Goal: Task Accomplishment & Management: Manage account settings

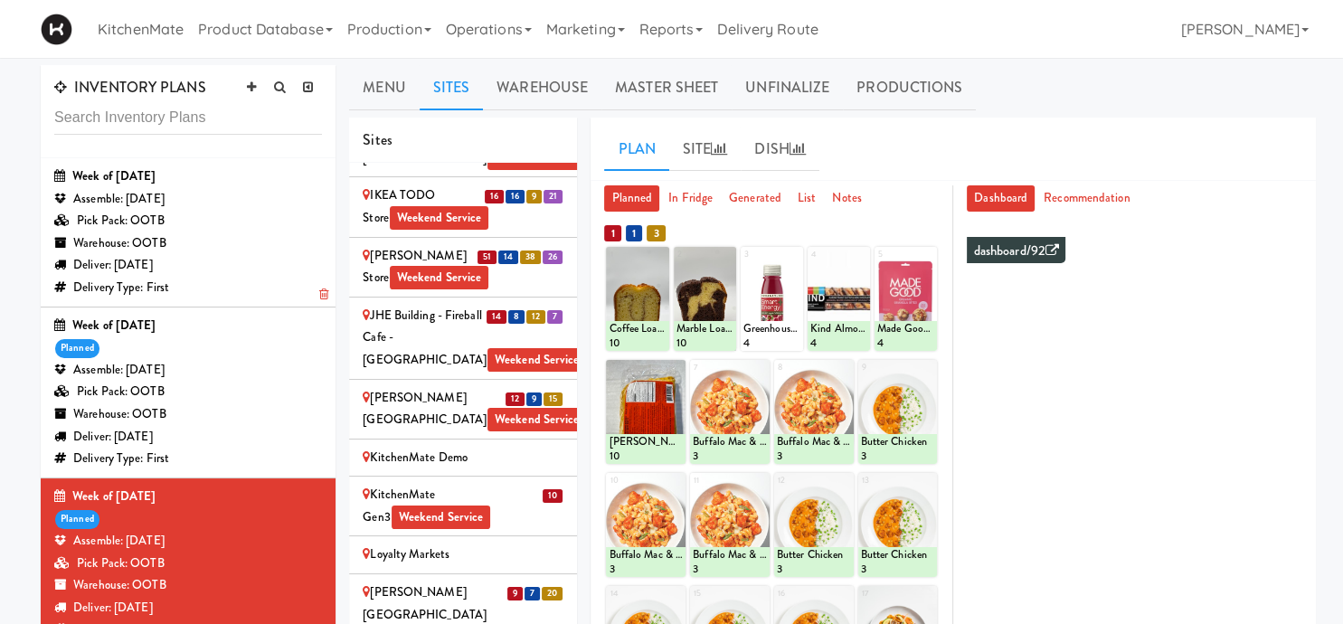
click at [220, 231] on div "Pick Pack: OOTB" at bounding box center [188, 221] width 268 height 23
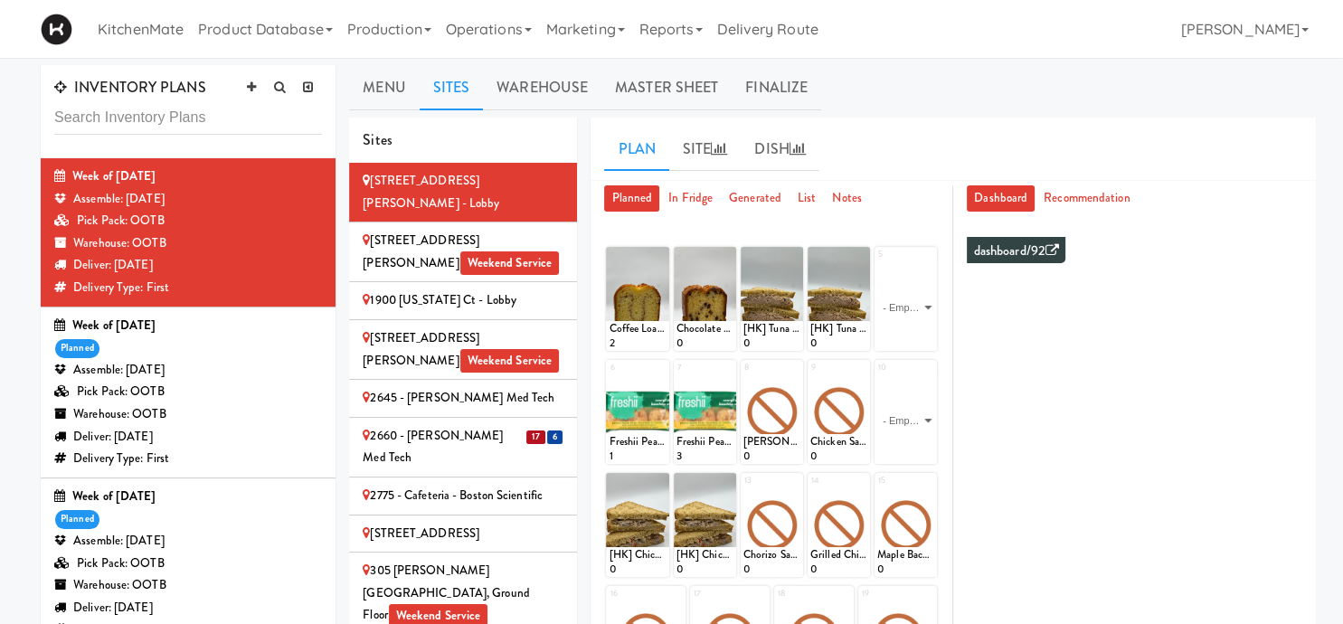
click at [541, 430] on span "17" at bounding box center [535, 437] width 19 height 14
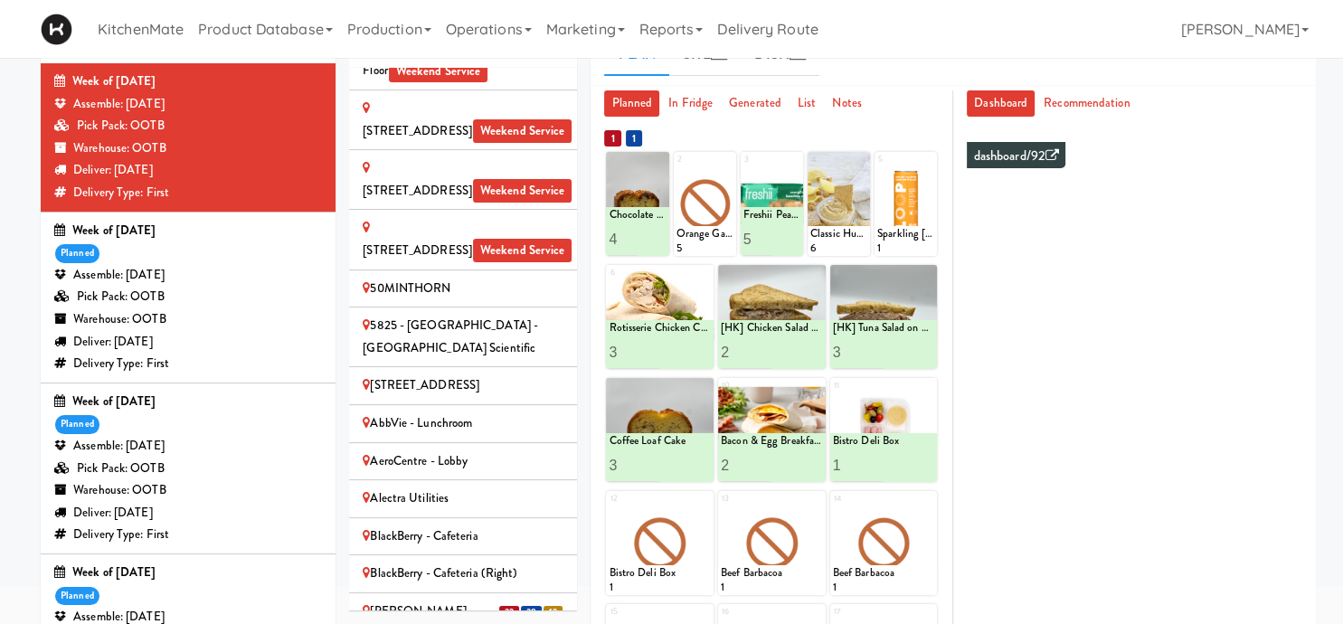
scroll to position [503, 0]
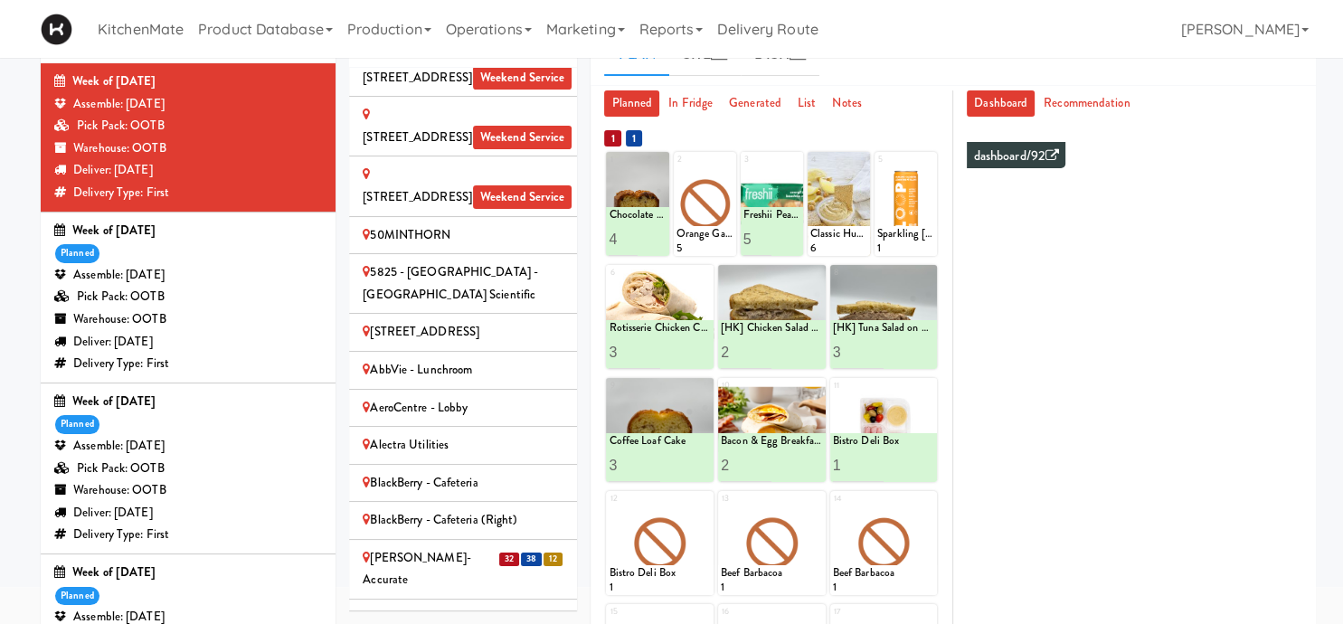
click at [473, 547] on div "[PERSON_NAME]-Accurate" at bounding box center [463, 569] width 201 height 44
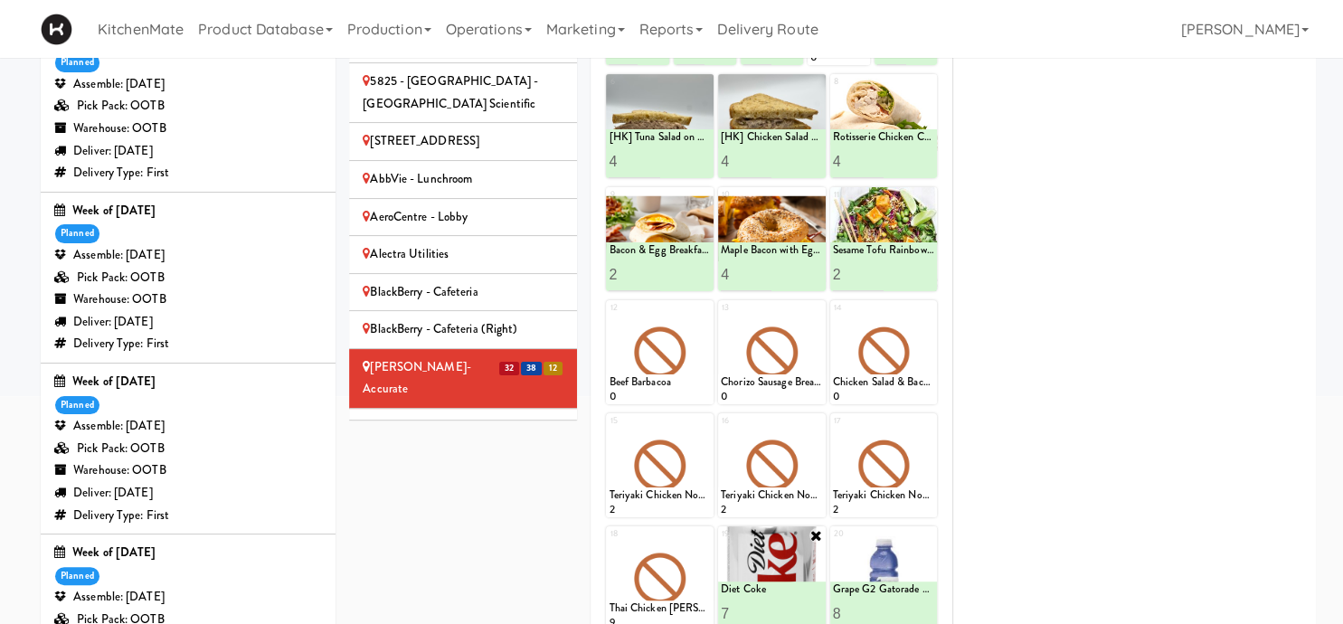
scroll to position [382, 0]
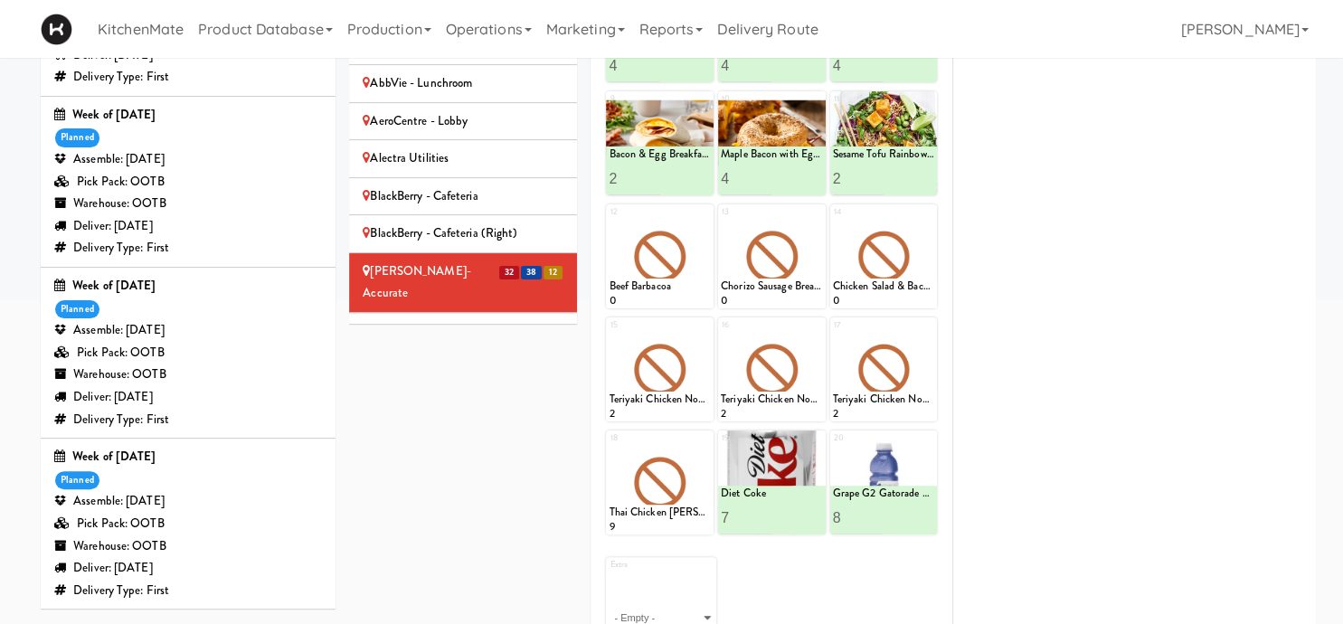
click at [523, 320] on div "[PERSON_NAME]-Accurate 2" at bounding box center [463, 331] width 201 height 23
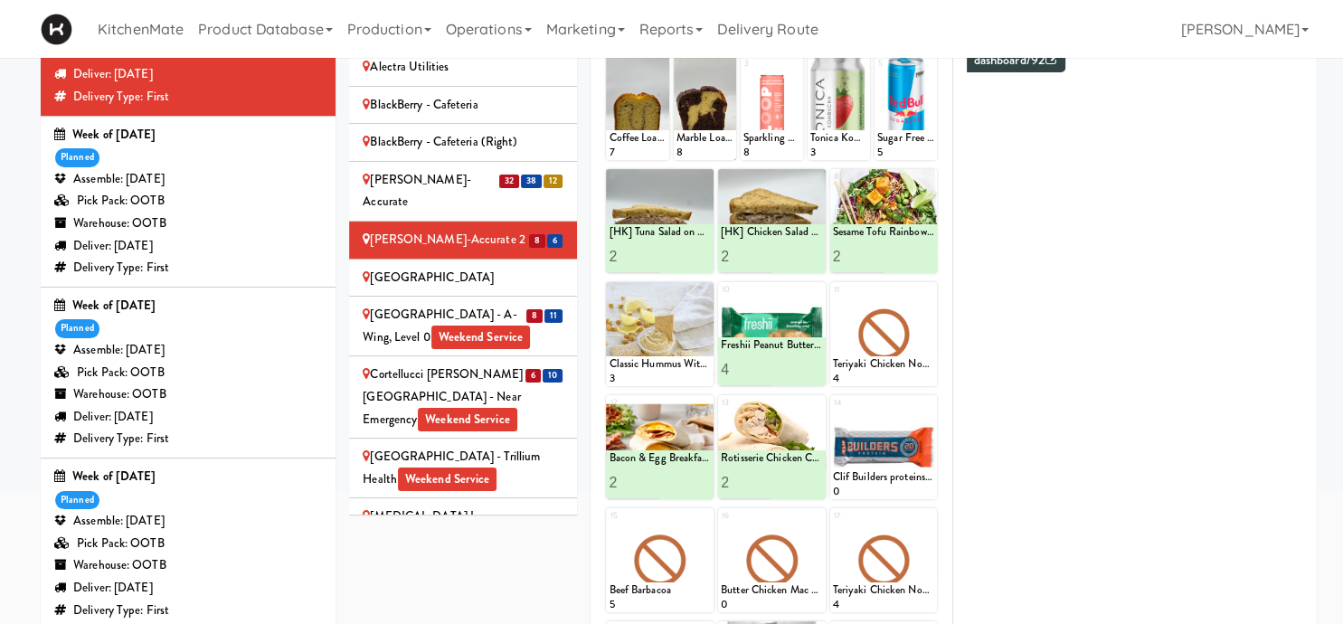
scroll to position [755, 0]
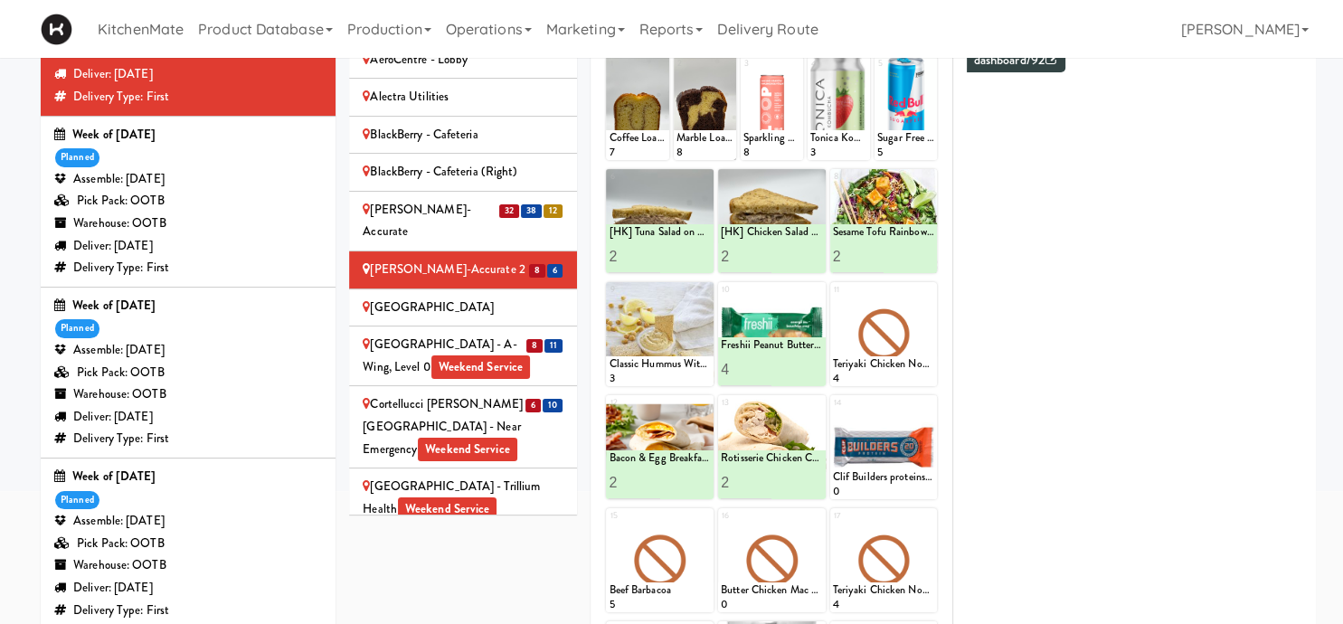
click at [493, 199] on div "Bothwell-Accurate" at bounding box center [463, 221] width 201 height 44
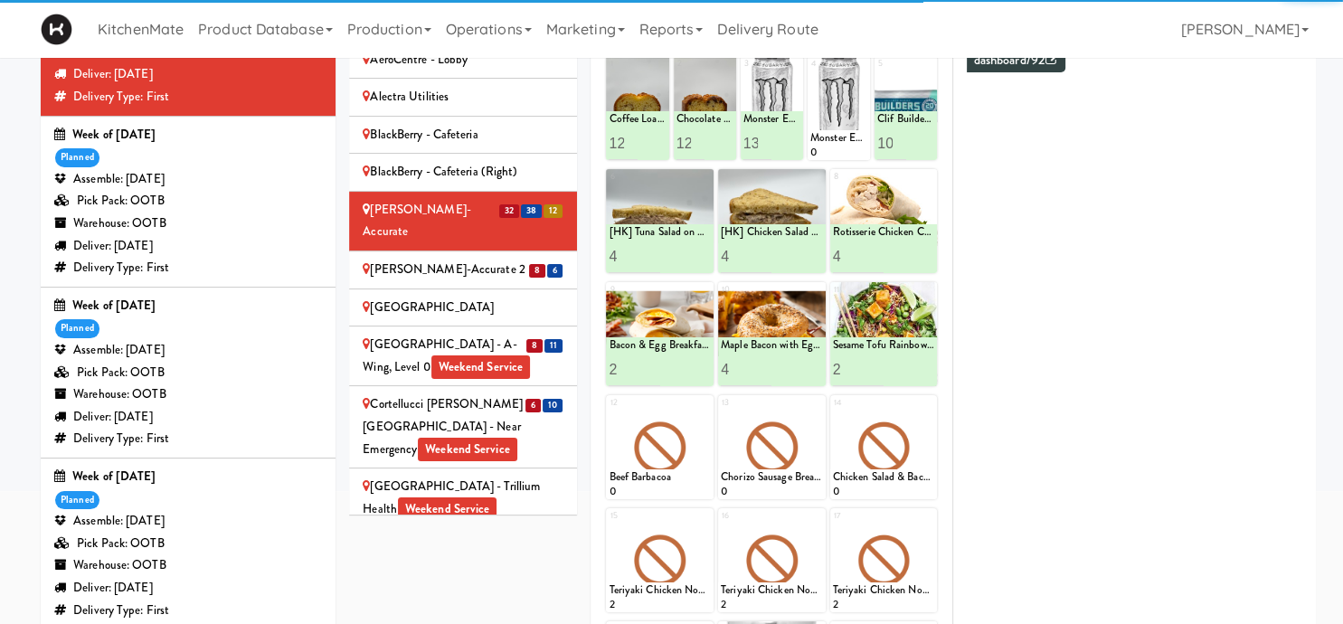
click at [478, 259] on div "Bothwell-Accurate 2" at bounding box center [463, 270] width 201 height 23
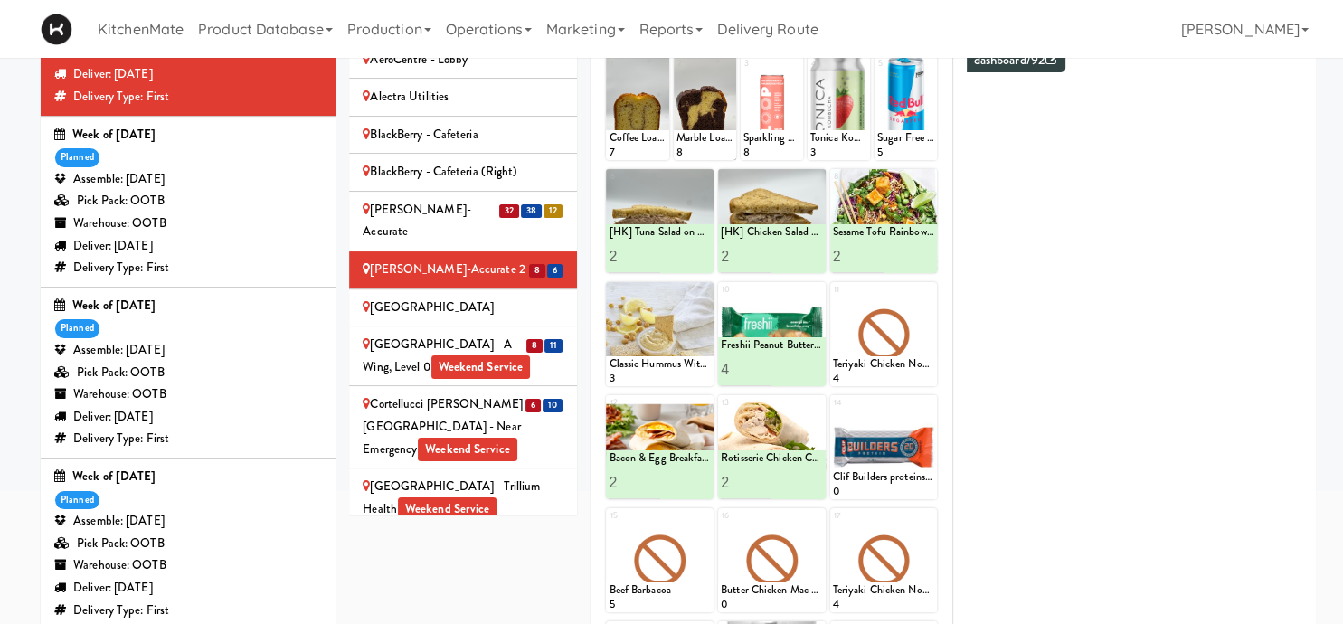
click at [548, 339] on span "11" at bounding box center [553, 346] width 18 height 14
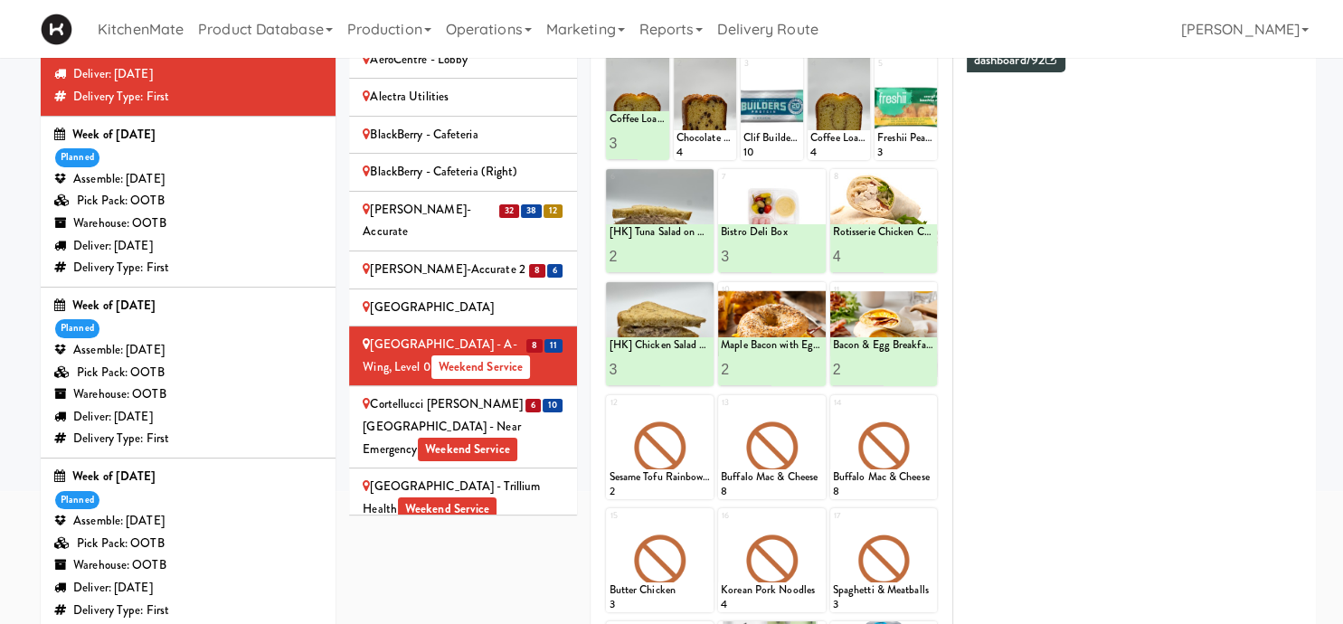
click at [563, 393] on div "Cortellucci Vaughan Hospital - near Emergency Weekend Service" at bounding box center [463, 426] width 201 height 67
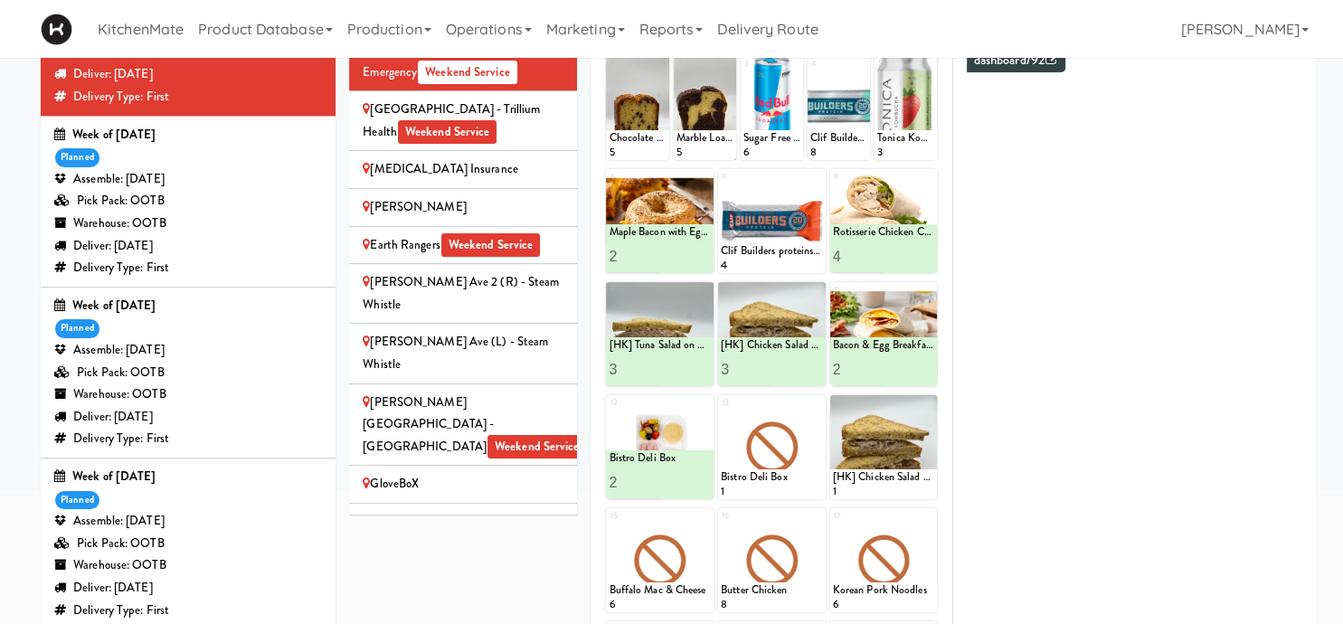
scroll to position [1510, 0]
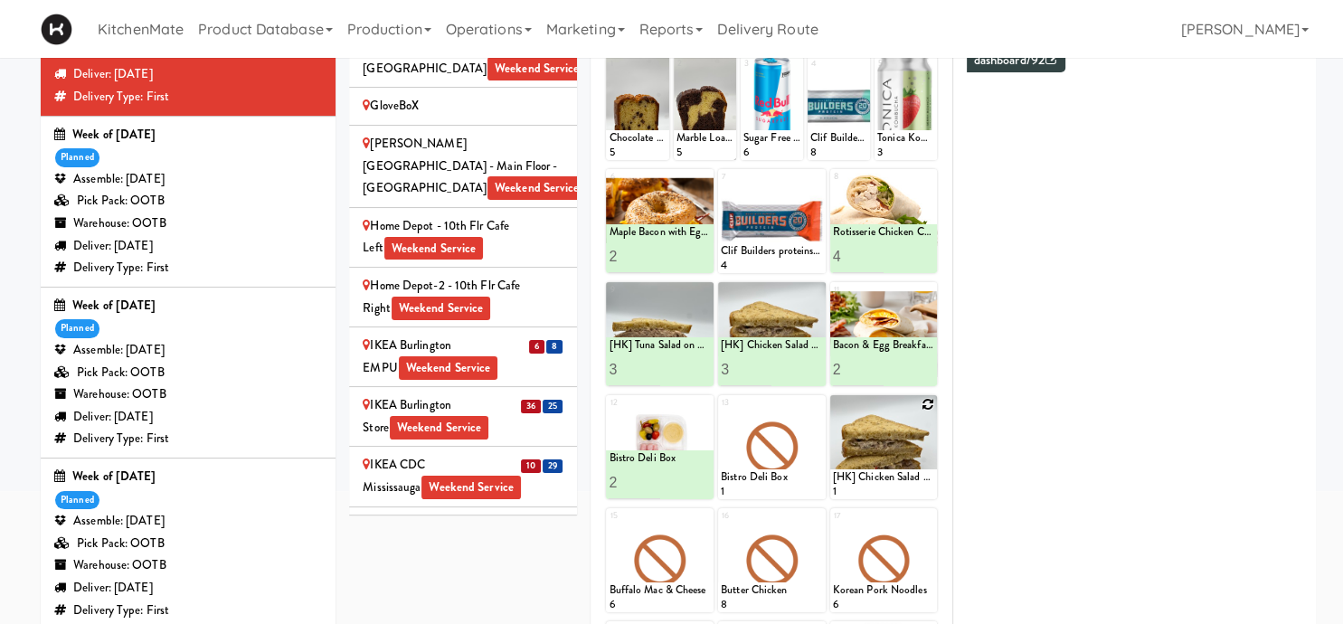
click at [926, 404] on icon at bounding box center [927, 404] width 13 height 13
click option "[HK] Chicken Salad on Multigrain" at bounding box center [0, 0] width 0 height 0
click at [874, 476] on input "2" at bounding box center [858, 482] width 51 height 33
type input "3"
click at [874, 476] on input "3" at bounding box center [858, 482] width 51 height 33
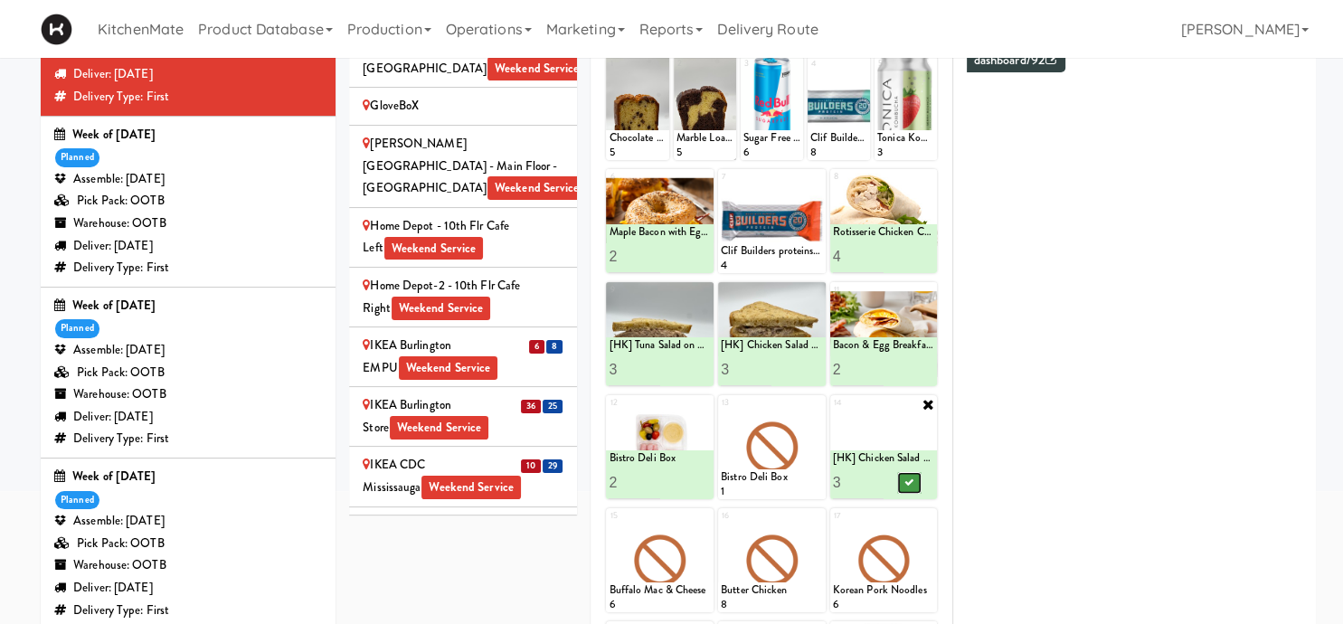
click at [901, 479] on button at bounding box center [909, 483] width 24 height 22
click at [525, 335] on div "IKEA Burlington EMPU Weekend Service" at bounding box center [463, 357] width 201 height 44
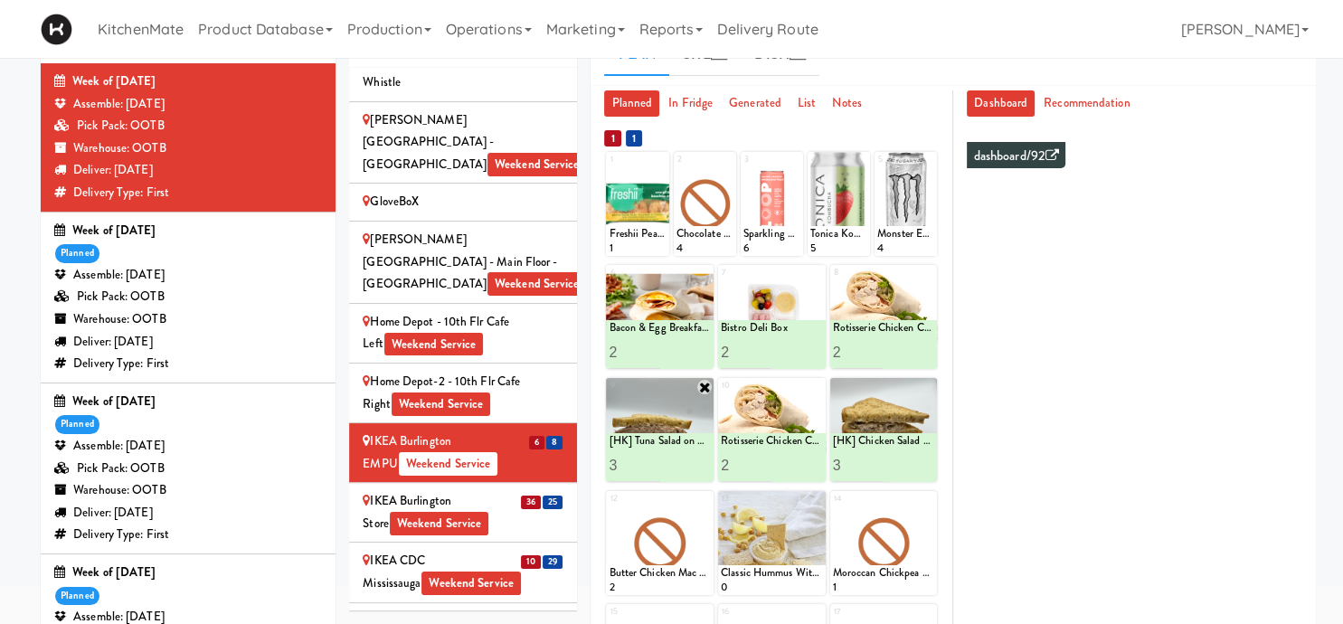
scroll to position [191, 0]
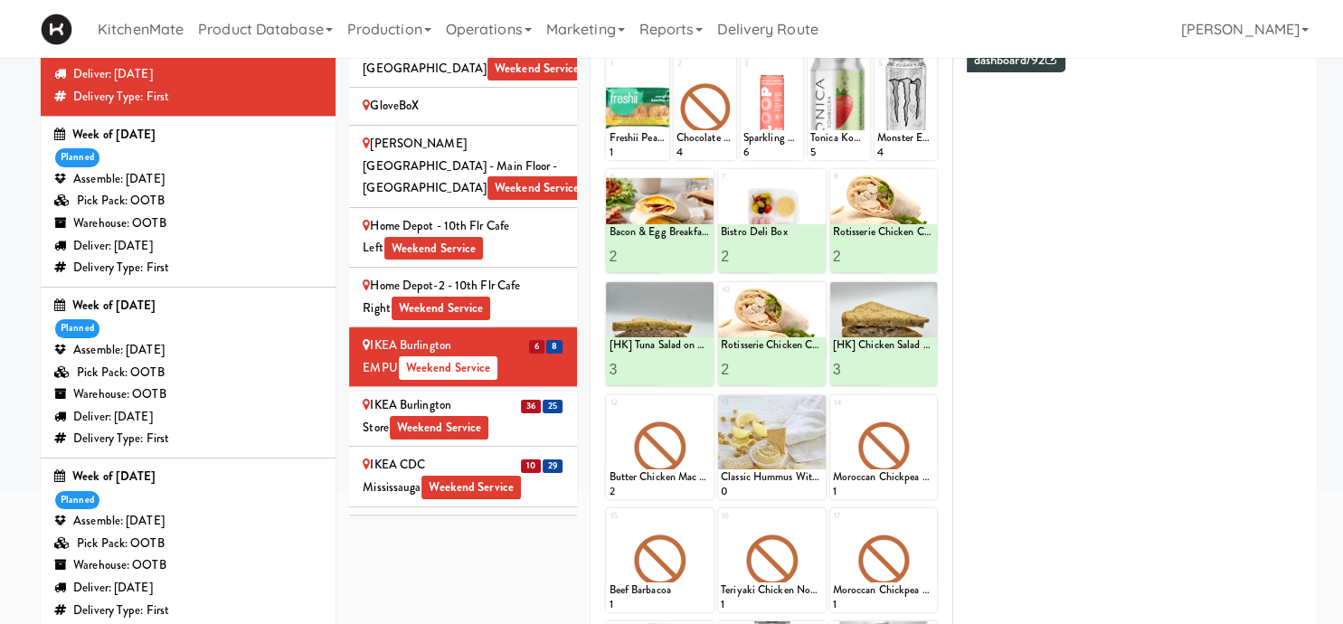
click at [544, 394] on div "IKEA Burlington Store Weekend Service" at bounding box center [463, 416] width 201 height 44
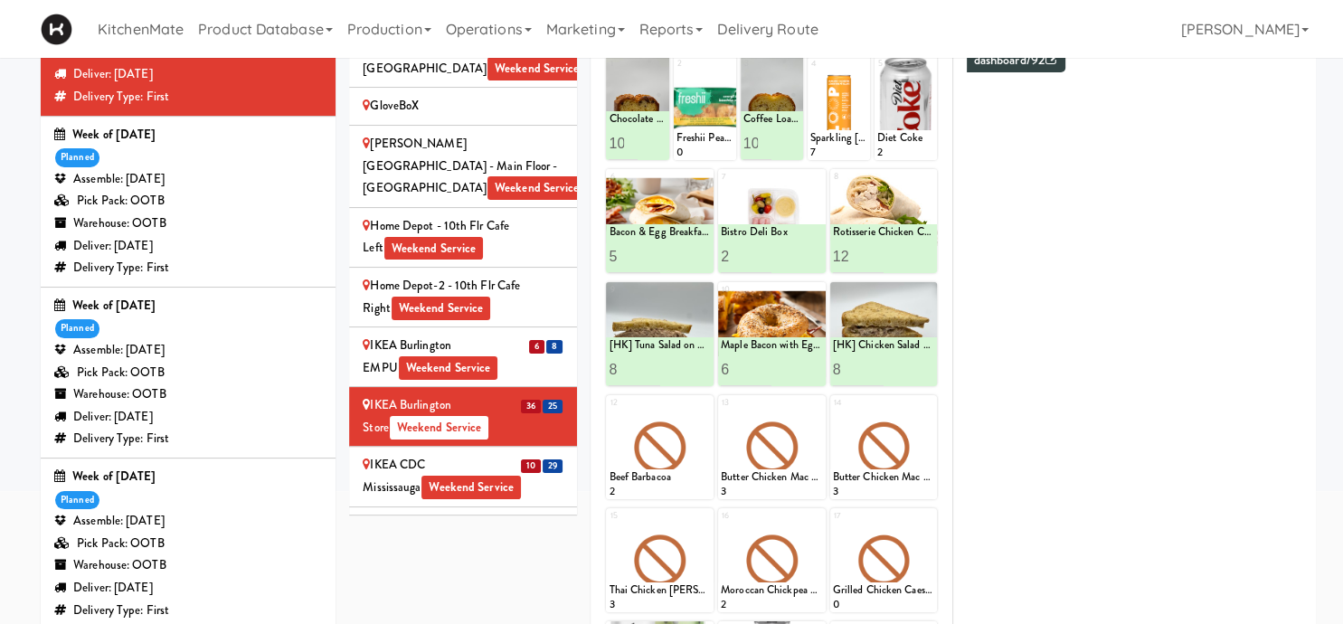
click at [496, 447] on li "10 29 IKEA CDC Mississauga Weekend Service" at bounding box center [463, 477] width 228 height 60
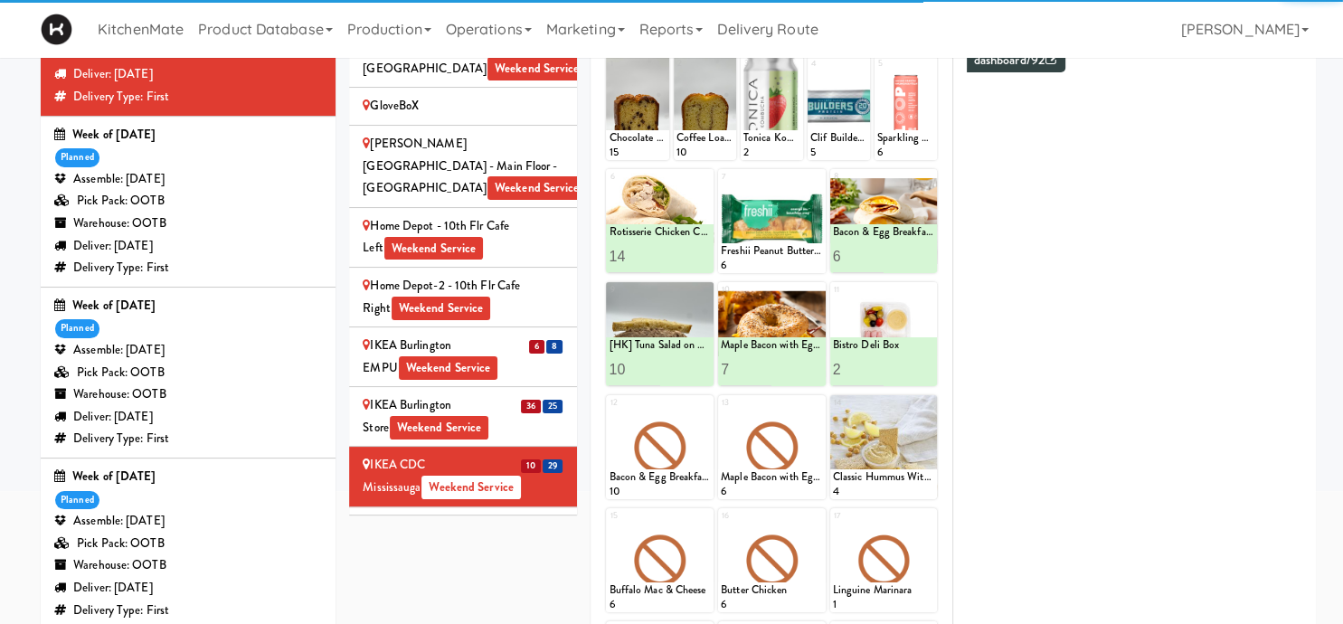
click at [543, 514] on div "IKEA Etobicoke Weekend Service" at bounding box center [463, 536] width 201 height 44
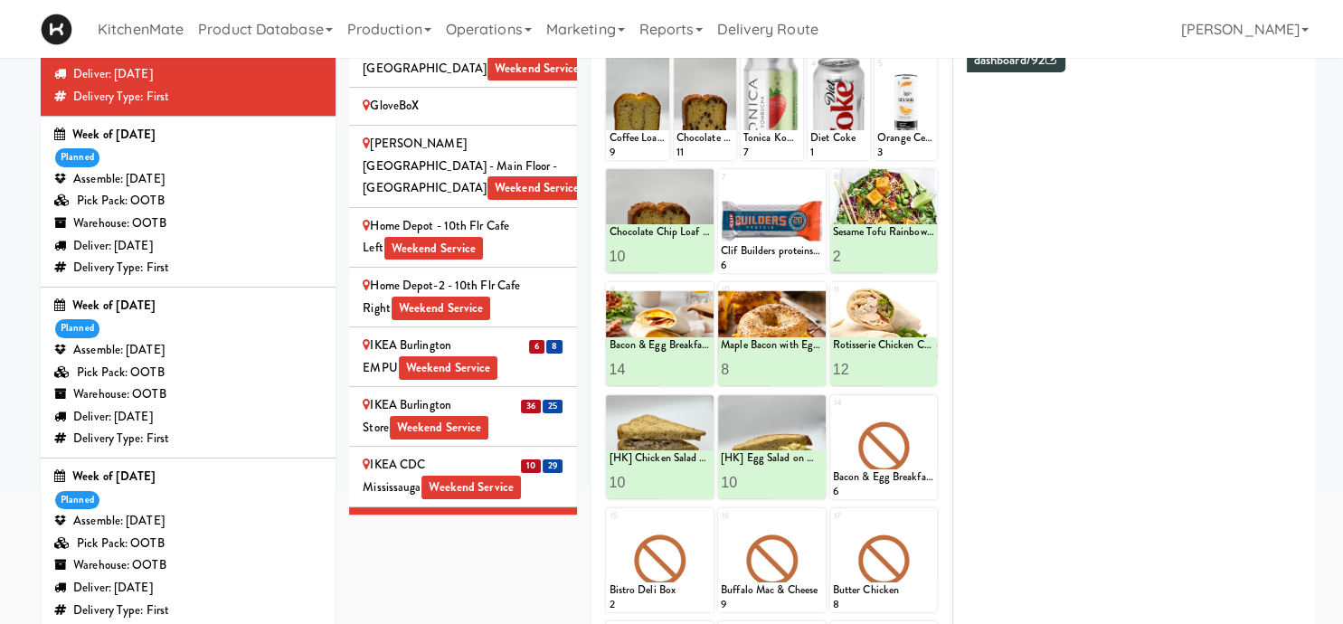
click at [533, 580] on span "20" at bounding box center [529, 587] width 21 height 14
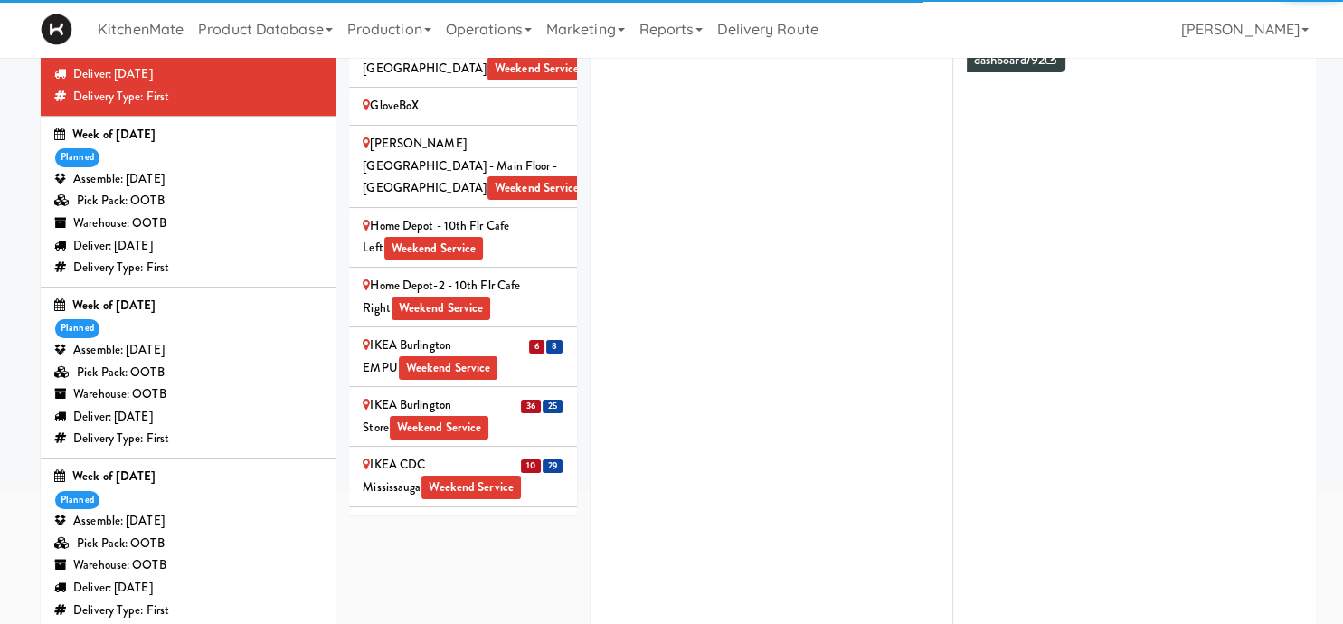
scroll to position [1761, 0]
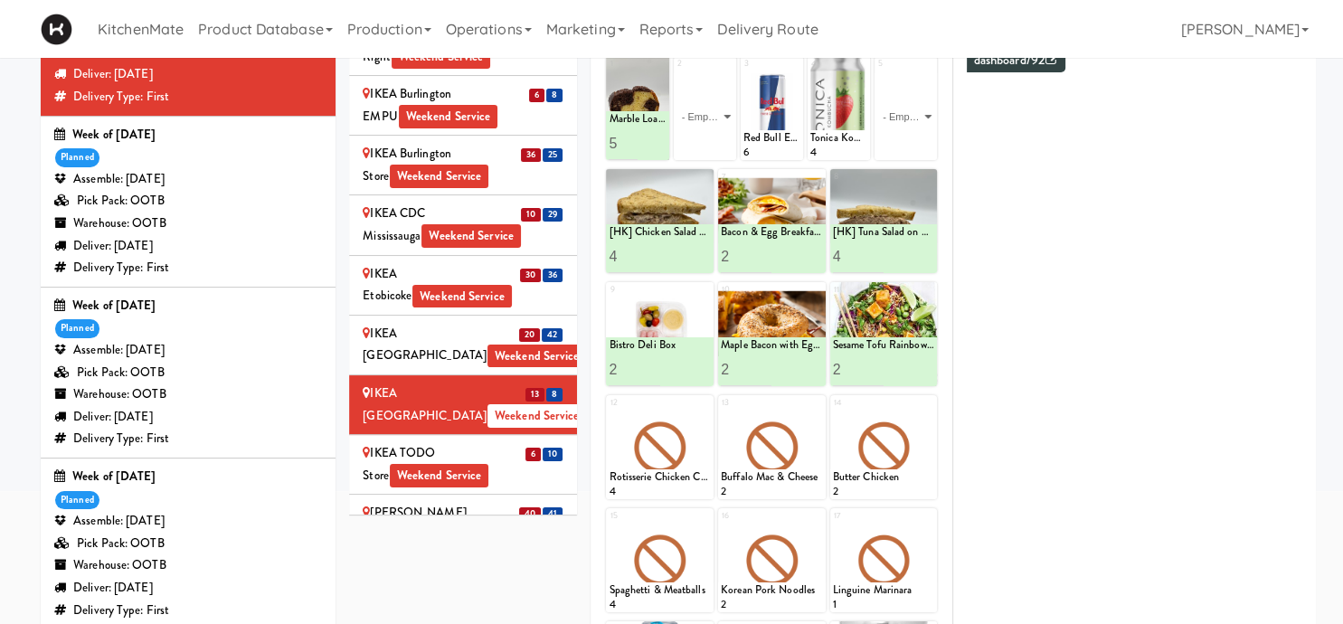
drag, startPoint x: 507, startPoint y: 277, endPoint x: 520, endPoint y: 312, distance: 37.5
click at [508, 442] on div "IKEA TODO Store Weekend Service" at bounding box center [463, 464] width 201 height 44
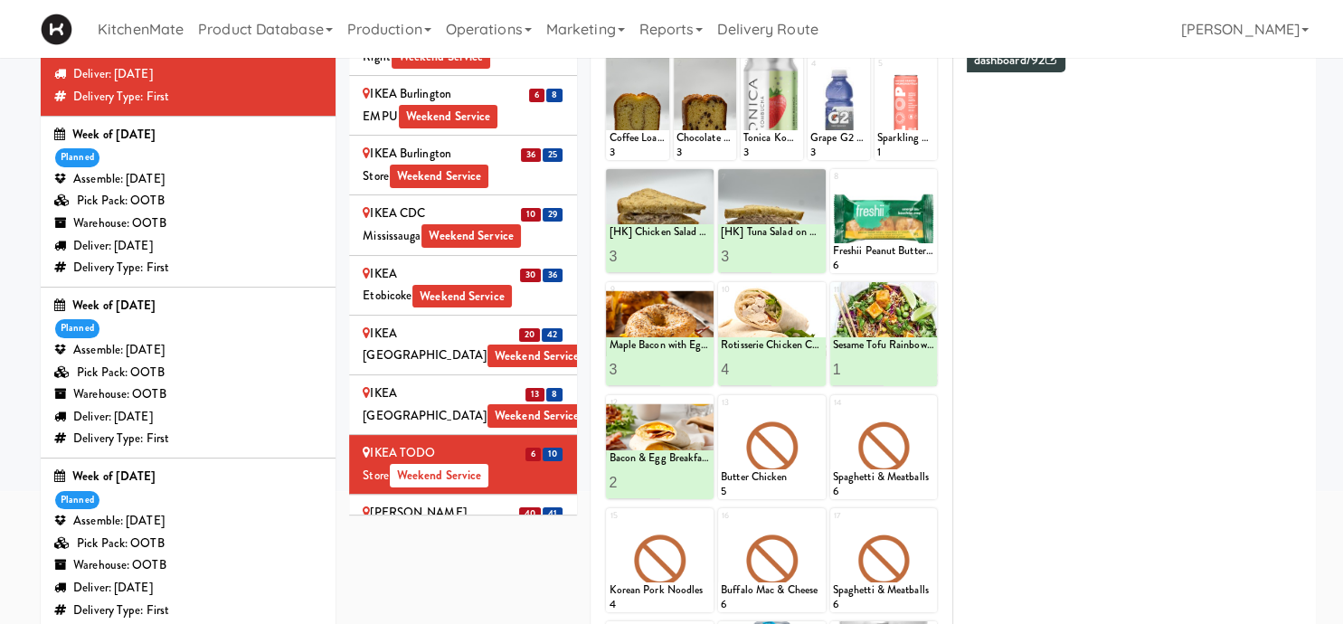
click at [537, 502] on div "IKEA Vaughan Store Weekend Service" at bounding box center [463, 524] width 201 height 44
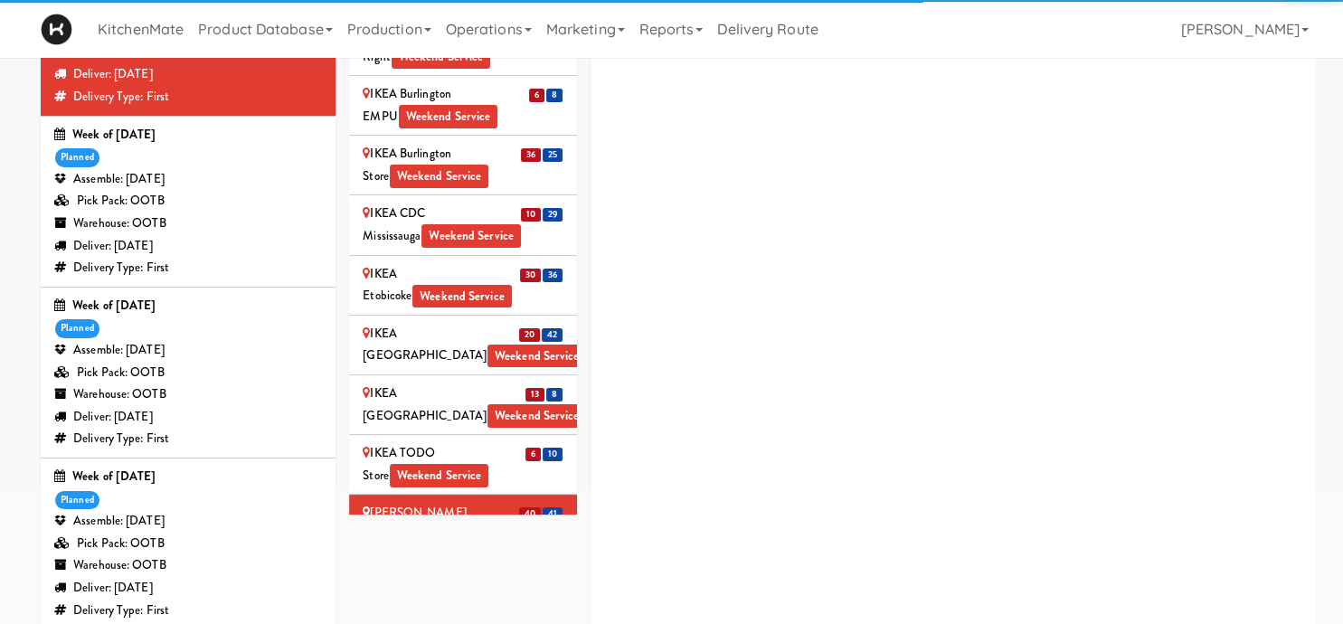
scroll to position [2014, 0]
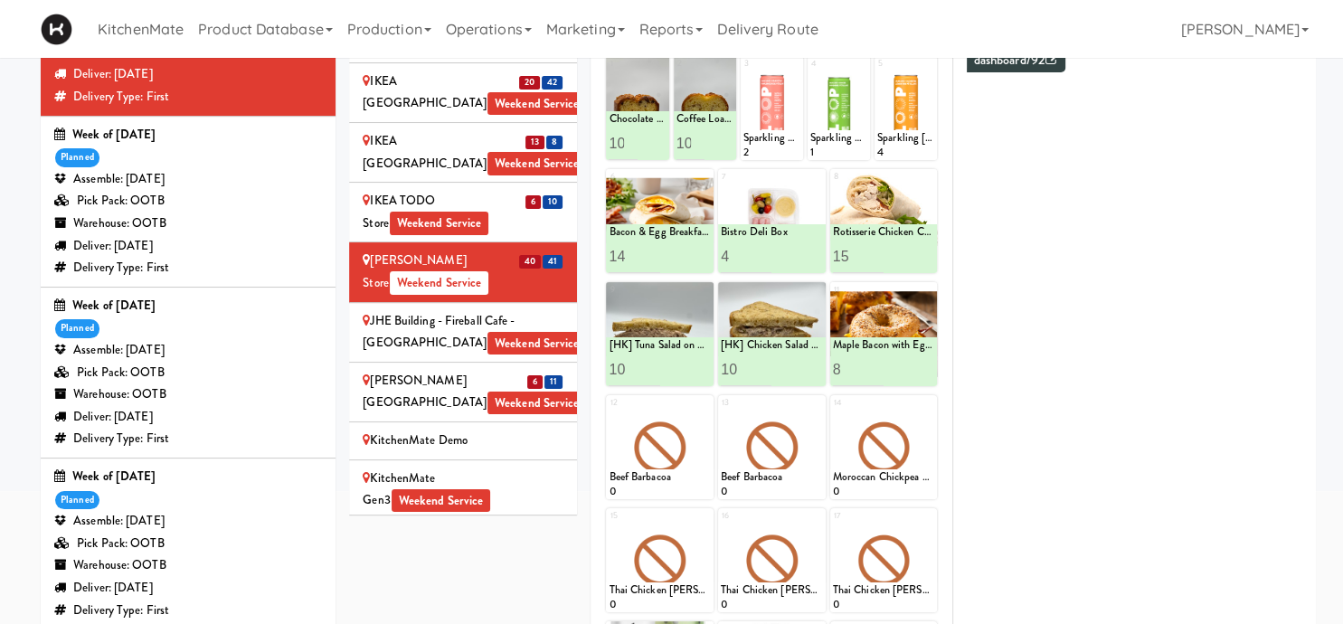
click at [518, 370] on div "Joseph Brant Hospital Weekend Service" at bounding box center [463, 392] width 201 height 44
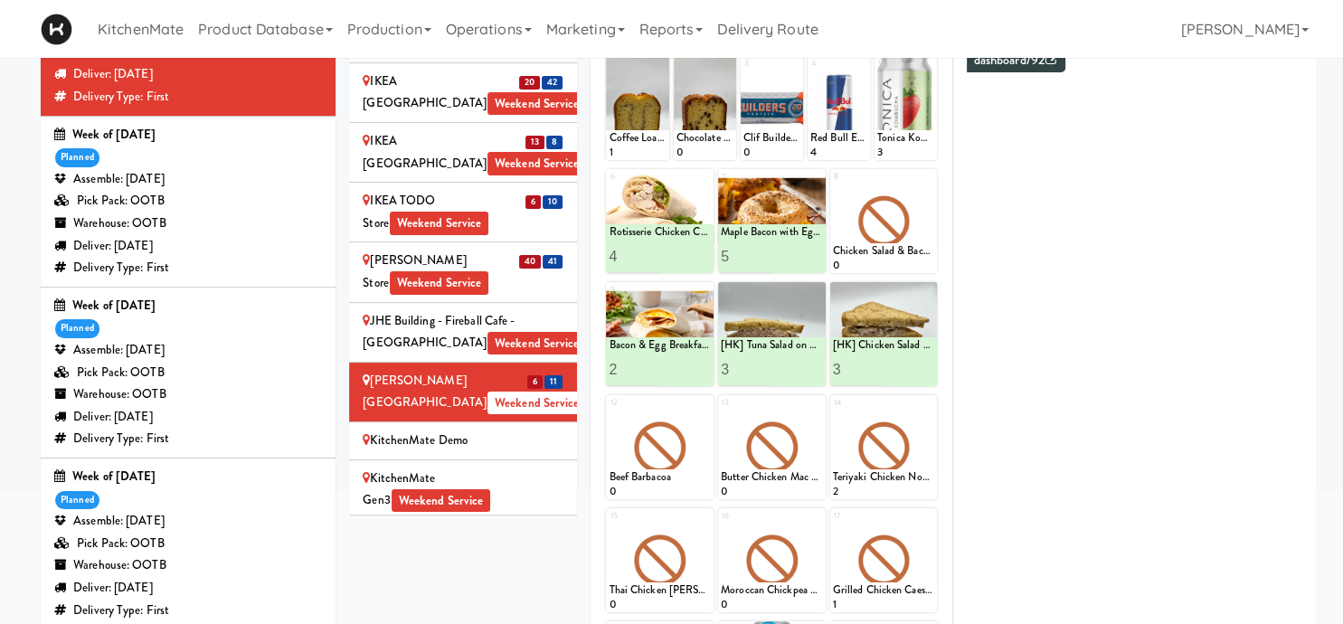
click at [542, 564] on div "Mackenzie Richmond Hill Hospital - Emergency Room Weekend Service" at bounding box center [463, 608] width 201 height 89
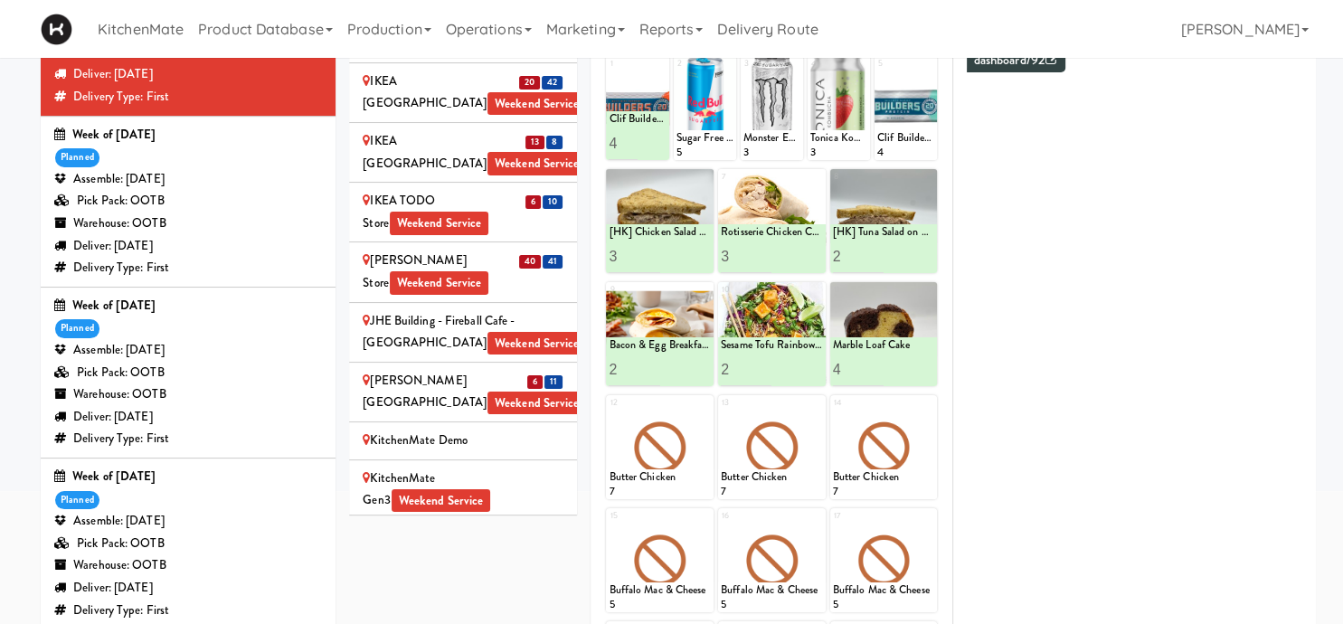
click at [519, 370] on div "Joseph Brant Hospital Weekend Service" at bounding box center [463, 392] width 201 height 44
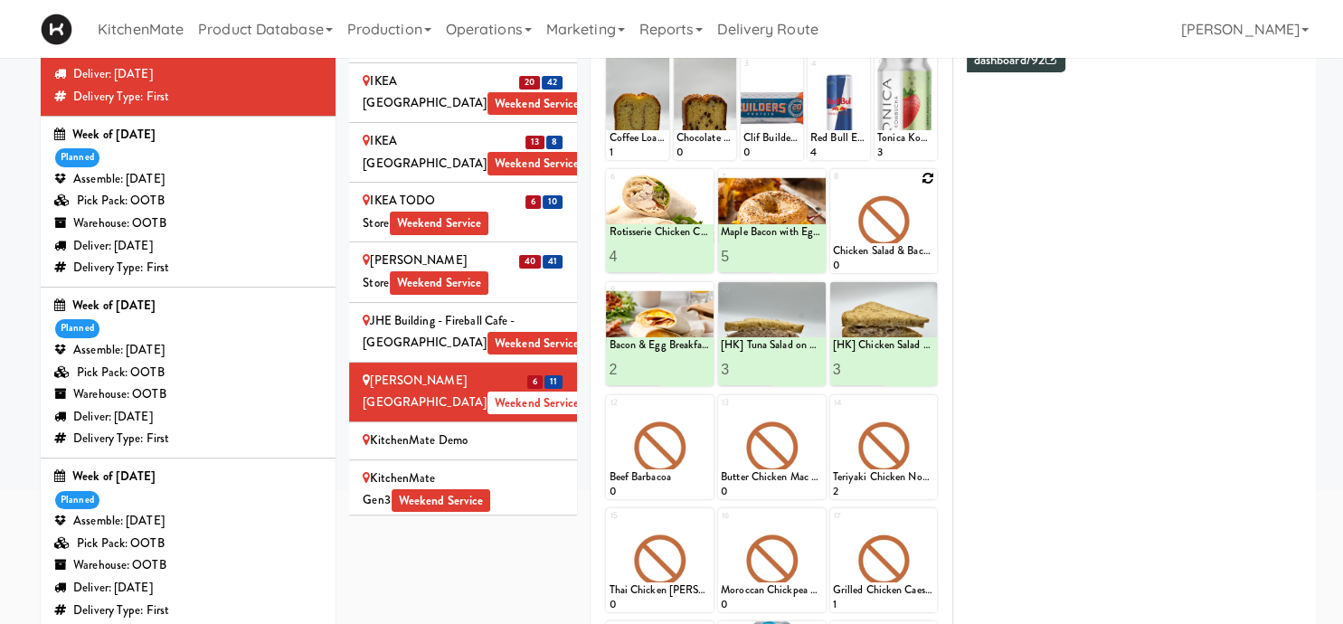
click at [924, 176] on icon at bounding box center [927, 178] width 13 height 13
click at [833, 186] on select "- Empty - Amazing Chocolate Chunk Cookie Bacon & Egg Breakfast Wrap Bistro Deli…" at bounding box center [884, 229] width 102 height 87
click option "Clif Builders proteins Bar Chocolate Mint" at bounding box center [0, 0] width 0 height 0
click at [870, 249] on input "2" at bounding box center [858, 256] width 51 height 33
click at [870, 249] on input "3" at bounding box center [858, 256] width 51 height 33
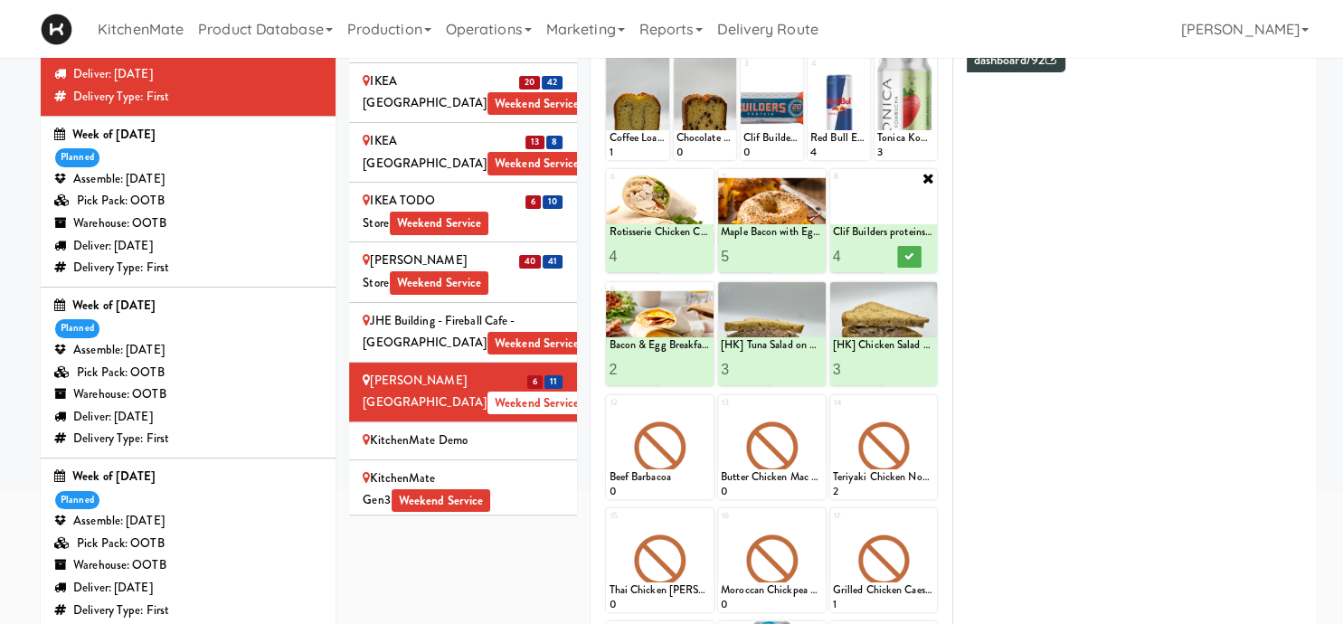
click at [870, 249] on input "4" at bounding box center [858, 256] width 51 height 33
type input "5"
click at [870, 249] on input "5" at bounding box center [858, 256] width 51 height 33
click at [901, 249] on button at bounding box center [909, 257] width 24 height 22
click at [526, 564] on div "Mackenzie Richmond Hill Hospital - Emergency Room Weekend Service" at bounding box center [463, 608] width 201 height 89
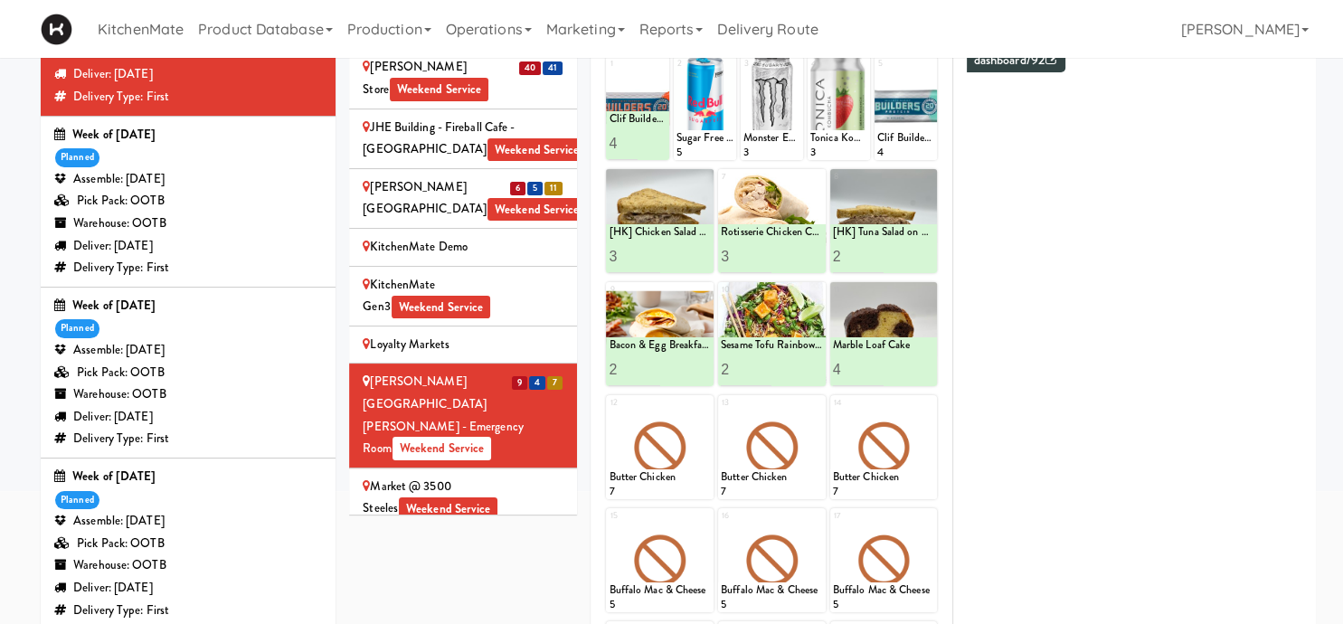
scroll to position [2265, 0]
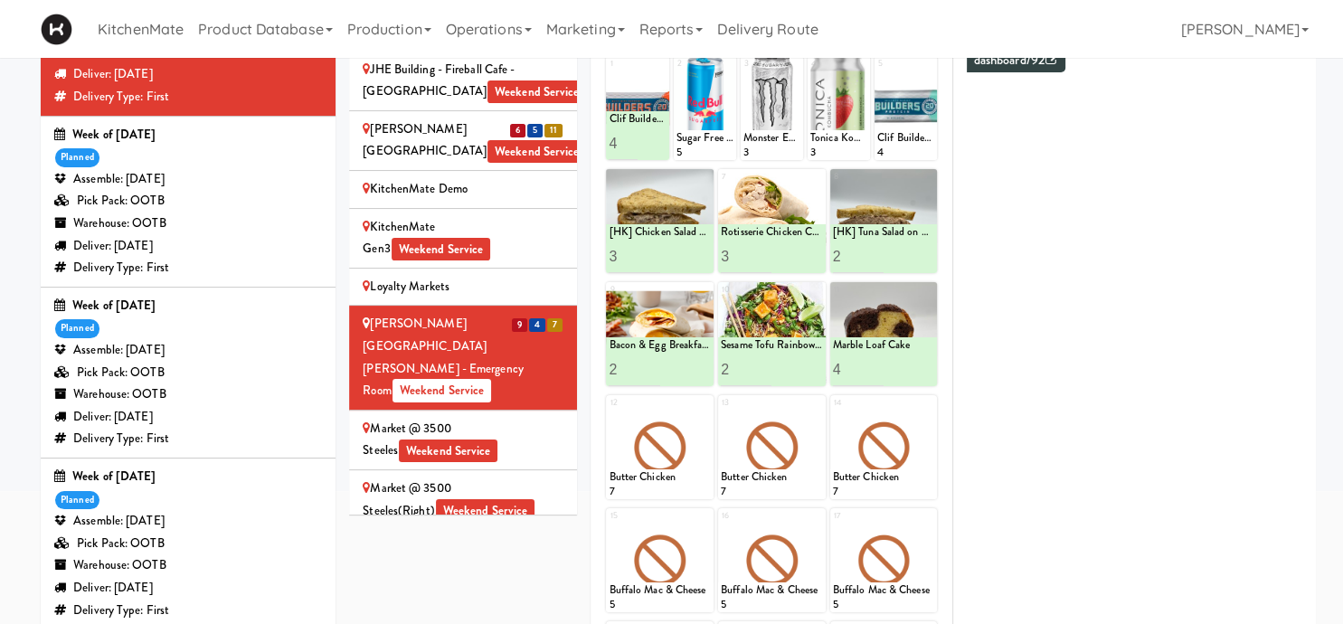
click at [537, 602] on span "28" at bounding box center [531, 609] width 21 height 14
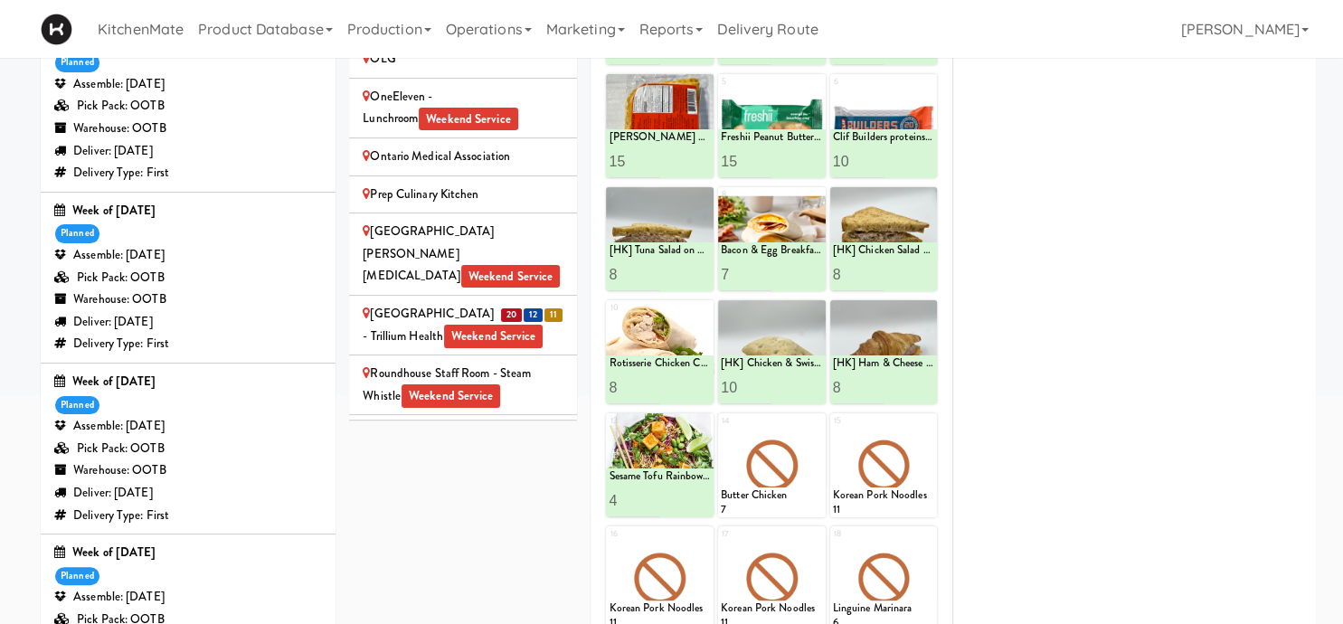
scroll to position [3020, 0]
click at [543, 301] on div "20 12 11" at bounding box center [532, 312] width 64 height 23
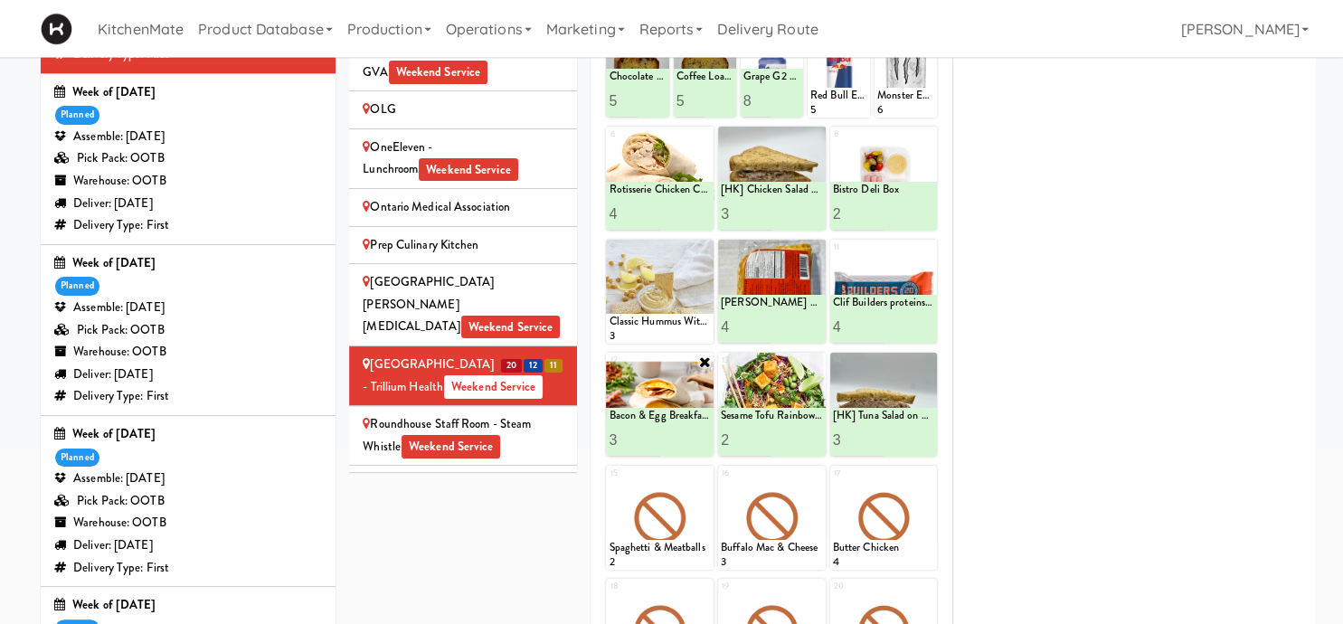
scroll to position [191, 0]
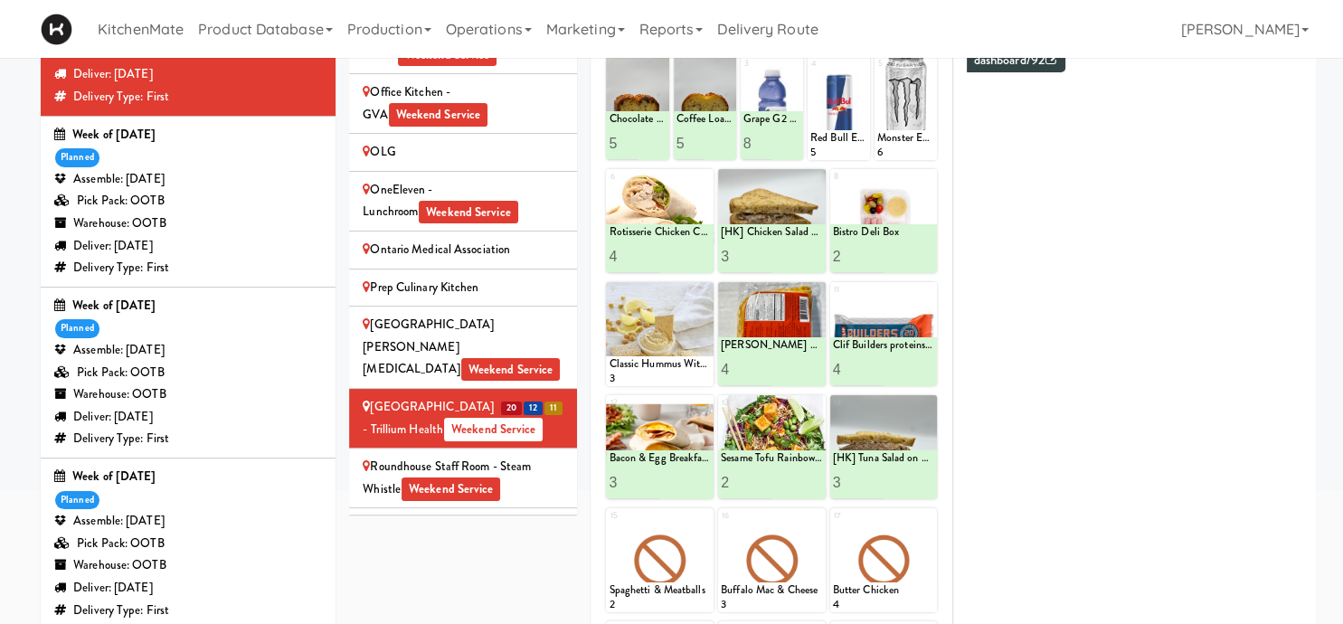
click at [512, 576] on div "4 16 8 5" at bounding box center [526, 587] width 75 height 23
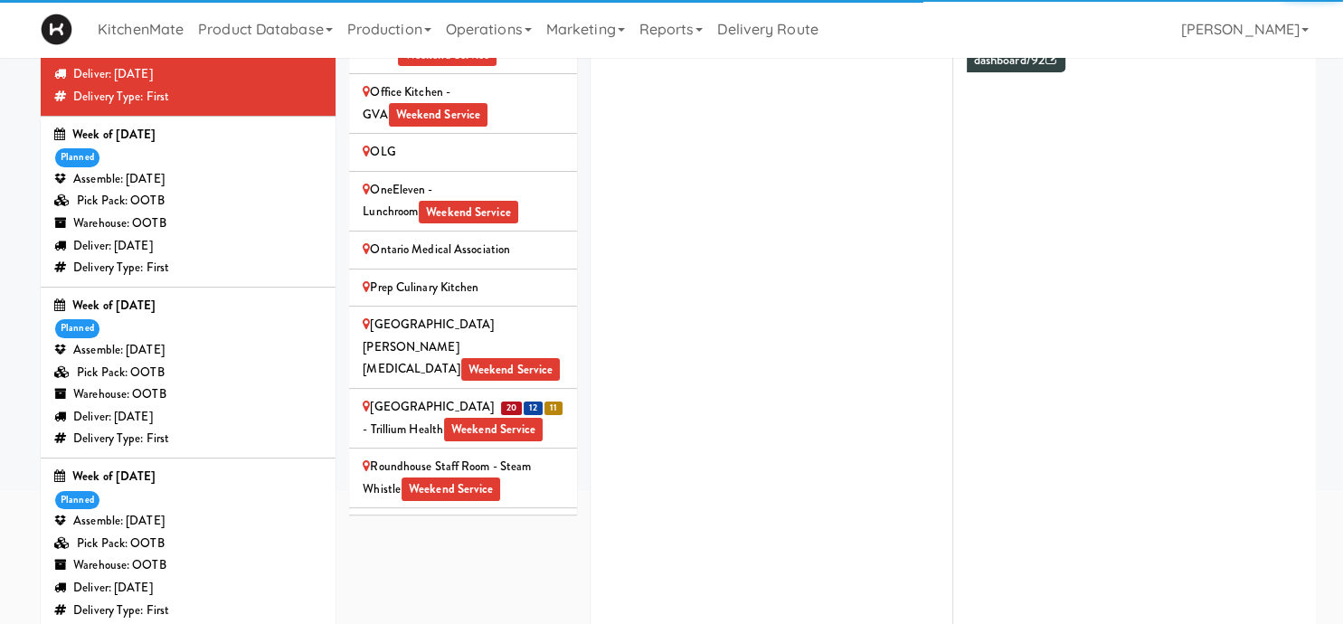
scroll to position [3398, 0]
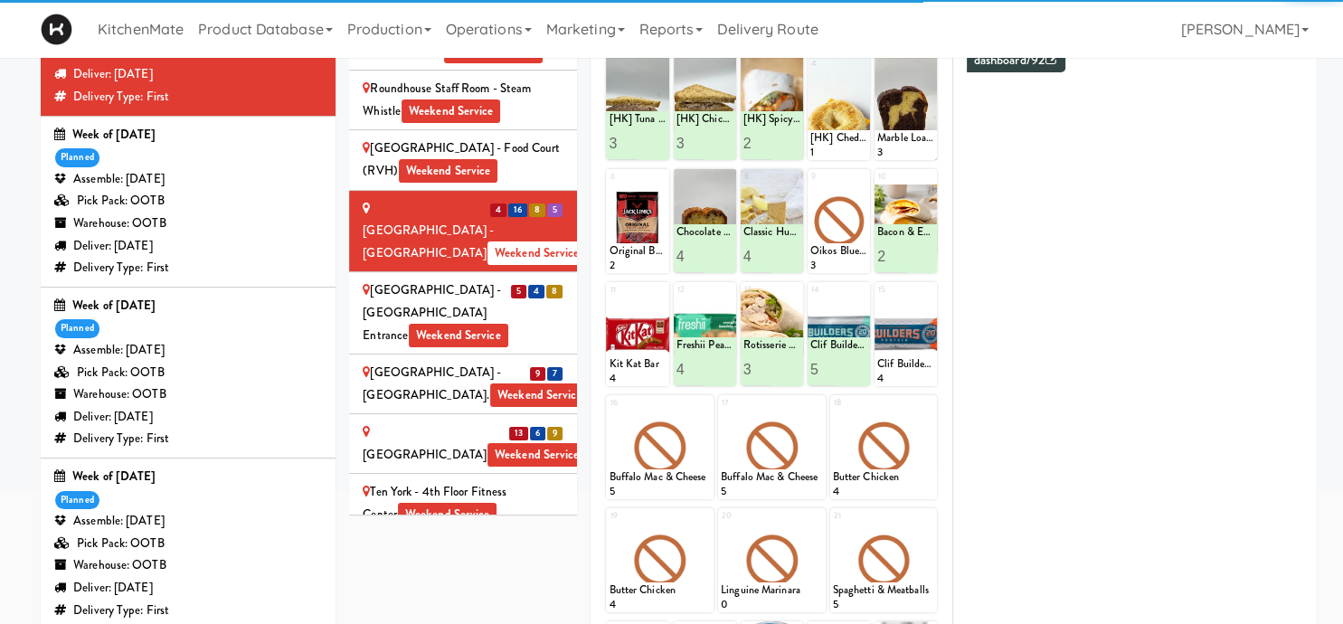
click at [519, 279] on div "Scarborough General Hospital - Tower Wing Entrance Weekend Service" at bounding box center [463, 312] width 201 height 67
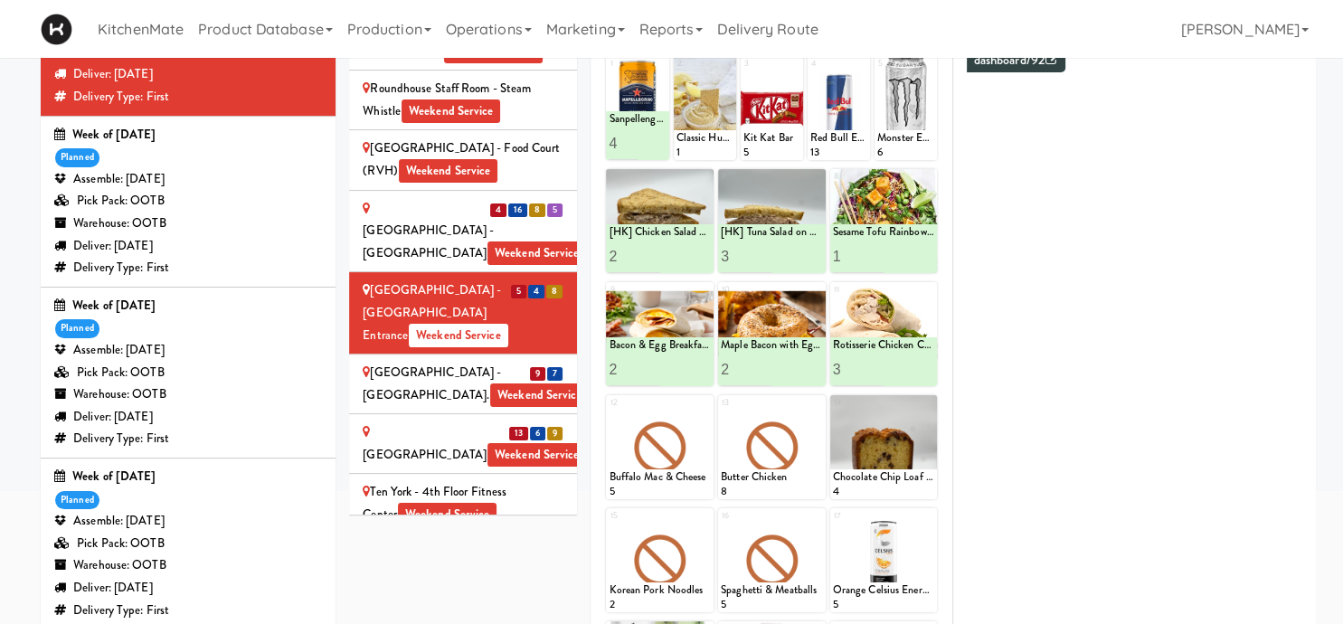
click at [548, 362] on div "9 7" at bounding box center [546, 373] width 34 height 23
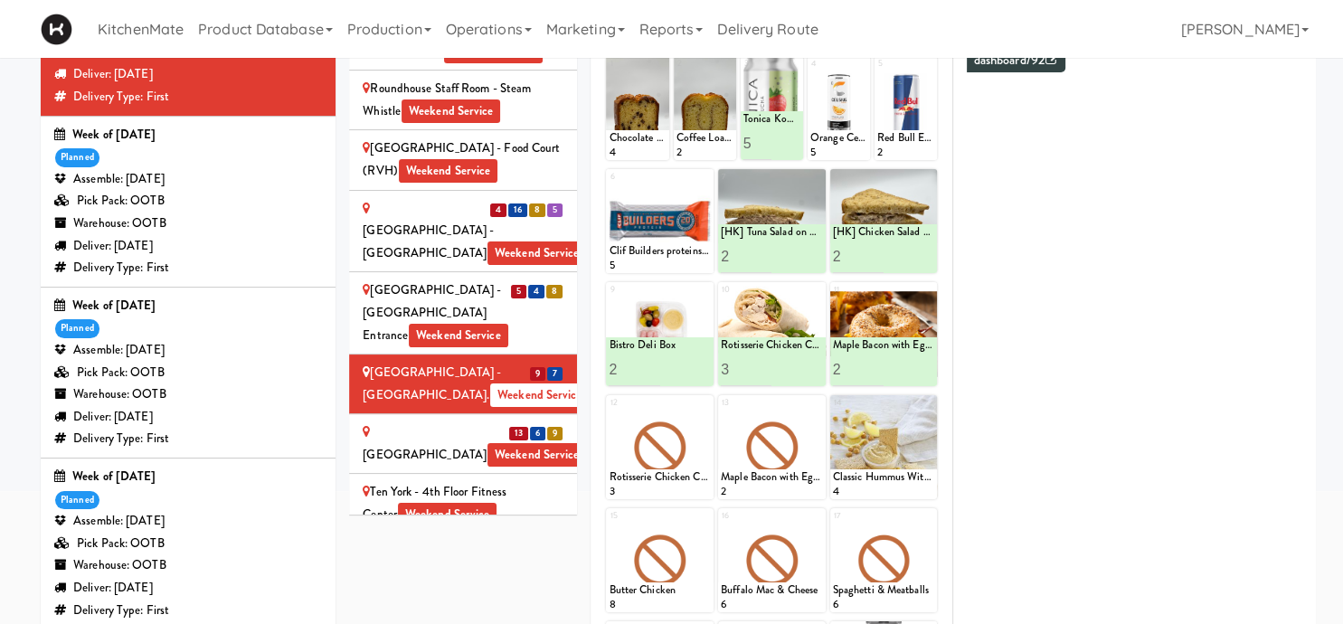
click at [531, 421] on div "13 6 9" at bounding box center [535, 432] width 55 height 23
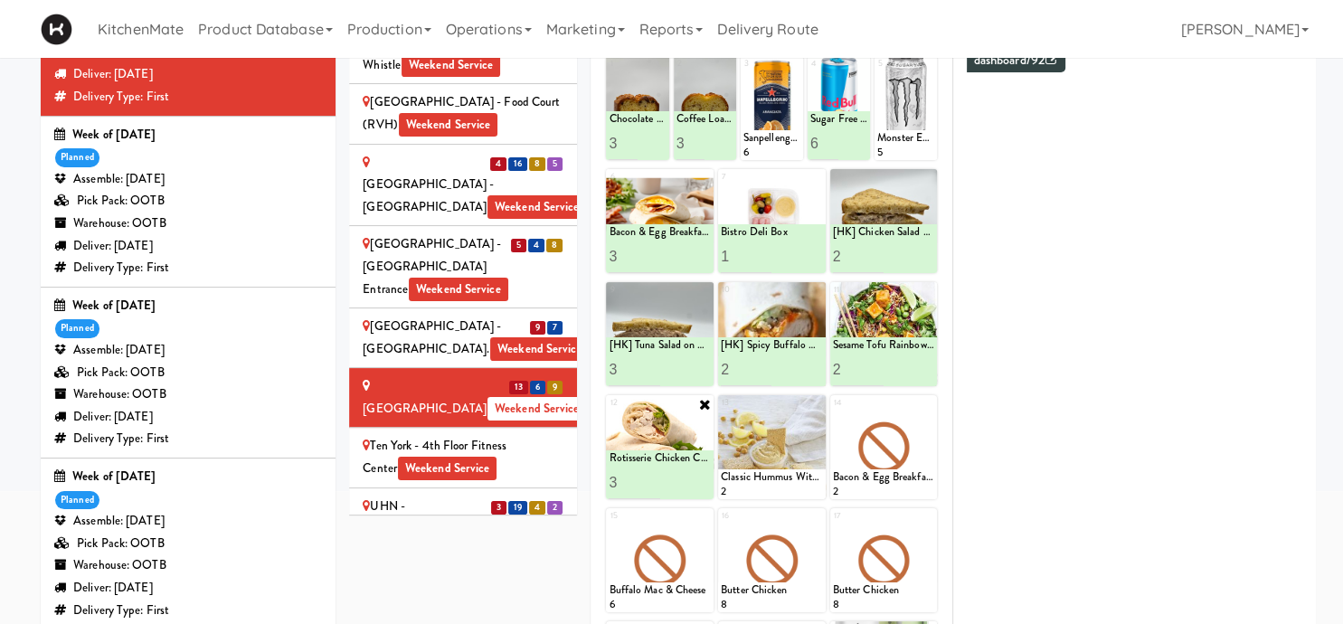
scroll to position [95, 0]
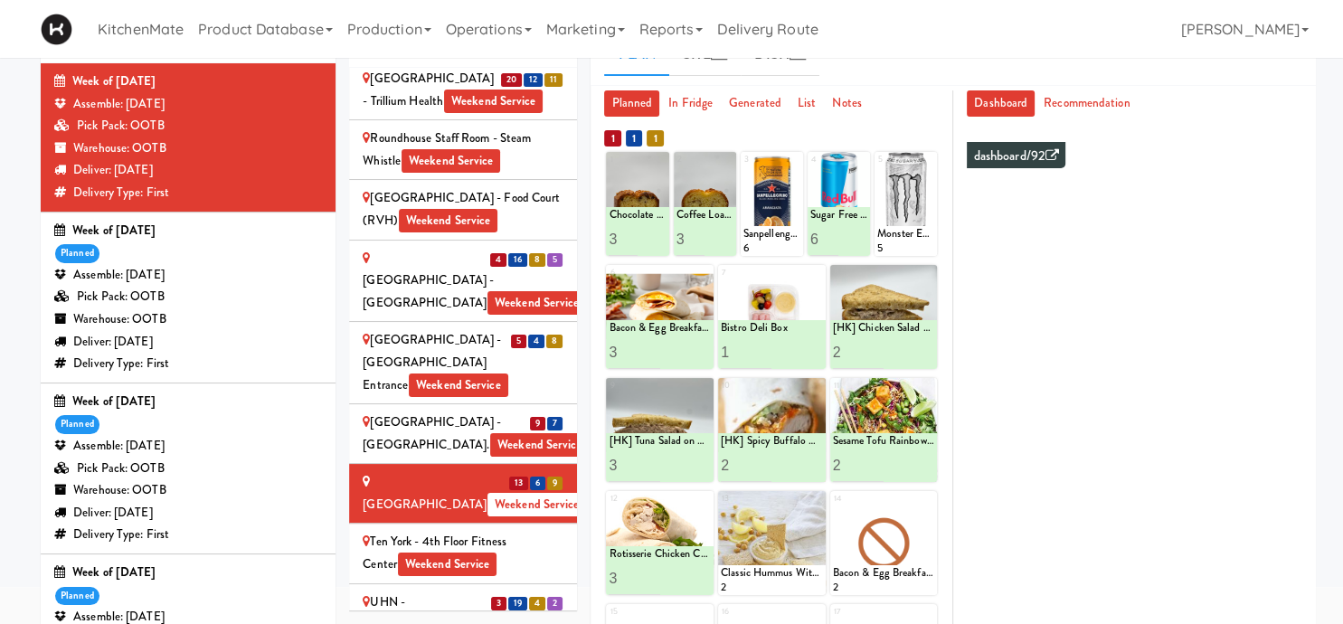
click at [538, 597] on span "4" at bounding box center [537, 604] width 16 height 14
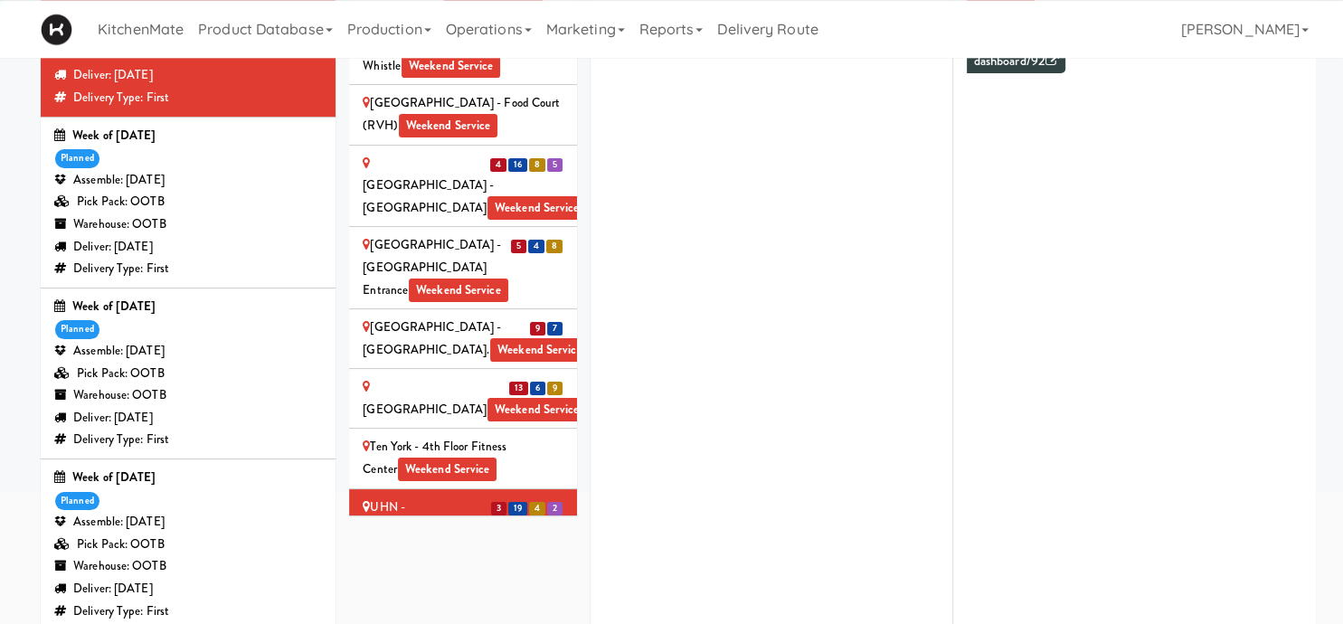
scroll to position [191, 0]
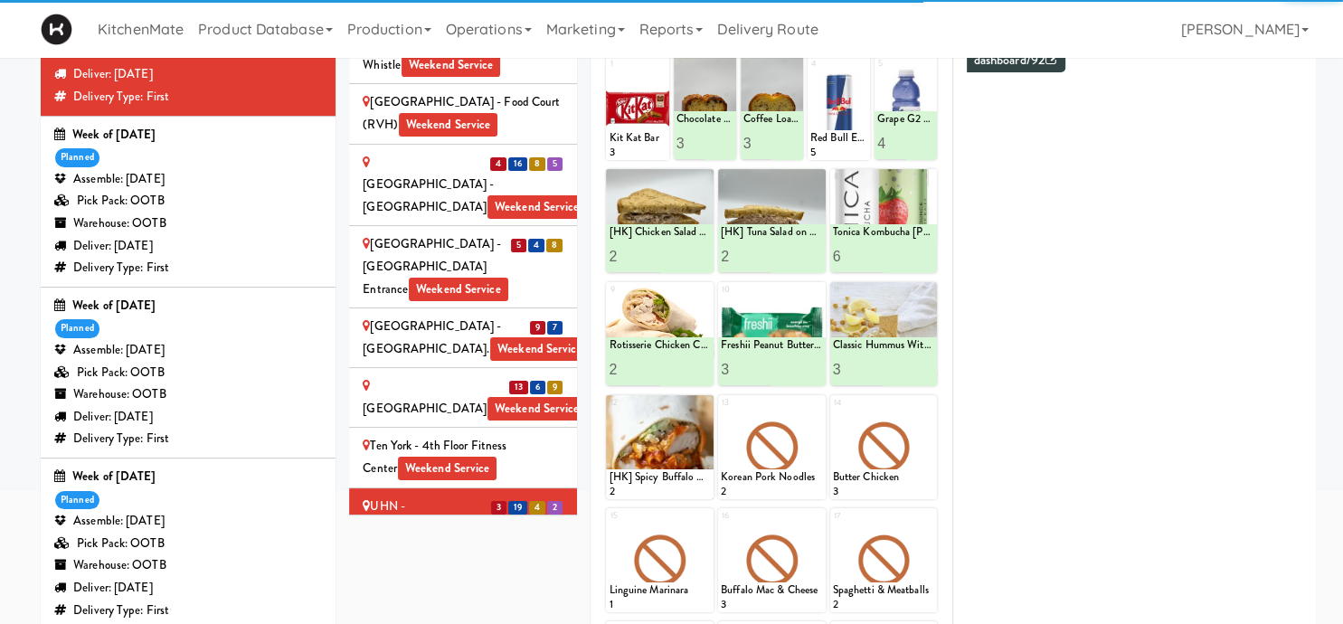
click at [523, 599] on div "UHN - Lyndhurst Centre - Cafe Lobby Weekend Service" at bounding box center [463, 632] width 201 height 67
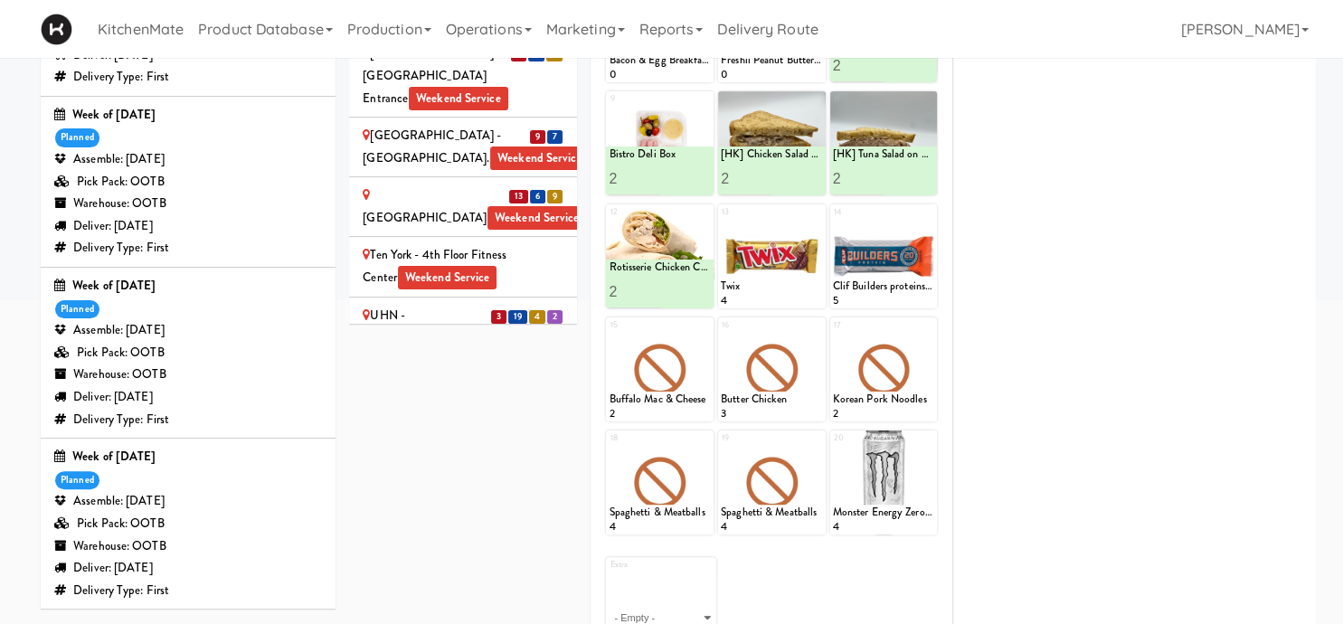
scroll to position [0, 0]
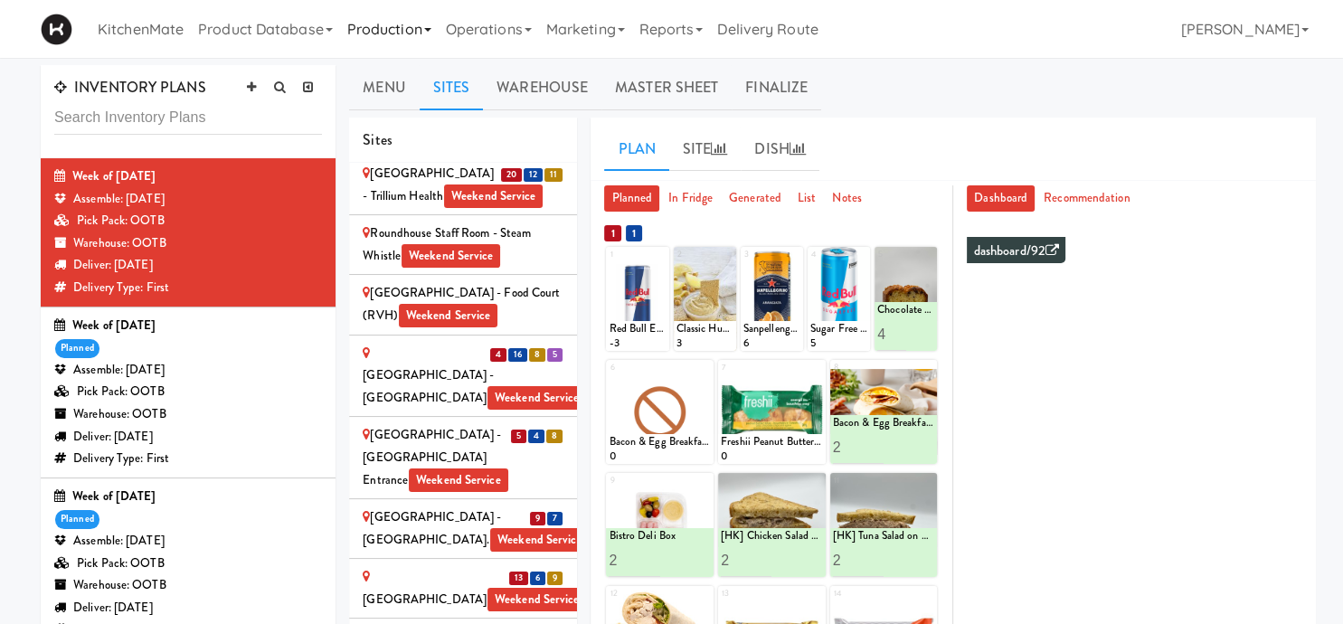
click at [360, 24] on link "Production" at bounding box center [389, 29] width 99 height 58
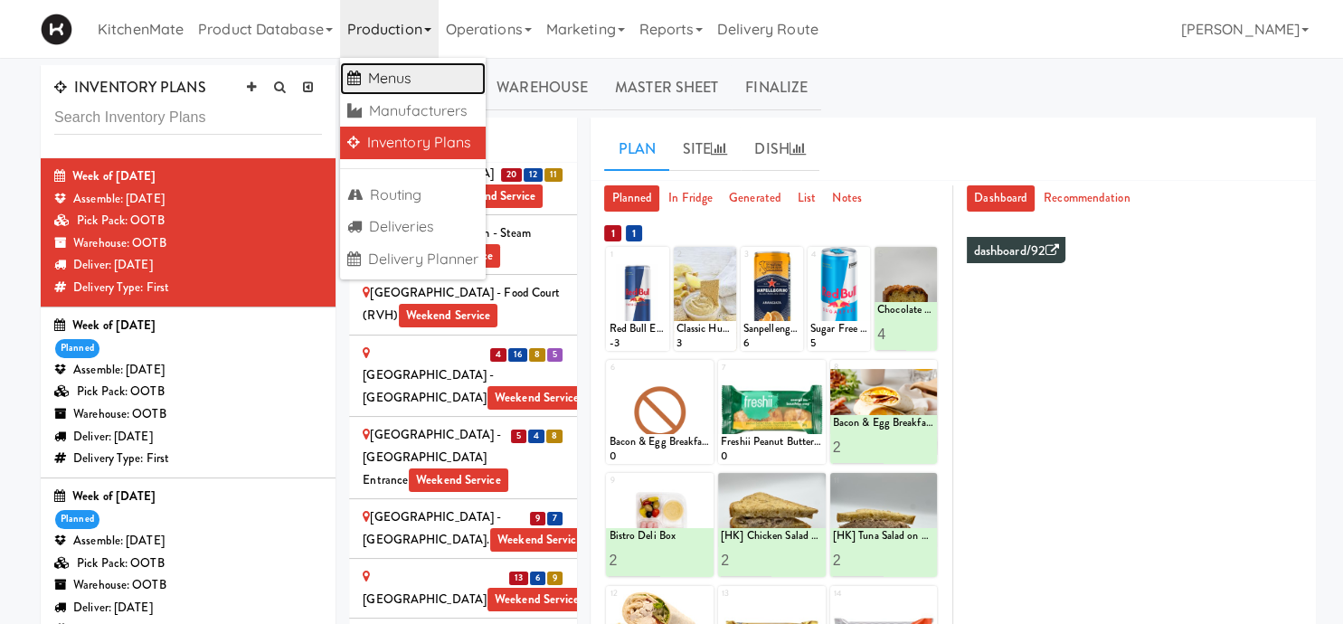
click at [418, 77] on link "Menus" at bounding box center [413, 78] width 146 height 33
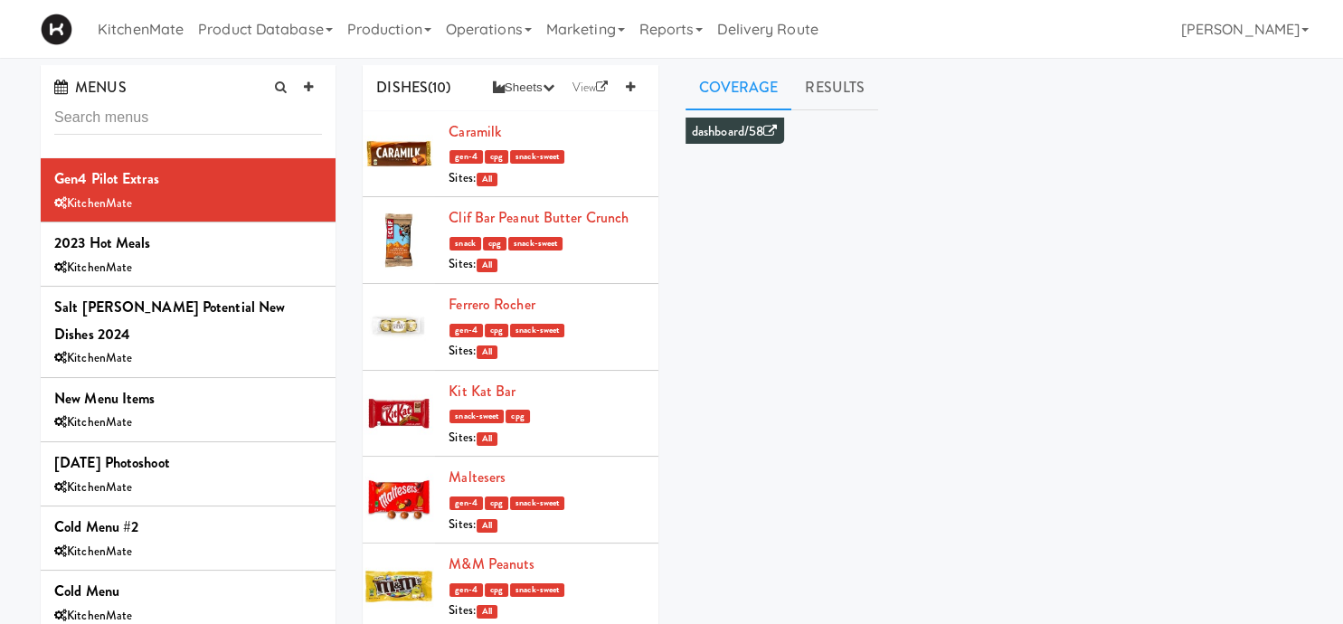
click at [188, 122] on input "text" at bounding box center [188, 117] width 268 height 33
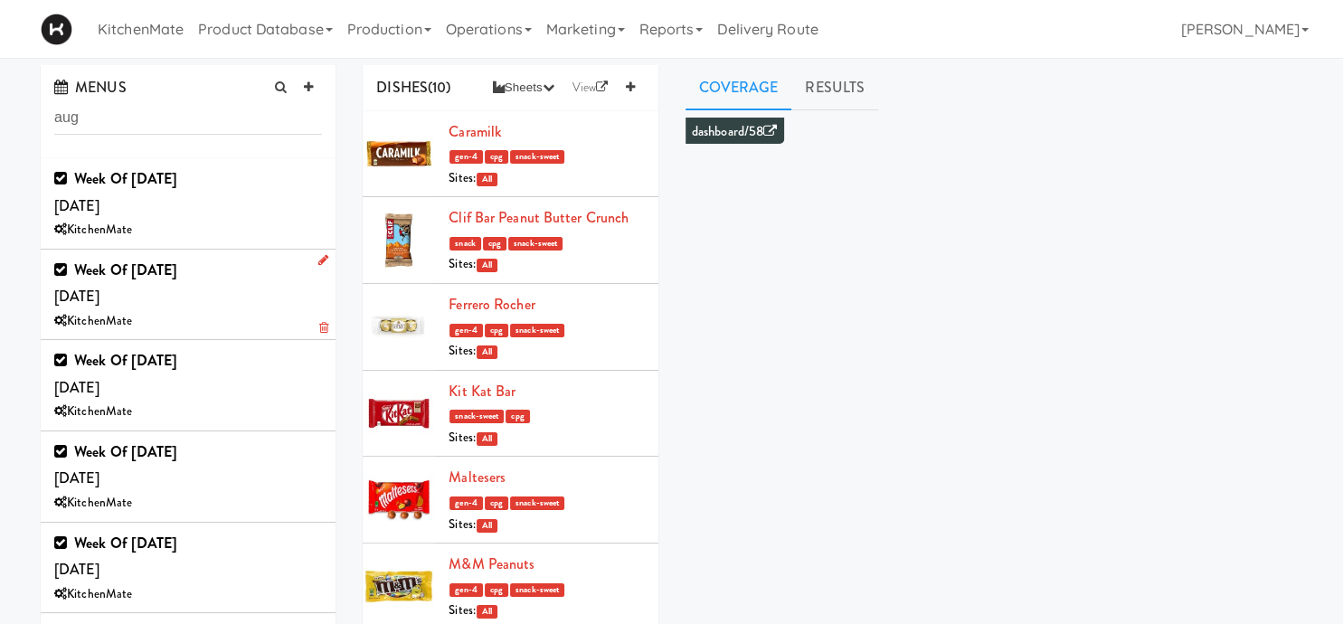
type input "aug"
click at [177, 273] on b "Week of August 24th, 2025" at bounding box center [125, 270] width 103 height 21
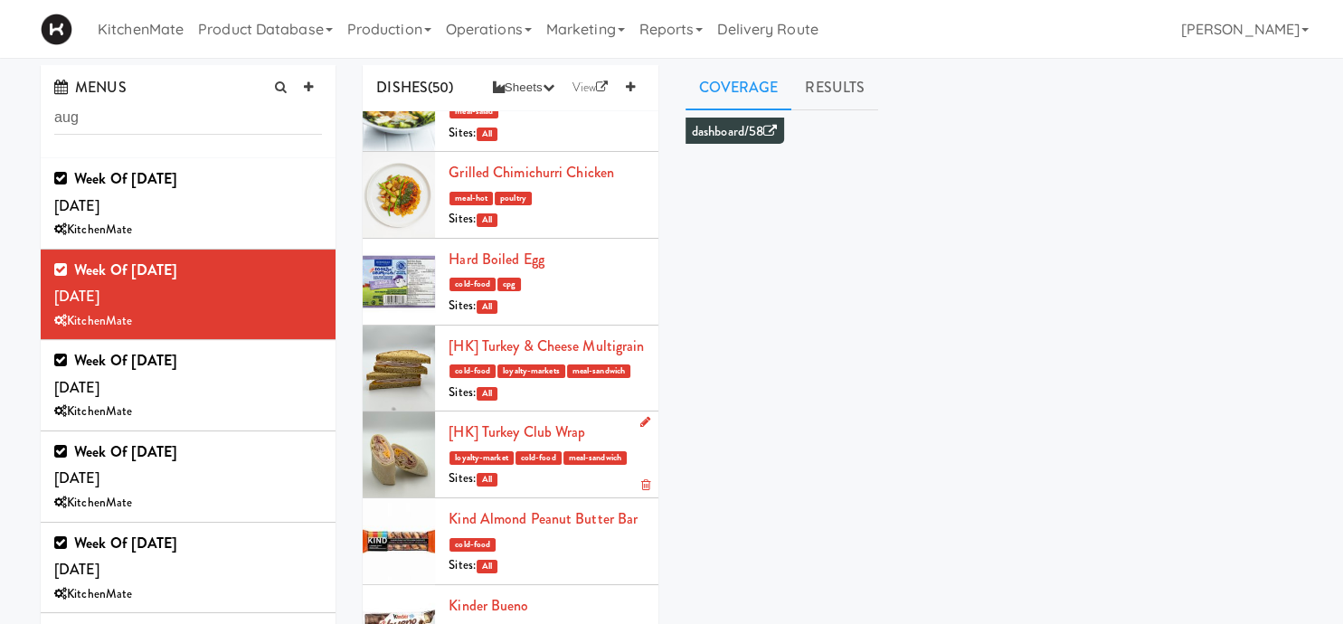
scroll to position [629, 0]
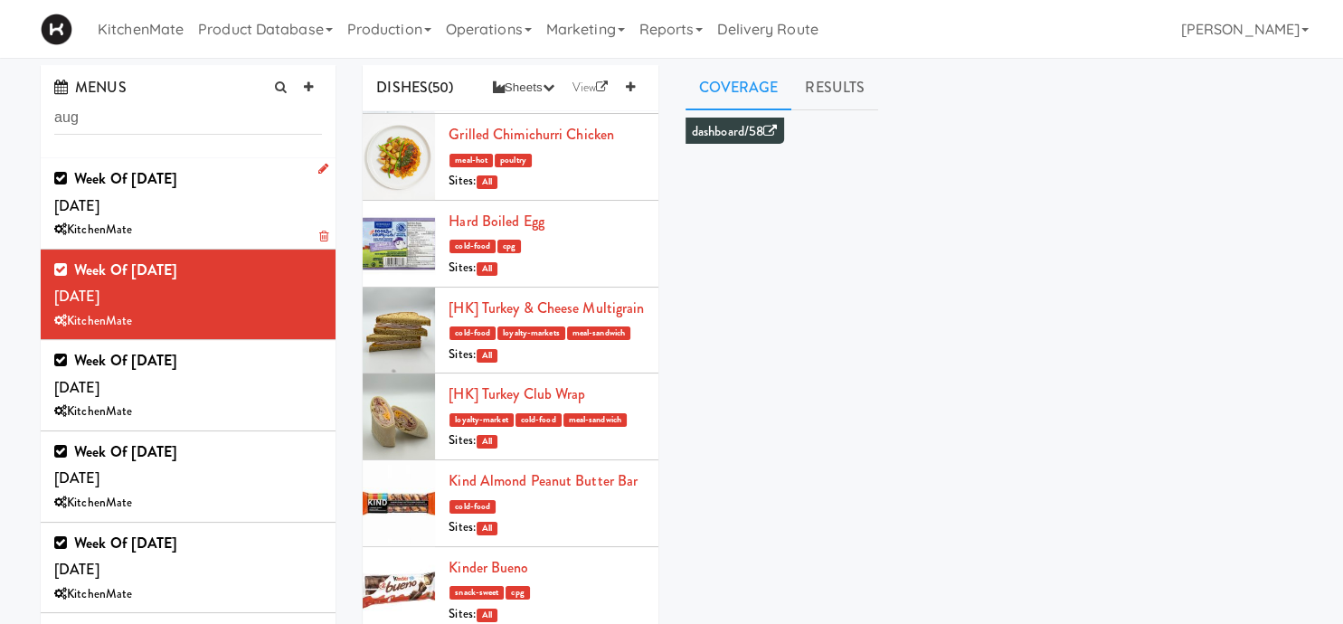
click at [324, 168] on icon at bounding box center [323, 169] width 10 height 12
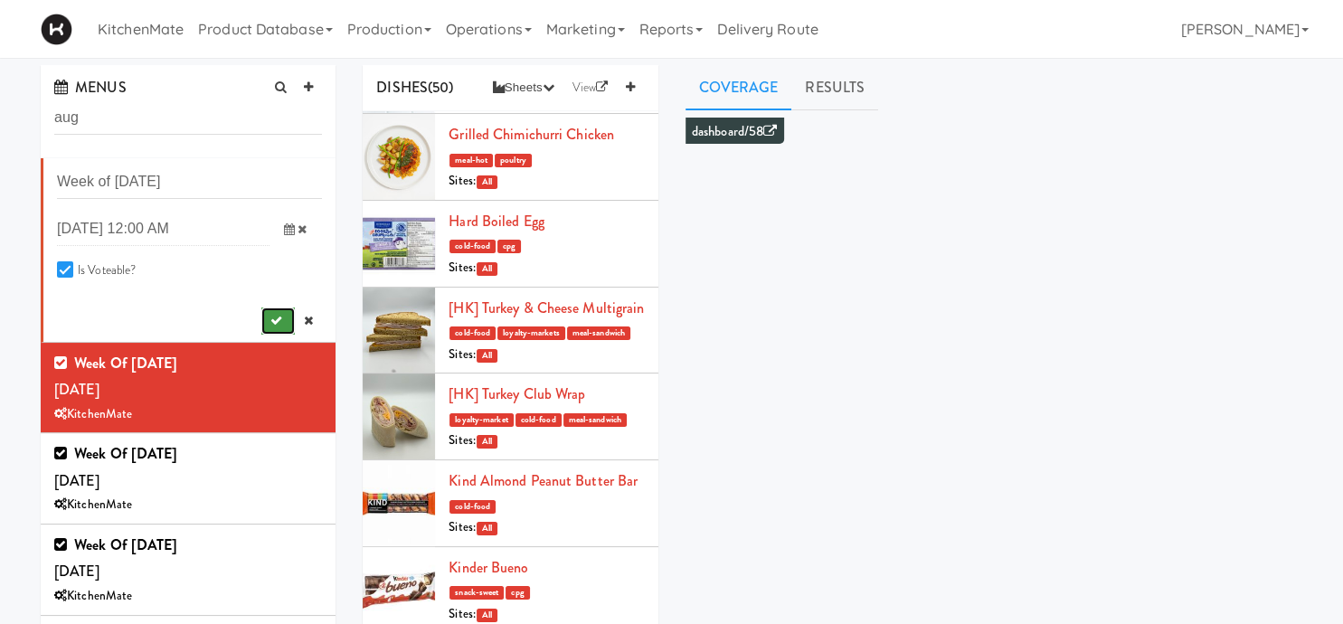
click at [273, 309] on button "submit" at bounding box center [277, 320] width 33 height 27
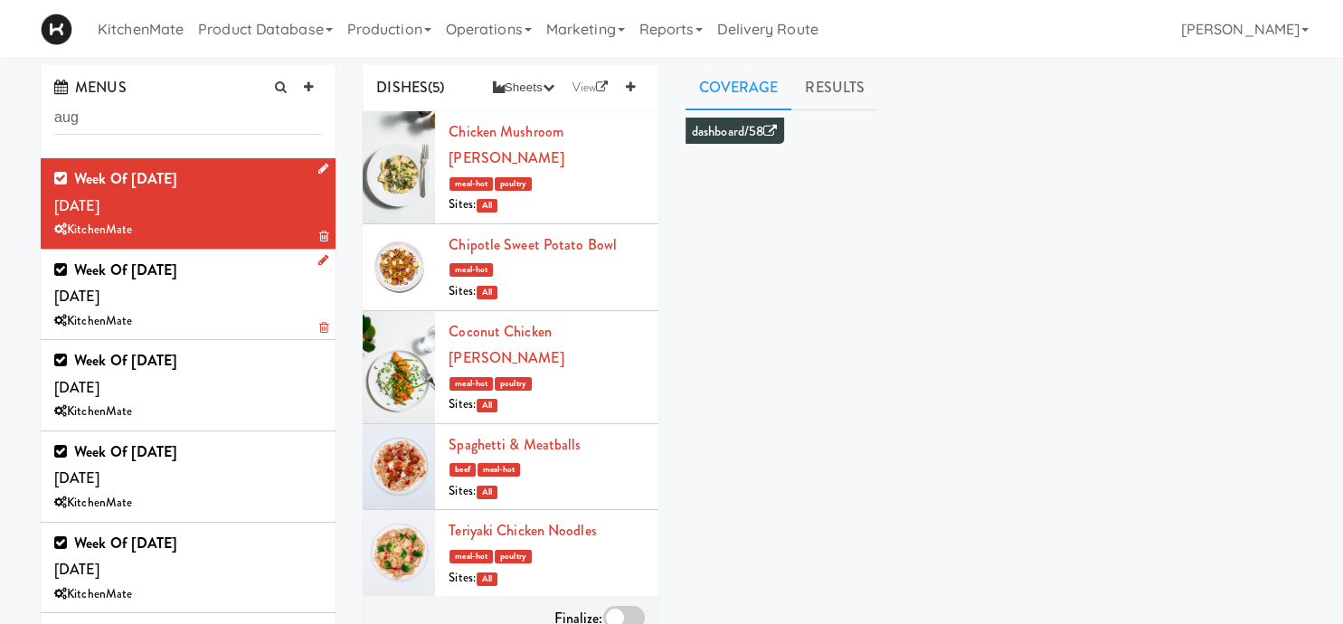
click at [192, 294] on div "Week of August 24th, 2025 Saturday, Aug 23 KitchenMate" at bounding box center [188, 295] width 268 height 76
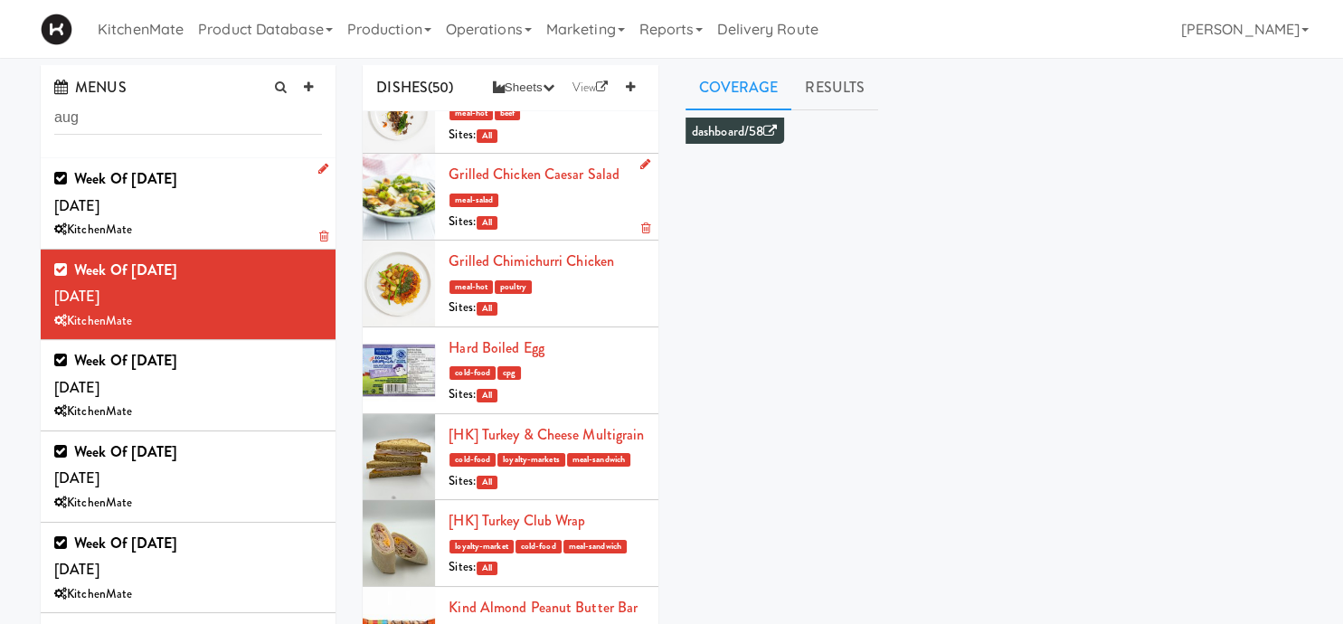
scroll to position [503, 0]
click at [633, 91] on icon at bounding box center [630, 87] width 9 height 12
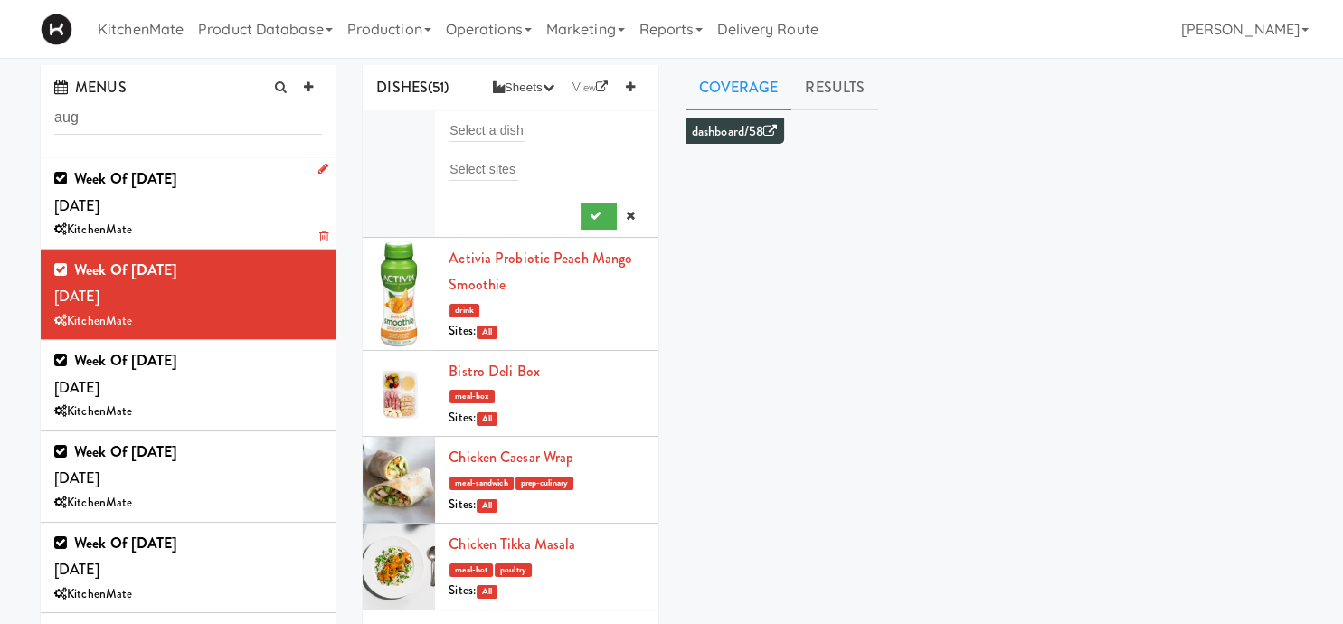
scroll to position [0, 0]
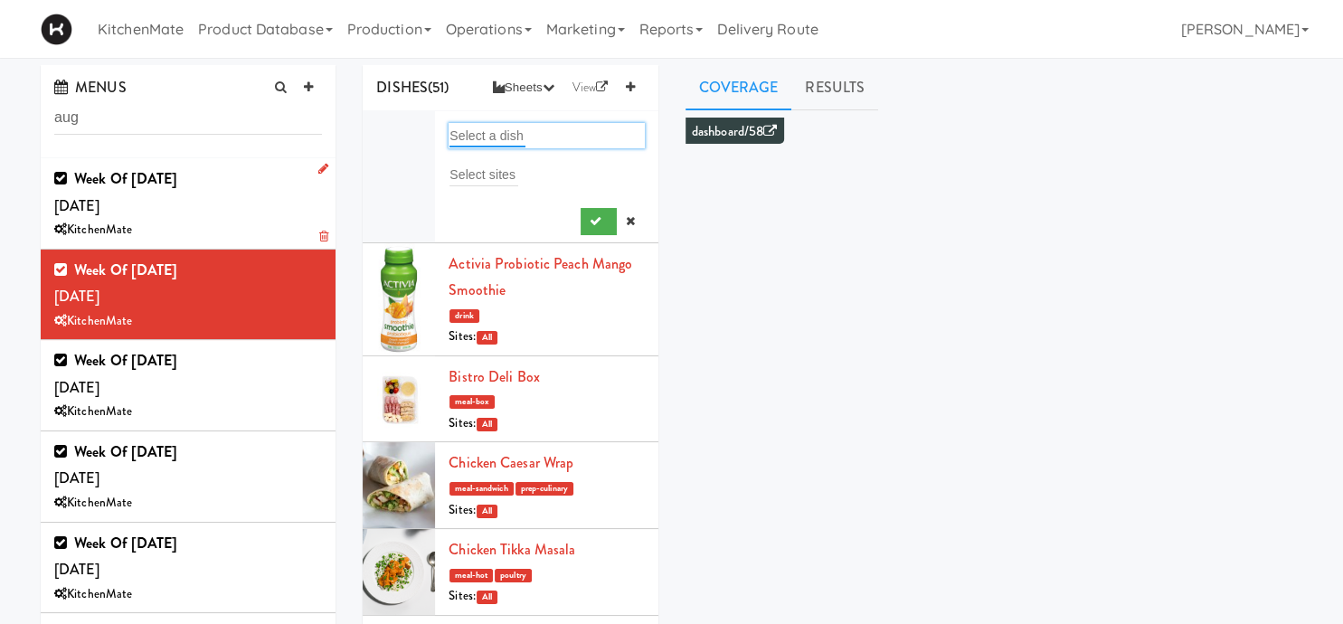
click at [495, 128] on input "text" at bounding box center [487, 136] width 76 height 24
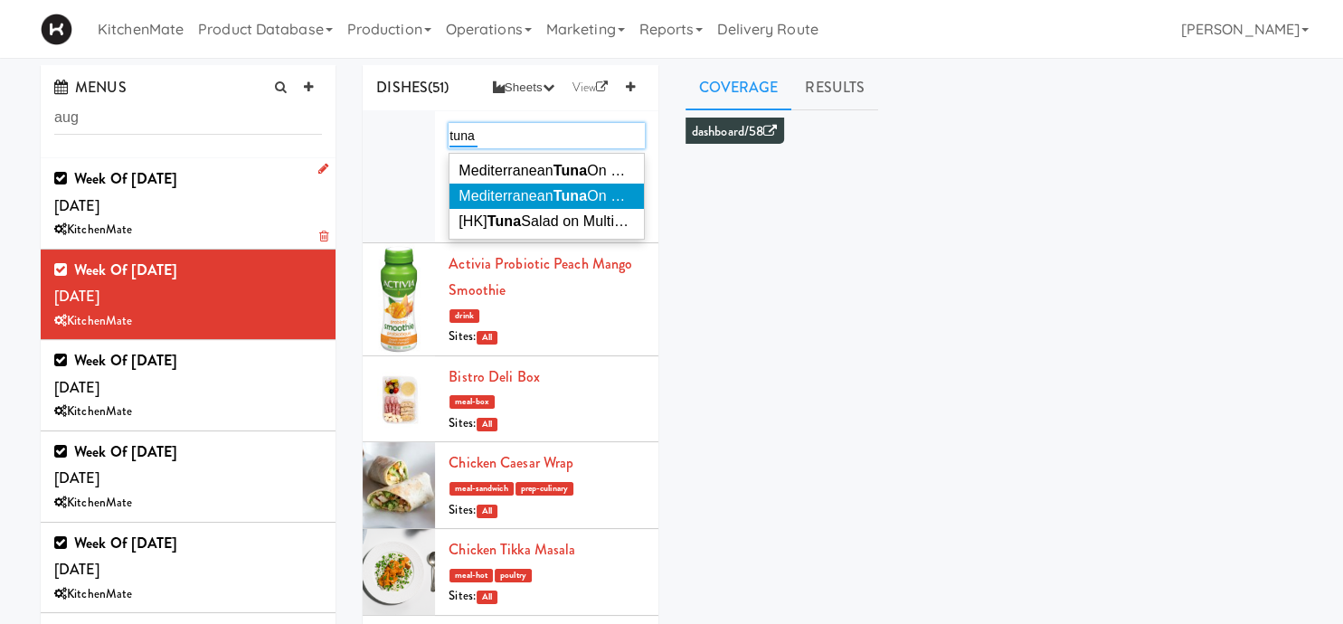
type input "tuna"
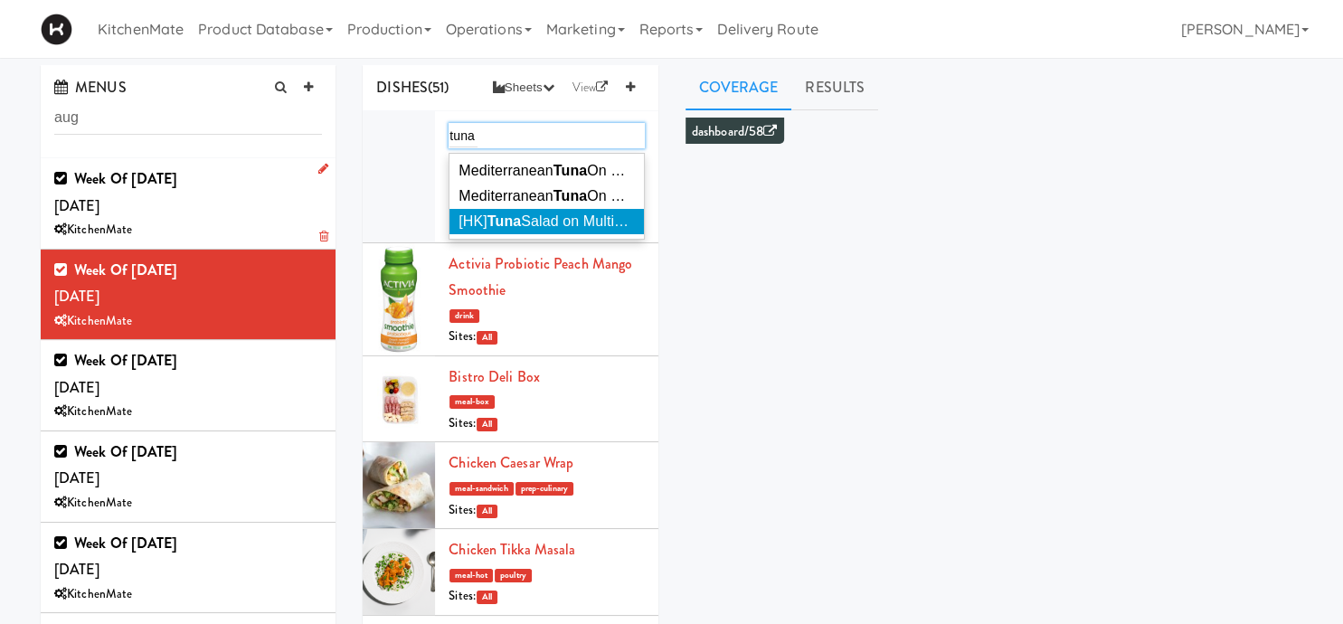
click at [570, 222] on span "[HK] Tuna Salad on Multigrain" at bounding box center [552, 220] width 188 height 15
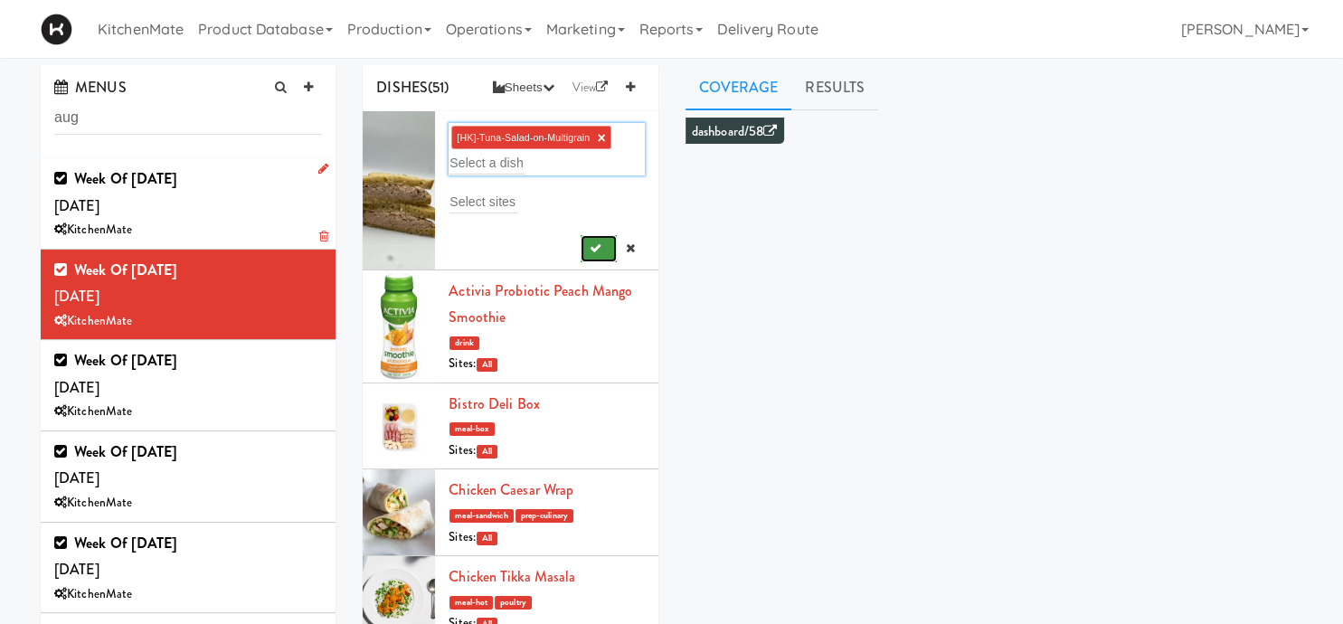
click at [591, 248] on icon "submit" at bounding box center [596, 248] width 12 height 12
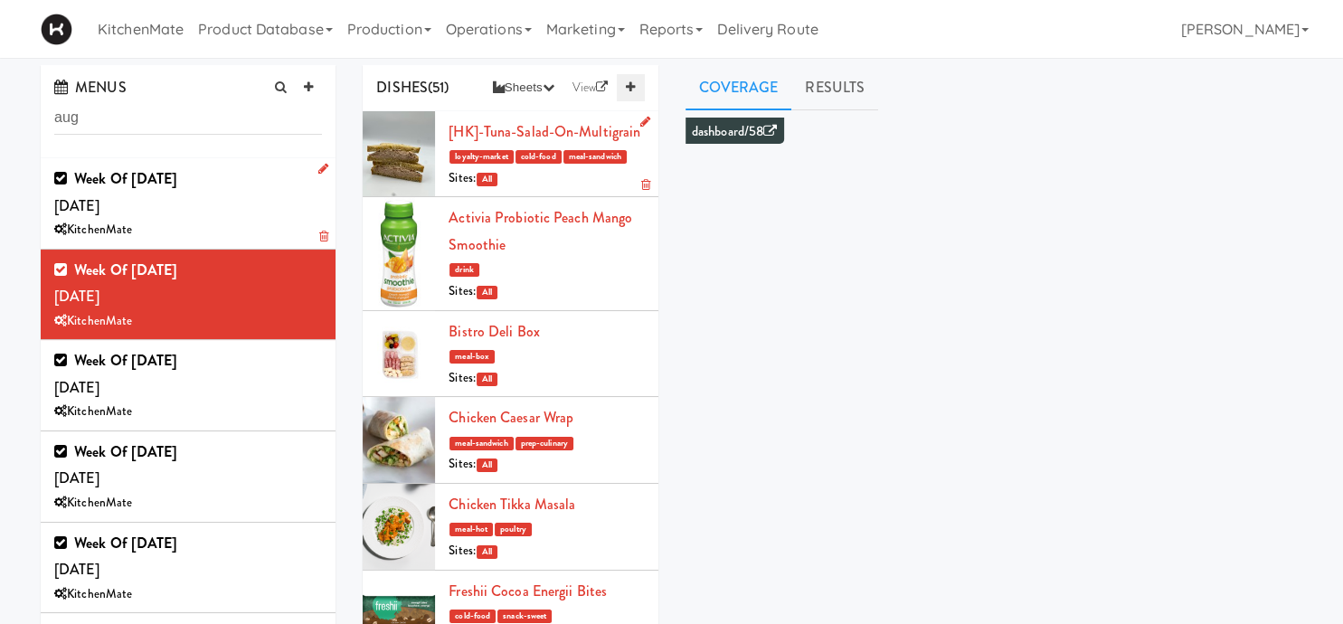
click at [638, 76] on link at bounding box center [630, 87] width 27 height 27
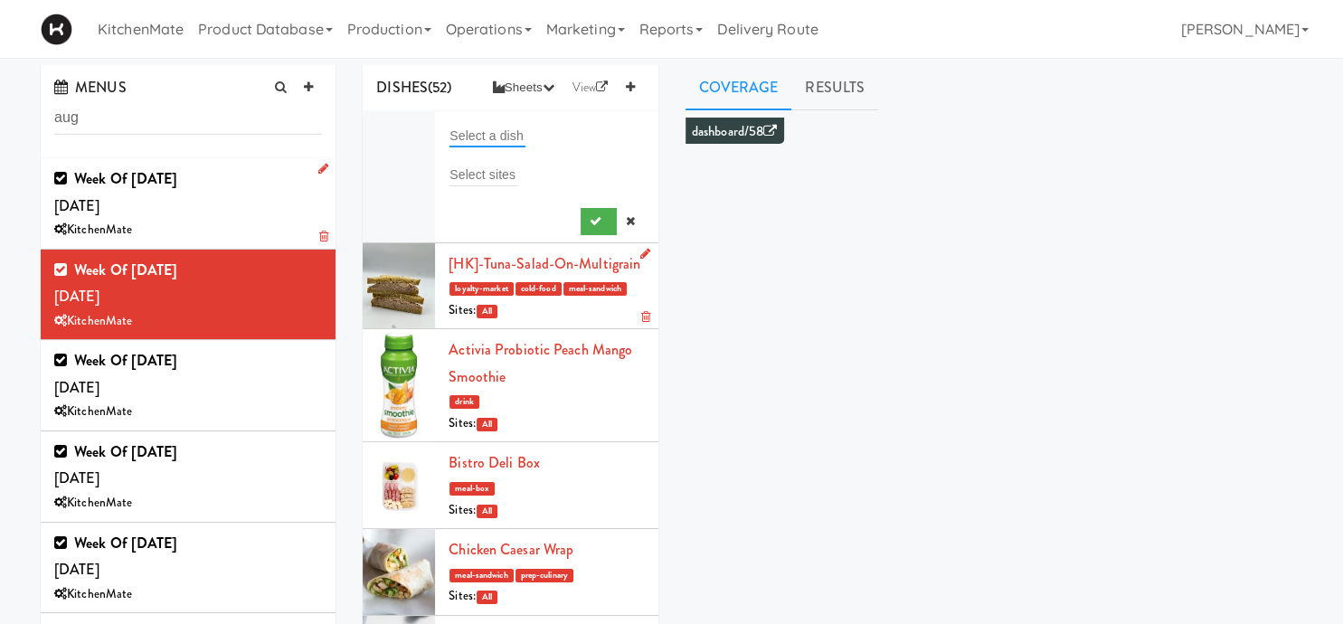
click at [501, 132] on input "text" at bounding box center [487, 136] width 76 height 24
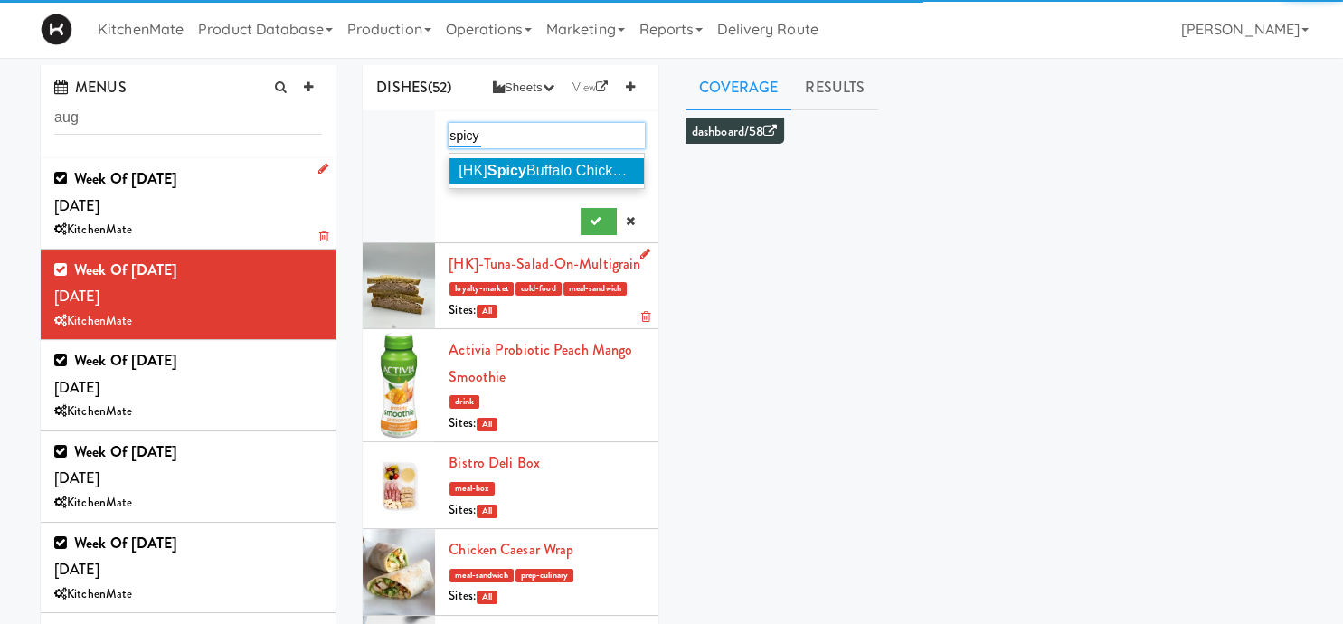
type input "spicy"
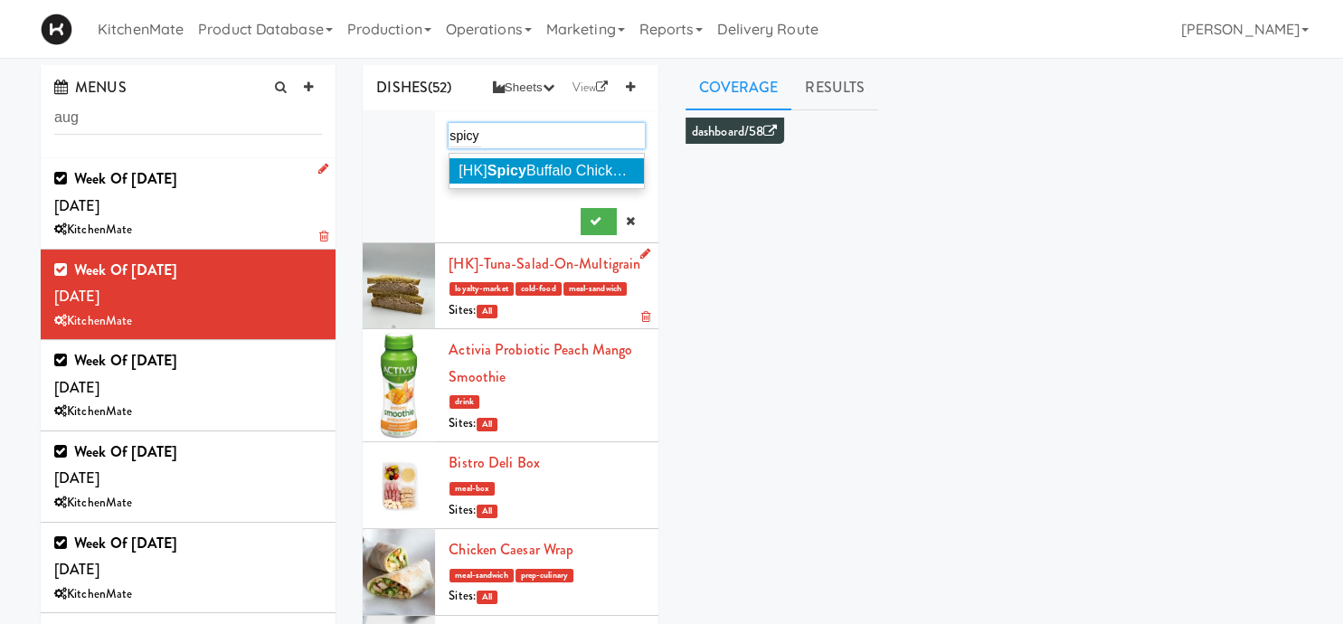
drag, startPoint x: 536, startPoint y: 167, endPoint x: 572, endPoint y: 194, distance: 44.7
click at [537, 168] on span "[HK] Spicy Buffalo Chicken Wrap" at bounding box center [562, 170] width 209 height 15
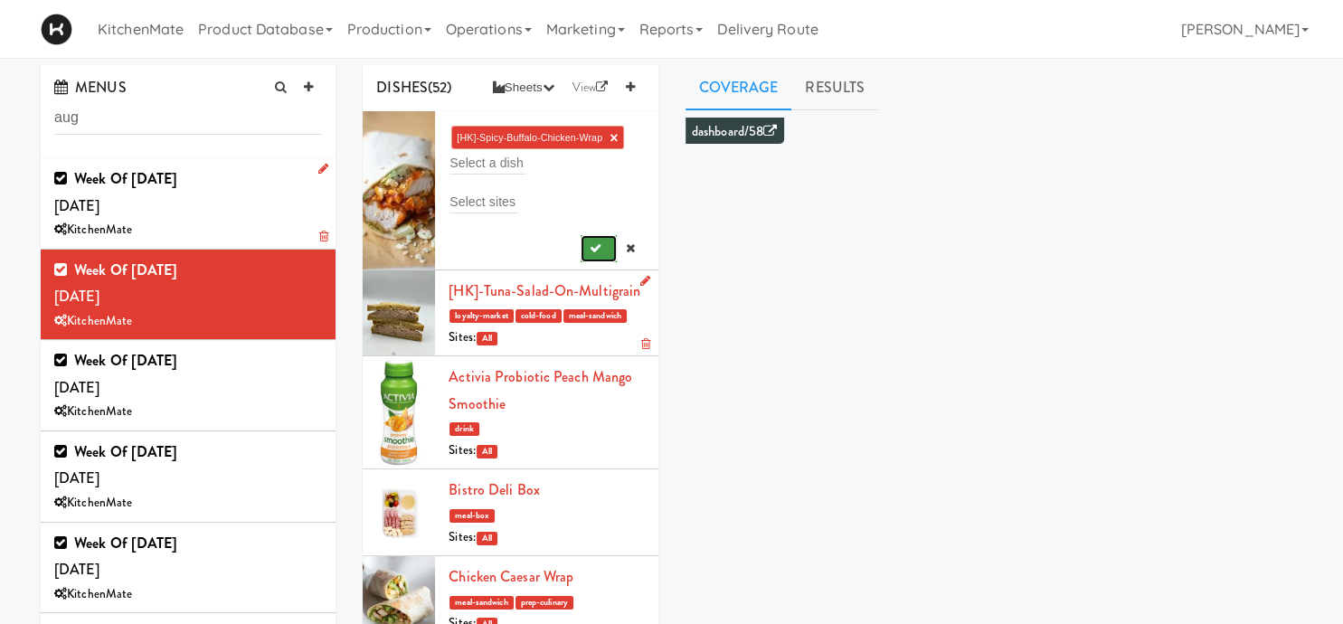
click at [598, 254] on icon "submit" at bounding box center [596, 248] width 12 height 12
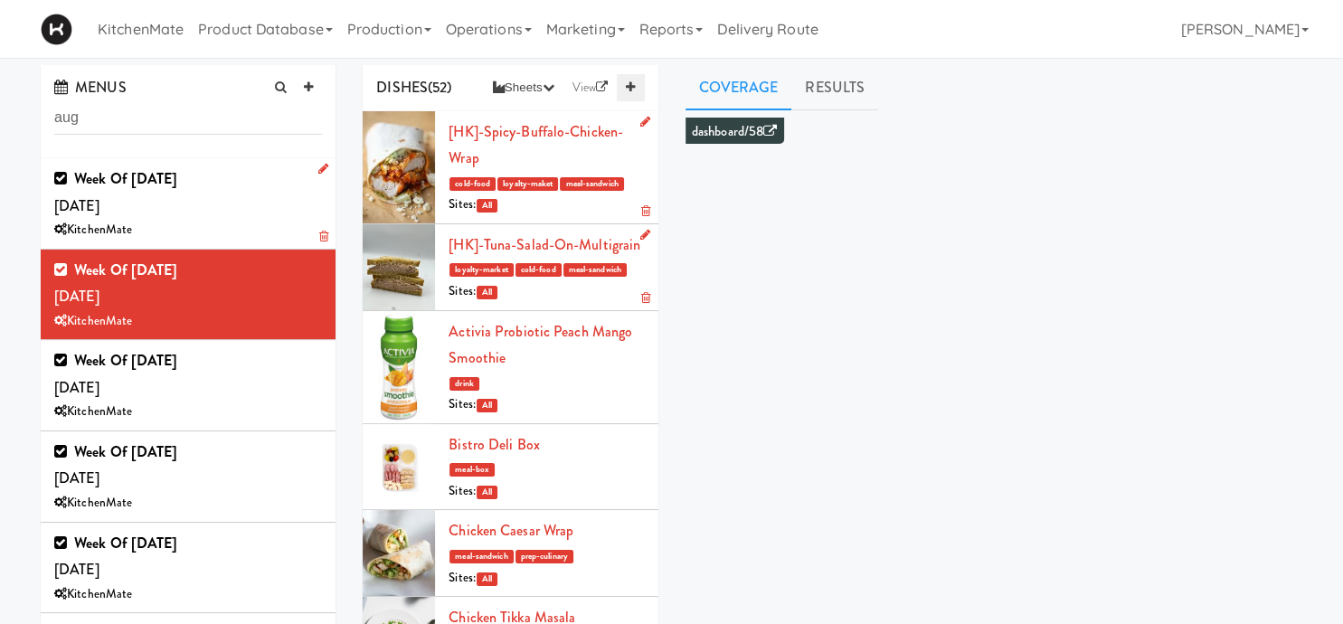
click at [627, 87] on icon at bounding box center [630, 87] width 9 height 12
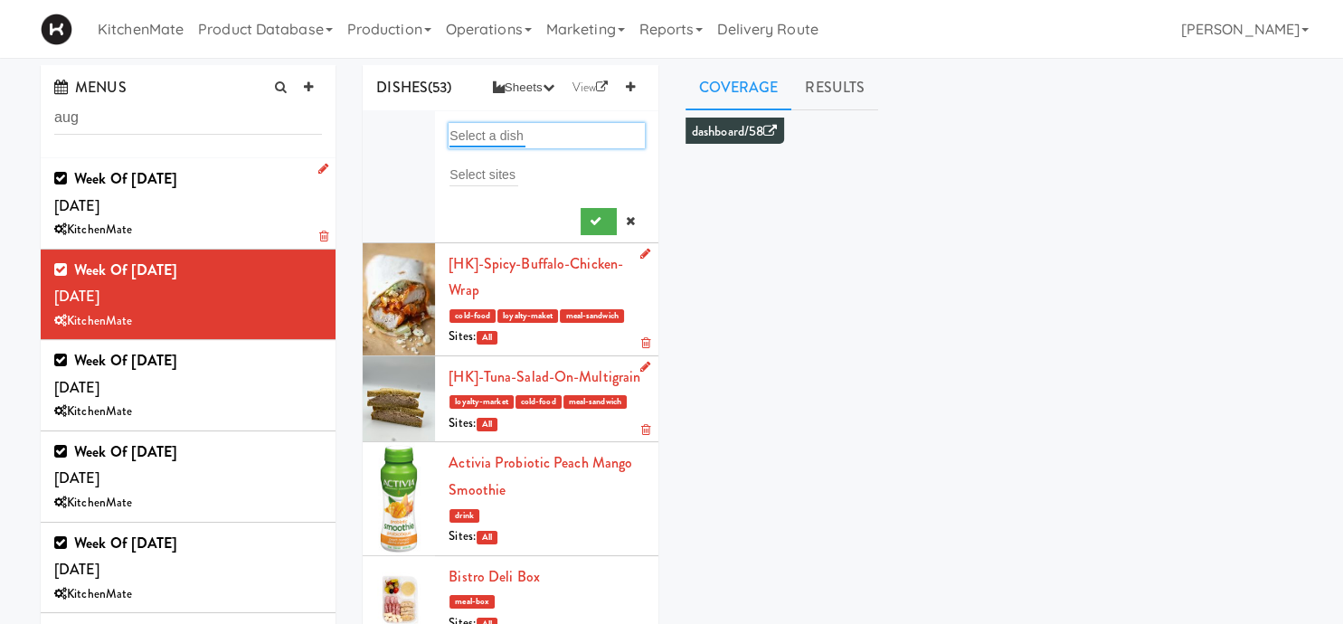
click at [479, 139] on input "text" at bounding box center [487, 136] width 76 height 24
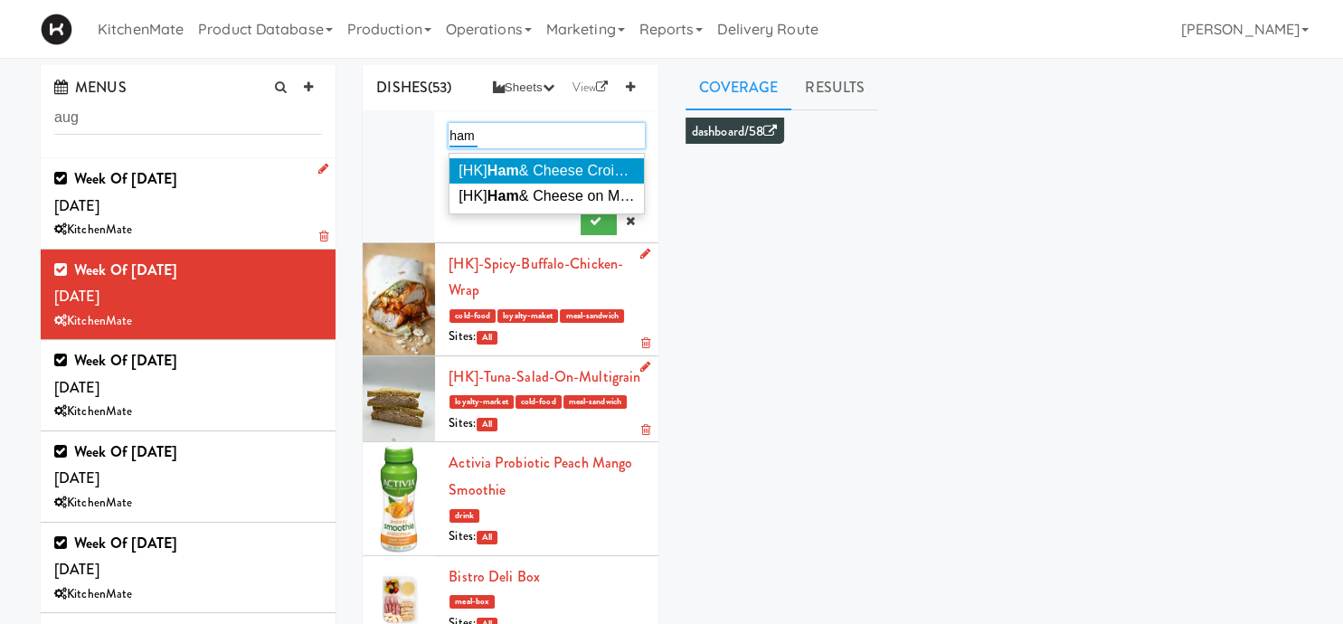
type input "ham"
click at [577, 165] on span "[HK] Ham & Cheese Croissant" at bounding box center [553, 170] width 191 height 15
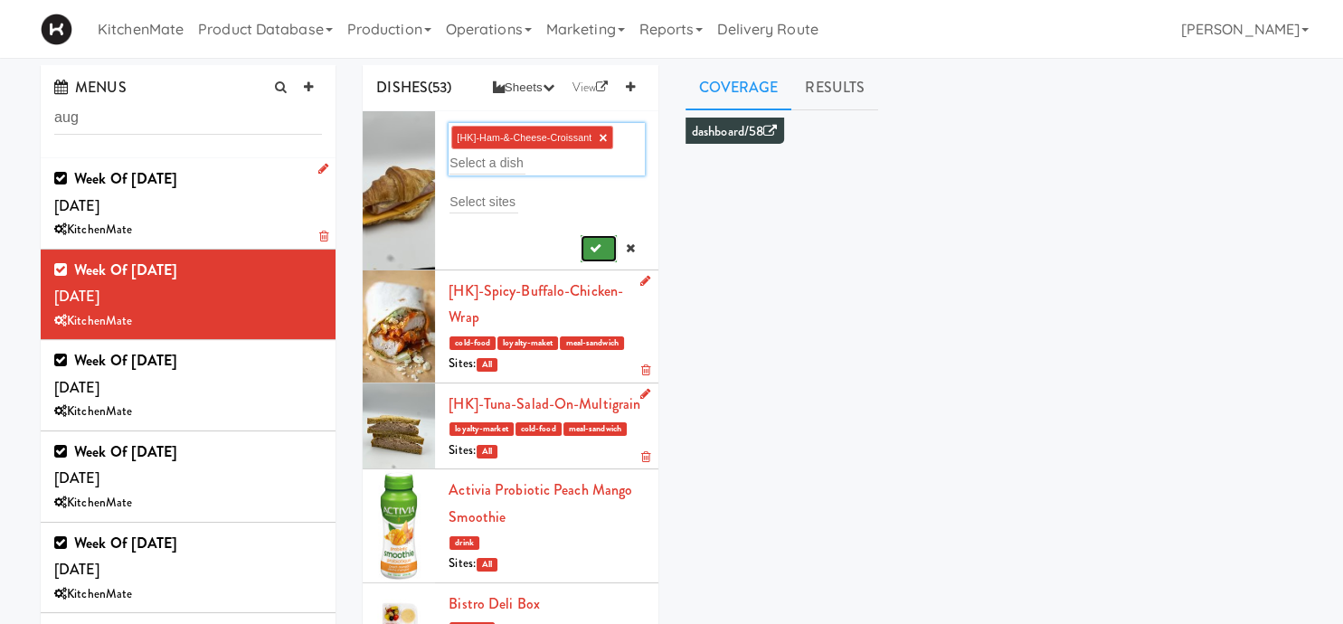
click at [597, 241] on button "submit" at bounding box center [599, 248] width 37 height 27
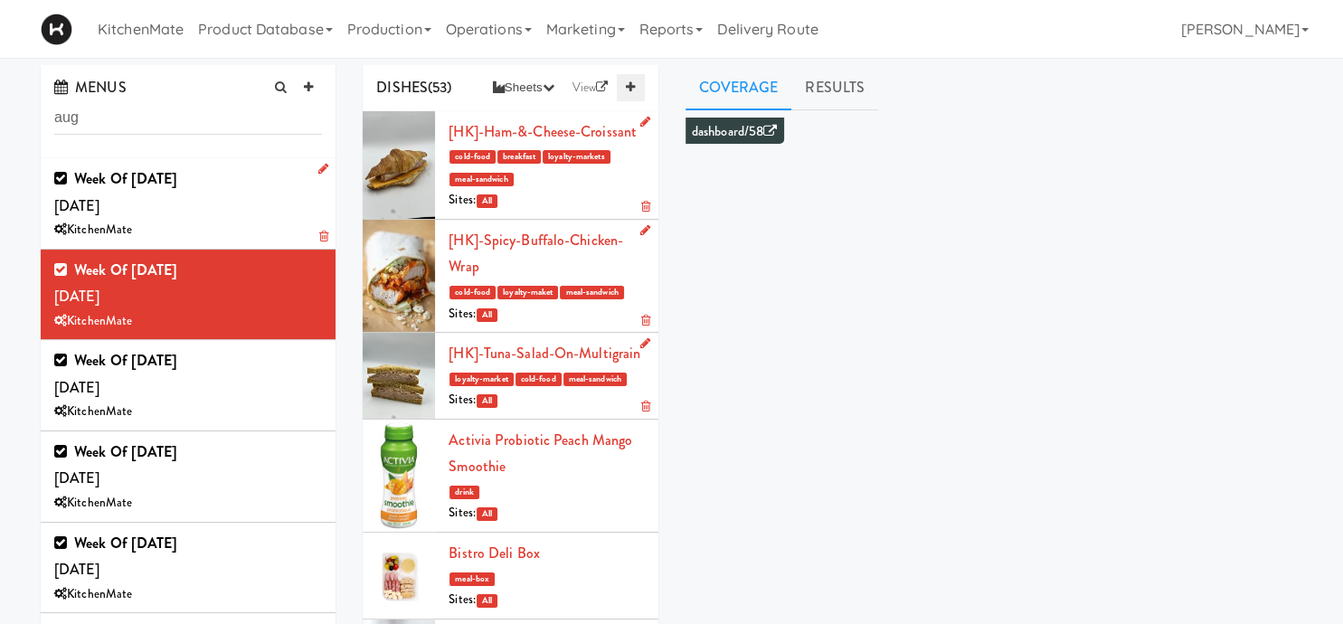
click at [634, 90] on icon at bounding box center [630, 87] width 9 height 12
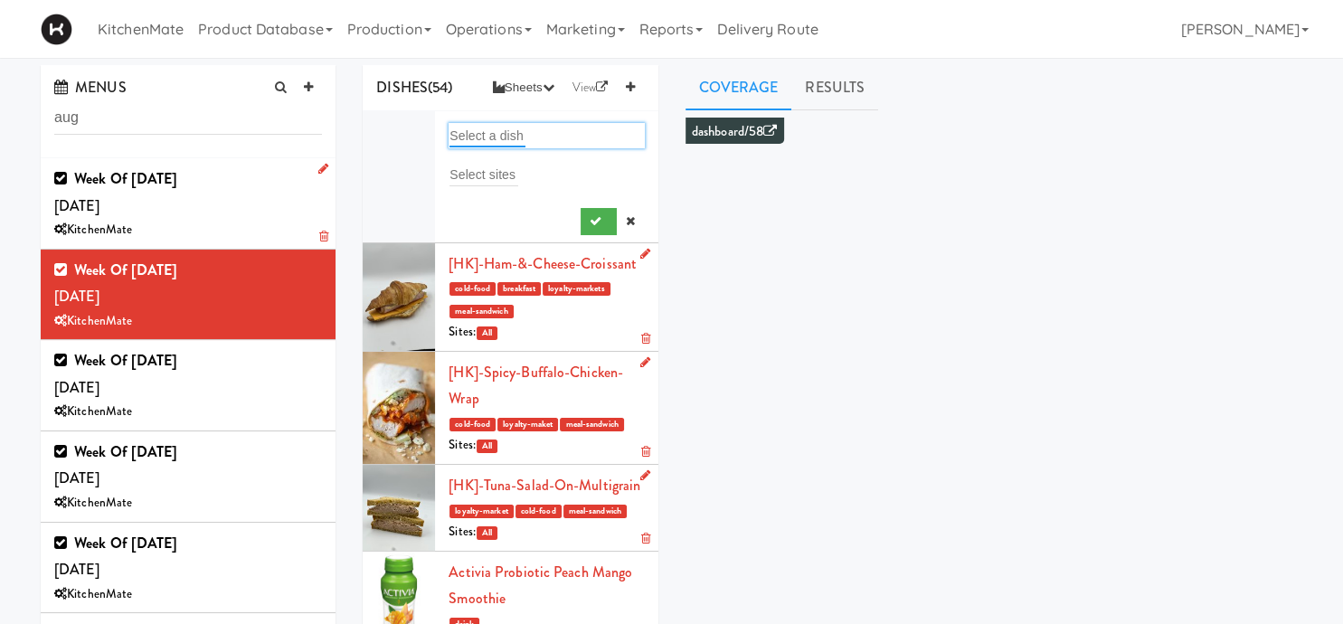
click at [515, 130] on input "text" at bounding box center [487, 136] width 76 height 24
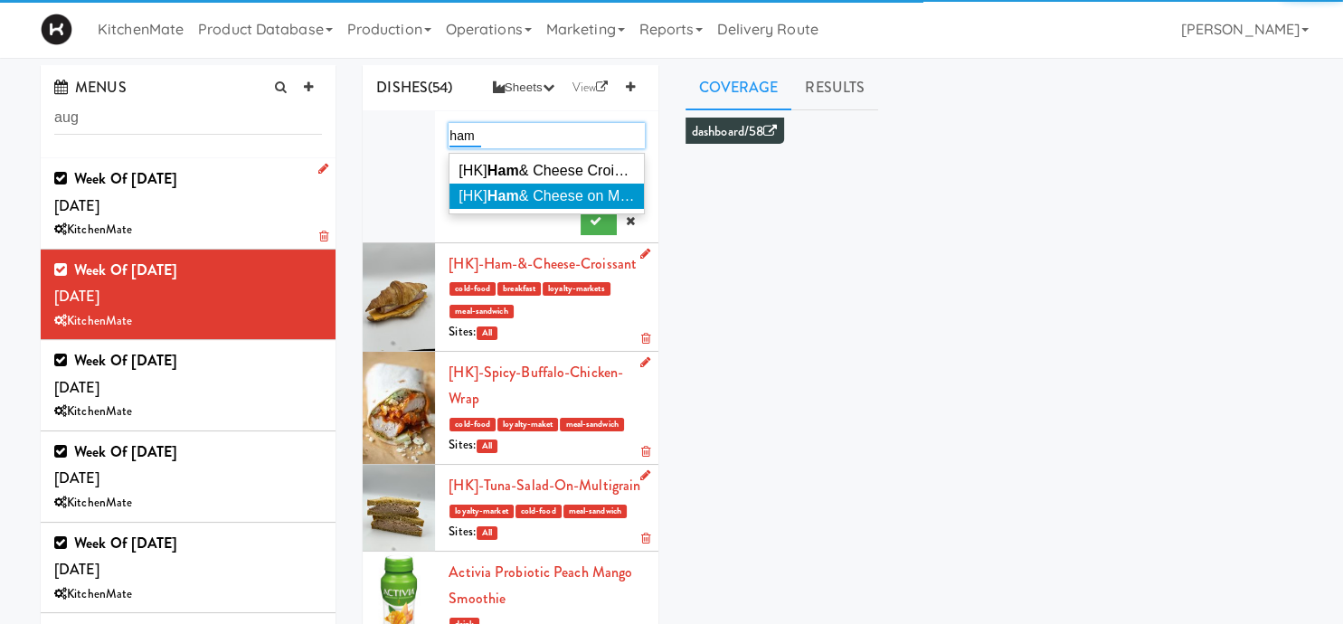
type input "ham"
click at [533, 187] on li "[HK] Ham & Cheese on Multigrain" at bounding box center [546, 196] width 194 height 25
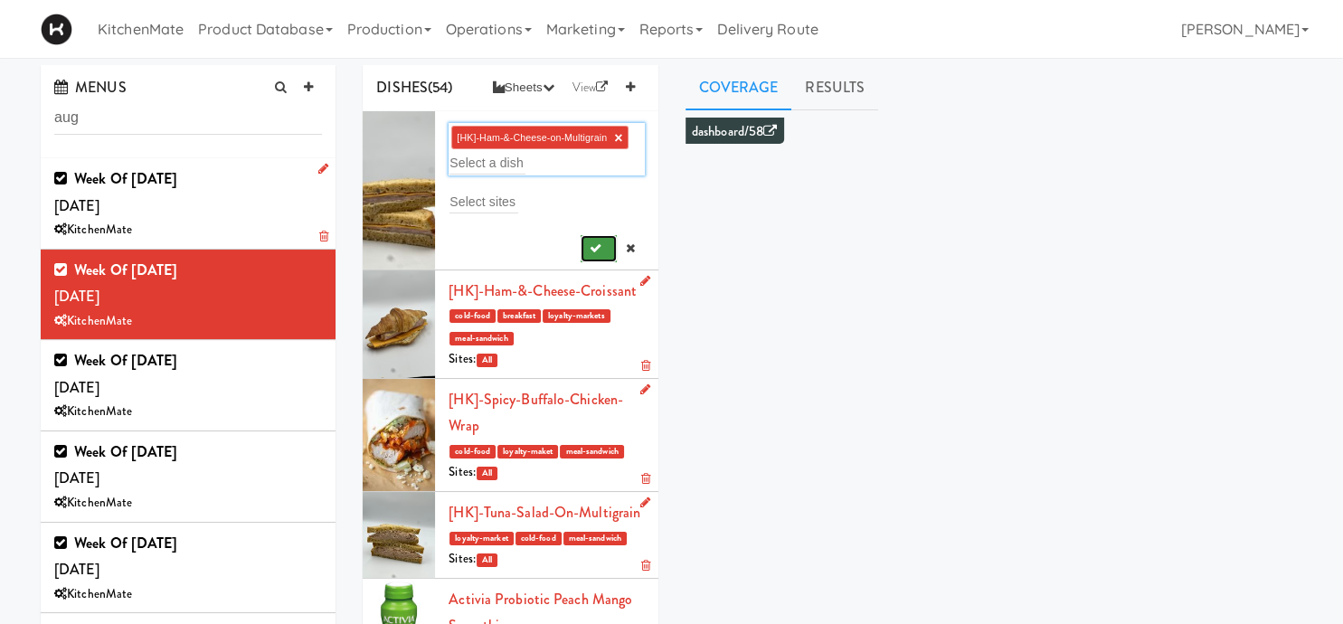
click at [604, 237] on button "submit" at bounding box center [599, 248] width 37 height 27
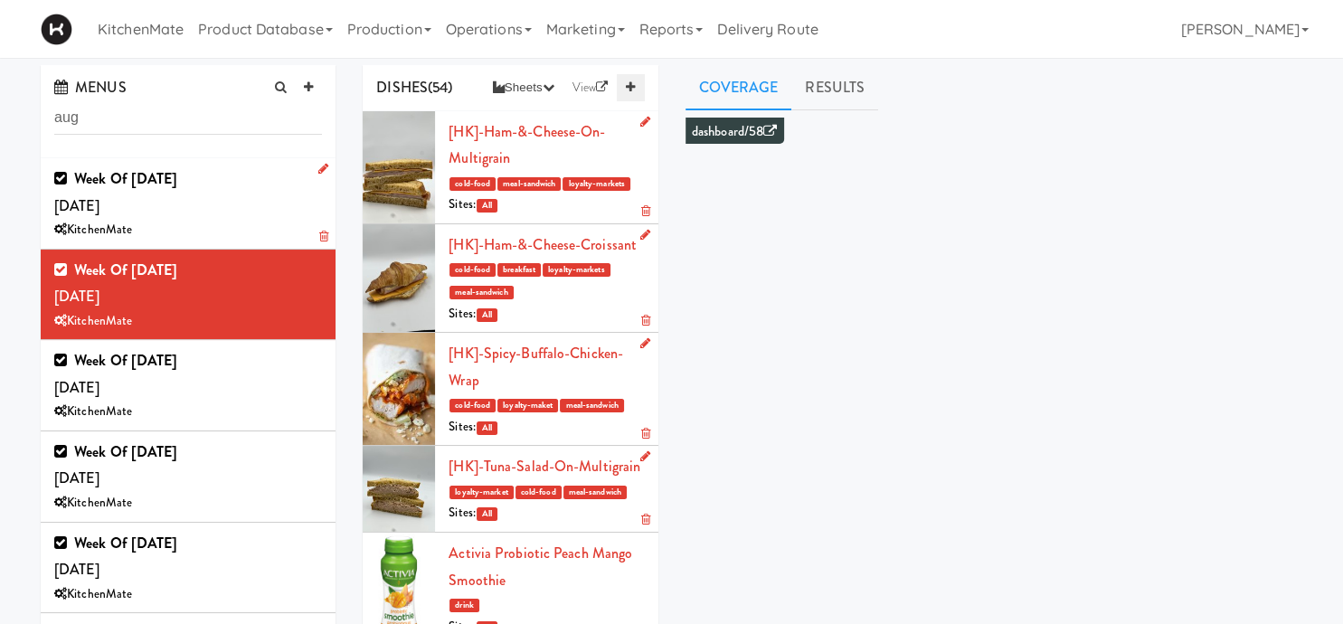
click at [624, 87] on link at bounding box center [630, 87] width 27 height 27
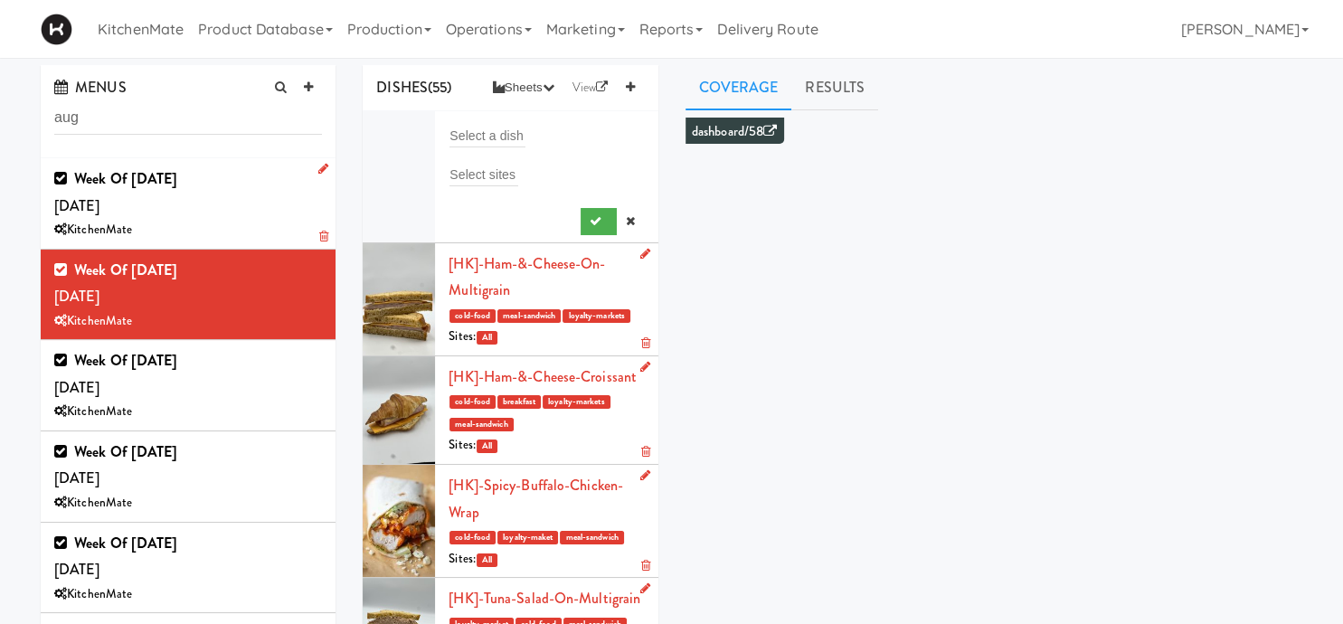
click at [501, 121] on li "Select a dish Select sites" at bounding box center [510, 177] width 295 height 132
click at [503, 135] on input "text" at bounding box center [487, 136] width 76 height 24
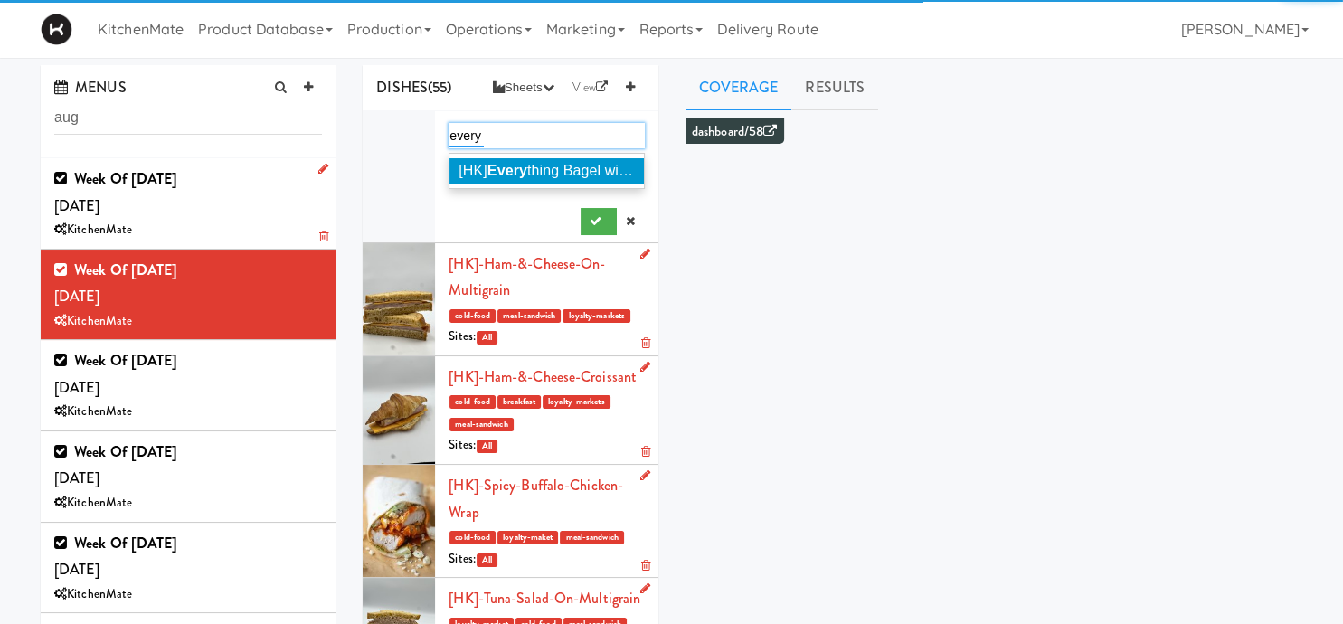
type input "every"
click at [512, 168] on em "Every" at bounding box center [507, 170] width 40 height 15
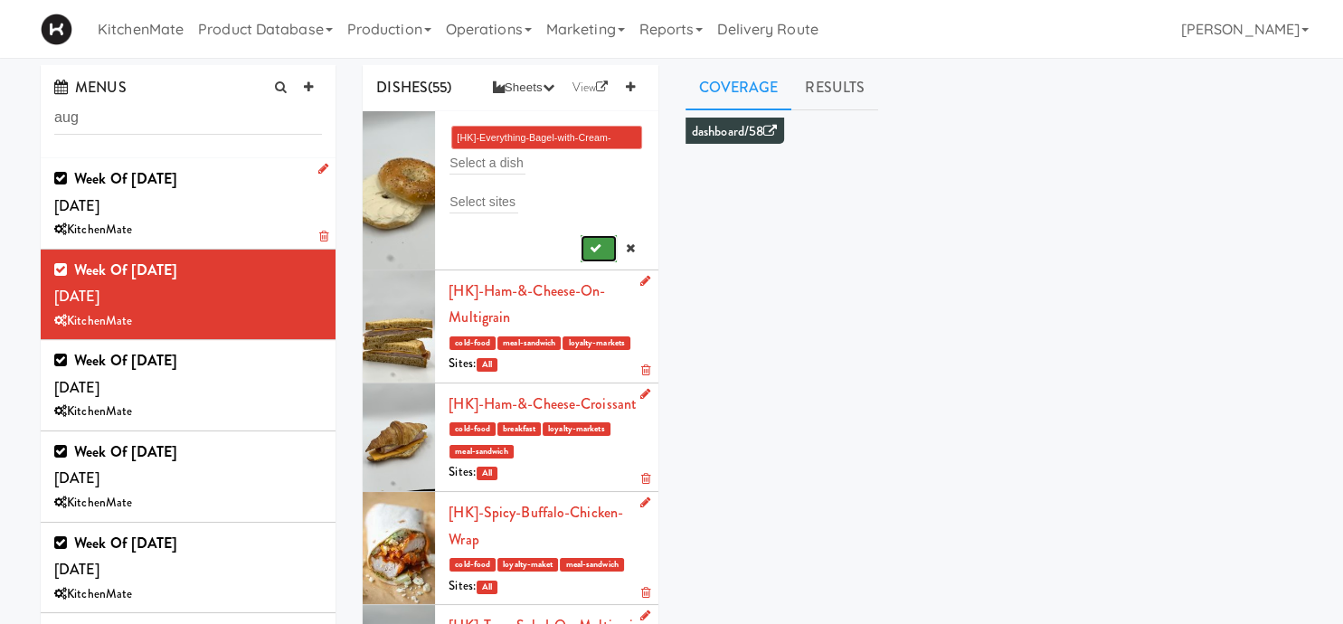
click at [602, 244] on button "submit" at bounding box center [599, 248] width 37 height 27
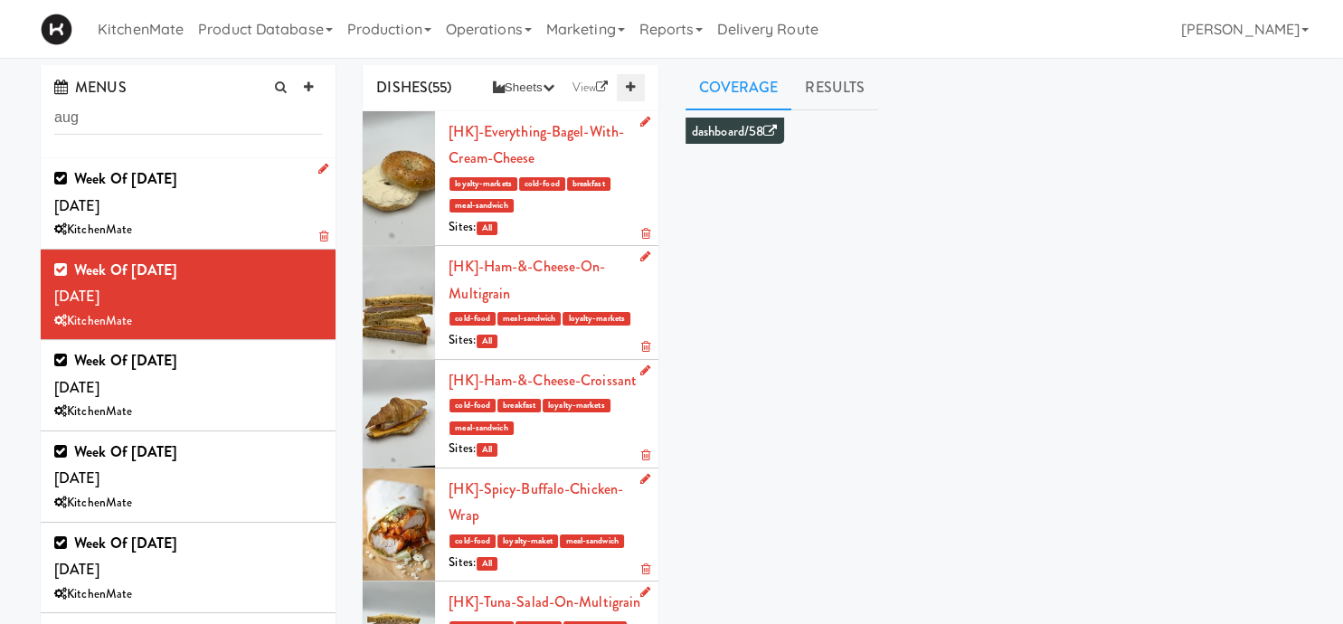
click at [634, 87] on icon at bounding box center [630, 87] width 9 height 12
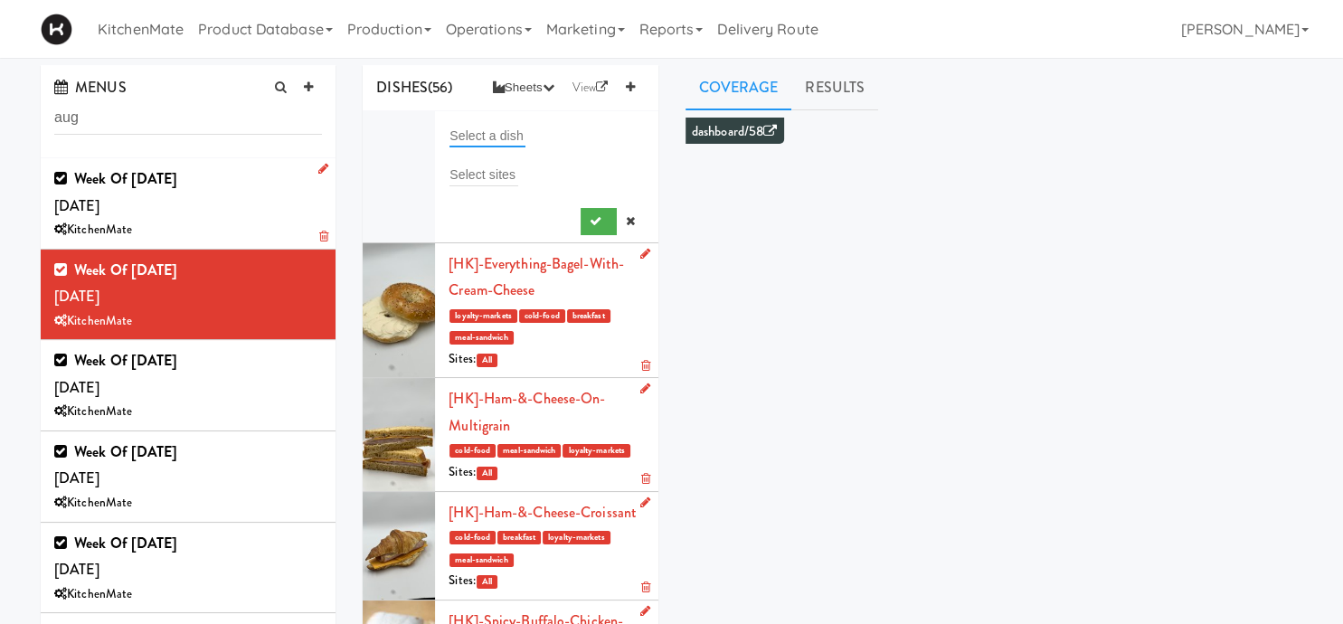
click at [512, 137] on input "text" at bounding box center [487, 136] width 76 height 24
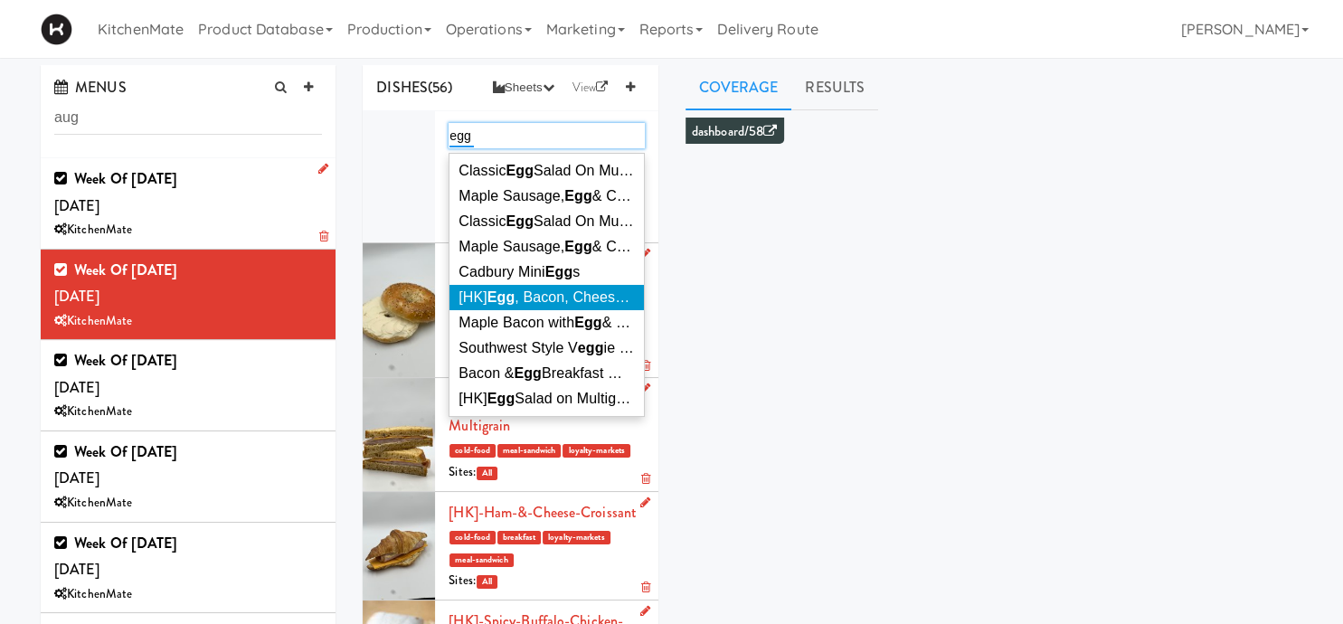
scroll to position [4, 0]
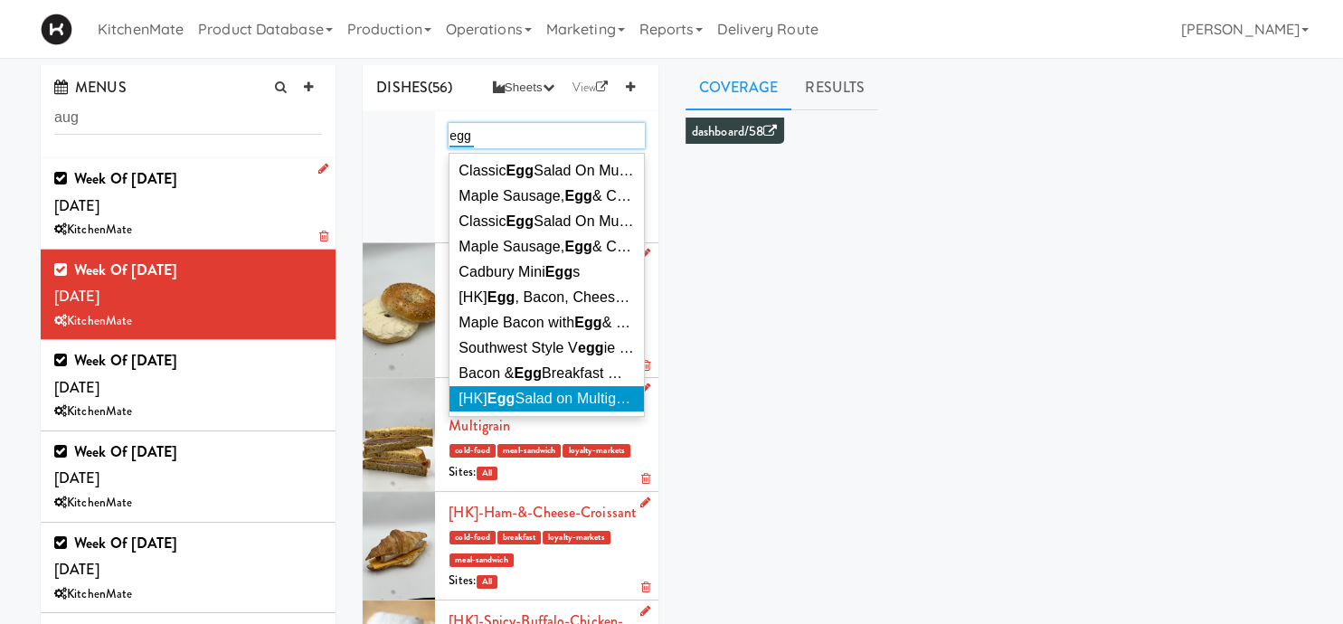
type input "egg"
drag, startPoint x: 531, startPoint y: 405, endPoint x: 575, endPoint y: 260, distance: 151.3
click at [531, 404] on span "[HK] Egg Salad on Multigrain" at bounding box center [549, 398] width 182 height 15
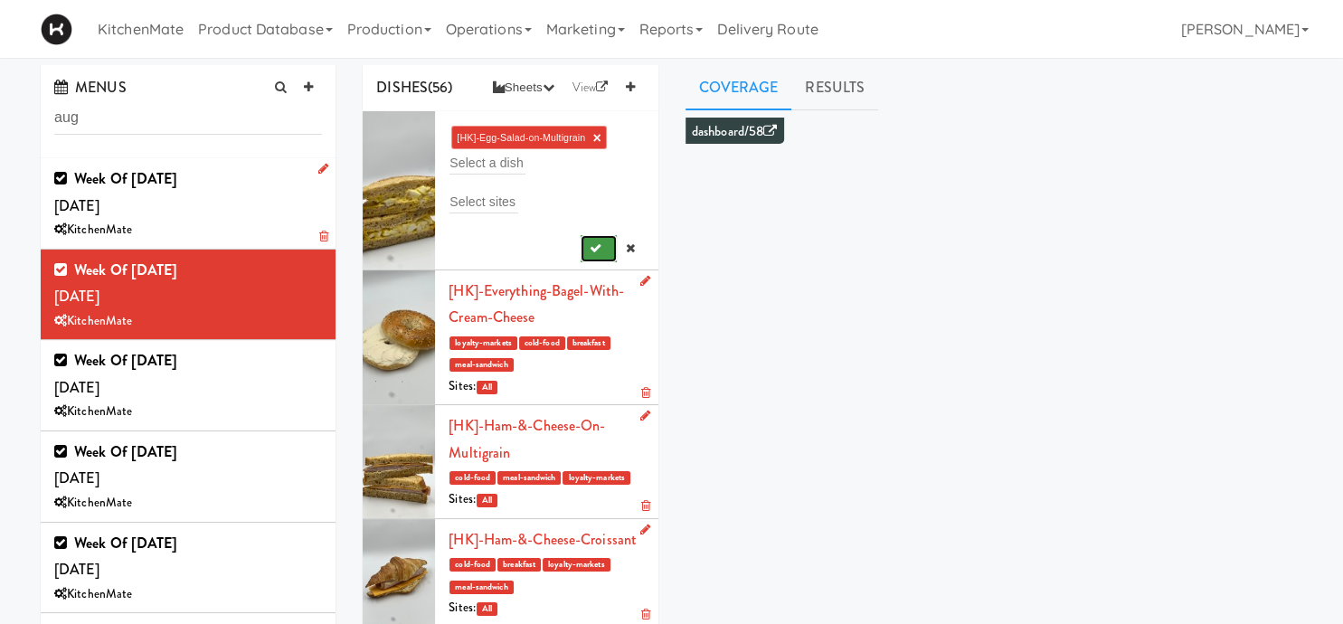
click at [597, 251] on icon "submit" at bounding box center [596, 248] width 12 height 12
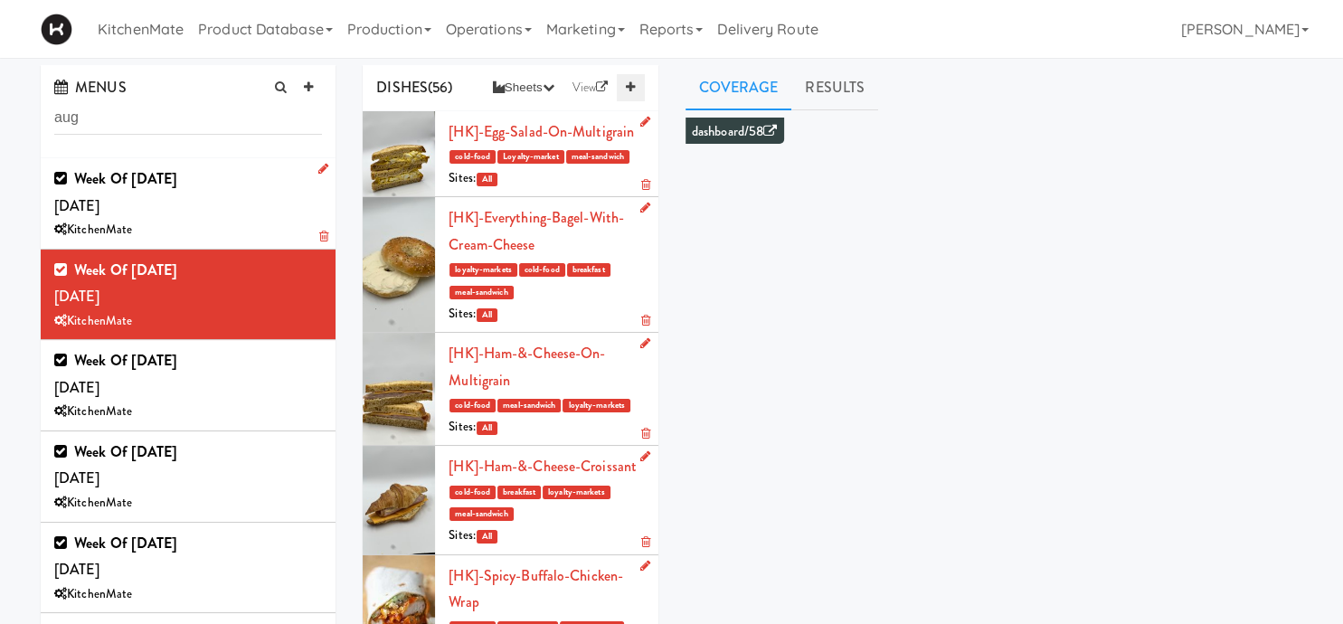
click at [638, 83] on link at bounding box center [630, 87] width 27 height 27
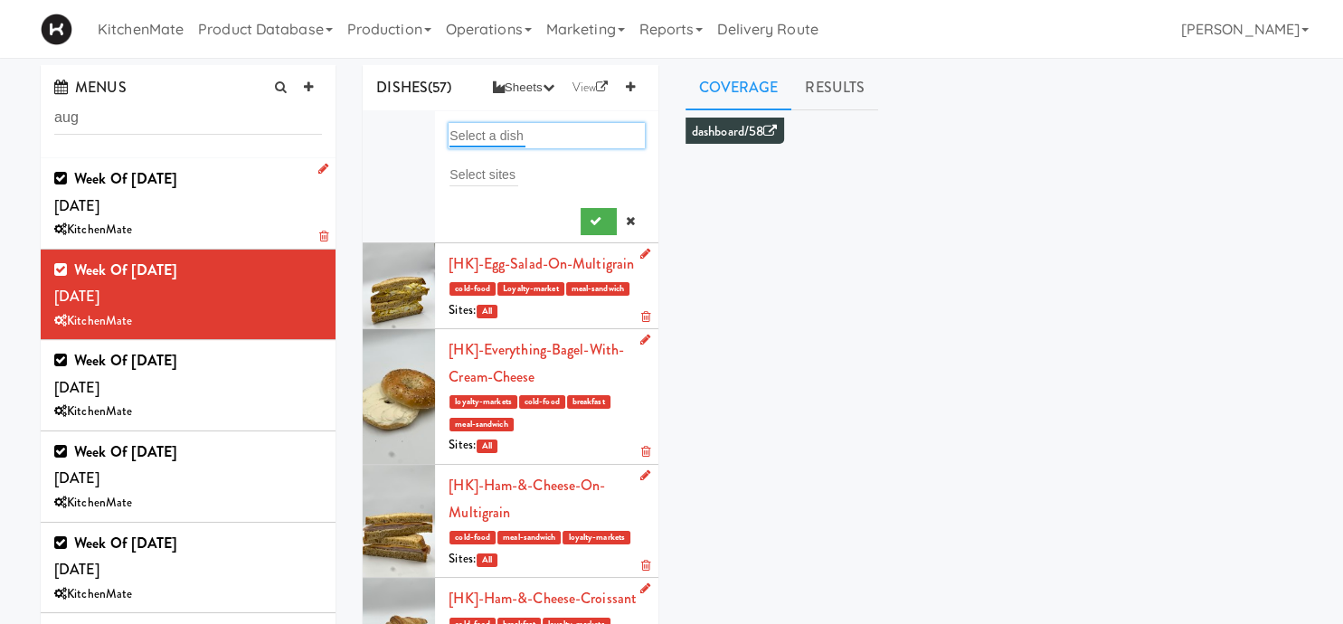
click at [501, 138] on input "text" at bounding box center [487, 136] width 76 height 24
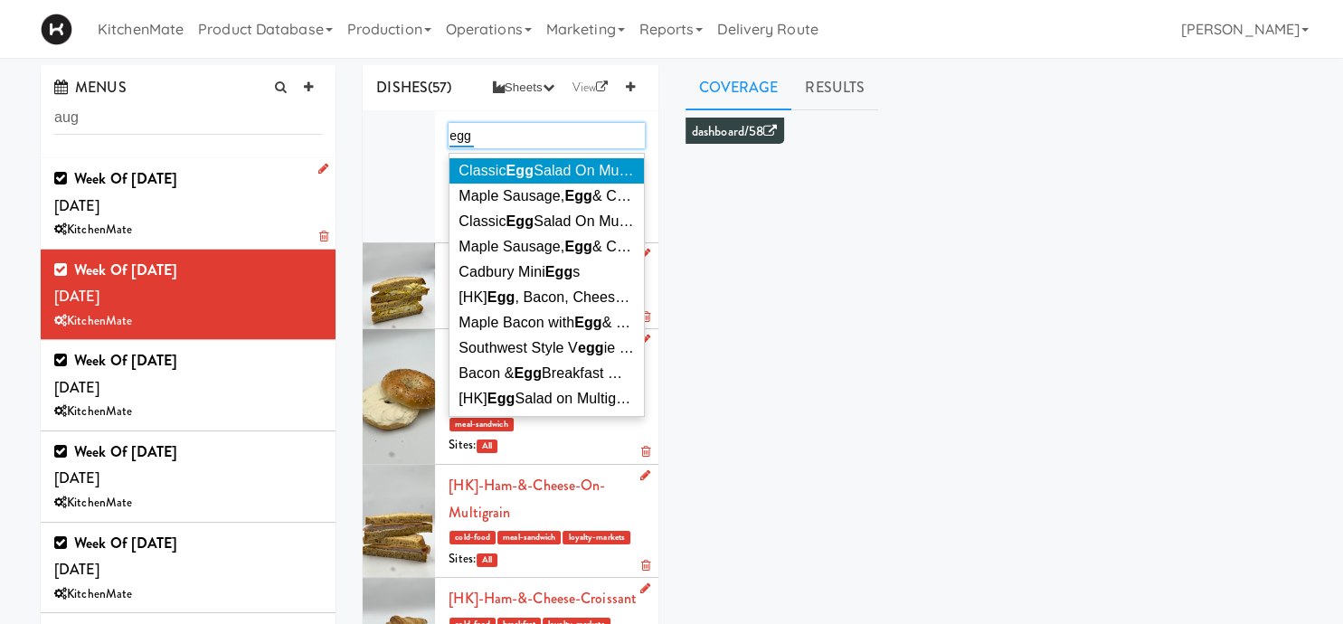
scroll to position [0, 0]
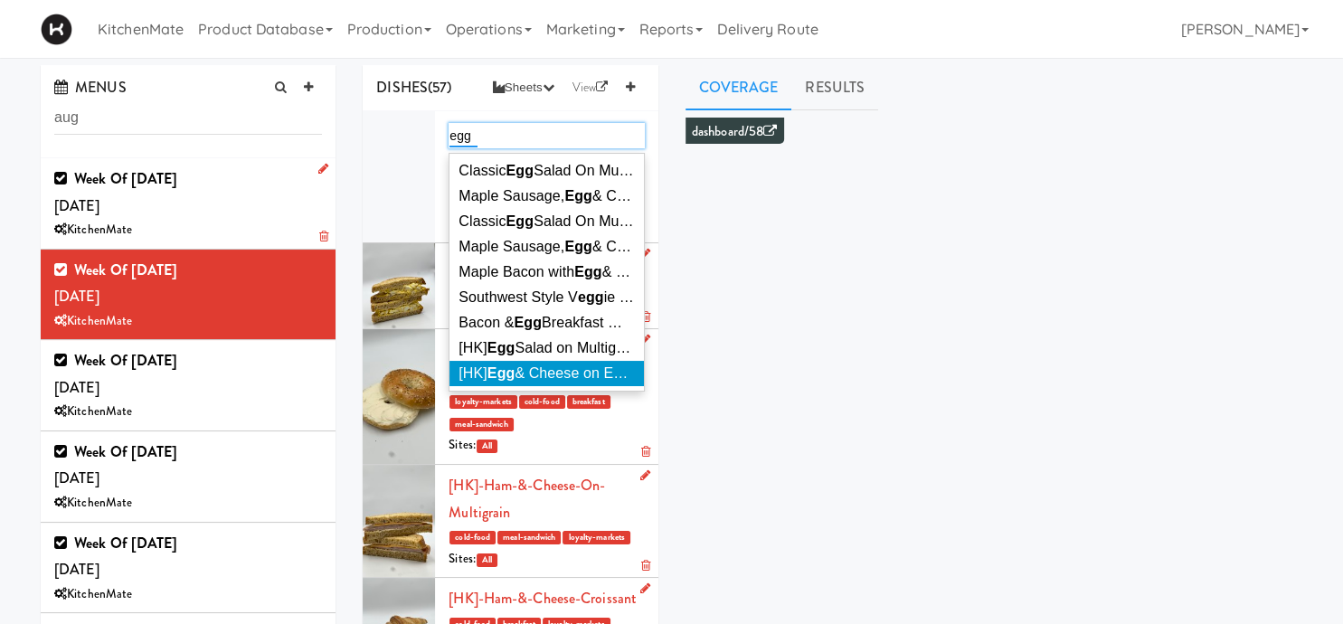
type input "egg"
click at [562, 368] on span "[HK] Egg & Cheese on English Muffin" at bounding box center [576, 372] width 237 height 15
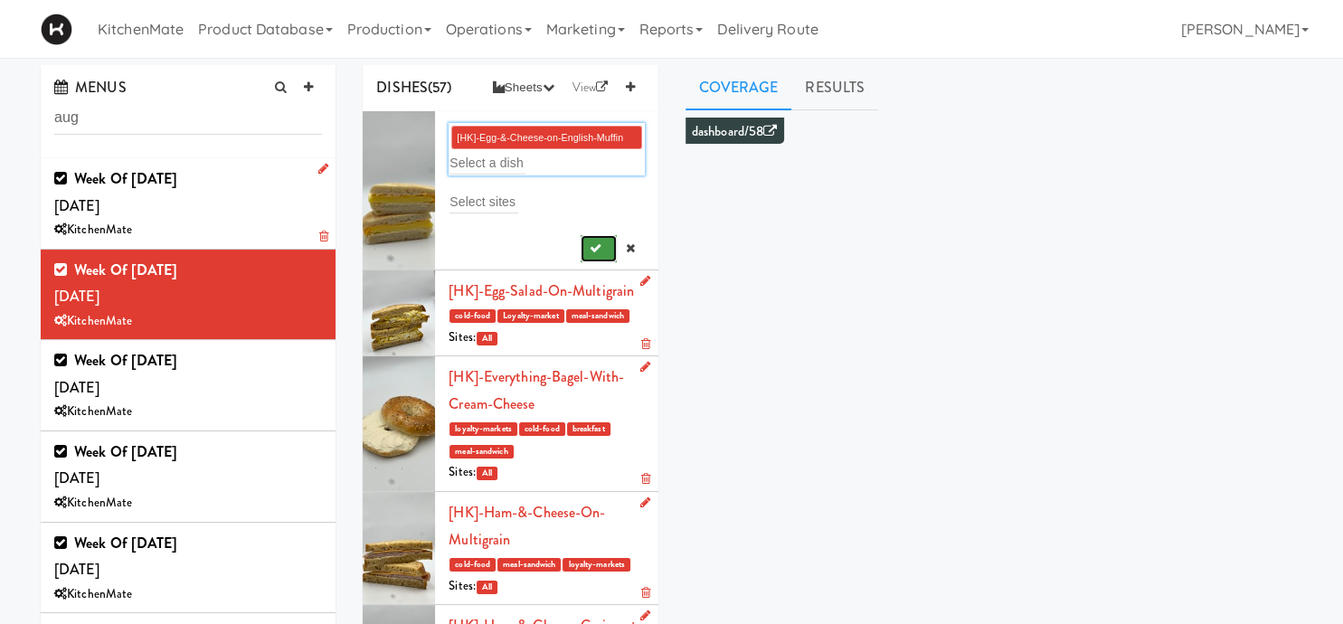
click at [582, 244] on button "submit" at bounding box center [599, 248] width 37 height 27
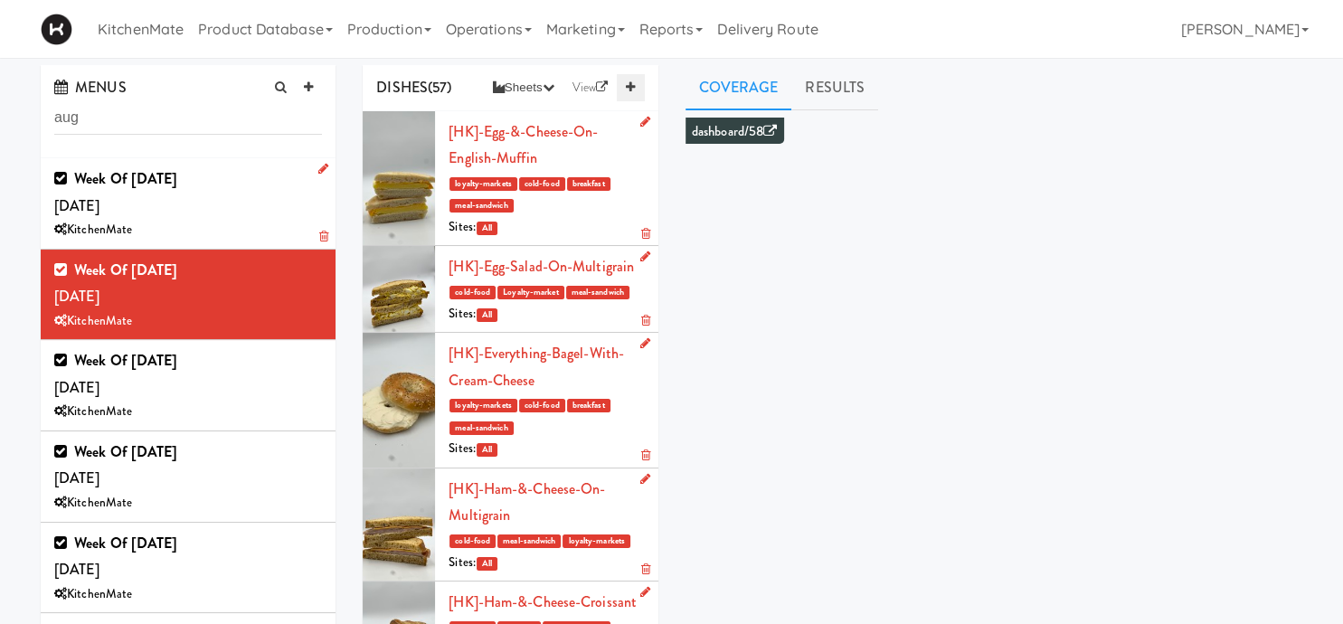
click at [627, 90] on icon at bounding box center [630, 87] width 9 height 12
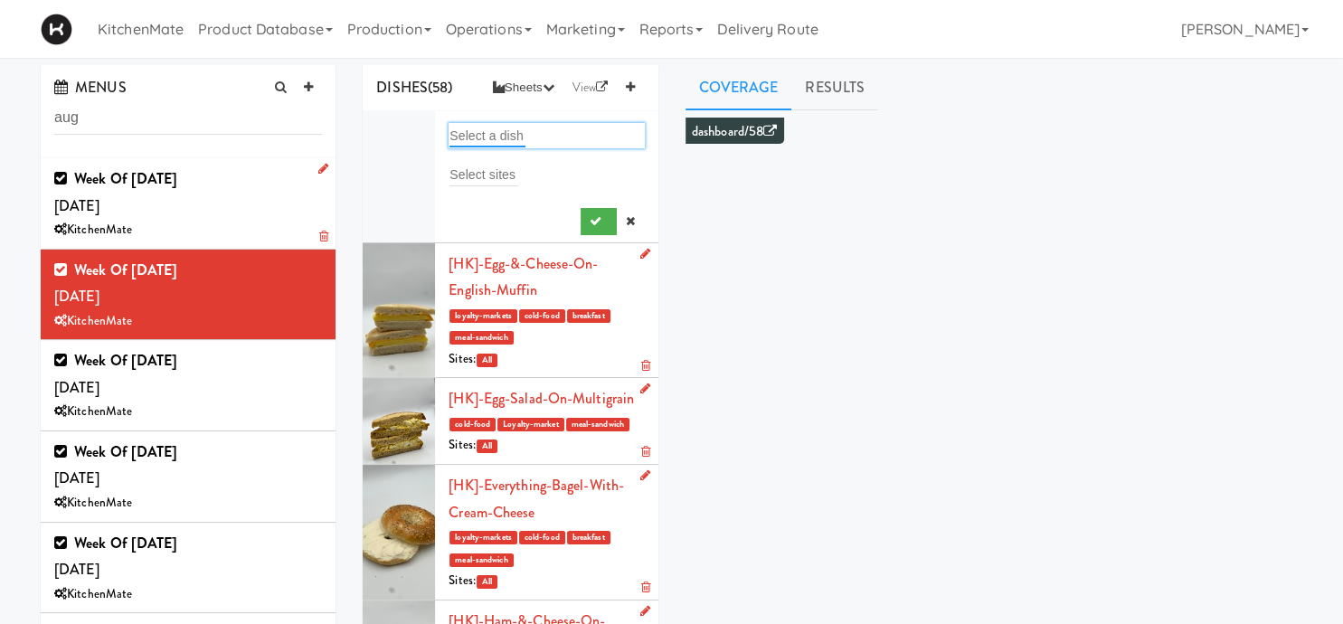
click at [482, 126] on input "text" at bounding box center [487, 136] width 76 height 24
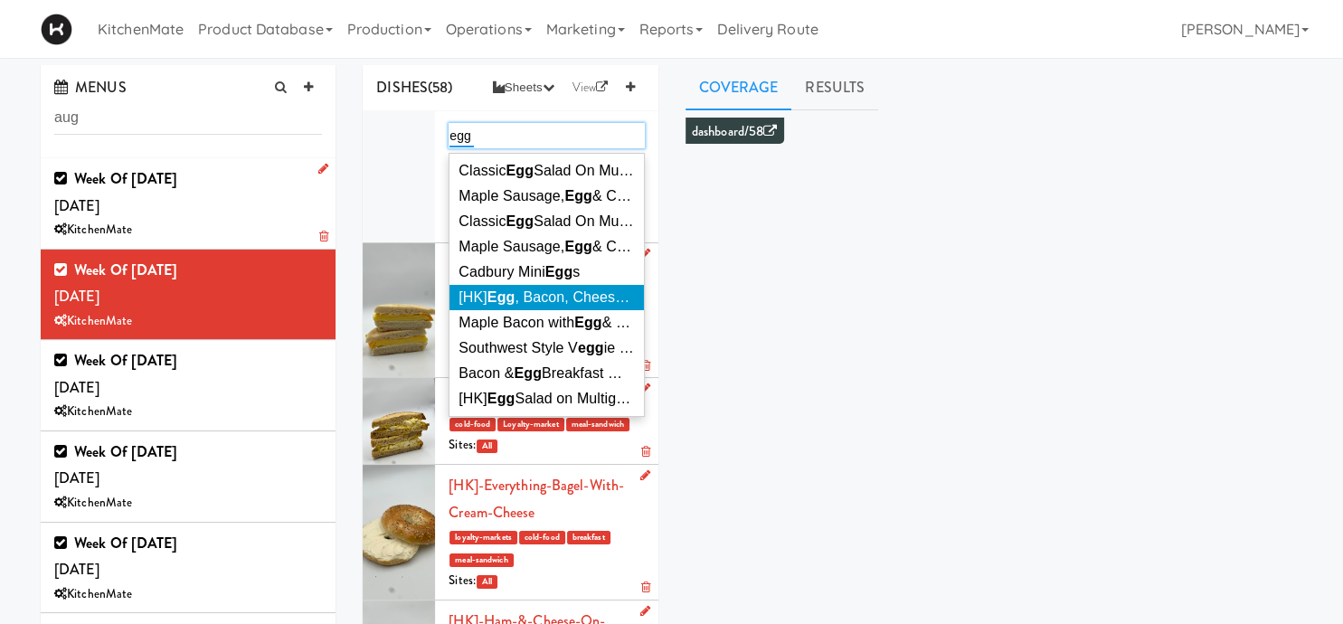
type input "egg"
click at [533, 300] on span "[HK] Egg , Bacon, Cheese on English Muffin" at bounding box center [598, 296] width 281 height 15
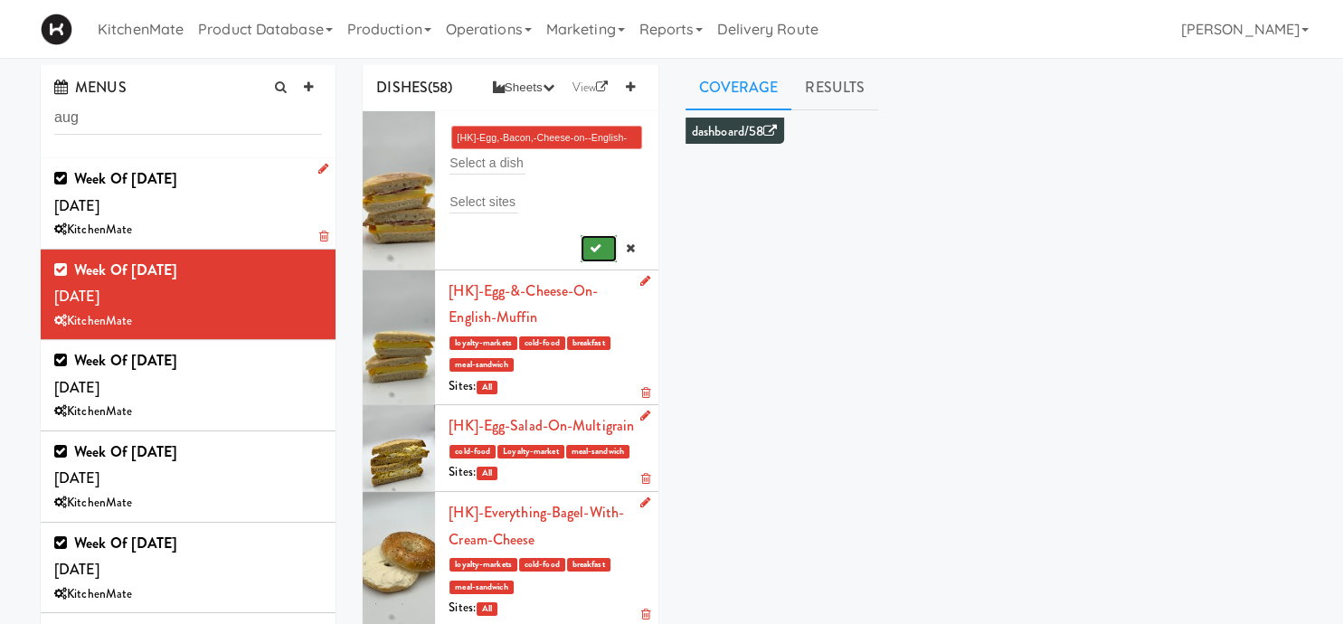
click at [594, 251] on icon "submit" at bounding box center [596, 248] width 12 height 12
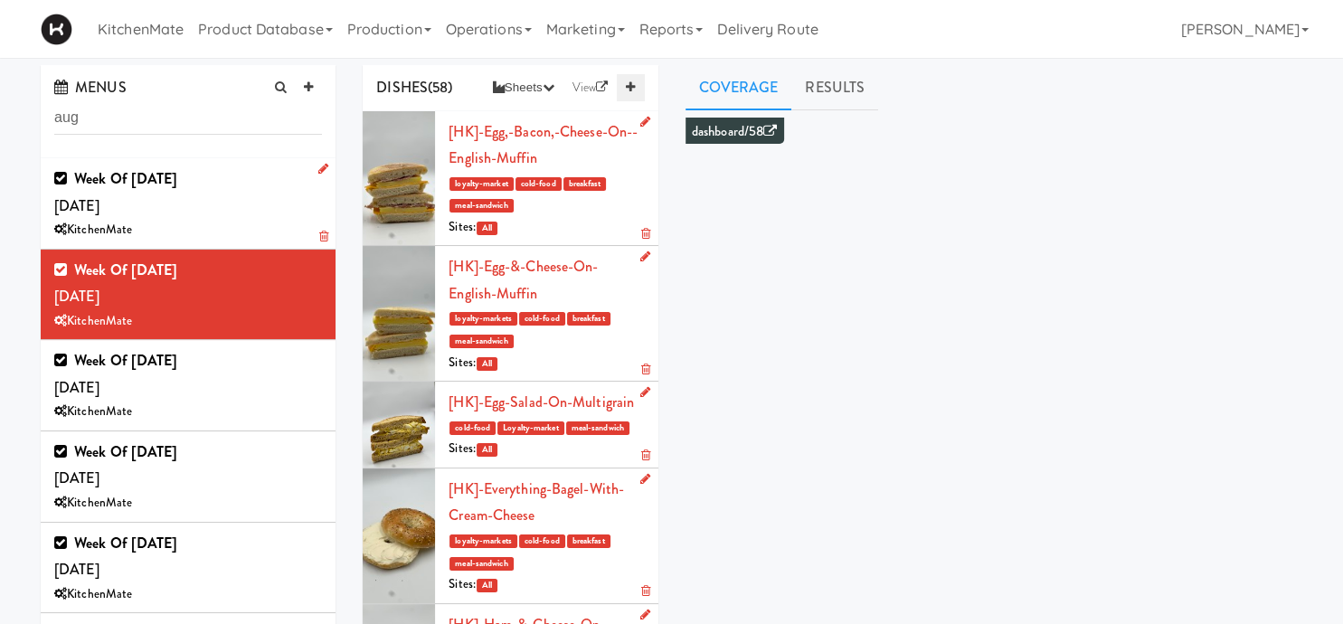
click at [632, 88] on icon at bounding box center [630, 87] width 9 height 12
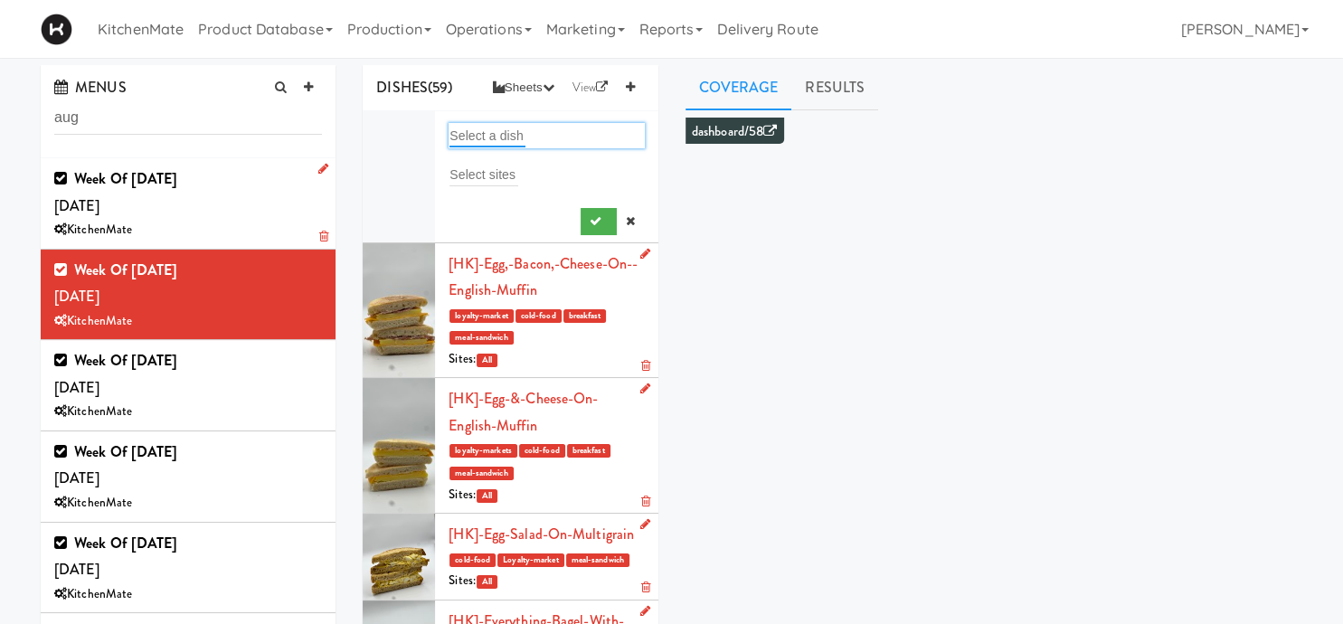
click at [466, 132] on input "text" at bounding box center [487, 136] width 76 height 24
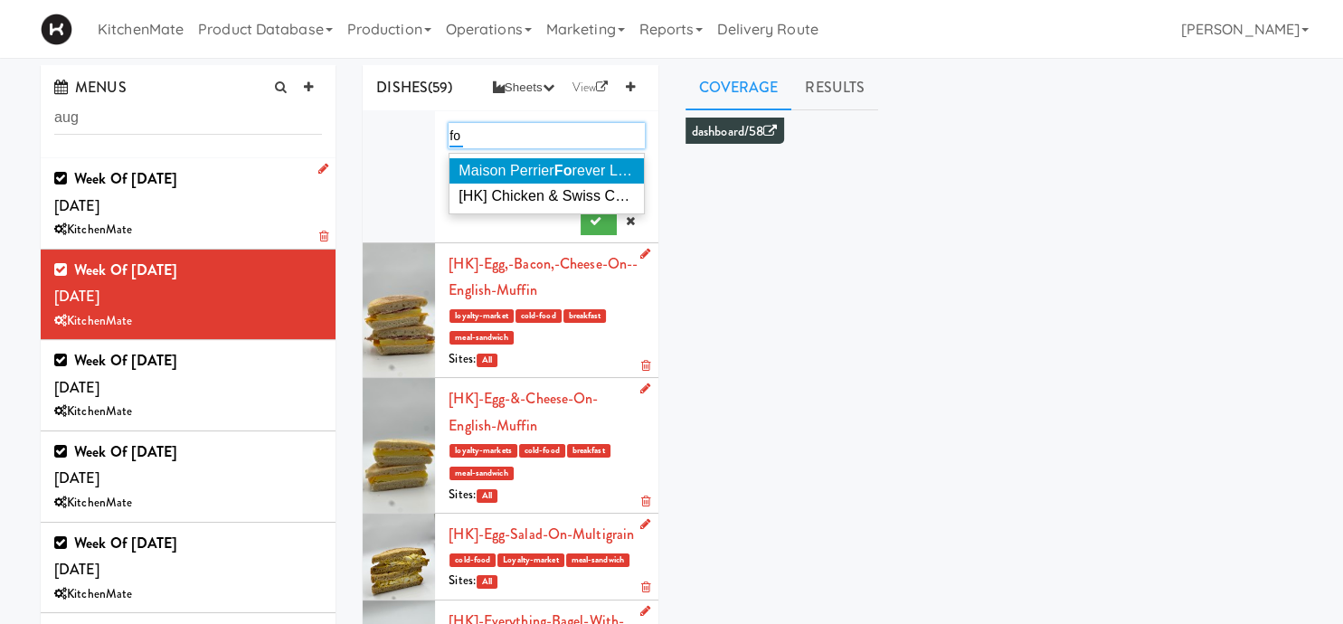
type input "fo"
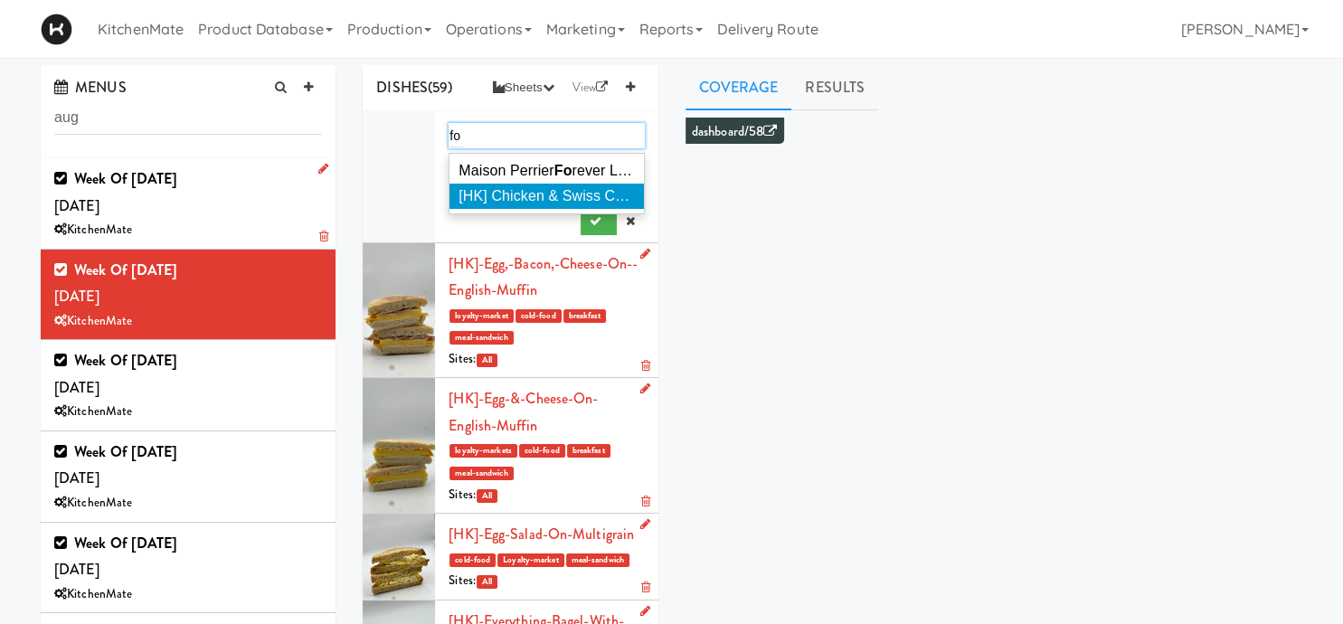
click at [527, 190] on span "[HK] Chicken & Swiss Cheese On Fo caccia" at bounding box center [597, 195] width 279 height 15
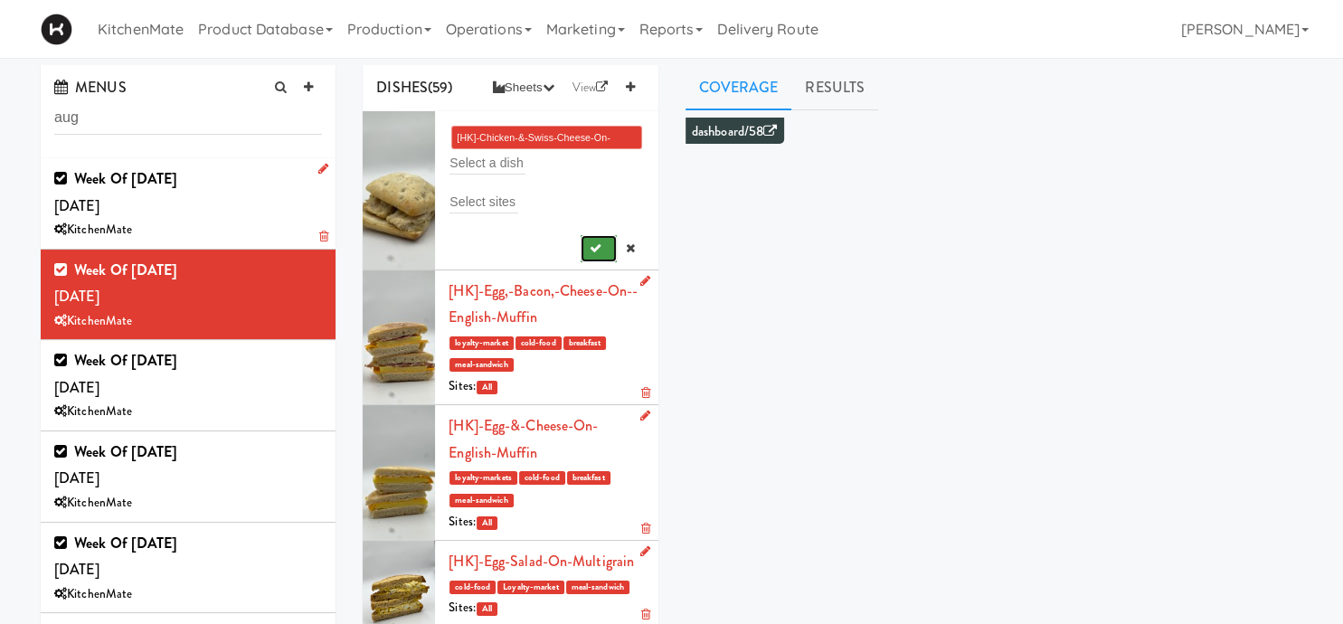
click at [605, 245] on button "submit" at bounding box center [599, 248] width 37 height 27
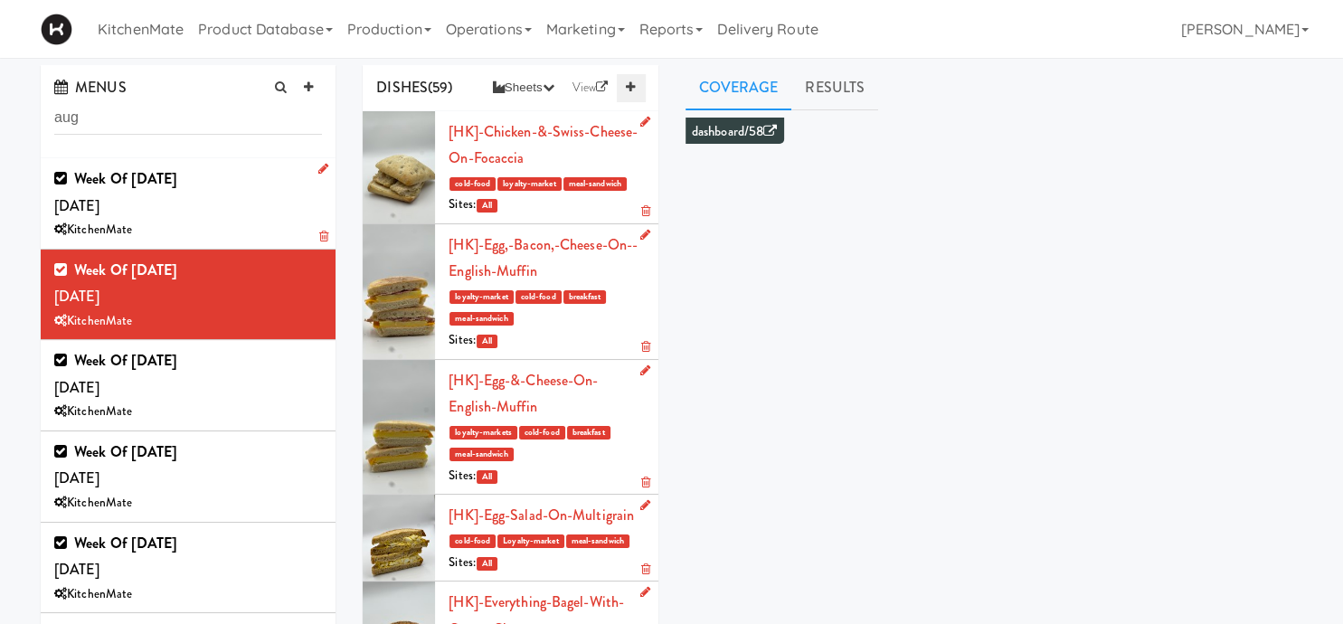
click at [624, 89] on link at bounding box center [630, 87] width 27 height 27
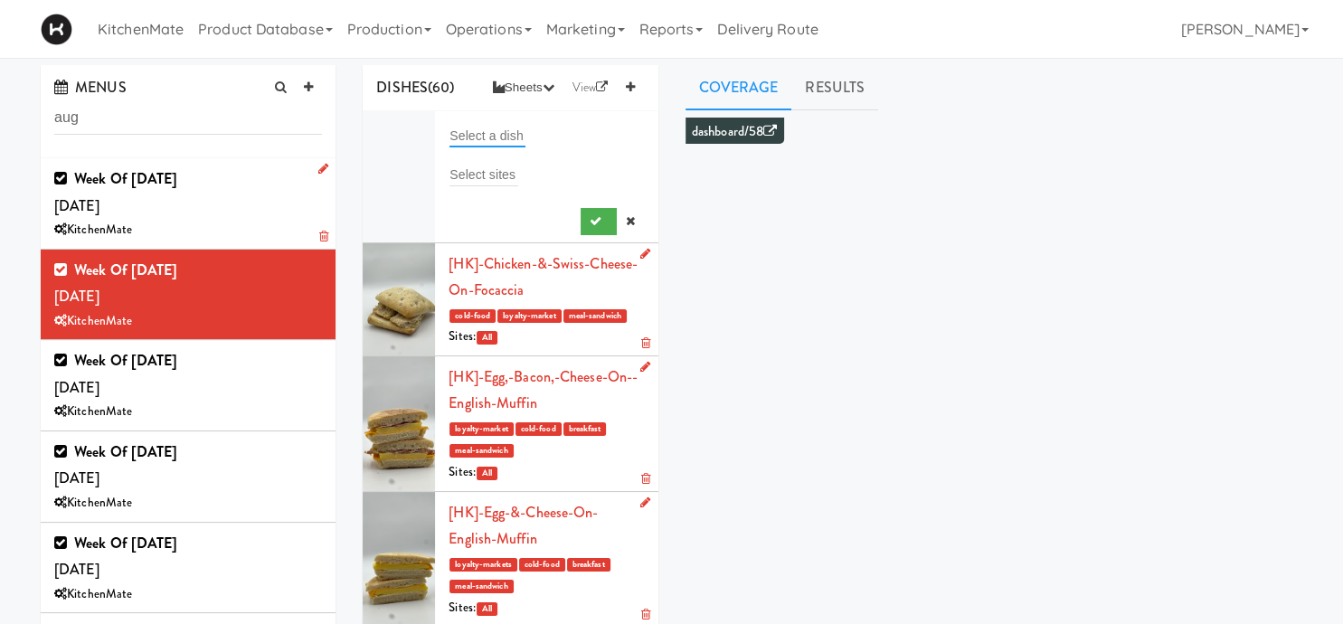
click at [481, 136] on input "text" at bounding box center [487, 136] width 76 height 24
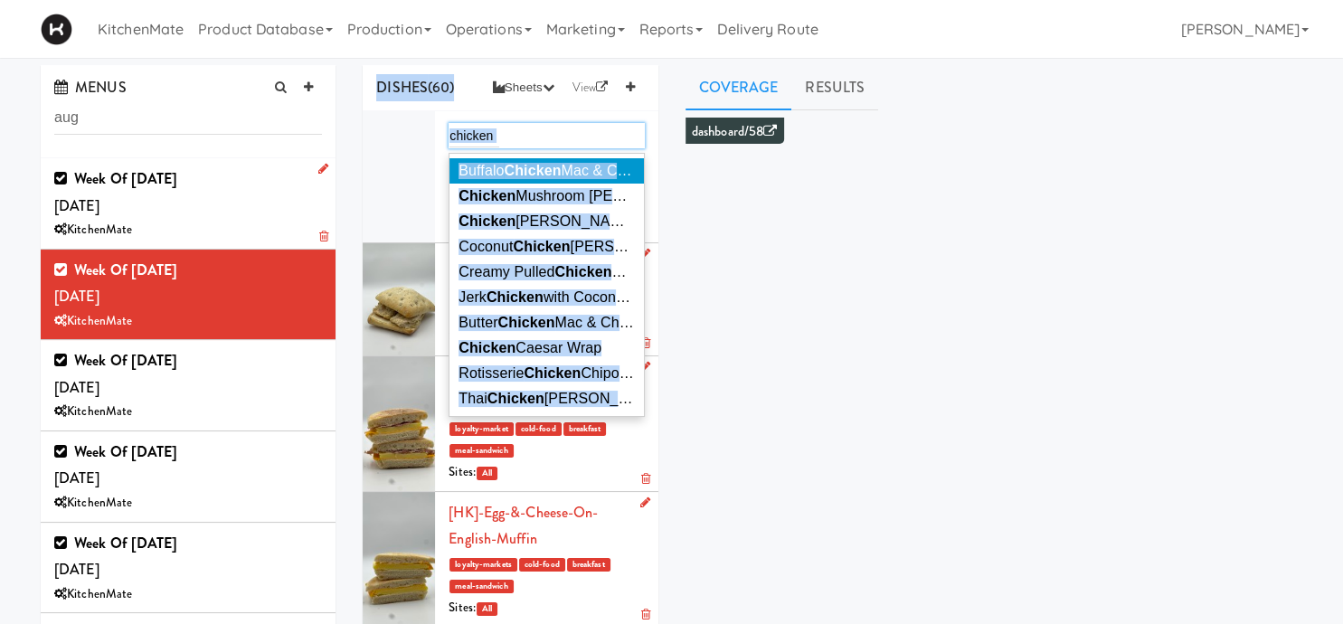
drag, startPoint x: 502, startPoint y: 135, endPoint x: 255, endPoint y: 128, distance: 246.9
click at [448, 128] on div "chicken chicken" at bounding box center [545, 135] width 195 height 25
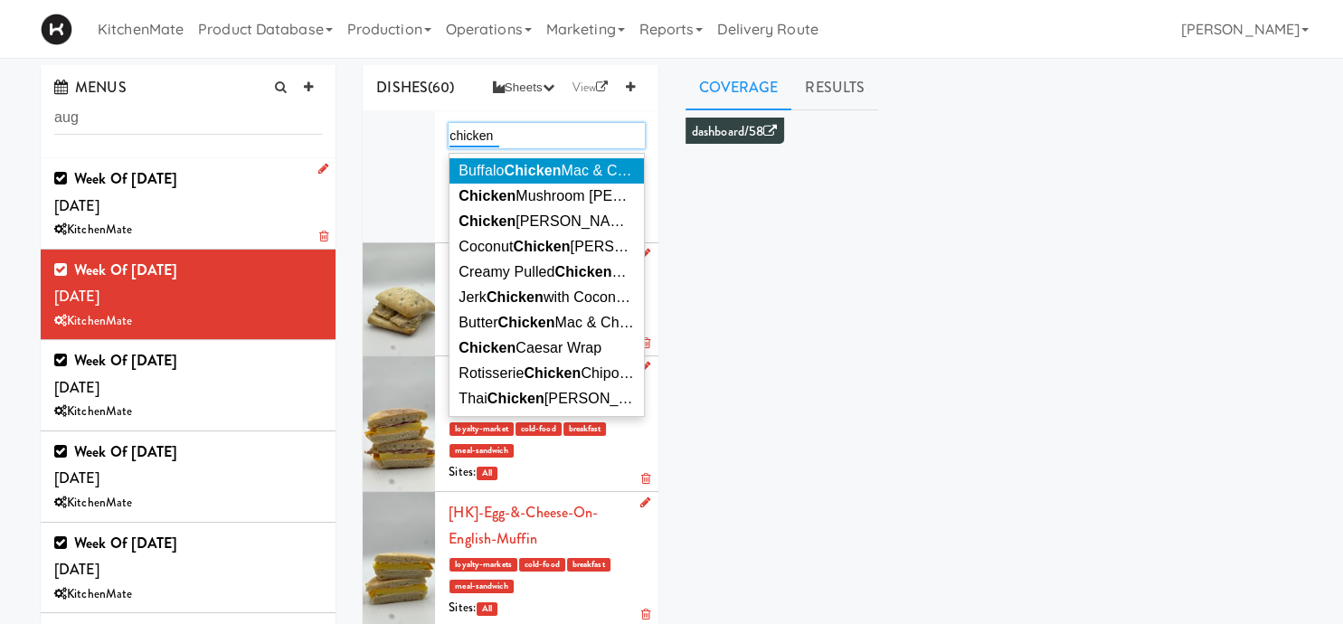
click at [453, 130] on input "chicken" at bounding box center [474, 136] width 50 height 24
click at [452, 135] on input "chicken" at bounding box center [474, 136] width 50 height 24
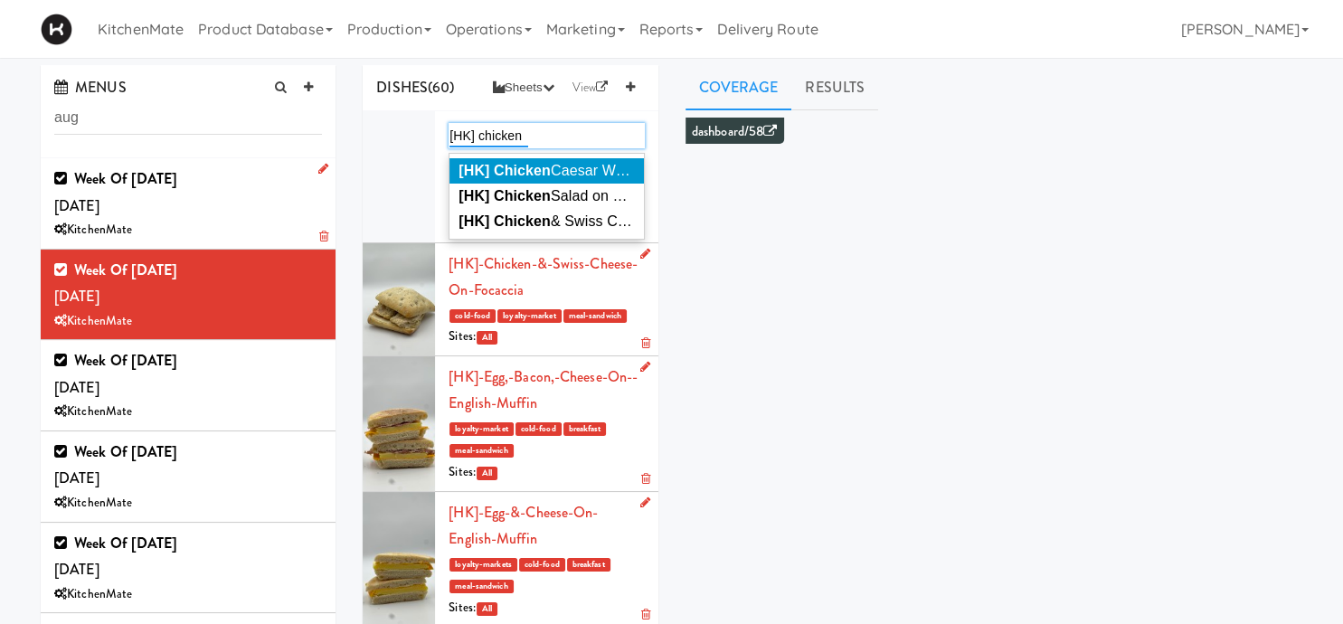
type input "[HK] chicken"
click at [598, 175] on span "[HK] Chicken Caesar Wrap" at bounding box center [547, 170] width 178 height 15
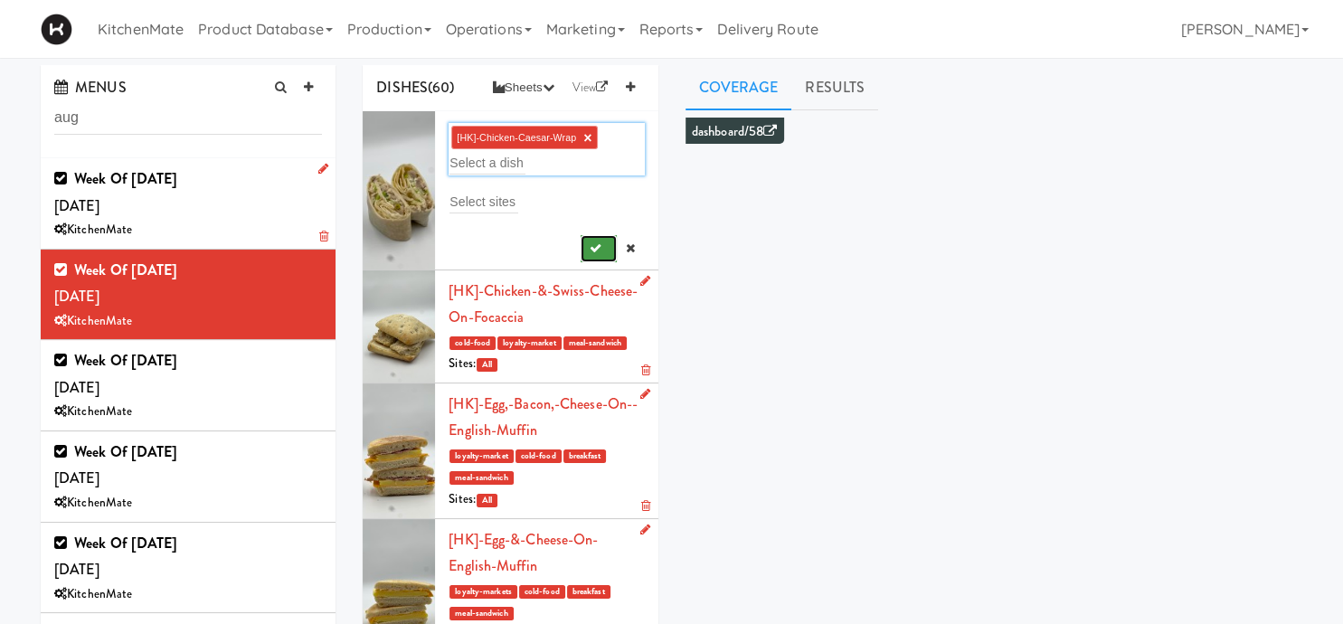
click at [599, 243] on icon "submit" at bounding box center [596, 248] width 12 height 12
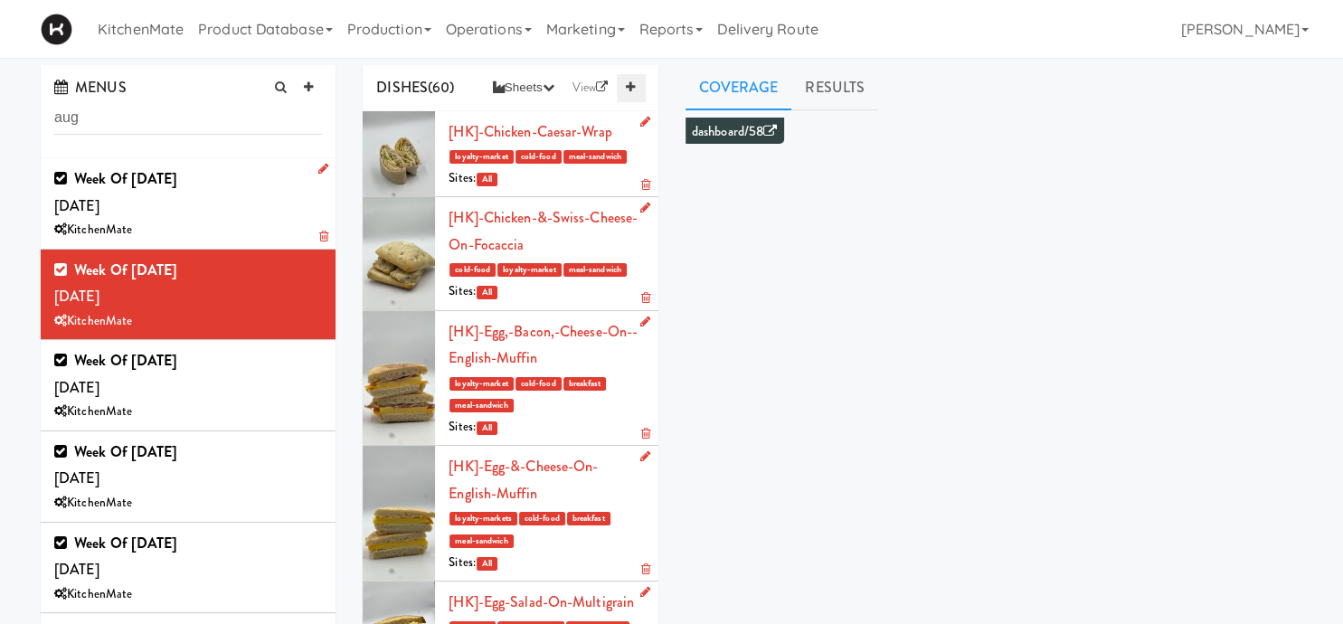
click at [631, 90] on icon at bounding box center [630, 87] width 9 height 12
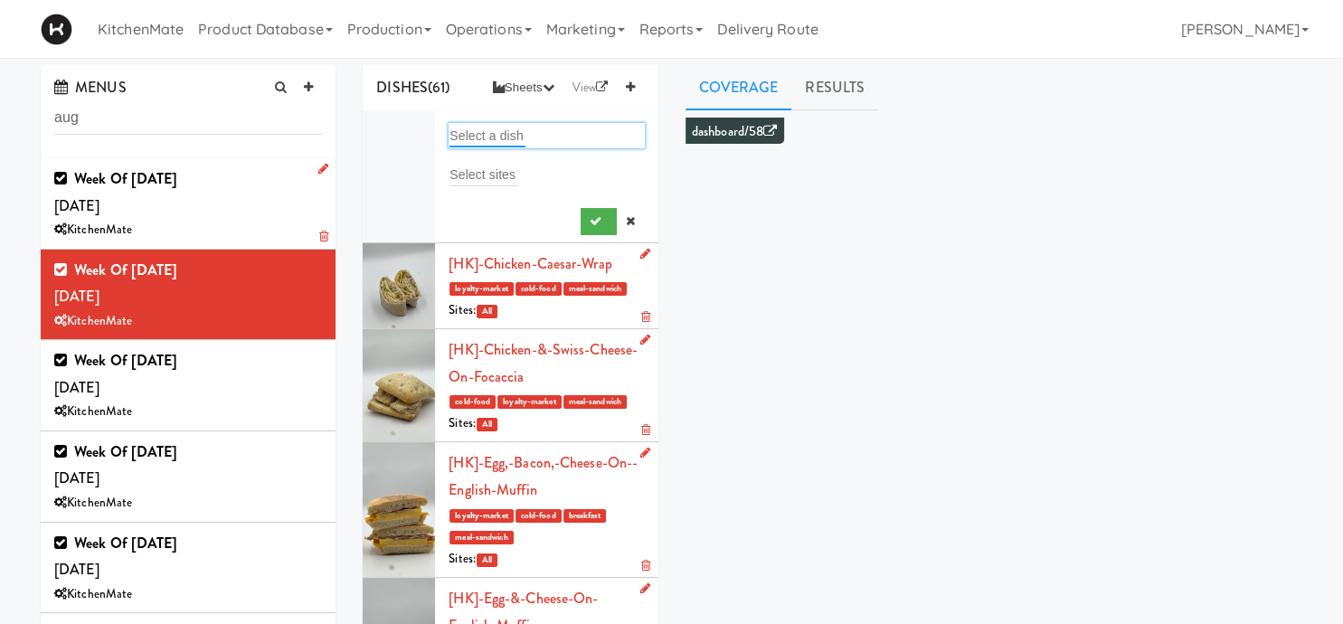
click at [482, 136] on input "text" at bounding box center [487, 136] width 76 height 24
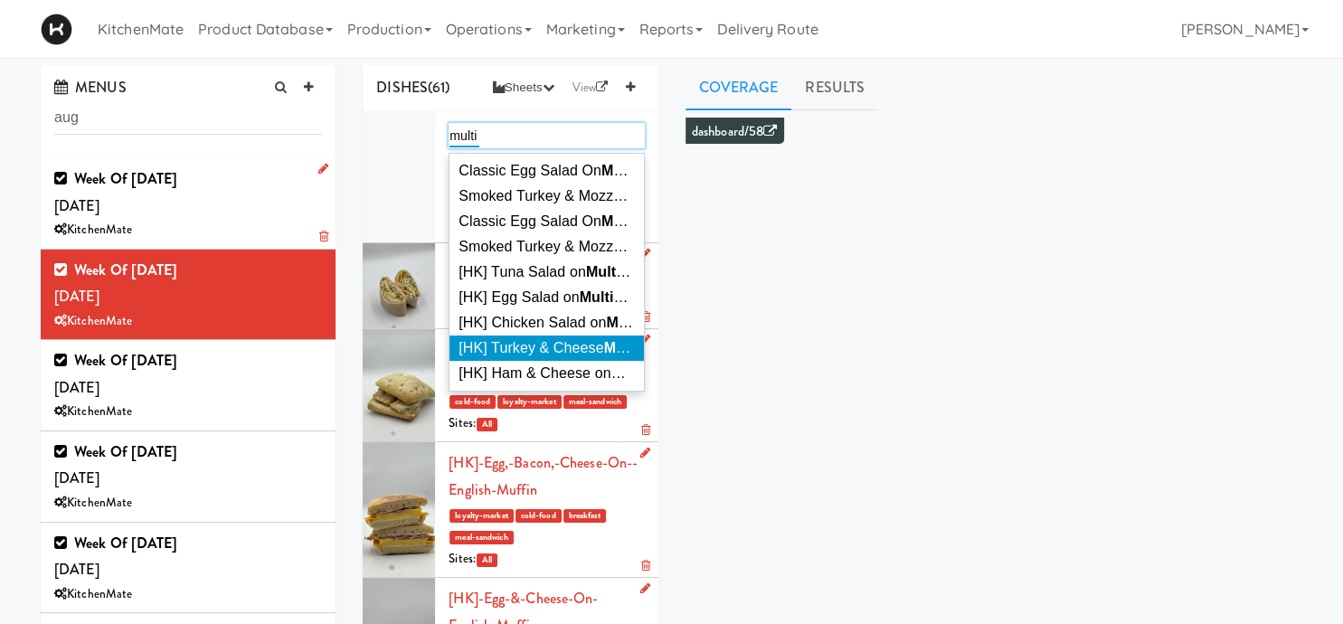
type input "multi"
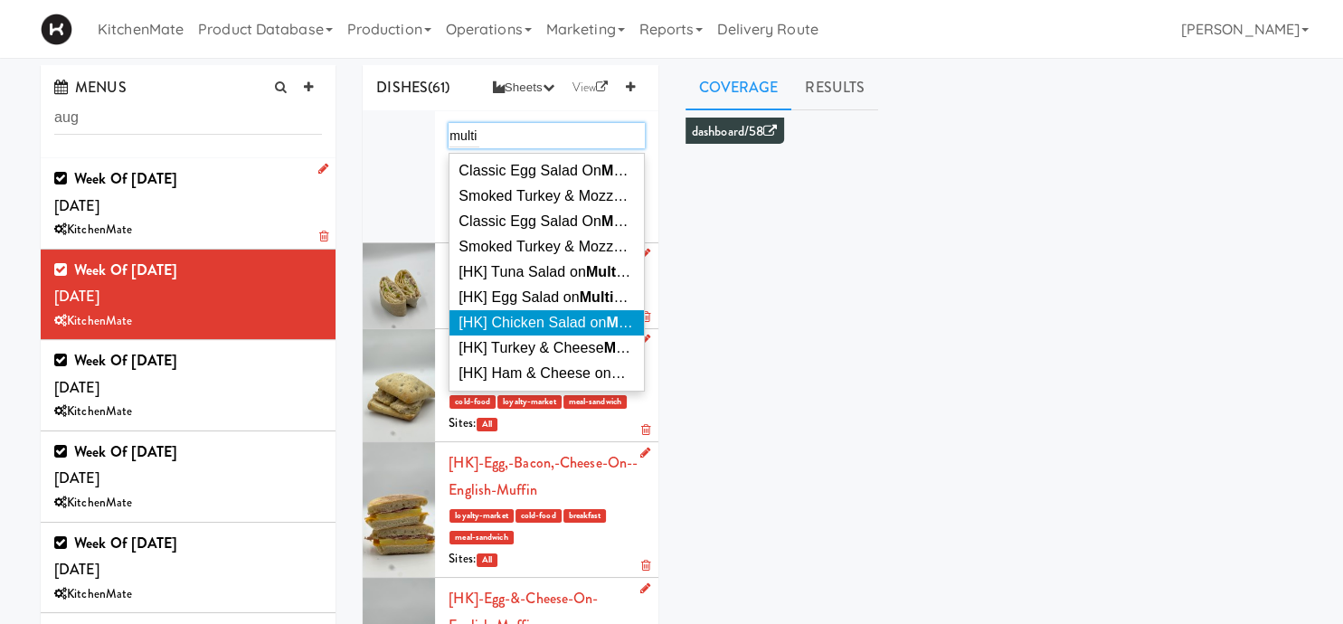
click at [591, 330] on span "[HK] Chicken Salad on Multi grain" at bounding box center [565, 322] width 214 height 15
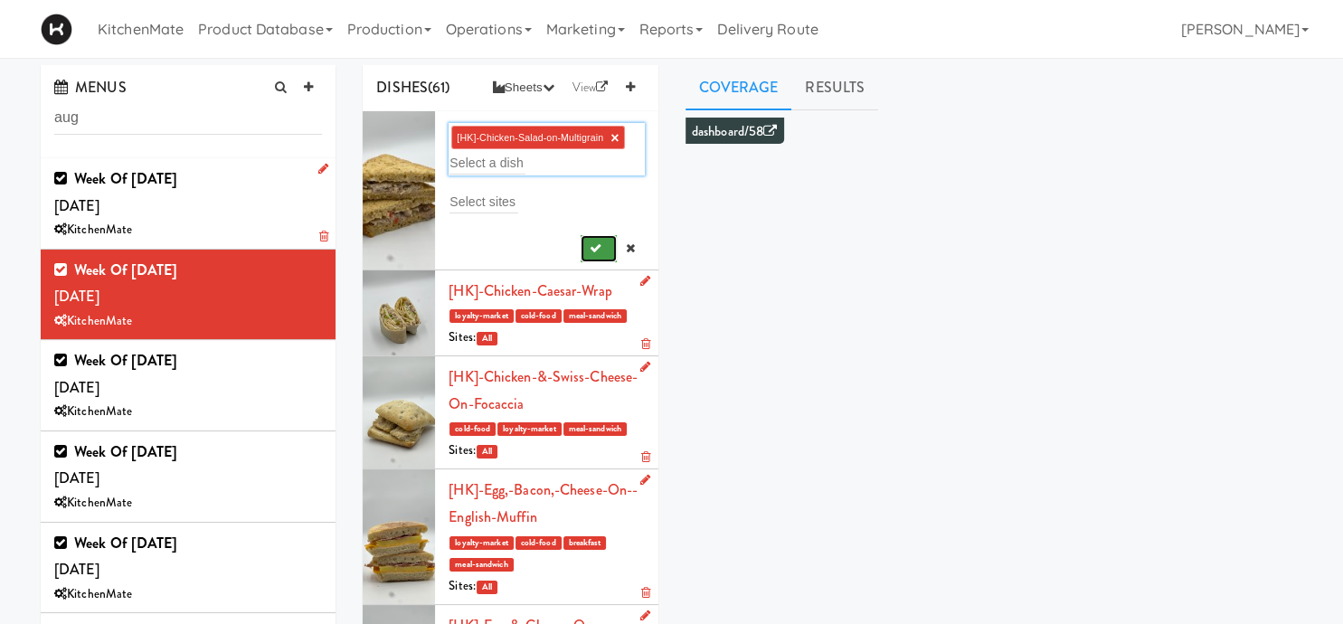
click at [594, 247] on icon "submit" at bounding box center [596, 248] width 12 height 12
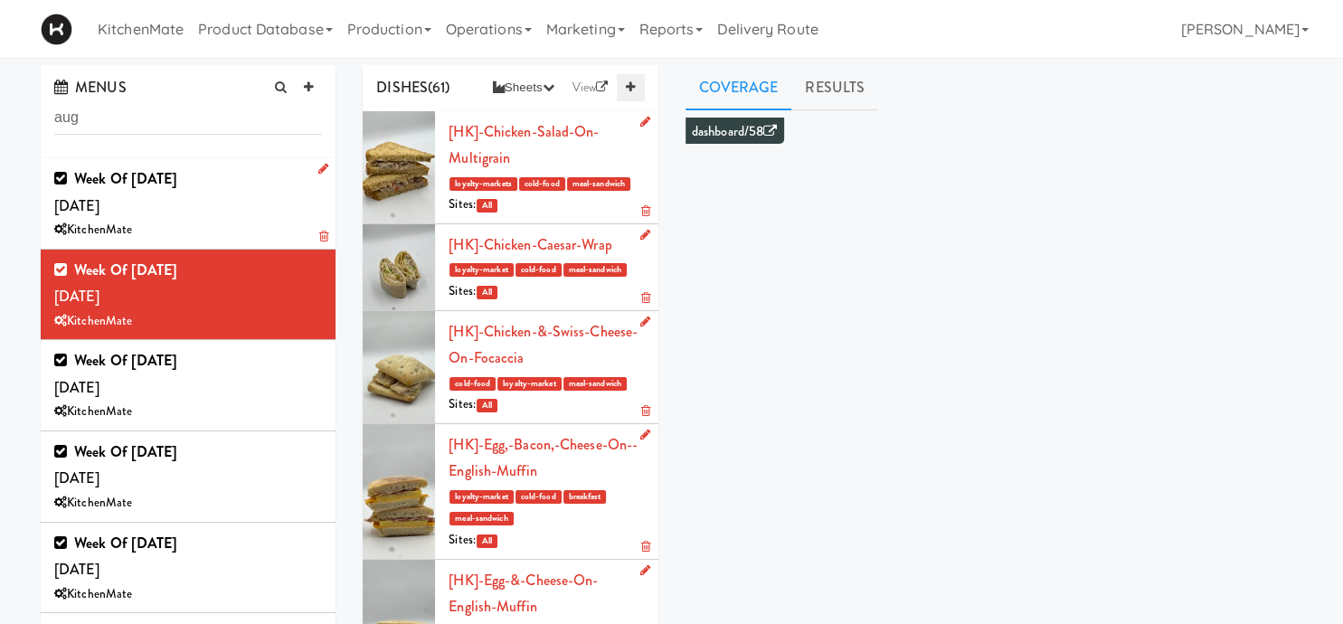
click at [626, 77] on link at bounding box center [630, 87] width 27 height 27
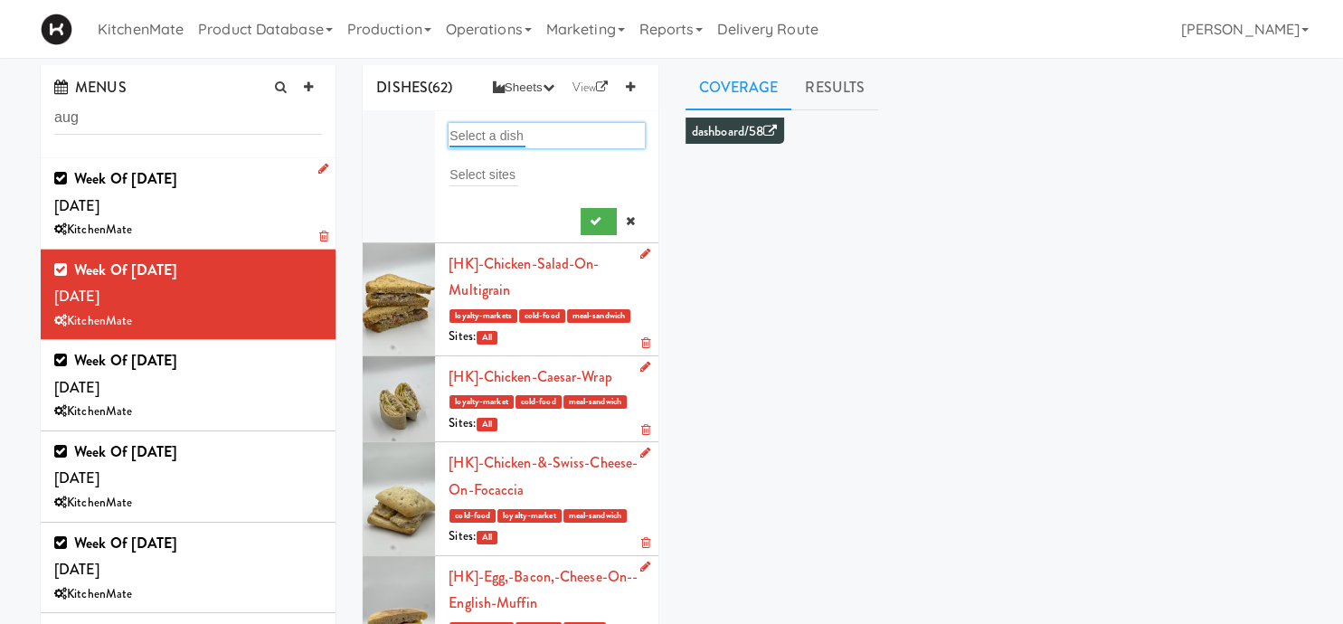
click at [477, 133] on input "text" at bounding box center [487, 136] width 76 height 24
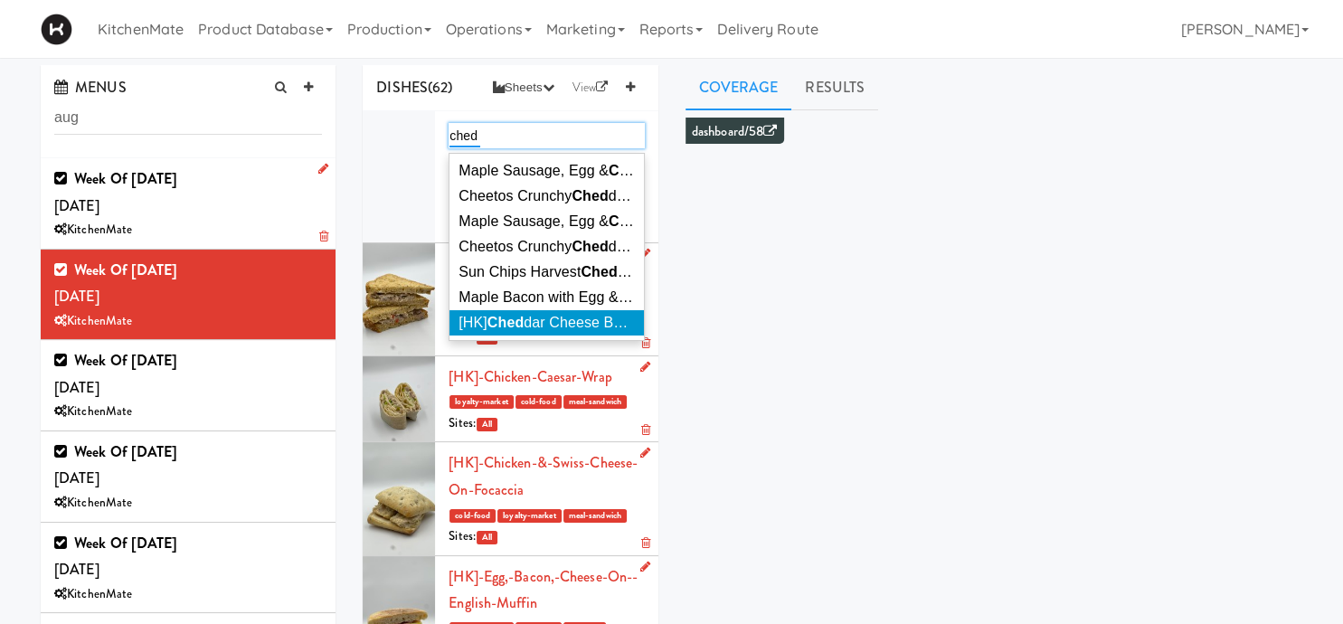
type input "ched"
click at [533, 324] on span "[HK] Ched dar Cheese Bagel" at bounding box center [549, 322] width 183 height 15
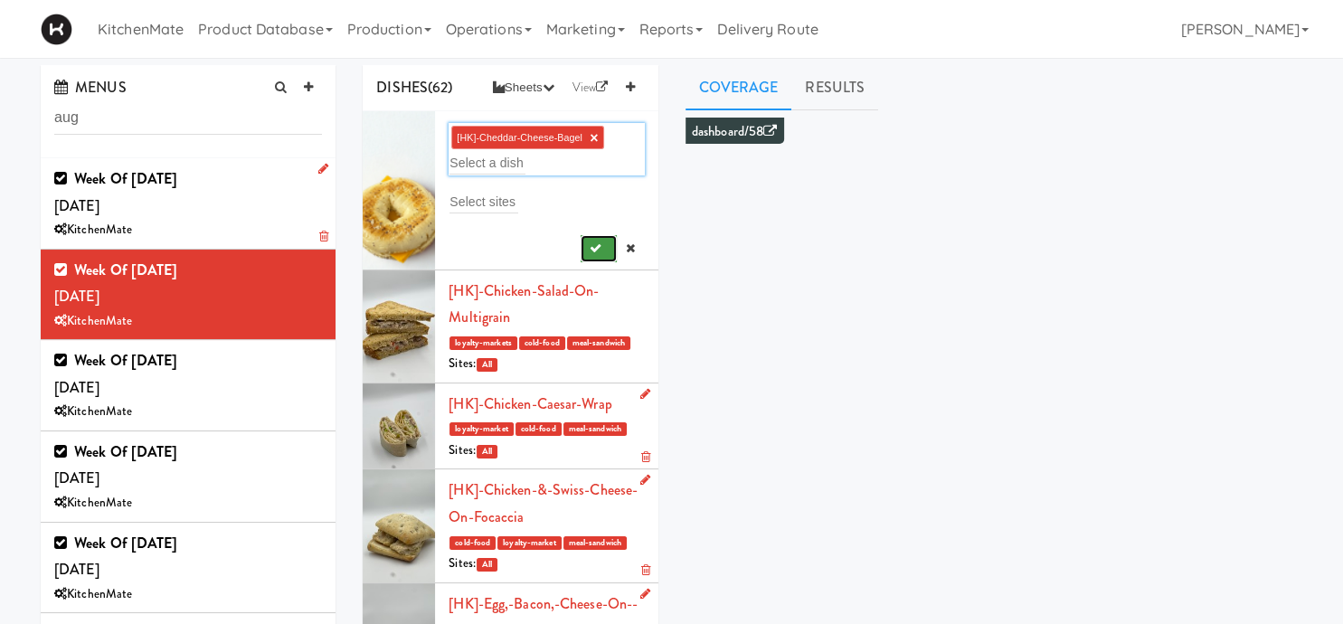
click at [594, 255] on button "submit" at bounding box center [599, 248] width 37 height 27
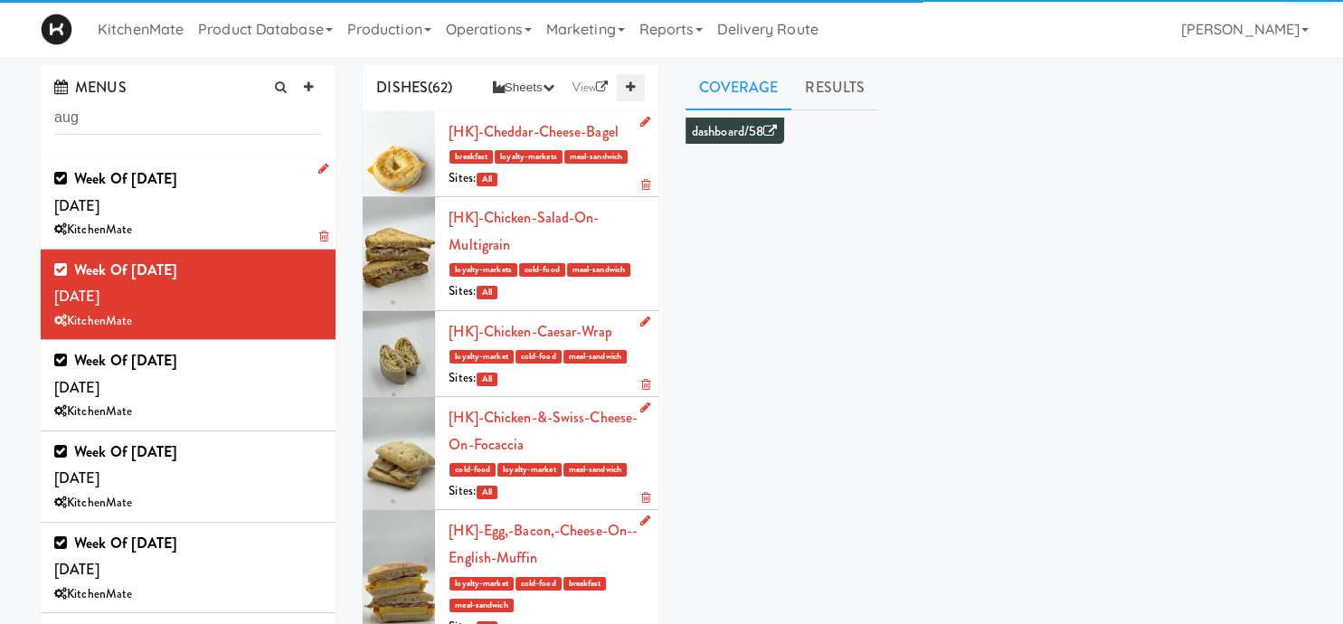
click at [638, 77] on link at bounding box center [630, 87] width 27 height 27
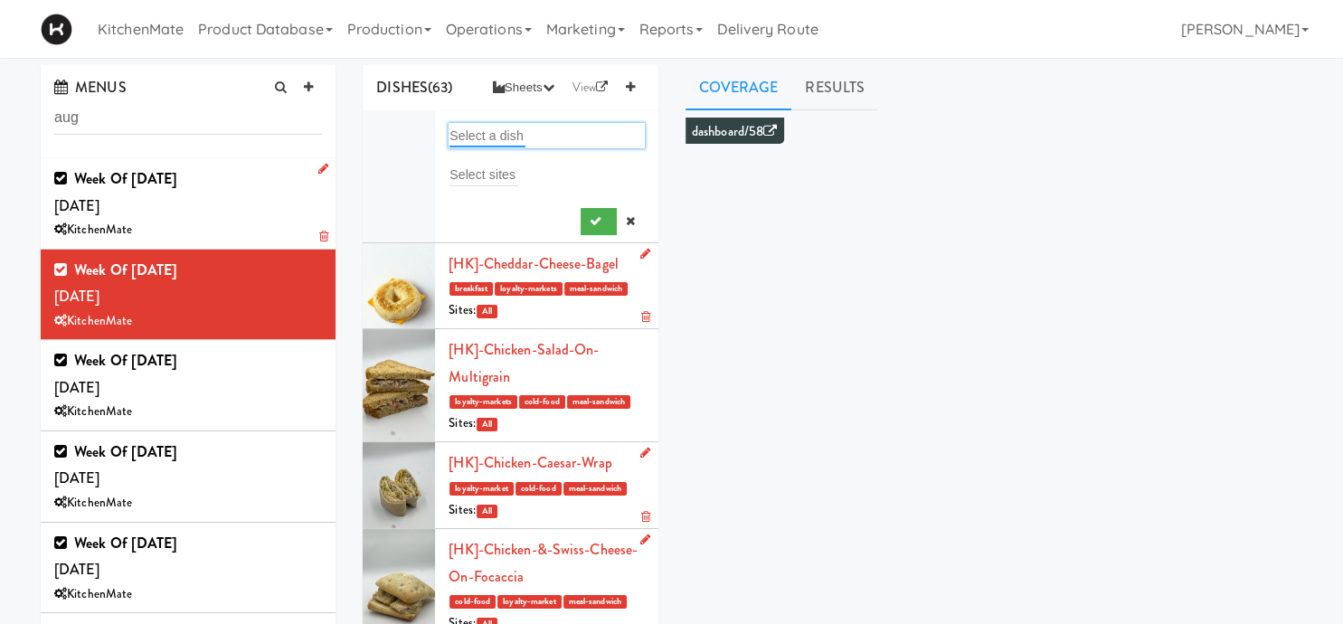
click at [475, 128] on input "text" at bounding box center [487, 136] width 76 height 24
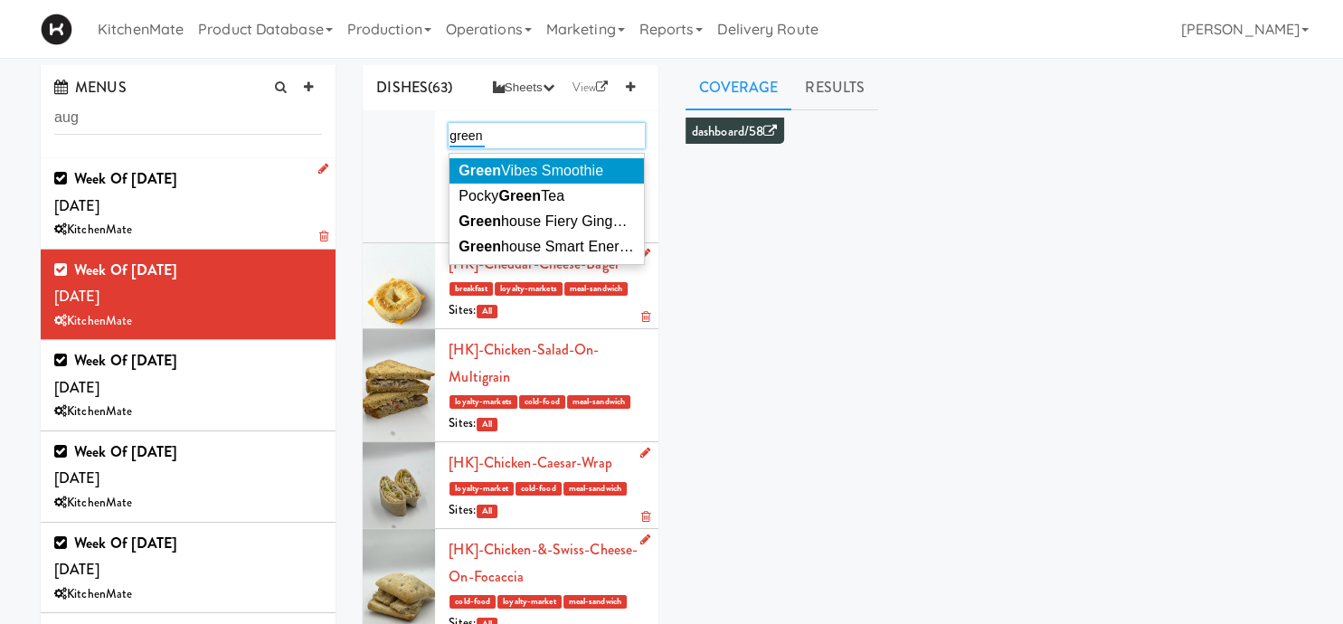
type input "green"
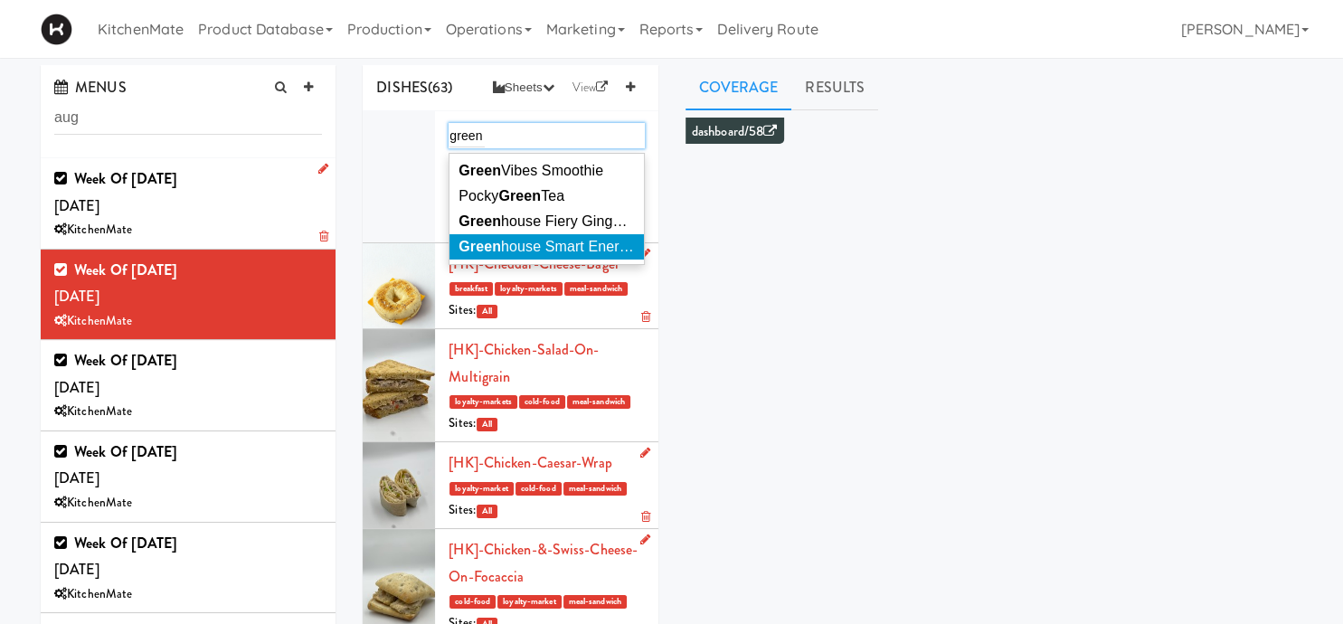
click at [606, 254] on span "Green house Smart Energy Shot" at bounding box center [563, 246] width 210 height 15
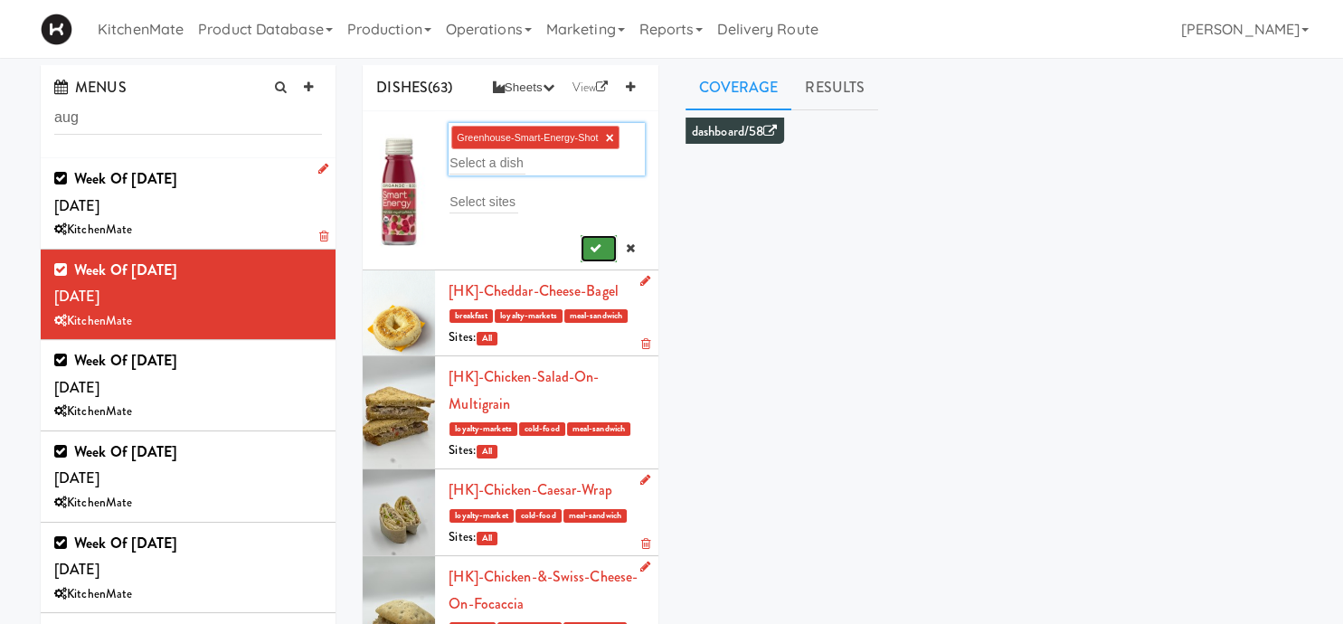
click at [603, 251] on button "submit" at bounding box center [599, 248] width 37 height 27
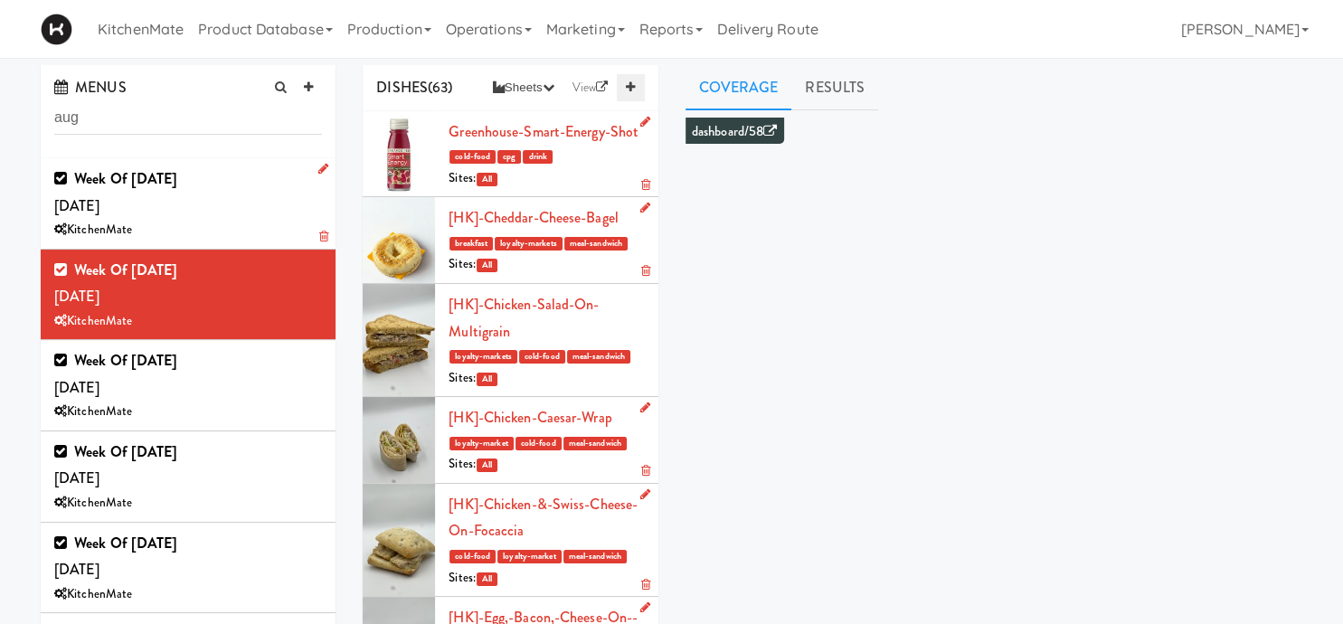
click at [635, 91] on link at bounding box center [630, 87] width 27 height 27
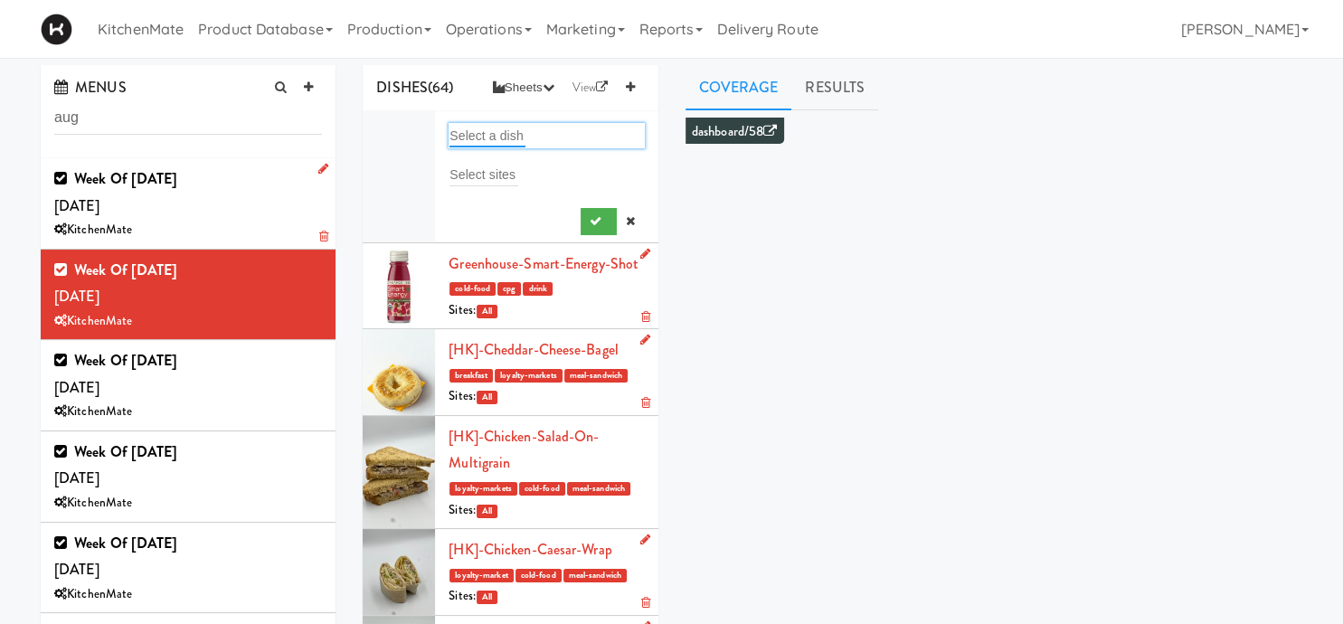
click at [478, 134] on input "text" at bounding box center [487, 136] width 76 height 24
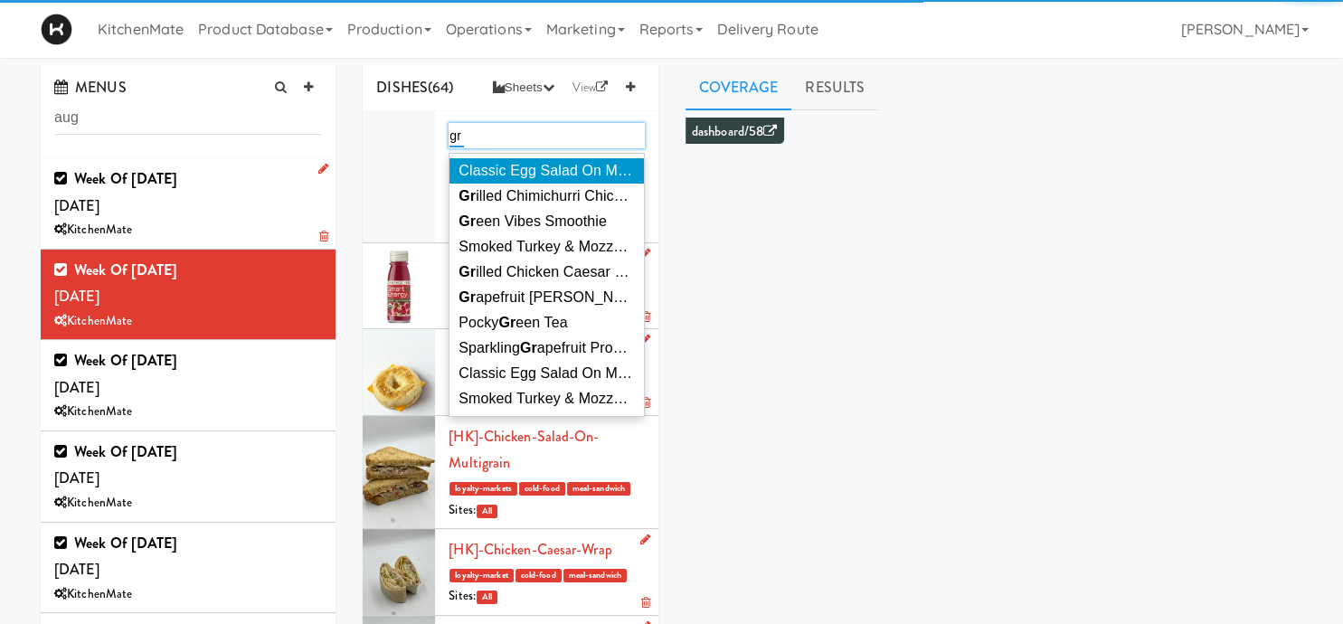
type input "g"
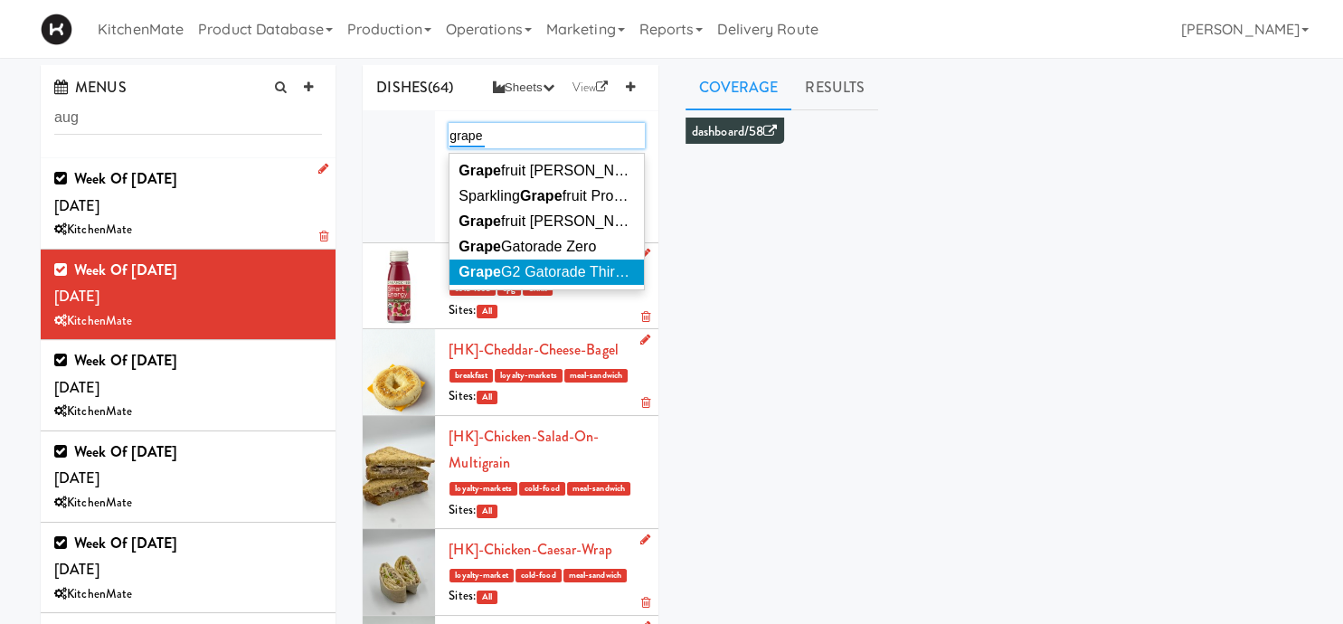
type input "grape"
click at [599, 266] on span "Grape G2 Gatorade Thirst Quencher" at bounding box center [576, 271] width 236 height 15
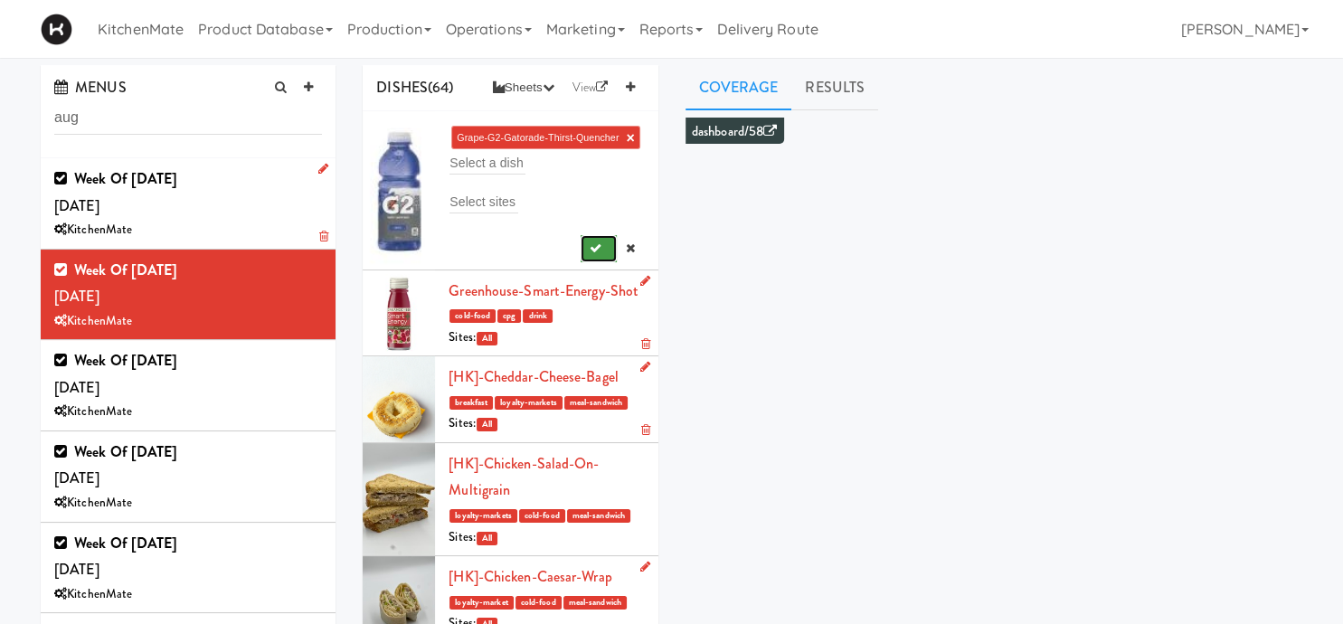
click at [599, 241] on button "submit" at bounding box center [599, 248] width 37 height 27
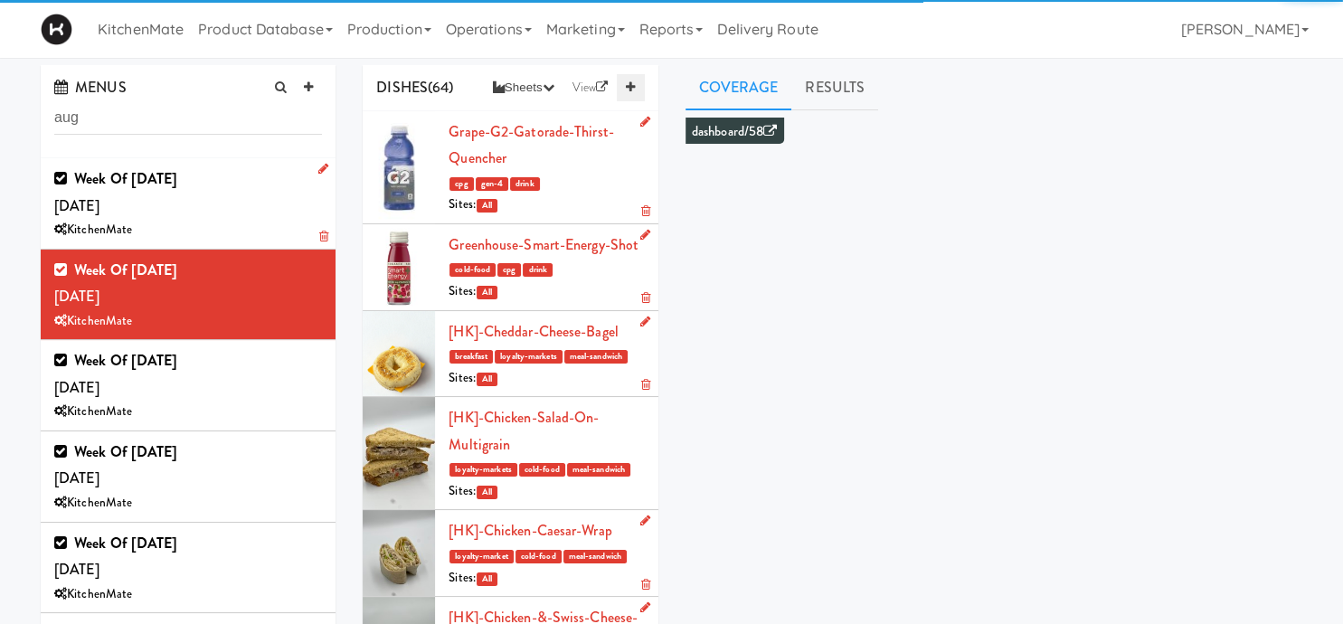
click at [628, 90] on icon at bounding box center [630, 87] width 9 height 12
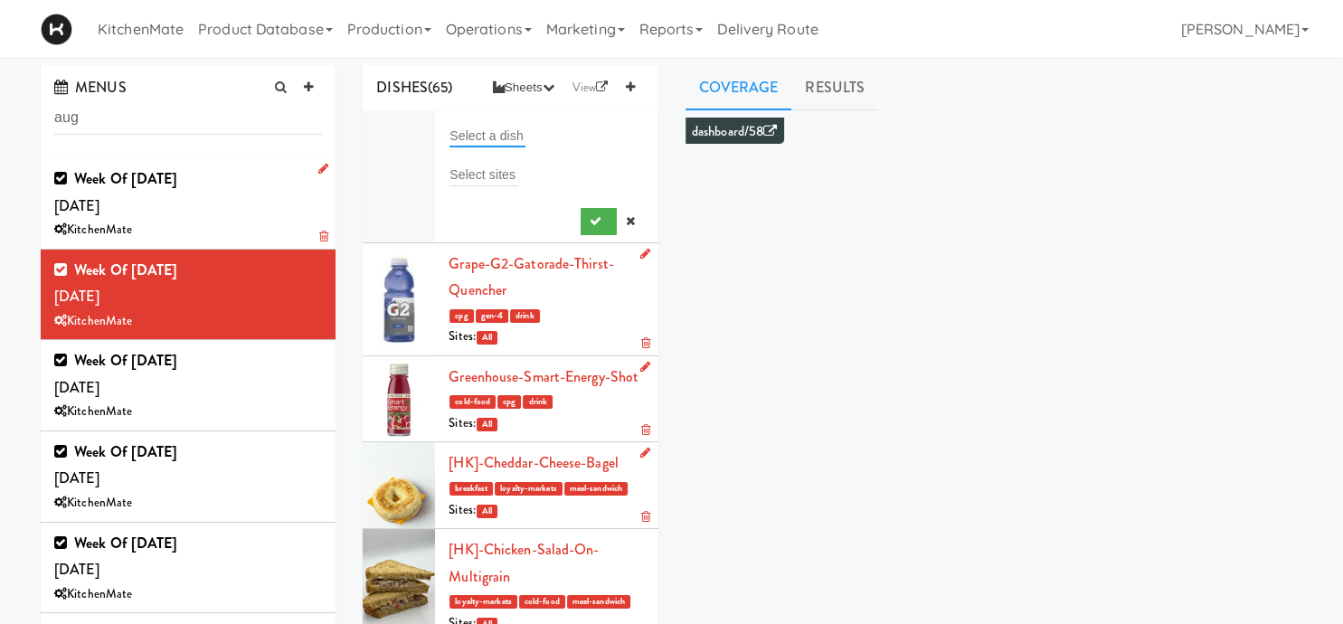
click at [505, 133] on input "text" at bounding box center [487, 136] width 76 height 24
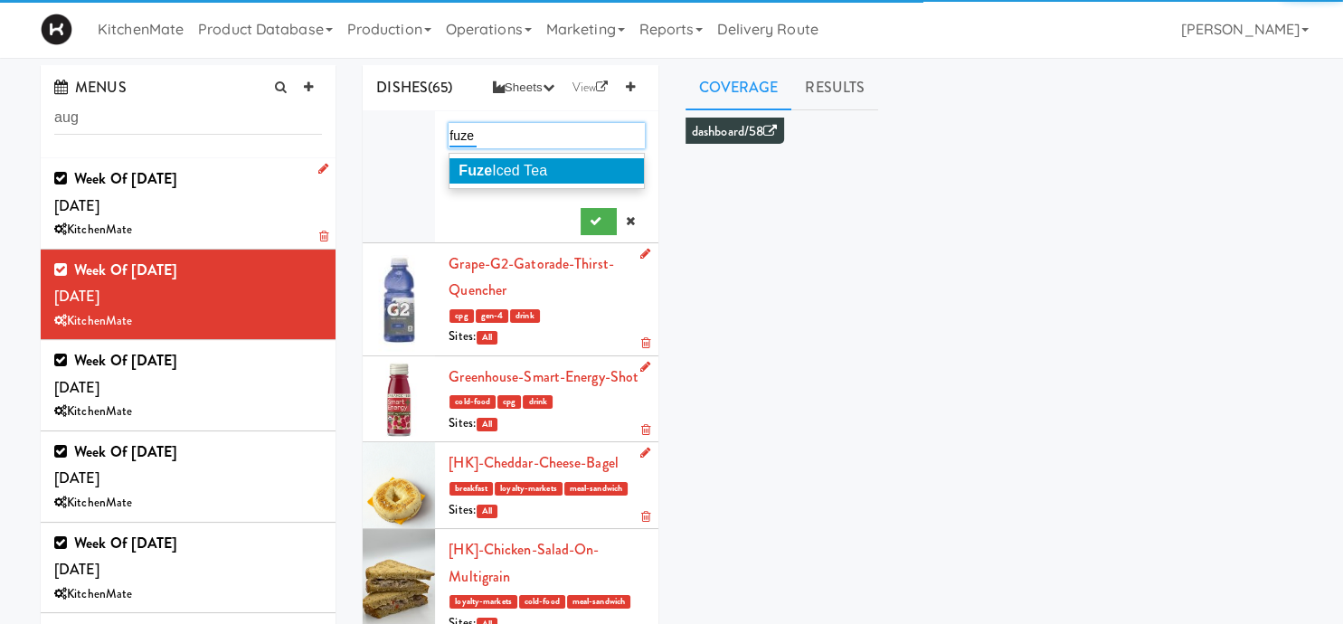
type input "fuze"
drag, startPoint x: 515, startPoint y: 169, endPoint x: 590, endPoint y: 203, distance: 82.5
click at [519, 170] on span "Fuze Iced Tea" at bounding box center [502, 170] width 89 height 15
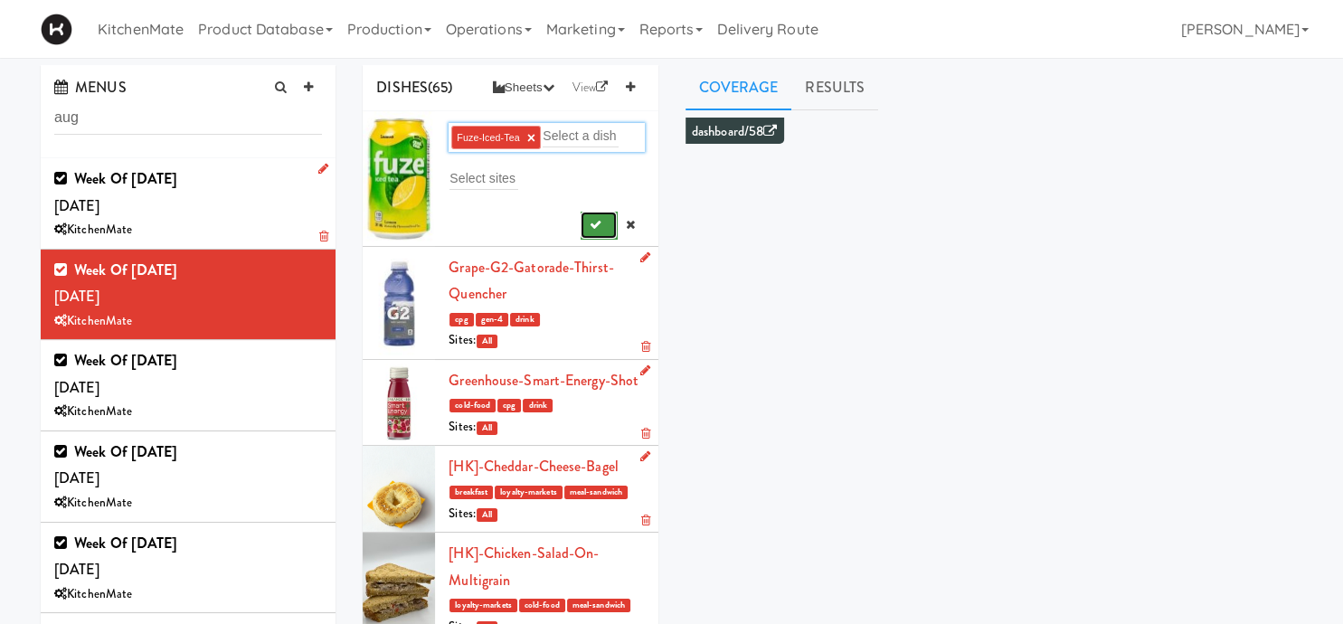
click at [606, 212] on button "submit" at bounding box center [599, 225] width 37 height 27
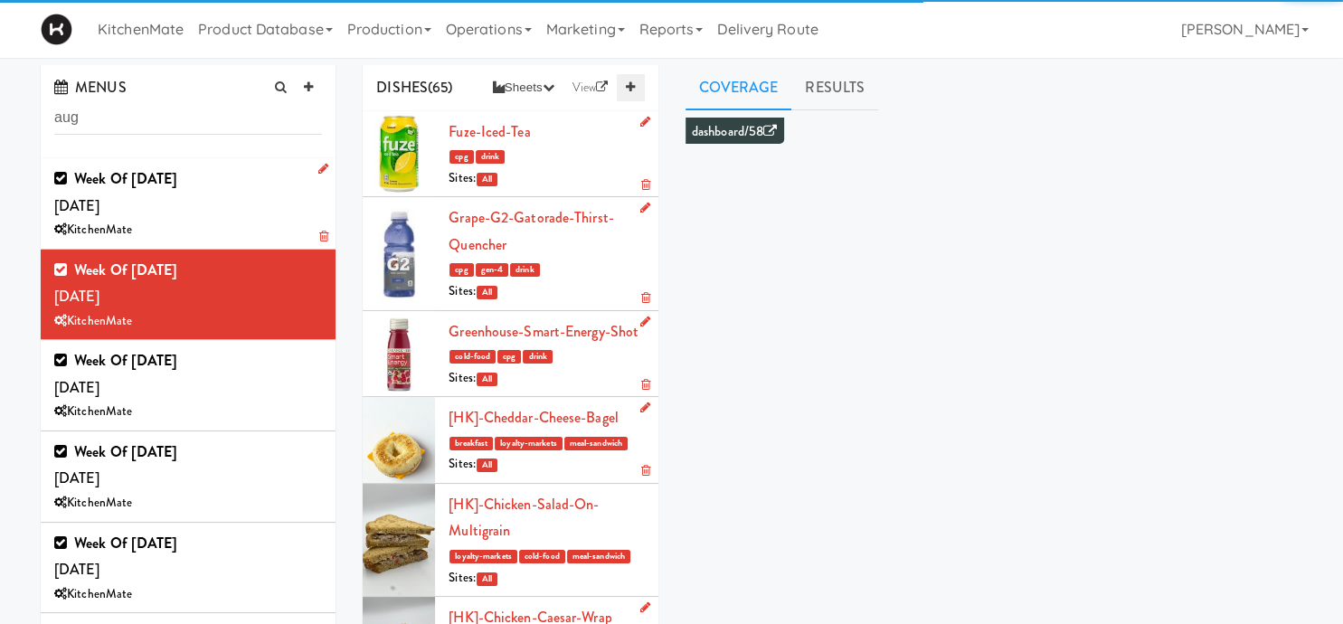
click at [635, 86] on icon at bounding box center [630, 87] width 9 height 12
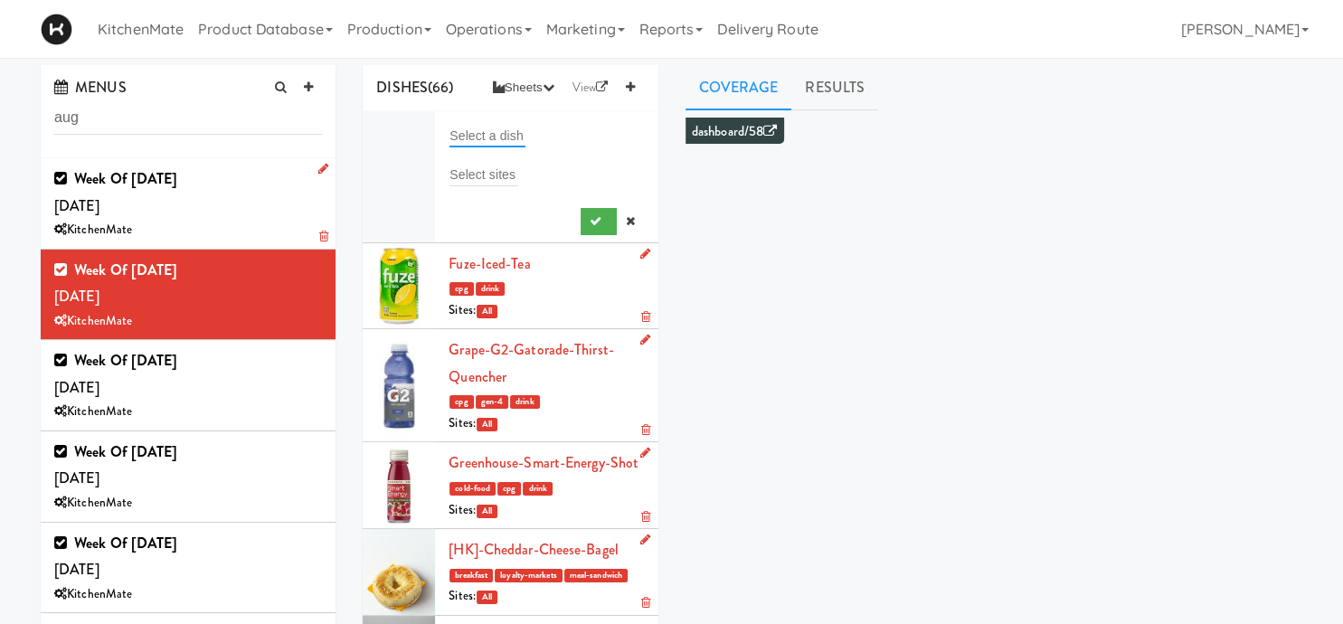
click at [474, 127] on input "text" at bounding box center [487, 136] width 76 height 24
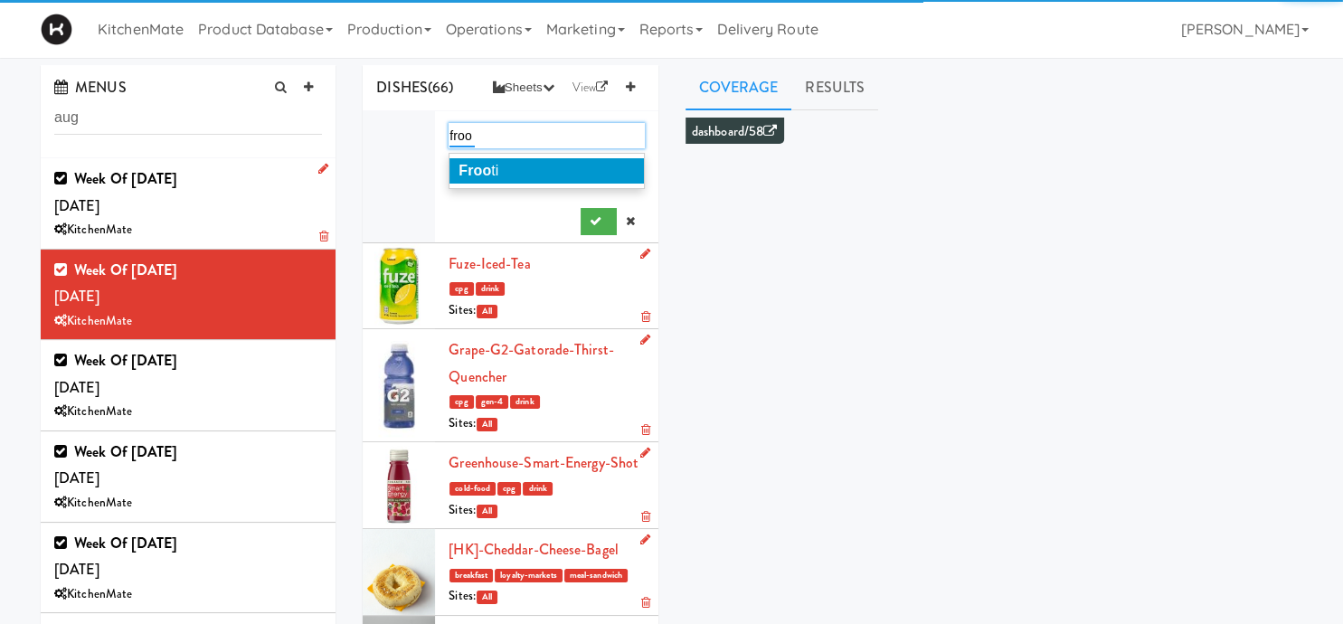
type input "froo"
click at [501, 165] on li "Froo ti" at bounding box center [546, 170] width 194 height 25
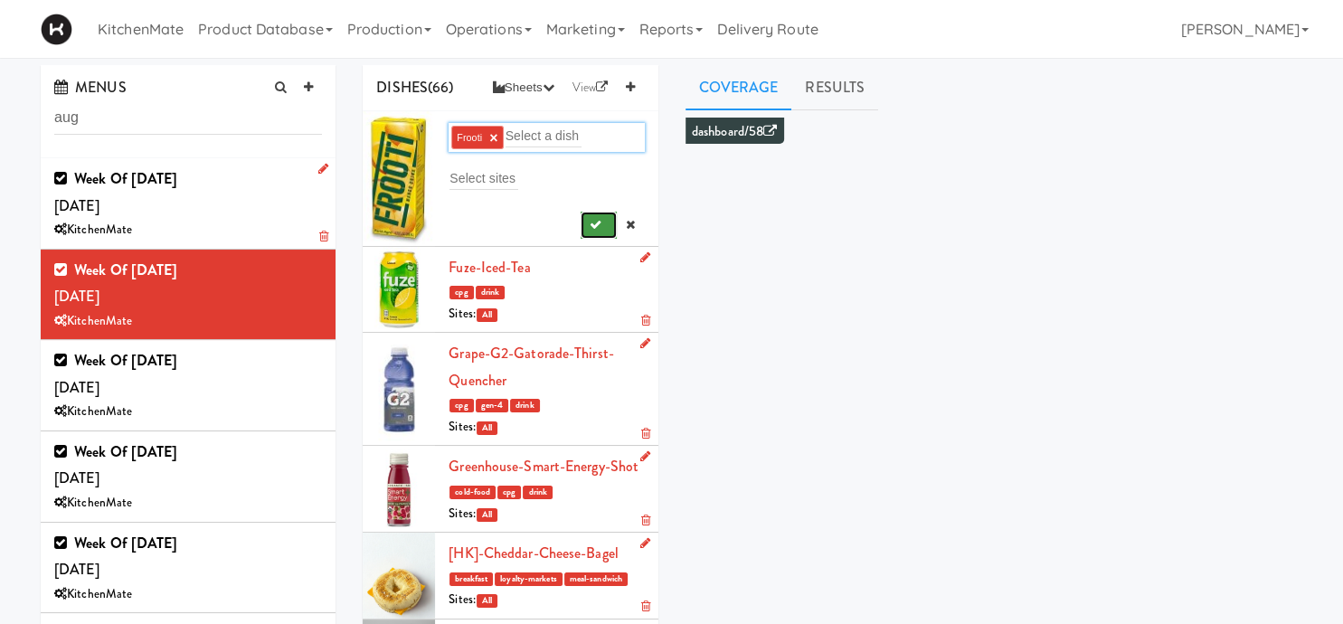
click at [601, 223] on icon "submit" at bounding box center [596, 225] width 12 height 12
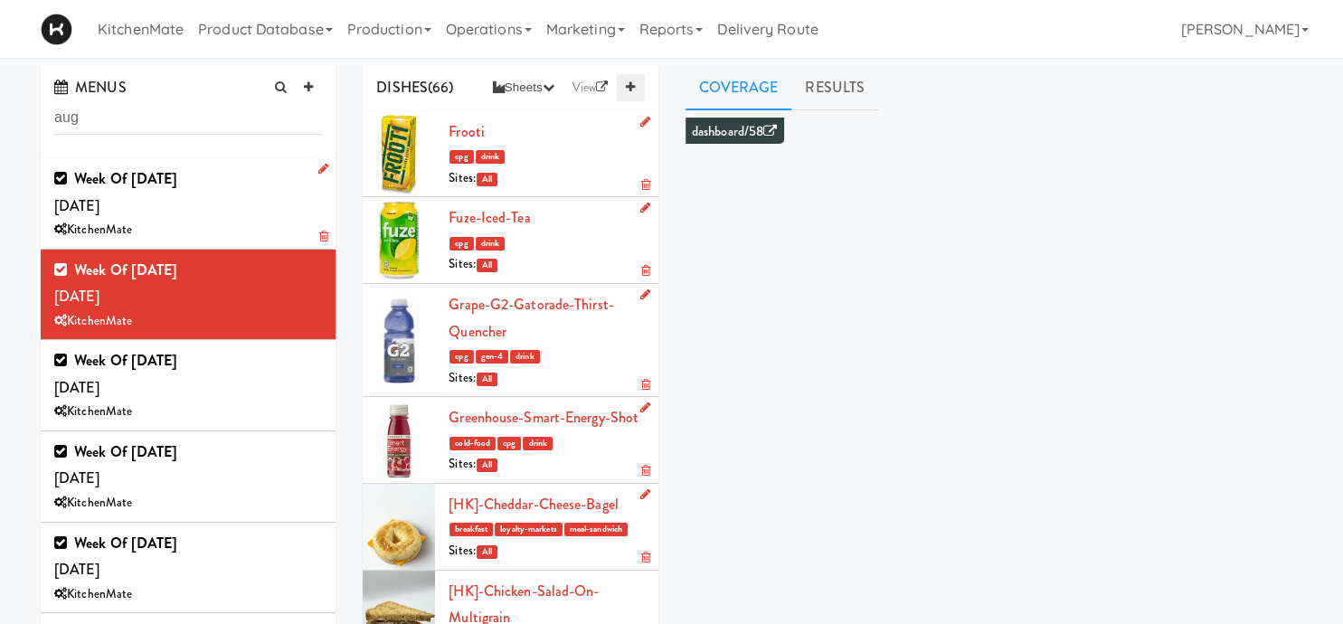
click at [635, 88] on icon at bounding box center [630, 87] width 9 height 12
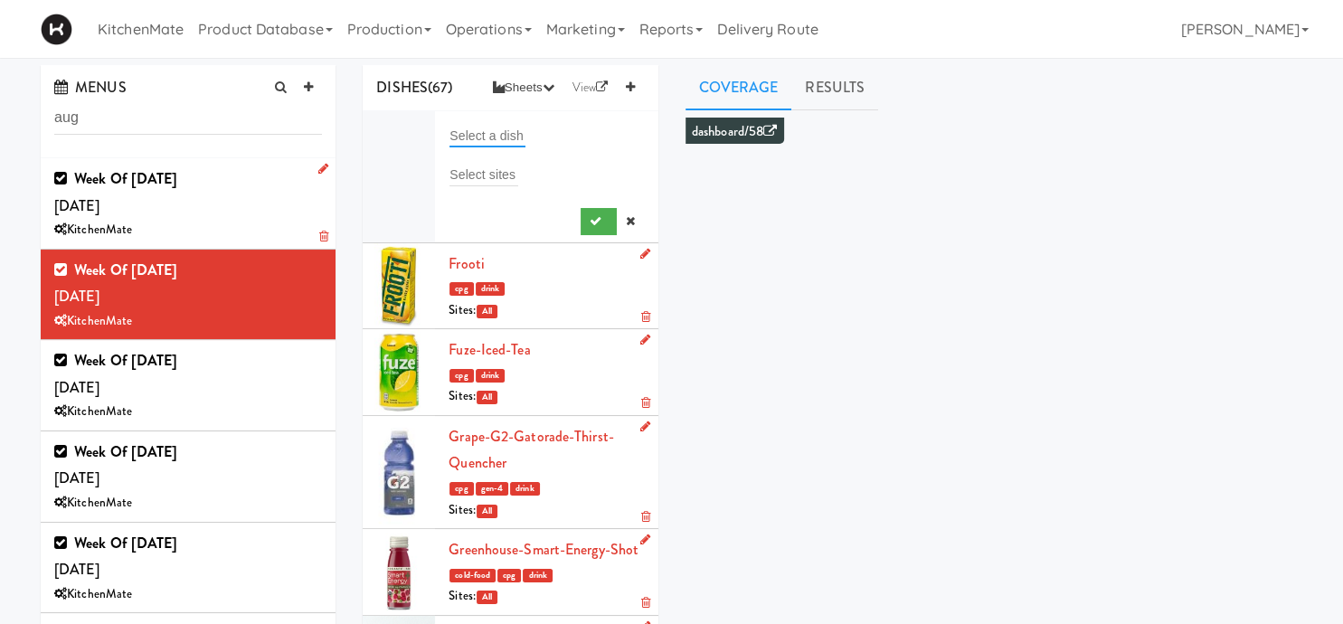
click at [505, 132] on input "text" at bounding box center [487, 136] width 76 height 24
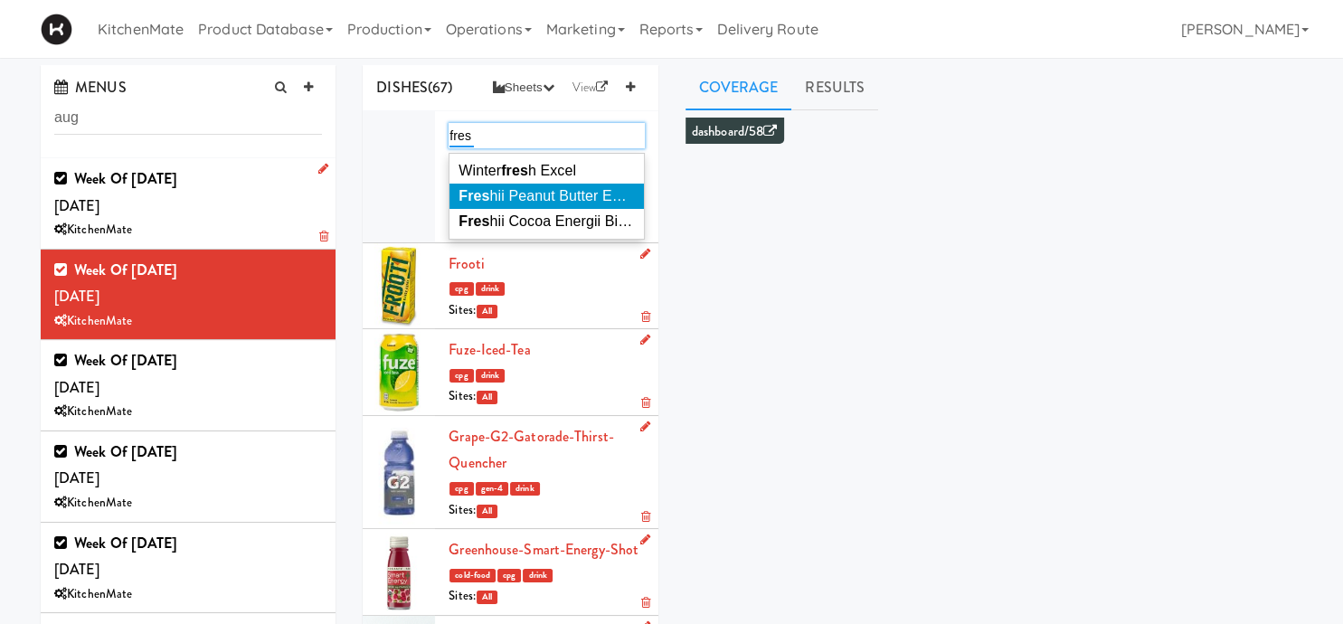
type input "fres"
drag, startPoint x: 548, startPoint y: 203, endPoint x: 584, endPoint y: 212, distance: 37.3
click at [548, 203] on span "Fres hii Peanut Butter Energii Bites" at bounding box center [571, 195] width 226 height 15
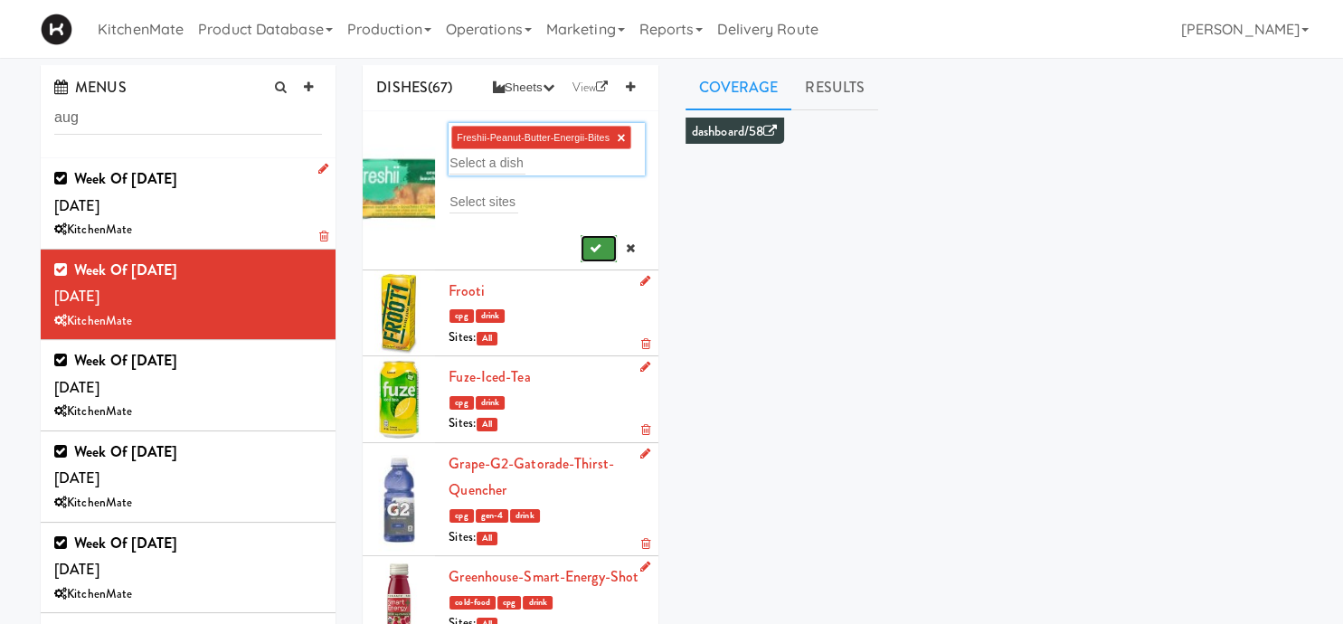
click at [595, 237] on button "submit" at bounding box center [599, 248] width 37 height 27
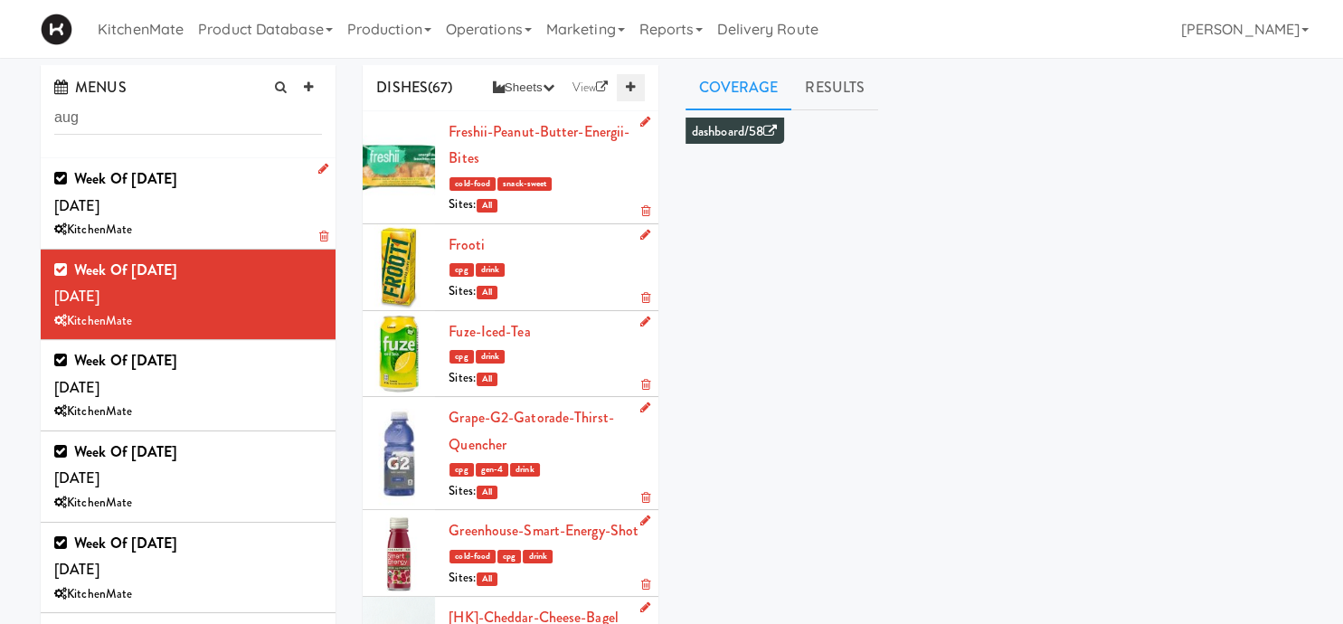
click at [628, 89] on icon at bounding box center [630, 87] width 9 height 12
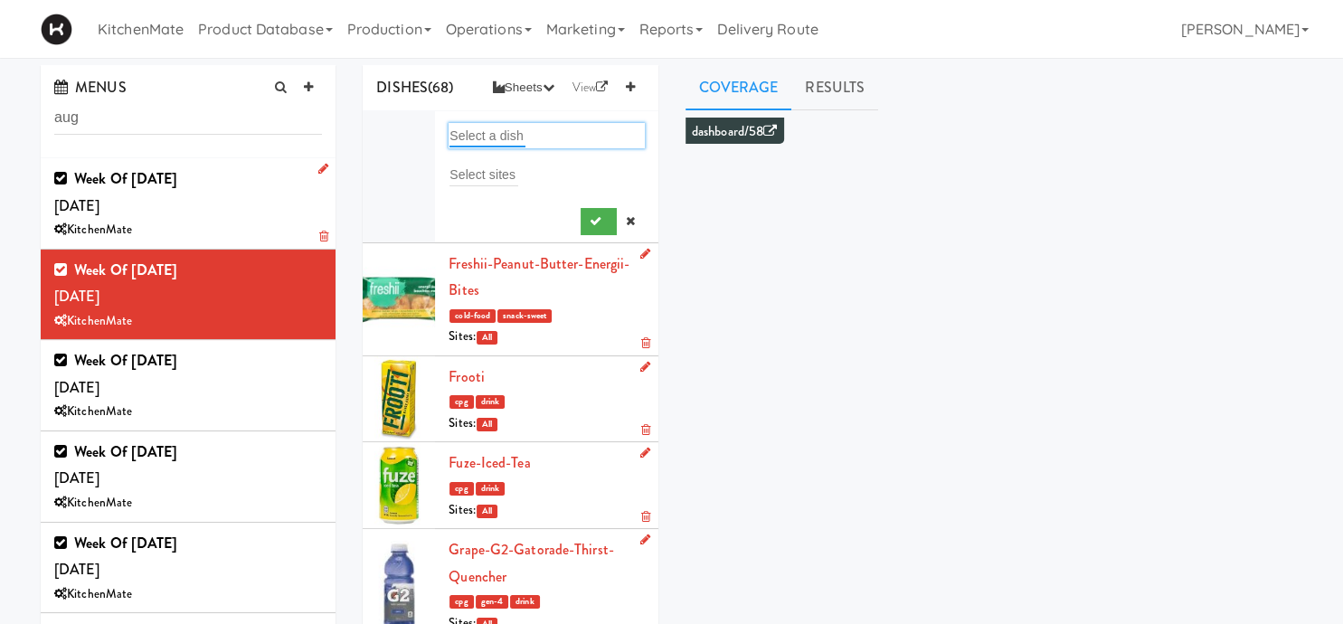
click at [499, 129] on input "text" at bounding box center [487, 136] width 76 height 24
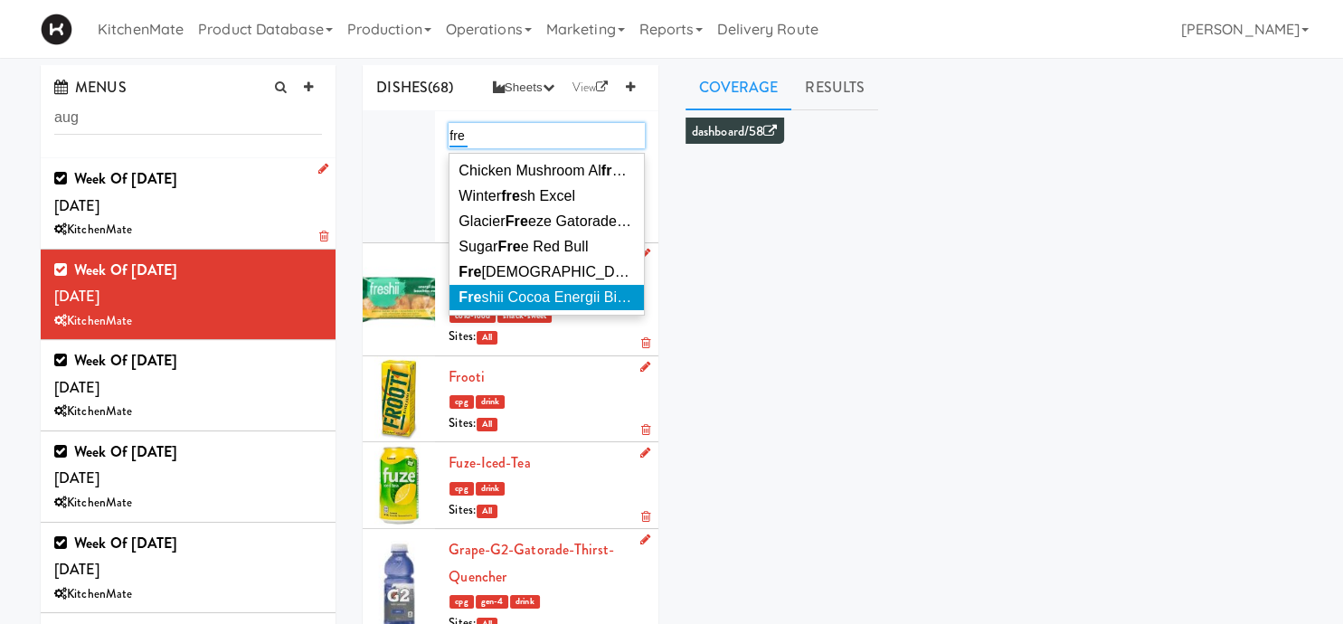
type input "fre"
click at [543, 292] on span "Fre shii Cocoa Energii Bites" at bounding box center [547, 296] width 178 height 15
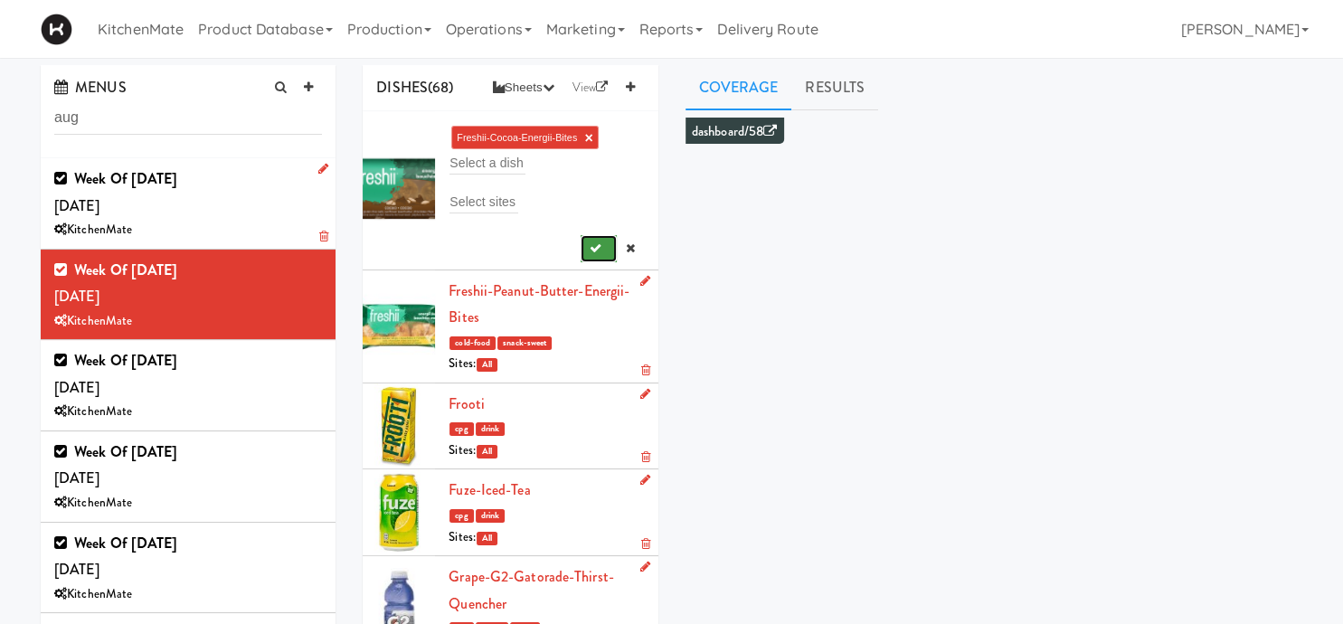
click at [589, 249] on button "submit" at bounding box center [599, 248] width 37 height 27
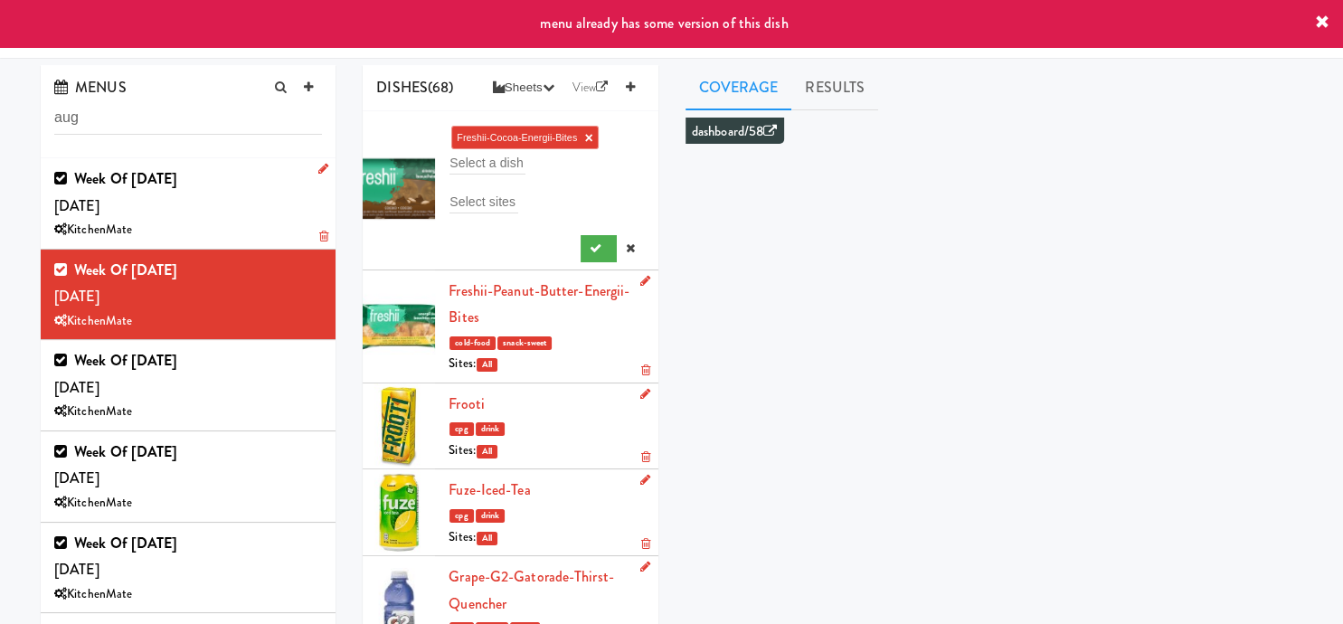
click at [588, 137] on link "×" at bounding box center [588, 137] width 8 height 15
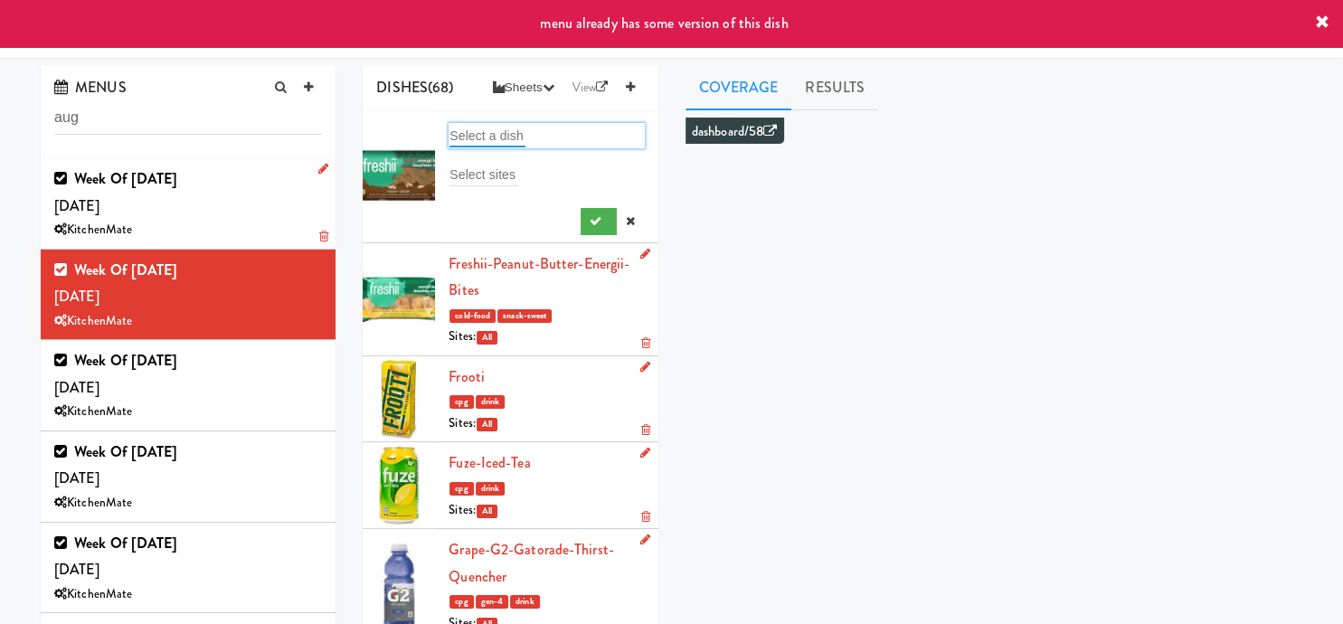
click at [514, 137] on input "text" at bounding box center [487, 136] width 76 height 24
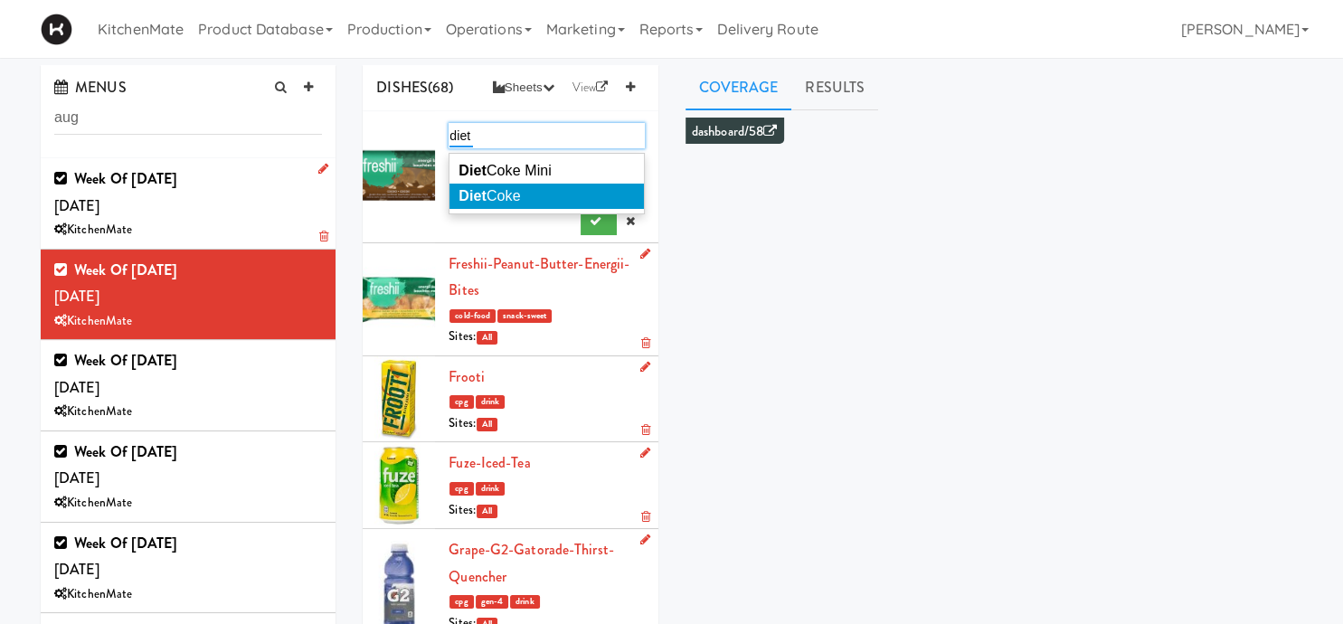
type input "diet"
click at [534, 189] on li "Diet Coke" at bounding box center [546, 196] width 194 height 25
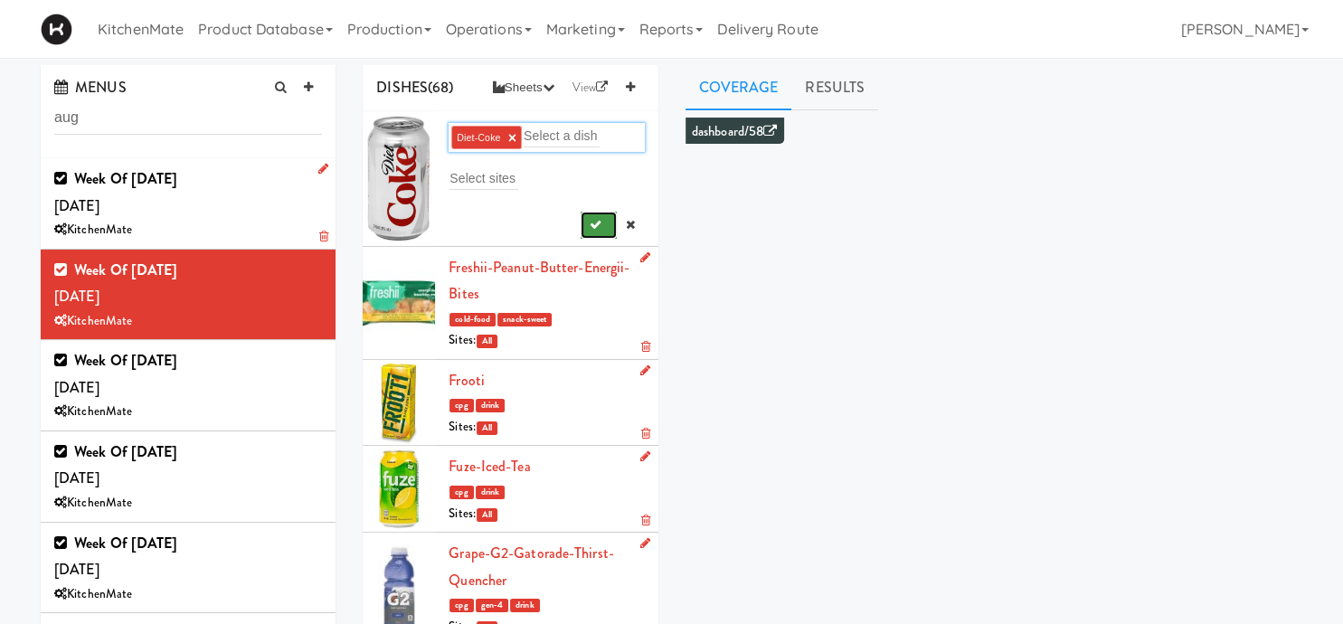
click at [595, 225] on icon "submit" at bounding box center [596, 225] width 12 height 12
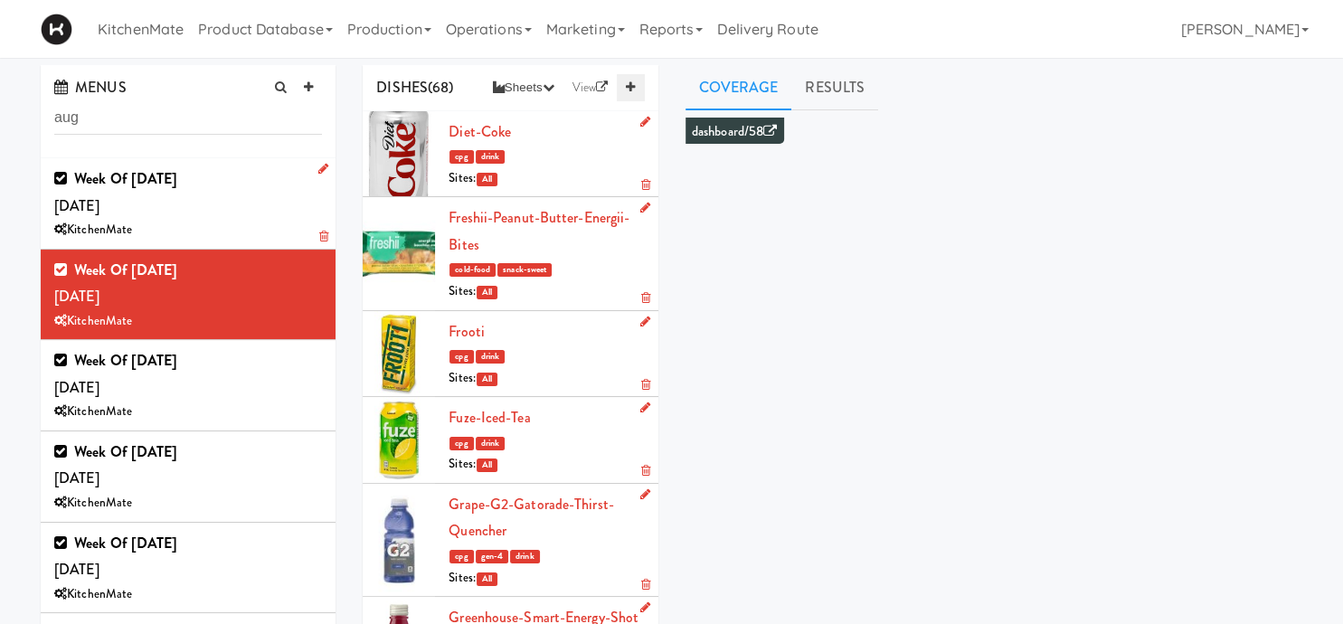
click at [632, 74] on link at bounding box center [630, 87] width 27 height 27
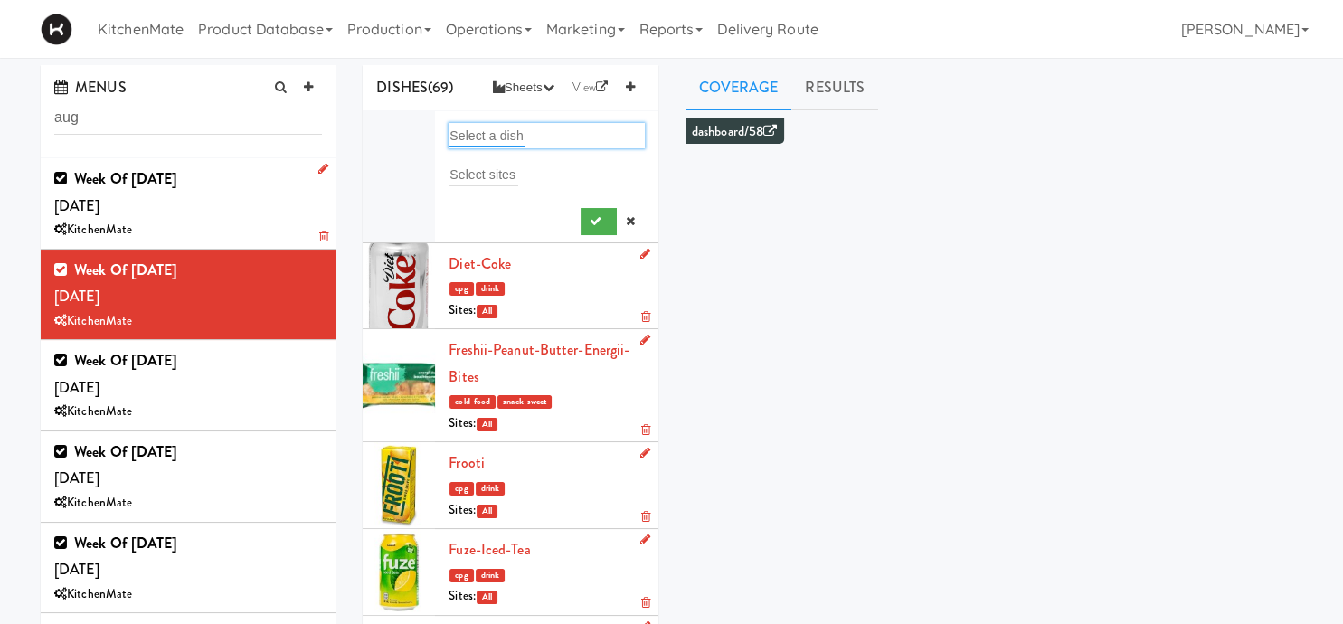
click at [485, 129] on input "text" at bounding box center [487, 136] width 76 height 24
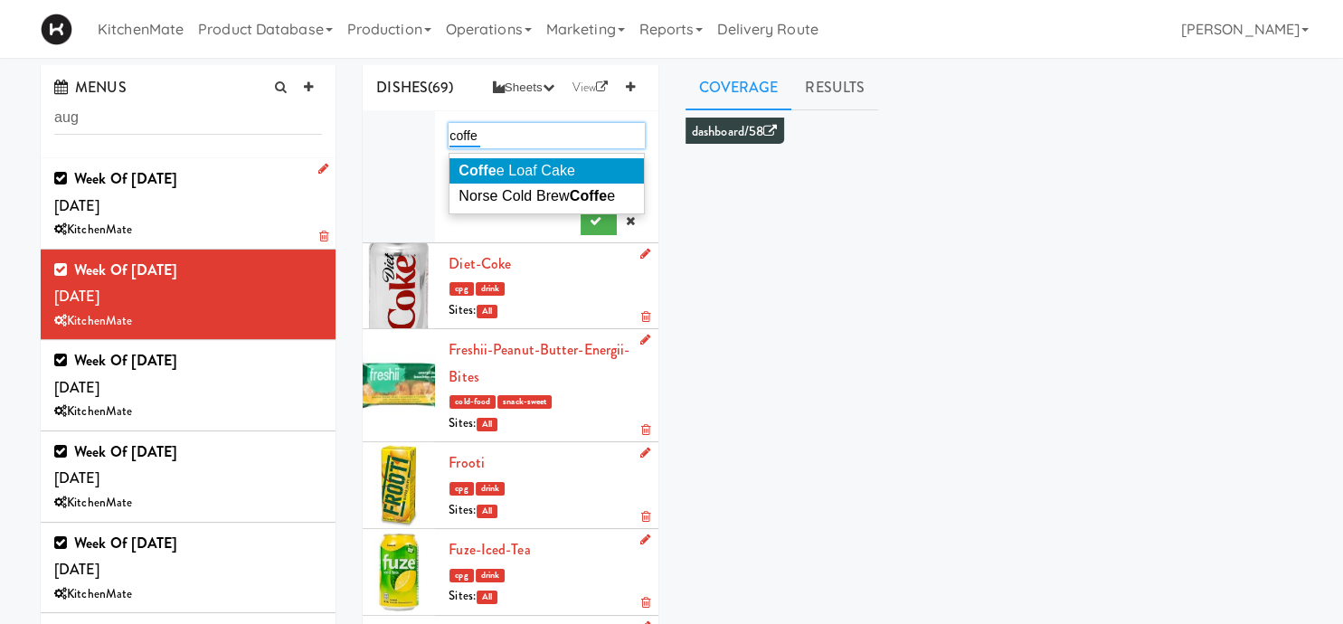
type input "coffe"
click at [562, 158] on li "Coffe e Loaf Cake" at bounding box center [546, 170] width 194 height 25
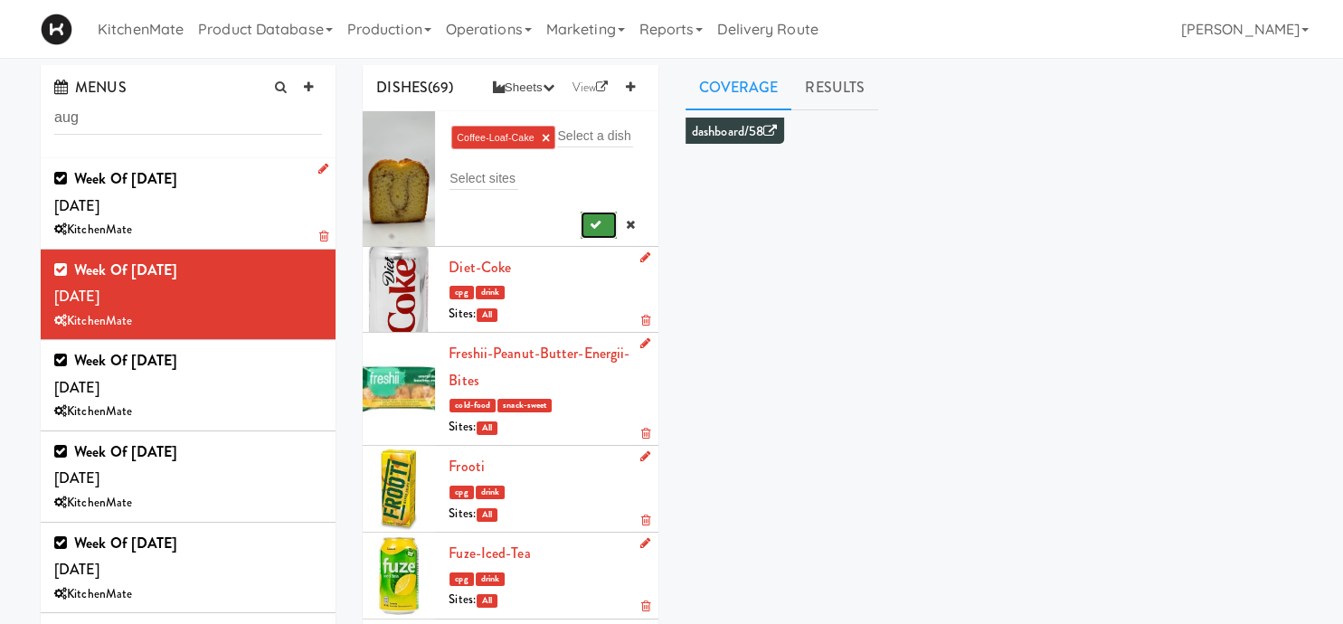
click at [595, 217] on button "submit" at bounding box center [599, 225] width 37 height 27
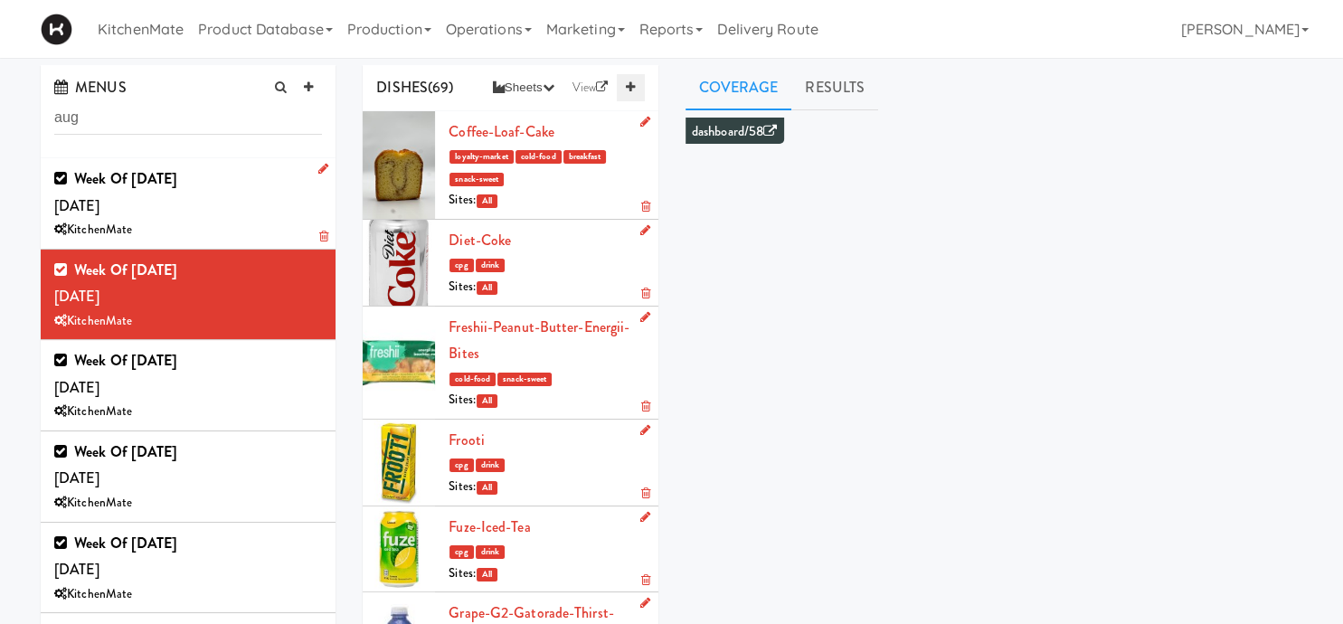
click at [625, 89] on link at bounding box center [630, 87] width 27 height 27
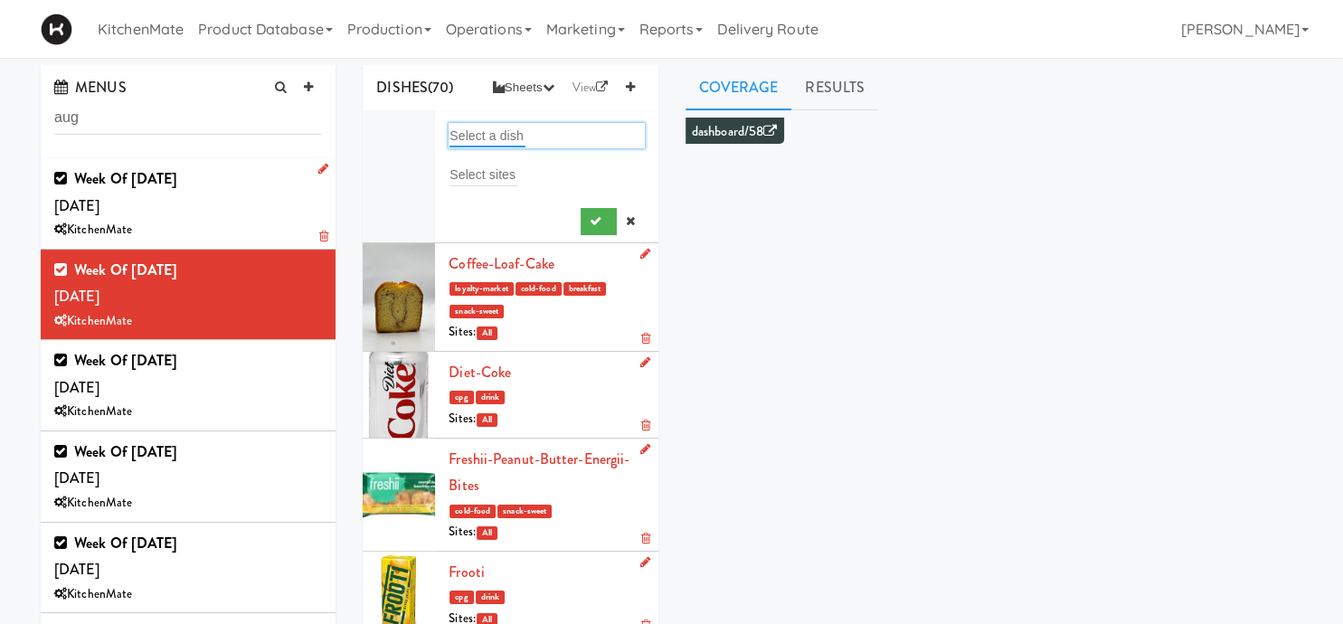
click at [499, 127] on input "text" at bounding box center [487, 136] width 76 height 24
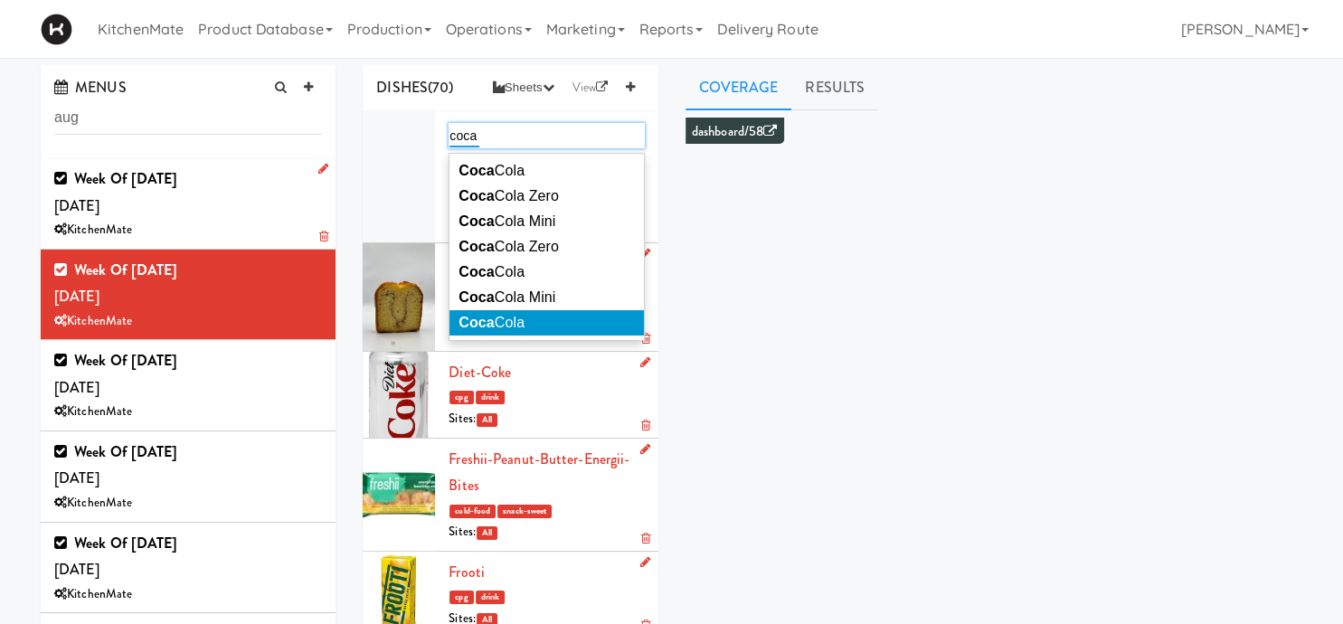
type input "coca"
click at [562, 331] on li "Coca Cola" at bounding box center [546, 322] width 194 height 25
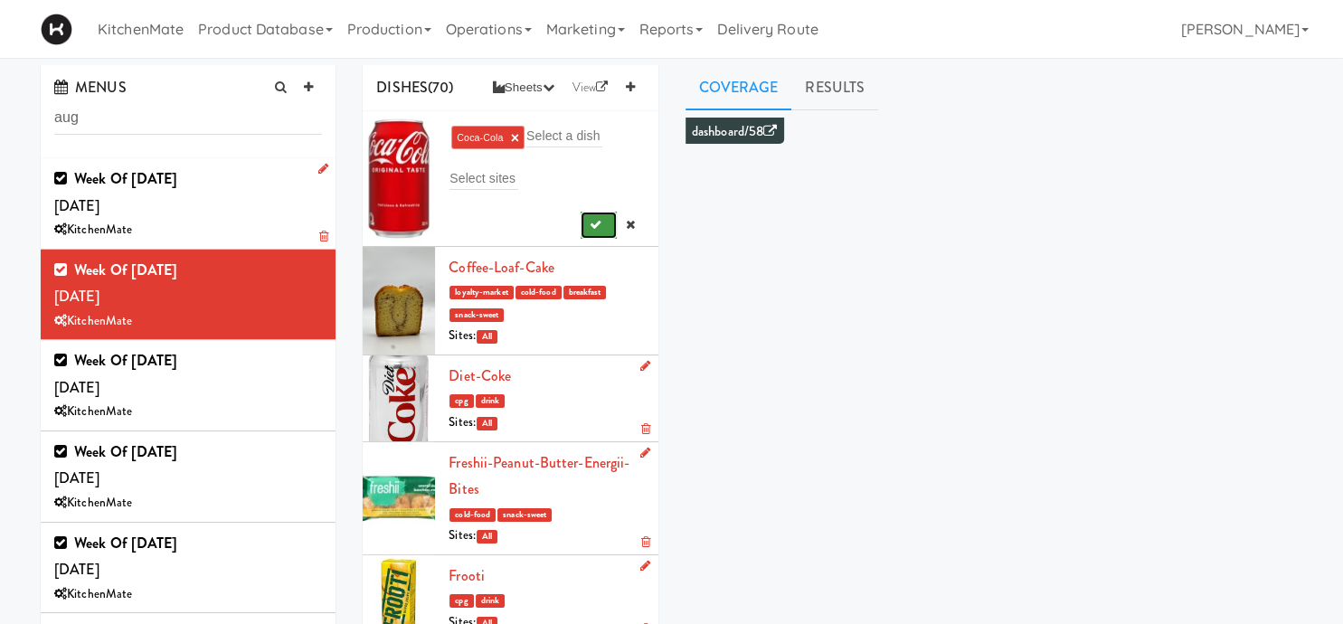
click at [597, 217] on button "submit" at bounding box center [599, 225] width 37 height 27
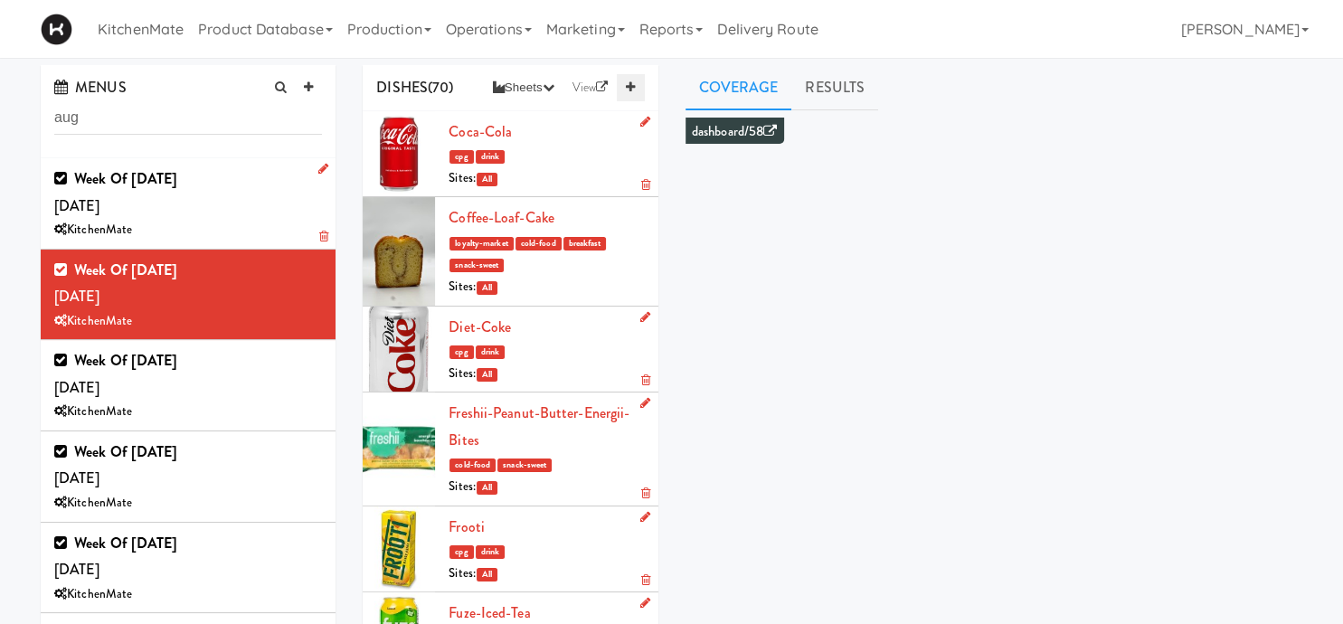
click at [626, 88] on icon at bounding box center [630, 87] width 9 height 12
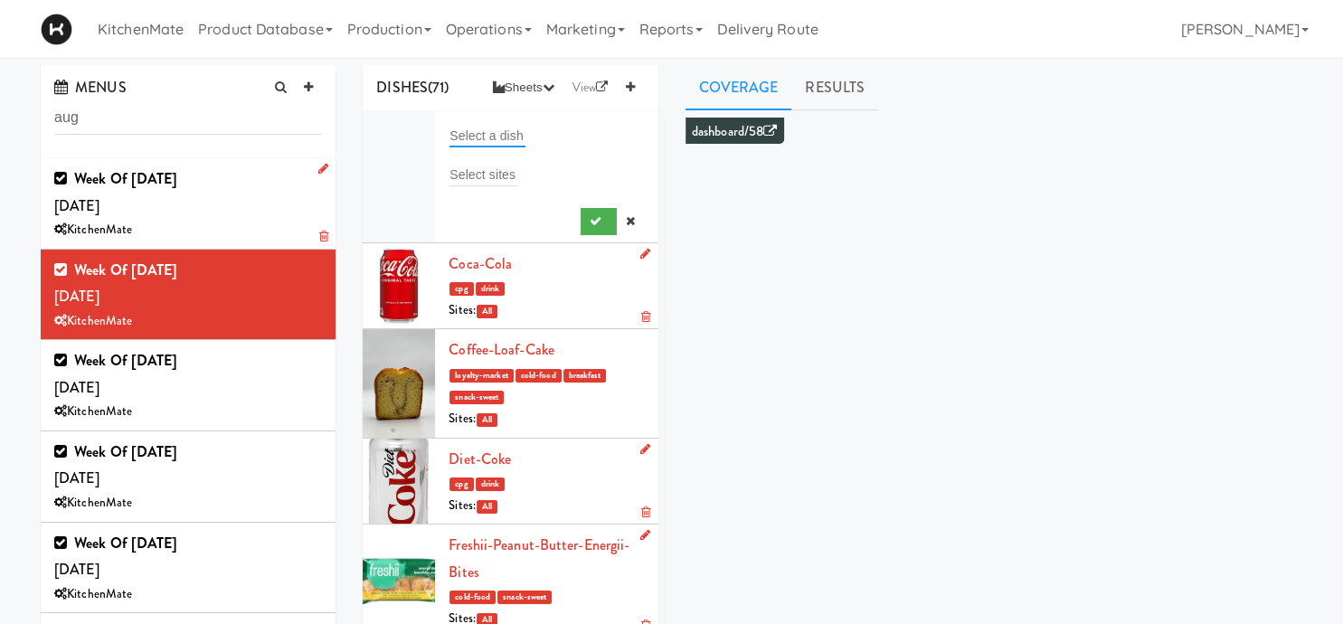
click at [493, 135] on input "text" at bounding box center [487, 136] width 76 height 24
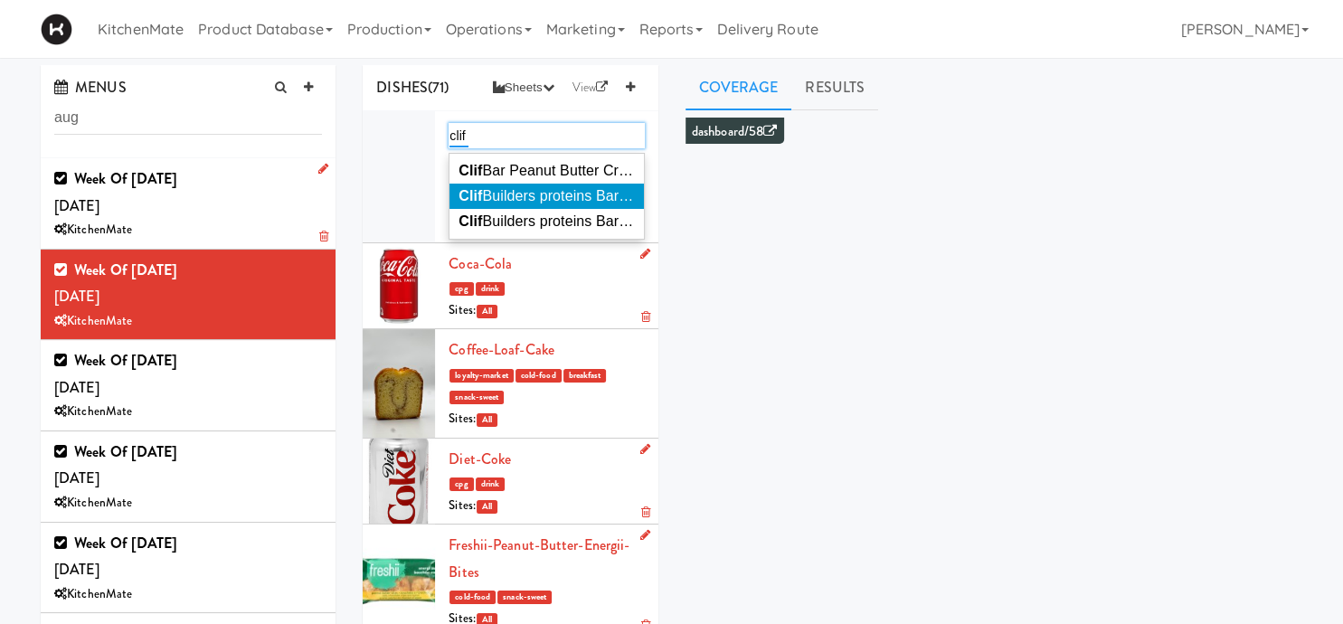
type input "clif"
click at [606, 199] on span "Clif Builders proteins Bar Chocolate" at bounding box center [573, 195] width 230 height 15
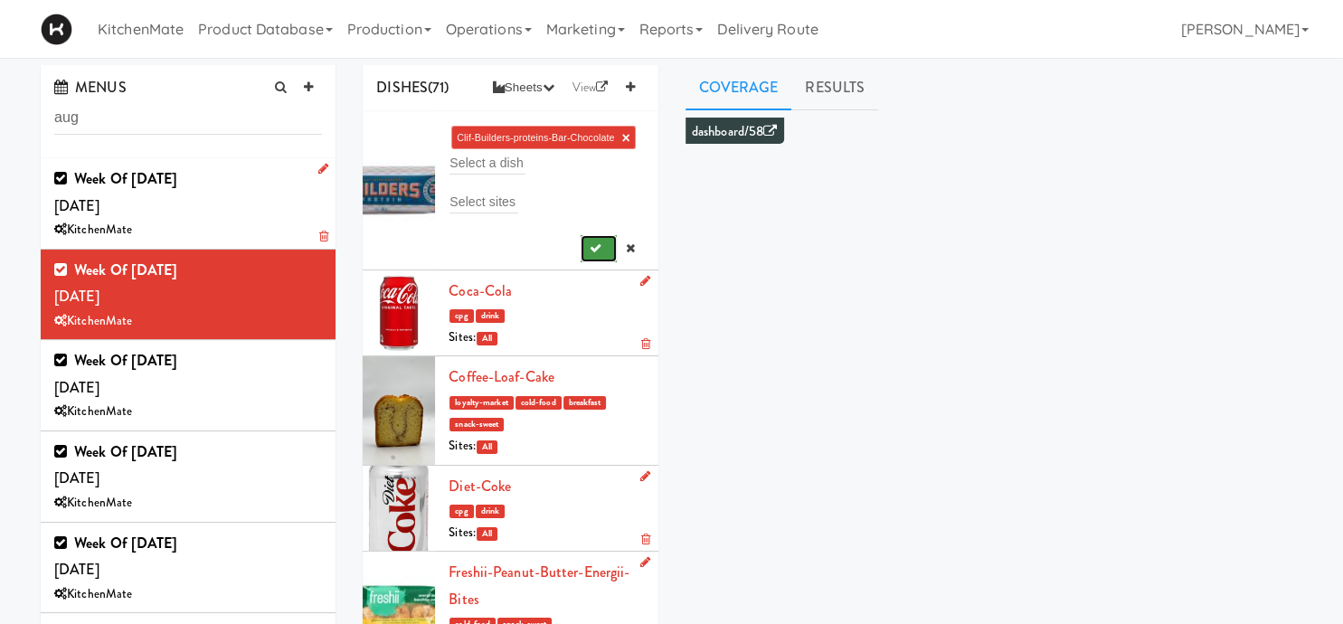
click at [602, 249] on button "submit" at bounding box center [599, 248] width 37 height 27
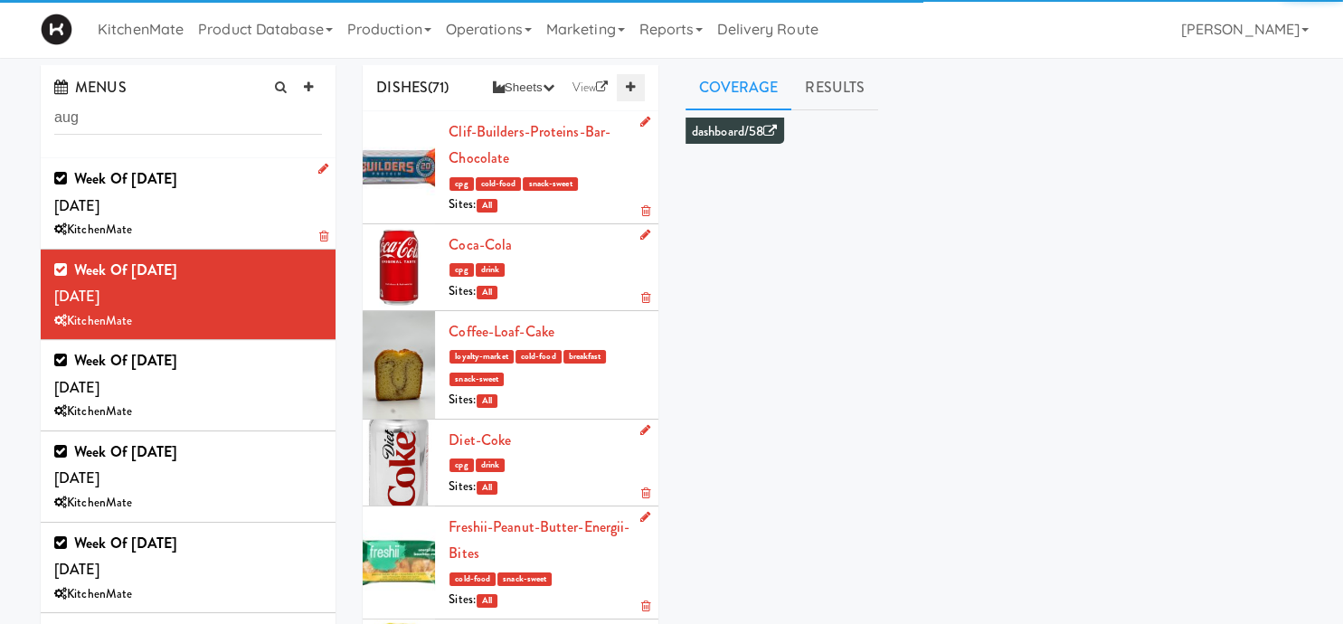
drag, startPoint x: 634, startPoint y: 76, endPoint x: 624, endPoint y: 99, distance: 25.5
click at [633, 81] on link at bounding box center [630, 87] width 27 height 27
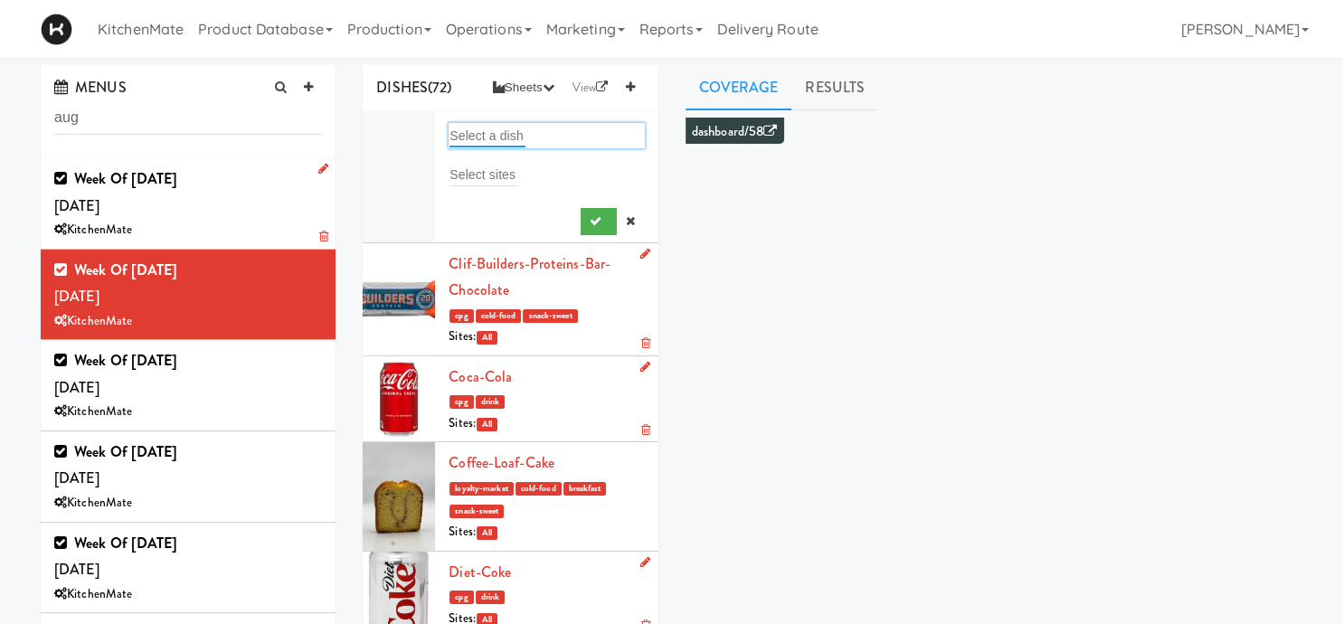
click at [522, 129] on input "text" at bounding box center [487, 136] width 76 height 24
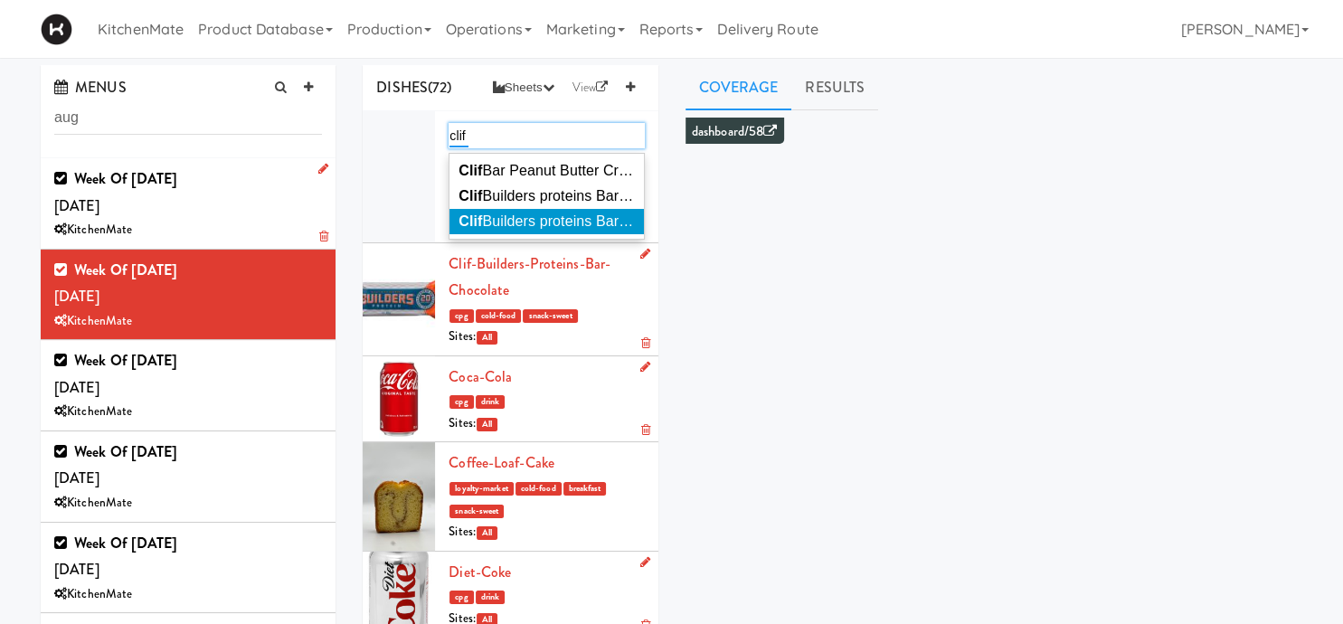
type input "clif"
click at [562, 215] on span "Clif Builders proteins Bar Chocolate Mint" at bounding box center [588, 220] width 261 height 15
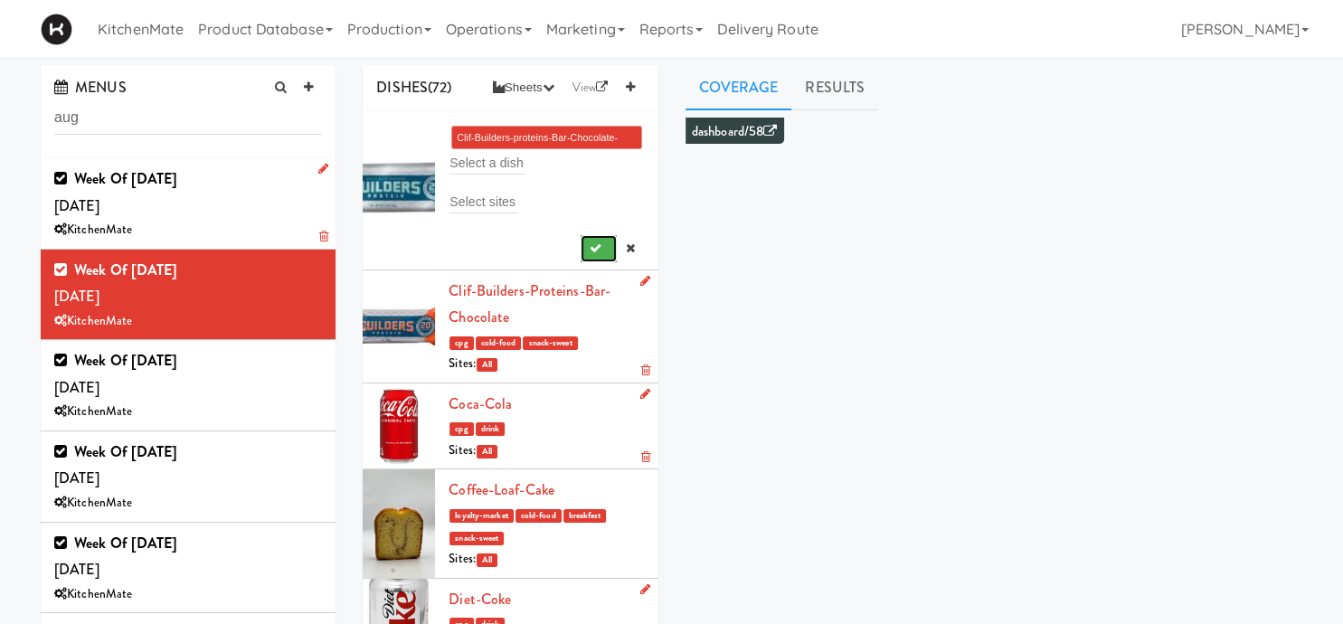
drag, startPoint x: 596, startPoint y: 256, endPoint x: 601, endPoint y: 230, distance: 26.8
click at [596, 255] on button "submit" at bounding box center [599, 248] width 37 height 27
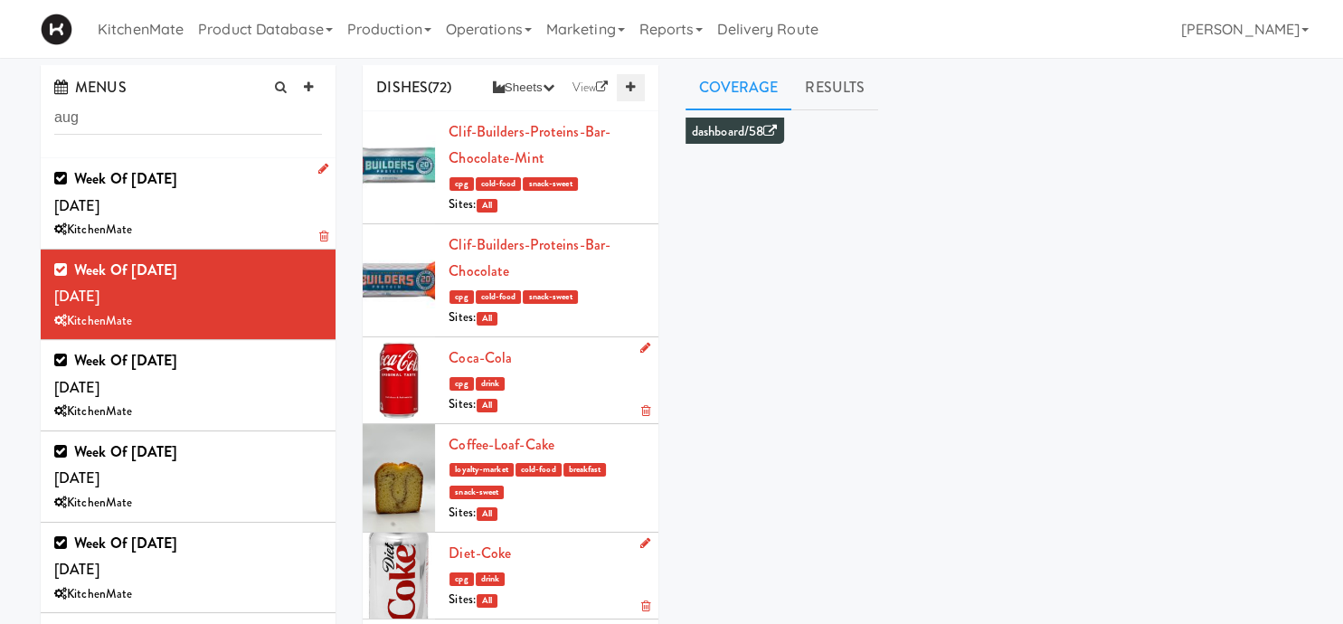
click at [634, 82] on link at bounding box center [630, 87] width 27 height 27
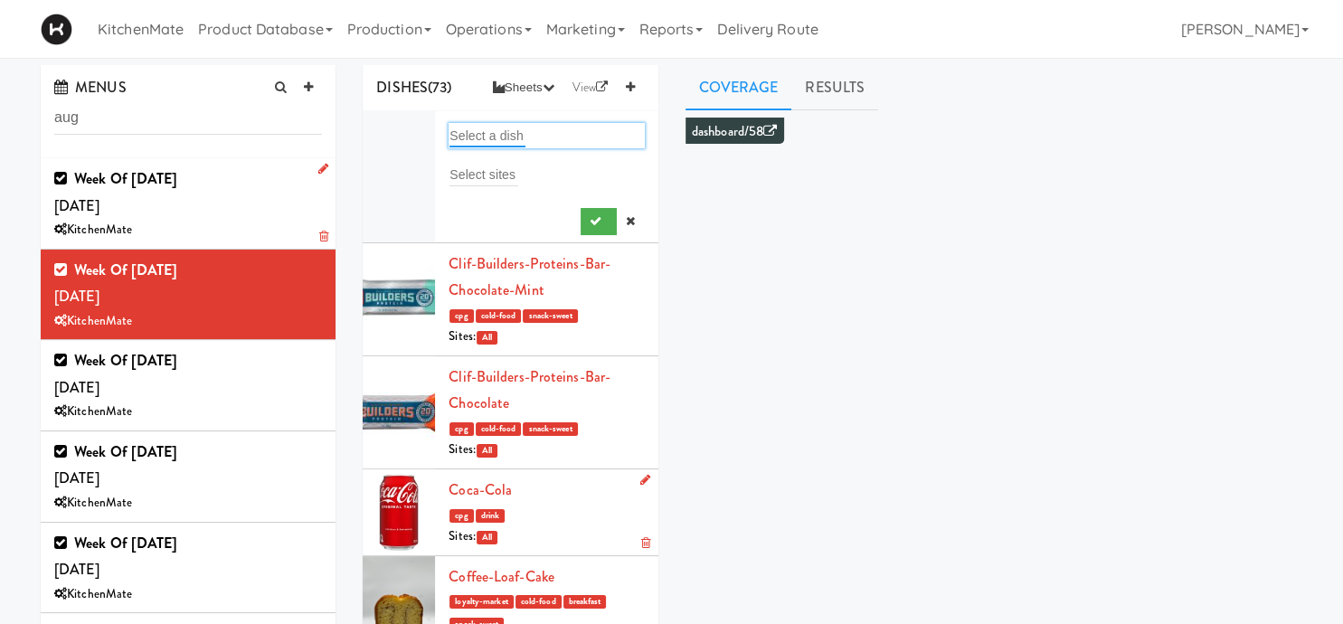
click at [514, 139] on input "text" at bounding box center [487, 136] width 76 height 24
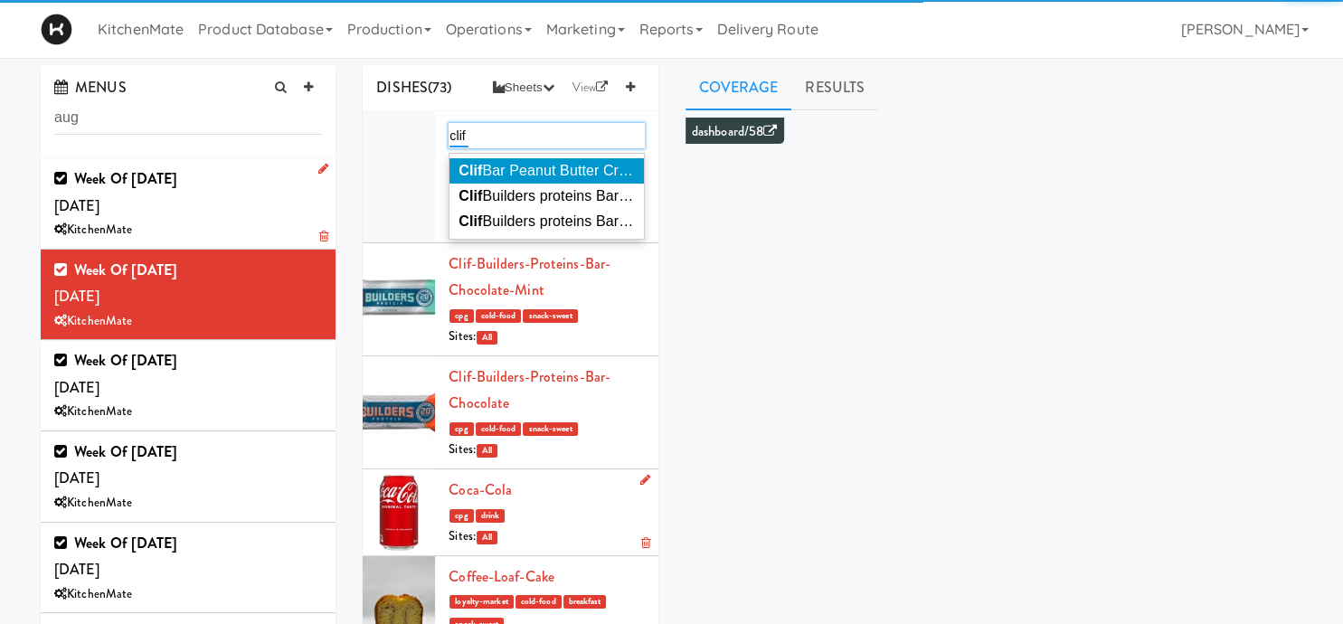
type input "clif"
click at [533, 163] on span "Clif Bar Peanut Butter Crunch" at bounding box center [554, 170] width 192 height 15
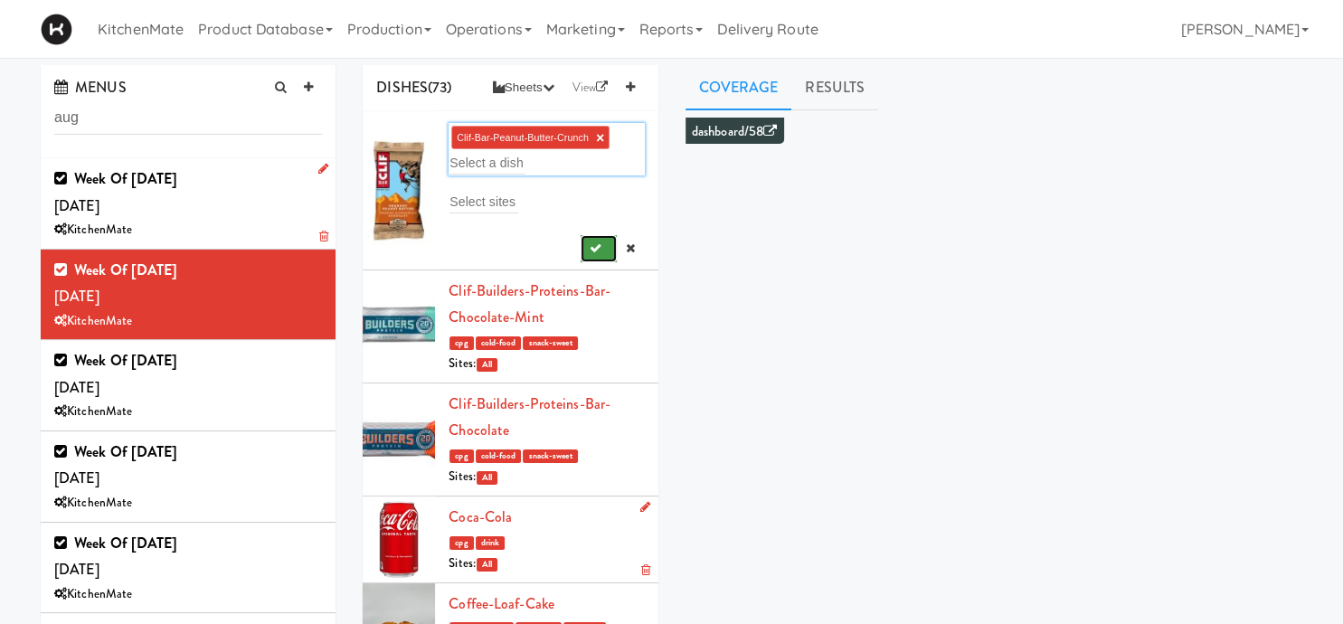
click at [609, 250] on button "submit" at bounding box center [599, 248] width 37 height 27
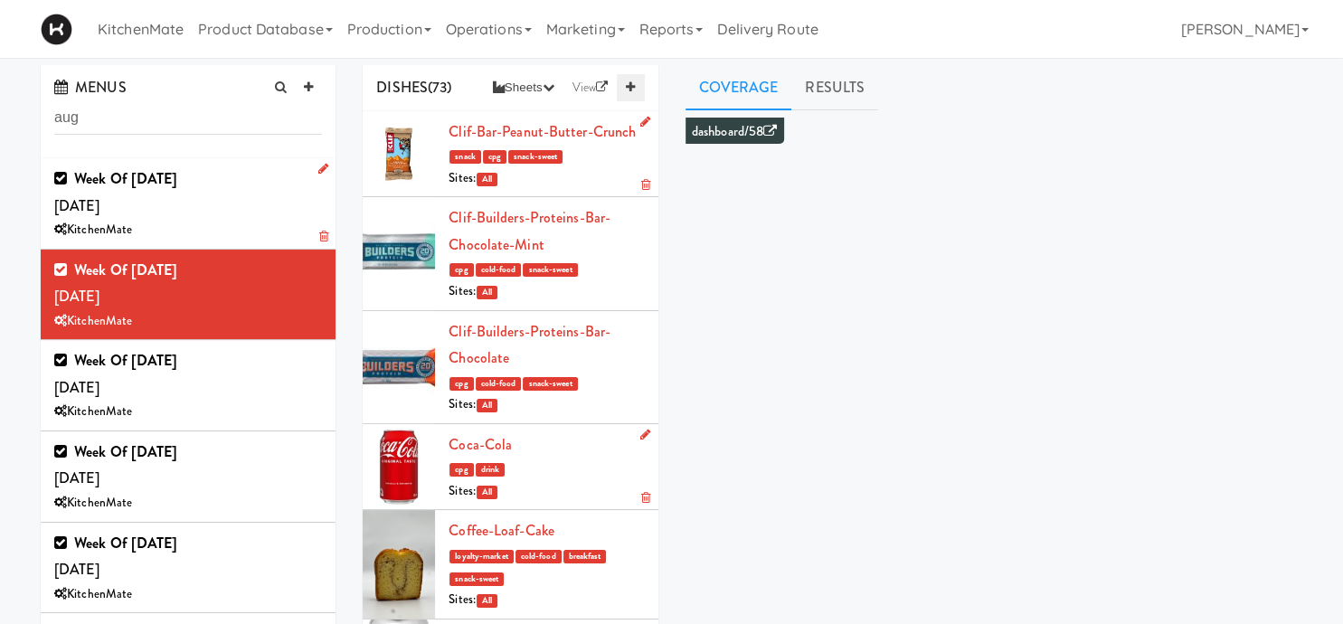
click at [632, 81] on link at bounding box center [630, 87] width 27 height 27
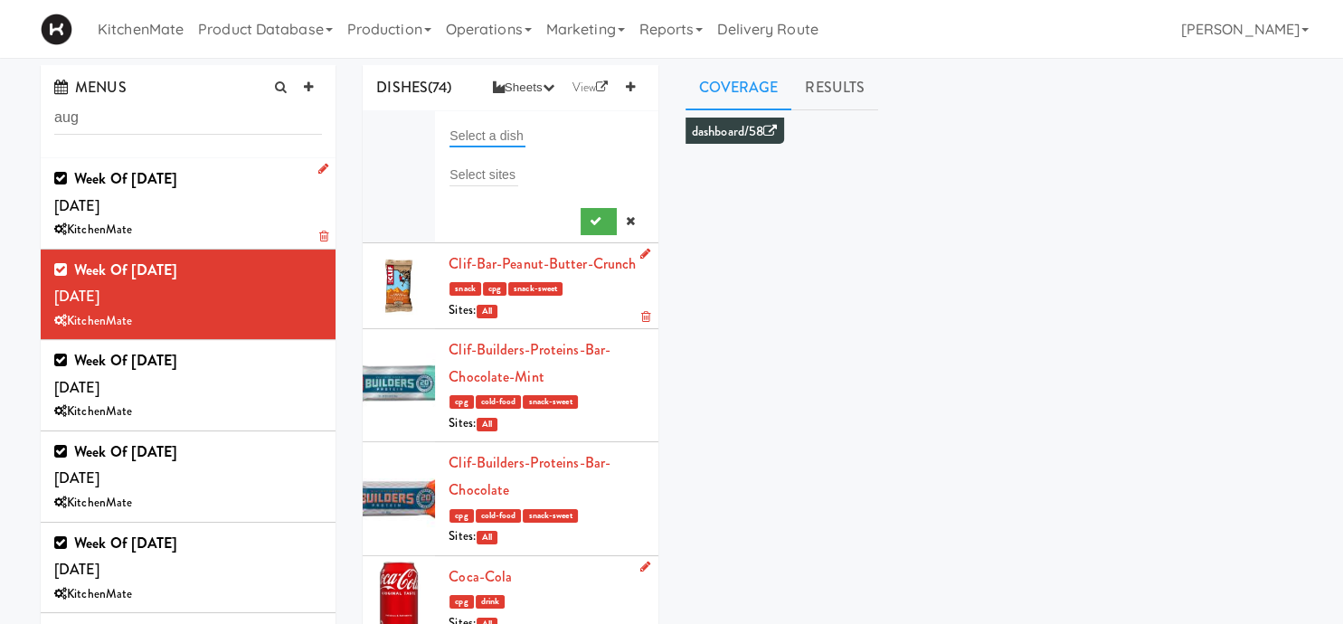
click at [465, 131] on input "text" at bounding box center [487, 136] width 76 height 24
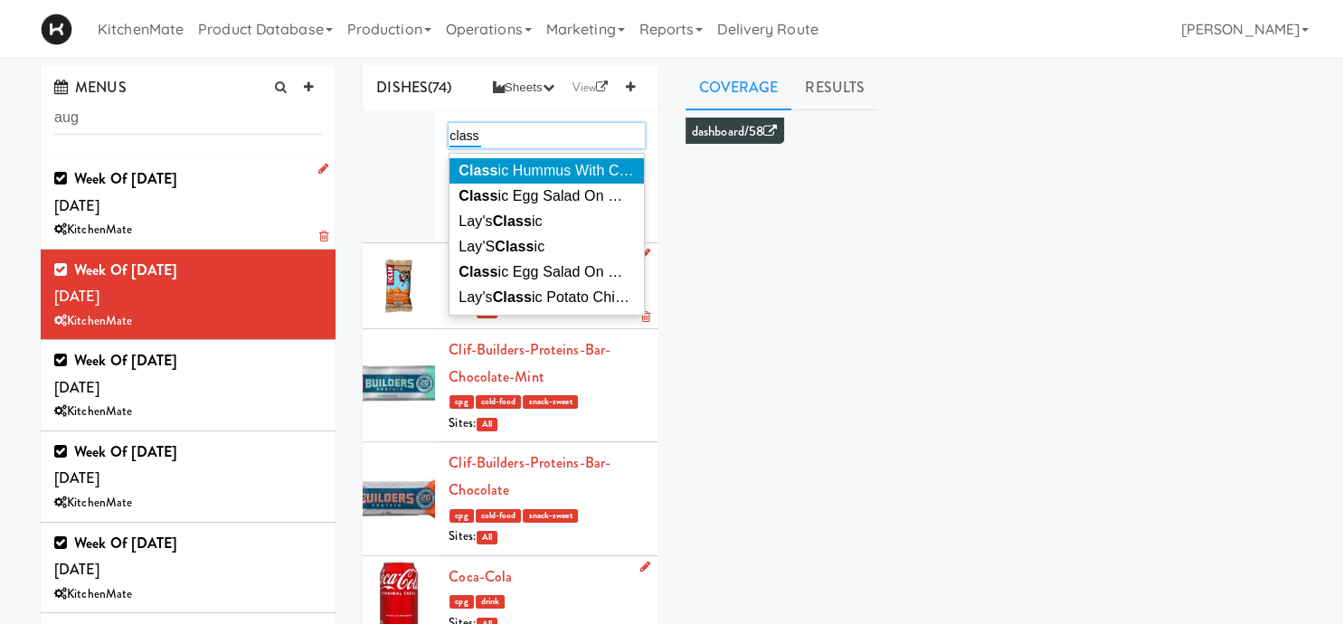
type input "class"
click at [537, 160] on li "Class ic Hummus With Crackers" at bounding box center [546, 170] width 194 height 25
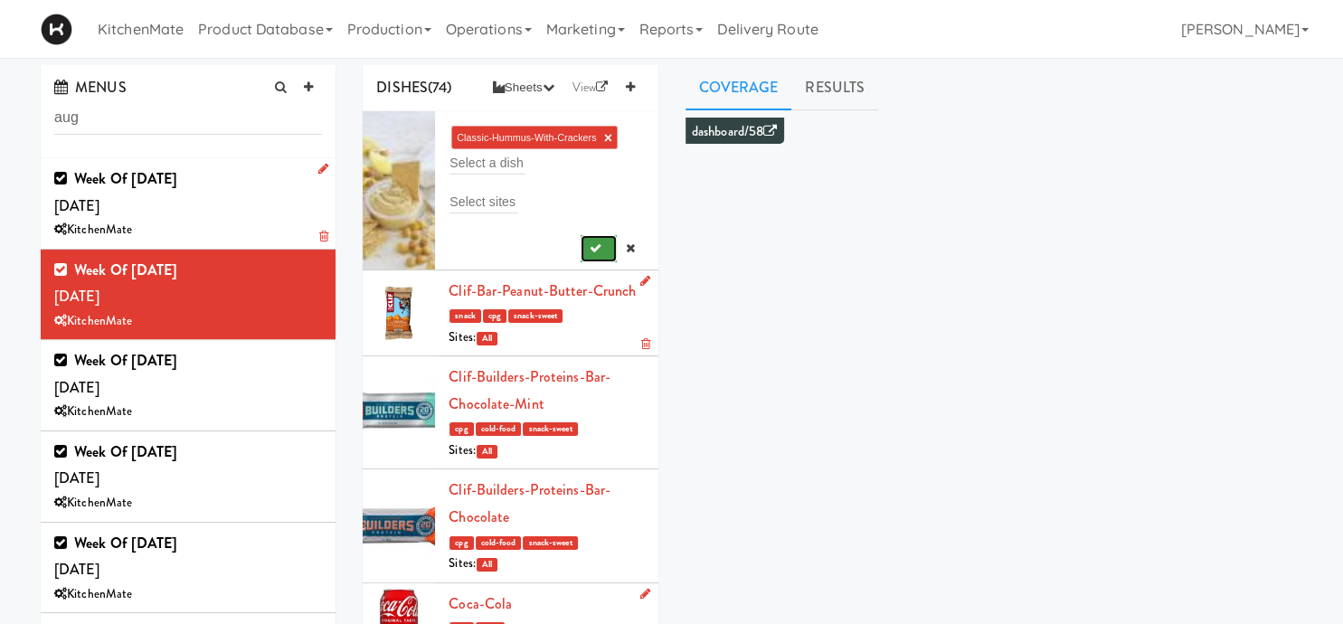
click at [617, 249] on button "submit" at bounding box center [599, 248] width 37 height 27
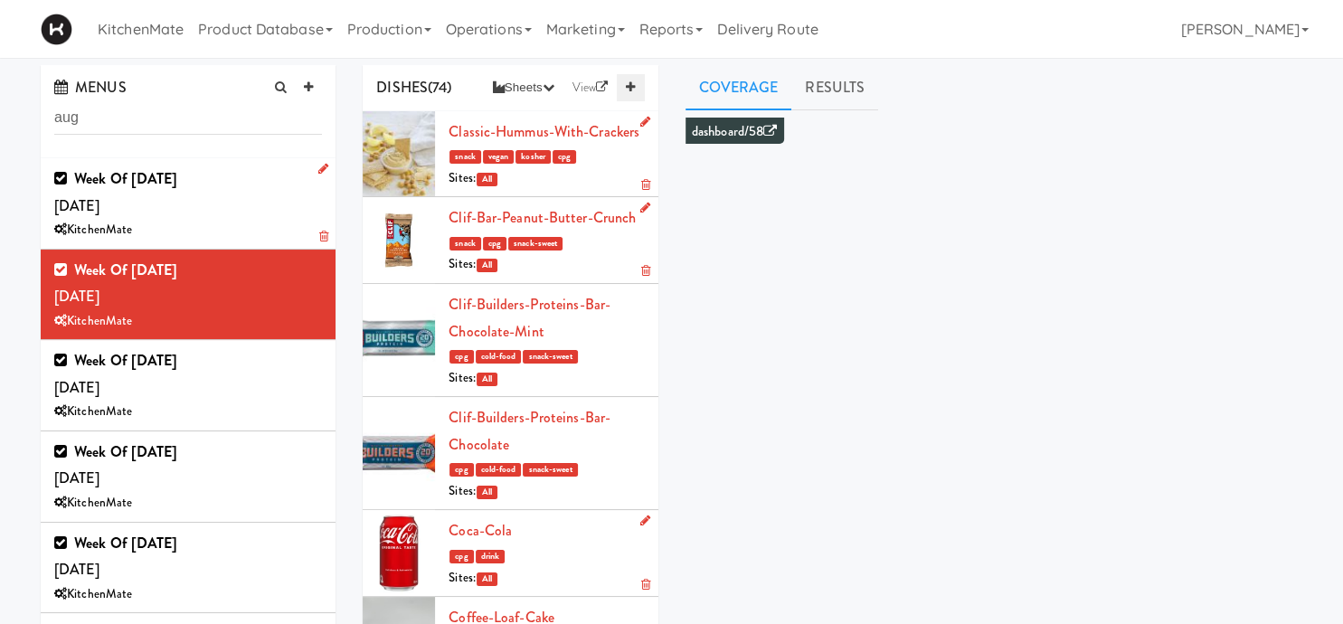
click at [636, 78] on link at bounding box center [630, 87] width 27 height 27
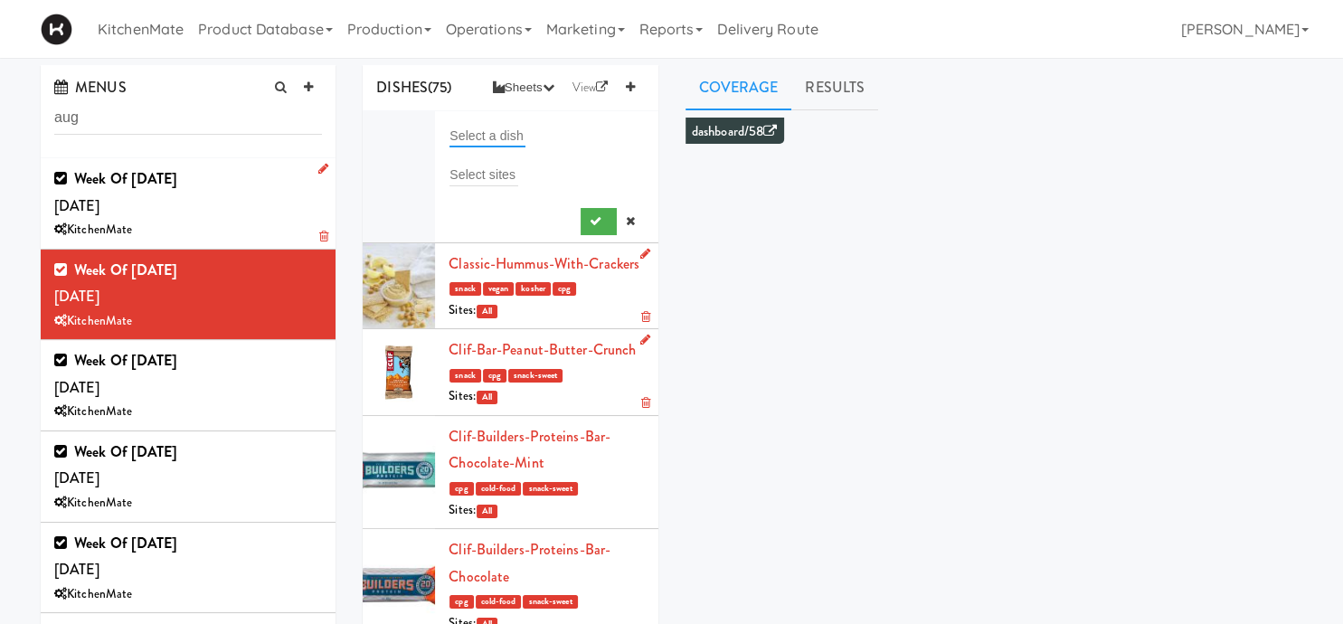
click at [486, 136] on input "text" at bounding box center [487, 136] width 76 height 24
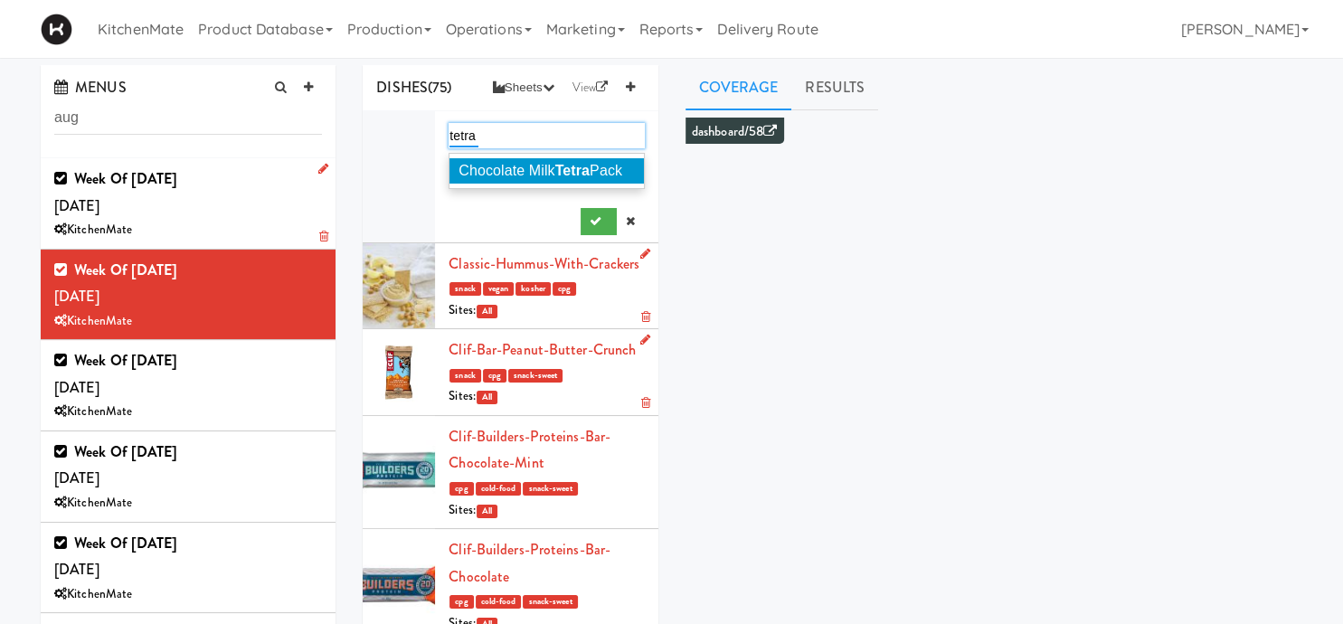
type input "tetra"
click at [590, 170] on em "Tetra" at bounding box center [572, 170] width 34 height 15
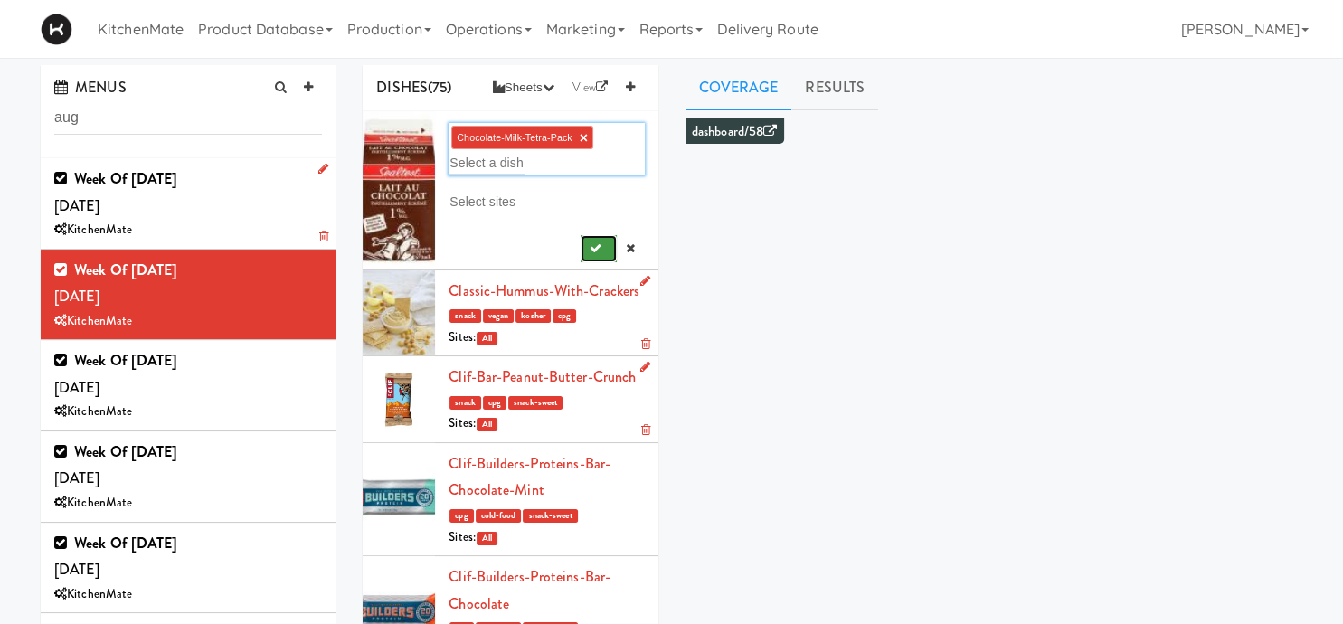
drag, startPoint x: 597, startPoint y: 243, endPoint x: 606, endPoint y: 57, distance: 186.5
click at [597, 240] on button "submit" at bounding box center [599, 248] width 37 height 27
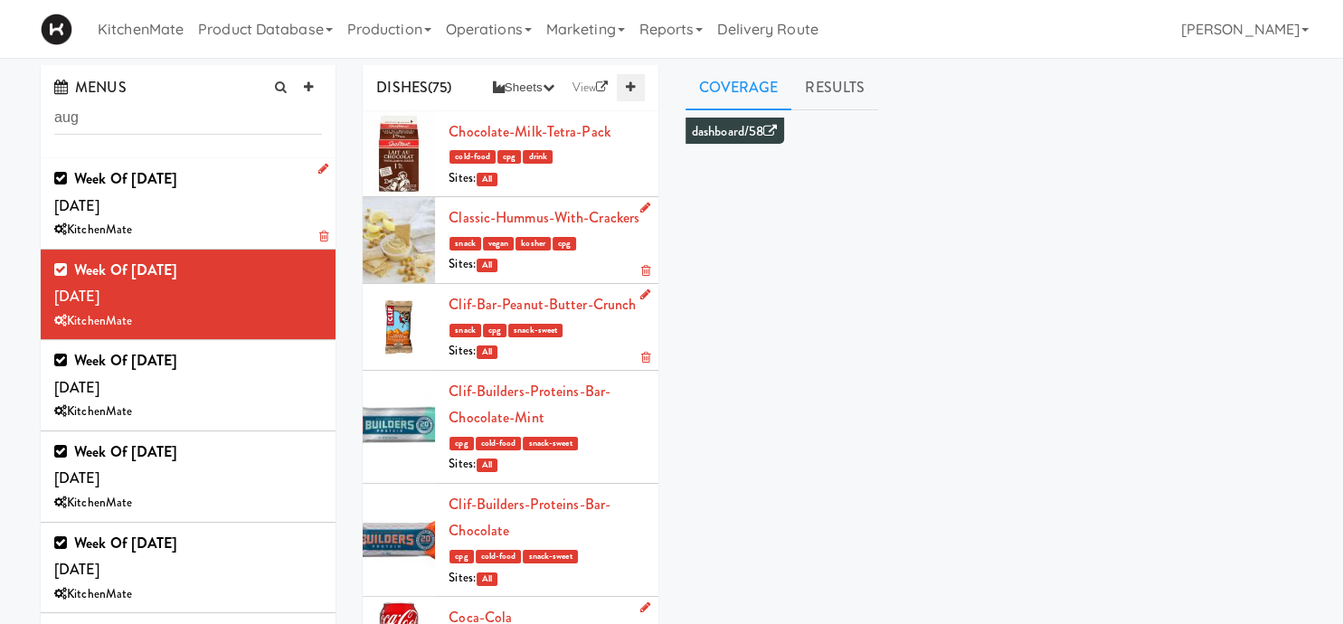
drag, startPoint x: 626, startPoint y: 83, endPoint x: 633, endPoint y: 91, distance: 10.9
click at [626, 84] on icon at bounding box center [630, 87] width 9 height 12
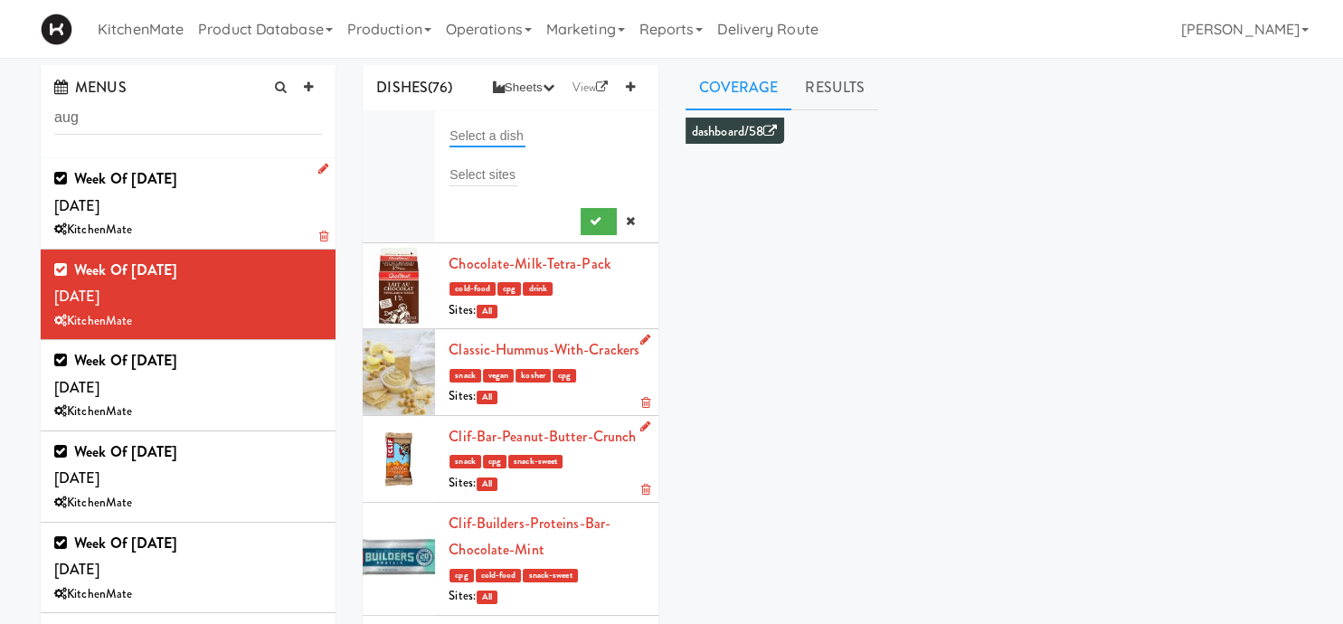
click at [503, 138] on input "text" at bounding box center [487, 136] width 76 height 24
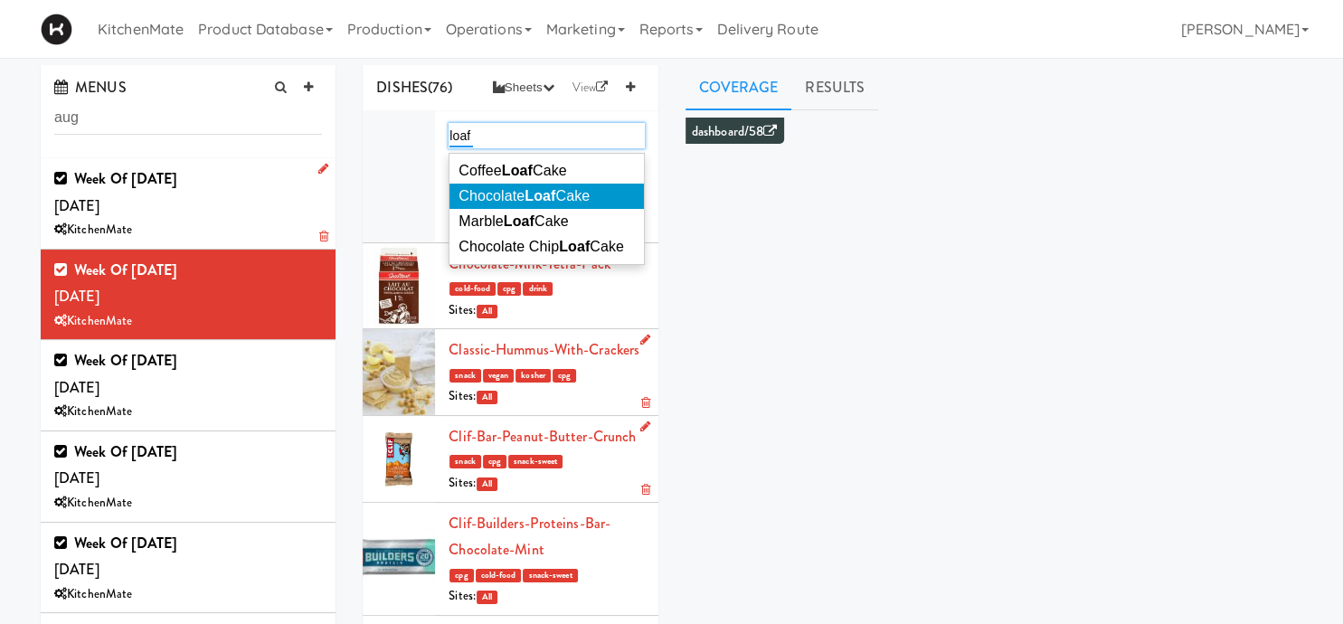
type input "loaf"
click at [569, 198] on span "Chocolate Loaf Cake" at bounding box center [523, 195] width 131 height 15
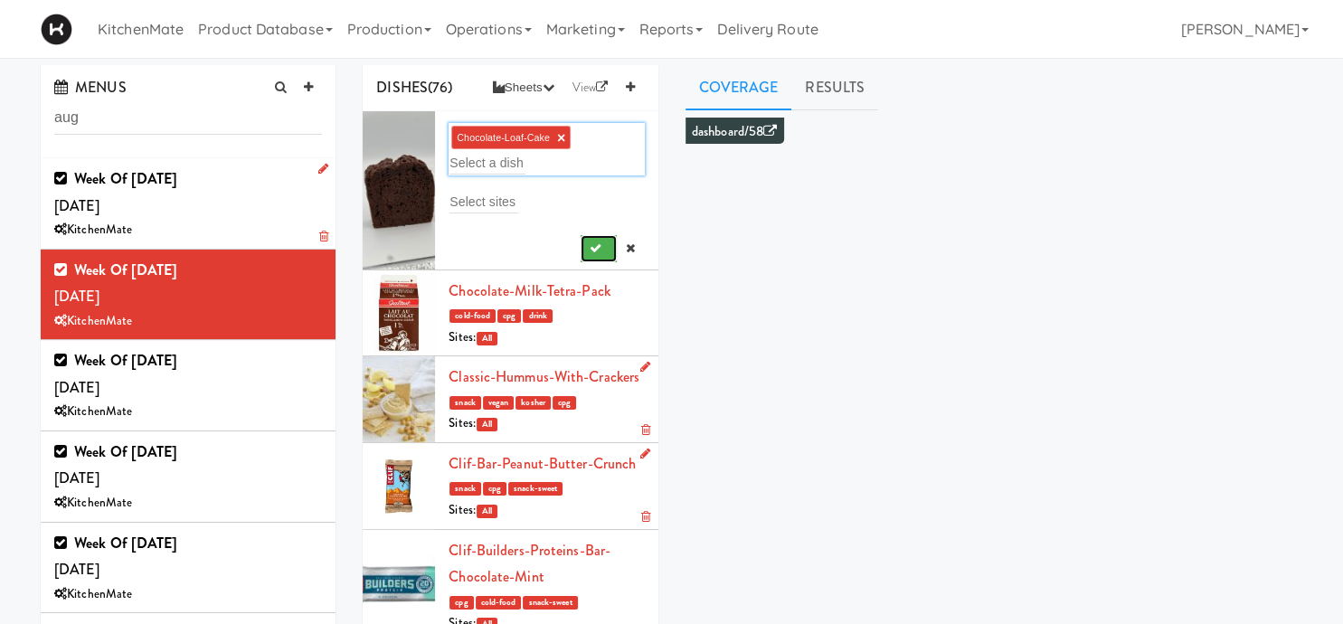
click at [599, 255] on button "submit" at bounding box center [599, 248] width 37 height 27
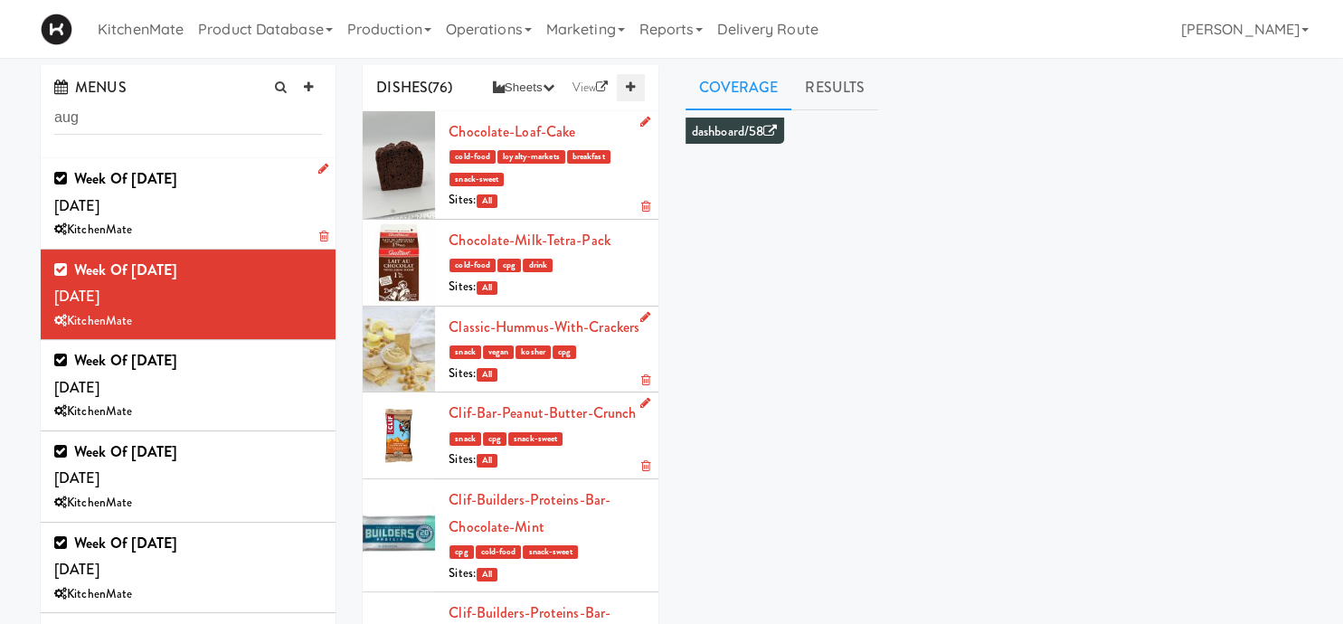
click at [637, 87] on link at bounding box center [630, 87] width 27 height 27
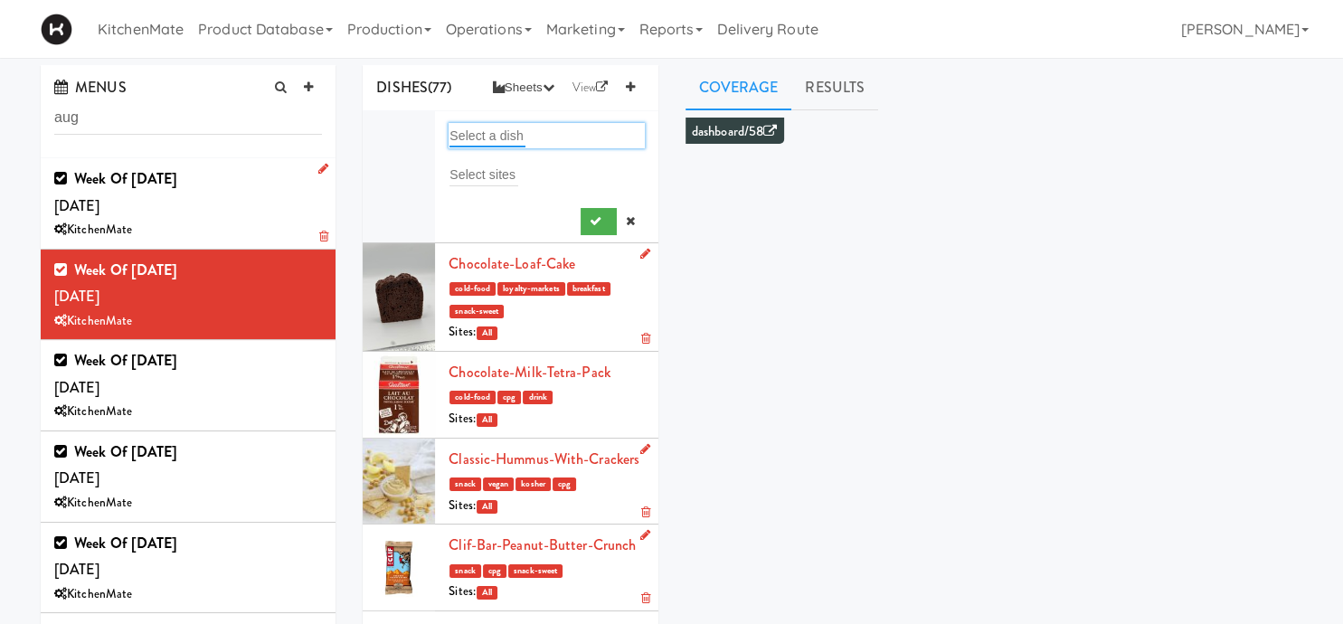
click at [520, 133] on input "text" at bounding box center [487, 136] width 76 height 24
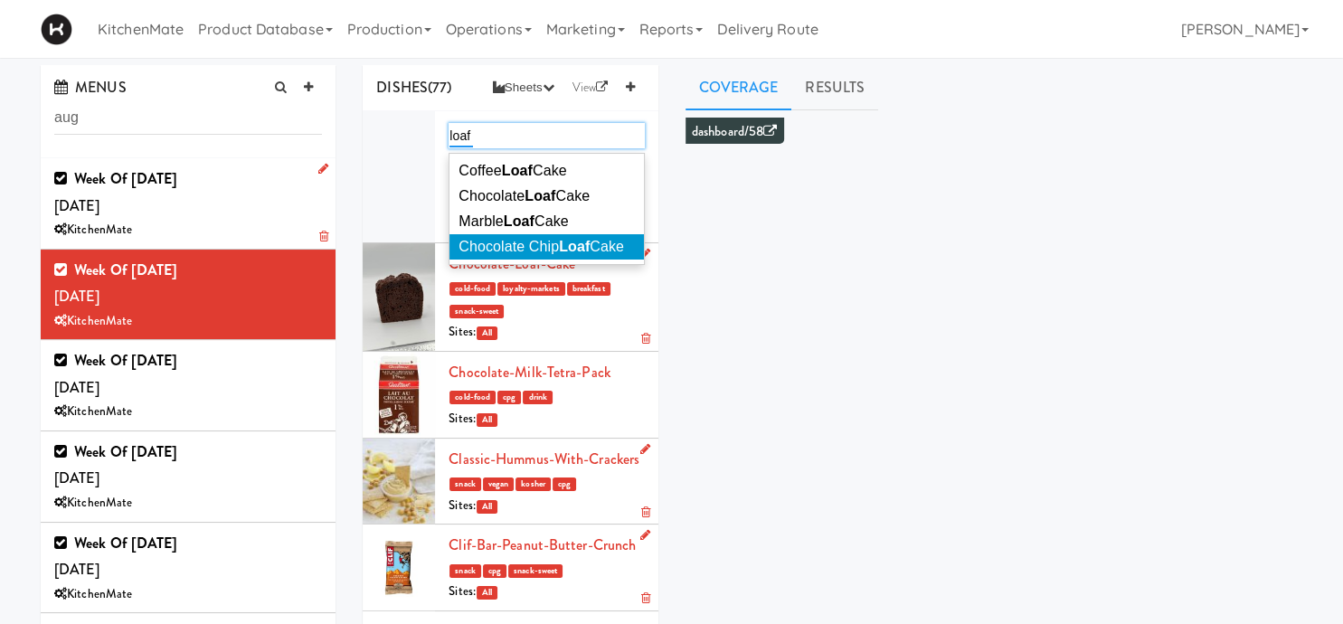
type input "loaf"
click at [550, 244] on span "Chocolate Chip Loaf Cake" at bounding box center [540, 246] width 165 height 15
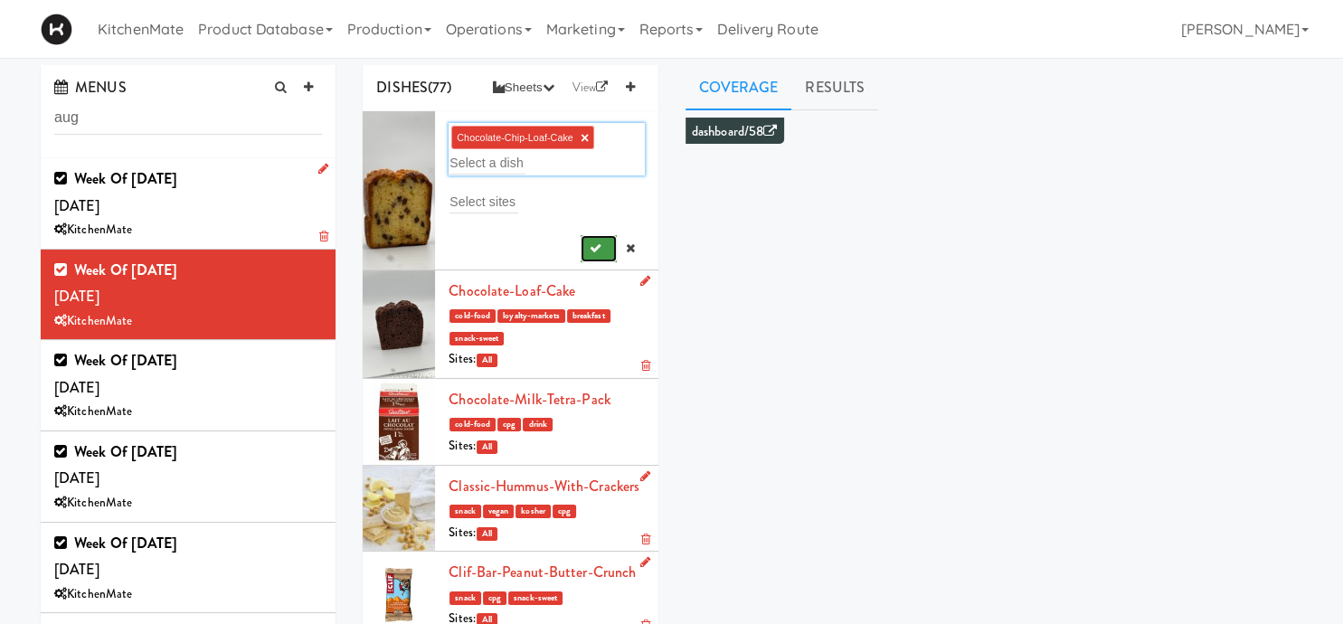
click at [591, 244] on icon "submit" at bounding box center [596, 248] width 12 height 12
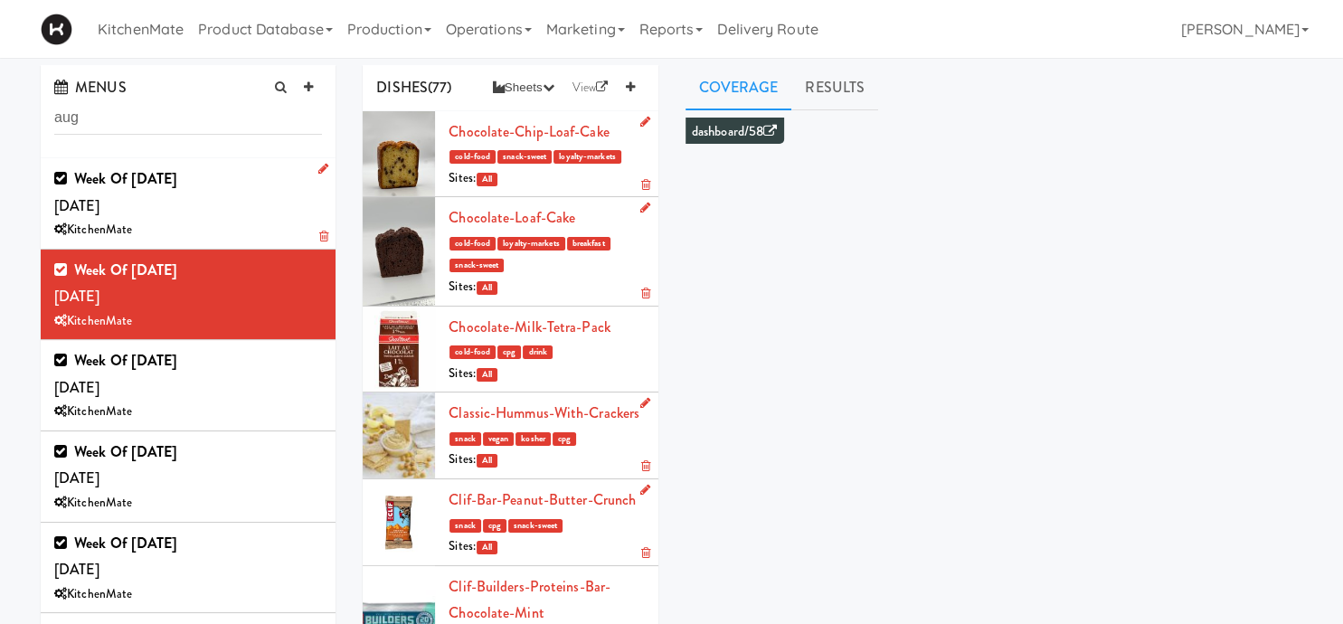
drag, startPoint x: 631, startPoint y: 90, endPoint x: 626, endPoint y: 103, distance: 13.8
click at [631, 90] on icon at bounding box center [630, 87] width 9 height 12
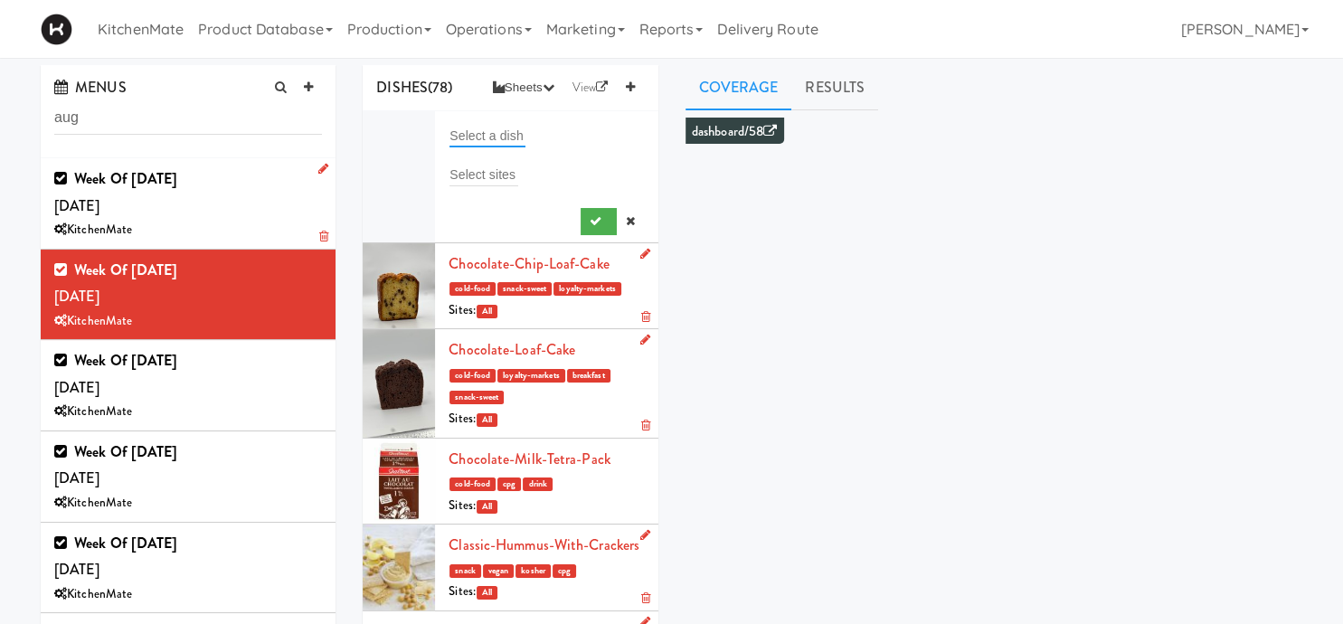
click at [497, 139] on input "text" at bounding box center [487, 136] width 76 height 24
drag, startPoint x: 463, startPoint y: 134, endPoint x: 479, endPoint y: 145, distance: 19.6
click at [463, 135] on input "c ara" at bounding box center [465, 136] width 32 height 24
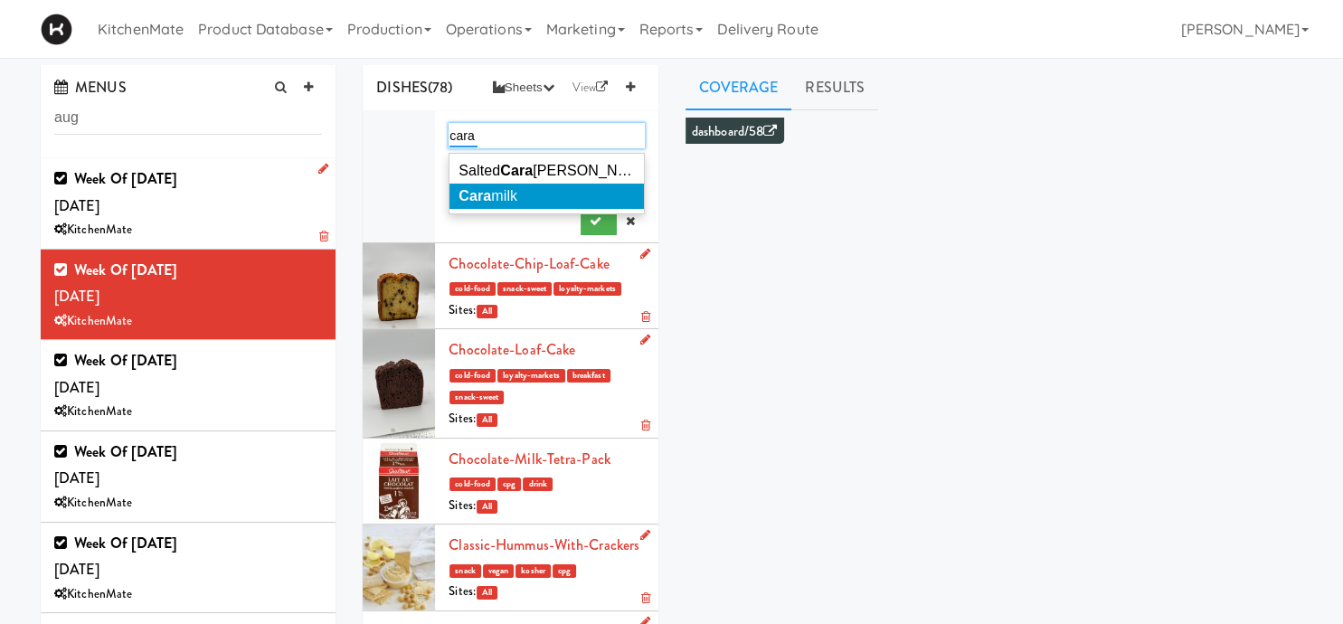
type input "cara"
click at [554, 201] on li "Cara milk" at bounding box center [546, 196] width 194 height 25
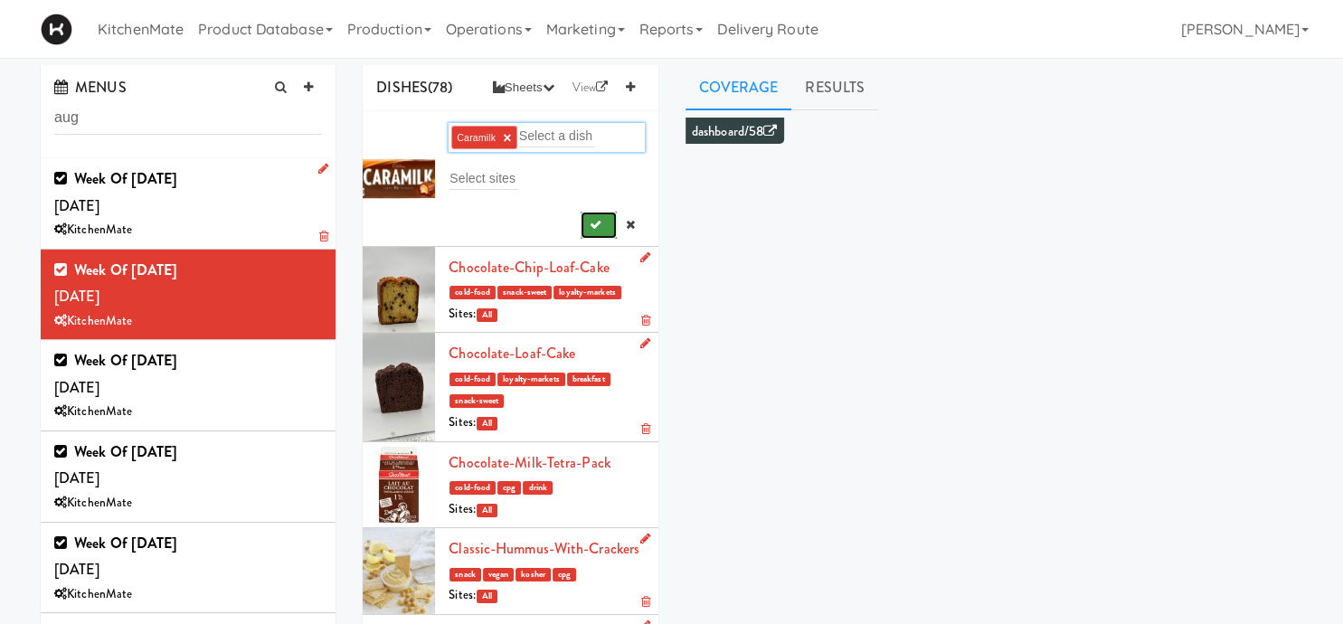
click at [596, 222] on icon "submit" at bounding box center [596, 225] width 12 height 12
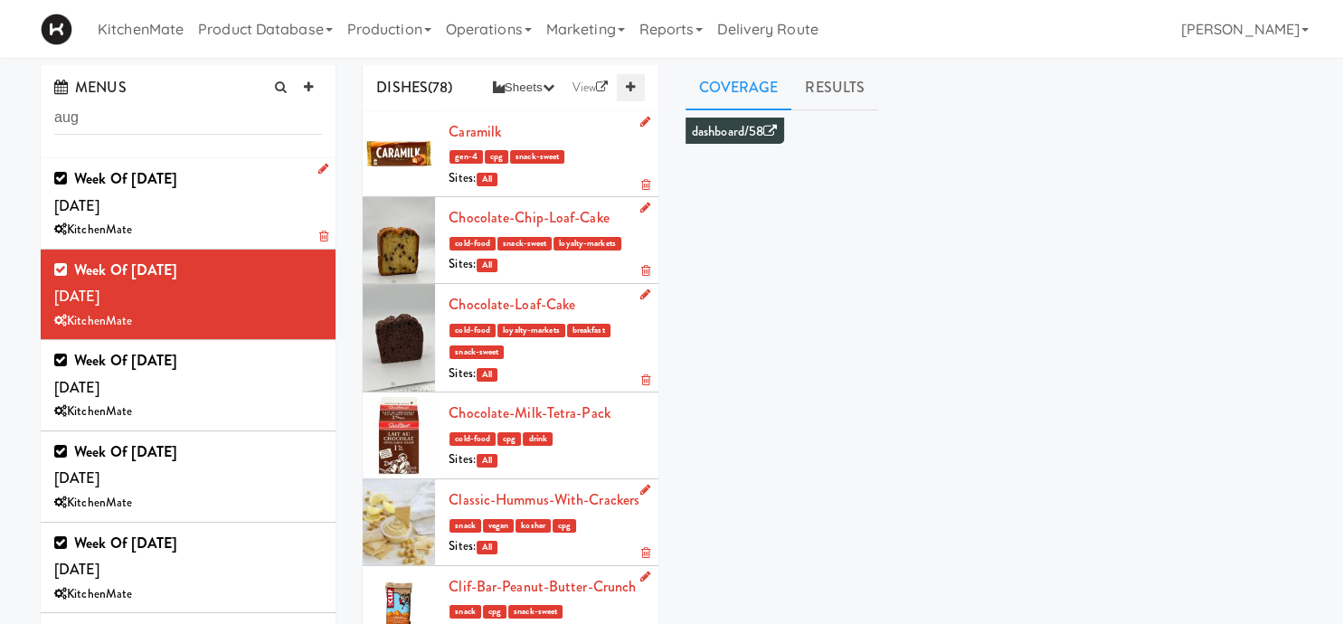
click at [632, 88] on icon at bounding box center [630, 87] width 9 height 12
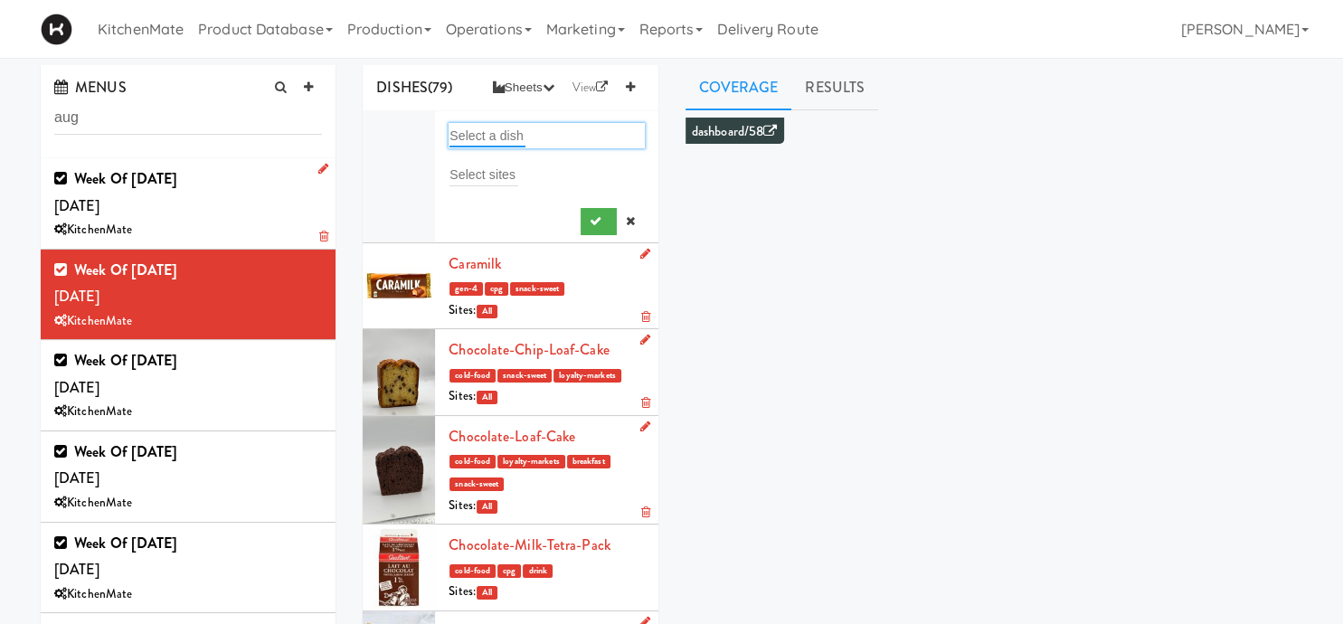
click at [504, 140] on input "text" at bounding box center [487, 136] width 76 height 24
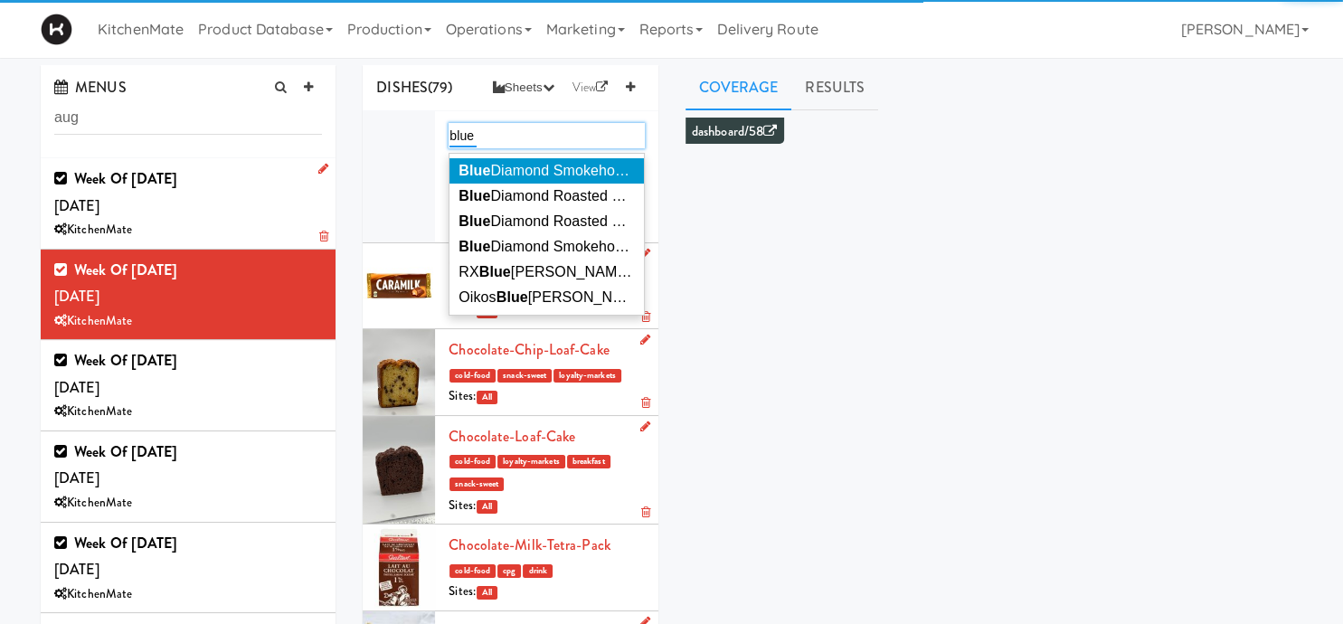
type input "blue"
click at [526, 172] on span "Blue Diamond Smokehouse Almonds" at bounding box center [578, 170] width 240 height 15
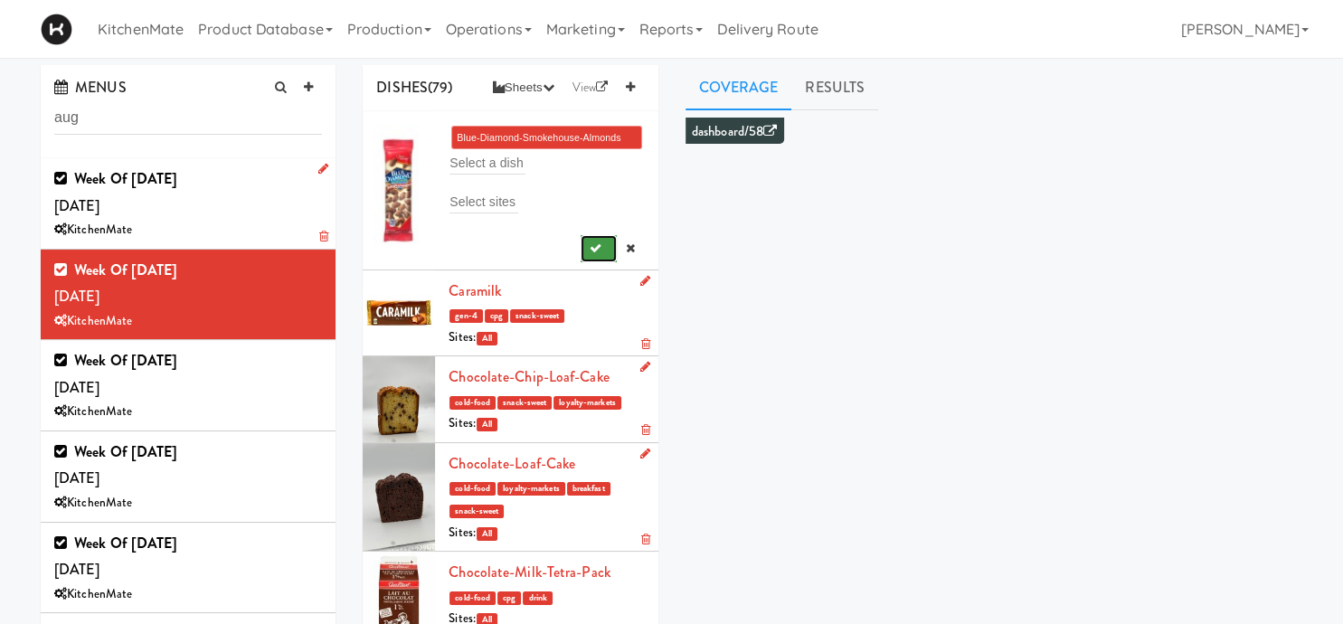
click at [595, 256] on button "submit" at bounding box center [599, 248] width 37 height 27
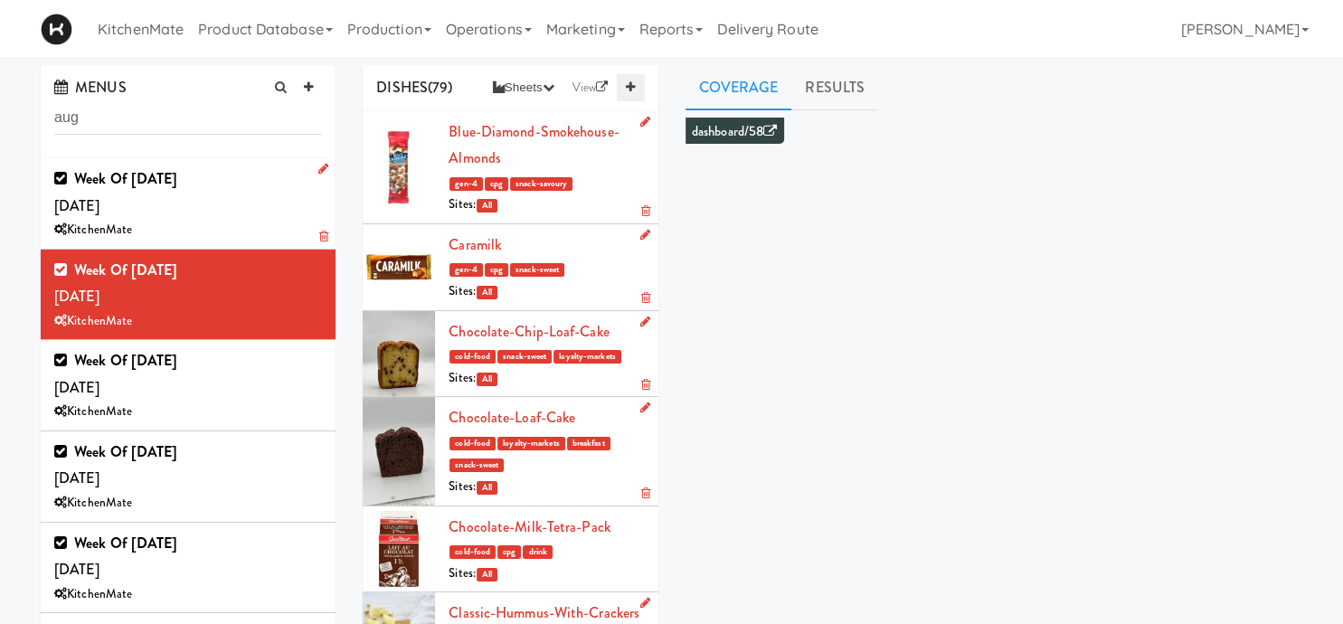
click at [635, 85] on icon at bounding box center [630, 87] width 9 height 12
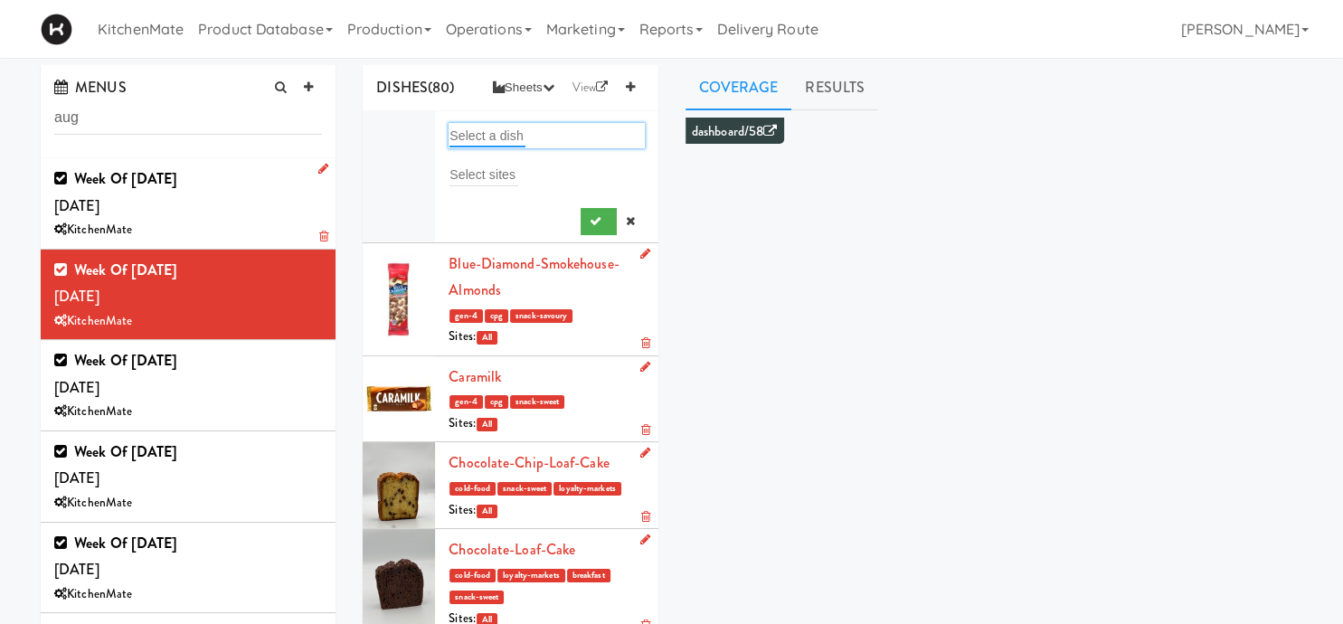
click at [464, 137] on input "text" at bounding box center [487, 136] width 76 height 24
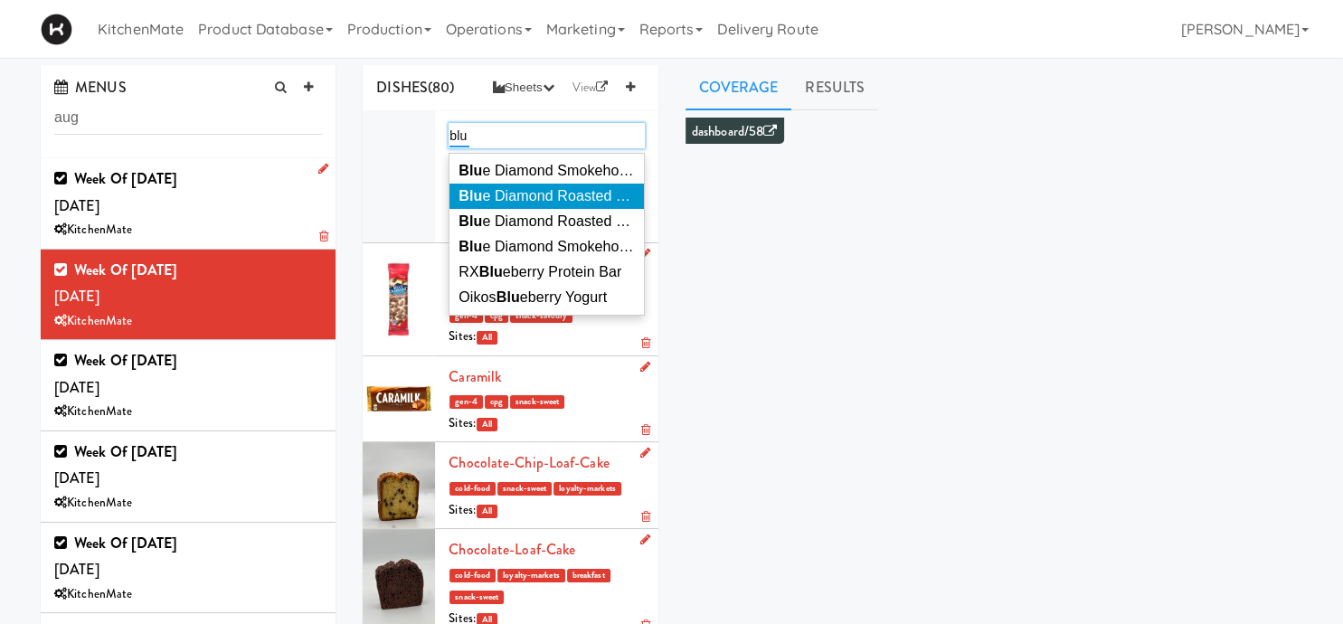
type input "blu"
click at [566, 190] on span "Blu e Diamond Roasted Salted Almonds" at bounding box center [587, 195] width 259 height 15
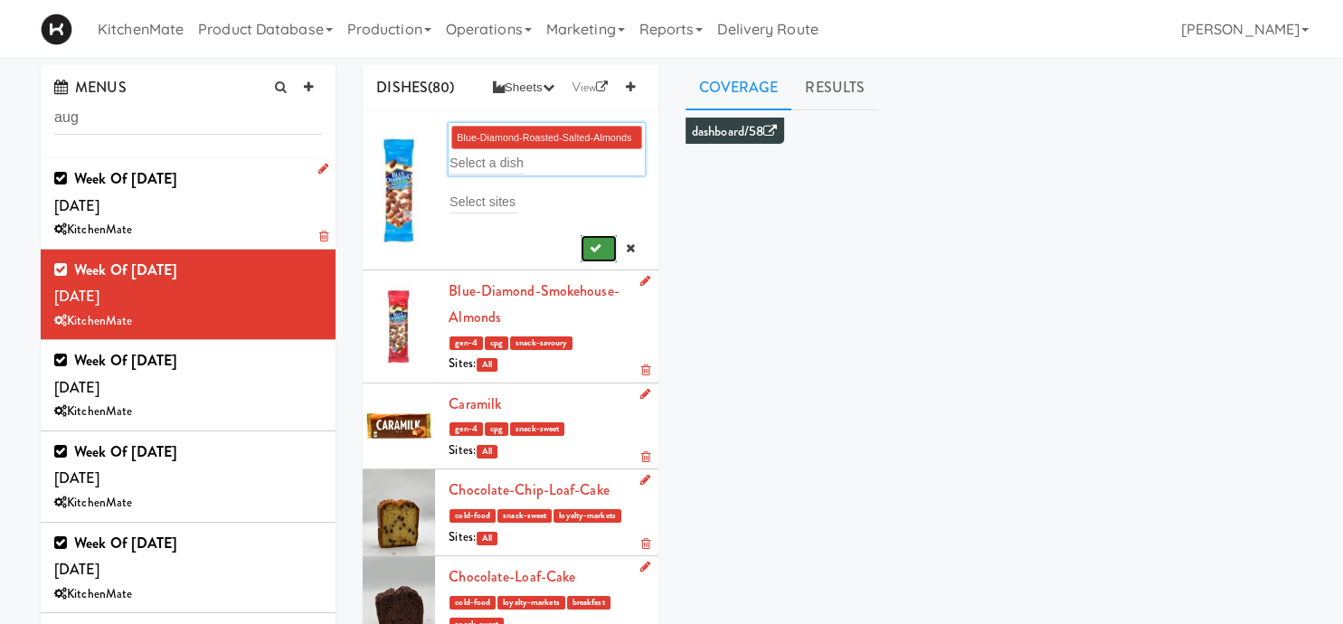
click at [595, 247] on icon "submit" at bounding box center [596, 248] width 12 height 12
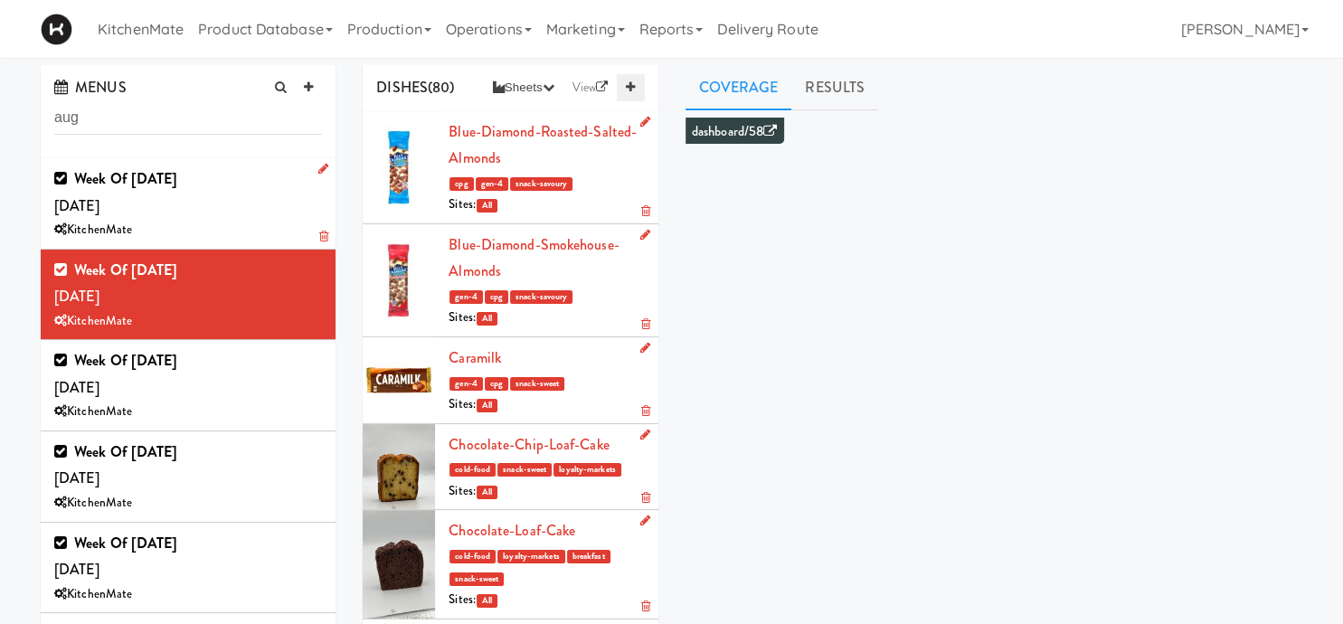
click at [633, 80] on link at bounding box center [630, 87] width 27 height 27
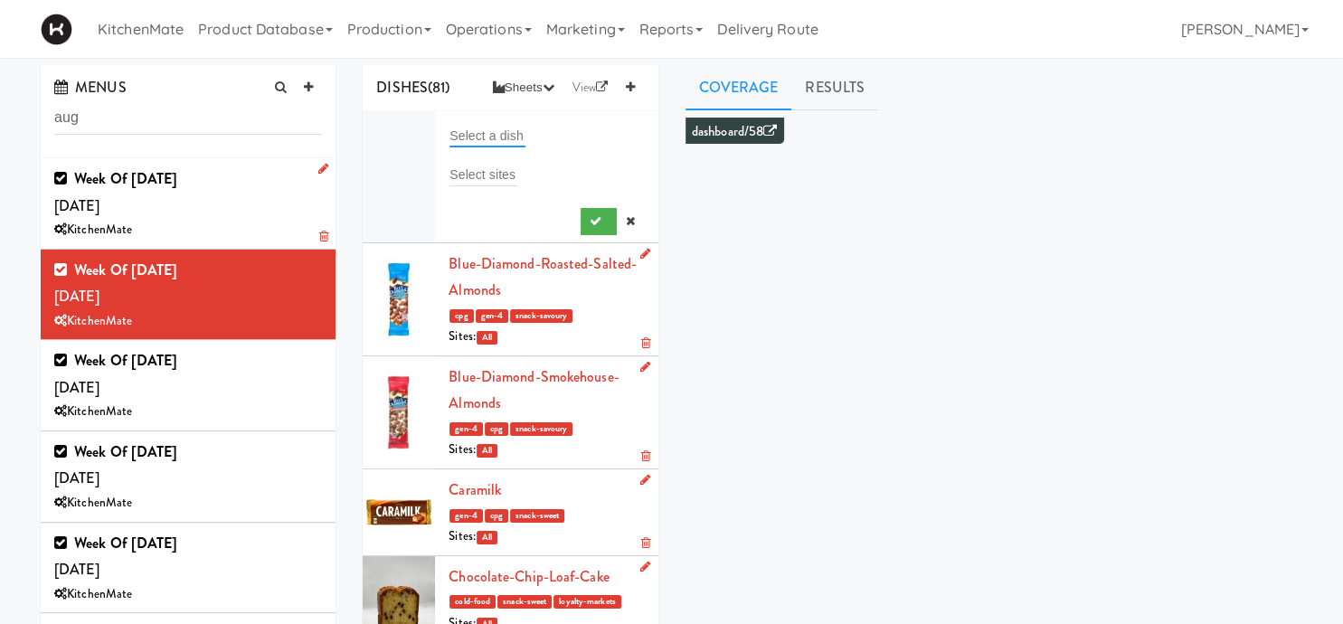
click at [462, 133] on input "text" at bounding box center [487, 136] width 76 height 24
type input "b"
type input "a"
click at [628, 219] on icon at bounding box center [630, 221] width 9 height 12
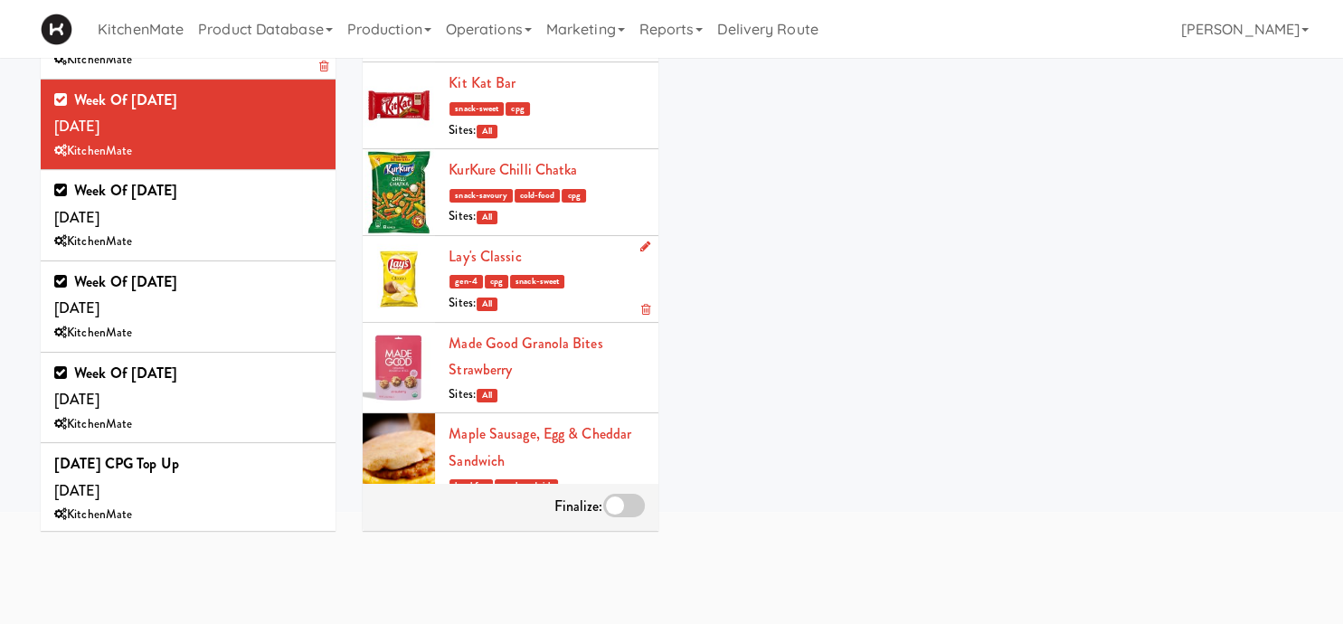
scroll to position [4021, 0]
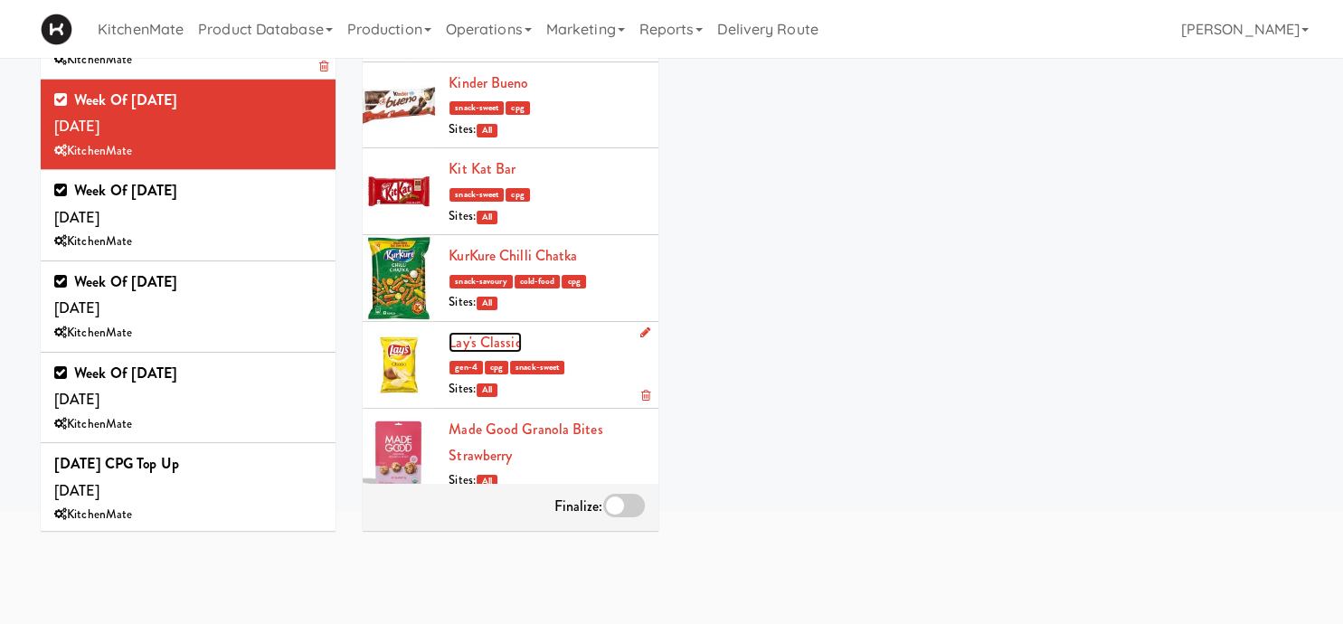
click at [501, 335] on link "Lay's Classic" at bounding box center [484, 342] width 72 height 21
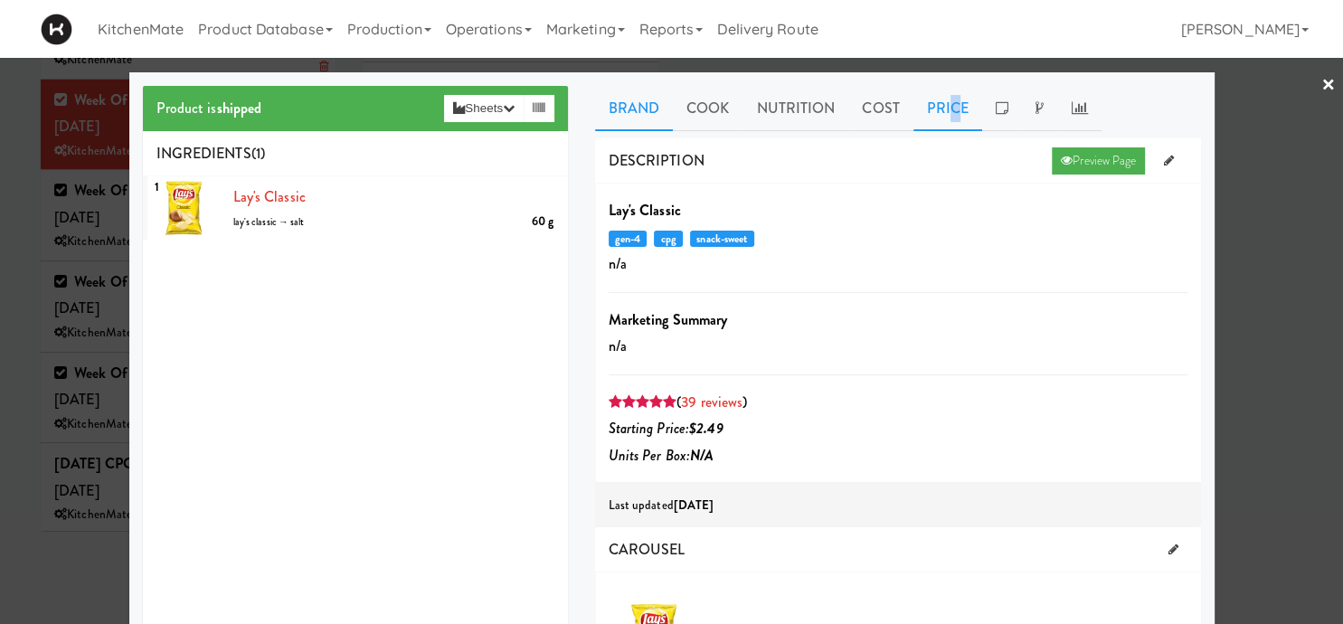
click at [955, 110] on link "Price" at bounding box center [948, 108] width 70 height 45
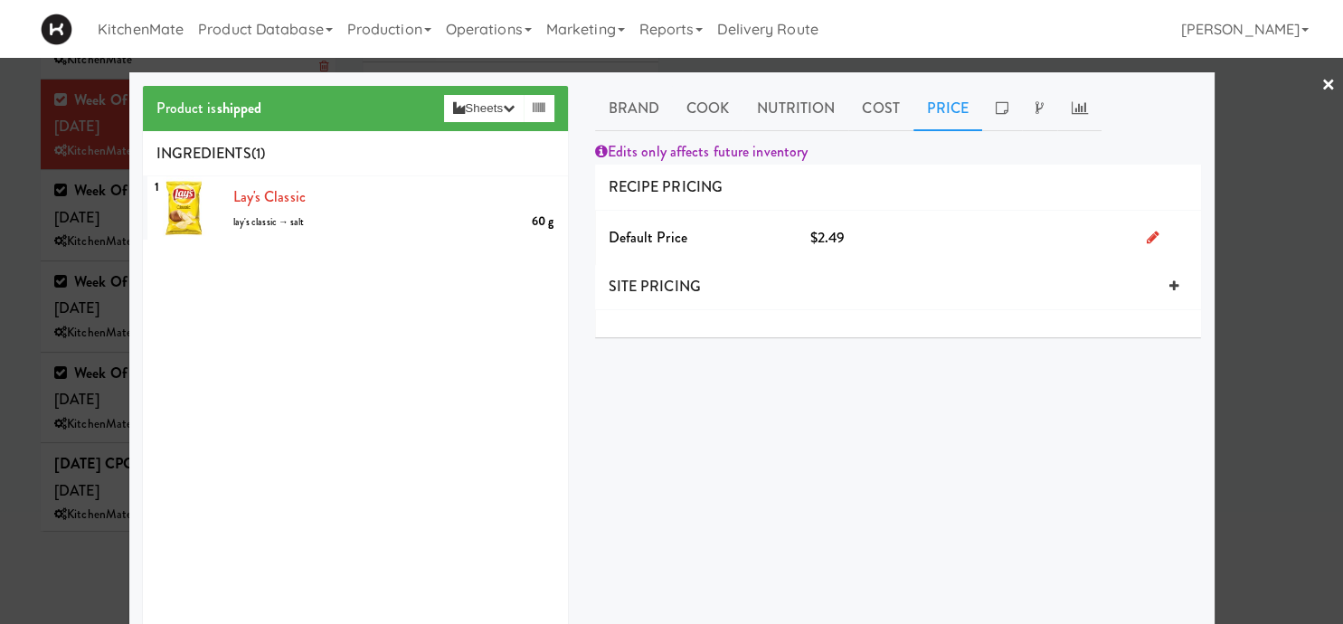
click at [46, 284] on div at bounding box center [671, 312] width 1343 height 624
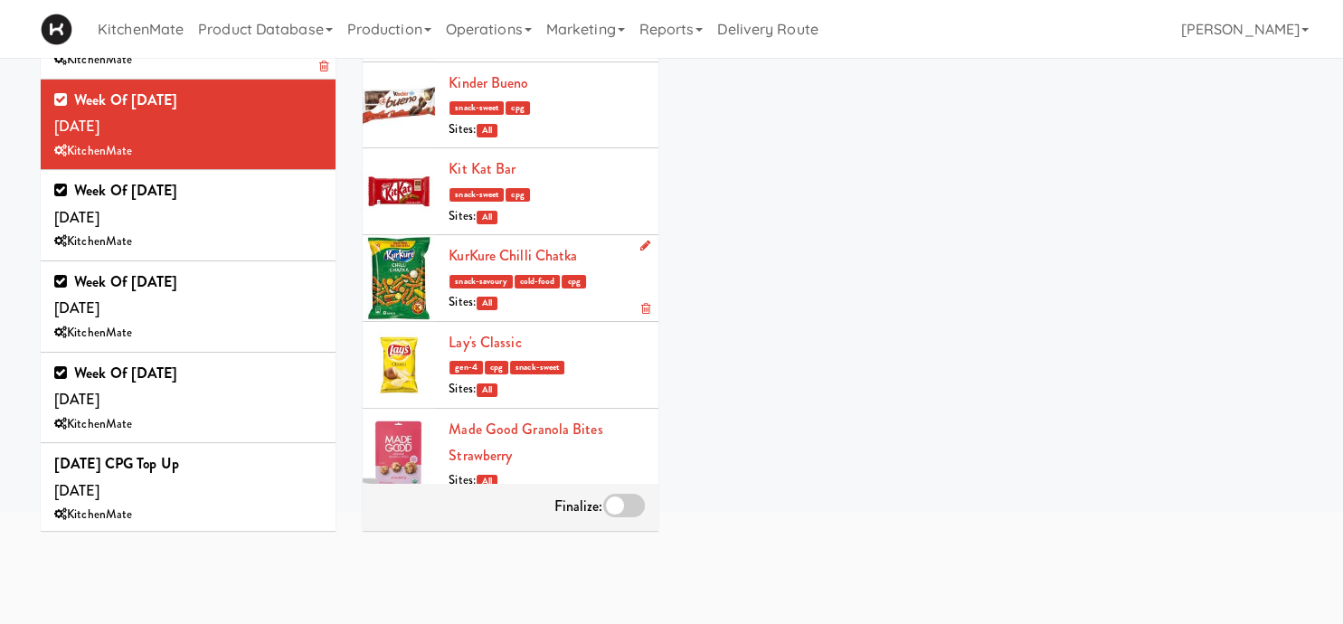
click at [644, 241] on icon at bounding box center [645, 246] width 10 height 12
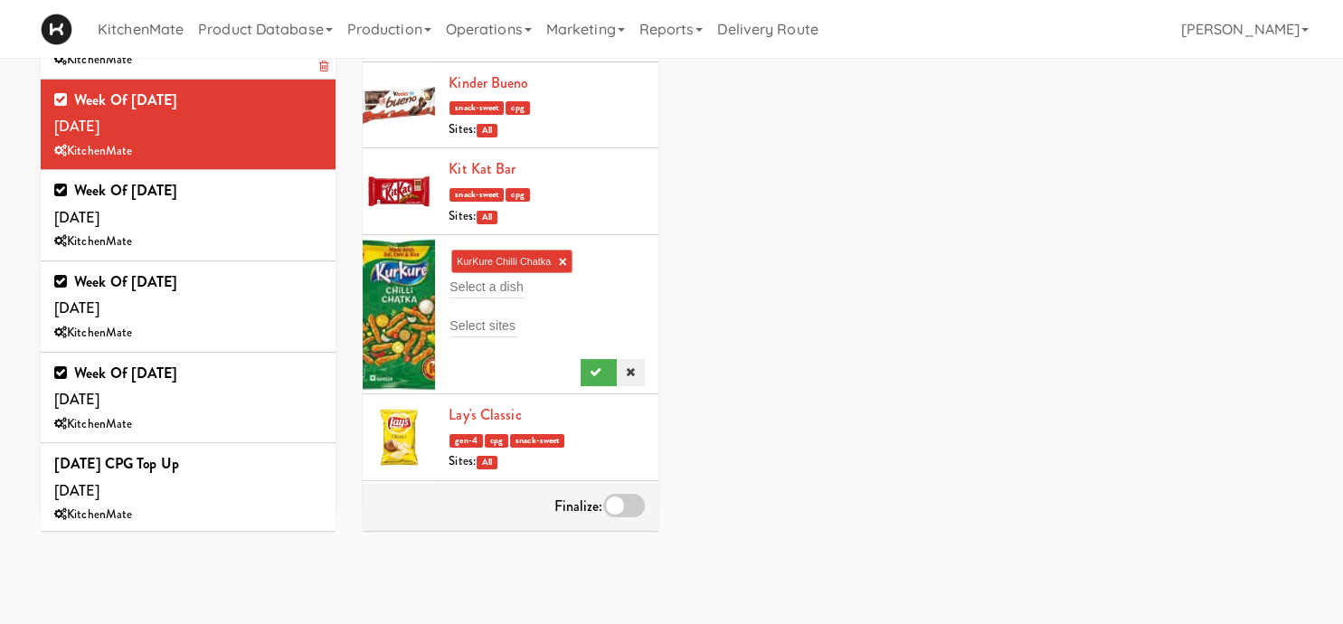
click at [628, 366] on icon at bounding box center [630, 372] width 9 height 12
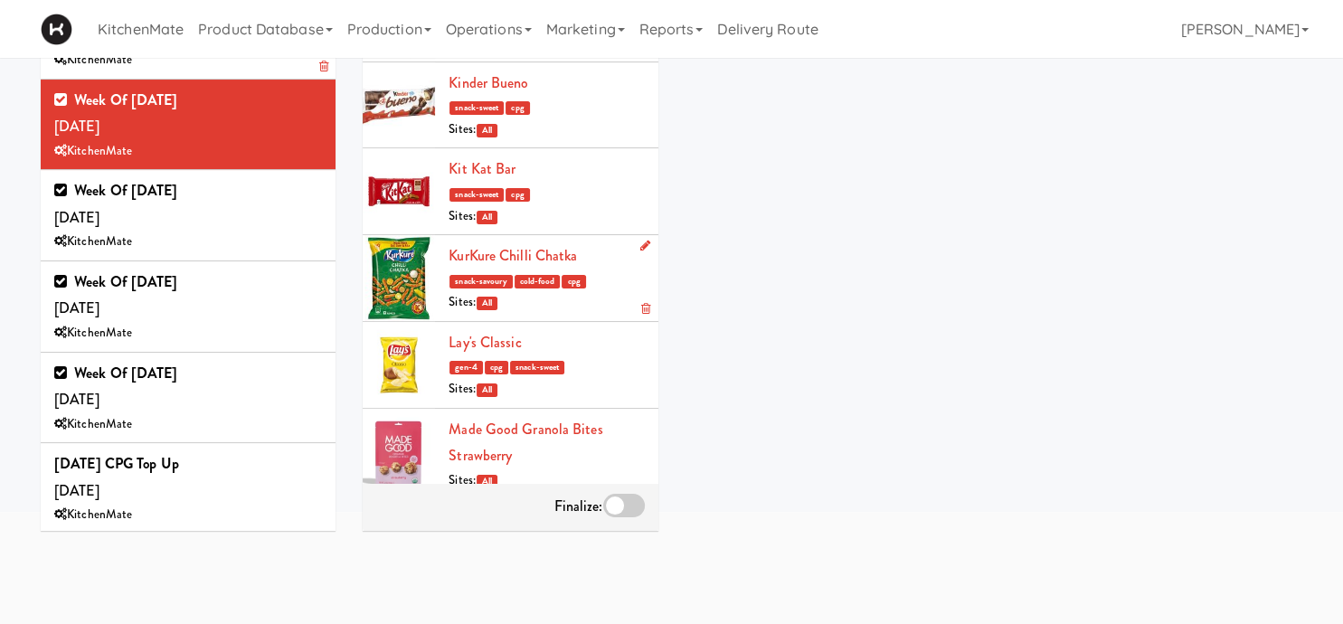
click at [646, 303] on icon at bounding box center [645, 309] width 9 height 12
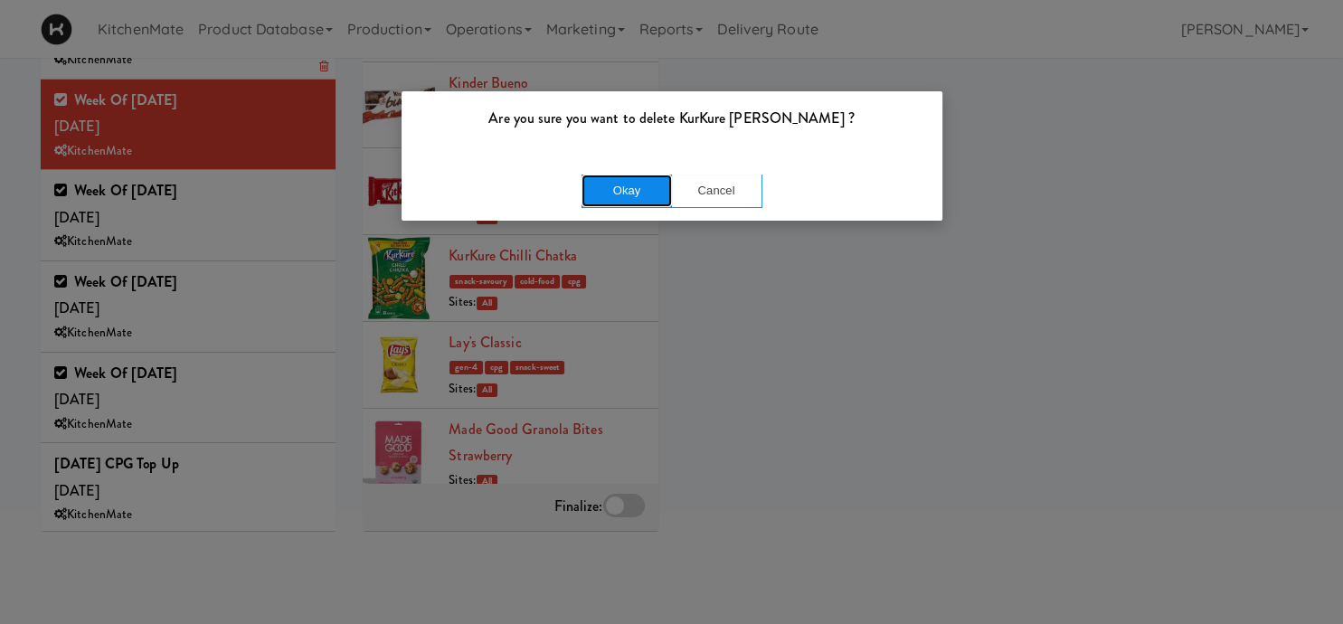
click at [629, 191] on button "Okay" at bounding box center [626, 191] width 90 height 33
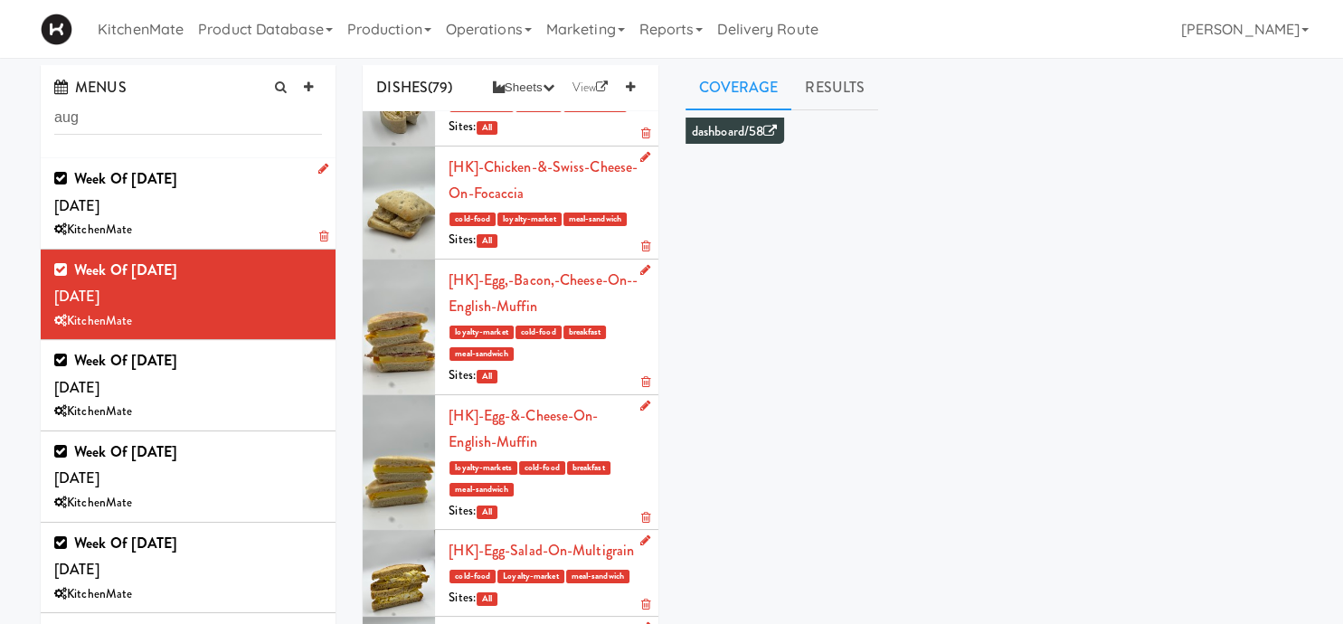
scroll to position [170, 0]
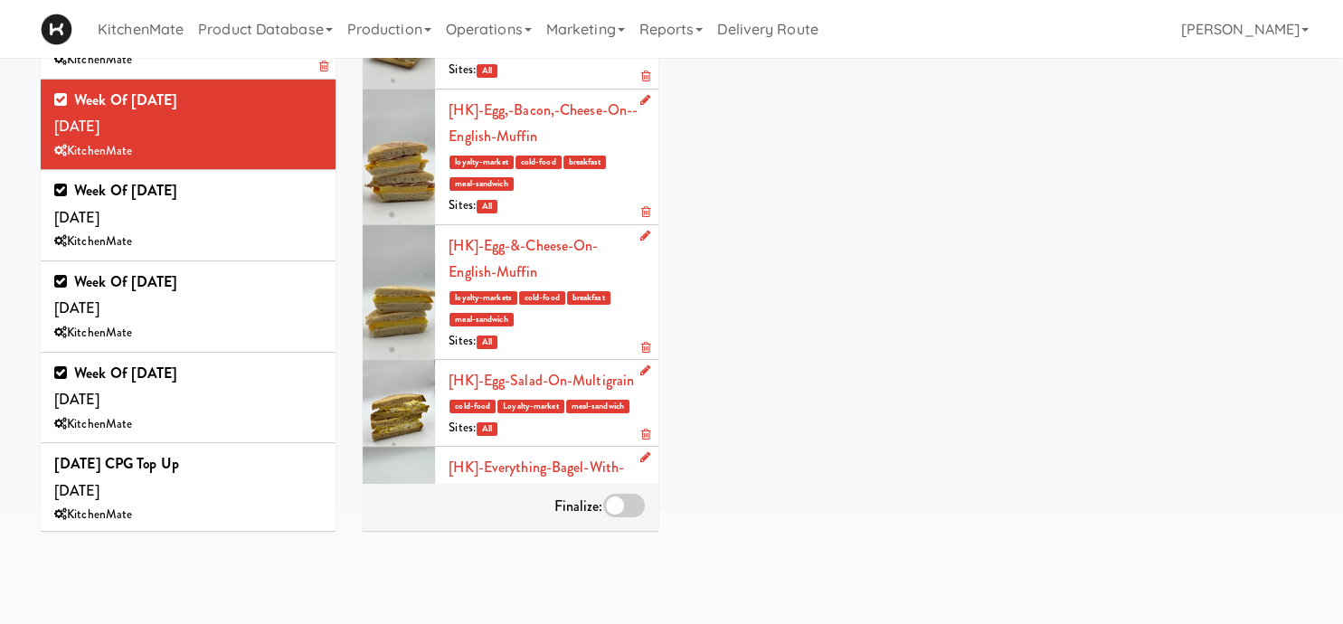
click at [640, 505] on div at bounding box center [624, 506] width 42 height 24
click at [0, 0] on input "checkbox" at bounding box center [0, 0] width 0 height 0
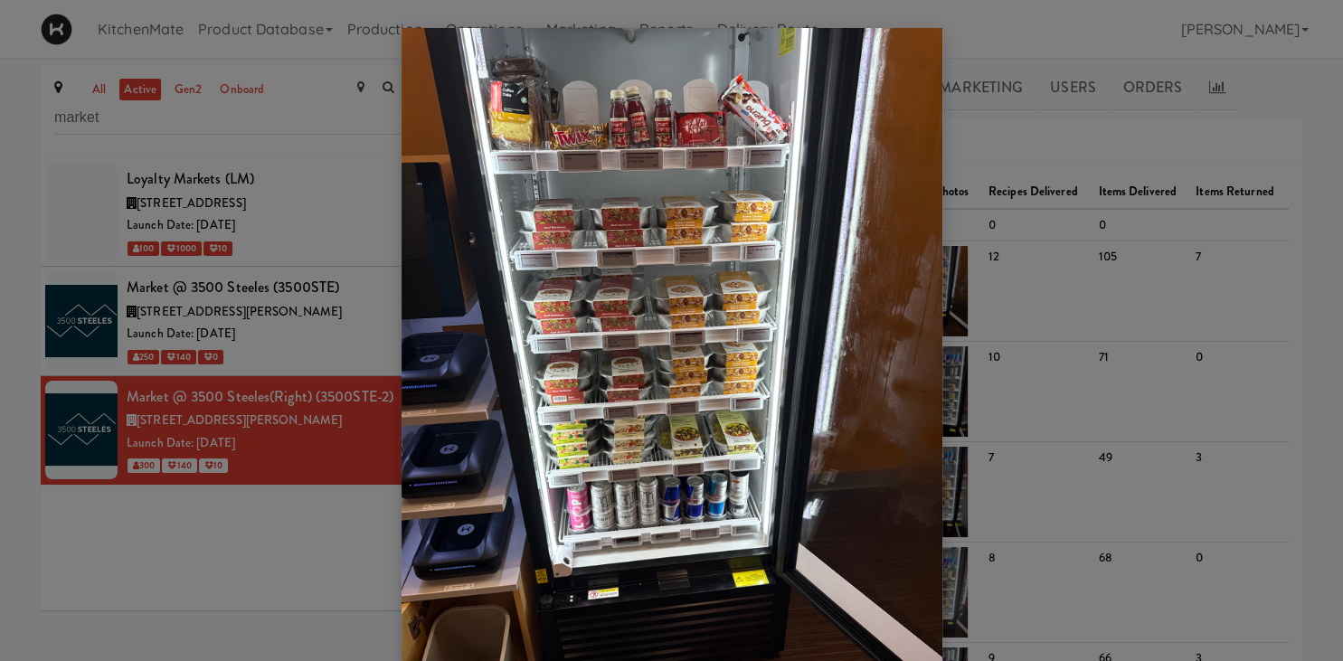
click at [311, 312] on div at bounding box center [671, 330] width 1343 height 661
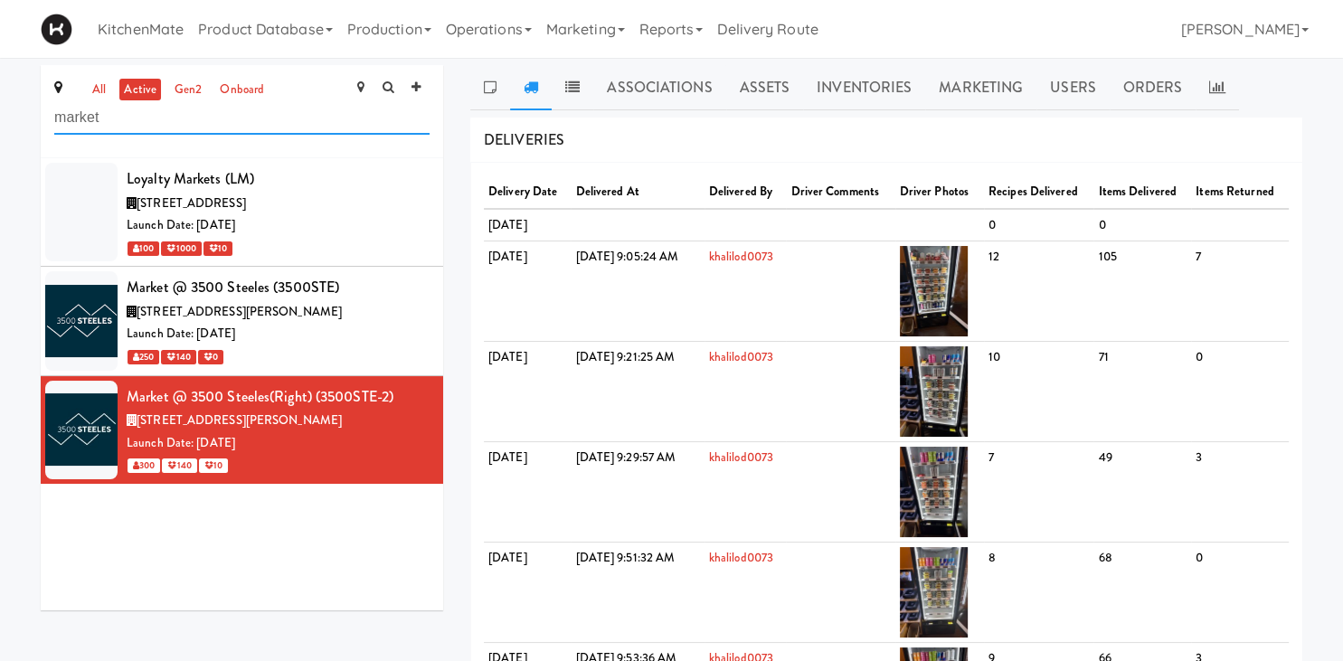
drag, startPoint x: 132, startPoint y: 109, endPoint x: -46, endPoint y: 106, distance: 178.2
click at [54, 106] on input "market" at bounding box center [241, 117] width 375 height 33
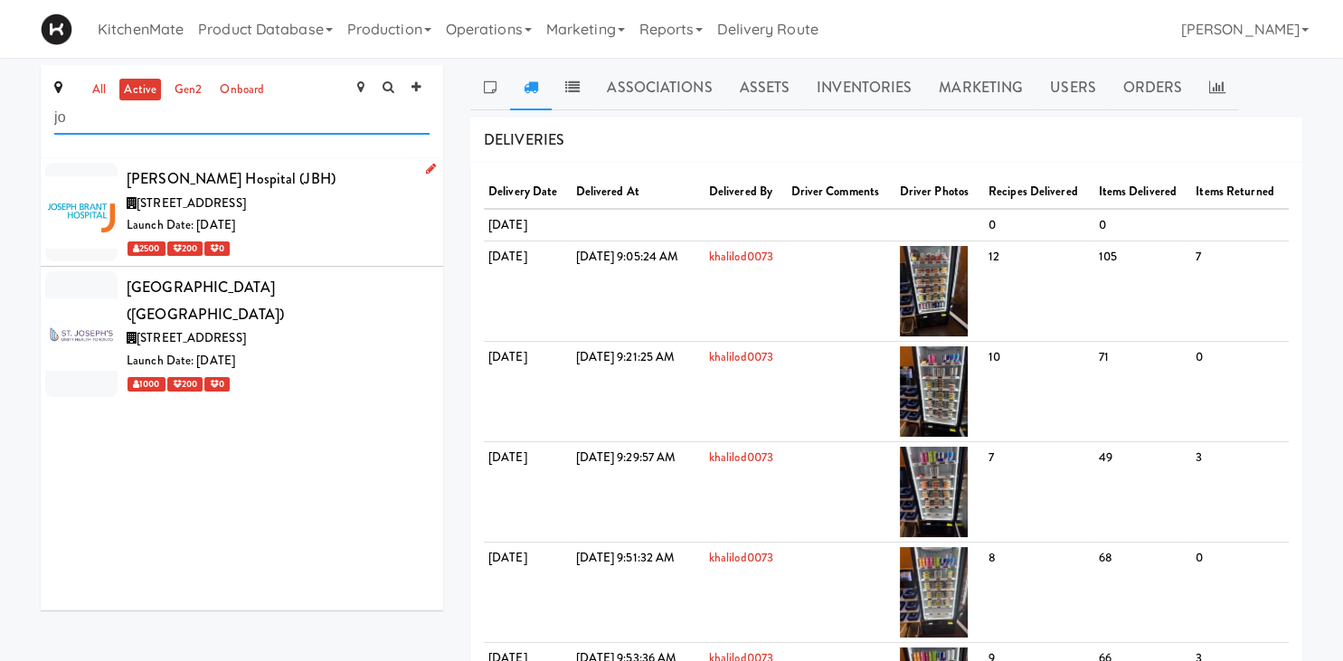
type input "jo"
click at [246, 209] on span "1245 Lakeshore Rd., Burlington ON" at bounding box center [191, 202] width 109 height 17
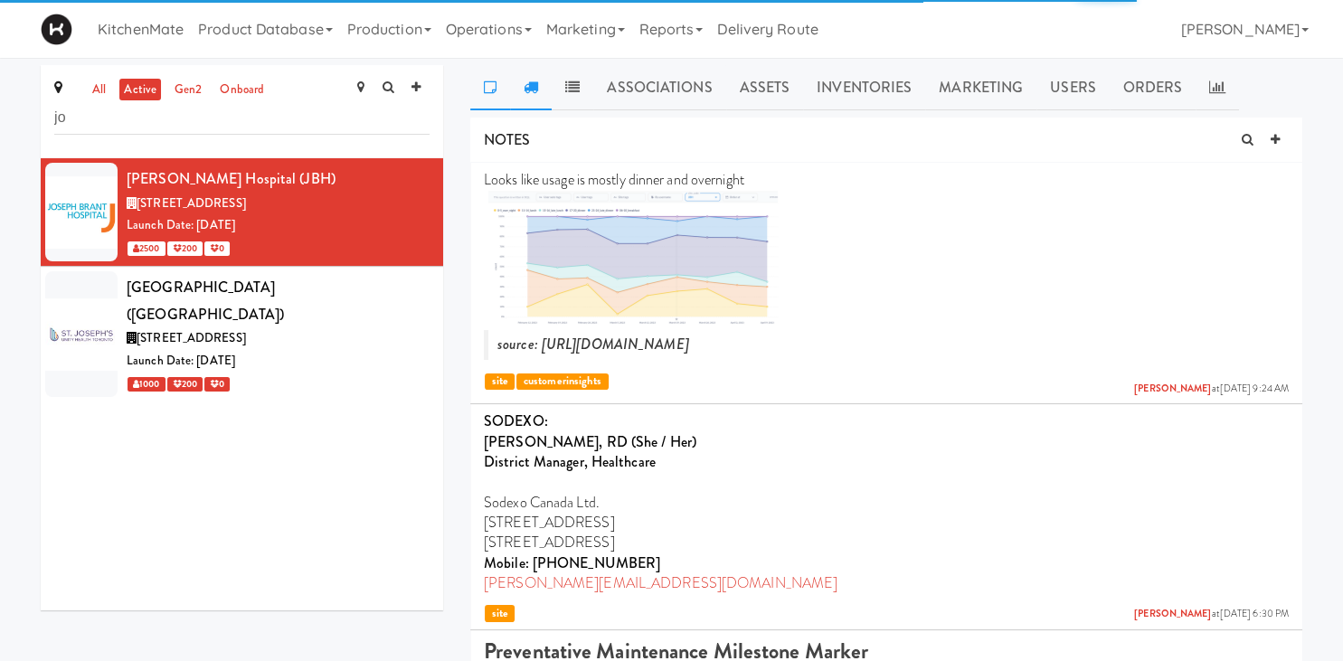
click at [523, 86] on link at bounding box center [531, 87] width 42 height 45
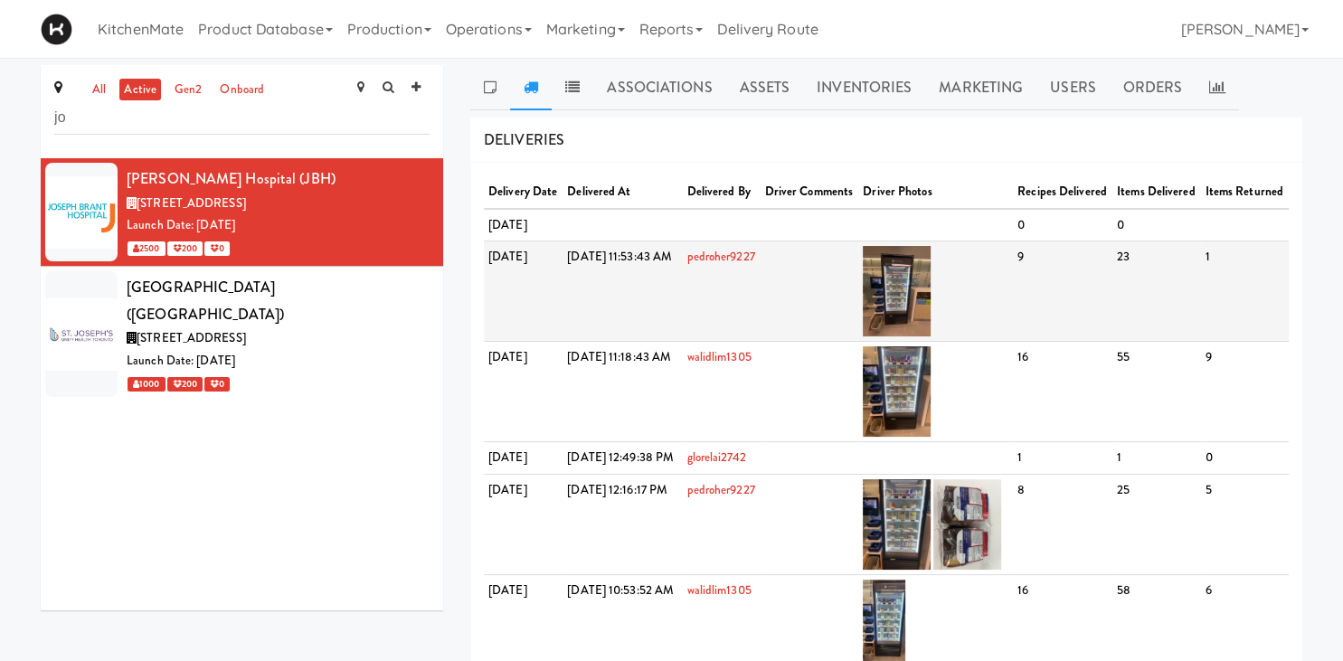
click at [936, 285] on td at bounding box center [935, 291] width 155 height 100
click at [930, 297] on img at bounding box center [897, 291] width 68 height 90
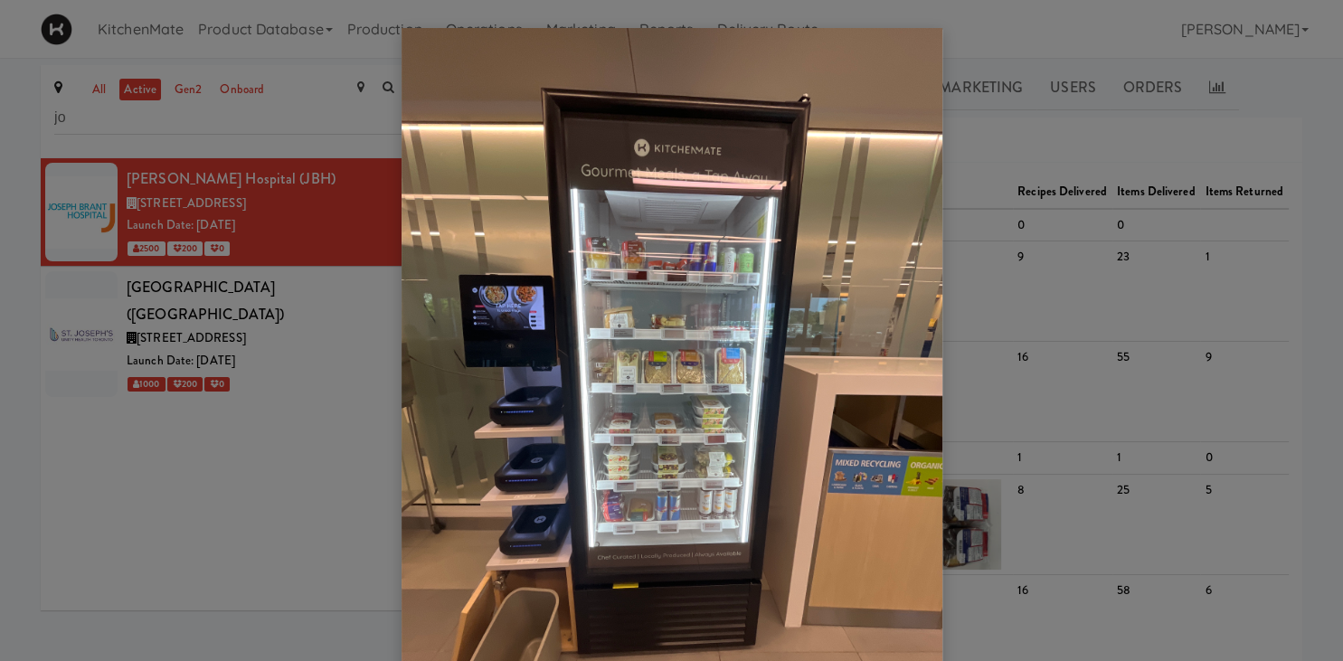
click at [336, 233] on div at bounding box center [671, 330] width 1343 height 661
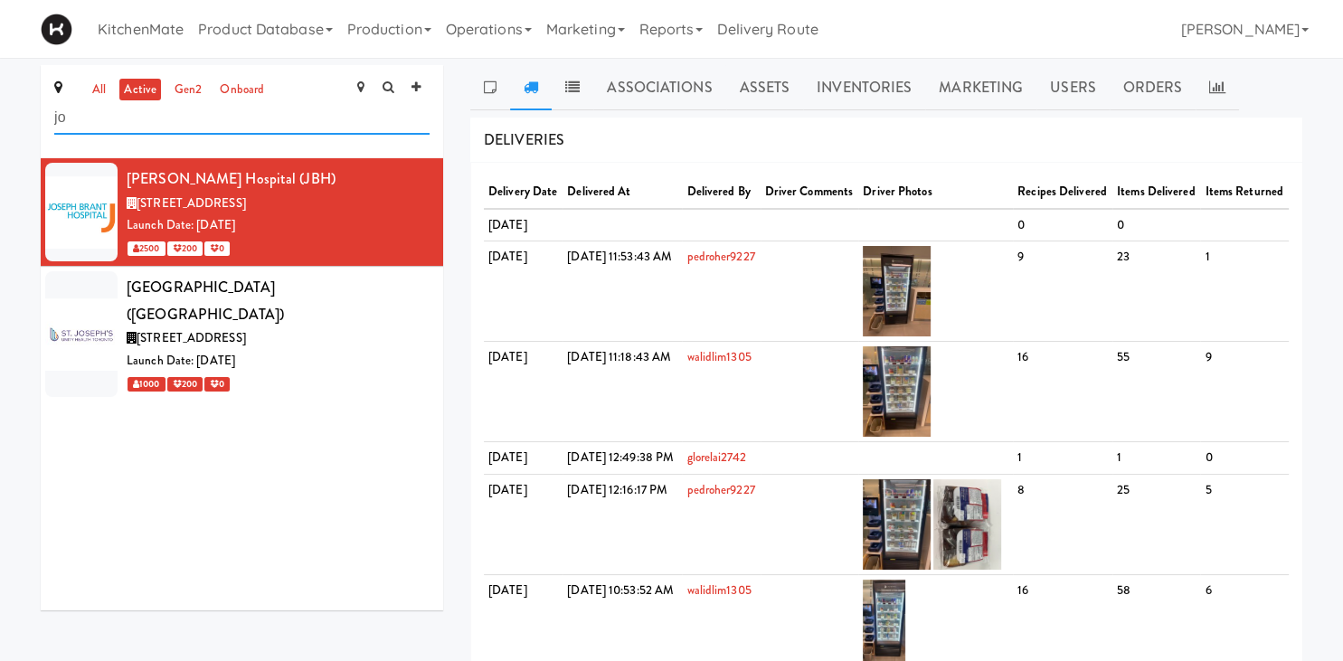
drag, startPoint x: 136, startPoint y: 108, endPoint x: -46, endPoint y: 86, distance: 183.0
click at [54, 101] on input "jo" at bounding box center [241, 117] width 375 height 33
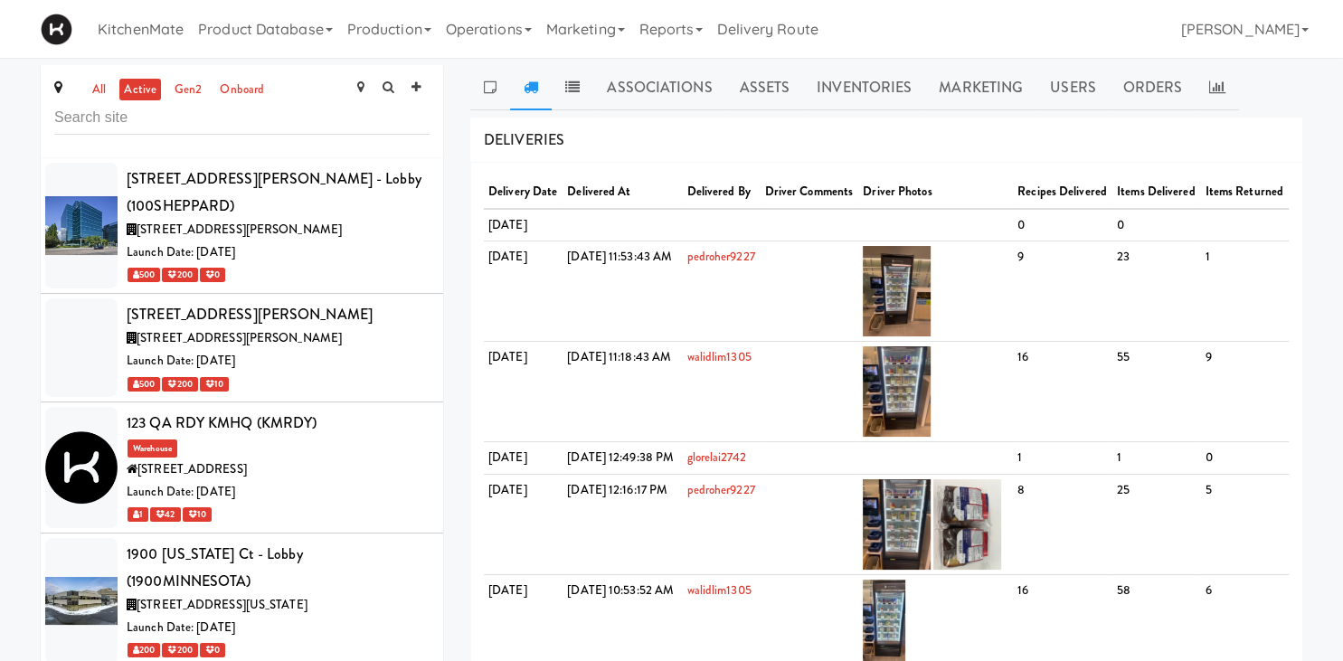
scroll to position [5145, 0]
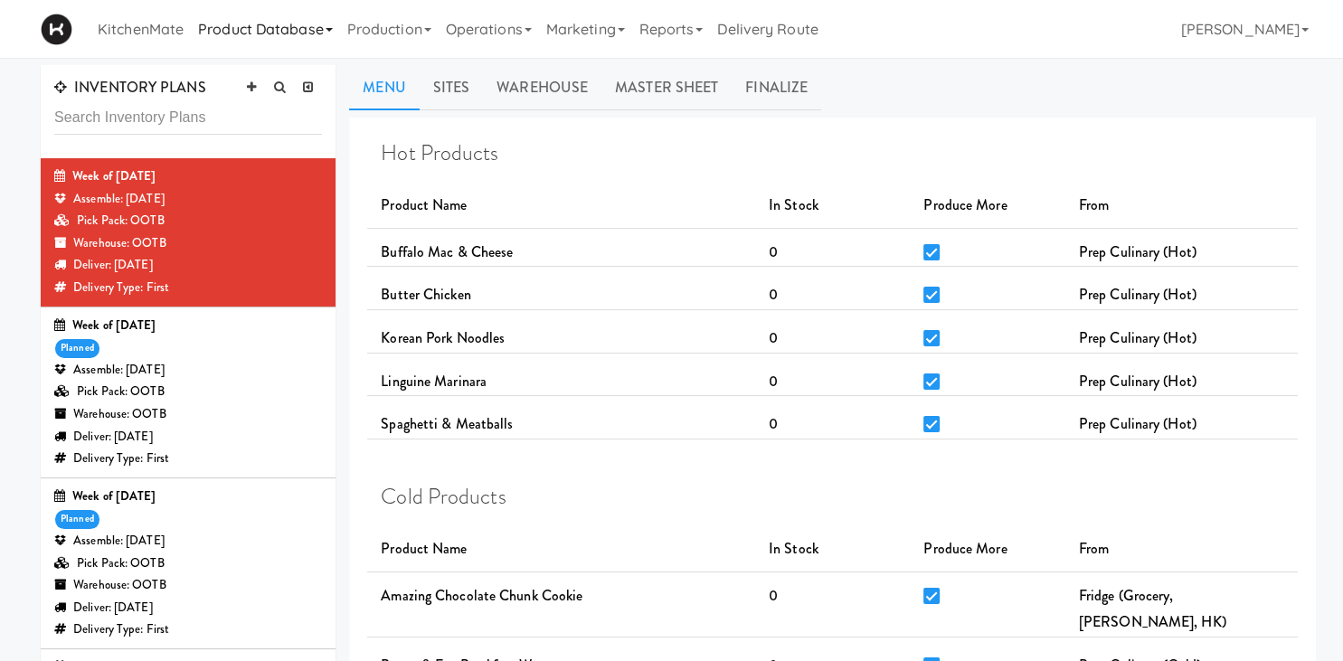
click at [264, 27] on link "Product Database" at bounding box center [265, 29] width 149 height 58
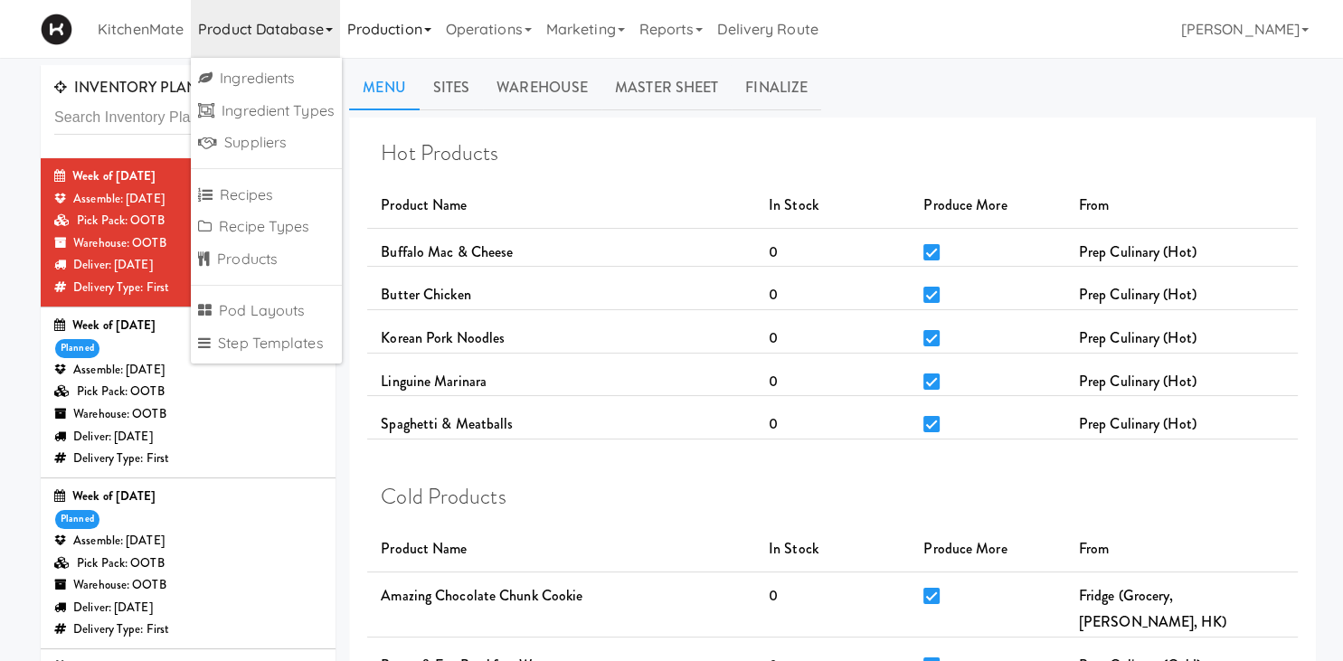
click at [382, 31] on link "Production" at bounding box center [389, 29] width 99 height 58
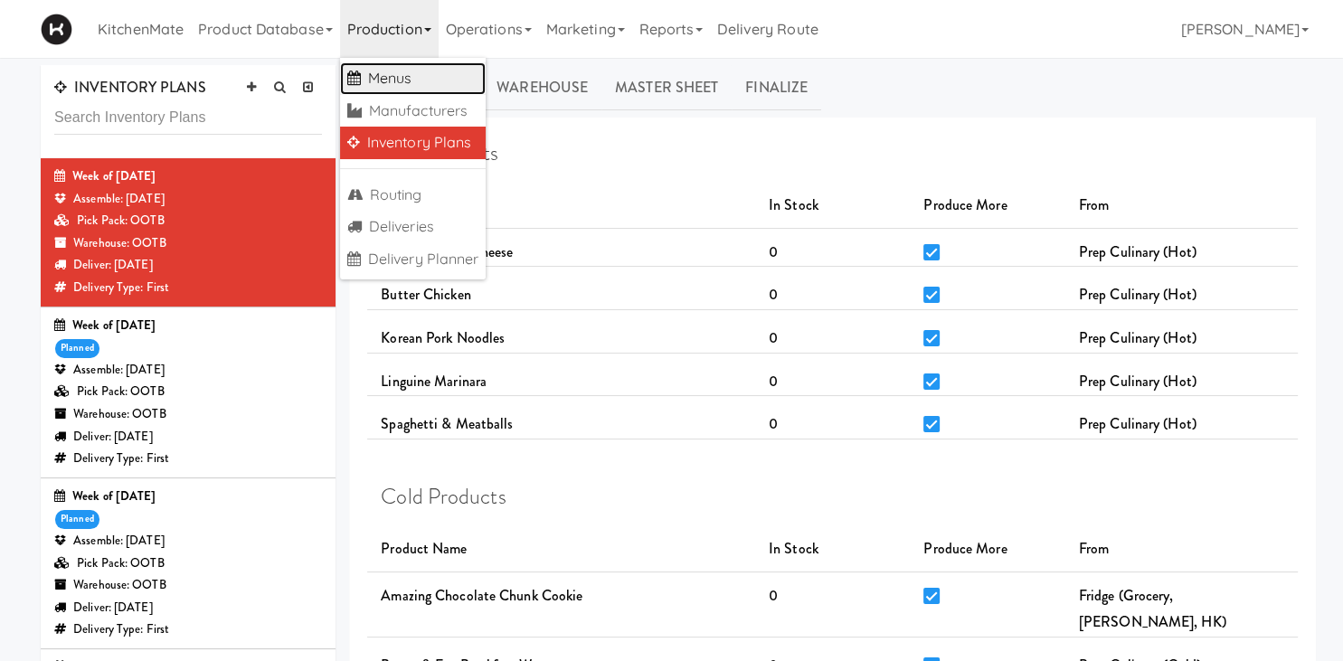
click at [378, 75] on link "Menus" at bounding box center [413, 78] width 146 height 33
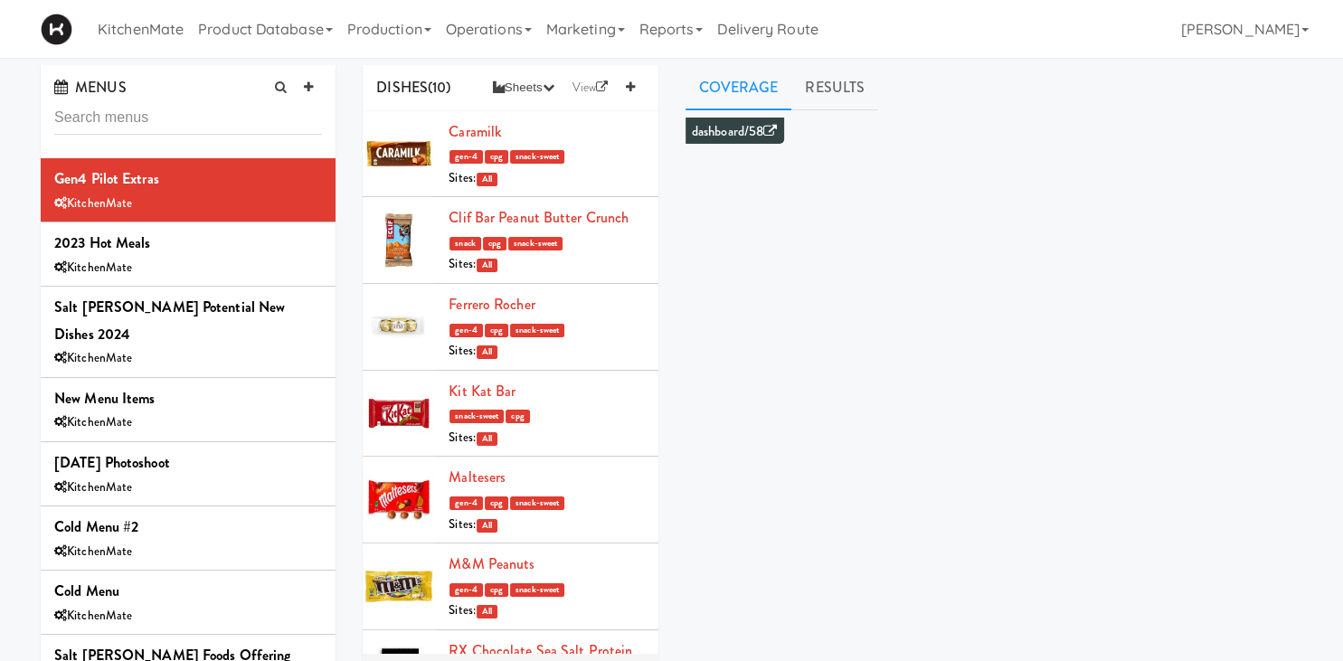
click at [109, 118] on input "text" at bounding box center [188, 117] width 268 height 33
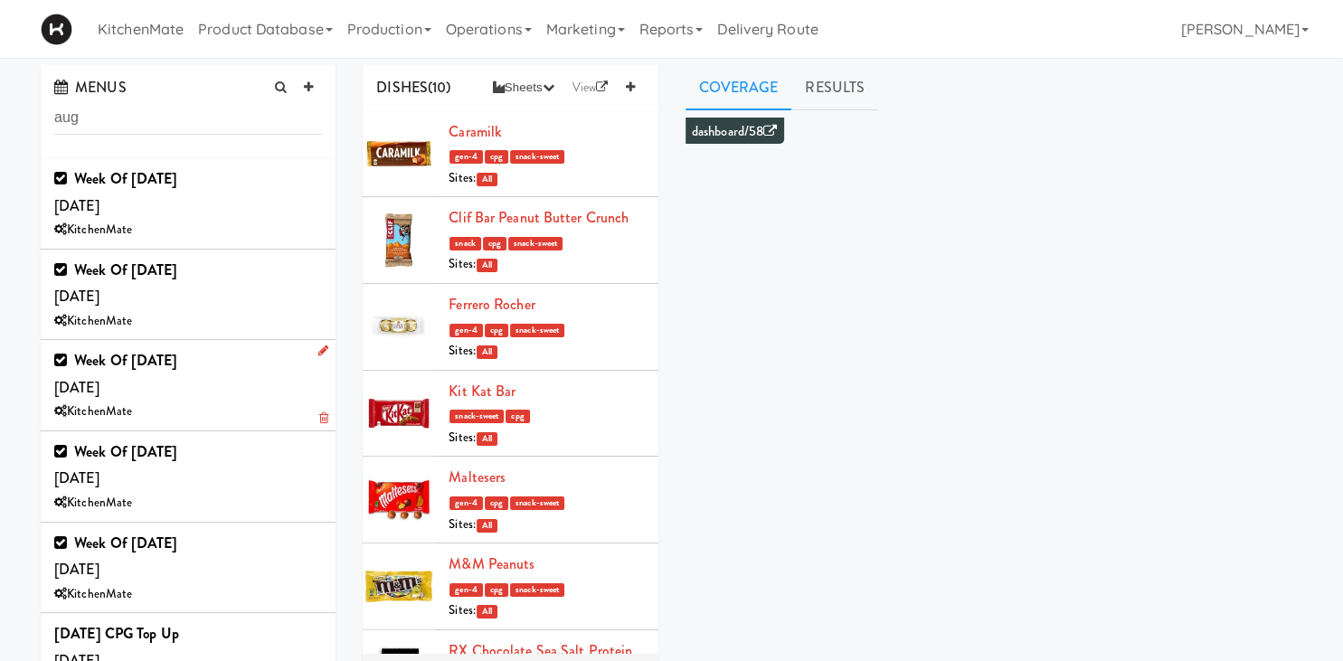
type input "aug"
click at [241, 351] on div "Week of August 17th, 2025 Saturday, Aug 16 KitchenMate" at bounding box center [188, 385] width 268 height 76
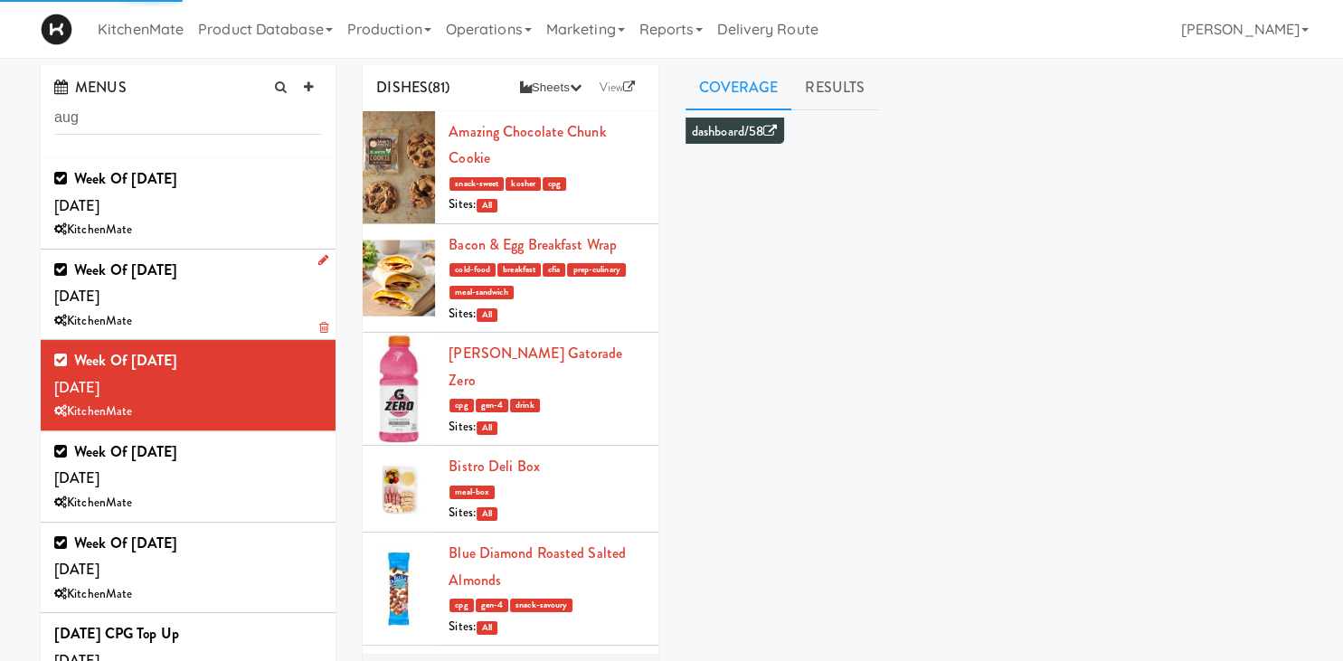
click at [241, 292] on div "Week of [DATE] [DATE] KitchenMate" at bounding box center [188, 295] width 268 height 76
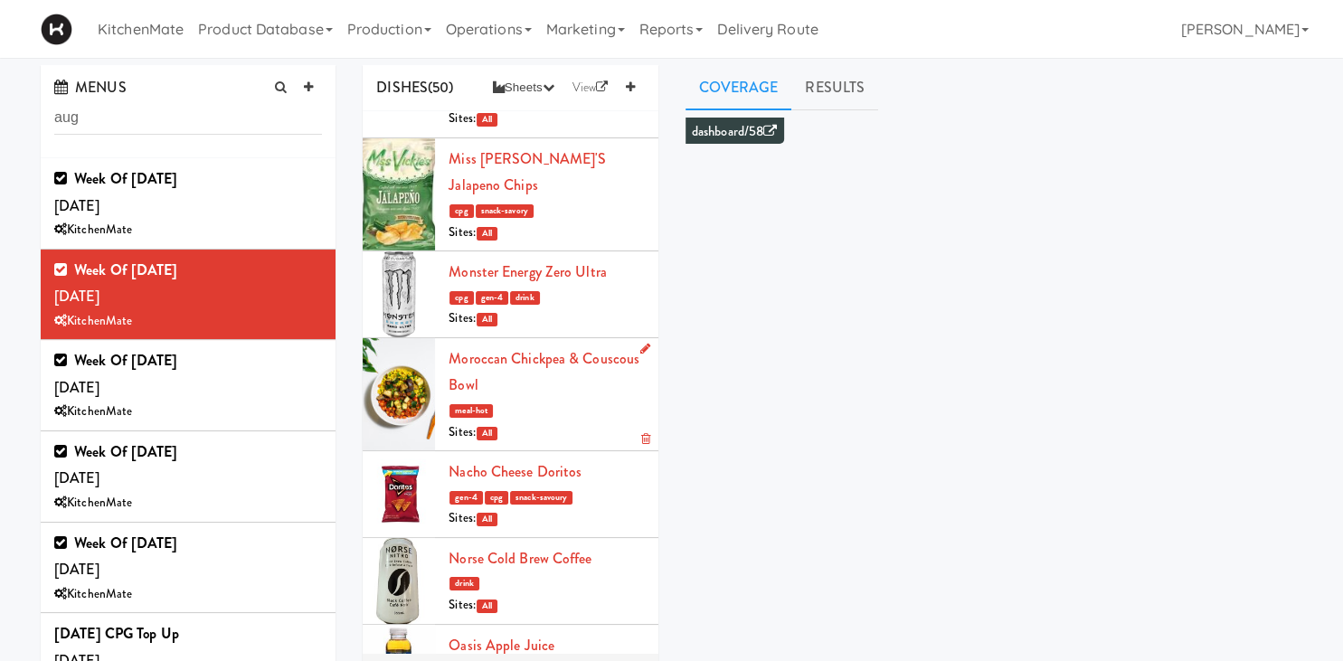
scroll to position [1132, 0]
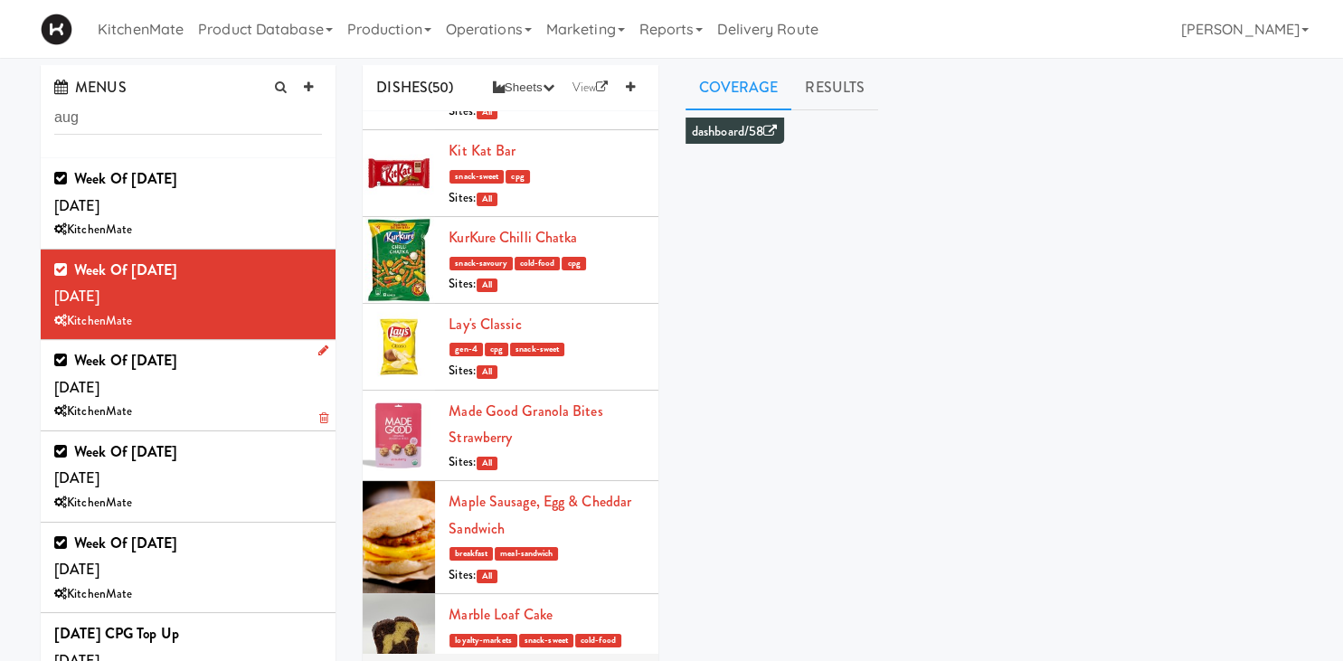
drag, startPoint x: 196, startPoint y: 420, endPoint x: 214, endPoint y: 398, distance: 28.9
click at [197, 421] on div "KitchenMate" at bounding box center [188, 412] width 268 height 23
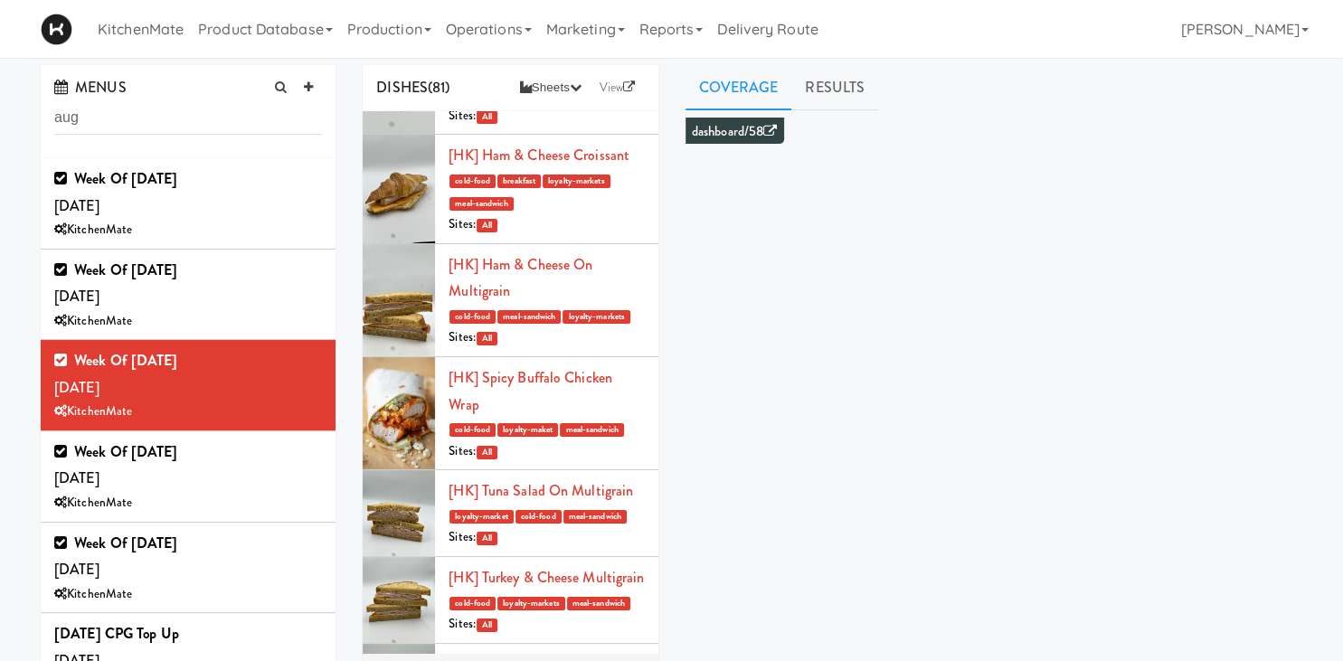
scroll to position [3398, 0]
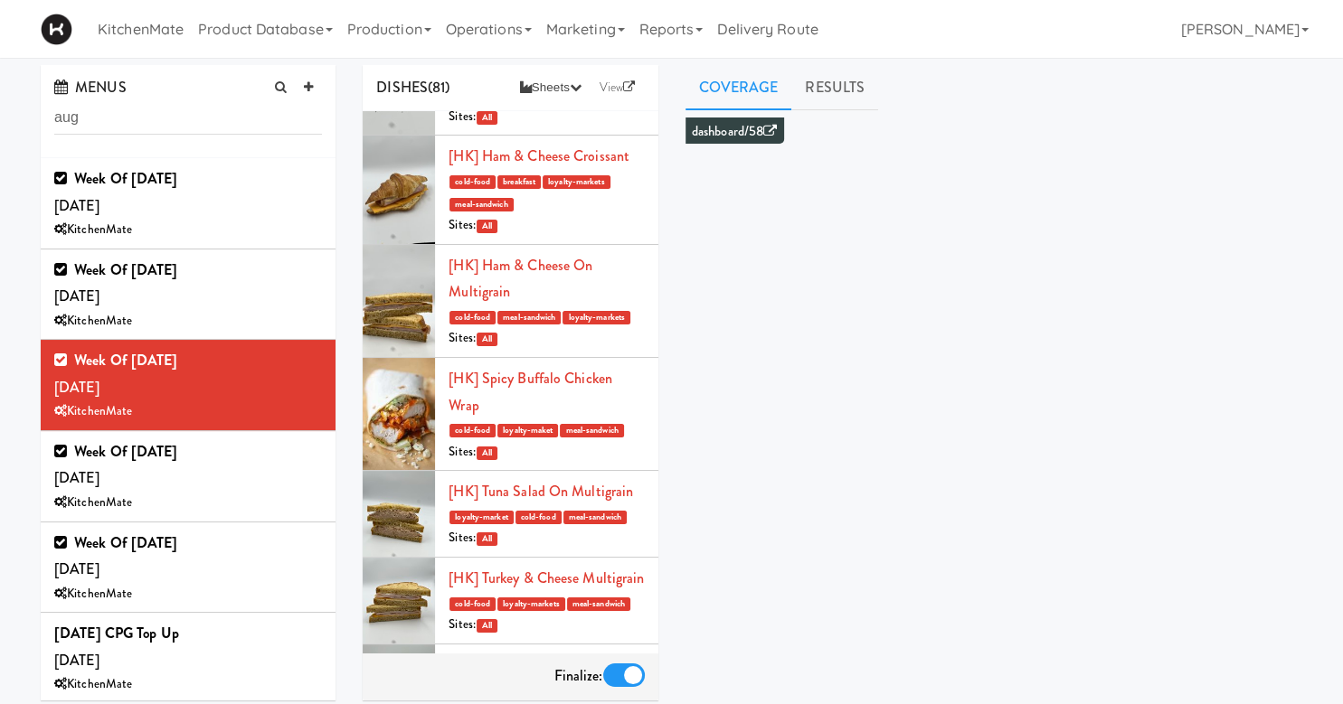
click at [1076, 455] on iframe at bounding box center [994, 412] width 618 height 588
click at [723, 331] on iframe at bounding box center [994, 412] width 618 height 588
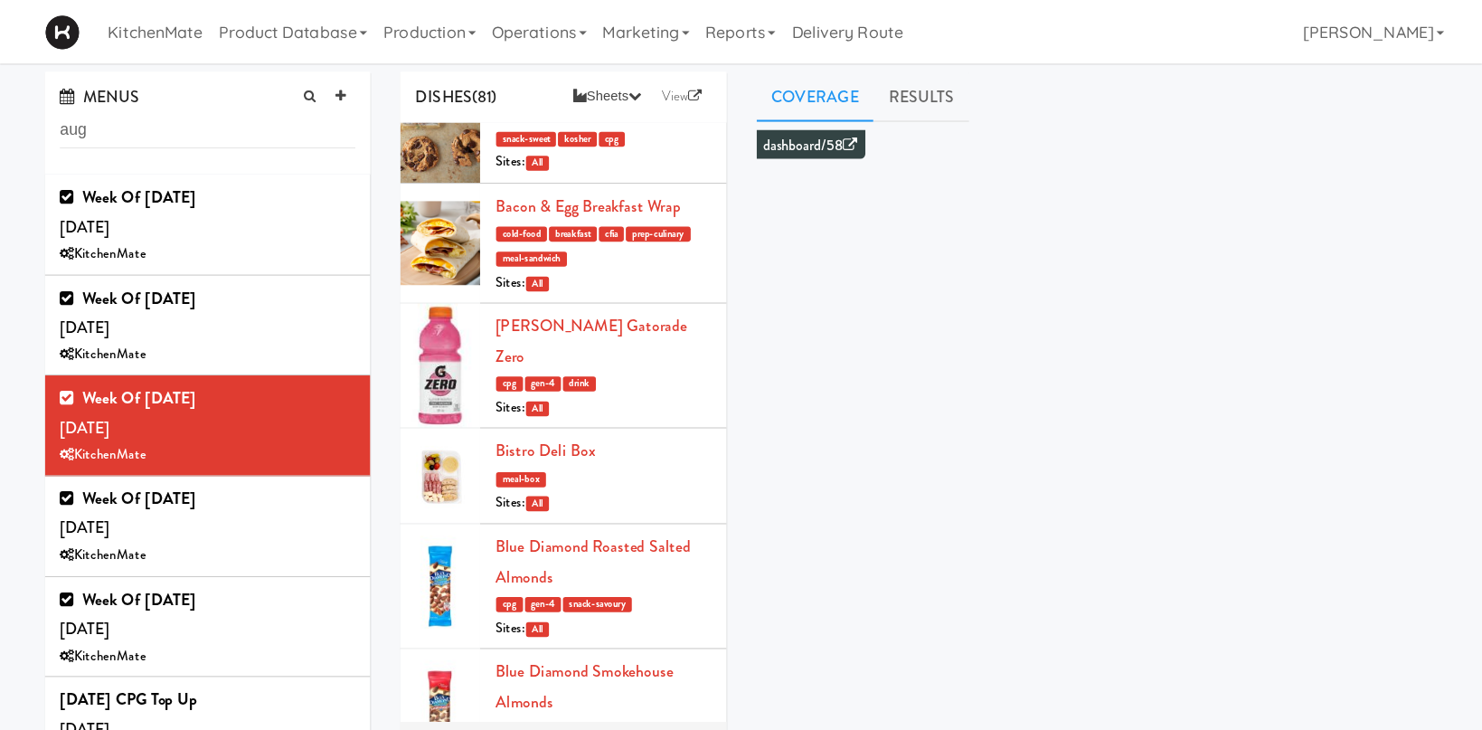
scroll to position [0, 0]
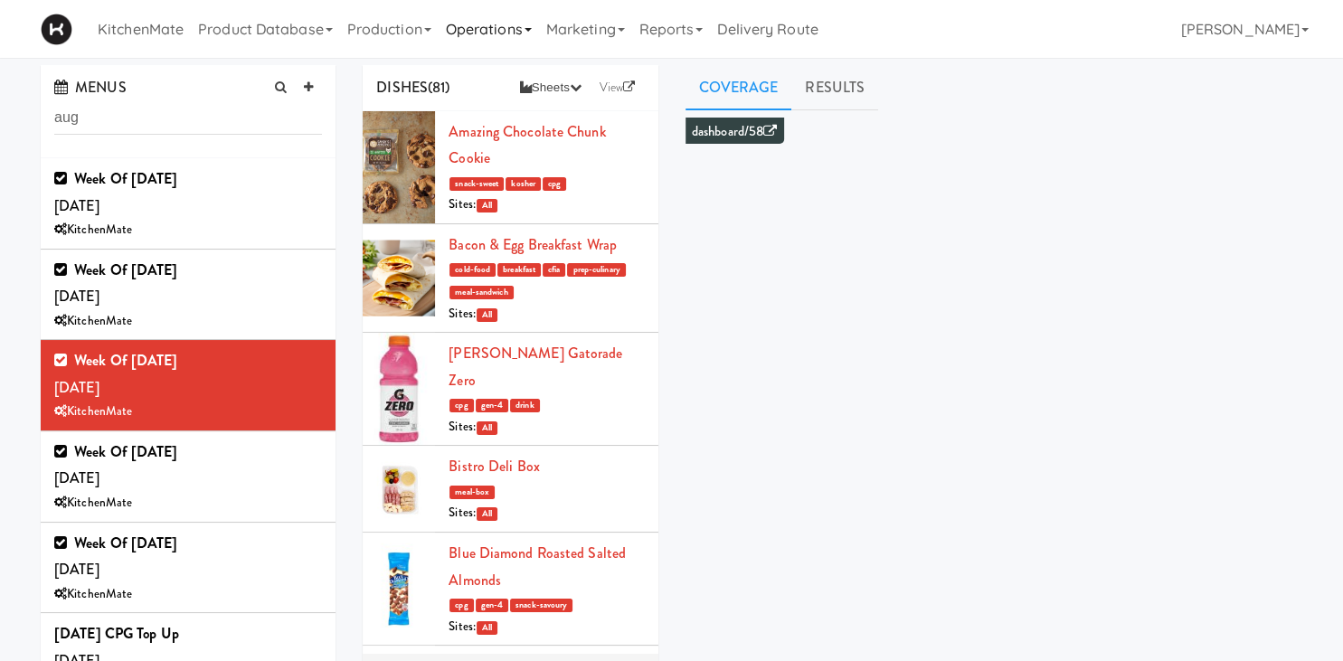
click at [461, 25] on link "Operations" at bounding box center [489, 29] width 100 height 58
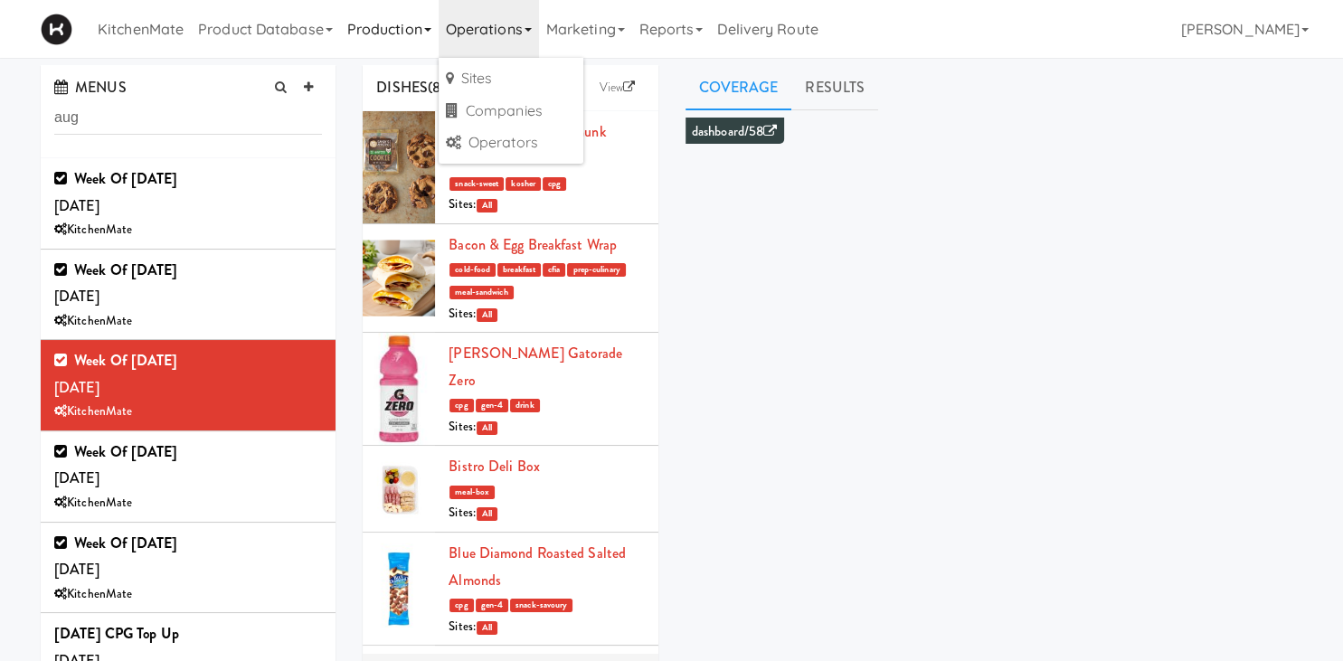
click at [434, 27] on link "Production" at bounding box center [389, 29] width 99 height 58
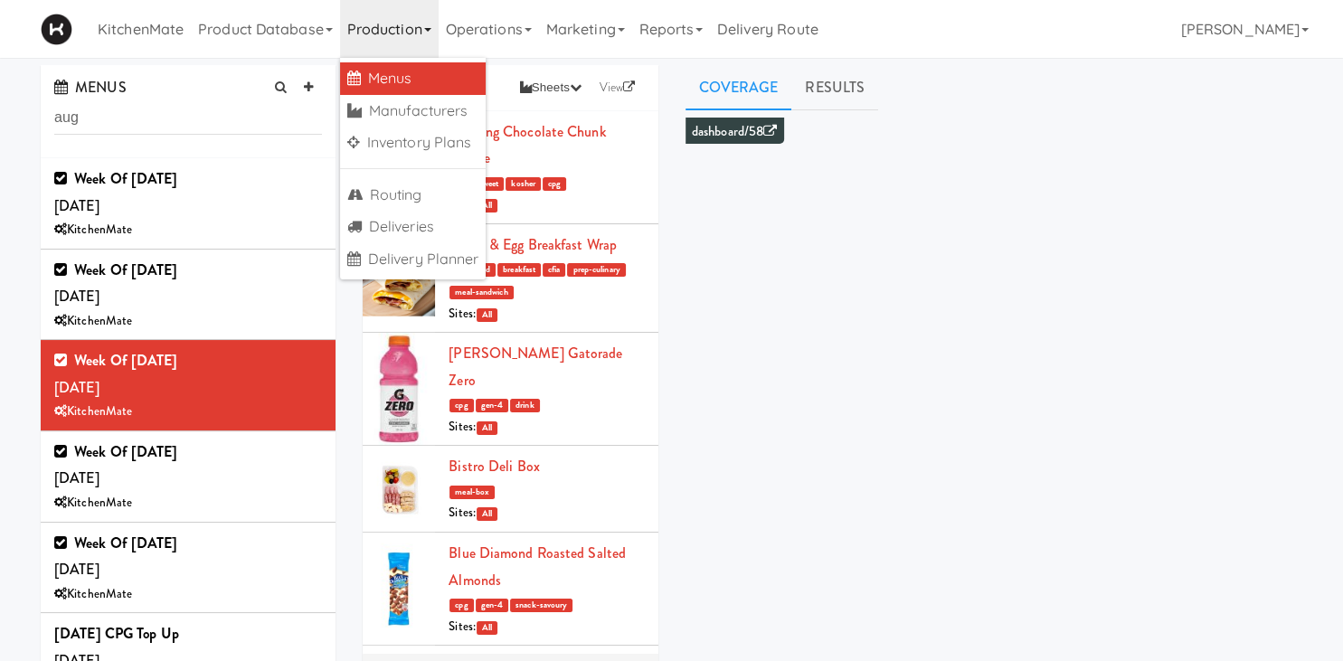
click at [399, 78] on link "Menus" at bounding box center [413, 78] width 146 height 33
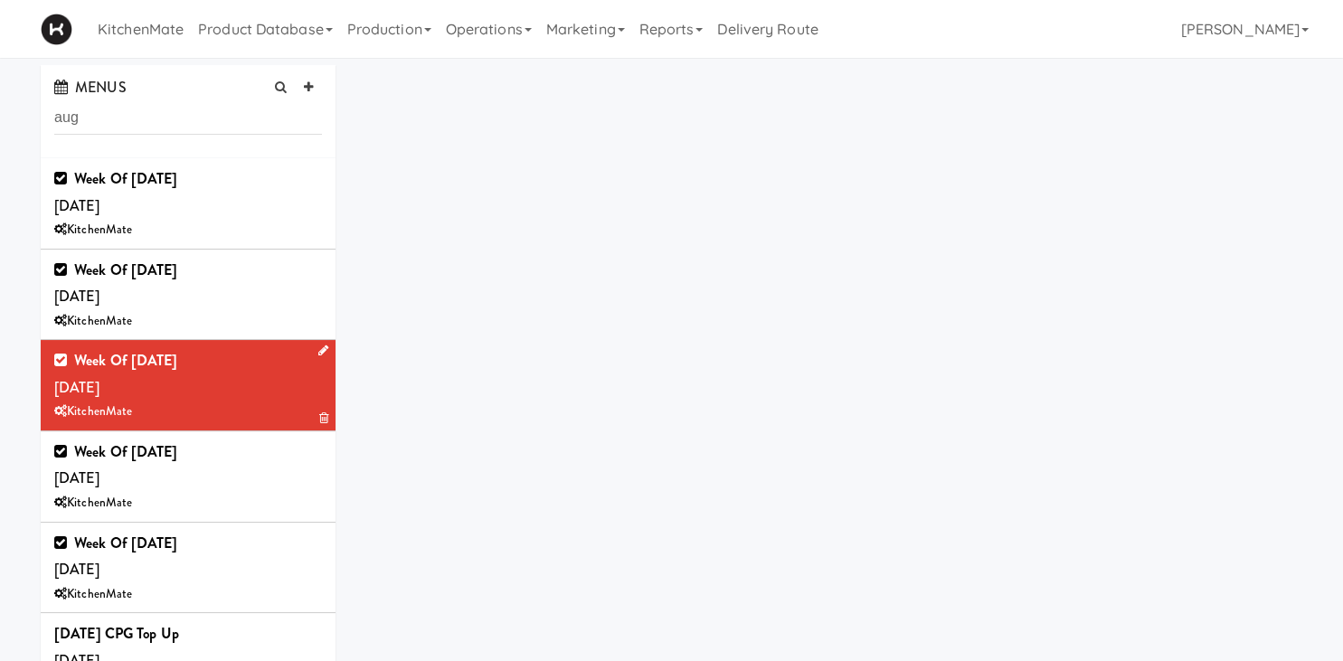
click at [233, 372] on div "Week of August 17th, 2025 Saturday, Aug 16 KitchenMate" at bounding box center [188, 385] width 268 height 76
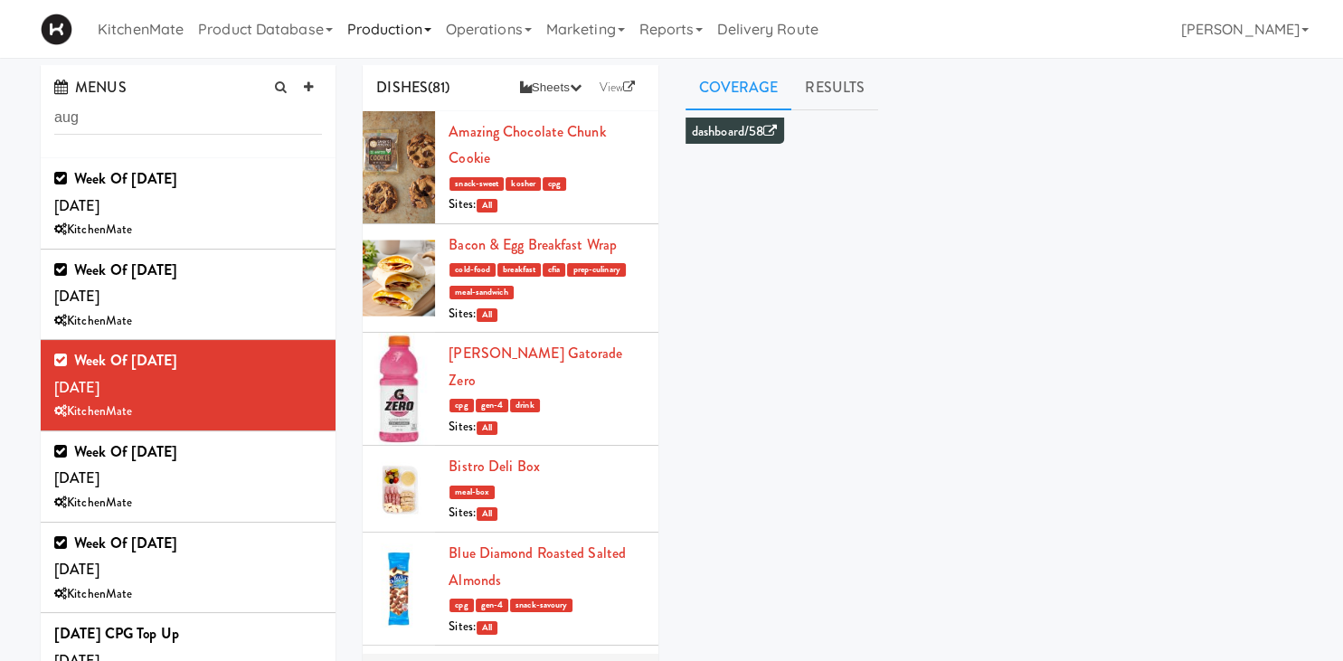
click at [404, 31] on link "Production" at bounding box center [389, 29] width 99 height 58
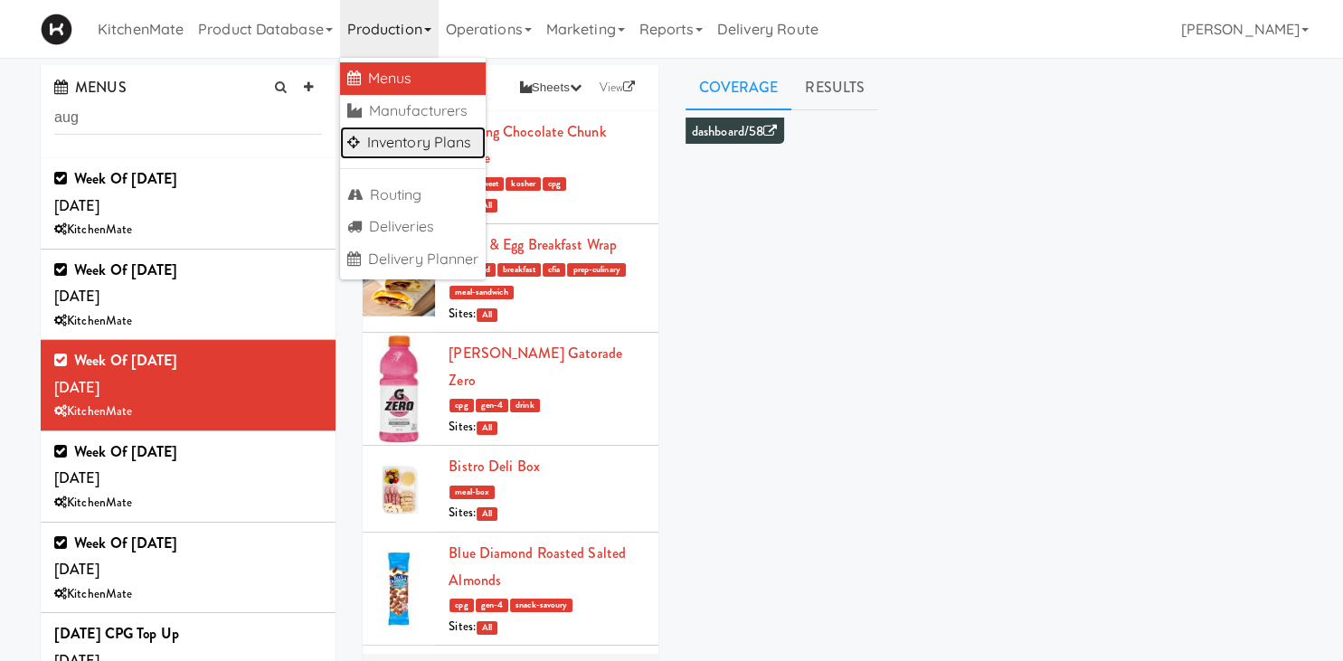
click at [465, 143] on link "Inventory Plans" at bounding box center [413, 143] width 146 height 33
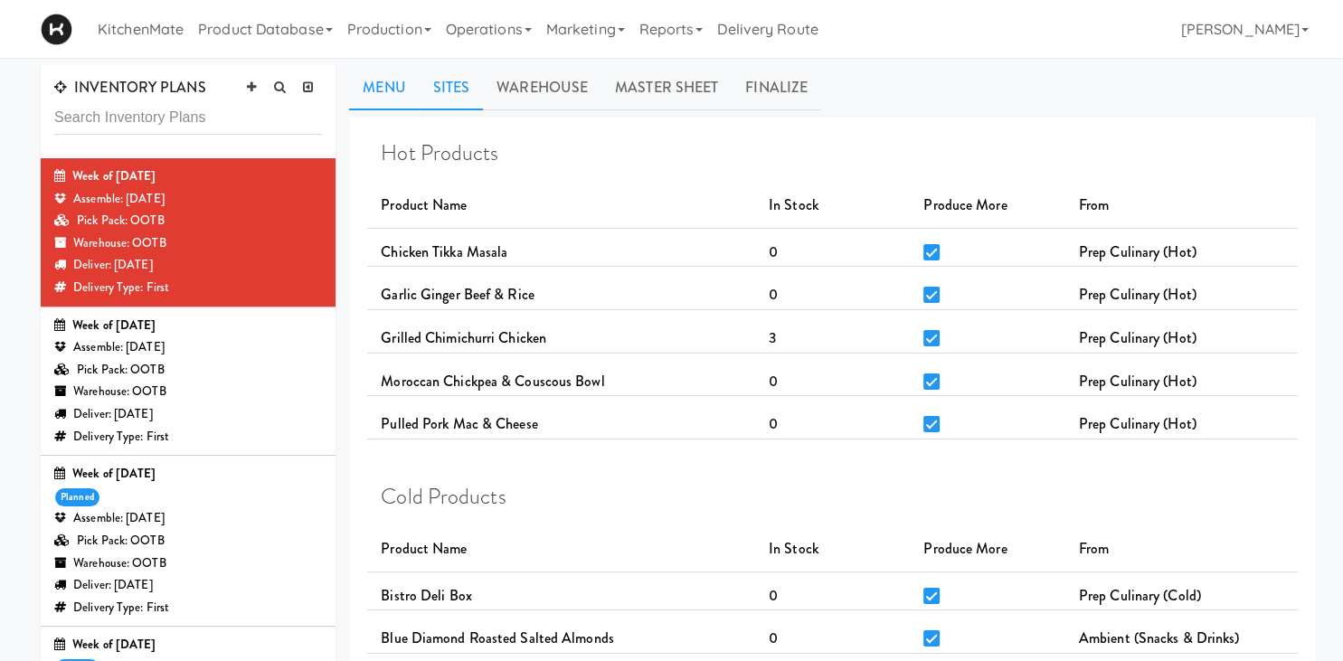
click at [457, 87] on link "Sites" at bounding box center [452, 87] width 64 height 45
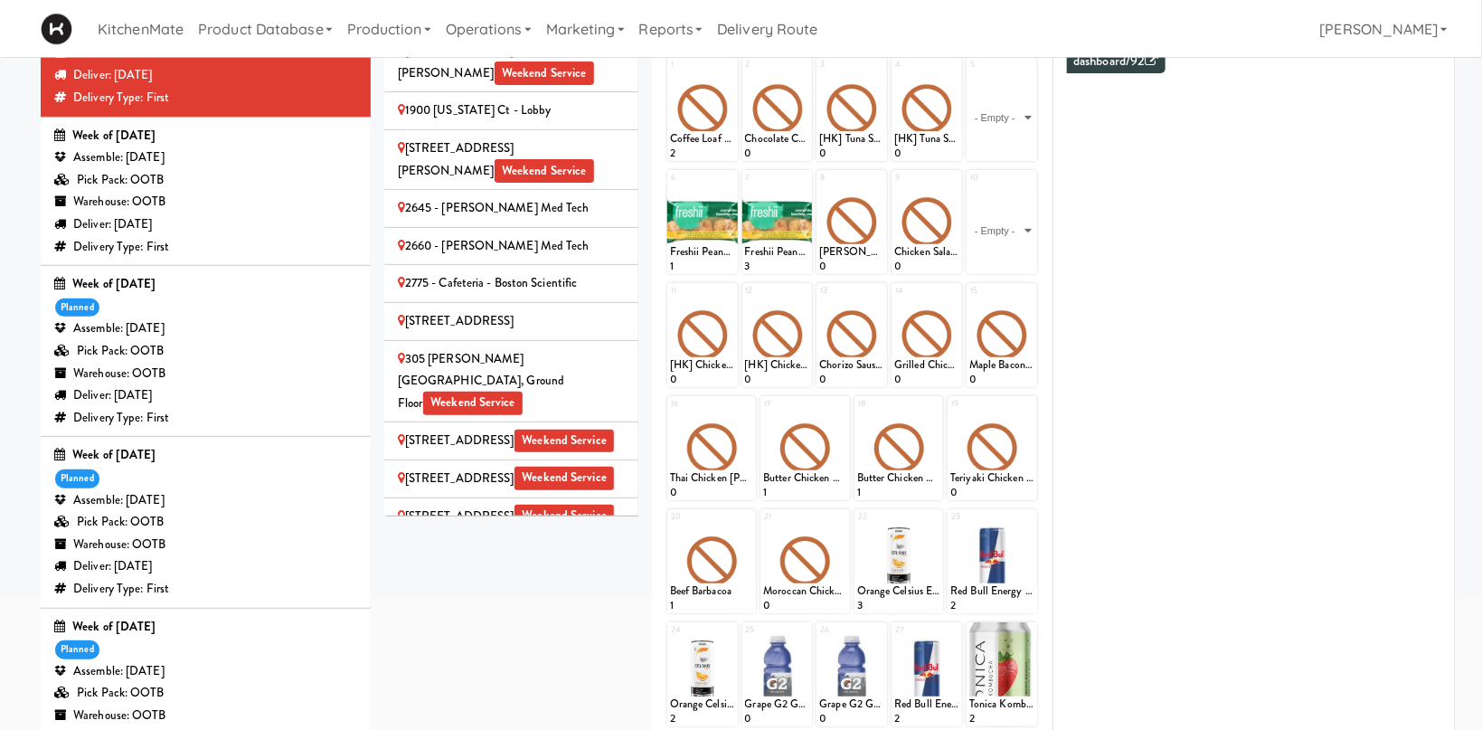
scroll to position [192, 0]
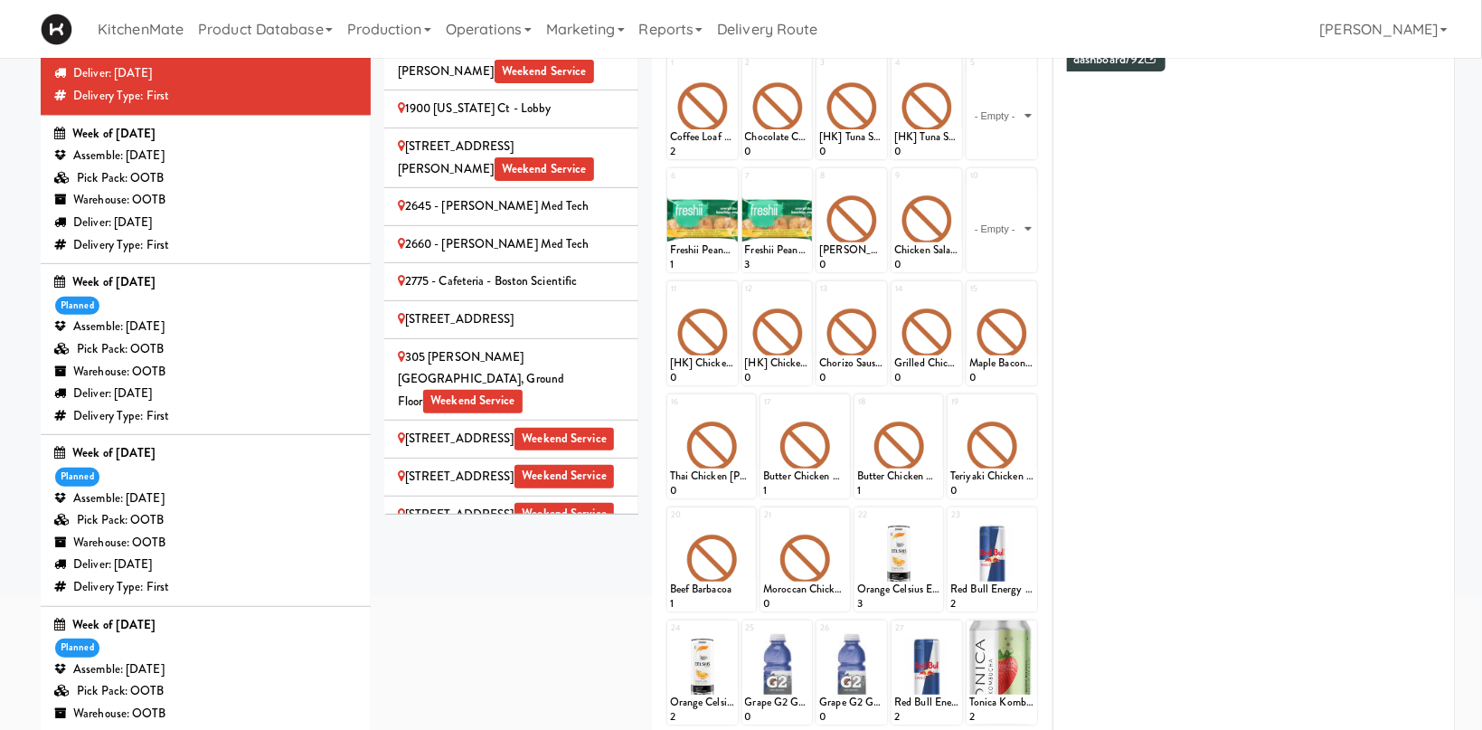
click at [207, 518] on div "Pick Pack: OOTB" at bounding box center [205, 520] width 303 height 23
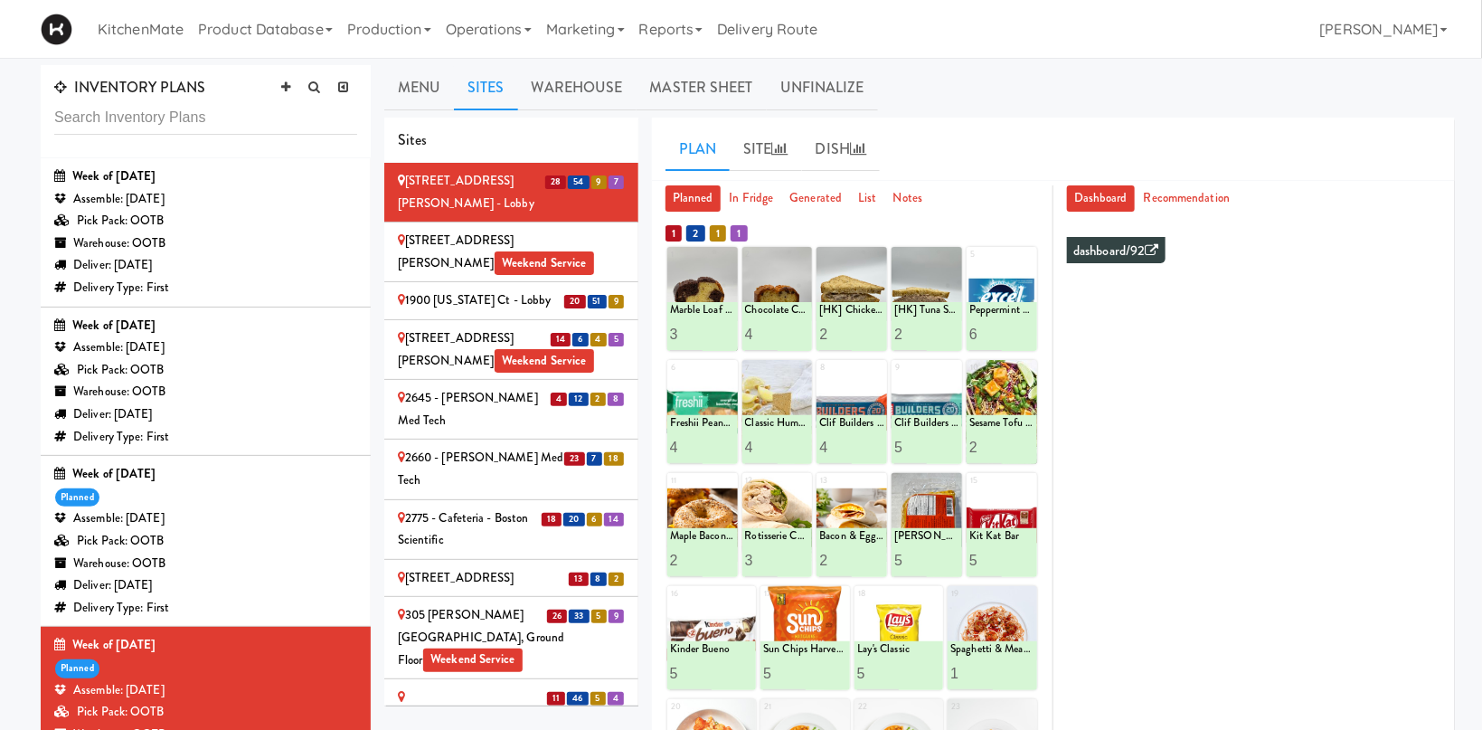
click at [462, 282] on li "20 51 9 1900 Minnesota Ct - Lobby" at bounding box center [511, 301] width 254 height 38
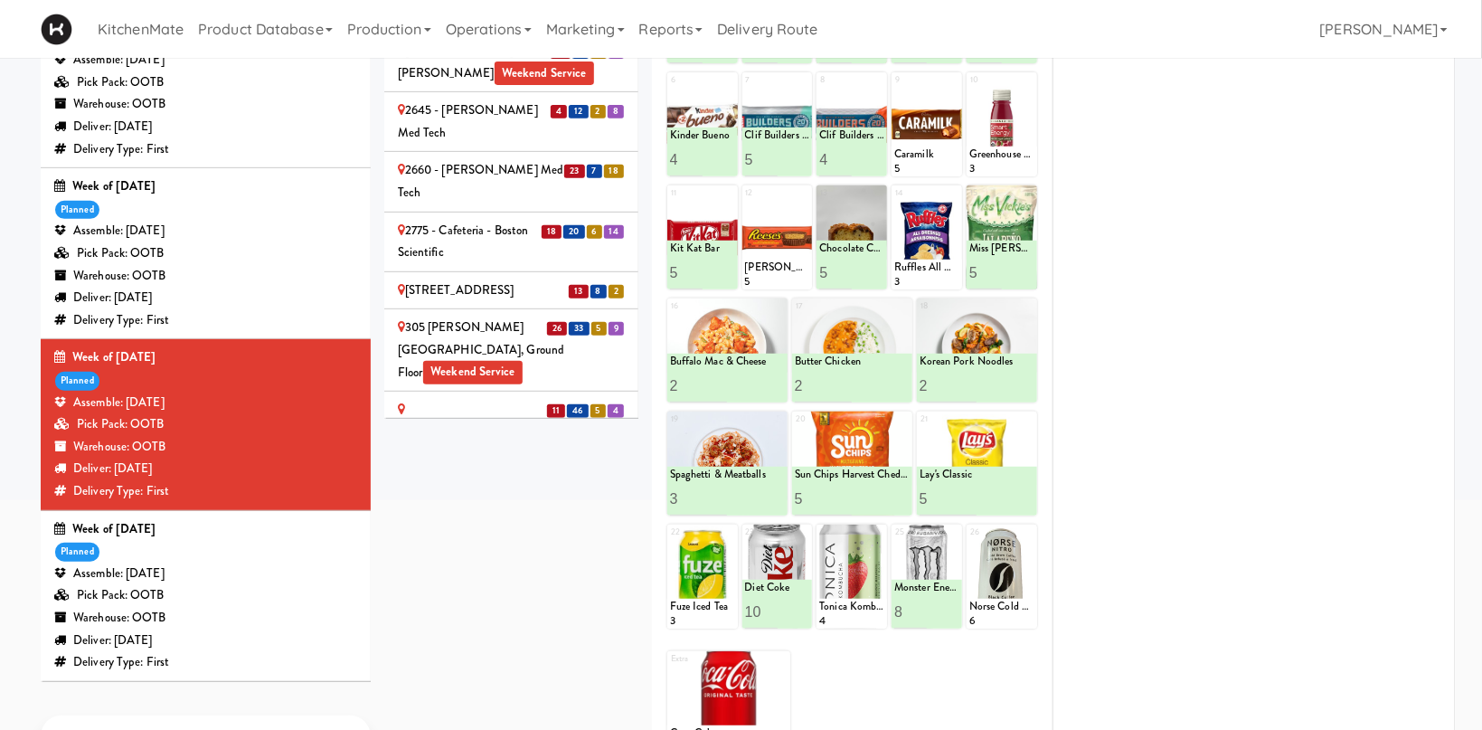
scroll to position [96, 0]
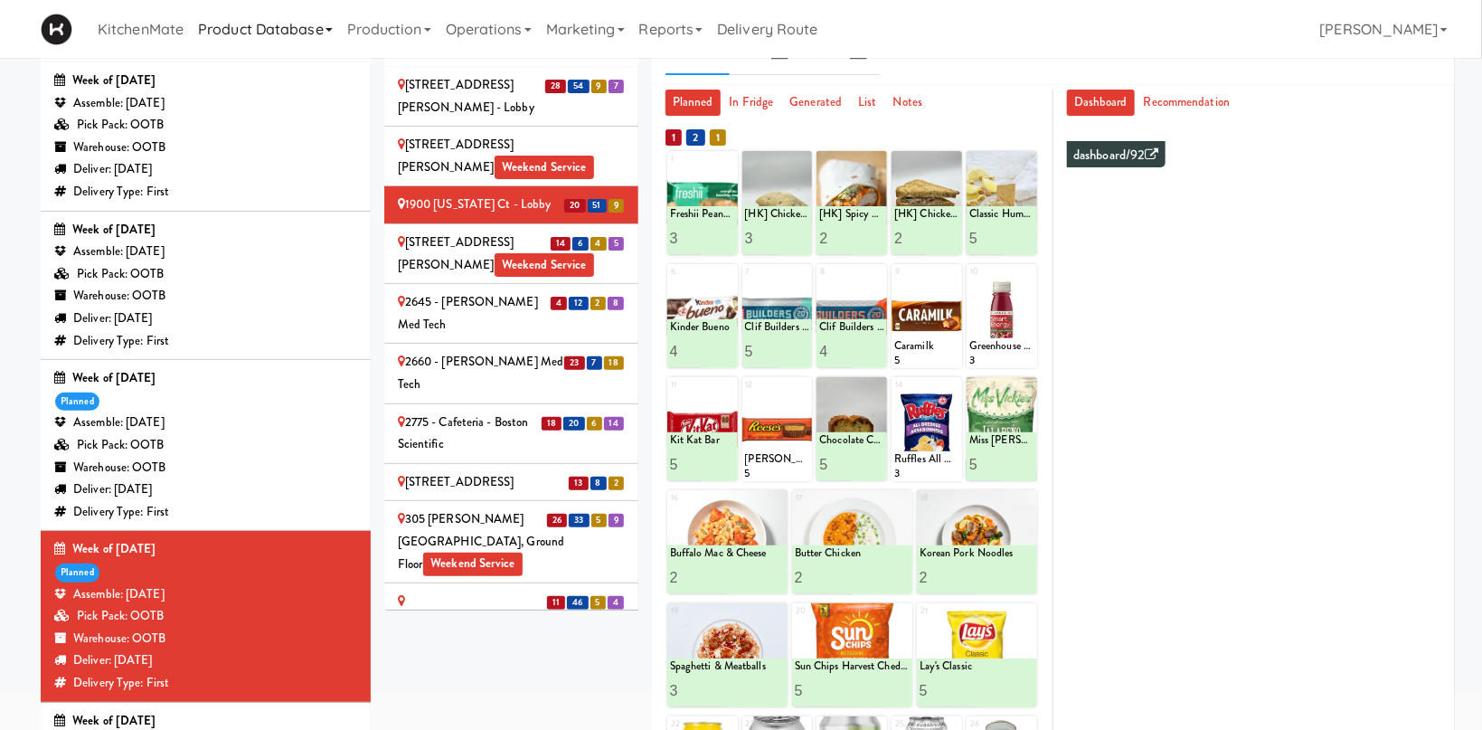
drag, startPoint x: 544, startPoint y: 220, endPoint x: 329, endPoint y: 0, distance: 307.6
click at [544, 231] on div "2075 - Kennedy Rd Weekend Service" at bounding box center [511, 253] width 227 height 44
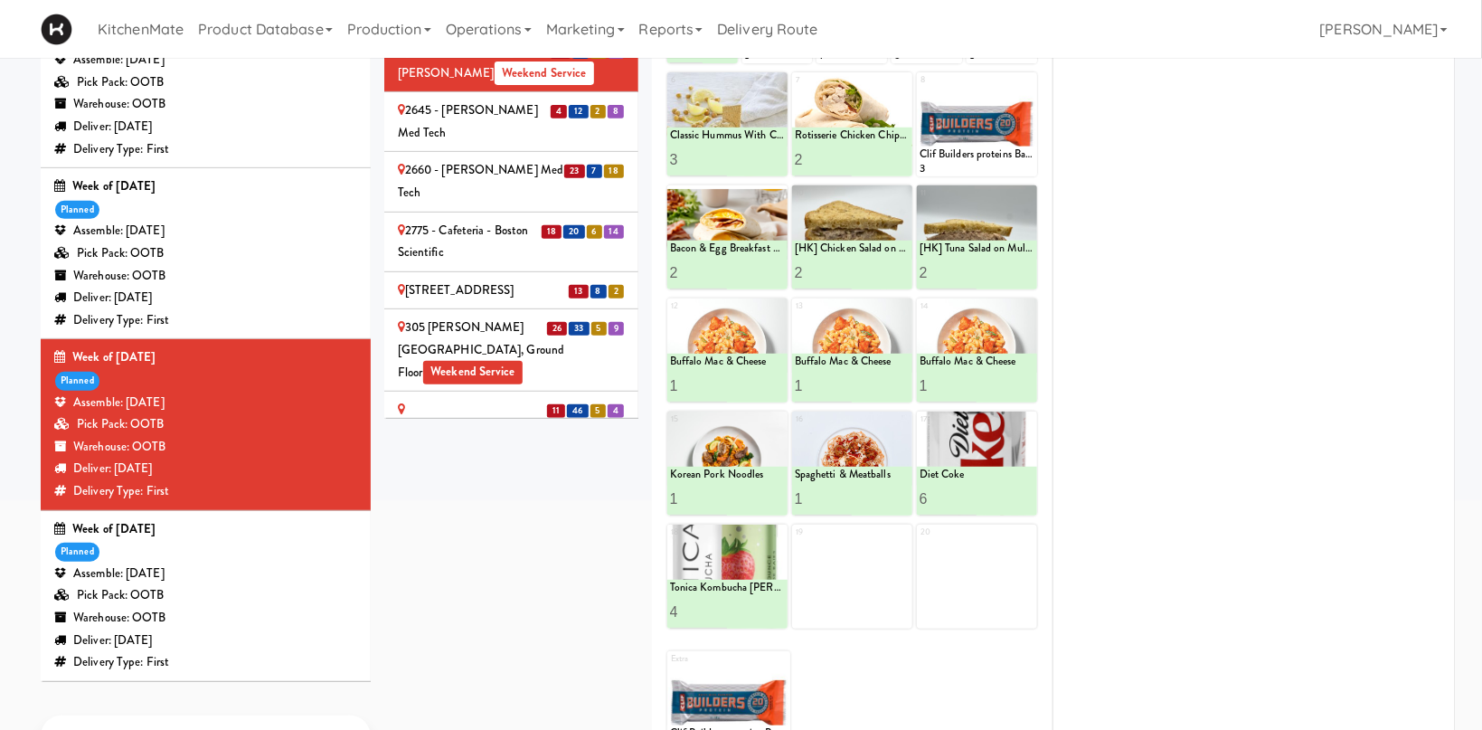
scroll to position [0, 0]
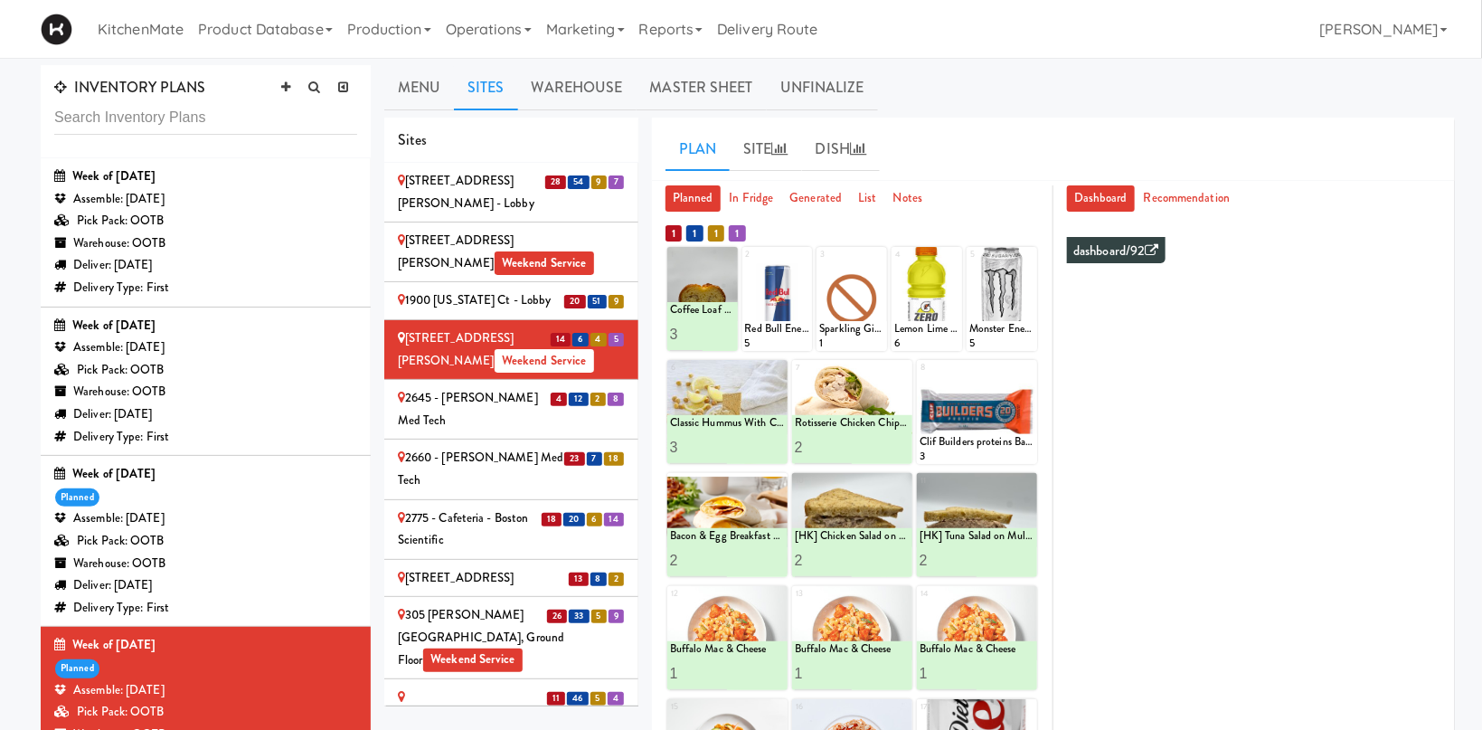
click at [498, 447] on div "2660 - Baylis Med Tech" at bounding box center [511, 469] width 227 height 44
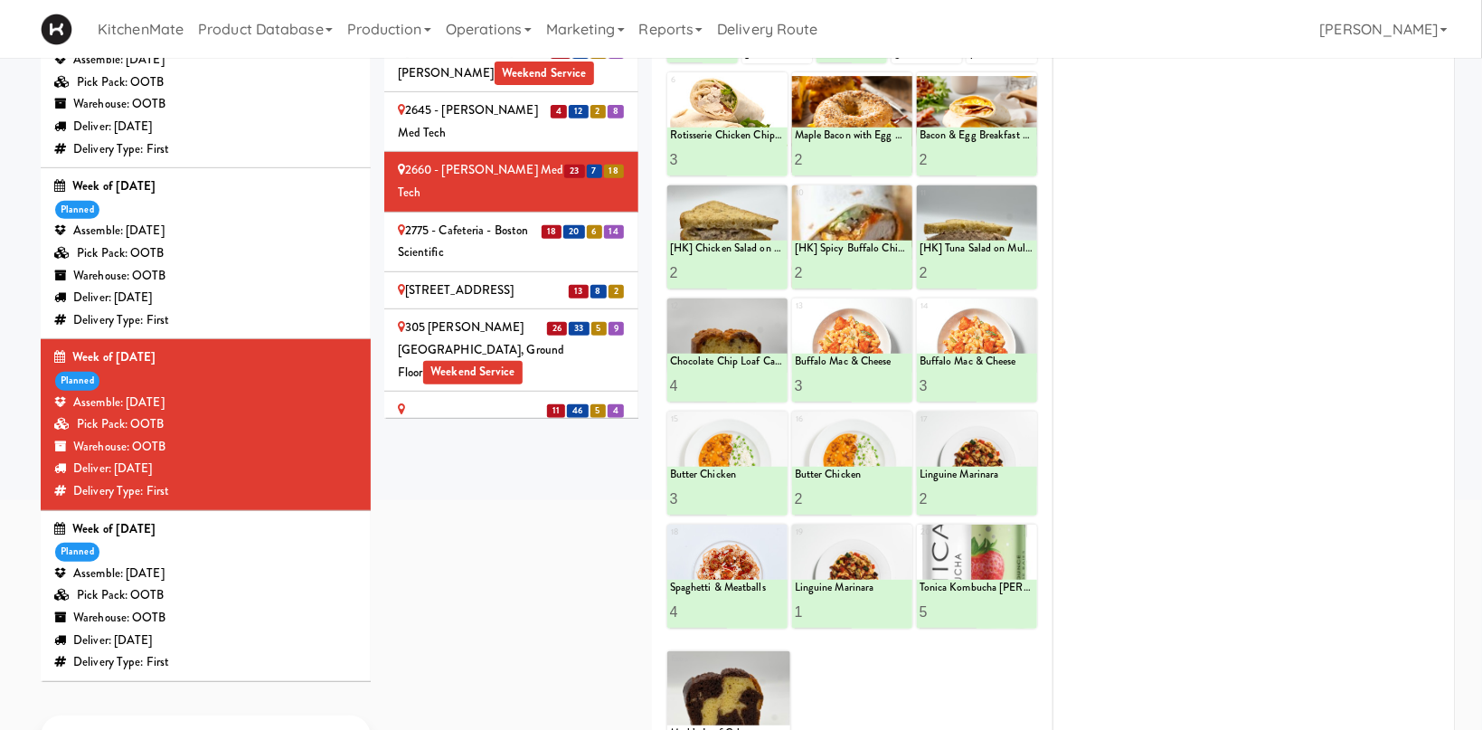
click at [429, 220] on div "2775 - Cafeteria - Boston Scientific" at bounding box center [511, 242] width 227 height 44
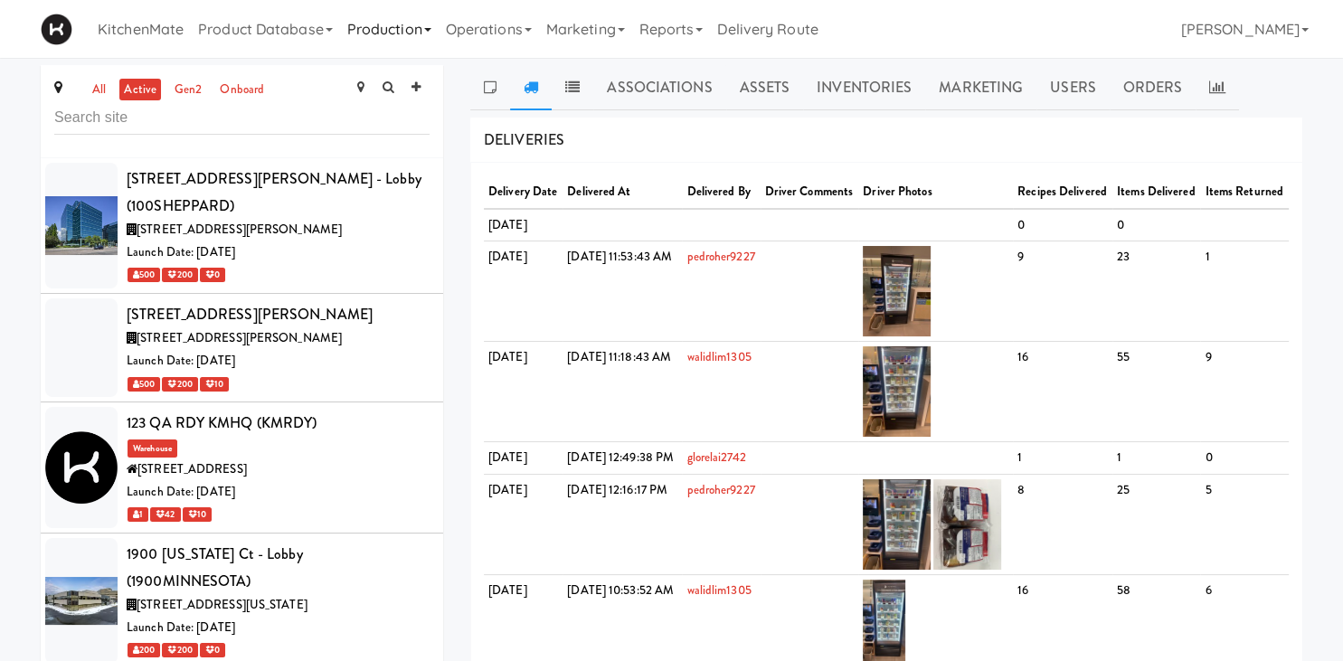
scroll to position [5145, 0]
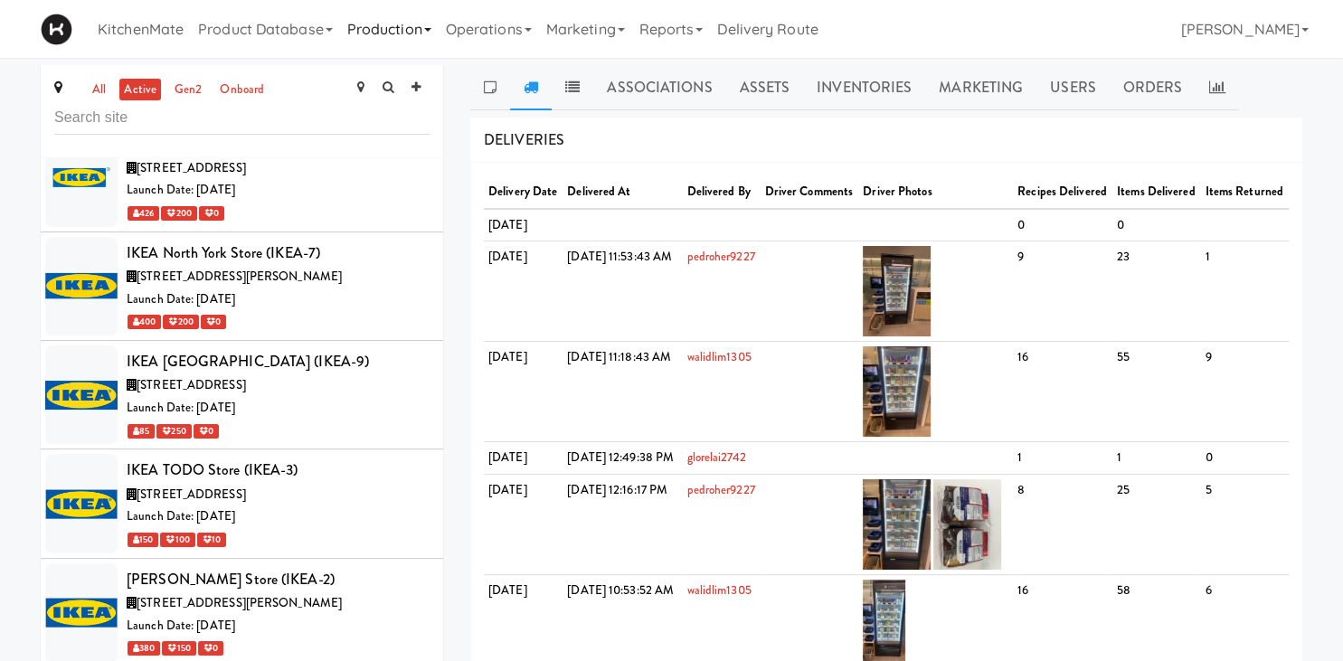
click at [373, 35] on link "Production" at bounding box center [389, 29] width 99 height 58
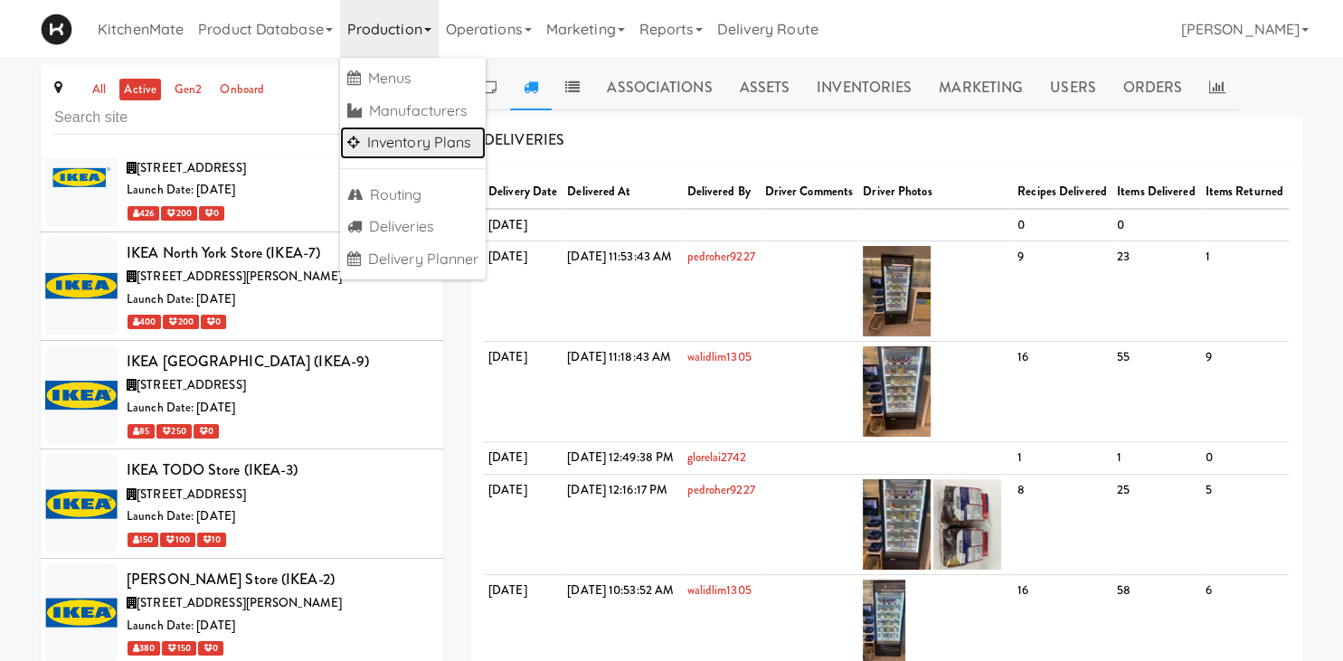
click at [460, 136] on link "Inventory Plans" at bounding box center [413, 143] width 146 height 33
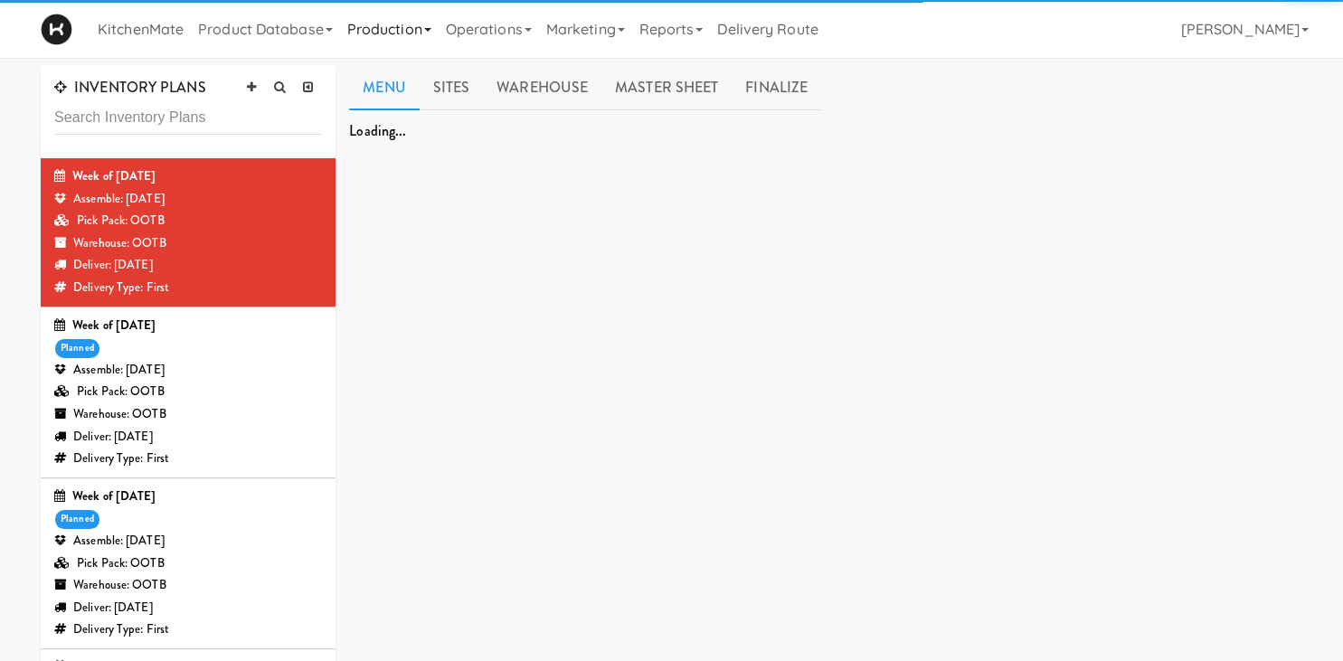
drag, startPoint x: 359, startPoint y: 24, endPoint x: 373, endPoint y: 45, distance: 25.3
click at [361, 24] on link "Production" at bounding box center [389, 29] width 99 height 58
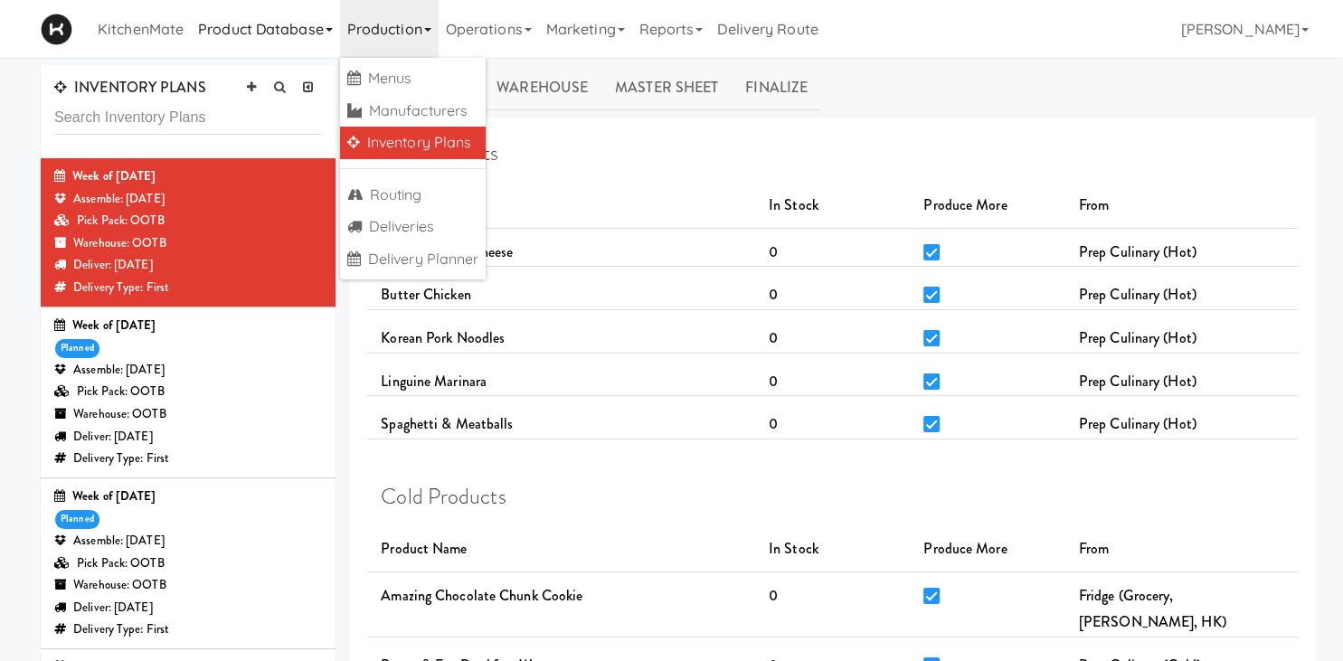
click at [296, 28] on link "Product Database" at bounding box center [265, 29] width 149 height 58
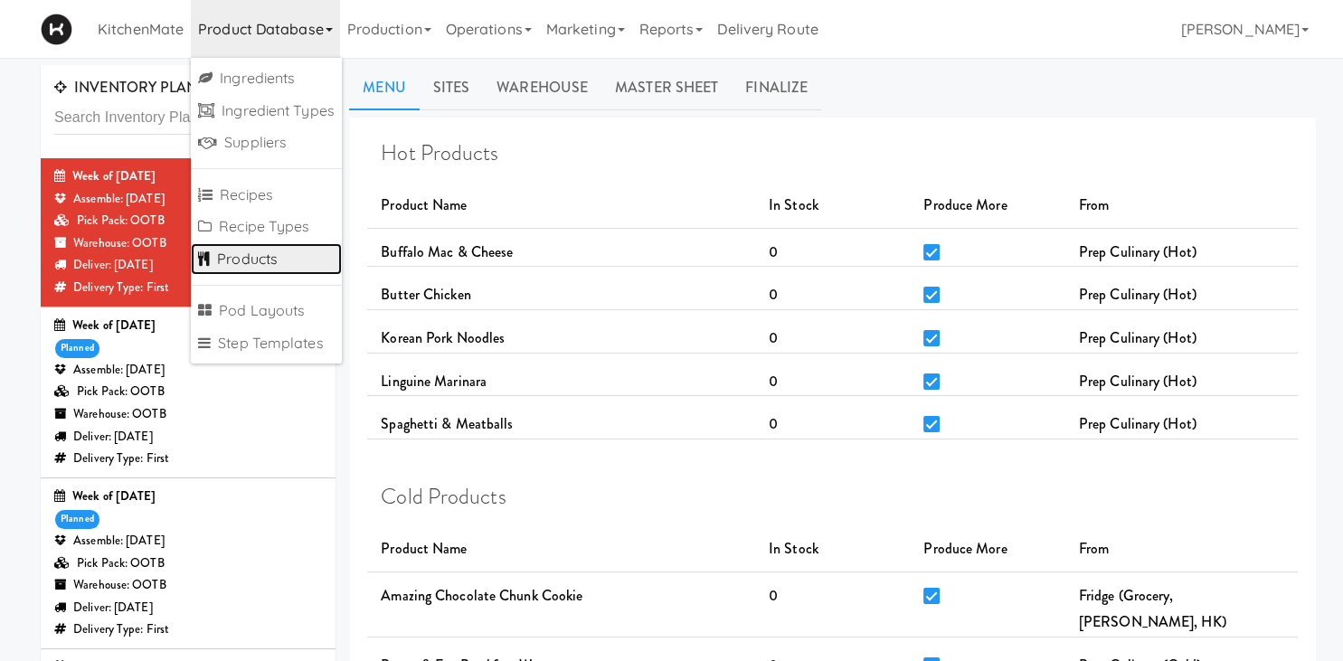
click at [298, 266] on link "Products" at bounding box center [266, 259] width 151 height 33
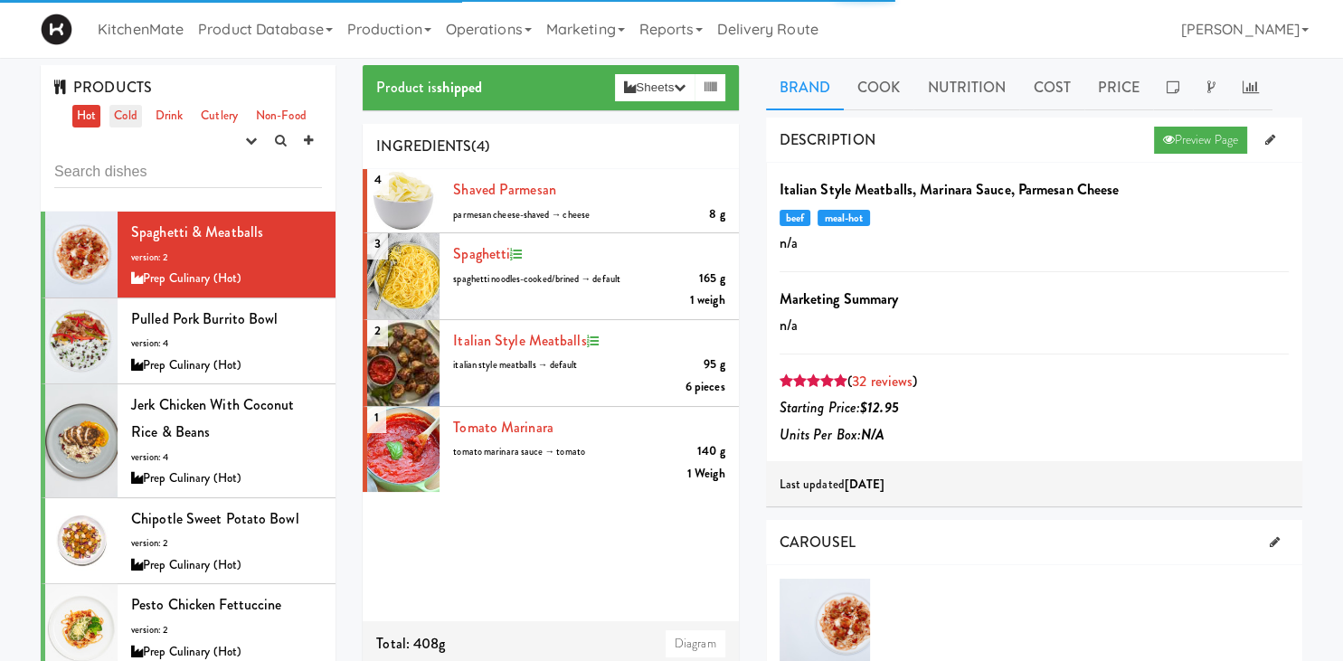
click at [118, 120] on link "Cold" at bounding box center [125, 116] width 32 height 23
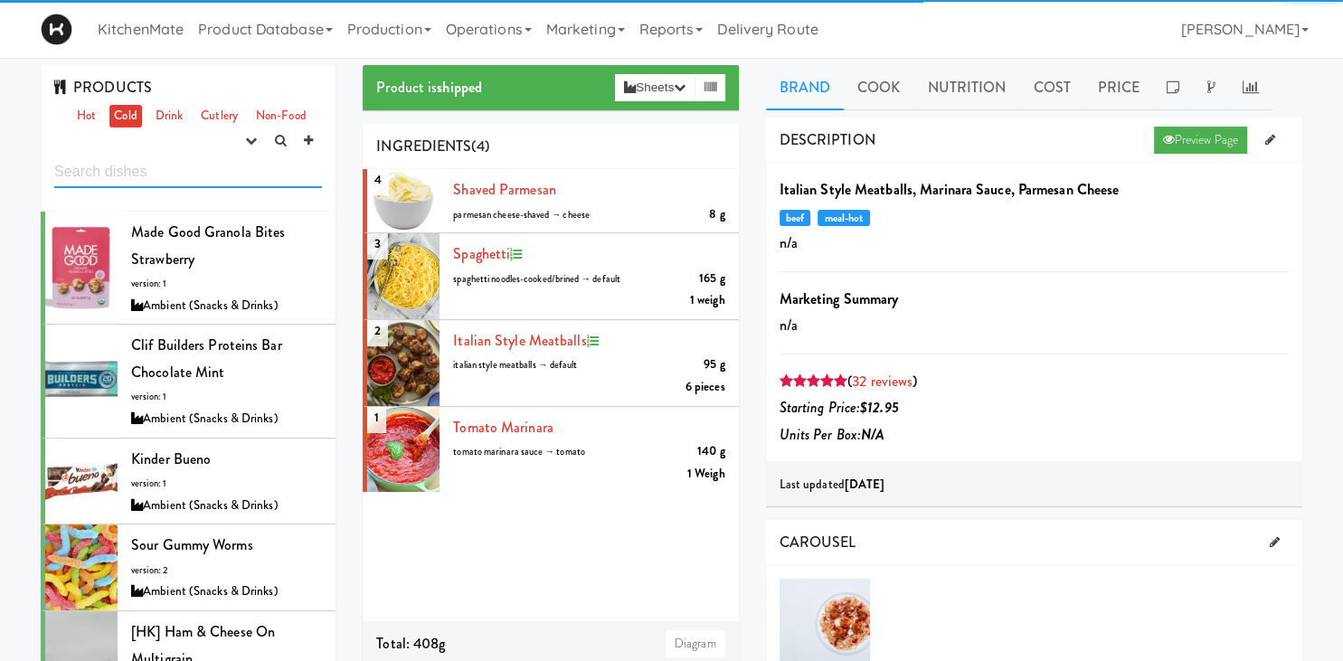
click at [154, 165] on input "text" at bounding box center [188, 171] width 268 height 33
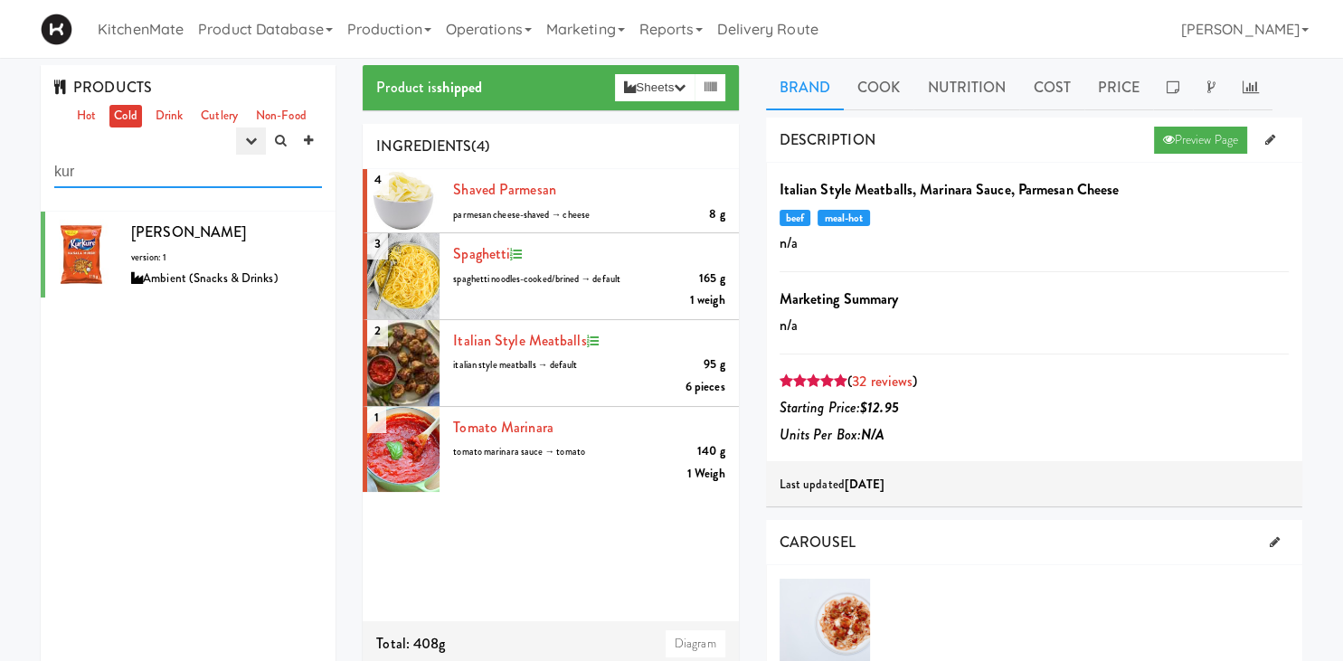
type input "kur"
click at [248, 142] on icon "button" at bounding box center [251, 141] width 12 height 12
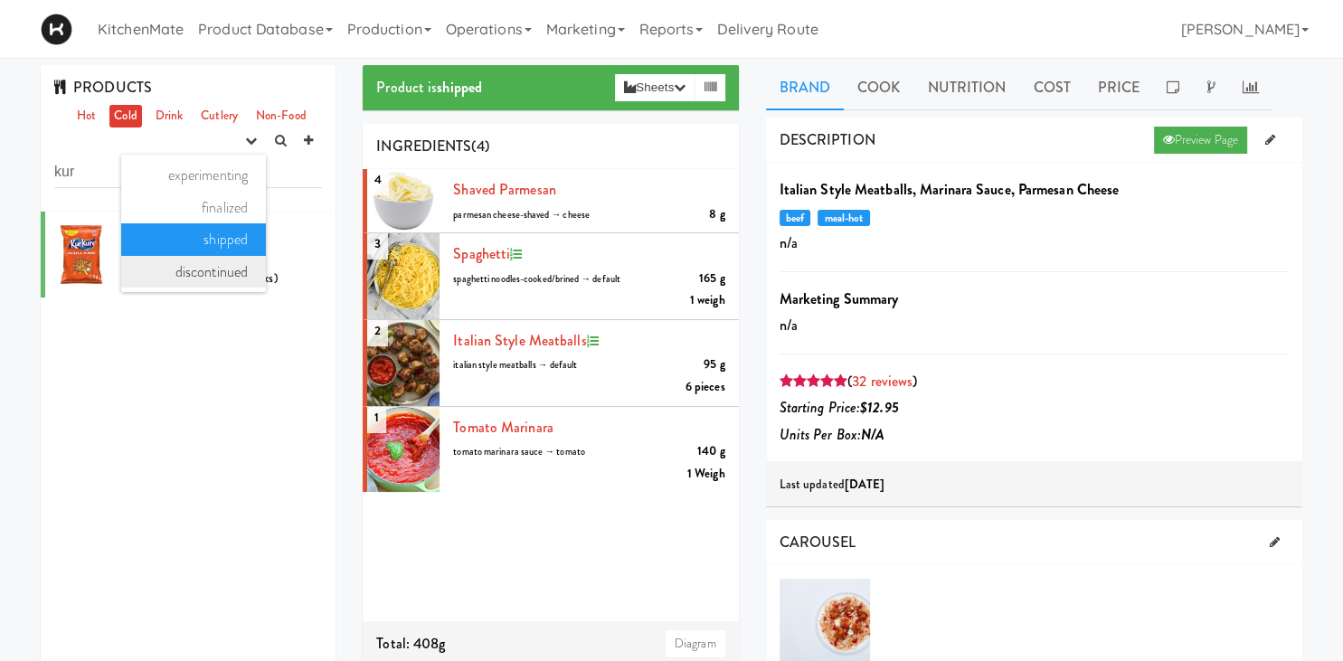
click at [236, 265] on link "discontinued" at bounding box center [193, 272] width 145 height 33
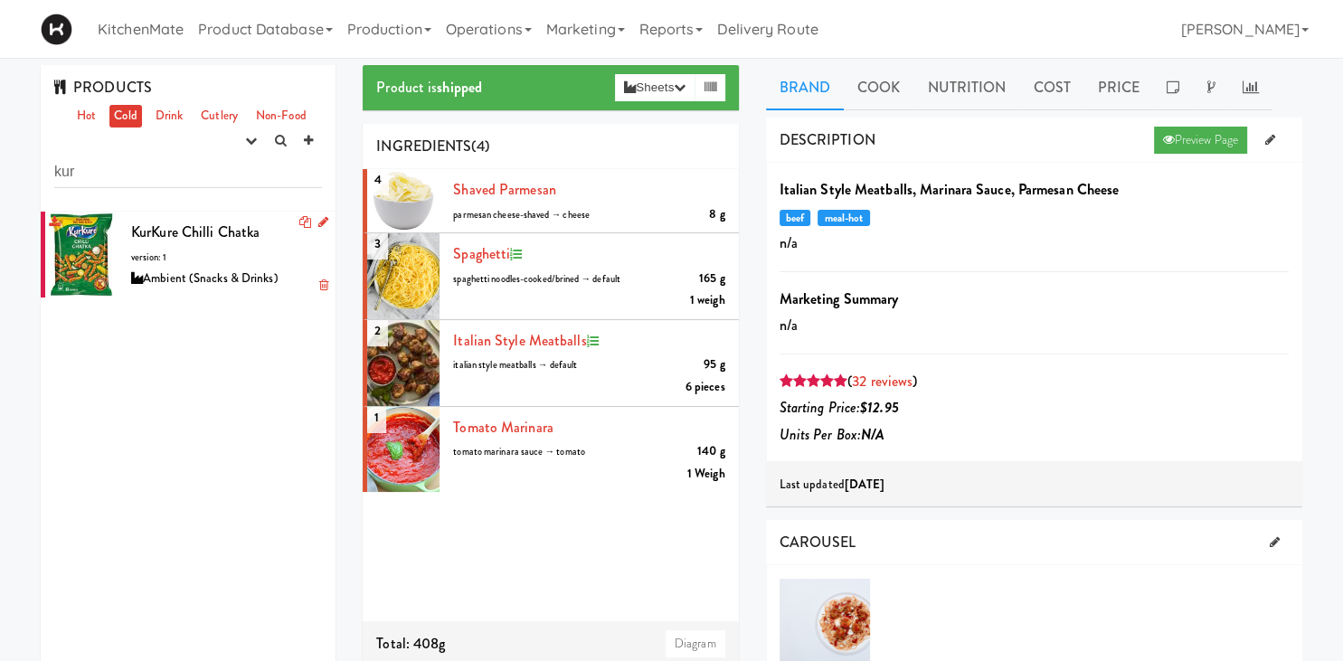
click at [322, 222] on icon at bounding box center [323, 222] width 10 height 12
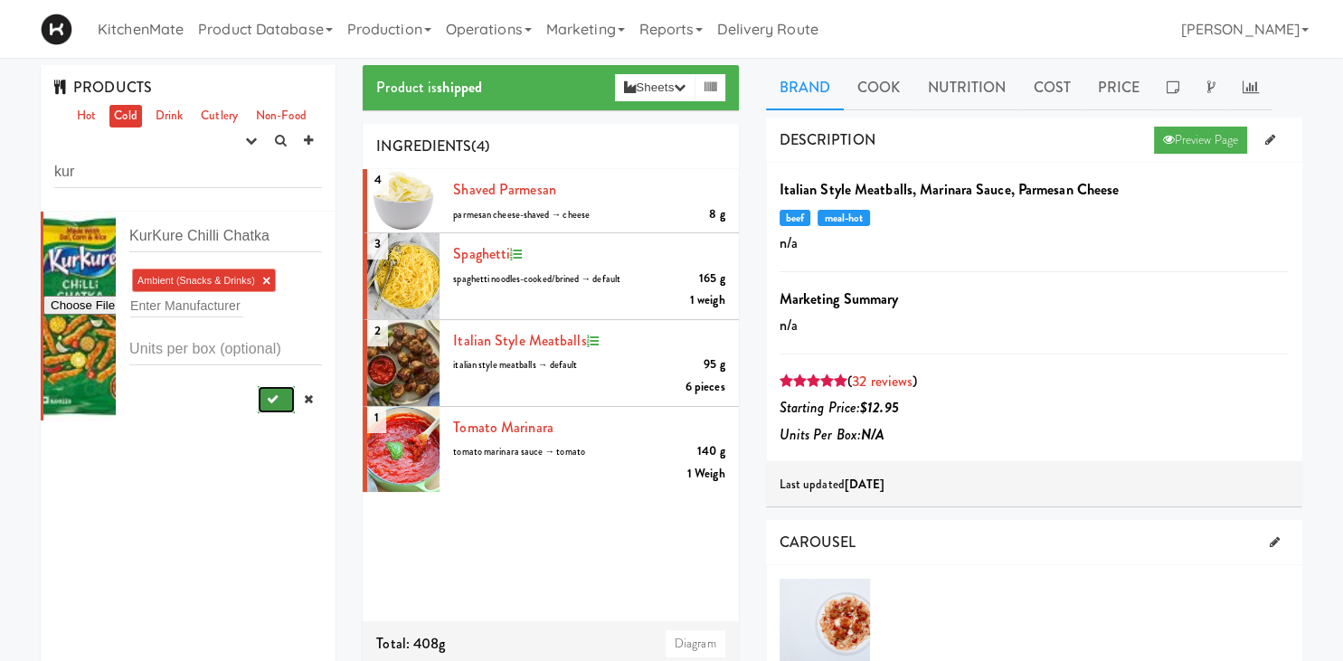
click at [269, 408] on button "submit" at bounding box center [276, 399] width 37 height 27
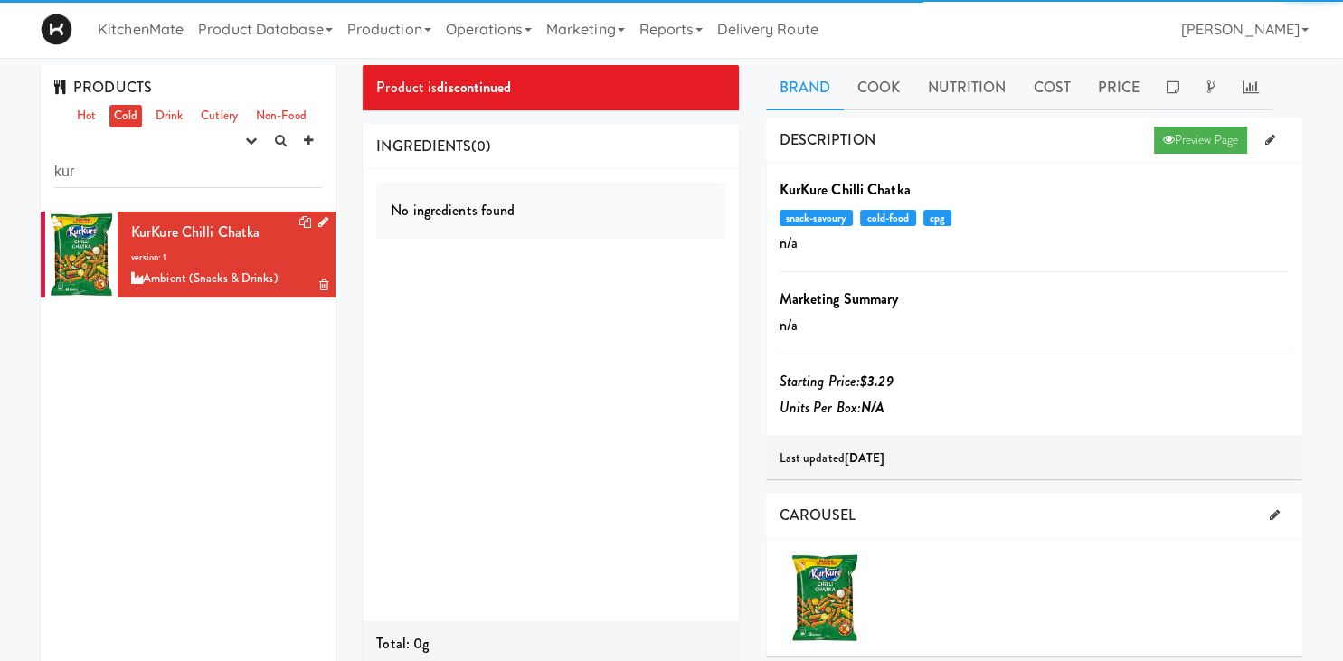
click at [88, 241] on div at bounding box center [81, 255] width 72 height 86
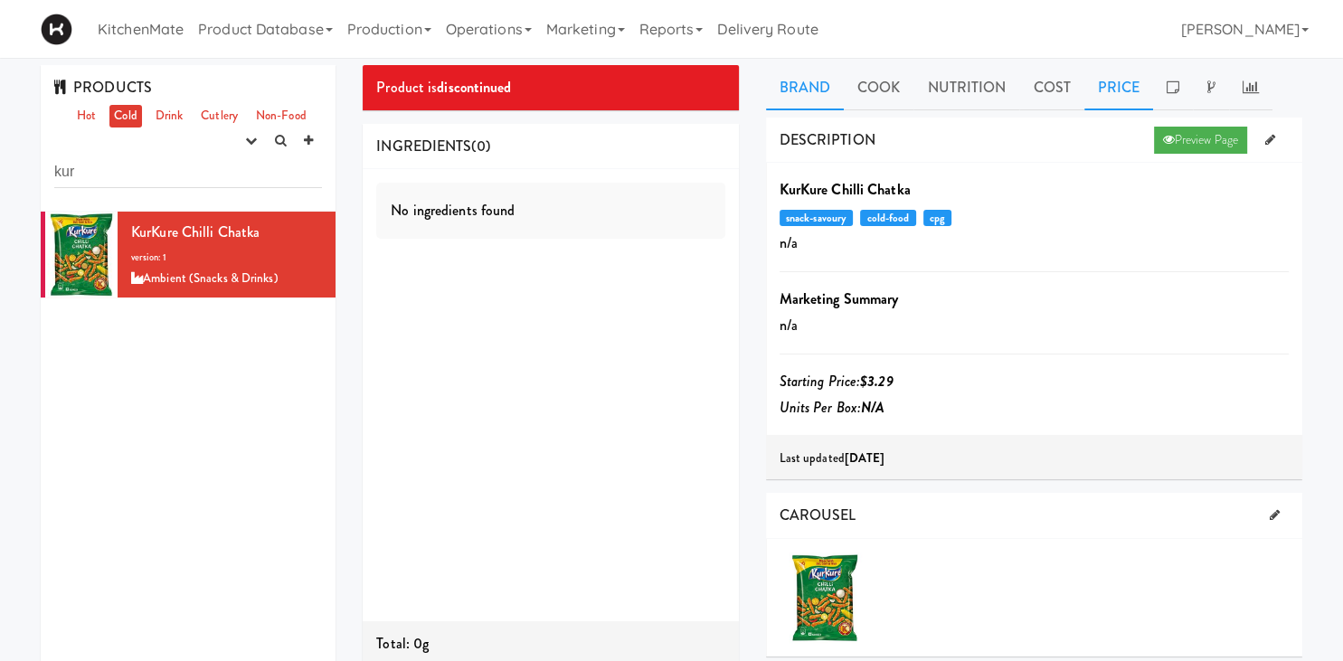
click at [1112, 85] on link "Price" at bounding box center [1119, 87] width 70 height 45
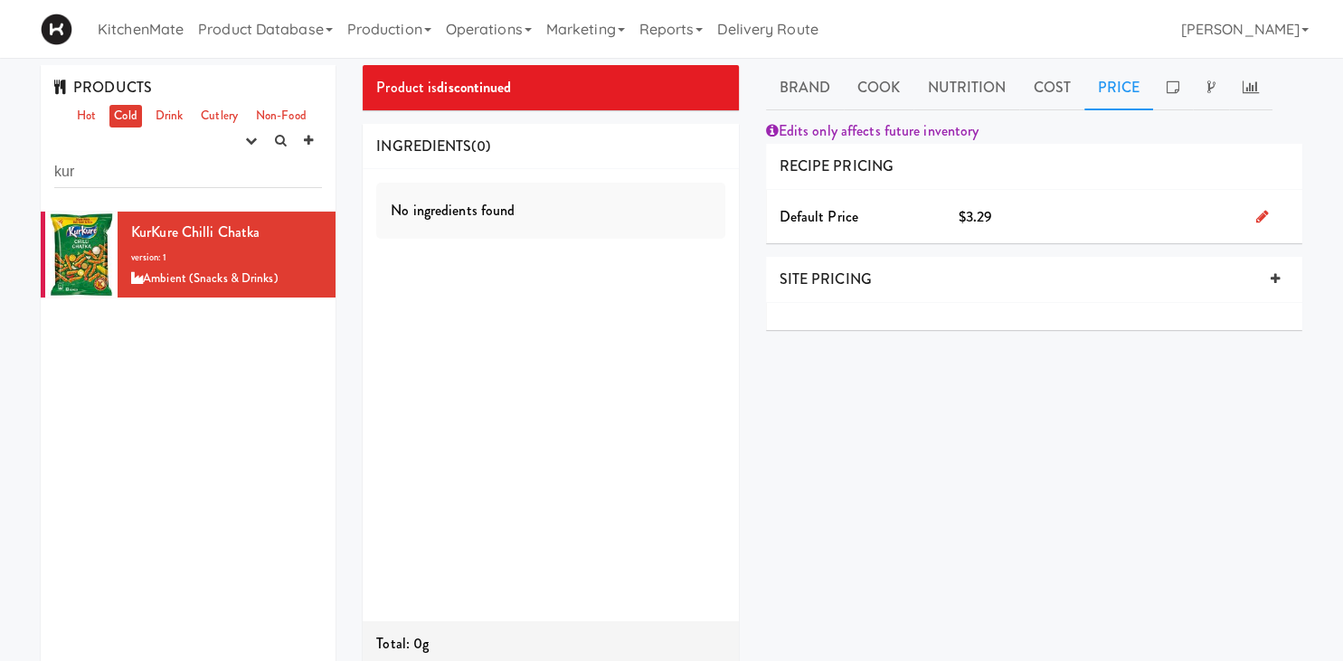
click at [1260, 212] on icon at bounding box center [1262, 216] width 13 height 14
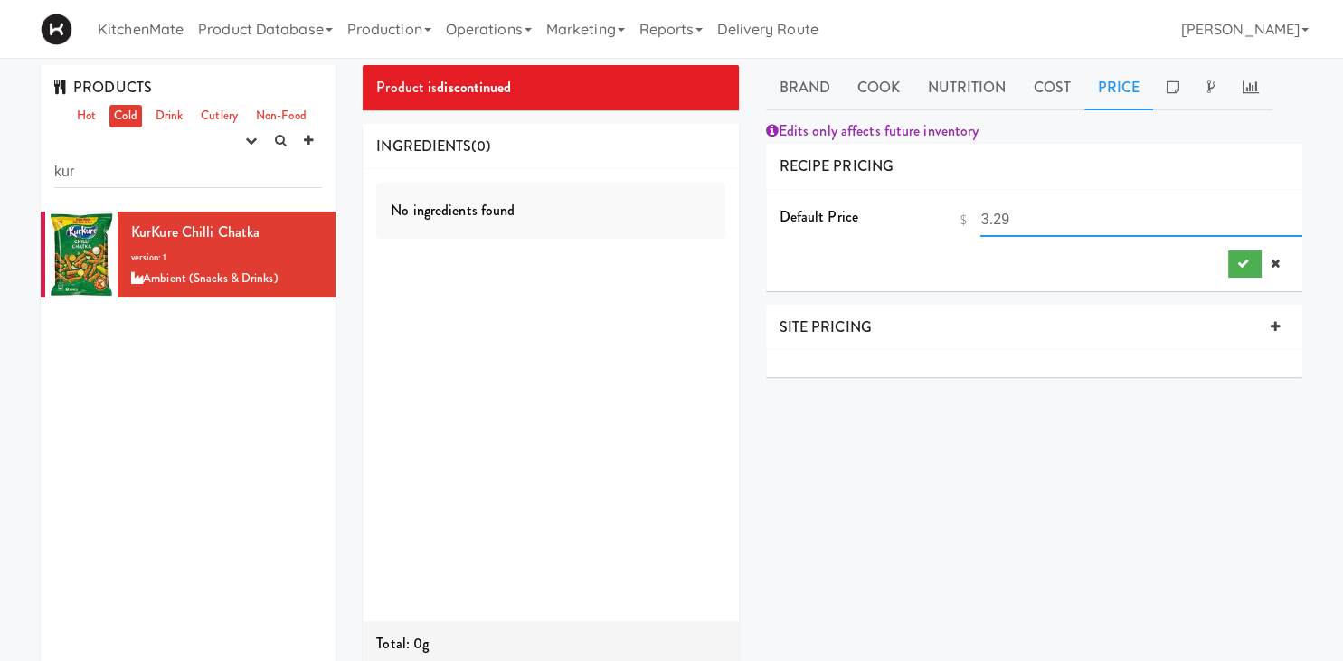
click at [1013, 224] on input "3.29" at bounding box center [1141, 219] width 322 height 33
type input "3"
type input "2.49"
click at [1239, 259] on icon "submit" at bounding box center [1243, 264] width 12 height 12
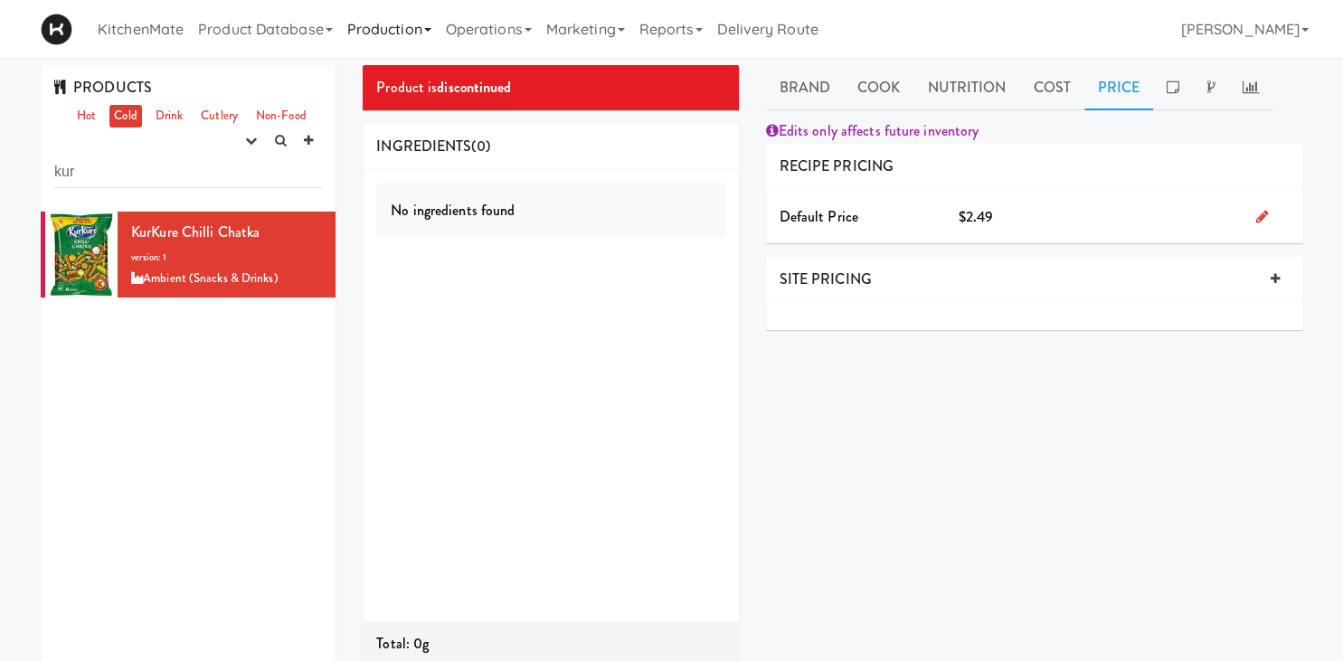
click at [389, 14] on link "Production" at bounding box center [389, 29] width 99 height 58
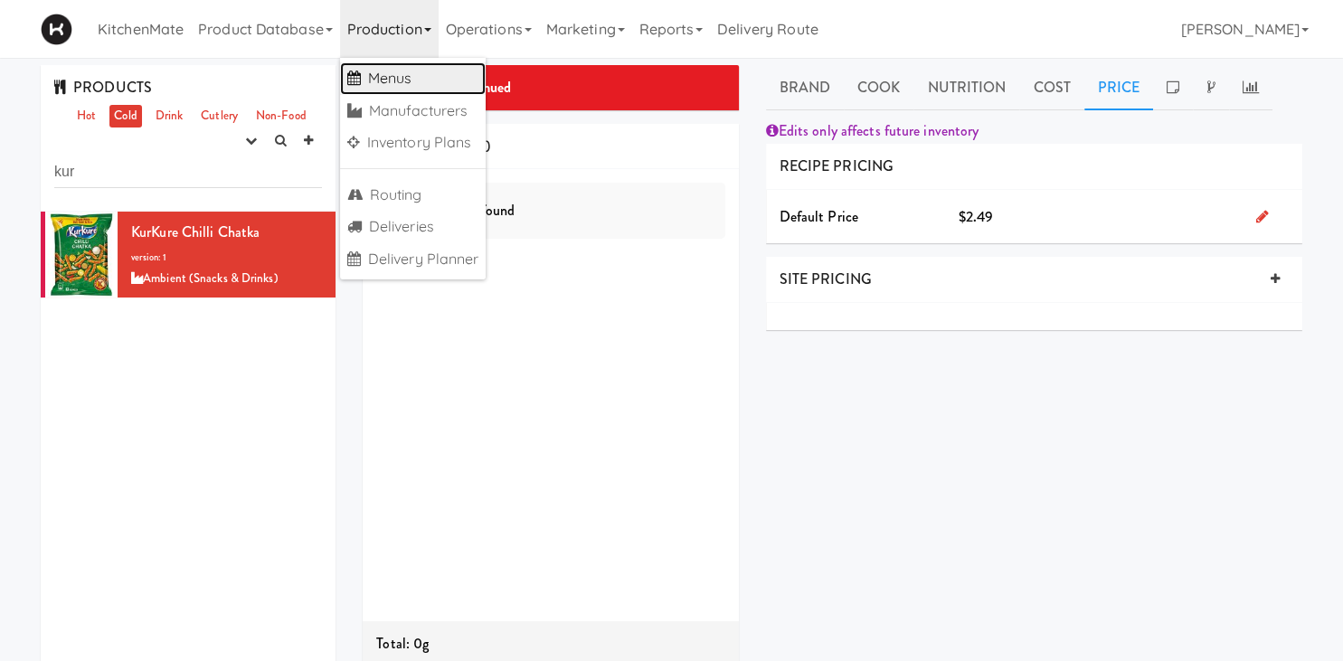
click at [418, 79] on link "Menus" at bounding box center [413, 78] width 146 height 33
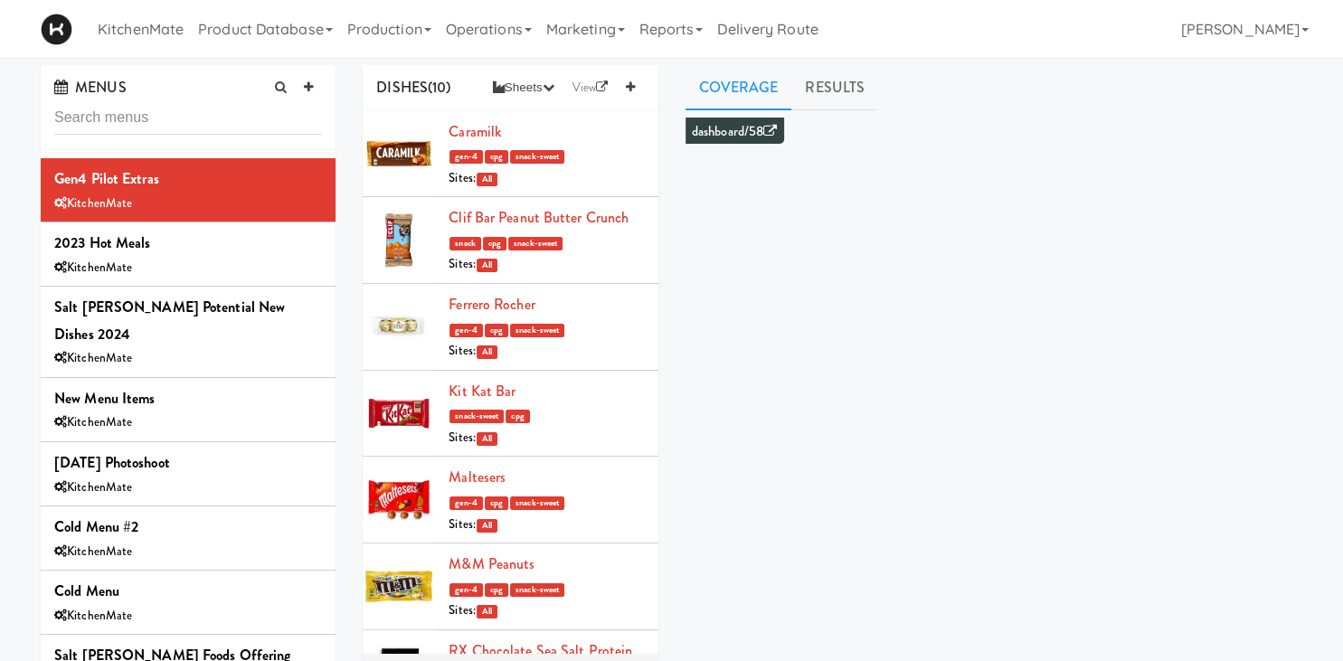
click at [182, 125] on input "text" at bounding box center [188, 117] width 268 height 33
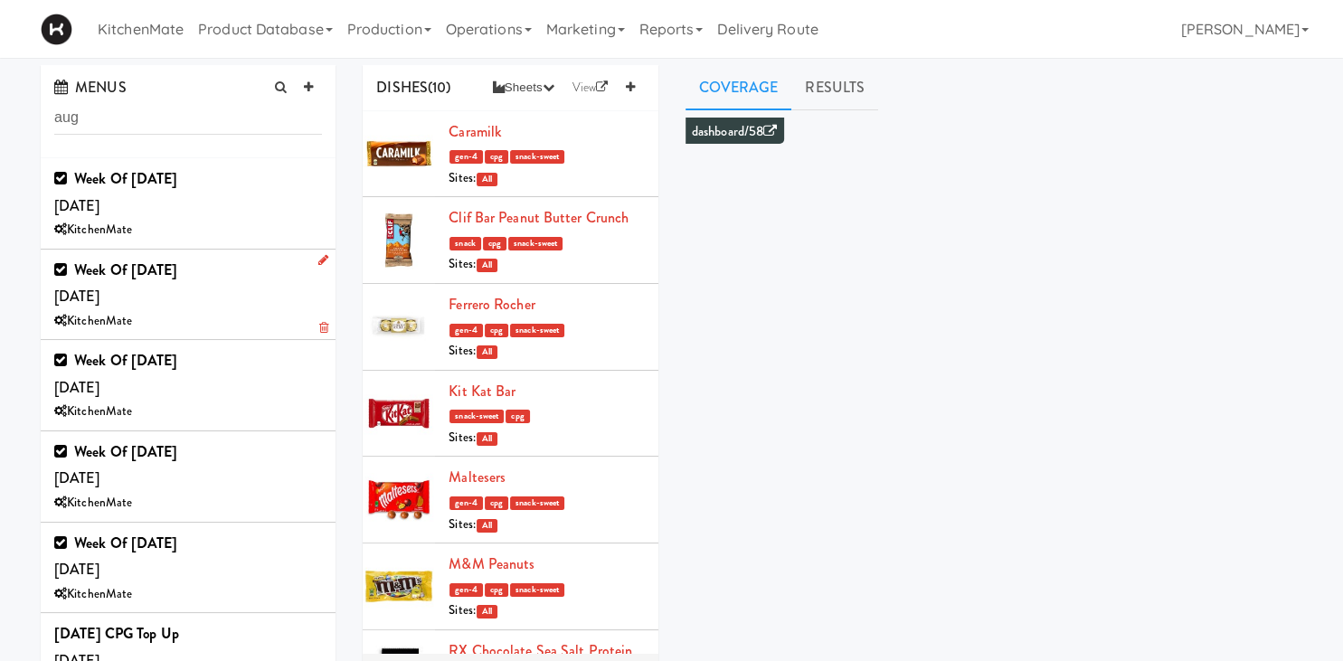
type input "aug"
click at [203, 299] on div "Week of August 24th, 2025 Saturday, Aug 23 KitchenMate" at bounding box center [188, 295] width 268 height 76
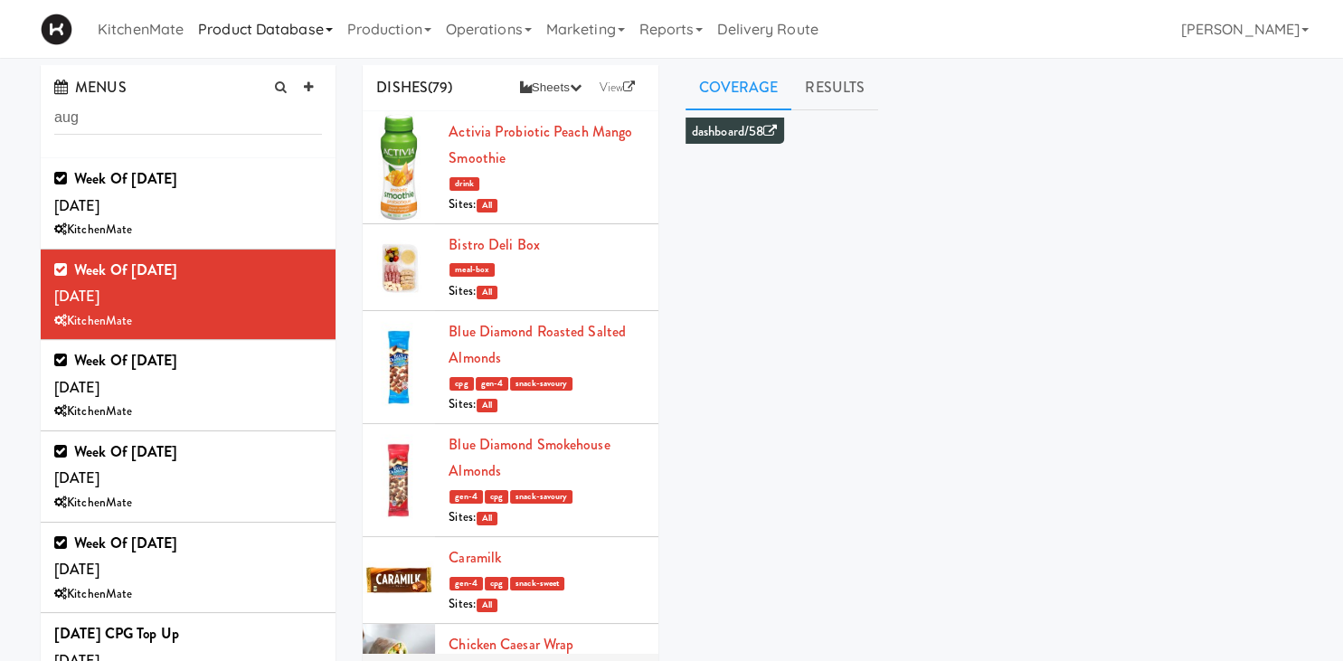
click at [298, 15] on link "Product Database" at bounding box center [265, 29] width 149 height 58
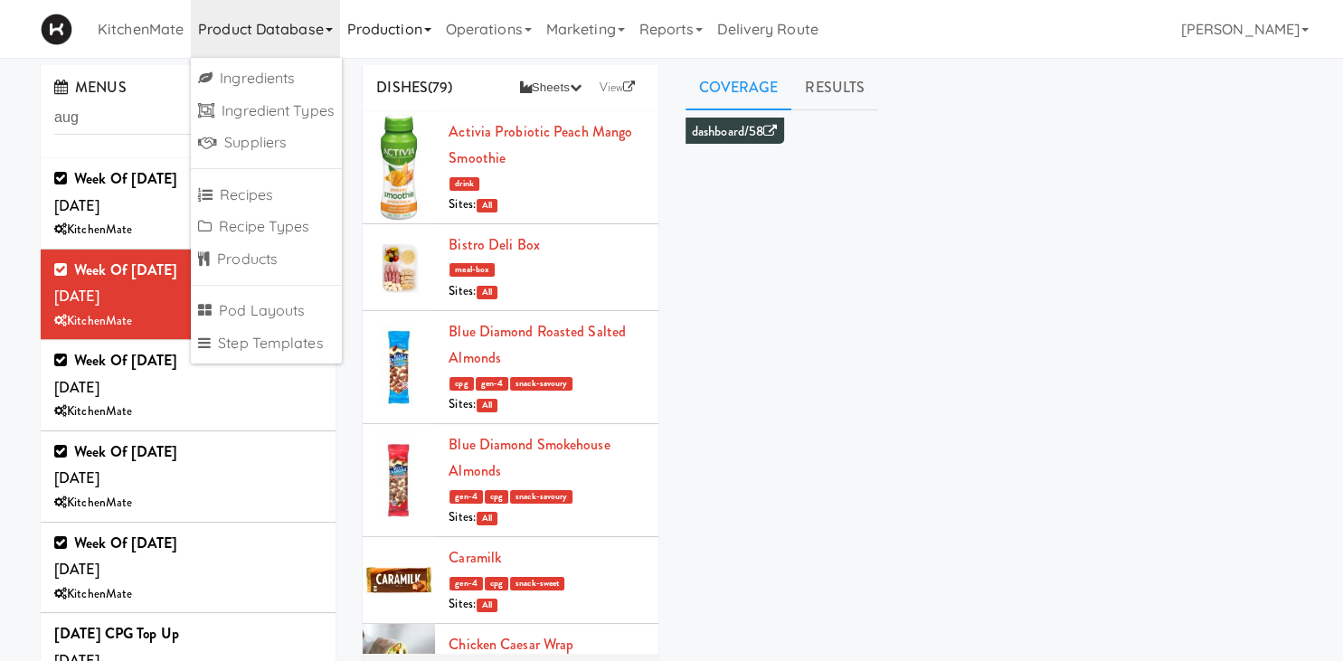
click at [393, 42] on link "Production" at bounding box center [389, 29] width 99 height 58
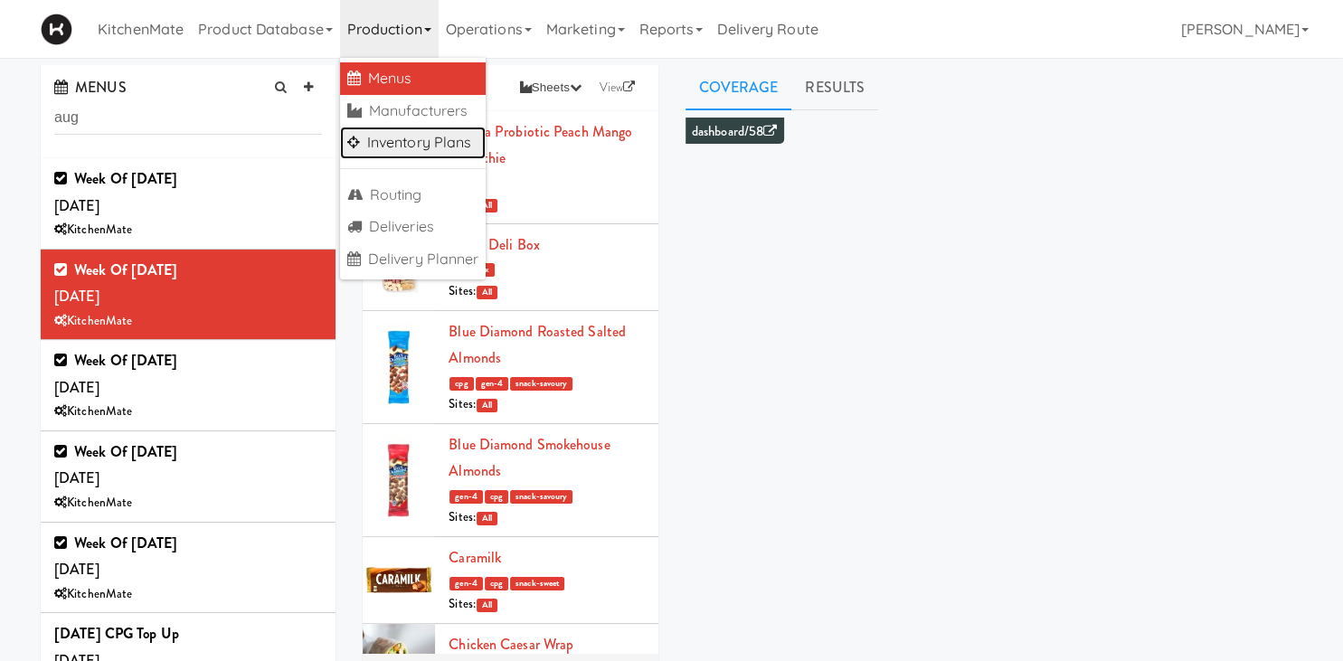
click at [443, 157] on link "Inventory Plans" at bounding box center [413, 143] width 146 height 33
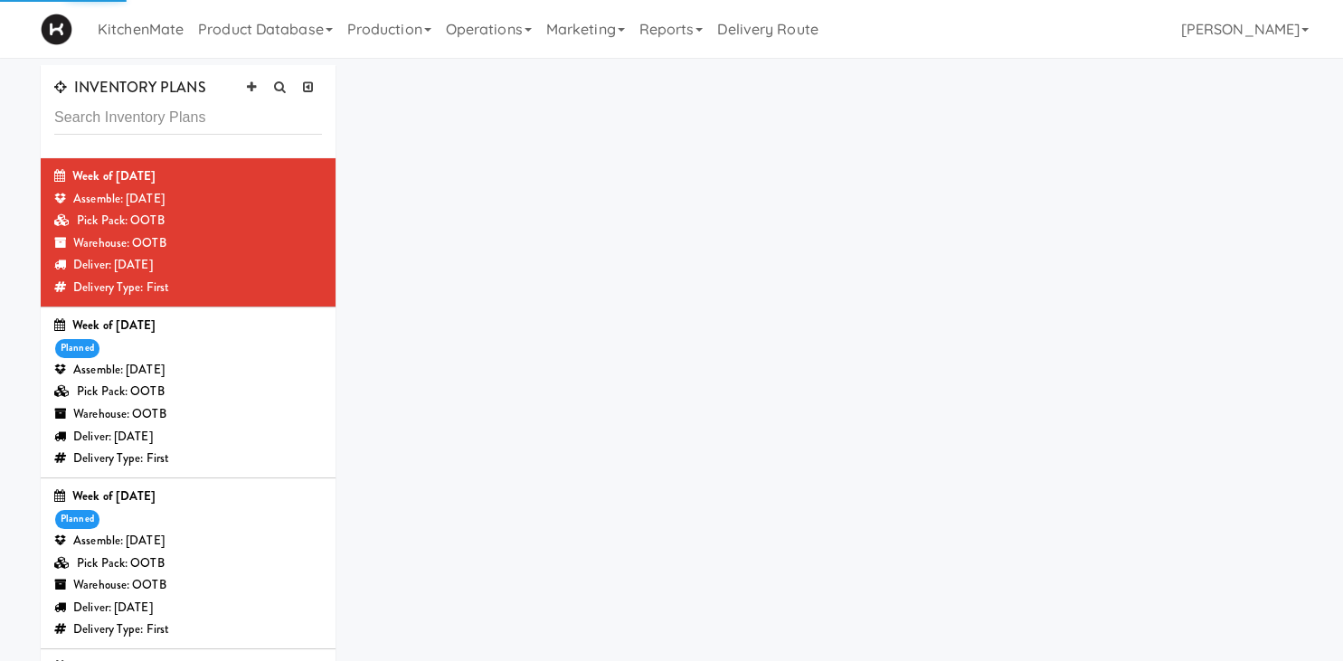
click at [251, 118] on input "text" at bounding box center [188, 117] width 268 height 33
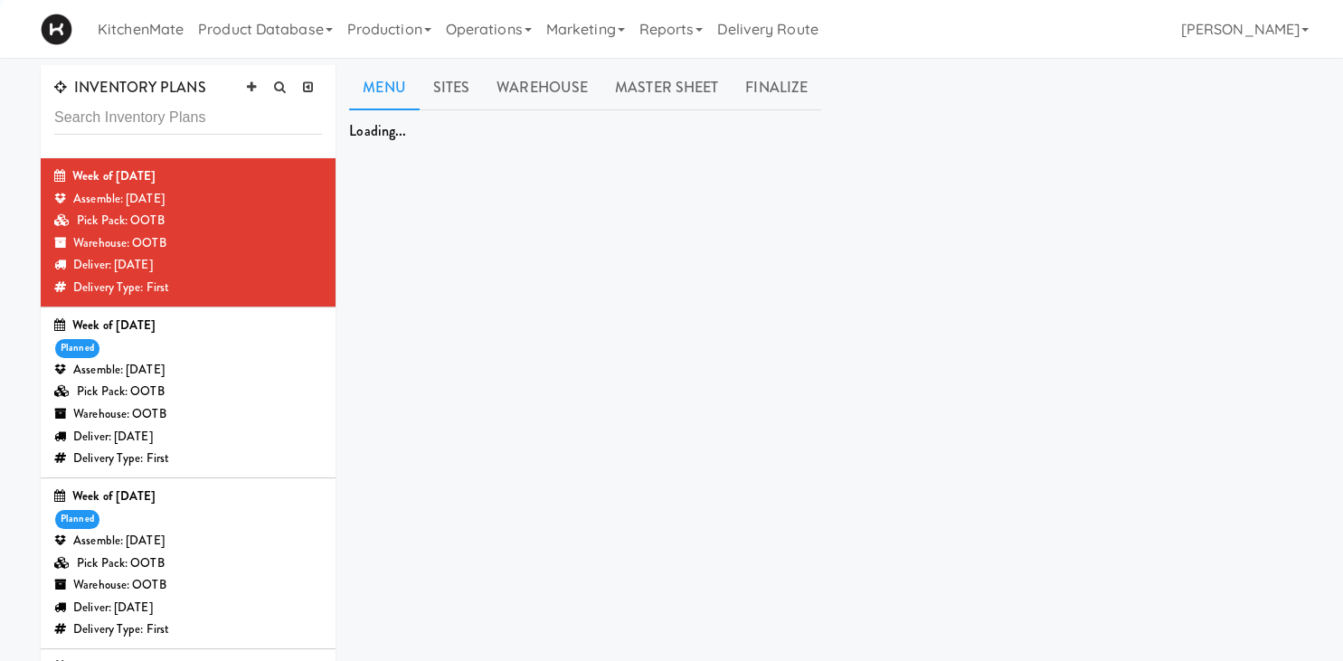
click at [250, 121] on input "text" at bounding box center [188, 117] width 268 height 33
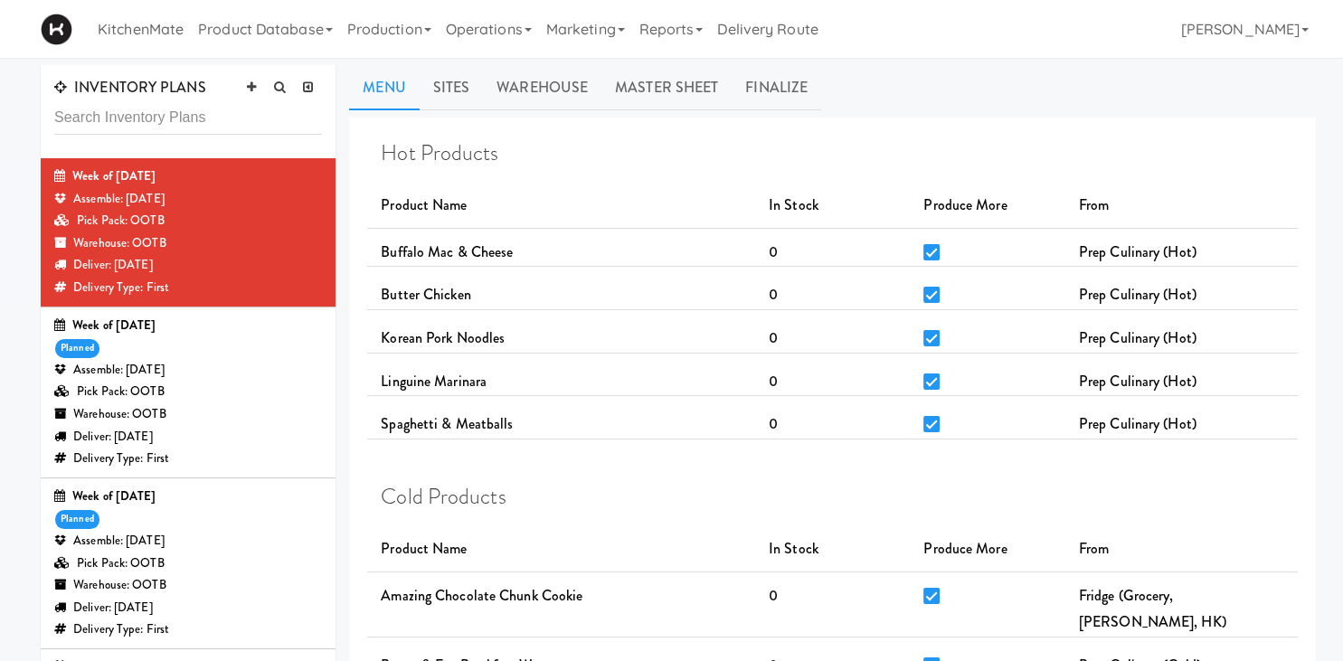
drag, startPoint x: 255, startPoint y: 81, endPoint x: 232, endPoint y: 110, distance: 36.7
click at [255, 81] on link at bounding box center [251, 87] width 27 height 27
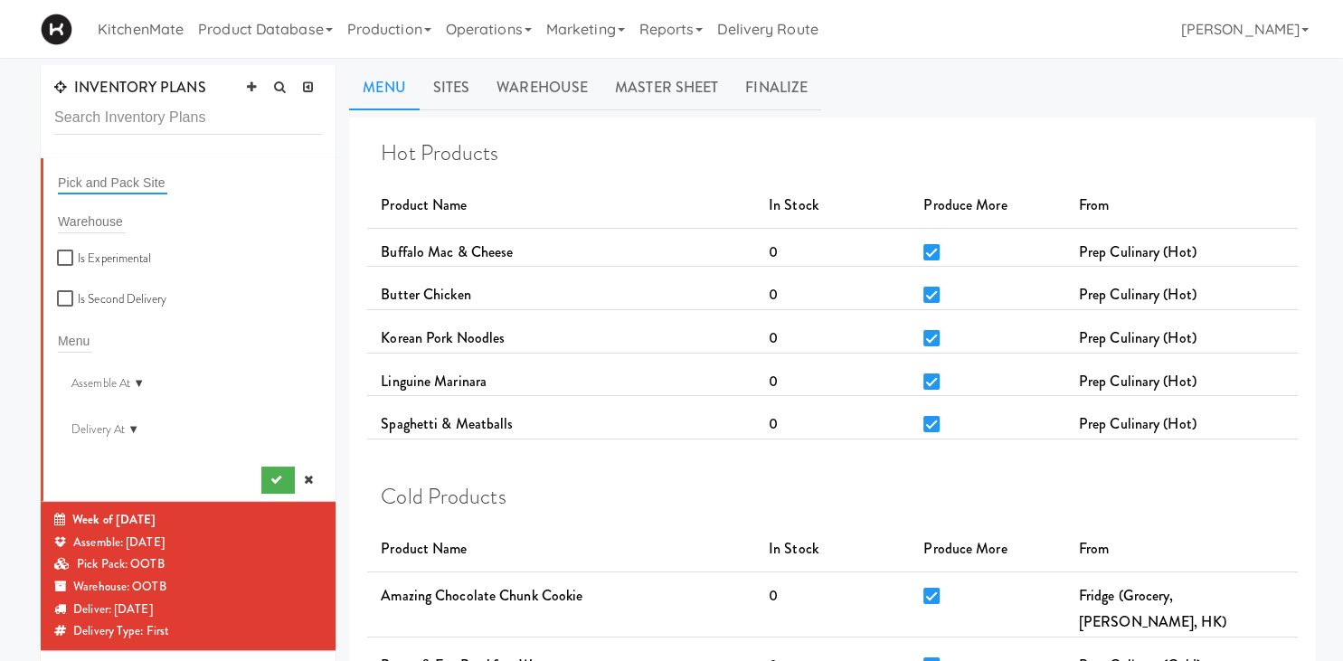
click at [145, 177] on input "text" at bounding box center [112, 183] width 109 height 24
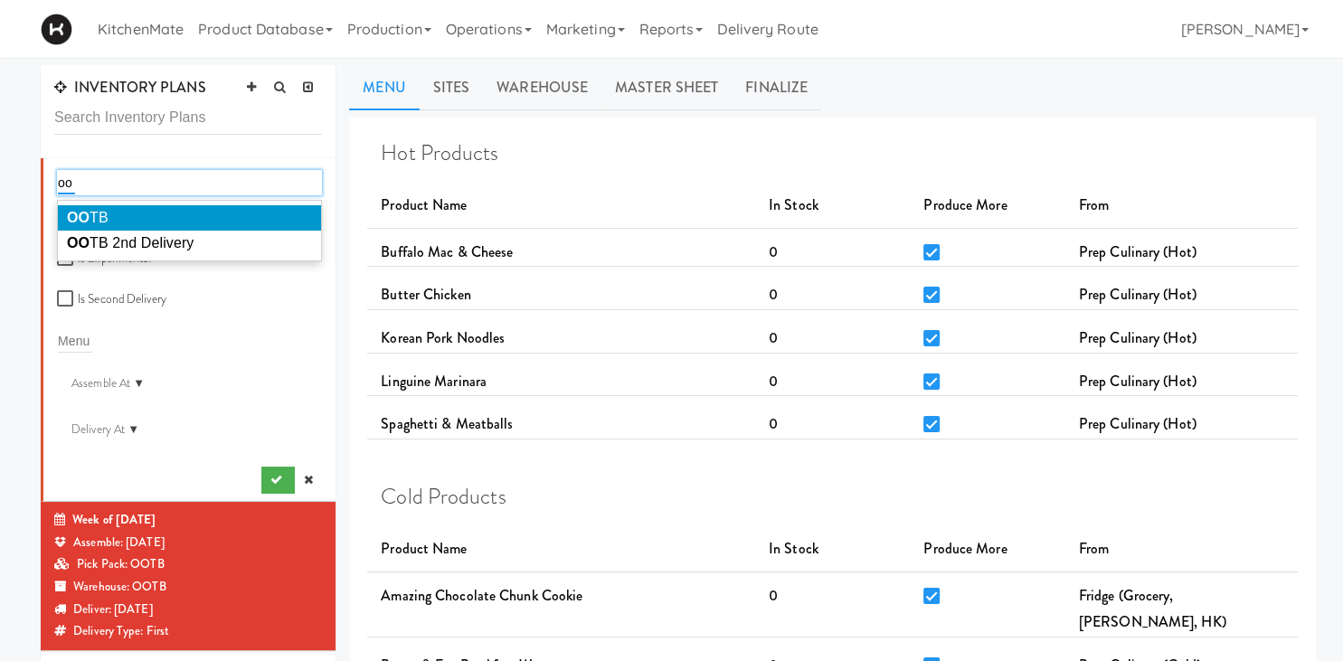
type input "oo"
click at [128, 218] on li "OO TB" at bounding box center [189, 217] width 263 height 25
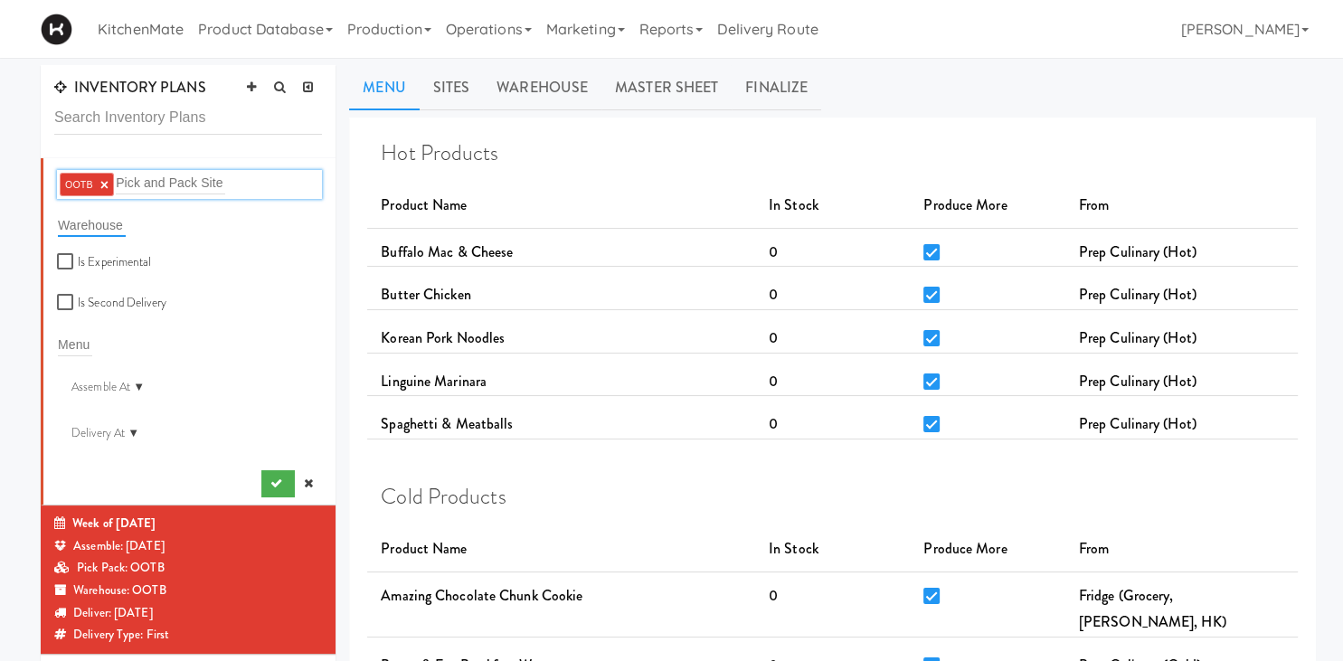
click at [119, 219] on input "text" at bounding box center [92, 225] width 68 height 24
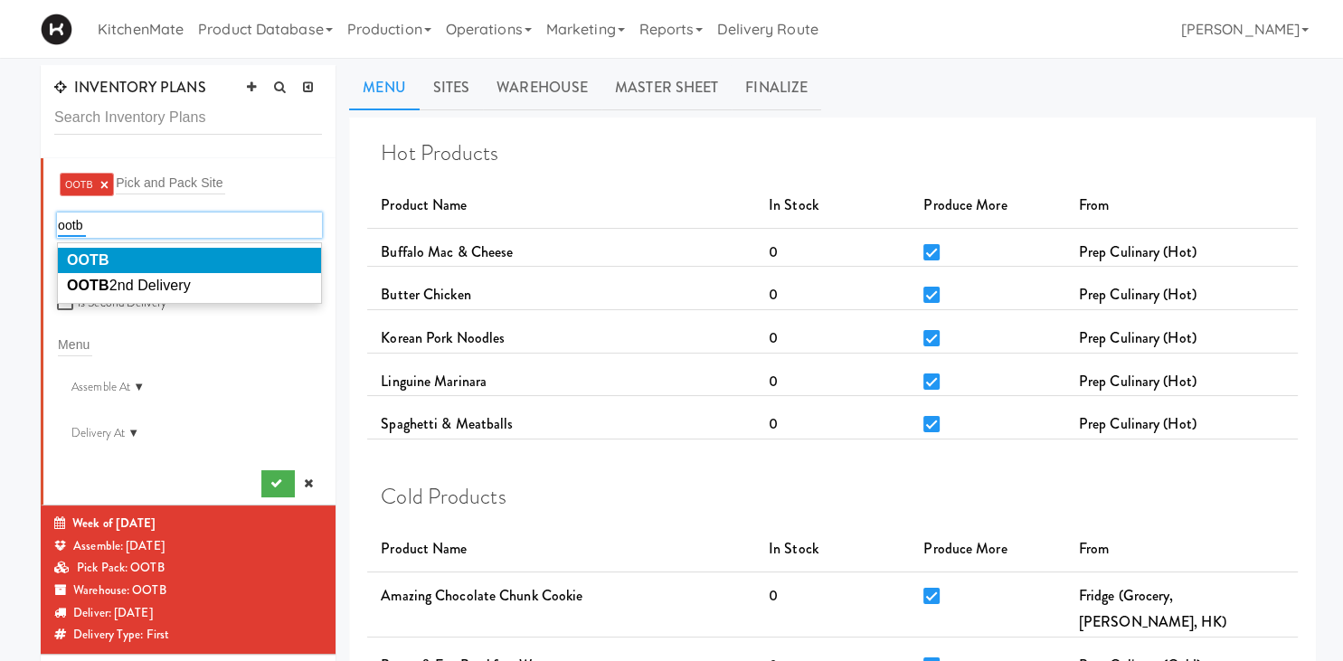
type input "ootb"
click at [154, 251] on li "OOTB" at bounding box center [189, 260] width 263 height 25
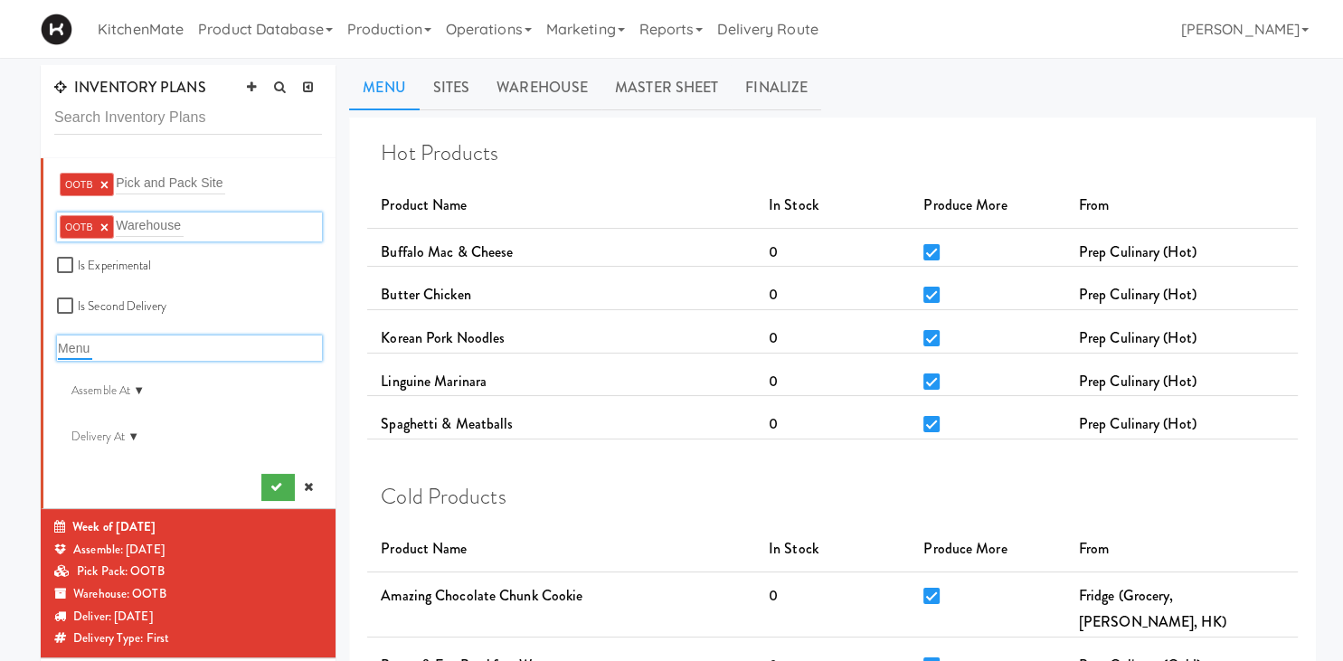
click at [77, 343] on input "text" at bounding box center [75, 348] width 34 height 24
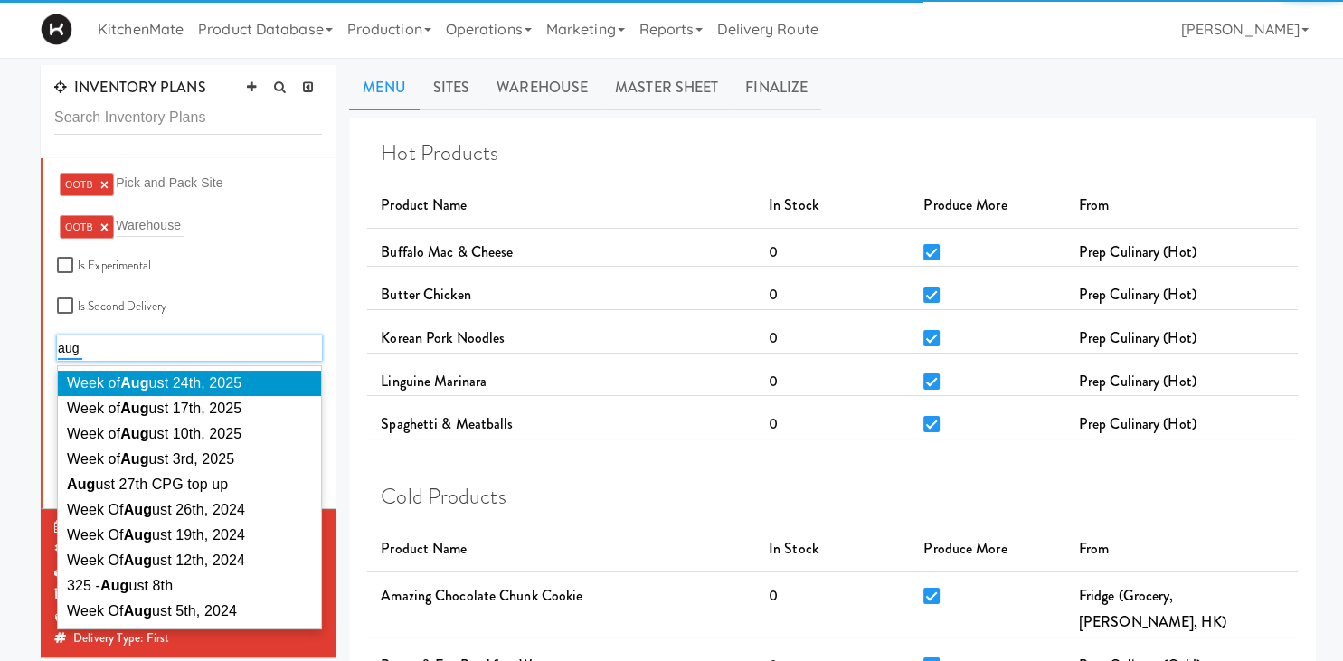
type input "aug"
click at [221, 382] on span "Week of Aug ust 24th, 2025" at bounding box center [154, 382] width 175 height 15
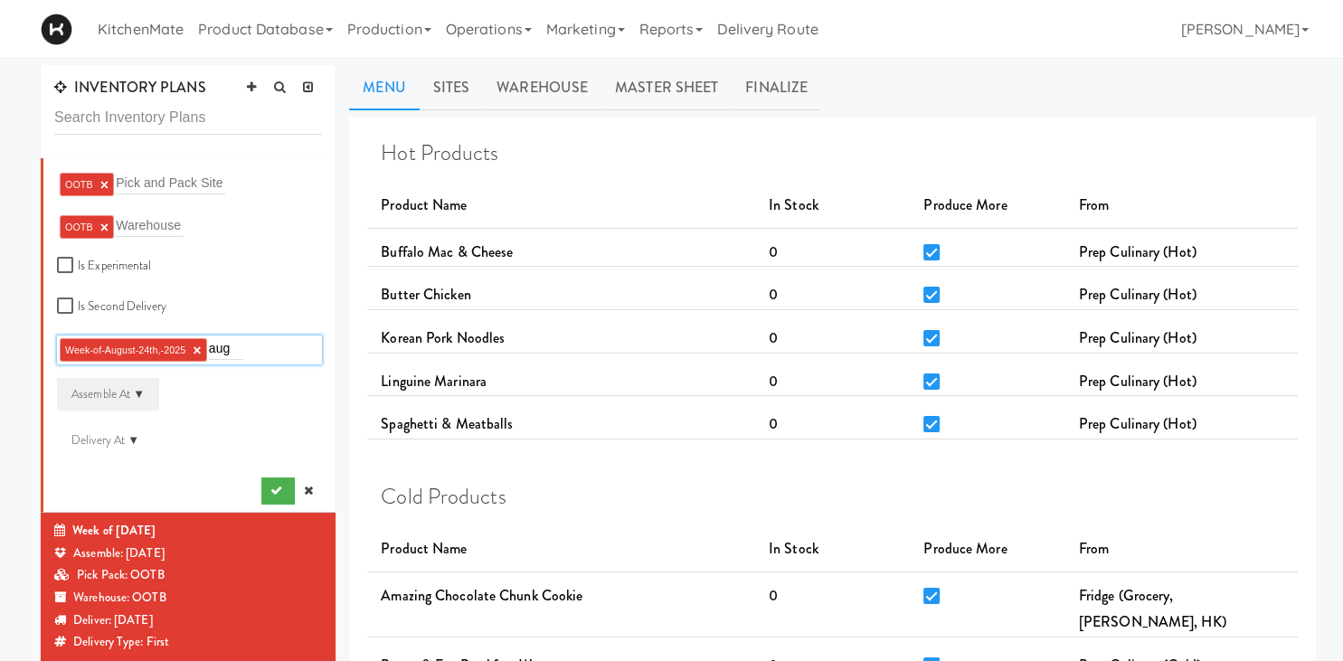
click at [142, 394] on div "Assemble At ▼" at bounding box center [108, 394] width 102 height 33
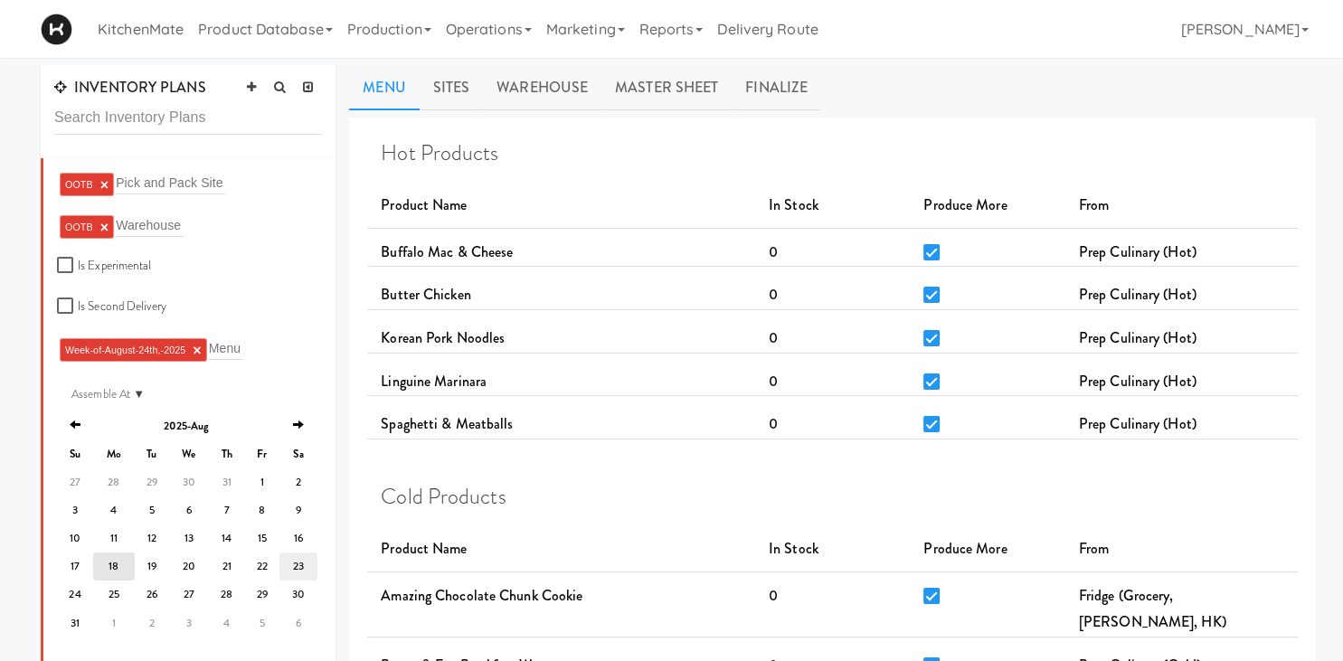
click at [302, 573] on td "23" at bounding box center [298, 566] width 38 height 28
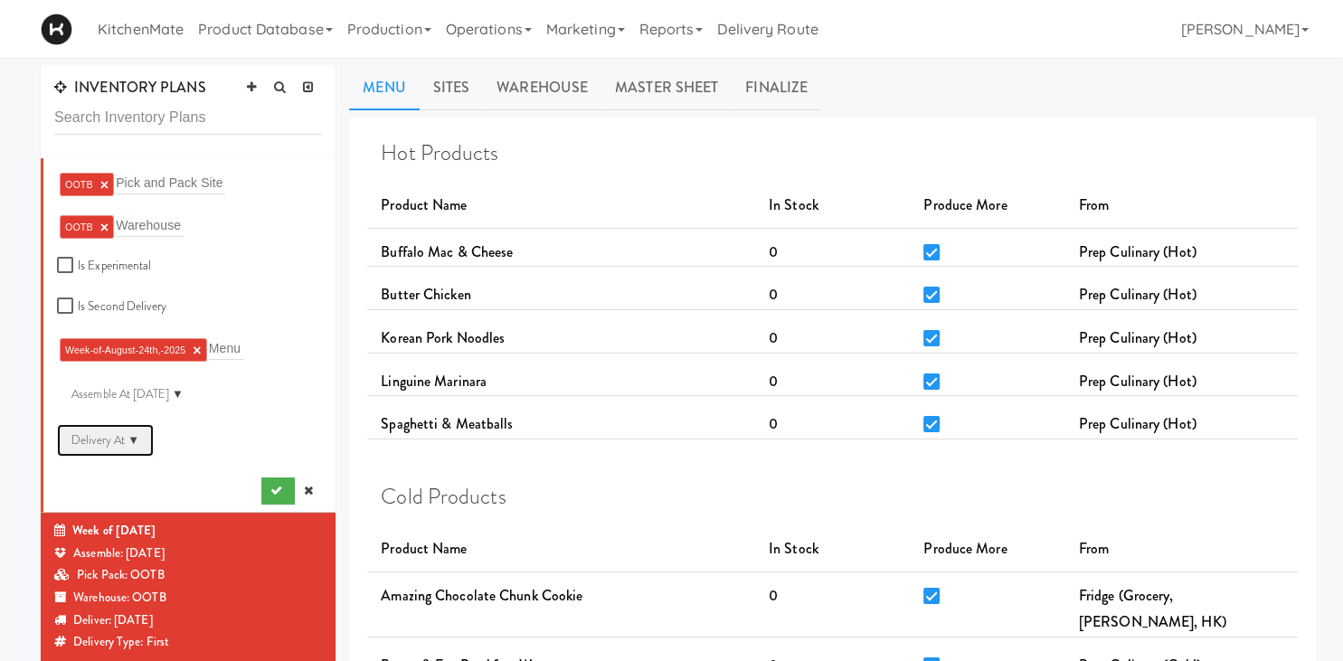
click at [133, 442] on div "Delivery At ▼" at bounding box center [105, 440] width 97 height 33
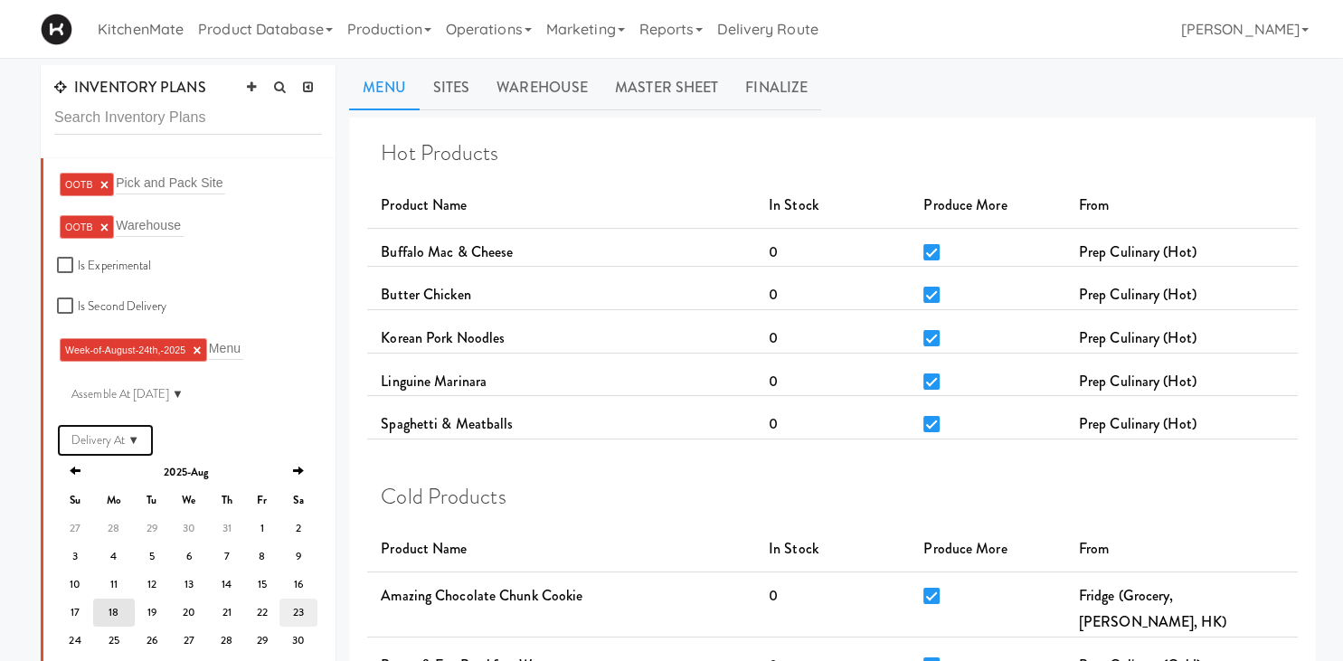
scroll to position [95, 0]
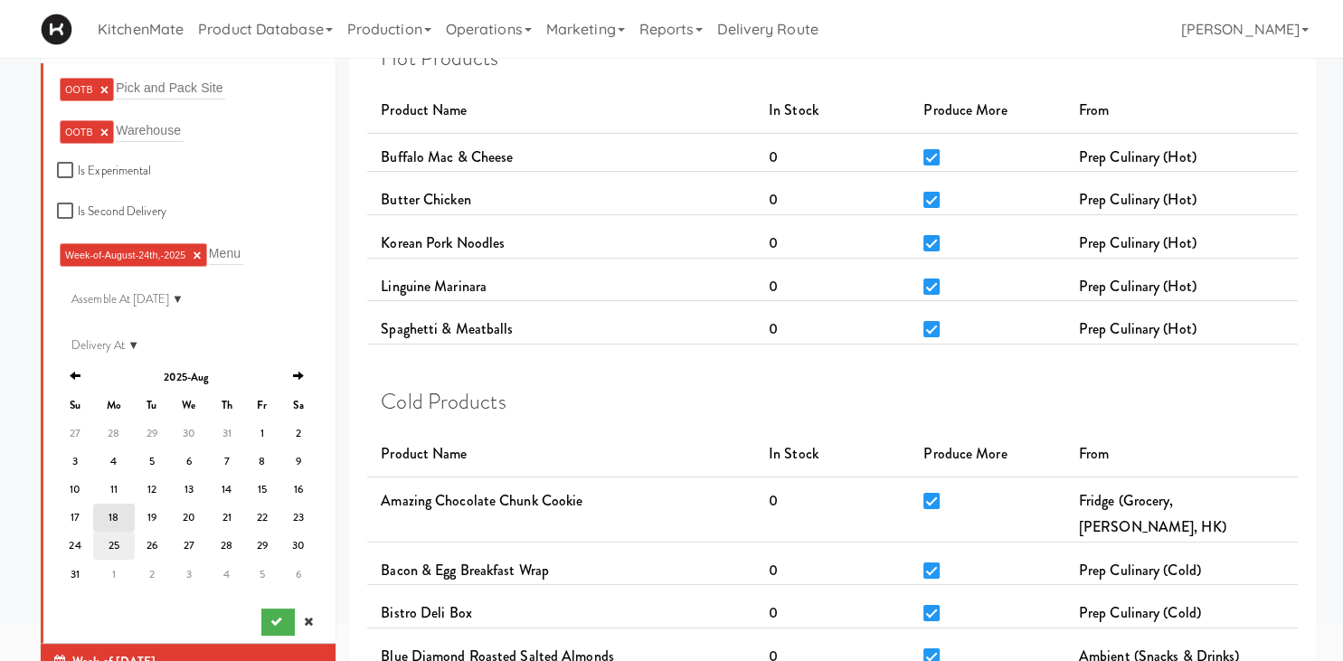
click at [103, 544] on td "25" at bounding box center [114, 546] width 42 height 28
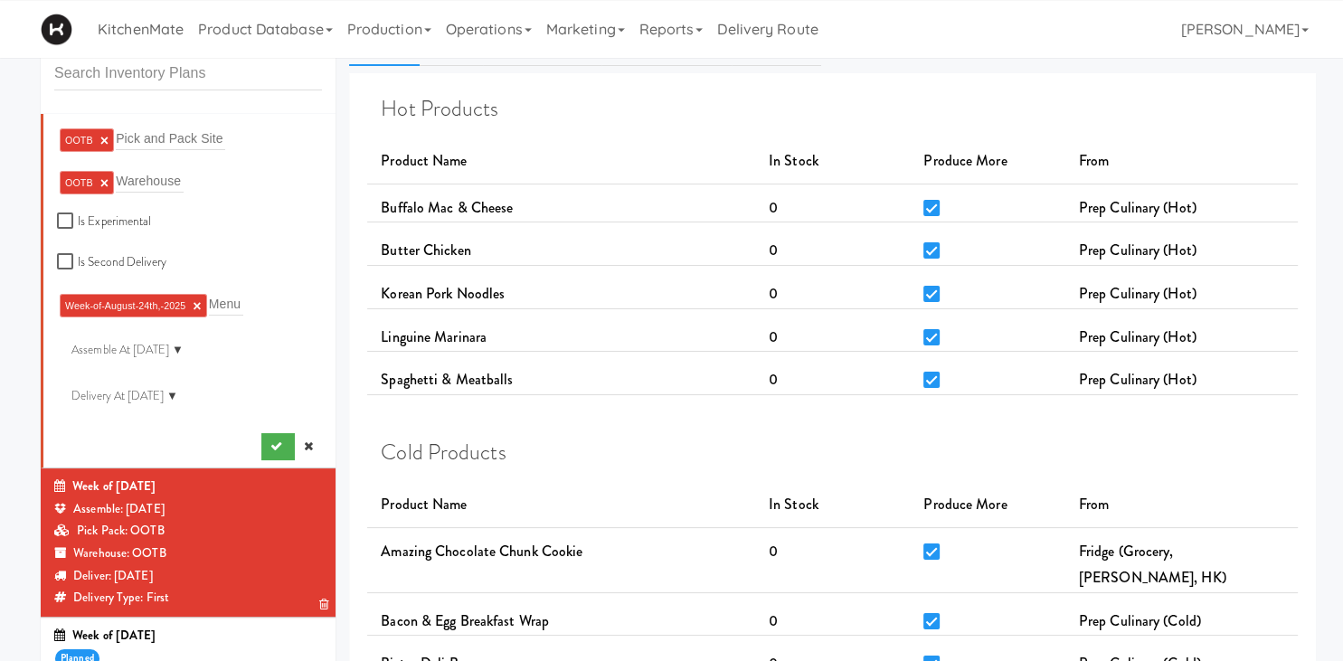
scroll to position [0, 0]
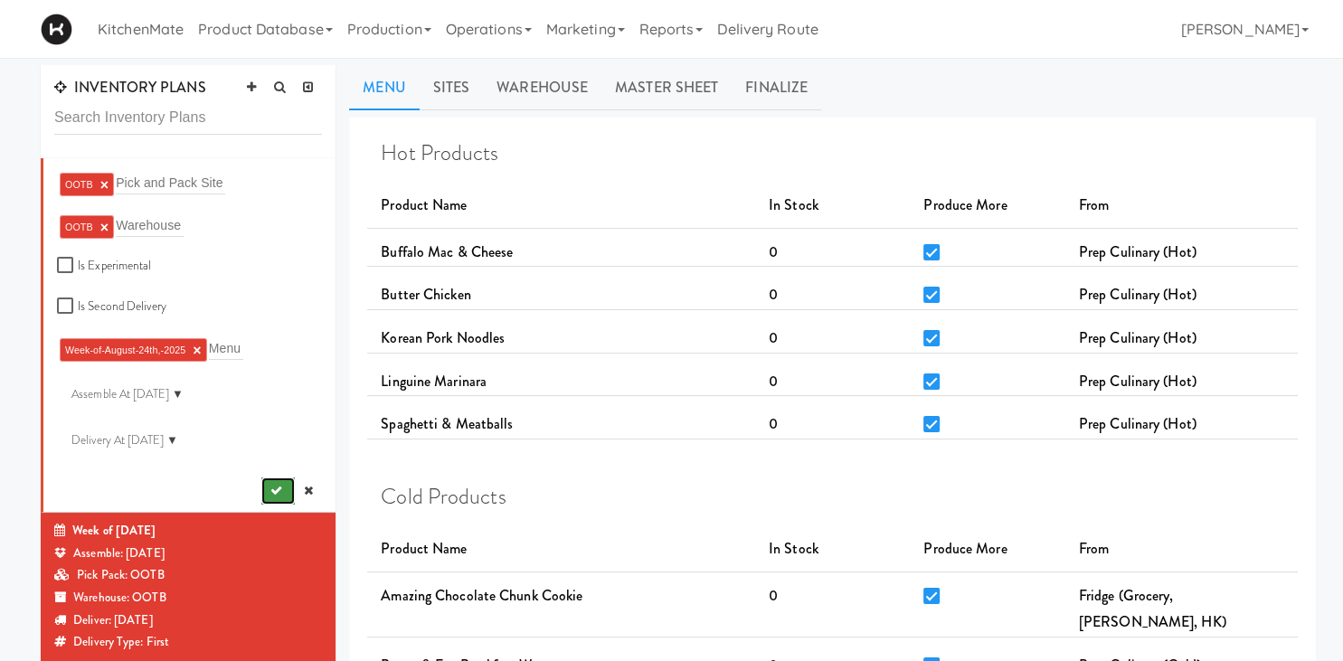
click at [270, 482] on button "submit" at bounding box center [277, 490] width 33 height 27
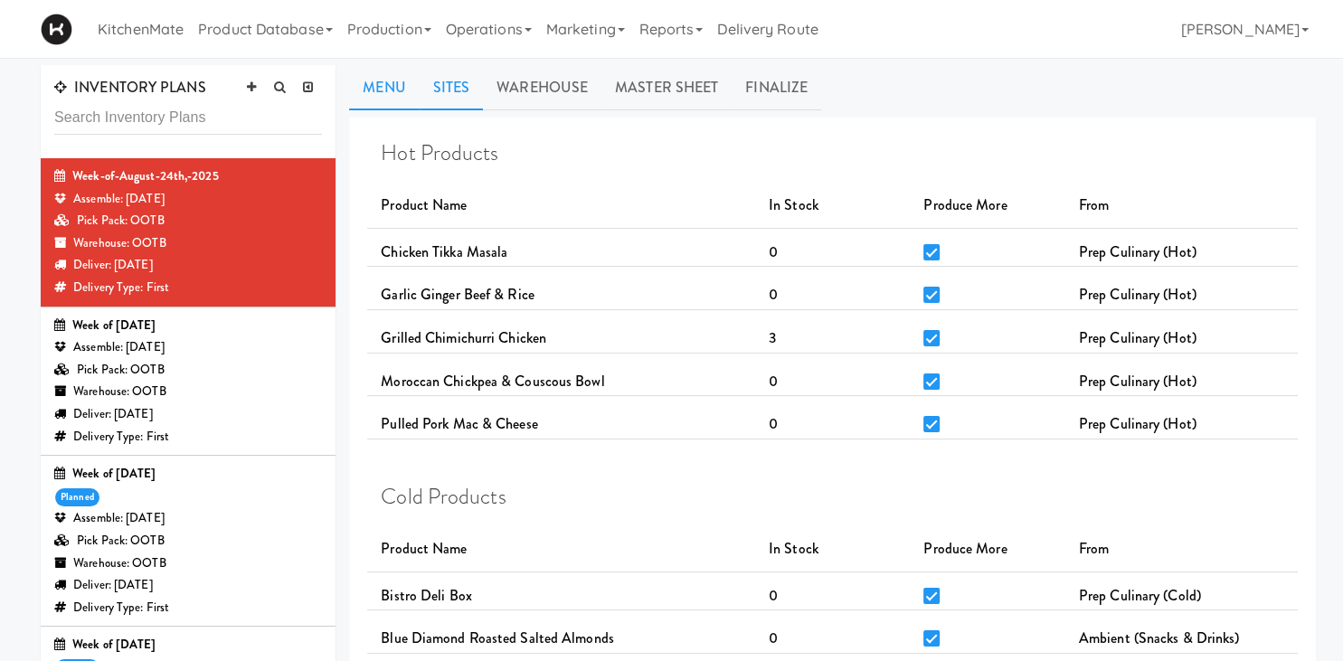
click at [454, 89] on link "Sites" at bounding box center [452, 87] width 64 height 45
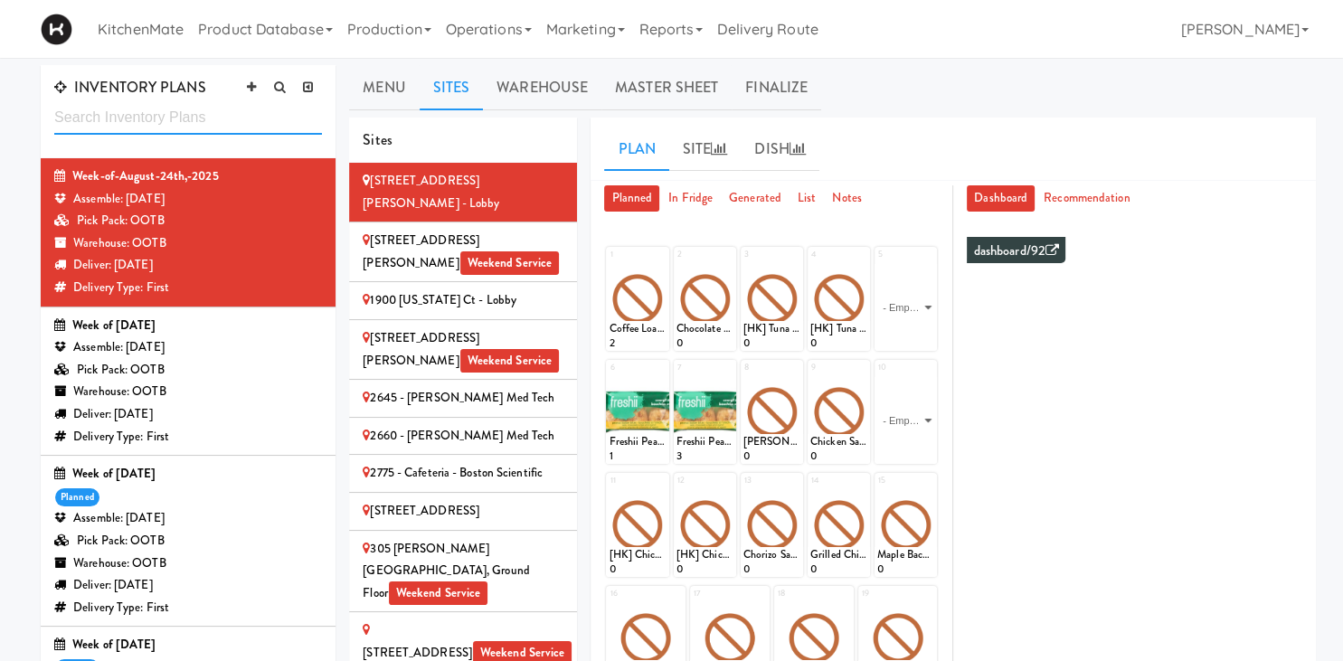
click at [123, 108] on input "text" at bounding box center [188, 117] width 268 height 33
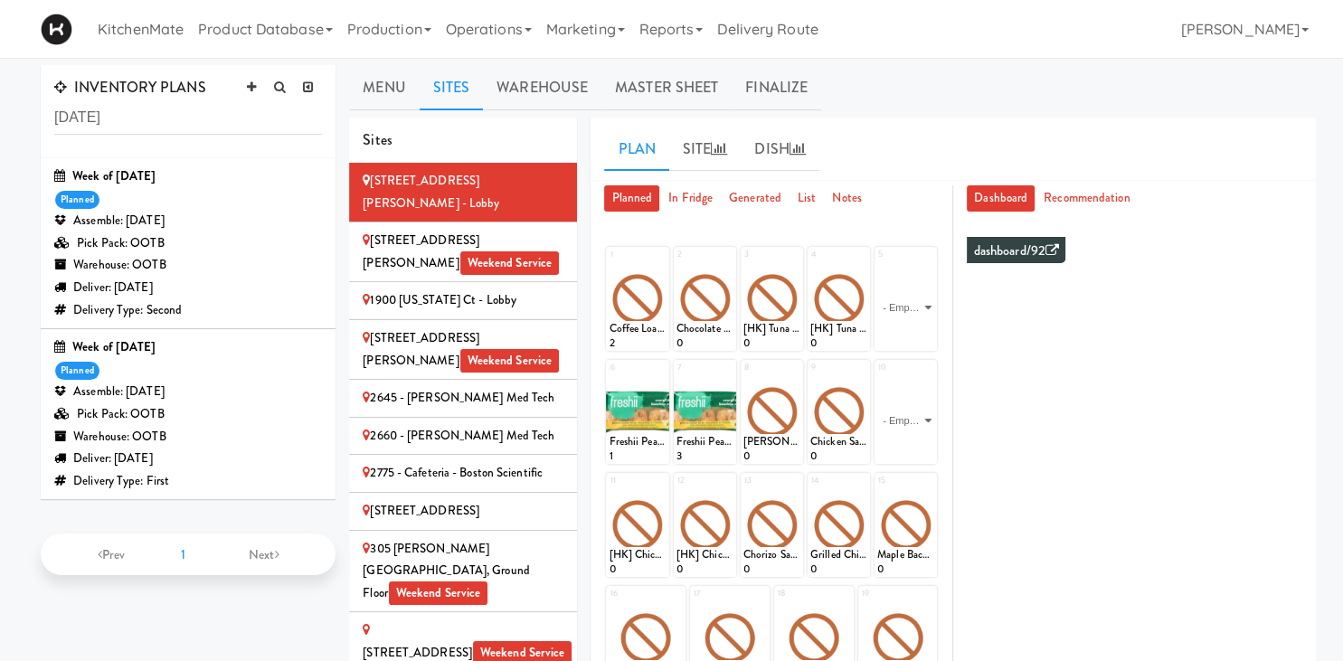
click at [207, 380] on div "Week of March 17th, 2025 planned Assemble: Sunday Mar 16, 2025 Pick Pack: OOTB …" at bounding box center [188, 414] width 268 height 156
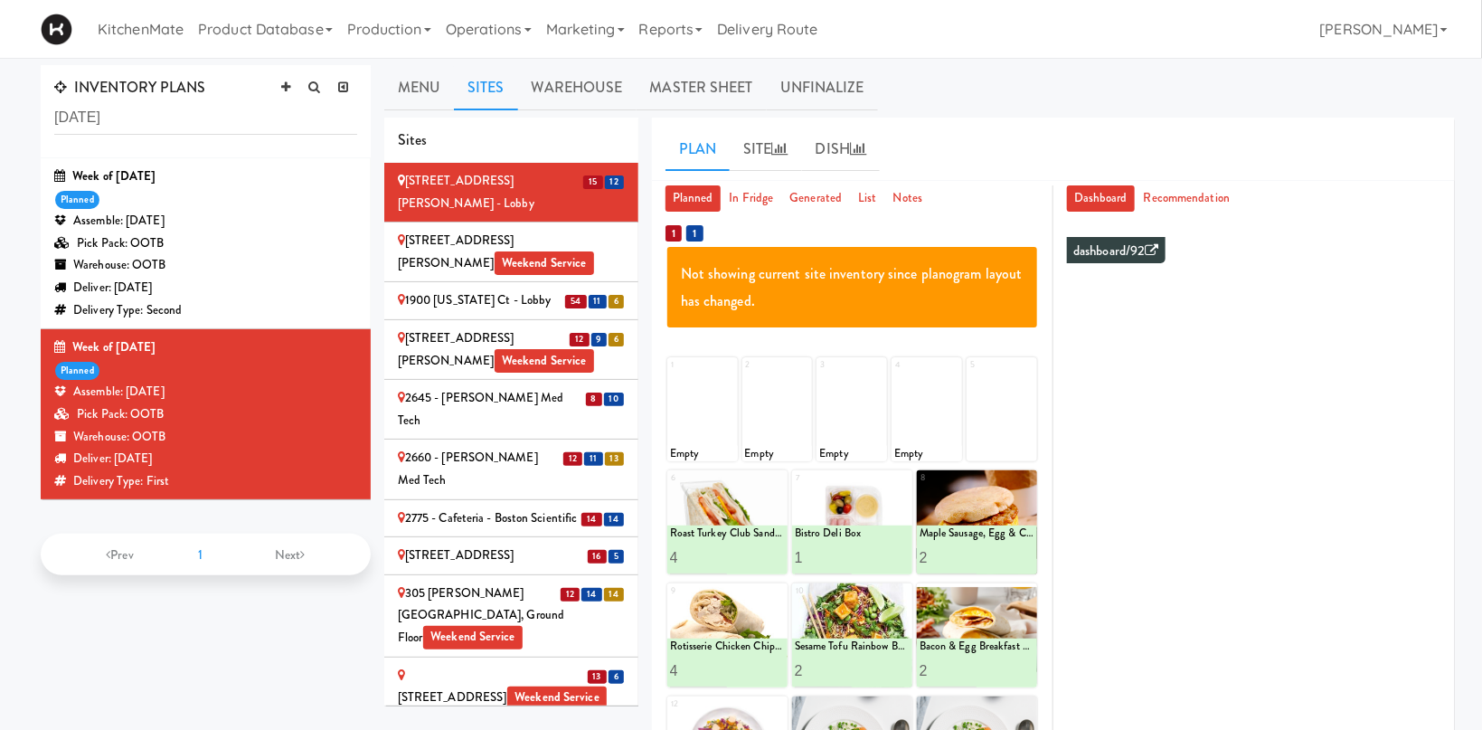
click at [219, 458] on div "Deliver: Monday Mar 17, 2025" at bounding box center [205, 459] width 303 height 23
drag, startPoint x: 182, startPoint y: 117, endPoint x: -52, endPoint y: 110, distance: 233.4
click at [54, 110] on input "march 17" at bounding box center [205, 117] width 303 height 33
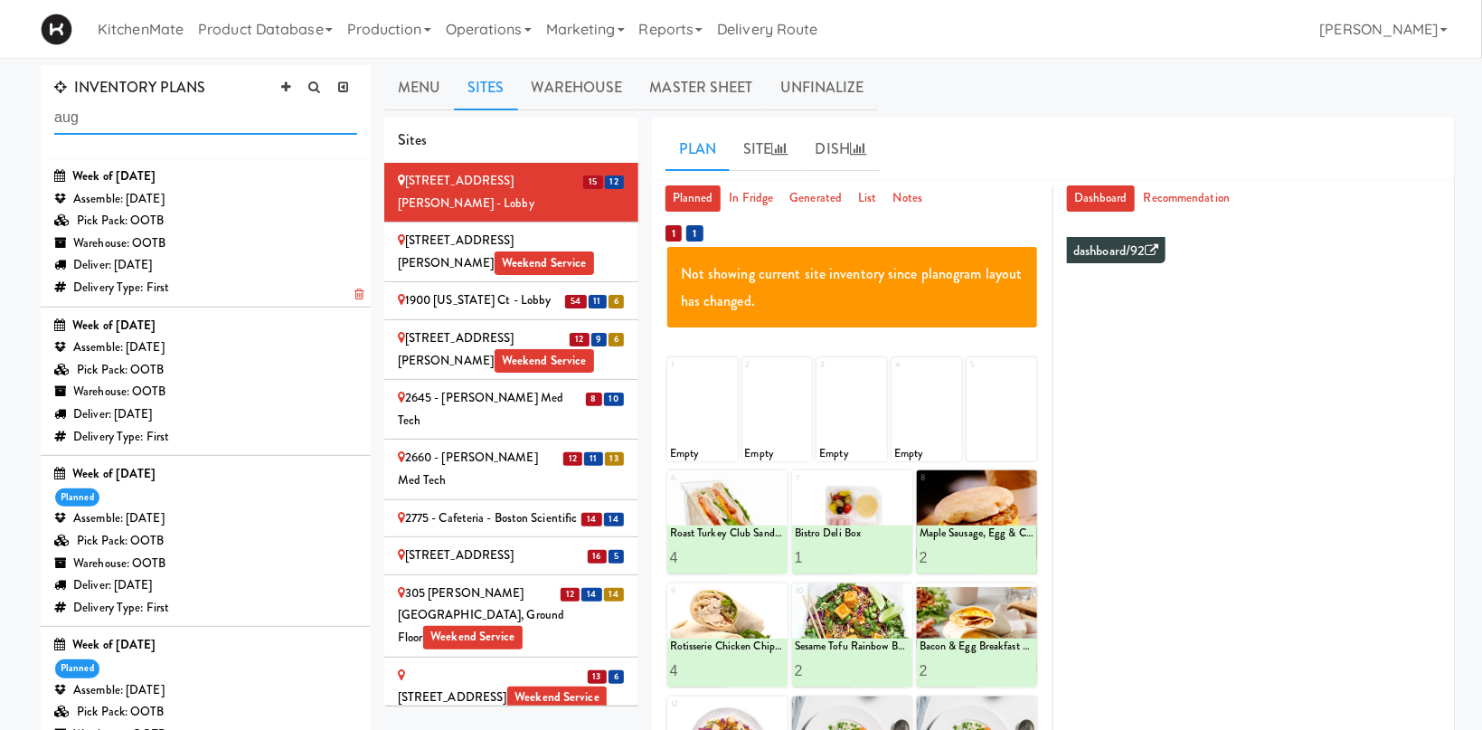
type input "aug"
click at [211, 232] on div "Warehouse: OOTB" at bounding box center [205, 243] width 303 height 23
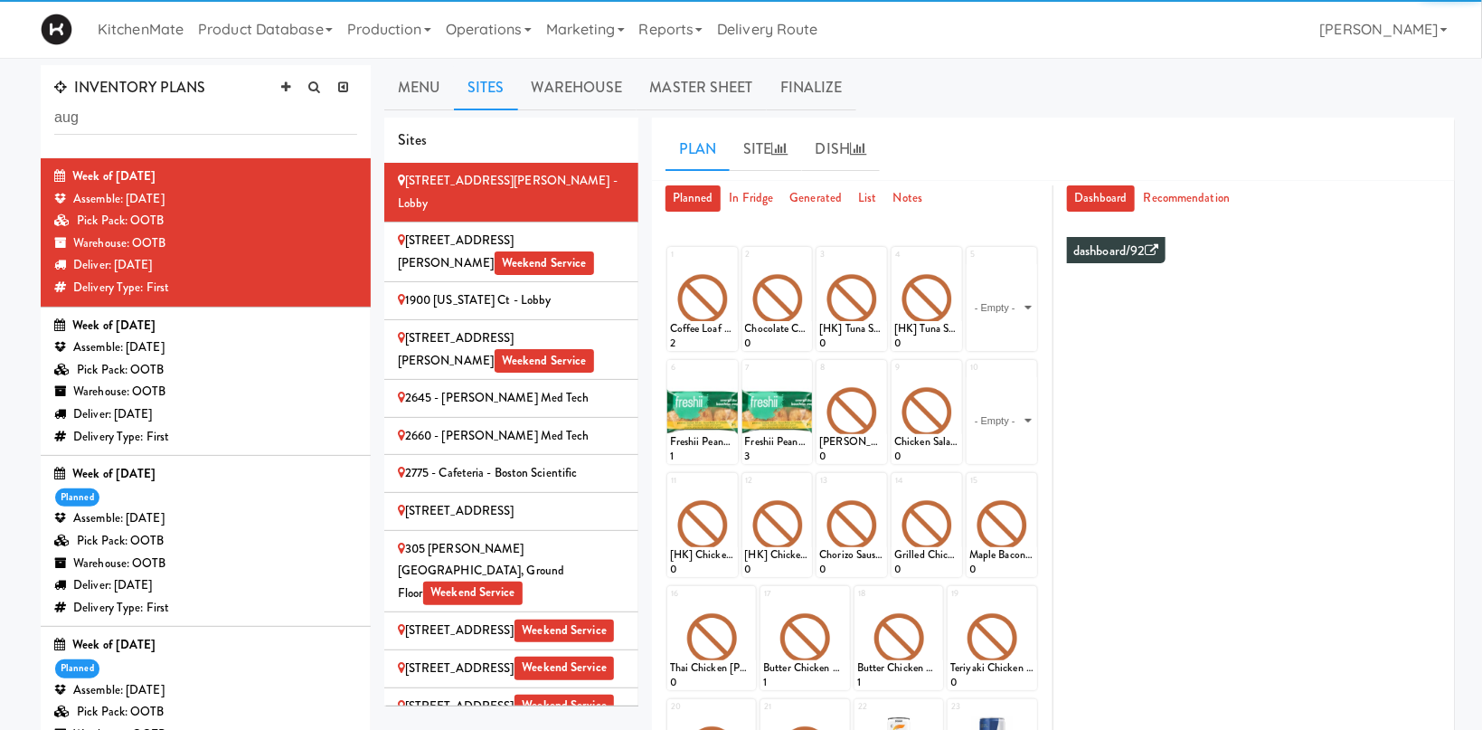
click at [499, 80] on link "Sites" at bounding box center [486, 87] width 64 height 45
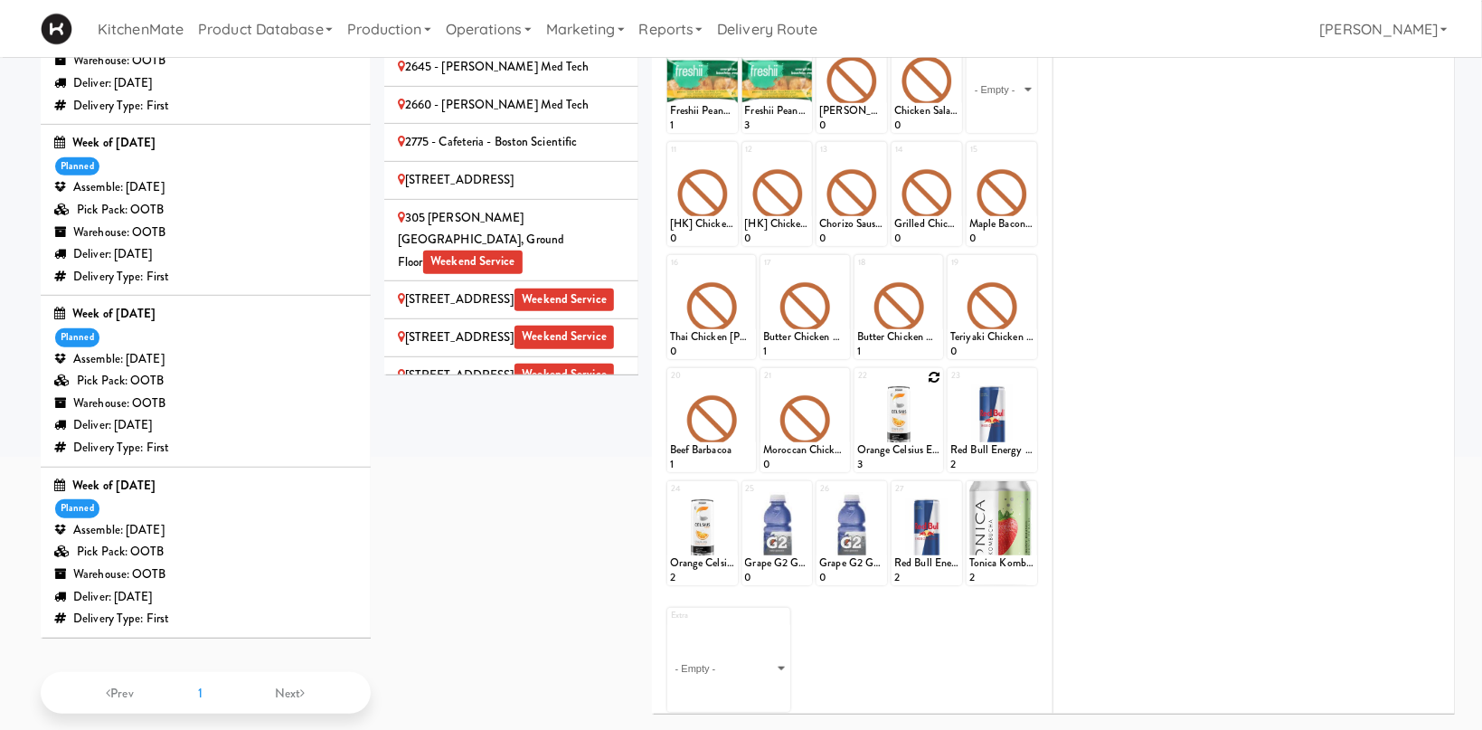
scroll to position [347, 0]
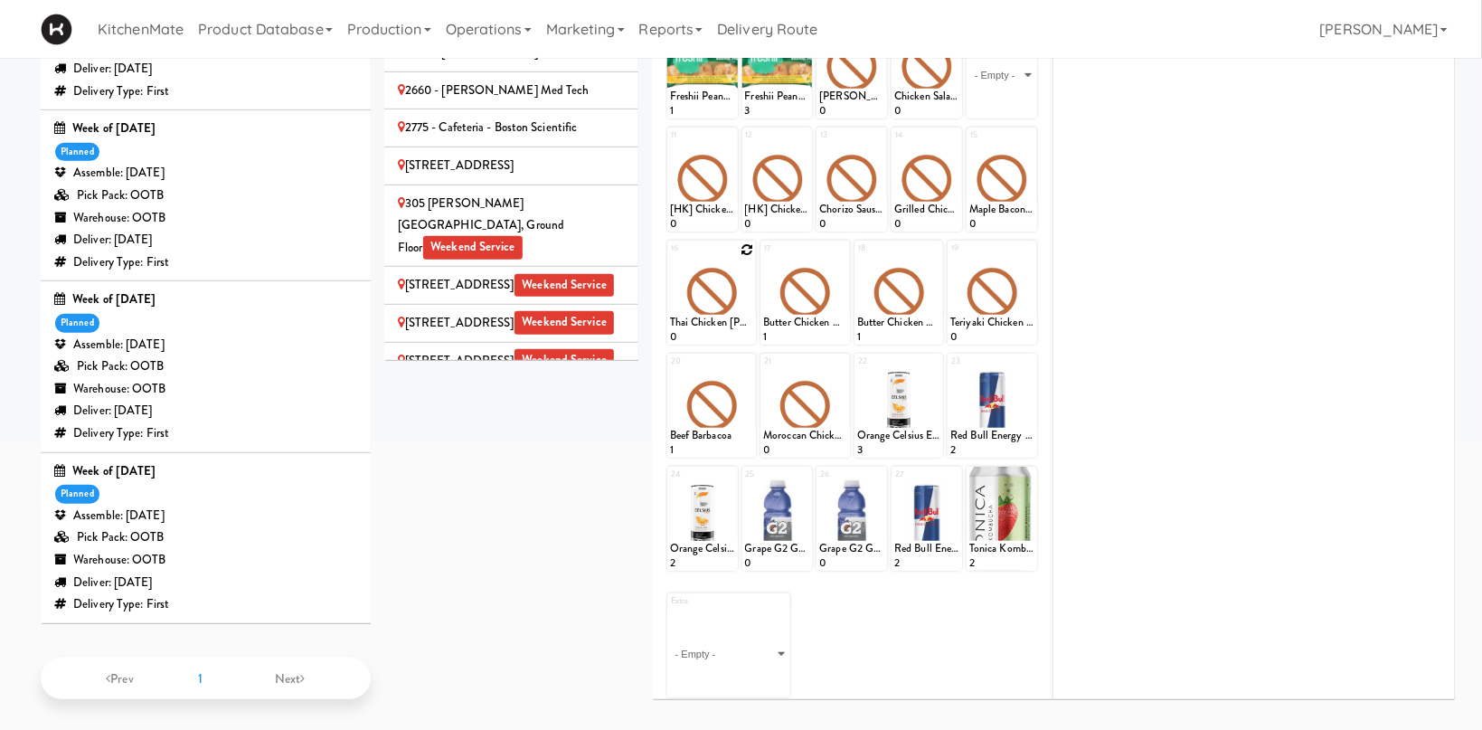
click at [749, 251] on icon at bounding box center [747, 249] width 13 height 13
click at [670, 258] on select "- Empty - Activia Probiotic Peach Mango Smoothie Chocolate Milk Tetra Pack Coca…" at bounding box center [712, 301] width 84 height 87
click option "Chicken Tikka Masala" at bounding box center [0, 0] width 0 height 0
click at [703, 321] on input "2" at bounding box center [691, 327] width 42 height 33
type input "3"
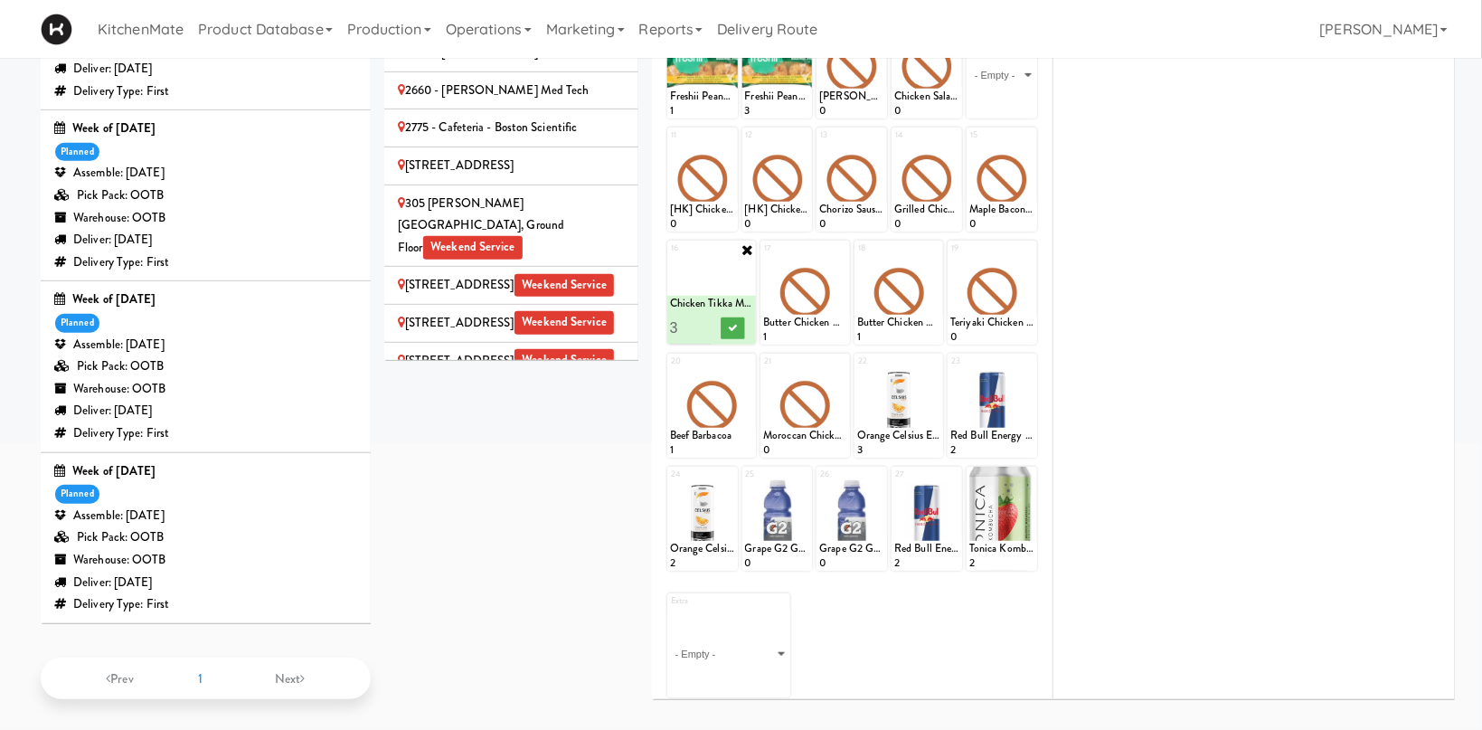
click at [703, 321] on input "3" at bounding box center [691, 327] width 42 height 33
click at [731, 327] on icon at bounding box center [732, 328] width 9 height 10
click at [841, 248] on icon at bounding box center [841, 249] width 13 height 13
click at [763, 258] on select "- Empty - Activia Probiotic Peach Mango Smoothie Chocolate Milk Tetra Pack Coca…" at bounding box center [805, 301] width 84 height 87
click option "Moroccan Chickpea & Couscous Bowl" at bounding box center [0, 0] width 0 height 0
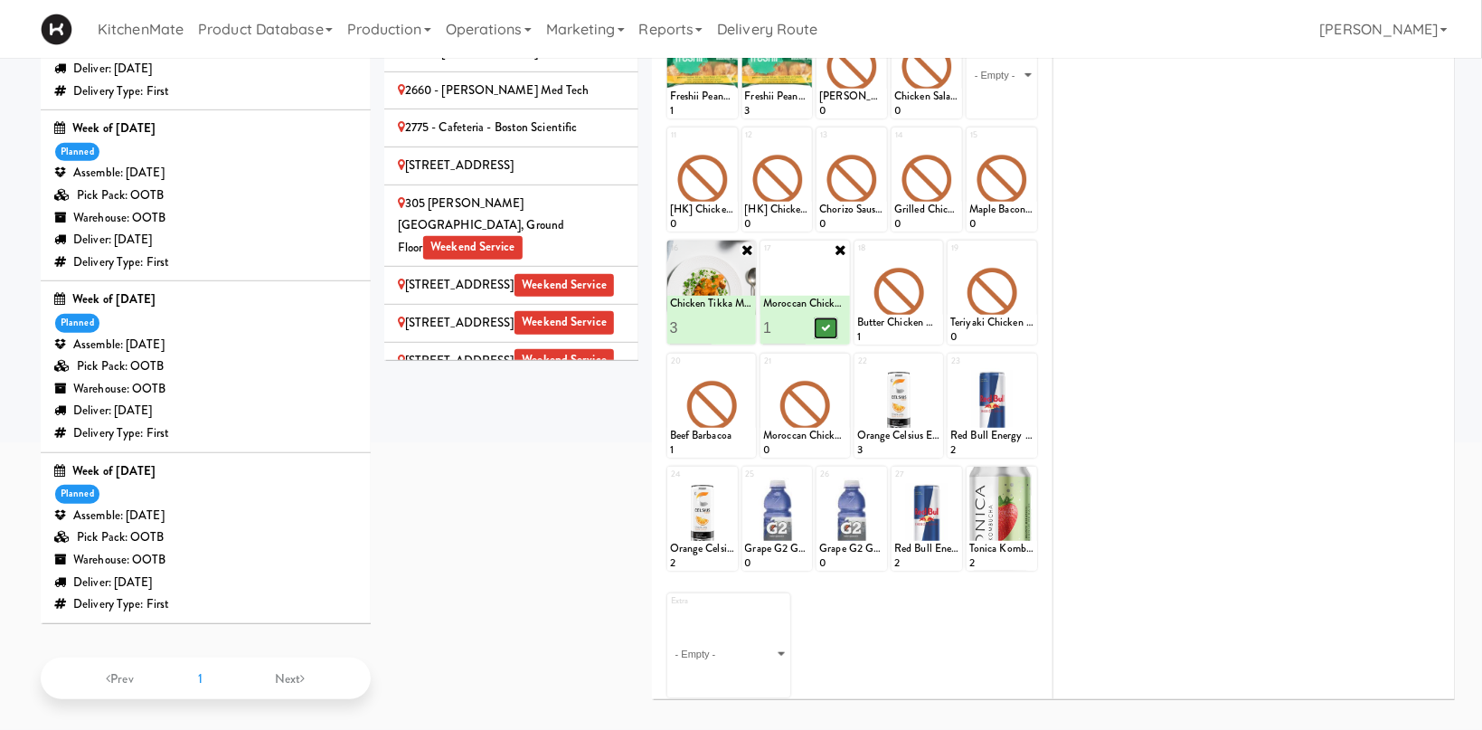
click at [825, 323] on icon at bounding box center [825, 328] width 9 height 10
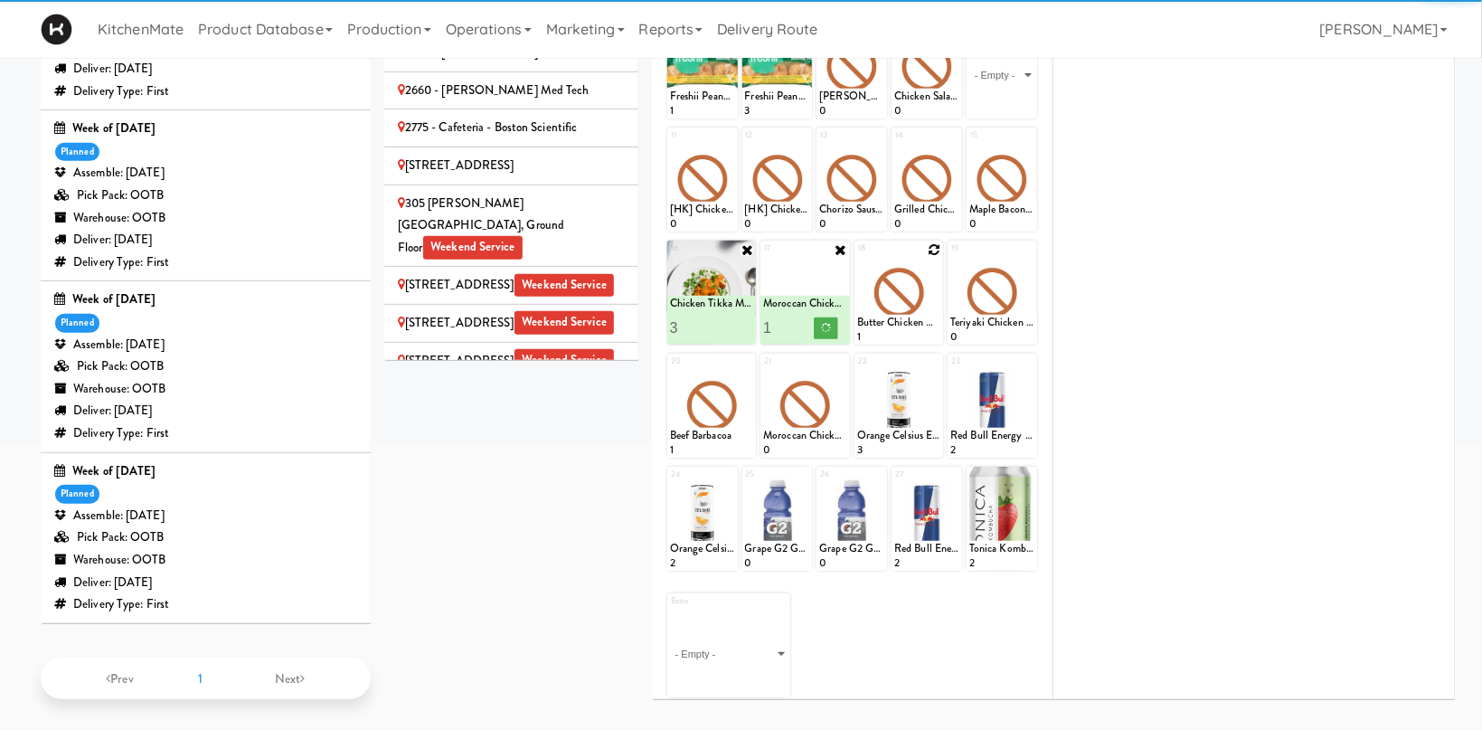
click at [937, 243] on icon at bounding box center [934, 249] width 13 height 13
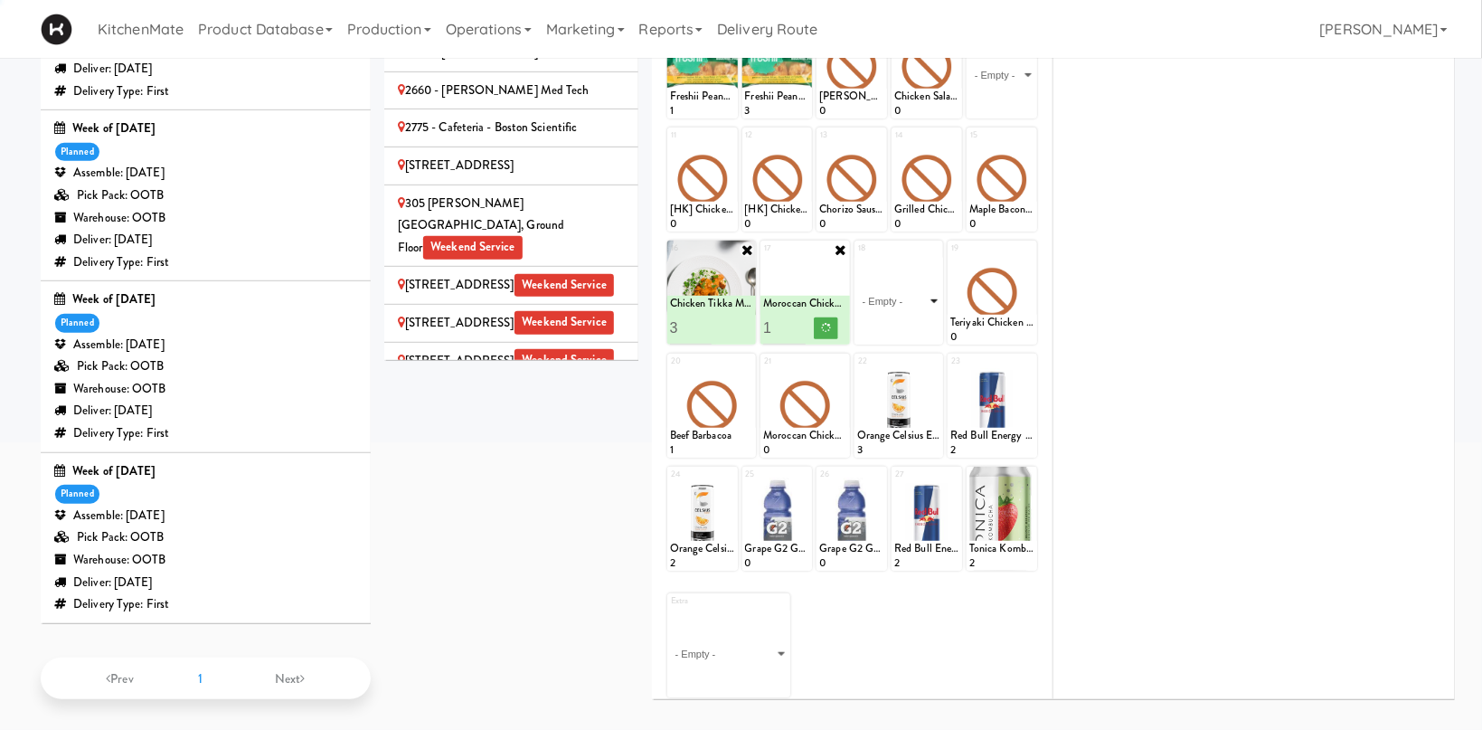
click at [857, 258] on select "- Empty - Activia Probiotic Peach Mango Smoothie Chocolate Milk Tetra Pack Coca…" at bounding box center [899, 301] width 84 height 87
click option "Garlic Ginger Beef & Rice" at bounding box center [0, 0] width 0 height 0
type input "2"
click at [891, 324] on input "2" at bounding box center [878, 327] width 42 height 33
click at [923, 326] on icon at bounding box center [919, 328] width 9 height 10
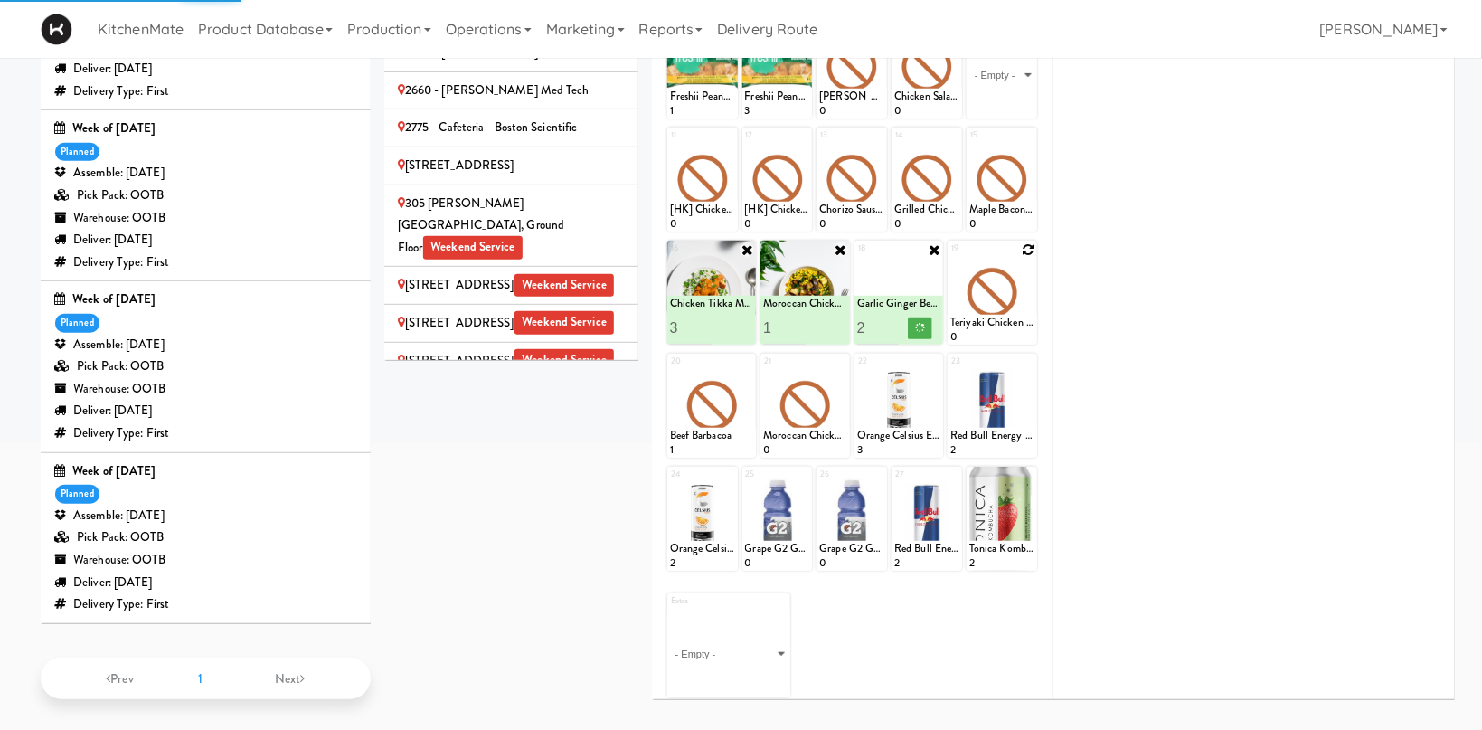
click at [1028, 243] on icon at bounding box center [1028, 249] width 13 height 13
click at [950, 258] on select "- Empty - Activia Probiotic Peach Mango Smoothie Chocolate Milk Tetra Pack Coca…" at bounding box center [992, 301] width 84 height 87
click option "Grilled Chimichurri Chicken" at bounding box center [0, 0] width 0 height 0
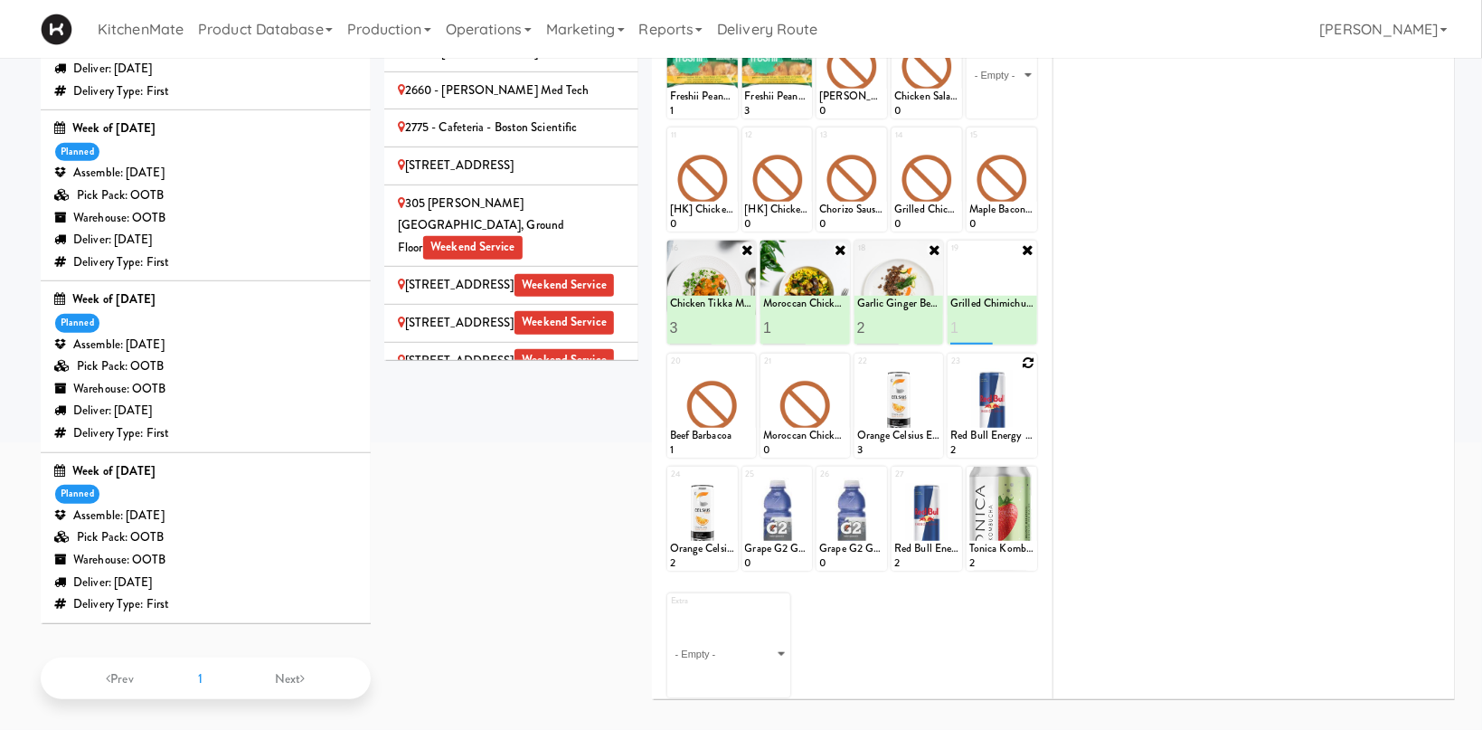
type input "1"
click at [1013, 320] on button at bounding box center [1014, 328] width 24 height 22
type input "1"
click at [892, 326] on input "1" at bounding box center [878, 327] width 42 height 33
click at [923, 326] on icon at bounding box center [919, 328] width 9 height 10
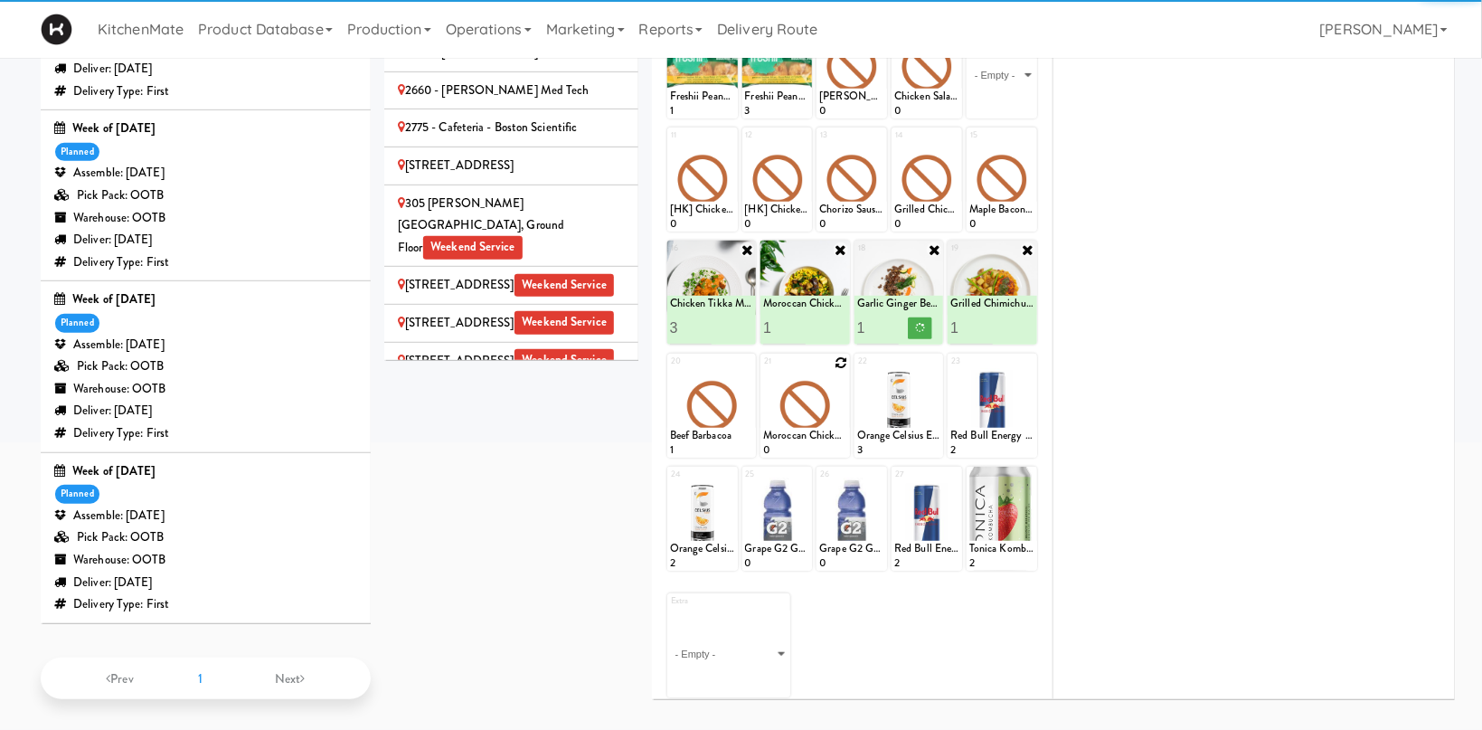
click at [836, 362] on icon at bounding box center [841, 362] width 13 height 13
click at [763, 371] on select "- Empty - Activia Probiotic Peach Mango Smoothie Chocolate Milk Tetra Pack Coca…" at bounding box center [805, 414] width 84 height 87
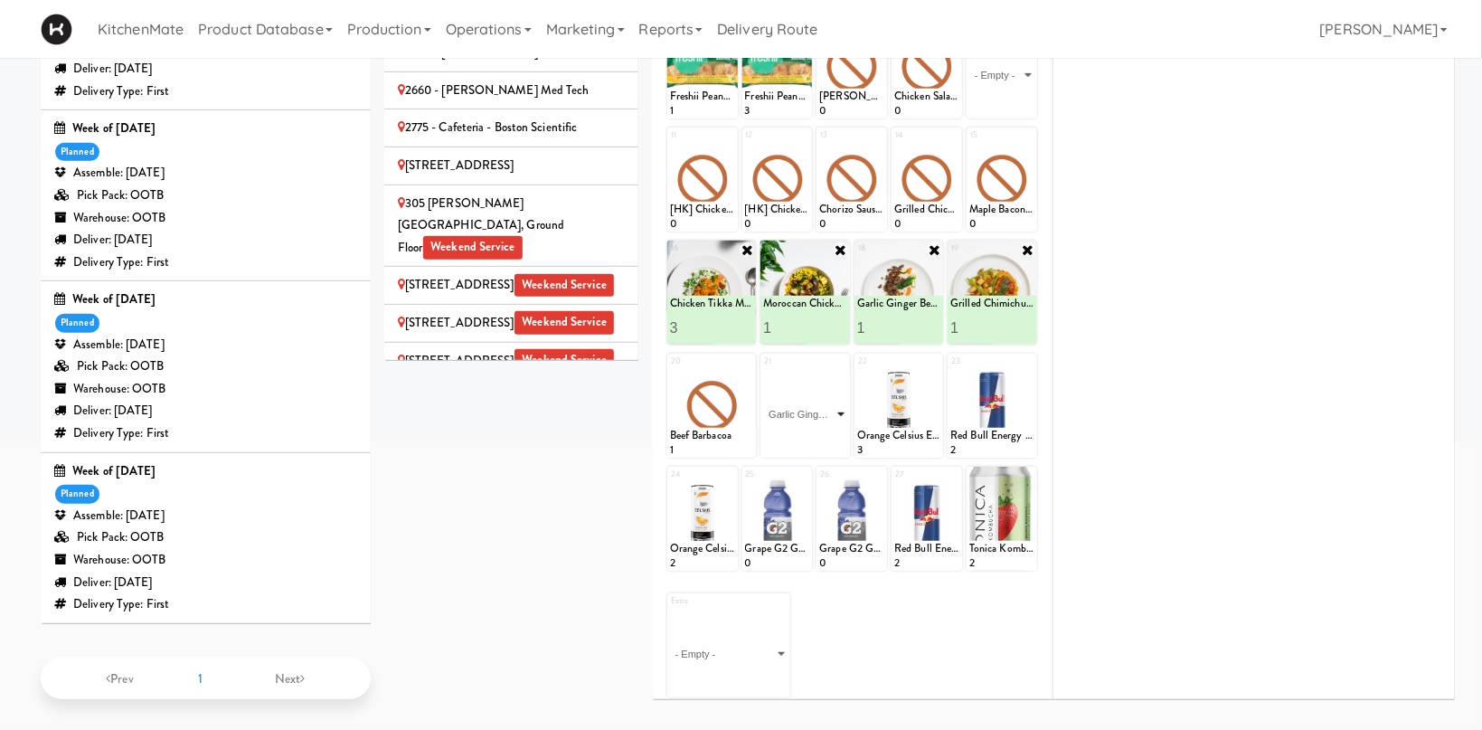
click option "Garlic Ginger Beef & Rice" at bounding box center [0, 0] width 0 height 0
click at [827, 441] on icon at bounding box center [825, 441] width 9 height 10
click at [746, 357] on icon at bounding box center [747, 362] width 13 height 13
click at [670, 371] on select "- Empty - Activia Probiotic Peach Mango Smoothie Chocolate Milk Tetra Pack Coca…" at bounding box center [712, 414] width 84 height 87
click option "Pulled Pork Mac & Cheese" at bounding box center [0, 0] width 0 height 0
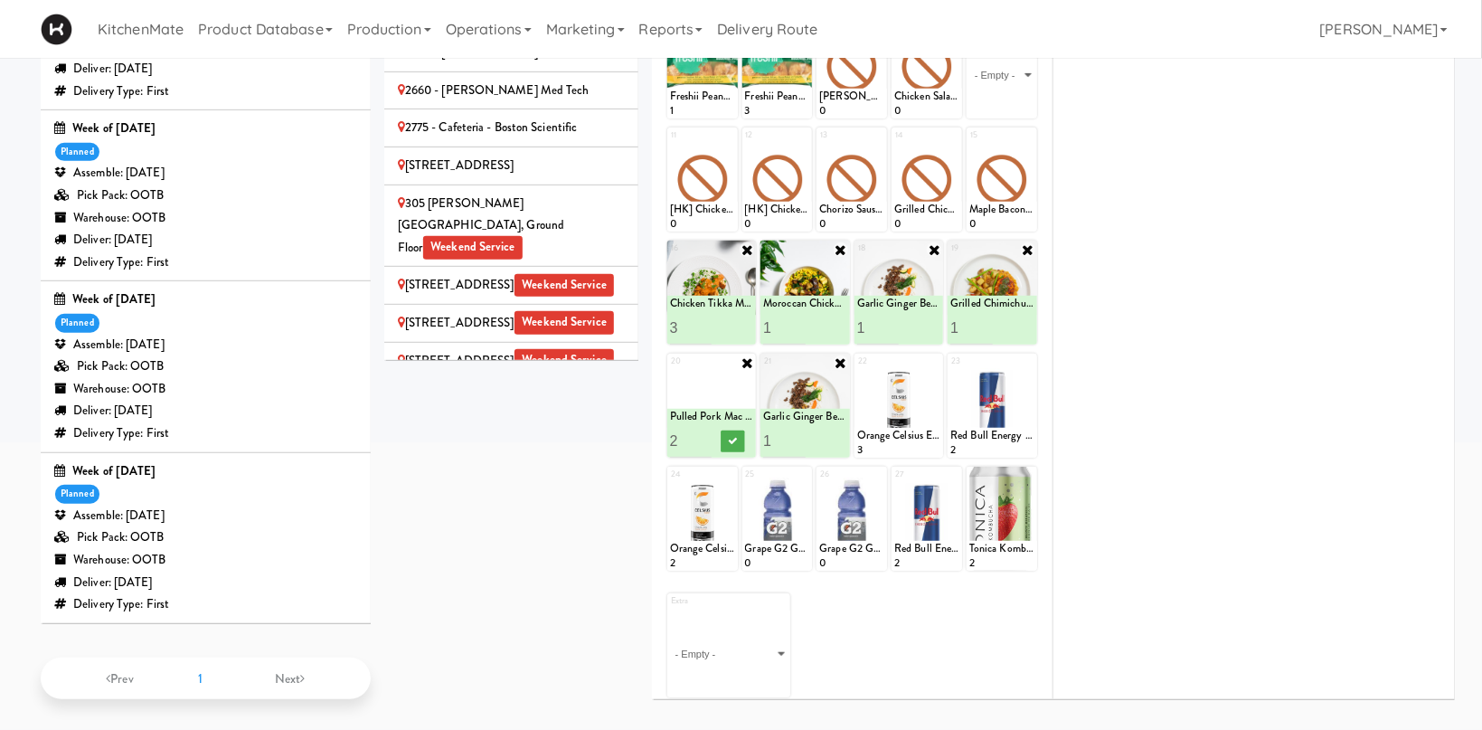
type input "2"
click at [702, 437] on input "2" at bounding box center [691, 440] width 42 height 33
click at [734, 437] on icon at bounding box center [732, 441] width 9 height 10
click at [728, 136] on icon at bounding box center [728, 136] width 13 height 13
click at [670, 145] on select "- Empty - Activia Probiotic Peach Mango Smoothie Chocolate Milk Tetra Pack Coca…" at bounding box center [702, 188] width 65 height 87
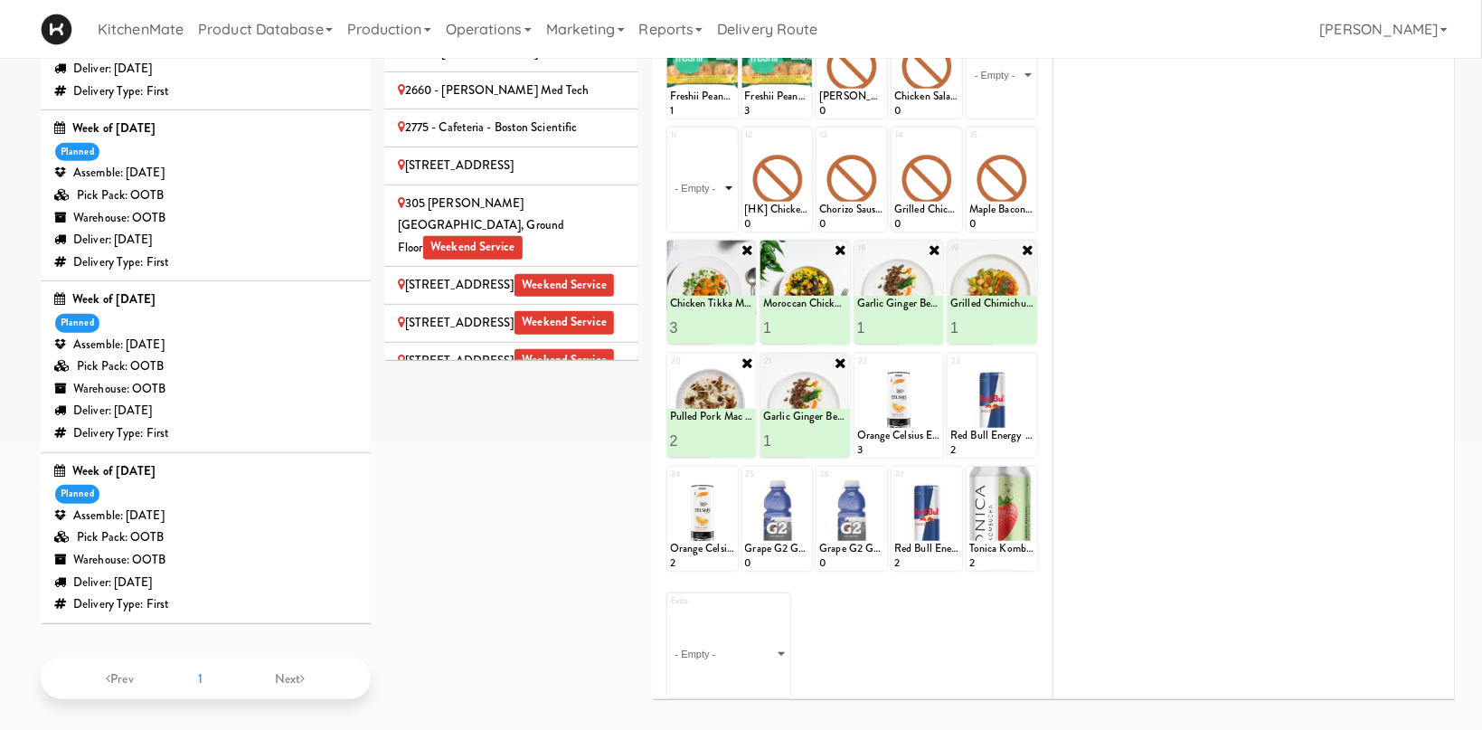
click at [670, 145] on select "- Empty - Activia Probiotic Peach Mango Smoothie Chocolate Milk Tetra Pack Coca…" at bounding box center [702, 188] width 65 height 87
click option "[HK] Egg Salad on Multigrain" at bounding box center [0, 0] width 0 height 0
click at [694, 210] on input "2" at bounding box center [686, 214] width 33 height 33
type input "3"
click at [694, 210] on input "3" at bounding box center [686, 214] width 33 height 33
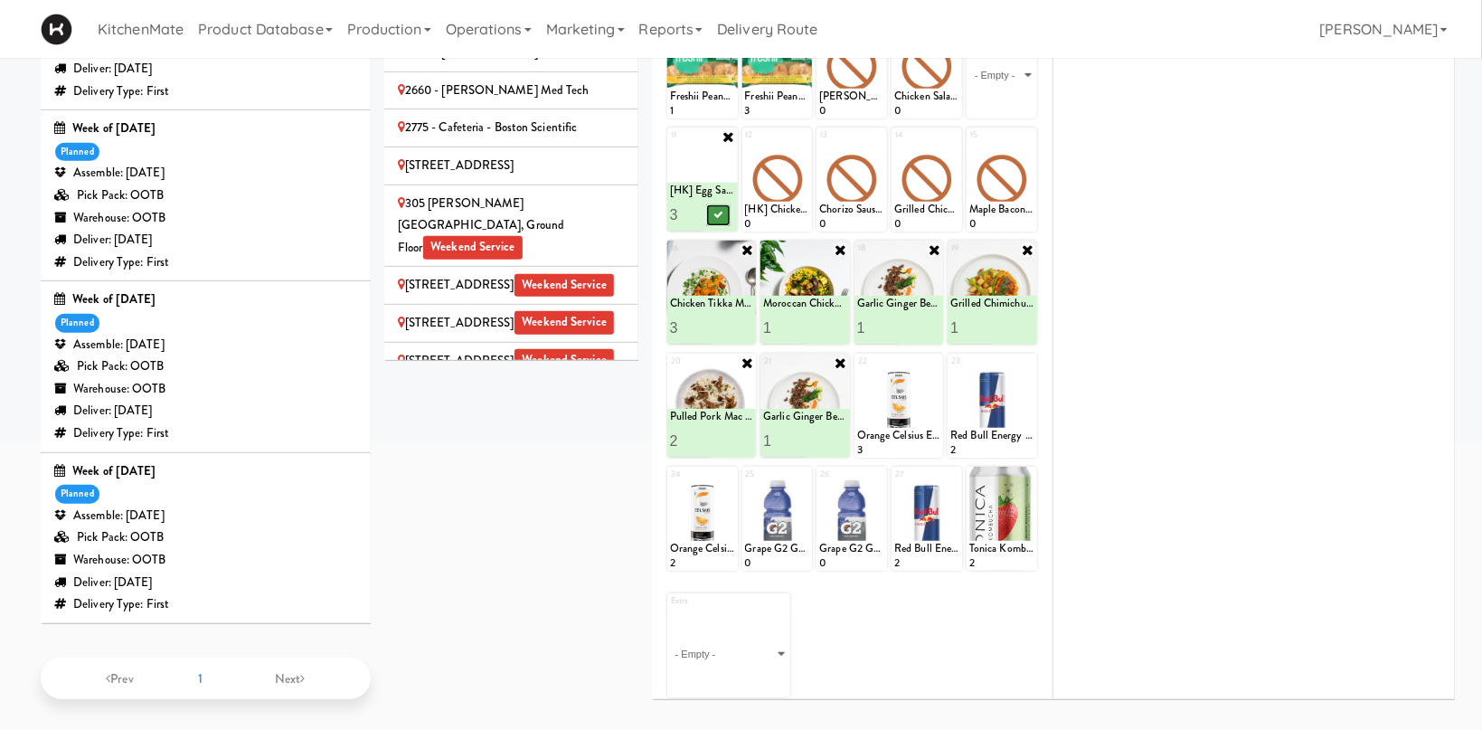
click at [715, 216] on icon at bounding box center [717, 215] width 9 height 10
click at [807, 130] on icon at bounding box center [803, 136] width 13 height 13
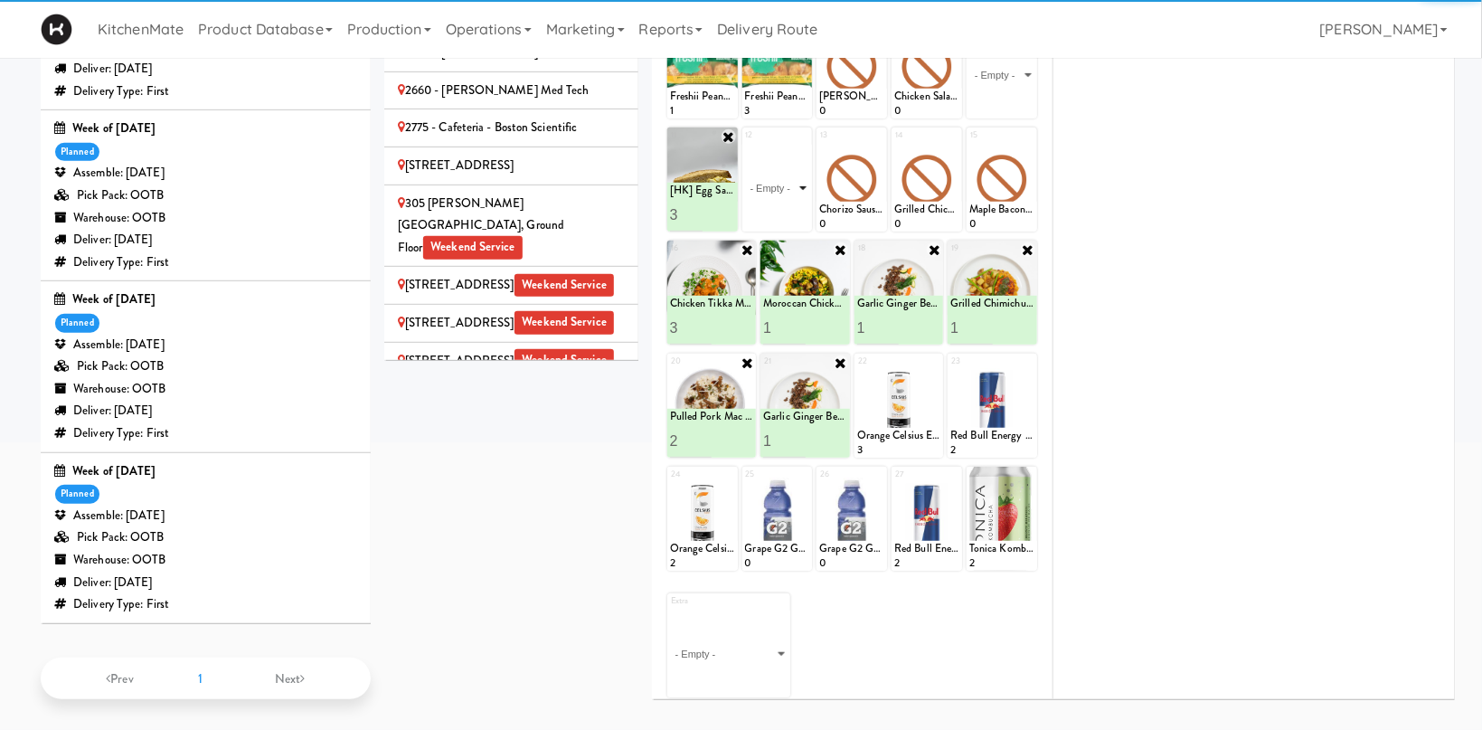
click at [745, 145] on select "- Empty - Activia Probiotic Peach Mango Smoothie Chocolate Milk Tetra Pack Coca…" at bounding box center [777, 188] width 65 height 87
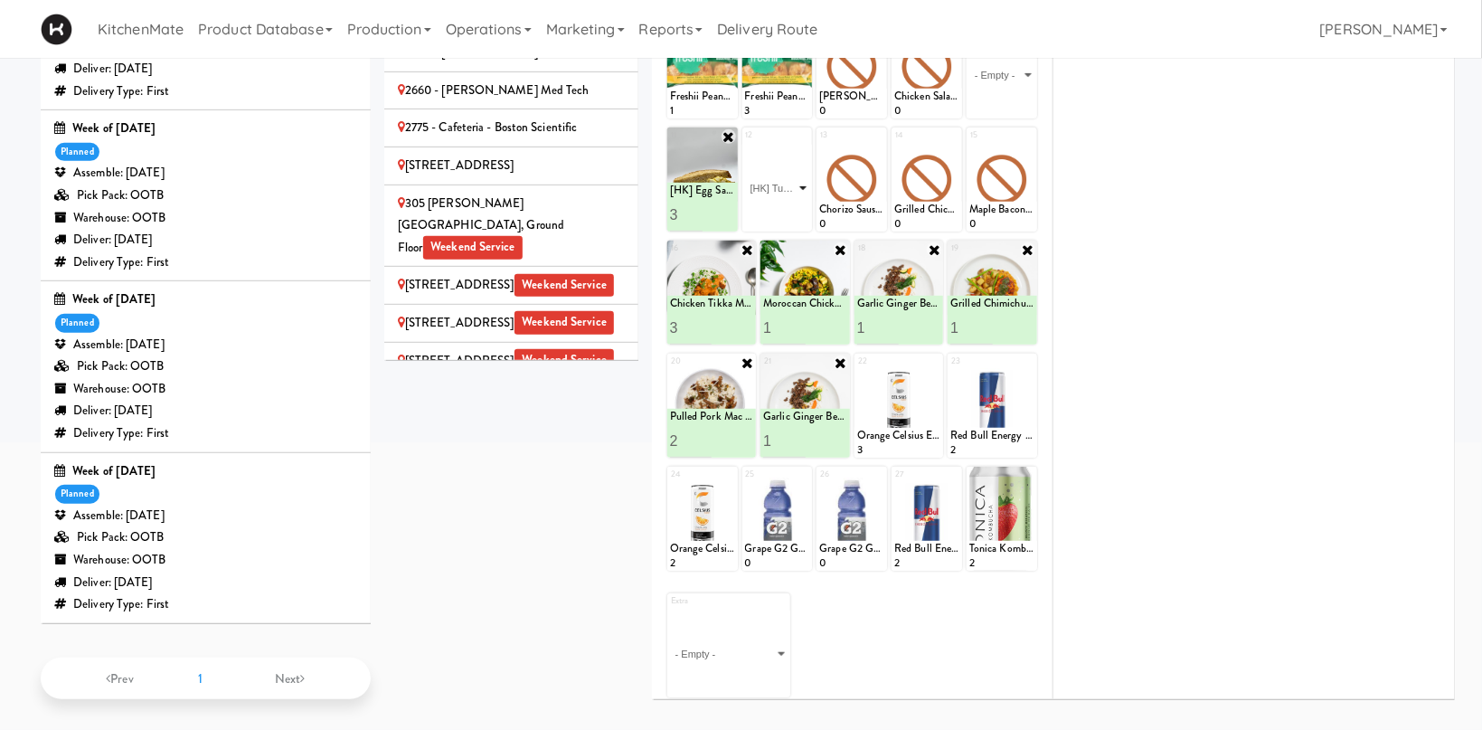
click option "[HK] Turkey & Cheese Multigrain" at bounding box center [0, 0] width 0 height 0
click at [767, 209] on input "2" at bounding box center [761, 214] width 33 height 33
type input "3"
click at [767, 209] on input "3" at bounding box center [761, 214] width 33 height 33
click at [794, 216] on icon at bounding box center [792, 215] width 9 height 10
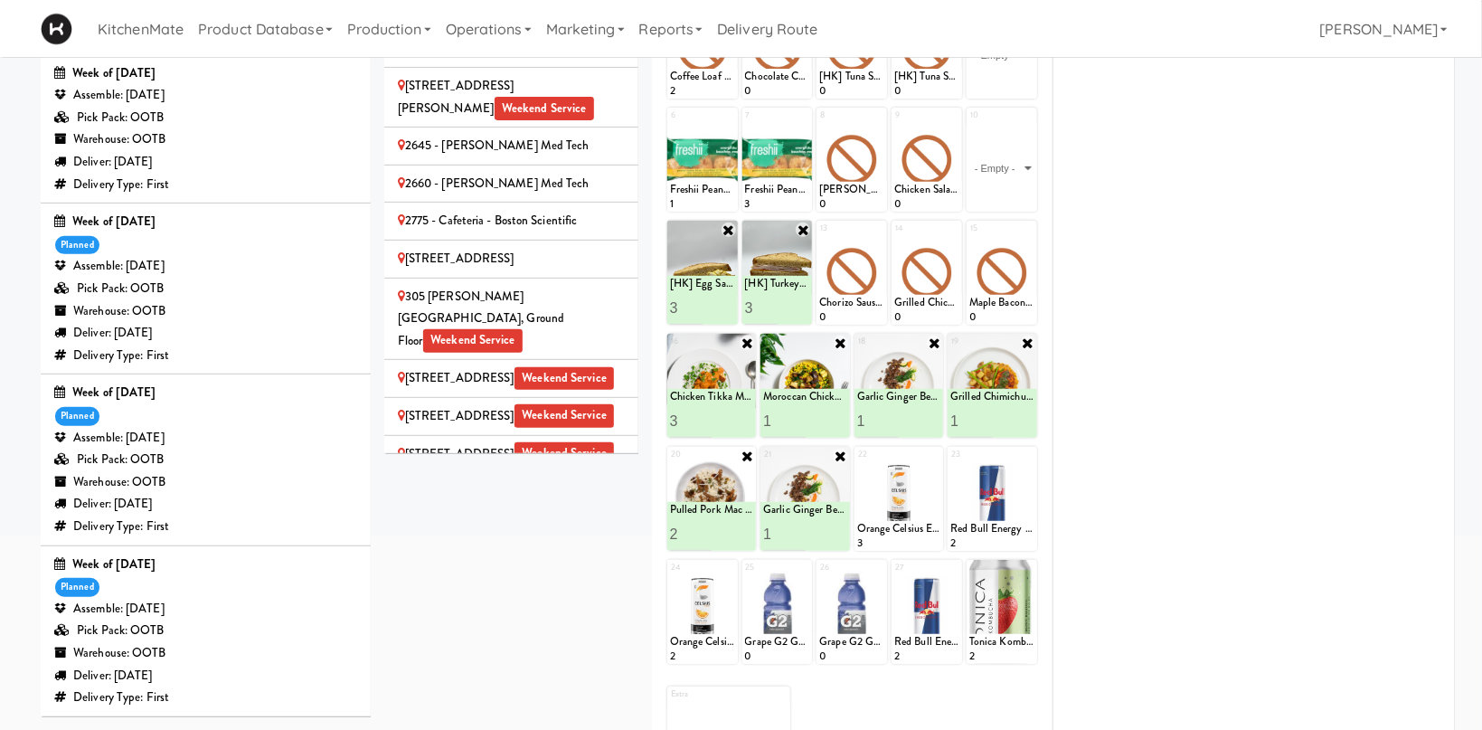
scroll to position [251, 0]
click at [874, 234] on icon at bounding box center [878, 230] width 13 height 13
click at [819, 239] on select "- Empty - Activia Probiotic Peach Mango Smoothie Chocolate Milk Tetra Pack Coca…" at bounding box center [851, 282] width 65 height 87
click option "Chicken Caesar Wrap" at bounding box center [0, 0] width 0 height 0
click at [839, 305] on input "2" at bounding box center [835, 308] width 33 height 33
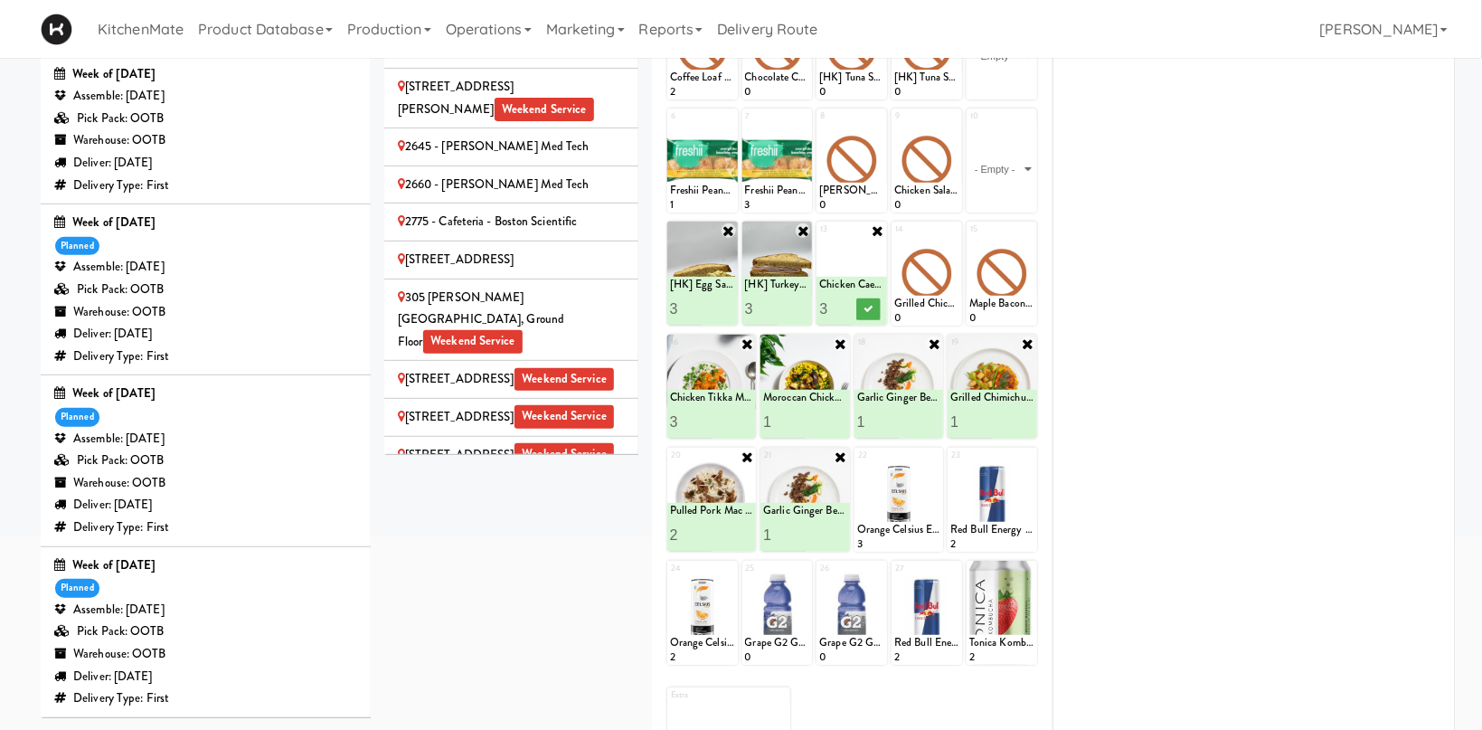
click at [839, 305] on input "3" at bounding box center [835, 308] width 33 height 33
type input "4"
click at [839, 305] on input "4" at bounding box center [835, 308] width 33 height 33
click at [865, 307] on icon at bounding box center [868, 309] width 9 height 10
click at [949, 233] on icon at bounding box center [953, 230] width 13 height 13
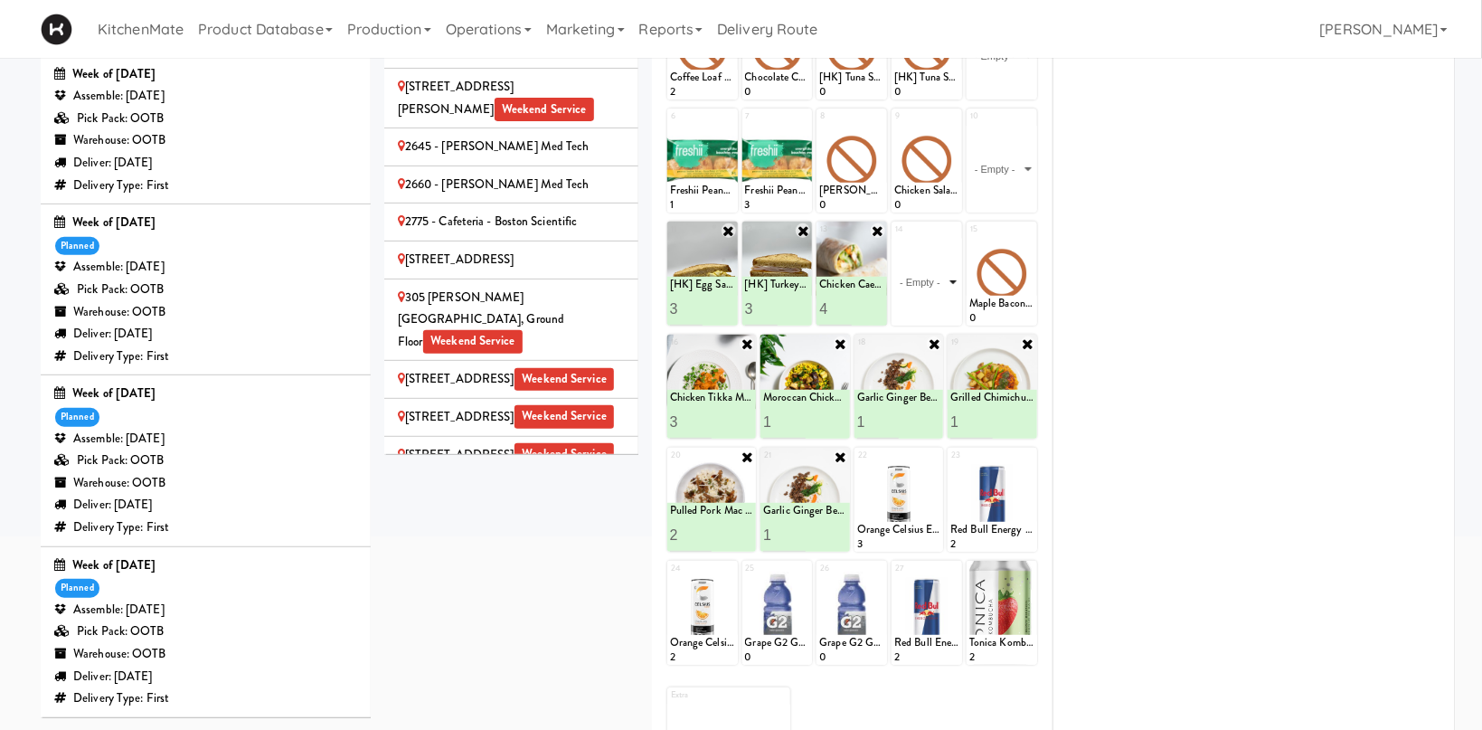
click at [894, 239] on select "- Empty - Activia Probiotic Peach Mango Smoothie Chocolate Milk Tetra Pack Coca…" at bounding box center [926, 282] width 65 height 87
click option "Grilled Chicken Caesar Salad" at bounding box center [0, 0] width 0 height 0
type input "1"
click at [941, 312] on icon at bounding box center [943, 309] width 9 height 10
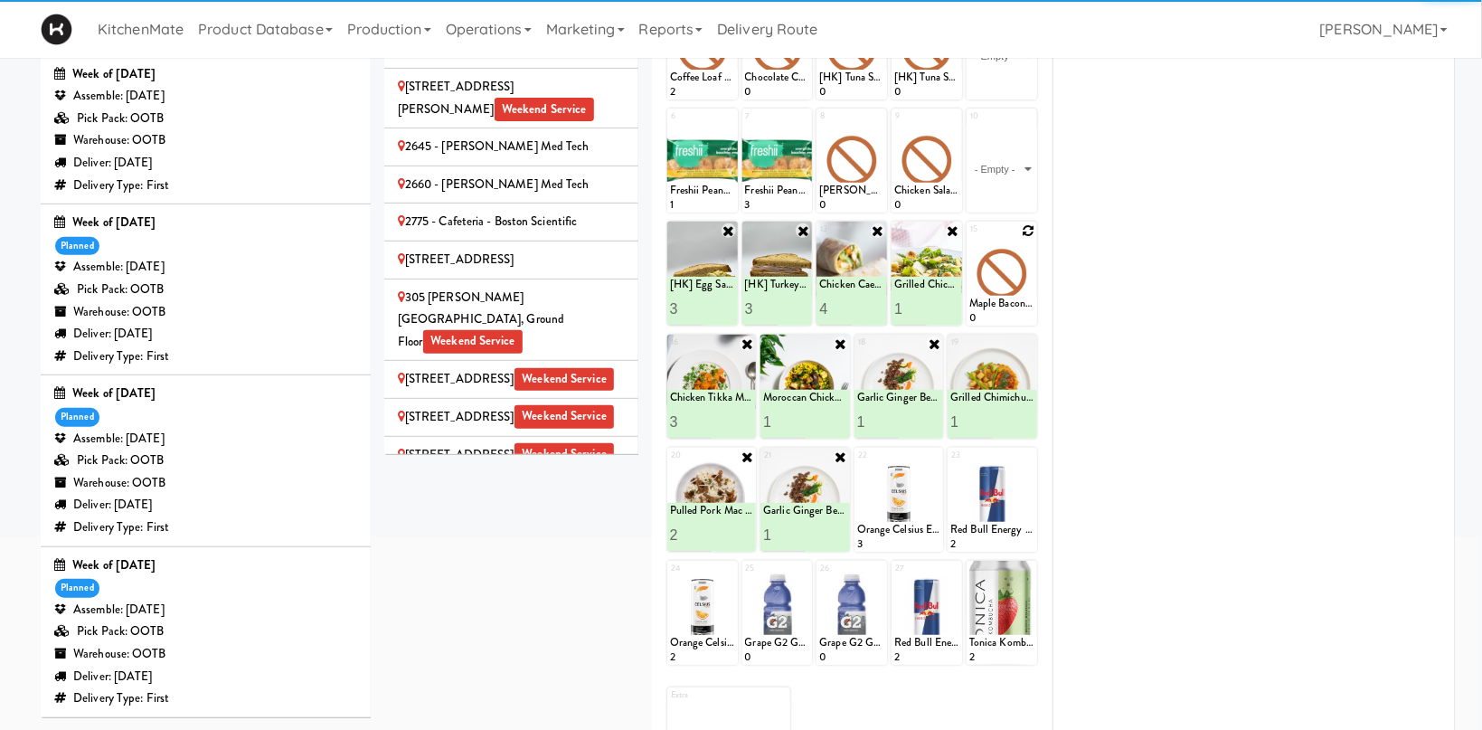
click at [1031, 230] on icon at bounding box center [1028, 230] width 13 height 13
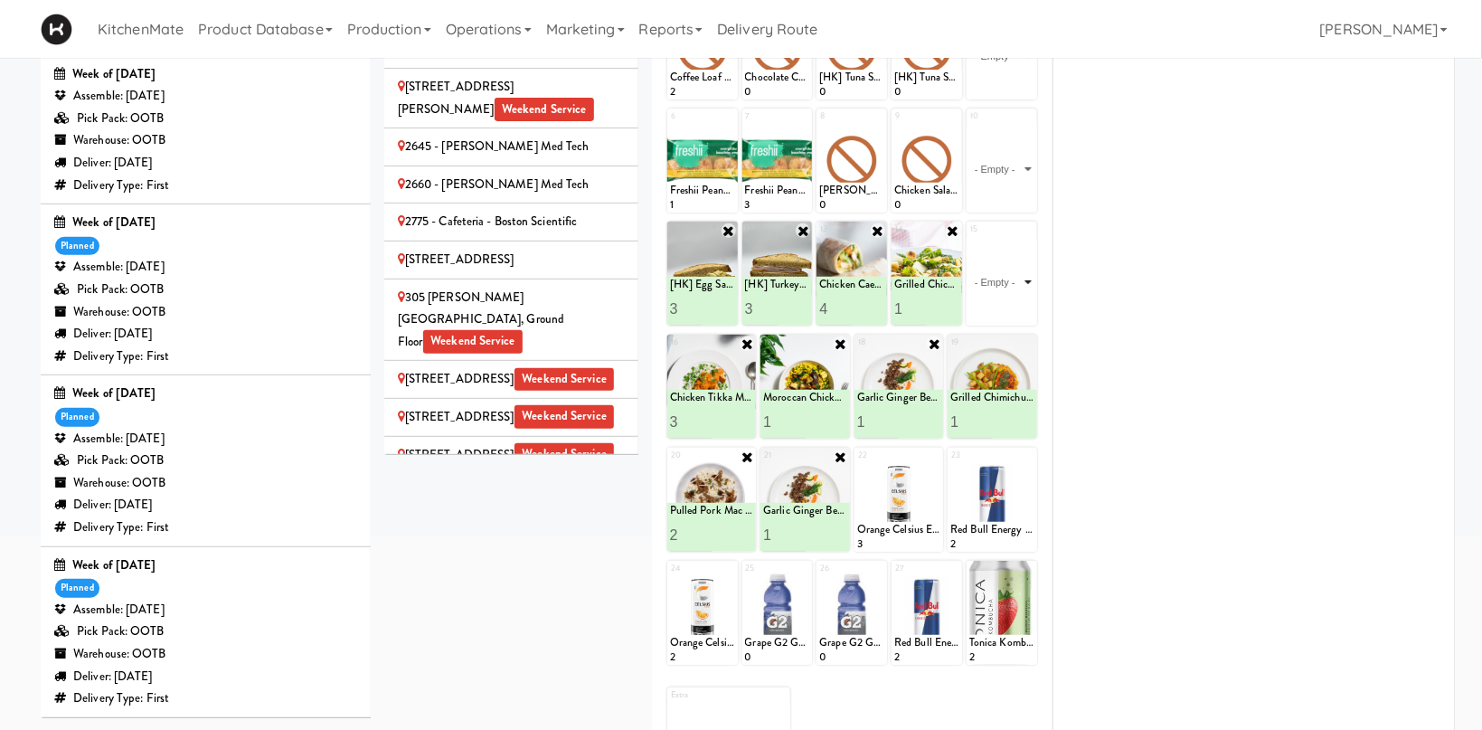
click at [969, 239] on select "- Empty - Activia Probiotic Peach Mango Smoothie Chocolate Milk Tetra Pack Coca…" at bounding box center [1001, 282] width 65 height 87
click option "Miss [PERSON_NAME]'s Jalapeno Chips" at bounding box center [0, 0] width 0 height 0
click at [1025, 233] on icon at bounding box center [1028, 230] width 14 height 14
click at [1030, 222] on div at bounding box center [1002, 274] width 71 height 104
click at [1027, 228] on icon at bounding box center [1028, 230] width 13 height 13
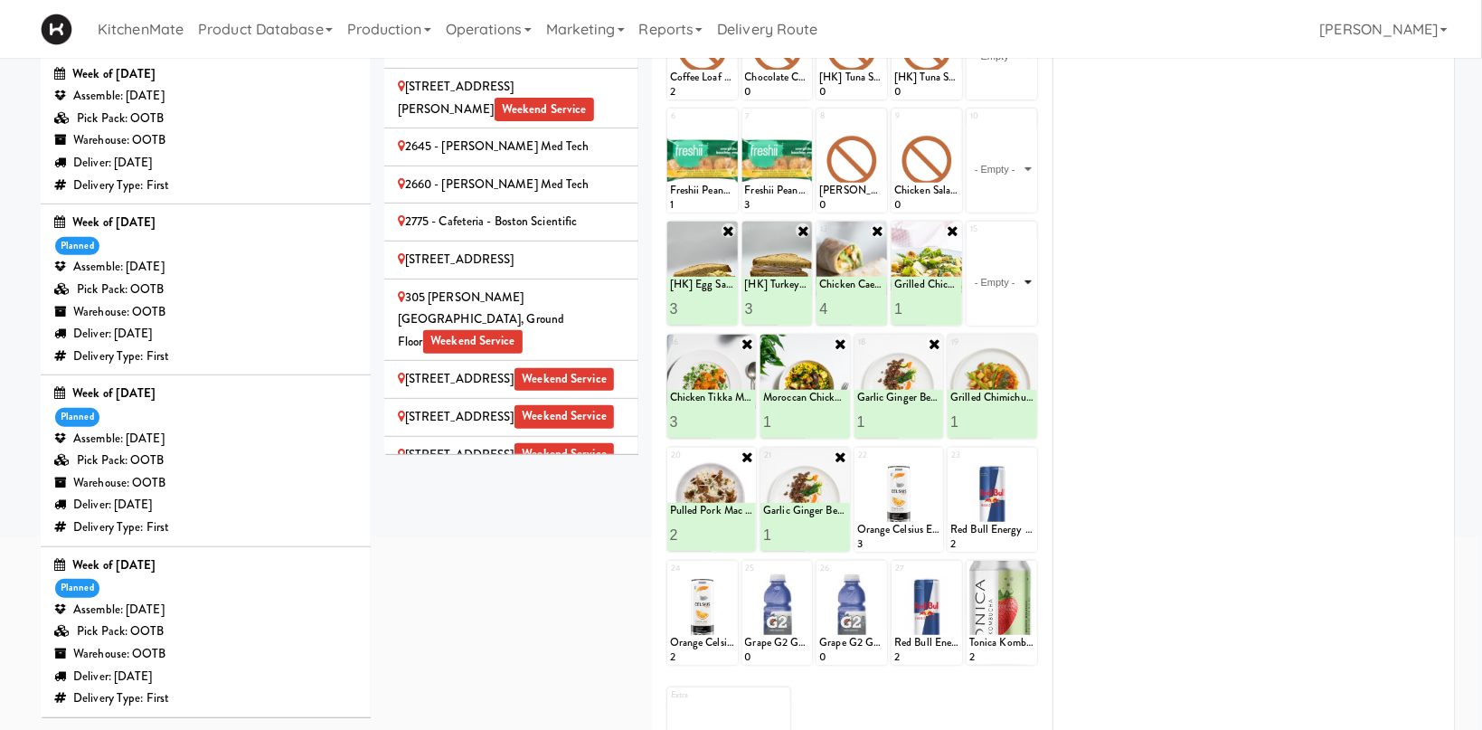
click at [969, 239] on select "- Empty - Activia Probiotic Peach Mango Smoothie Chocolate Milk Tetra Pack Coca…" at bounding box center [1001, 282] width 65 height 87
click option "Maple Sausage, Egg & Cheddar Sandwich" at bounding box center [0, 0] width 0 height 0
click at [996, 304] on input "2" at bounding box center [985, 308] width 33 height 33
type input "3"
click at [996, 304] on input "3" at bounding box center [985, 308] width 33 height 33
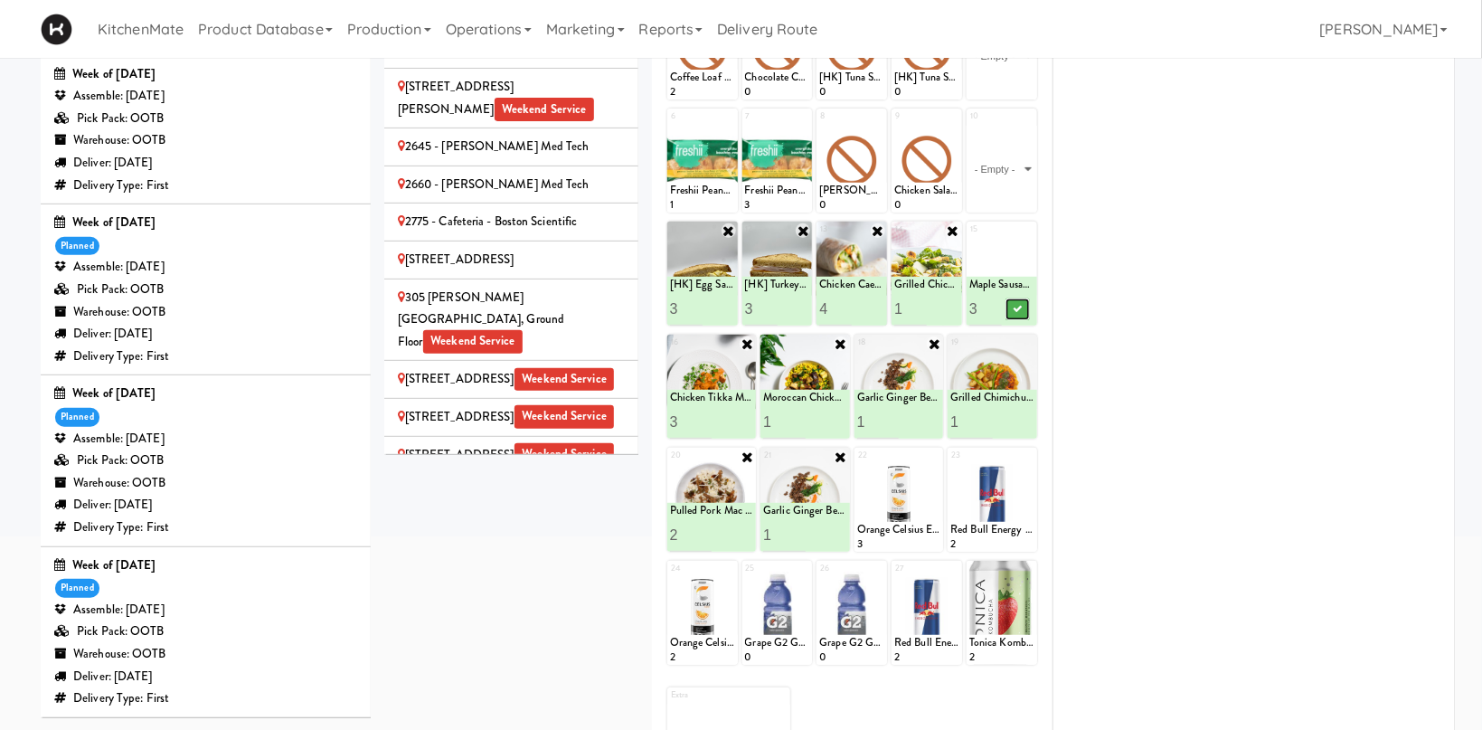
drag, startPoint x: 1010, startPoint y: 307, endPoint x: 1010, endPoint y: 185, distance: 122.1
click at [1011, 307] on button at bounding box center [1018, 309] width 24 height 22
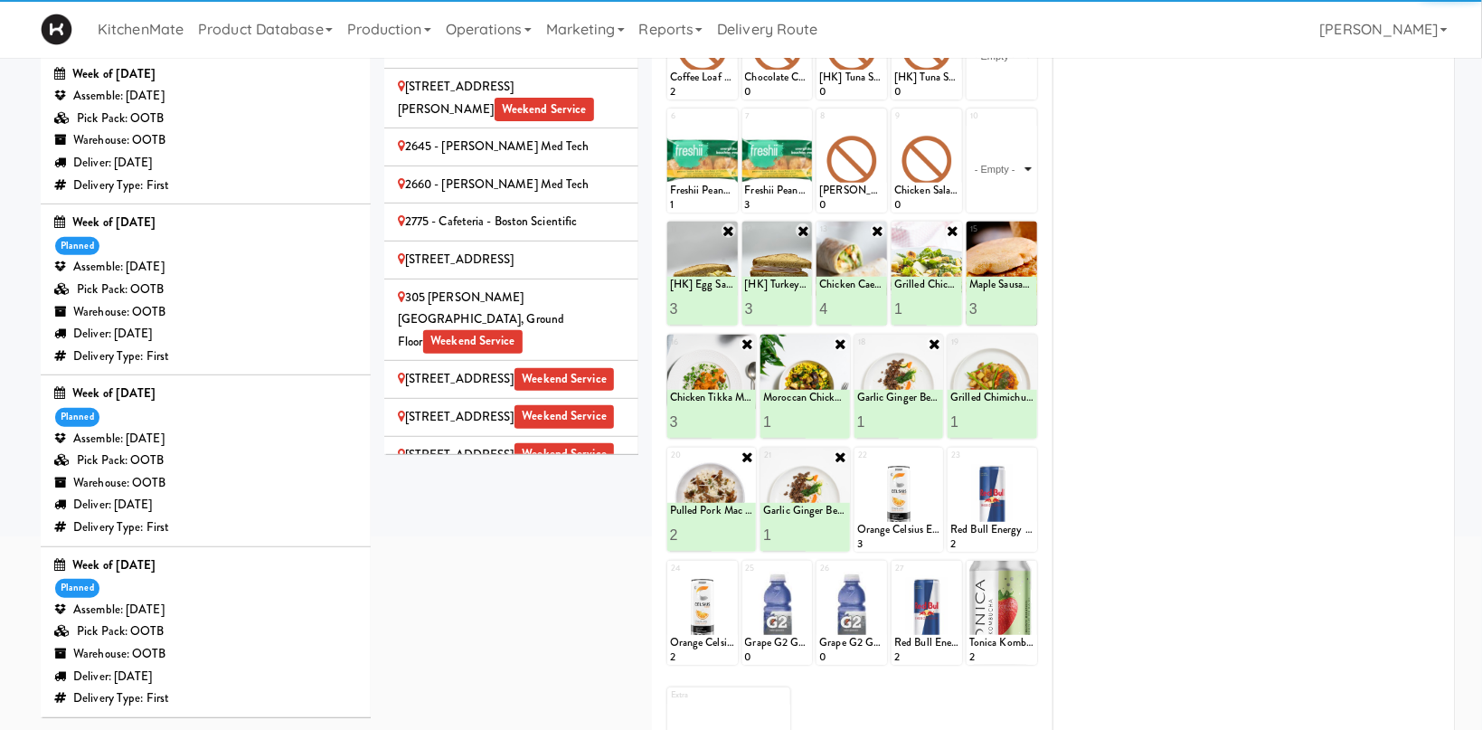
click at [969, 126] on select "- Empty - Activia Probiotic Peach Mango Smoothie Chocolate Milk Tetra Pack Coca…" at bounding box center [1001, 169] width 65 height 87
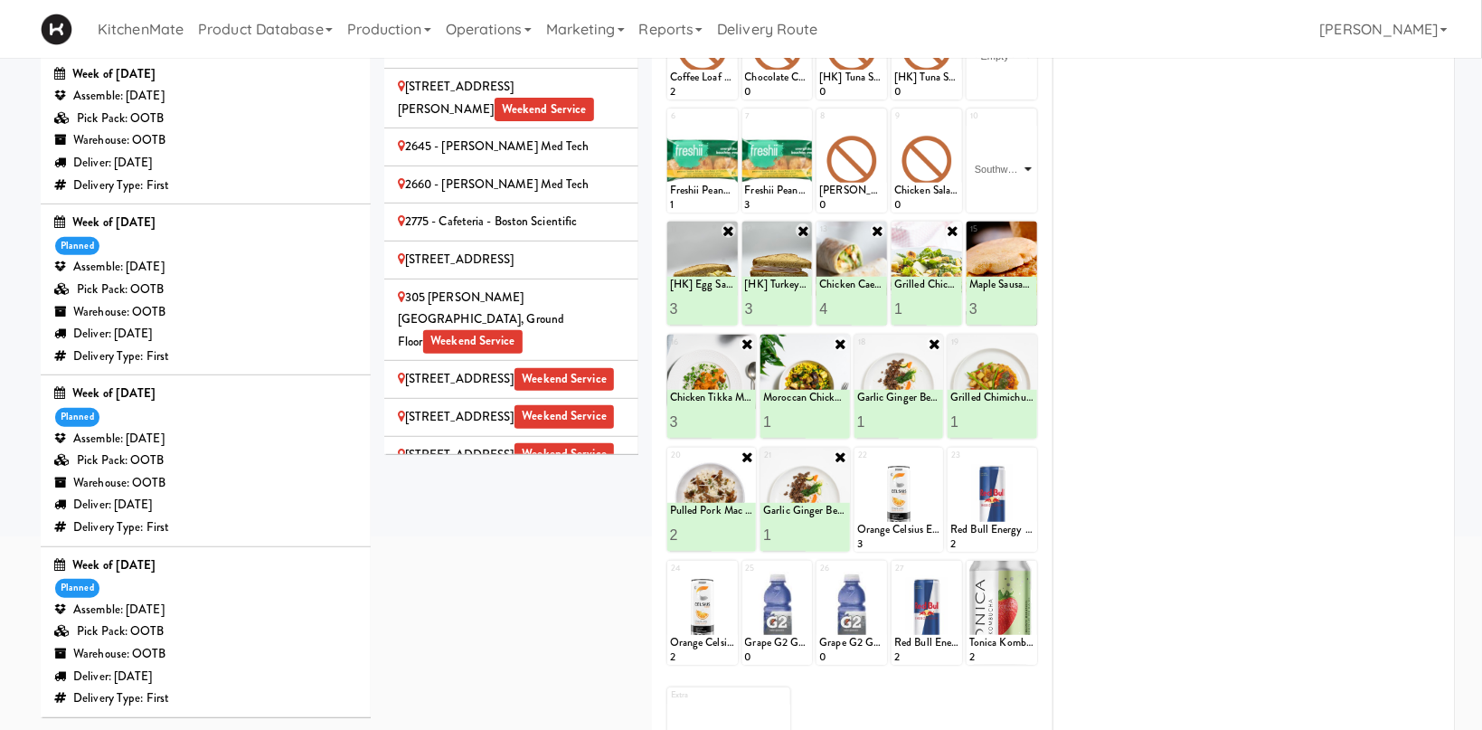
click option "Southwest Style Veggie and Egg Breakfast Wrap" at bounding box center [0, 0] width 0 height 0
type input "2"
click at [997, 193] on input "2" at bounding box center [985, 195] width 33 height 33
click at [1006, 197] on button at bounding box center [1018, 196] width 24 height 22
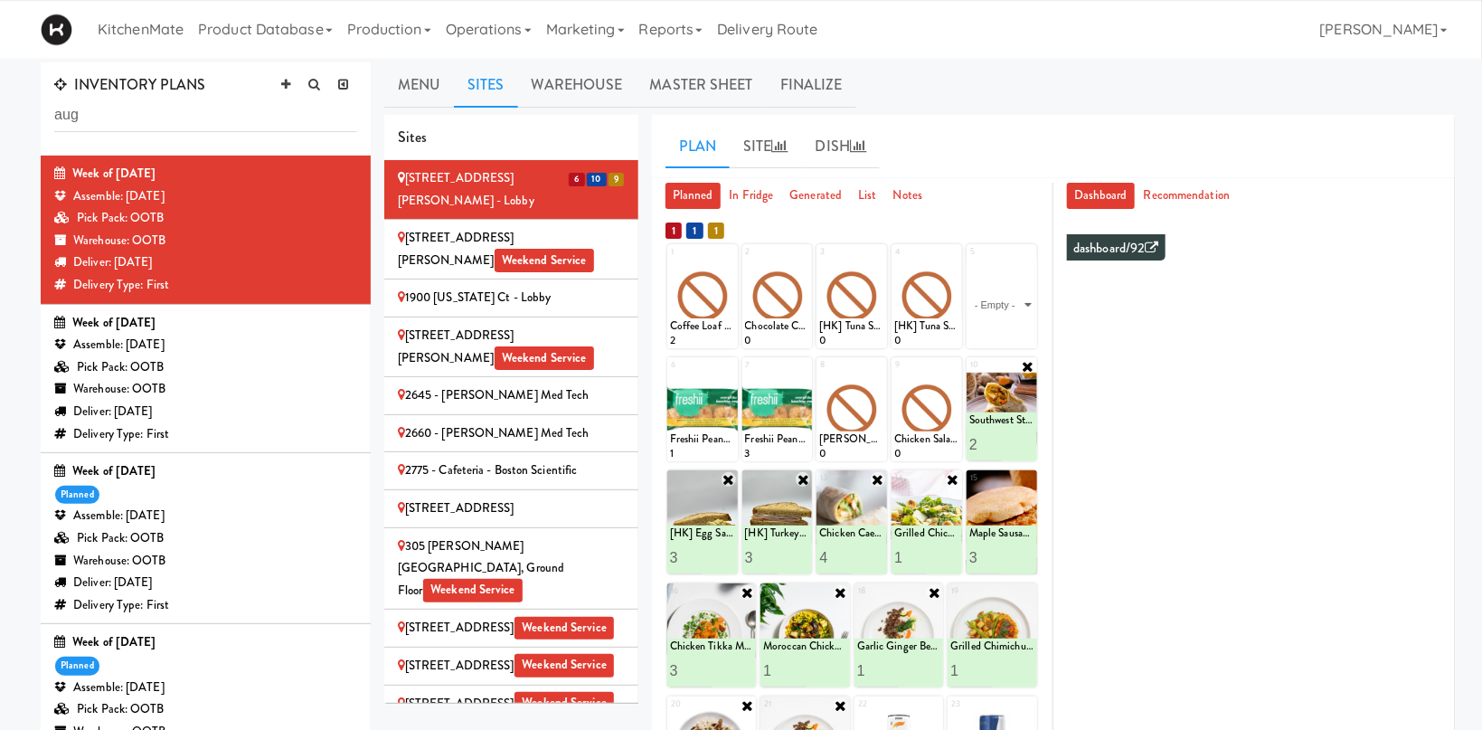
scroll to position [0, 0]
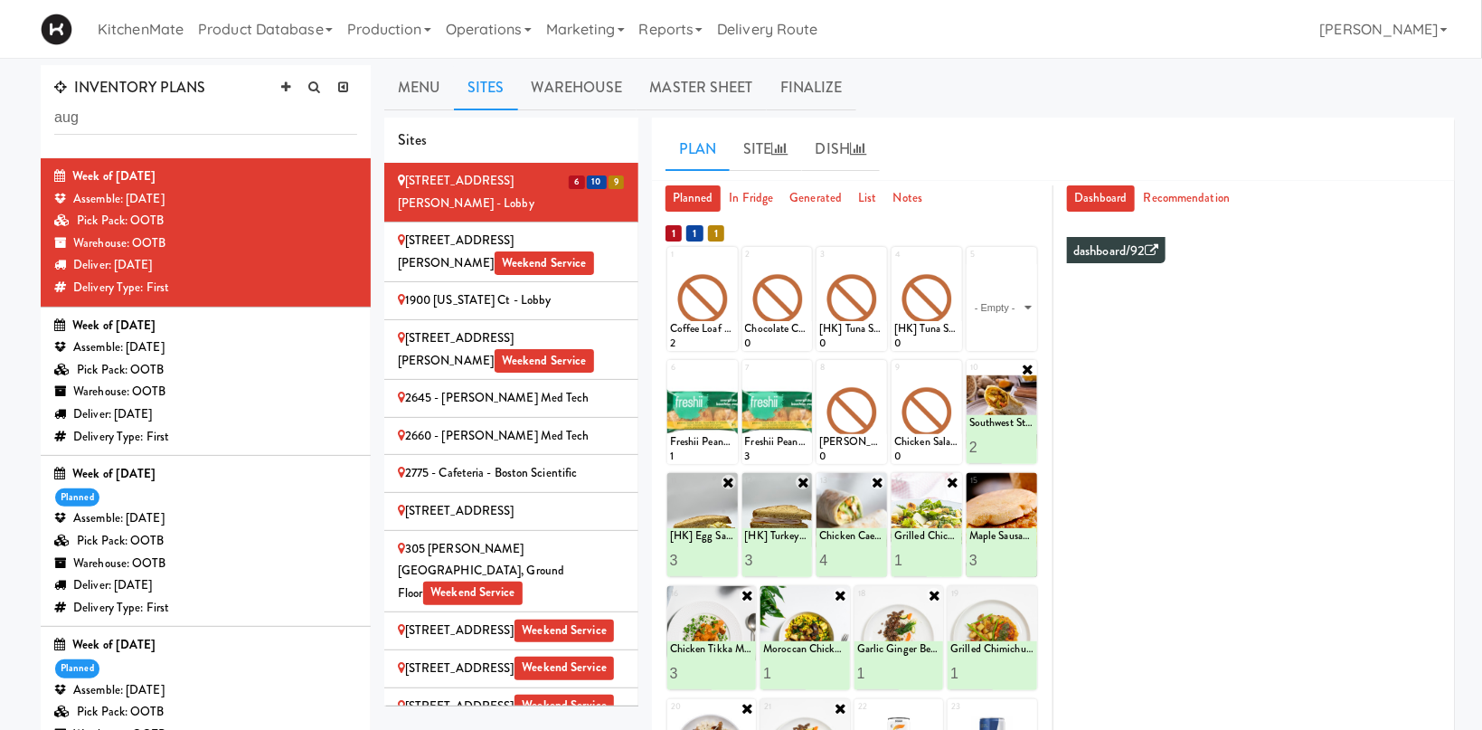
click at [594, 251] on span "Weekend Service" at bounding box center [544, 263] width 99 height 24
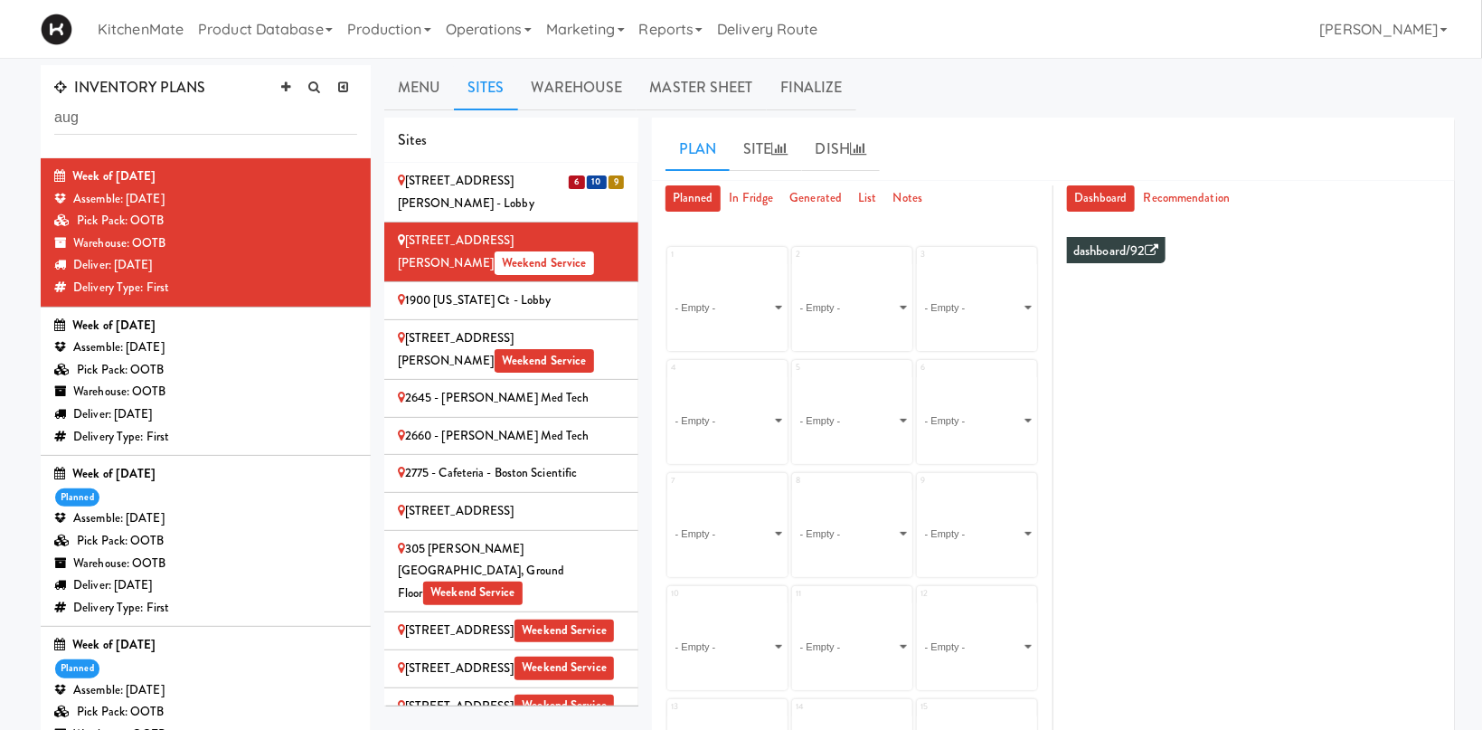
click at [572, 289] on div "1900 [US_STATE] Ct - Lobby" at bounding box center [511, 300] width 227 height 23
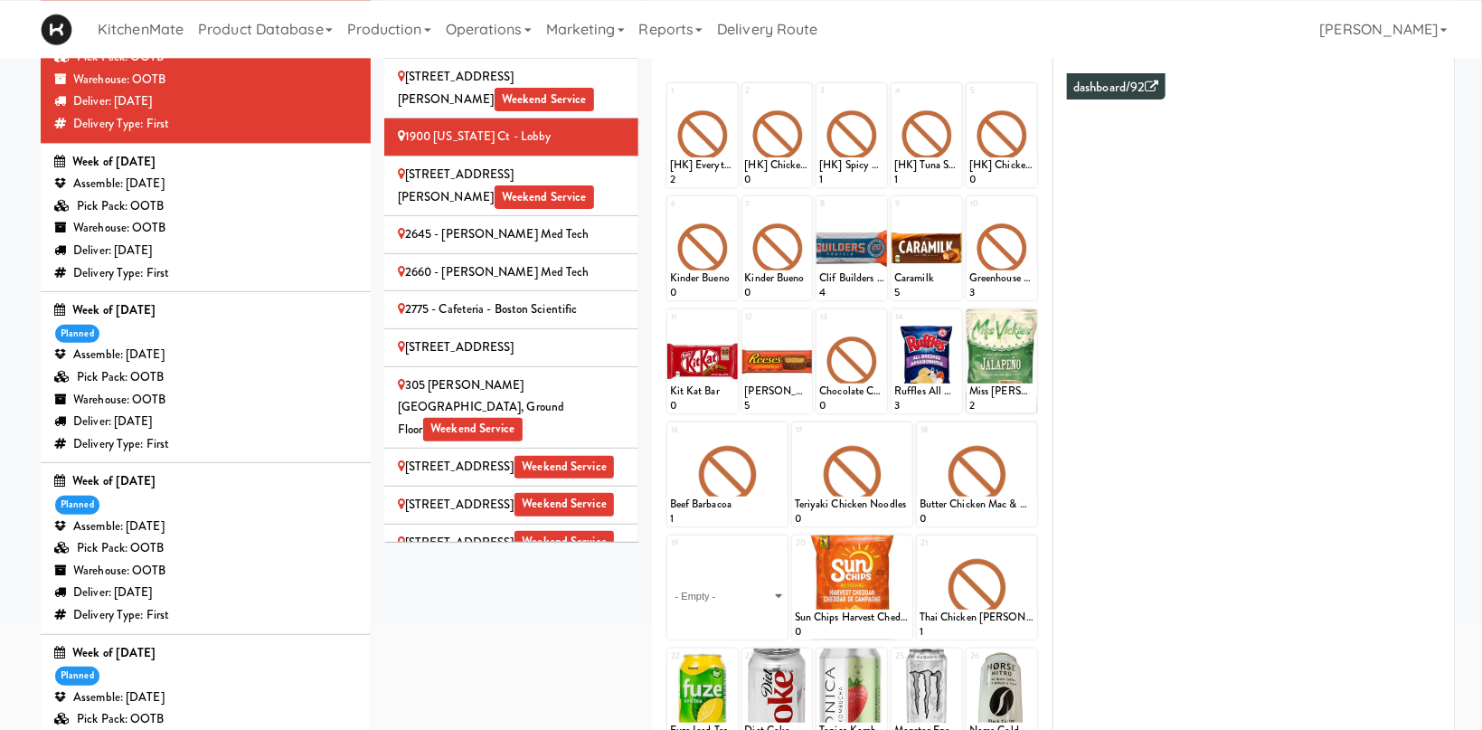
scroll to position [192, 0]
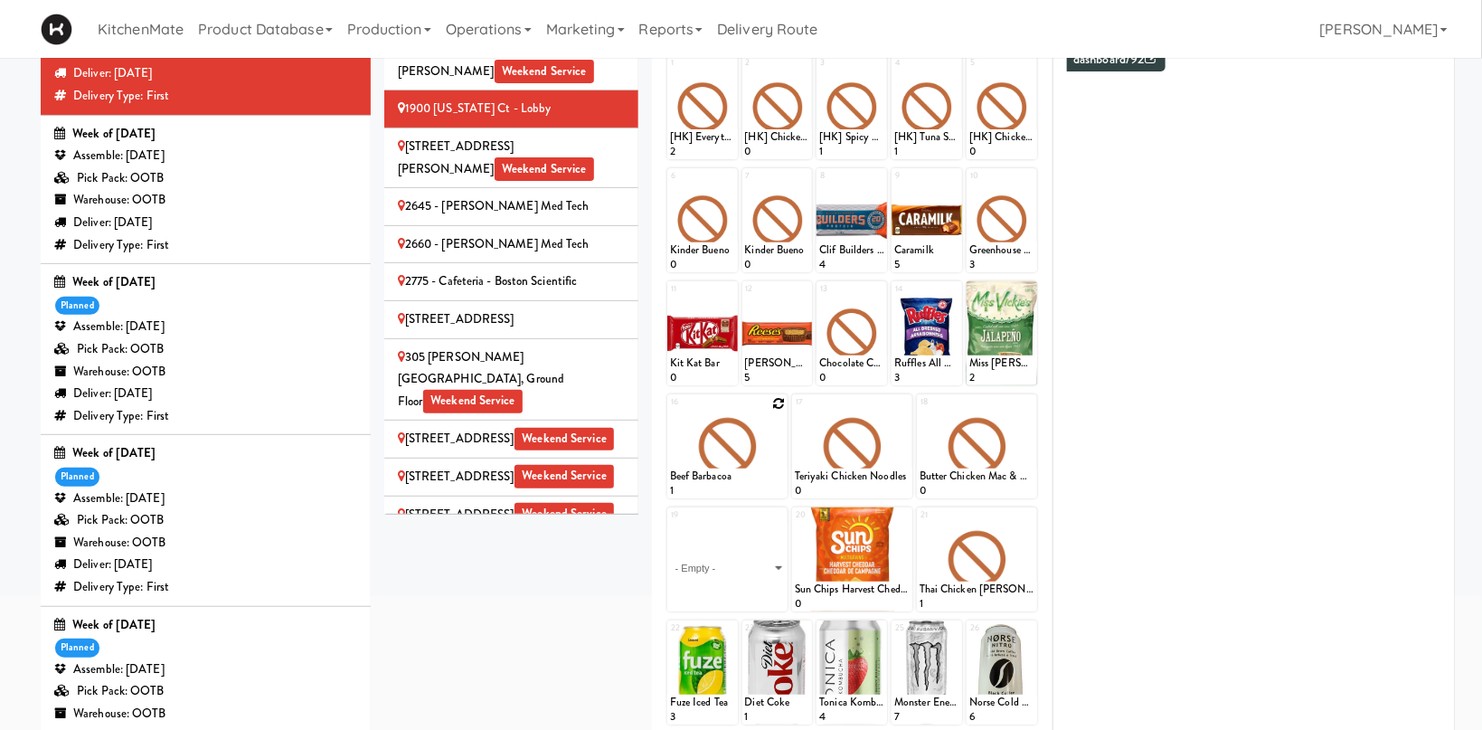
click at [777, 408] on icon at bounding box center [778, 403] width 13 height 13
click at [670, 411] on select "- Empty - Activia Probiotic Peach Mango Smoothie Chocolate Milk Tetra Pack Coca…" at bounding box center [727, 454] width 115 height 87
click option "Chicken Tikka Masala" at bounding box center [0, 0] width 0 height 0
drag, startPoint x: 761, startPoint y: 479, endPoint x: 784, endPoint y: 460, distance: 29.5
click at [767, 474] on button at bounding box center [756, 482] width 24 height 22
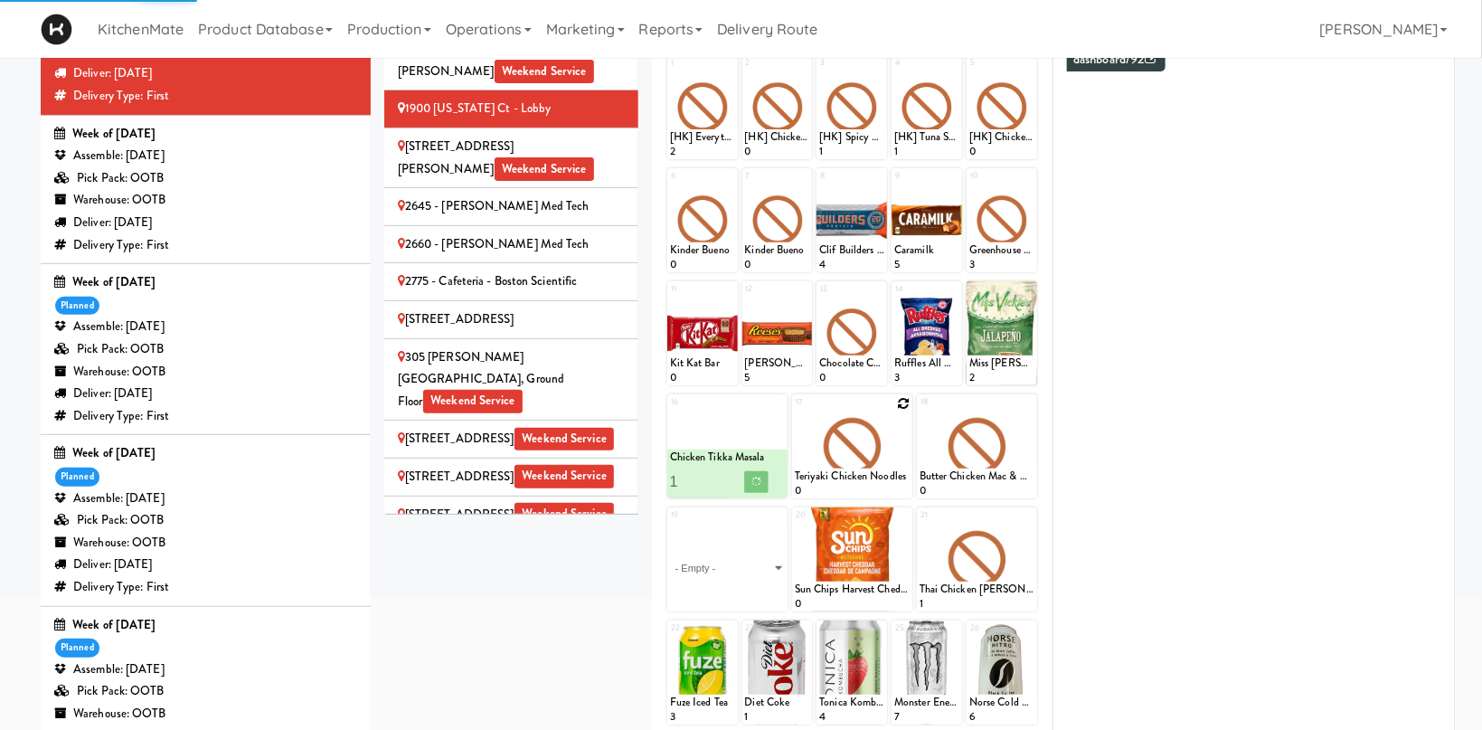
click at [907, 404] on icon at bounding box center [903, 403] width 13 height 13
click at [795, 411] on select "- Empty - Activia Probiotic Peach Mango Smoothie Chocolate Milk Tetra Pack Coca…" at bounding box center [852, 454] width 115 height 87
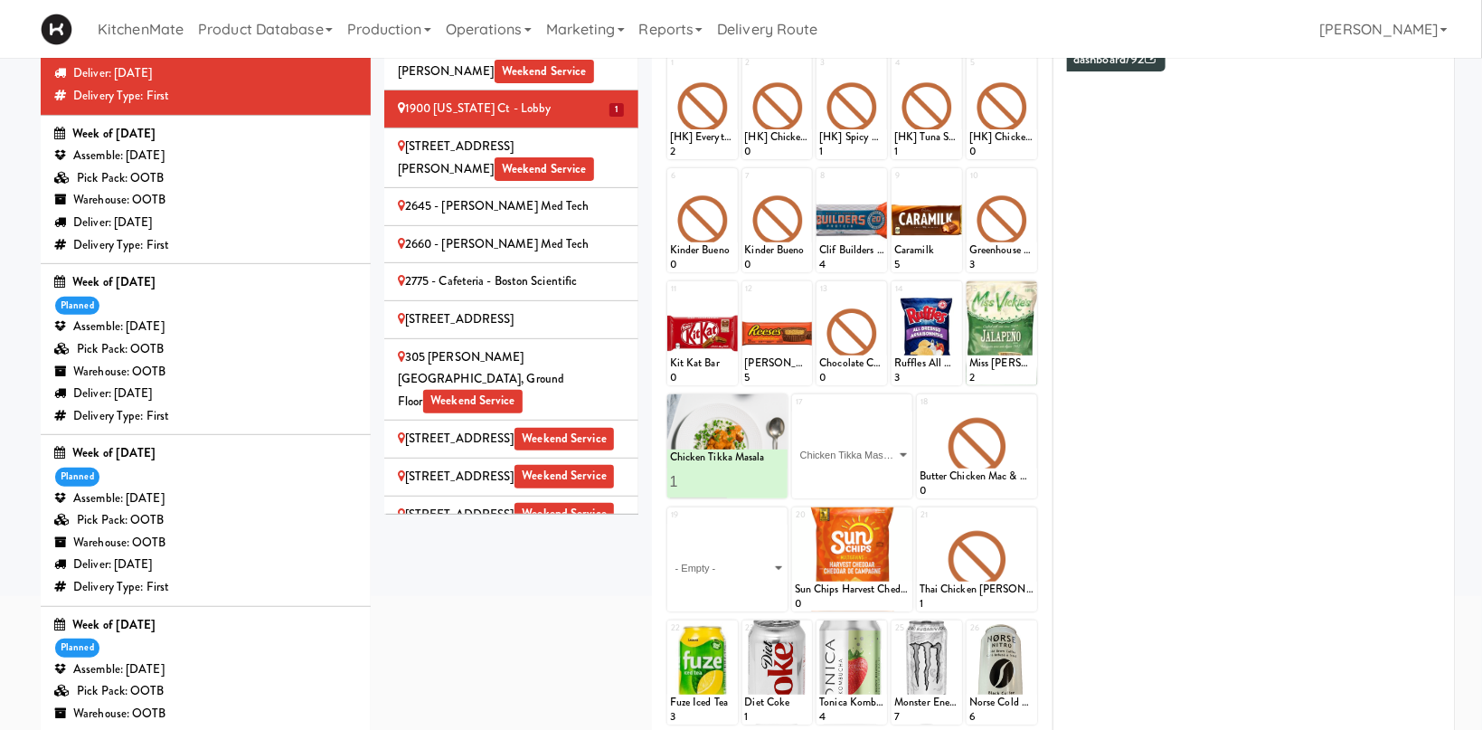
click option "Chicken Tikka Masala" at bounding box center [0, 0] width 0 height 0
type input "1"
click at [883, 479] on icon at bounding box center [880, 482] width 9 height 10
click at [1028, 401] on icon at bounding box center [1028, 403] width 13 height 13
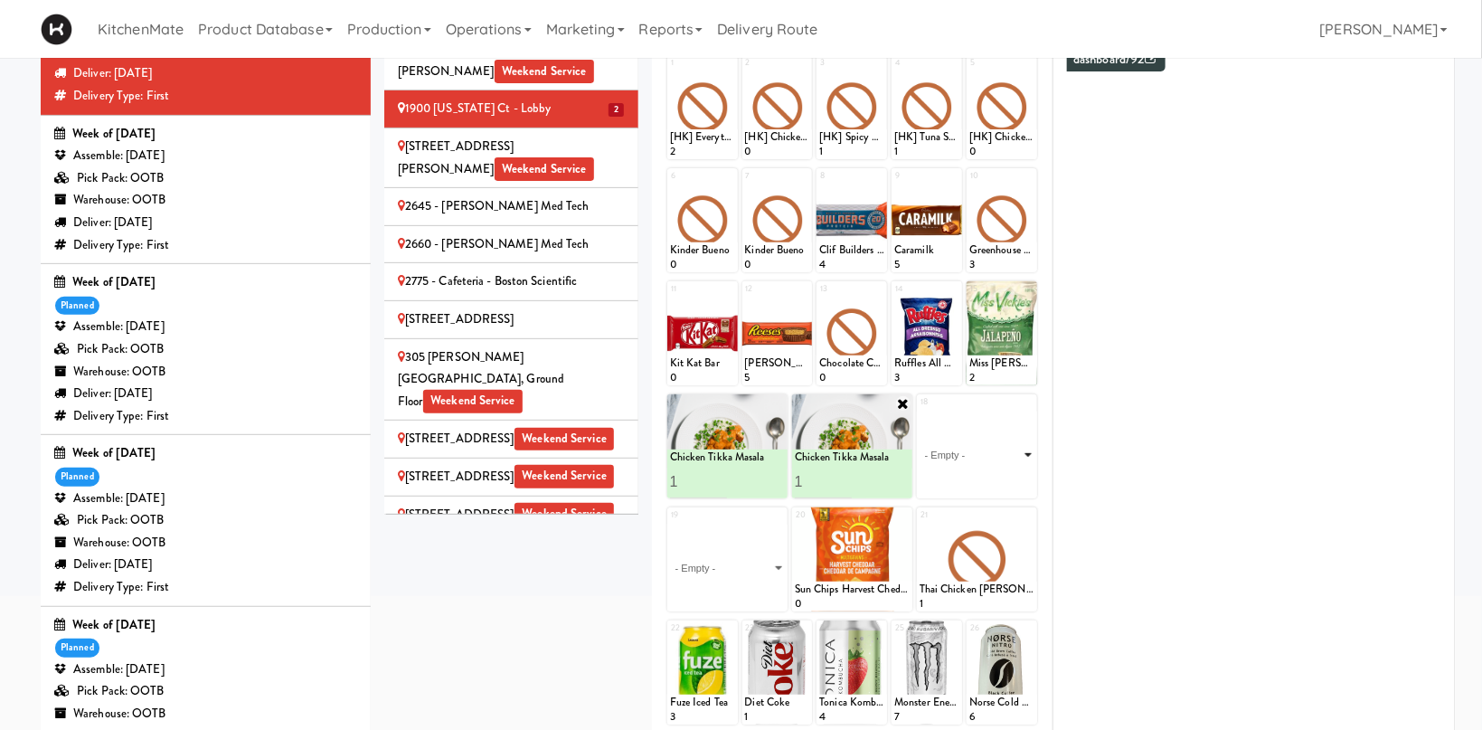
click at [920, 411] on select "- Empty - Activia Probiotic Peach Mango Smoothie Chocolate Milk Tetra Pack Coca…" at bounding box center [977, 454] width 115 height 87
click option "Garlic Ginger Beef & Rice" at bounding box center [0, 0] width 0 height 0
click at [973, 476] on input "2" at bounding box center [949, 481] width 58 height 33
type input "3"
click at [973, 476] on input "3" at bounding box center [949, 481] width 58 height 33
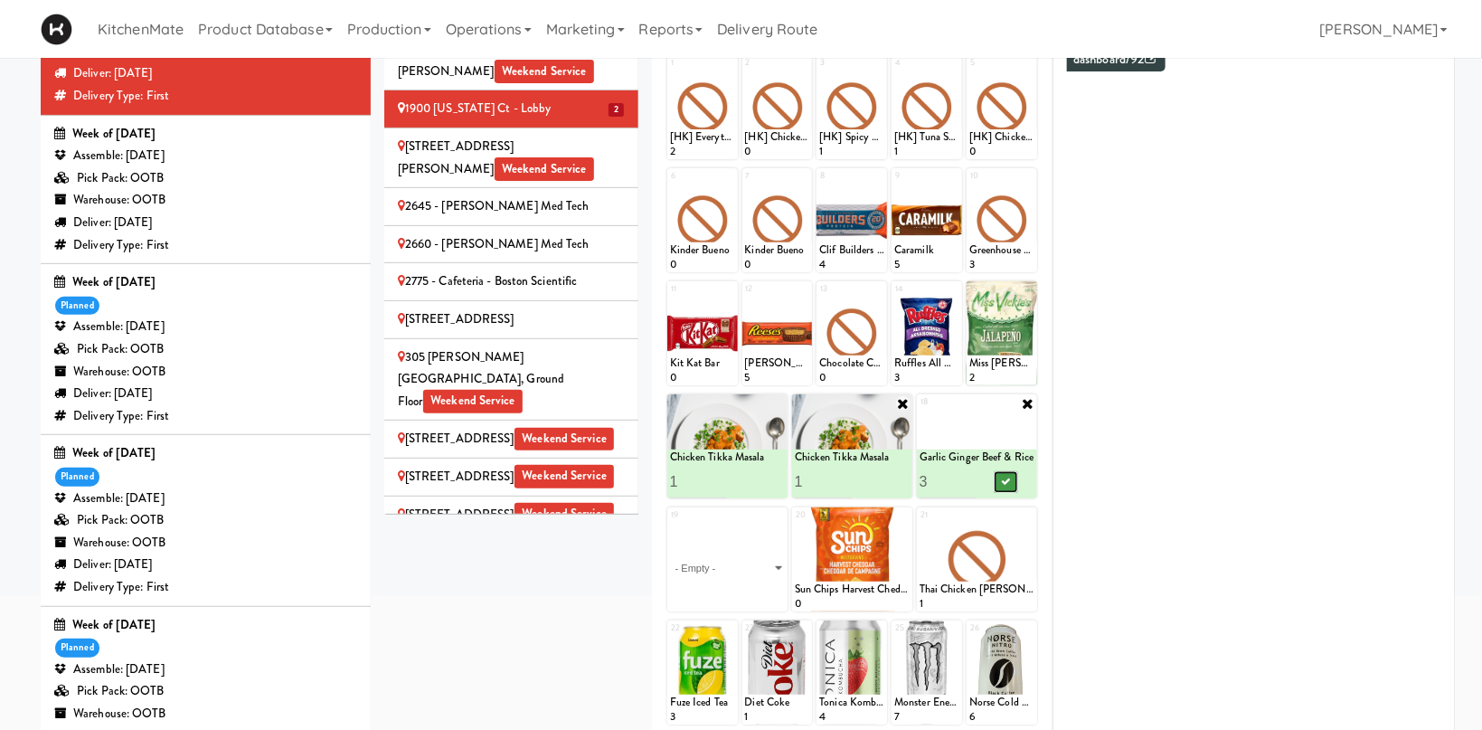
click at [998, 476] on button at bounding box center [1006, 482] width 24 height 22
click at [670, 524] on select "- Empty - Activia Probiotic Peach Mango Smoothie Chocolate Milk Tetra Pack Coca…" at bounding box center [727, 567] width 115 height 87
click option "Pulled Pork Mac & Cheese" at bounding box center [0, 0] width 0 height 0
click at [722, 592] on input "2" at bounding box center [699, 594] width 58 height 33
type input "3"
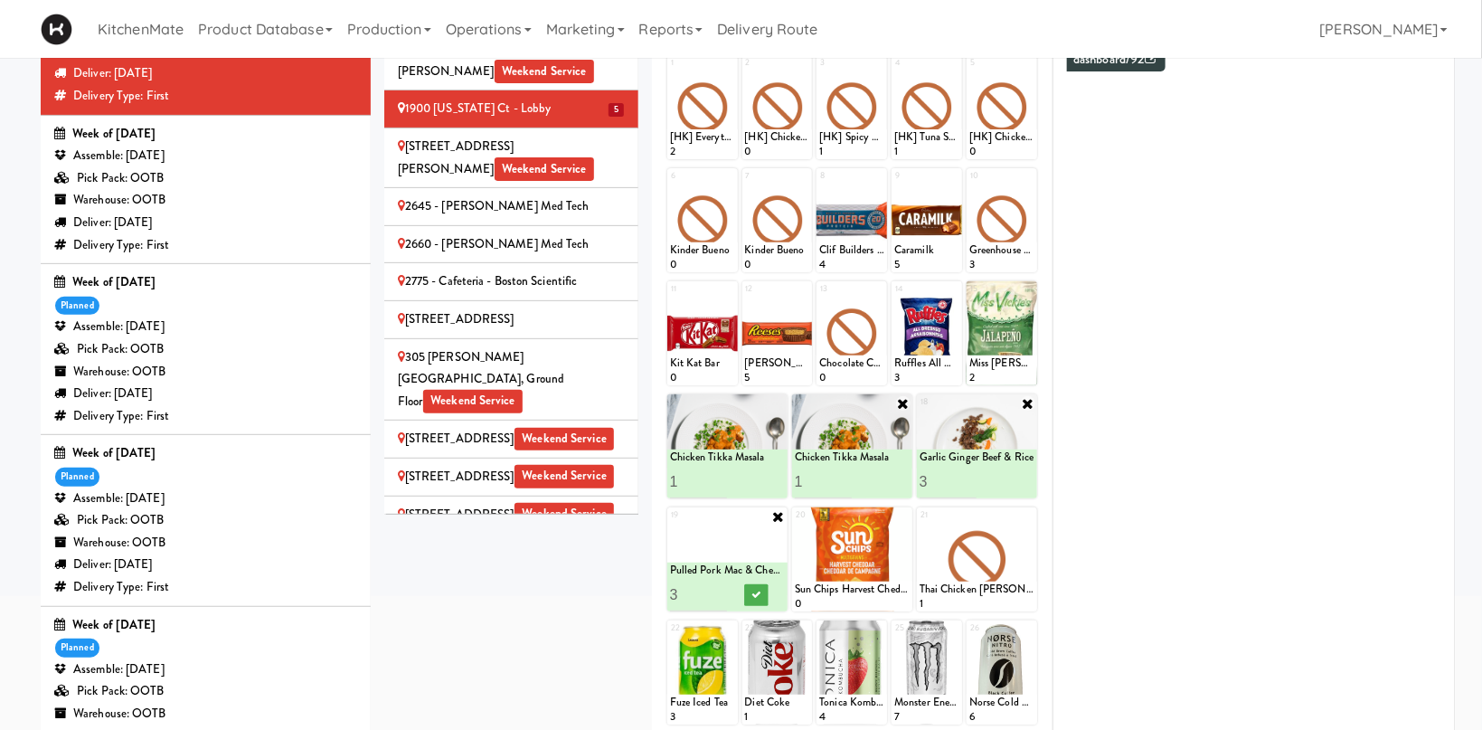
click at [722, 592] on input "3" at bounding box center [699, 594] width 58 height 33
click at [744, 592] on button at bounding box center [756, 595] width 24 height 22
click at [907, 517] on icon at bounding box center [903, 516] width 13 height 13
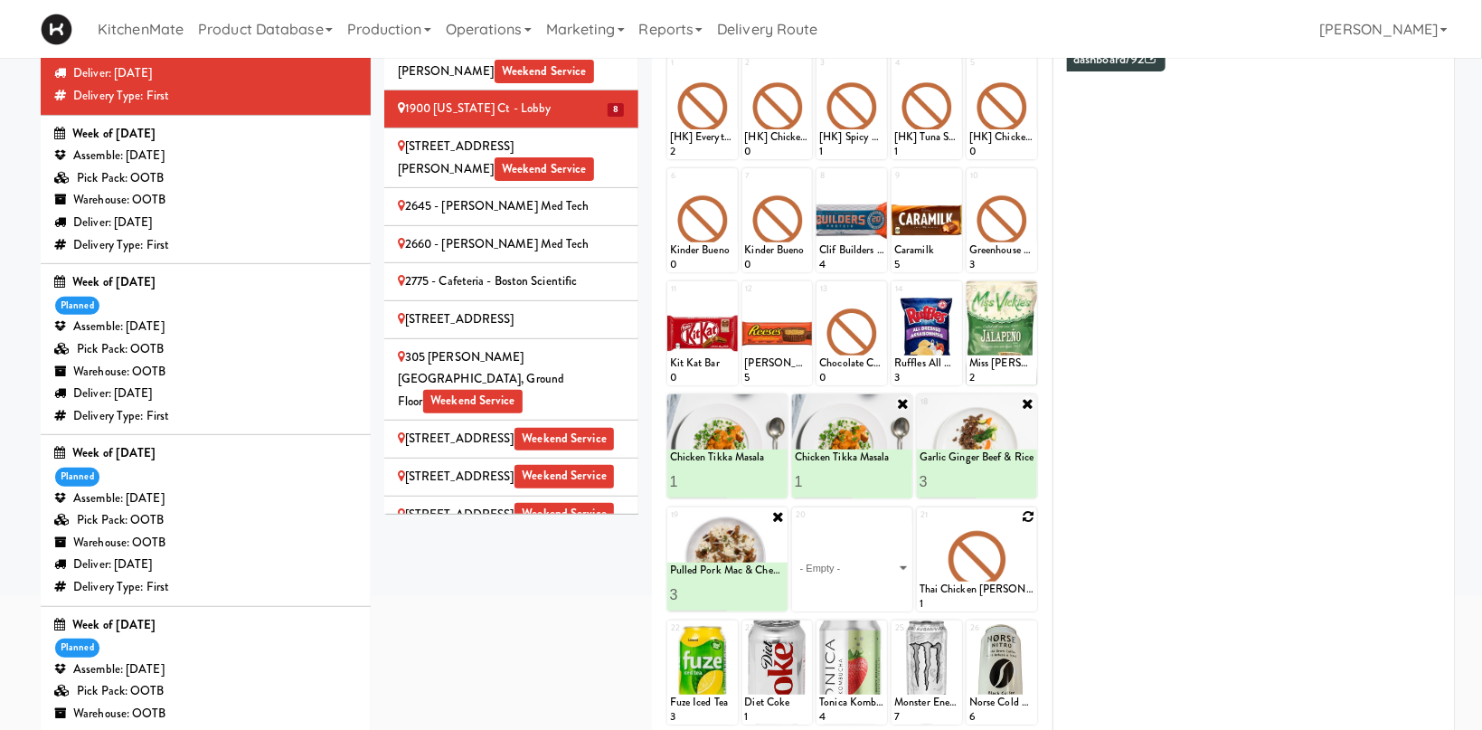
click at [936, 569] on div at bounding box center [977, 559] width 120 height 104
click at [915, 561] on div "19 Empty Pulled Pork Mac & Cheese 3 20 - Empty - Activia Probiotic Peach Mango …" at bounding box center [852, 559] width 370 height 104
click at [795, 524] on select "- Empty - Activia Probiotic Peach Mango Smoothie Chocolate Milk Tetra Pack Coca…" at bounding box center [852, 567] width 115 height 87
click option "Garlic Ginger Beef & Rice" at bounding box center [0, 0] width 0 height 0
type input "1"
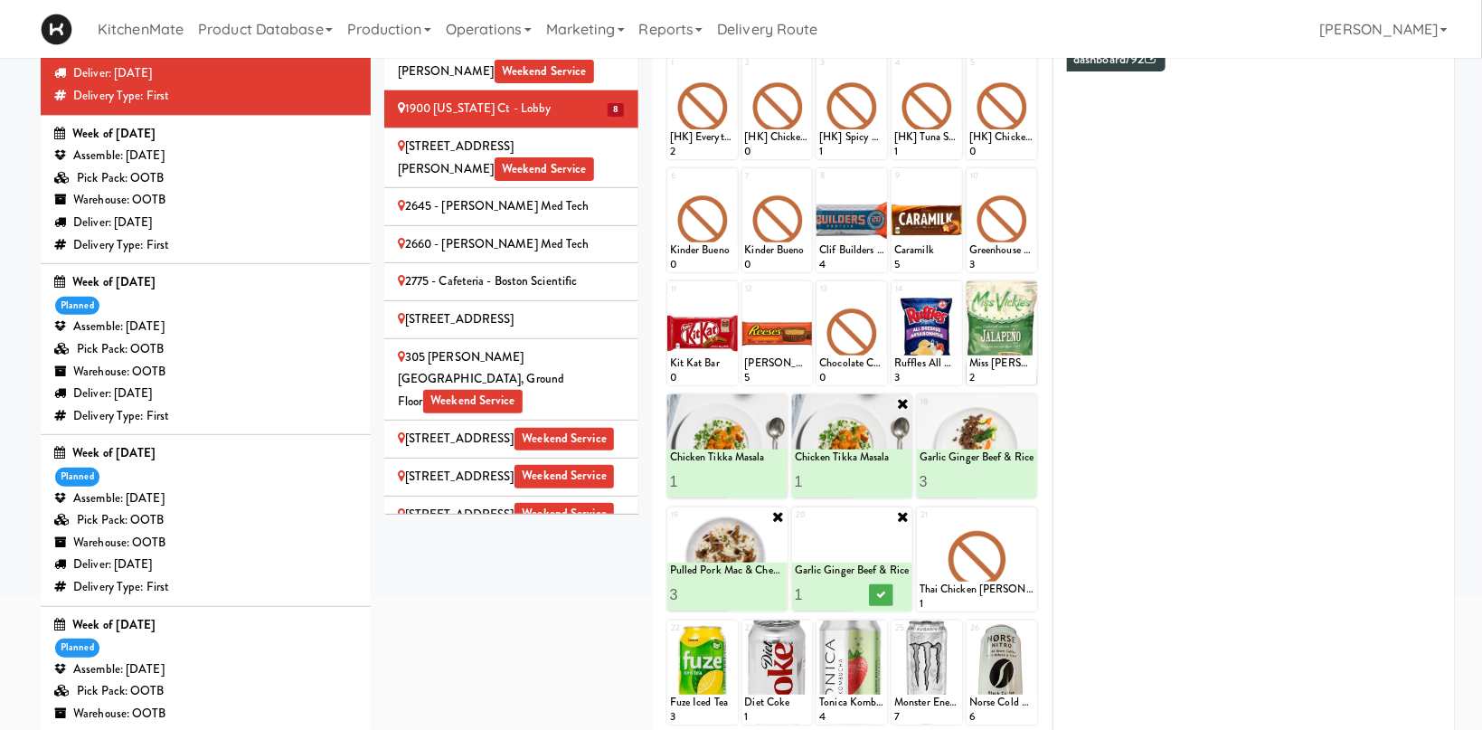
click at [904, 514] on icon at bounding box center [903, 516] width 14 height 14
click at [896, 538] on div "Loading..." at bounding box center [852, 559] width 120 height 104
drag, startPoint x: 905, startPoint y: 504, endPoint x: 901, endPoint y: 516, distance: 13.4
click at [901, 514] on div "1 [HK] Everything Bagel with Cream Cheese 2 2 [HK] Chicken & Swiss Cheese On Fo…" at bounding box center [851, 452] width 373 height 799
drag, startPoint x: 901, startPoint y: 516, endPoint x: 900, endPoint y: 532, distance: 15.4
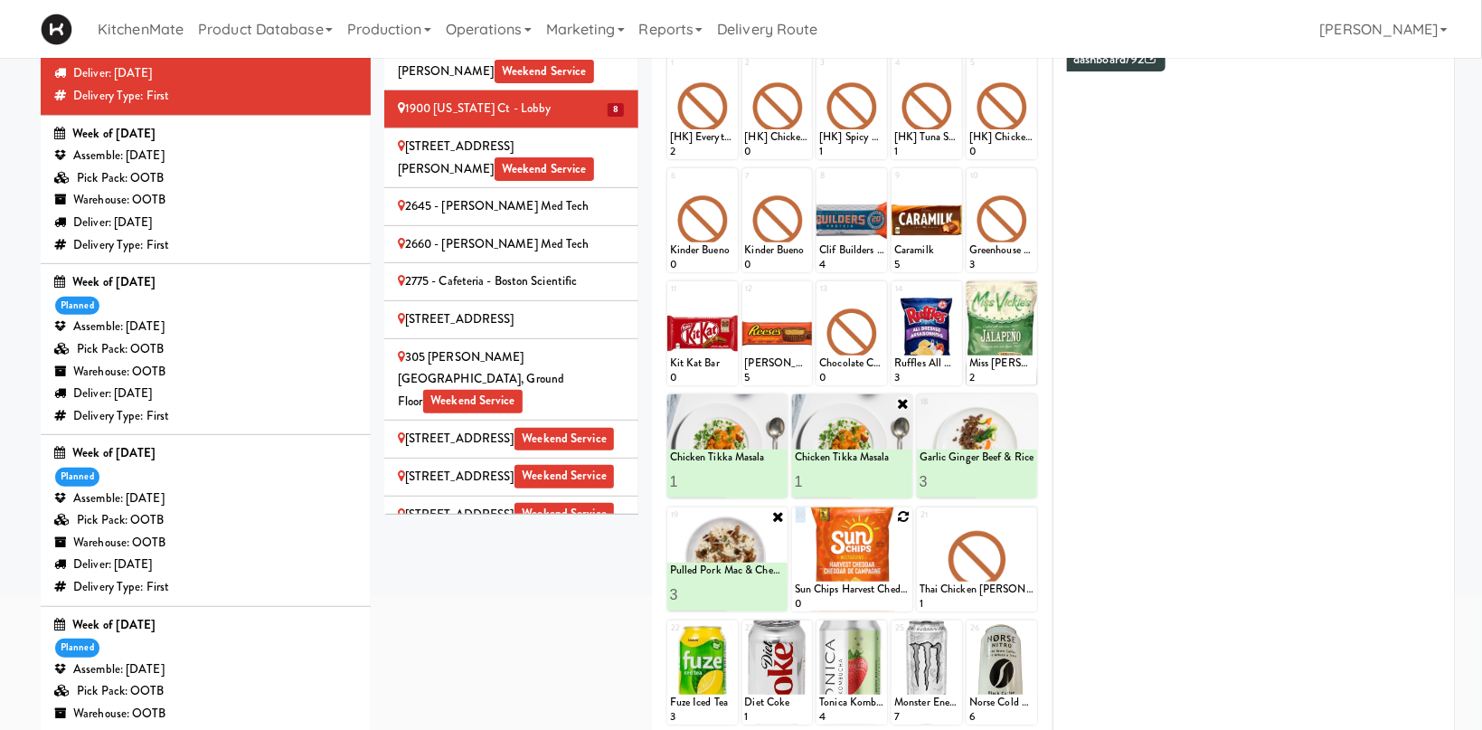
click at [901, 522] on icon at bounding box center [903, 516] width 13 height 13
click at [795, 524] on select "- Empty - Activia Probiotic Peach Mango Smoothie Chocolate Milk Tetra Pack Coca…" at bounding box center [852, 567] width 115 height 87
click option "Grilled Chimichurri Chicken" at bounding box center [0, 0] width 0 height 0
click at [885, 589] on button at bounding box center [881, 595] width 24 height 22
click at [1027, 517] on icon at bounding box center [1028, 516] width 13 height 13
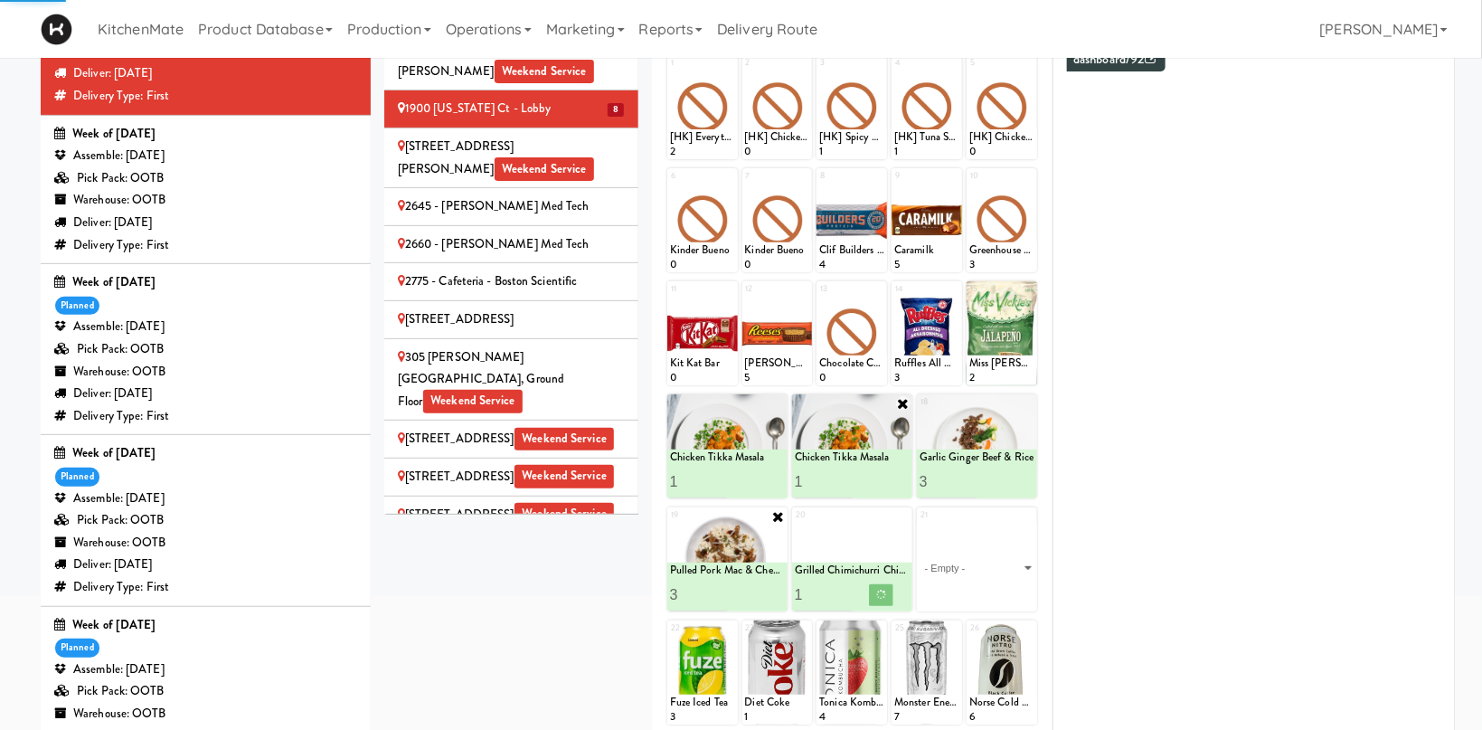
click at [920, 524] on select "- Empty - Activia Probiotic Peach Mango Smoothie Chocolate Milk Tetra Pack Coca…" at bounding box center [977, 567] width 115 height 87
click option "Sun Chips Harvest Cheddar Chips" at bounding box center [0, 0] width 0 height 0
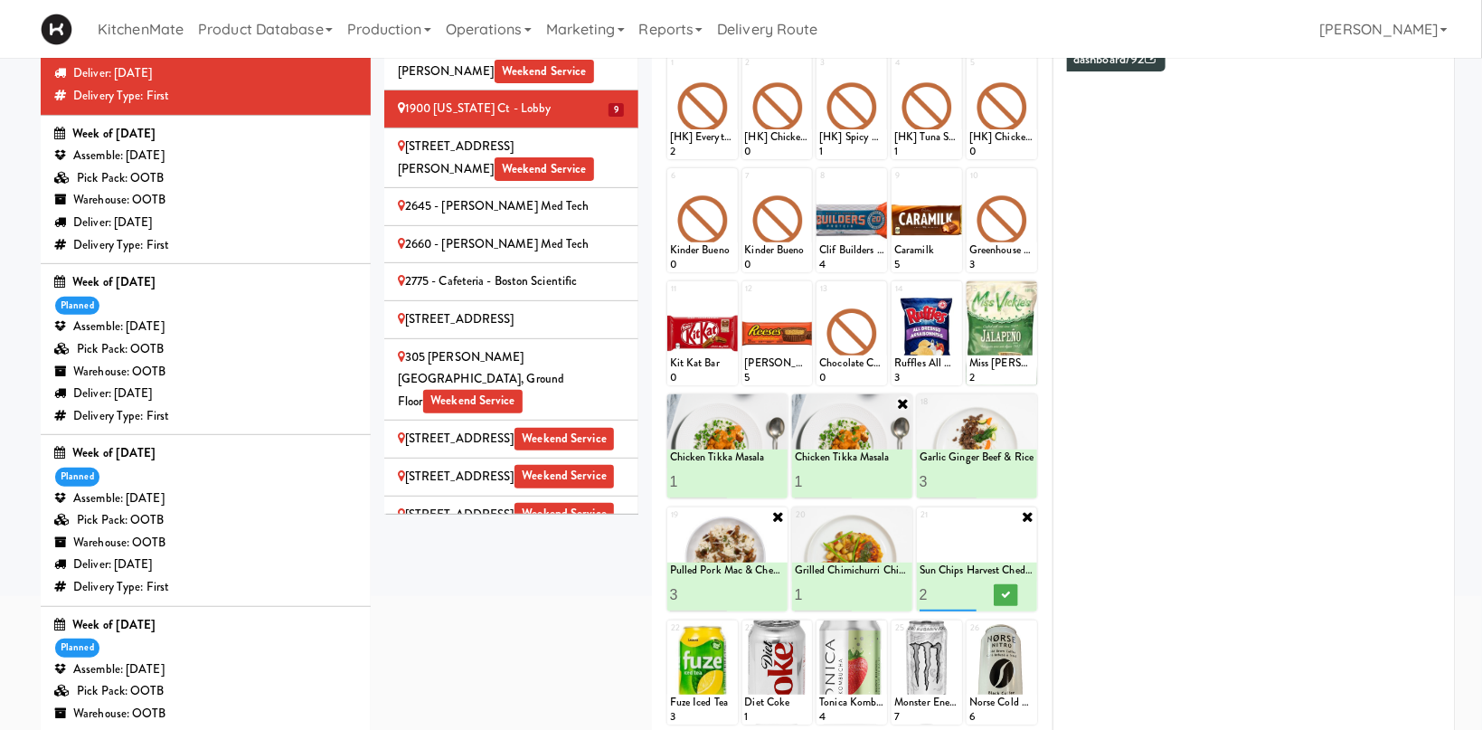
click at [968, 592] on input "2" at bounding box center [949, 594] width 58 height 33
click at [968, 592] on input "3" at bounding box center [949, 594] width 58 height 33
type input "4"
click at [968, 592] on input "4" at bounding box center [949, 594] width 58 height 33
click at [1003, 598] on icon at bounding box center [1005, 595] width 9 height 10
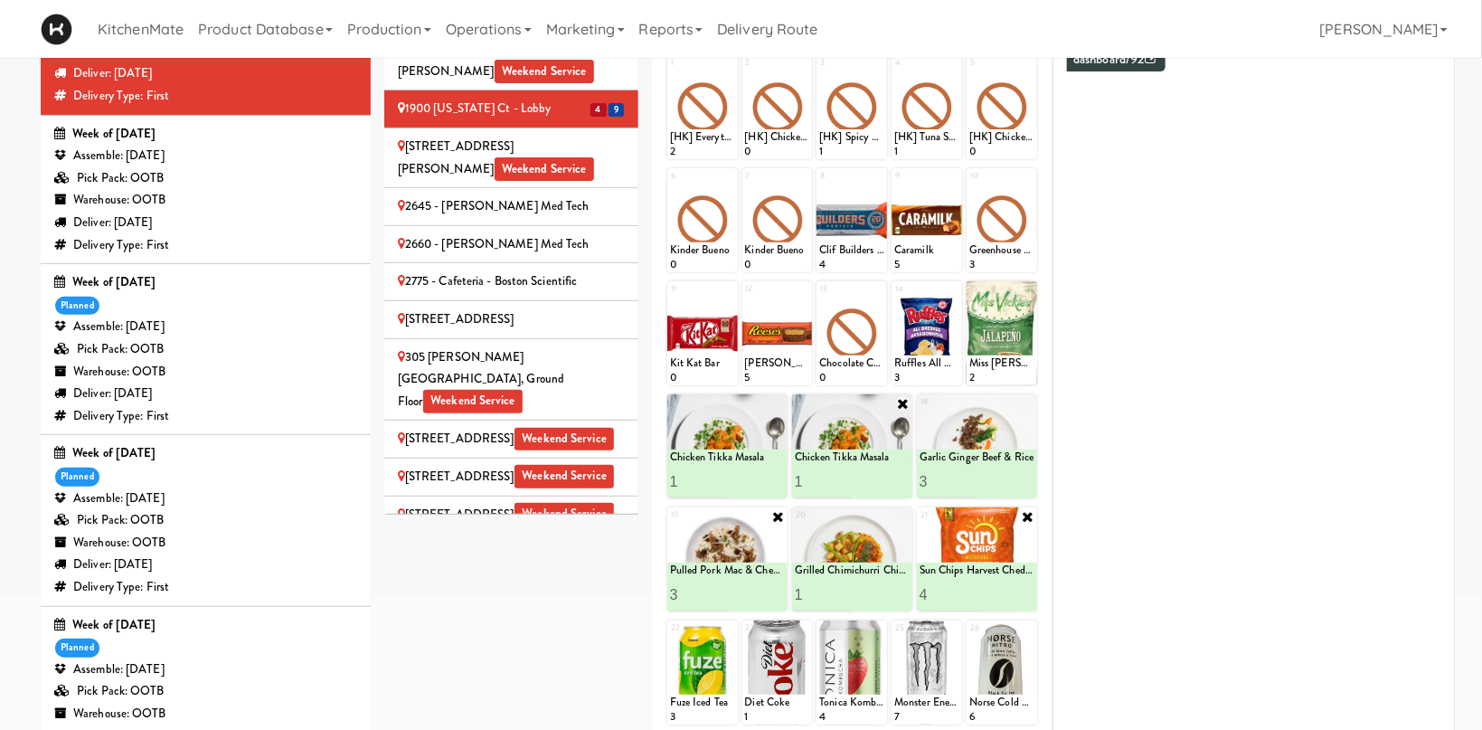
click at [610, 136] on div "[STREET_ADDRESS][PERSON_NAME] Weekend Service" at bounding box center [511, 158] width 227 height 44
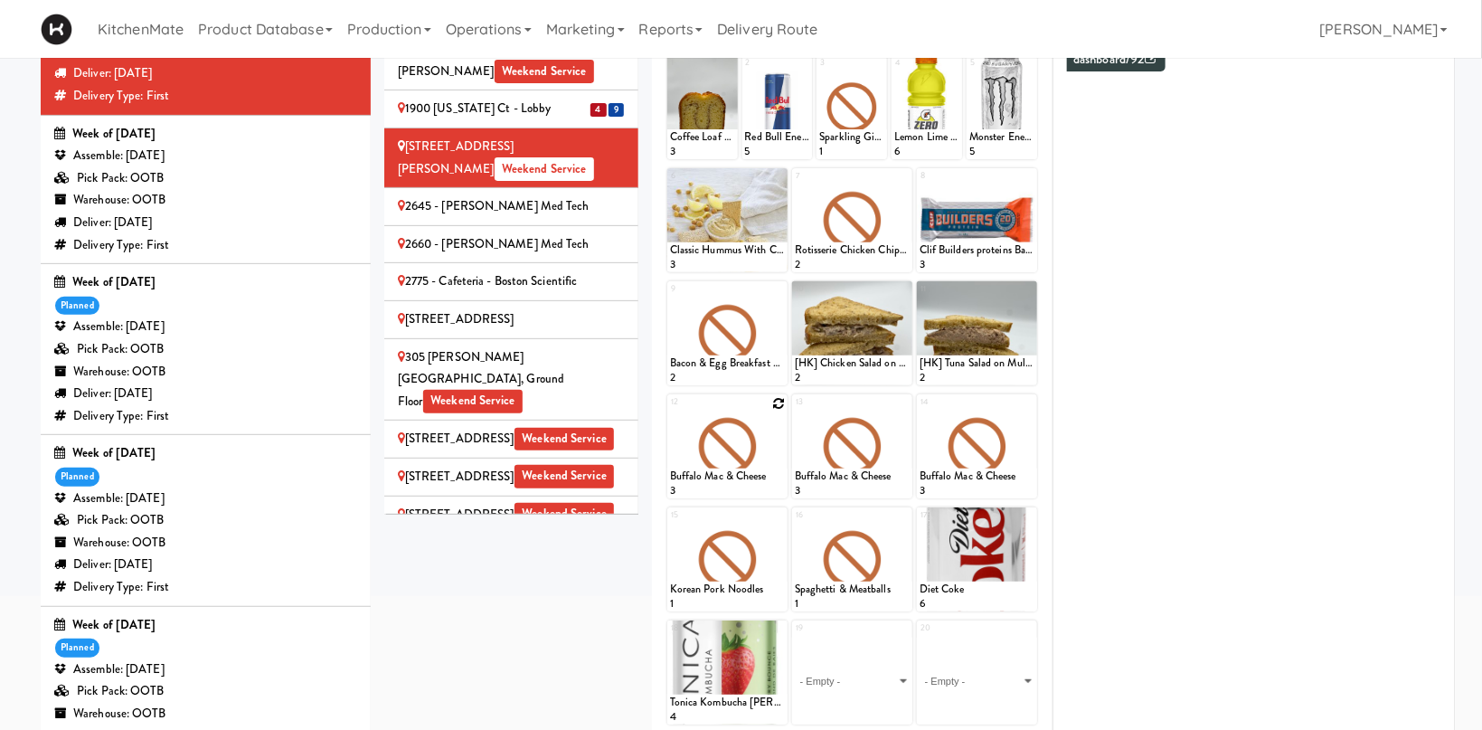
click at [784, 403] on icon at bounding box center [778, 403] width 13 height 13
click at [670, 411] on select "- Empty - Activia Probiotic Peach Mango Smoothie Chocolate Milk Tetra Pack Coca…" at bounding box center [727, 454] width 115 height 87
click option "Grilled Chimichurri Chicken" at bounding box center [0, 0] width 0 height 0
click at [753, 476] on button at bounding box center [756, 482] width 24 height 22
click at [904, 404] on icon at bounding box center [903, 403] width 13 height 13
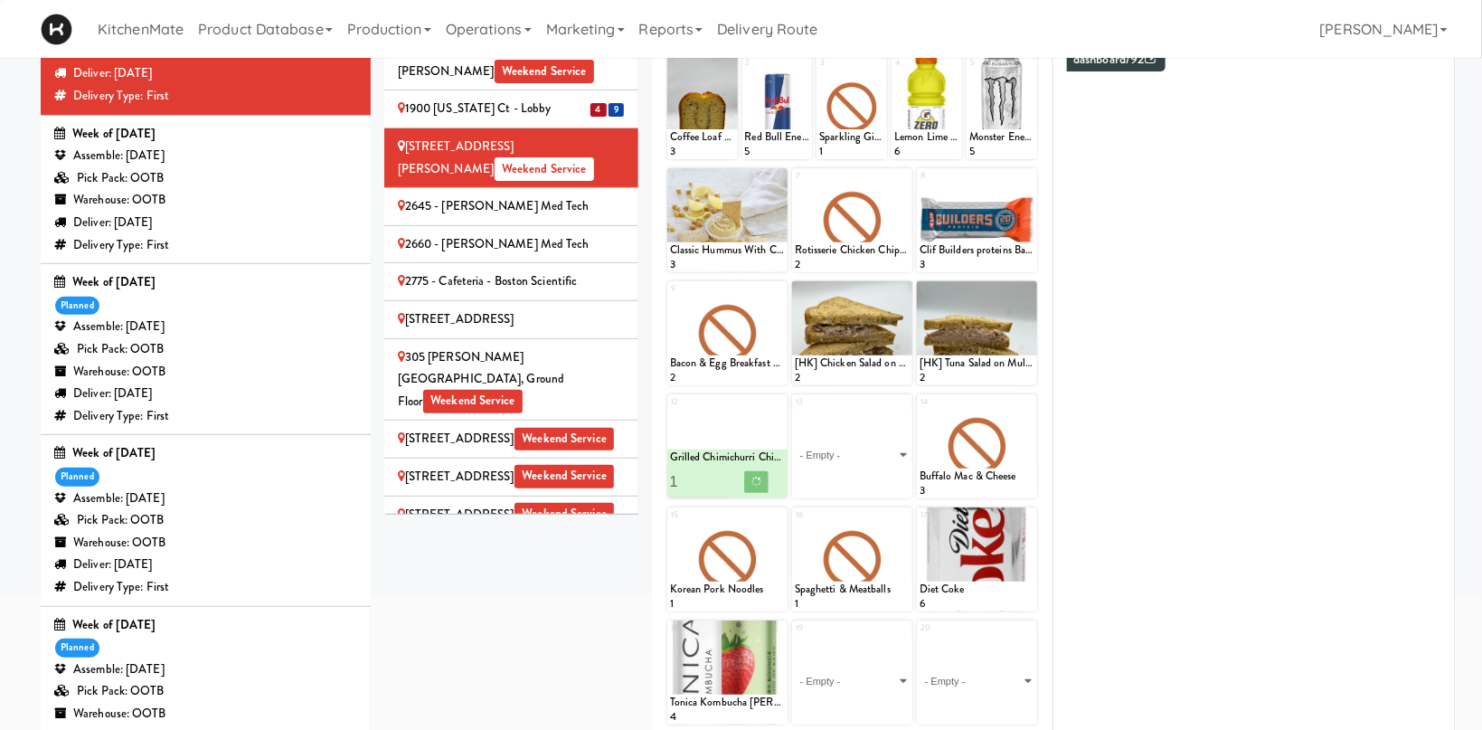
click at [795, 411] on select "- Empty - Activia Probiotic Peach Mango Smoothie Chocolate Milk Tetra Pack Coca…" at bounding box center [852, 454] width 115 height 87
click option "Grilled Chimichurri Chicken" at bounding box center [0, 0] width 0 height 0
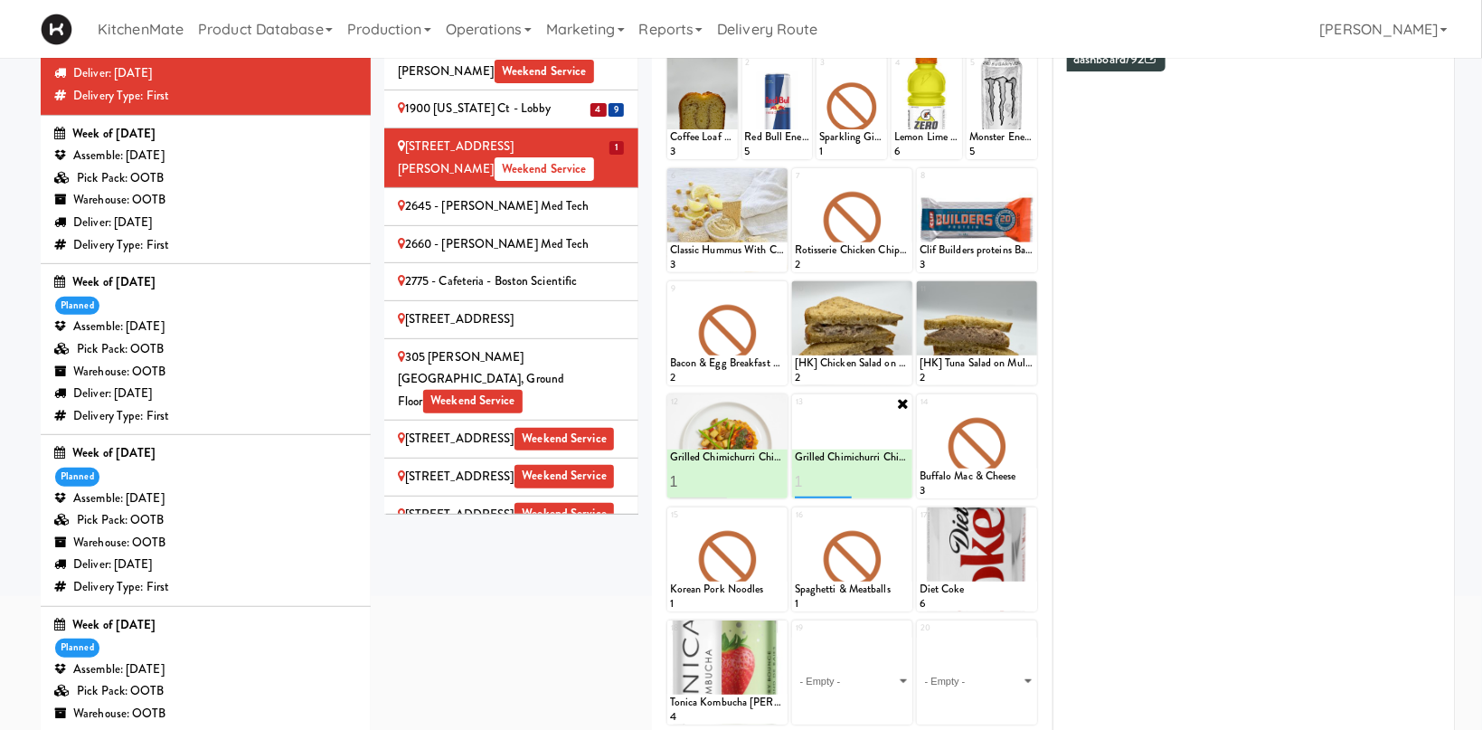
type input "1"
drag, startPoint x: 878, startPoint y: 474, endPoint x: 914, endPoint y: 446, distance: 45.8
click at [877, 474] on button at bounding box center [881, 482] width 24 height 22
click at [1034, 405] on icon at bounding box center [1028, 403] width 13 height 13
click at [920, 411] on select "- Empty - Activia Probiotic Peach Mango Smoothie Chocolate Milk Tetra Pack Coca…" at bounding box center [977, 454] width 115 height 87
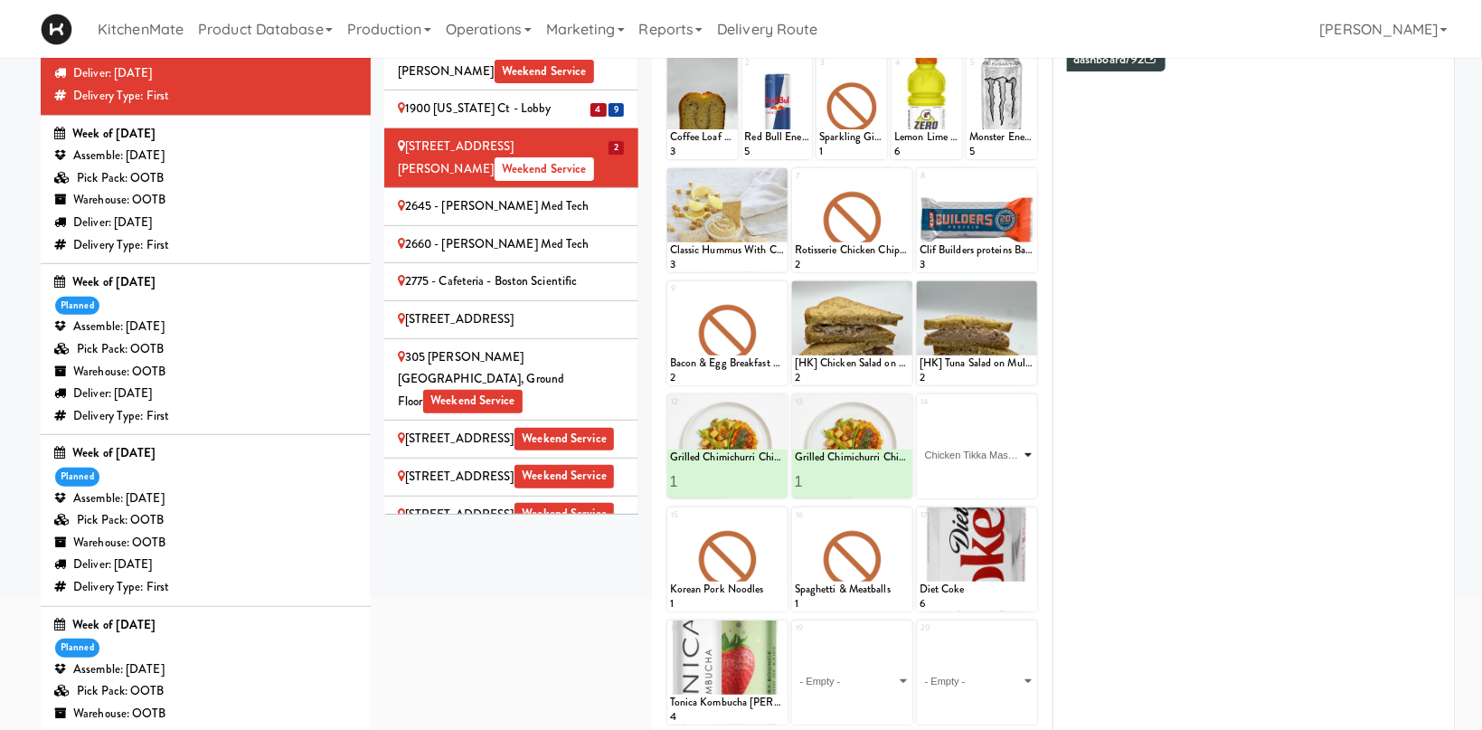
click option "Chicken Tikka Masala" at bounding box center [0, 0] width 0 height 0
click at [1005, 480] on icon at bounding box center [1005, 482] width 9 height 10
click at [779, 520] on icon at bounding box center [778, 516] width 13 height 13
click at [670, 524] on select "- Empty - Activia Probiotic Peach Mango Smoothie Chocolate Milk Tetra Pack Coca…" at bounding box center [727, 567] width 115 height 87
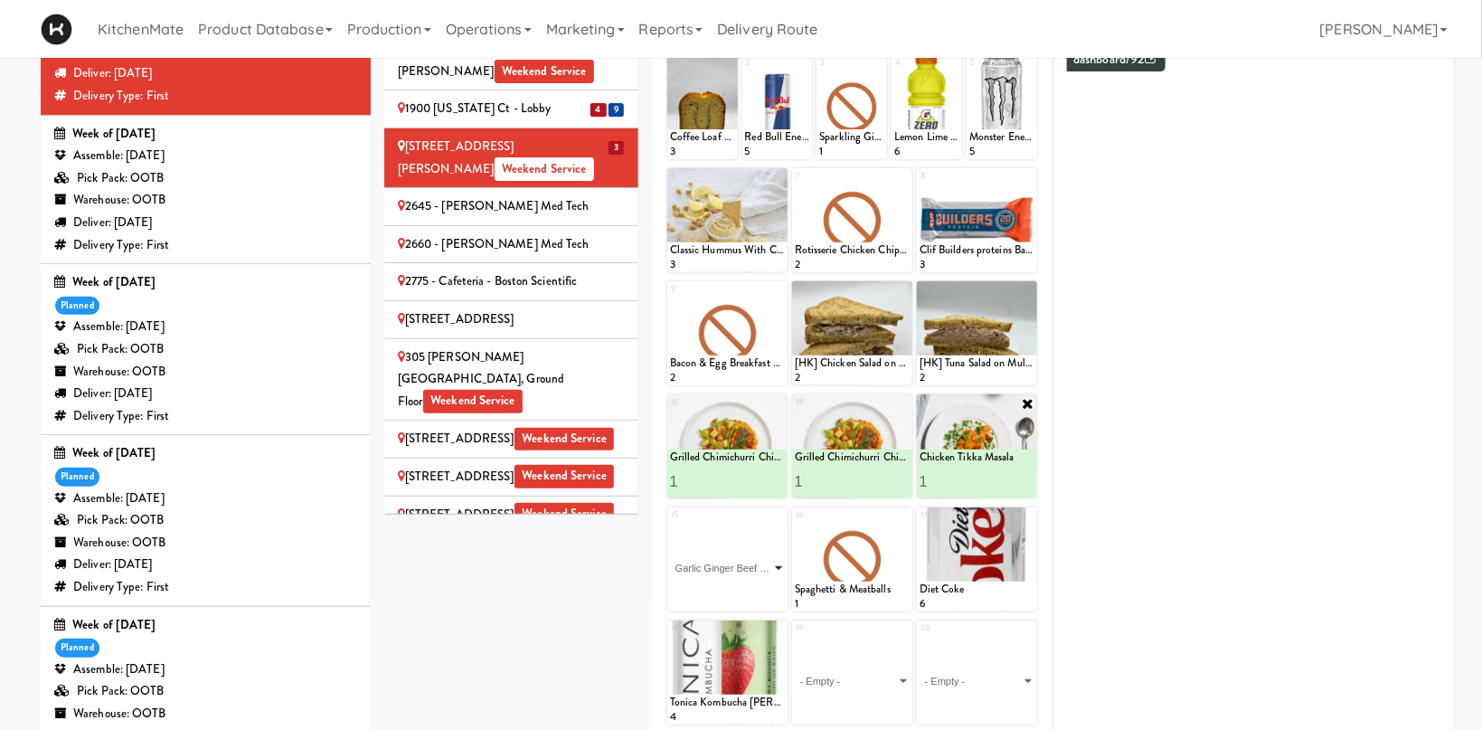
click option "Garlic Ginger Beef & Rice" at bounding box center [0, 0] width 0 height 0
click at [755, 592] on icon at bounding box center [755, 595] width 9 height 10
click at [901, 517] on icon at bounding box center [903, 516] width 13 height 13
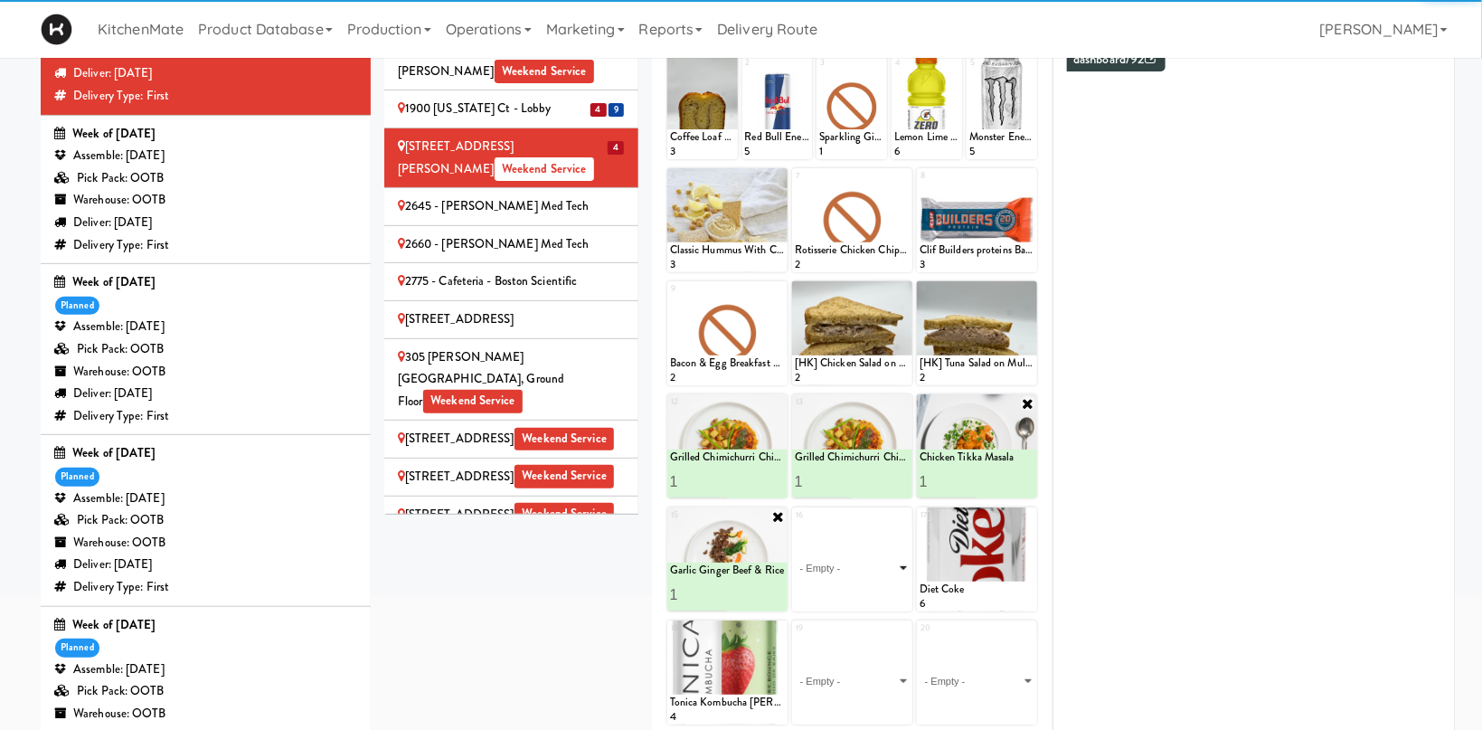
click at [795, 524] on select "- Empty - Activia Probiotic Peach Mango Smoothie Chocolate Milk Tetra Pack Coca…" at bounding box center [852, 567] width 115 height 87
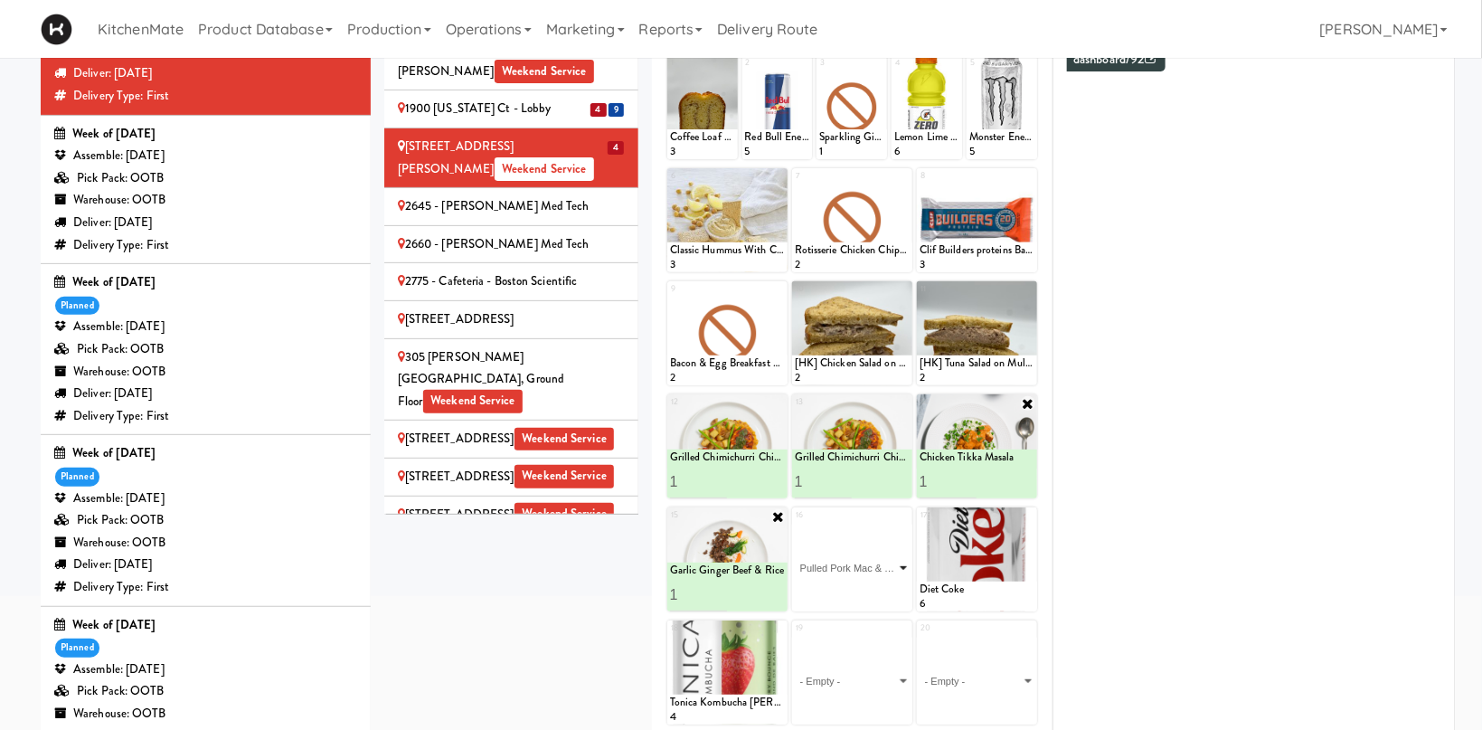
click option "Pulled Pork Mac & Cheese" at bounding box center [0, 0] width 0 height 0
type input "1"
click at [888, 582] on div at bounding box center [881, 594] width 58 height 33
click at [887, 588] on button at bounding box center [881, 595] width 24 height 22
click at [521, 188] on li "2645 - [PERSON_NAME] Med Tech" at bounding box center [511, 207] width 254 height 38
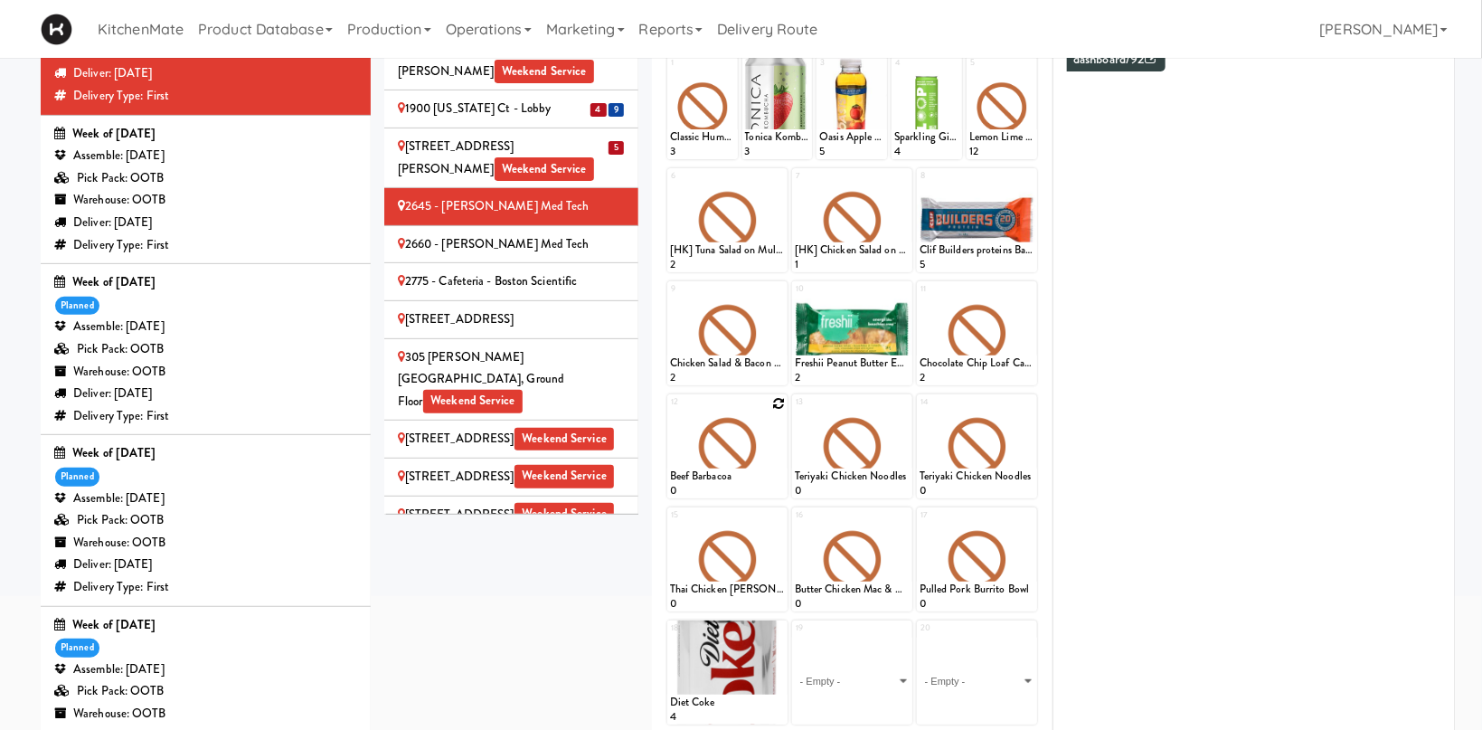
click at [781, 400] on icon at bounding box center [778, 403] width 13 height 13
click at [670, 411] on select "- Empty - Activia Probiotic Peach Mango Smoothie Chocolate Milk Tetra Pack Coca…" at bounding box center [727, 454] width 115 height 87
click option "Chicken Tikka Masala" at bounding box center [0, 0] width 0 height 0
click at [722, 473] on input "1" at bounding box center [699, 481] width 58 height 33
type input "2"
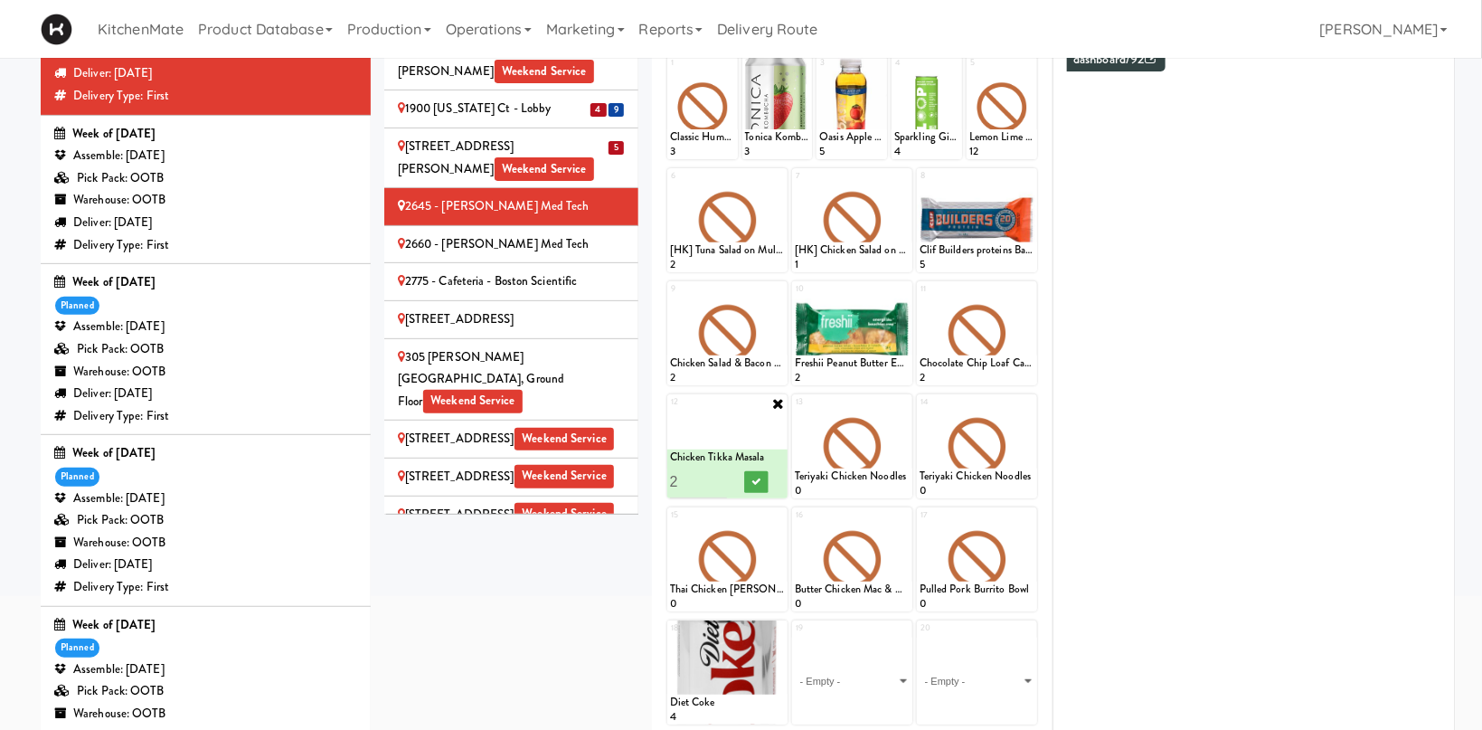
click at [722, 476] on input "2" at bounding box center [699, 481] width 58 height 33
click at [763, 478] on button at bounding box center [756, 482] width 24 height 22
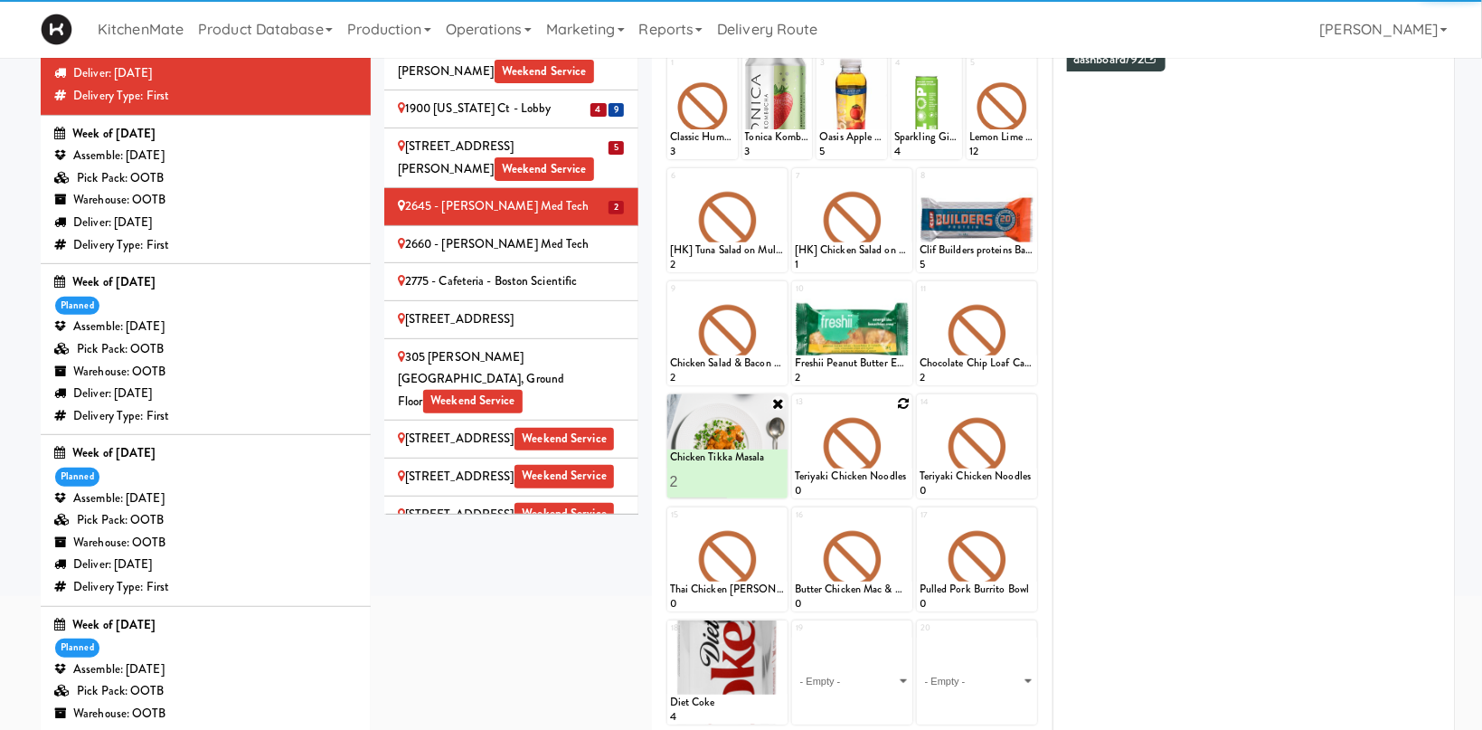
click at [901, 402] on icon at bounding box center [903, 403] width 13 height 13
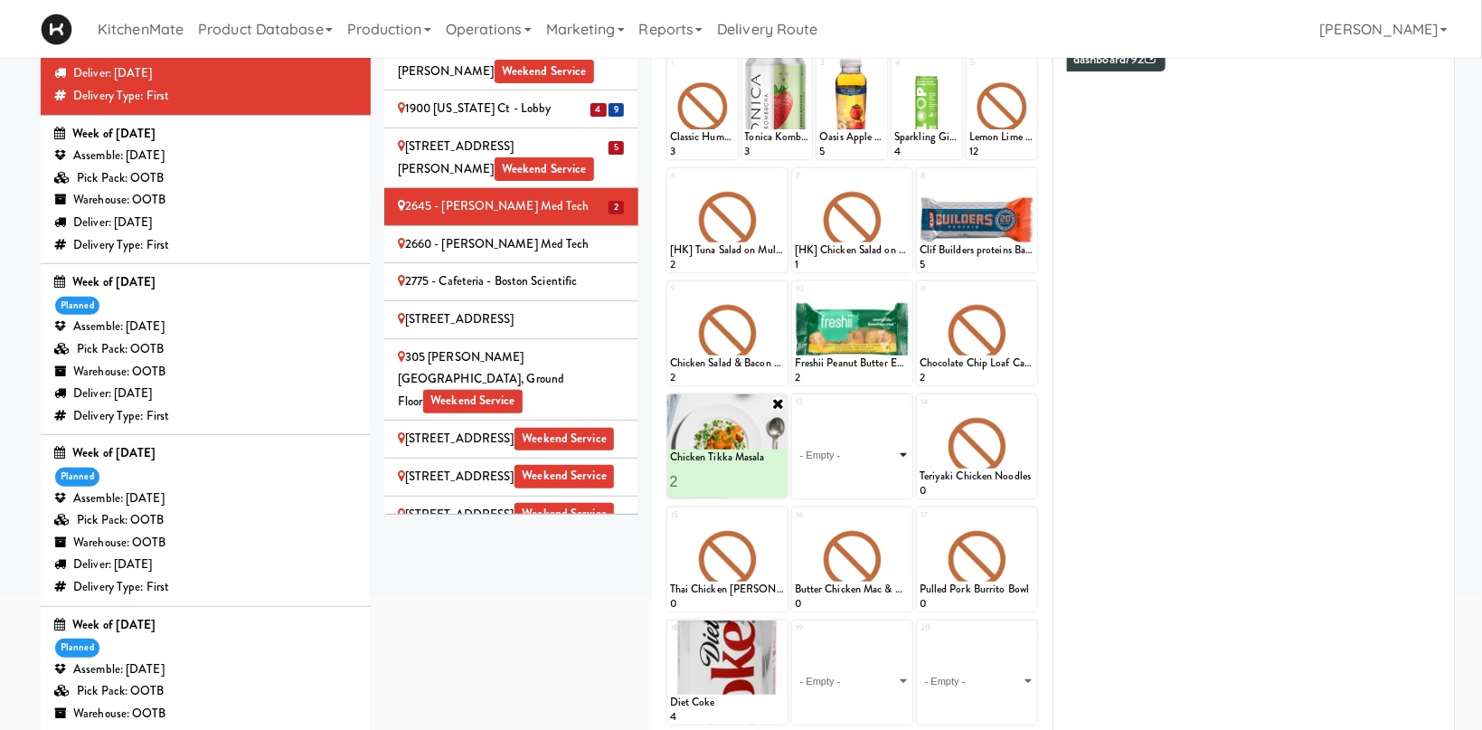
click at [795, 411] on select "- Empty - Activia Probiotic Peach Mango Smoothie Chocolate Milk Tetra Pack Coca…" at bounding box center [852, 454] width 115 height 87
click option "Moroccan Chickpea & Couscous Bowl" at bounding box center [0, 0] width 0 height 0
click at [877, 484] on icon at bounding box center [880, 482] width 9 height 10
click at [1032, 401] on icon at bounding box center [1028, 403] width 13 height 13
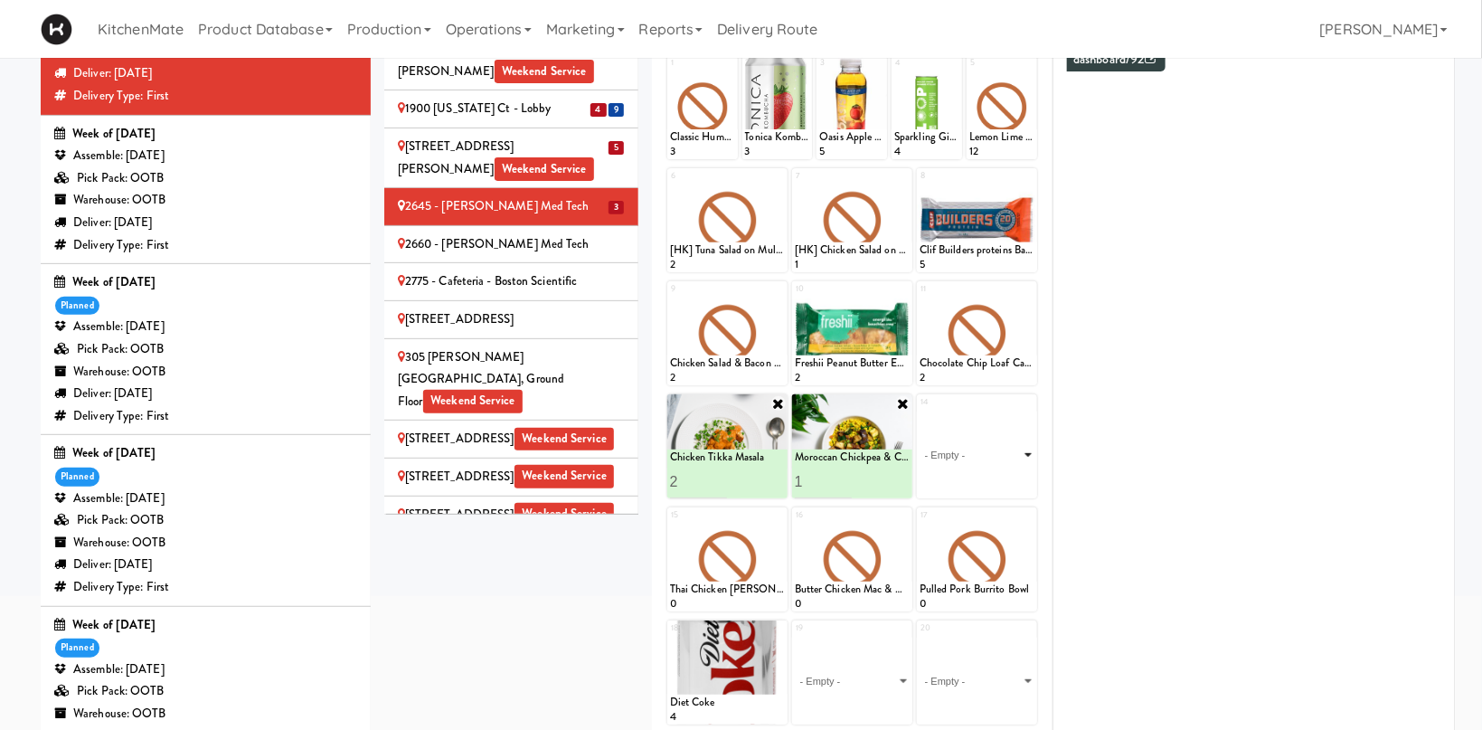
click at [920, 411] on select "- Empty - Activia Probiotic Peach Mango Smoothie Chocolate Milk Tetra Pack Coca…" at bounding box center [977, 454] width 115 height 87
click option "Garlic Ginger Beef & Rice" at bounding box center [0, 0] width 0 height 0
type input "2"
click at [964, 476] on input "2" at bounding box center [949, 481] width 58 height 33
drag, startPoint x: 1007, startPoint y: 476, endPoint x: 1029, endPoint y: 514, distance: 43.7
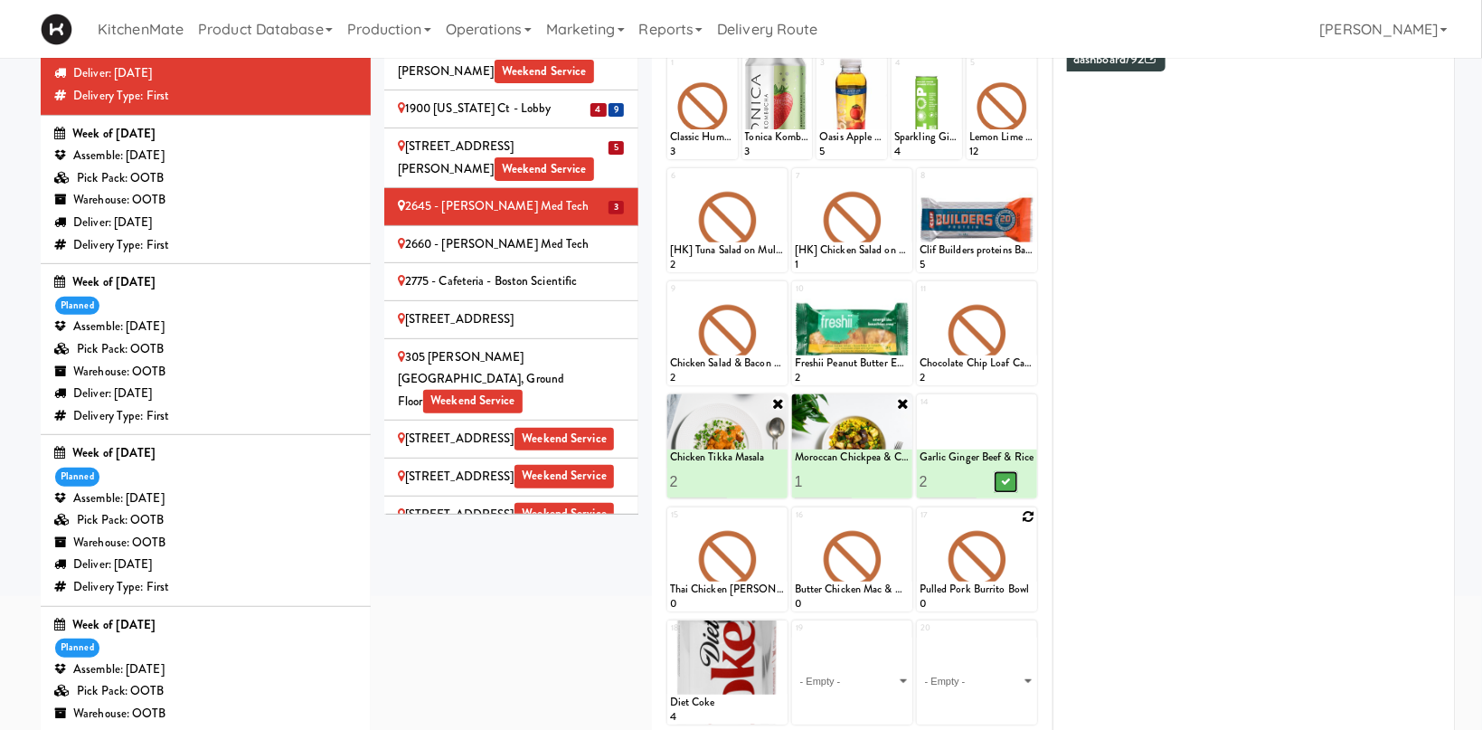
click at [1008, 477] on button at bounding box center [1006, 482] width 24 height 22
click at [1033, 517] on icon at bounding box center [1028, 516] width 13 height 13
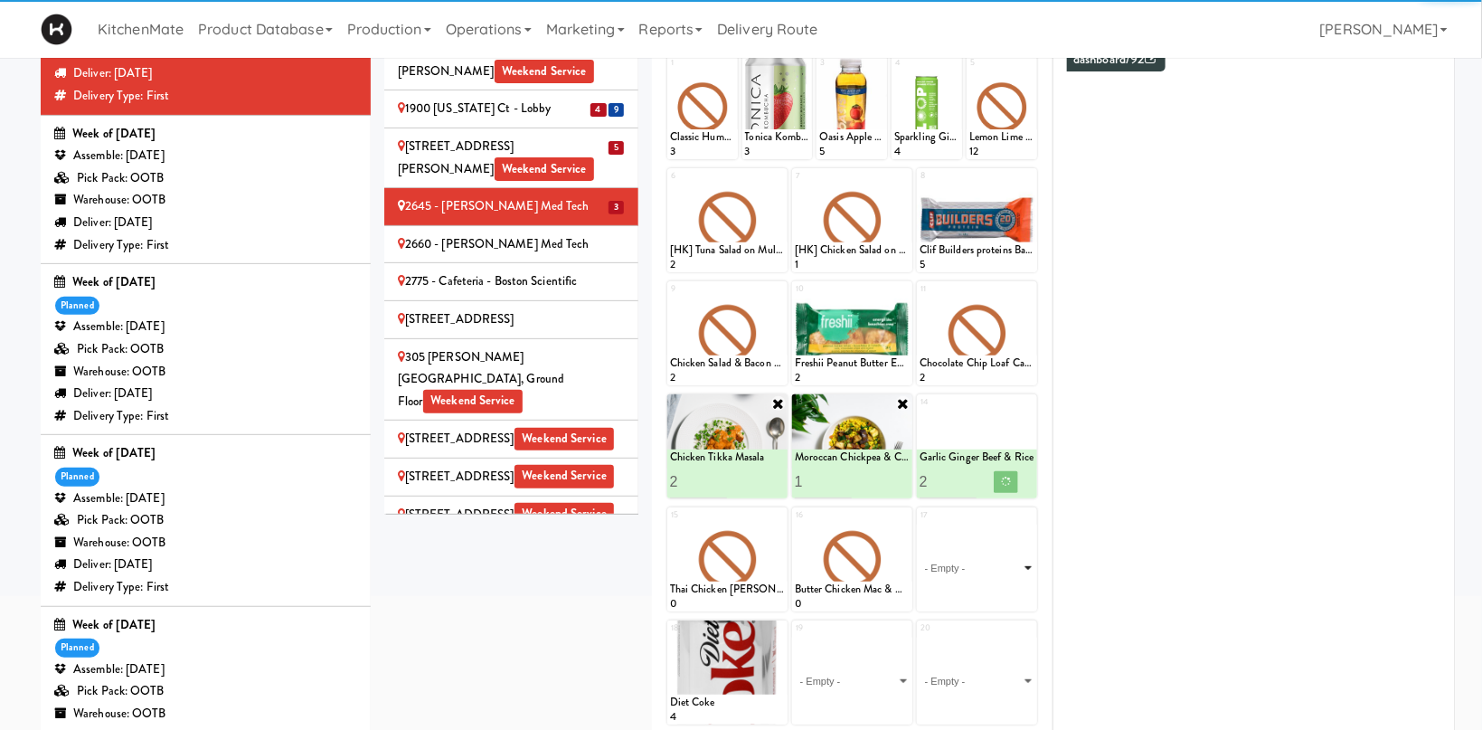
click at [920, 524] on select "- Empty - Activia Probiotic Peach Mango Smoothie Chocolate Milk Tetra Pack Coca…" at bounding box center [977, 567] width 115 height 87
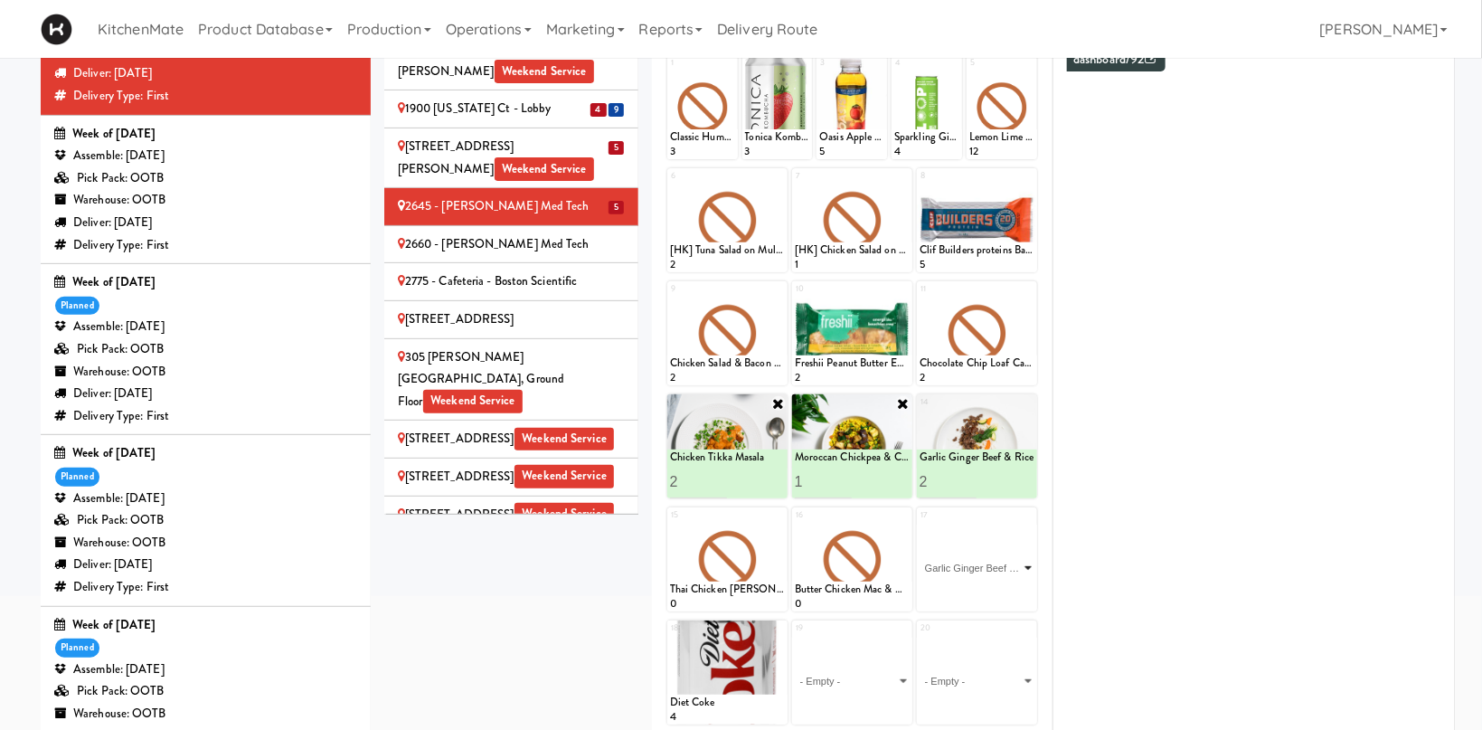
click option "Garlic Ginger Beef & Rice" at bounding box center [0, 0] width 0 height 0
type input "1"
click at [1009, 588] on button at bounding box center [1006, 595] width 24 height 22
click at [901, 510] on div at bounding box center [852, 559] width 120 height 104
click at [901, 512] on icon at bounding box center [903, 516] width 13 height 13
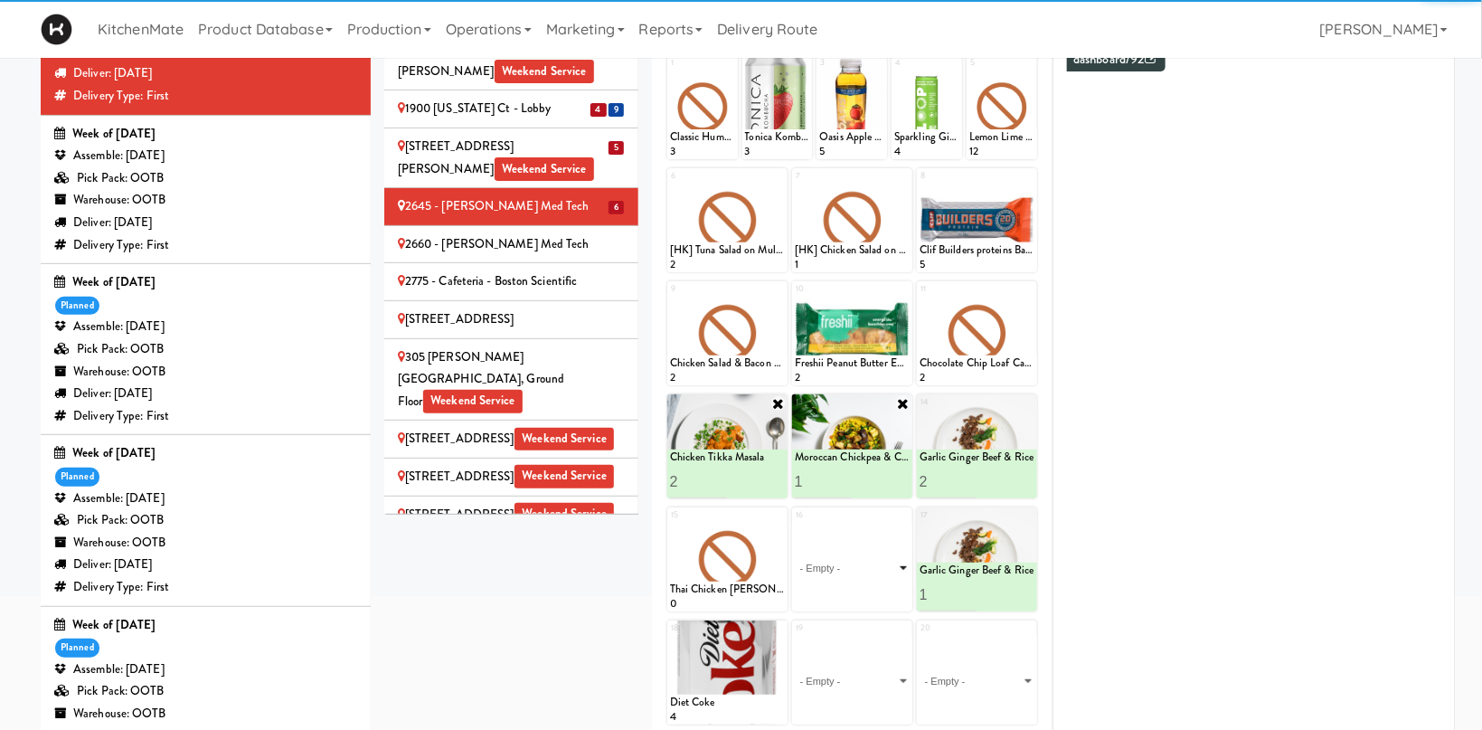
click at [795, 524] on select "- Empty - Activia Probiotic Peach Mango Smoothie Chocolate Milk Tetra Pack Coca…" at bounding box center [852, 567] width 115 height 87
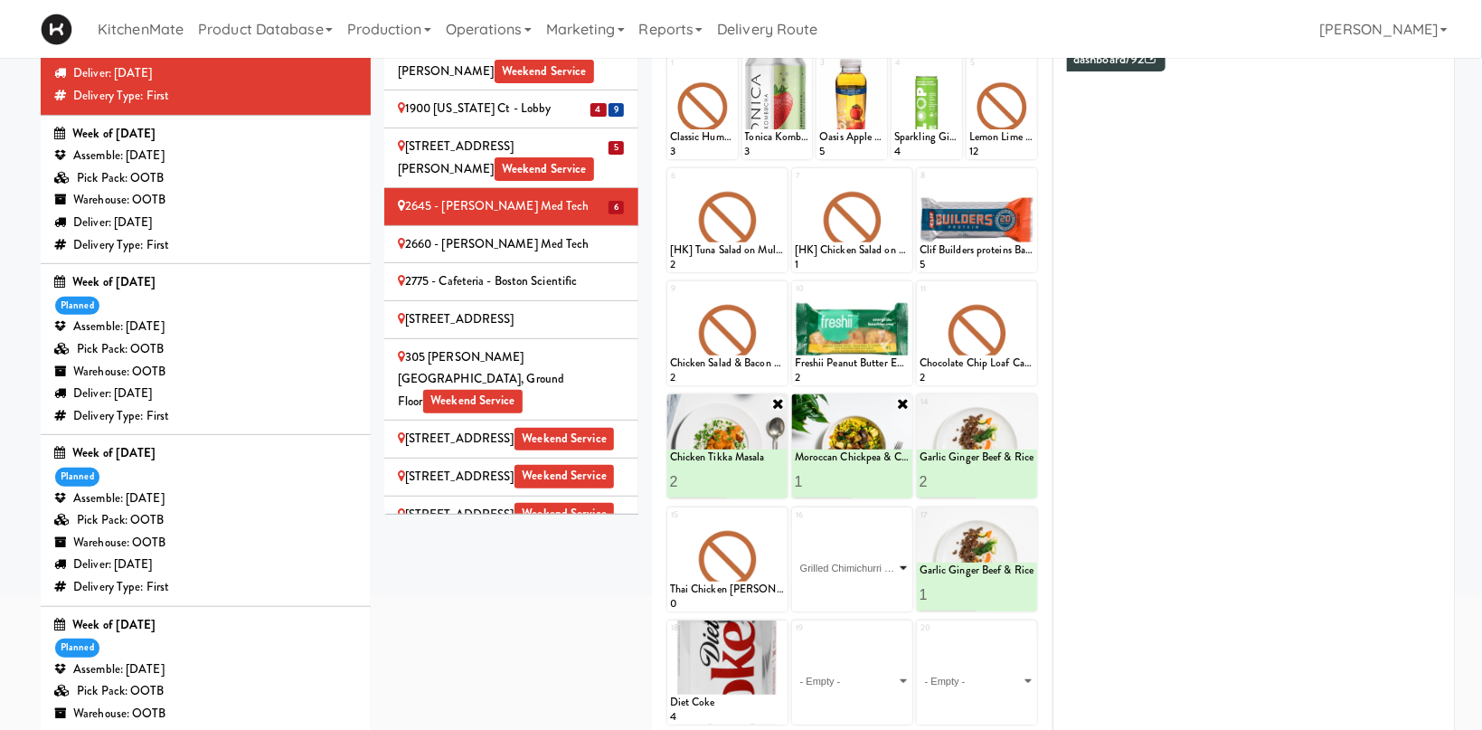
click option "Grilled Chimichurri Chicken" at bounding box center [0, 0] width 0 height 0
drag, startPoint x: 883, startPoint y: 597, endPoint x: 870, endPoint y: 585, distance: 17.9
click at [883, 596] on icon at bounding box center [880, 595] width 9 height 10
click at [777, 517] on icon at bounding box center [778, 516] width 13 height 13
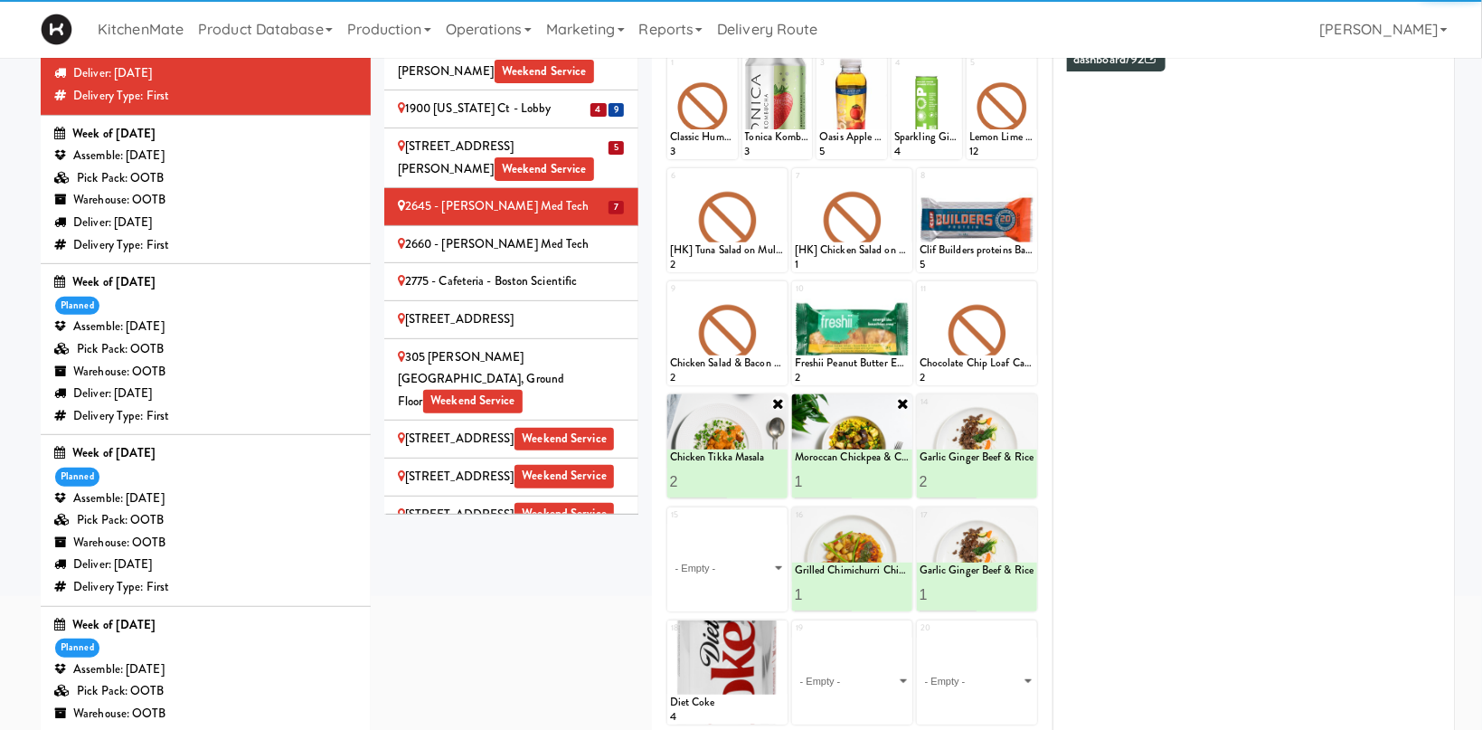
click at [670, 524] on select "- Empty - Activia Probiotic Peach Mango Smoothie Chocolate Milk Tetra Pack Coca…" at bounding box center [727, 567] width 115 height 87
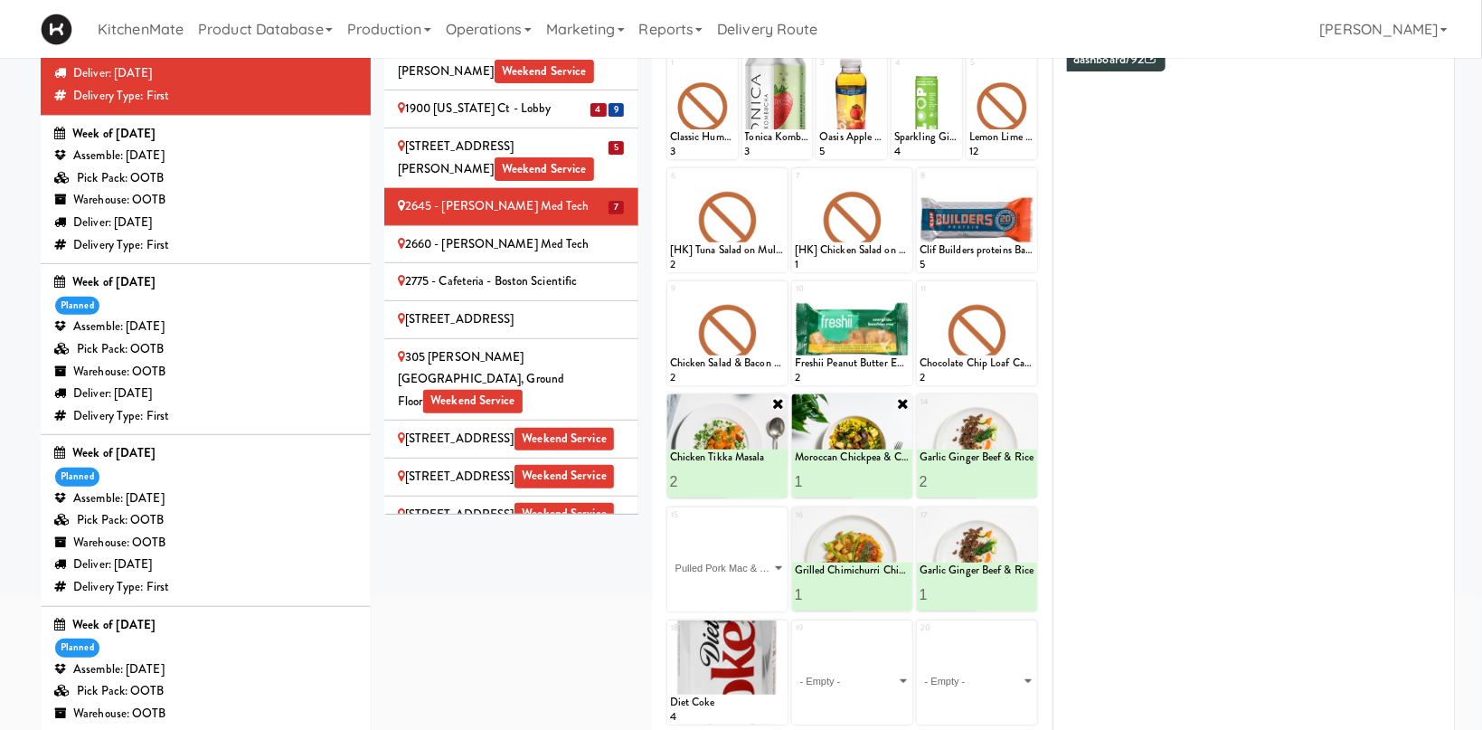
click option "Pulled Pork Mac & Cheese" at bounding box center [0, 0] width 0 height 0
click at [718, 590] on input "2" at bounding box center [699, 594] width 58 height 33
type input "3"
drag, startPoint x: 718, startPoint y: 590, endPoint x: 751, endPoint y: 590, distance: 33.5
click at [722, 590] on input "3" at bounding box center [699, 594] width 58 height 33
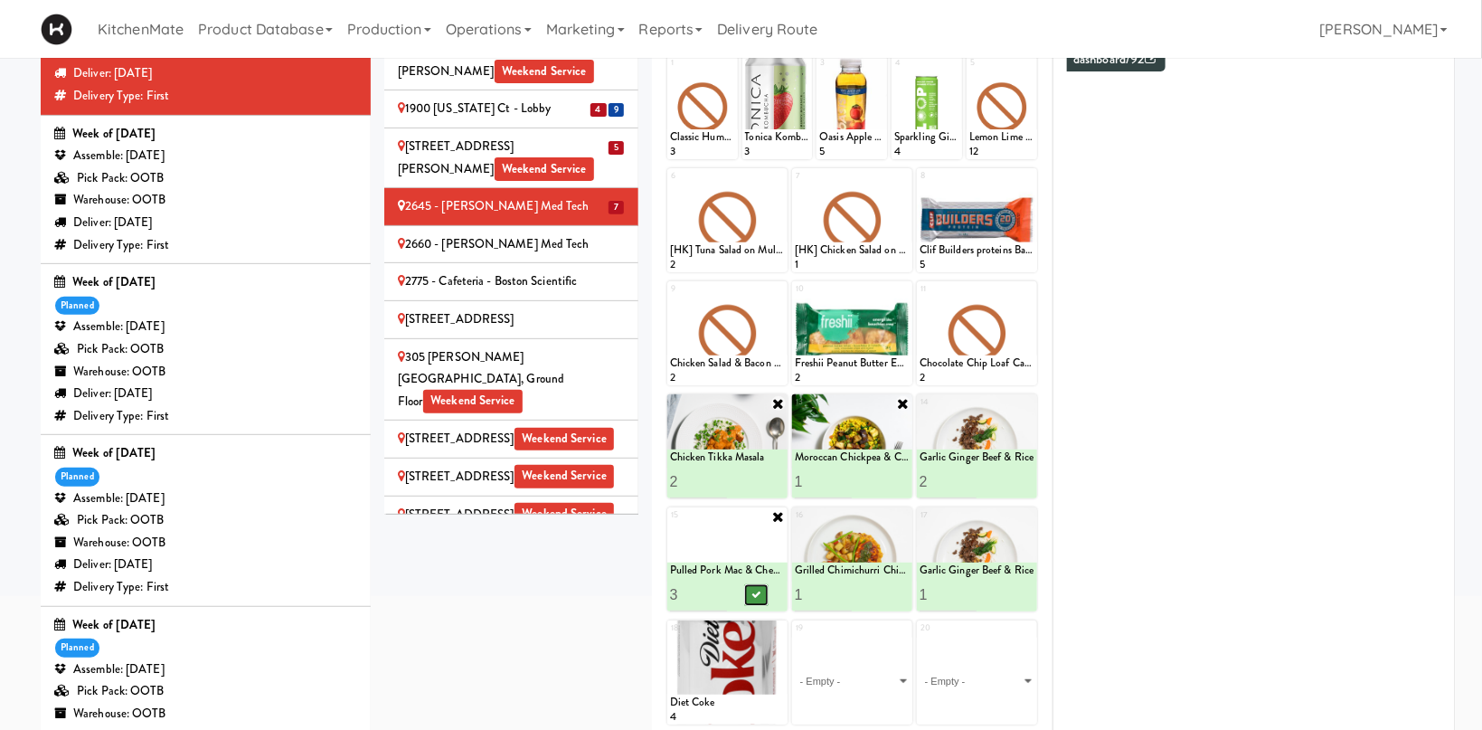
click at [753, 590] on icon at bounding box center [755, 595] width 9 height 10
drag, startPoint x: 490, startPoint y: 181, endPoint x: 512, endPoint y: 184, distance: 21.9
click at [505, 233] on div "2660 - [PERSON_NAME] Med Tech" at bounding box center [511, 244] width 227 height 23
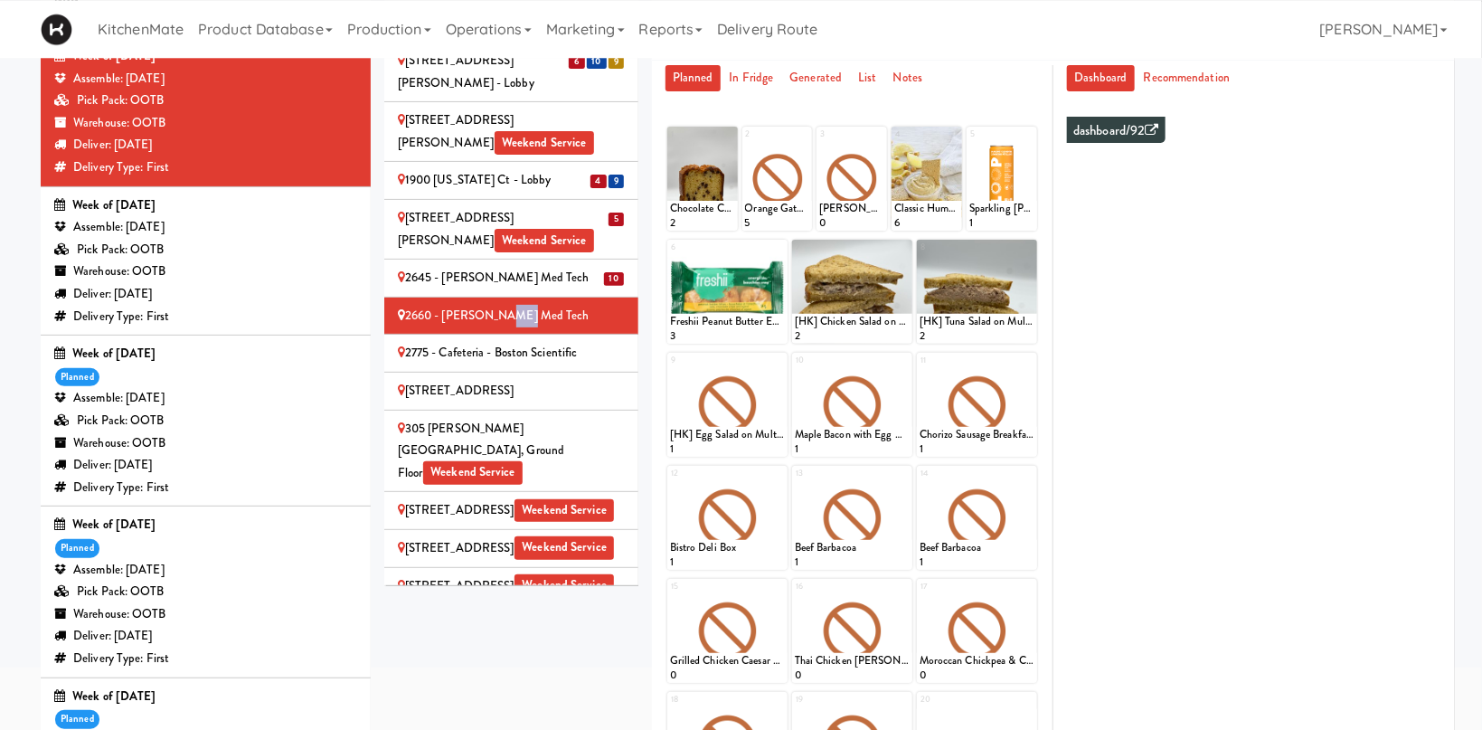
scroll to position [96, 0]
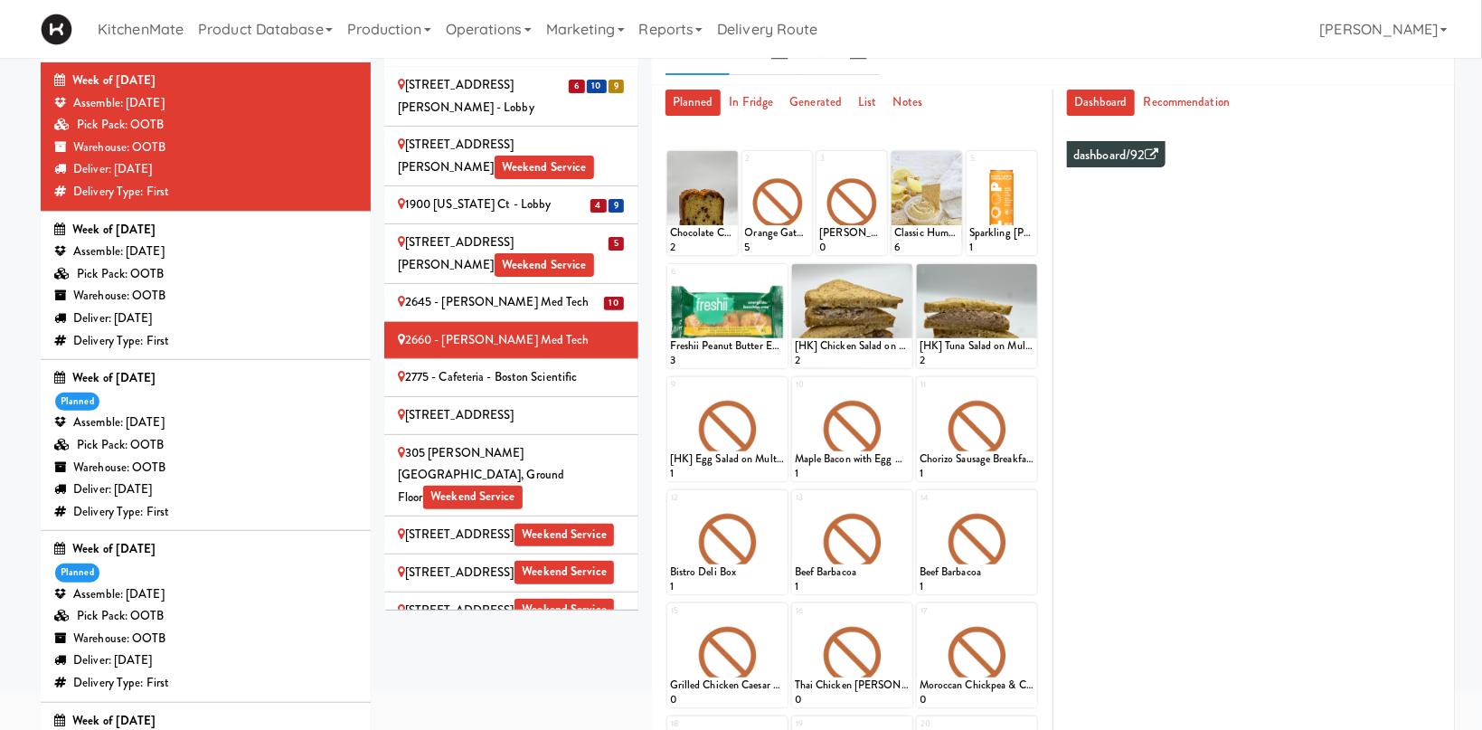
click at [495, 291] on div "2645 - [PERSON_NAME] Med Tech" at bounding box center [511, 302] width 227 height 23
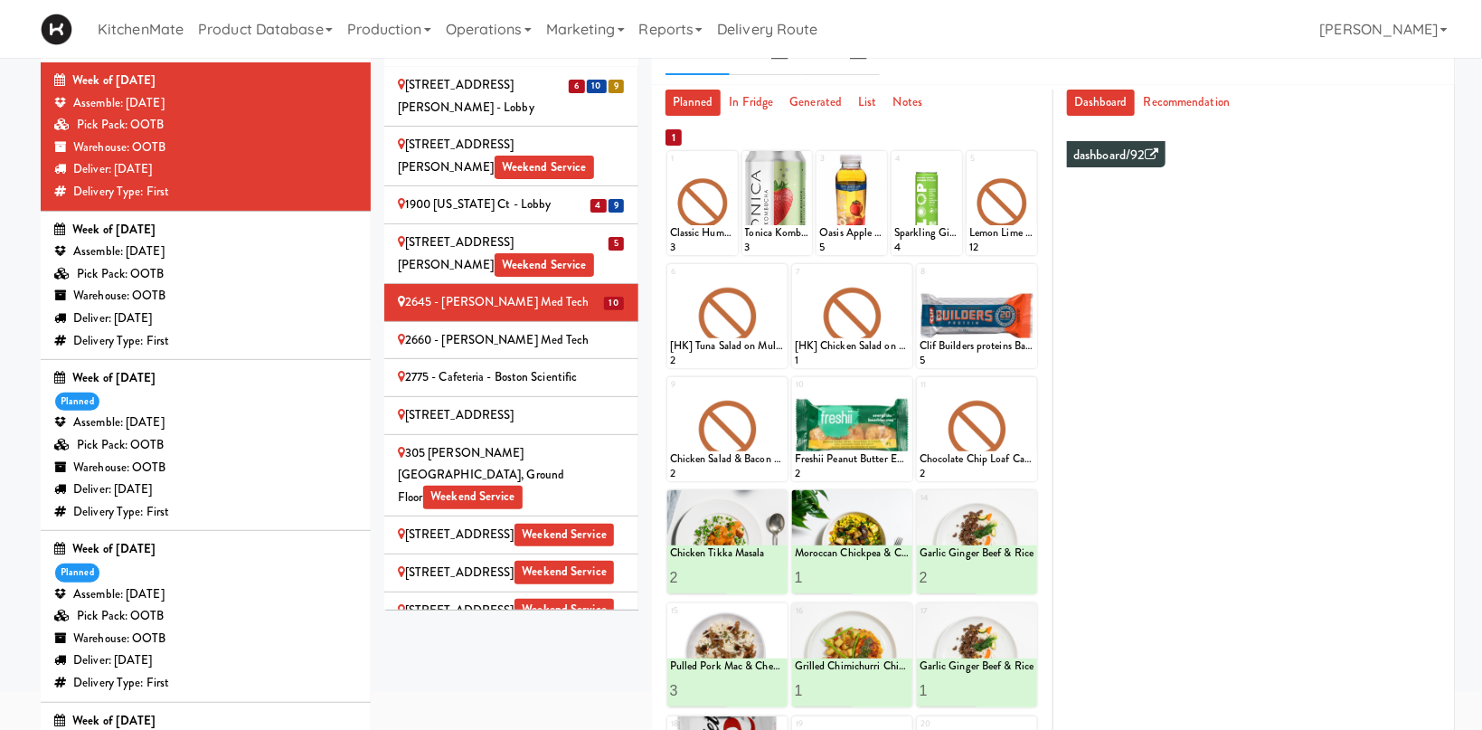
click at [548, 329] on div "2660 - [PERSON_NAME] Med Tech" at bounding box center [511, 340] width 227 height 23
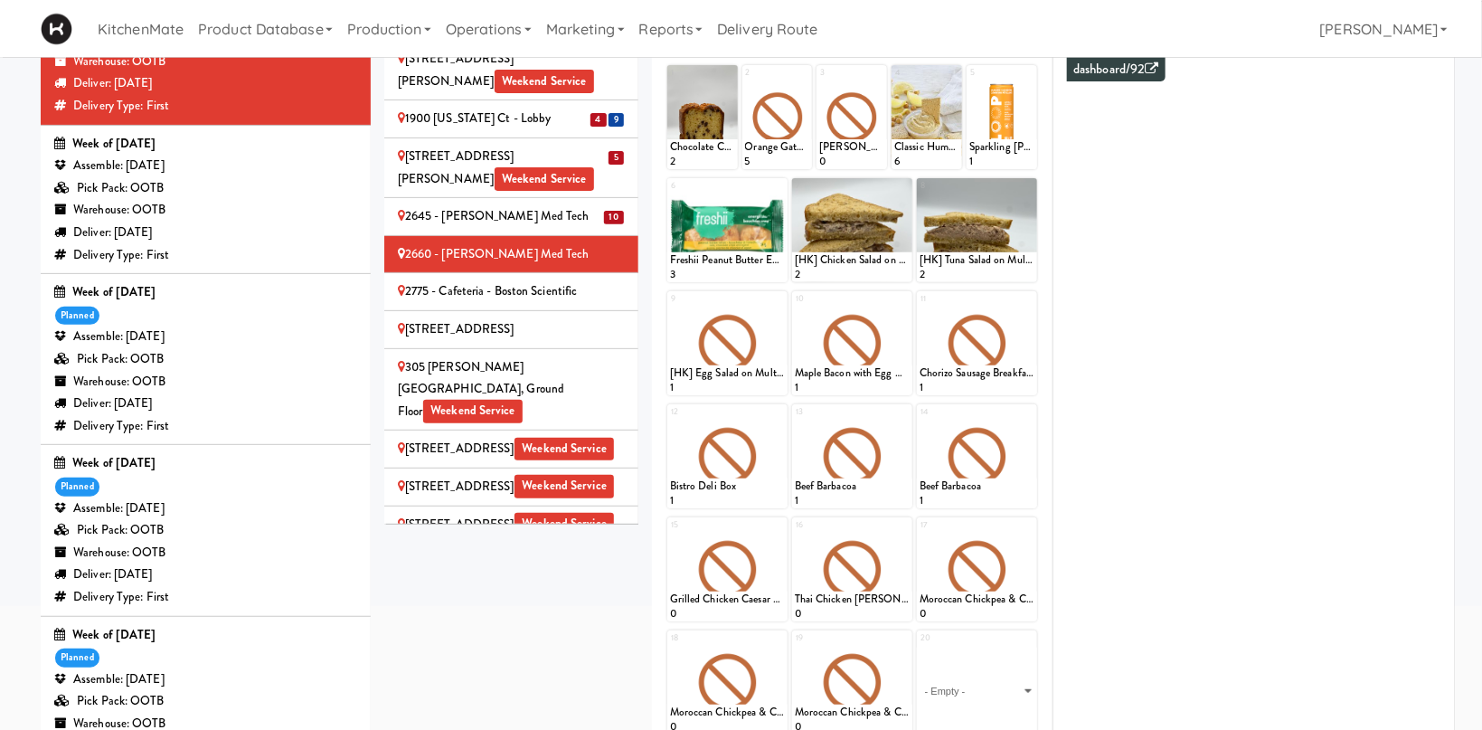
scroll to position [288, 0]
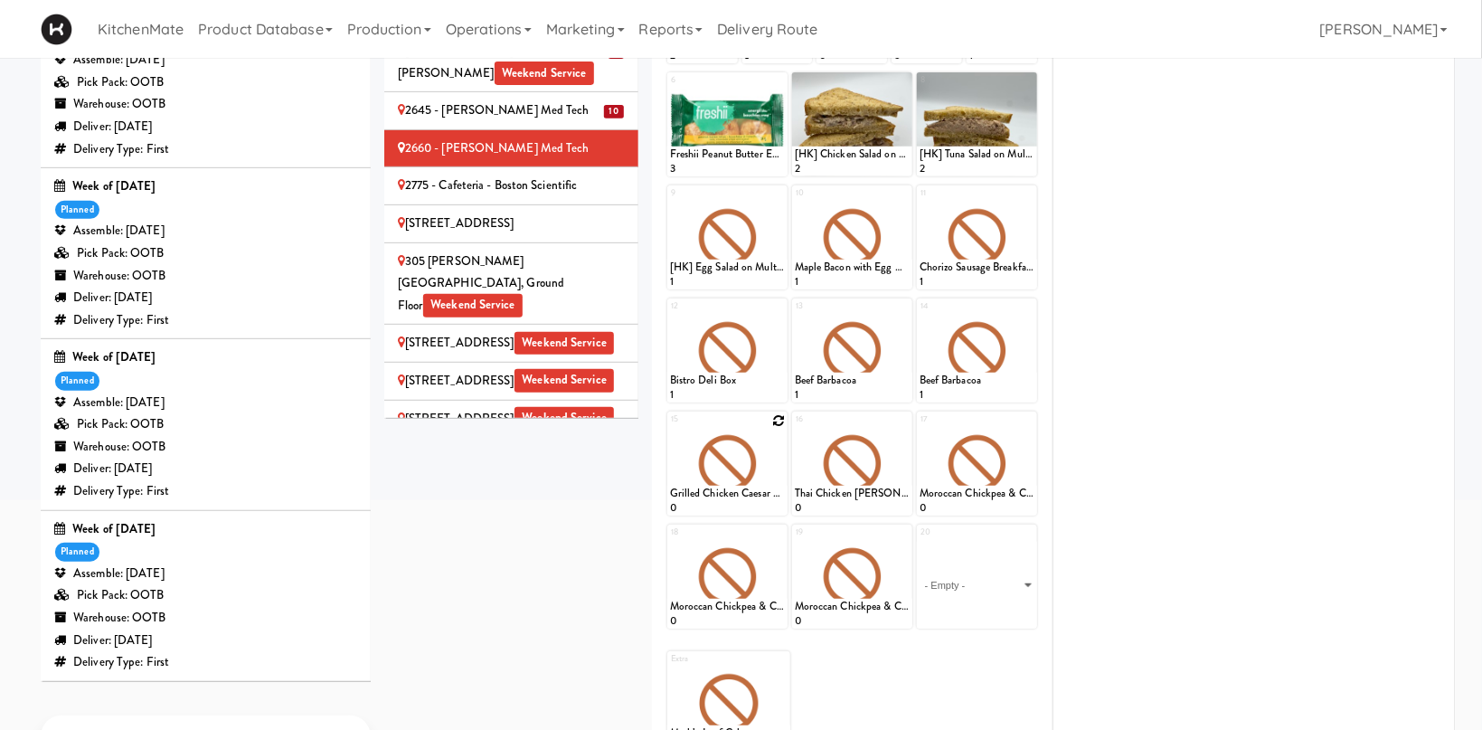
click at [775, 419] on icon at bounding box center [778, 420] width 13 height 13
click at [670, 429] on select "- Empty - Activia Probiotic Peach Mango Smoothie Chocolate Milk Tetra Pack Coca…" at bounding box center [727, 472] width 115 height 87
click option "Chicken Tikka Masala" at bounding box center [0, 0] width 0 height 0
click at [722, 493] on input "2" at bounding box center [699, 498] width 58 height 33
type input "3"
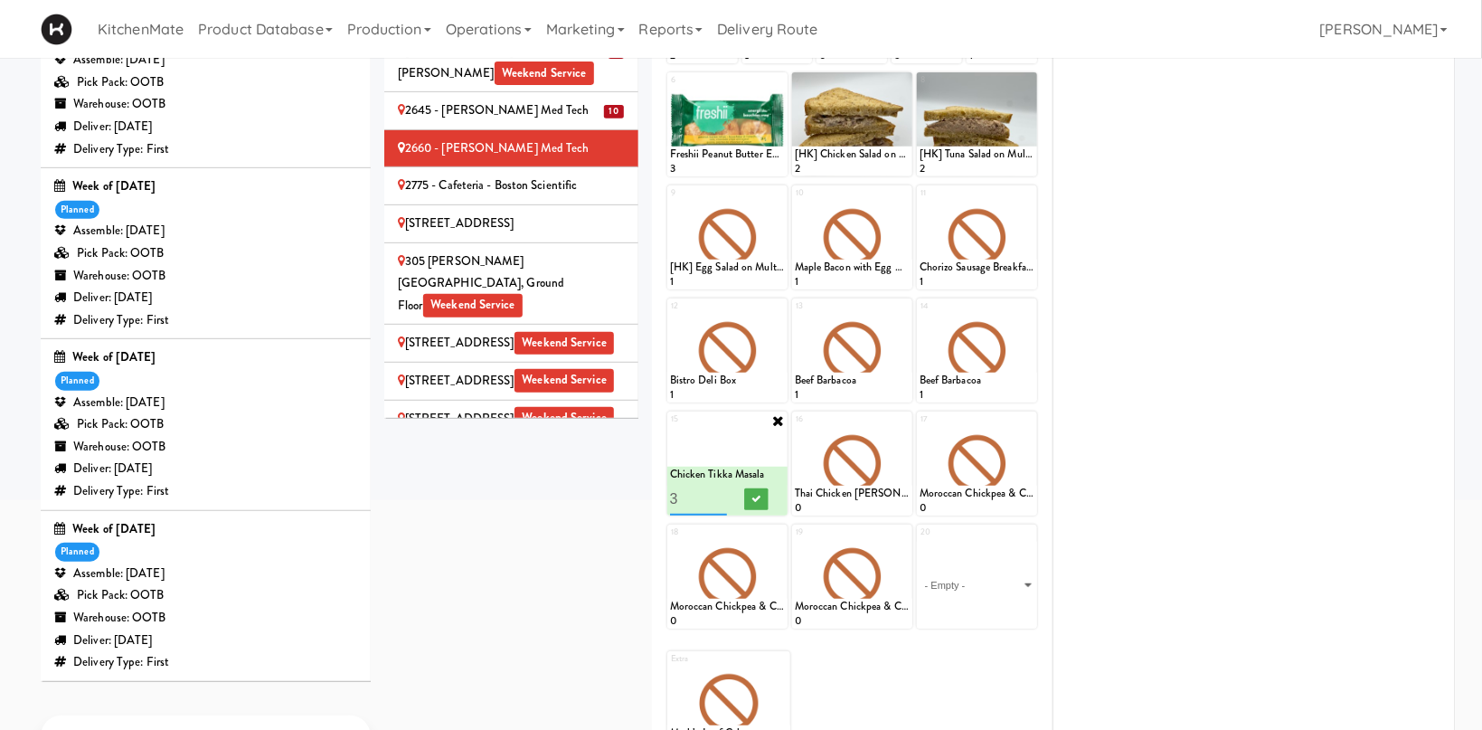
click at [722, 493] on input "3" at bounding box center [699, 498] width 58 height 33
click at [754, 496] on icon at bounding box center [755, 499] width 9 height 10
click at [905, 423] on icon at bounding box center [903, 420] width 13 height 13
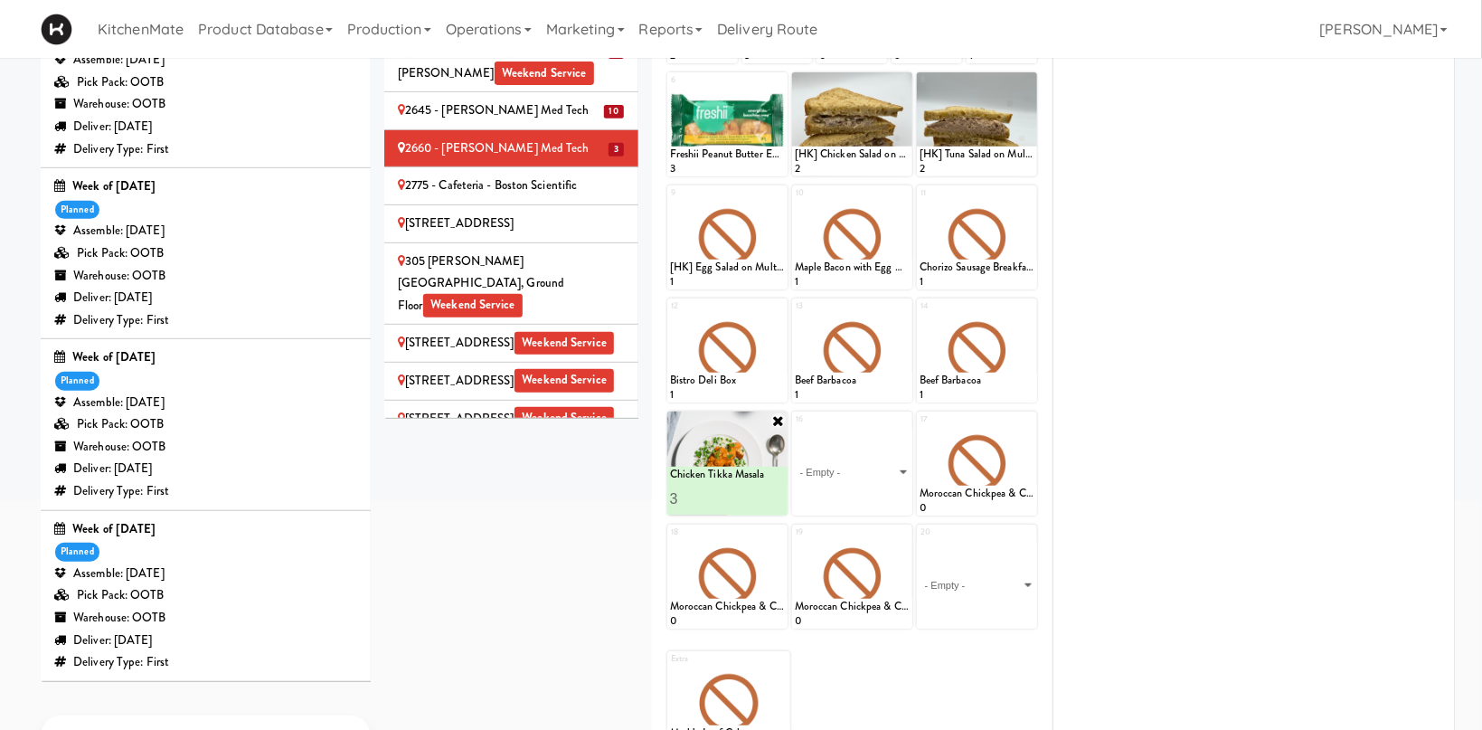
click at [795, 429] on select "- Empty - Activia Probiotic Peach Mango Smoothie Chocolate Milk Tetra Pack Coca…" at bounding box center [852, 472] width 115 height 87
click option "Moroccan Chickpea & Couscous Bowl" at bounding box center [0, 0] width 0 height 0
type input "2"
click at [847, 494] on input "2" at bounding box center [824, 498] width 58 height 33
click at [885, 495] on icon at bounding box center [880, 499] width 9 height 10
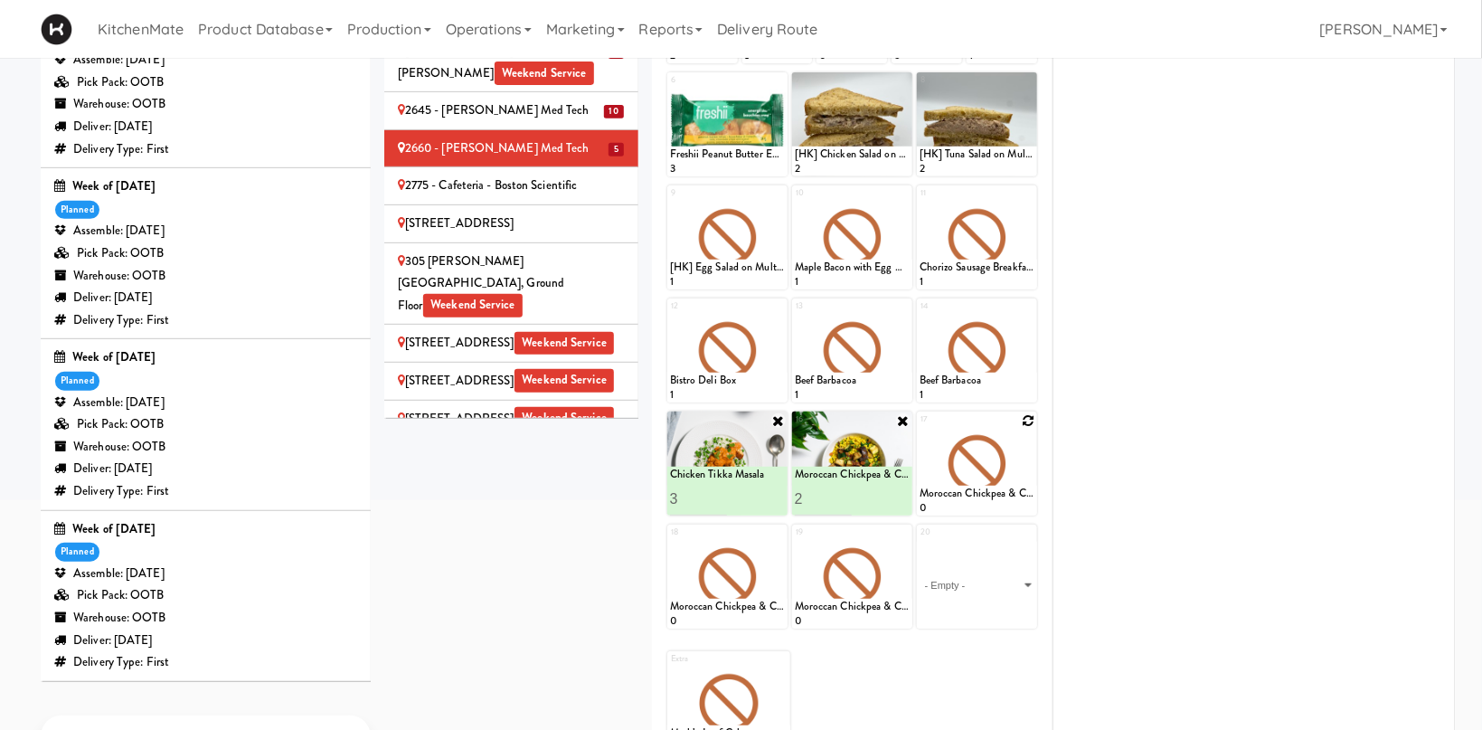
click at [1029, 427] on icon at bounding box center [1028, 420] width 13 height 13
click at [920, 429] on select "- Empty - Activia Probiotic Peach Mango Smoothie Chocolate Milk Tetra Pack Coca…" at bounding box center [977, 472] width 115 height 87
click option "Garlic Ginger Beef & Rice" at bounding box center [0, 0] width 0 height 0
click at [966, 493] on input "2" at bounding box center [949, 498] width 58 height 33
click at [966, 493] on input "3" at bounding box center [949, 498] width 58 height 33
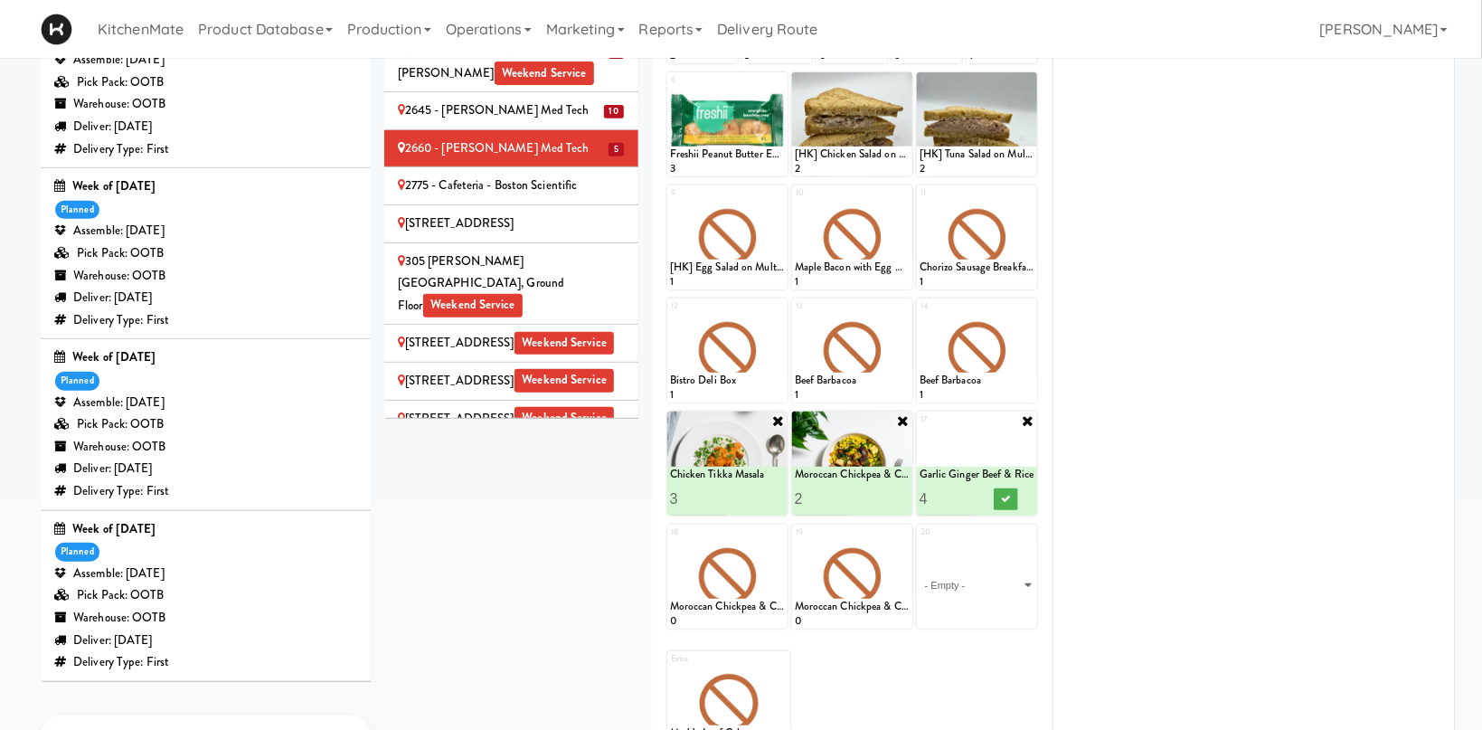
click at [966, 493] on input "4" at bounding box center [949, 498] width 58 height 33
type input "3"
click at [973, 501] on input "3" at bounding box center [949, 498] width 58 height 33
click at [1015, 488] on button at bounding box center [1006, 499] width 24 height 22
click at [773, 533] on icon at bounding box center [778, 533] width 13 height 13
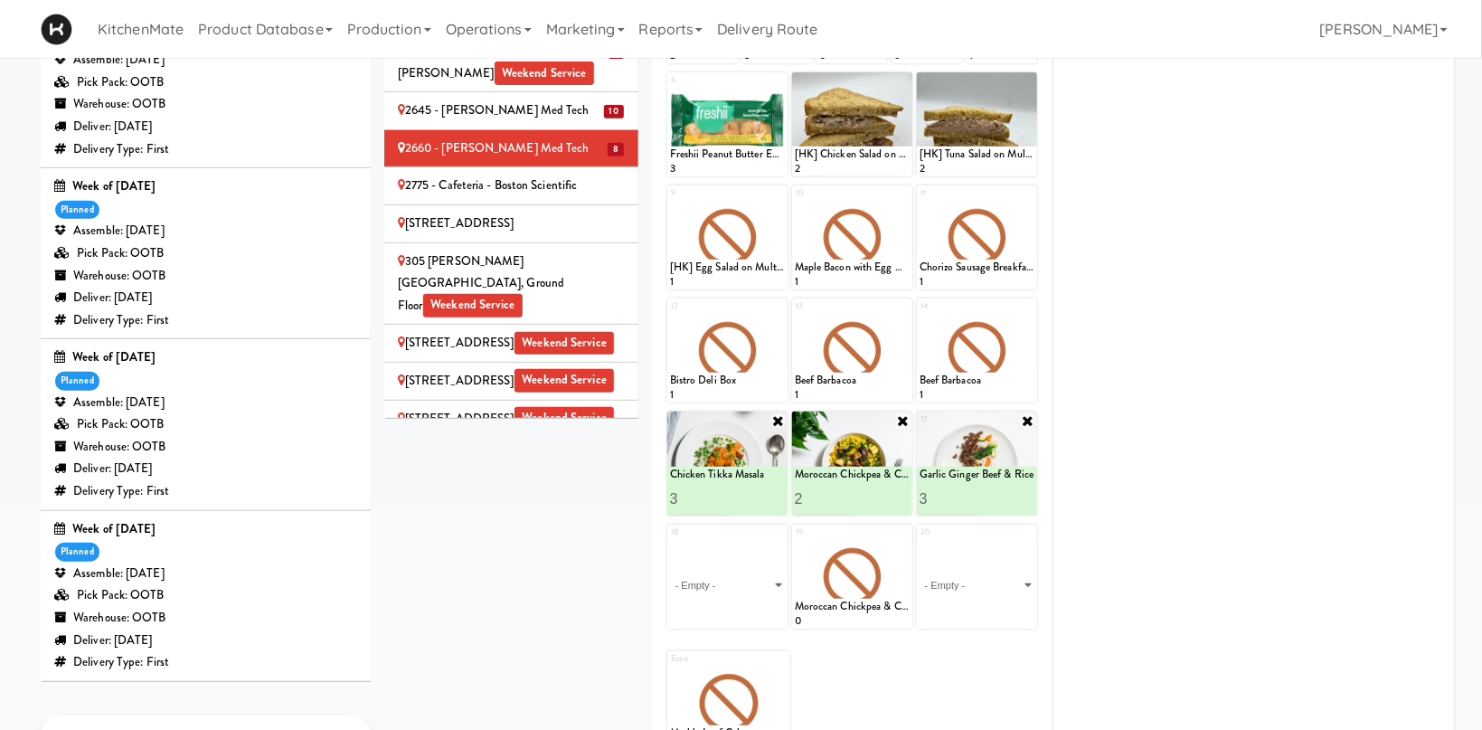
click at [777, 537] on div "18 - Empty - Activia Probiotic Peach Mango Smoothie Chocolate Milk Tetra Pack C…" at bounding box center [727, 576] width 120 height 104
click at [670, 542] on select "- Empty - Activia Probiotic Peach Mango Smoothie Chocolate Milk Tetra Pack Coca…" at bounding box center [727, 585] width 115 height 87
click option "Grilled Chimichurri Chicken" at bounding box center [0, 0] width 0 height 0
type input "2"
click at [722, 607] on input "2" at bounding box center [699, 611] width 58 height 33
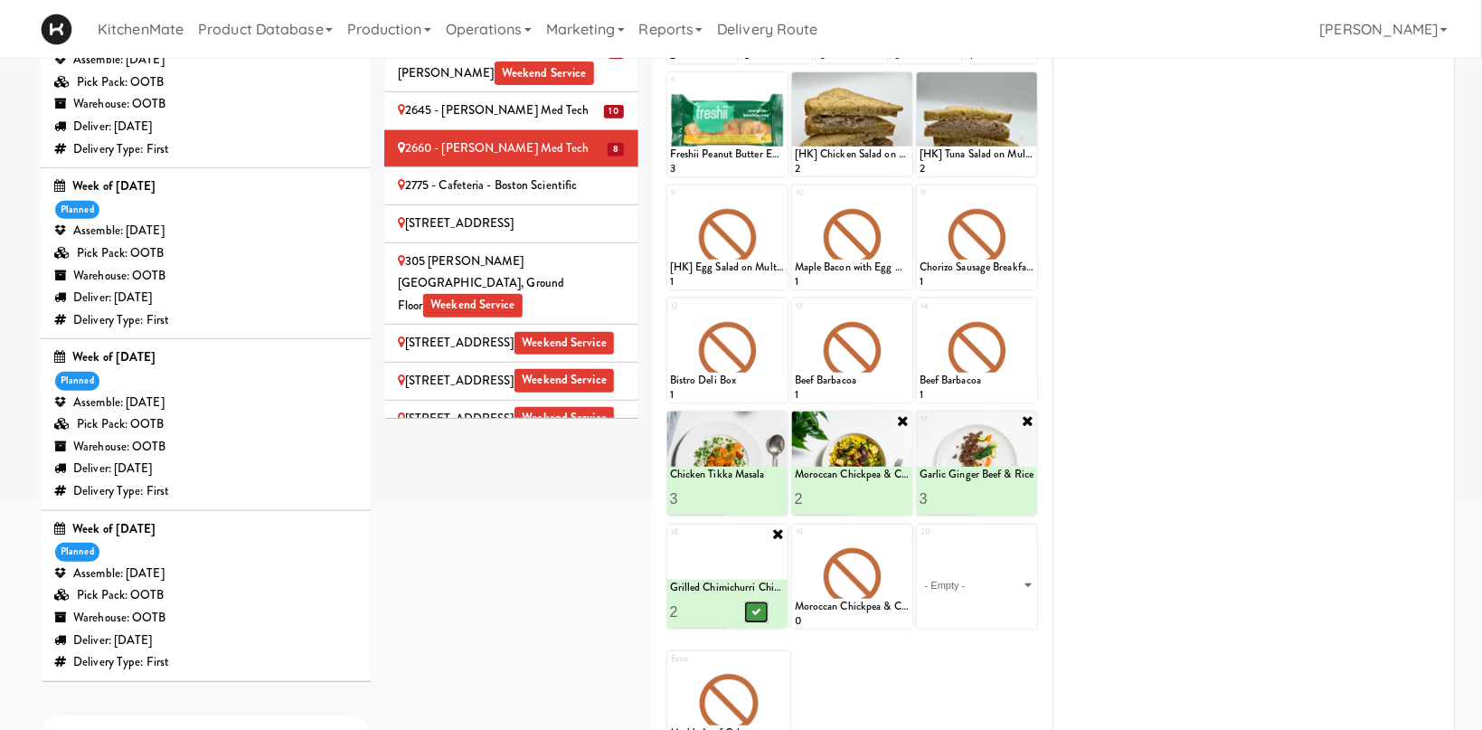
click at [757, 609] on button at bounding box center [756, 612] width 24 height 22
click at [899, 542] on div at bounding box center [852, 576] width 120 height 104
click at [899, 552] on div at bounding box center [852, 576] width 120 height 104
click at [903, 531] on icon at bounding box center [903, 533] width 13 height 13
click at [795, 542] on select "- Empty - Activia Probiotic Peach Mango Smoothie Chocolate Milk Tetra Pack Coca…" at bounding box center [852, 585] width 115 height 87
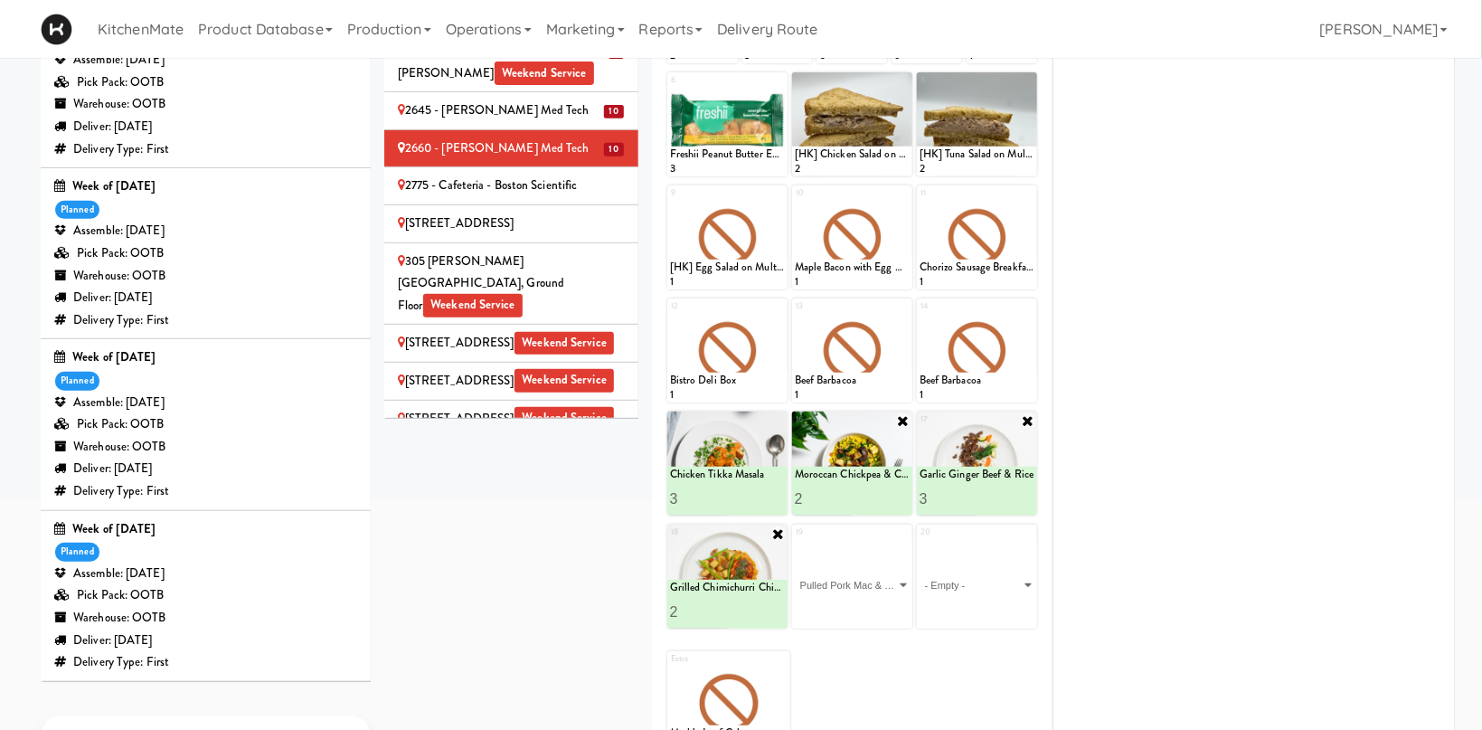
click option "Pulled Pork Mac & Cheese" at bounding box center [0, 0] width 0 height 0
click at [847, 609] on input "2" at bounding box center [824, 611] width 58 height 33
click at [847, 609] on input "3" at bounding box center [824, 611] width 58 height 33
type input "4"
click at [845, 608] on input "4" at bounding box center [824, 611] width 58 height 33
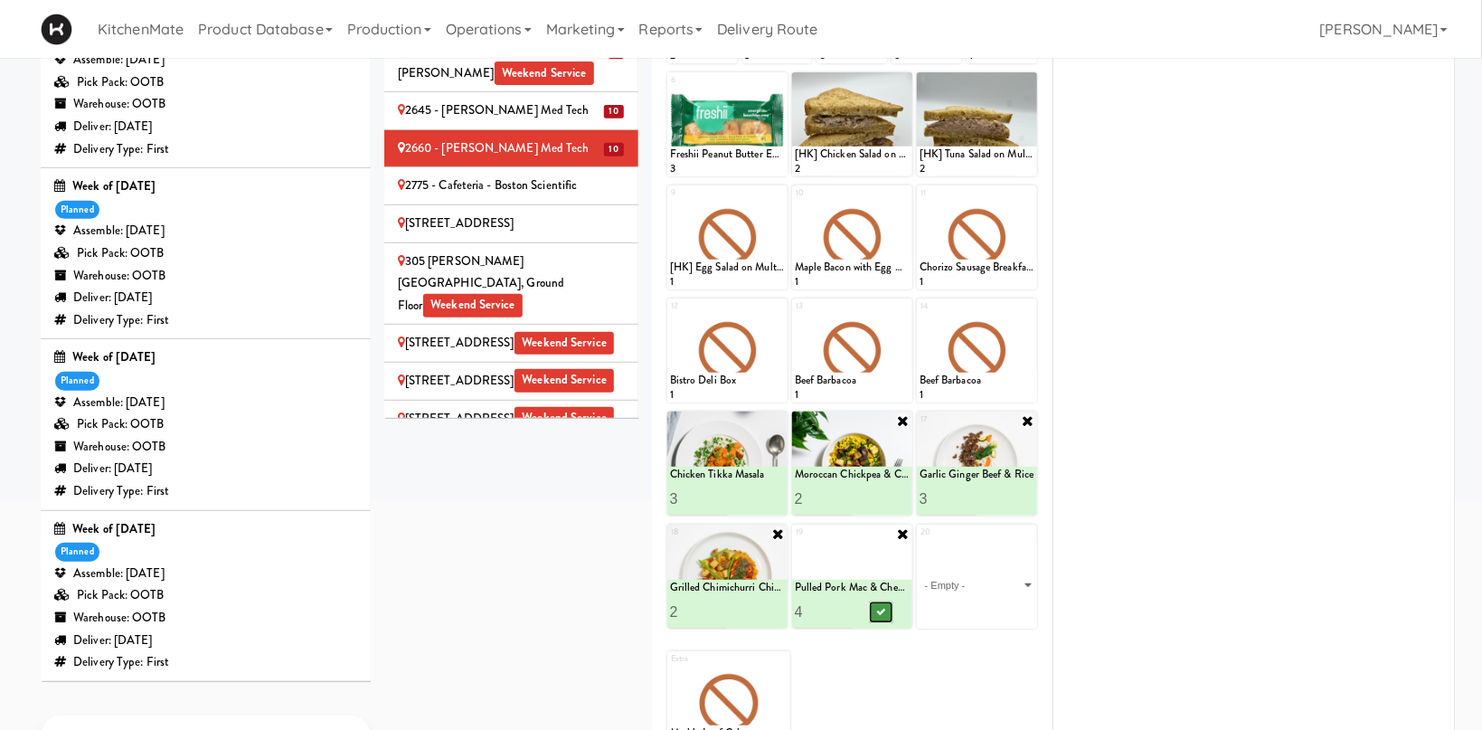
click at [873, 607] on button at bounding box center [881, 612] width 24 height 22
type input "4"
click at [969, 492] on input "4" at bounding box center [949, 498] width 58 height 33
click at [999, 500] on button at bounding box center [1006, 499] width 24 height 22
click at [920, 542] on select "- Empty - Activia Probiotic Peach Mango Smoothie Chocolate Milk Tetra Pack Coca…" at bounding box center [977, 585] width 115 height 87
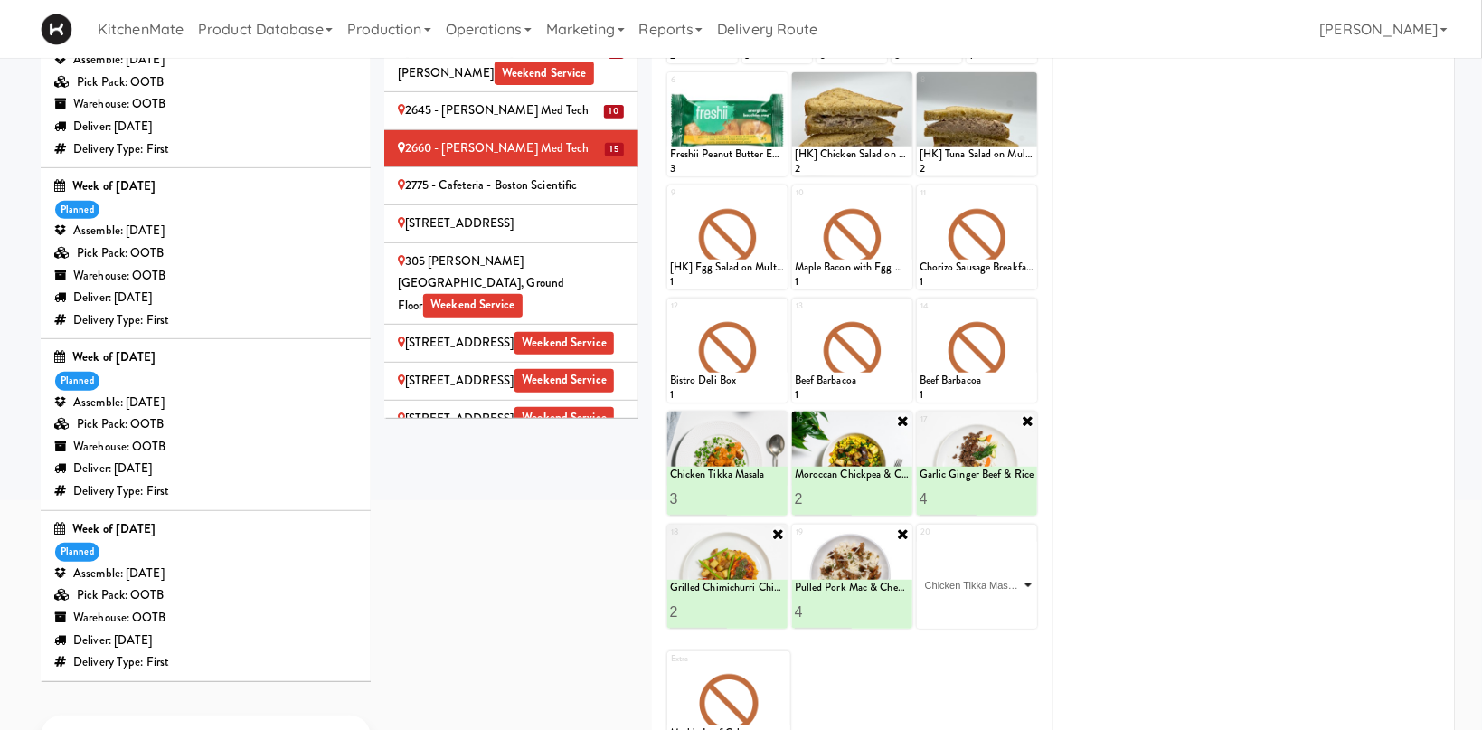
click option "Chicken Tikka Masala" at bounding box center [0, 0] width 0 height 0
type input "2"
click at [972, 607] on input "2" at bounding box center [949, 611] width 58 height 33
click at [1001, 610] on button at bounding box center [1006, 612] width 24 height 22
click at [558, 175] on div "2775 - Cafeteria - Boston Scientific" at bounding box center [511, 186] width 227 height 23
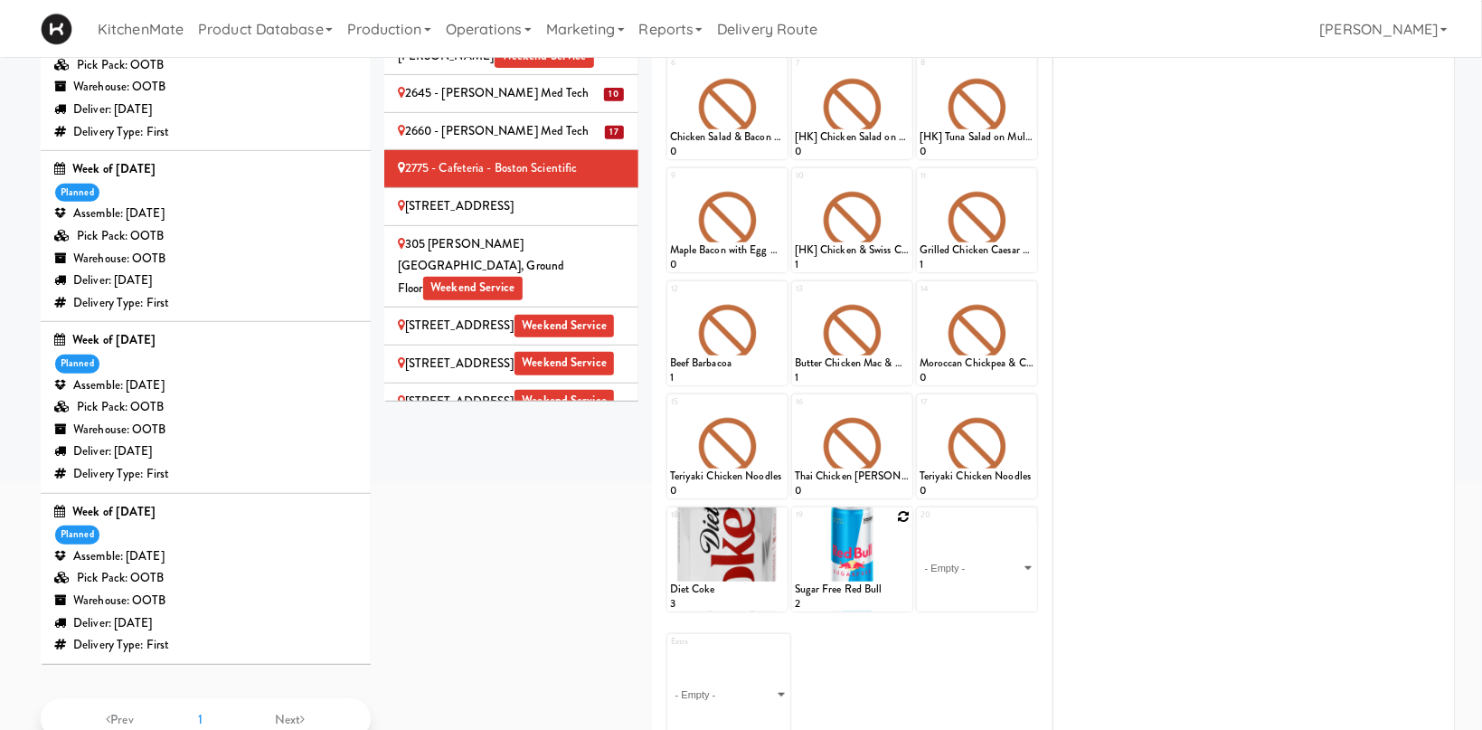
scroll to position [347, 0]
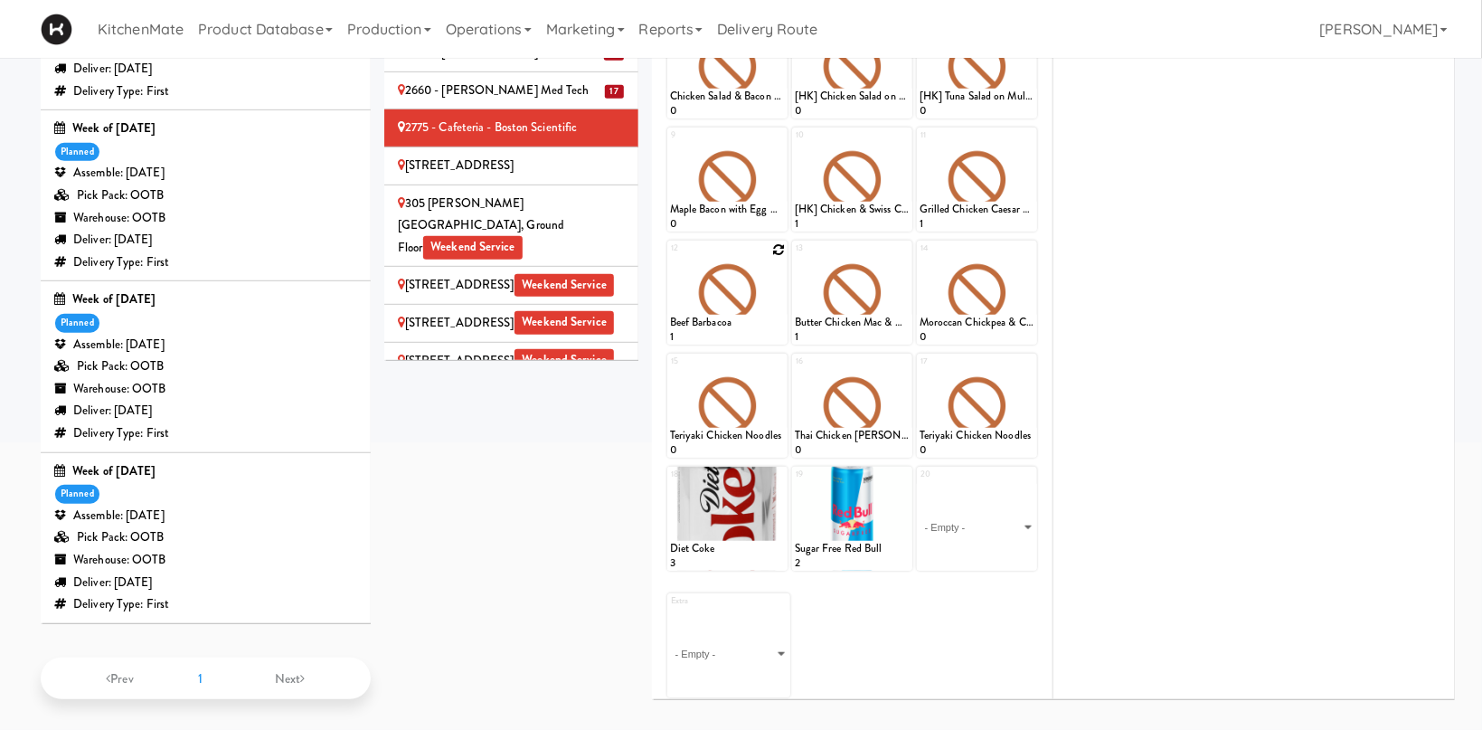
click at [779, 246] on icon at bounding box center [778, 249] width 13 height 13
click at [670, 258] on select "- Empty - Activia Probiotic Peach Mango Smoothie Chocolate Milk Tetra Pack Coca…" at bounding box center [727, 301] width 115 height 87
click option "Chicken Tikka Masala" at bounding box center [0, 0] width 0 height 0
click at [723, 316] on input "1" at bounding box center [699, 327] width 58 height 33
click at [722, 318] on input "2" at bounding box center [699, 327] width 58 height 33
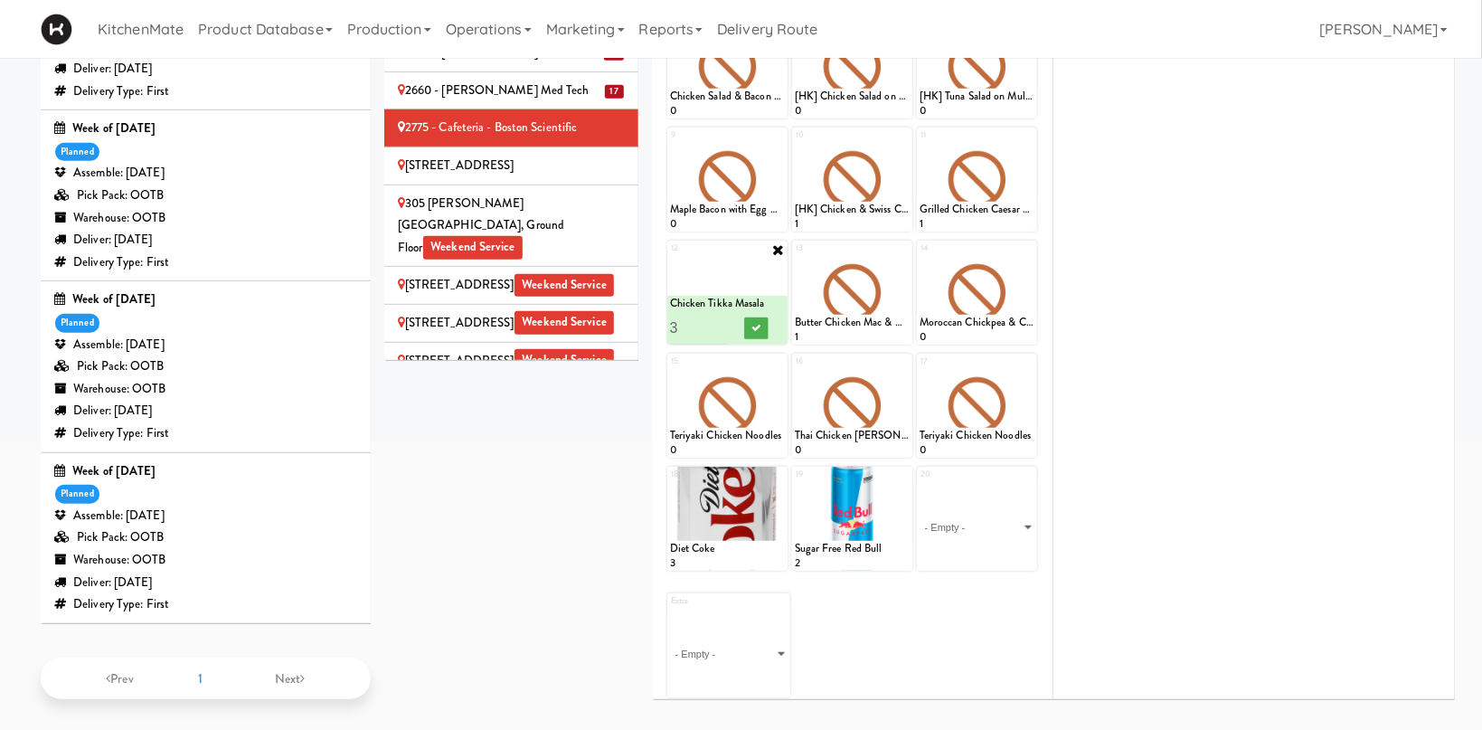
click at [722, 318] on input "3" at bounding box center [699, 327] width 58 height 33
type input "4"
click at [723, 323] on input "4" at bounding box center [699, 327] width 58 height 33
click at [758, 324] on icon at bounding box center [755, 328] width 9 height 10
click at [900, 244] on icon at bounding box center [903, 249] width 13 height 13
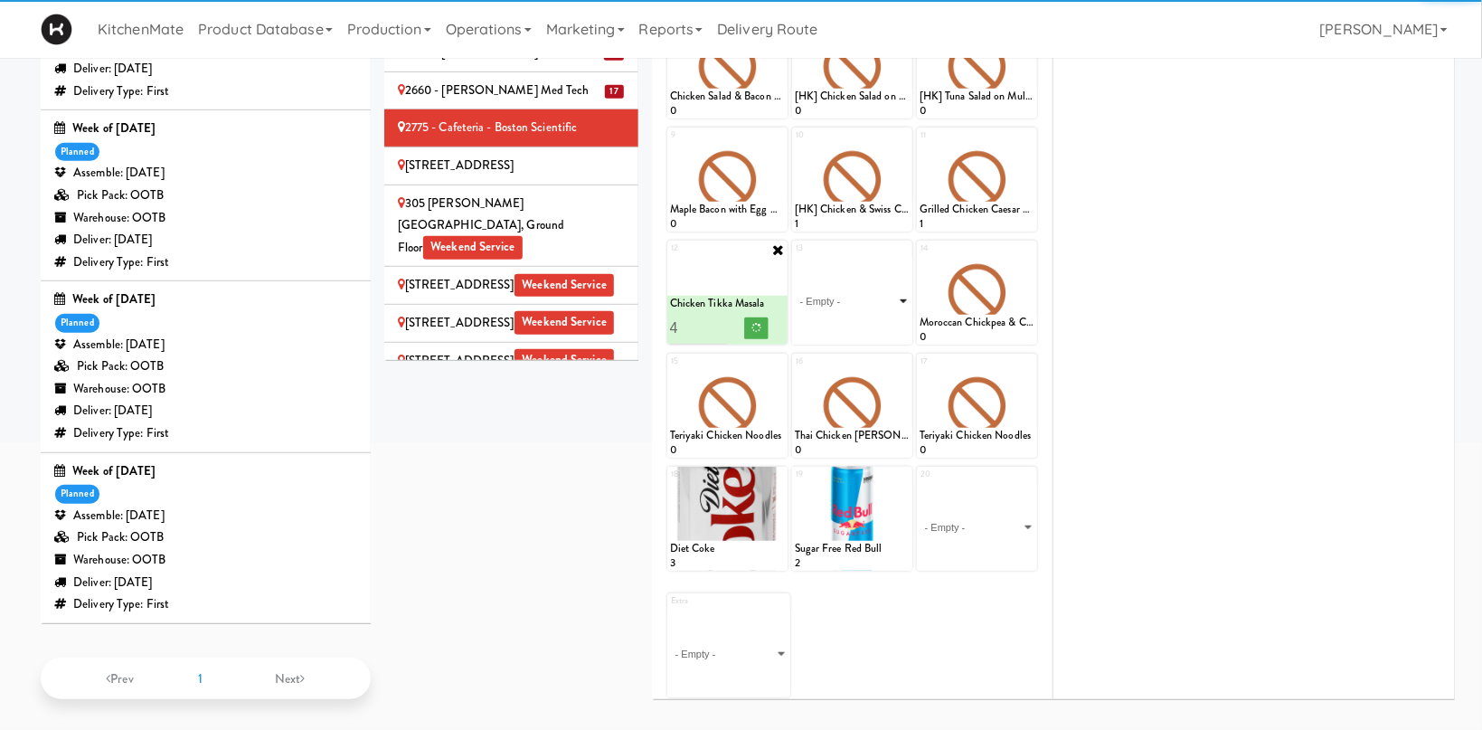
click at [795, 258] on select "- Empty - Activia Probiotic Peach Mango Smoothie Chocolate Milk Tetra Pack Coca…" at bounding box center [852, 301] width 115 height 87
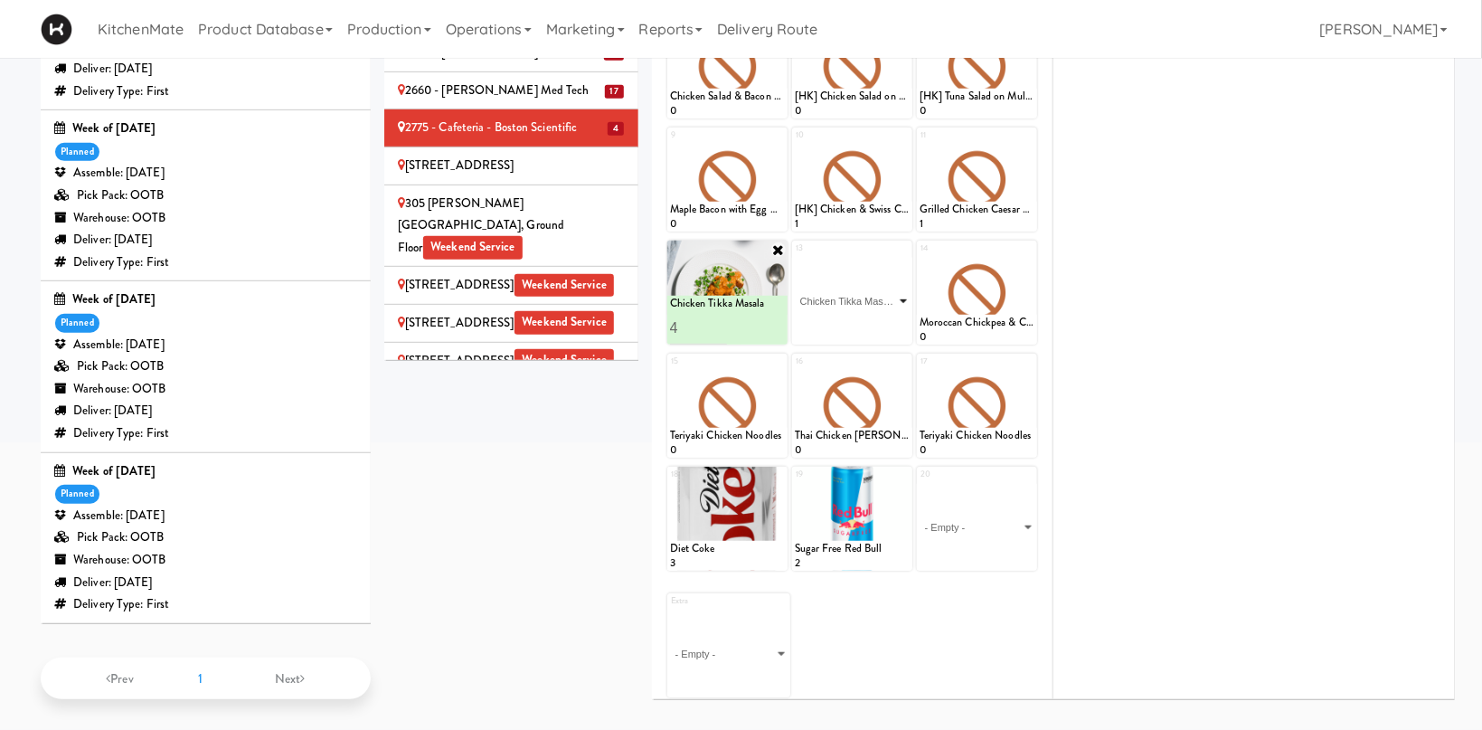
click option "Chicken Tikka Masala" at bounding box center [0, 0] width 0 height 0
type input "2"
click at [845, 320] on input "2" at bounding box center [824, 327] width 58 height 33
click at [880, 325] on icon at bounding box center [880, 328] width 9 height 10
click at [1024, 249] on icon at bounding box center [1028, 249] width 13 height 13
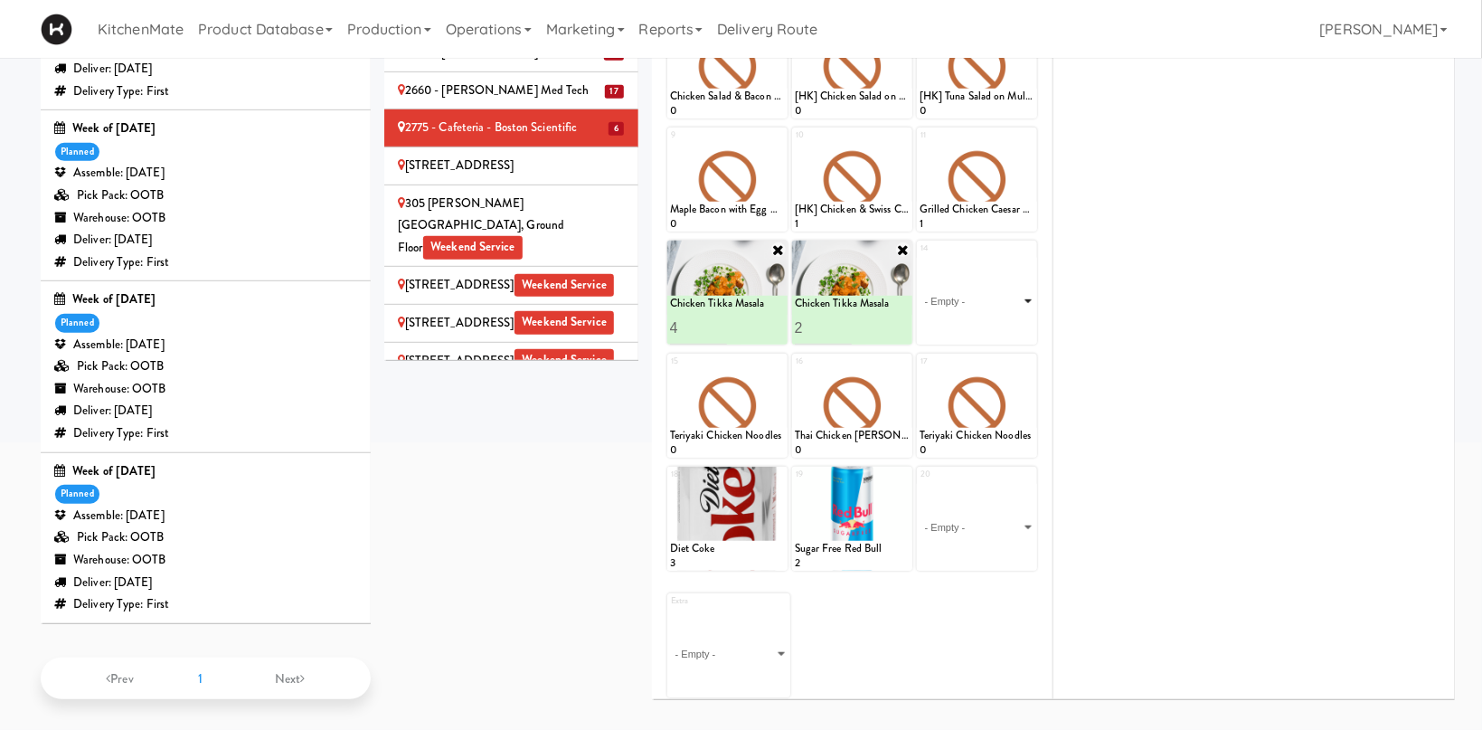
click at [920, 258] on select "- Empty - Activia Probiotic Peach Mango Smoothie Chocolate Milk Tetra Pack Coca…" at bounding box center [977, 301] width 115 height 87
click option "Moroccan Chickpea & Couscous Bowl" at bounding box center [0, 0] width 0 height 0
click at [1004, 323] on icon at bounding box center [1005, 328] width 9 height 10
click at [781, 362] on icon at bounding box center [778, 362] width 13 height 13
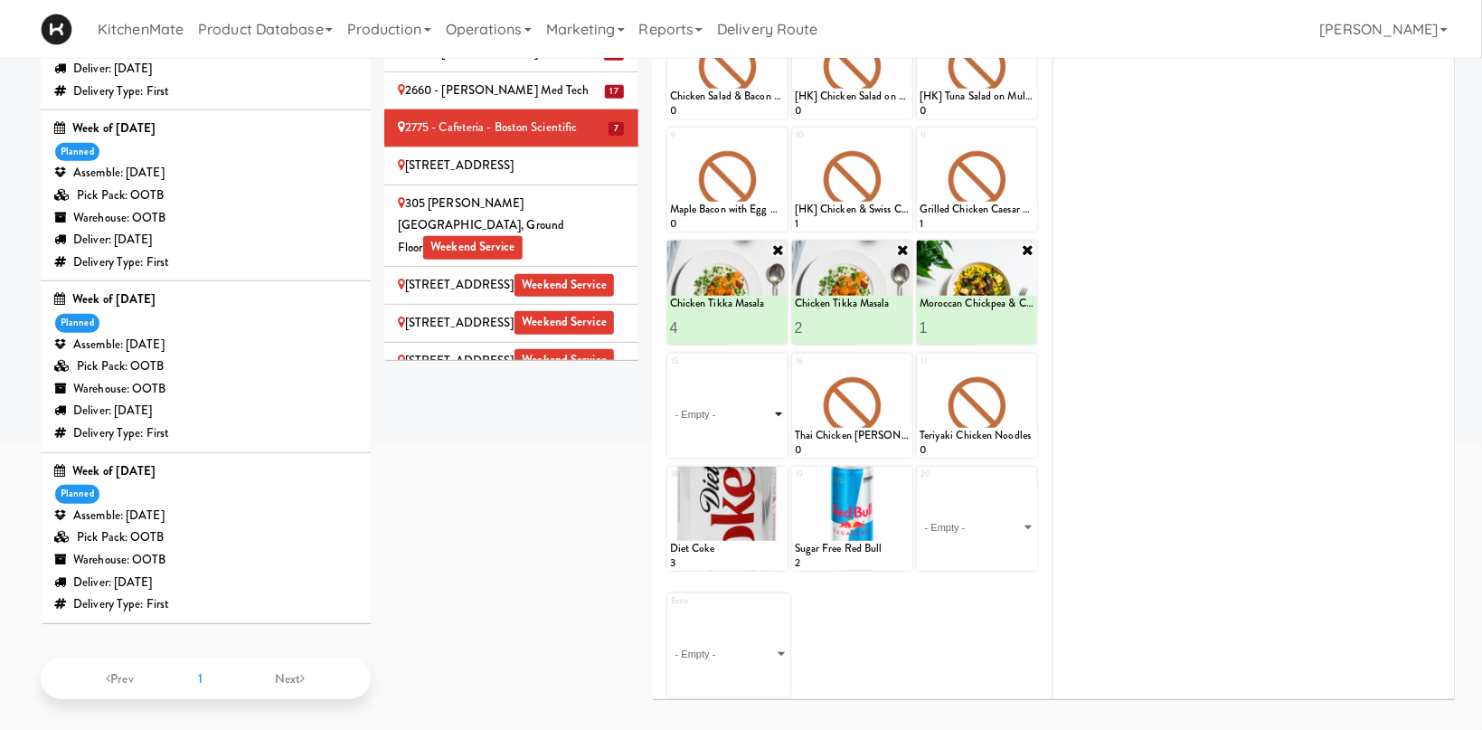
click at [670, 371] on select "- Empty - Activia Probiotic Peach Mango Smoothie Chocolate Milk Tetra Pack Coca…" at bounding box center [727, 414] width 115 height 87
click option "Grilled Chimichurri Chicken" at bounding box center [0, 0] width 0 height 0
click at [721, 433] on input "2" at bounding box center [699, 440] width 58 height 33
type input "3"
click at [721, 433] on input "3" at bounding box center [699, 440] width 58 height 33
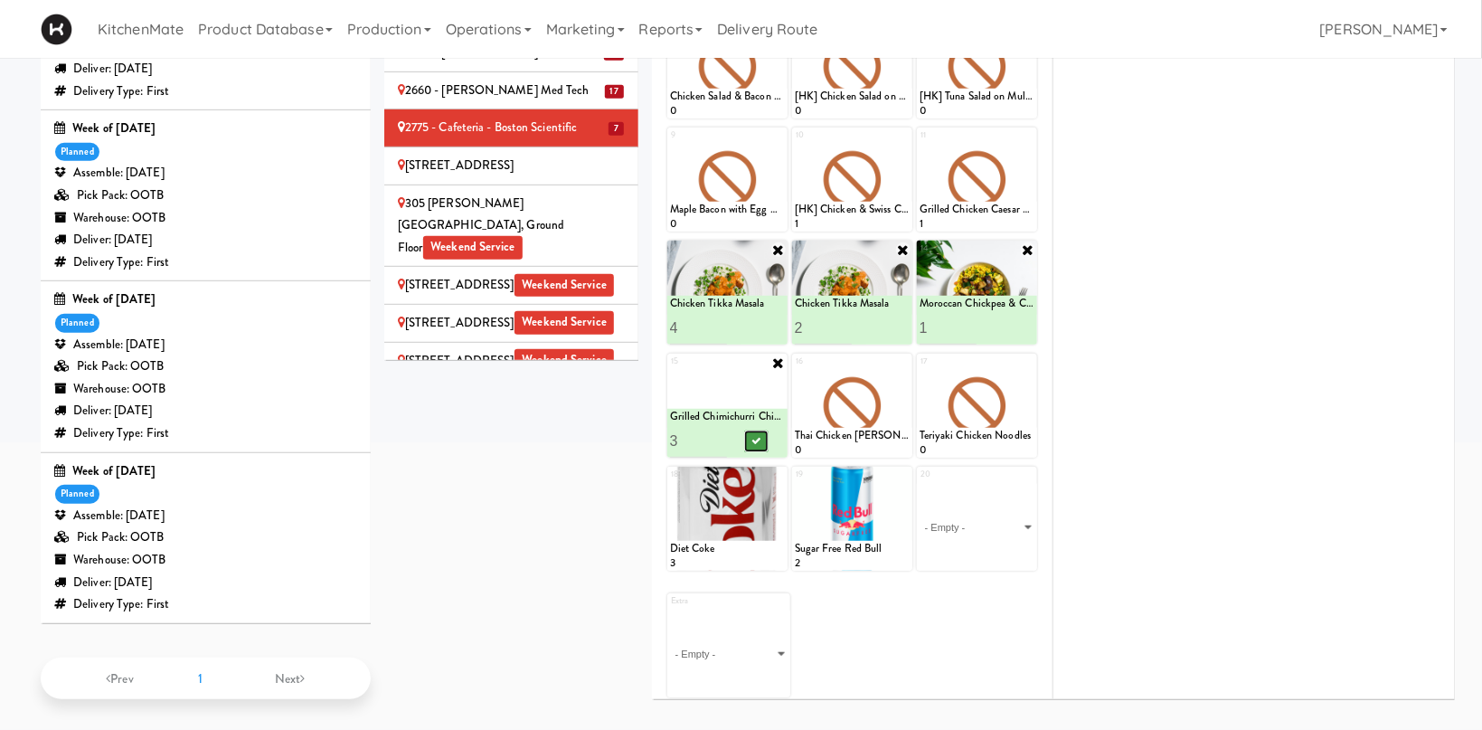
click at [756, 436] on icon at bounding box center [755, 441] width 9 height 10
click at [903, 360] on icon at bounding box center [903, 362] width 13 height 13
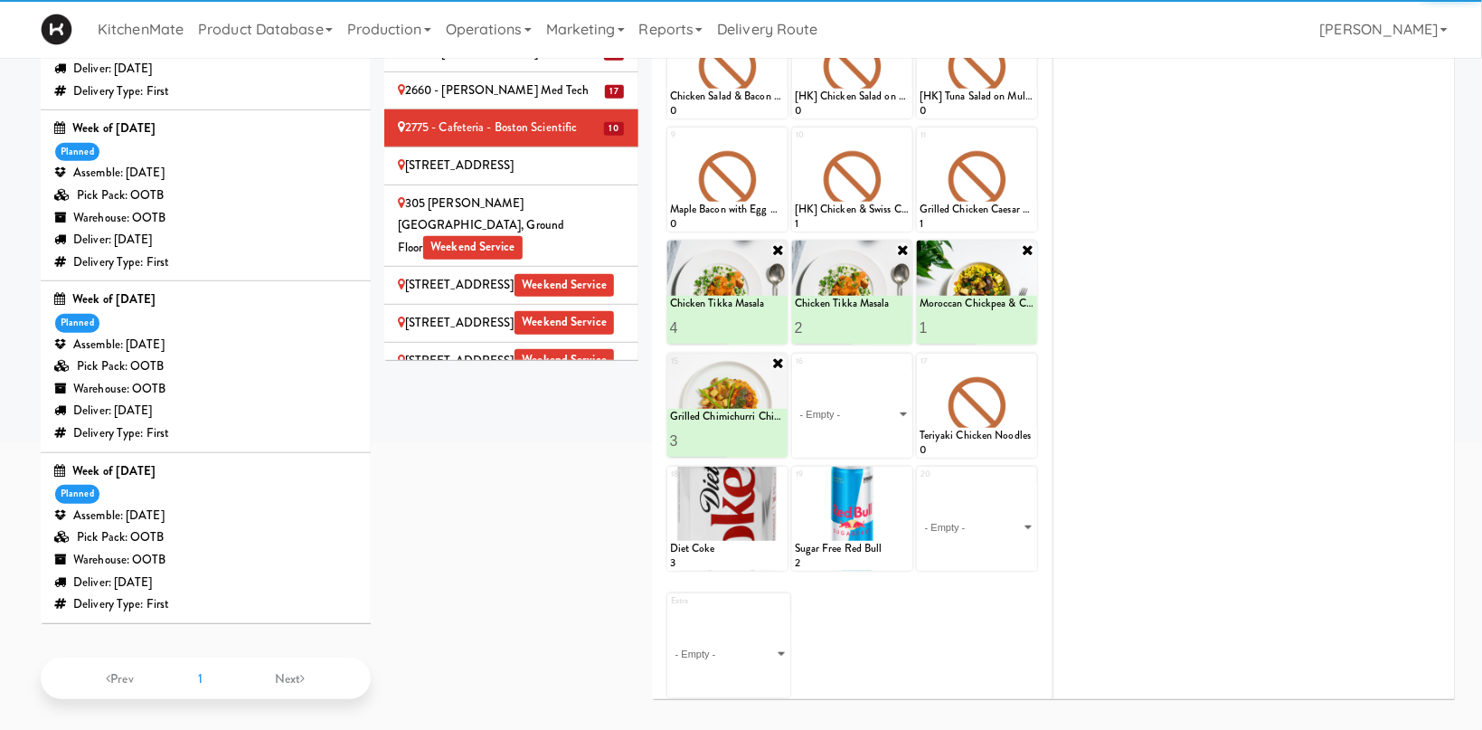
click at [795, 371] on select "- Empty - Activia Probiotic Peach Mango Smoothie Chocolate Milk Tetra Pack Coca…" at bounding box center [852, 414] width 115 height 87
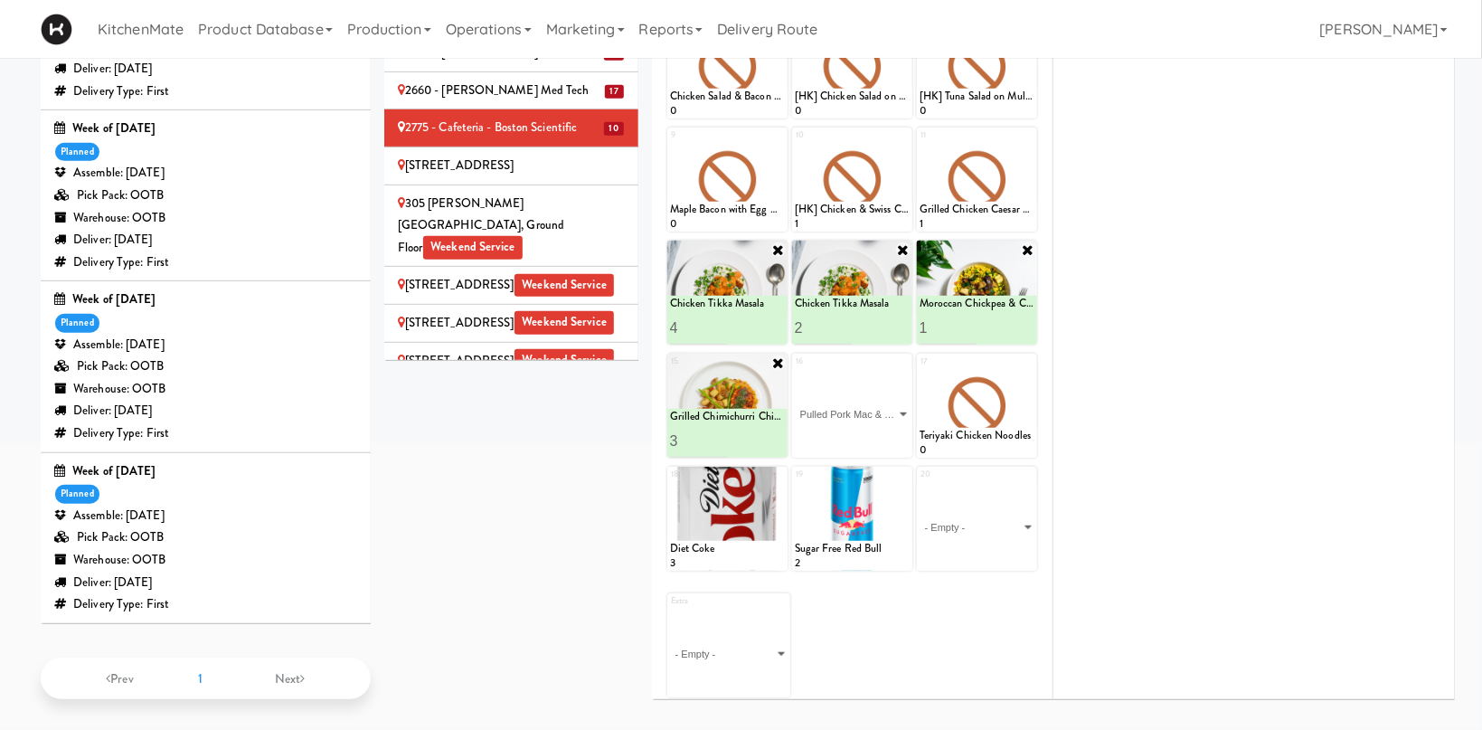
click option "Pulled Pork Mac & Cheese" at bounding box center [0, 0] width 0 height 0
type input "2"
click at [847, 435] on input "2" at bounding box center [824, 440] width 58 height 33
click at [875, 433] on button at bounding box center [881, 441] width 24 height 22
click at [1027, 363] on icon at bounding box center [1028, 362] width 13 height 13
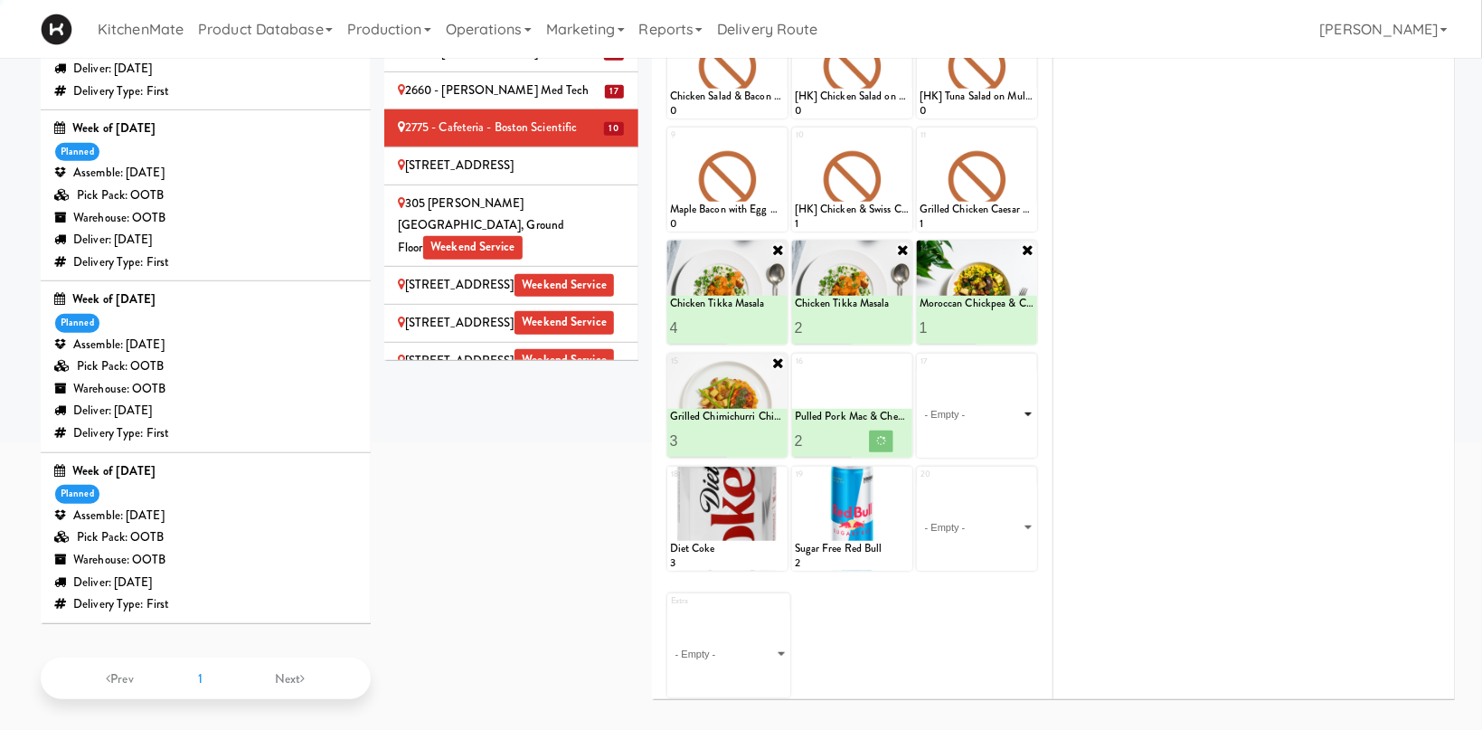
click at [920, 371] on select "- Empty - Activia Probiotic Peach Mango Smoothie Chocolate Milk Tetra Pack Coca…" at bounding box center [977, 414] width 115 height 87
click option "Pulled Pork Mac & Cheese" at bounding box center [0, 0] width 0 height 0
type input "1"
click at [1006, 432] on button at bounding box center [1006, 441] width 24 height 22
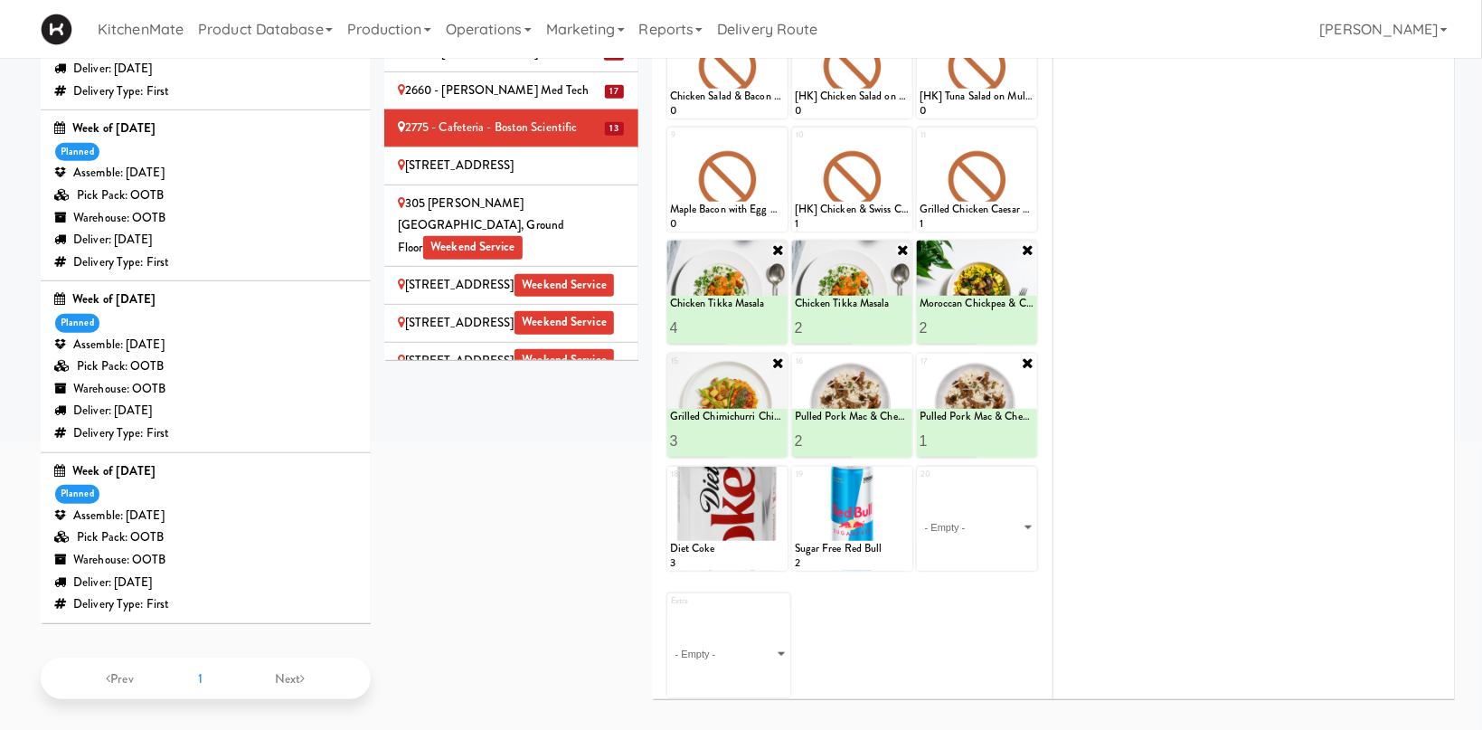
type input "2"
click at [969, 323] on input "2" at bounding box center [949, 327] width 58 height 33
click at [1000, 324] on button at bounding box center [1006, 328] width 24 height 22
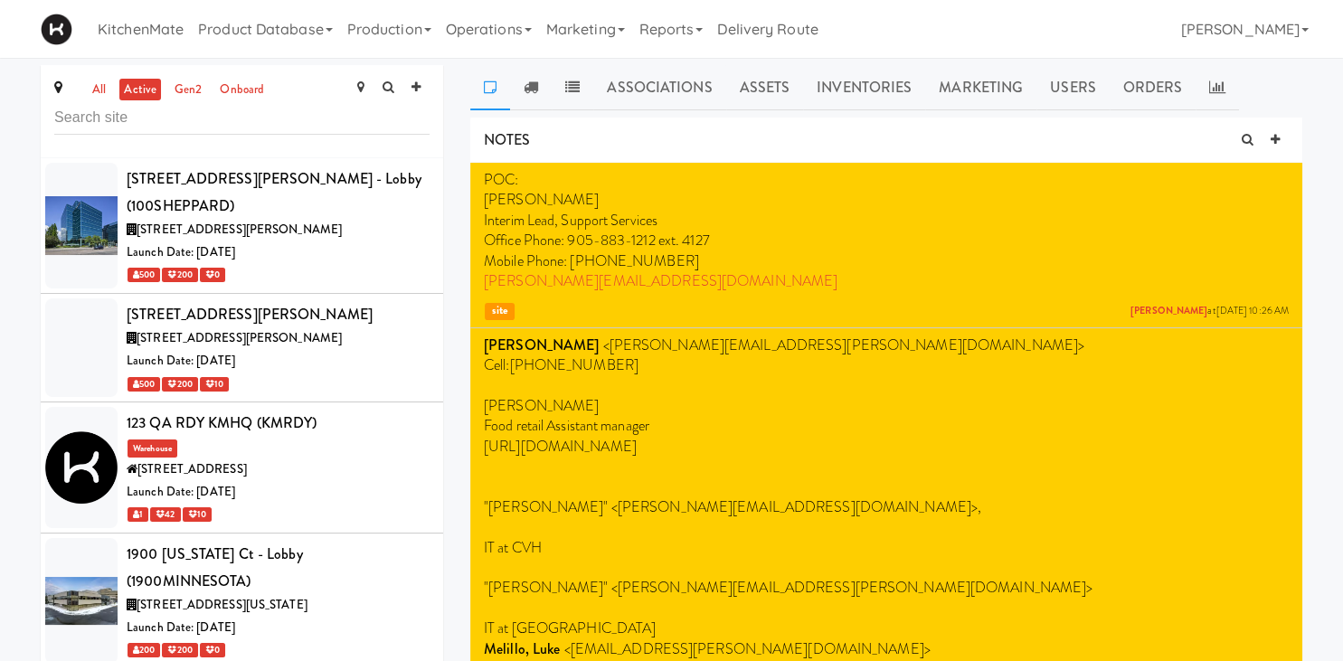
scroll to position [2733, 0]
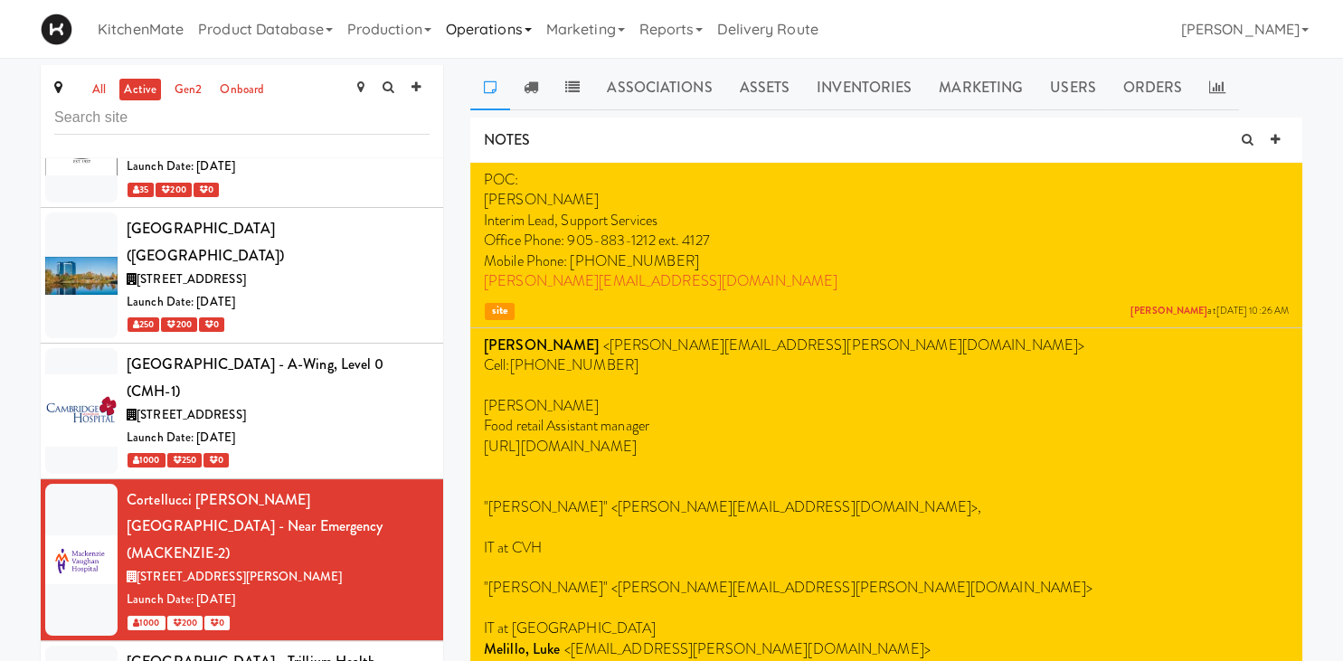
click at [481, 26] on link "Operations" at bounding box center [489, 29] width 100 height 58
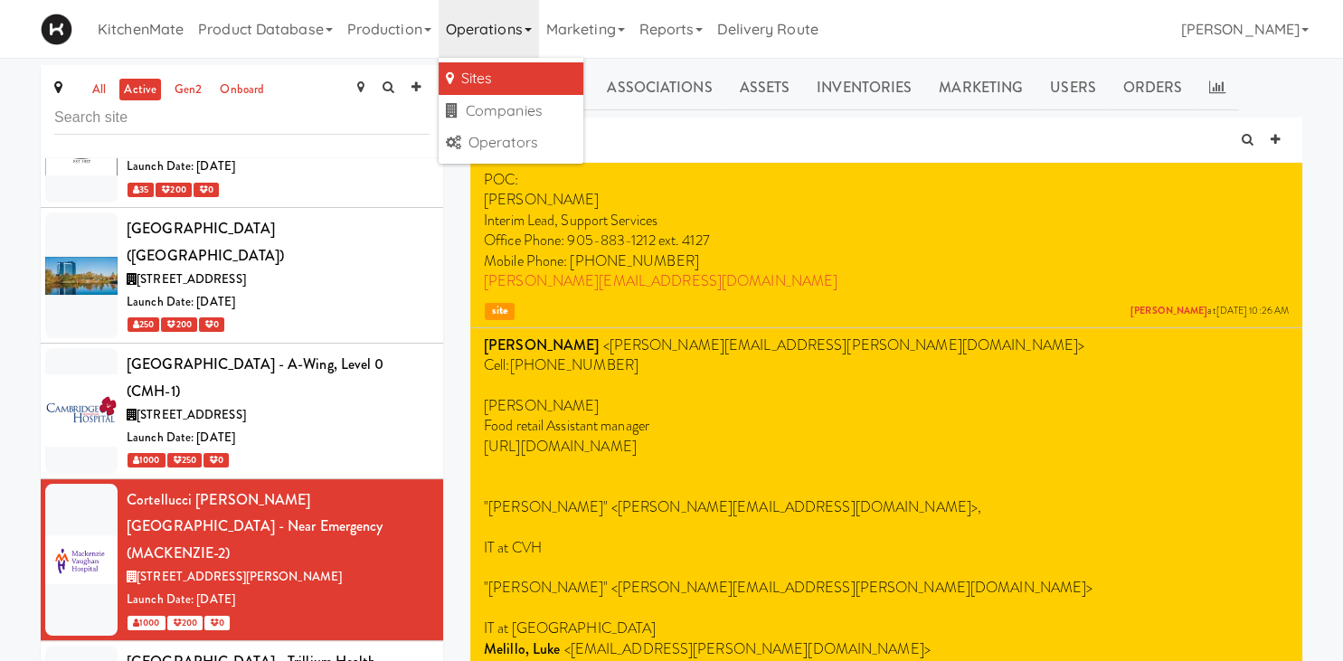
click at [497, 81] on link "Sites" at bounding box center [511, 78] width 145 height 33
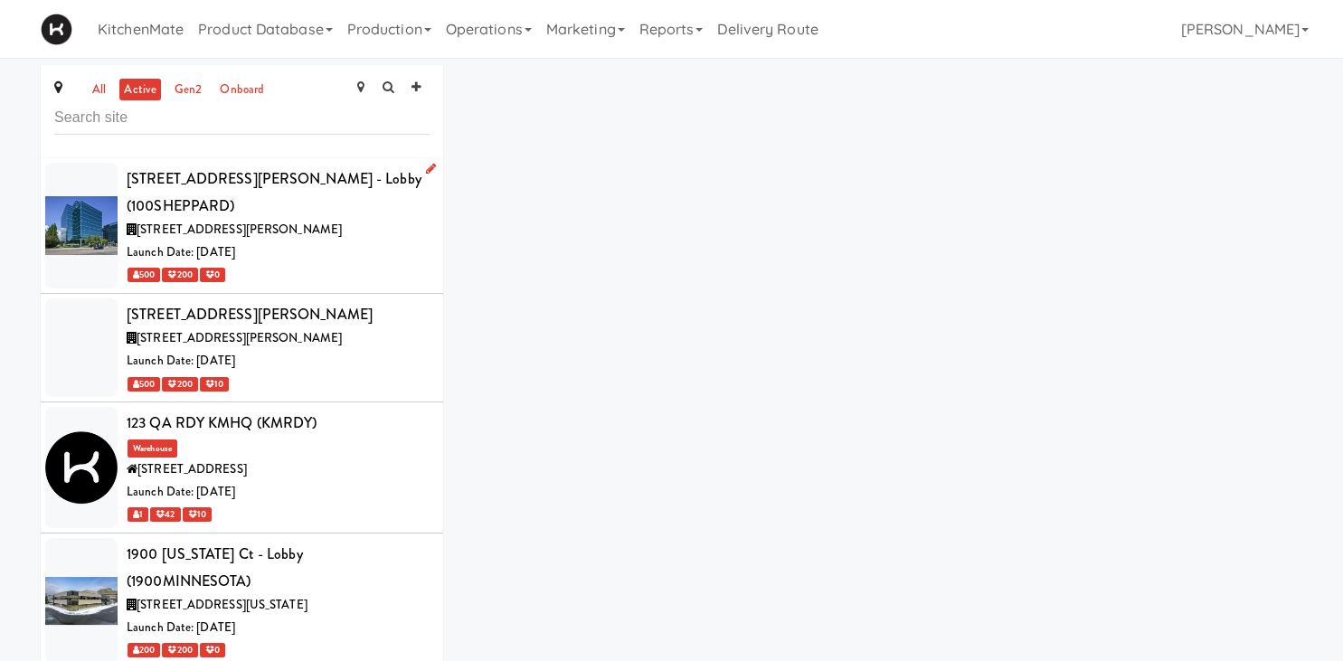
click at [277, 221] on span "[STREET_ADDRESS][PERSON_NAME]" at bounding box center [239, 229] width 205 height 17
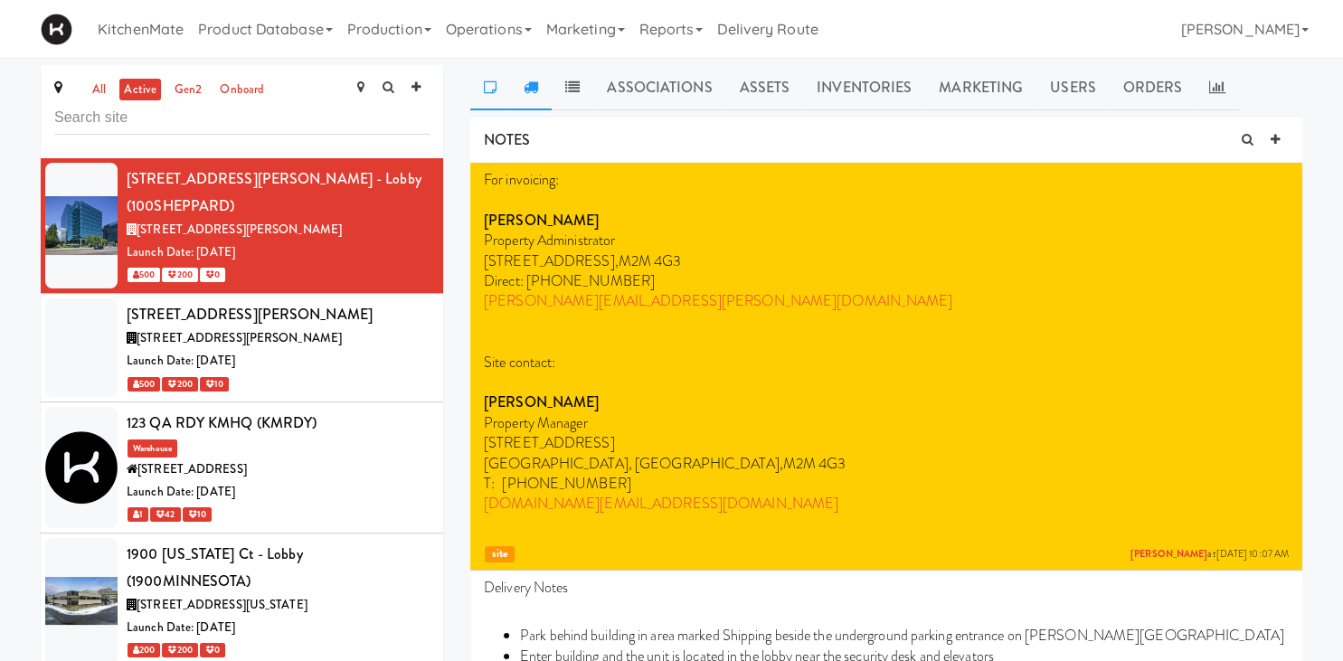
click at [532, 84] on icon at bounding box center [531, 87] width 14 height 14
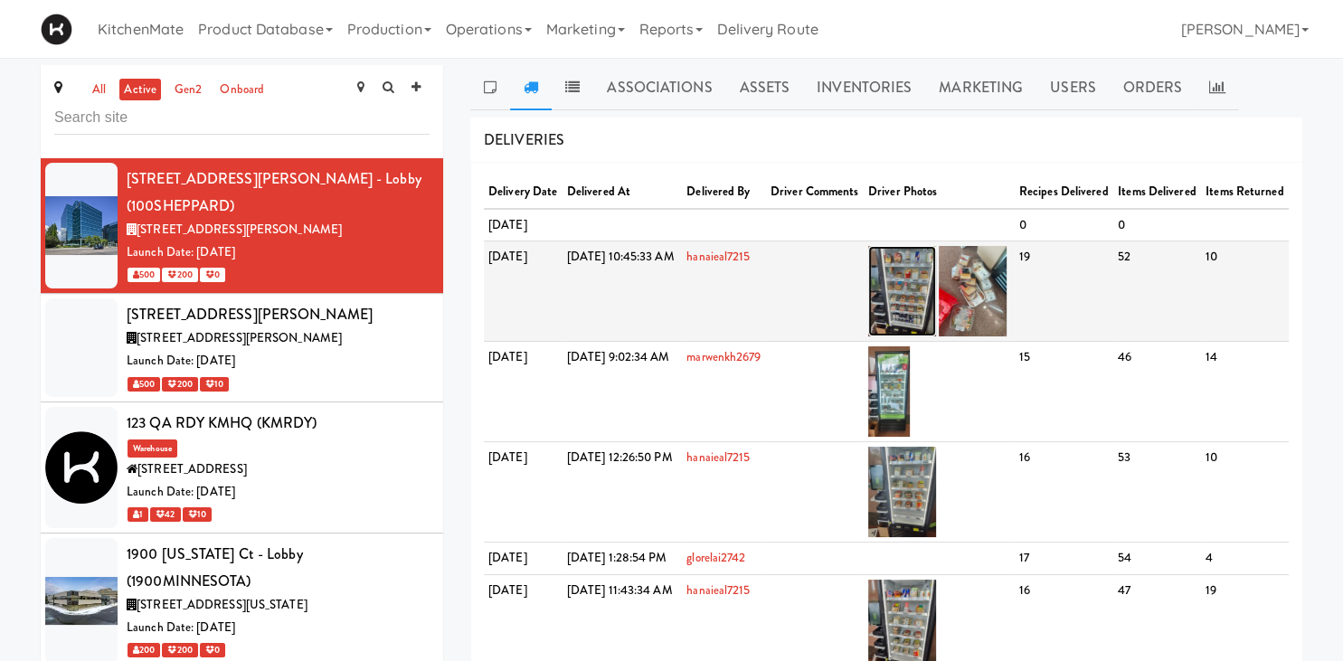
click at [936, 324] on img at bounding box center [902, 291] width 68 height 90
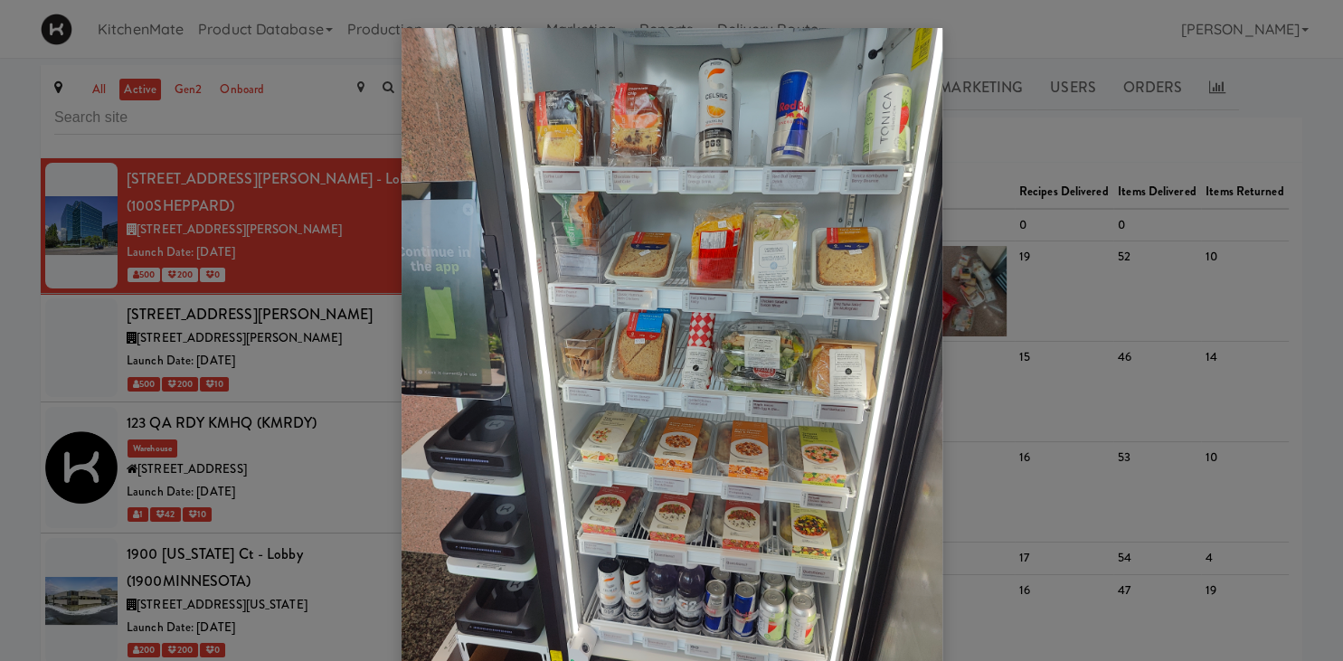
click at [1019, 314] on div at bounding box center [671, 330] width 1343 height 661
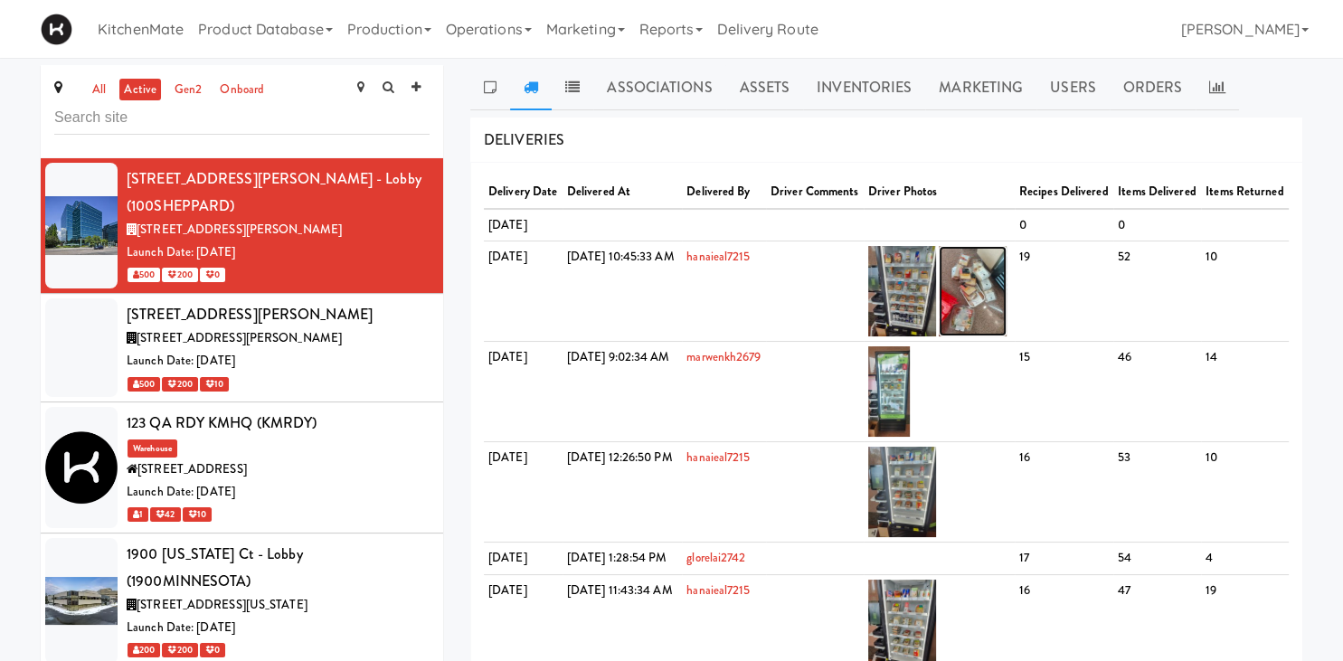
click at [1006, 324] on img at bounding box center [973, 291] width 68 height 90
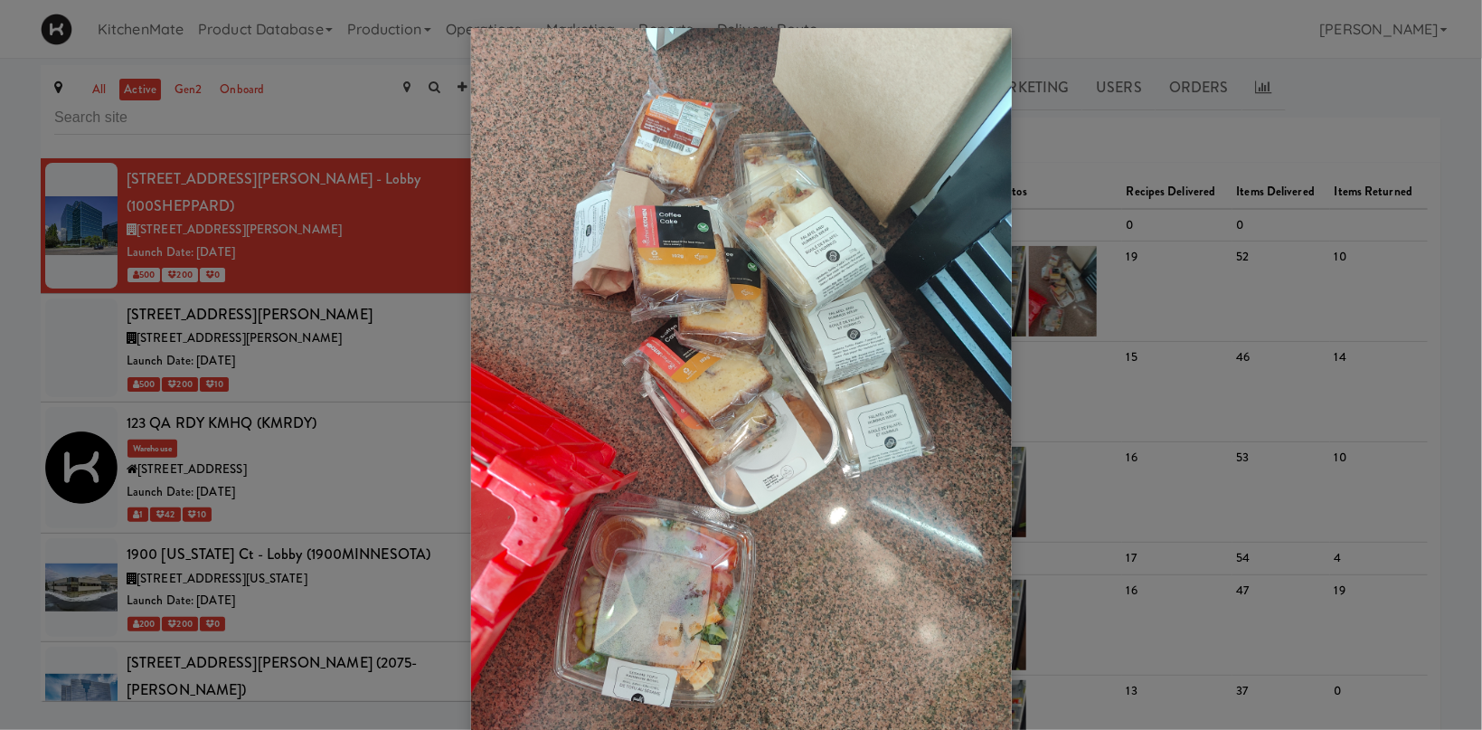
click at [270, 256] on div at bounding box center [741, 365] width 1482 height 730
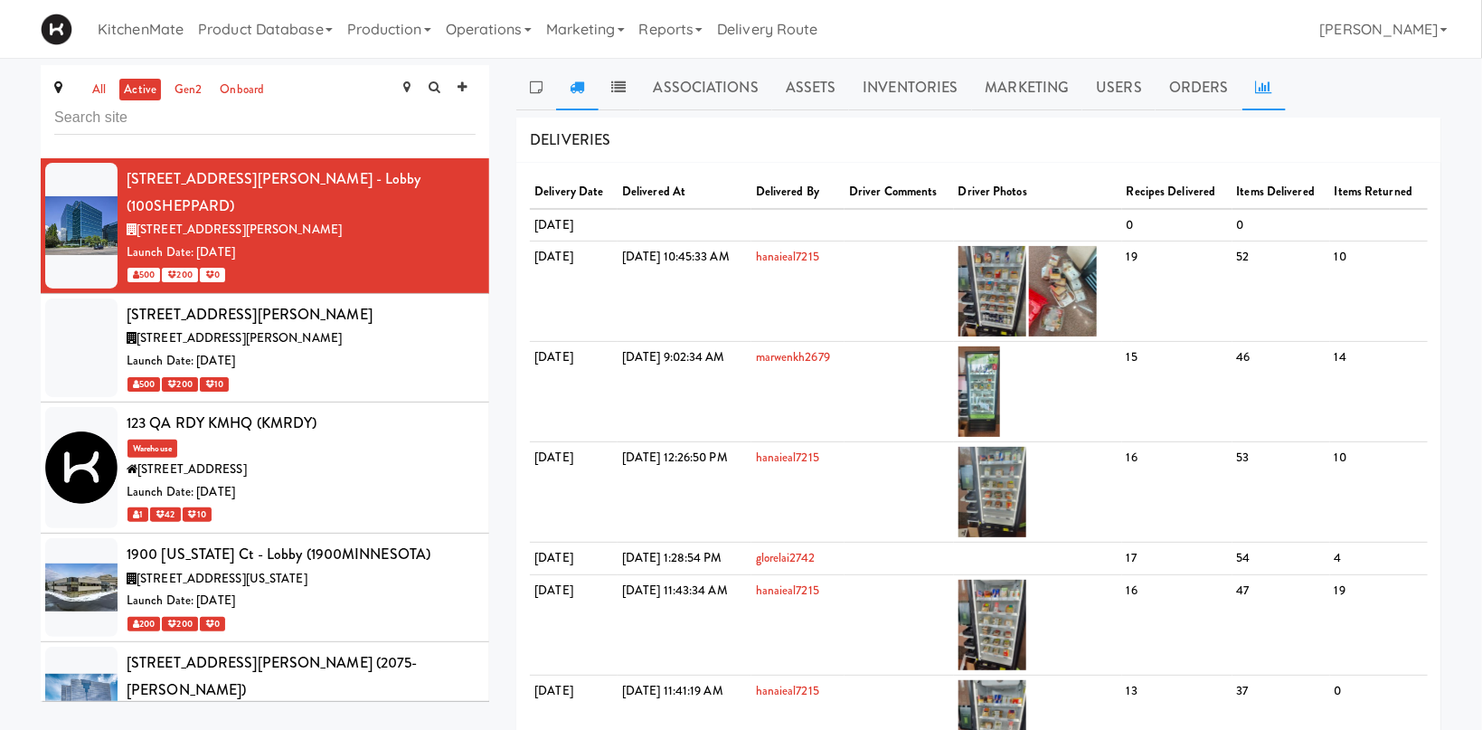
click at [1256, 79] on link at bounding box center [1263, 87] width 43 height 45
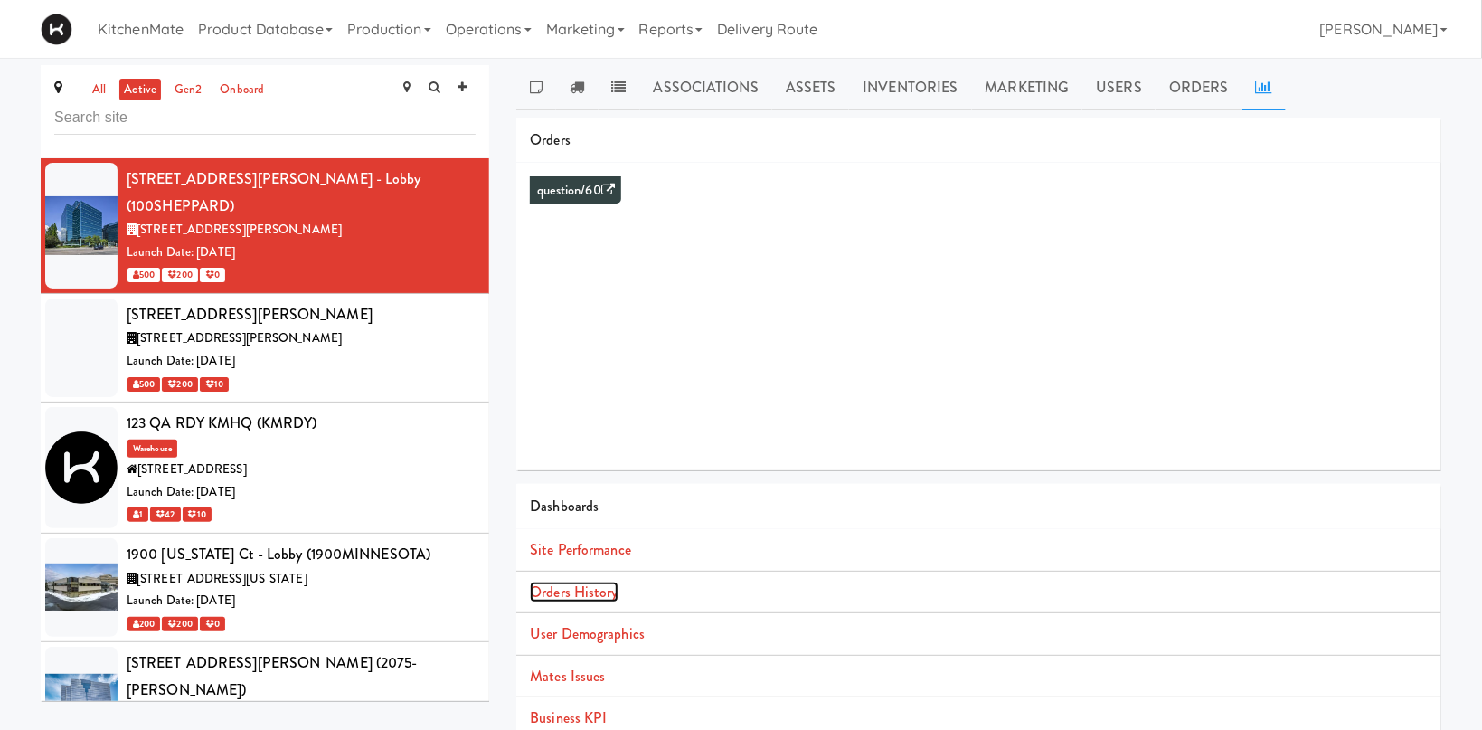
click at [585, 585] on link "Orders History" at bounding box center [574, 591] width 88 height 21
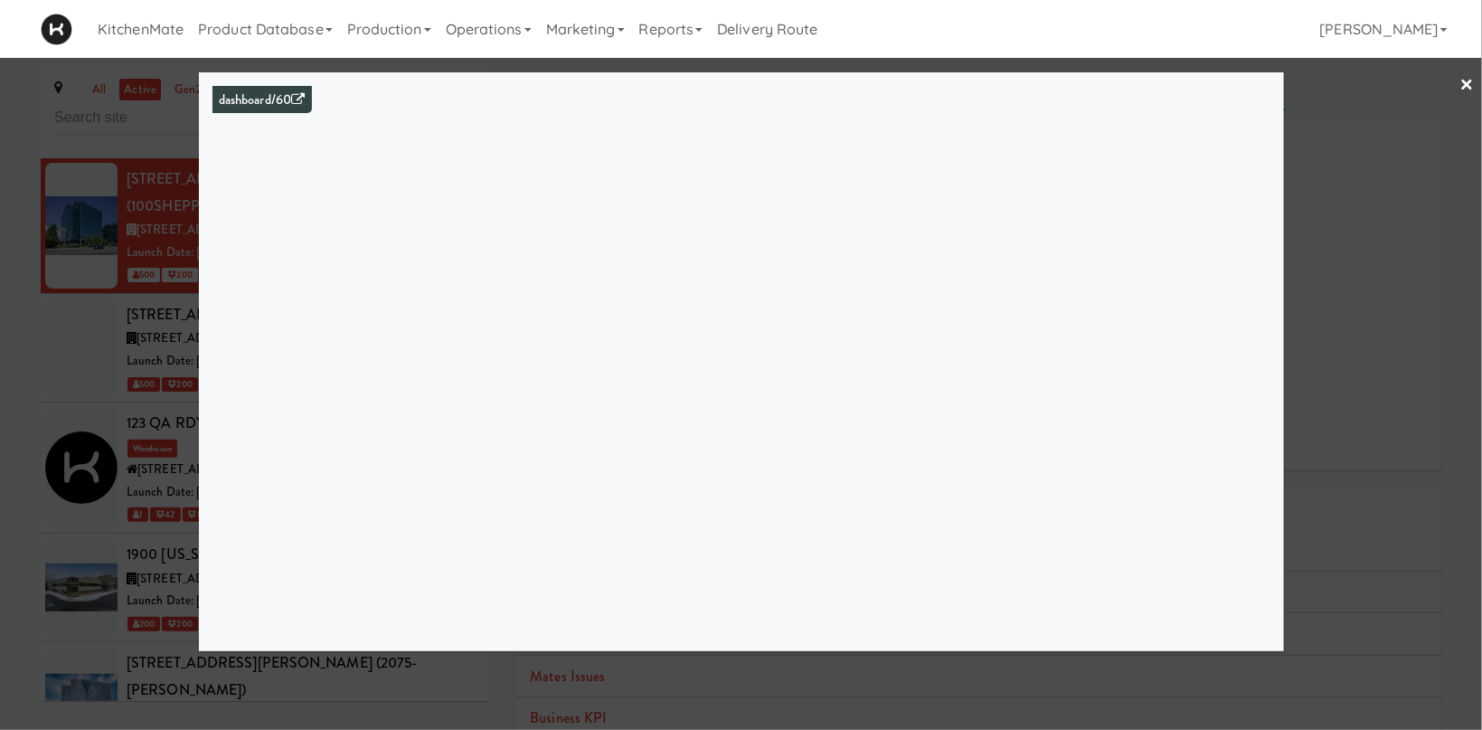
click at [207, 316] on div "dashboard/60" at bounding box center [741, 361] width 1085 height 579
click at [123, 337] on div at bounding box center [741, 365] width 1482 height 730
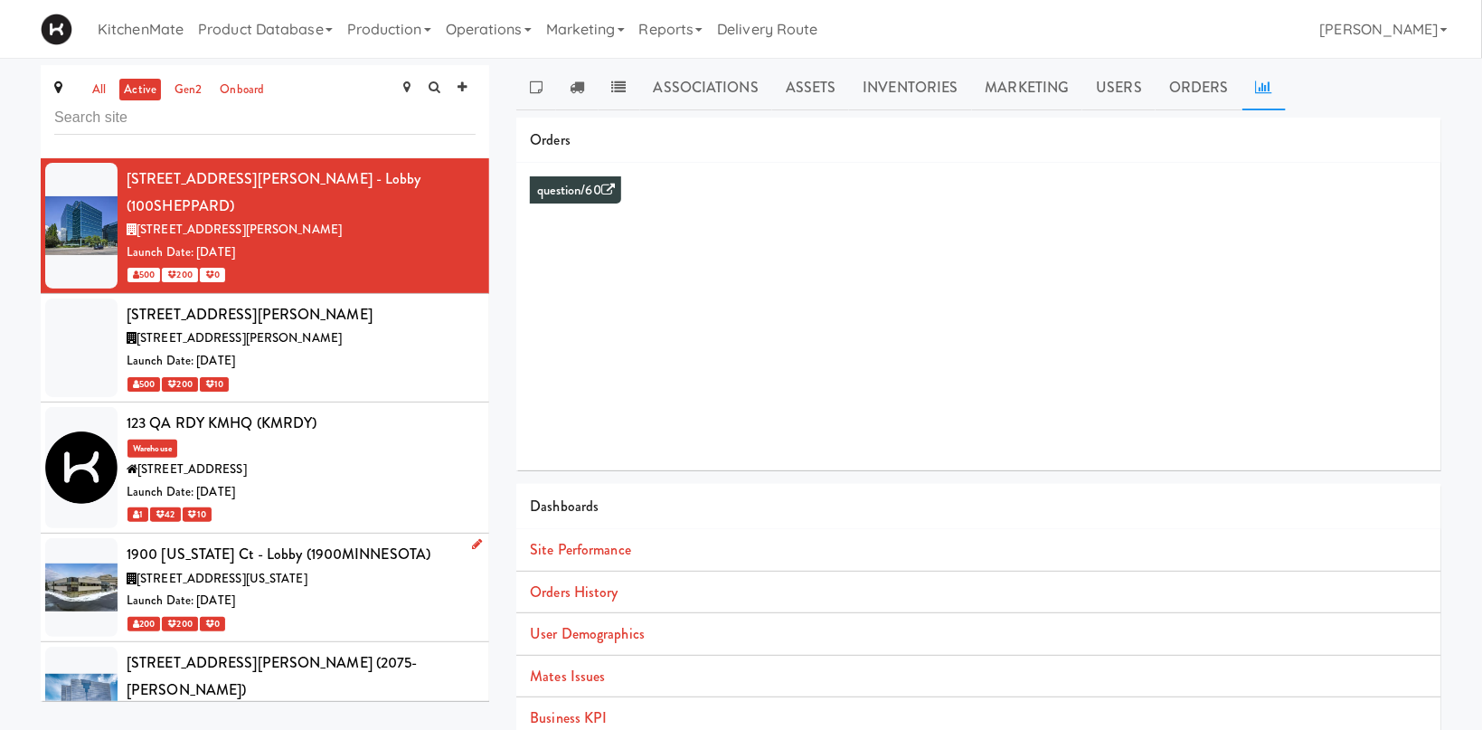
click at [309, 541] on div "1900 Minnesota Ct - Lobby (1900MINNESOTA)" at bounding box center [301, 554] width 349 height 27
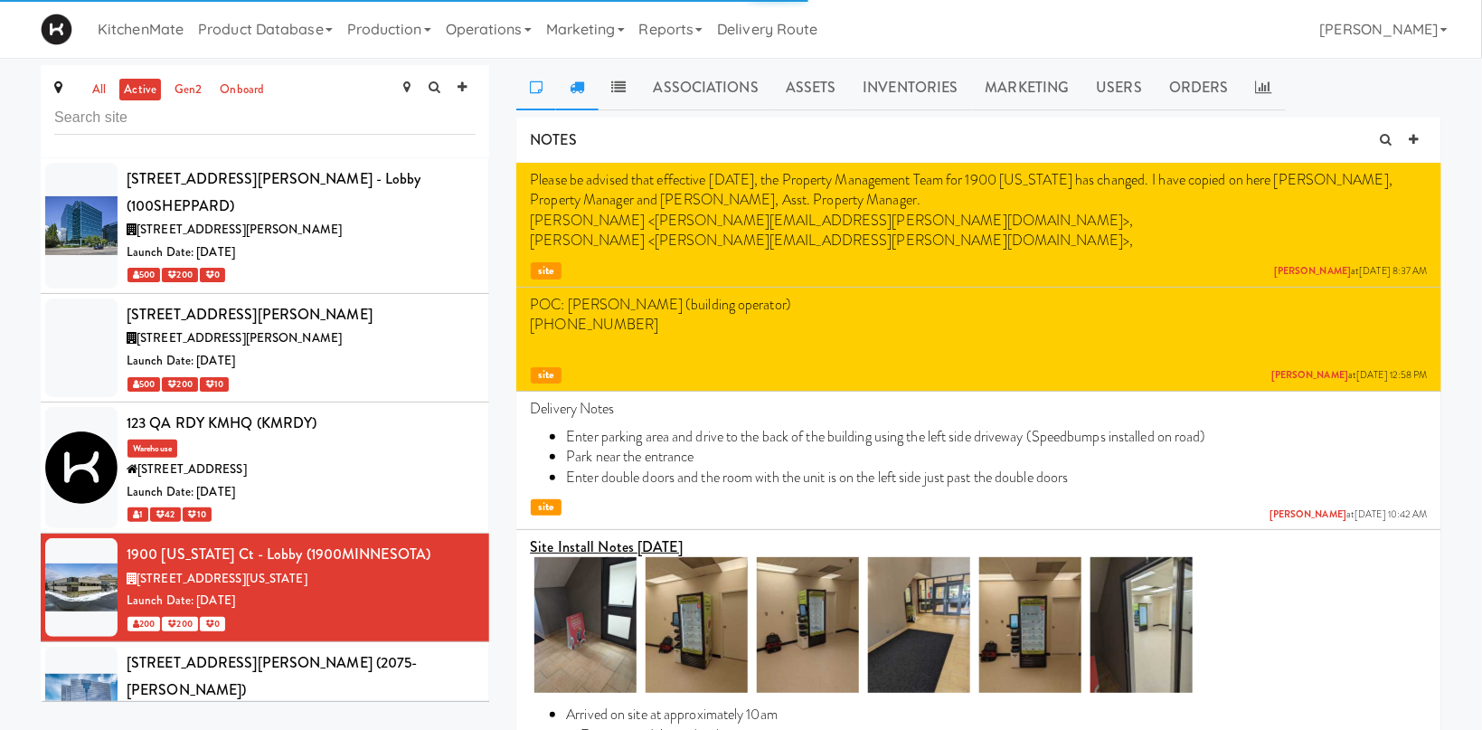
click at [585, 96] on link at bounding box center [577, 87] width 42 height 45
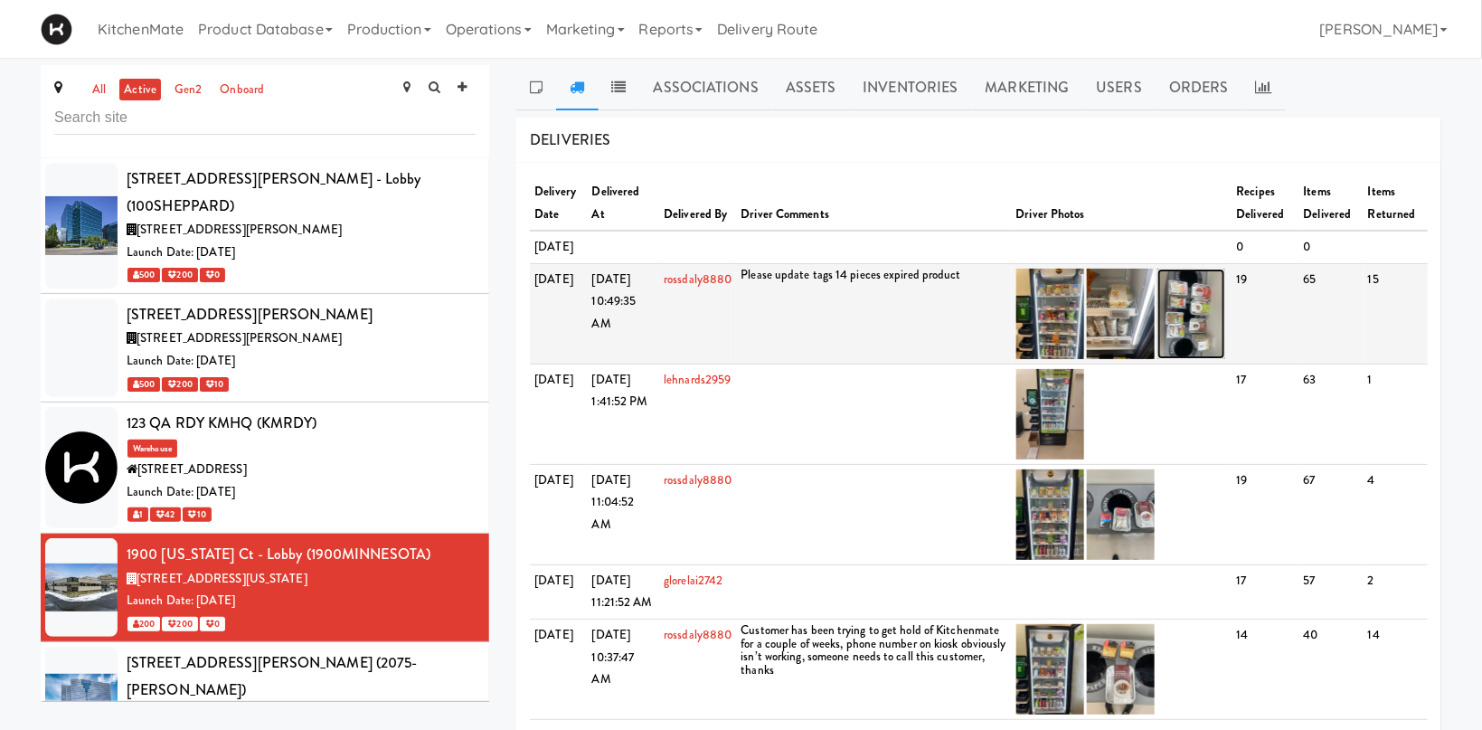
click at [1199, 348] on img at bounding box center [1191, 314] width 68 height 90
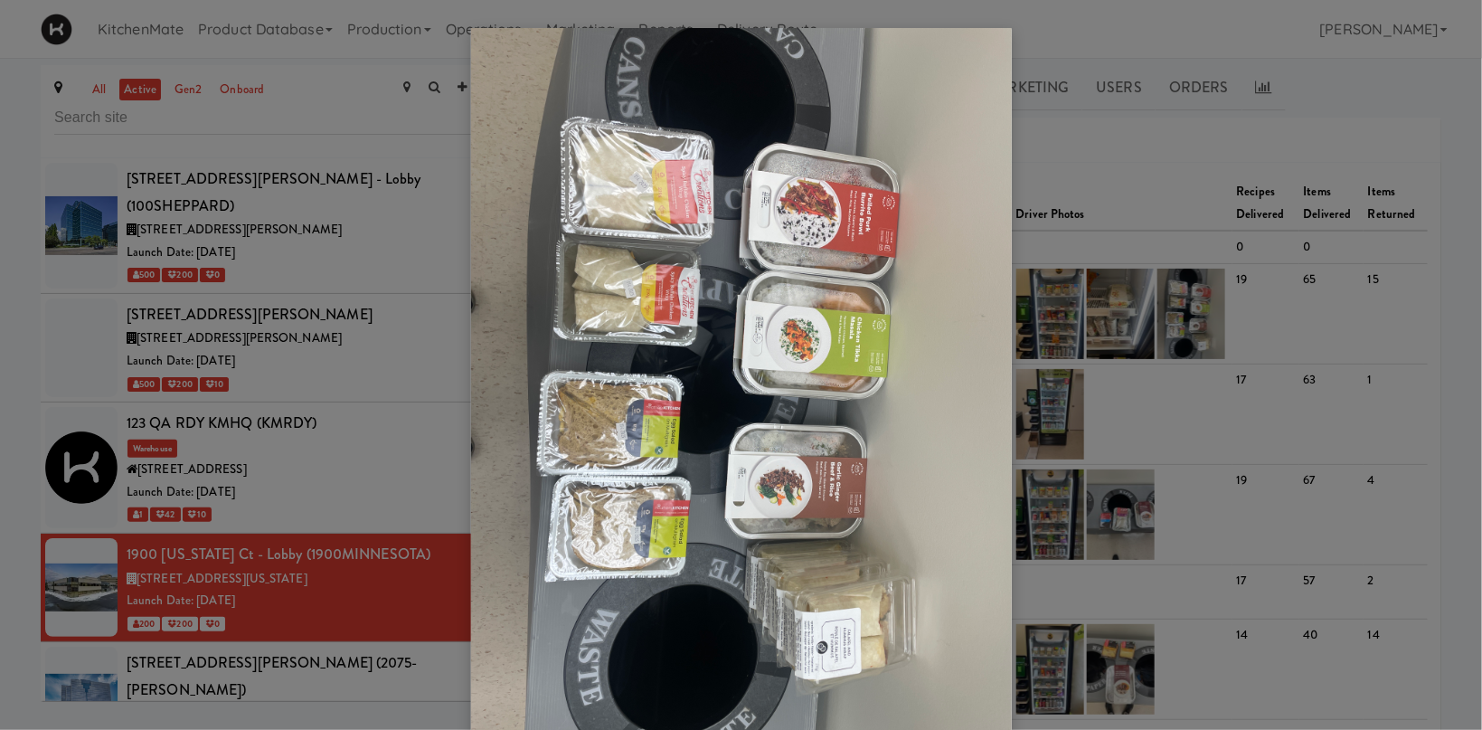
click at [1121, 322] on div at bounding box center [741, 365] width 1482 height 730
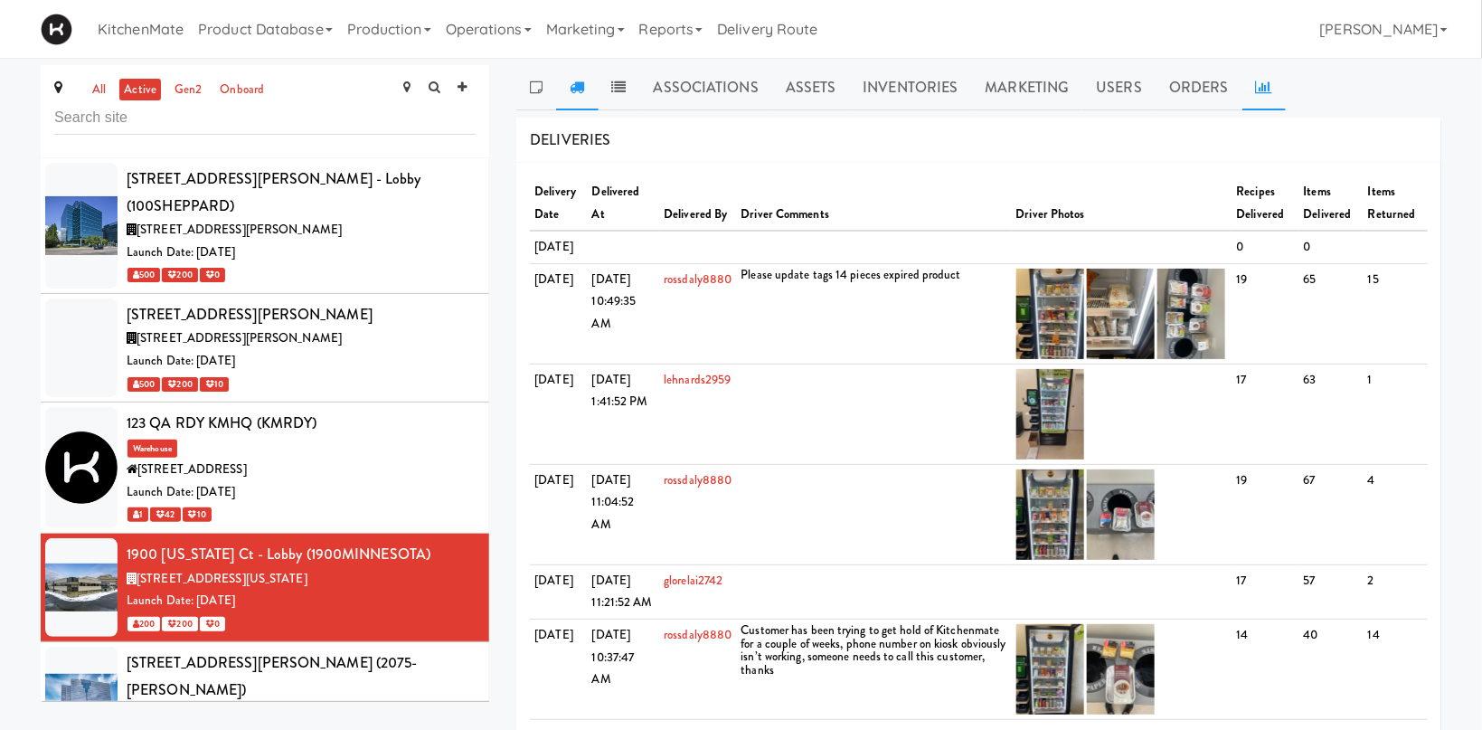
click at [1259, 86] on icon at bounding box center [1264, 87] width 16 height 14
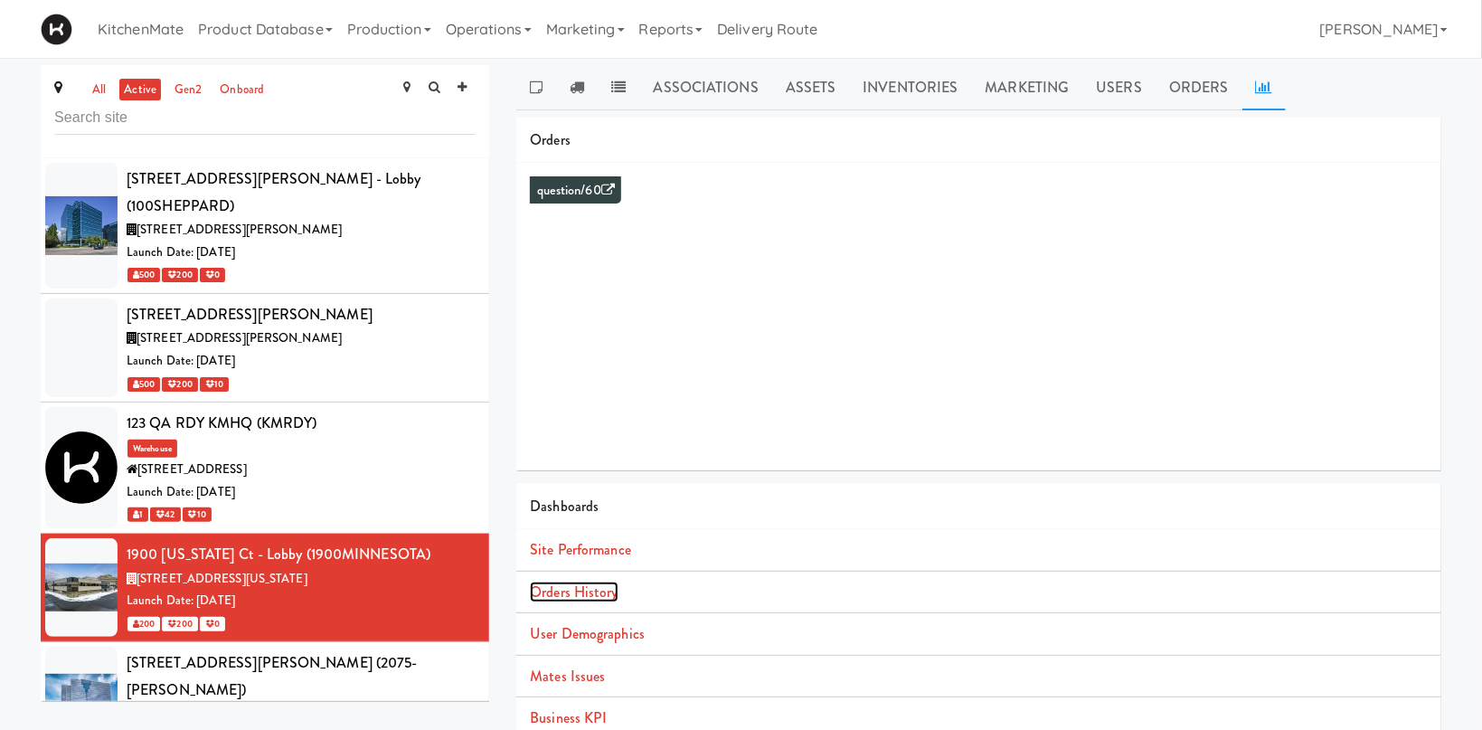
click at [593, 584] on link "Orders History" at bounding box center [574, 591] width 88 height 21
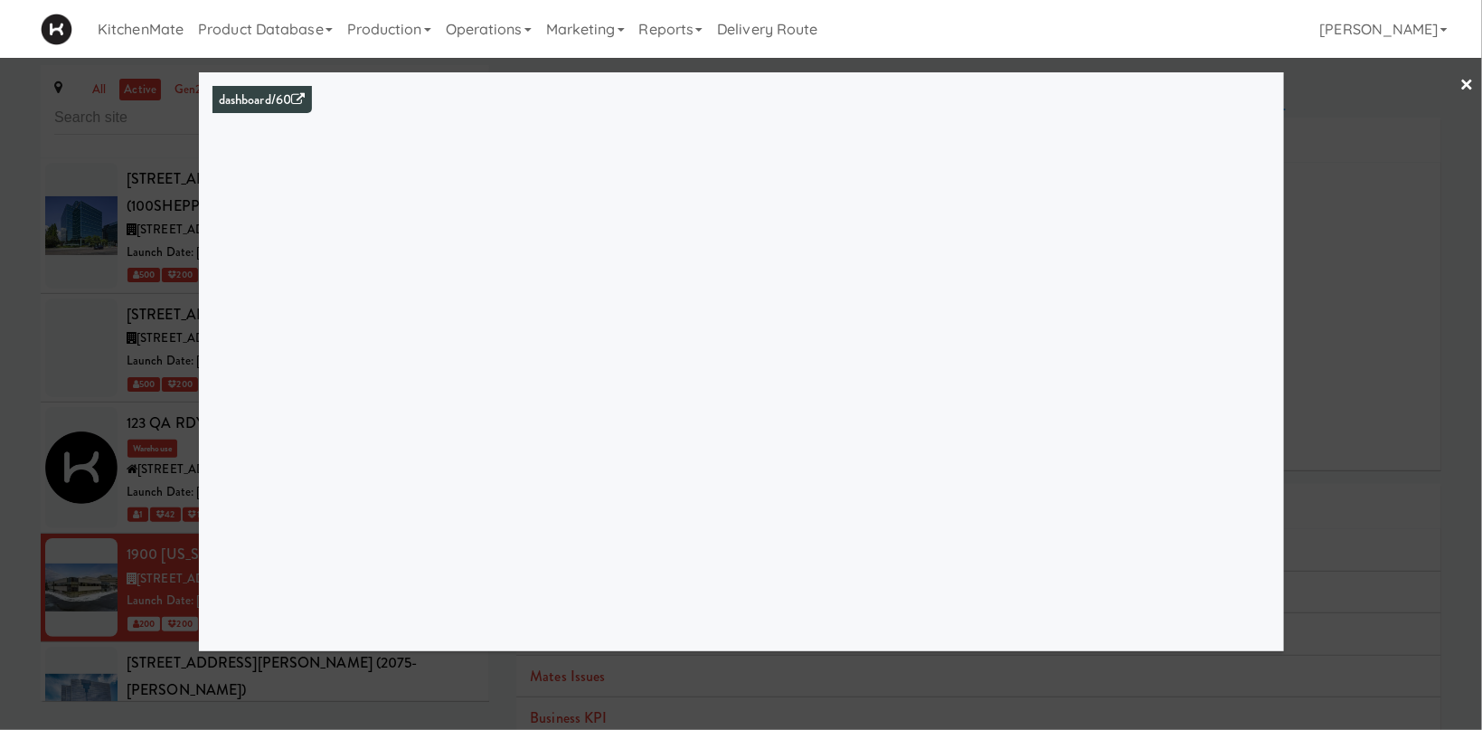
click at [170, 469] on div at bounding box center [741, 365] width 1482 height 730
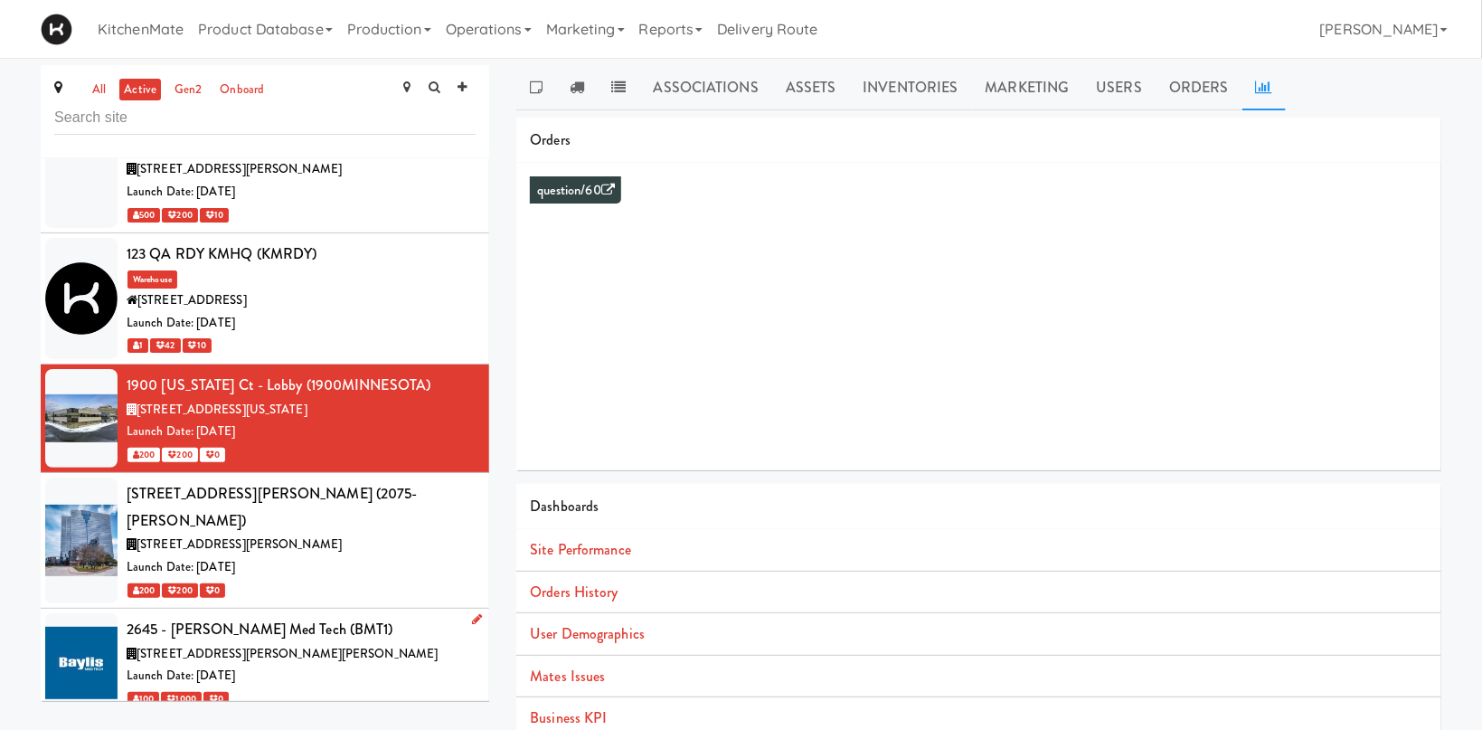
scroll to position [249, 0]
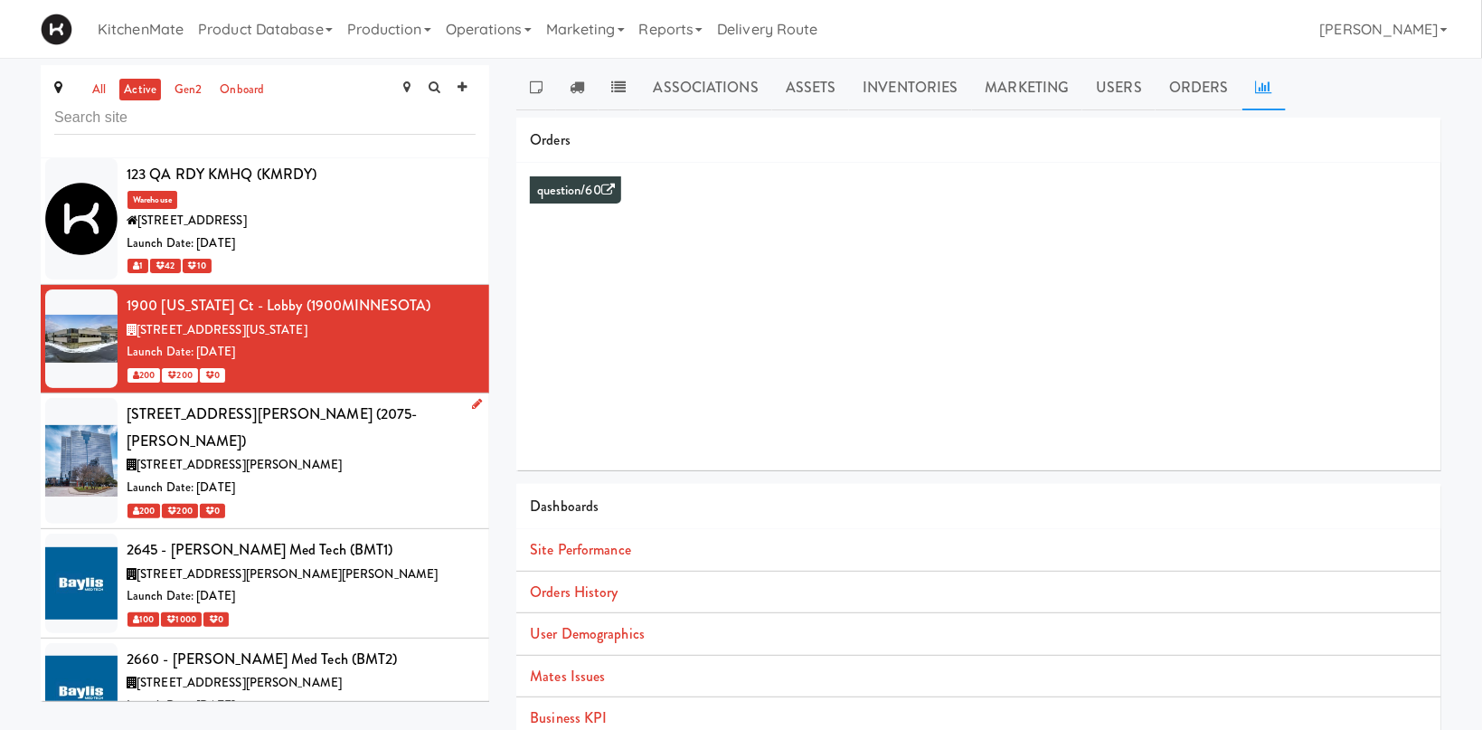
click at [333, 454] on div "2075 Kennedy Rd, Toronto ON" at bounding box center [301, 465] width 349 height 23
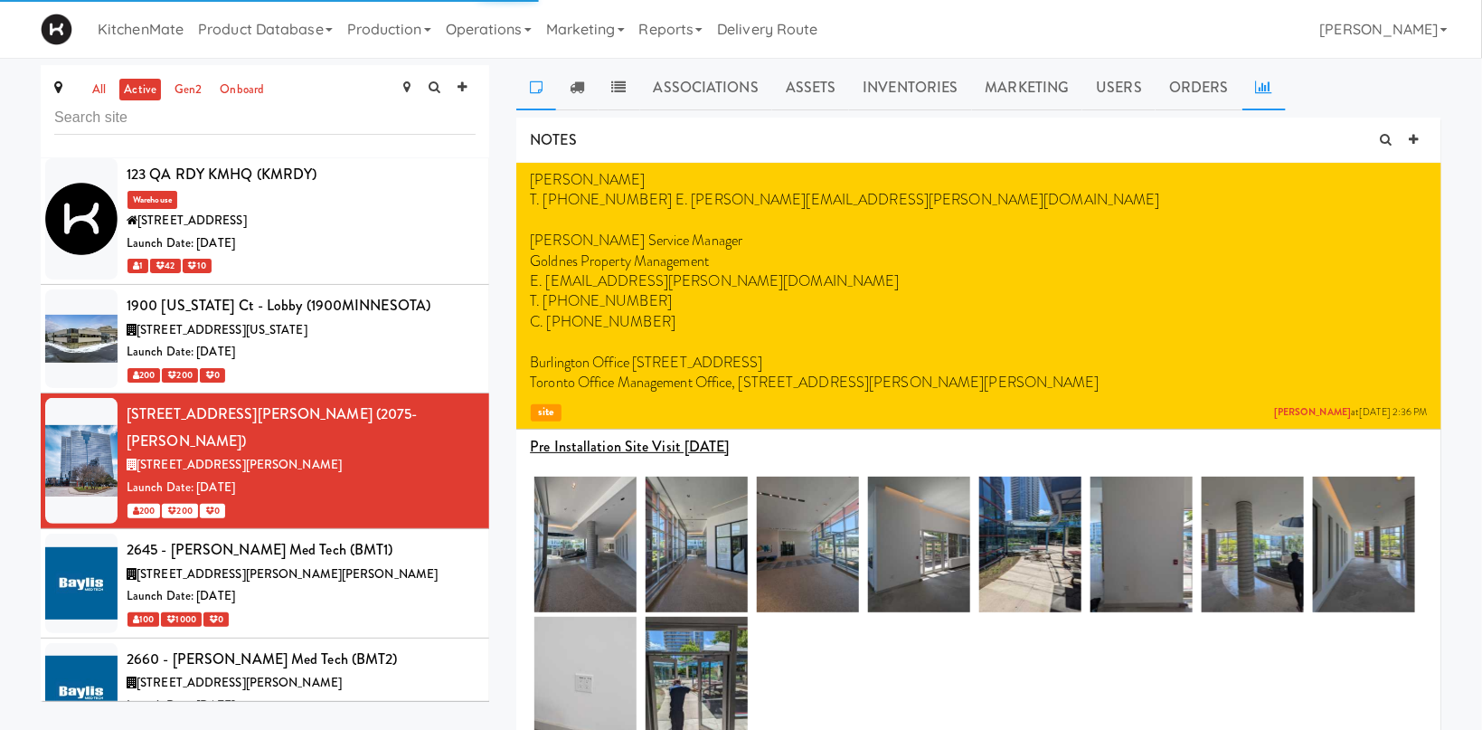
click at [1256, 89] on icon at bounding box center [1264, 87] width 16 height 14
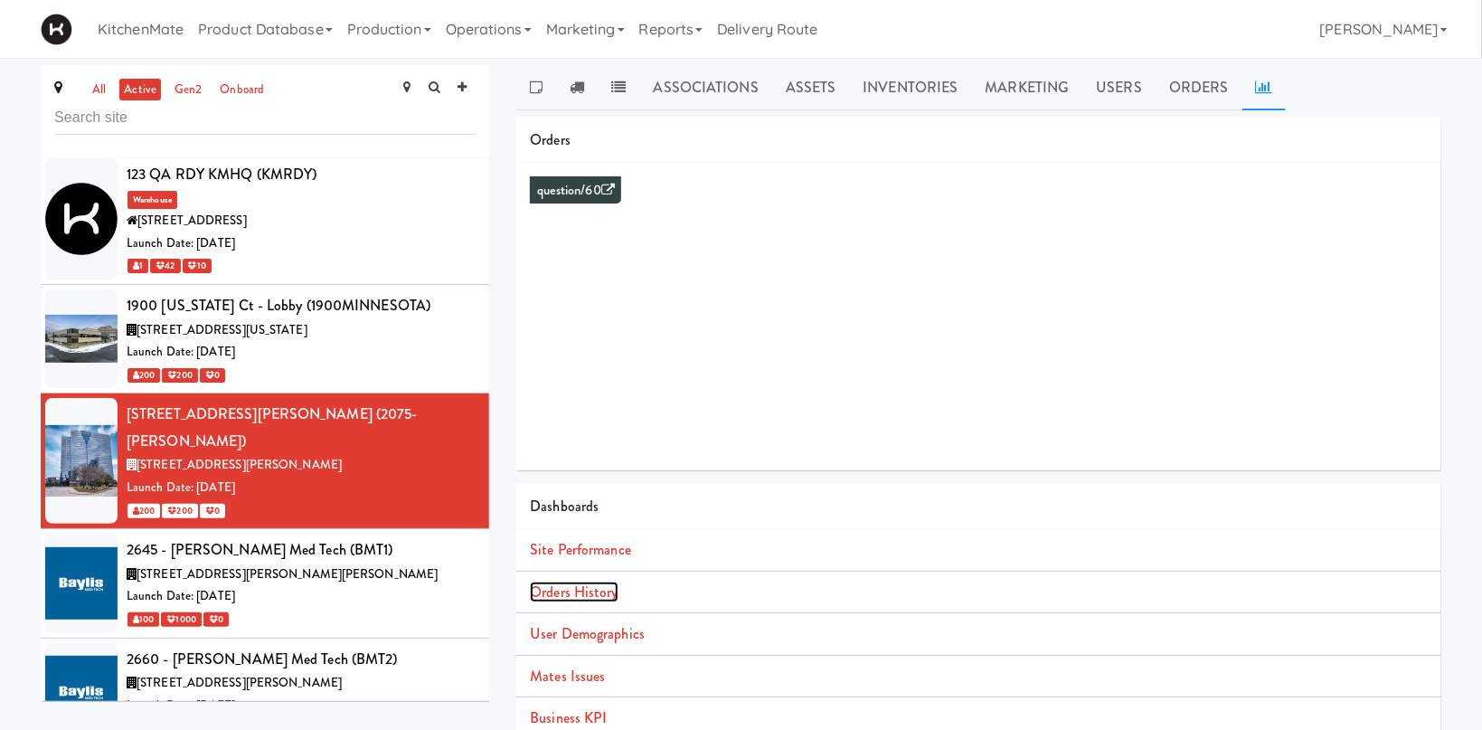
click at [586, 588] on link "Orders History" at bounding box center [574, 591] width 88 height 21
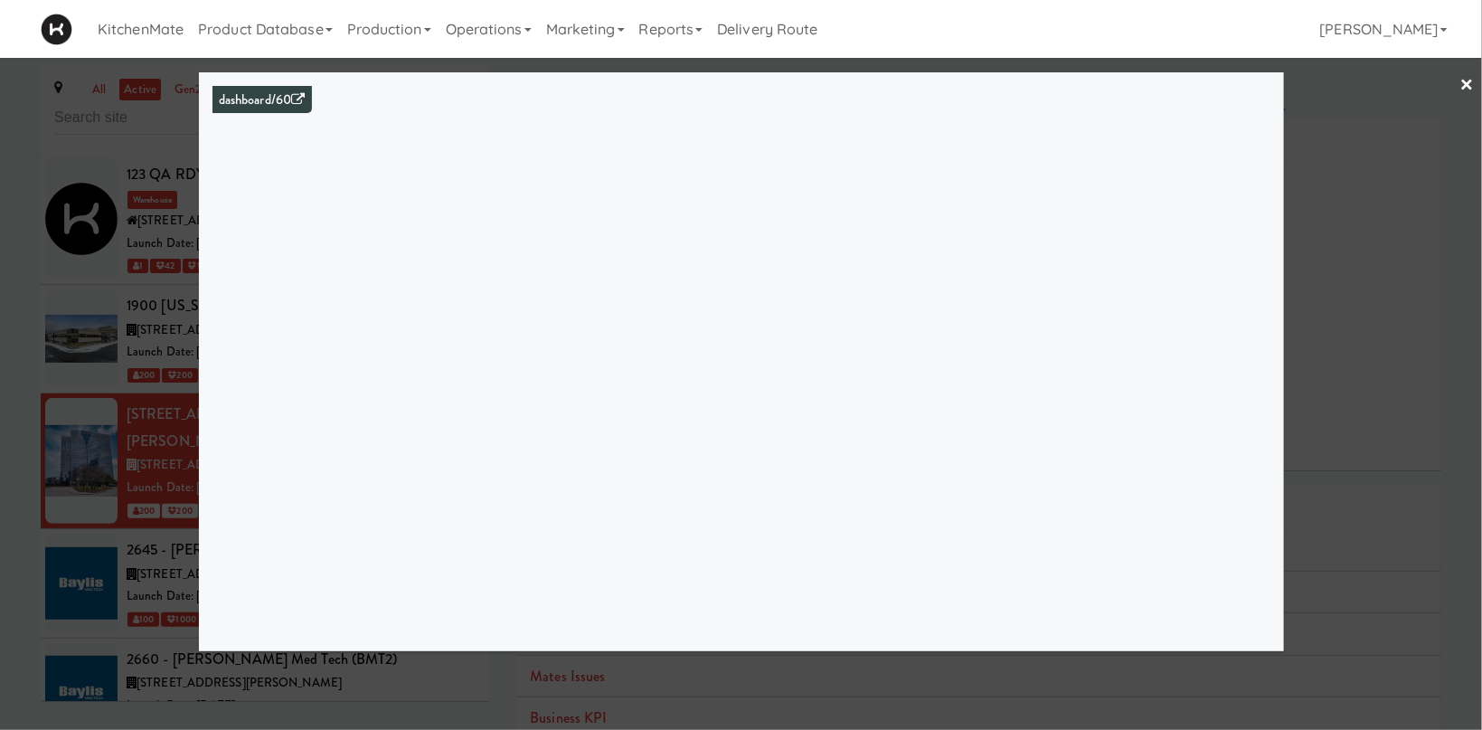
drag, startPoint x: 153, startPoint y: 364, endPoint x: 183, endPoint y: 474, distance: 113.4
click at [153, 365] on div at bounding box center [741, 365] width 1482 height 730
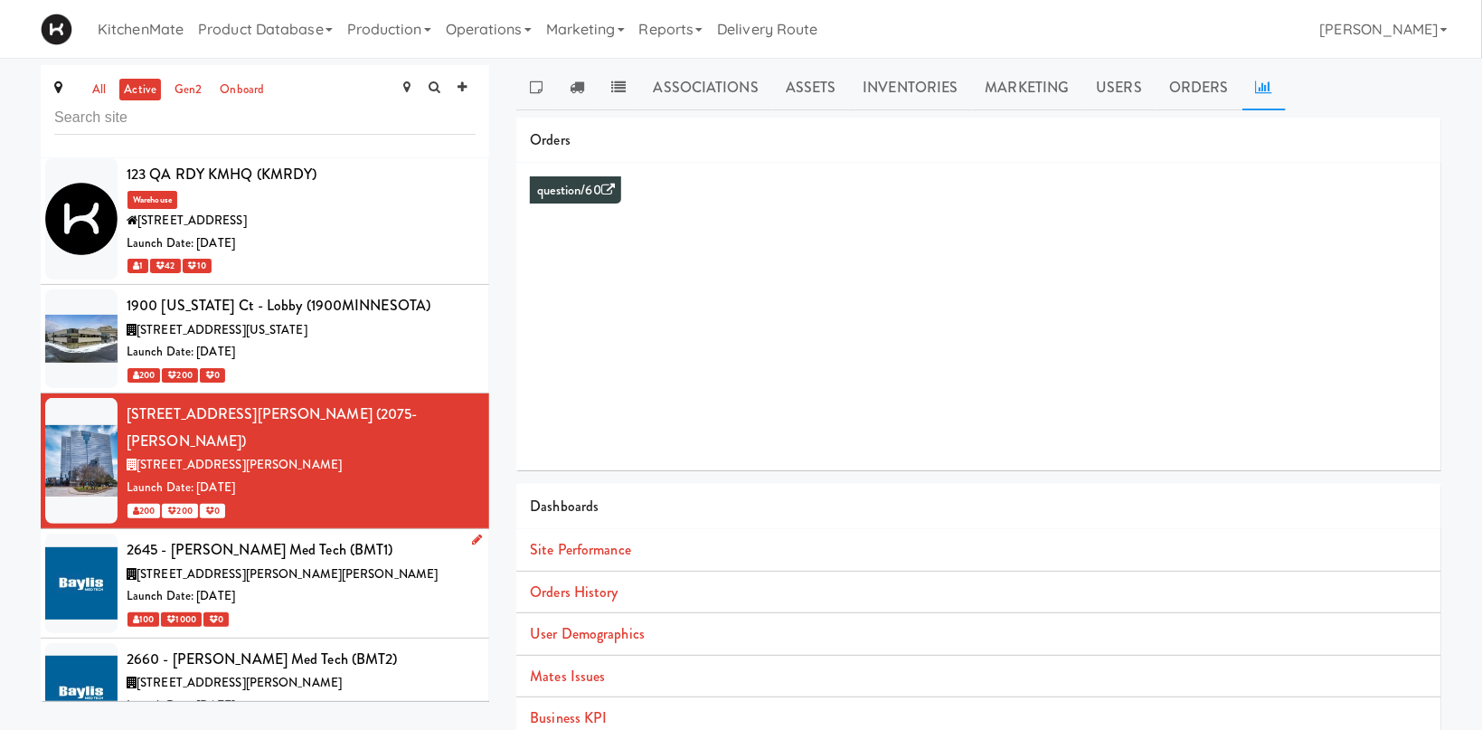
drag, startPoint x: 204, startPoint y: 509, endPoint x: 214, endPoint y: 509, distance: 9.9
click at [205, 536] on div "2645 - Baylis Med Tech (BMT1)" at bounding box center [301, 549] width 349 height 27
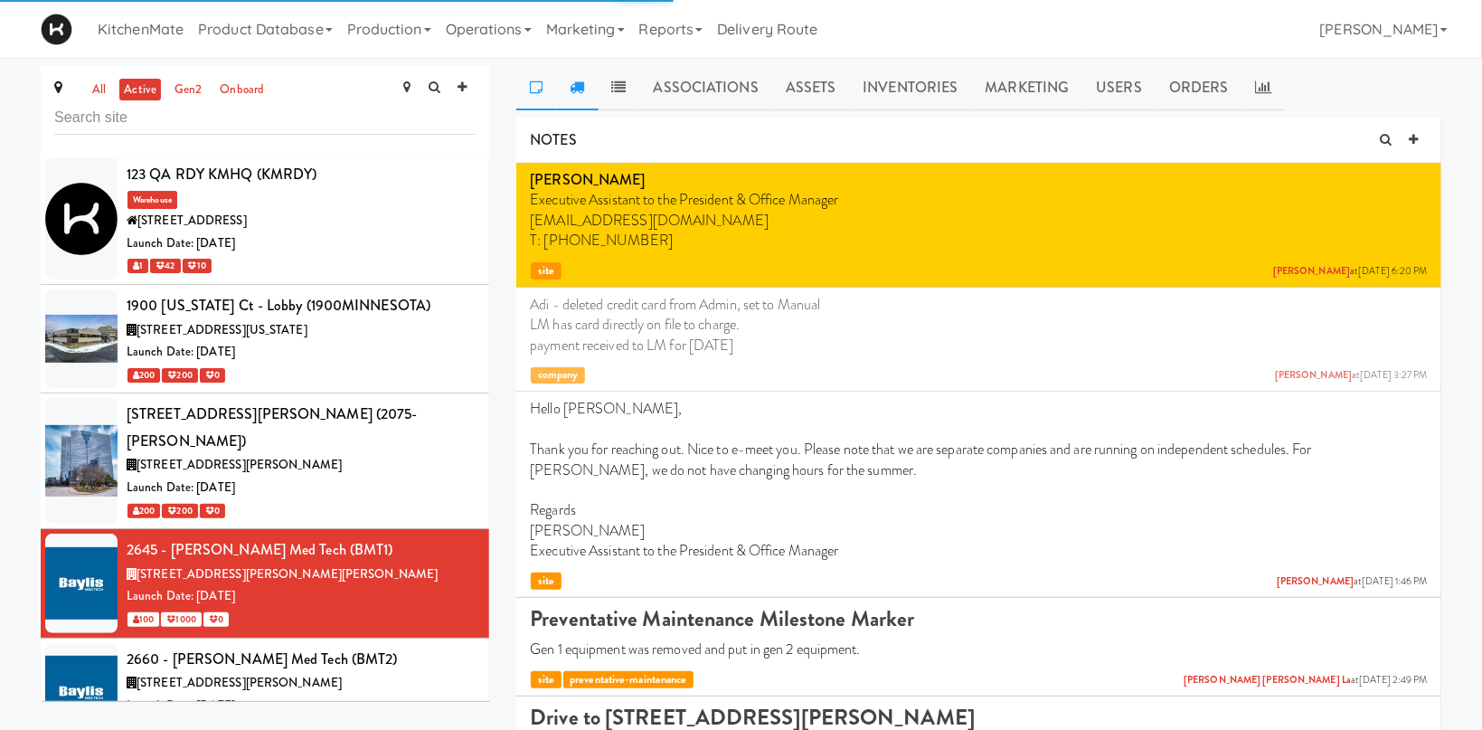
click at [582, 88] on icon at bounding box center [577, 87] width 14 height 14
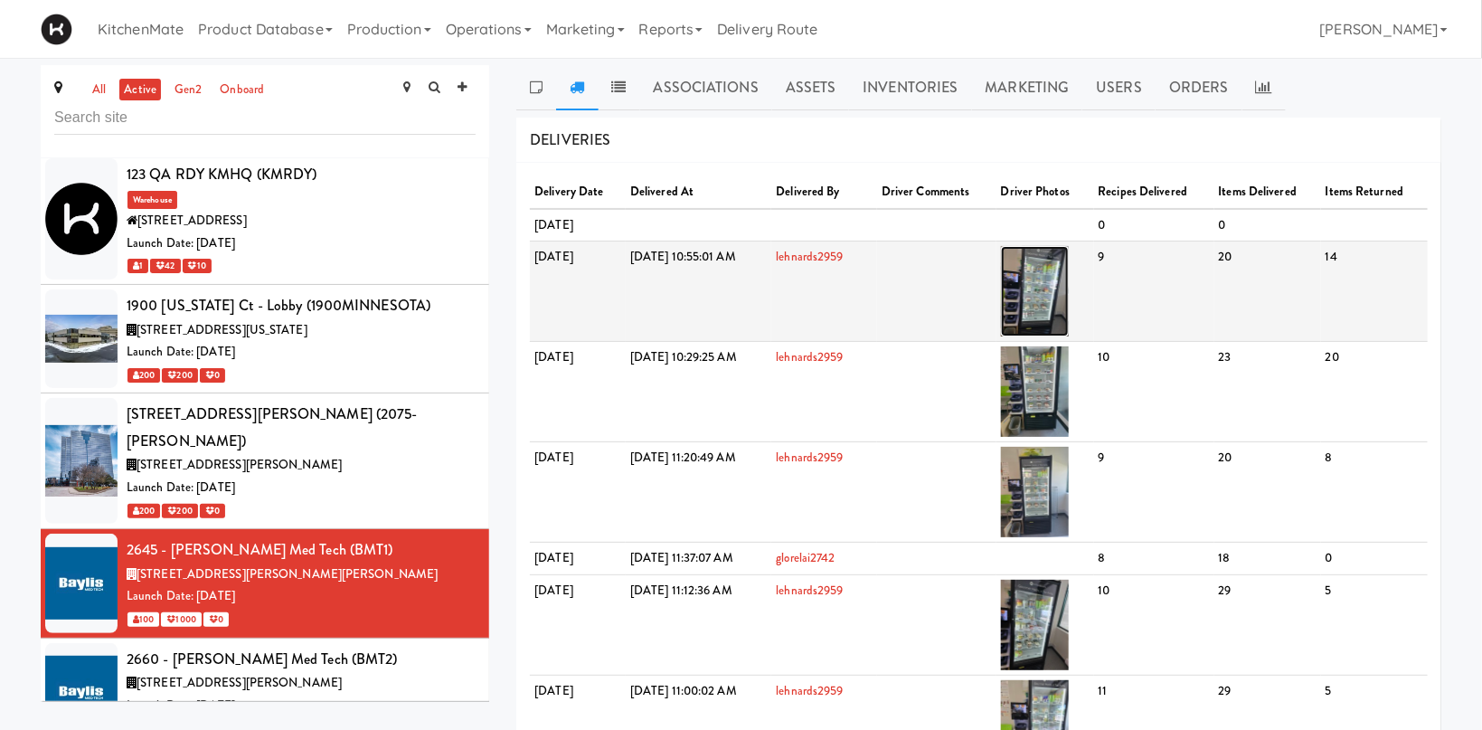
click at [1069, 277] on img at bounding box center [1035, 291] width 68 height 90
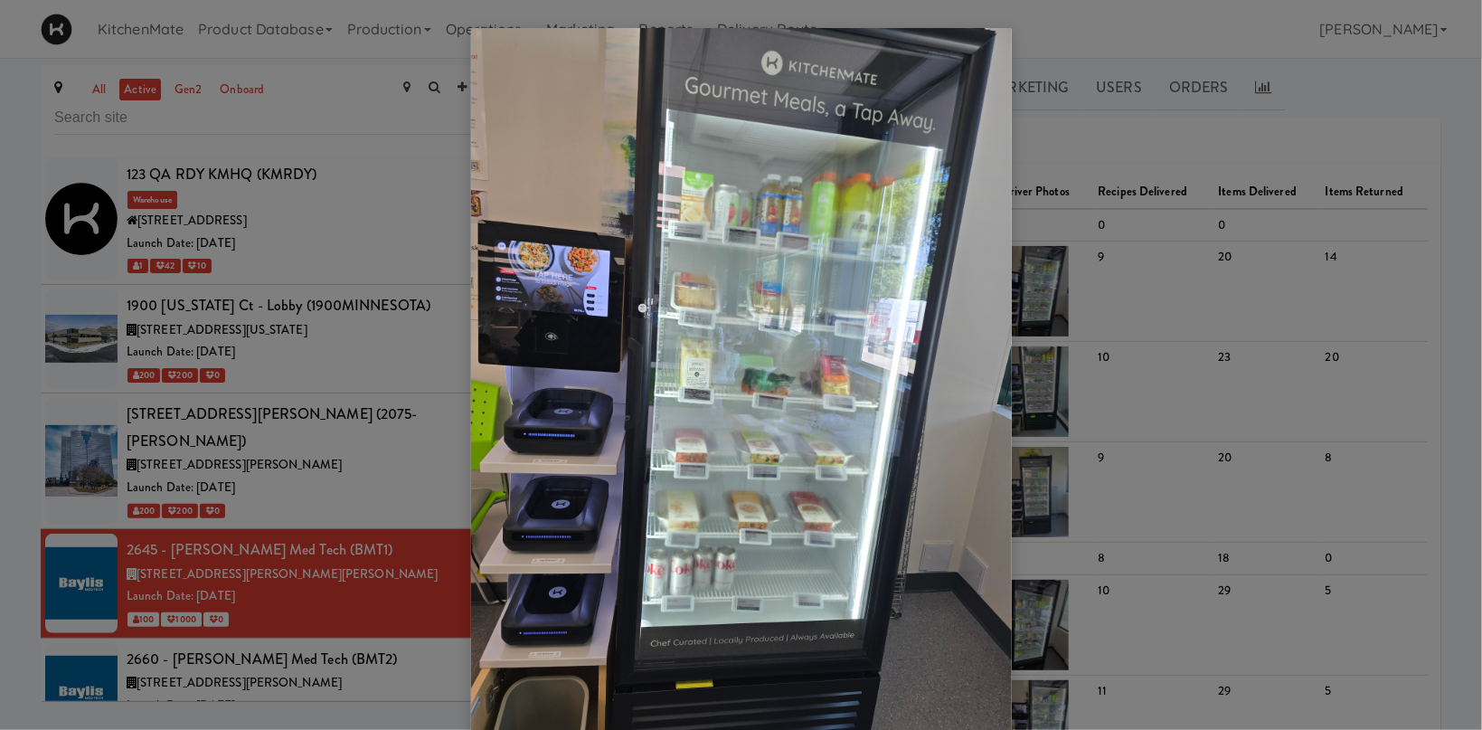
drag, startPoint x: 1062, startPoint y: 181, endPoint x: 1185, endPoint y: 102, distance: 146.0
click at [1064, 181] on div at bounding box center [741, 365] width 1482 height 730
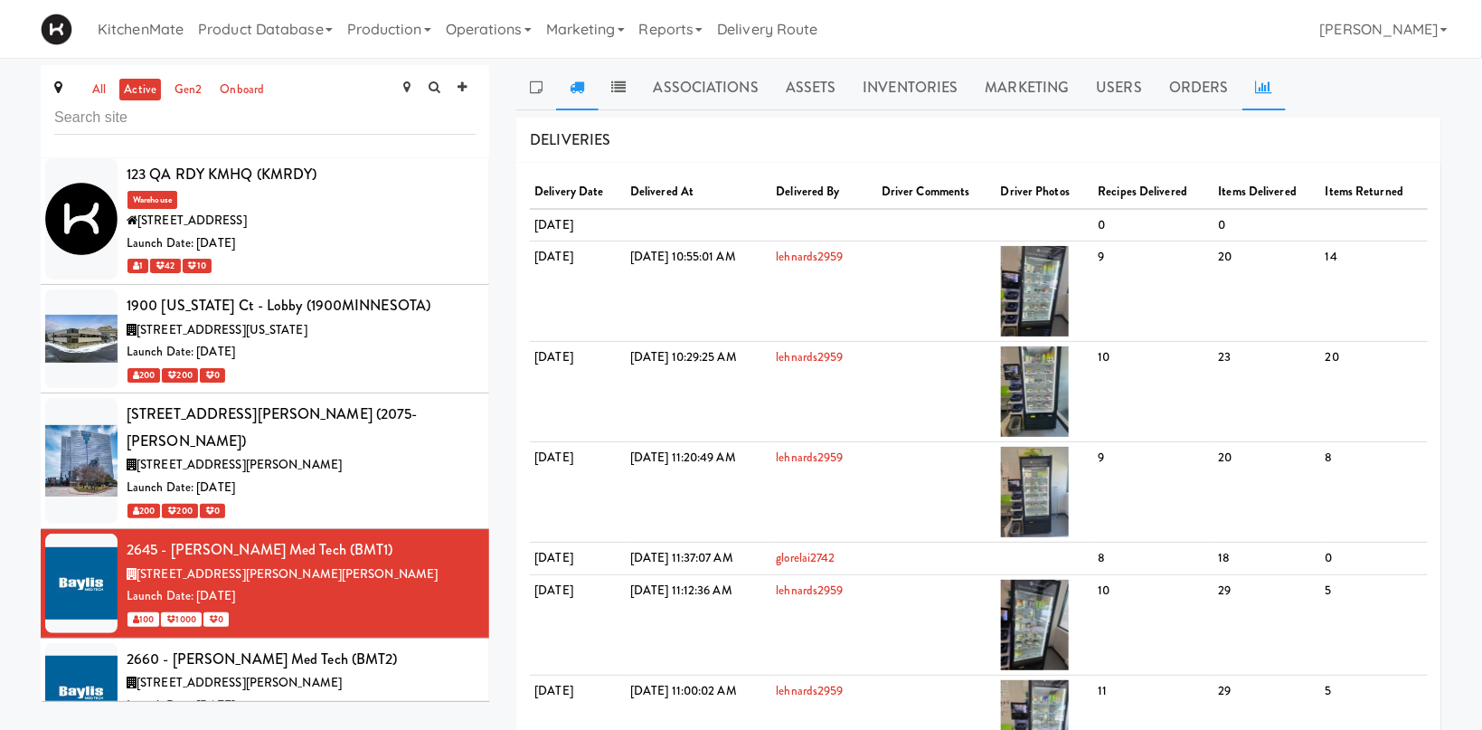
click at [1250, 82] on link at bounding box center [1263, 87] width 43 height 45
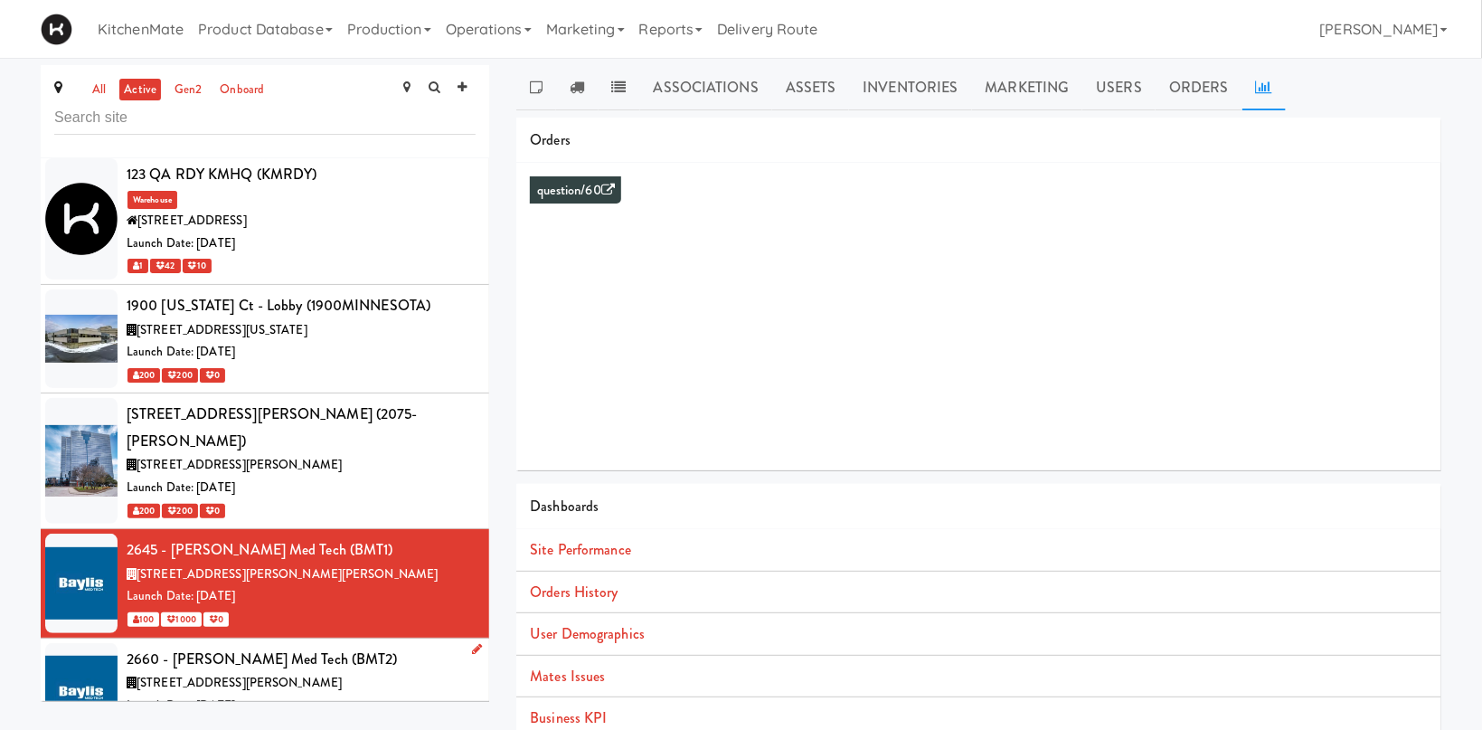
click at [279, 646] on div "2660 - Baylis Med Tech (BMT2)" at bounding box center [301, 659] width 349 height 27
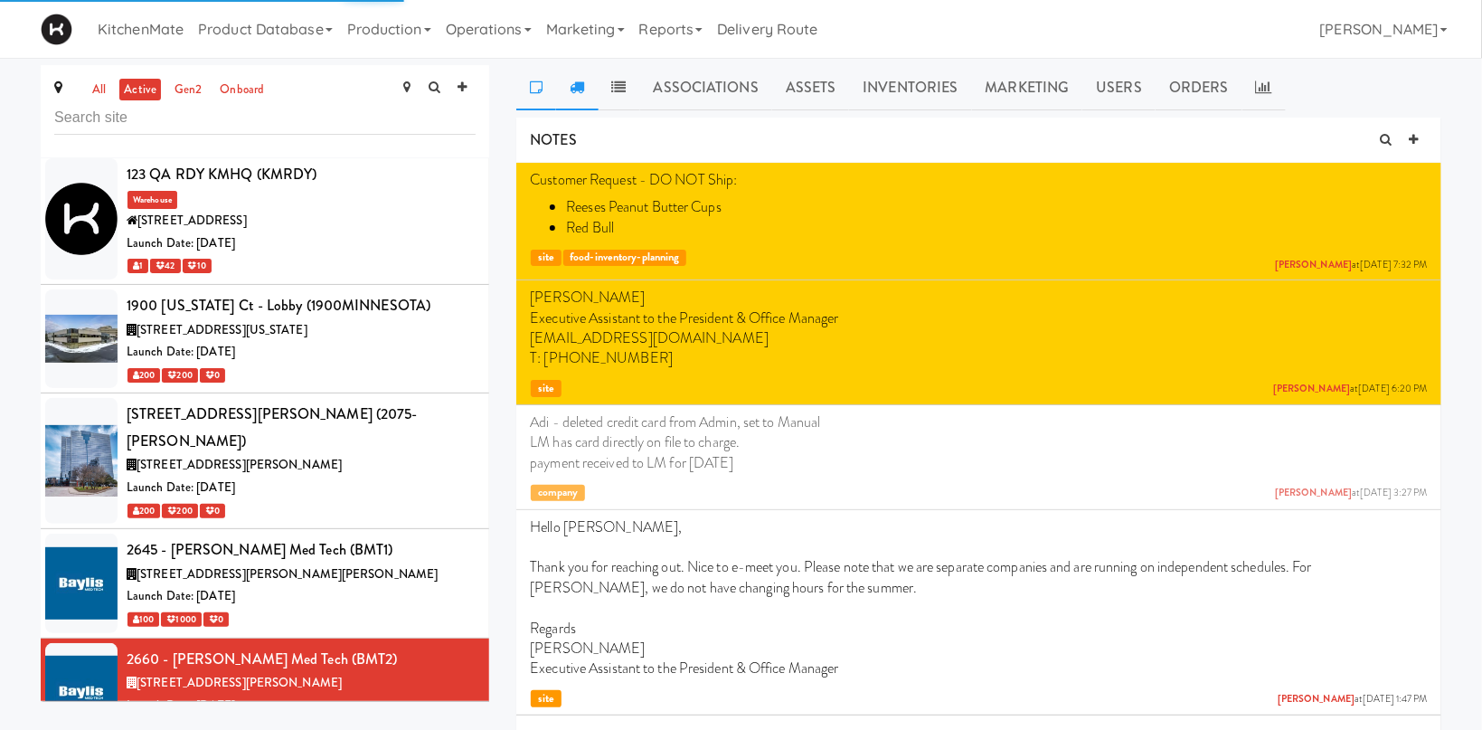
click at [582, 84] on icon at bounding box center [577, 87] width 14 height 14
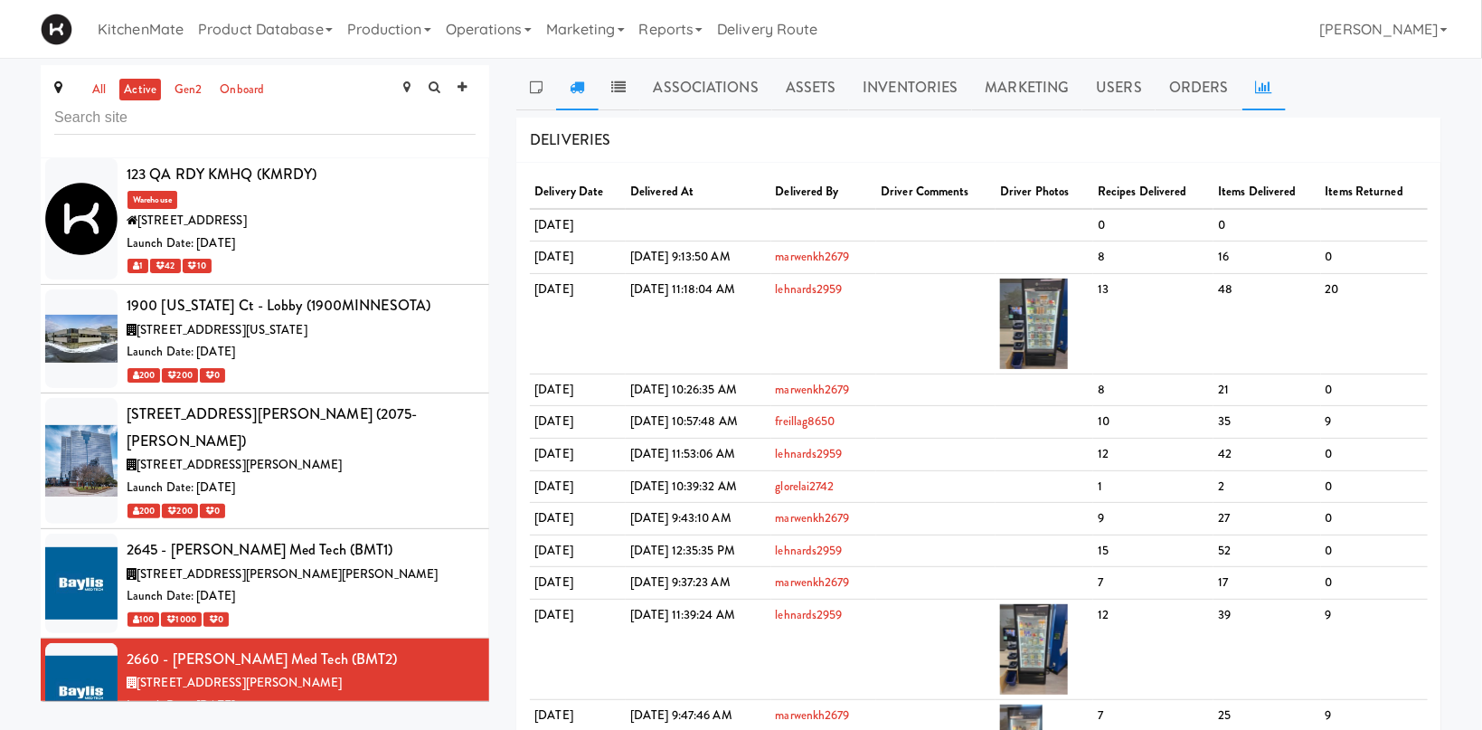
click at [1257, 80] on icon at bounding box center [1264, 87] width 16 height 14
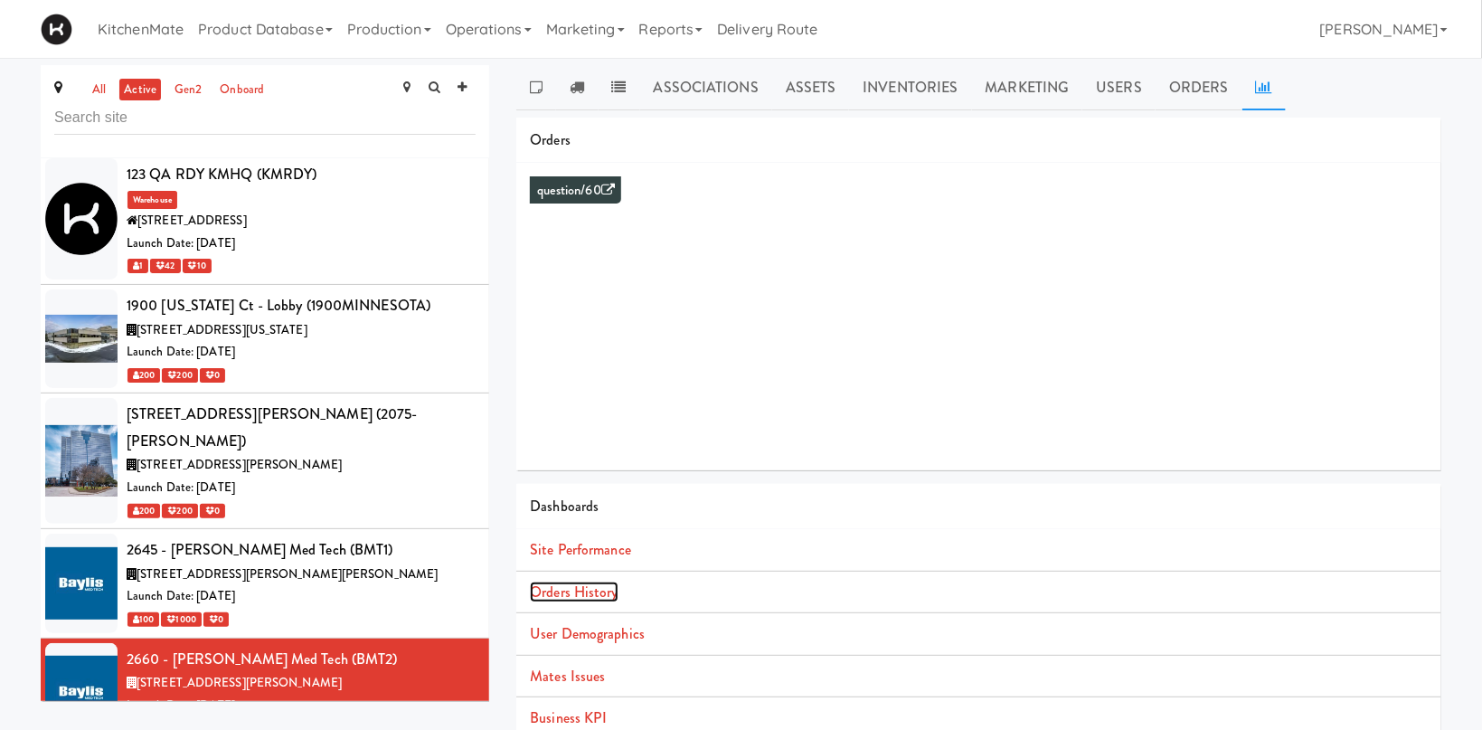
click at [587, 592] on link "Orders History" at bounding box center [574, 591] width 88 height 21
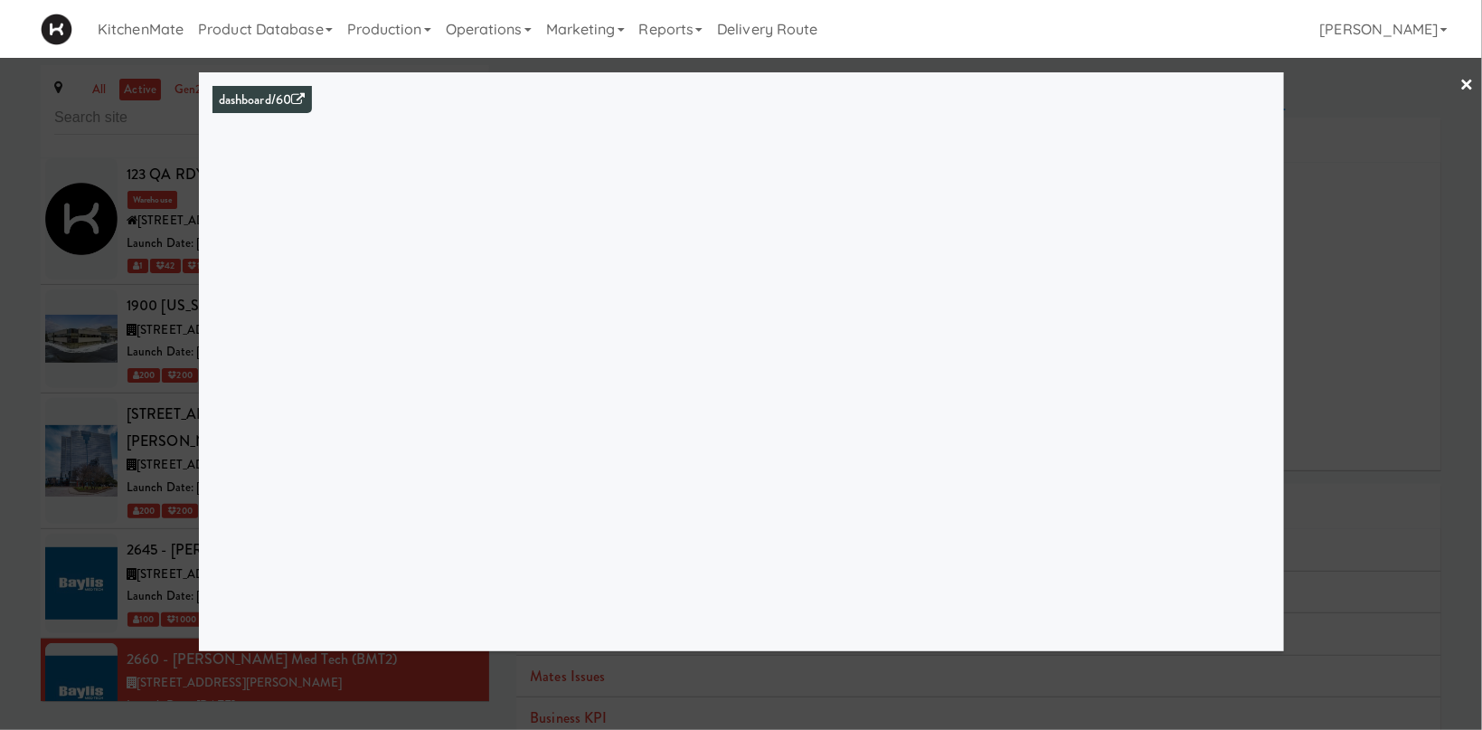
click at [91, 349] on div at bounding box center [741, 365] width 1482 height 730
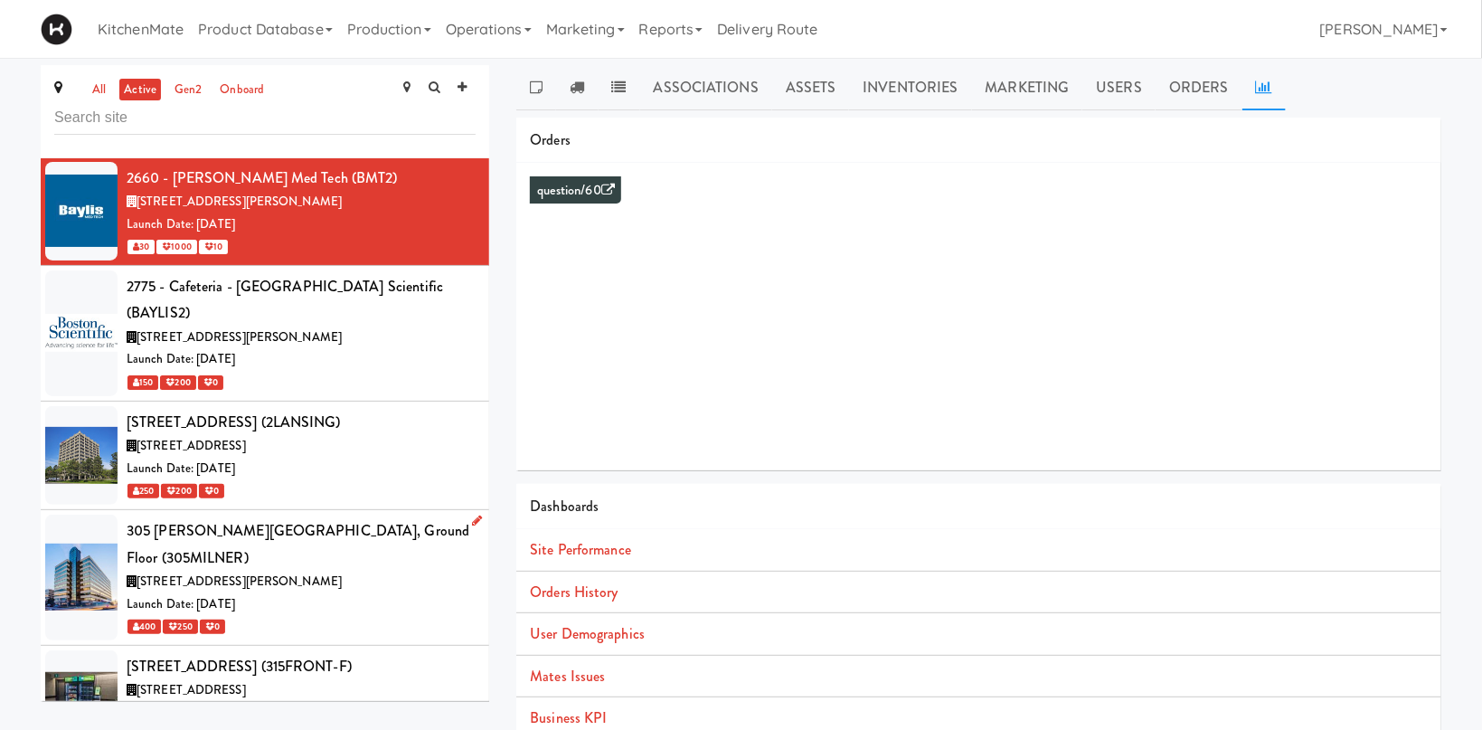
scroll to position [747, 0]
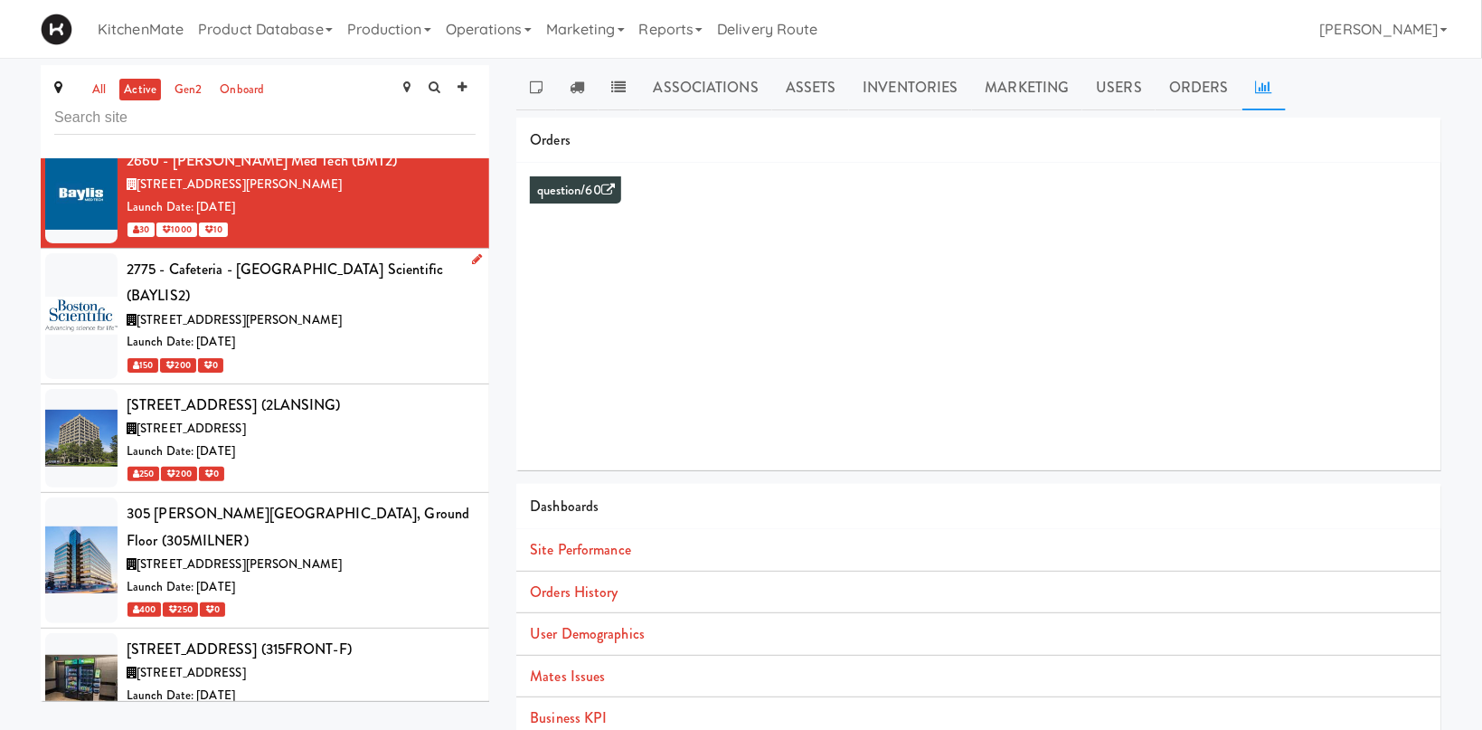
click at [301, 331] on div "Launch Date: Aug 26, 2019" at bounding box center [301, 342] width 349 height 23
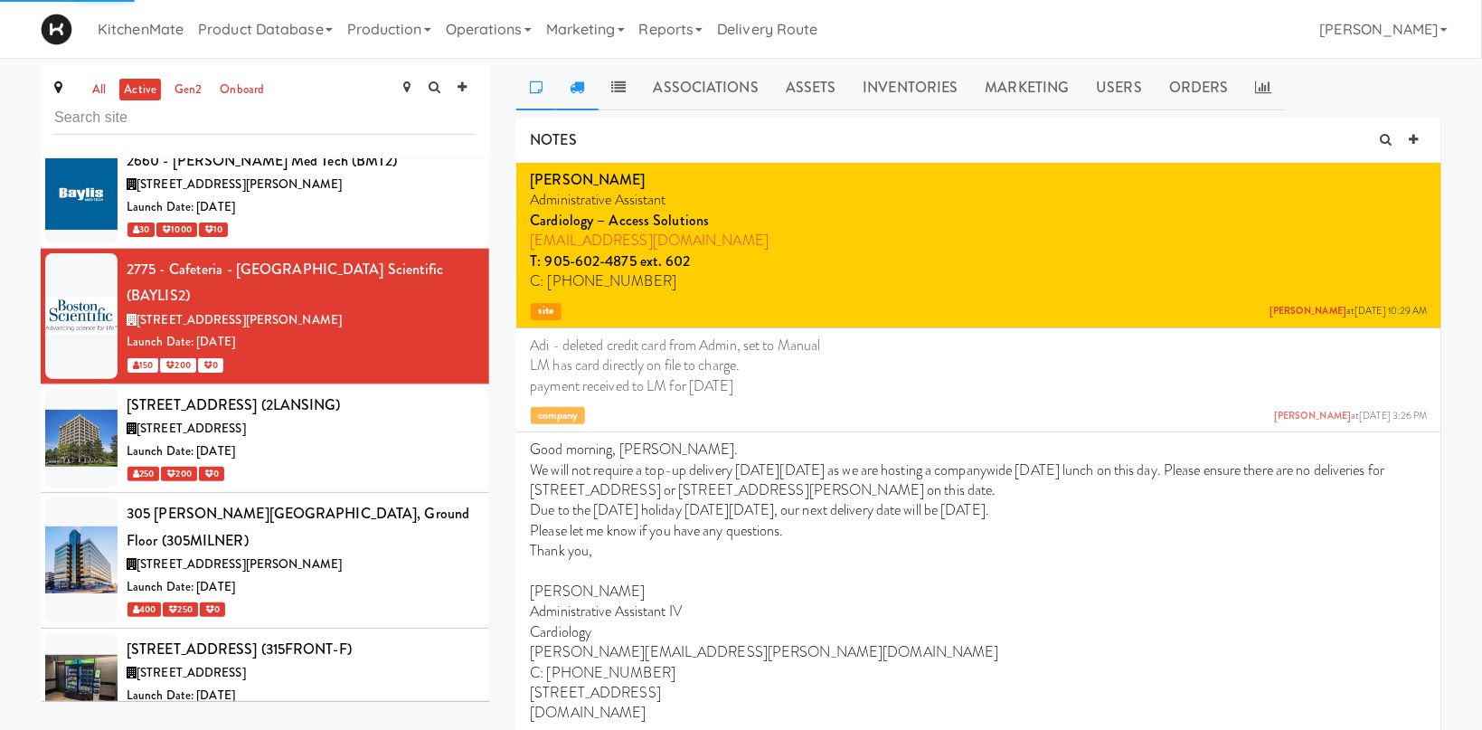
click at [578, 92] on icon at bounding box center [577, 87] width 14 height 14
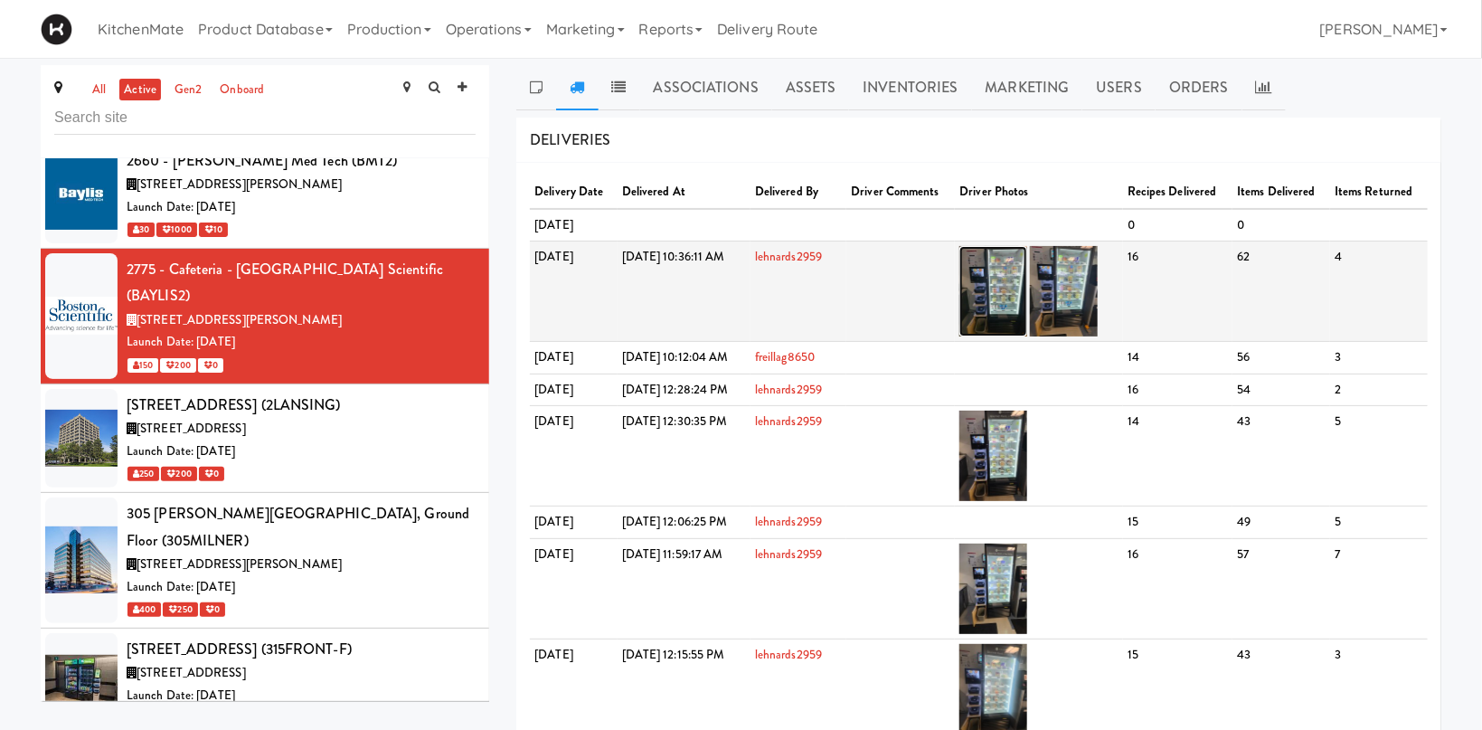
click at [1027, 299] on img at bounding box center [993, 291] width 68 height 90
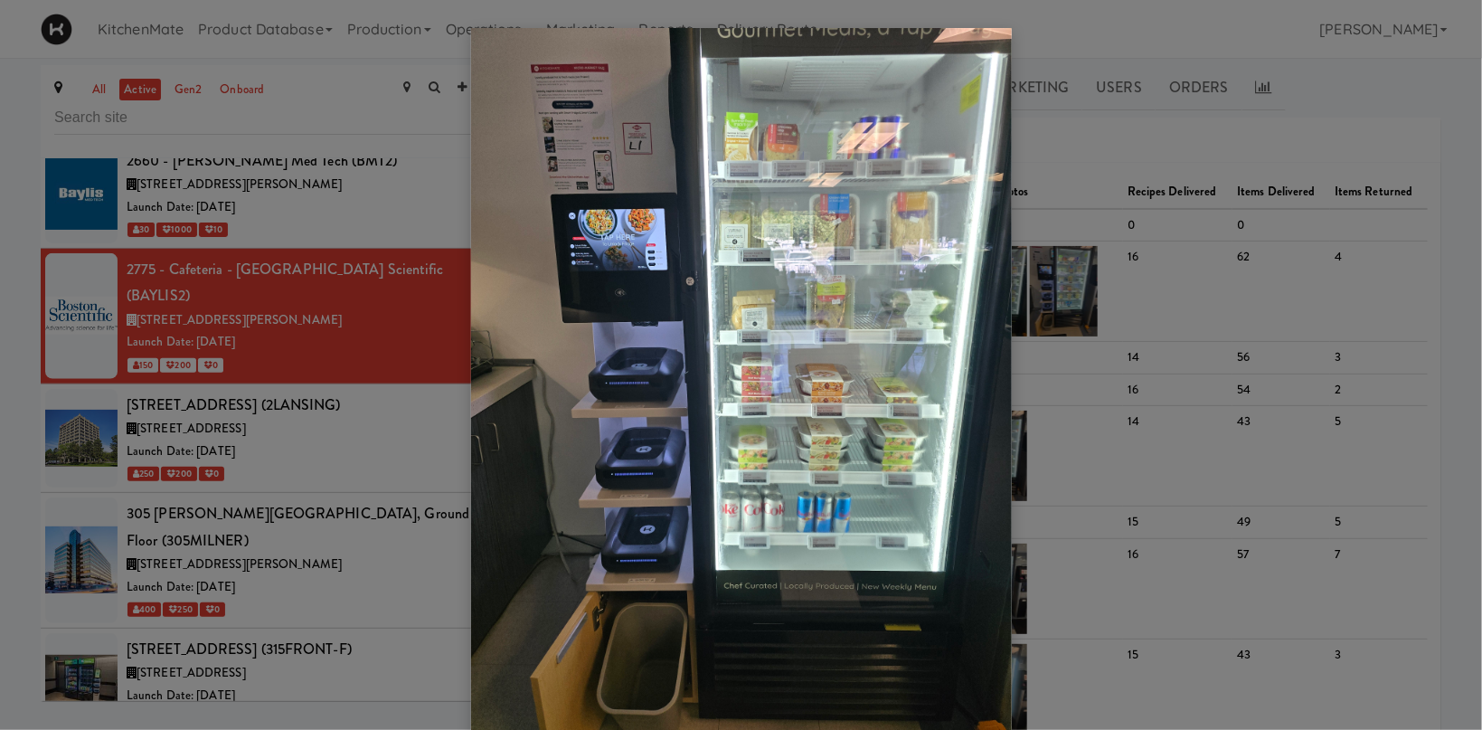
click at [1198, 114] on div at bounding box center [741, 365] width 1482 height 730
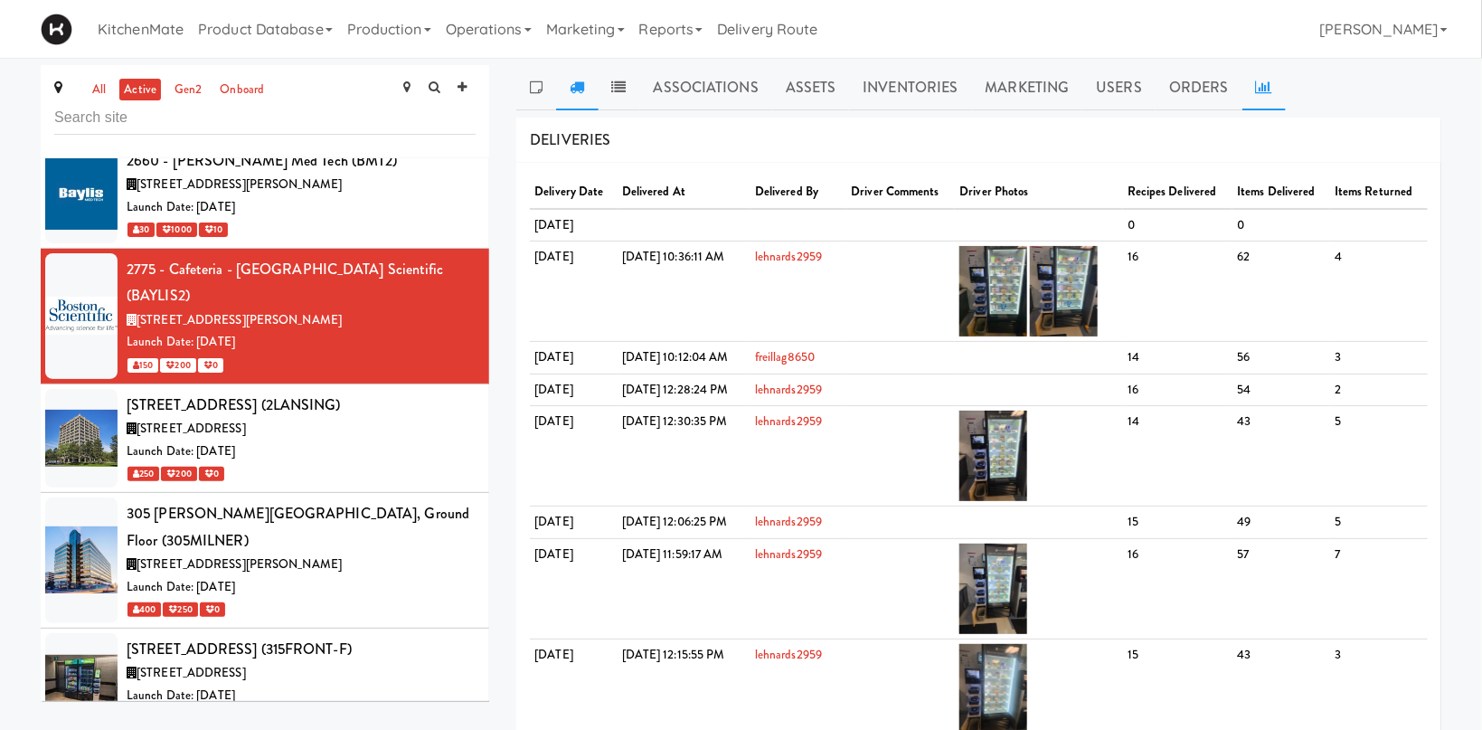
click at [1267, 94] on link at bounding box center [1263, 87] width 43 height 45
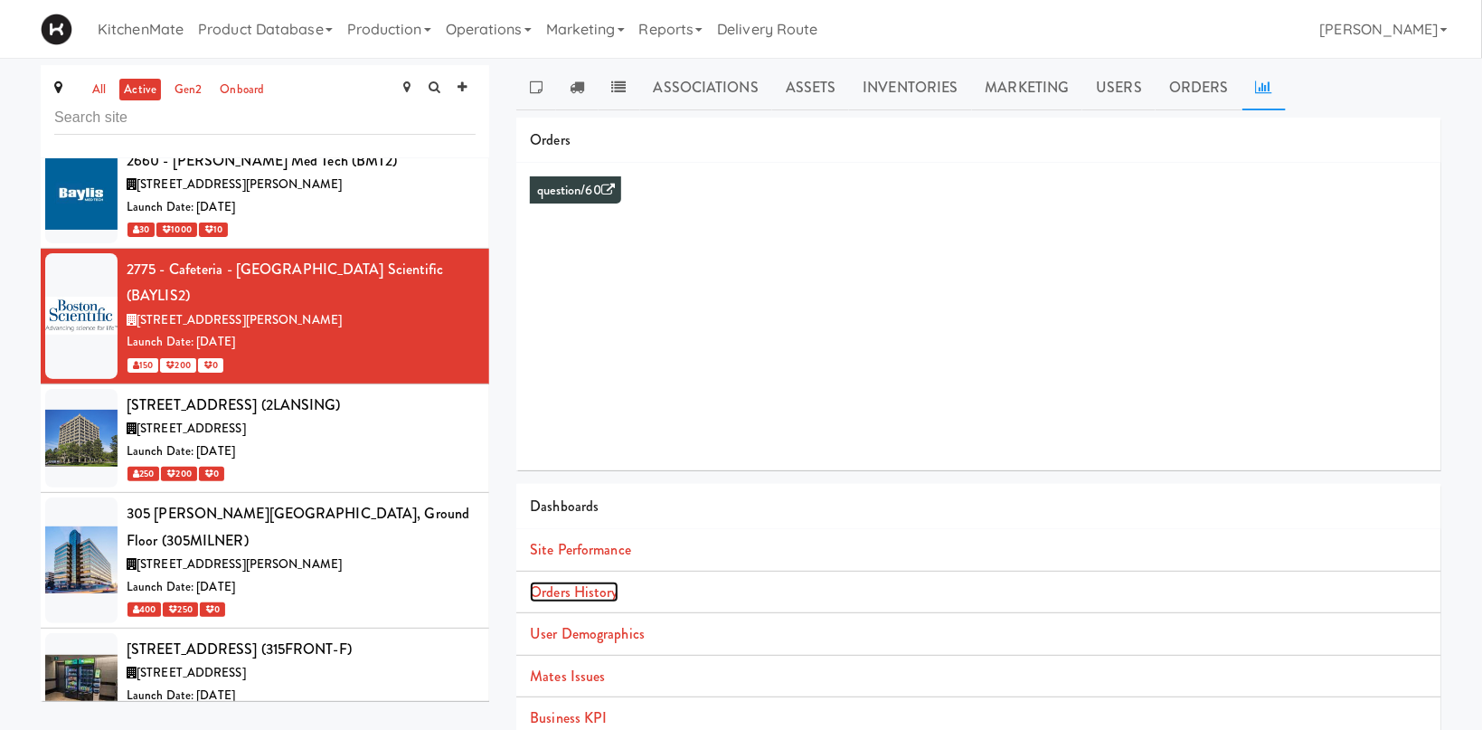
click at [561, 590] on link "Orders History" at bounding box center [574, 591] width 88 height 21
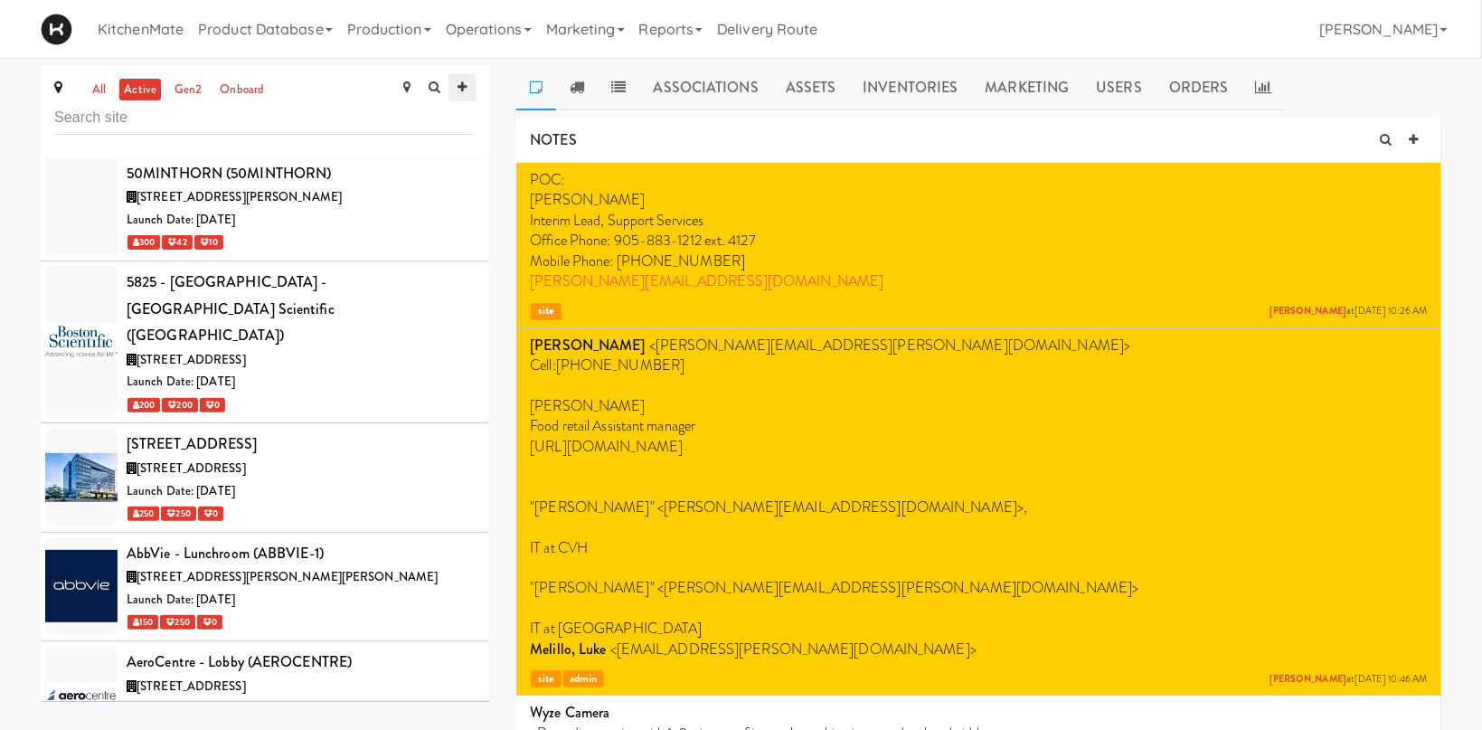
scroll to position [2734, 0]
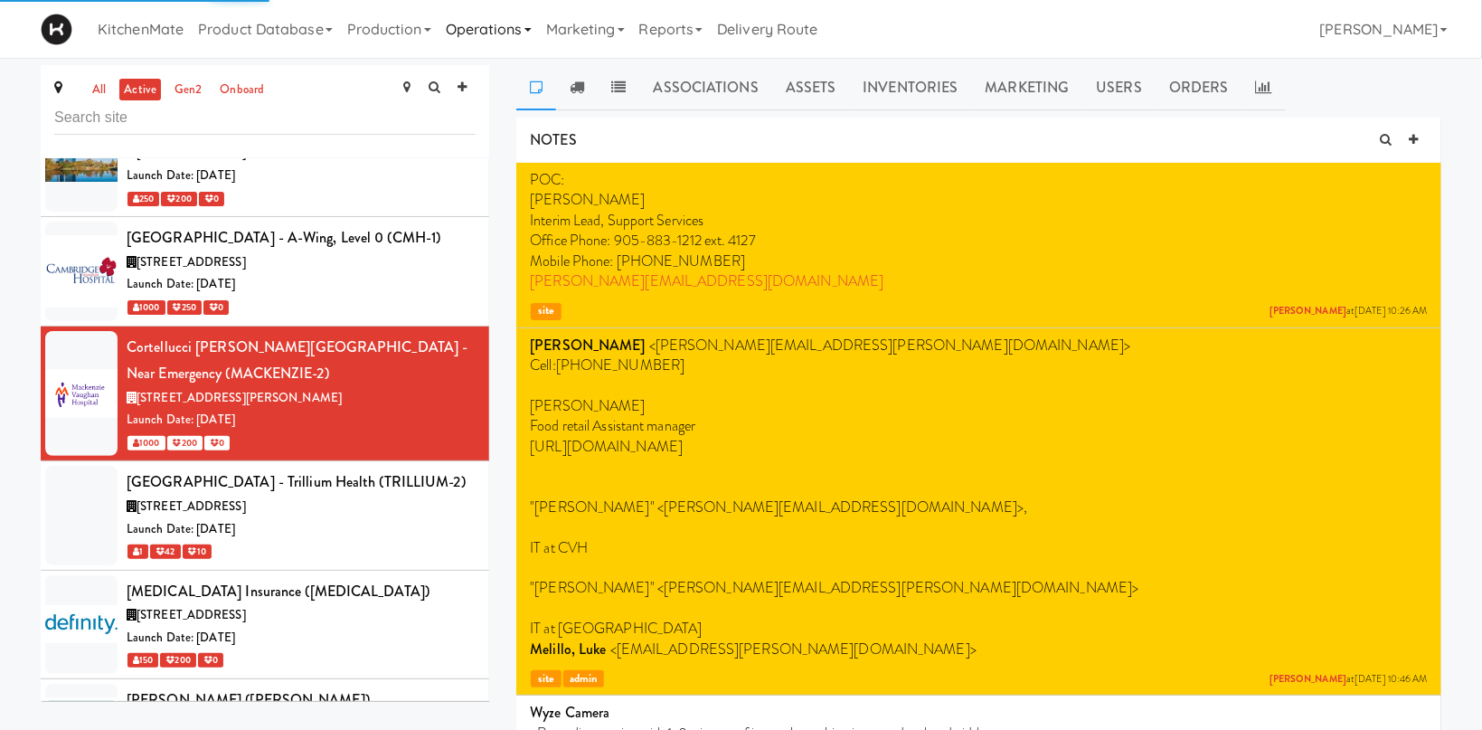
click at [472, 38] on link "Operations" at bounding box center [489, 29] width 100 height 58
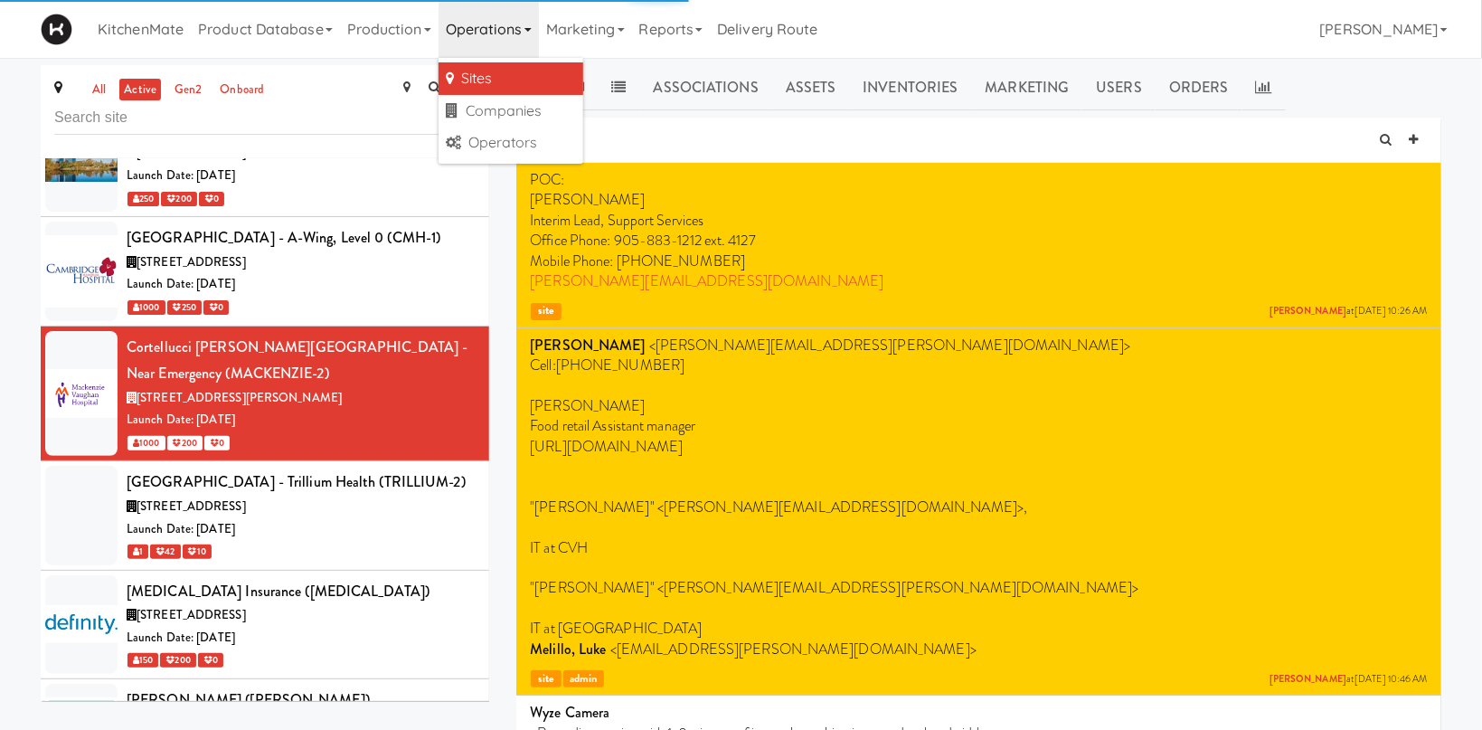
click at [512, 79] on link "Sites" at bounding box center [511, 78] width 145 height 33
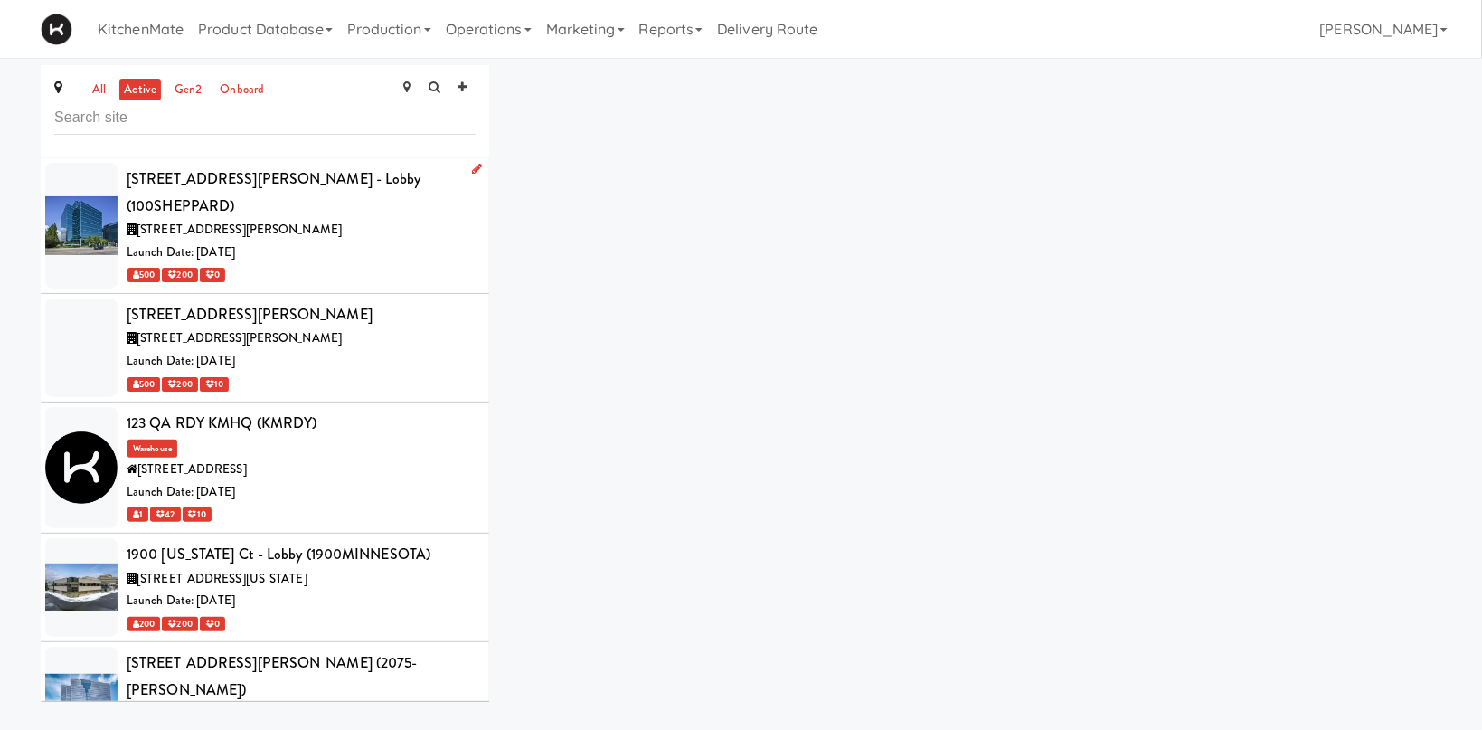
click at [311, 219] on div "[STREET_ADDRESS][PERSON_NAME]" at bounding box center [301, 230] width 349 height 23
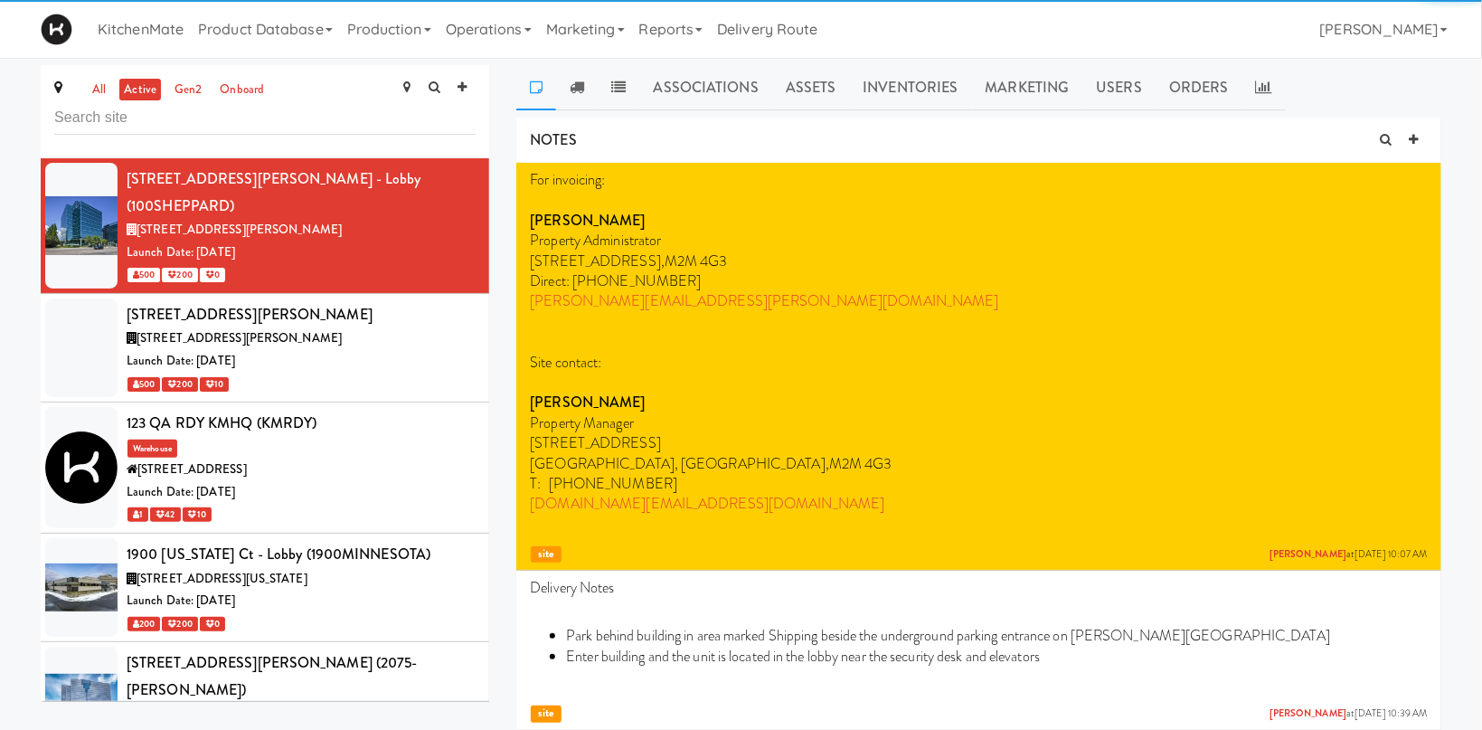
click at [555, 99] on link at bounding box center [536, 87] width 40 height 45
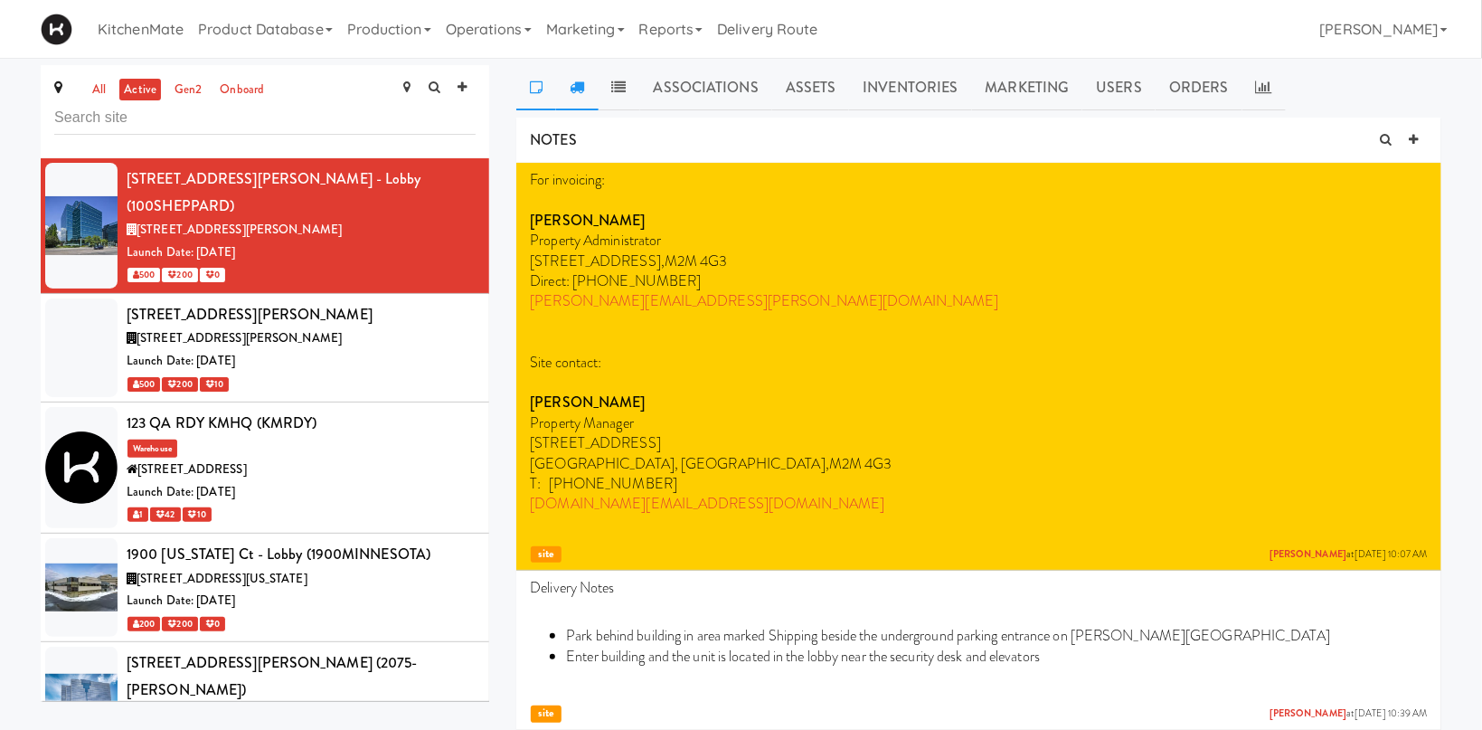
click at [571, 93] on link at bounding box center [577, 87] width 42 height 45
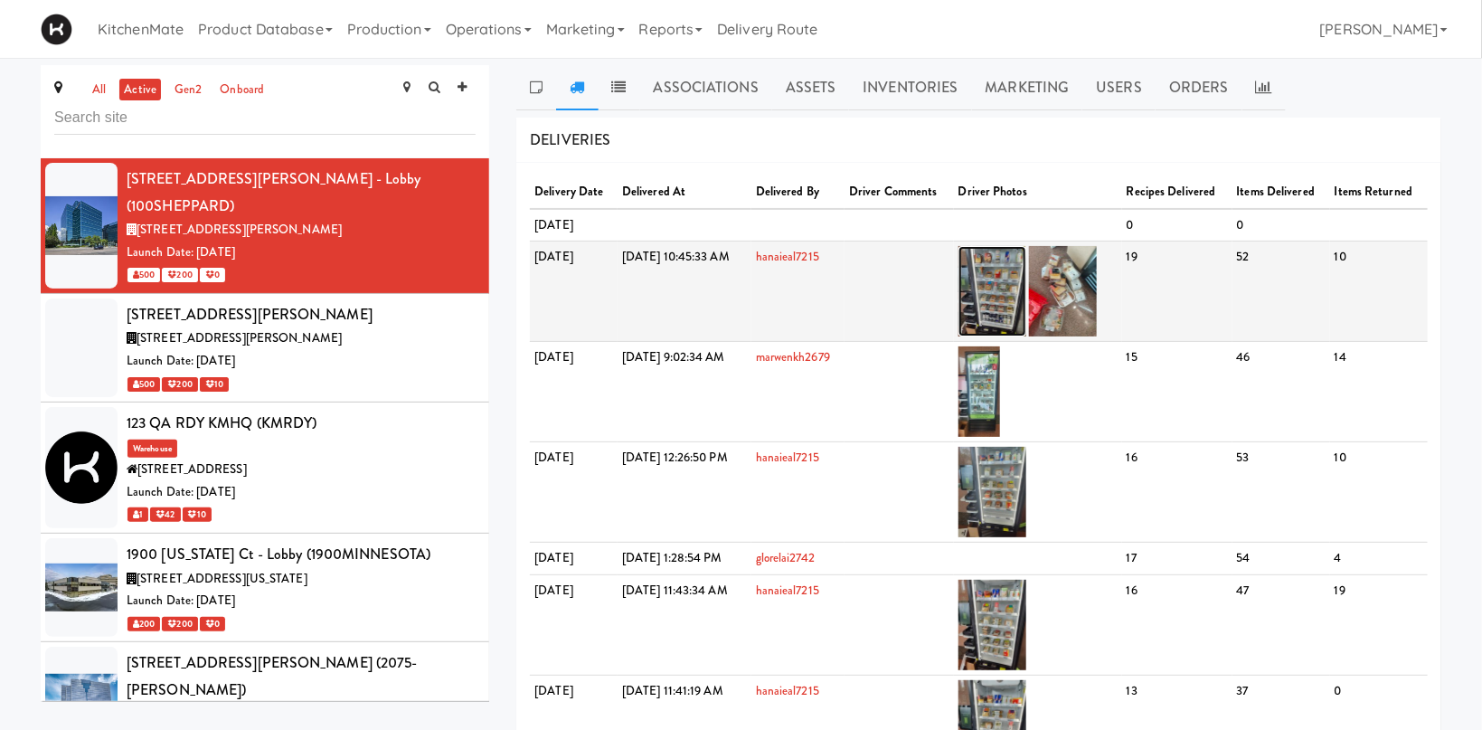
click at [1026, 309] on img at bounding box center [992, 291] width 68 height 90
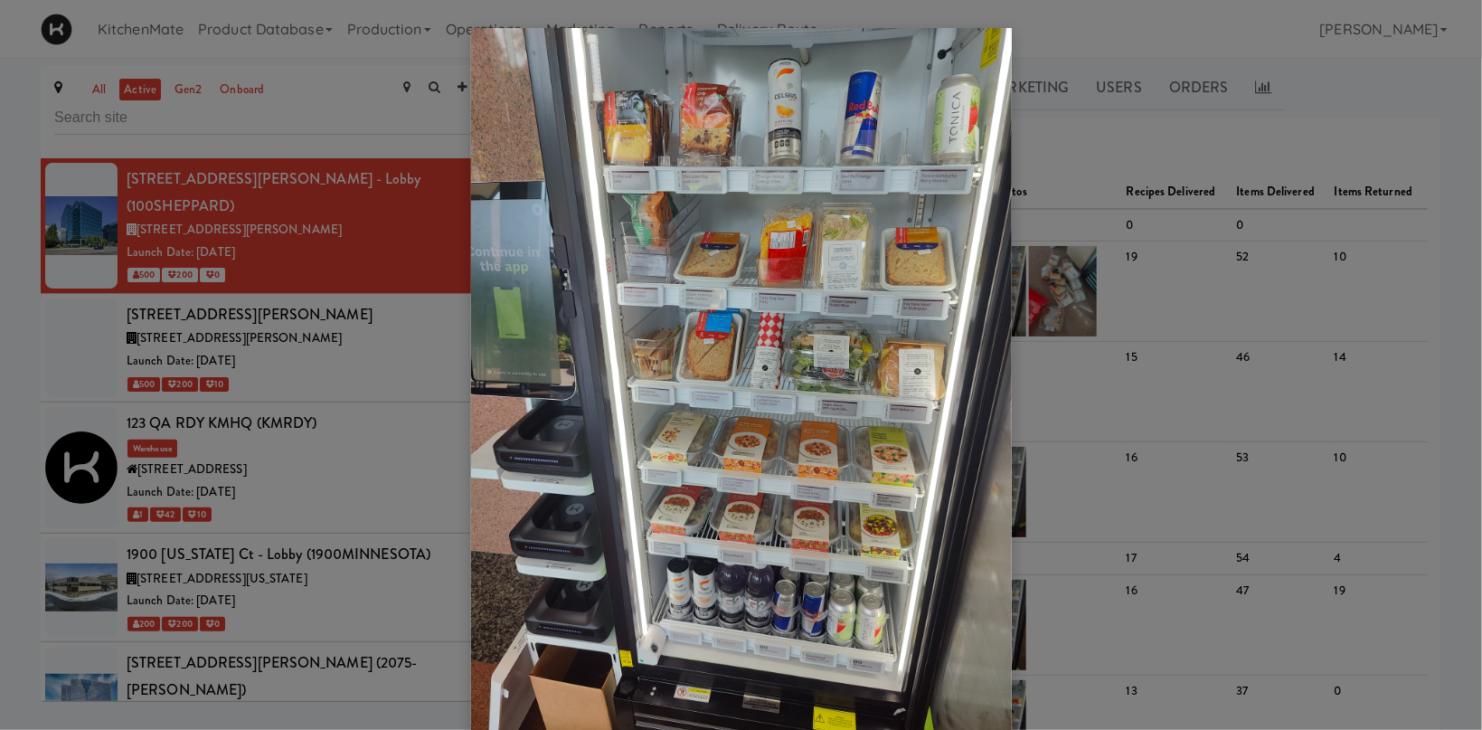
click at [1115, 299] on div at bounding box center [741, 365] width 1482 height 730
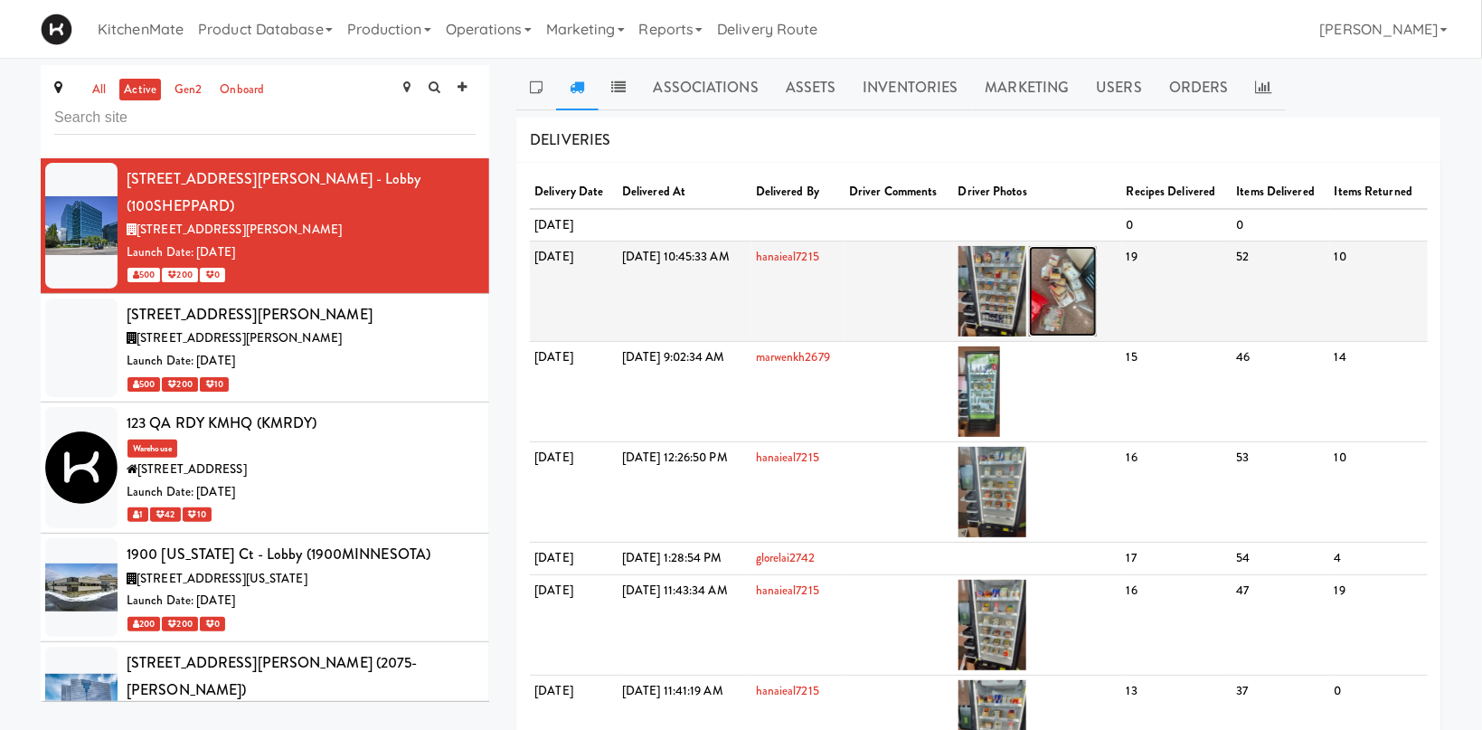
click at [1097, 300] on img at bounding box center [1063, 291] width 68 height 90
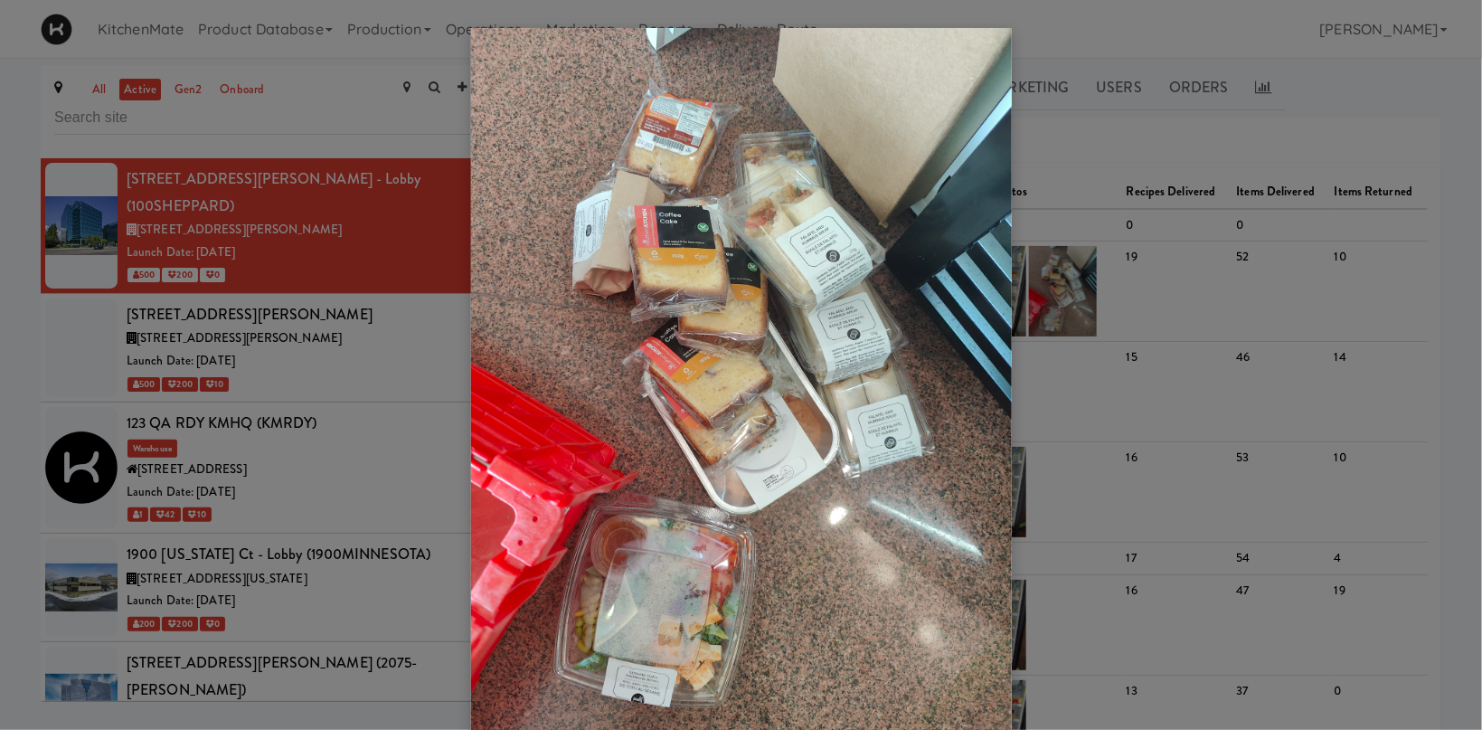
click at [1222, 168] on div at bounding box center [741, 365] width 1482 height 730
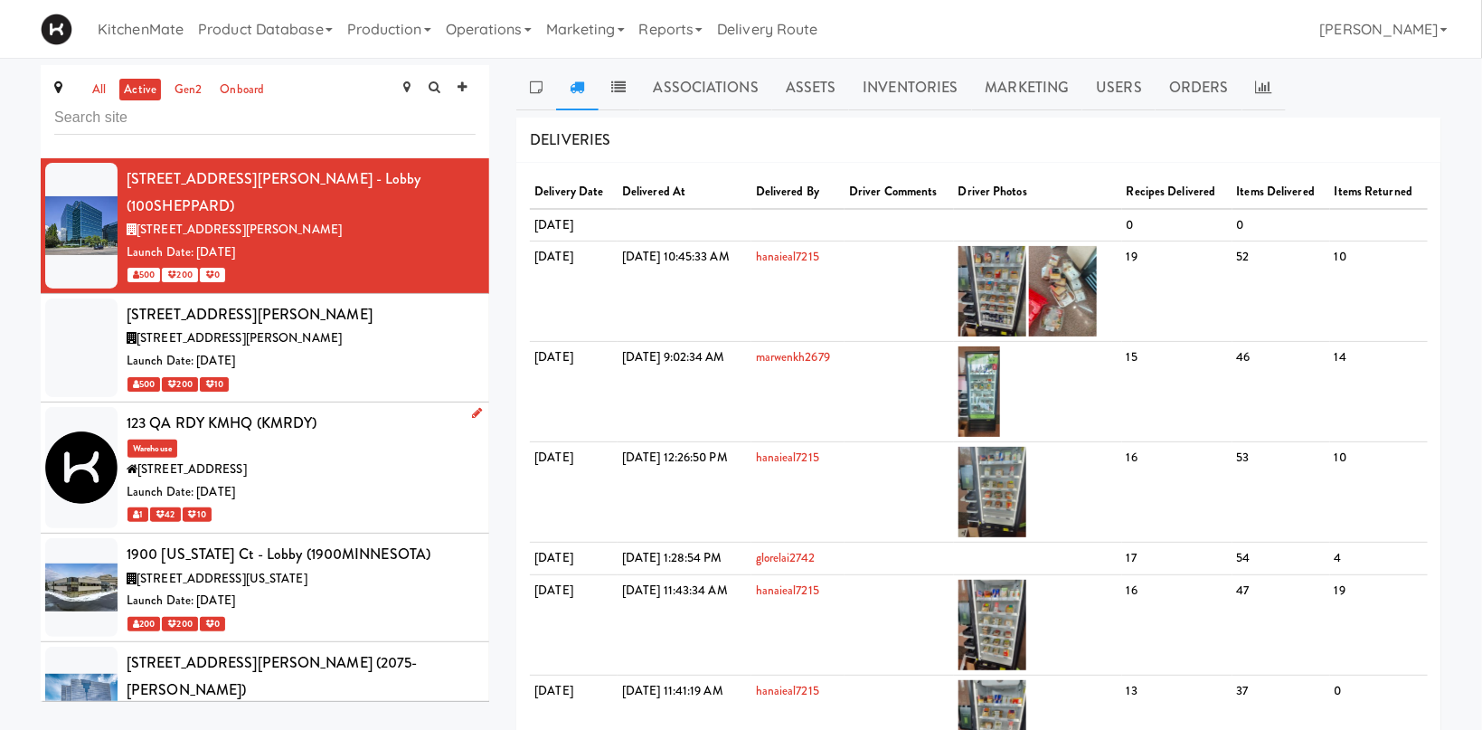
click at [315, 419] on div "123 QA RDY KMHQ (KMRDY) Warehouse [STREET_ADDRESS] Date: [DATE] 1 42 10" at bounding box center [301, 468] width 349 height 116
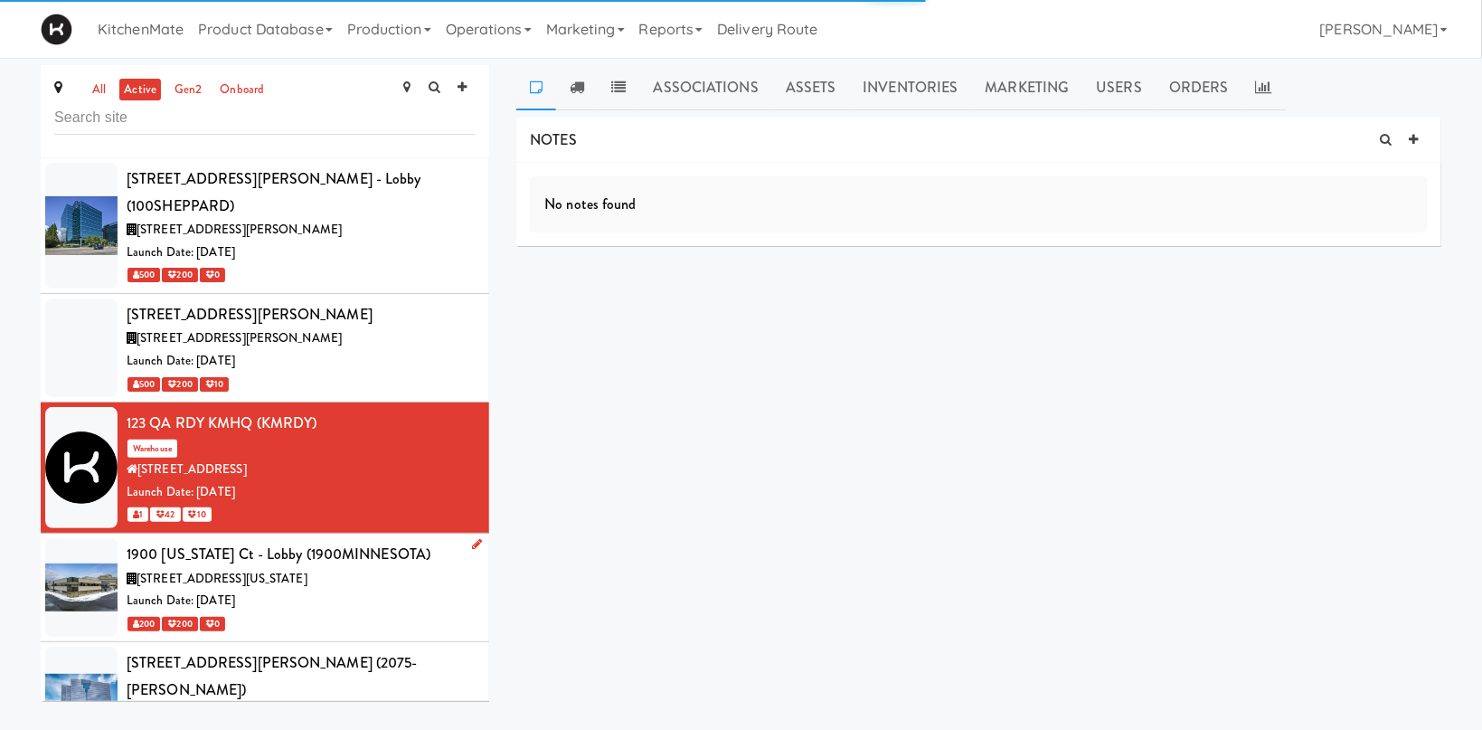
click at [306, 541] on div "1900 [US_STATE] Ct - Lobby (1900MINNESOTA)" at bounding box center [301, 554] width 349 height 27
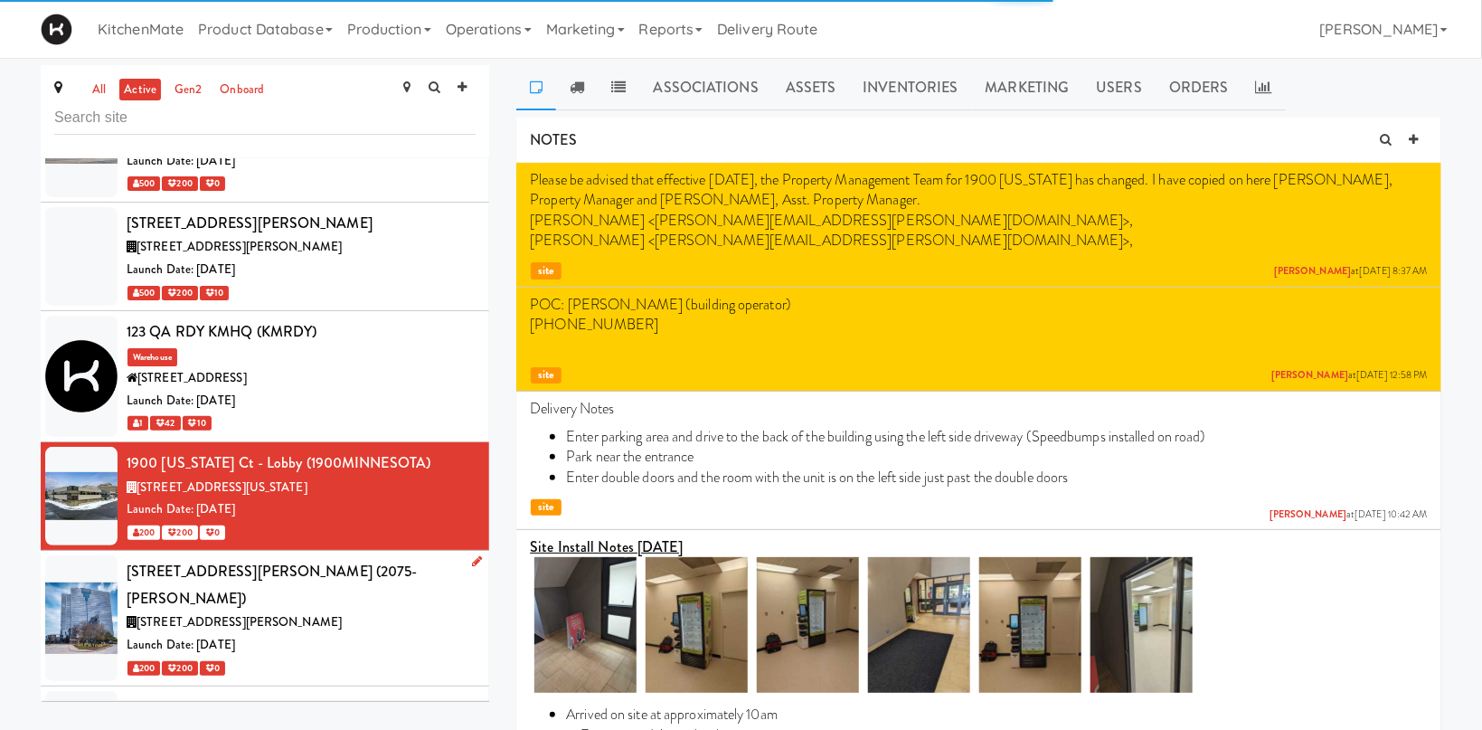
scroll to position [373, 0]
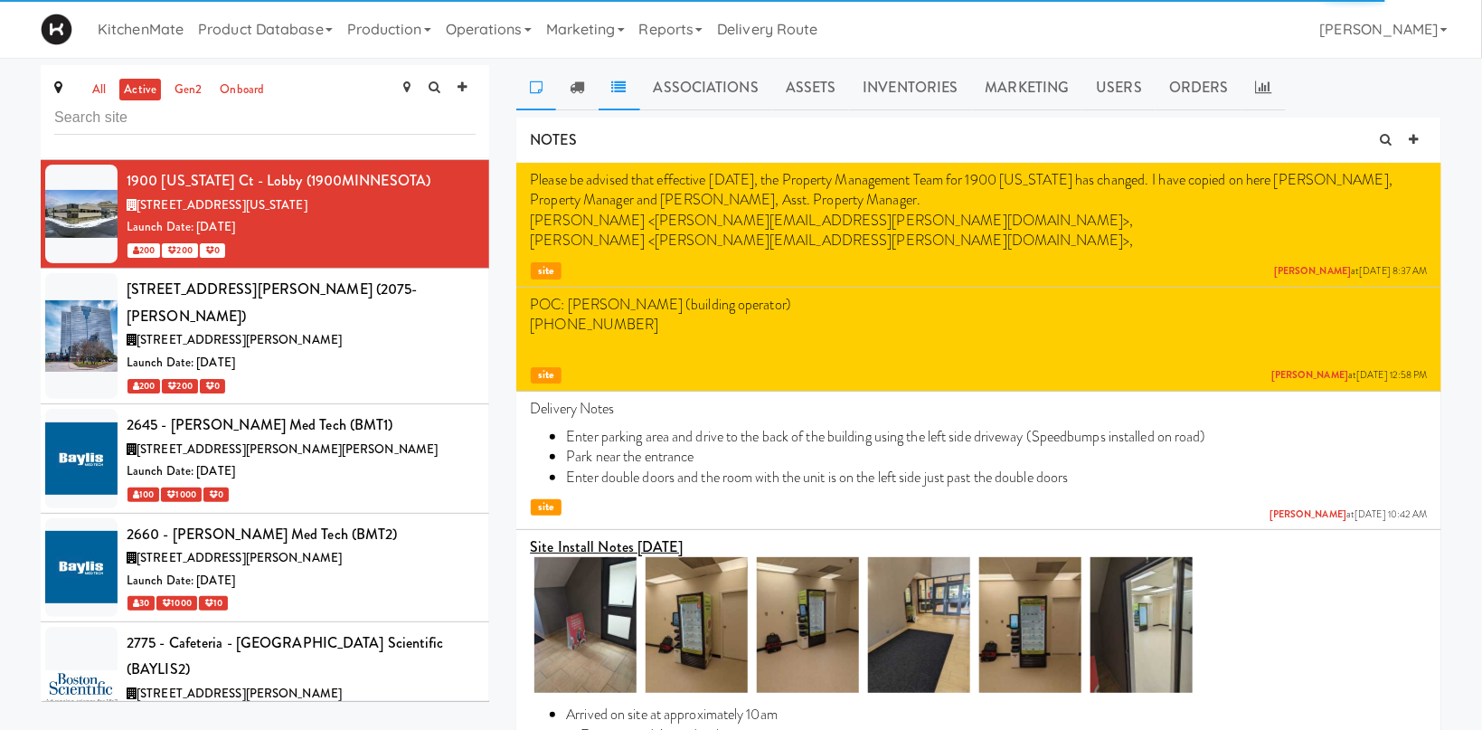
click at [577, 82] on icon at bounding box center [577, 87] width 14 height 14
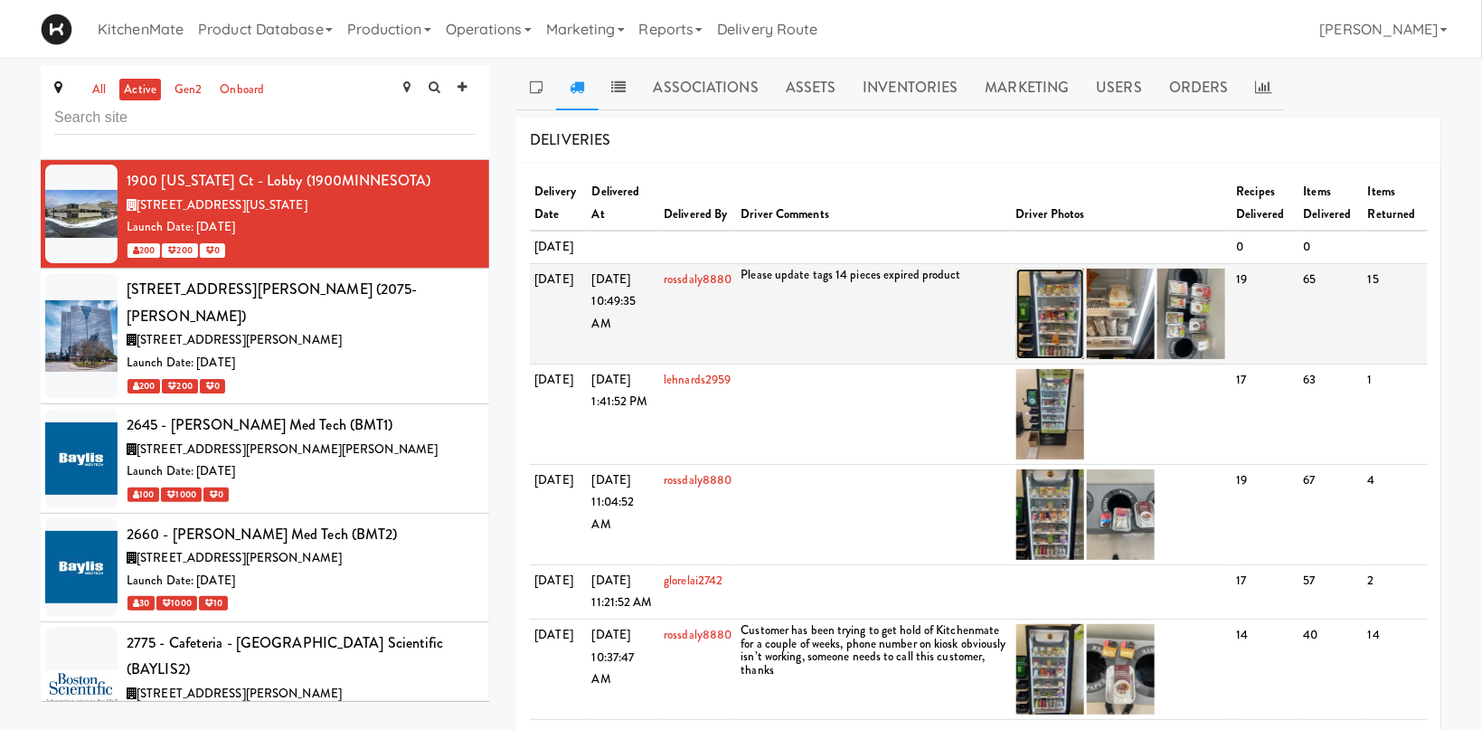
click at [1071, 326] on img at bounding box center [1050, 314] width 68 height 90
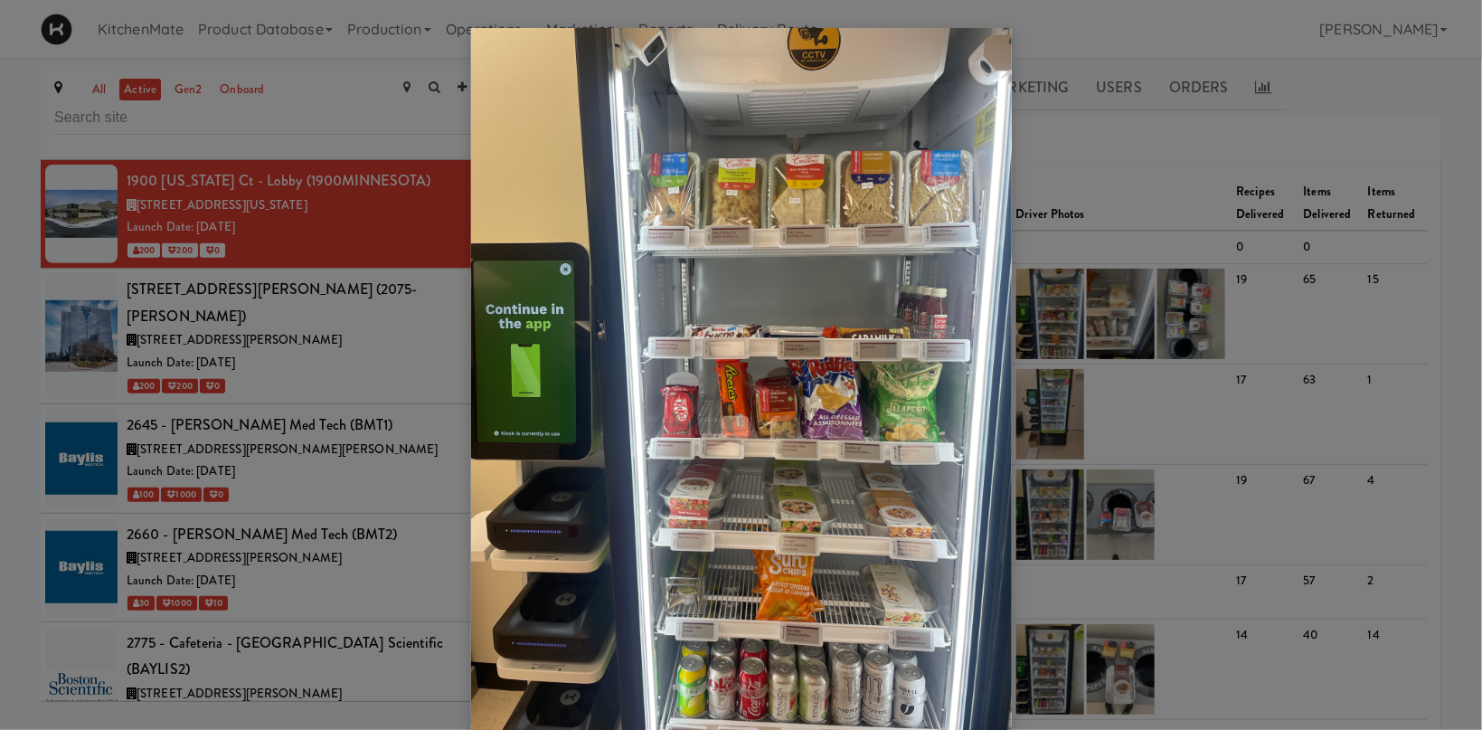
click at [1267, 235] on div at bounding box center [741, 365] width 1482 height 730
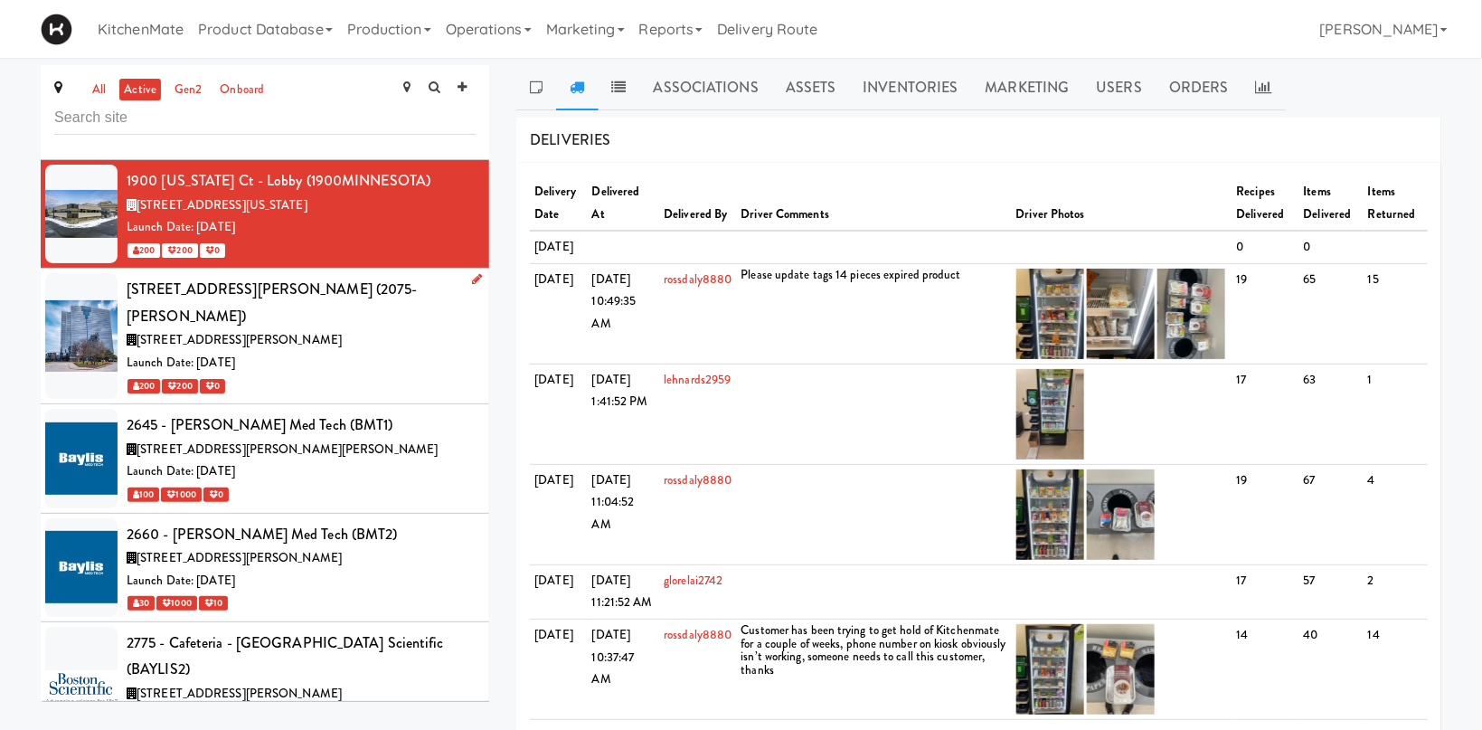
click at [394, 329] on div "[STREET_ADDRESS][PERSON_NAME]" at bounding box center [301, 340] width 349 height 23
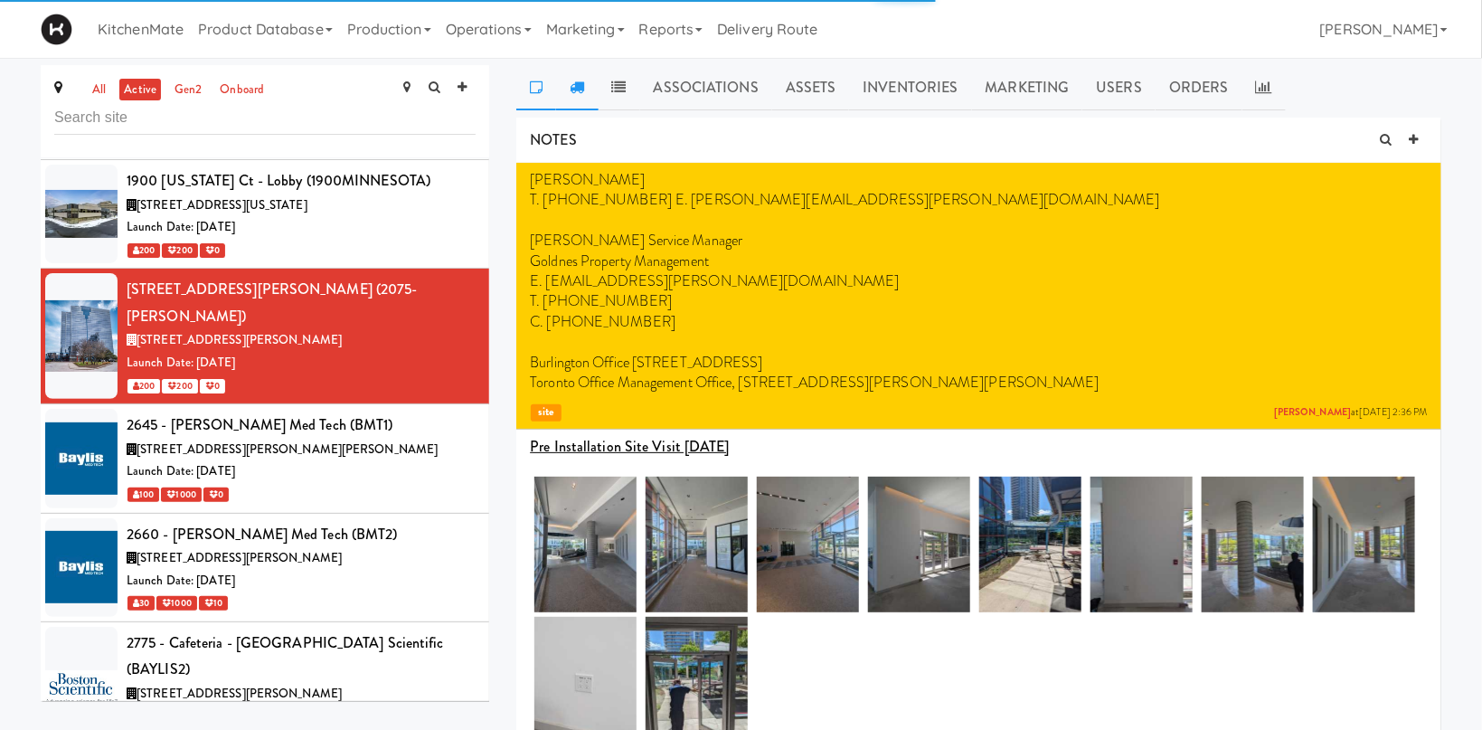
click at [572, 84] on icon at bounding box center [577, 87] width 14 height 14
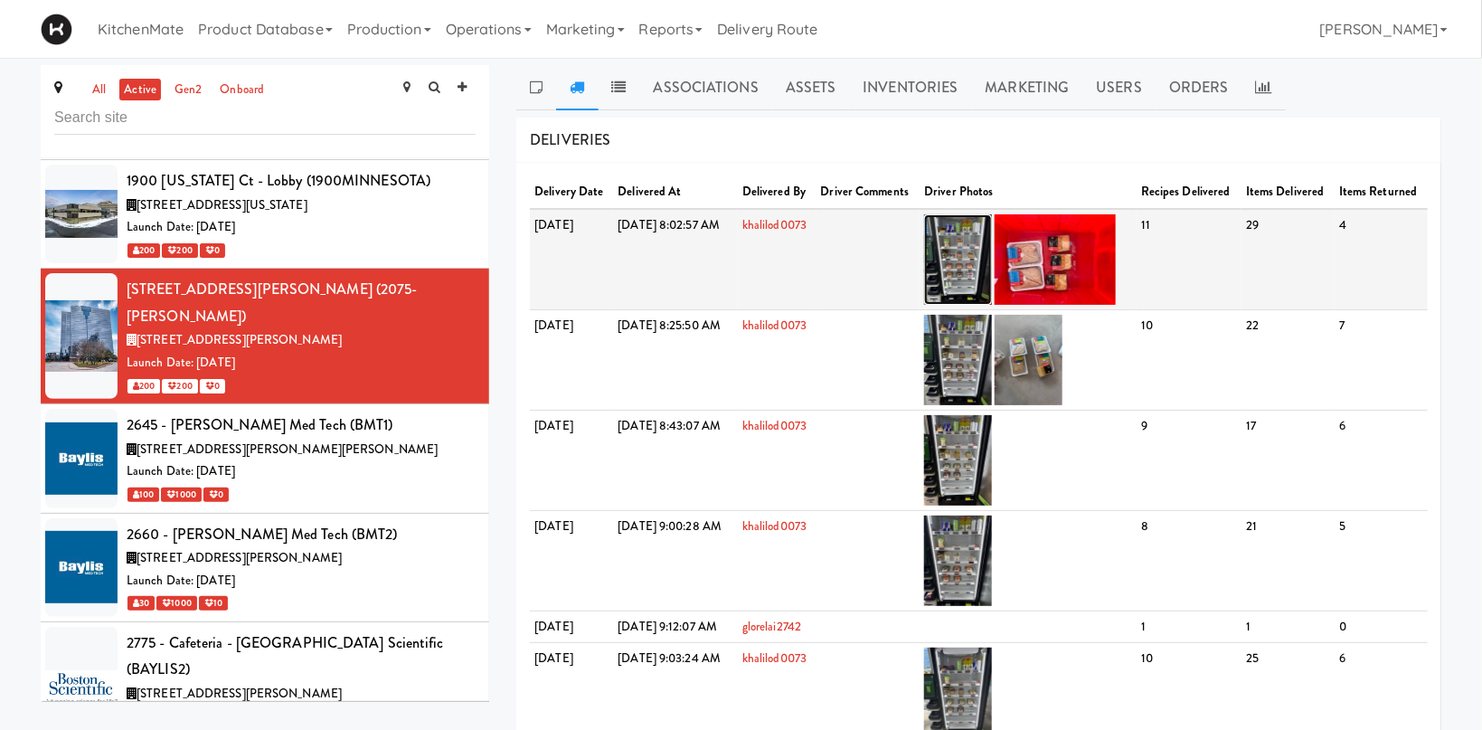
click at [992, 272] on img at bounding box center [958, 259] width 68 height 90
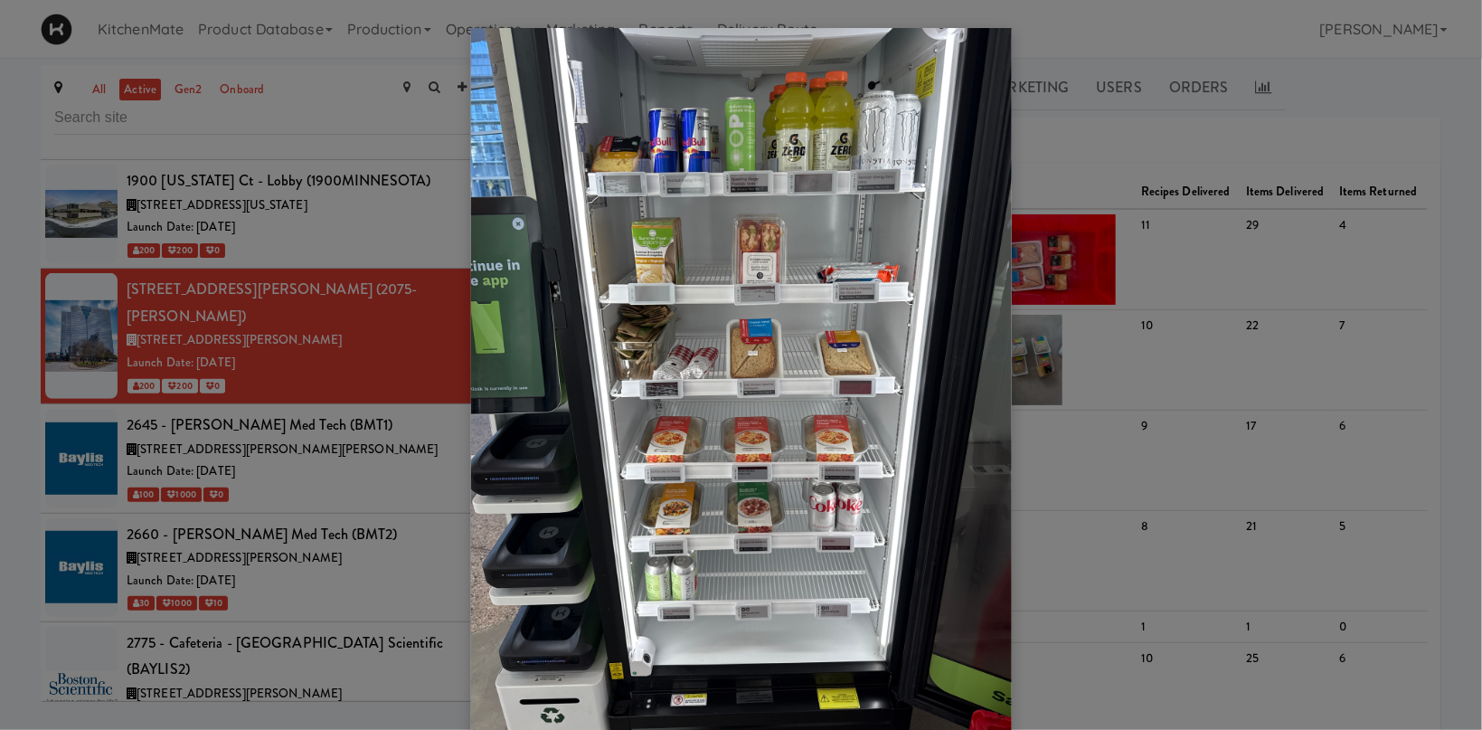
click at [321, 430] on div at bounding box center [741, 365] width 1482 height 730
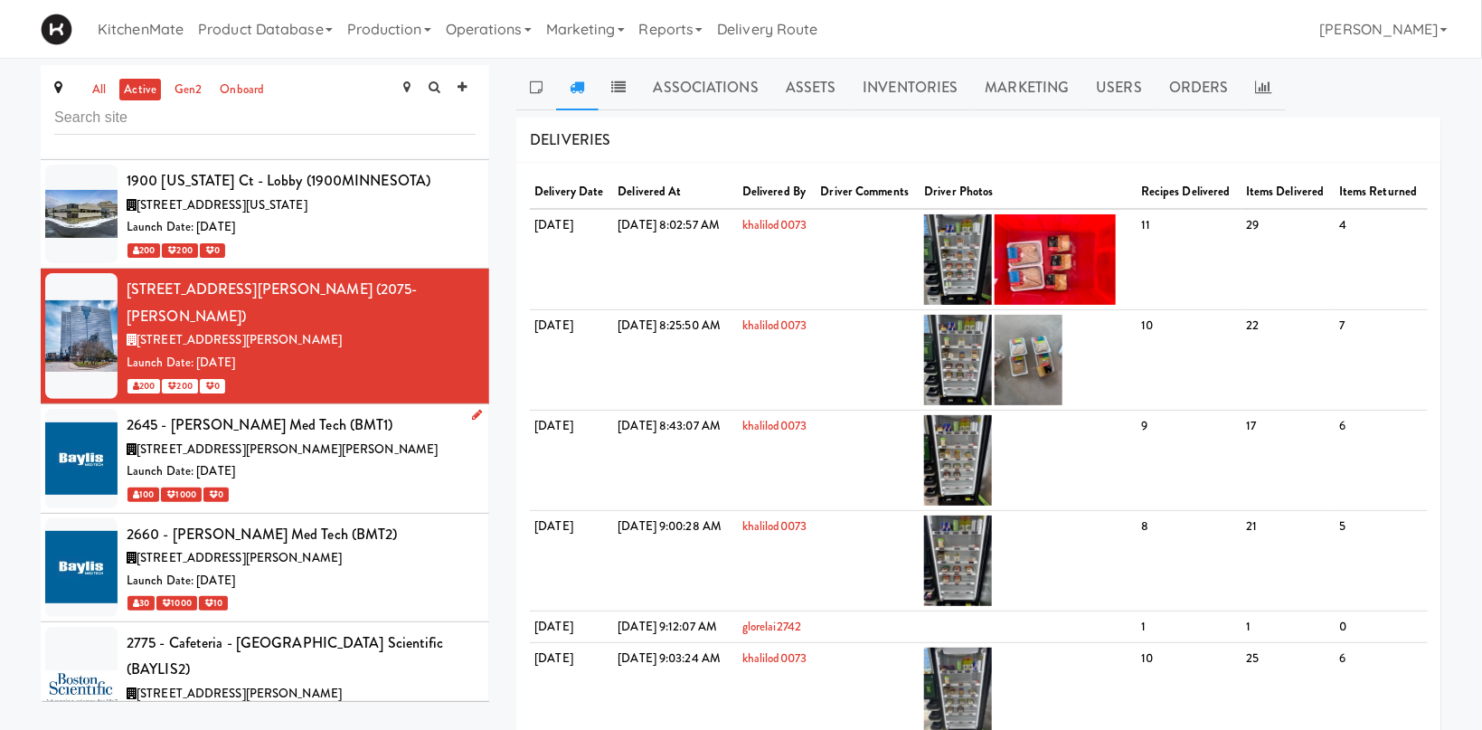
click at [339, 439] on div "[STREET_ADDRESS][PERSON_NAME][PERSON_NAME]" at bounding box center [301, 450] width 349 height 23
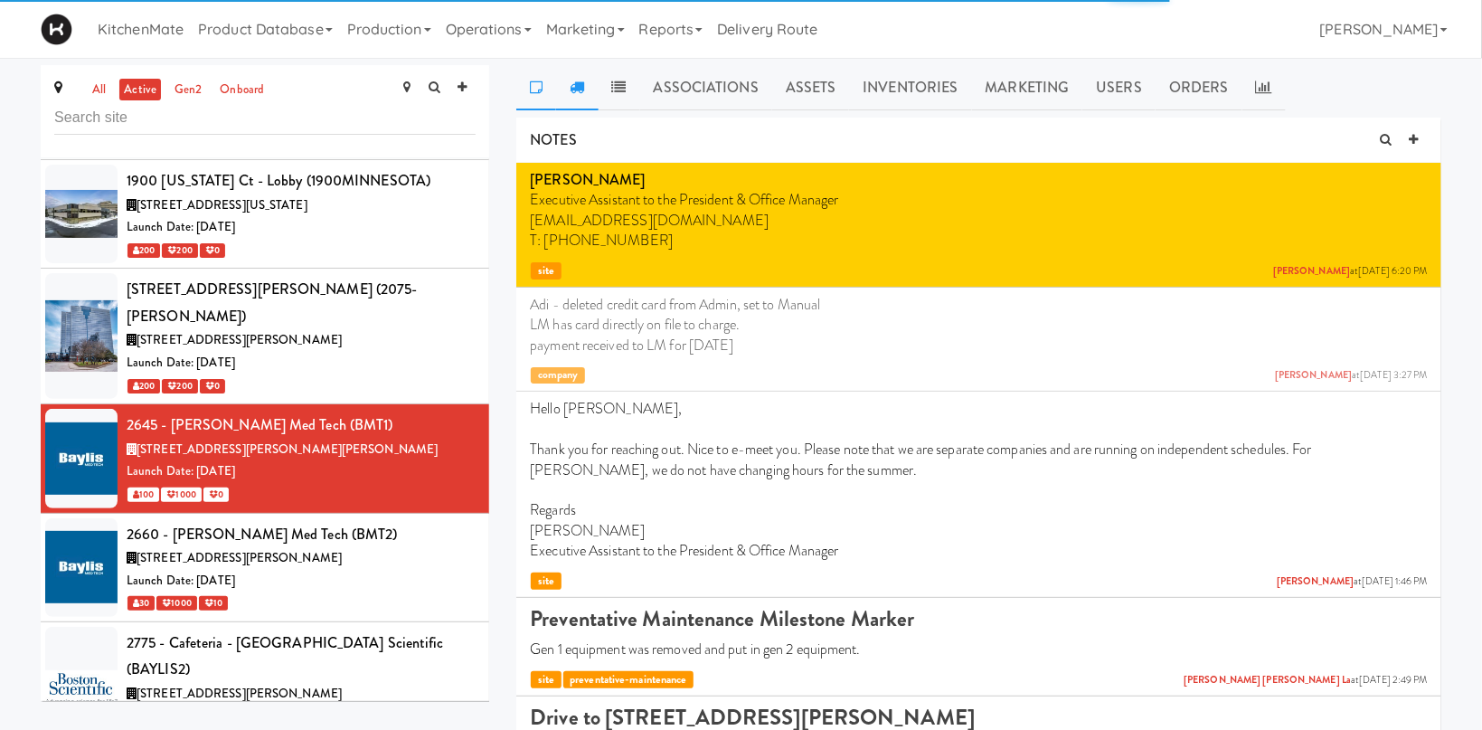
click at [574, 89] on icon at bounding box center [577, 87] width 14 height 14
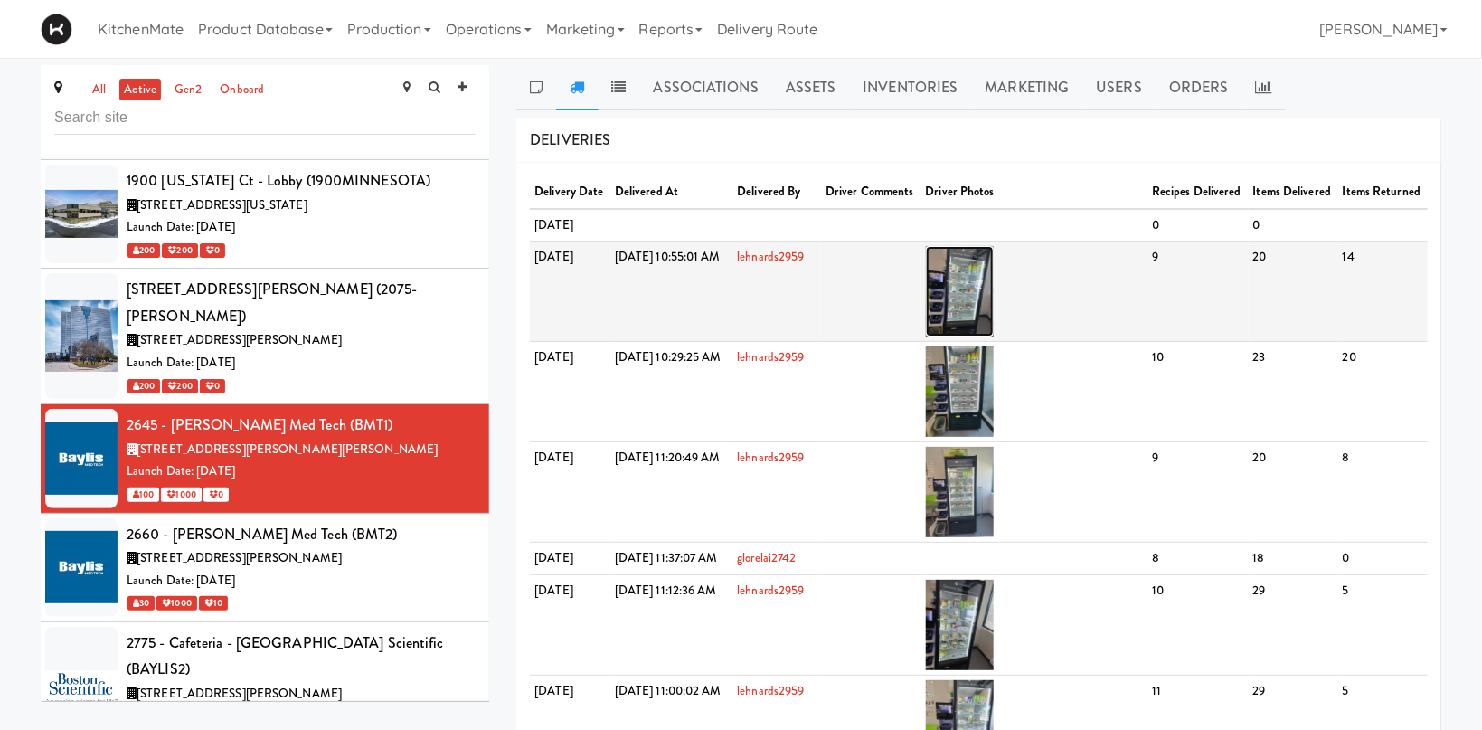
click at [994, 328] on img at bounding box center [960, 291] width 68 height 90
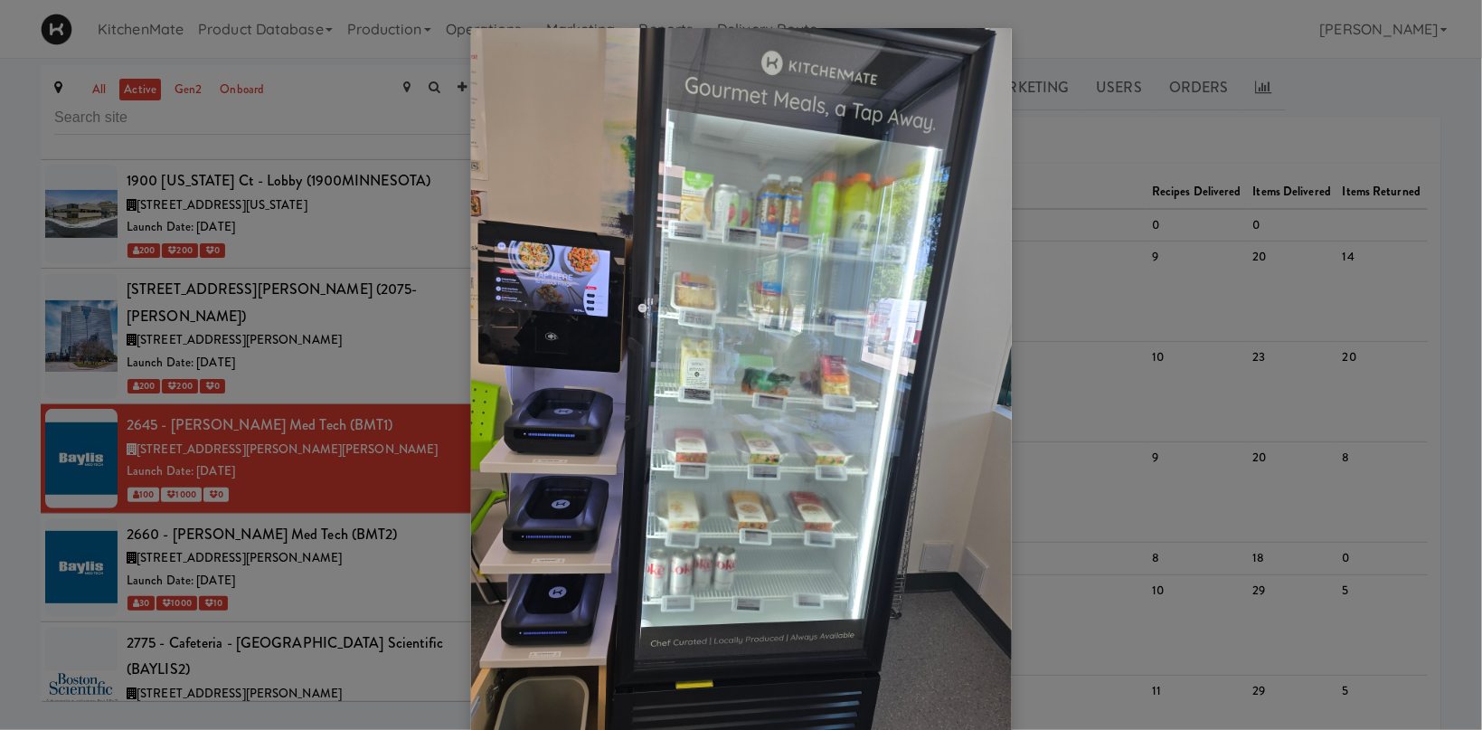
click at [315, 391] on div at bounding box center [741, 365] width 1482 height 730
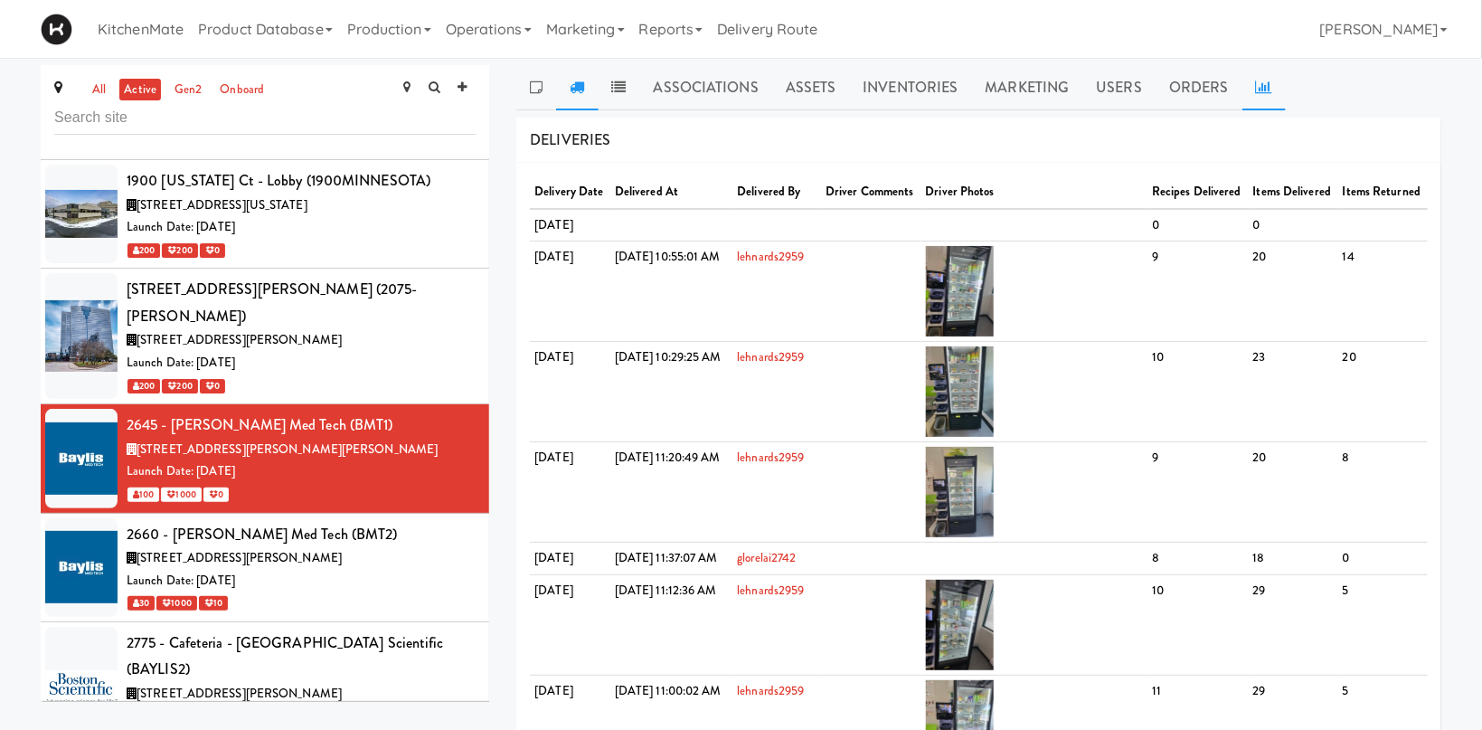
click at [1266, 90] on icon at bounding box center [1264, 87] width 16 height 14
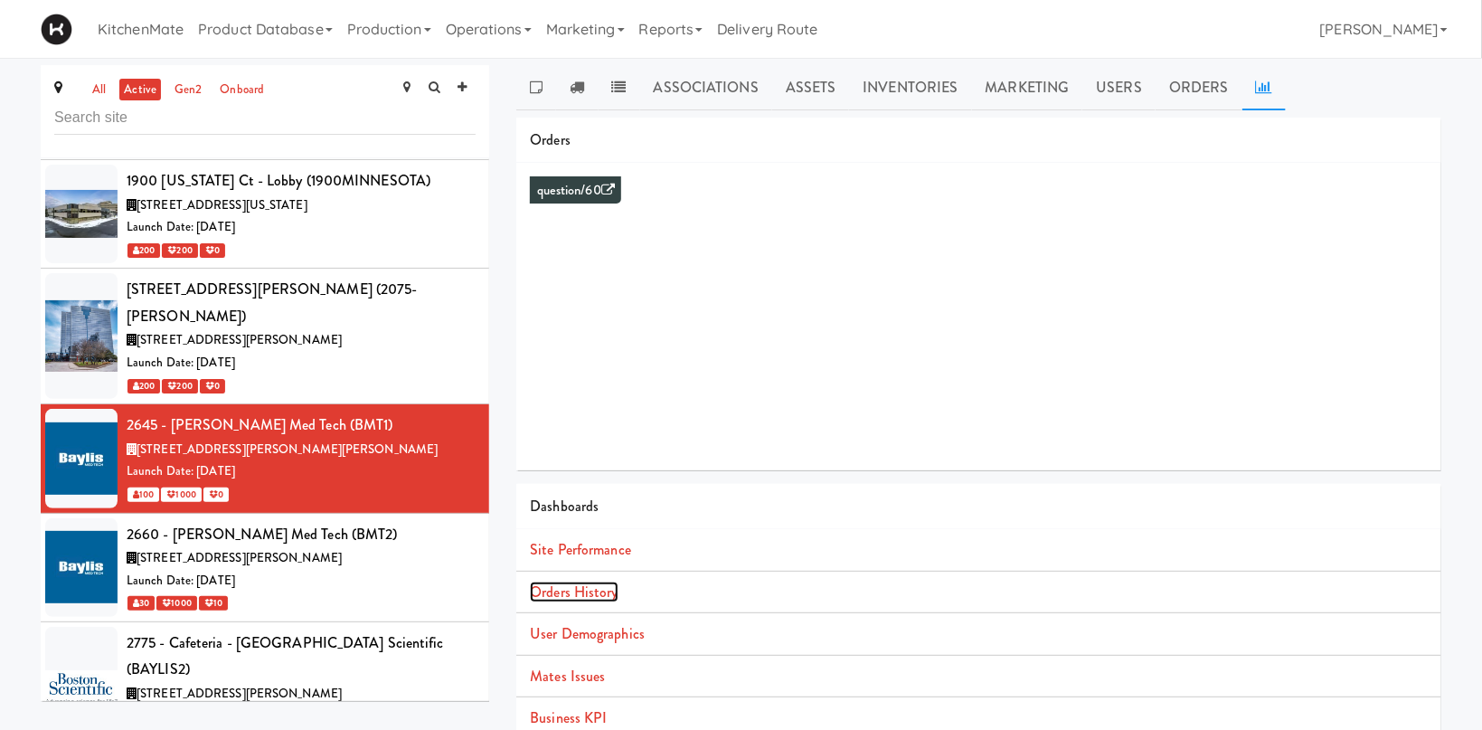
click at [606, 595] on link "Orders History" at bounding box center [574, 591] width 88 height 21
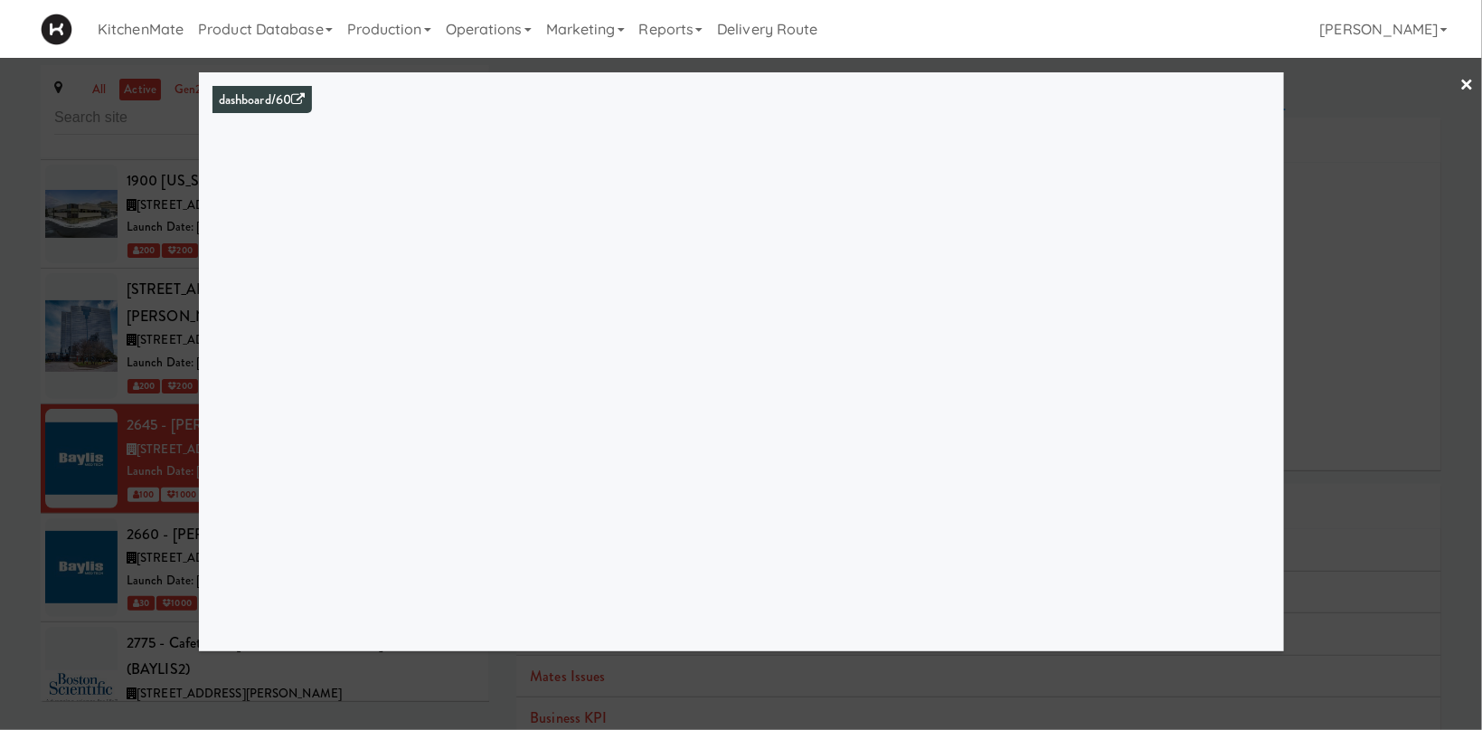
click at [105, 437] on div at bounding box center [741, 365] width 1482 height 730
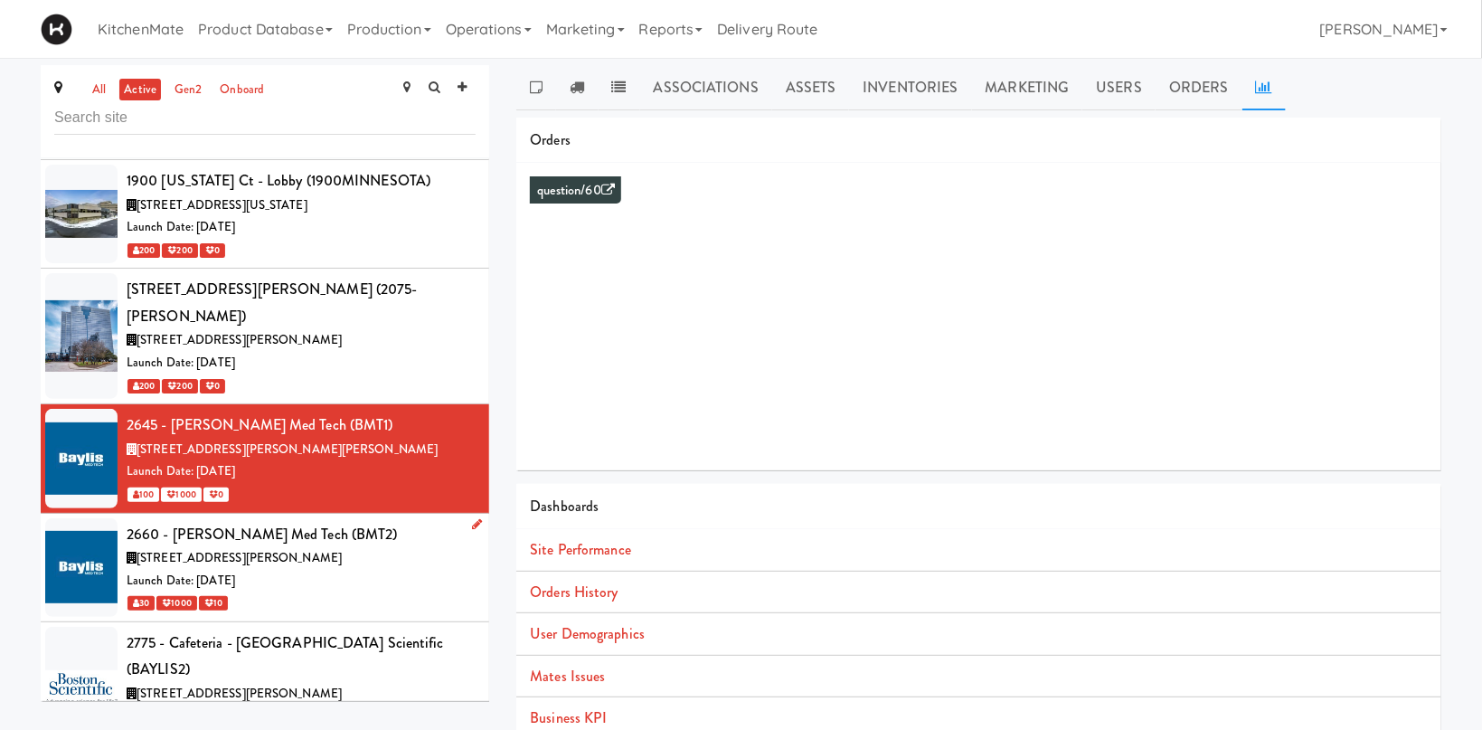
drag, startPoint x: 262, startPoint y: 627, endPoint x: 385, endPoint y: 465, distance: 203.3
click at [262, 704] on div "Launch Date: [DATE]" at bounding box center [301, 715] width 349 height 23
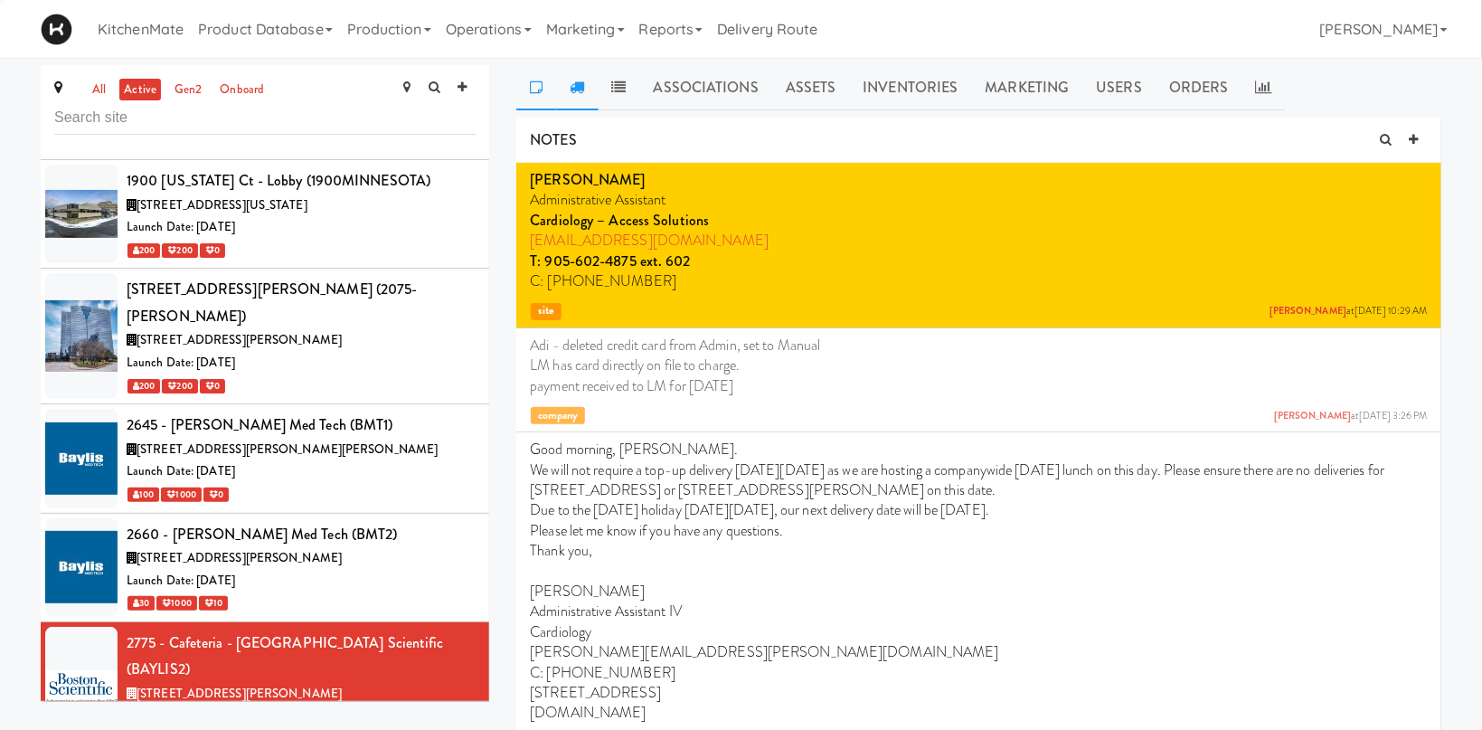
click at [575, 97] on link at bounding box center [577, 87] width 42 height 45
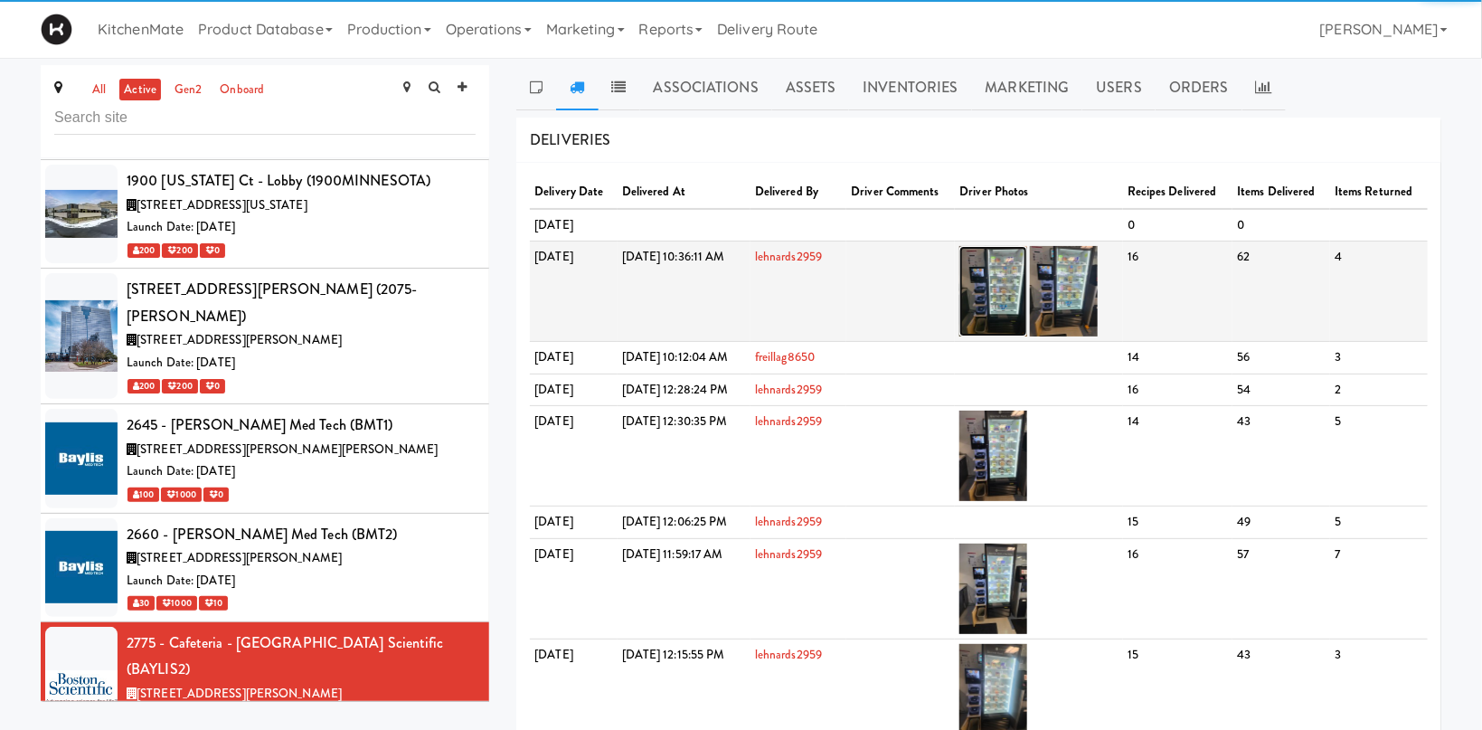
click at [1027, 286] on img at bounding box center [993, 291] width 68 height 90
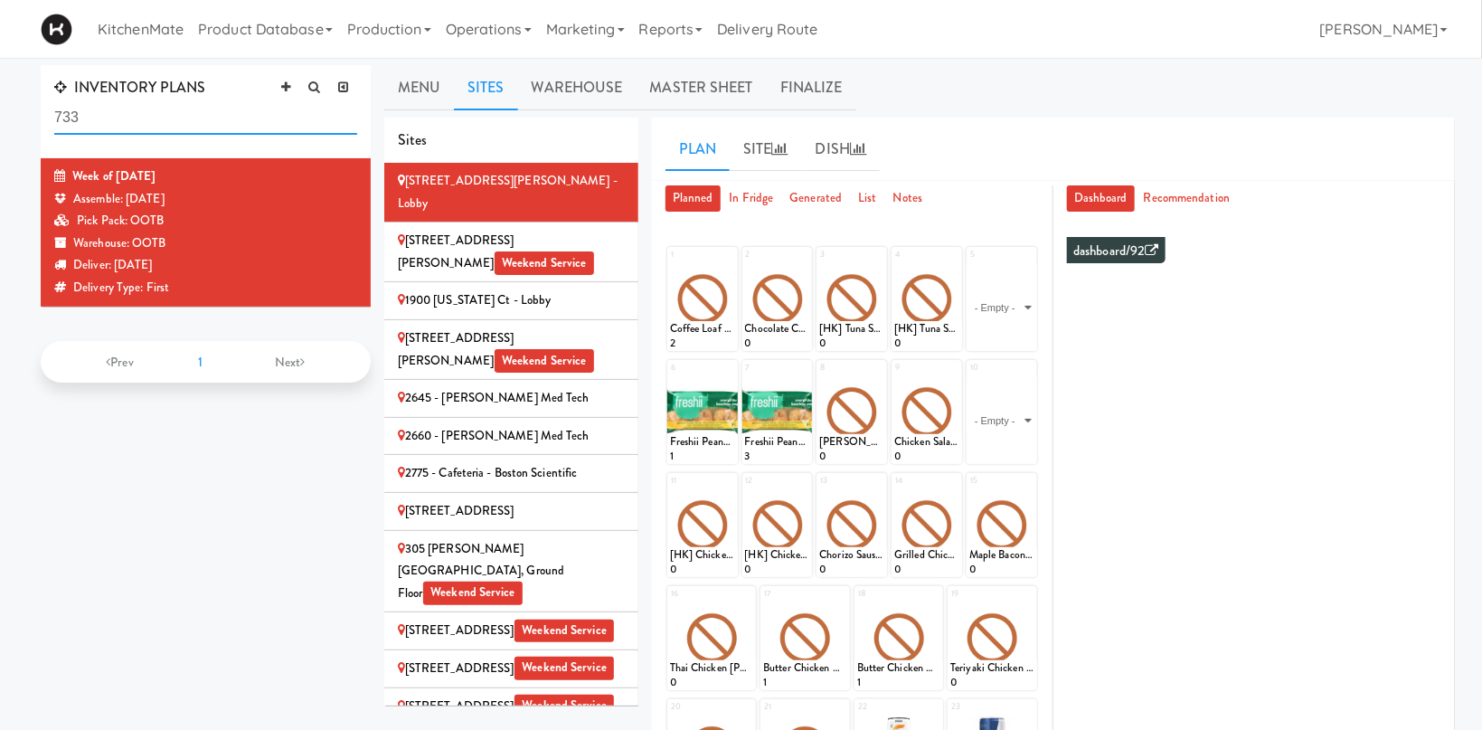
drag, startPoint x: 188, startPoint y: 118, endPoint x: -73, endPoint y: 136, distance: 261.9
click at [54, 135] on input "733" at bounding box center [205, 117] width 303 height 33
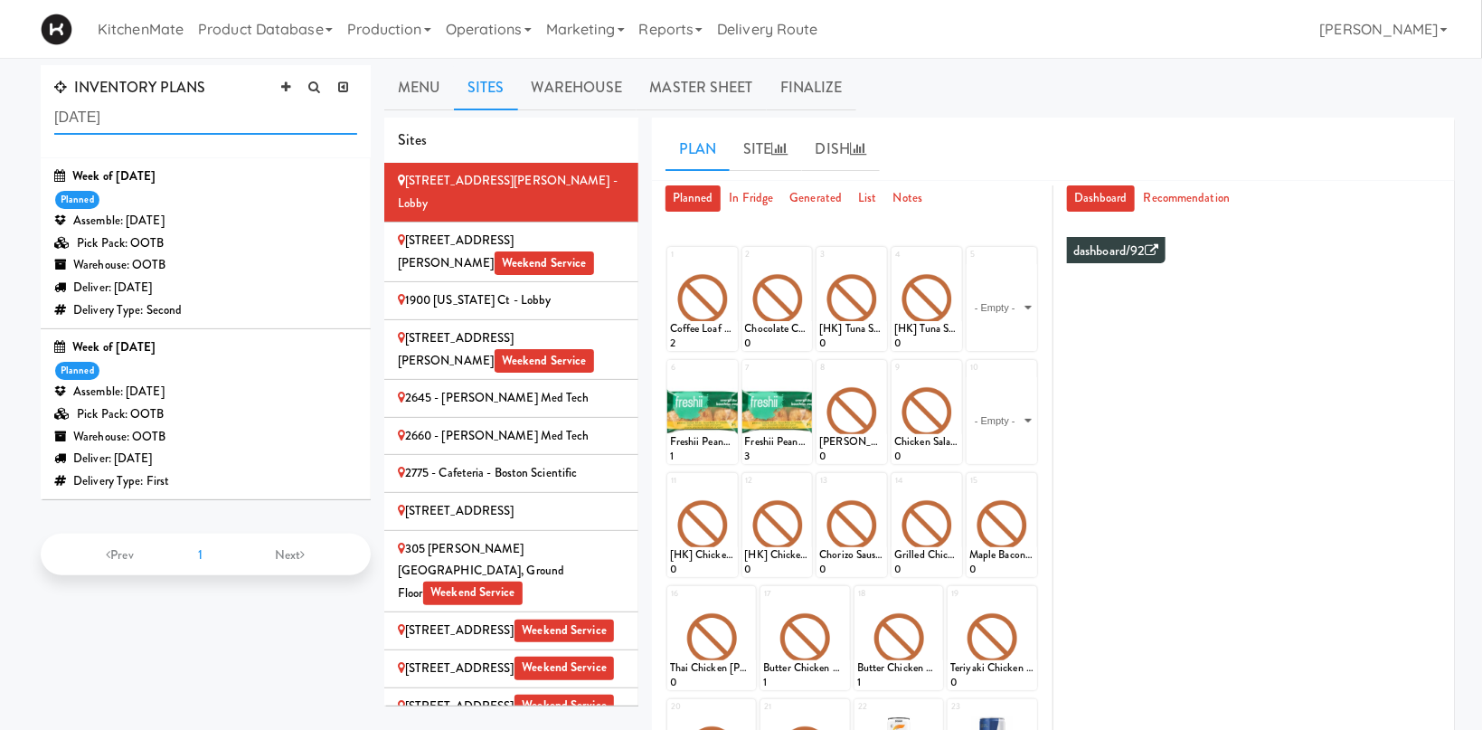
type input "[DATE]"
click at [230, 437] on div "Warehouse: OOTB" at bounding box center [205, 437] width 303 height 23
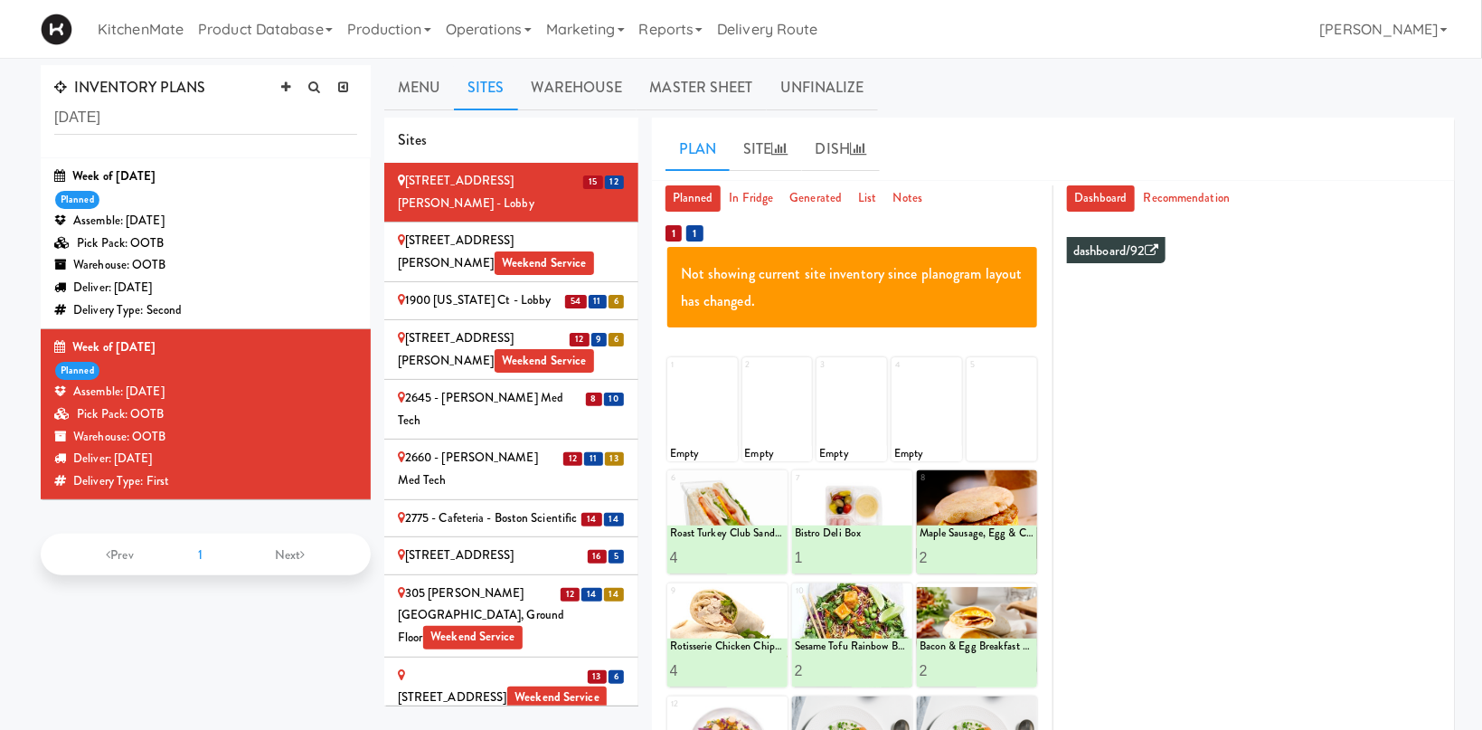
click at [996, 93] on ul "Menu Sites Warehouse Master Sheet Unfinalize" at bounding box center [919, 87] width 1071 height 45
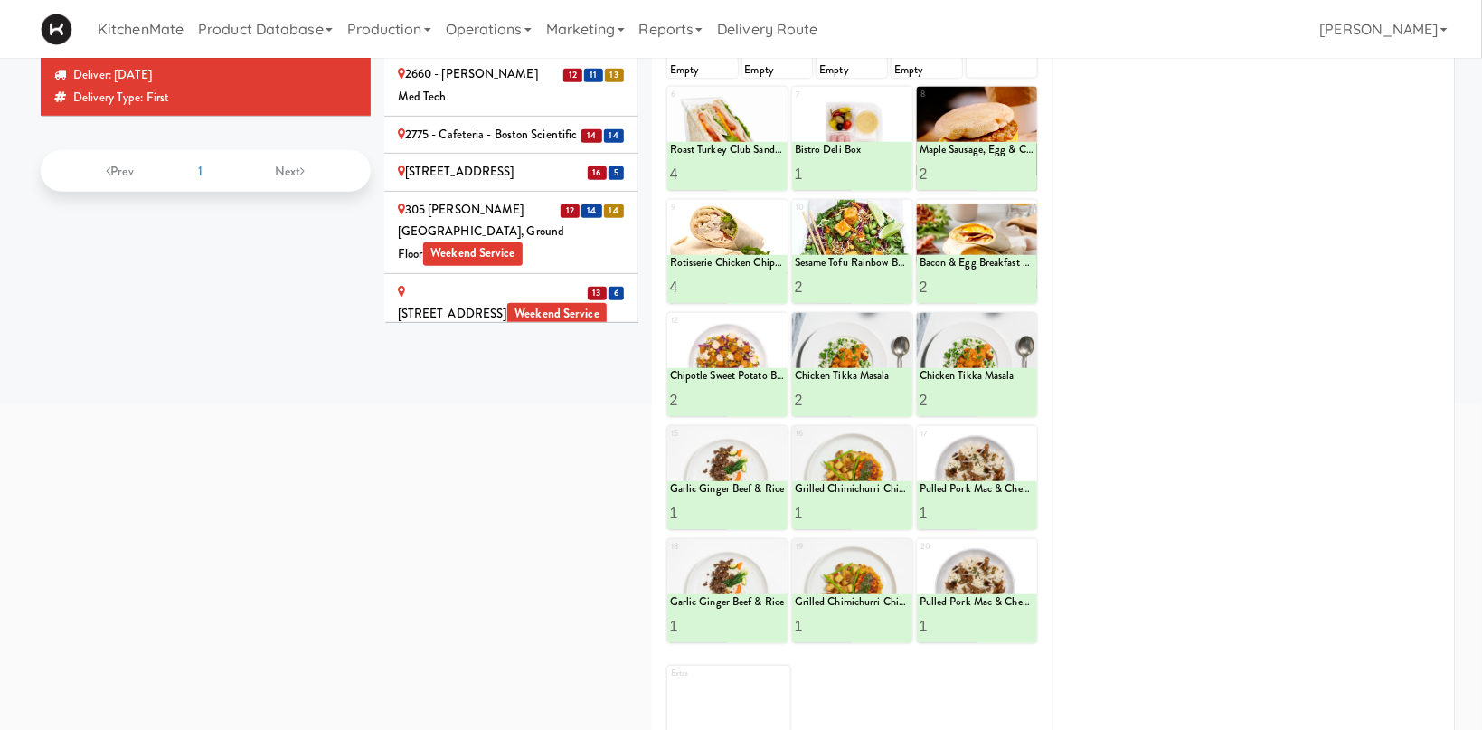
scroll to position [438, 0]
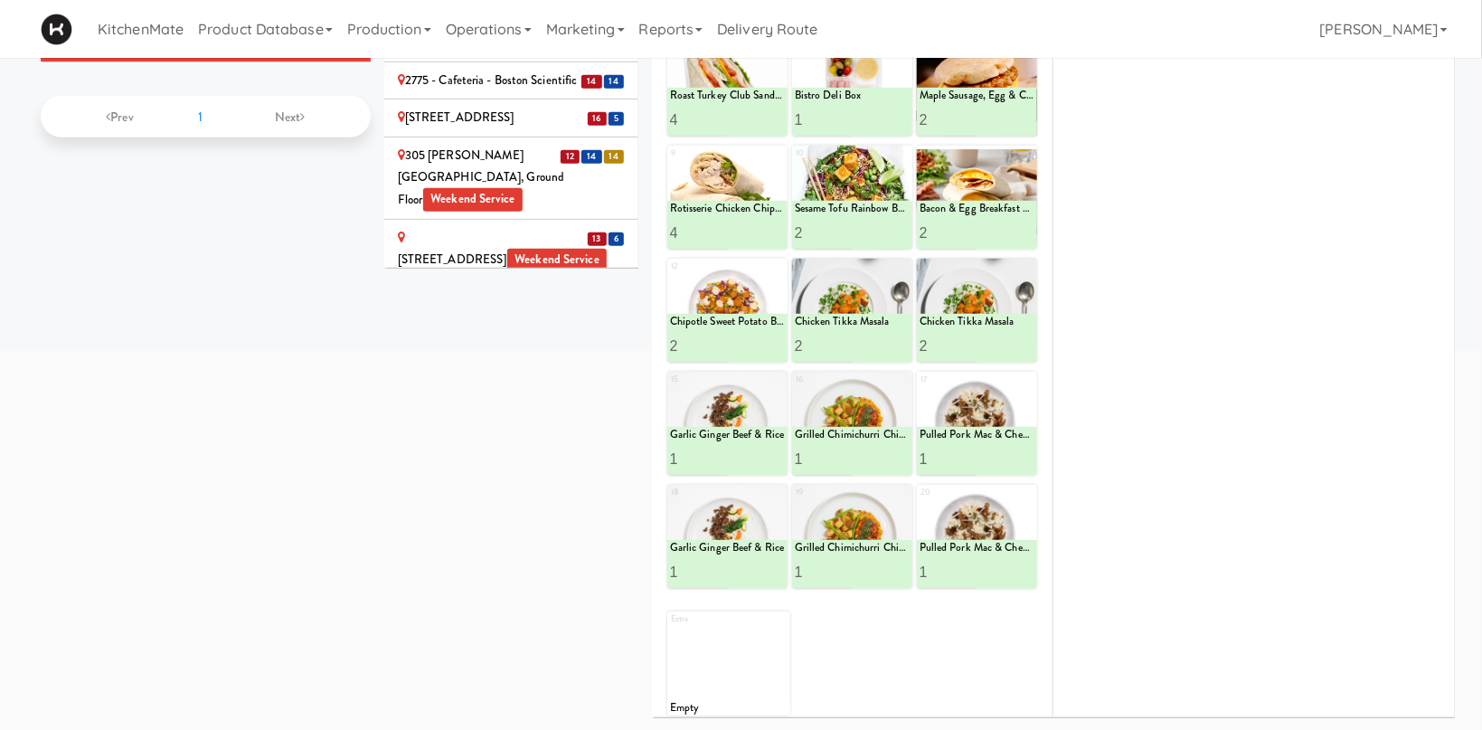
click at [404, 558] on div "Sites 15 [GEOGRAPHIC_DATA][PERSON_NAME] - Lobby [STREET_ADDRESS][PERSON_NAME] W…" at bounding box center [919, 206] width 1071 height 1052
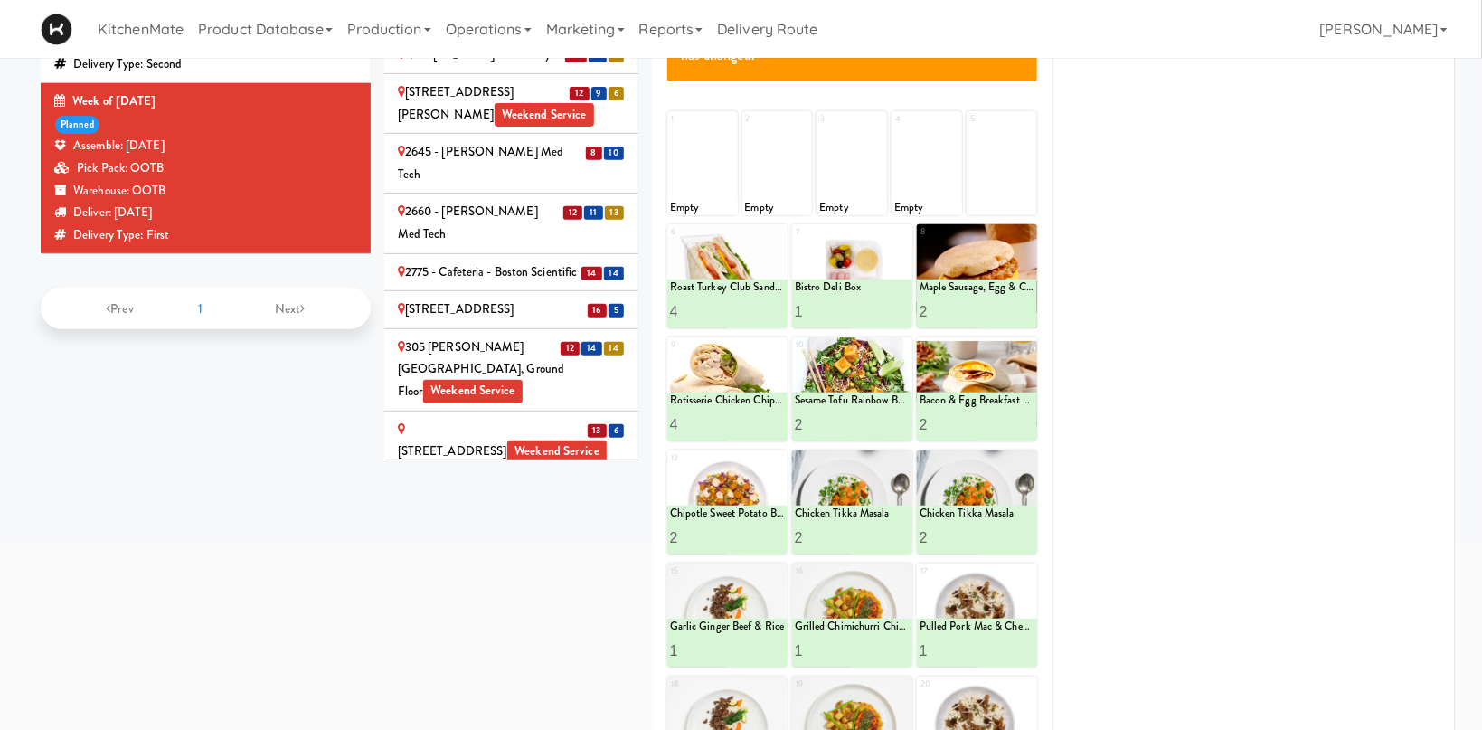
scroll to position [0, 0]
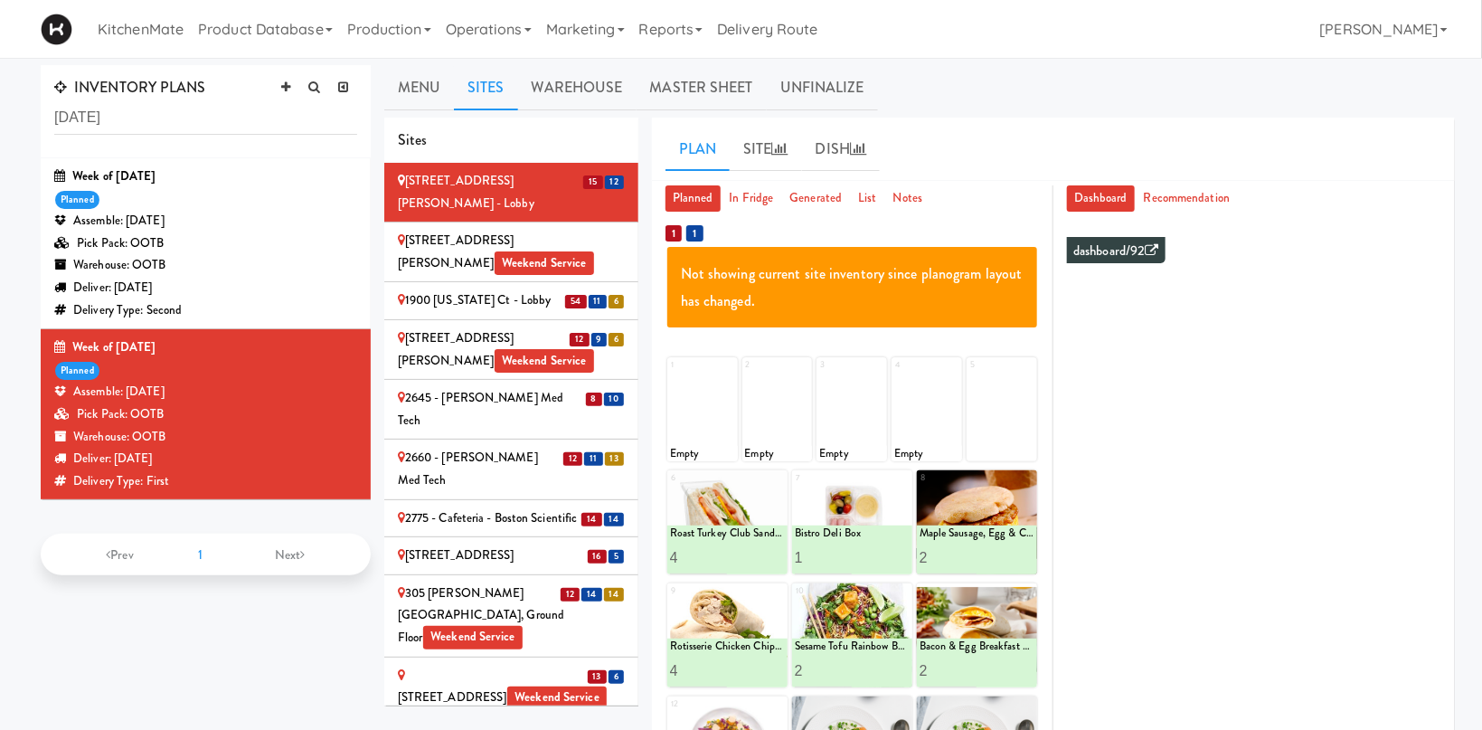
click at [514, 289] on div "1900 [US_STATE] Ct - Lobby" at bounding box center [511, 300] width 227 height 23
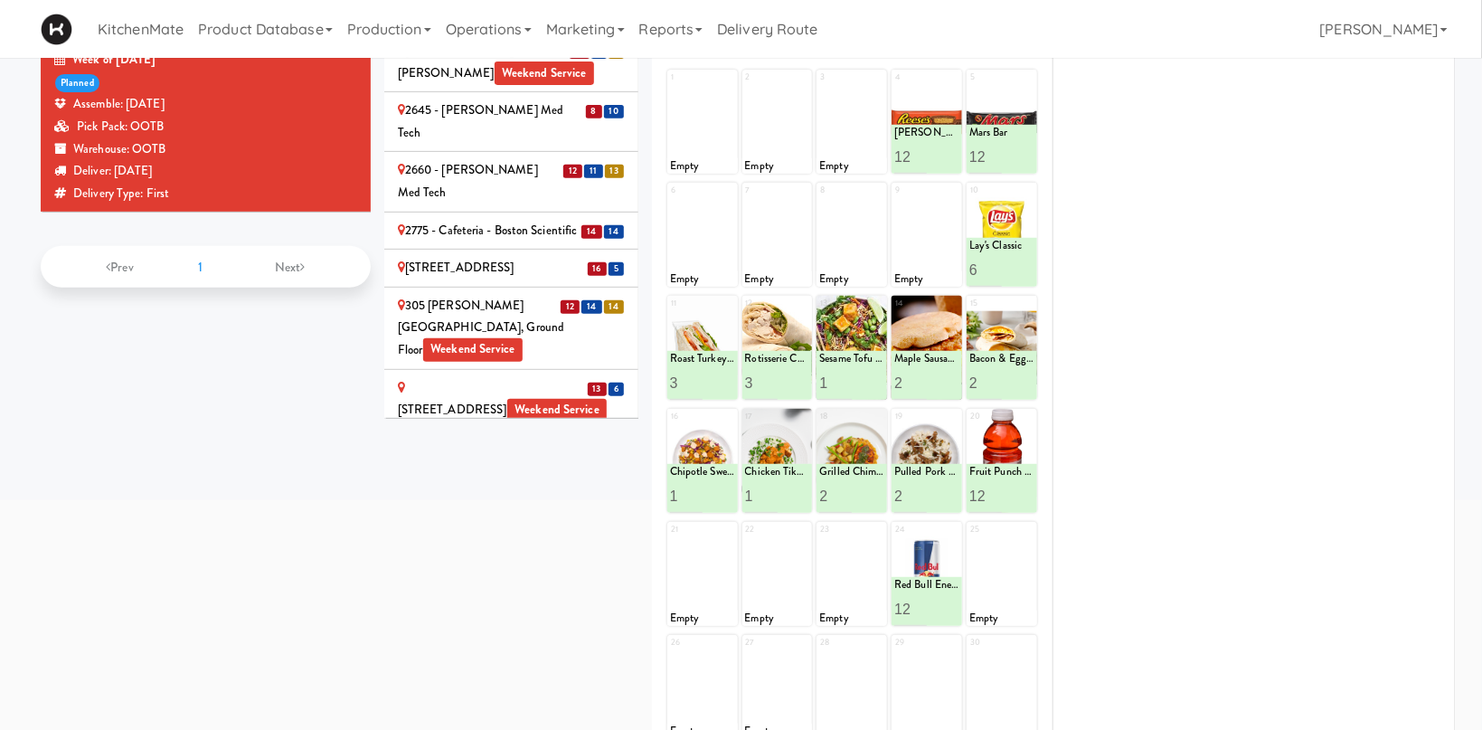
scroll to position [96, 0]
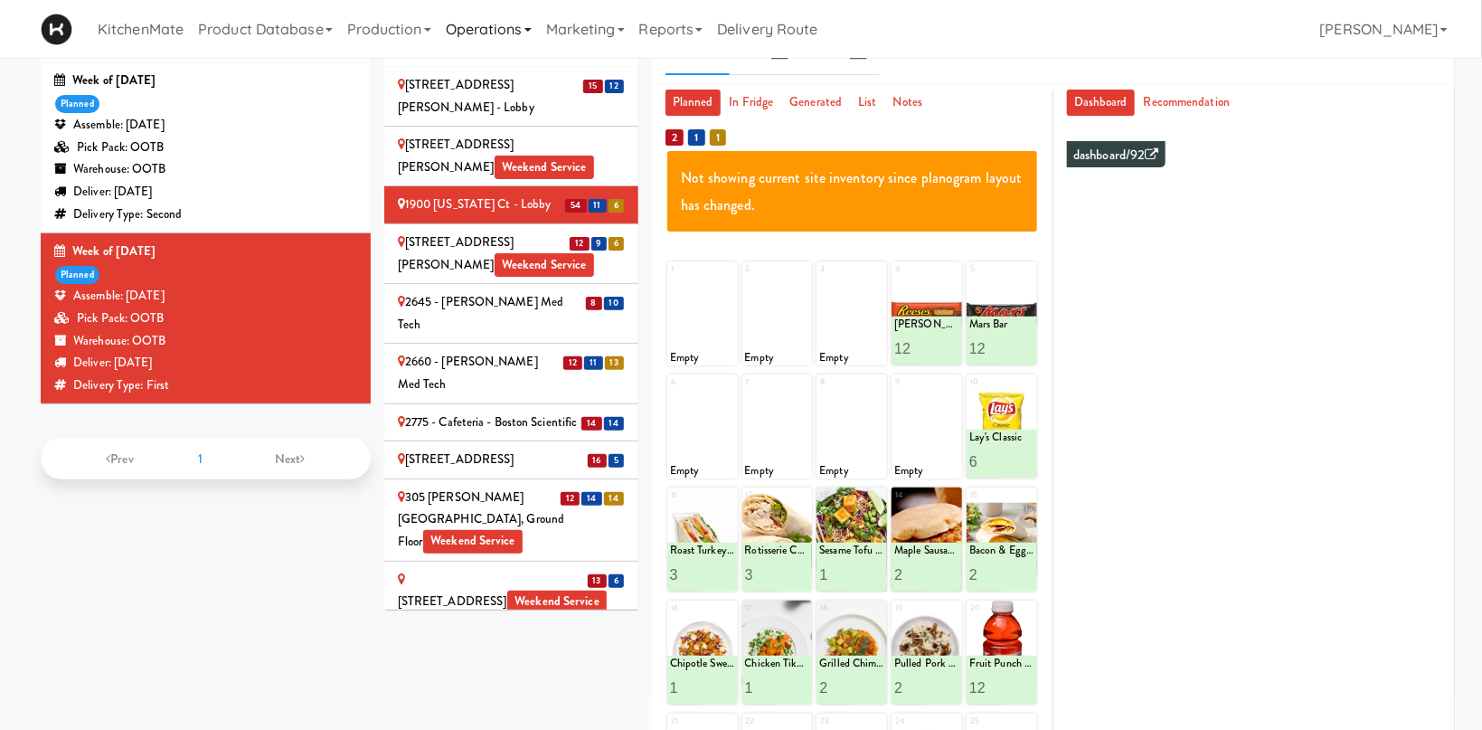
click at [524, 231] on div "2075 - Kennedy Rd Weekend Service" at bounding box center [511, 253] width 227 height 44
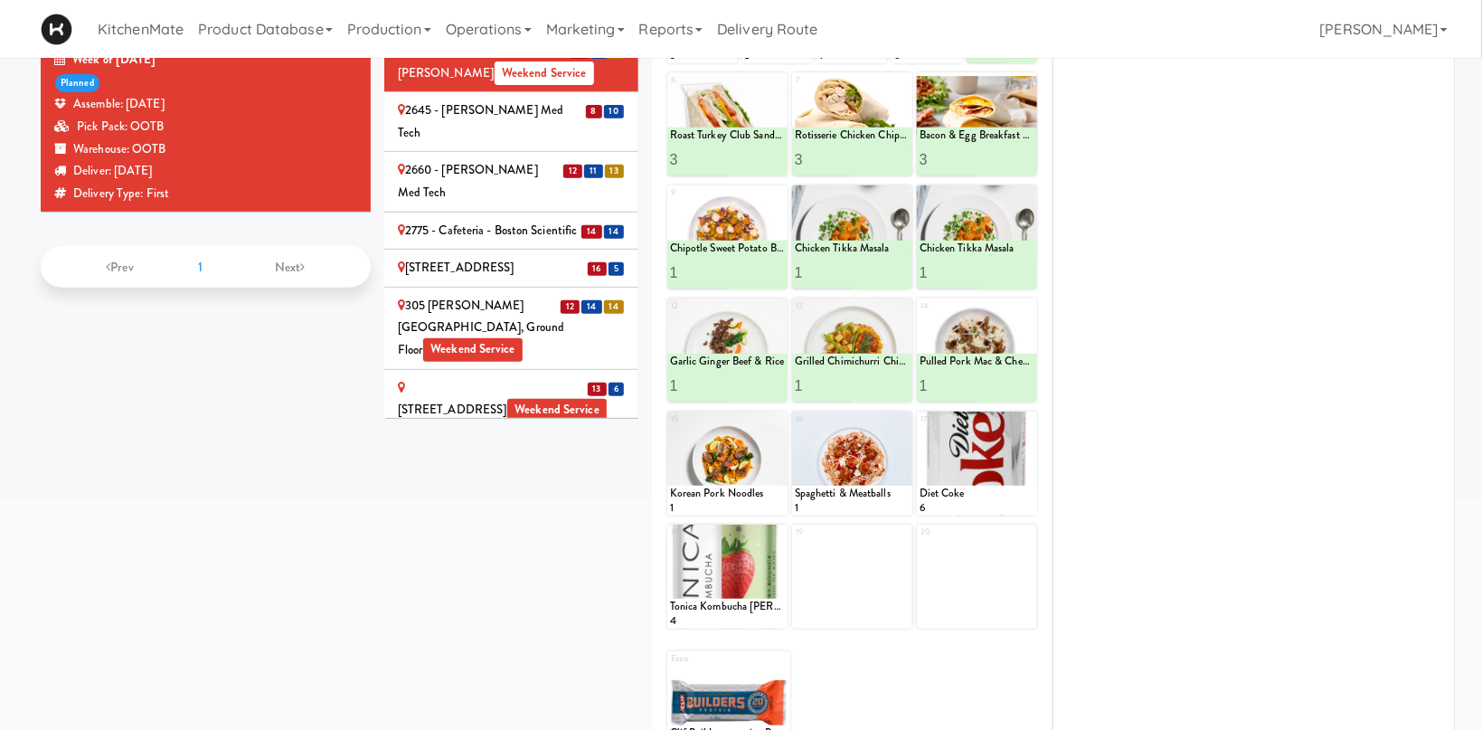
scroll to position [0, 0]
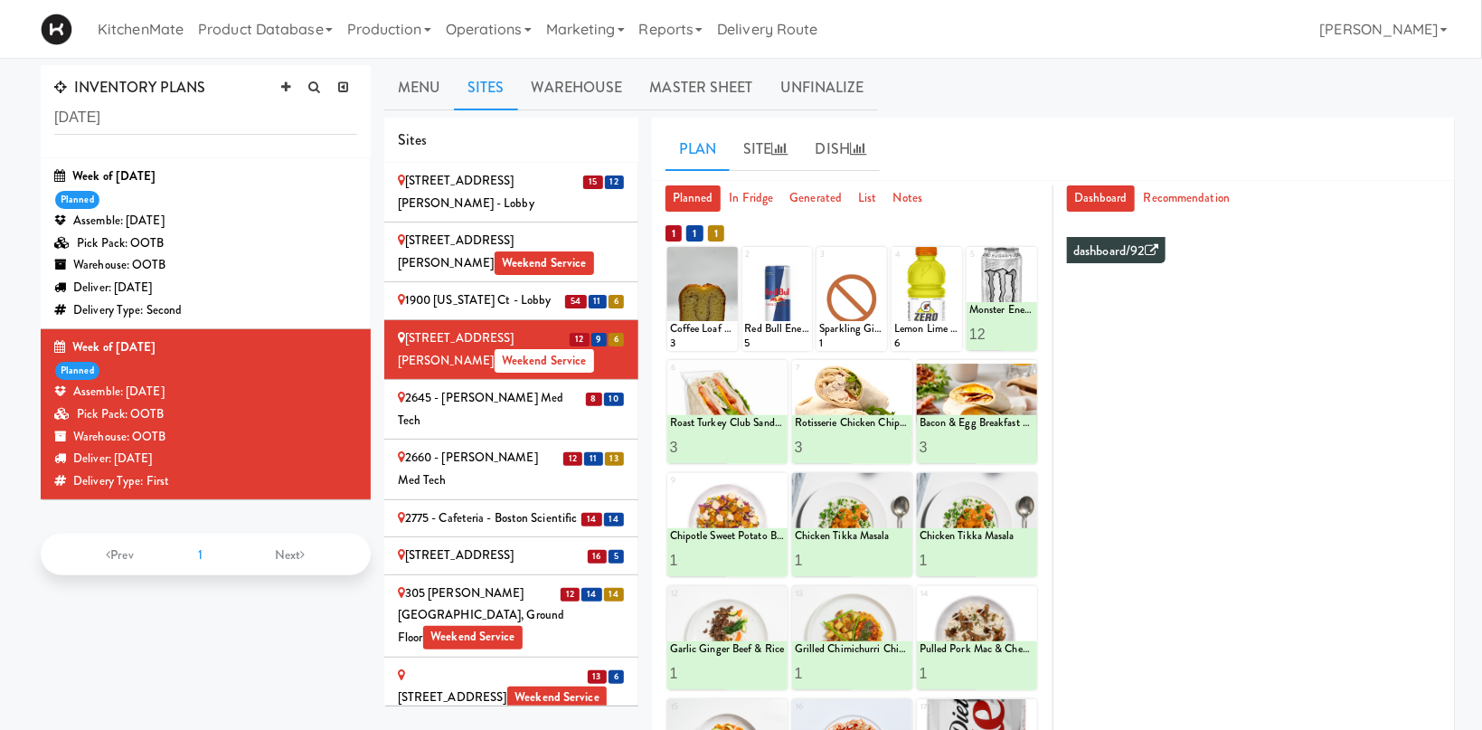
click at [510, 387] on div "2645 - [PERSON_NAME] Med Tech" at bounding box center [511, 409] width 227 height 44
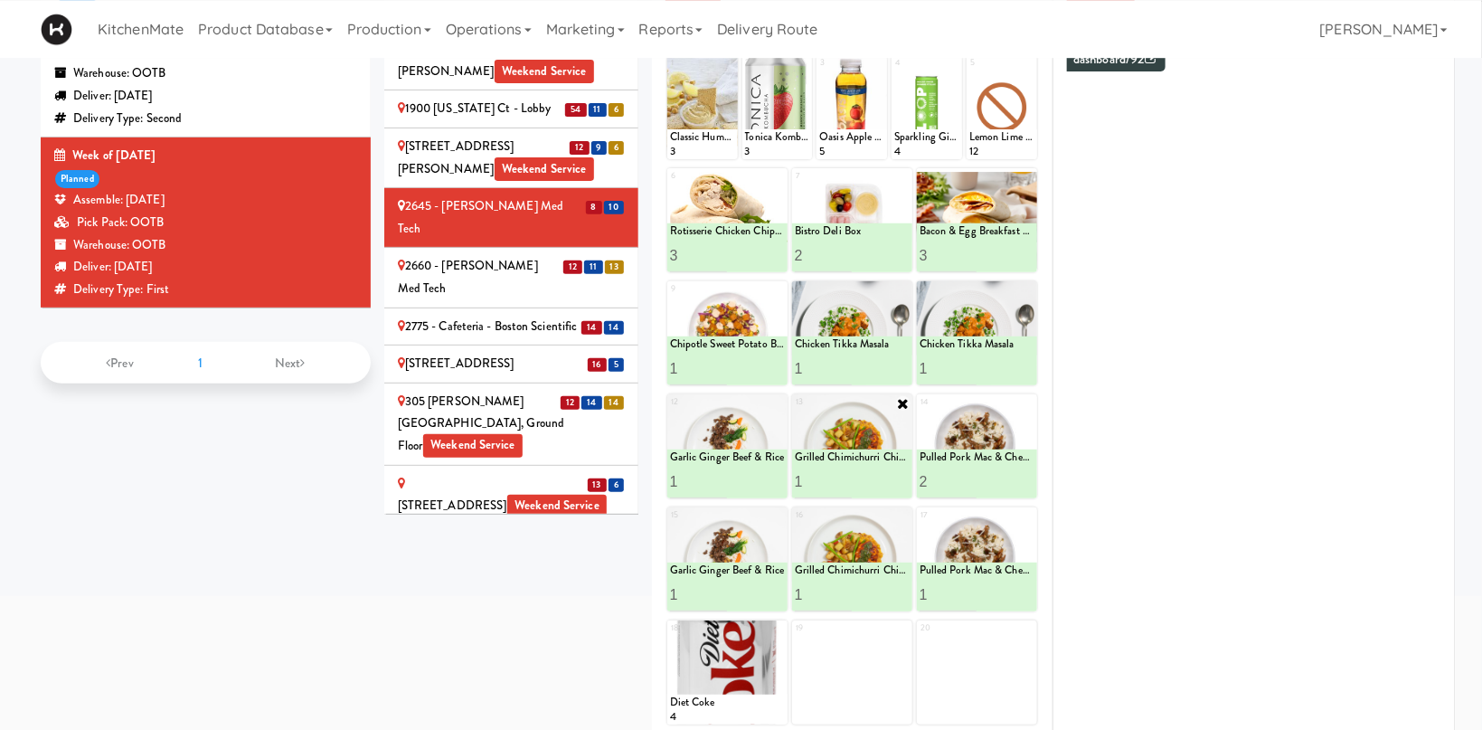
scroll to position [96, 0]
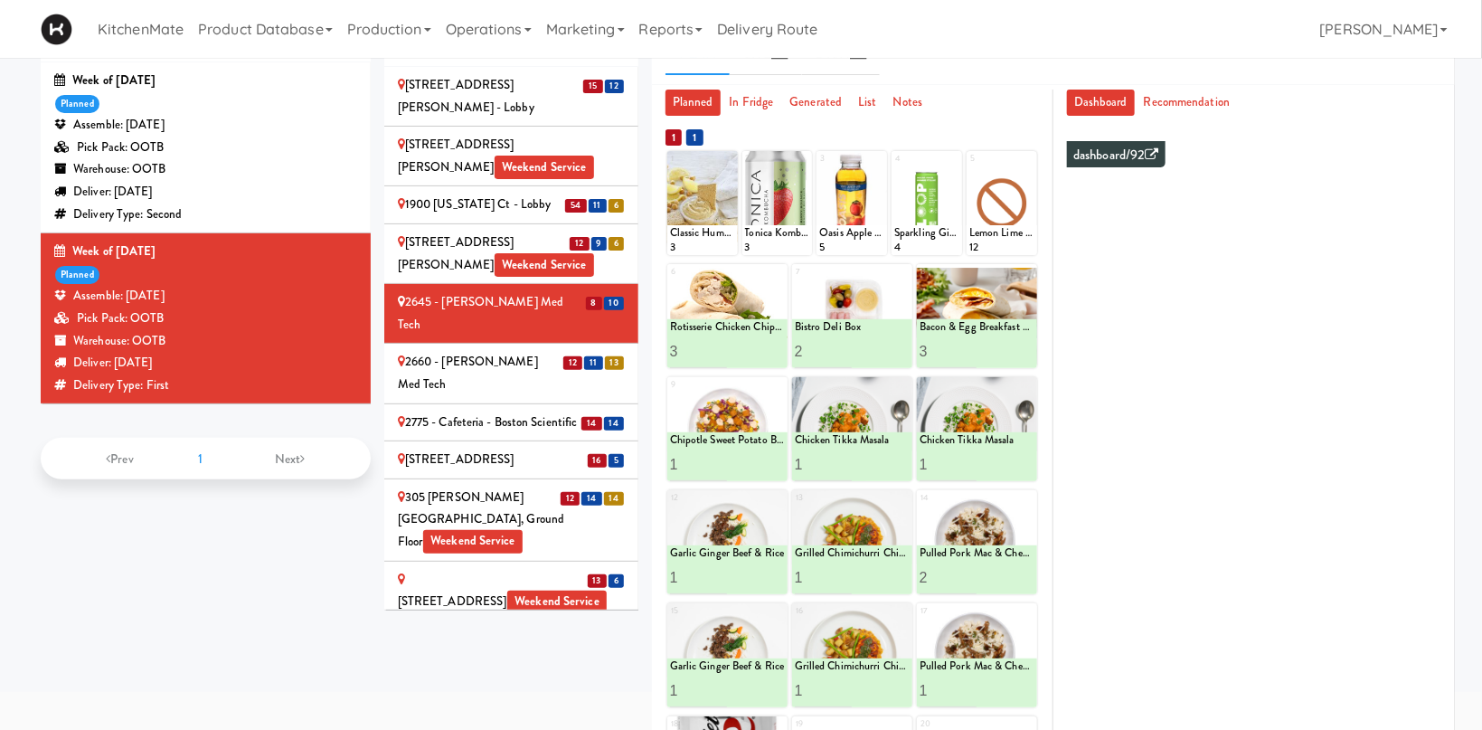
click at [462, 351] on div "2660 - [PERSON_NAME] Med Tech" at bounding box center [511, 373] width 227 height 44
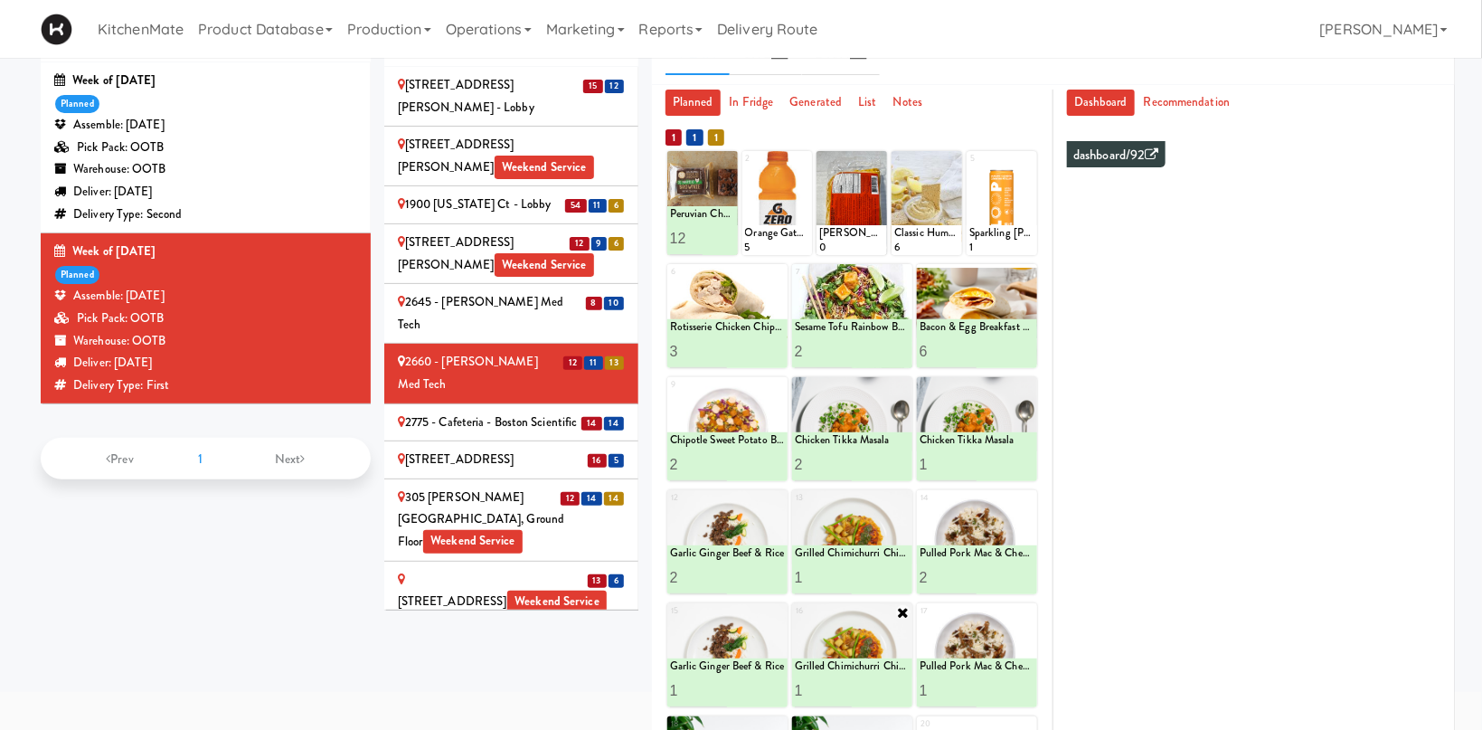
scroll to position [192, 0]
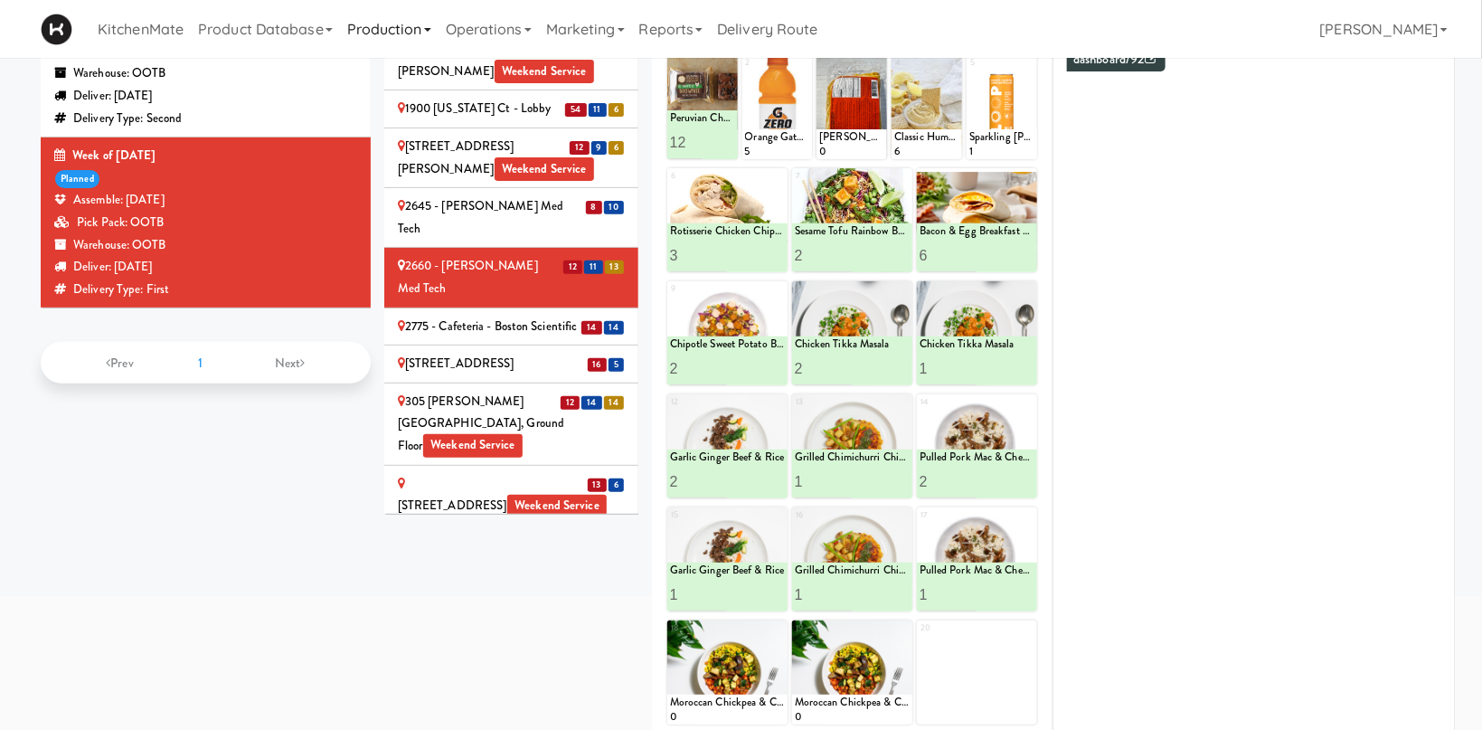
click at [456, 316] on div "2775 - Cafeteria - Boston Scientific" at bounding box center [511, 327] width 227 height 23
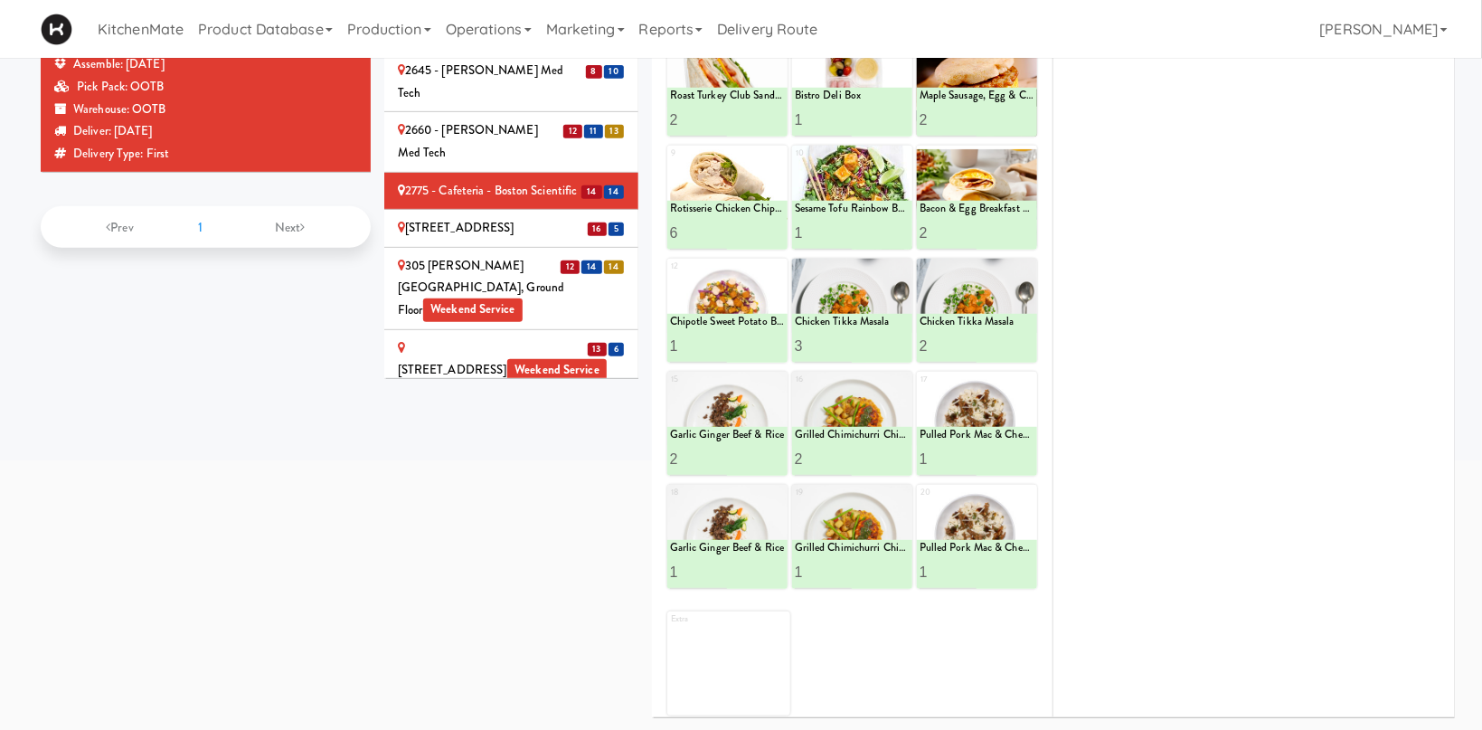
scroll to position [136, 0]
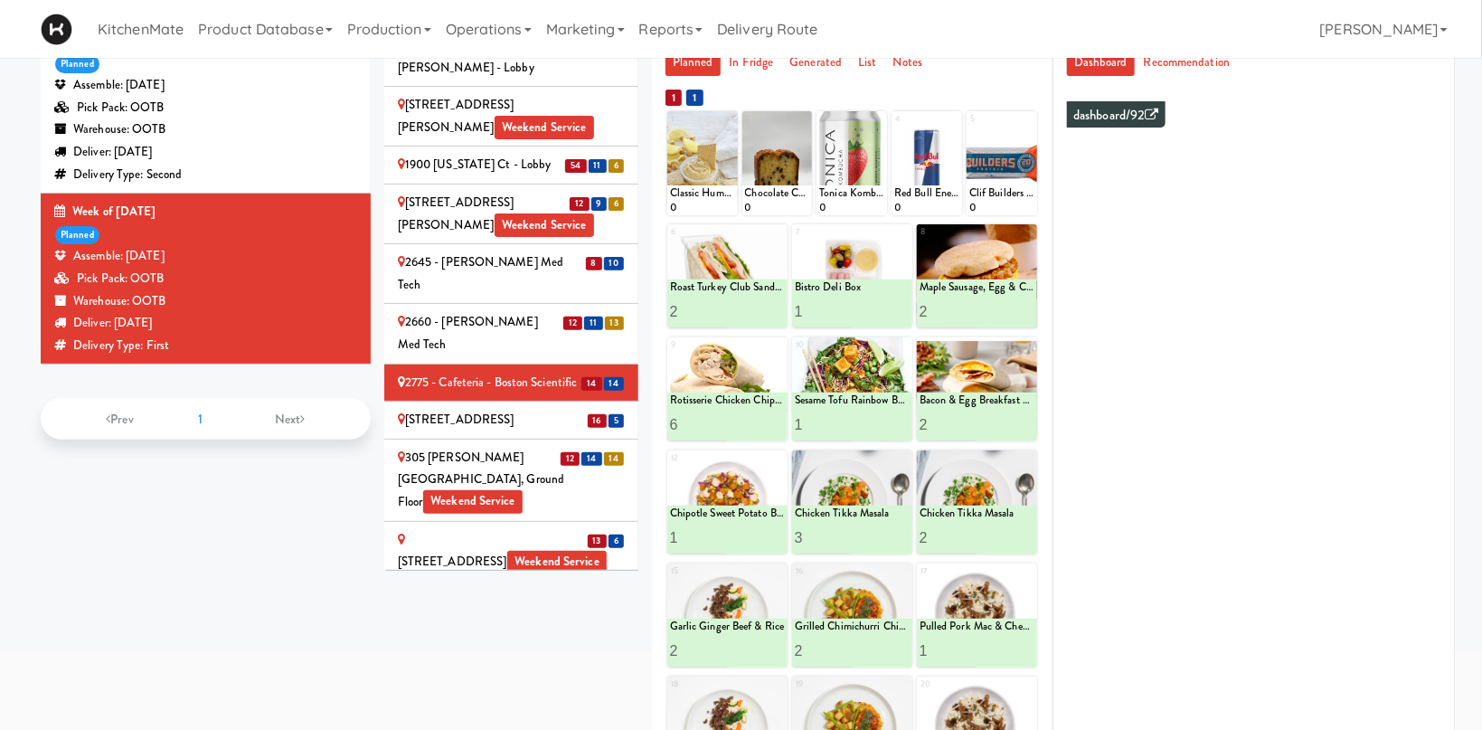
click at [468, 409] on div "2 Lansing Square" at bounding box center [511, 420] width 227 height 23
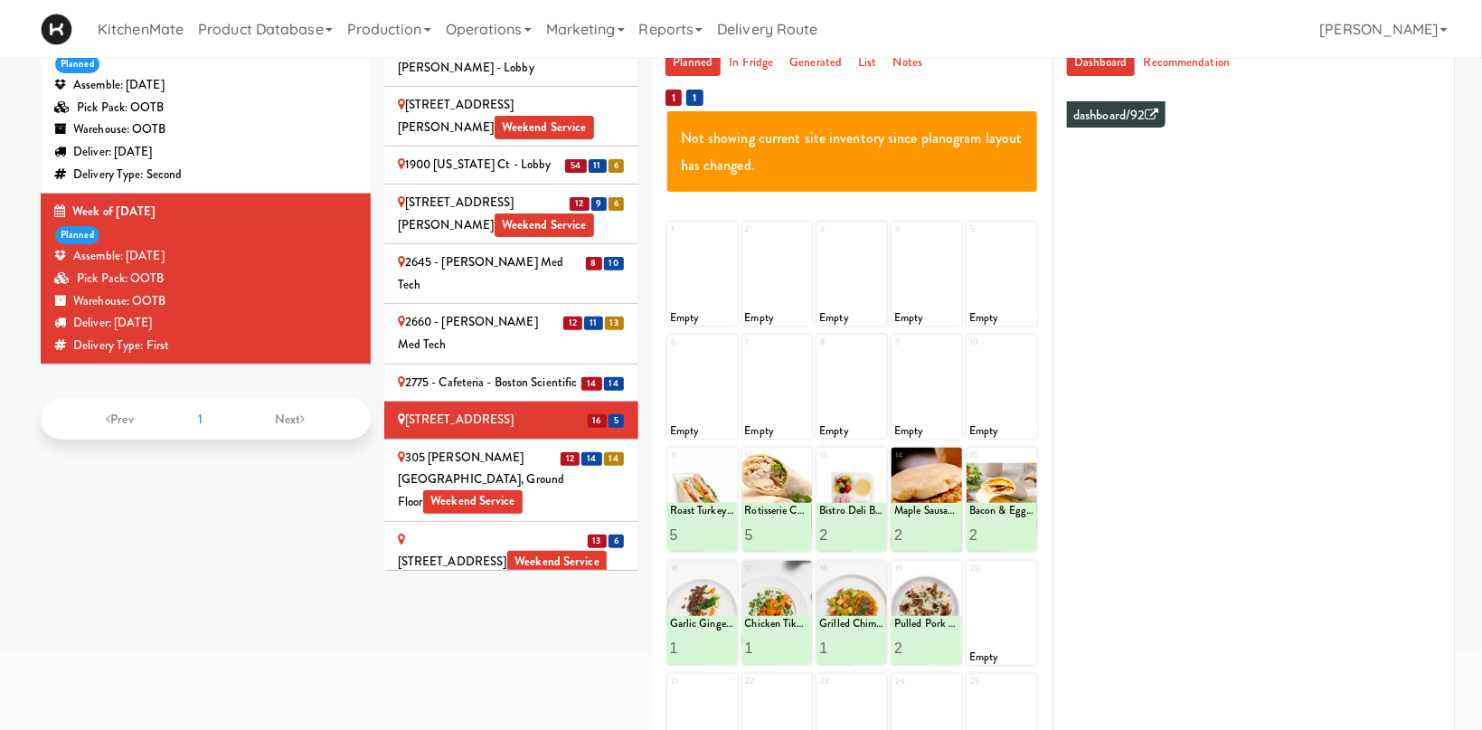
click at [537, 447] on div "305 Milner - West Corridor, Ground Floor Weekend Service" at bounding box center [511, 480] width 227 height 67
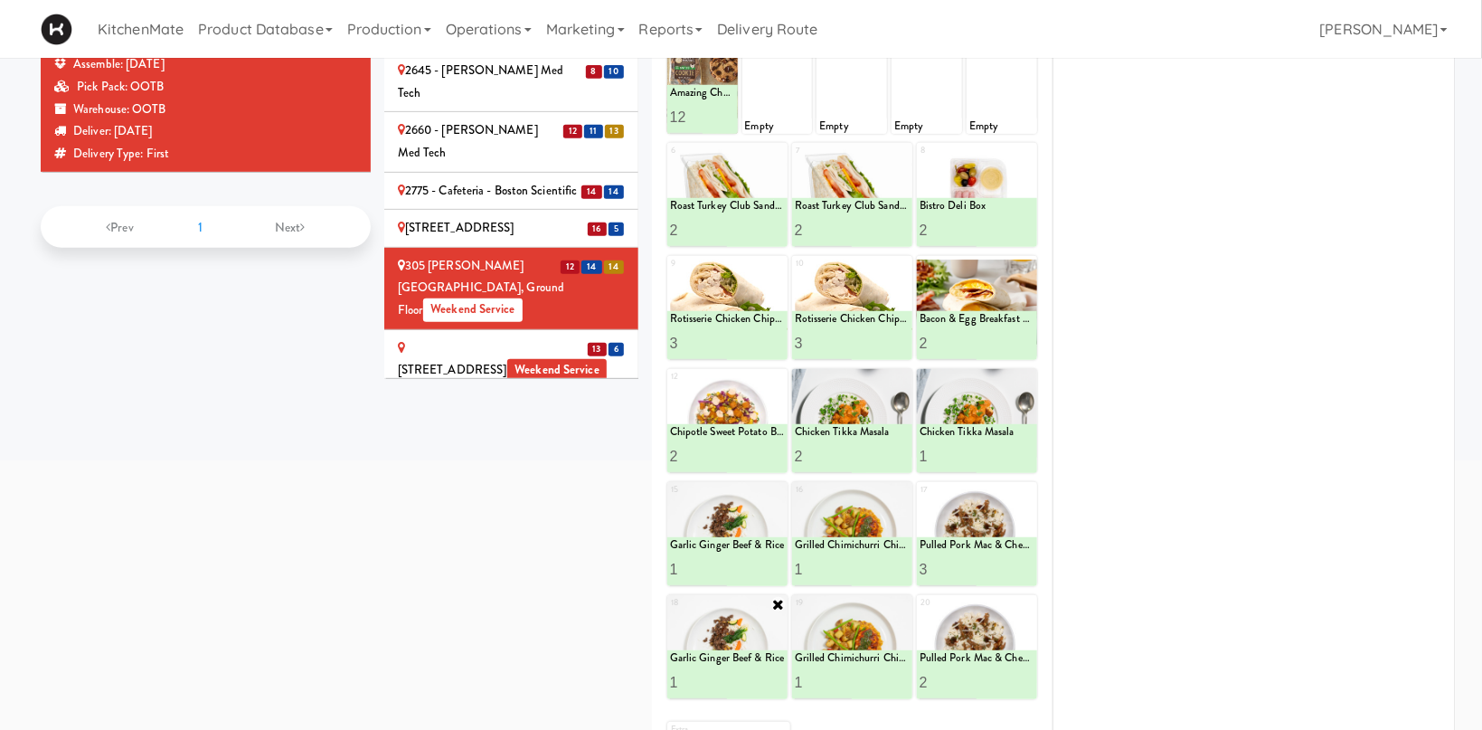
scroll to position [423, 0]
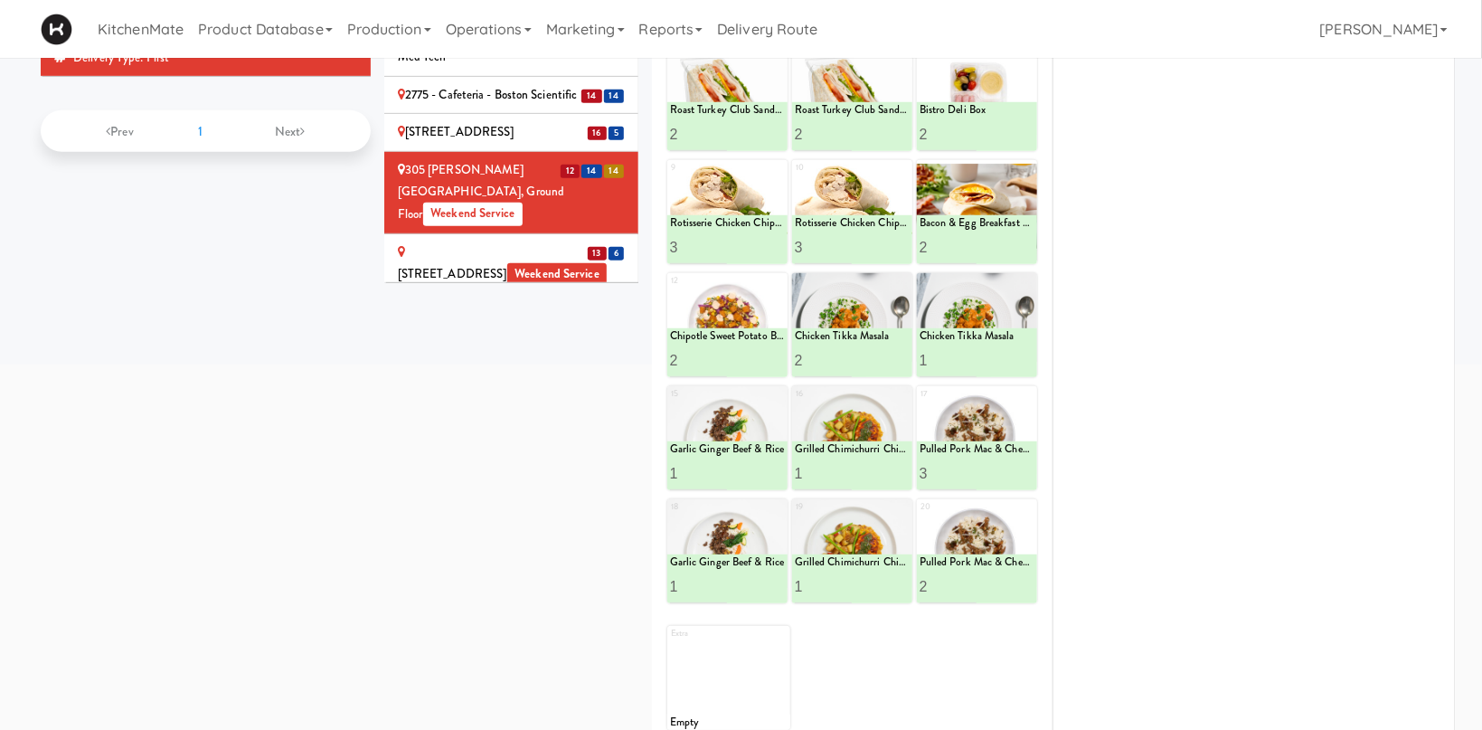
click at [507, 263] on span "Weekend Service" at bounding box center [556, 275] width 99 height 24
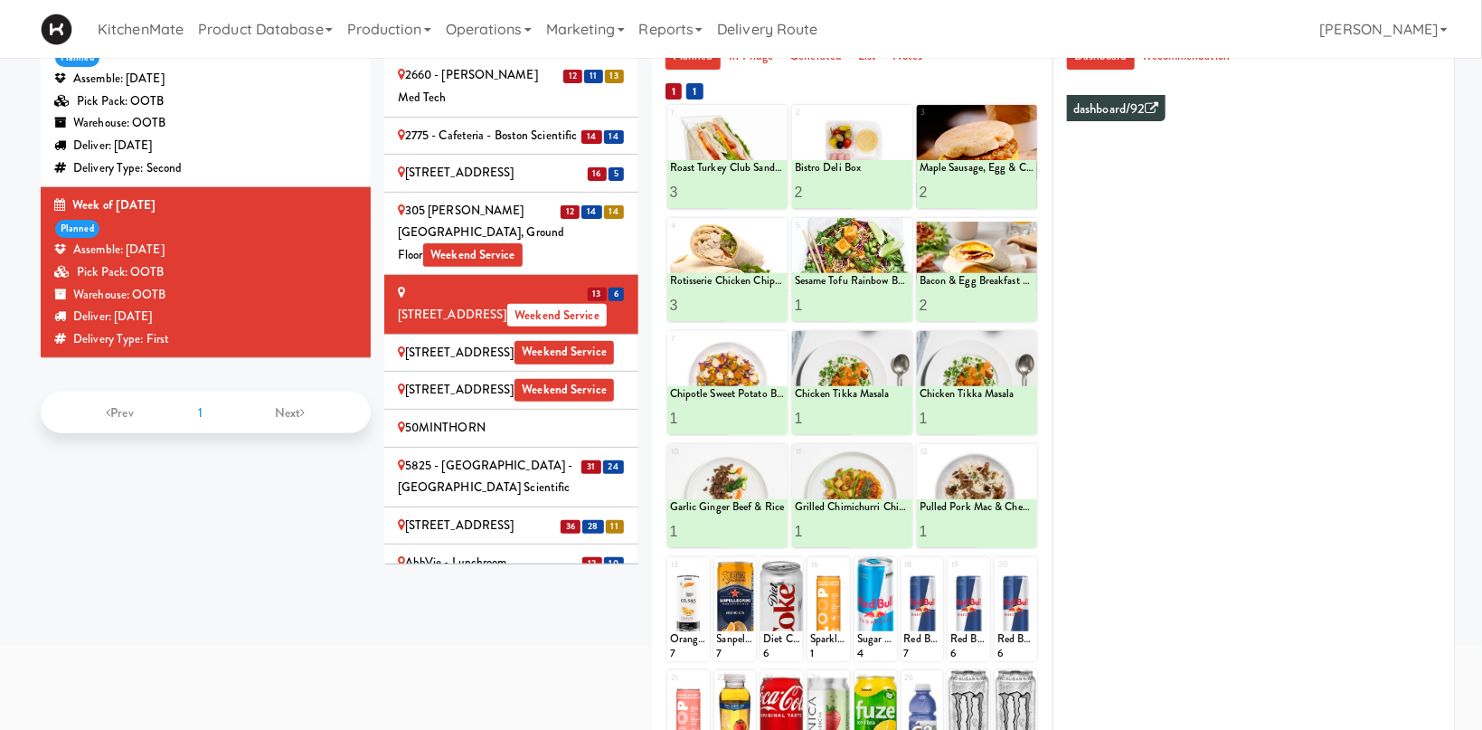
scroll to position [249, 0]
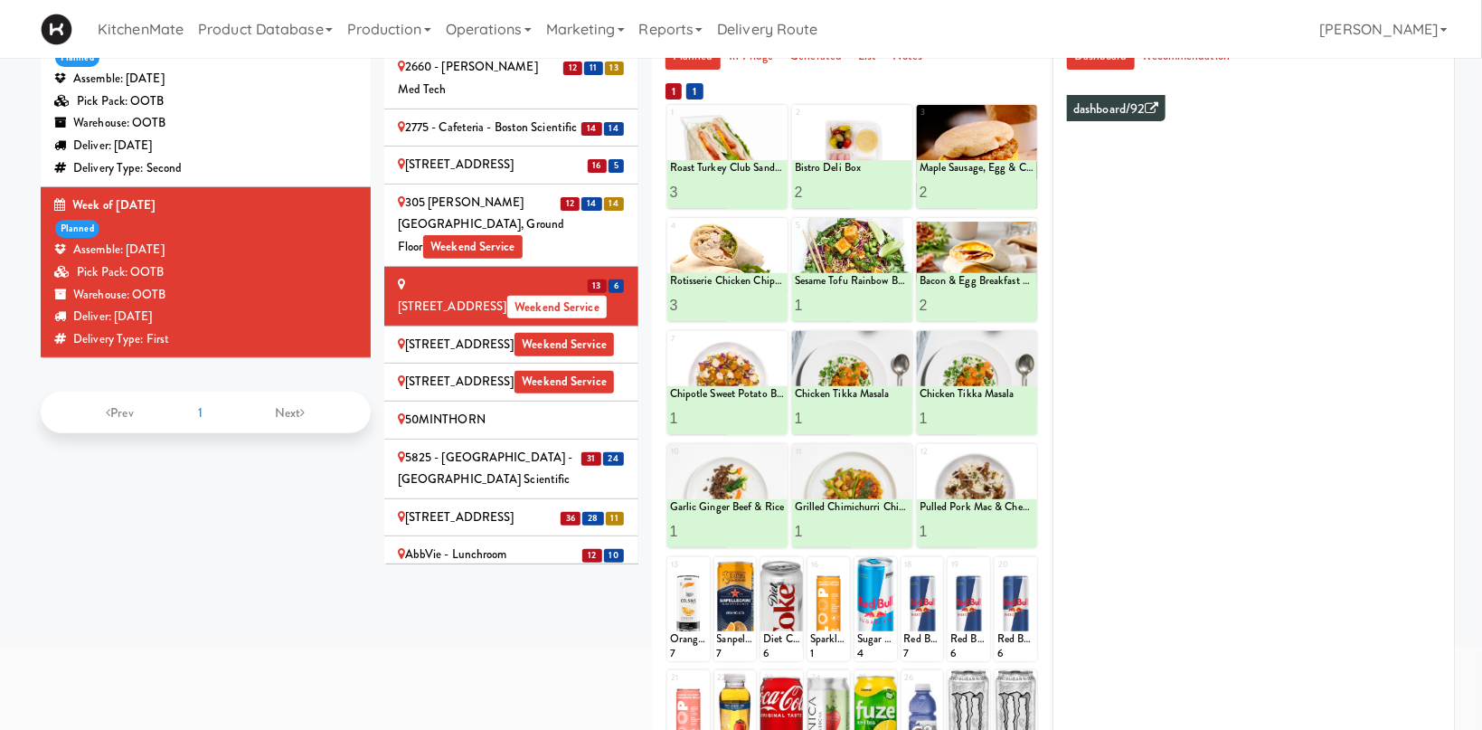
click at [483, 409] on div "50MINTHORN" at bounding box center [511, 420] width 227 height 23
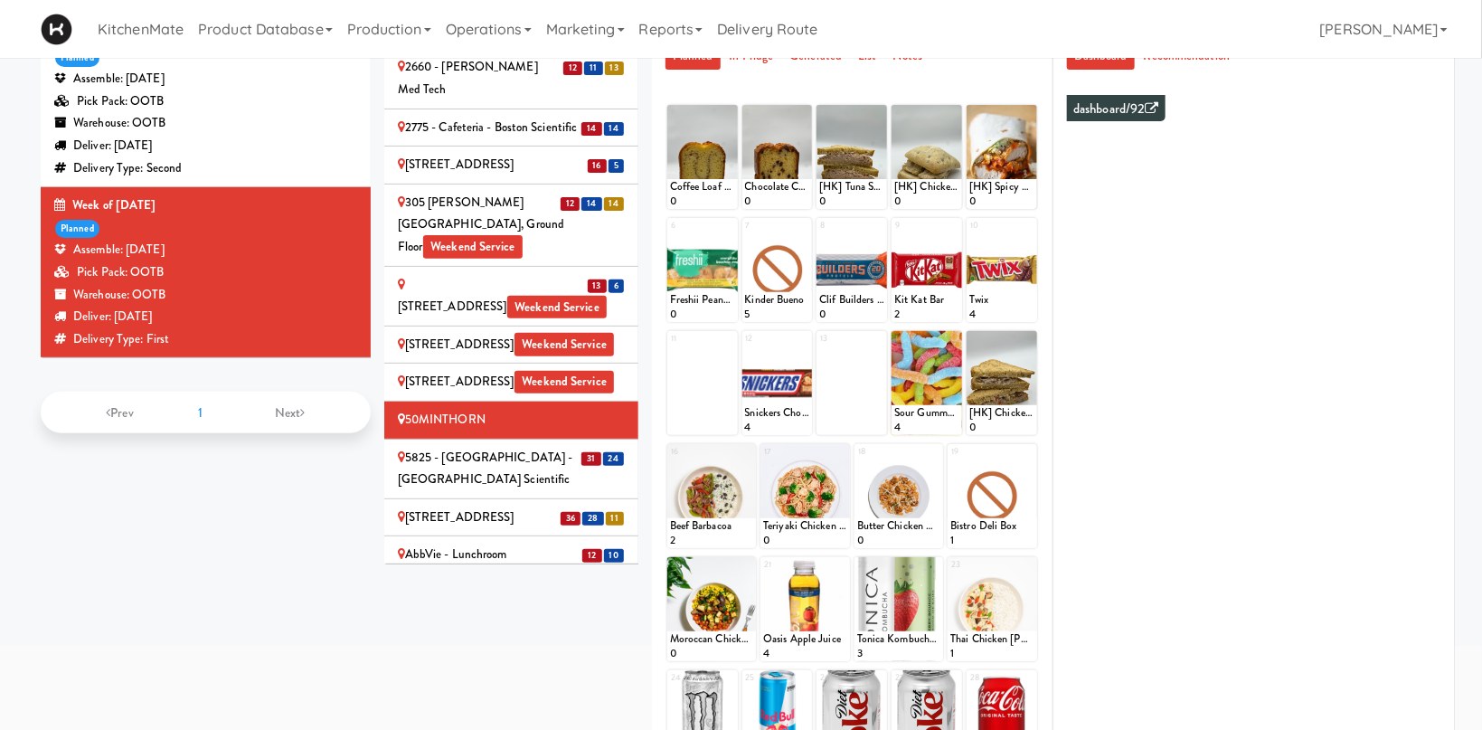
click at [489, 447] on div "5825 - Creekside Commons - Boston Scientific" at bounding box center [511, 469] width 227 height 44
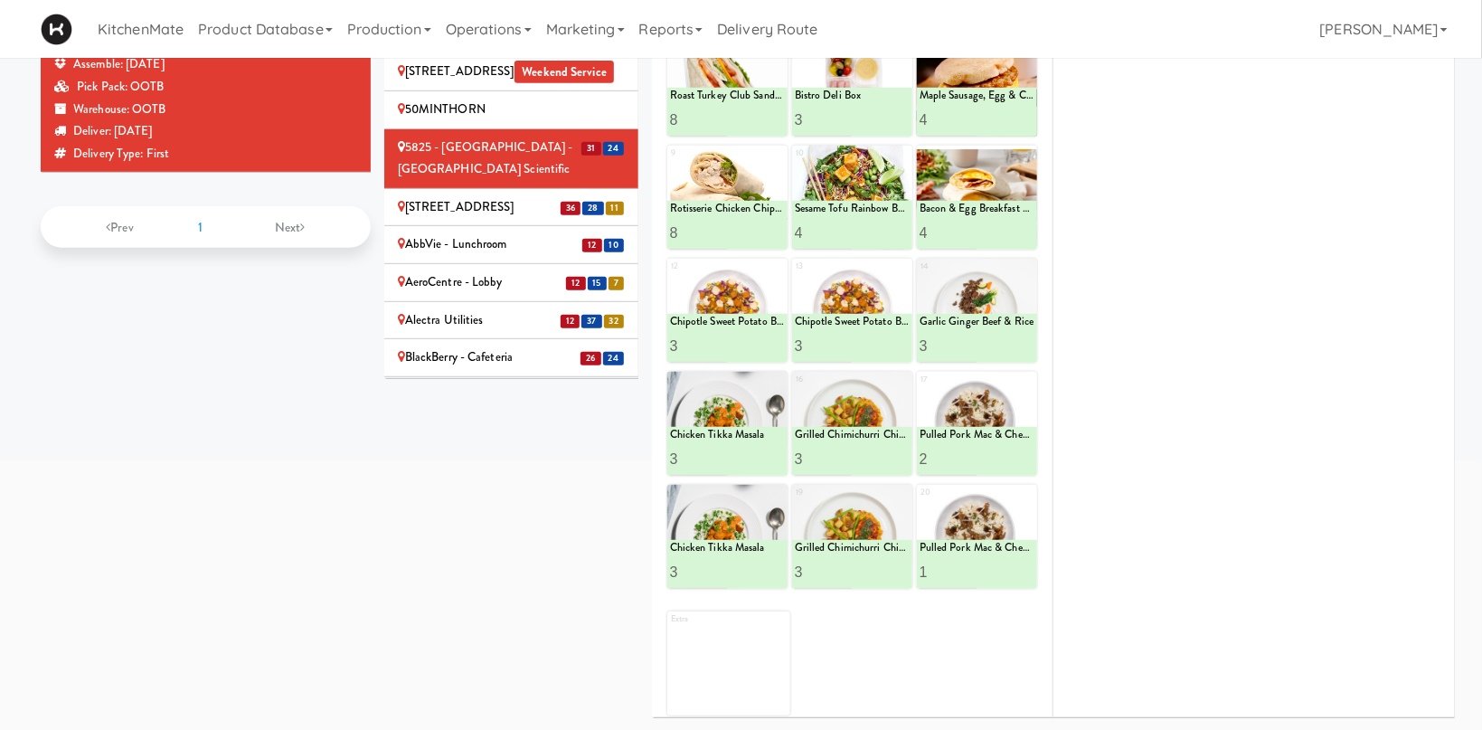
scroll to position [231, 0]
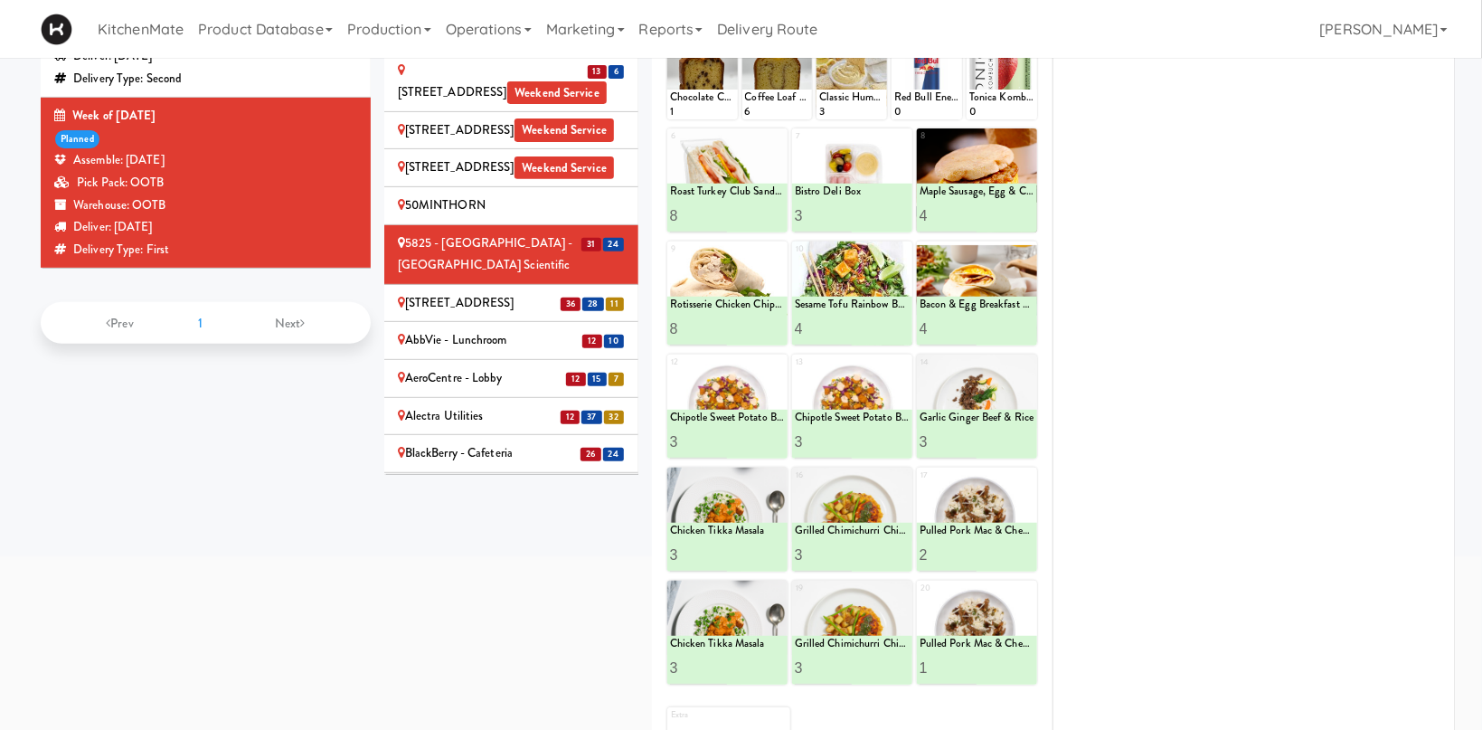
click at [512, 292] on div "6925 Century Avenue" at bounding box center [511, 303] width 227 height 23
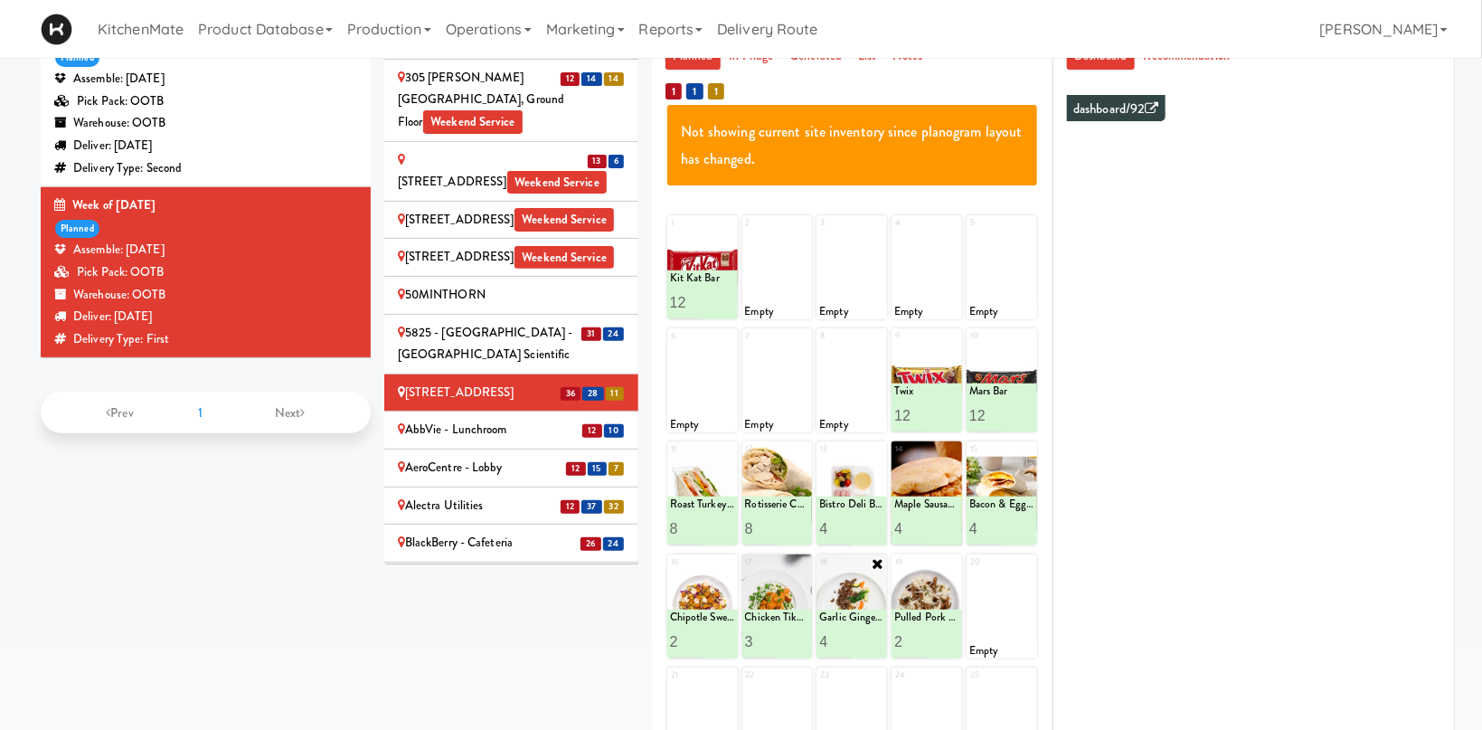
scroll to position [238, 0]
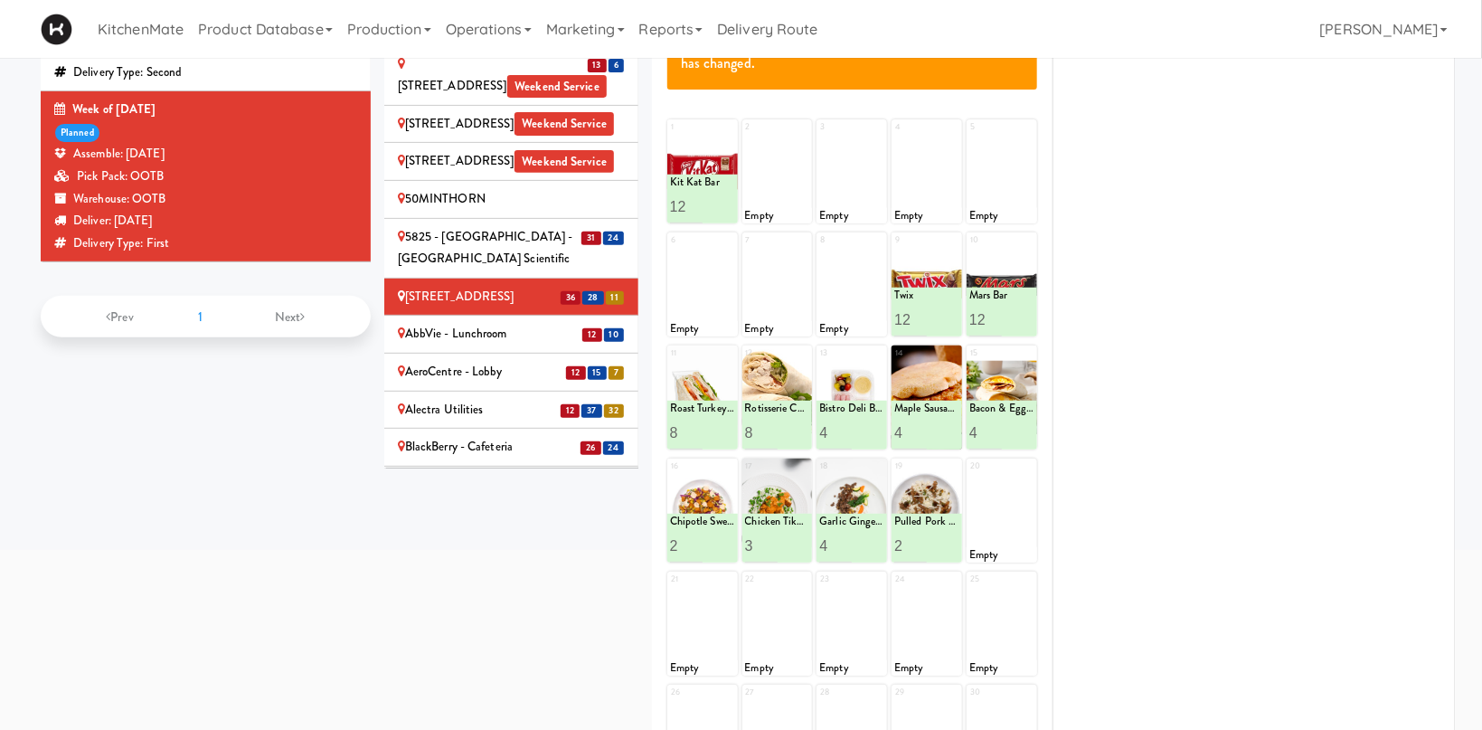
click at [431, 323] on div "AbbVie - Lunchroom" at bounding box center [511, 334] width 227 height 23
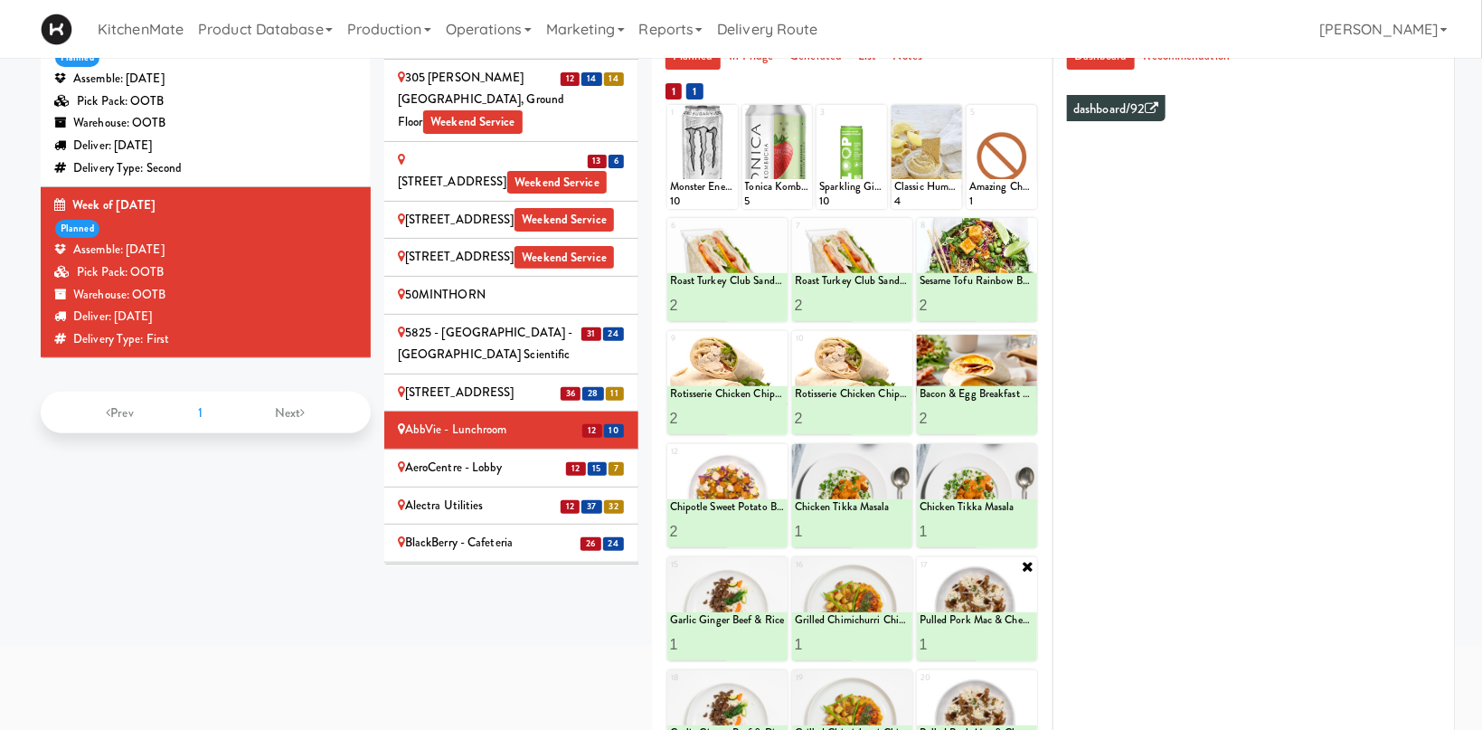
scroll to position [327, 0]
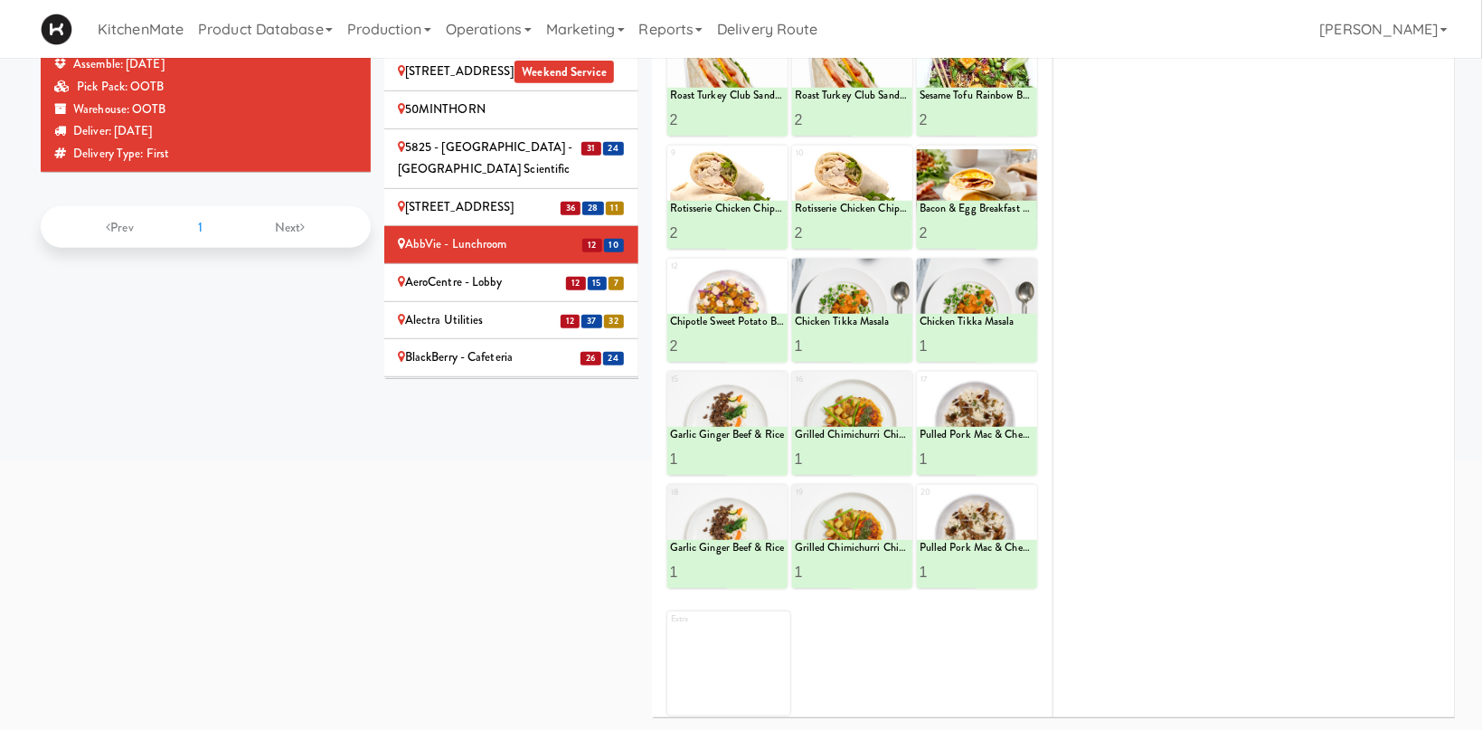
click at [469, 271] on div "AeroCentre - Lobby" at bounding box center [511, 282] width 227 height 23
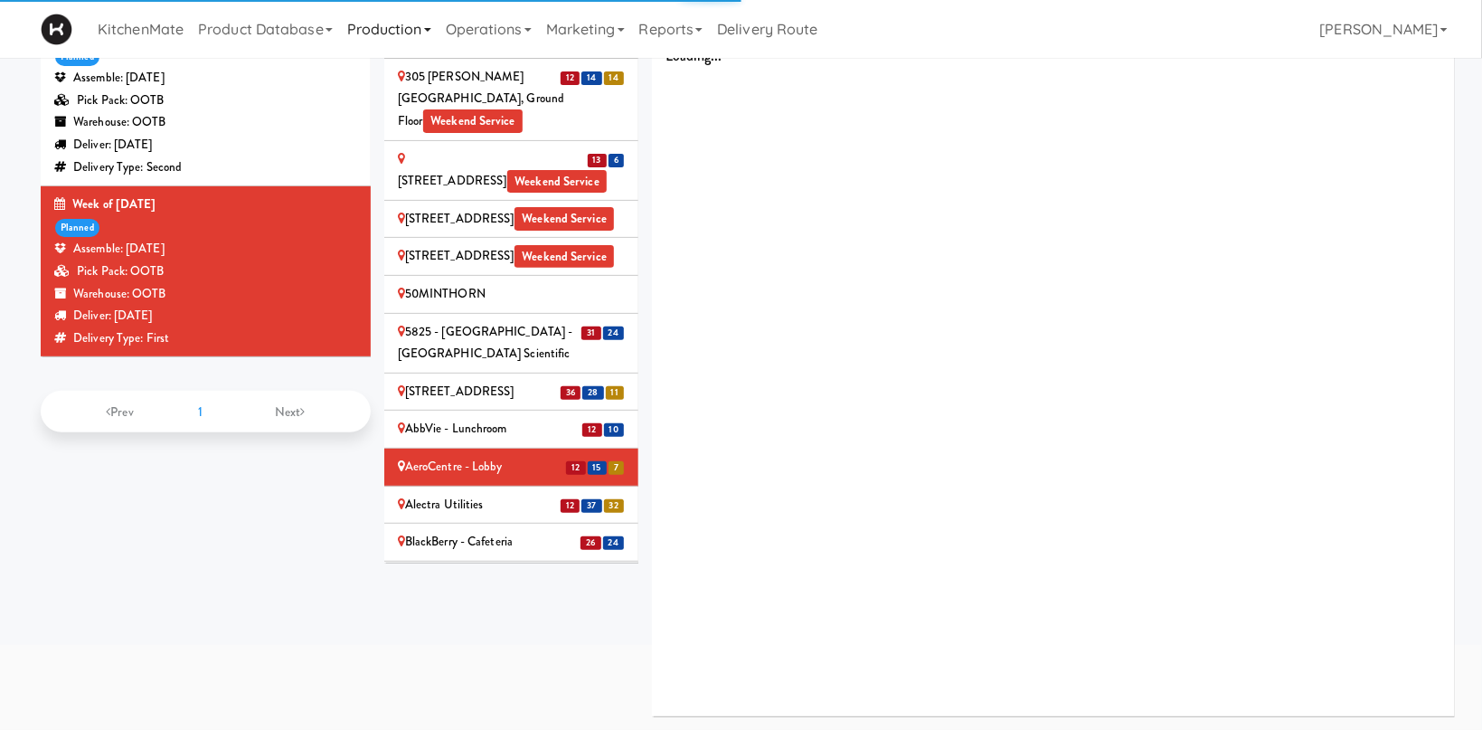
scroll to position [142, 0]
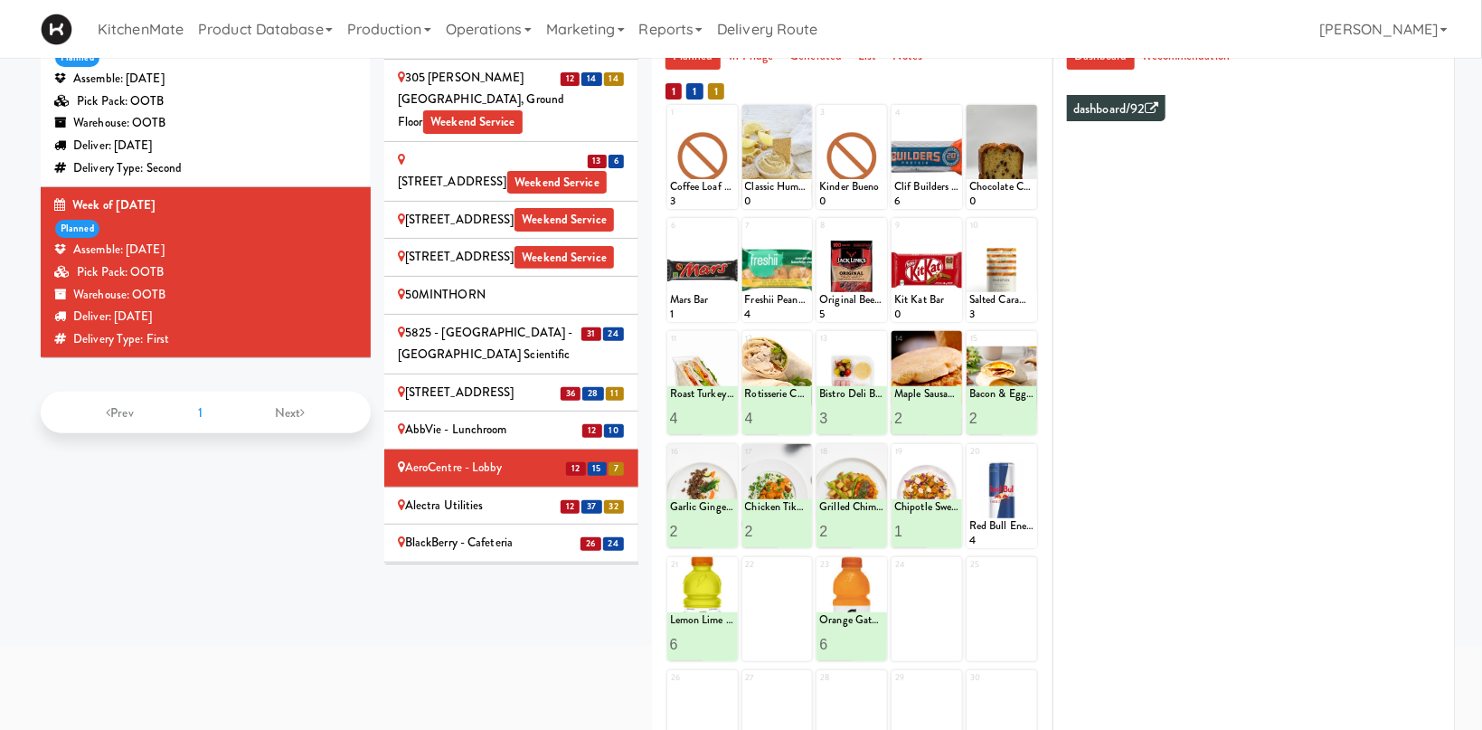
click at [468, 487] on li "12 37 32 Alectra Utilities" at bounding box center [511, 506] width 254 height 38
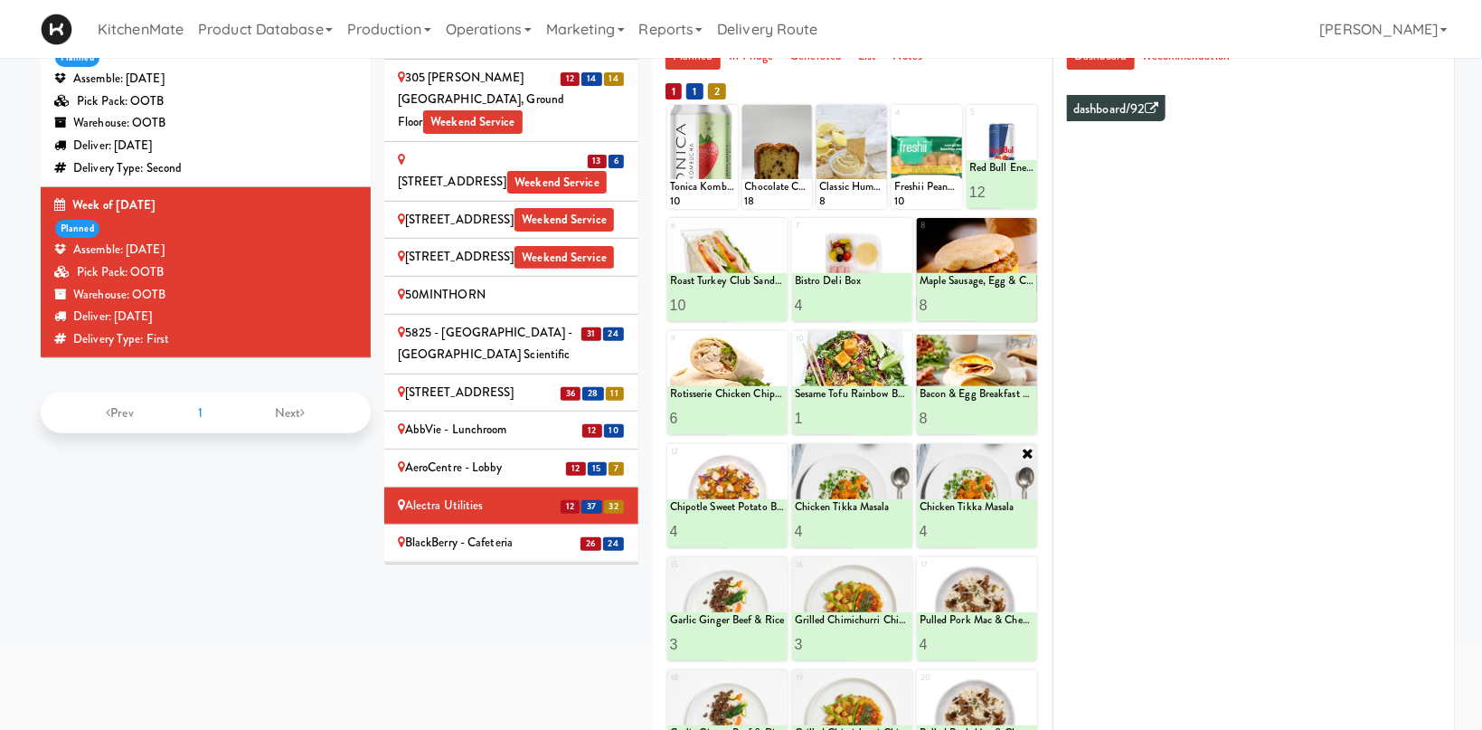
scroll to position [238, 0]
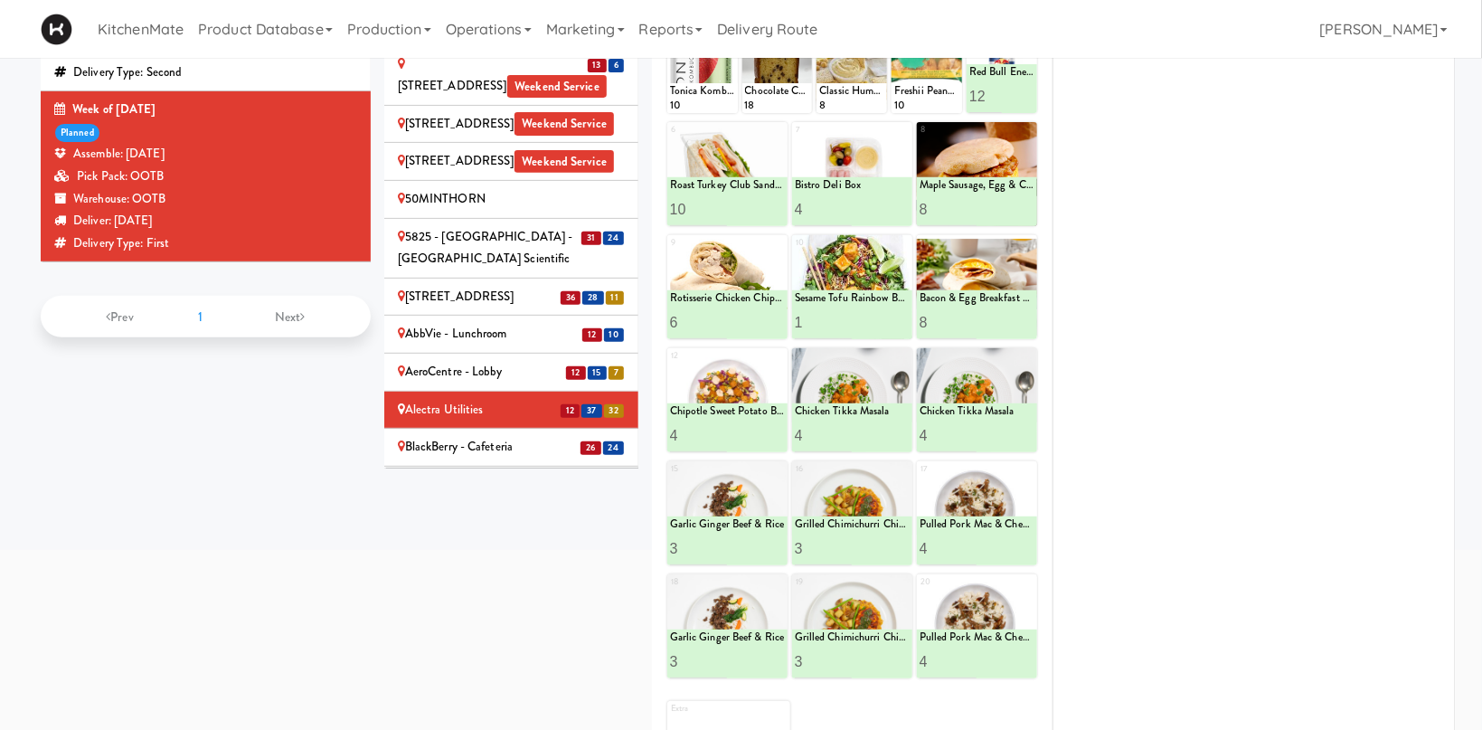
click at [475, 436] on div "BlackBerry - Cafeteria" at bounding box center [511, 447] width 227 height 23
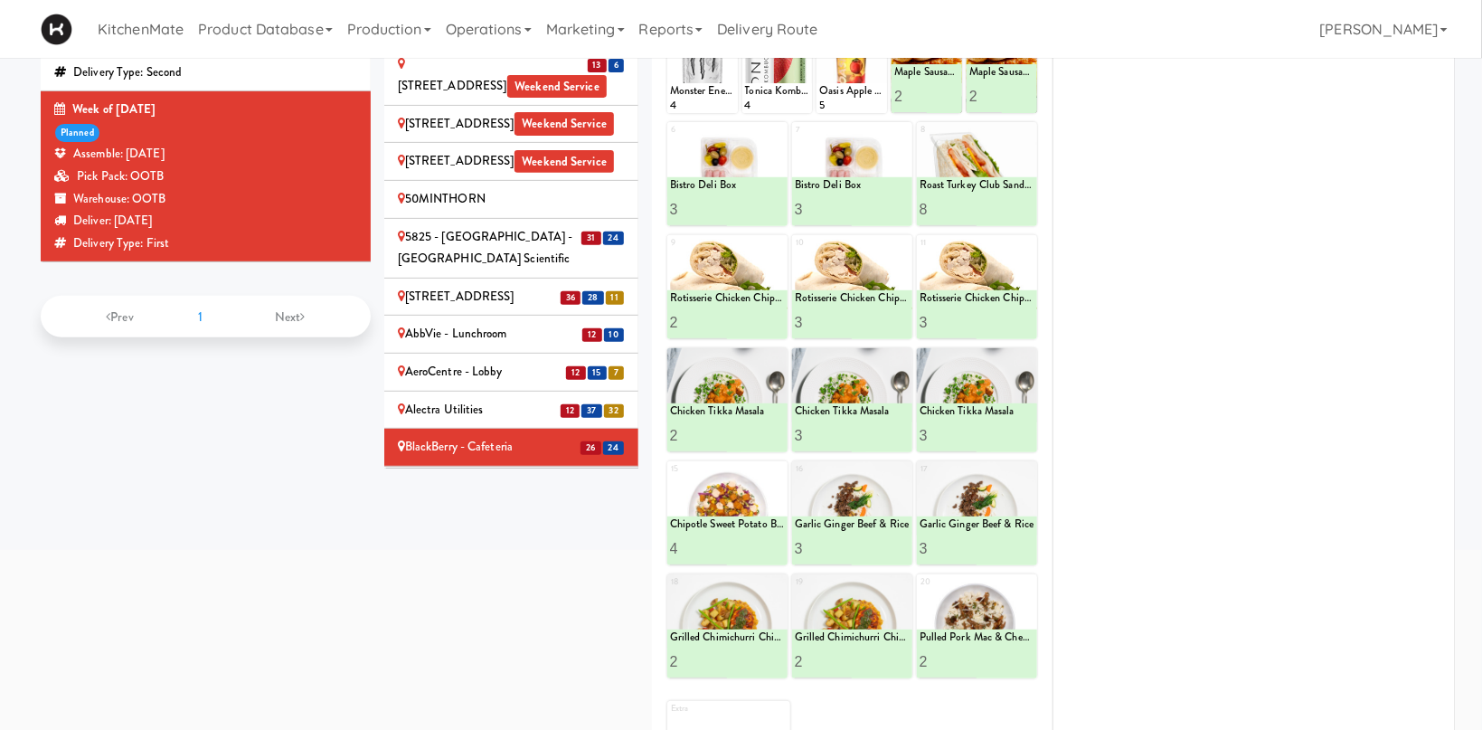
scroll to position [327, 0]
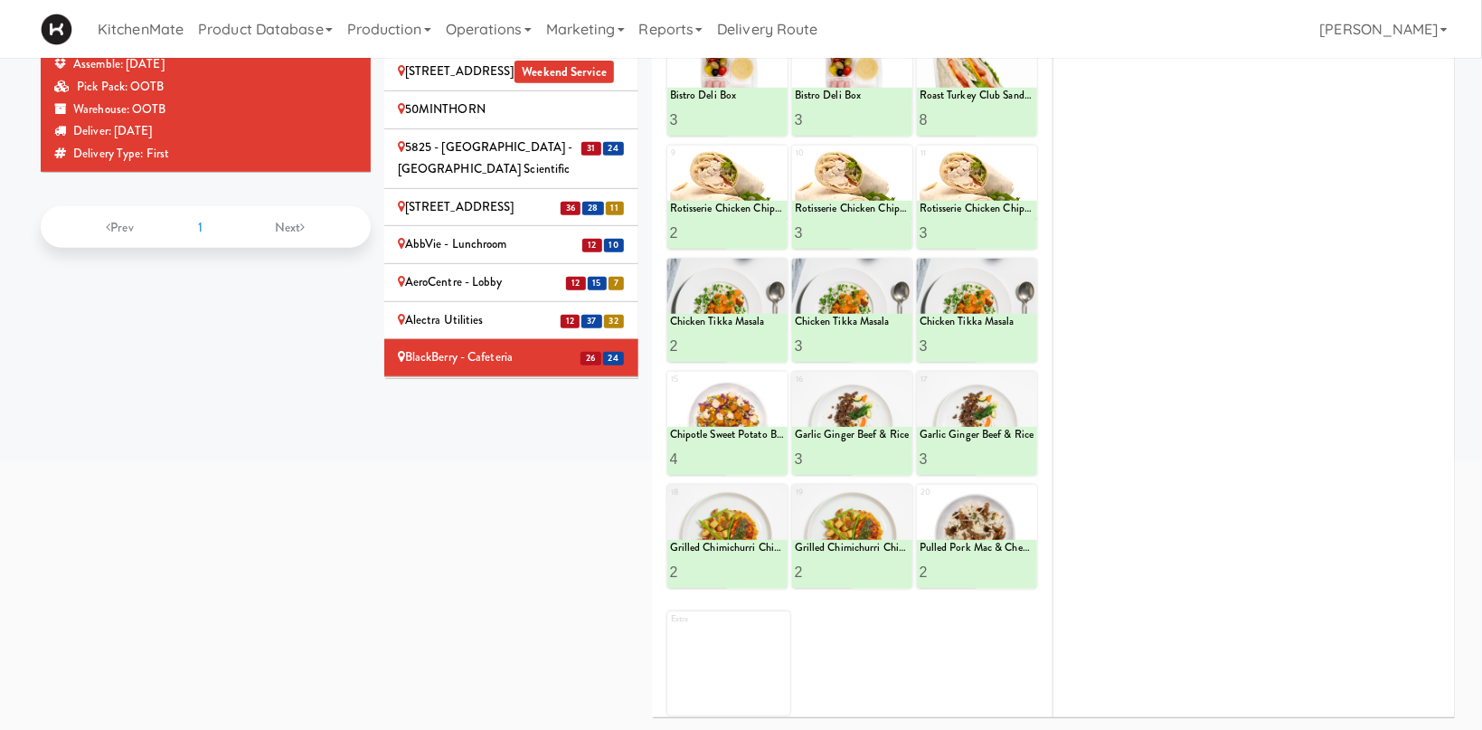
click at [526, 384] on div "BlackBerry - Cafeteria (Right)" at bounding box center [511, 395] width 227 height 23
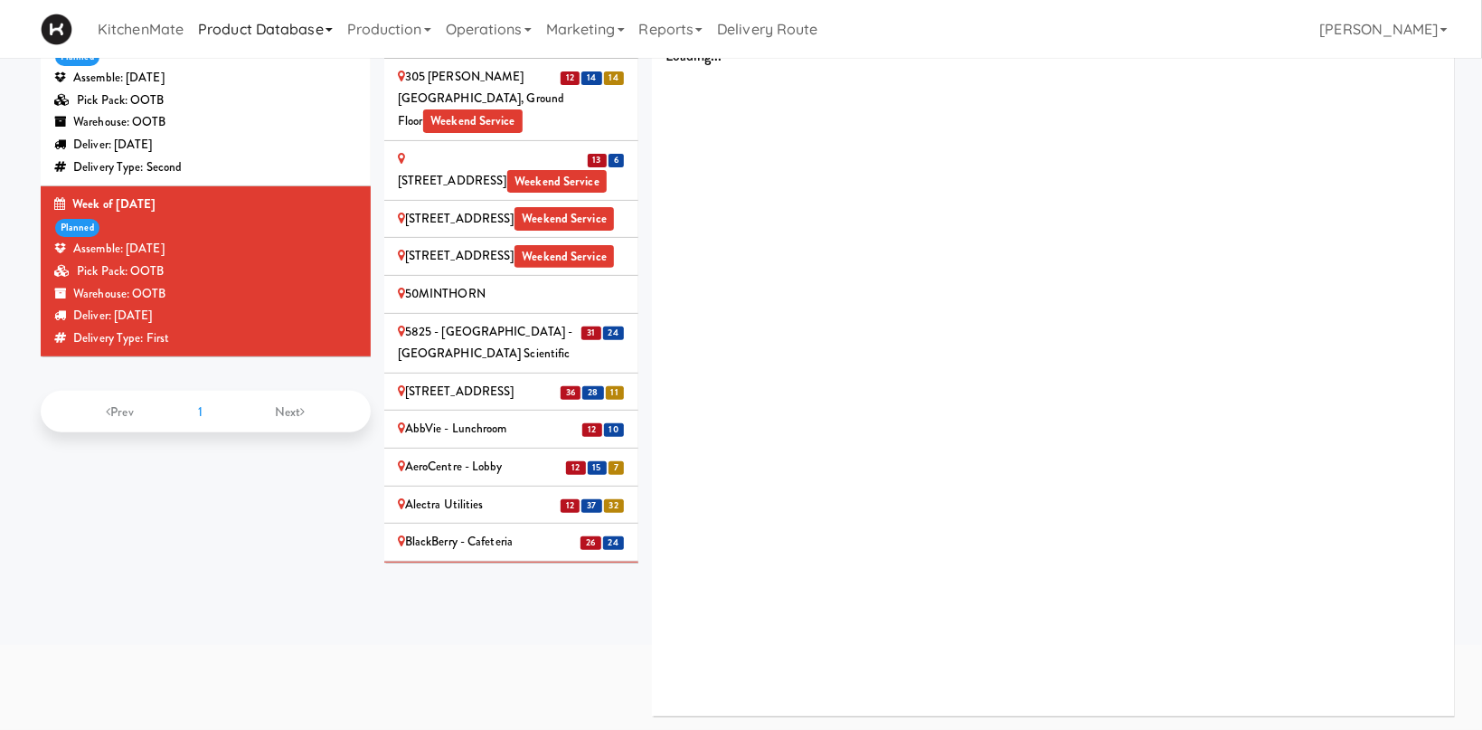
scroll to position [142, 0]
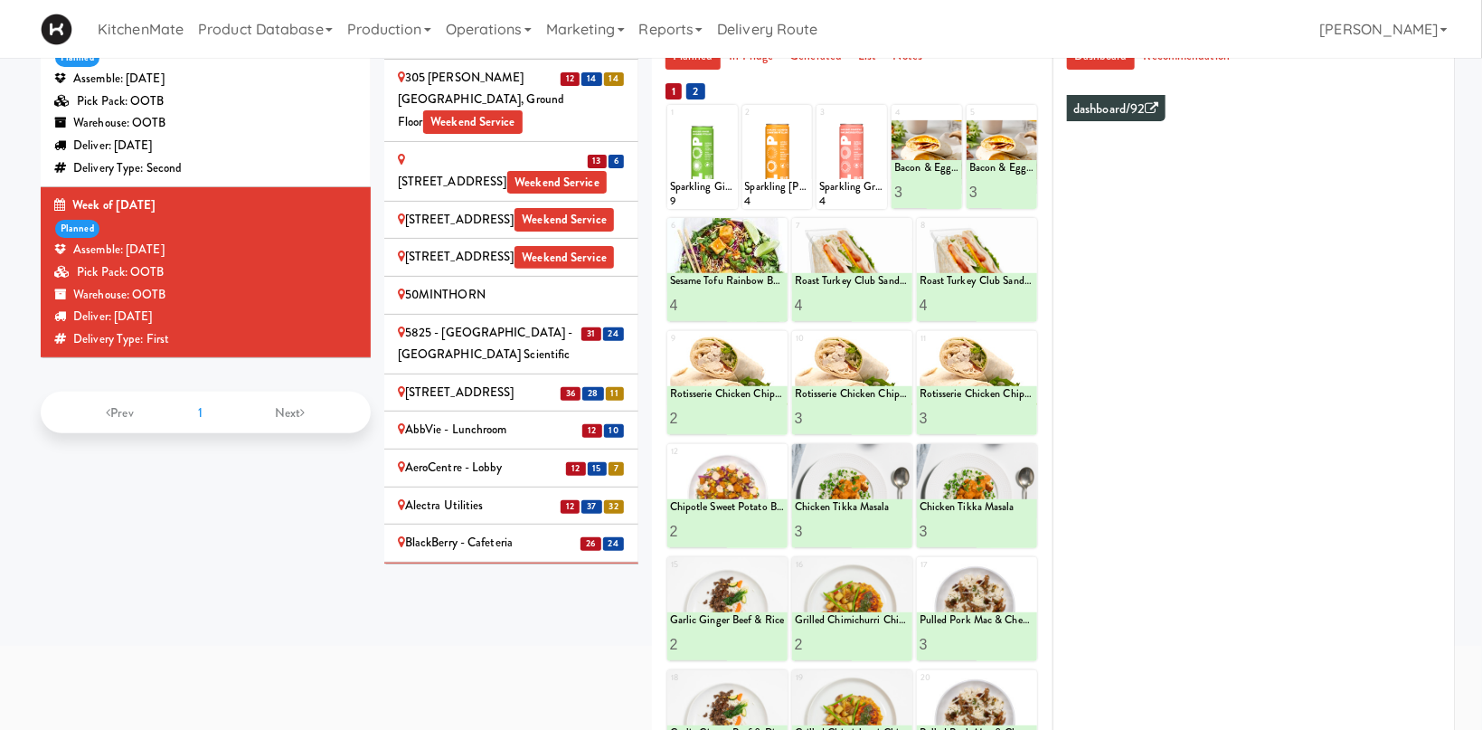
click at [540, 532] on div "BlackBerry - Cafeteria" at bounding box center [511, 543] width 227 height 23
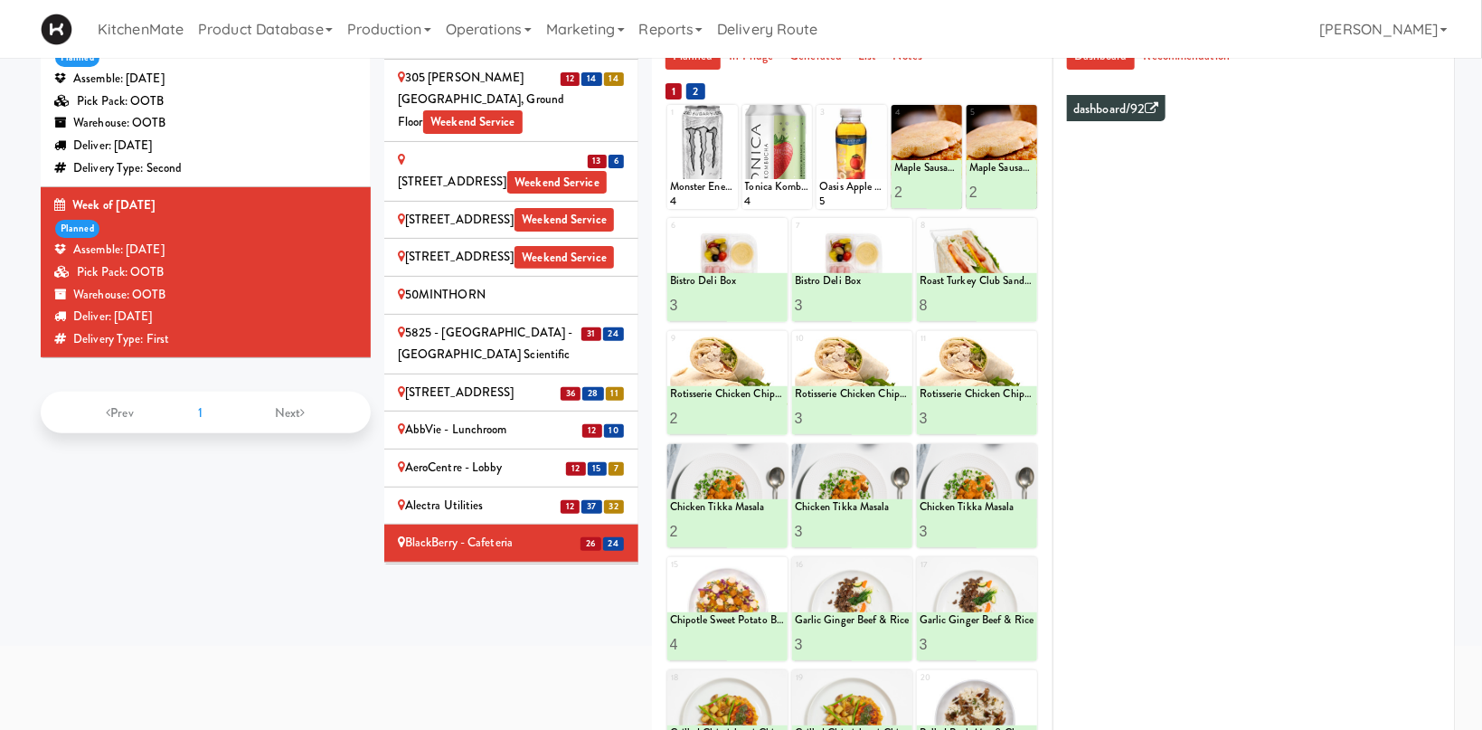
click at [489, 570] on div "BlackBerry - Cafeteria (Right)" at bounding box center [511, 581] width 227 height 23
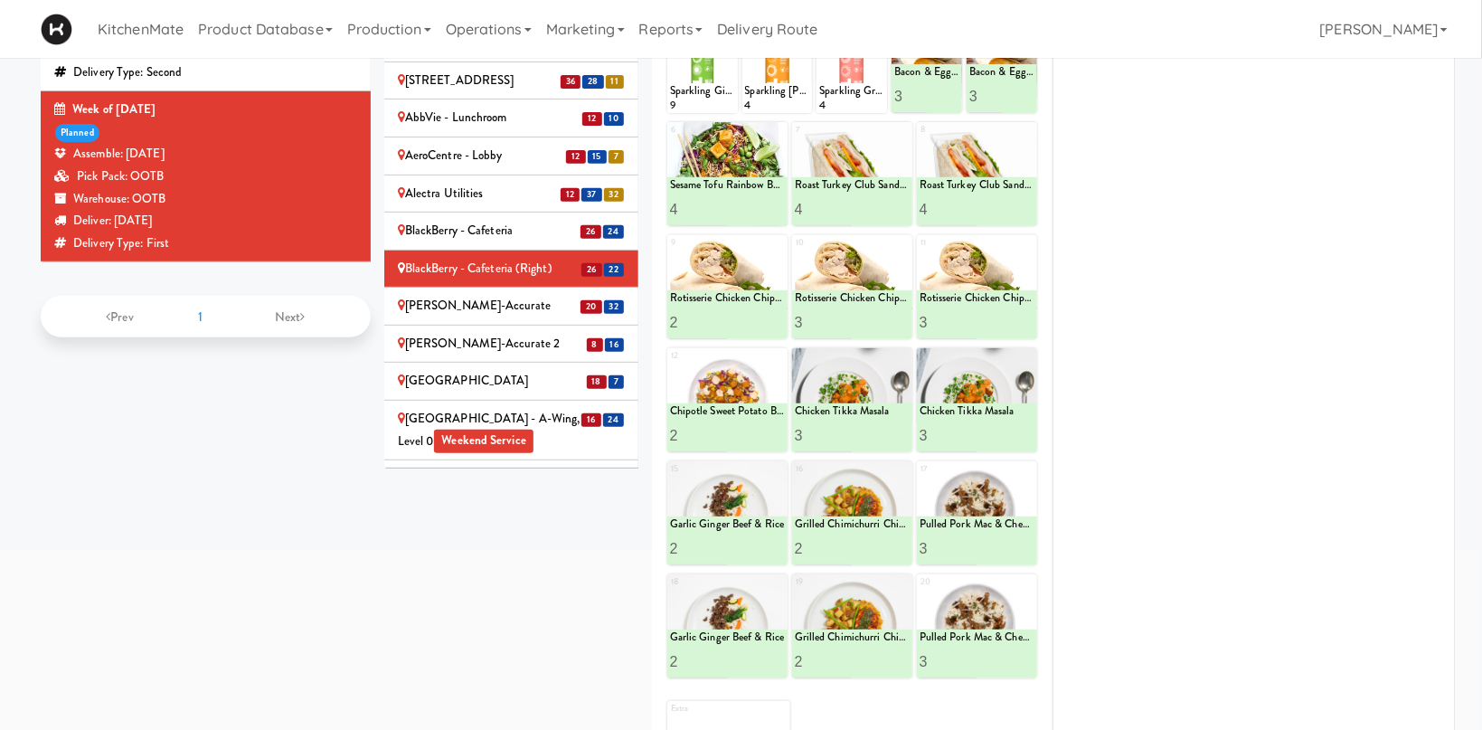
scroll to position [623, 0]
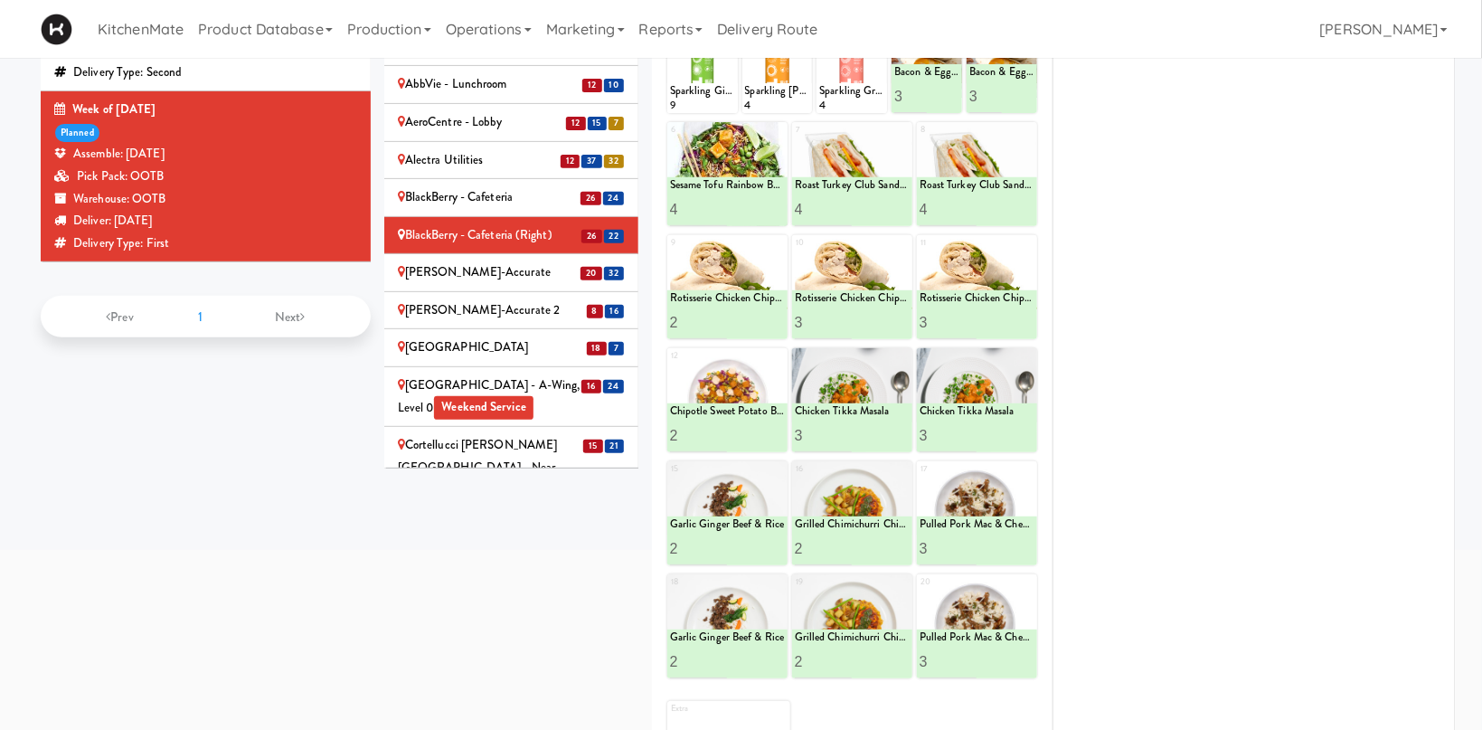
click at [472, 261] on div "[PERSON_NAME]-Accurate" at bounding box center [511, 272] width 227 height 23
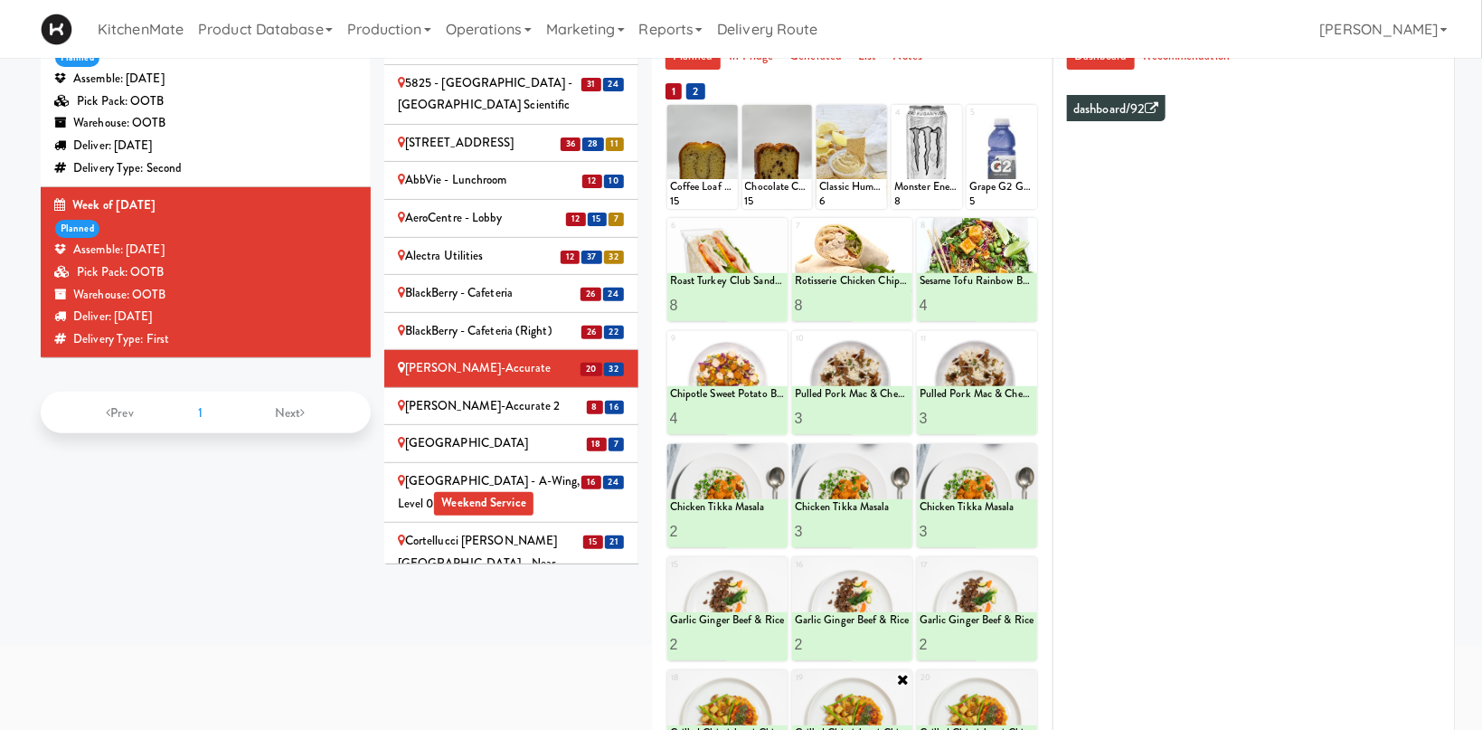
scroll to position [327, 0]
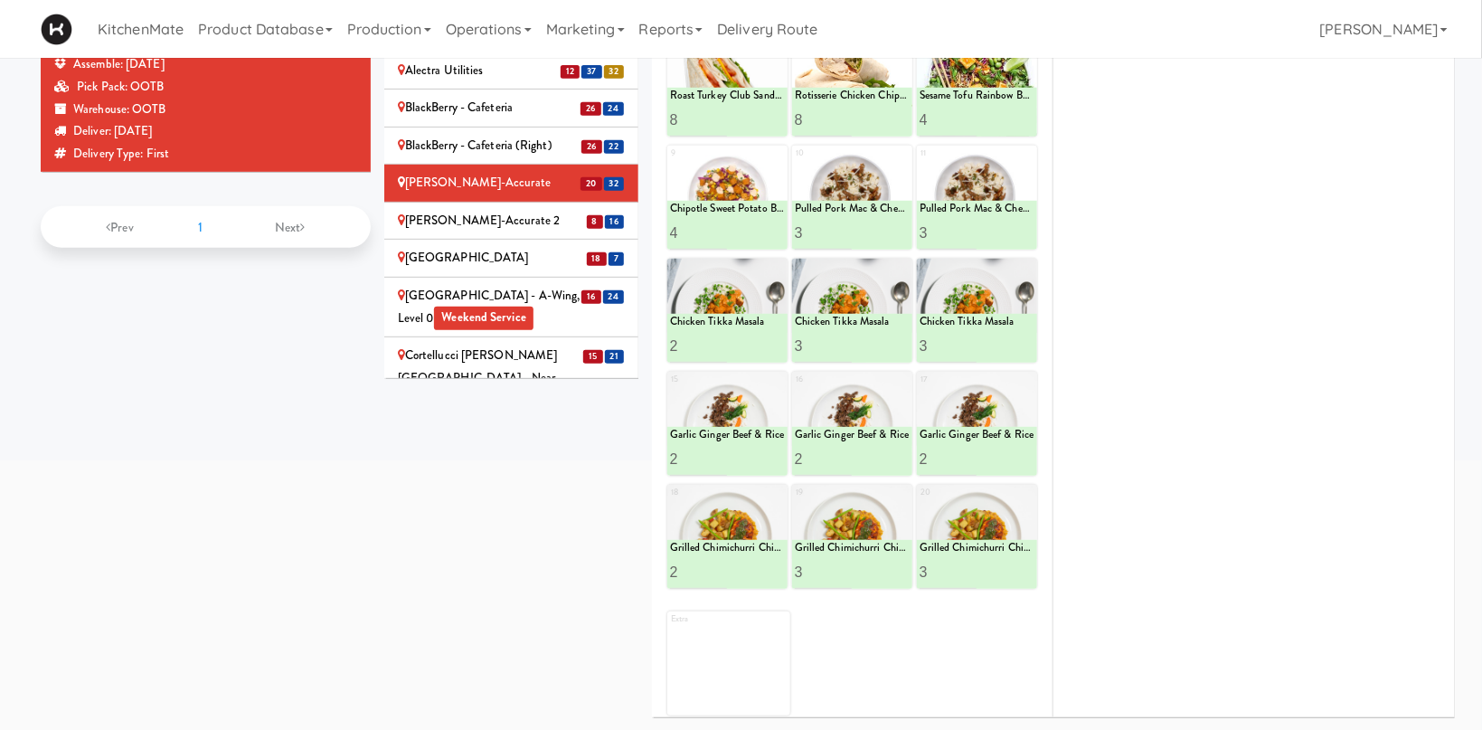
drag, startPoint x: 475, startPoint y: 138, endPoint x: 581, endPoint y: 83, distance: 120.1
click at [475, 210] on div "[PERSON_NAME]-Accurate 2" at bounding box center [511, 221] width 227 height 23
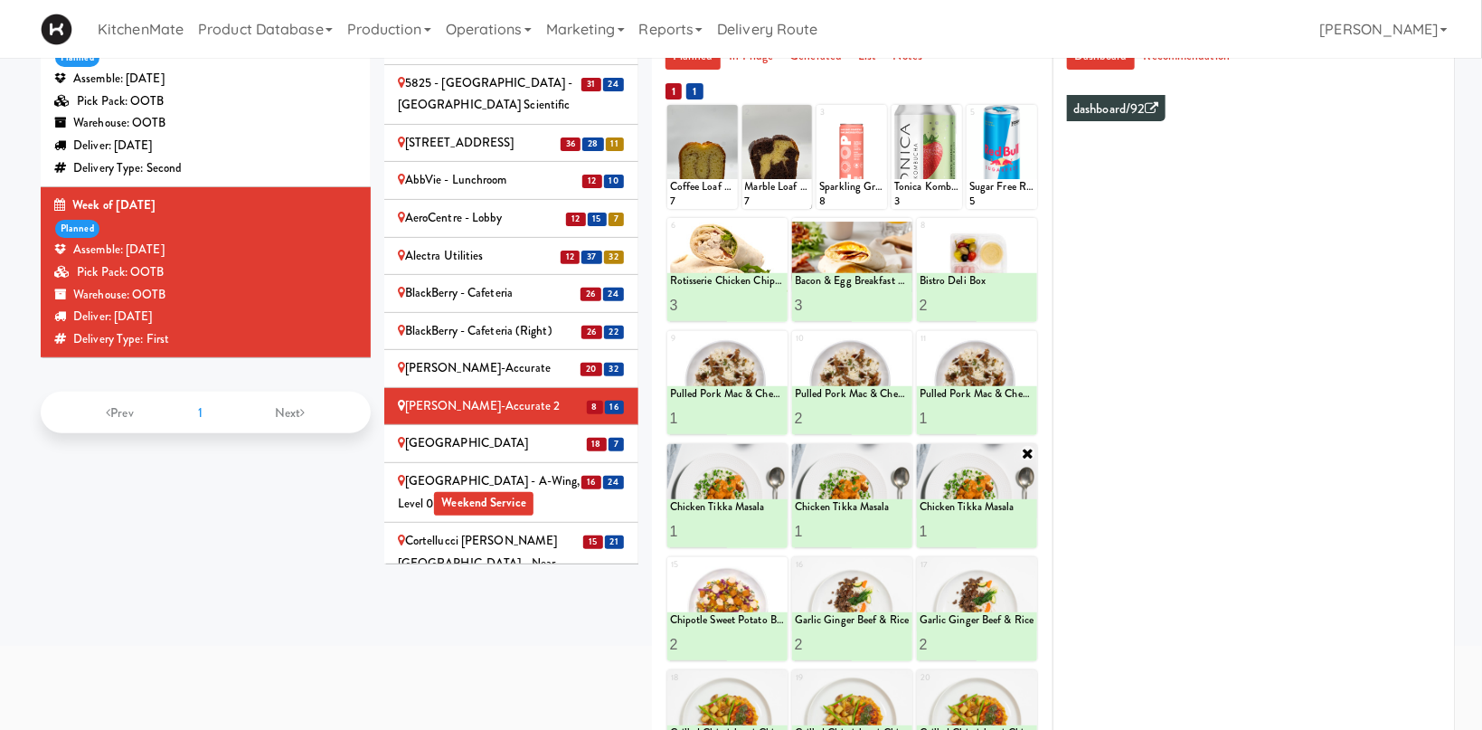
scroll to position [238, 0]
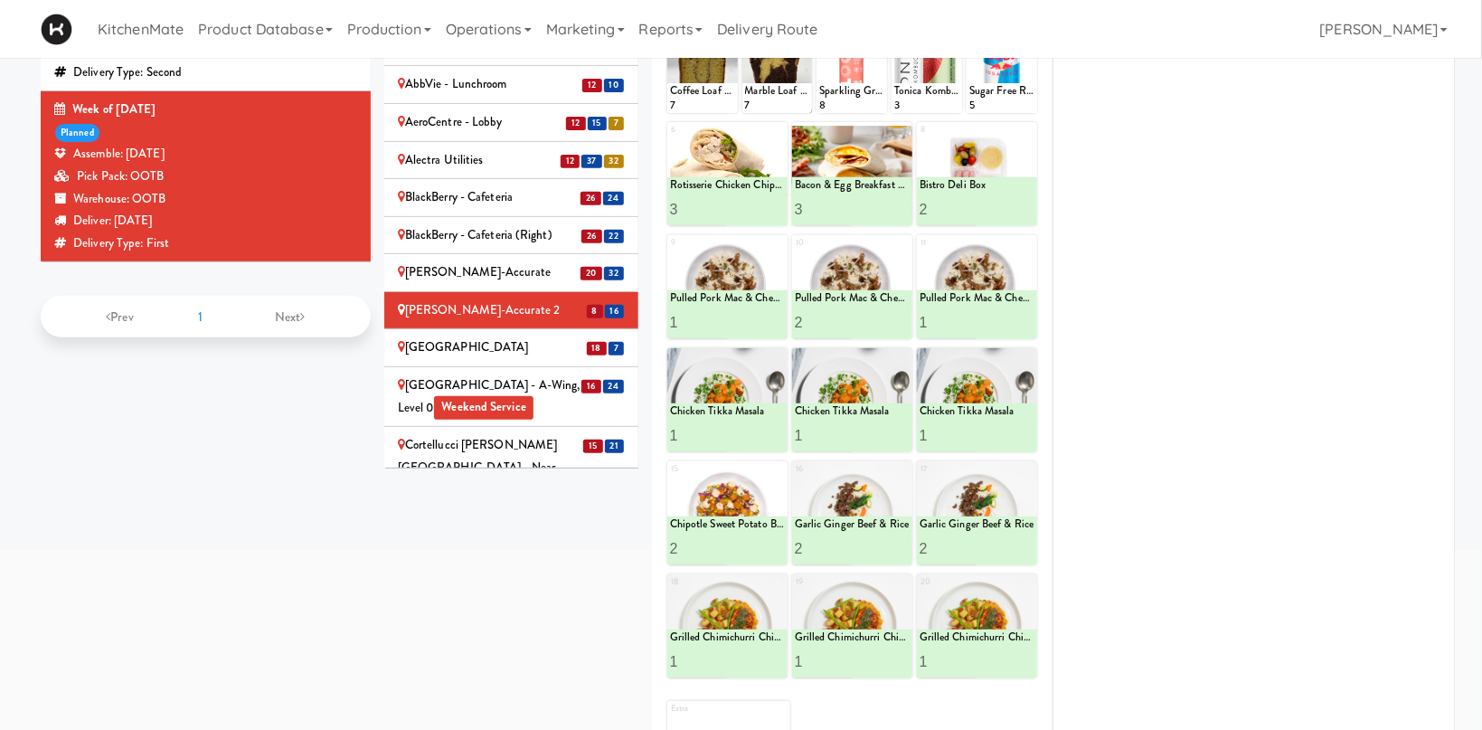
click at [480, 329] on li "18 7 Cafe Valleywood" at bounding box center [511, 348] width 254 height 38
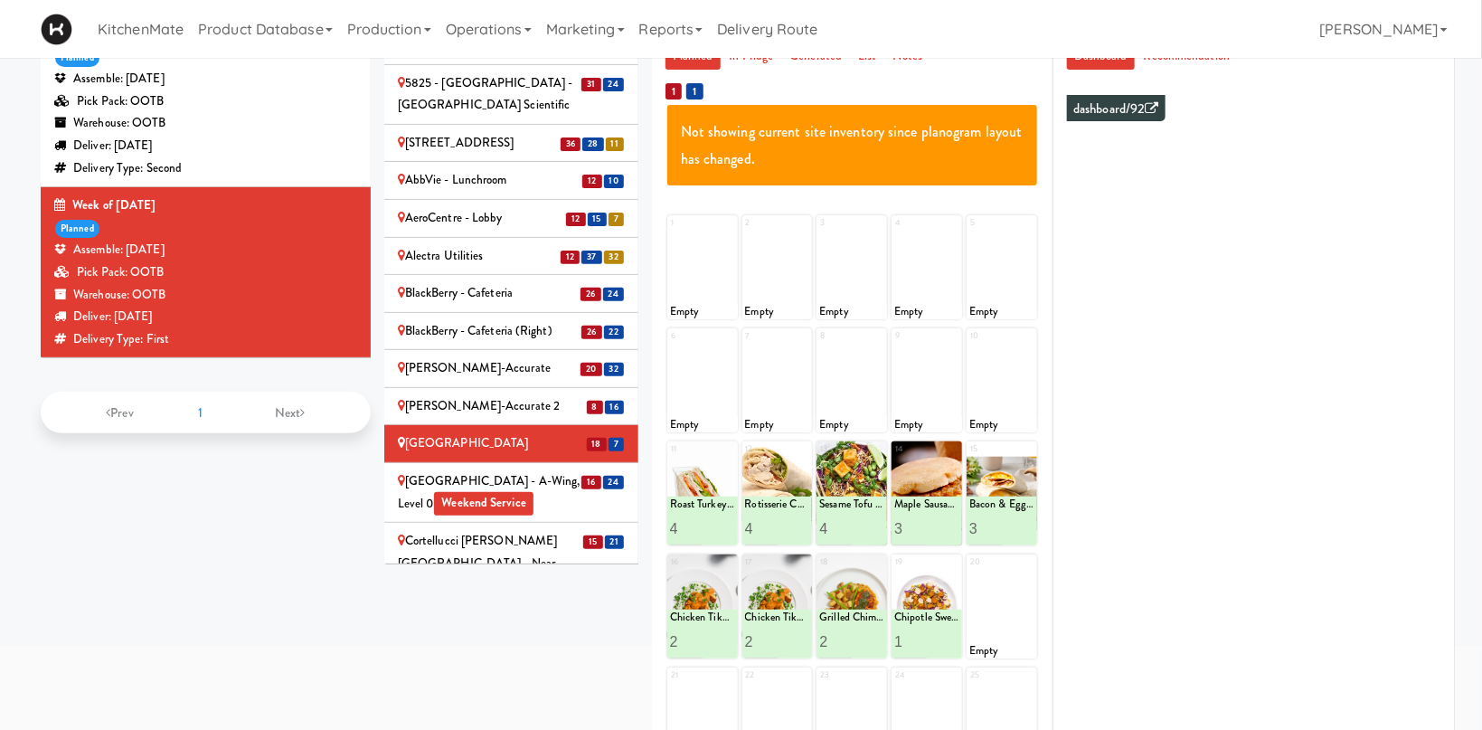
scroll to position [334, 0]
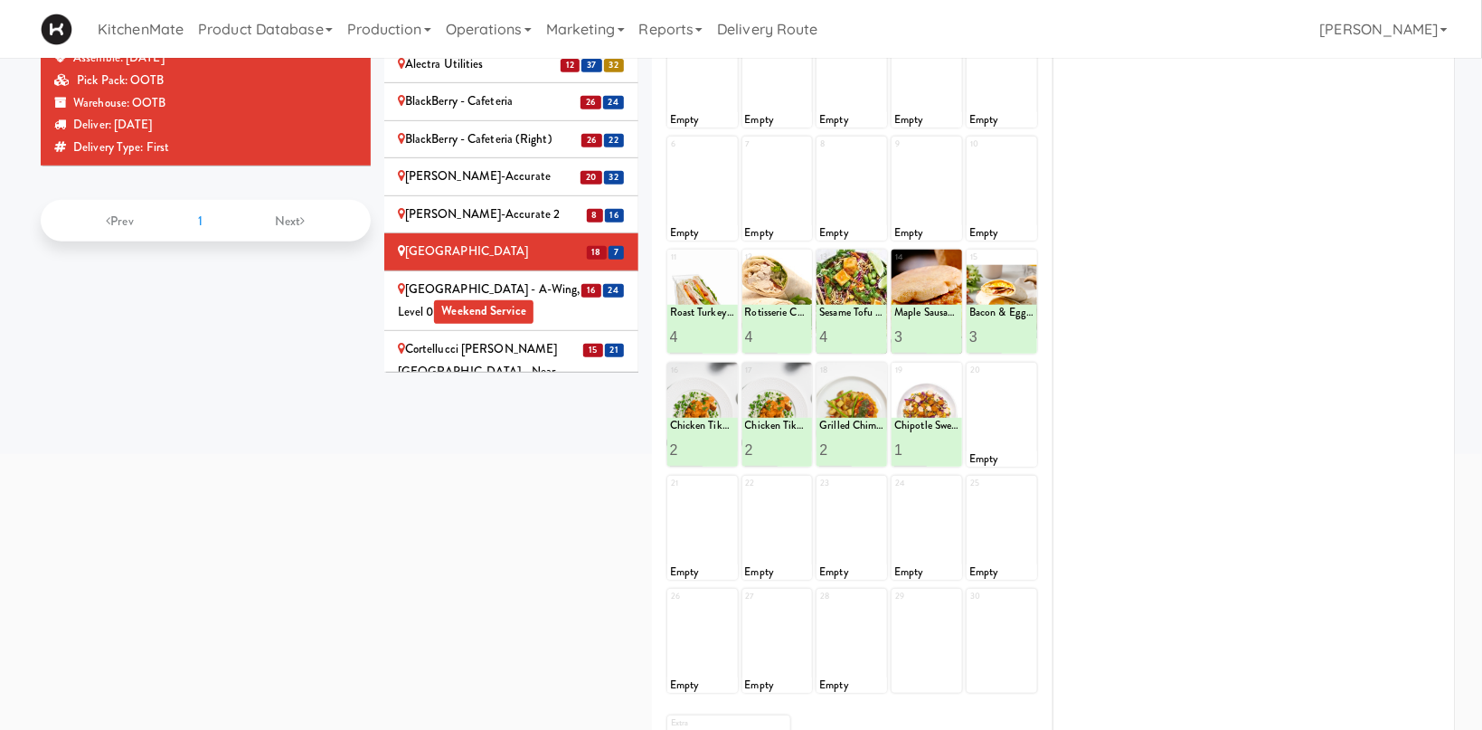
click at [470, 278] on div "[GEOGRAPHIC_DATA] - A-Wing, Level 0 Weekend Service" at bounding box center [511, 300] width 227 height 44
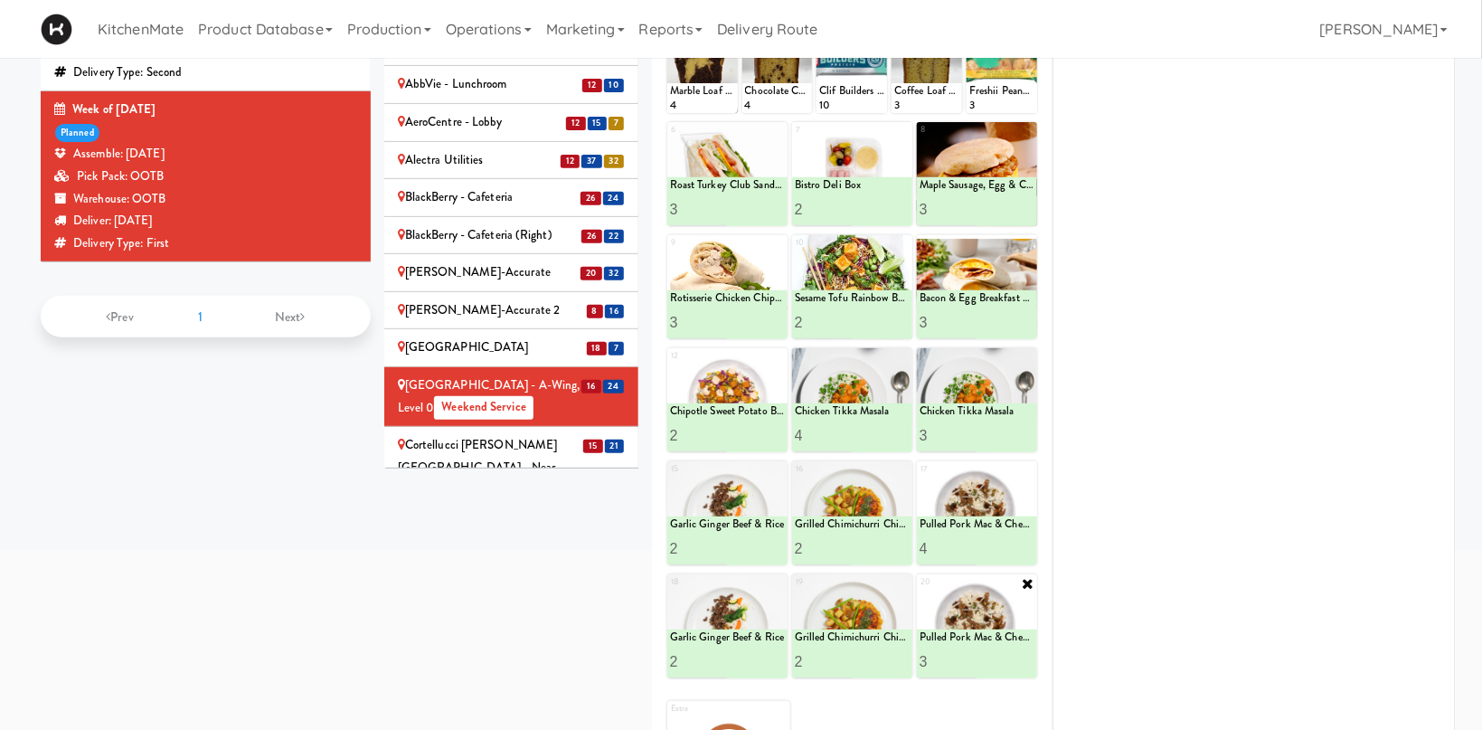
scroll to position [327, 0]
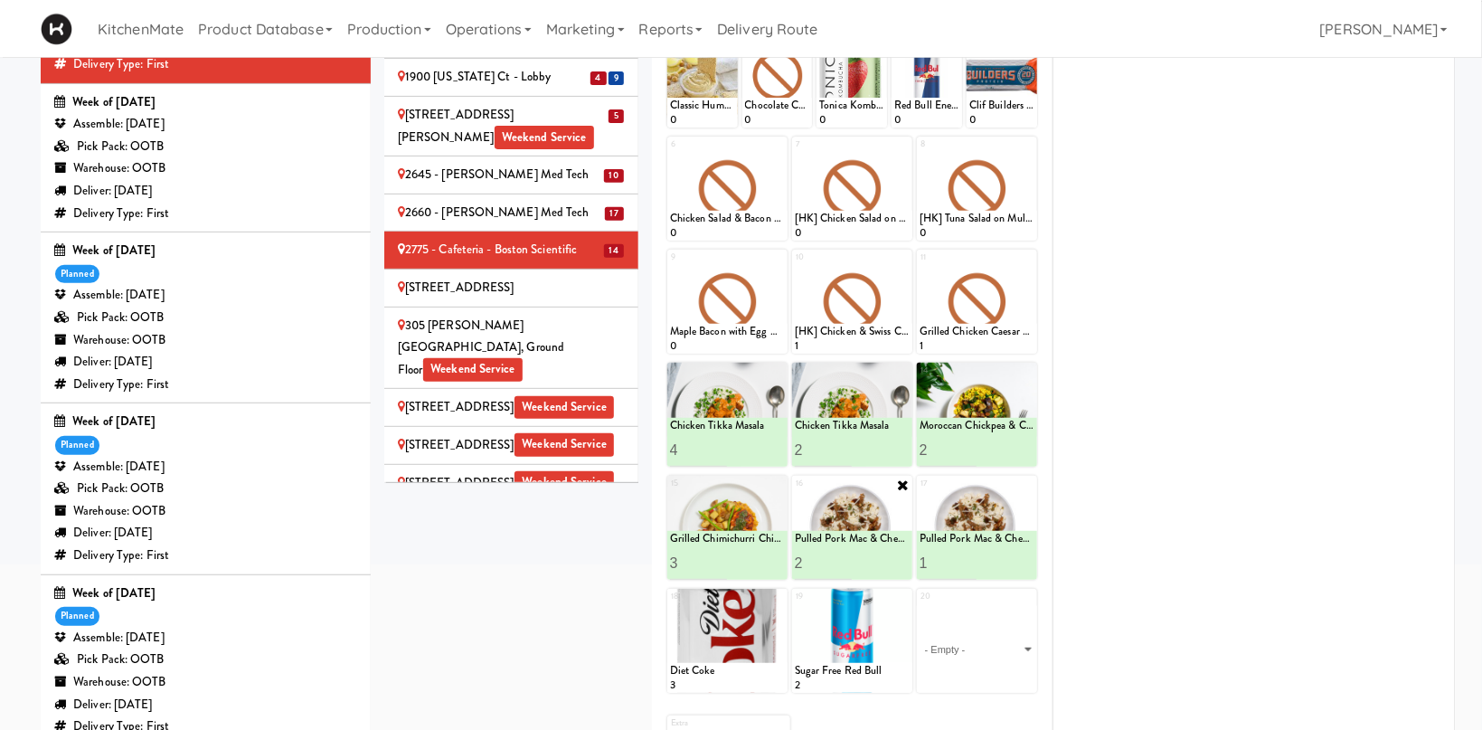
scroll to position [251, 0]
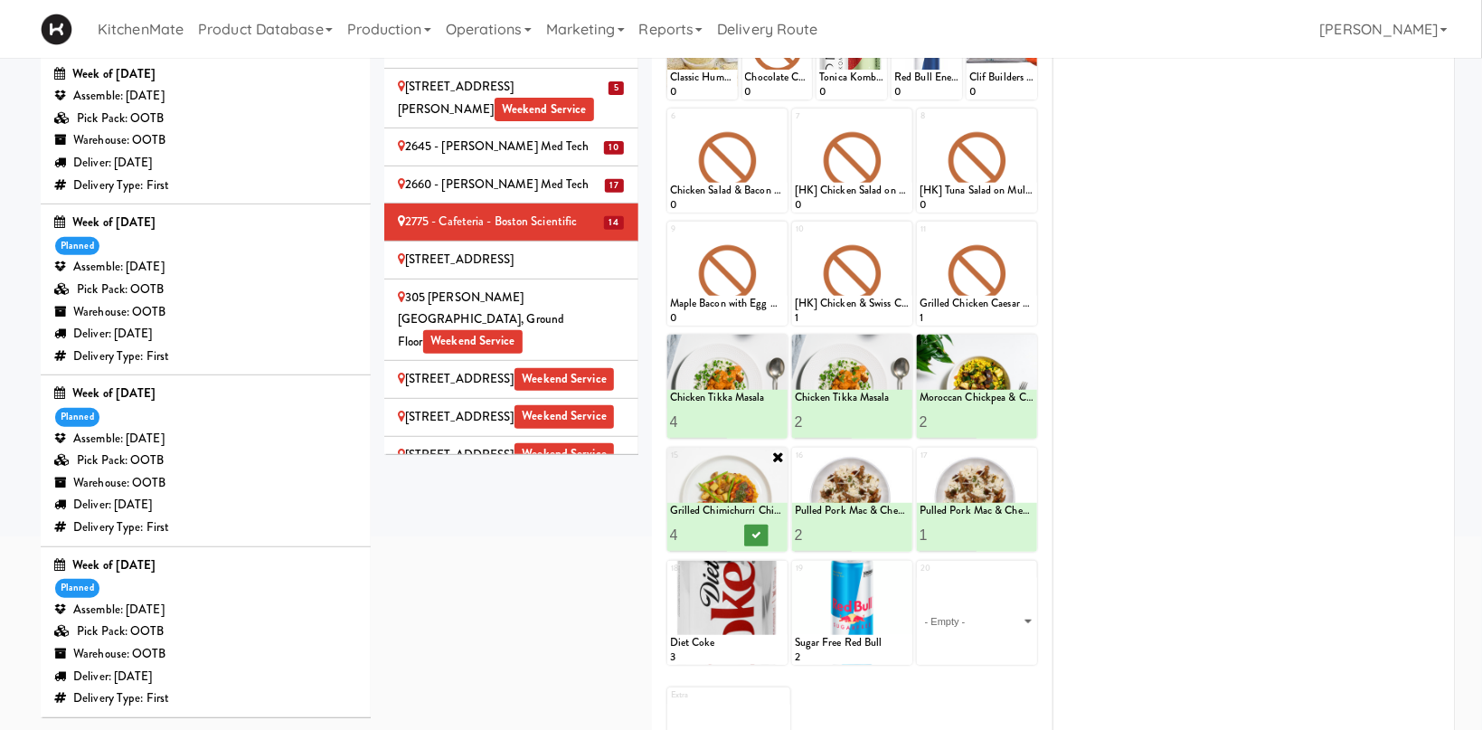
type input "4"
drag, startPoint x: 723, startPoint y: 533, endPoint x: 748, endPoint y: 534, distance: 24.5
click at [734, 533] on div "4" at bounding box center [727, 534] width 115 height 33
click at [752, 536] on icon at bounding box center [755, 535] width 9 height 10
click at [543, 287] on div "305 [PERSON_NAME][GEOGRAPHIC_DATA], Ground Floor Weekend Service" at bounding box center [511, 320] width 227 height 67
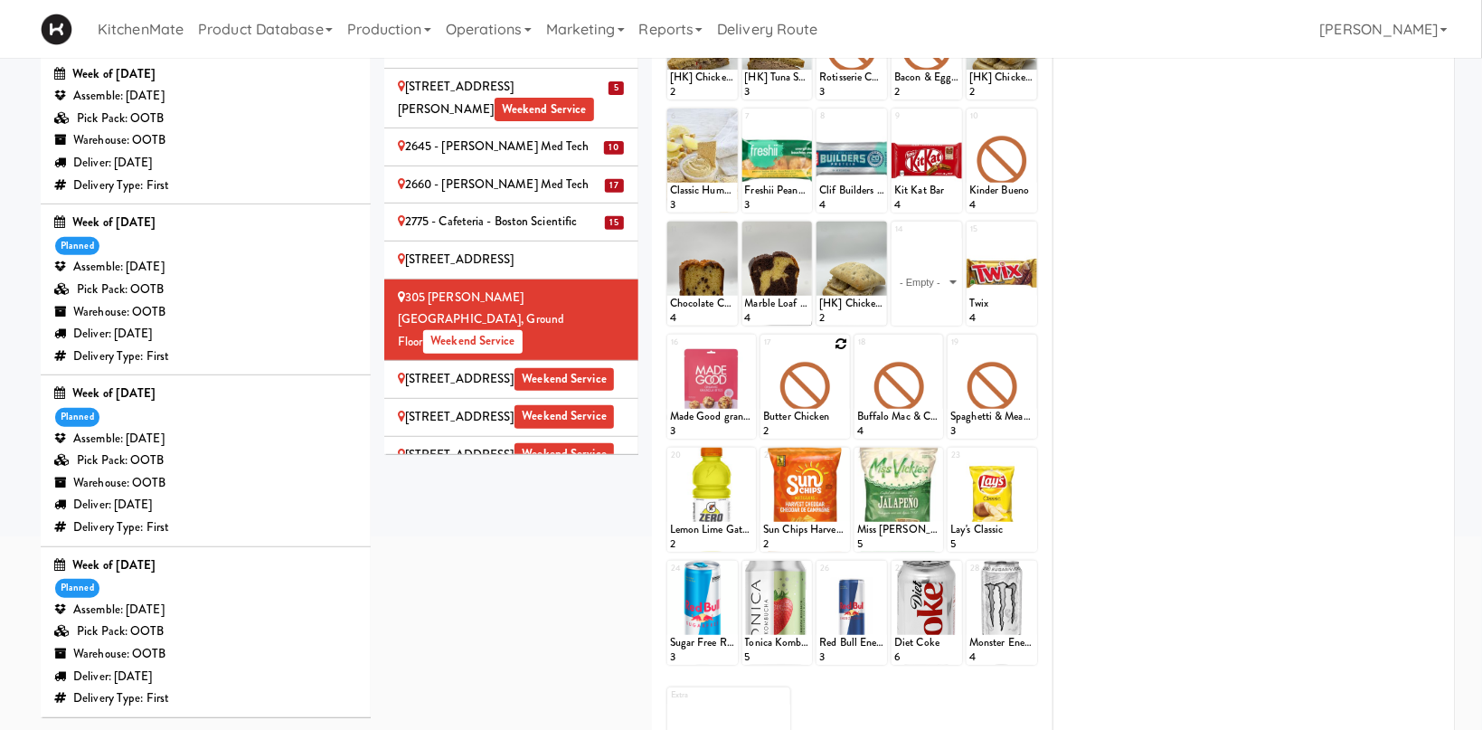
click at [841, 342] on icon at bounding box center [841, 343] width 13 height 13
click at [763, 352] on select "- Empty - Activia Probiotic Peach Mango Smoothie Chocolate Milk Tetra Pack Coca…" at bounding box center [805, 395] width 84 height 87
click option "Chicken Tikka Masala" at bounding box center [0, 0] width 0 height 0
drag, startPoint x: 828, startPoint y: 415, endPoint x: 878, endPoint y: 388, distance: 56.6
click at [828, 416] on button at bounding box center [826, 422] width 24 height 22
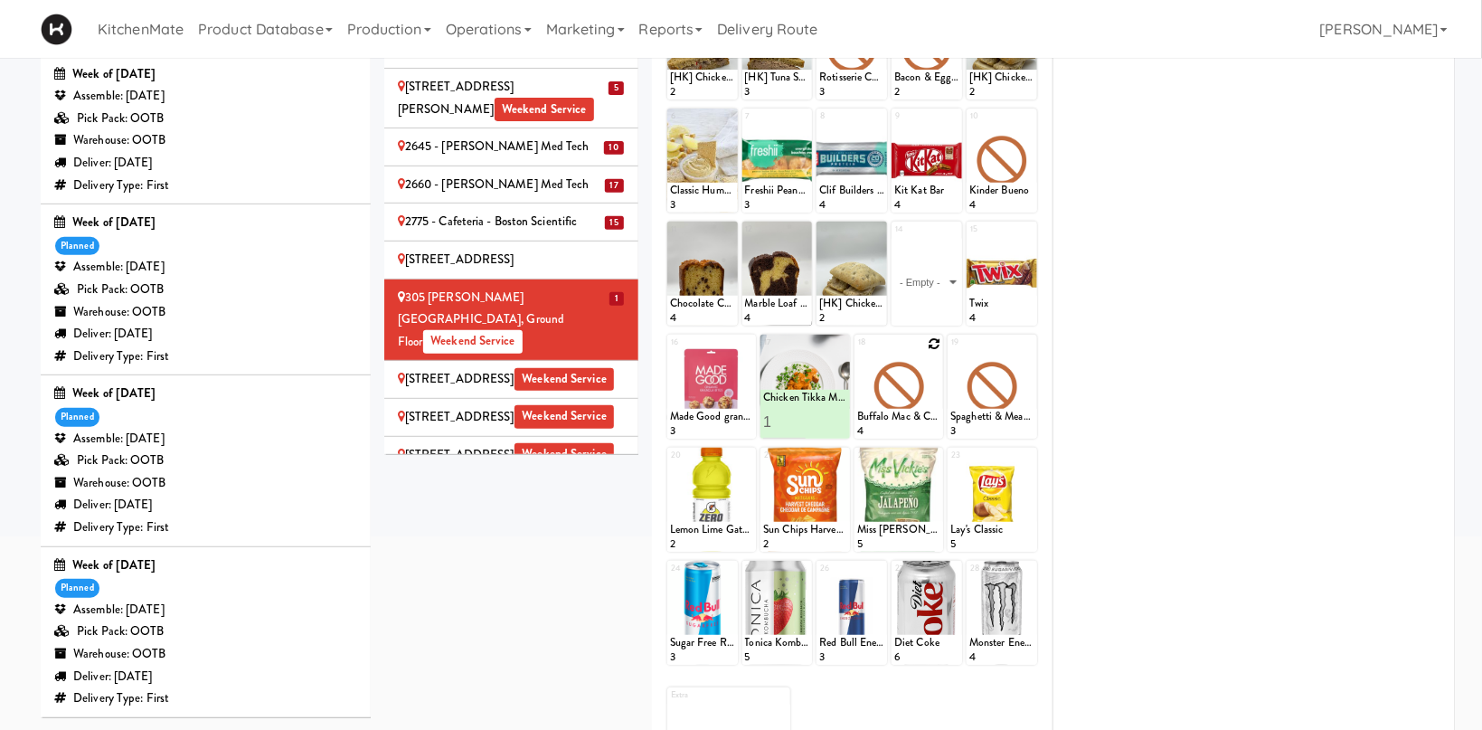
click at [940, 345] on icon at bounding box center [934, 343] width 13 height 13
click at [857, 352] on select "- Empty - Activia Probiotic Peach Mango Smoothie Chocolate Milk Tetra Pack Coca…" at bounding box center [899, 395] width 84 height 87
click option "Garlic Ginger Beef & Rice" at bounding box center [0, 0] width 0 height 0
type input "2"
click at [891, 418] on input "2" at bounding box center [878, 421] width 42 height 33
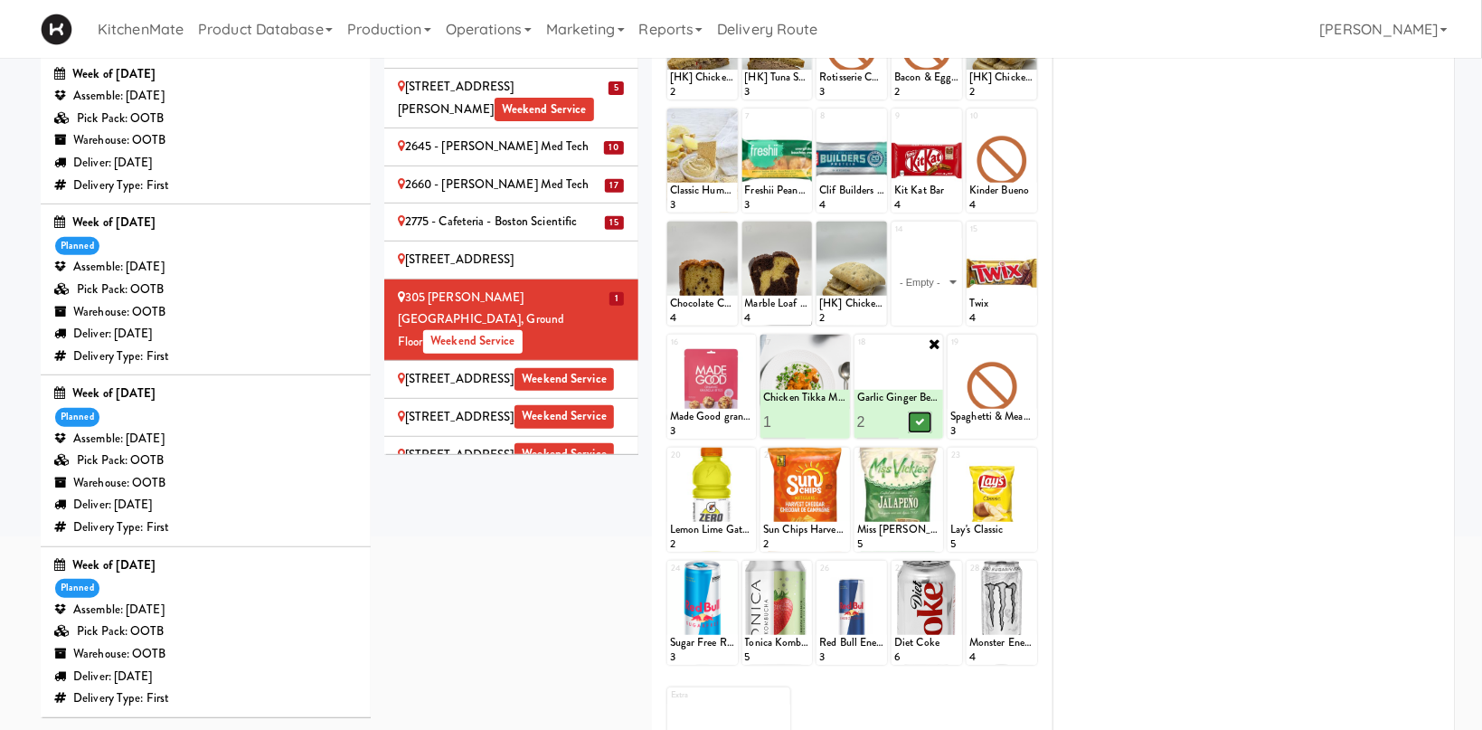
click at [915, 423] on icon at bounding box center [919, 422] width 9 height 10
click at [1023, 339] on div at bounding box center [993, 387] width 90 height 104
click at [1031, 343] on icon at bounding box center [1028, 343] width 13 height 13
click at [950, 352] on select "- Empty - Activia Probiotic Peach Mango Smoothie Chocolate Milk Tetra Pack Coca…" at bounding box center [992, 395] width 84 height 87
click option "Garlic Ginger Beef & Rice" at bounding box center [0, 0] width 0 height 0
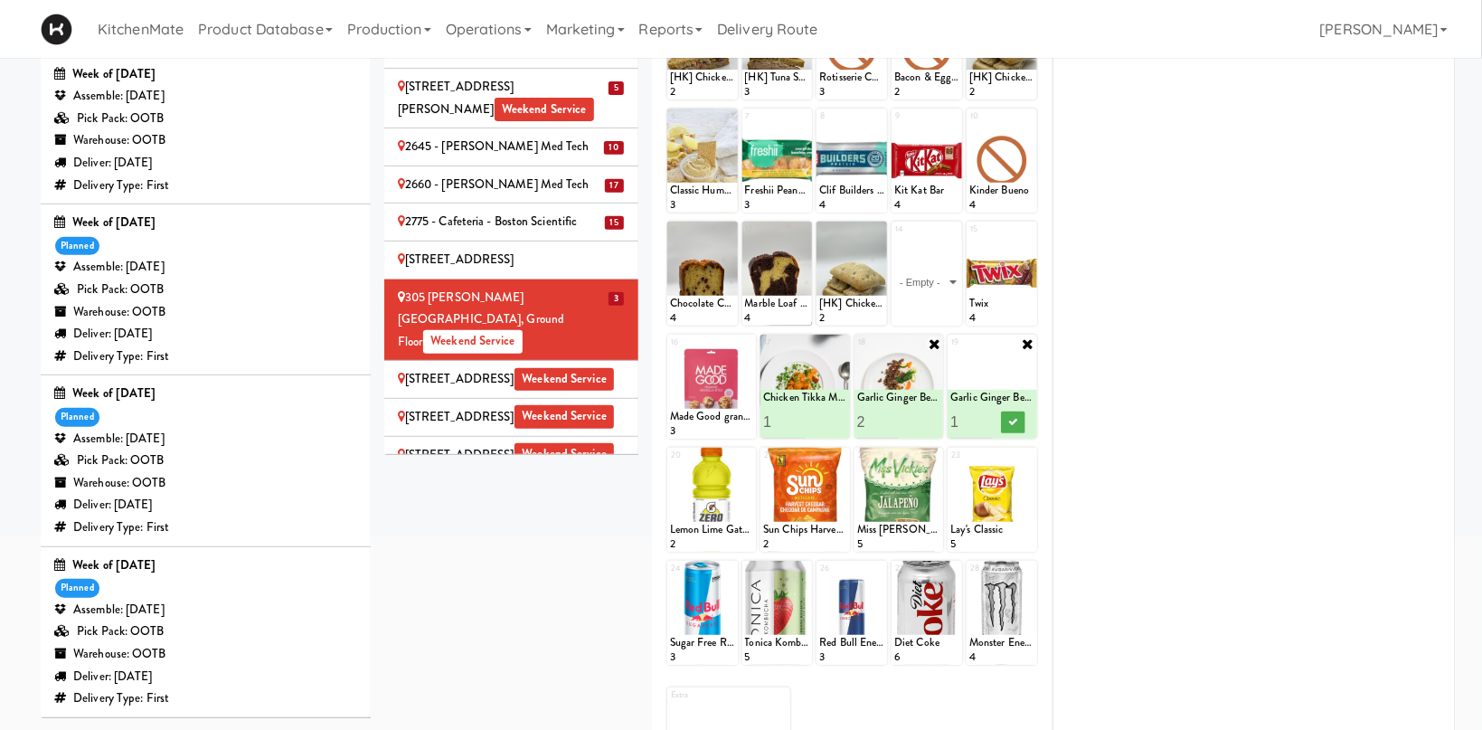
click at [1031, 345] on icon at bounding box center [1028, 343] width 14 height 14
click at [1028, 370] on div "Loading..." at bounding box center [993, 387] width 90 height 104
click at [1022, 386] on div at bounding box center [993, 387] width 90 height 104
click at [1026, 334] on div "1 [HK] Chicken Salad on Multigrain 2 2 [HK] Tuna Salad on Multigrain 3 3 Rotiss…" at bounding box center [851, 393] width 373 height 799
click at [1026, 338] on icon at bounding box center [1028, 343] width 13 height 13
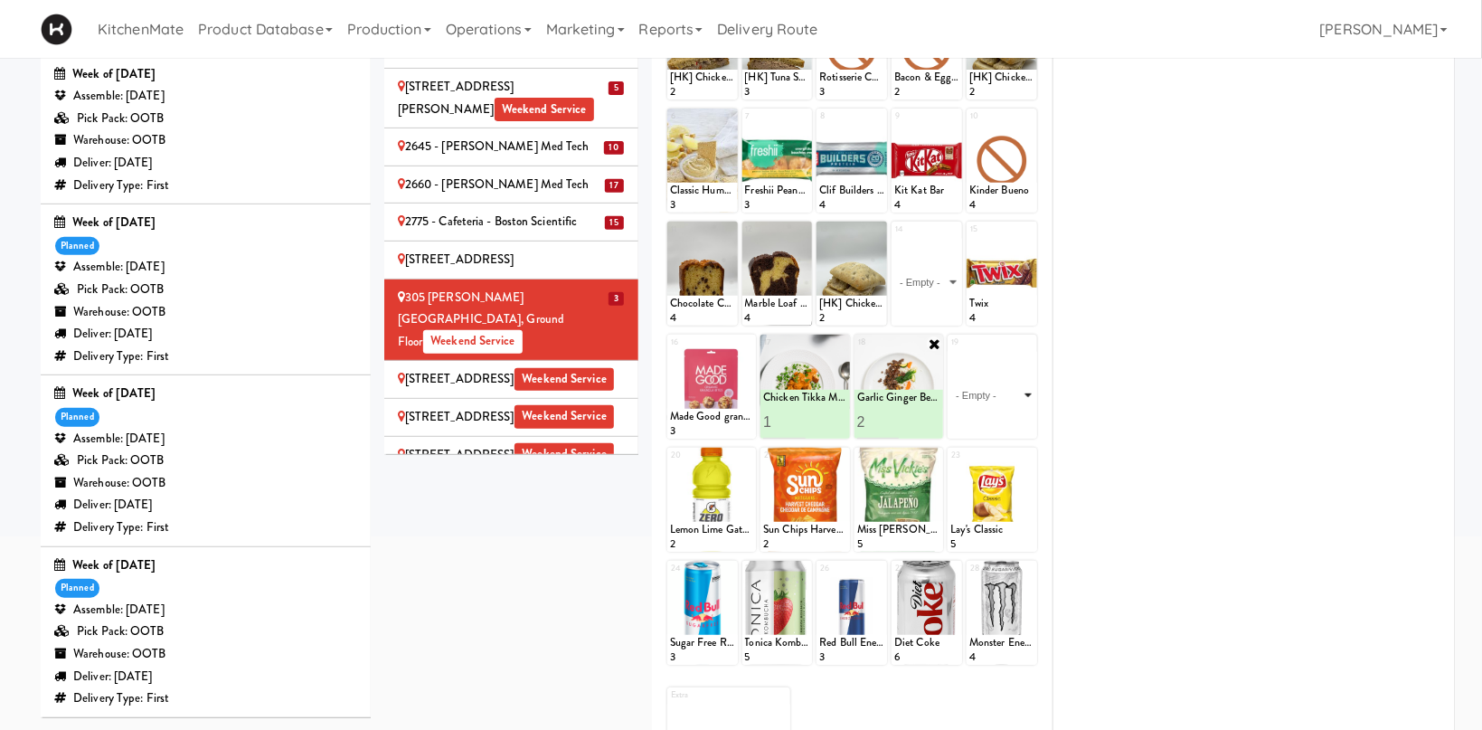
click at [950, 352] on select "- Empty - Activia Probiotic Peach Mango Smoothie Chocolate Milk Tetra Pack Coca…" at bounding box center [992, 395] width 84 height 87
click option "Grilled Chimichurri Chicken" at bounding box center [0, 0] width 0 height 0
type input "2"
click at [989, 417] on input "2" at bounding box center [971, 421] width 42 height 33
click at [1016, 420] on icon at bounding box center [1013, 422] width 9 height 10
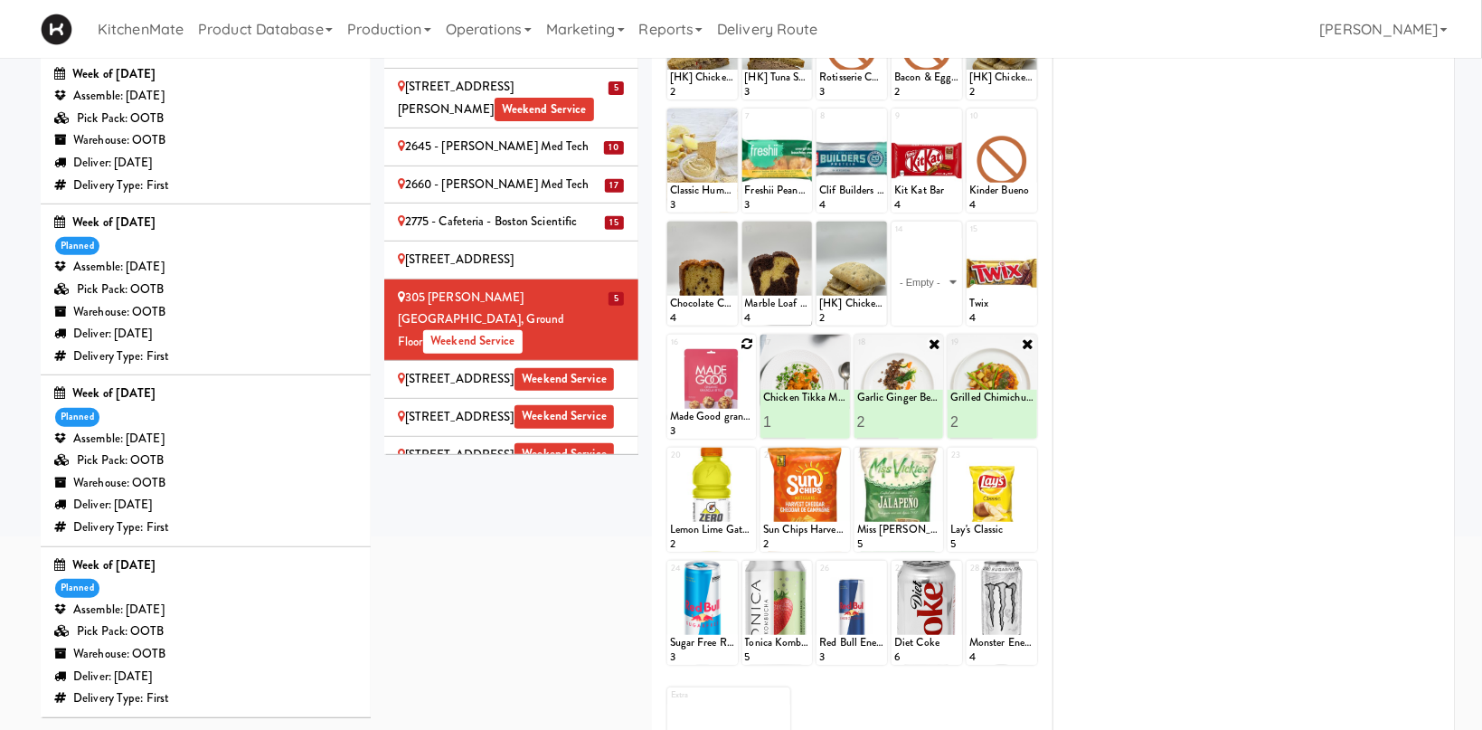
click at [744, 342] on icon at bounding box center [747, 343] width 13 height 13
click at [670, 352] on select "- Empty - Activia Probiotic Peach Mango Smoothie Chocolate Milk Tetra Pack Coca…" at bounding box center [712, 395] width 84 height 87
click option "Pulled Pork Mac & Cheese" at bounding box center [0, 0] width 0 height 0
click at [699, 417] on input "2" at bounding box center [691, 421] width 42 height 33
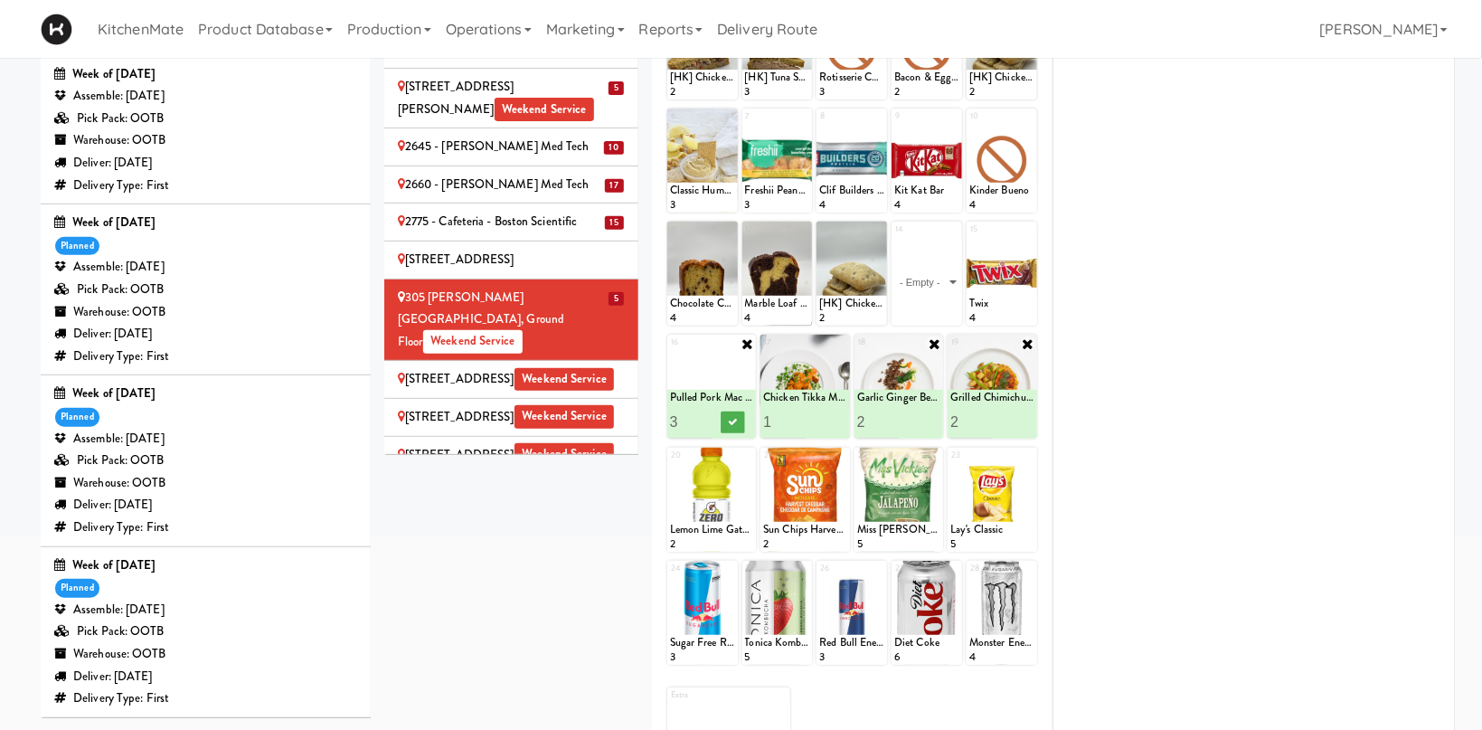
click at [700, 417] on input "3" at bounding box center [691, 421] width 42 height 33
click at [700, 417] on input "4" at bounding box center [691, 421] width 42 height 33
type input "5"
click at [702, 417] on input "5" at bounding box center [691, 421] width 42 height 33
click at [724, 424] on button at bounding box center [733, 422] width 24 height 22
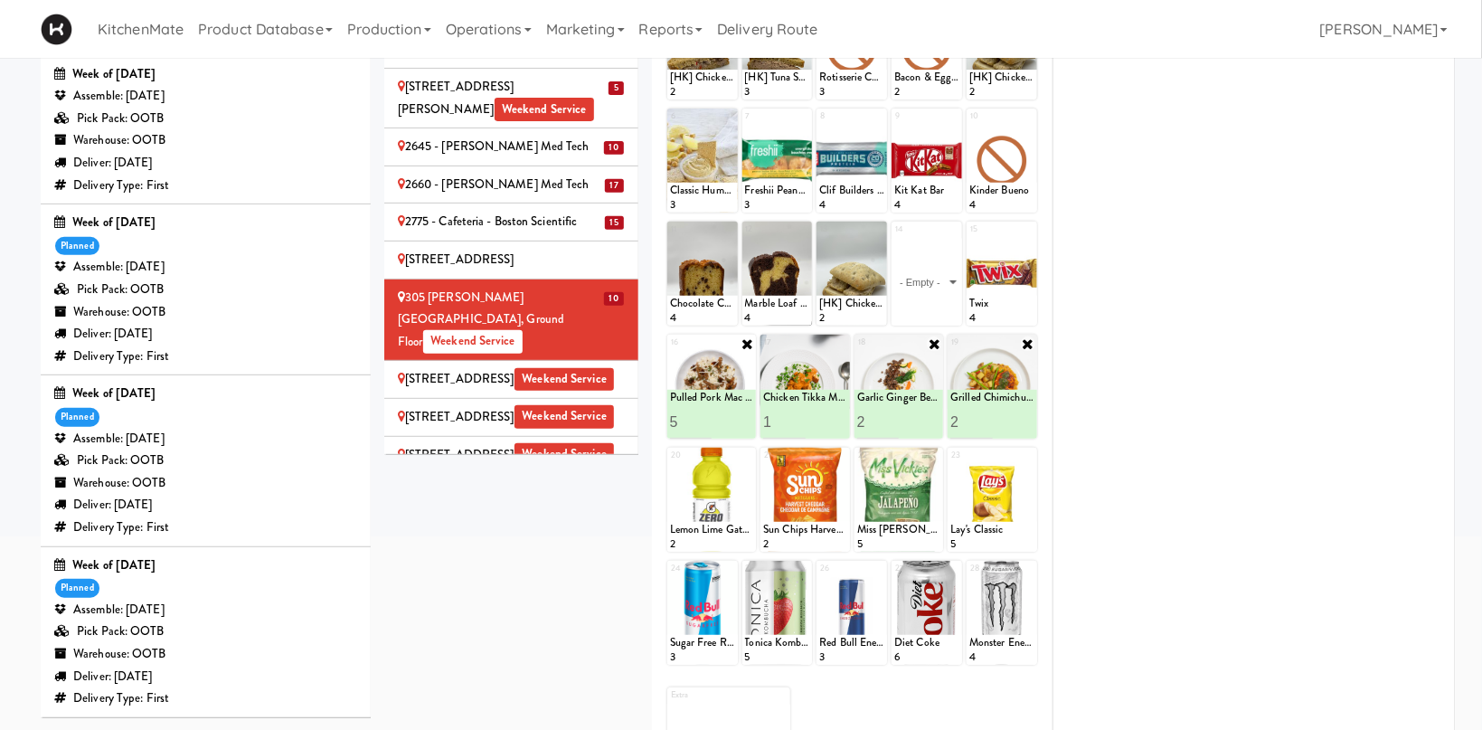
click at [437, 368] on div "[STREET_ADDRESS] - Fridge Weekend Service" at bounding box center [511, 379] width 227 height 23
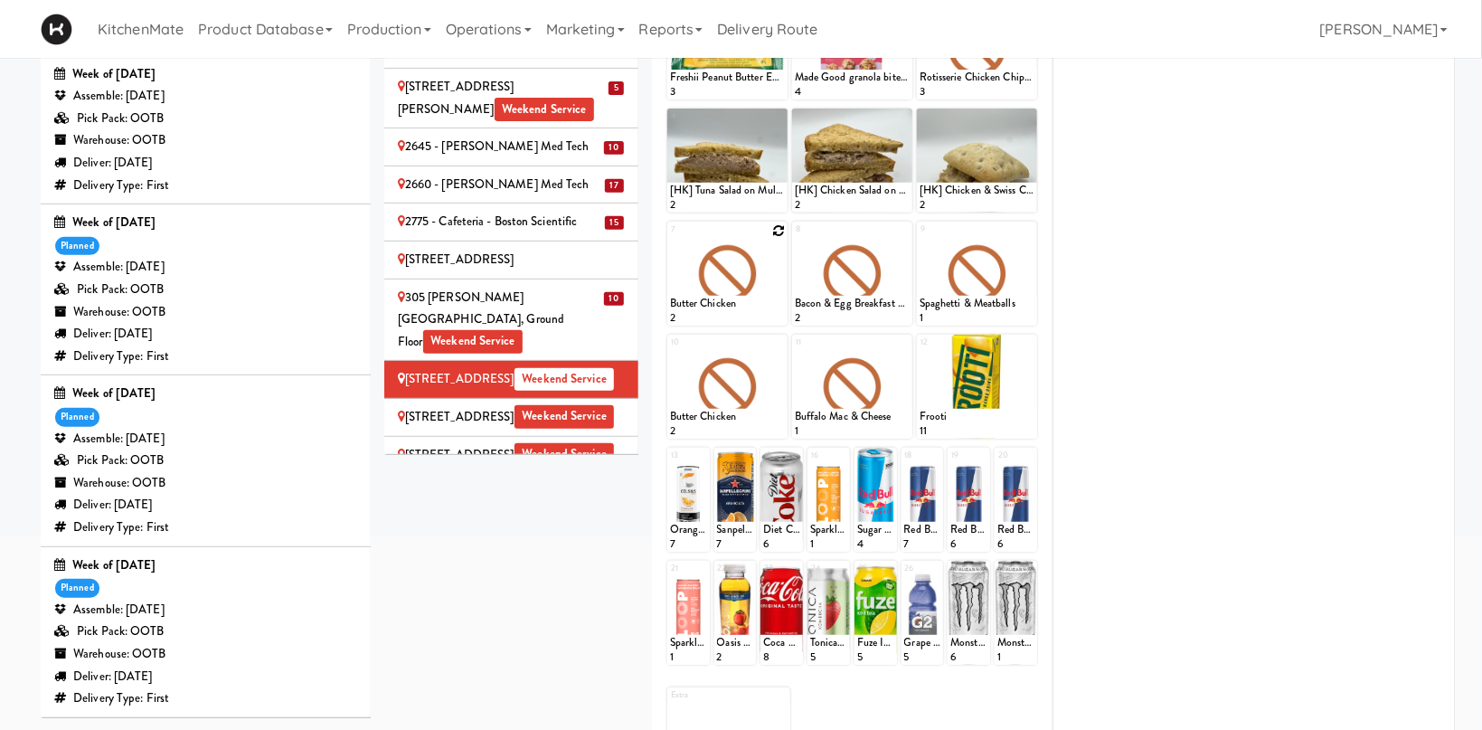
click at [779, 230] on icon at bounding box center [778, 230] width 13 height 13
click at [670, 239] on select "- Empty - Activia Probiotic Peach Mango Smoothie Chocolate Milk Tetra Pack Coca…" at bounding box center [727, 282] width 115 height 87
click option "Chicken Tikka Masala" at bounding box center [0, 0] width 0 height 0
type input "1"
click at [760, 314] on button at bounding box center [756, 309] width 24 height 22
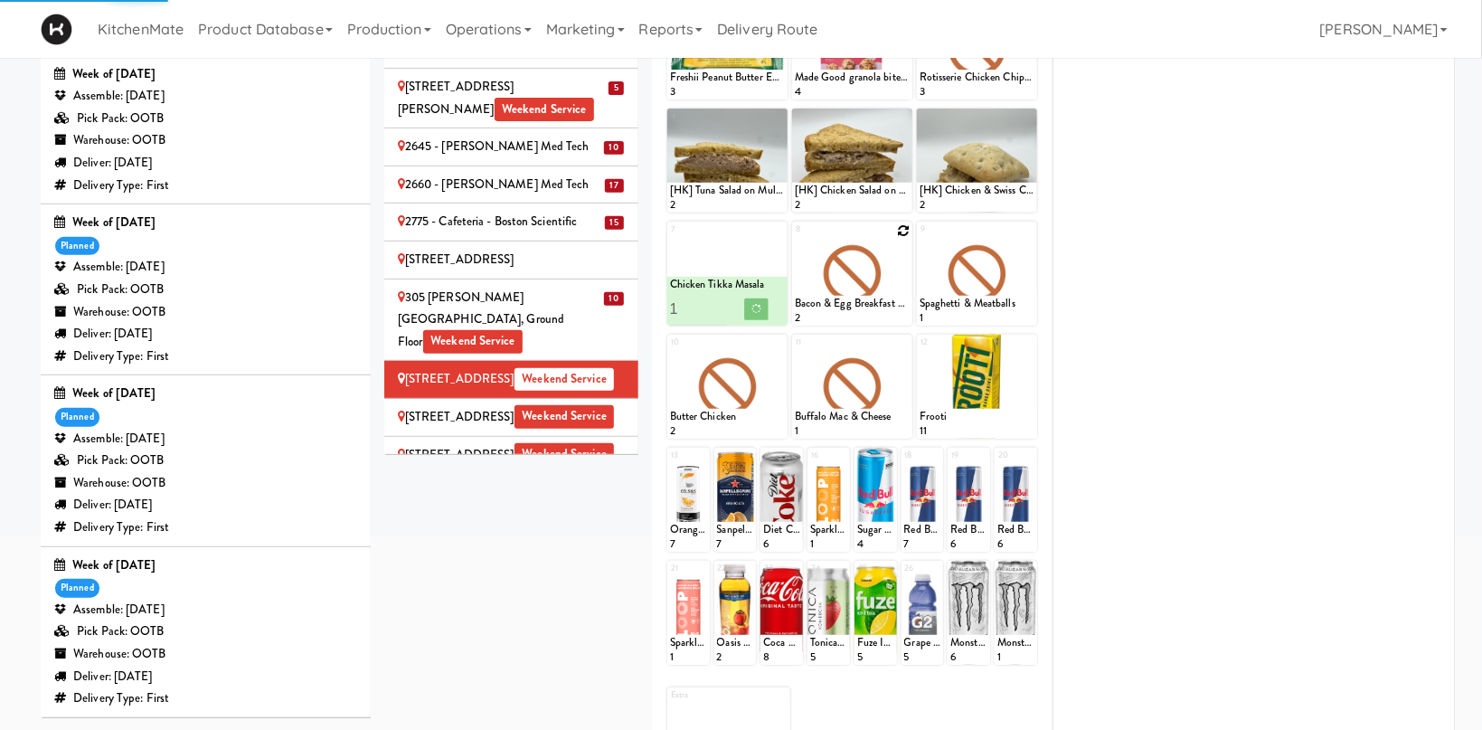
click at [905, 232] on icon at bounding box center [903, 230] width 13 height 13
click at [795, 239] on select "- Empty - Activia Probiotic Peach Mango Smoothie Chocolate Milk Tetra Pack Coca…" at bounding box center [852, 282] width 115 height 87
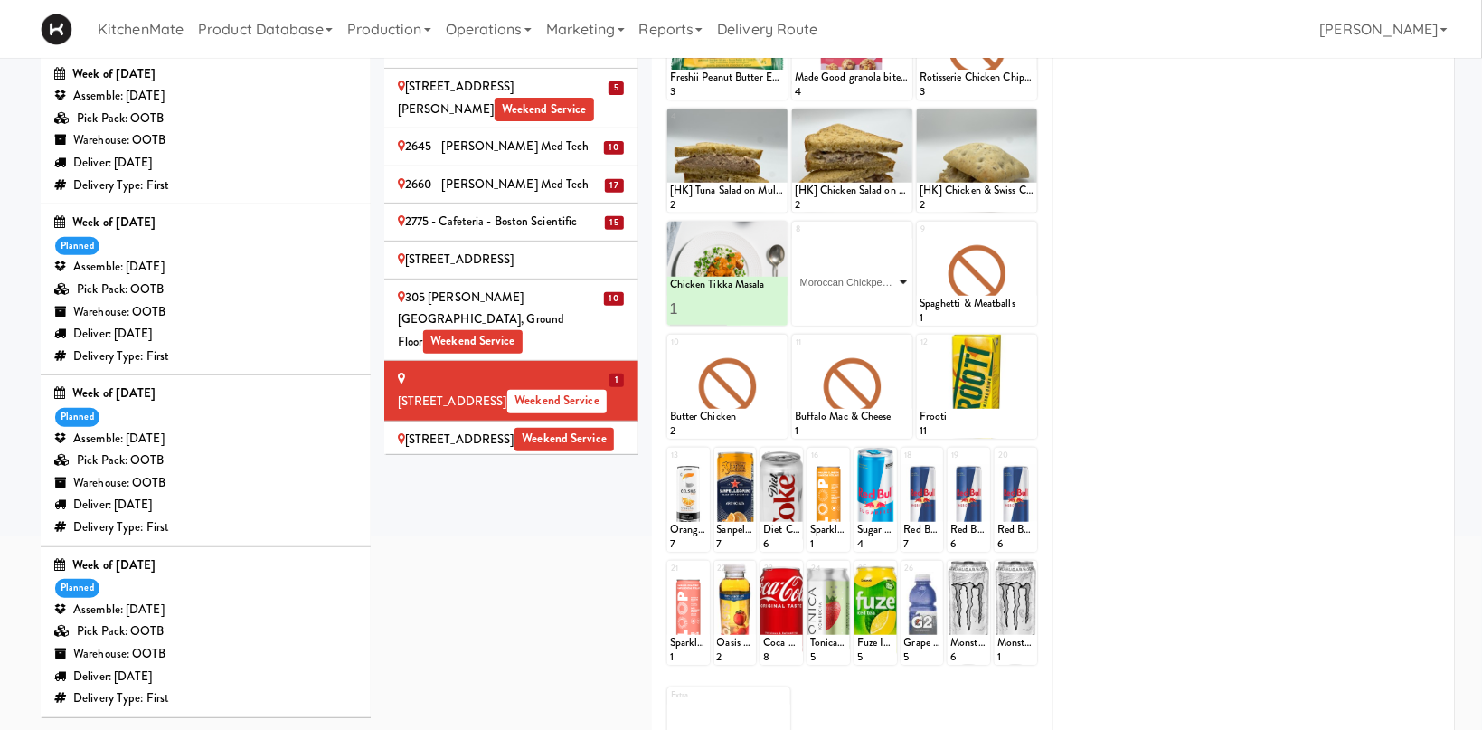
click option "Moroccan Chickpea & Couscous Bowl" at bounding box center [0, 0] width 0 height 0
click at [884, 301] on button at bounding box center [881, 309] width 24 height 22
click at [1024, 232] on icon at bounding box center [1028, 230] width 13 height 13
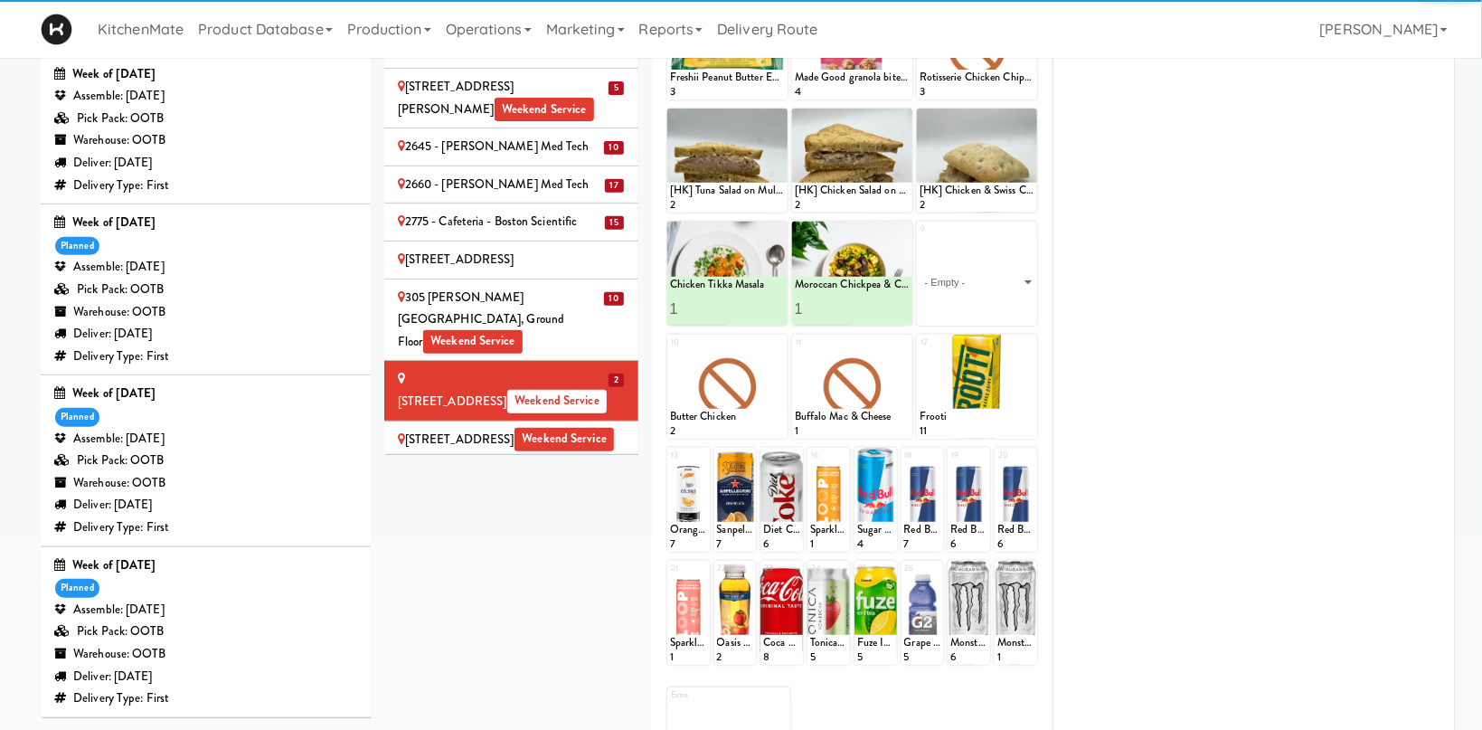
click at [920, 239] on select "- Empty - Activia Probiotic Peach Mango Smoothie Chocolate Milk Tetra Pack Coca…" at bounding box center [977, 282] width 115 height 87
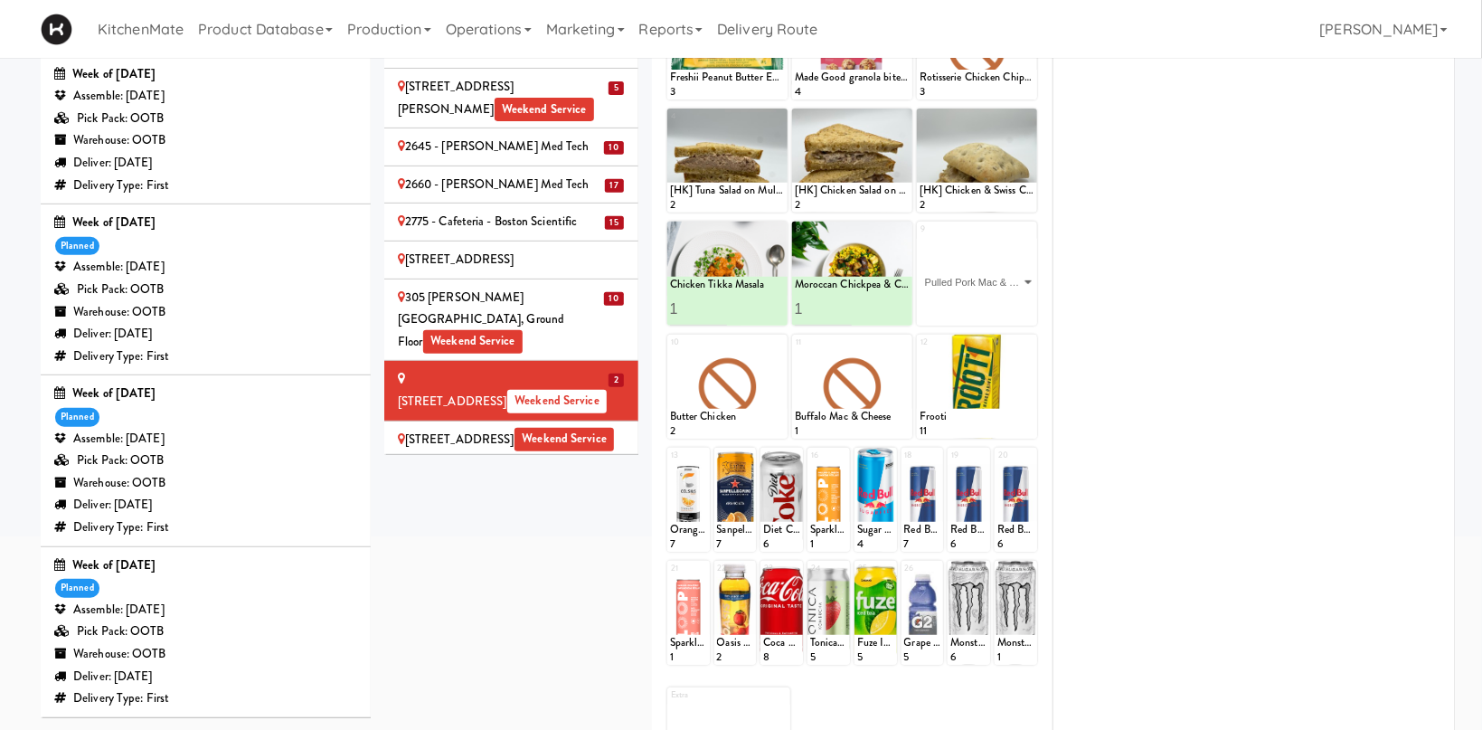
click option "Pulled Pork Mac & Cheese" at bounding box center [0, 0] width 0 height 0
click at [1008, 304] on icon at bounding box center [1005, 309] width 9 height 10
click at [777, 352] on div at bounding box center [727, 387] width 120 height 104
click at [777, 347] on icon at bounding box center [778, 343] width 13 height 13
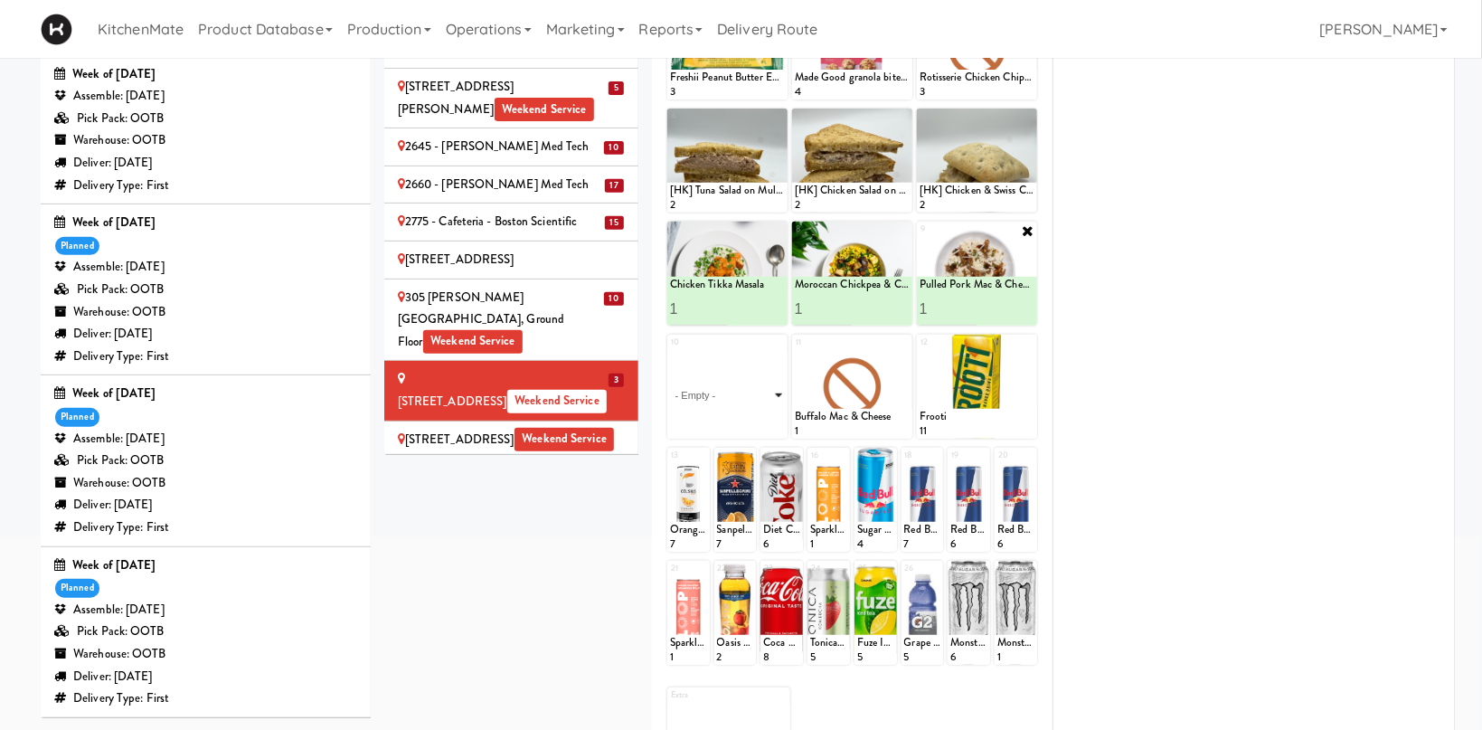
click at [670, 352] on select "- Empty - Activia Probiotic Peach Mango Smoothie Chocolate Milk Tetra Pack Coca…" at bounding box center [727, 395] width 115 height 87
click option "Grilled Chimichurri Chicken" at bounding box center [0, 0] width 0 height 0
click at [757, 420] on icon at bounding box center [755, 422] width 9 height 10
click at [481, 429] on div "[STREET_ADDRESS] Weekend Service" at bounding box center [511, 440] width 227 height 23
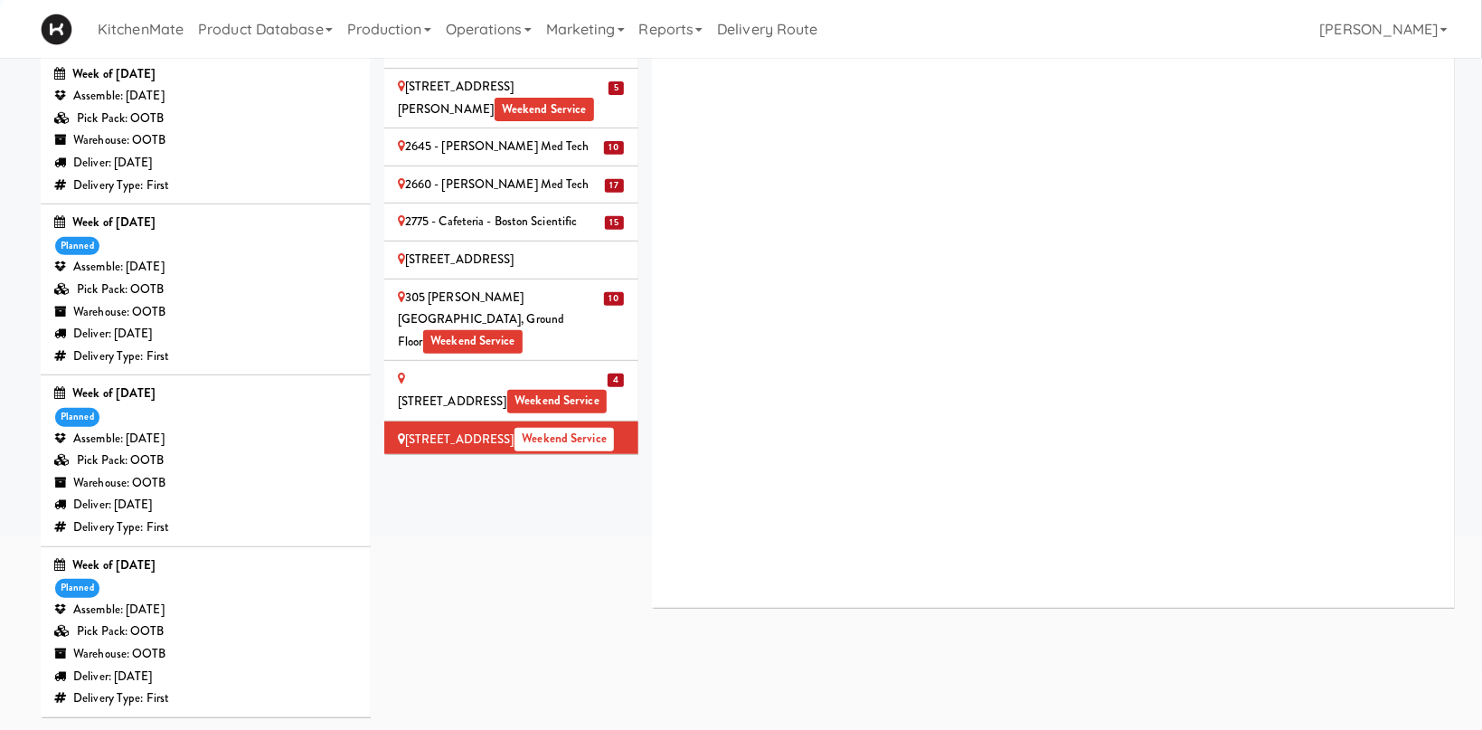
click at [497, 466] on div "[STREET_ADDRESS] - Lobby Weekend Service" at bounding box center [511, 477] width 227 height 23
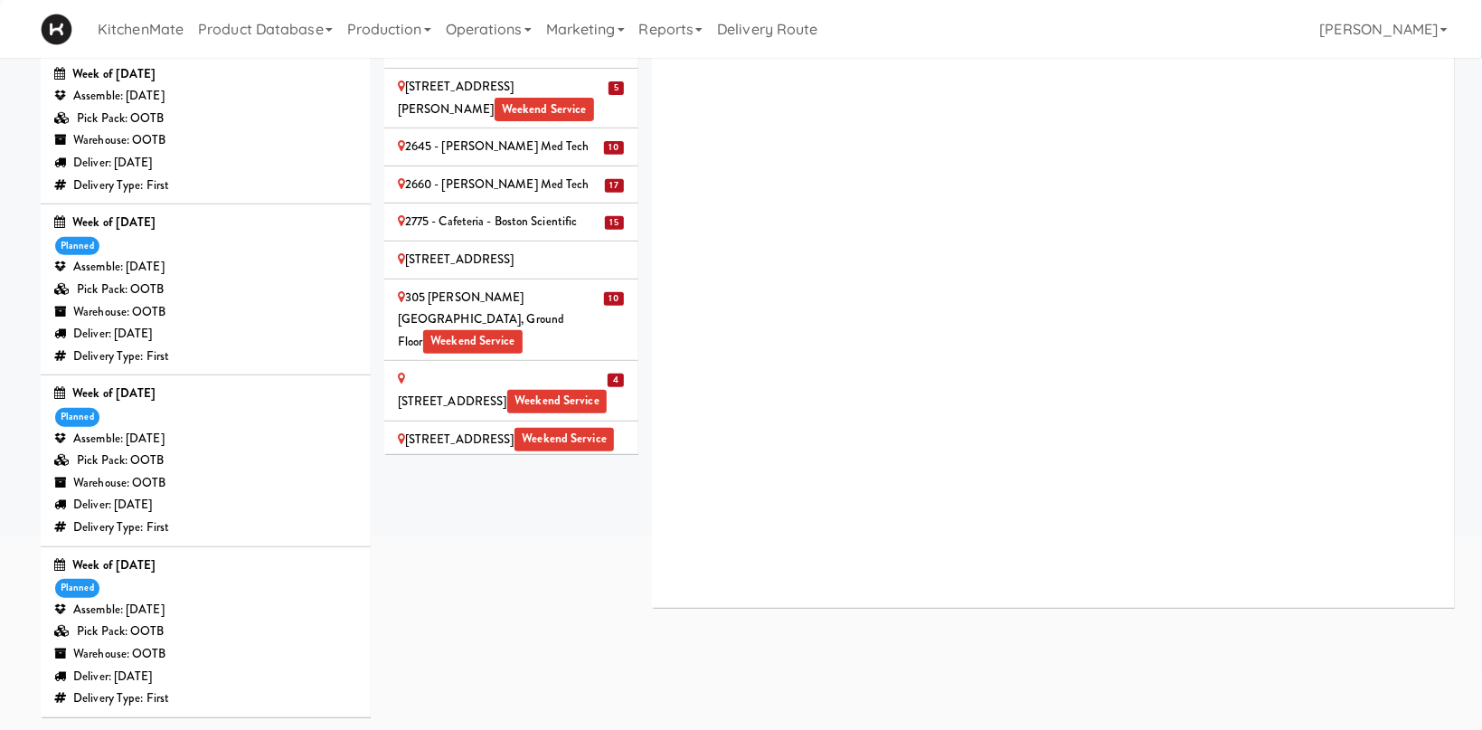
click at [512, 496] on li "50MINTHORN" at bounding box center [511, 515] width 254 height 38
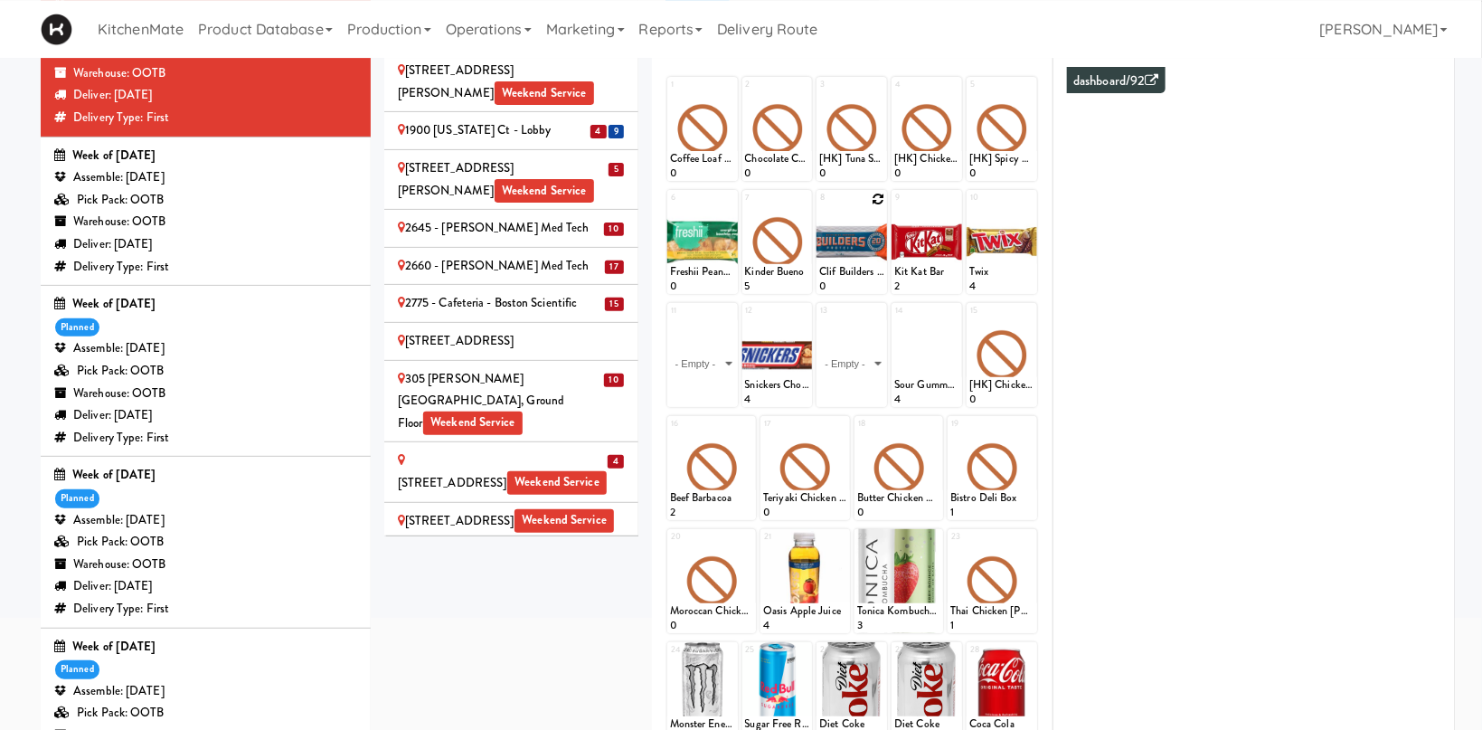
scroll to position [156, 0]
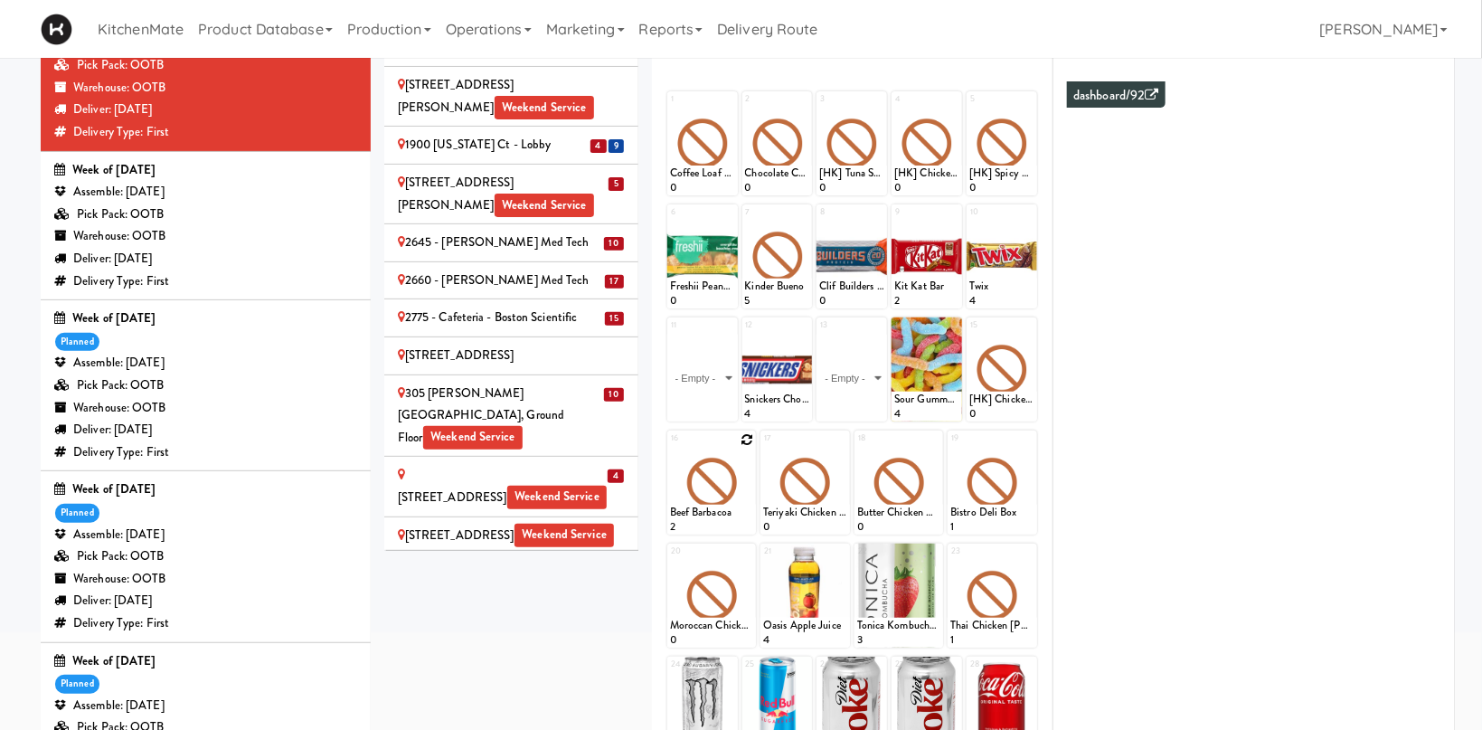
click at [743, 441] on icon at bounding box center [747, 439] width 13 height 13
click at [670, 448] on select "- Empty - Activia Probiotic Peach Mango Smoothie Chocolate Milk Tetra Pack Coca…" at bounding box center [712, 491] width 84 height 87
click option "Chicken Tikka Masala" at bounding box center [0, 0] width 0 height 0
type input "2"
click at [703, 517] on input "2" at bounding box center [691, 517] width 42 height 33
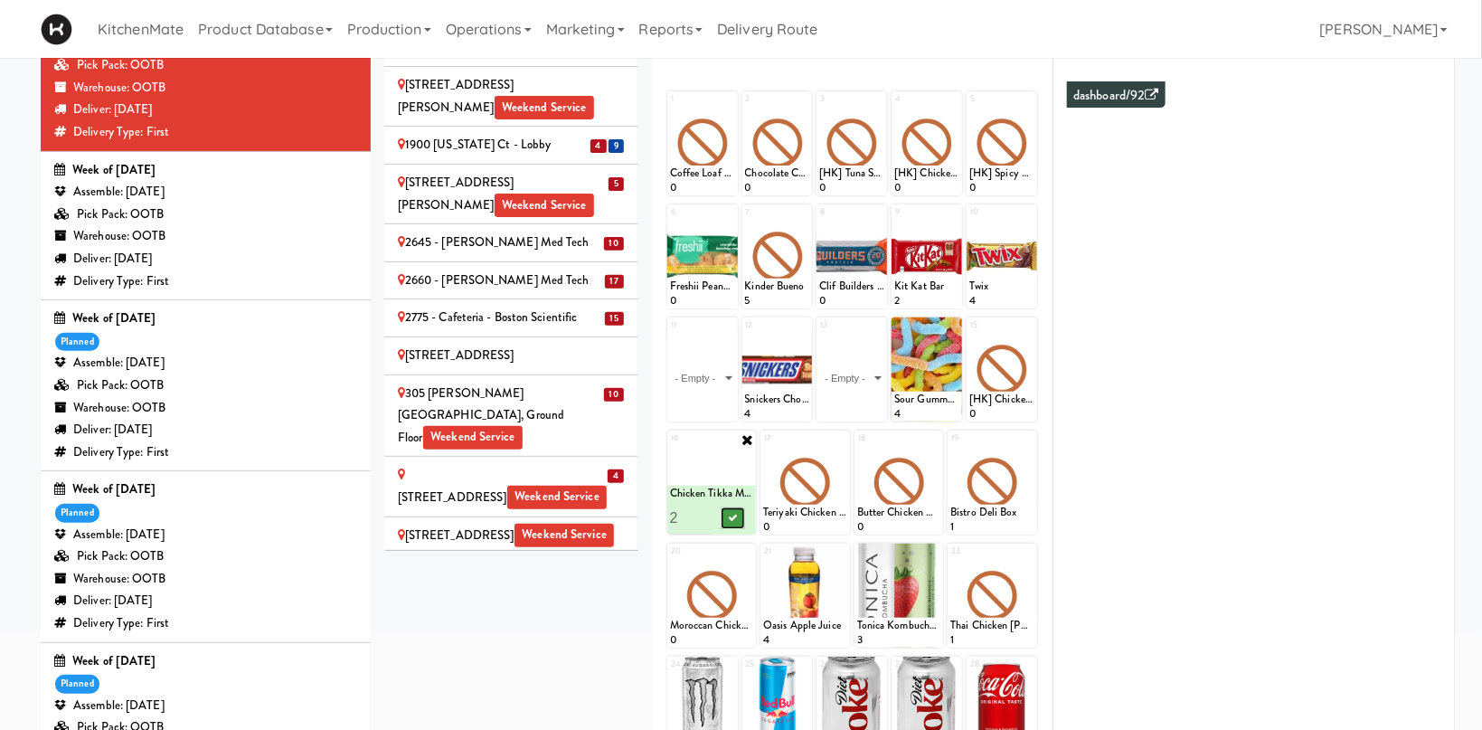
click at [725, 517] on button at bounding box center [733, 518] width 24 height 22
click at [838, 446] on div at bounding box center [805, 482] width 90 height 104
click at [840, 447] on div at bounding box center [805, 482] width 90 height 104
click at [836, 472] on div at bounding box center [805, 482] width 90 height 104
click at [845, 439] on icon at bounding box center [841, 439] width 13 height 13
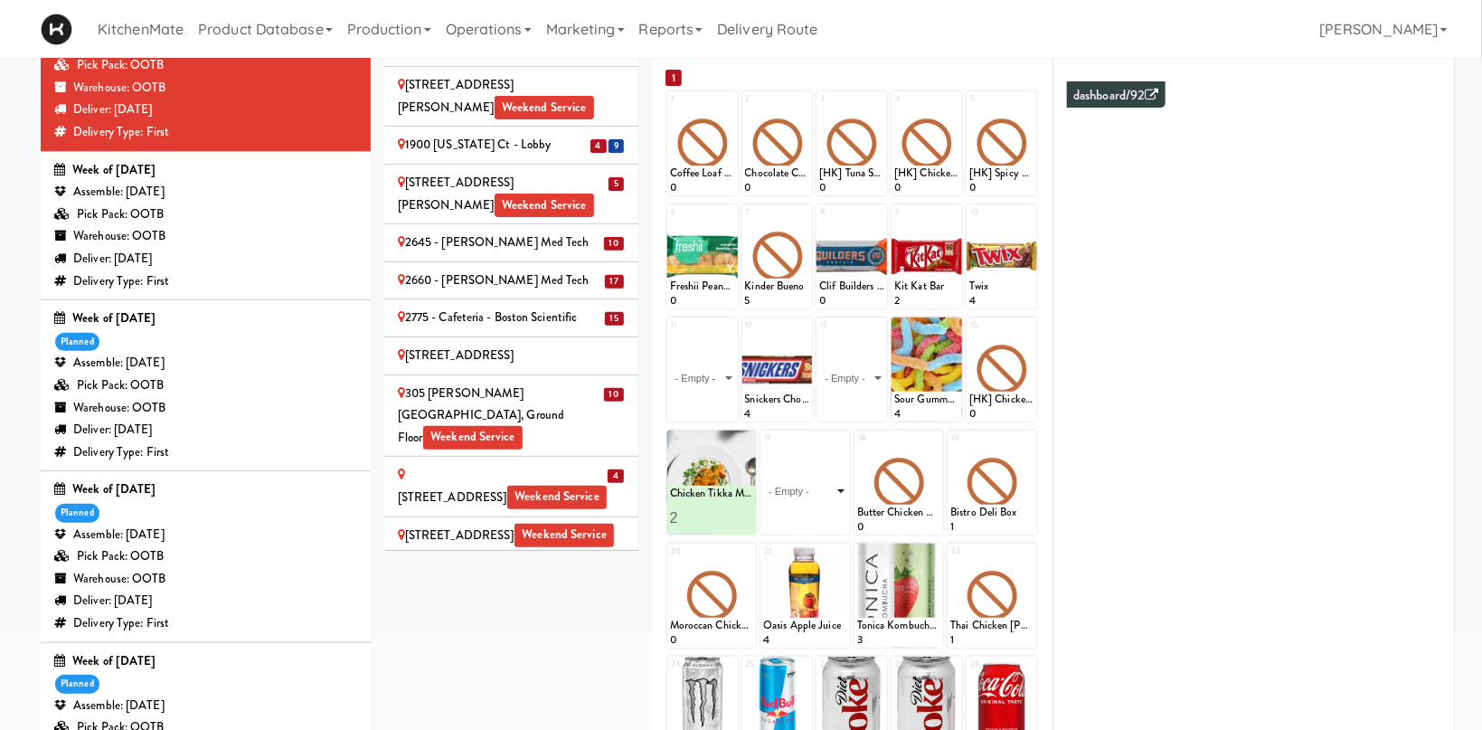
click at [763, 448] on select "- Empty - Activia Probiotic Peach Mango Smoothie Chocolate Milk Tetra Pack Coca…" at bounding box center [805, 491] width 84 height 87
click option "Garlic Ginger Beef & Rice" at bounding box center [0, 0] width 0 height 0
type input "2"
click at [801, 513] on input "2" at bounding box center [784, 517] width 42 height 33
click at [835, 515] on button at bounding box center [826, 518] width 24 height 22
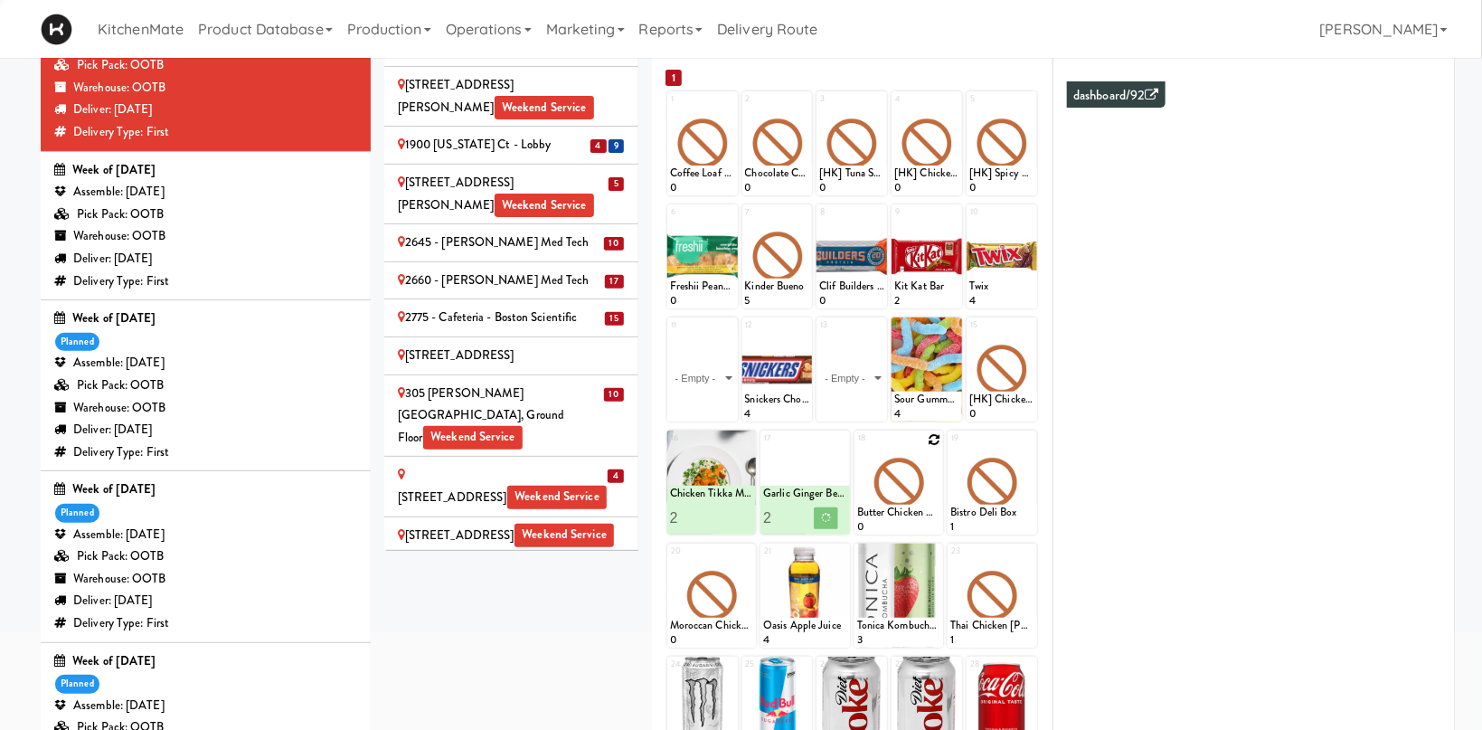
click at [934, 440] on icon at bounding box center [934, 439] width 13 height 13
click option "Grilled Chimichurri Chicken" at bounding box center [0, 0] width 0 height 0
click at [895, 509] on input "1" at bounding box center [878, 517] width 42 height 33
type input "2"
click at [892, 514] on input "2" at bounding box center [878, 517] width 42 height 33
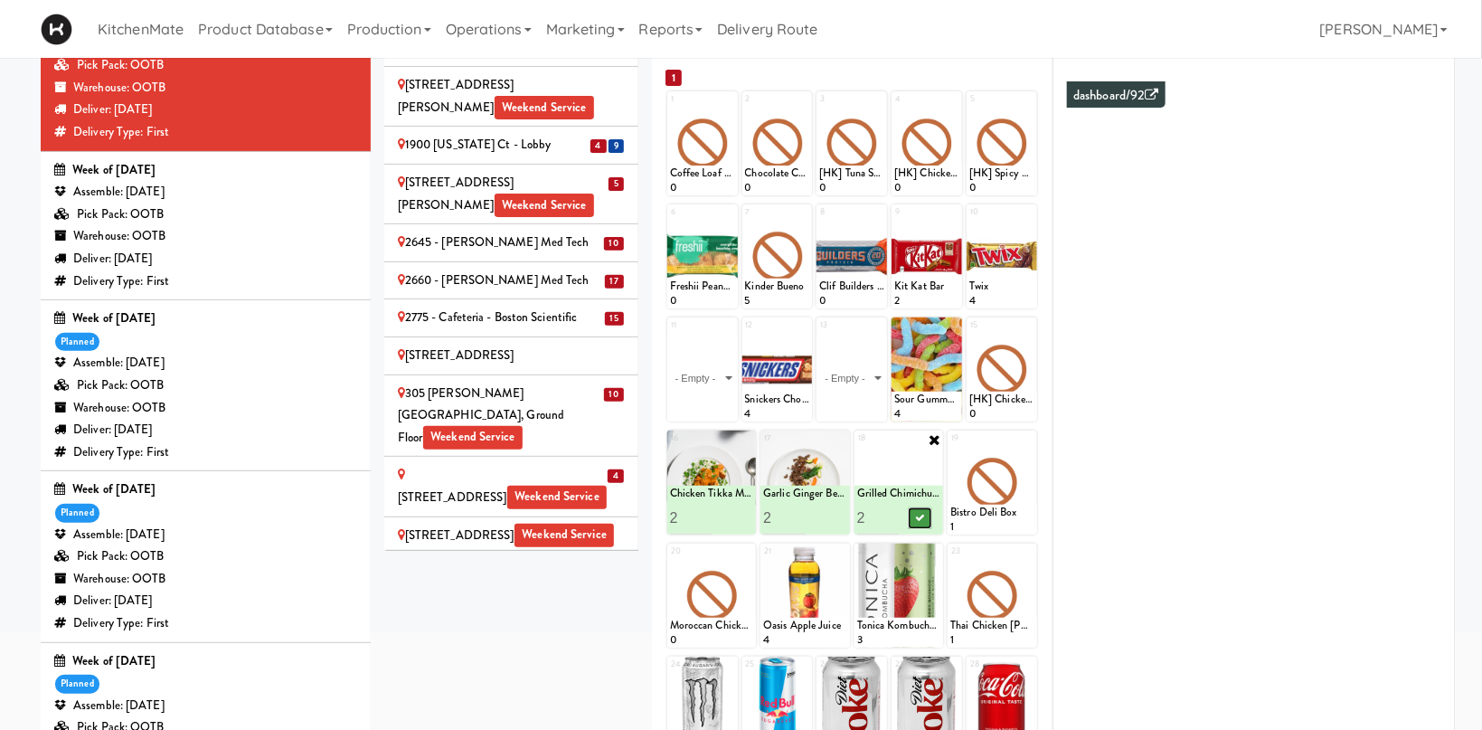
click at [920, 515] on icon at bounding box center [919, 518] width 9 height 10
click at [1028, 441] on icon at bounding box center [1028, 439] width 13 height 13
click option "Moroccan Chickpea & Couscous Bowl" at bounding box center [0, 0] width 0 height 0
type input "2"
click at [986, 510] on input "2" at bounding box center [971, 517] width 42 height 33
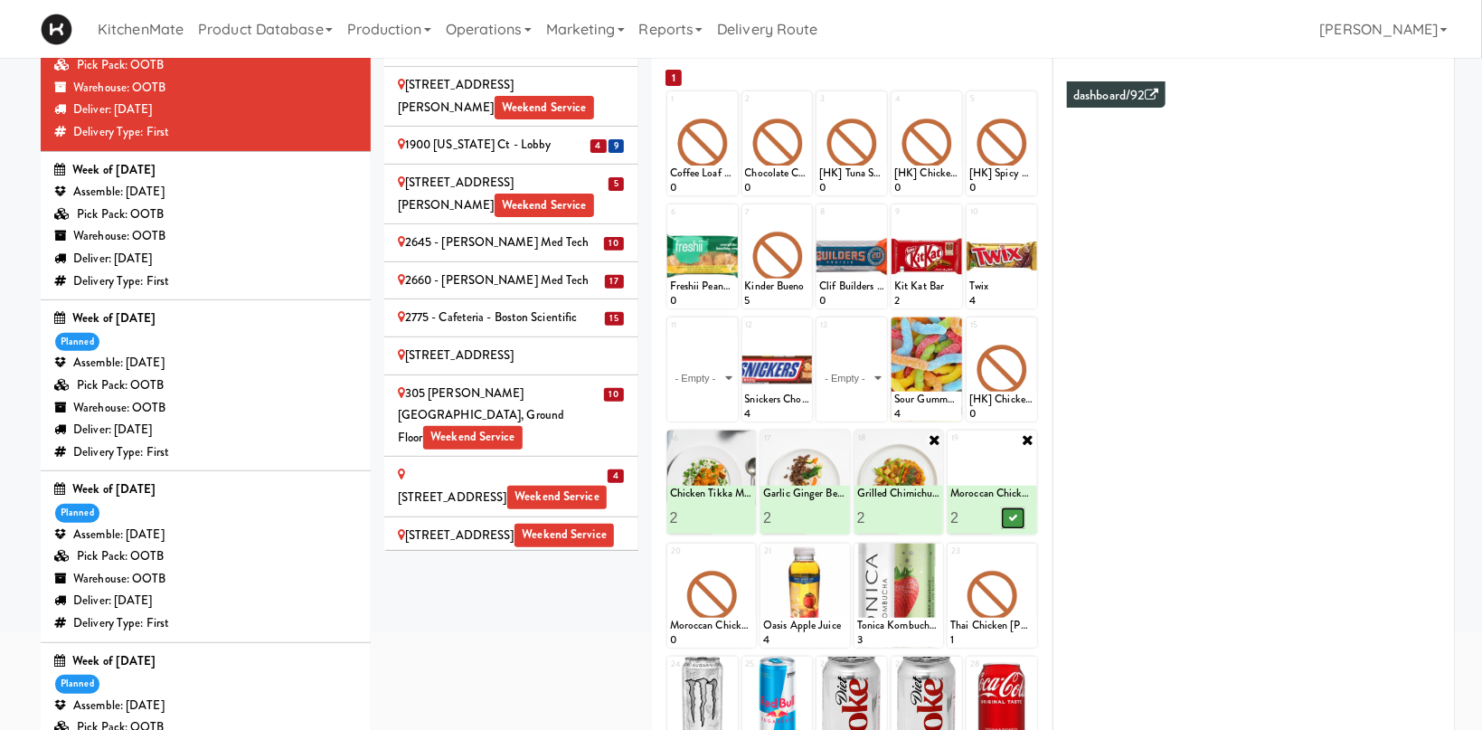
click at [1010, 520] on icon at bounding box center [1013, 518] width 9 height 10
click at [750, 552] on icon at bounding box center [747, 552] width 13 height 13
click at [670, 561] on select "- Empty - Activia Probiotic Peach Mango Smoothie Chocolate Milk Tetra Pack Coca…" at bounding box center [712, 604] width 84 height 87
click option "Pulled Pork Mac & Cheese" at bounding box center [0, 0] width 0 height 0
type input "2"
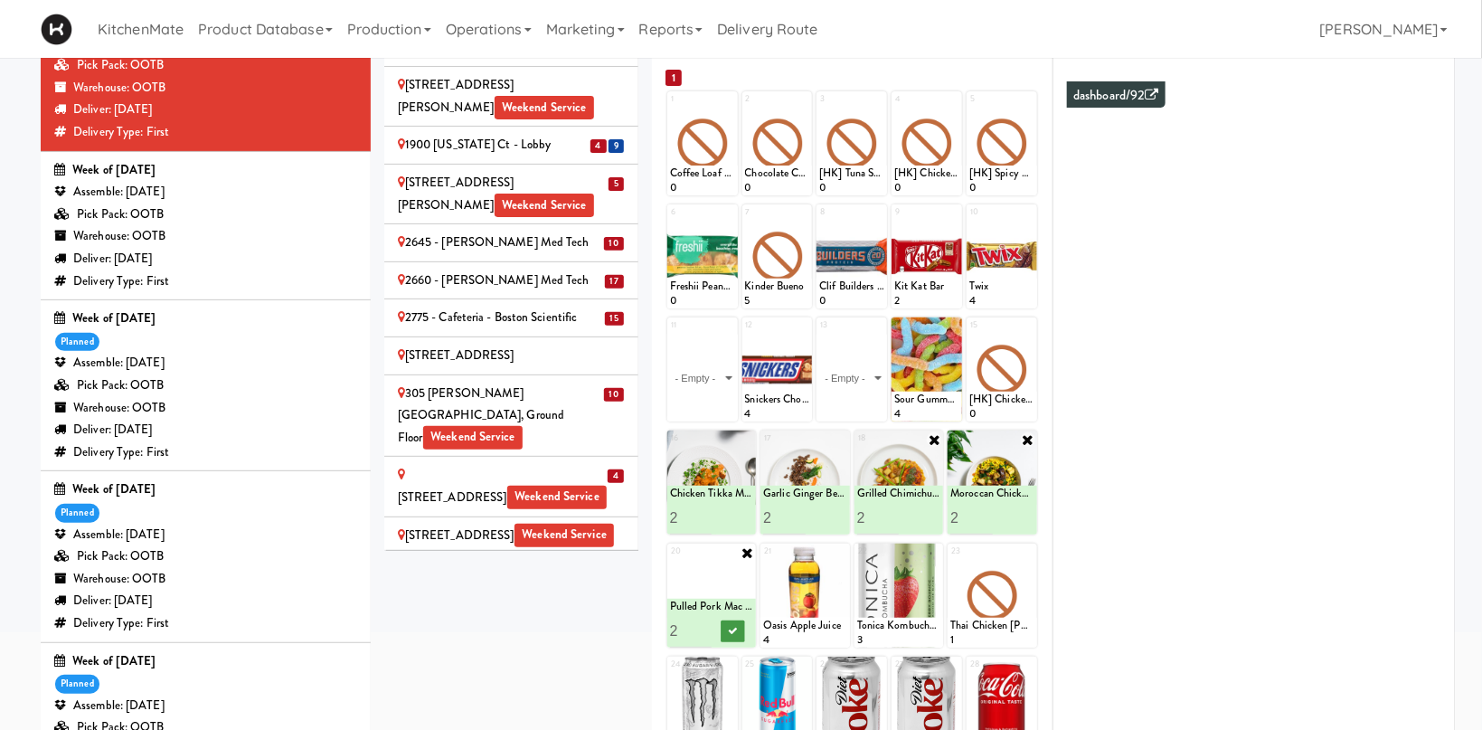
drag, startPoint x: 705, startPoint y: 626, endPoint x: 736, endPoint y: 625, distance: 30.8
click at [709, 625] on input "2" at bounding box center [691, 630] width 42 height 33
click at [738, 626] on button at bounding box center [733, 631] width 24 height 22
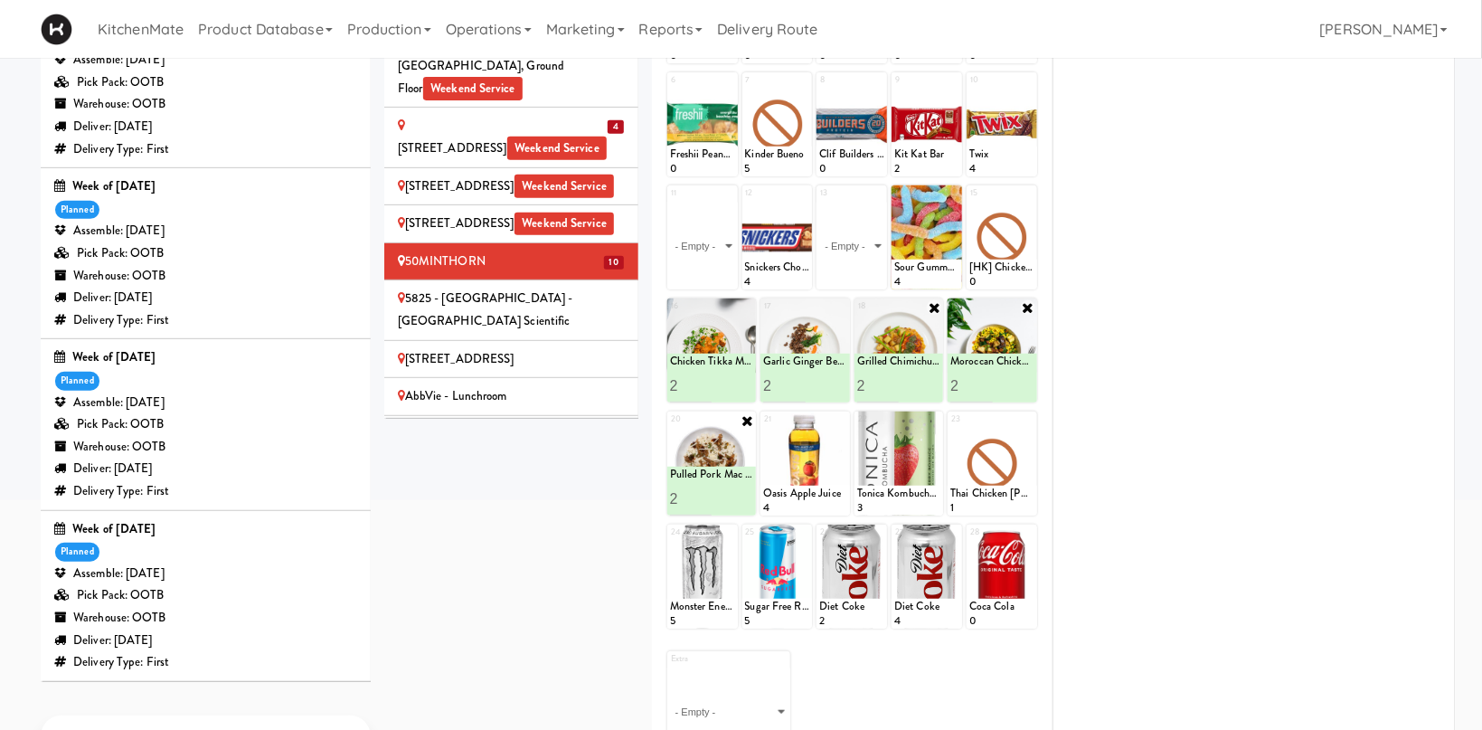
scroll to position [249, 0]
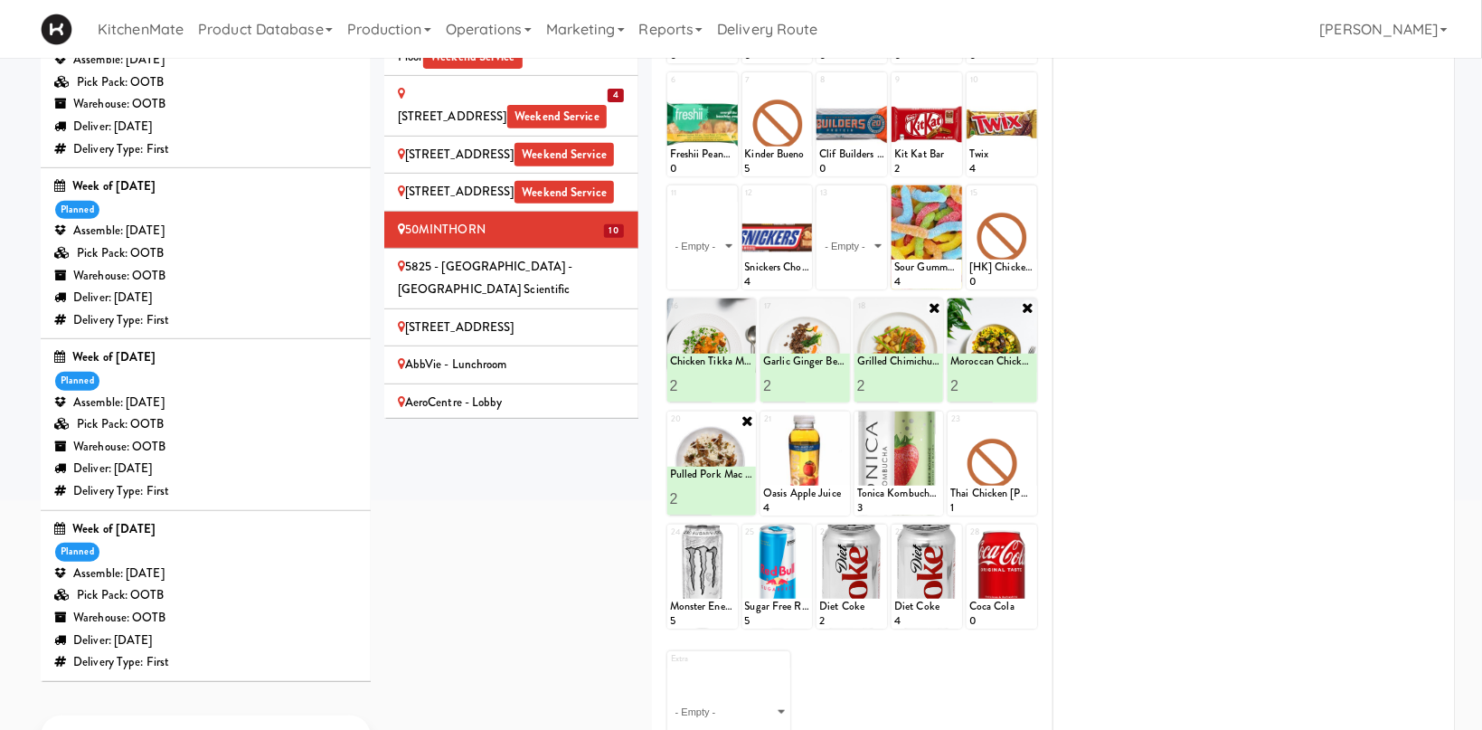
click at [560, 256] on div "5825 - [GEOGRAPHIC_DATA] - [GEOGRAPHIC_DATA] Scientific" at bounding box center [511, 278] width 227 height 44
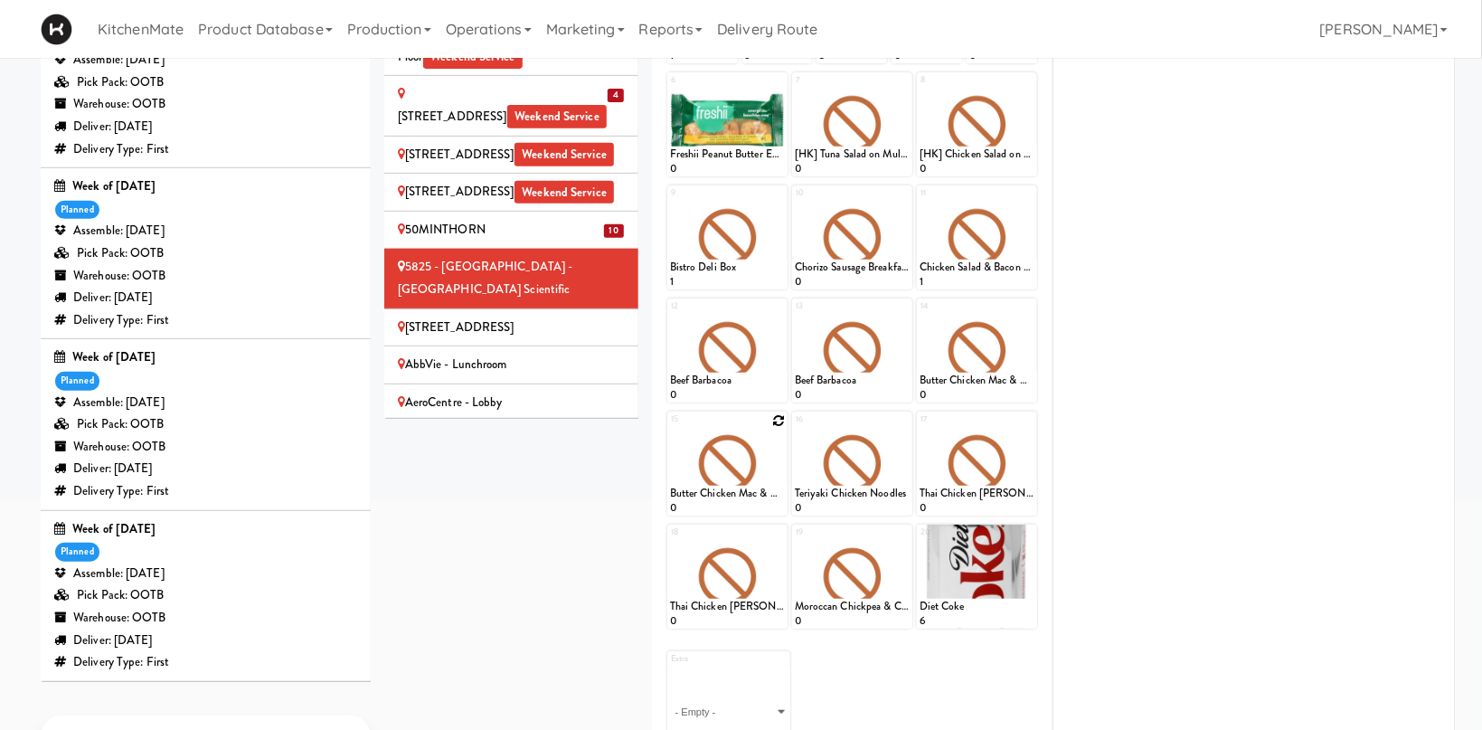
click at [778, 421] on icon at bounding box center [778, 420] width 13 height 13
click at [670, 429] on select "- Empty - Activia Probiotic Peach Mango Smoothie Chocolate Milk Tetra Pack Coca…" at bounding box center [727, 472] width 115 height 87
click option "Chicken Tikka Masala" at bounding box center [0, 0] width 0 height 0
type input "6"
click at [753, 504] on button at bounding box center [756, 499] width 24 height 22
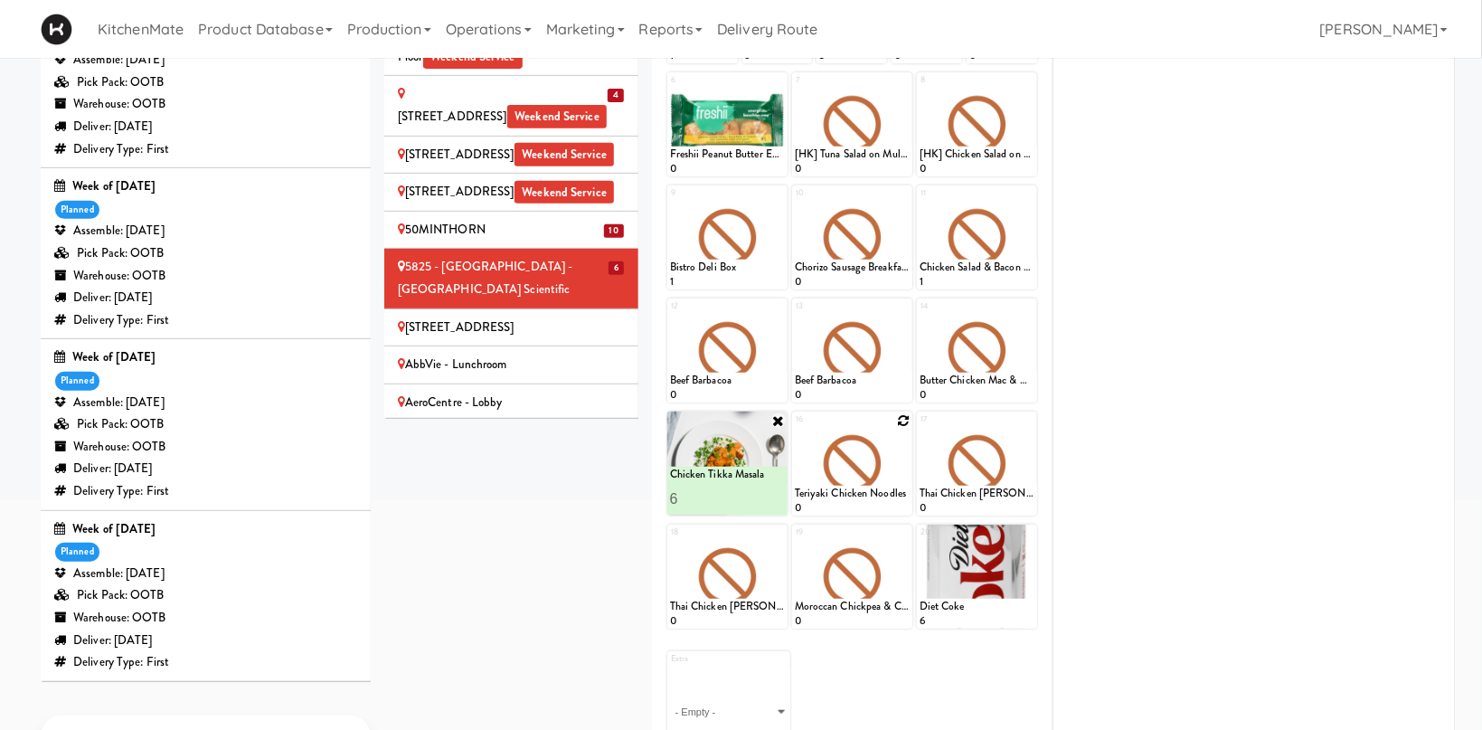
click at [904, 421] on icon at bounding box center [903, 420] width 13 height 13
click at [795, 429] on select "- Empty - Activia Probiotic Peach Mango Smoothie Chocolate Milk Tetra Pack Coca…" at bounding box center [852, 472] width 115 height 87
click option "Moroccan Chickpea & Couscous Bowl" at bounding box center [0, 0] width 0 height 0
click at [845, 498] on input "2" at bounding box center [824, 498] width 58 height 33
click at [845, 498] on input "3" at bounding box center [824, 498] width 58 height 33
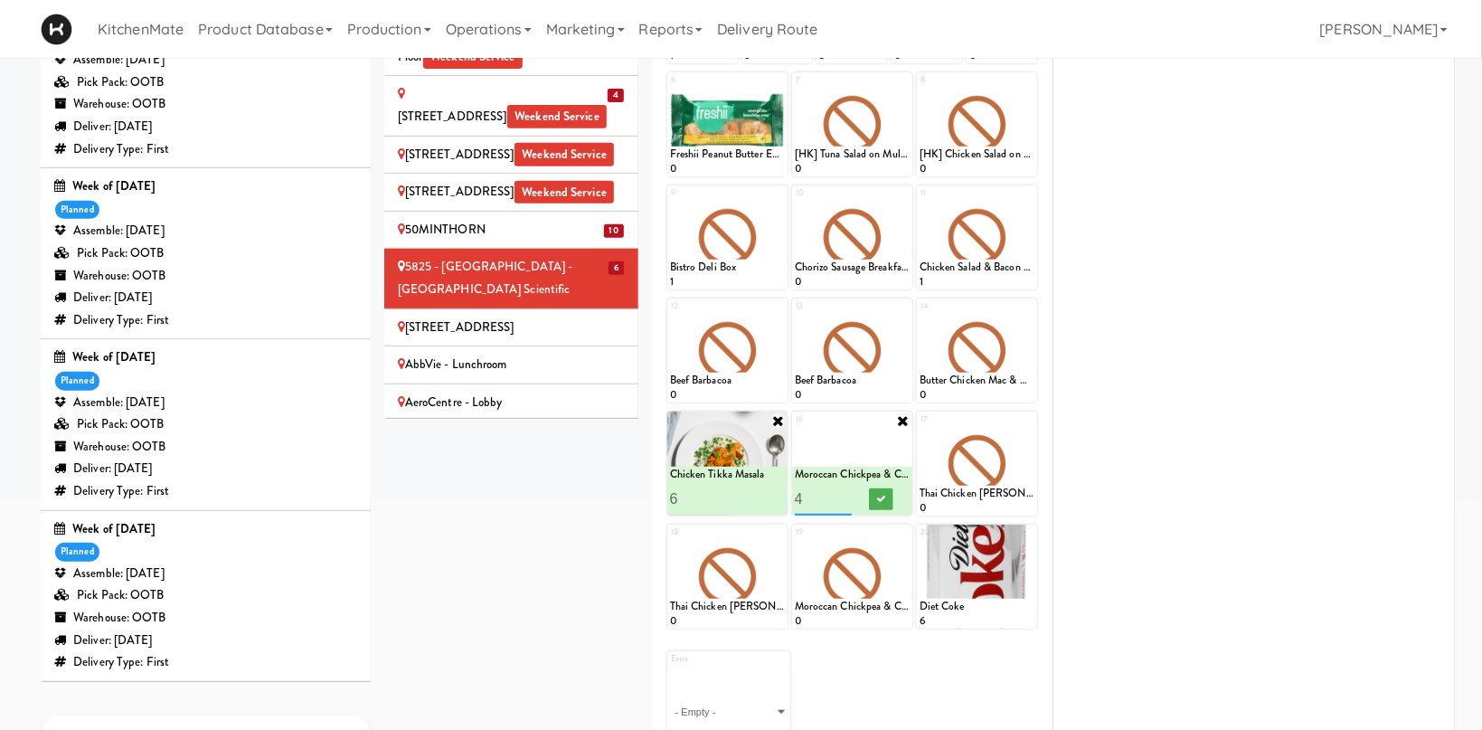
type input "4"
click at [845, 498] on input "4" at bounding box center [824, 498] width 58 height 33
click at [871, 496] on button at bounding box center [881, 499] width 24 height 22
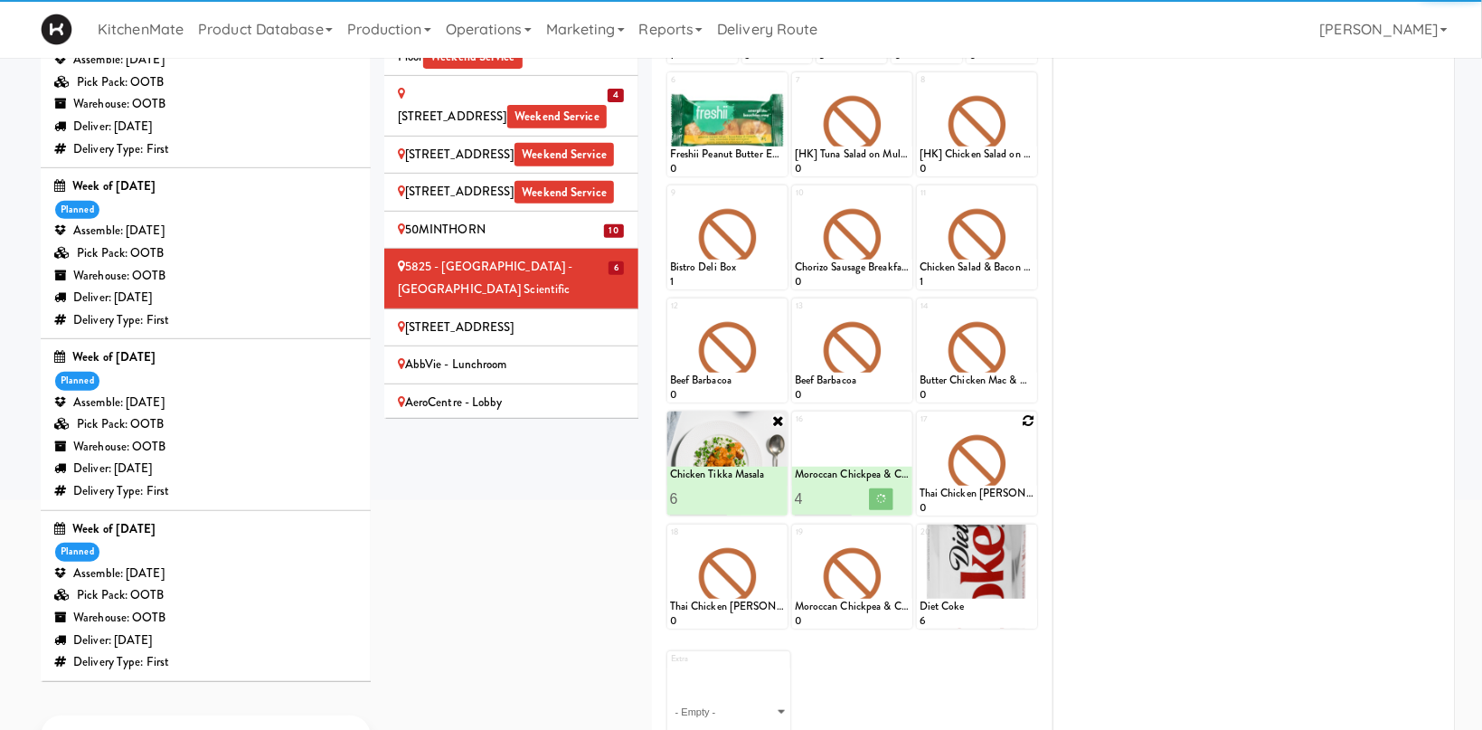
click at [1034, 421] on icon at bounding box center [1028, 420] width 13 height 13
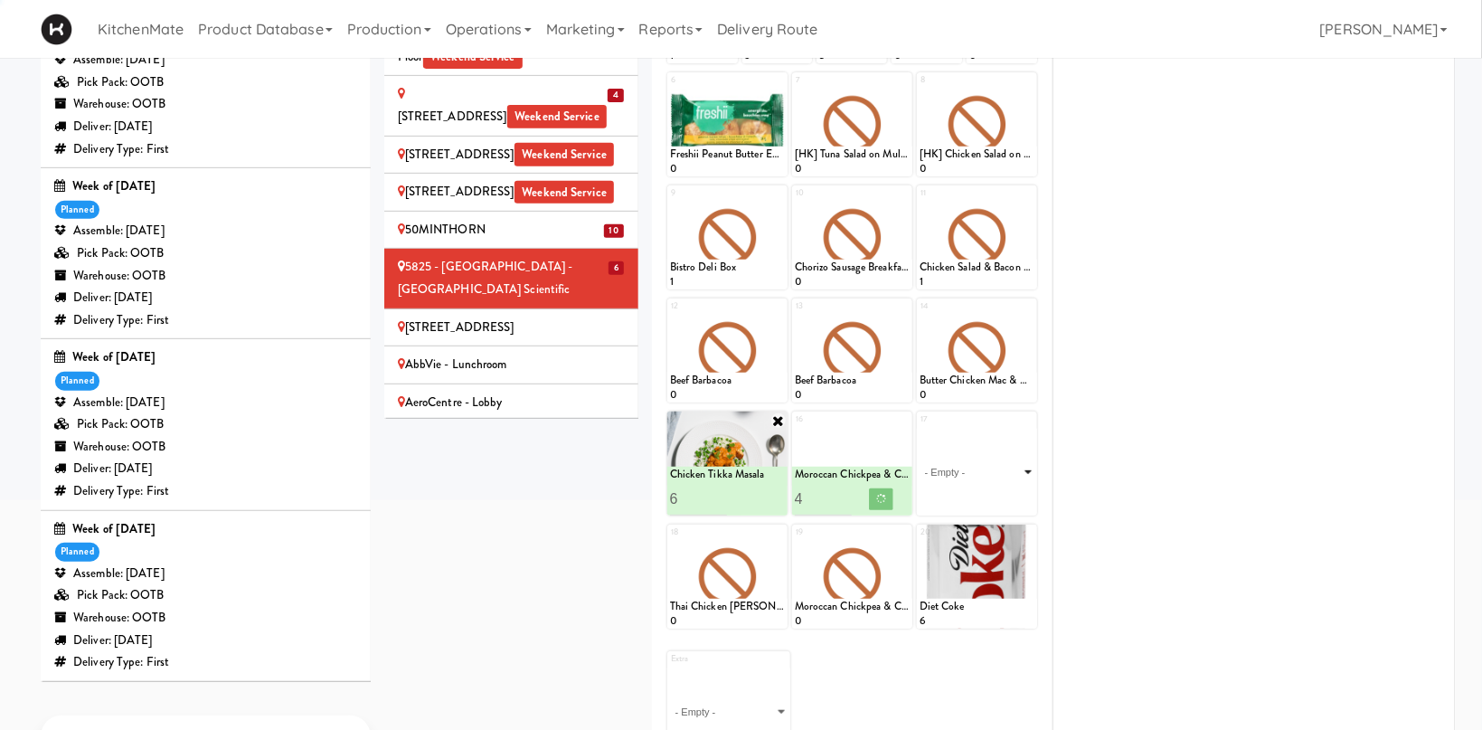
click at [920, 429] on select "- Empty - Activia Probiotic Peach Mango Smoothie Chocolate Milk Tetra Pack Coca…" at bounding box center [977, 472] width 115 height 87
click option "Garlic Ginger Beef & Rice" at bounding box center [0, 0] width 0 height 0
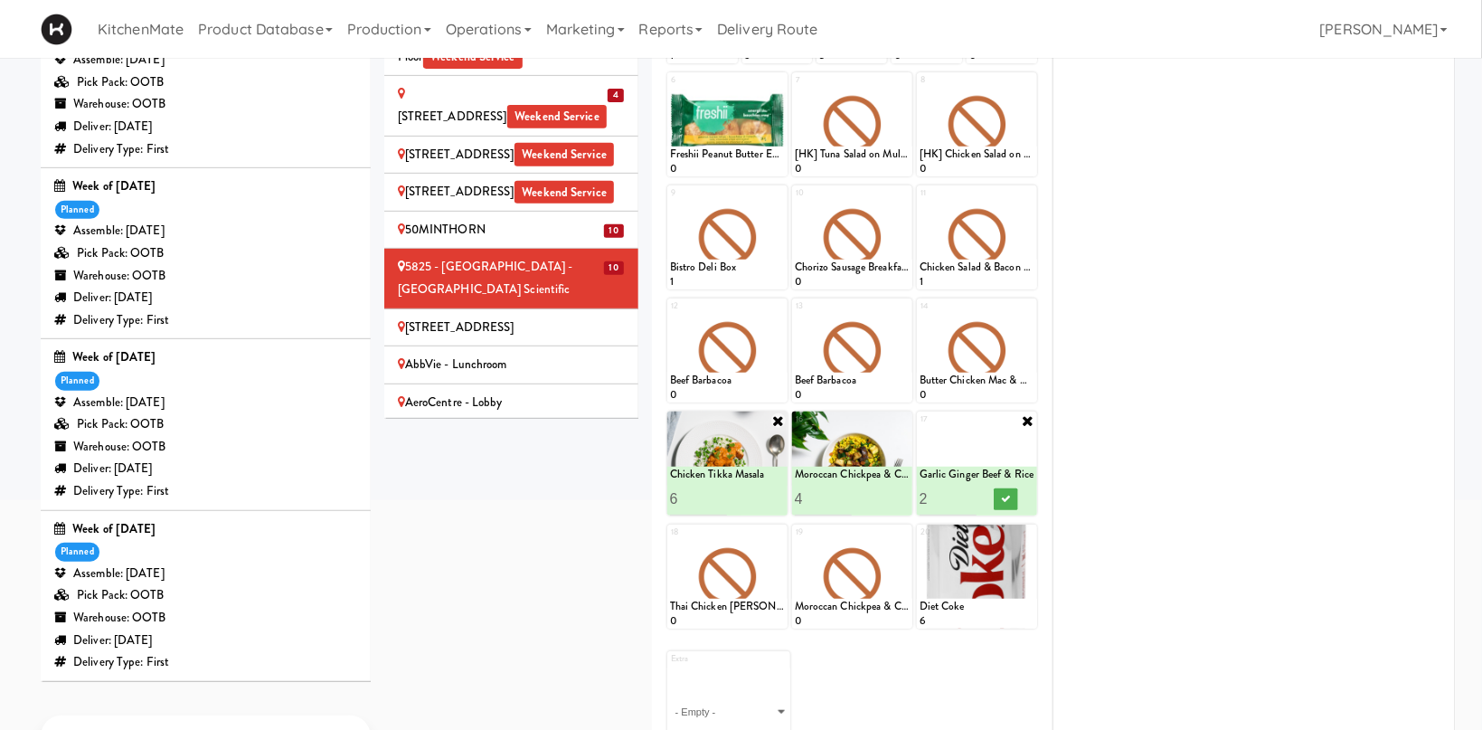
click at [972, 493] on input "2" at bounding box center [949, 498] width 58 height 33
click at [972, 493] on input "3" at bounding box center [949, 498] width 58 height 33
type input "4"
click at [972, 493] on input "4" at bounding box center [949, 498] width 58 height 33
click at [1015, 498] on button at bounding box center [1006, 499] width 24 height 22
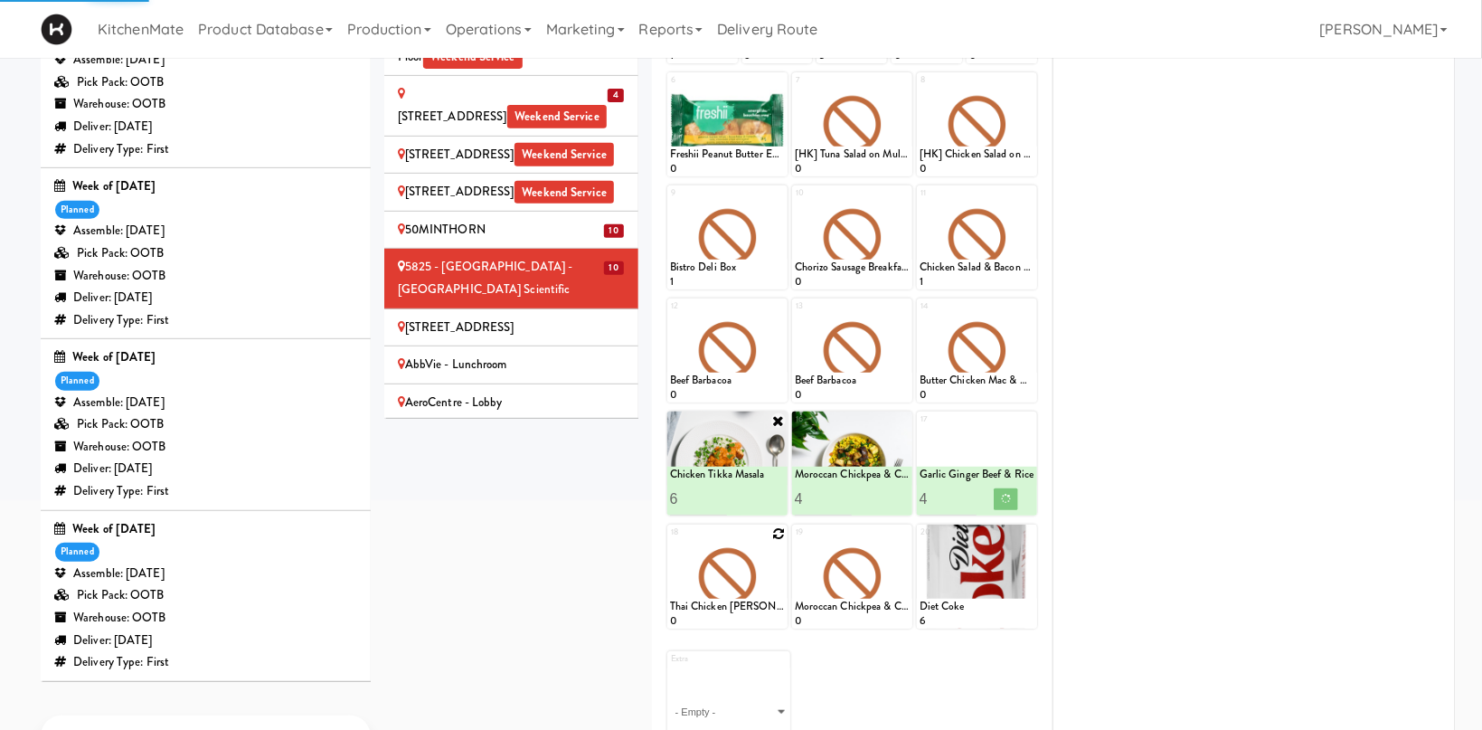
click at [777, 533] on icon at bounding box center [778, 533] width 13 height 13
click at [670, 542] on select "- Empty - Activia Probiotic Peach Mango Smoothie Chocolate Milk Tetra Pack Coca…" at bounding box center [727, 585] width 115 height 87
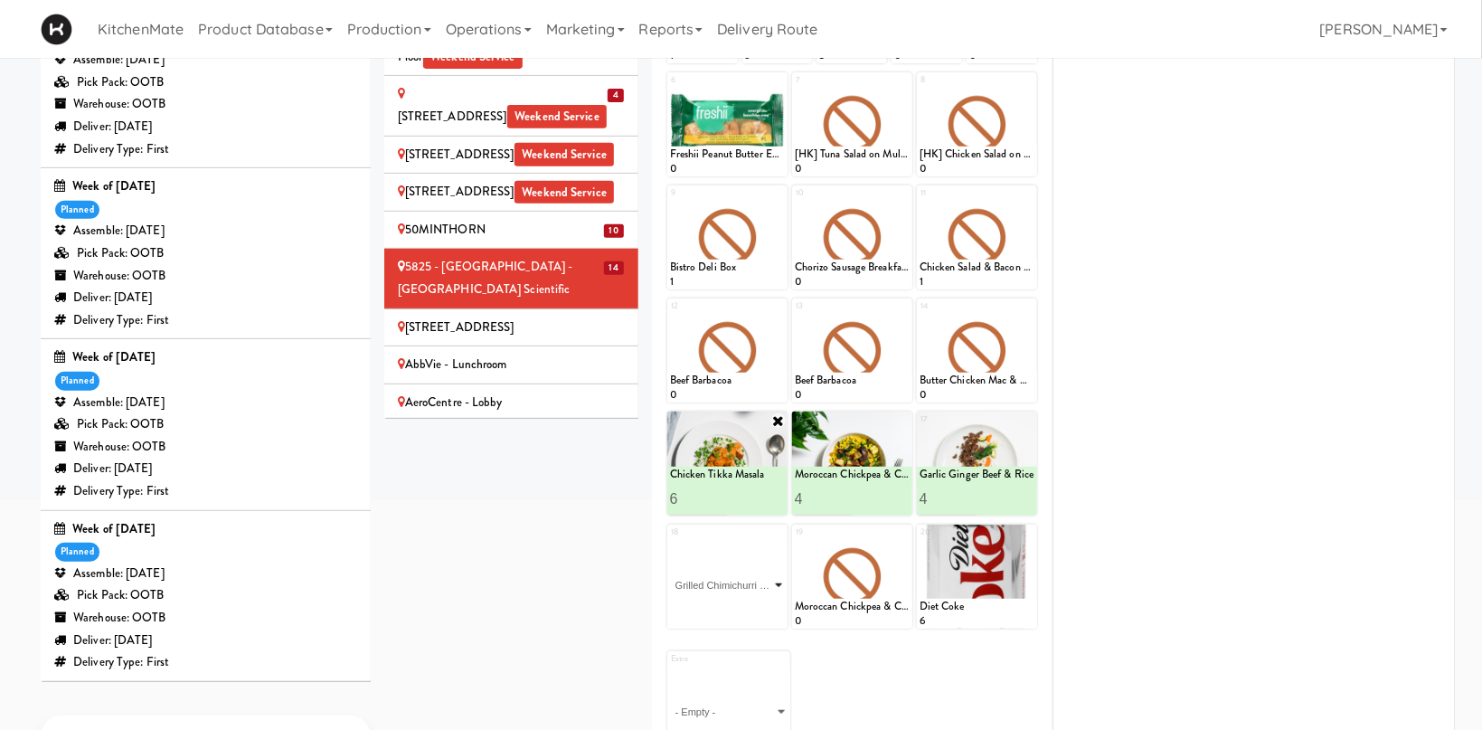
click option "Grilled Chimichurri Chicken" at bounding box center [0, 0] width 0 height 0
click at [720, 607] on input "2" at bounding box center [699, 611] width 58 height 33
click at [720, 607] on input "3" at bounding box center [699, 611] width 58 height 33
click at [720, 607] on input "4" at bounding box center [699, 611] width 58 height 33
click at [720, 607] on input "6" at bounding box center [699, 611] width 58 height 33
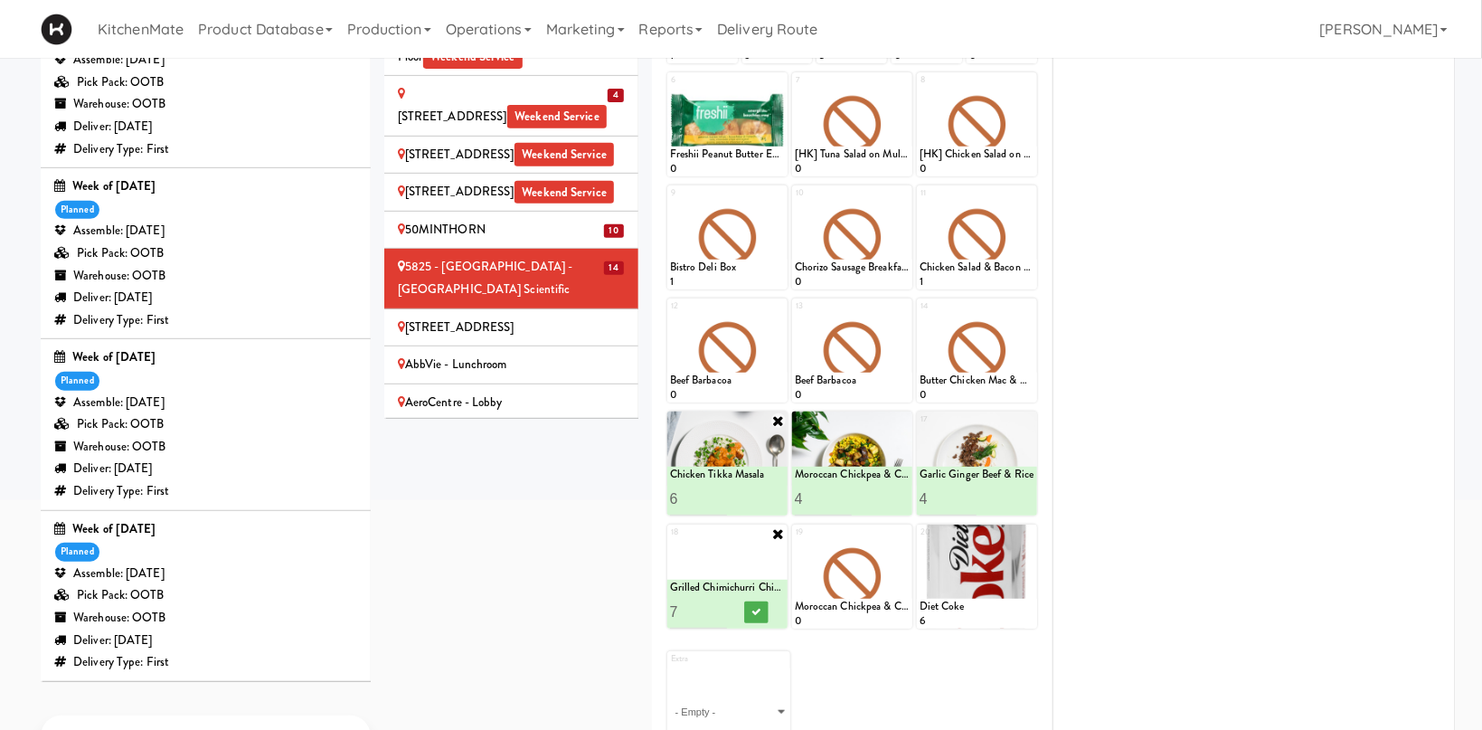
click at [720, 607] on input "7" at bounding box center [699, 611] width 58 height 33
click at [711, 616] on input "7" at bounding box center [699, 611] width 58 height 33
type input "6"
click at [722, 616] on input "6" at bounding box center [699, 611] width 58 height 33
click at [760, 612] on icon at bounding box center [755, 612] width 9 height 10
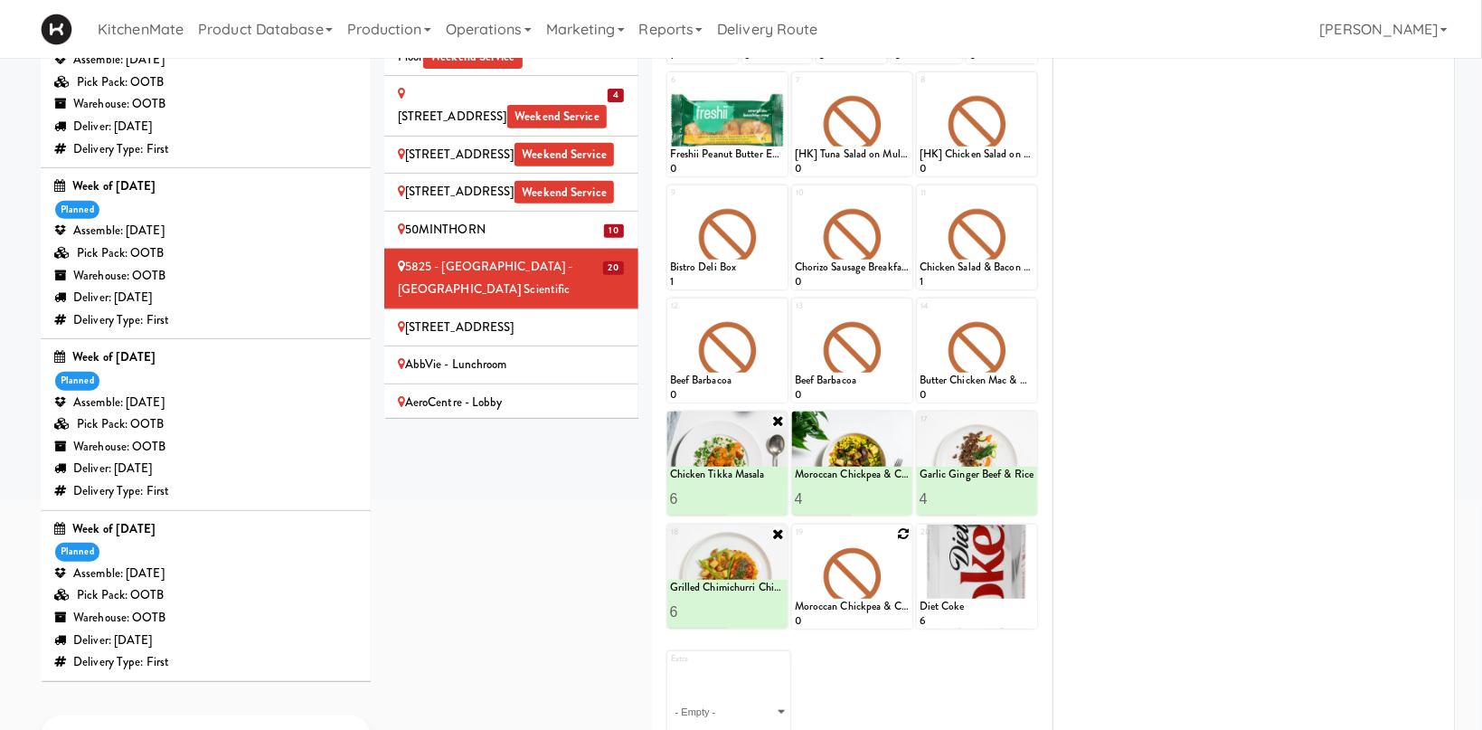
click at [904, 537] on icon at bounding box center [903, 533] width 13 height 13
click at [795, 542] on select "- Empty - Activia Probiotic Peach Mango Smoothie Chocolate Milk Tetra Pack Coca…" at bounding box center [852, 585] width 115 height 87
click option "Pulled Pork Mac & Cheese" at bounding box center [0, 0] width 0 height 0
click at [847, 608] on input "2" at bounding box center [824, 611] width 58 height 33
click at [847, 608] on input "3" at bounding box center [824, 611] width 58 height 33
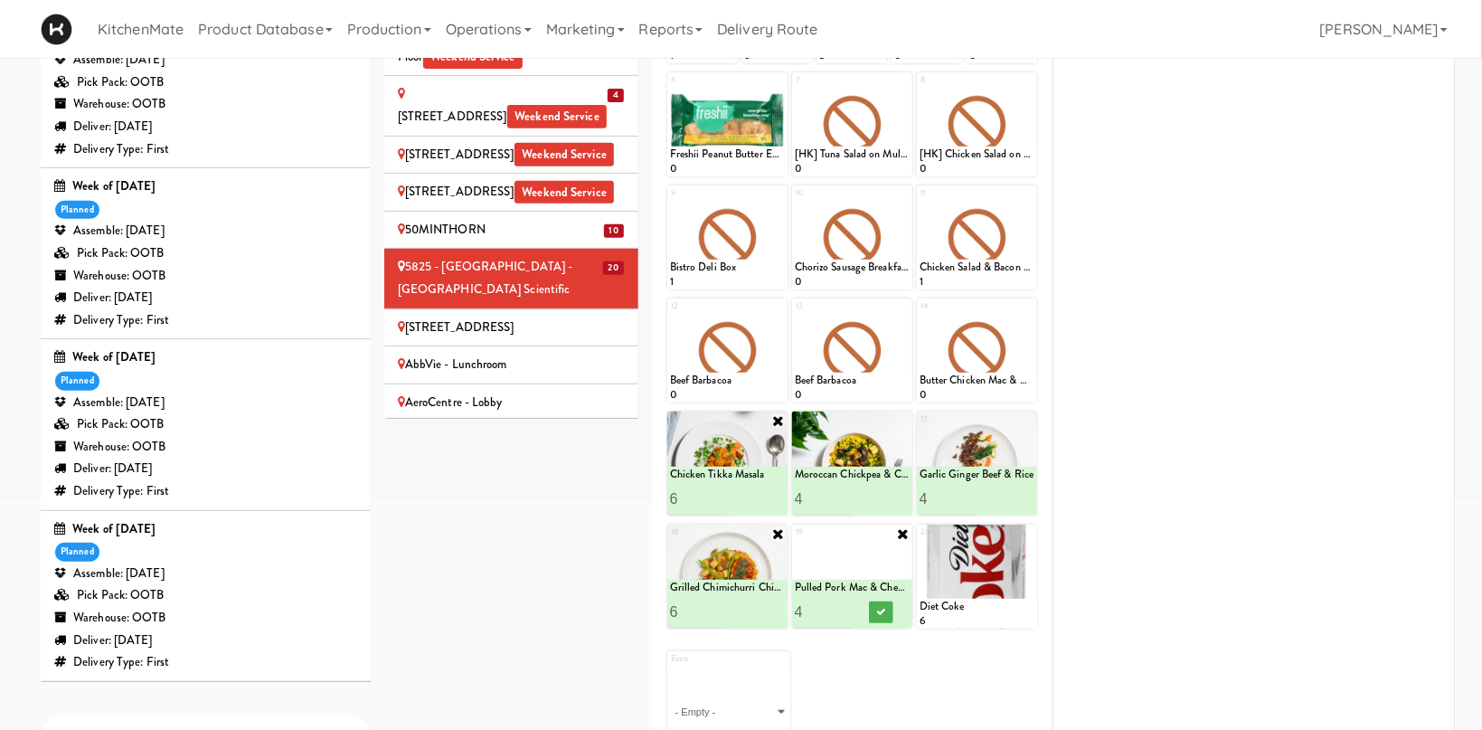
type input "4"
click at [847, 608] on input "4" at bounding box center [824, 611] width 58 height 33
click at [876, 612] on button at bounding box center [881, 612] width 24 height 22
click at [1028, 312] on icon at bounding box center [1028, 307] width 13 height 13
click at [920, 316] on select "- Empty - Activia Probiotic Peach Mango Smoothie Chocolate Milk Tetra Pack Coca…" at bounding box center [977, 359] width 115 height 87
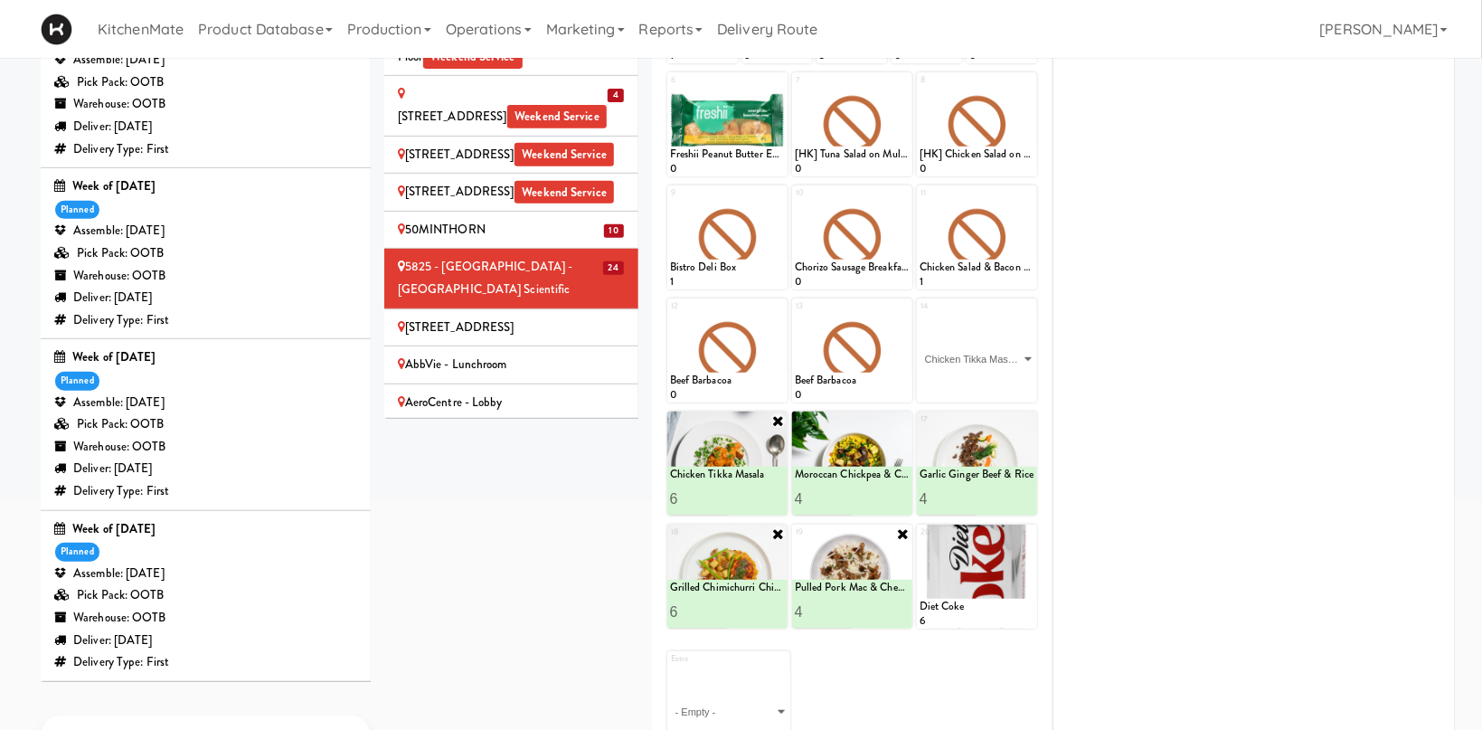
click option "Chicken Tikka Masala" at bounding box center [0, 0] width 0 height 0
click at [976, 382] on input "2" at bounding box center [949, 385] width 58 height 33
type input "3"
click at [976, 382] on input "3" at bounding box center [949, 385] width 58 height 33
click at [1002, 387] on icon at bounding box center [1005, 386] width 9 height 10
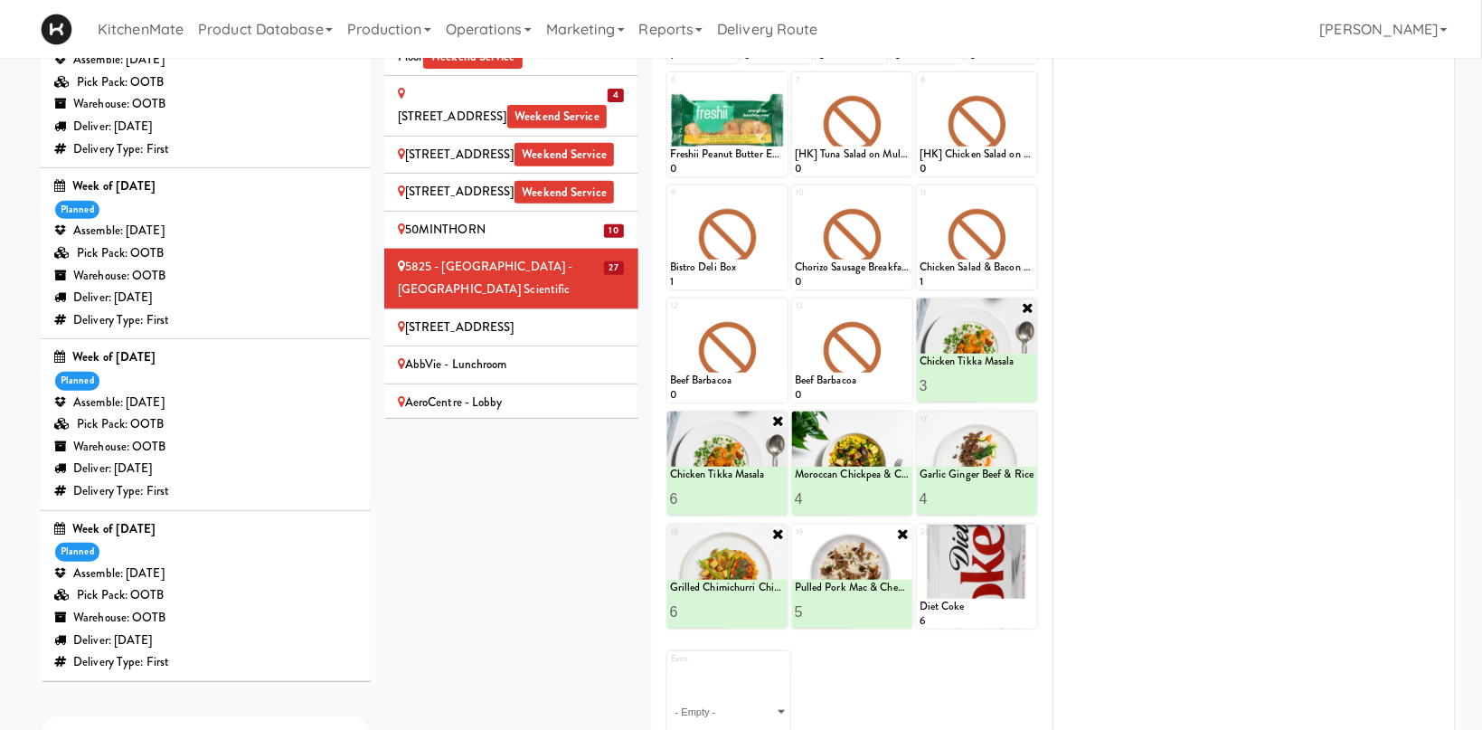
type input "5"
click at [850, 606] on input "5" at bounding box center [824, 611] width 58 height 33
click at [892, 610] on button at bounding box center [881, 612] width 24 height 22
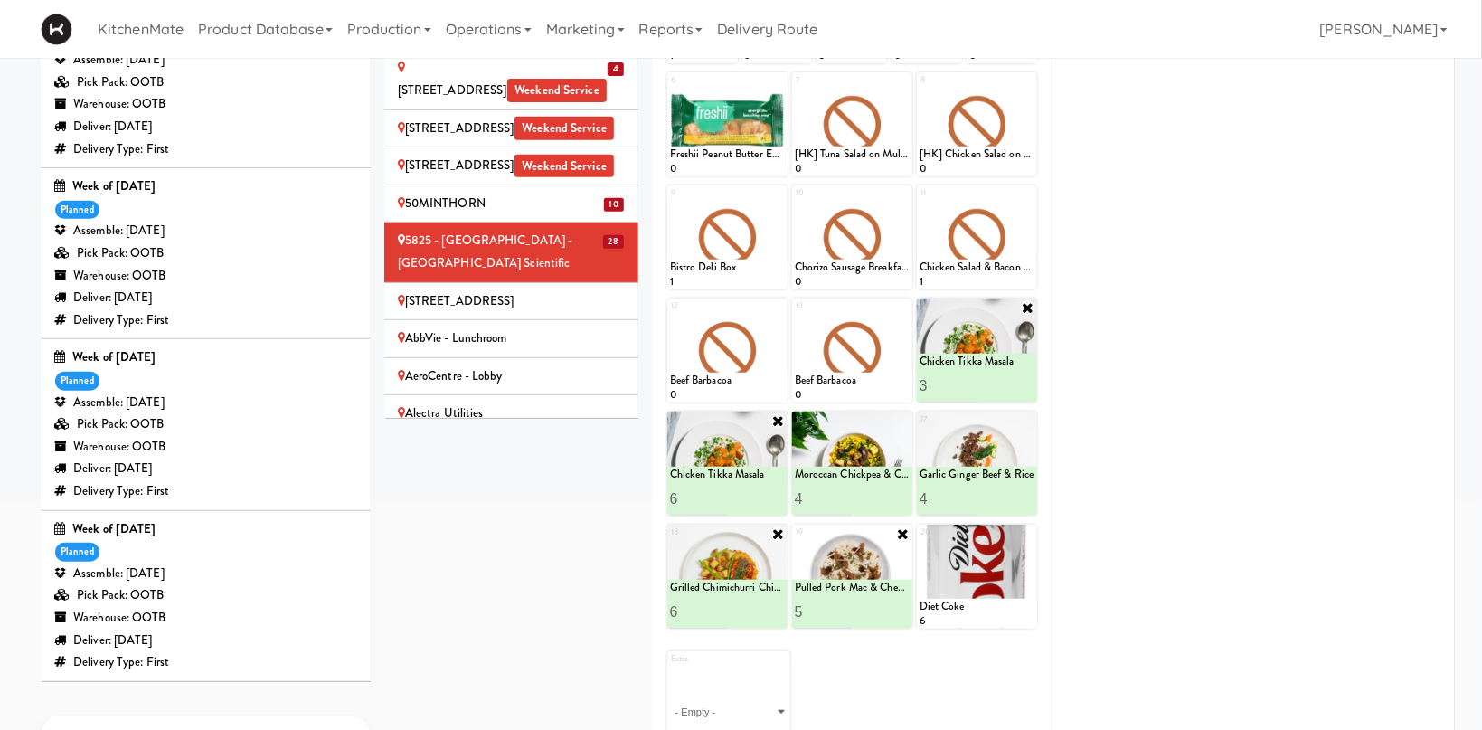
scroll to position [373, 0]
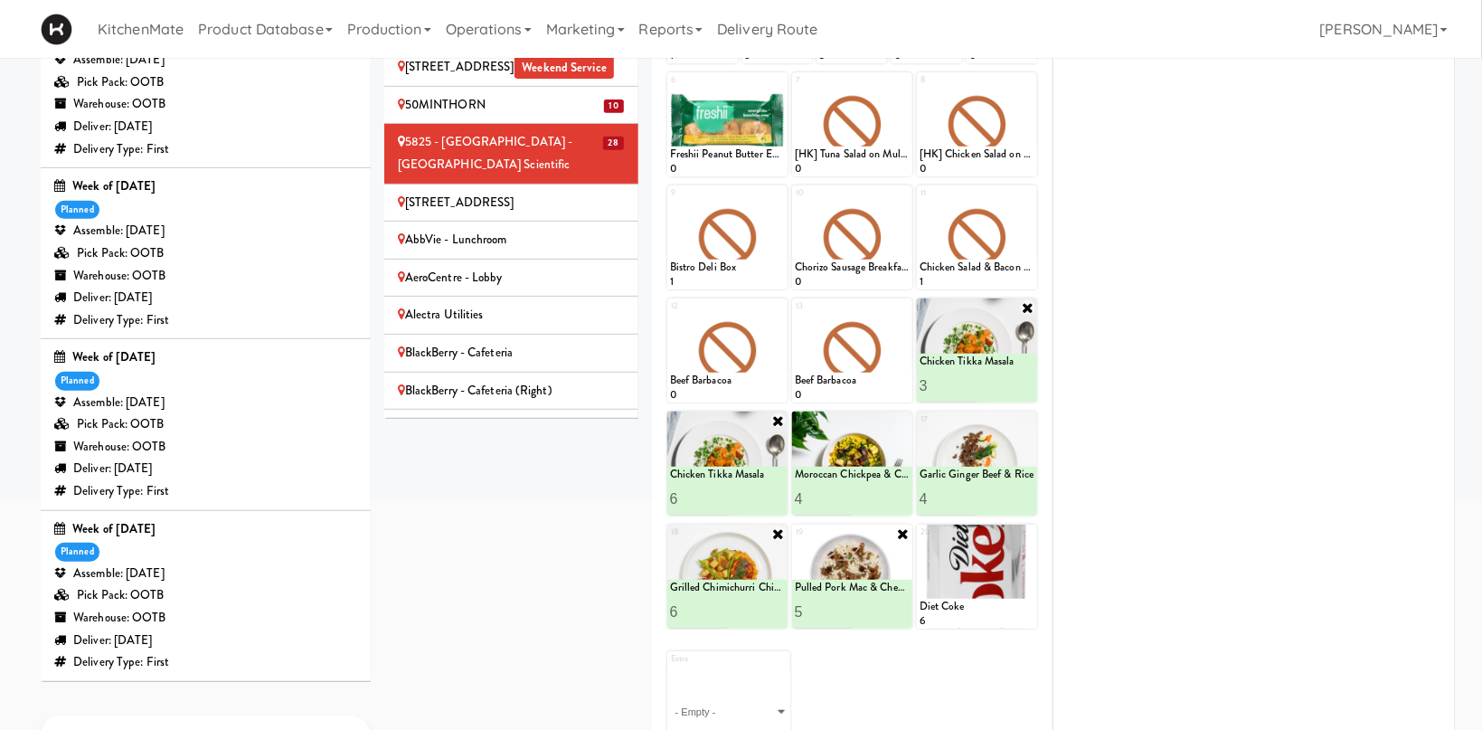
click at [575, 192] on div "[STREET_ADDRESS]" at bounding box center [511, 203] width 227 height 23
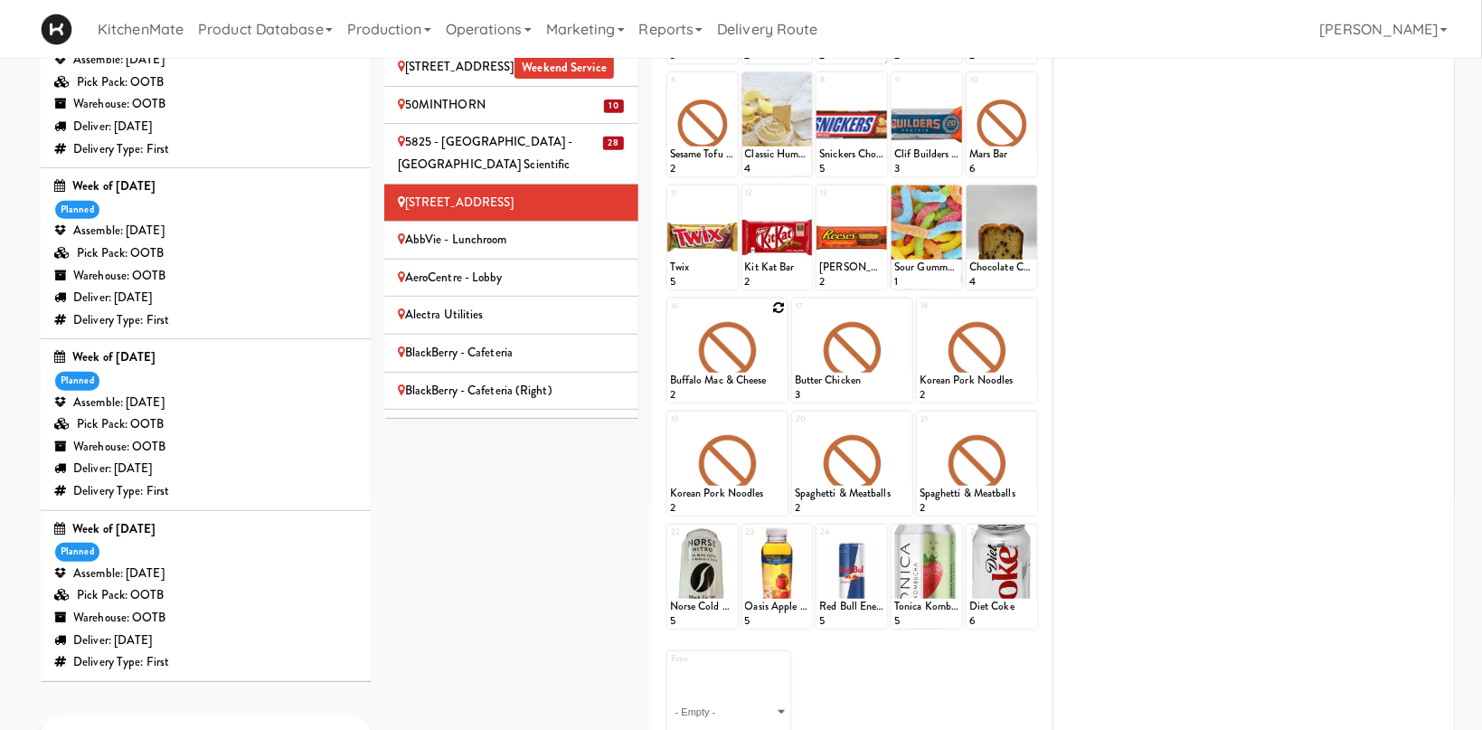
click at [771, 313] on div at bounding box center [727, 350] width 120 height 104
click at [776, 301] on icon at bounding box center [778, 307] width 13 height 13
click at [670, 316] on select "- Empty - Activia Probiotic Peach Mango Smoothie Chocolate Milk Tetra Pack Coca…" at bounding box center [727, 359] width 115 height 87
click option "Chicken Tikka Masala" at bounding box center [0, 0] width 0 height 0
click at [719, 382] on input "2" at bounding box center [699, 385] width 58 height 33
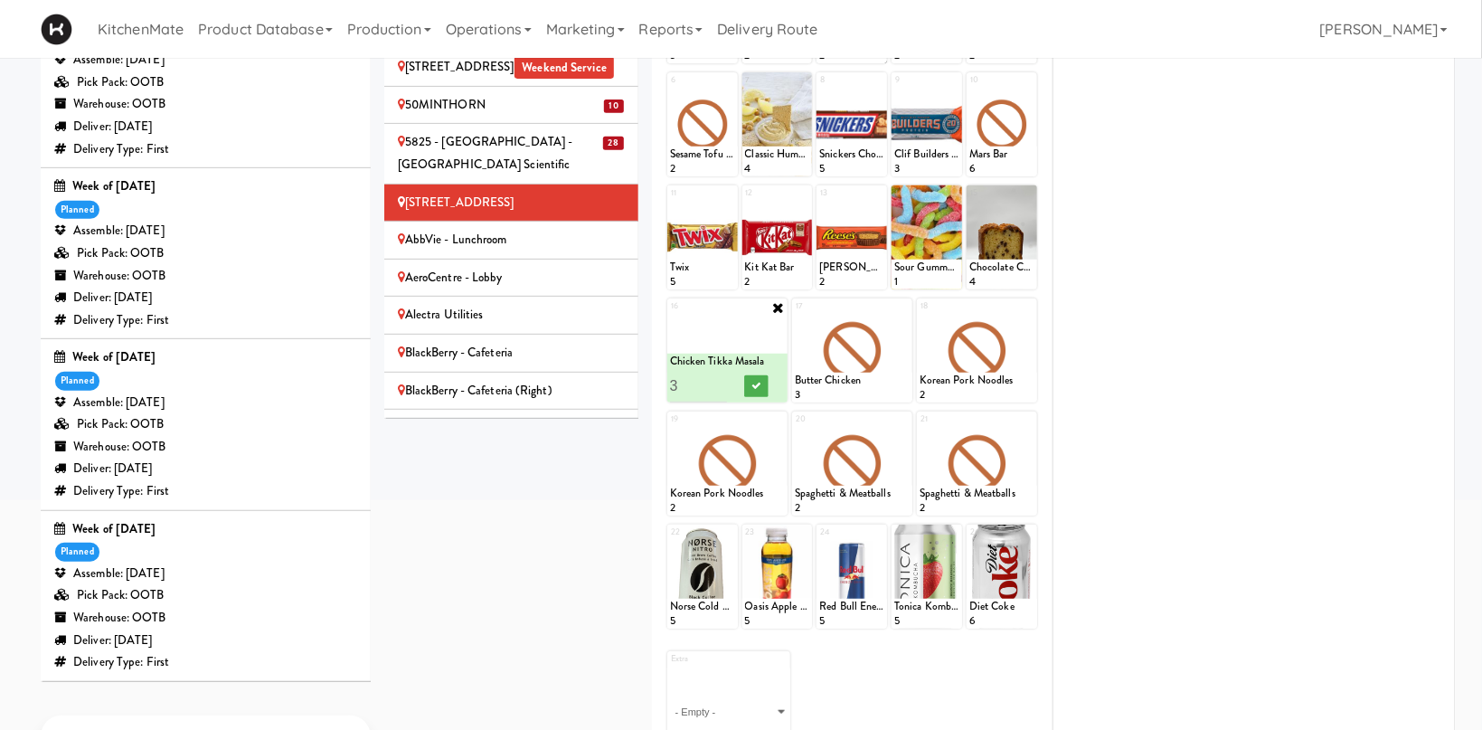
type input "3"
click at [719, 382] on input "3" at bounding box center [699, 385] width 58 height 33
click at [756, 383] on icon at bounding box center [755, 386] width 9 height 10
click at [907, 306] on icon at bounding box center [903, 307] width 13 height 13
click at [795, 316] on select "- Empty - Activia Probiotic Peach Mango Smoothie Chocolate Milk Tetra Pack Coca…" at bounding box center [852, 359] width 115 height 87
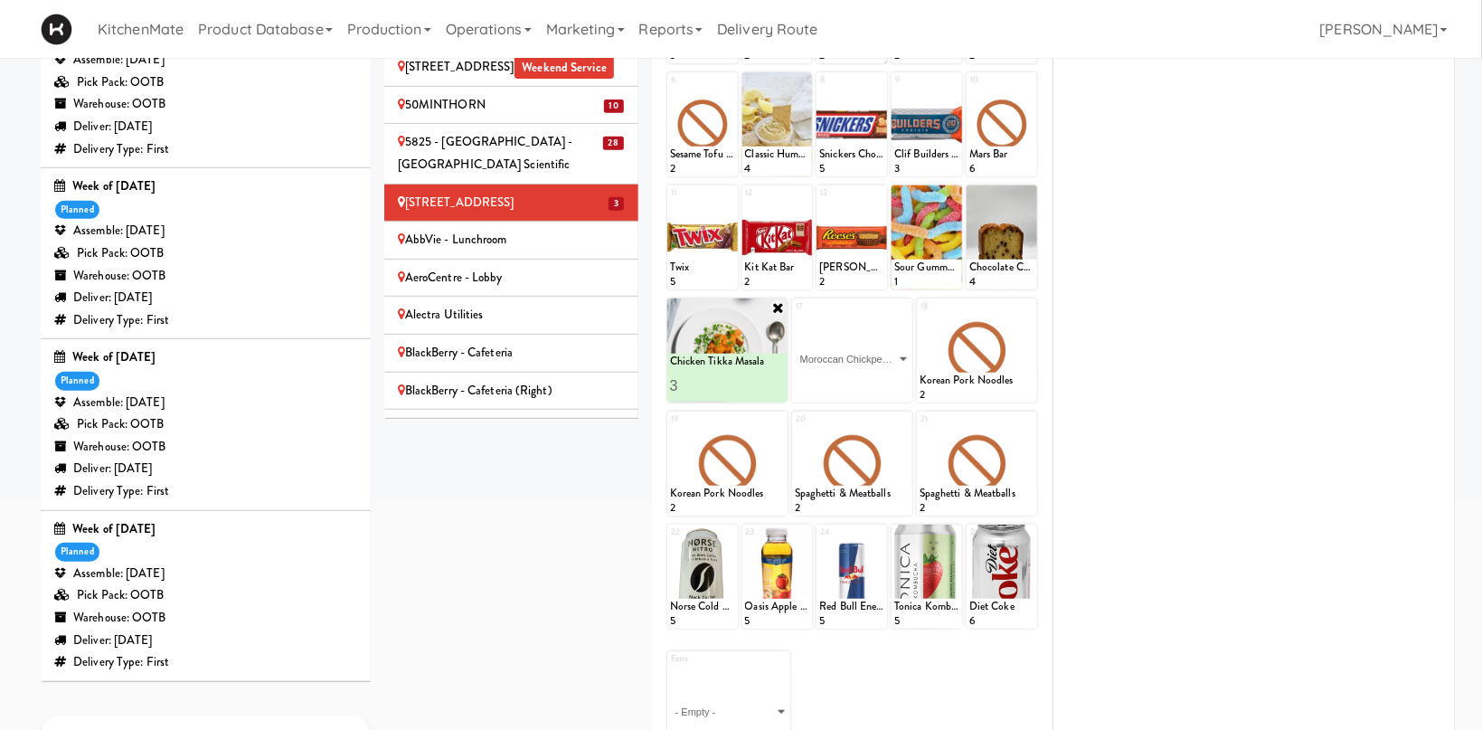
click option "Moroccan Chickpea & Couscous Bowl" at bounding box center [0, 0] width 0 height 0
click at [840, 380] on input "2" at bounding box center [824, 385] width 58 height 33
type input "3"
click at [840, 380] on input "3" at bounding box center [824, 385] width 58 height 33
click at [883, 385] on icon at bounding box center [880, 386] width 9 height 10
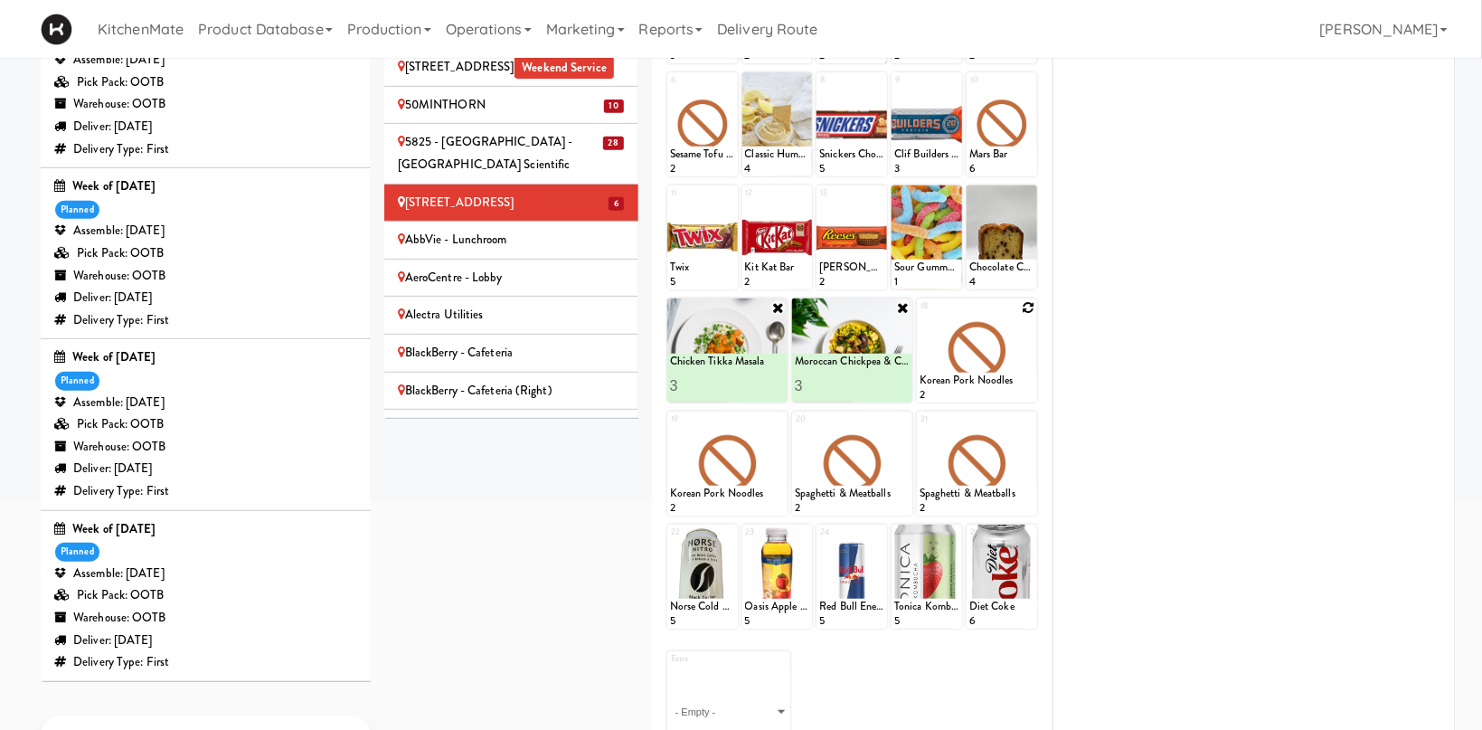
click at [1024, 314] on div at bounding box center [977, 350] width 120 height 104
click at [1034, 305] on icon at bounding box center [1028, 307] width 13 height 13
click at [920, 316] on select "- Empty - Activia Probiotic Peach Mango Smoothie Chocolate Milk Tetra Pack Coca…" at bounding box center [977, 359] width 115 height 87
click option "Garlic Ginger Beef & Rice" at bounding box center [0, 0] width 0 height 0
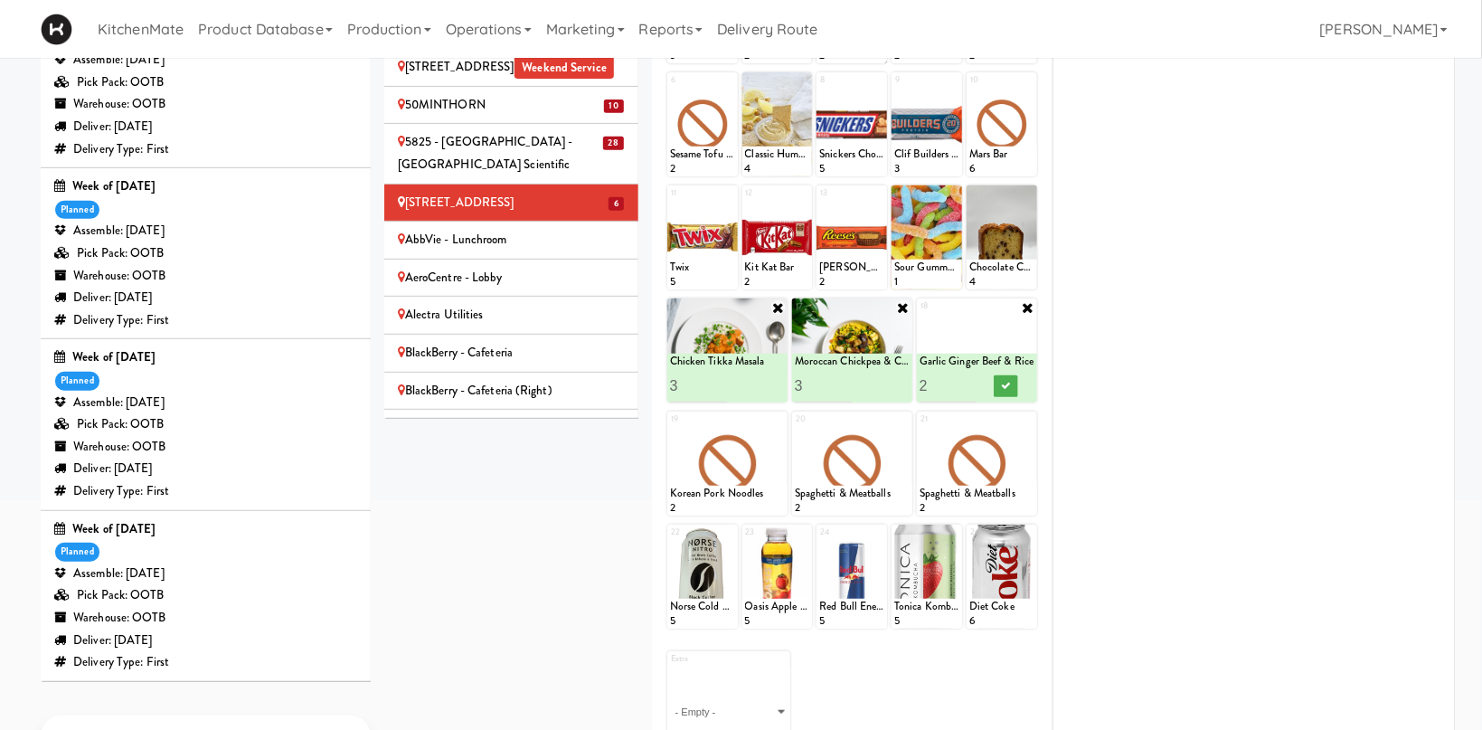
click at [968, 382] on input "2" at bounding box center [949, 385] width 58 height 33
click at [968, 384] on input "3" at bounding box center [949, 385] width 58 height 33
type input "4"
click at [968, 384] on input "4" at bounding box center [949, 385] width 58 height 33
click at [999, 383] on button at bounding box center [1006, 386] width 24 height 22
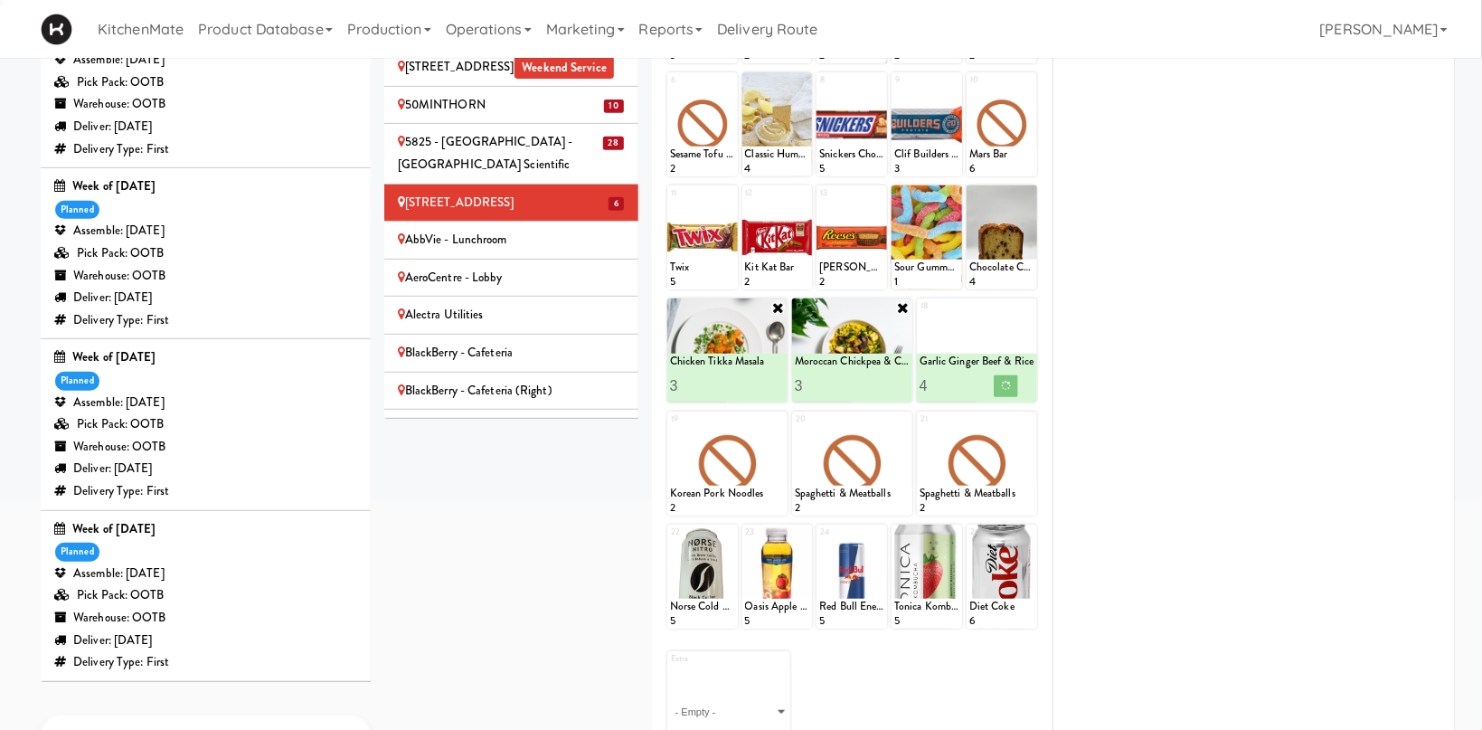
click at [1037, 419] on div "1 [HK] Tuna Salad on Multigrain 3 2 [HK] Turkey Club Wrap 2 3 [HK] Ham & Cheese…" at bounding box center [851, 357] width 373 height 799
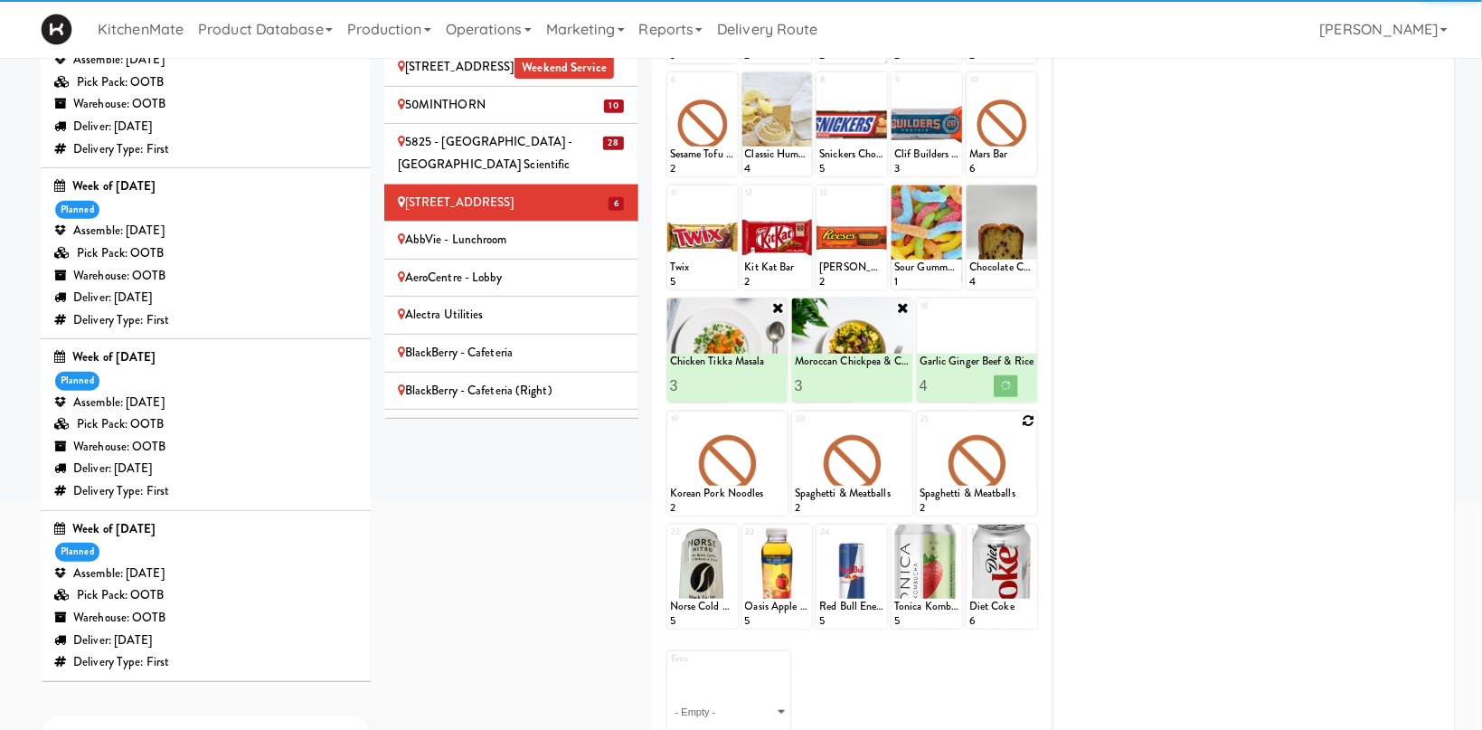
click at [1034, 420] on icon at bounding box center [1028, 420] width 13 height 13
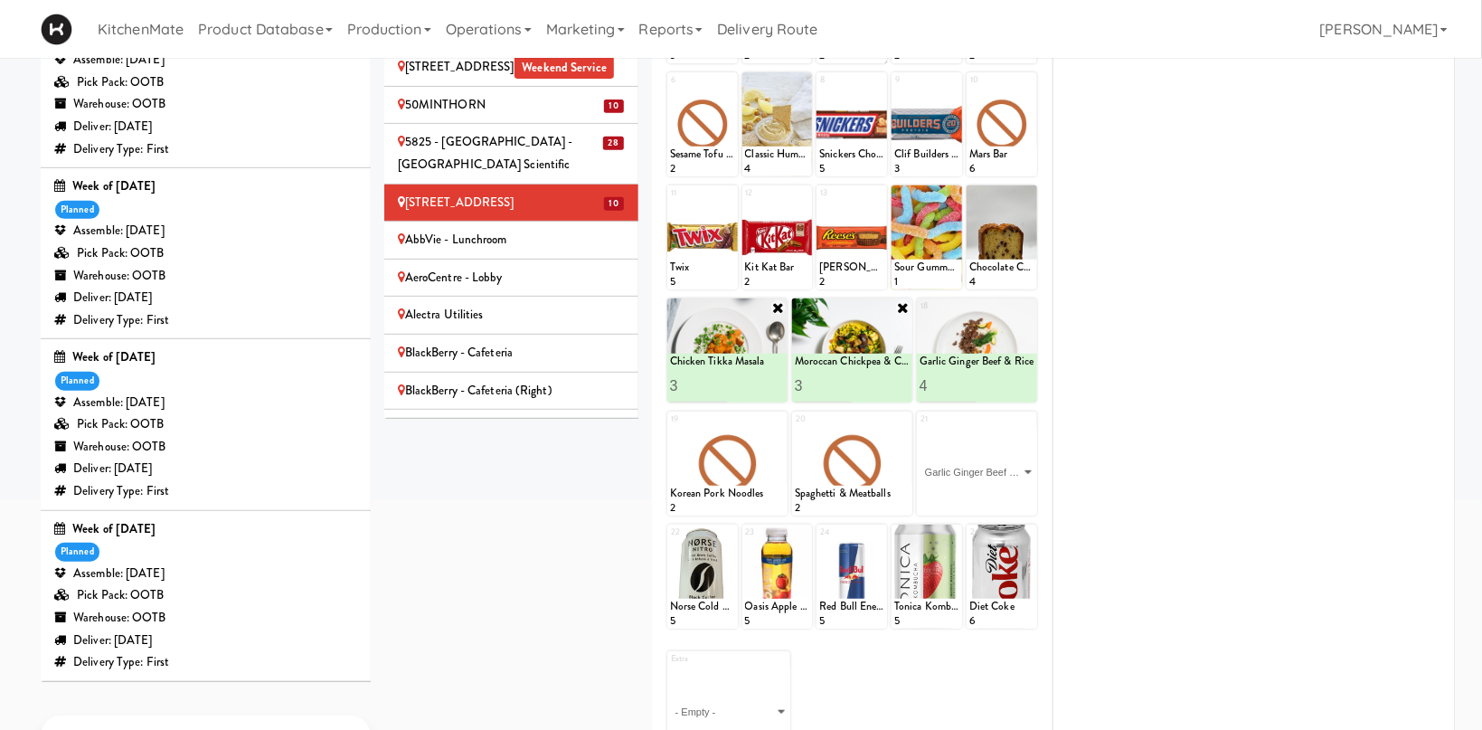
click option "Garlic Ginger Beef & Rice" at bounding box center [0, 0] width 0 height 0
type input "2"
click at [967, 493] on input "2" at bounding box center [949, 498] width 58 height 33
click at [1005, 495] on icon at bounding box center [1005, 499] width 9 height 10
click at [897, 415] on div at bounding box center [852, 463] width 120 height 104
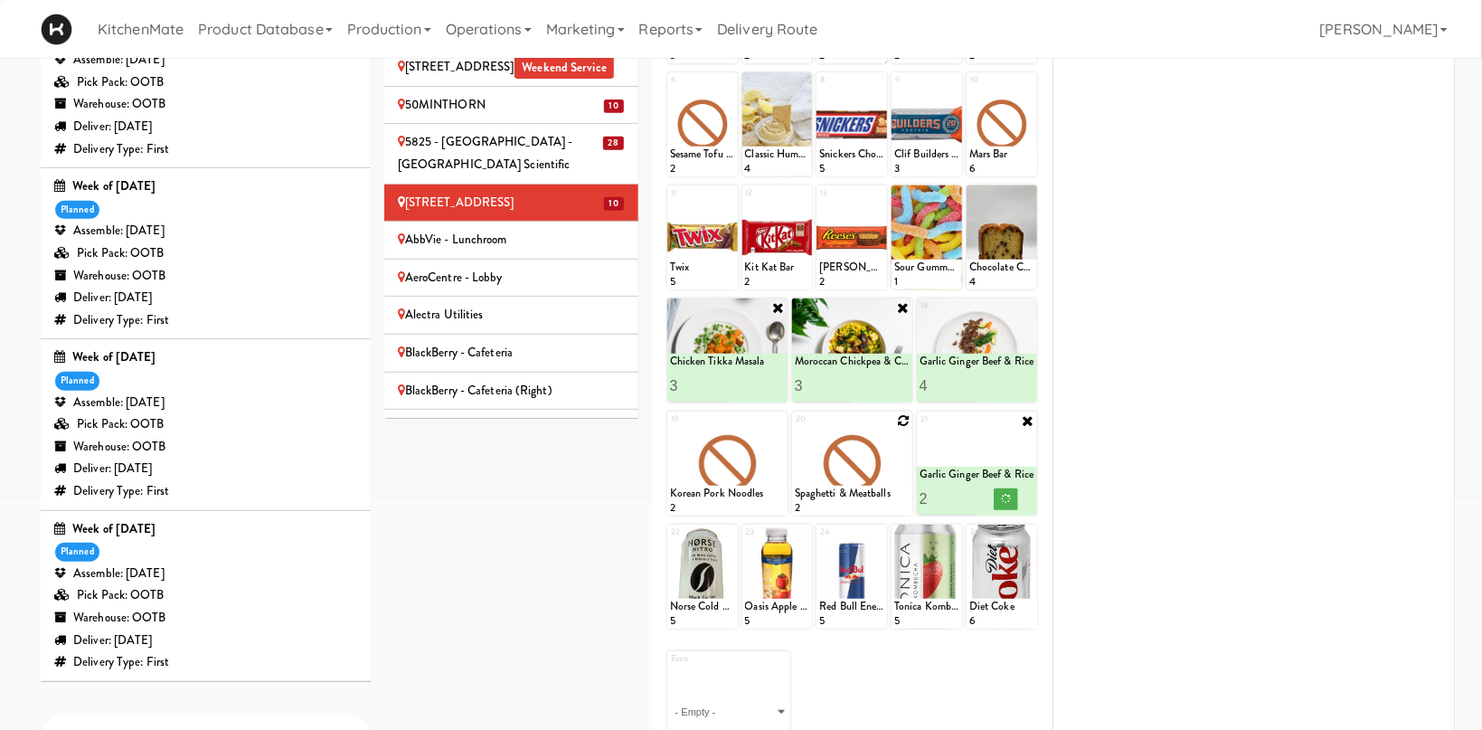
click at [895, 428] on div at bounding box center [852, 463] width 120 height 104
click at [897, 422] on div at bounding box center [852, 463] width 120 height 104
click at [891, 475] on div at bounding box center [852, 463] width 120 height 104
click at [858, 452] on div at bounding box center [852, 463] width 120 height 104
click at [902, 422] on icon at bounding box center [903, 420] width 13 height 13
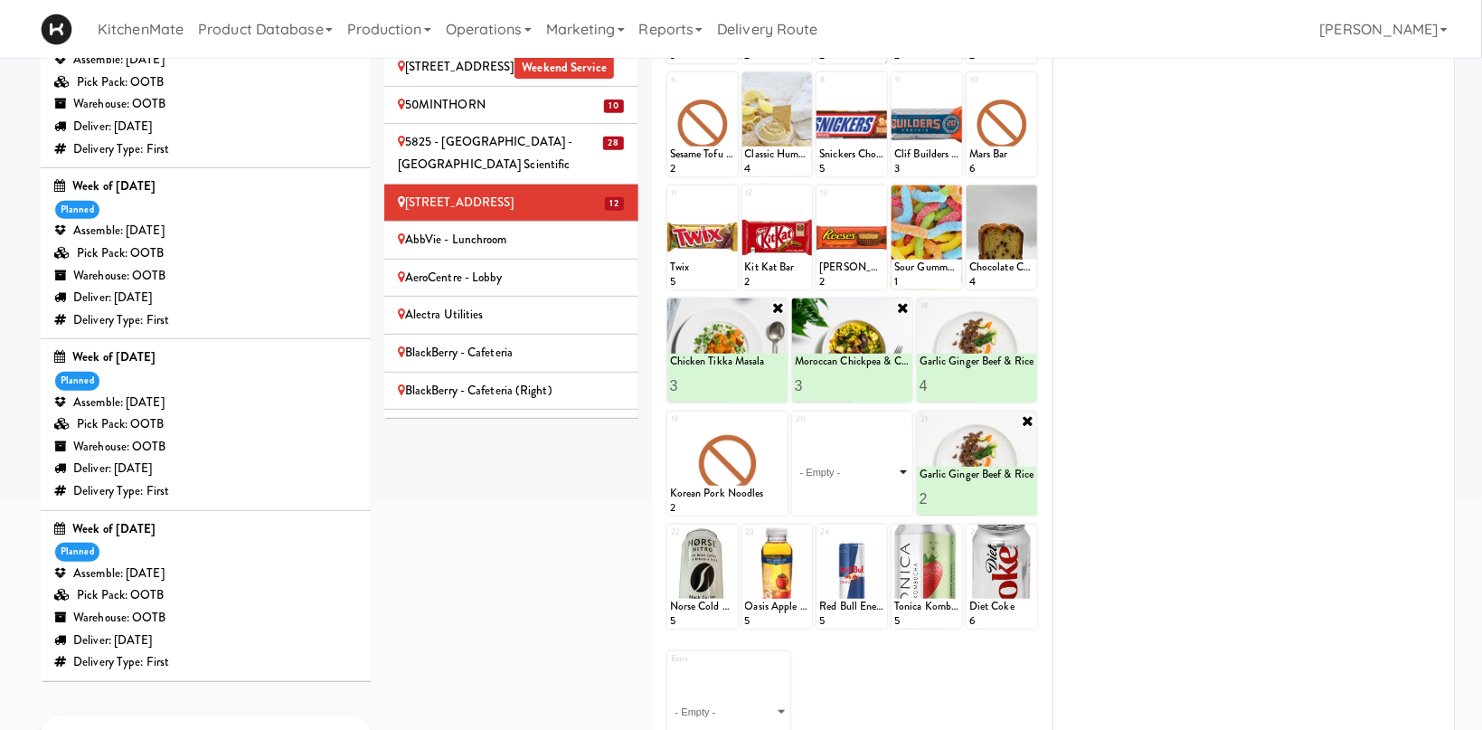
click at [795, 429] on select "- Empty - Activia Probiotic Peach Mango Smoothie Chocolate Milk Tetra Pack Coca…" at bounding box center [852, 472] width 115 height 87
click option "Pulled Pork Mac & Cheese" at bounding box center [0, 0] width 0 height 0
click at [851, 490] on input "1" at bounding box center [824, 498] width 58 height 33
type input "2"
click at [846, 494] on input "2" at bounding box center [824, 498] width 58 height 33
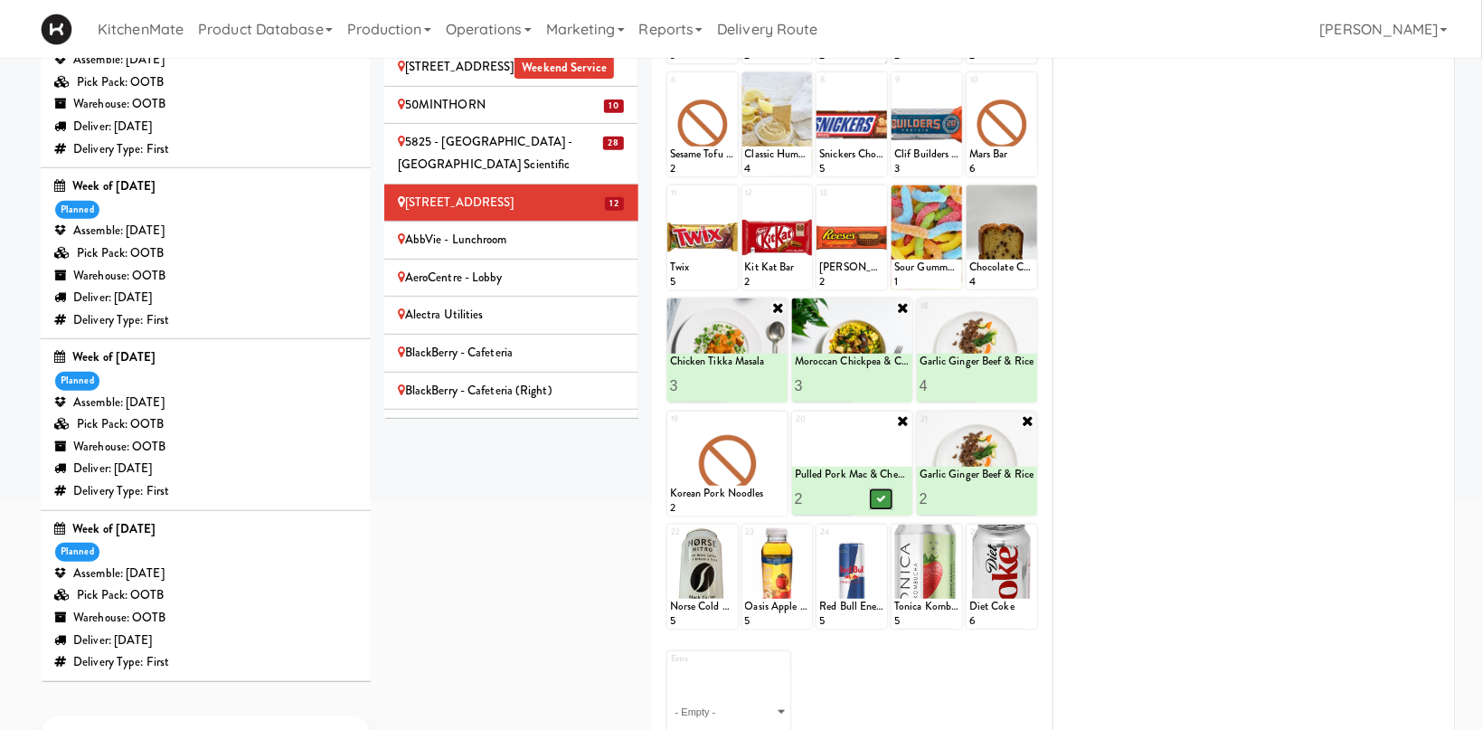
click at [887, 503] on button at bounding box center [881, 499] width 24 height 22
click at [779, 420] on icon at bounding box center [778, 420] width 13 height 13
click at [670, 429] on select "- Empty - Activia Probiotic Peach Mango Smoothie Chocolate Milk Tetra Pack Coca…" at bounding box center [727, 472] width 115 height 87
click option "Grilled Chimichurri Chicken" at bounding box center [0, 0] width 0 height 0
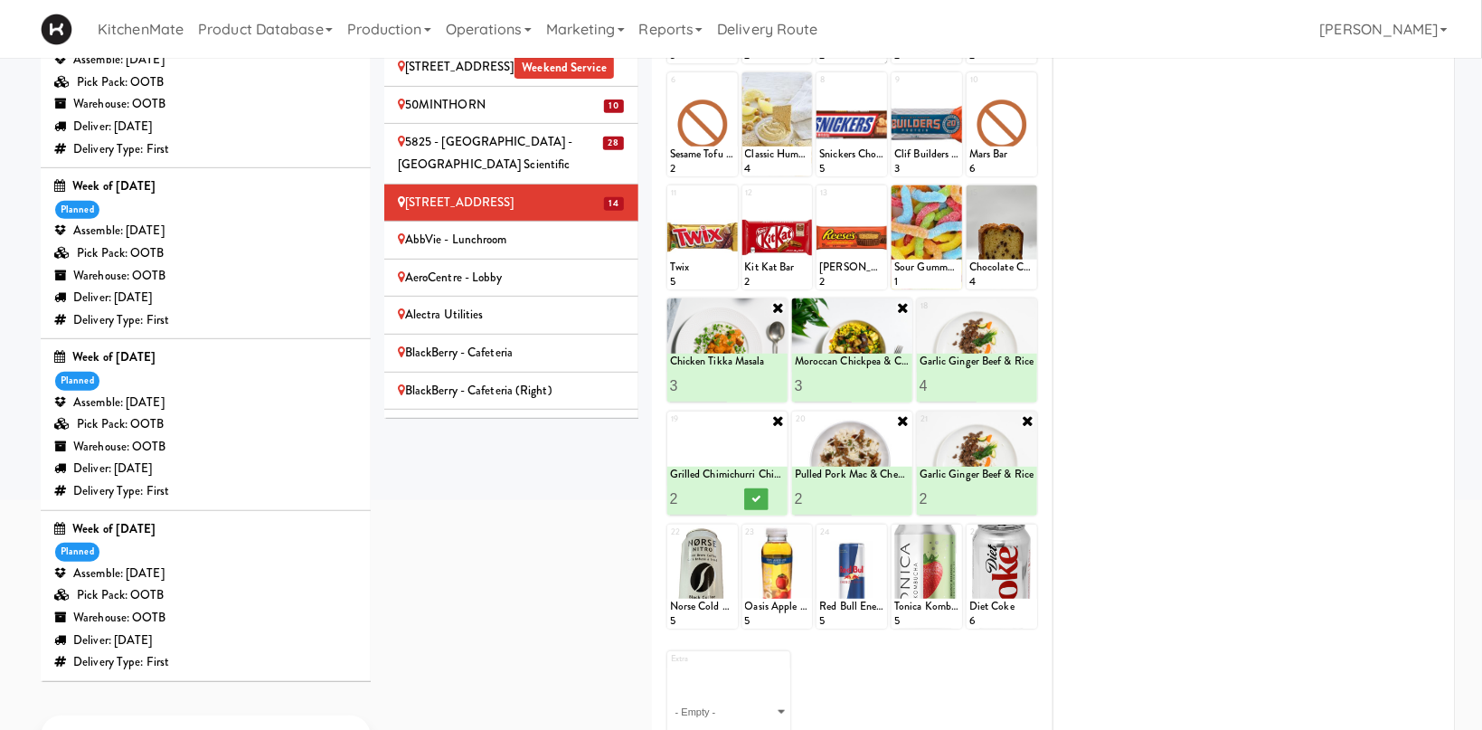
type input "2"
click at [715, 493] on input "2" at bounding box center [699, 498] width 58 height 33
click at [750, 494] on button at bounding box center [756, 499] width 24 height 22
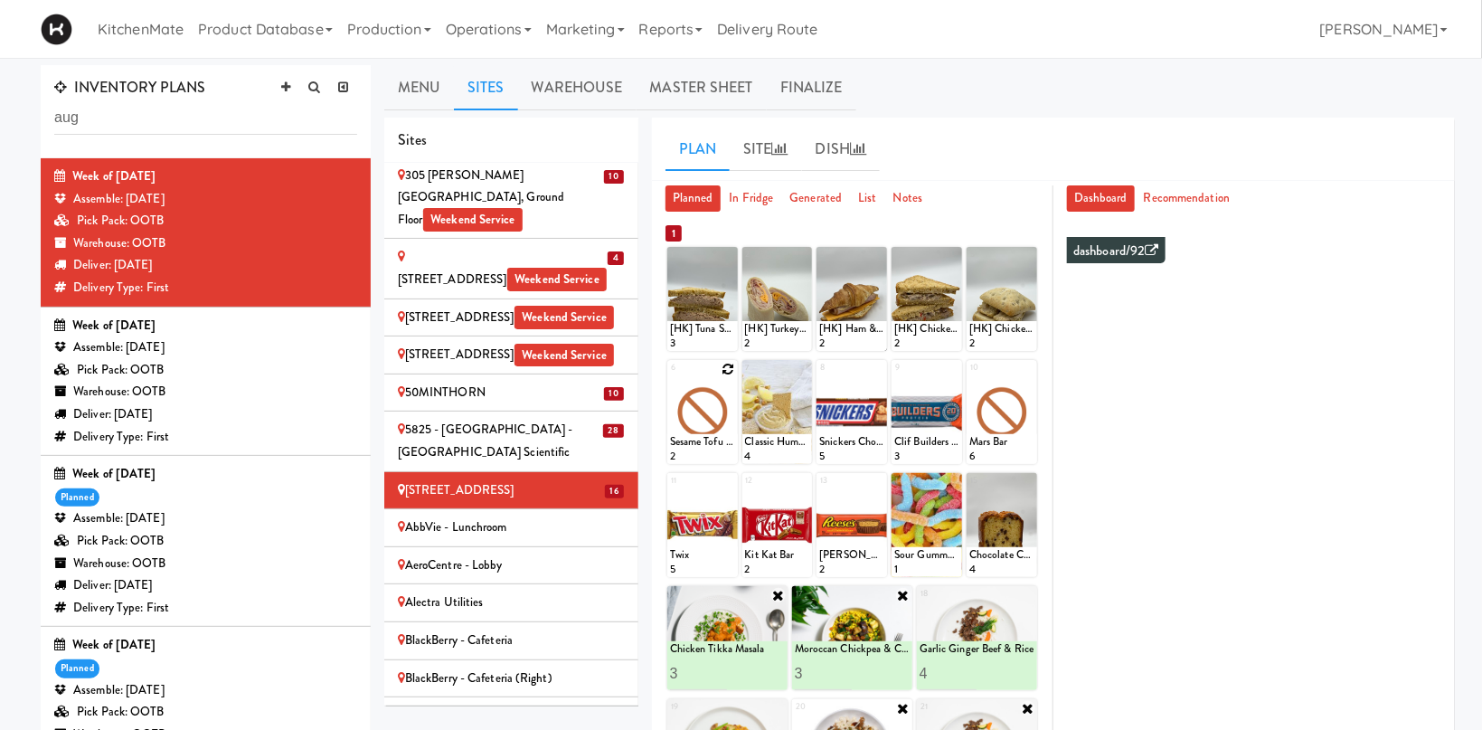
click at [732, 370] on icon at bounding box center [728, 369] width 13 height 13
click at [670, 377] on select "- Empty - Activia Probiotic Peach Mango Smoothie Chocolate Milk Tetra Pack Coca…" at bounding box center [702, 420] width 65 height 87
click option "Grilled Chicken Caesar Salad" at bounding box center [0, 0] width 0 height 0
type input "2"
click at [695, 444] on input "2" at bounding box center [686, 446] width 33 height 33
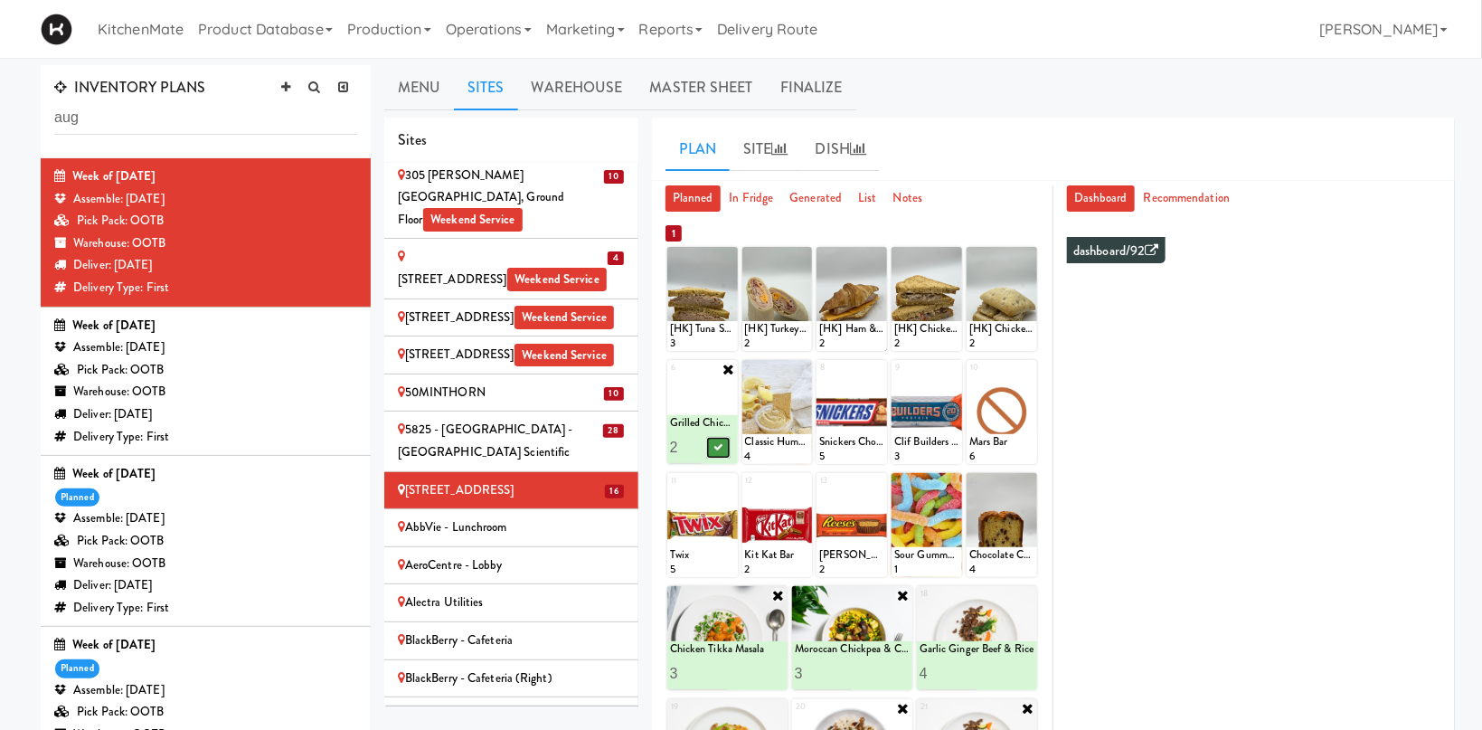
click at [722, 446] on icon at bounding box center [717, 447] width 9 height 10
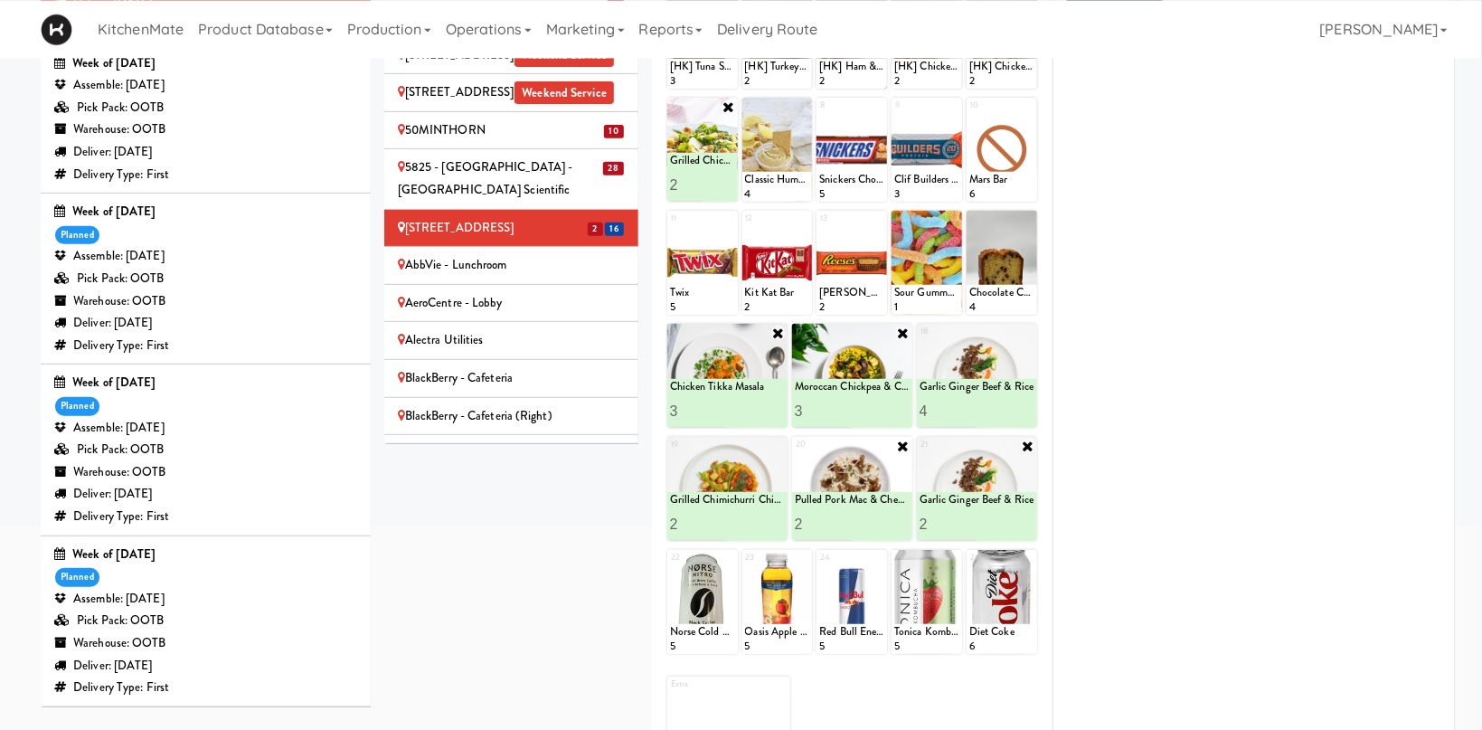
scroll to position [251, 0]
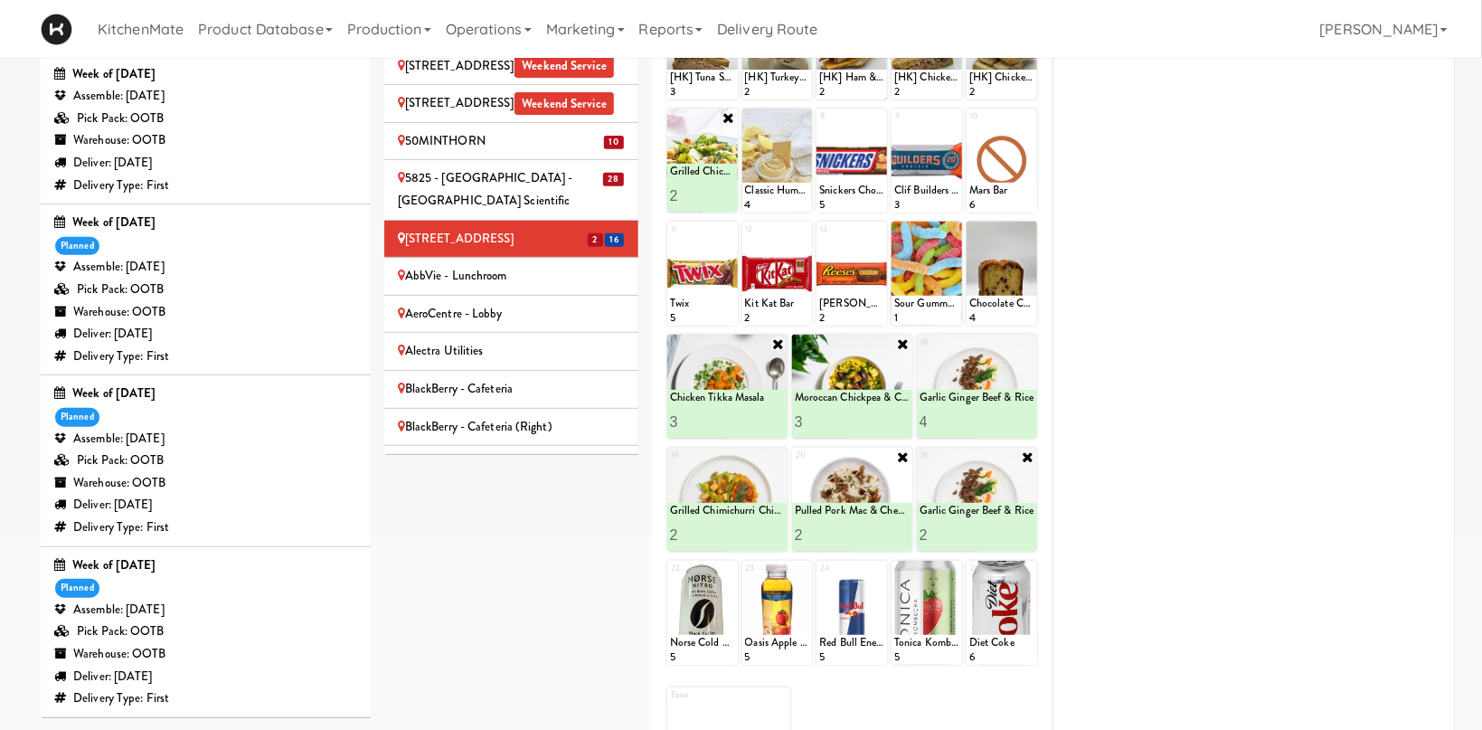
click at [502, 265] on div "AbbVie - Lunchroom" at bounding box center [511, 276] width 227 height 23
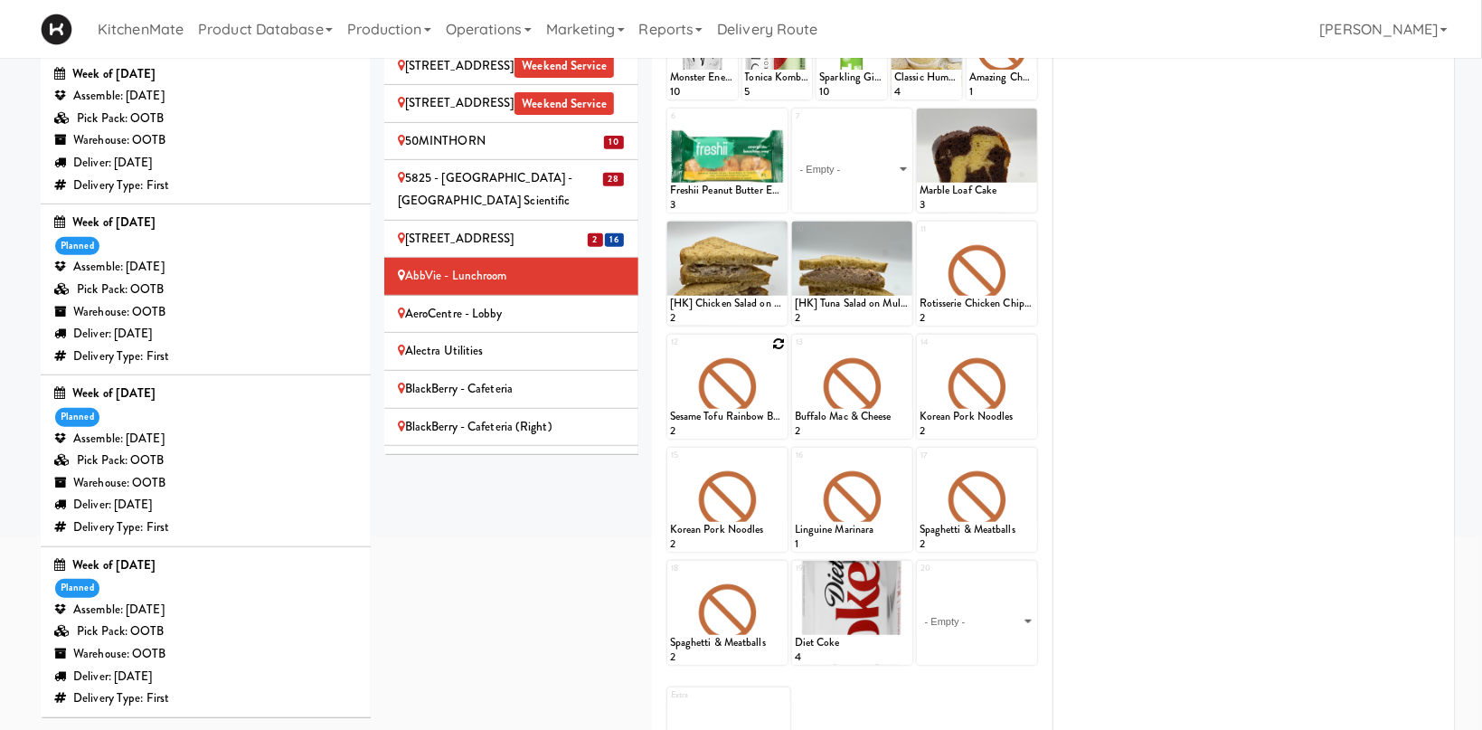
click at [775, 345] on icon at bounding box center [778, 343] width 13 height 13
click at [670, 352] on select "- Empty - Activia Probiotic Peach Mango Smoothie Chocolate Milk Tetra Pack Coca…" at bounding box center [727, 395] width 115 height 87
click option "Chicken Tikka Masala" at bounding box center [0, 0] width 0 height 0
type input "2"
click at [721, 417] on input "2" at bounding box center [699, 421] width 58 height 33
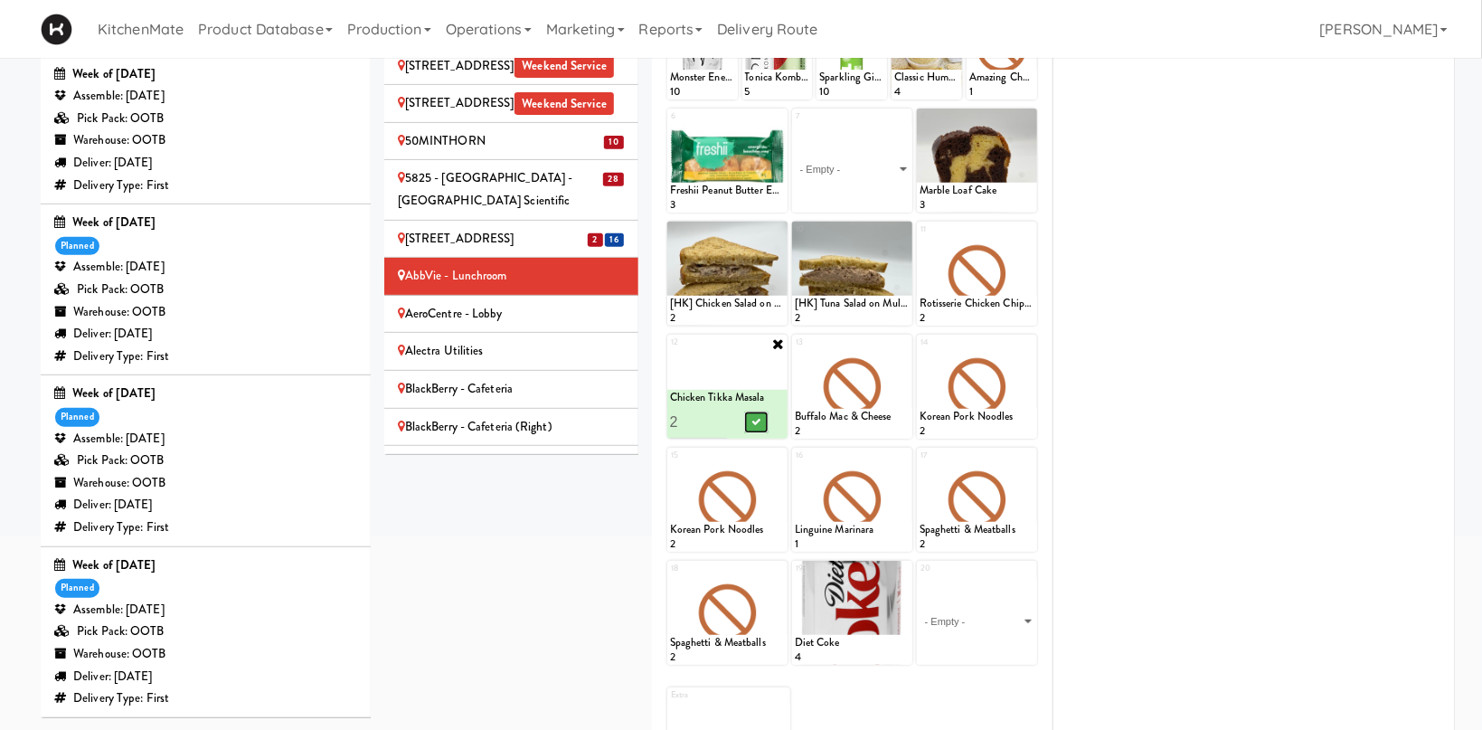
drag, startPoint x: 758, startPoint y: 420, endPoint x: 784, endPoint y: 403, distance: 30.9
click at [760, 417] on icon at bounding box center [755, 422] width 9 height 10
click at [901, 341] on icon at bounding box center [903, 343] width 13 height 13
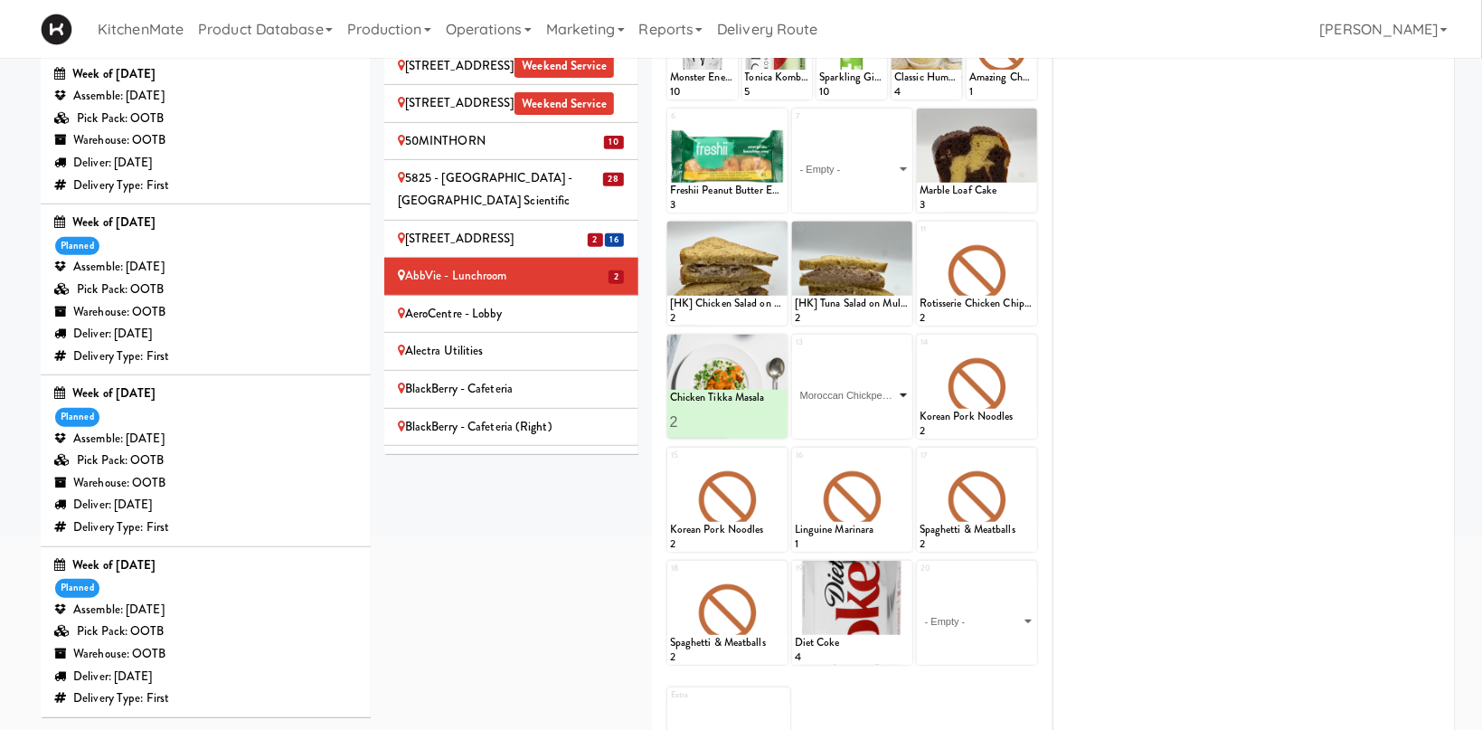
click option "Moroccan Chickpea & Couscous Bowl" at bounding box center [0, 0] width 0 height 0
type input "2"
drag, startPoint x: 847, startPoint y: 416, endPoint x: 856, endPoint y: 411, distance: 10.1
click at [848, 414] on input "2" at bounding box center [824, 421] width 58 height 33
click at [881, 421] on icon at bounding box center [880, 422] width 9 height 10
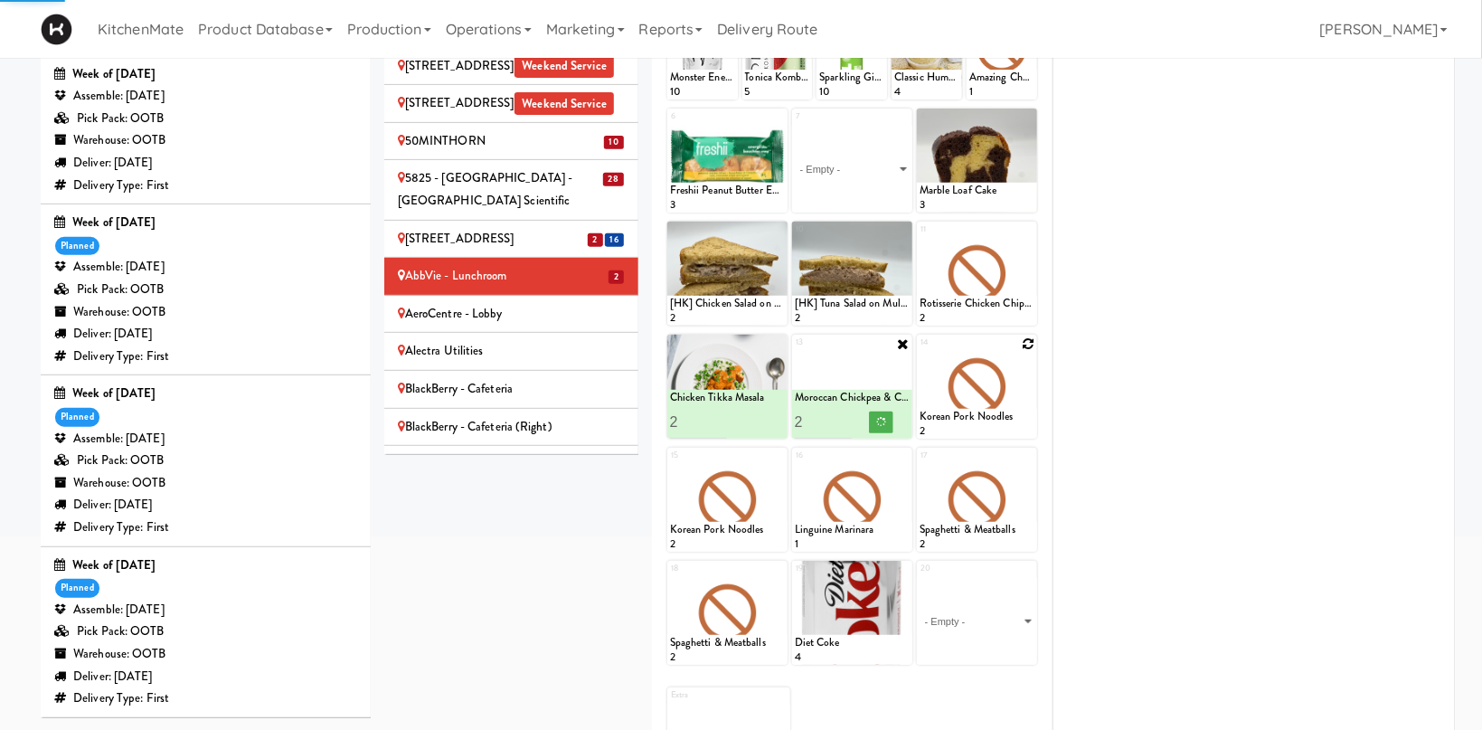
drag, startPoint x: 1021, startPoint y: 348, endPoint x: 1012, endPoint y: 380, distance: 32.9
click at [1021, 349] on div at bounding box center [977, 387] width 120 height 104
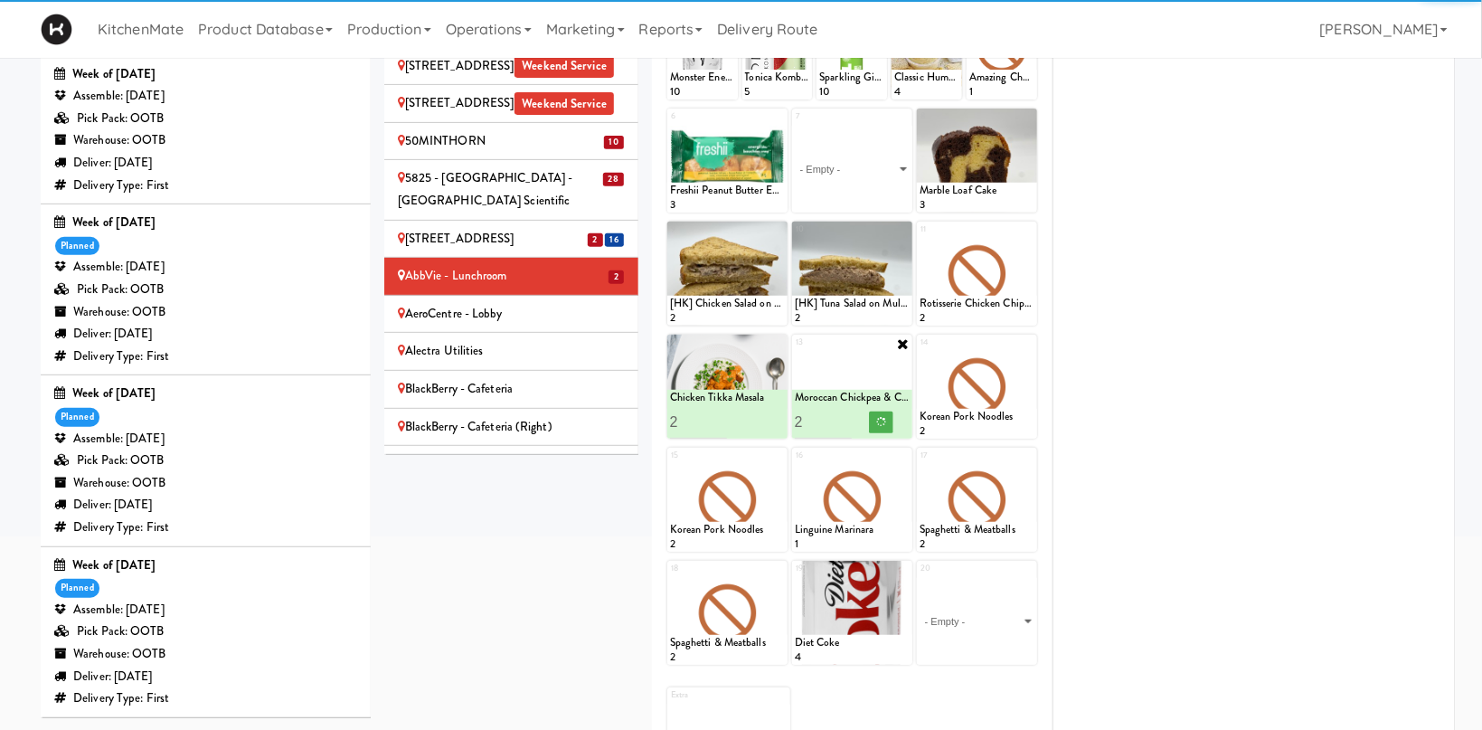
click at [1011, 383] on div at bounding box center [977, 387] width 120 height 104
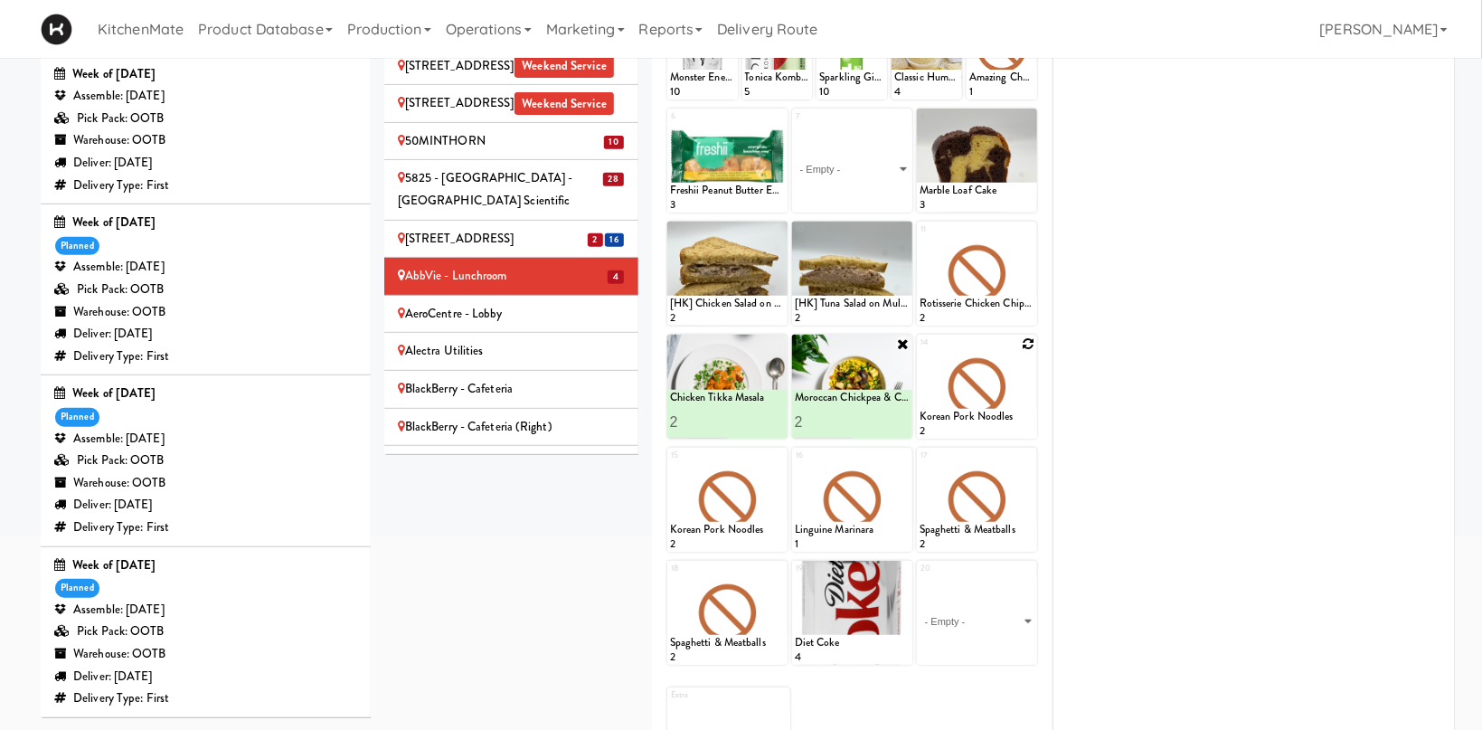
click at [1028, 345] on icon at bounding box center [1028, 343] width 13 height 13
click at [920, 352] on select "- Empty - Activia Probiotic Peach Mango Smoothie Chocolate Milk Tetra Pack Coca…" at bounding box center [977, 395] width 115 height 87
click option "Pulled Pork Mac & Cheese" at bounding box center [0, 0] width 0 height 0
type input "2"
click at [972, 419] on input "2" at bounding box center [949, 421] width 58 height 33
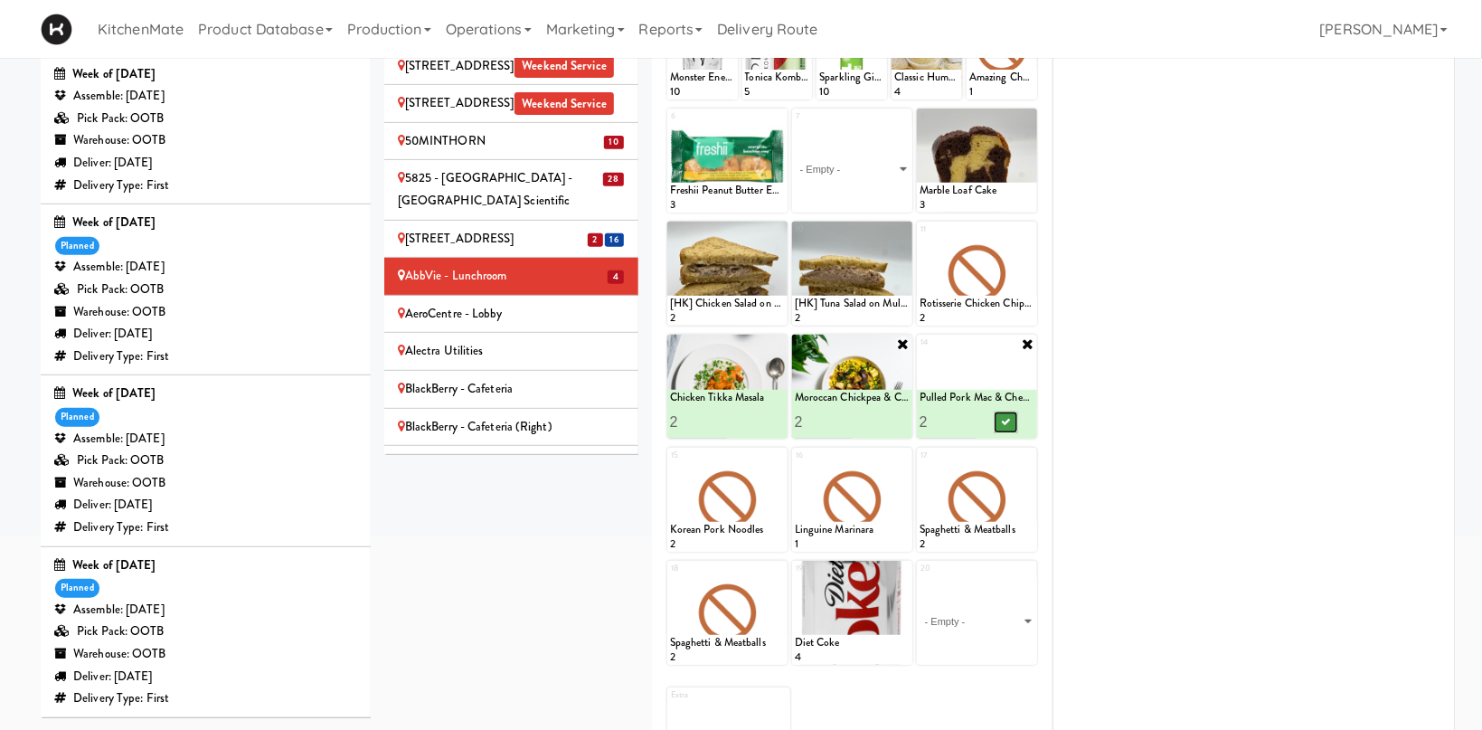
click at [1005, 420] on icon at bounding box center [1005, 422] width 9 height 10
click at [1032, 458] on icon at bounding box center [1028, 456] width 13 height 13
click option "Garlic Ginger Beef & Rice" at bounding box center [0, 0] width 0 height 0
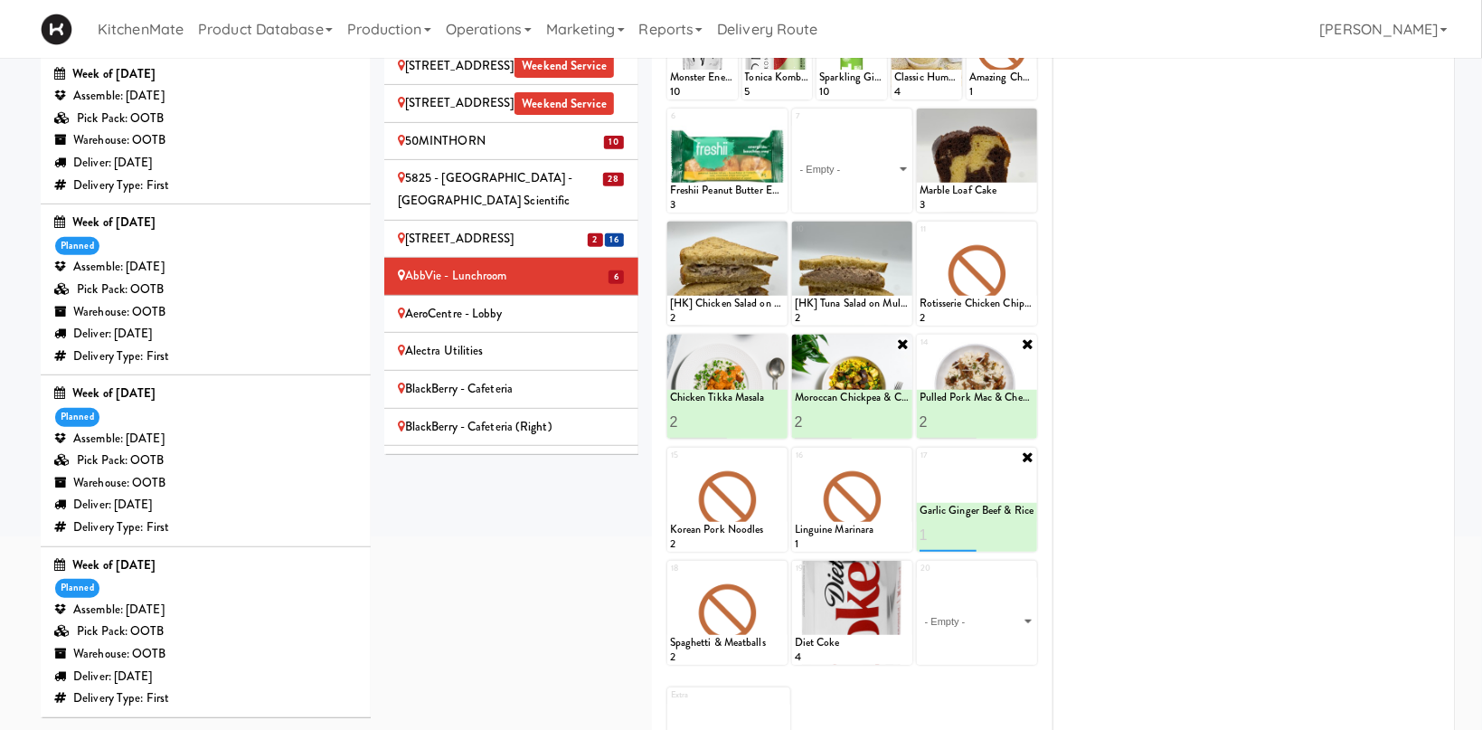
type input "1"
click at [1003, 531] on icon at bounding box center [1005, 535] width 9 height 10
click at [901, 454] on icon at bounding box center [903, 456] width 13 height 13
click at [795, 465] on select "- Empty - Activia Probiotic Peach Mango Smoothie Chocolate Milk Tetra Pack Coca…" at bounding box center [852, 508] width 115 height 87
click option "Grilled Chimichurri Chicken" at bounding box center [0, 0] width 0 height 0
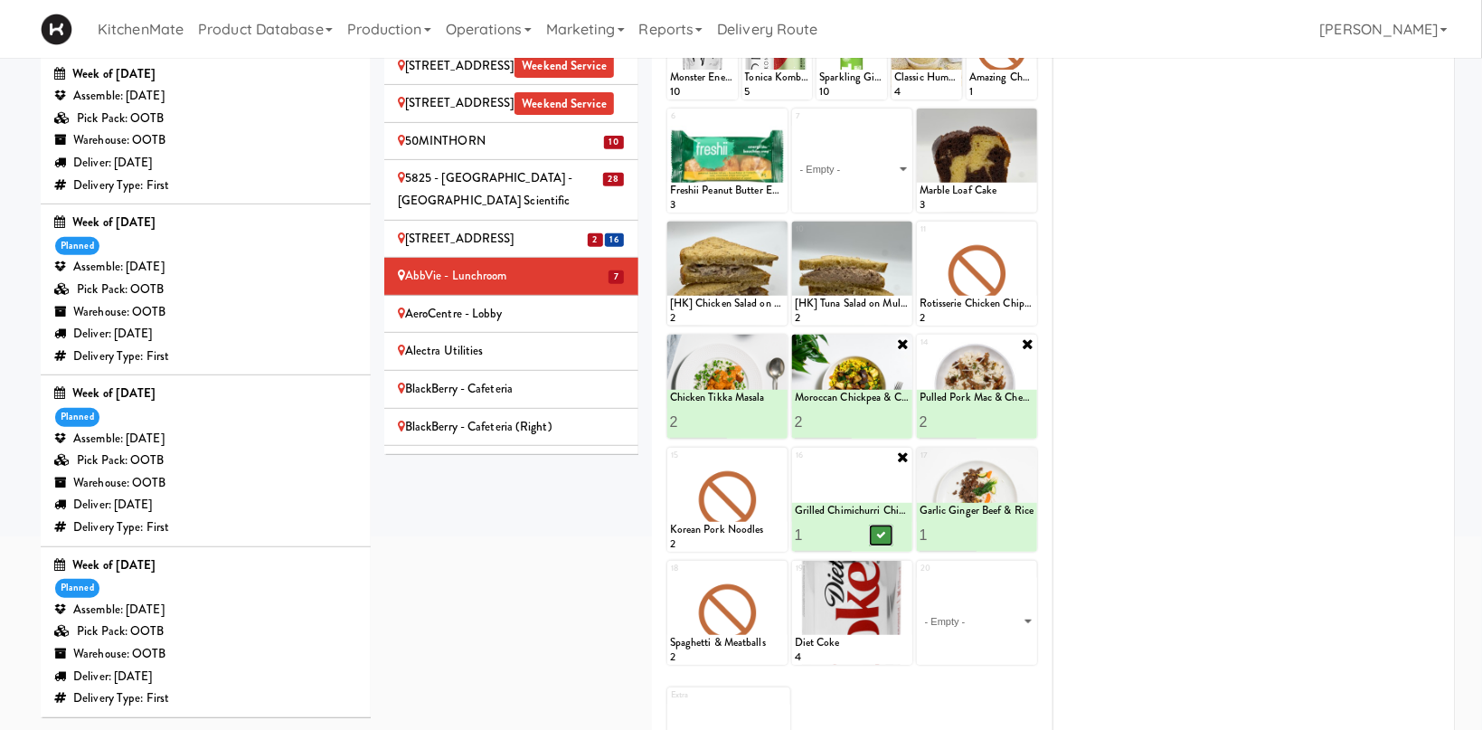
click at [883, 538] on icon at bounding box center [880, 535] width 9 height 10
click at [775, 459] on icon at bounding box center [778, 456] width 13 height 13
click at [670, 465] on select "- Empty - Activia Probiotic Peach Mango Smoothie Chocolate Milk Tetra Pack Coca…" at bounding box center [727, 508] width 115 height 87
click option "Chicken Tikka Masala" at bounding box center [0, 0] width 0 height 0
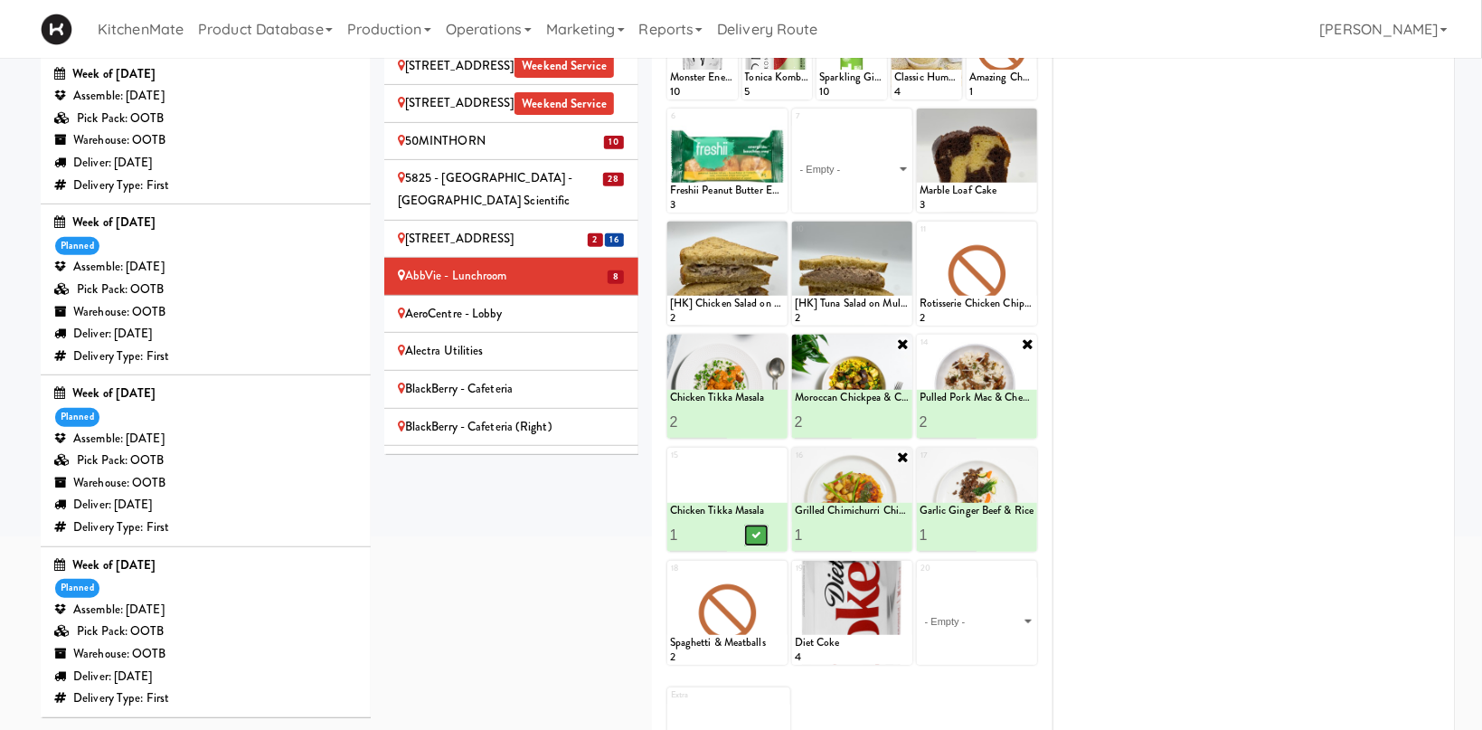
drag, startPoint x: 750, startPoint y: 534, endPoint x: 798, endPoint y: 489, distance: 66.5
click at [750, 533] on button at bounding box center [756, 535] width 24 height 22
type input "2"
click at [848, 531] on input "2" at bounding box center [824, 534] width 58 height 33
click at [878, 531] on icon at bounding box center [880, 535] width 9 height 10
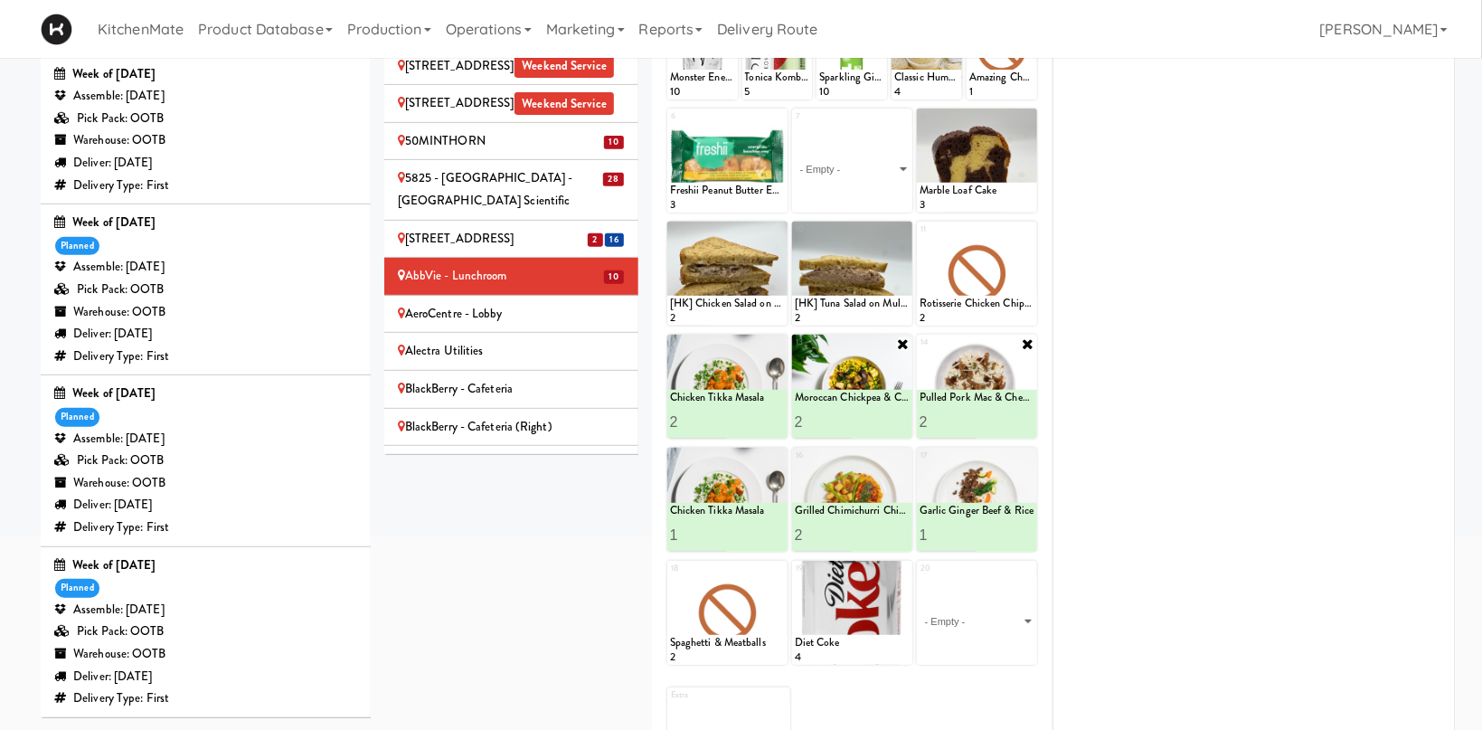
click at [542, 303] on div "AeroCentre - Lobby" at bounding box center [511, 314] width 227 height 23
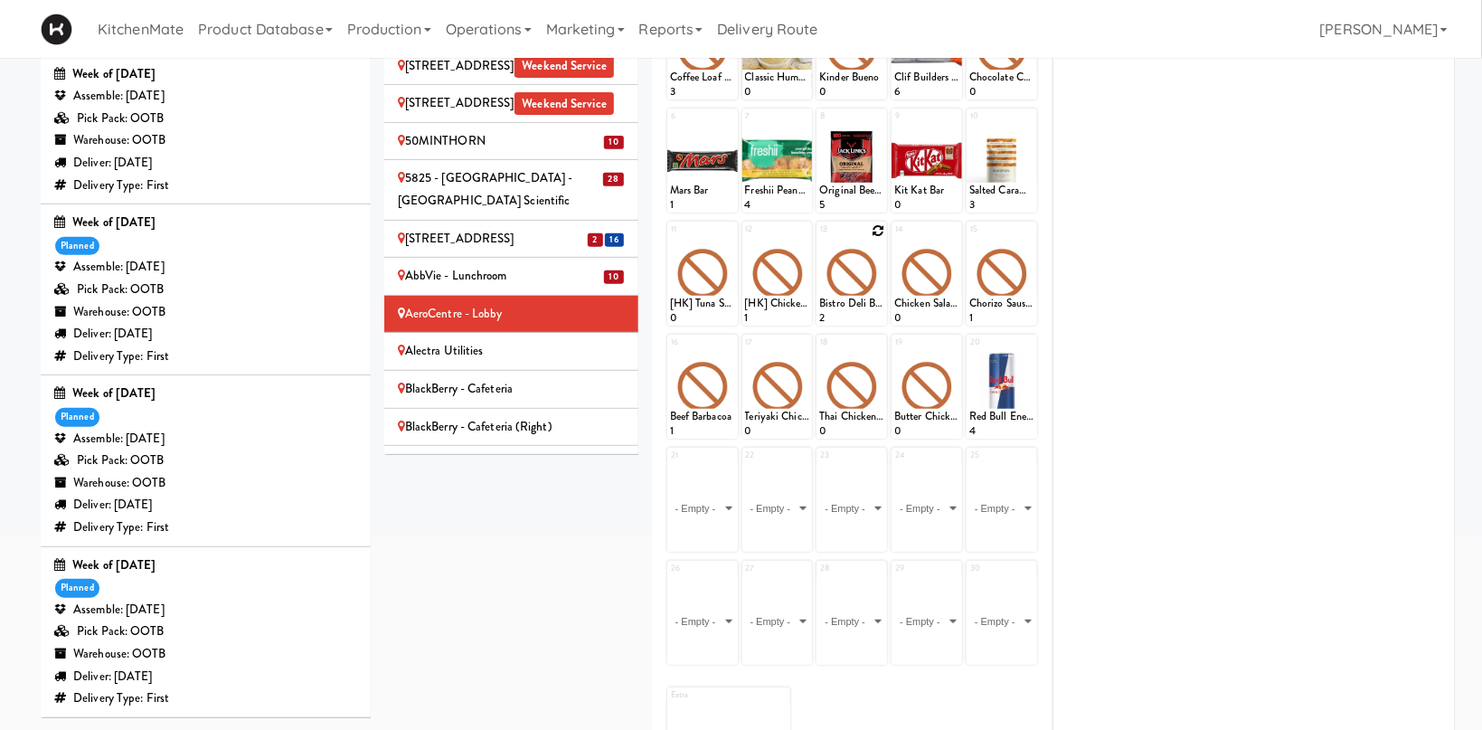
click at [874, 229] on icon at bounding box center [878, 230] width 13 height 13
click at [819, 239] on select "- Empty - Activia Probiotic Peach Mango Smoothie Chocolate Milk Tetra Pack Coca…" at bounding box center [851, 282] width 65 height 87
click option "Bistro Deli Box" at bounding box center [0, 0] width 0 height 0
click at [845, 297] on input "1" at bounding box center [835, 308] width 33 height 33
click at [844, 303] on input "2" at bounding box center [835, 308] width 33 height 33
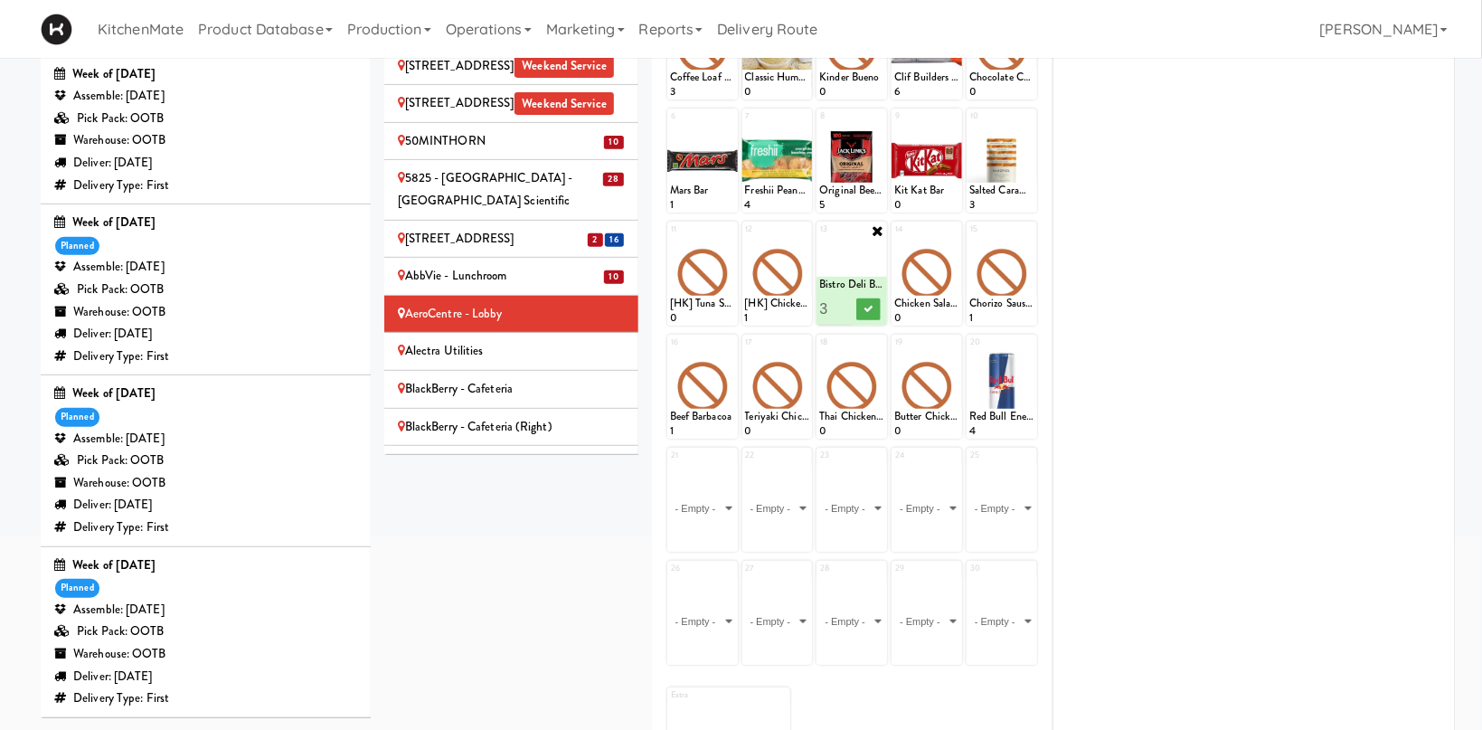
click at [844, 303] on input "3" at bounding box center [835, 308] width 33 height 33
type input "4"
click at [844, 303] on input "4" at bounding box center [835, 308] width 33 height 33
click at [867, 309] on icon at bounding box center [868, 309] width 9 height 10
click at [957, 230] on icon at bounding box center [953, 230] width 13 height 13
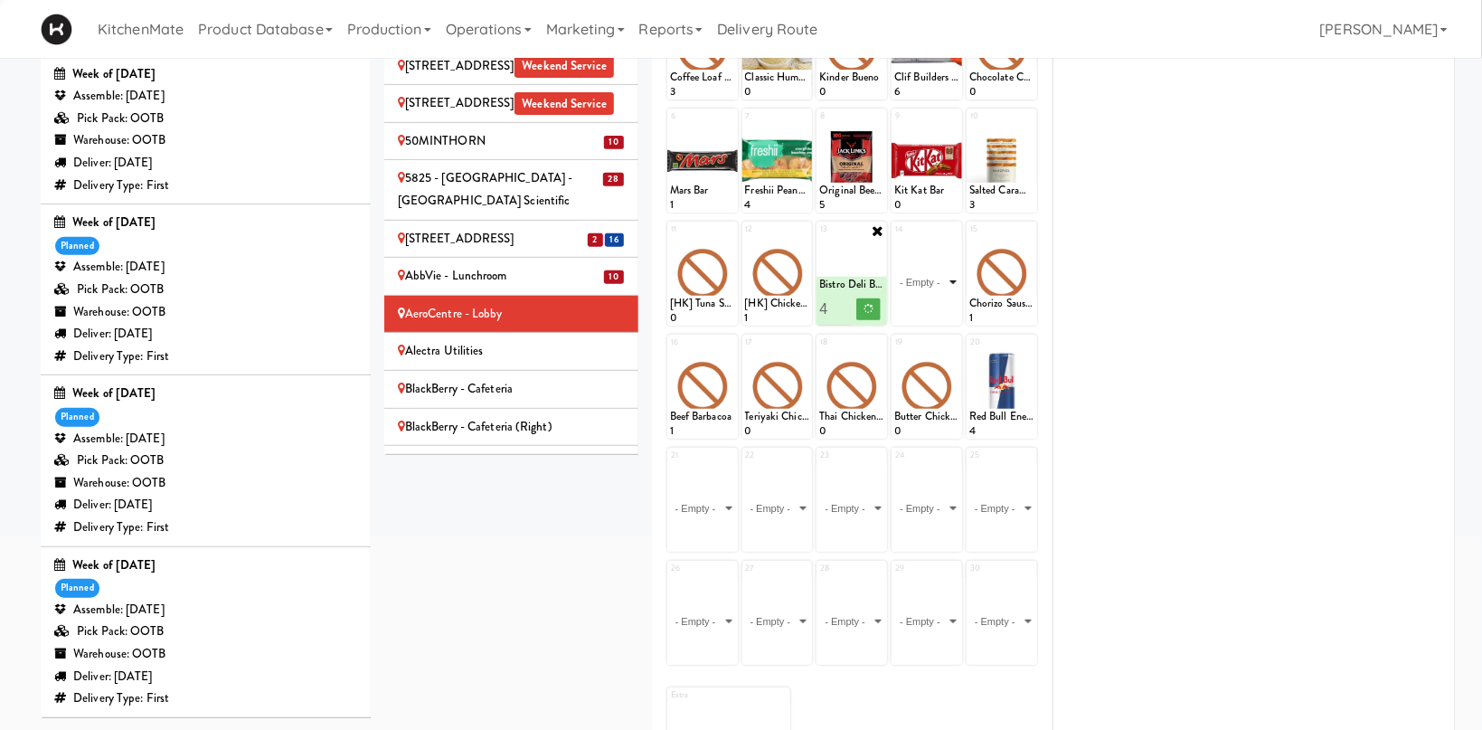
click at [894, 239] on select "- Empty - Activia Probiotic Peach Mango Smoothie Chocolate Milk Tetra Pack Coca…" at bounding box center [926, 282] width 65 height 87
click option "Grilled Chicken Caesar Salad" at bounding box center [0, 0] width 0 height 0
click at [921, 302] on input "2" at bounding box center [910, 308] width 33 height 33
click at [921, 302] on input "3" at bounding box center [910, 308] width 33 height 33
type input "4"
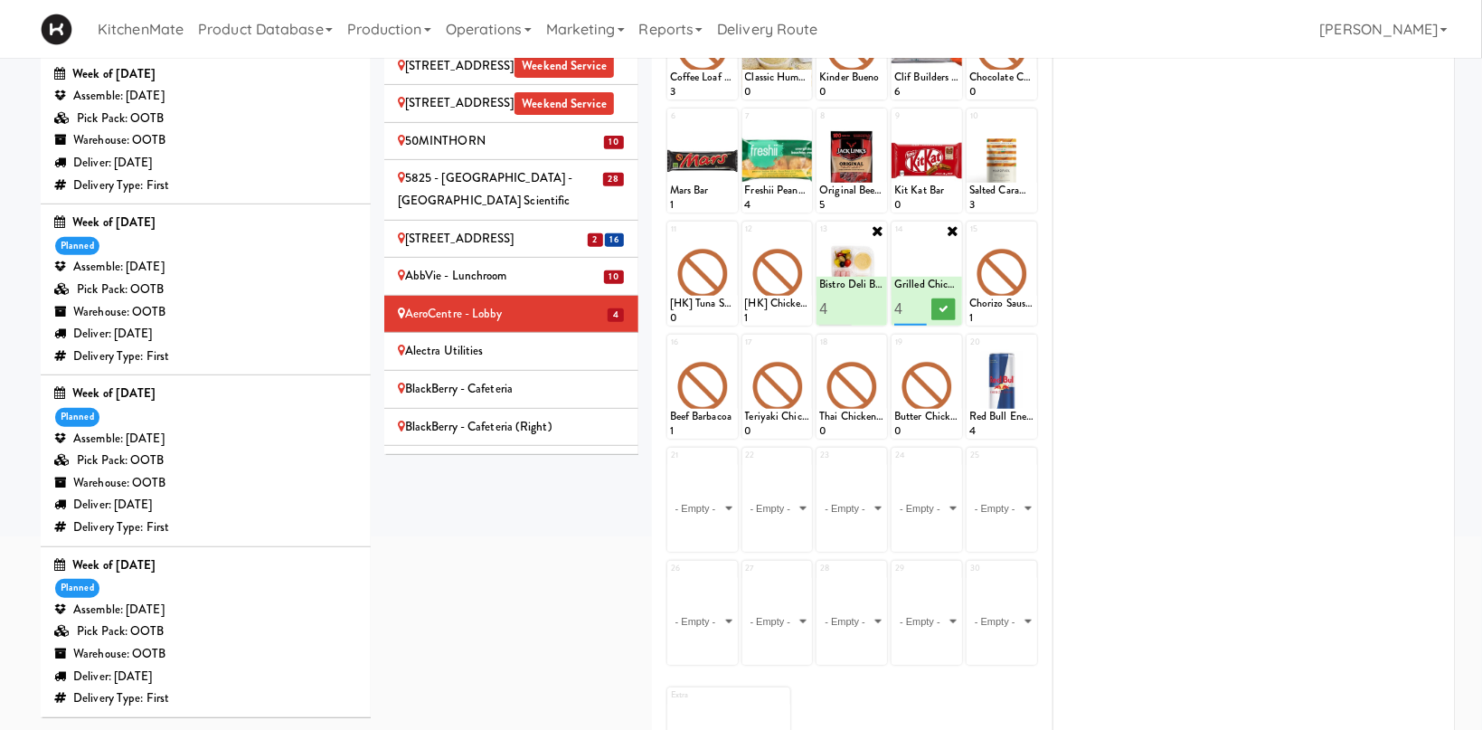
click at [920, 302] on input "4" at bounding box center [910, 308] width 33 height 33
click at [951, 308] on button at bounding box center [943, 309] width 24 height 22
click at [729, 343] on icon at bounding box center [728, 343] width 13 height 13
click at [670, 352] on select "- Empty - Activia Probiotic Peach Mango Smoothie Chocolate Milk Tetra Pack Coca…" at bounding box center [702, 395] width 65 height 87
click at [1031, 230] on icon at bounding box center [1028, 230] width 13 height 13
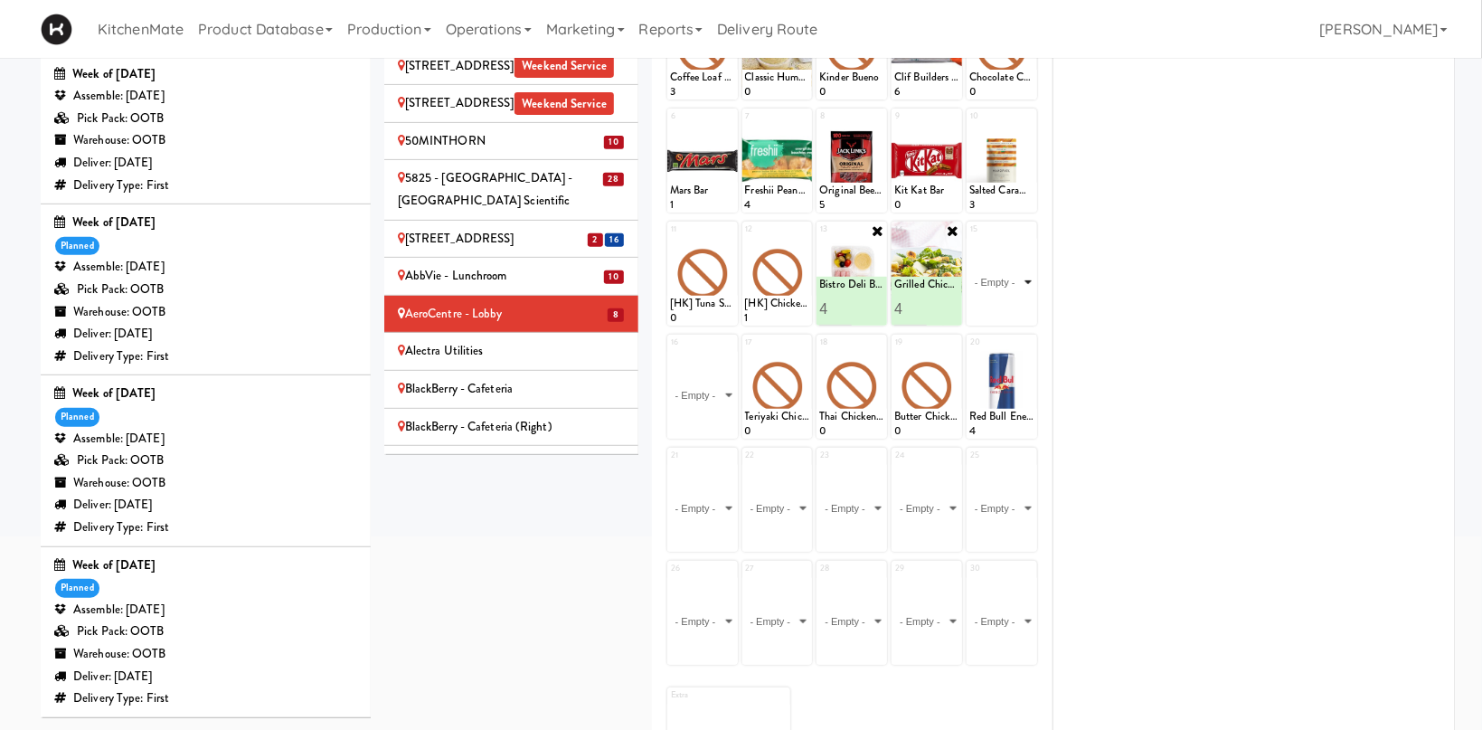
click at [969, 239] on select "- Empty - Activia Probiotic Peach Mango Smoothie Chocolate Milk Tetra Pack Coca…" at bounding box center [1001, 282] width 65 height 87
click option "Chicken Caesar Wrap" at bounding box center [0, 0] width 0 height 0
click at [989, 305] on input "2" at bounding box center [985, 308] width 33 height 33
click at [989, 305] on input "3" at bounding box center [985, 308] width 33 height 33
type input "4"
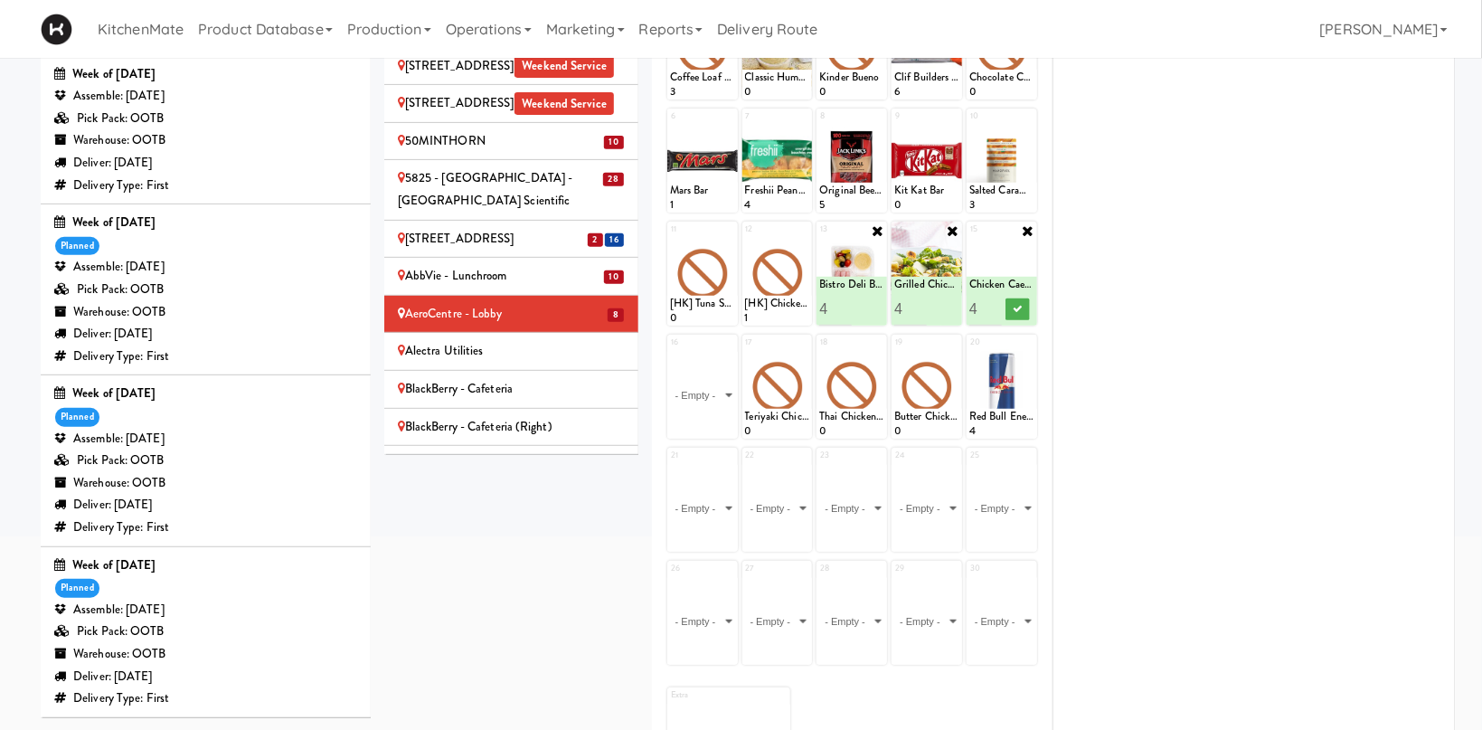
click at [989, 305] on input "4" at bounding box center [985, 308] width 33 height 33
click at [1016, 305] on icon at bounding box center [1018, 309] width 9 height 10
click at [809, 231] on icon at bounding box center [803, 230] width 13 height 13
click at [745, 239] on select "- Empty - Activia Probiotic Peach Mango Smoothie Chocolate Milk Tetra Pack Coca…" at bounding box center [777, 282] width 65 height 87
click at [795, 287] on select "- Empty - Activia Probiotic Peach Mango Smoothie Chocolate Milk Tetra Pack Coca…" at bounding box center [777, 282] width 65 height 87
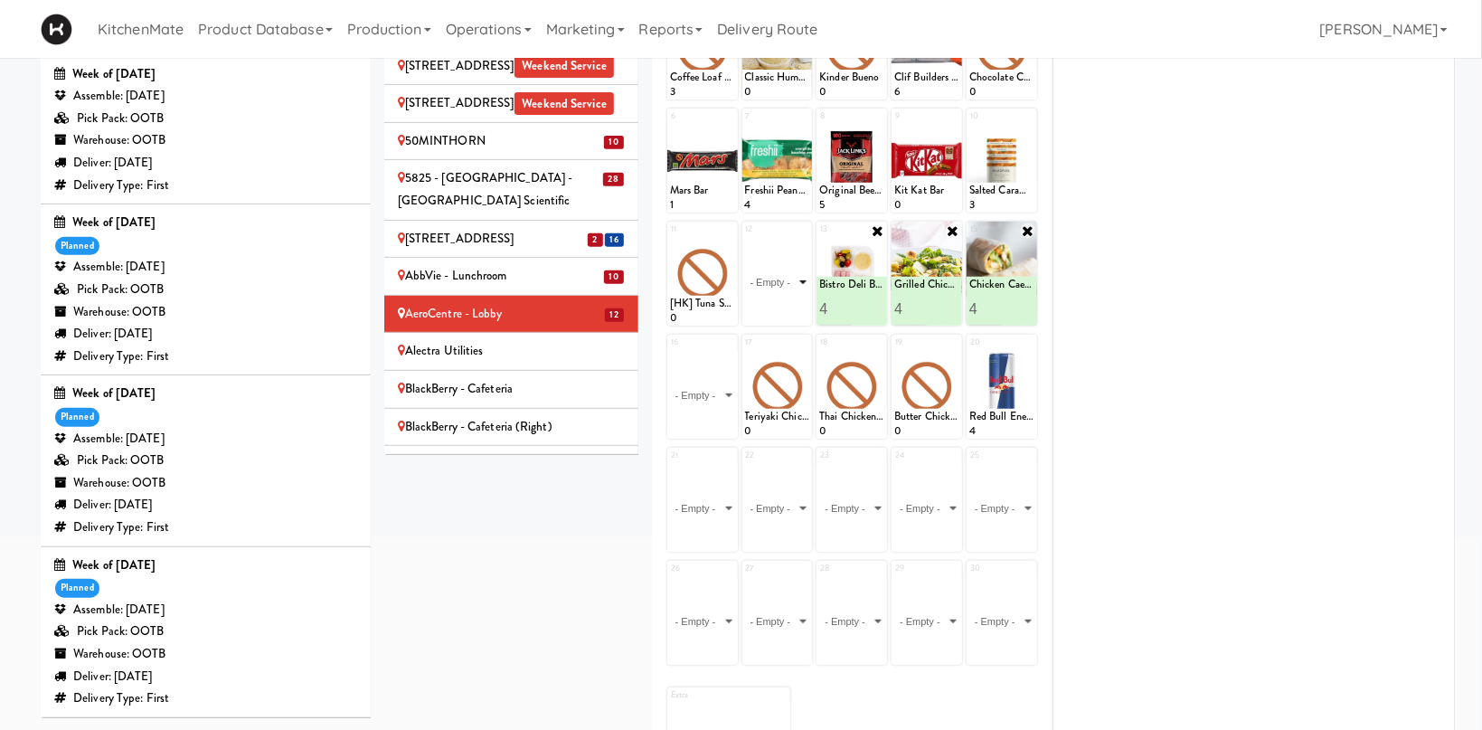
click at [745, 239] on select "- Empty - Activia Probiotic Peach Mango Smoothie Chocolate Milk Tetra Pack Coca…" at bounding box center [777, 282] width 65 height 87
click option "Southwest Style Veggie and Egg Breakfast Wrap" at bounding box center [0, 0] width 0 height 0
click at [769, 300] on input "1" at bounding box center [761, 308] width 33 height 33
type input "2"
click at [769, 304] on input "2" at bounding box center [761, 308] width 33 height 33
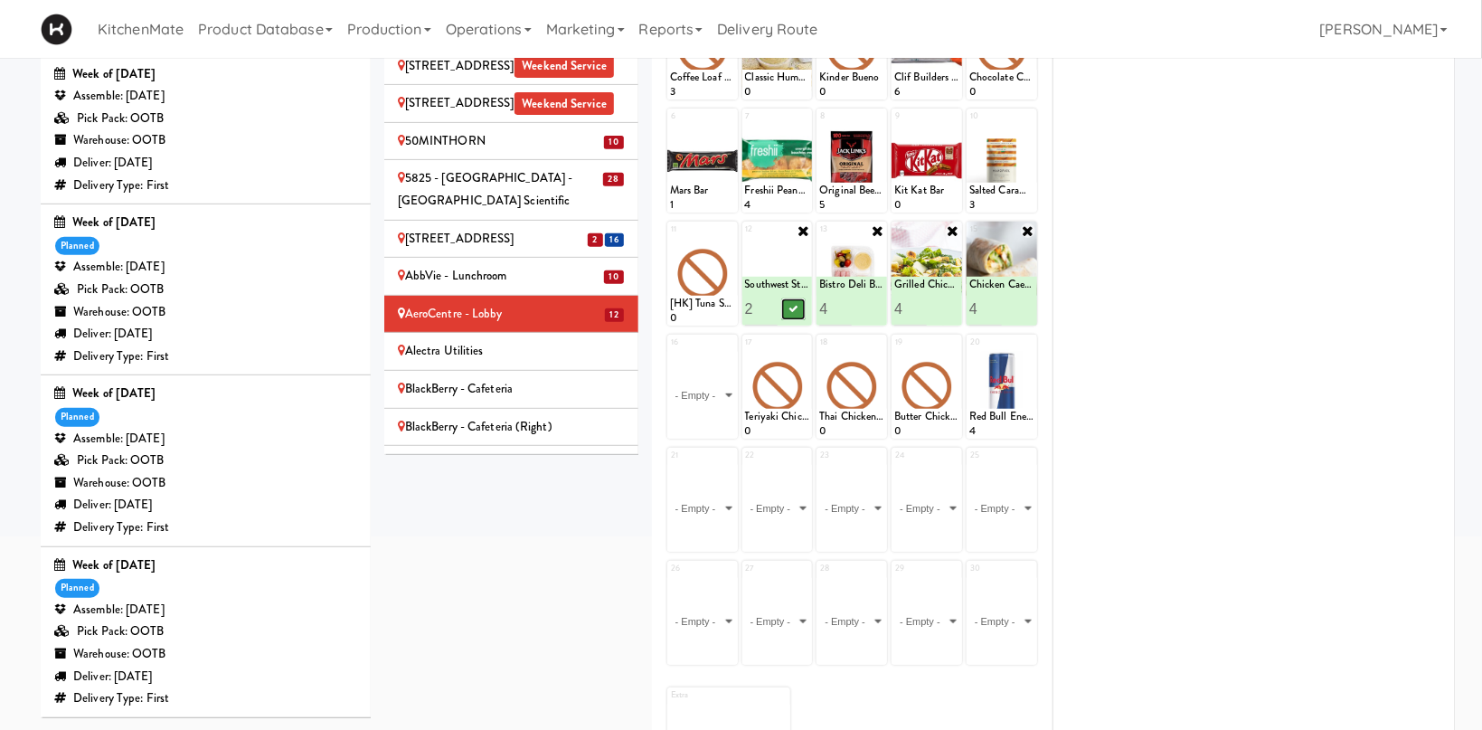
click at [789, 305] on icon at bounding box center [792, 309] width 9 height 10
click at [730, 224] on div at bounding box center [702, 274] width 71 height 104
click at [728, 230] on icon at bounding box center [728, 230] width 13 height 13
click at [723, 287] on select "- Empty - Activia Probiotic Peach Mango Smoothie Chocolate Milk Tetra Pack Coca…" at bounding box center [702, 282] width 65 height 87
click option "[HK] Turkey & Cheese Multigrain" at bounding box center [0, 0] width 0 height 0
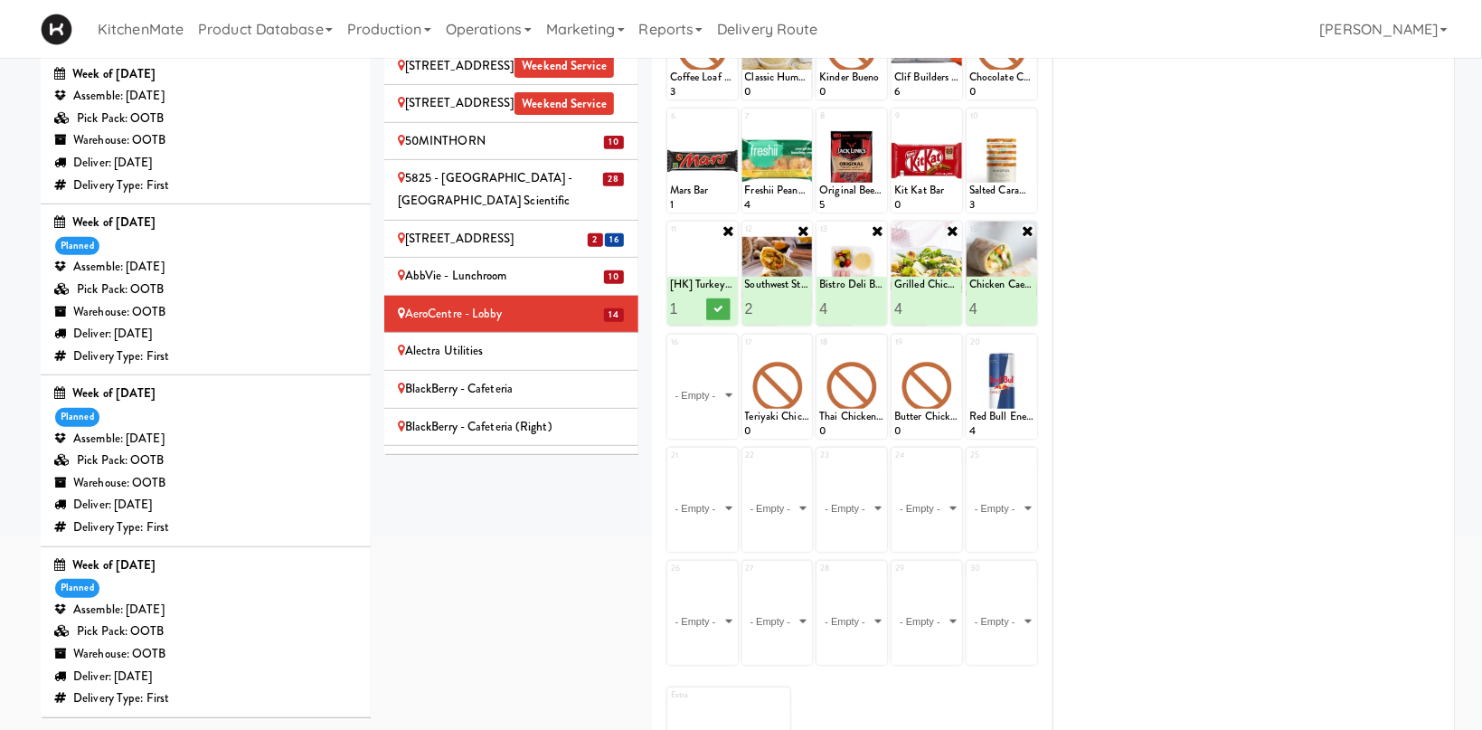
click at [696, 300] on input "1" at bounding box center [686, 308] width 33 height 33
click at [695, 305] on input "2" at bounding box center [686, 308] width 33 height 33
click at [695, 305] on input "3" at bounding box center [686, 308] width 33 height 33
type input "4"
click at [695, 305] on input "4" at bounding box center [686, 308] width 33 height 33
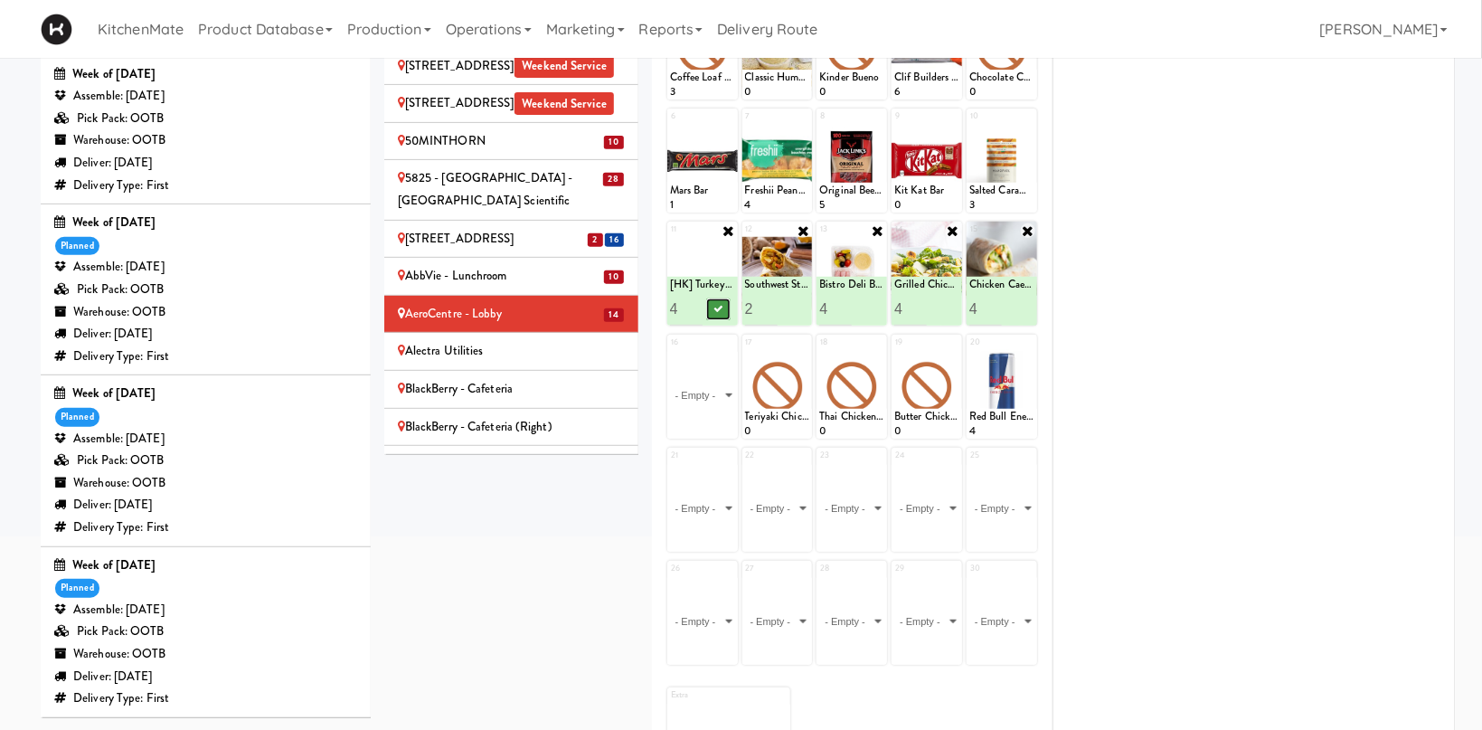
click at [718, 312] on icon at bounding box center [717, 309] width 9 height 10
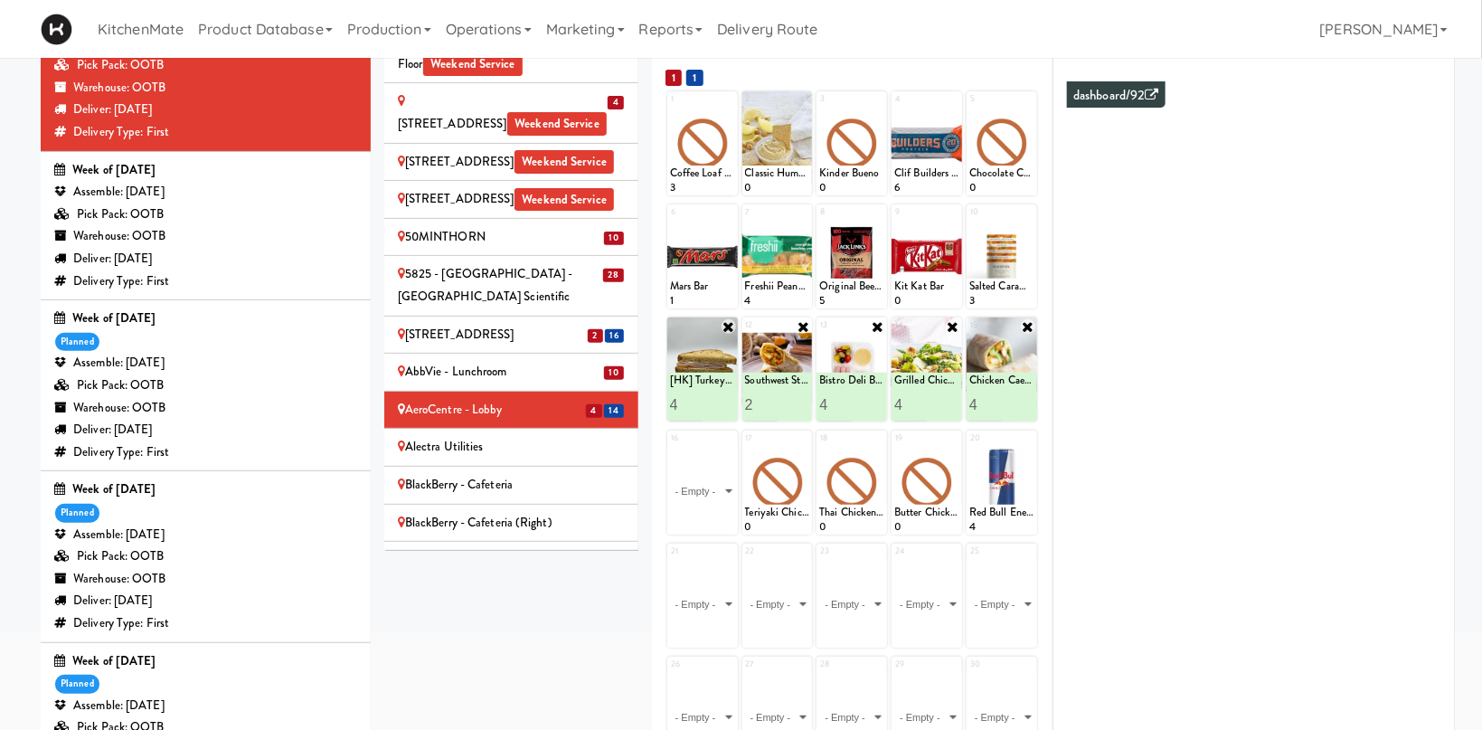
click at [806, 326] on icon at bounding box center [803, 326] width 14 height 14
click at [799, 345] on div "Loading..." at bounding box center [777, 369] width 71 height 104
click at [800, 327] on icon at bounding box center [803, 326] width 13 height 13
click option "[HK] Chicken & Swiss Cheese On Focaccia" at bounding box center [0, 0] width 0 height 0
click at [763, 401] on input "2" at bounding box center [761, 404] width 33 height 33
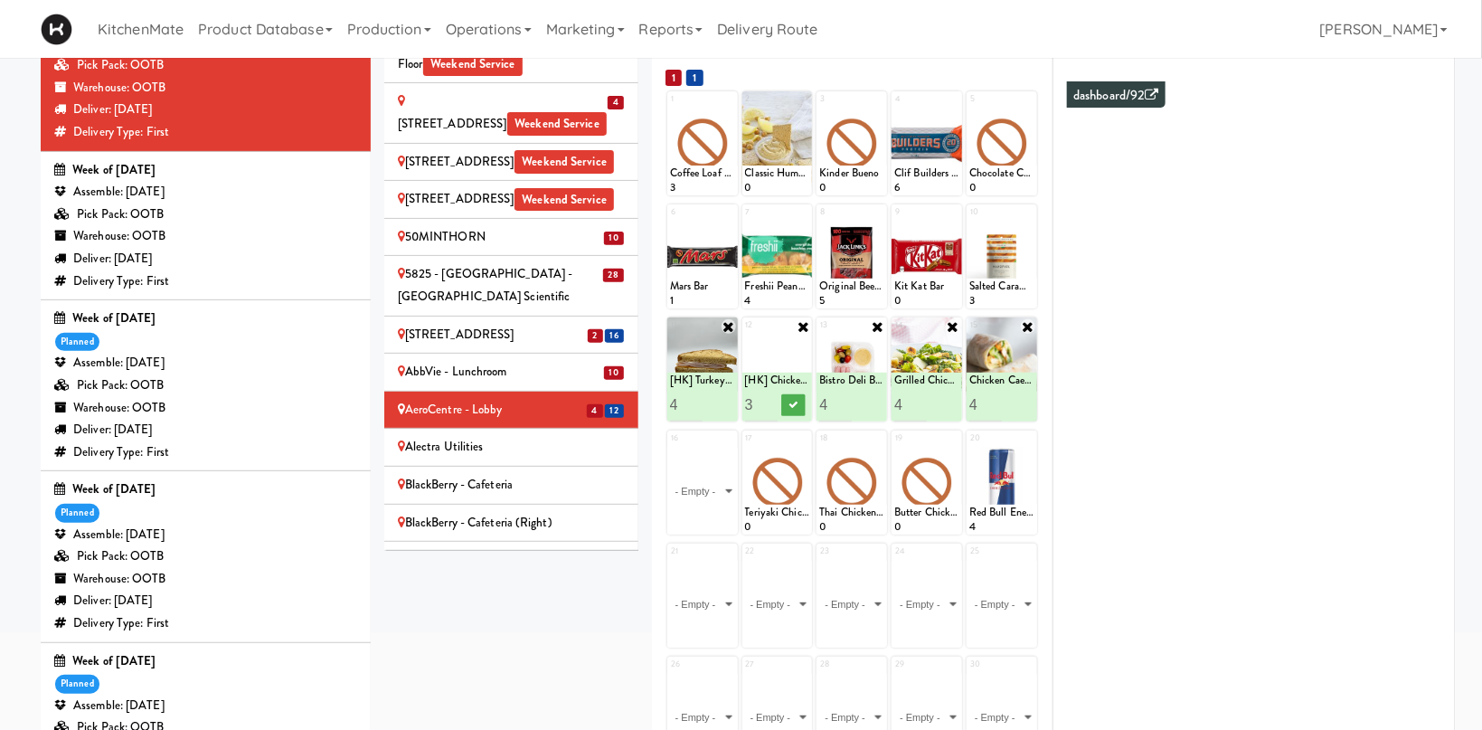
click at [763, 401] on input "3" at bounding box center [761, 404] width 33 height 33
type input "4"
click at [763, 401] on input "4" at bounding box center [761, 404] width 33 height 33
click at [785, 401] on button at bounding box center [793, 405] width 24 height 22
click at [670, 448] on select "- Empty - Activia Probiotic Peach Mango Smoothie Chocolate Milk Tetra Pack Coca…" at bounding box center [702, 491] width 65 height 87
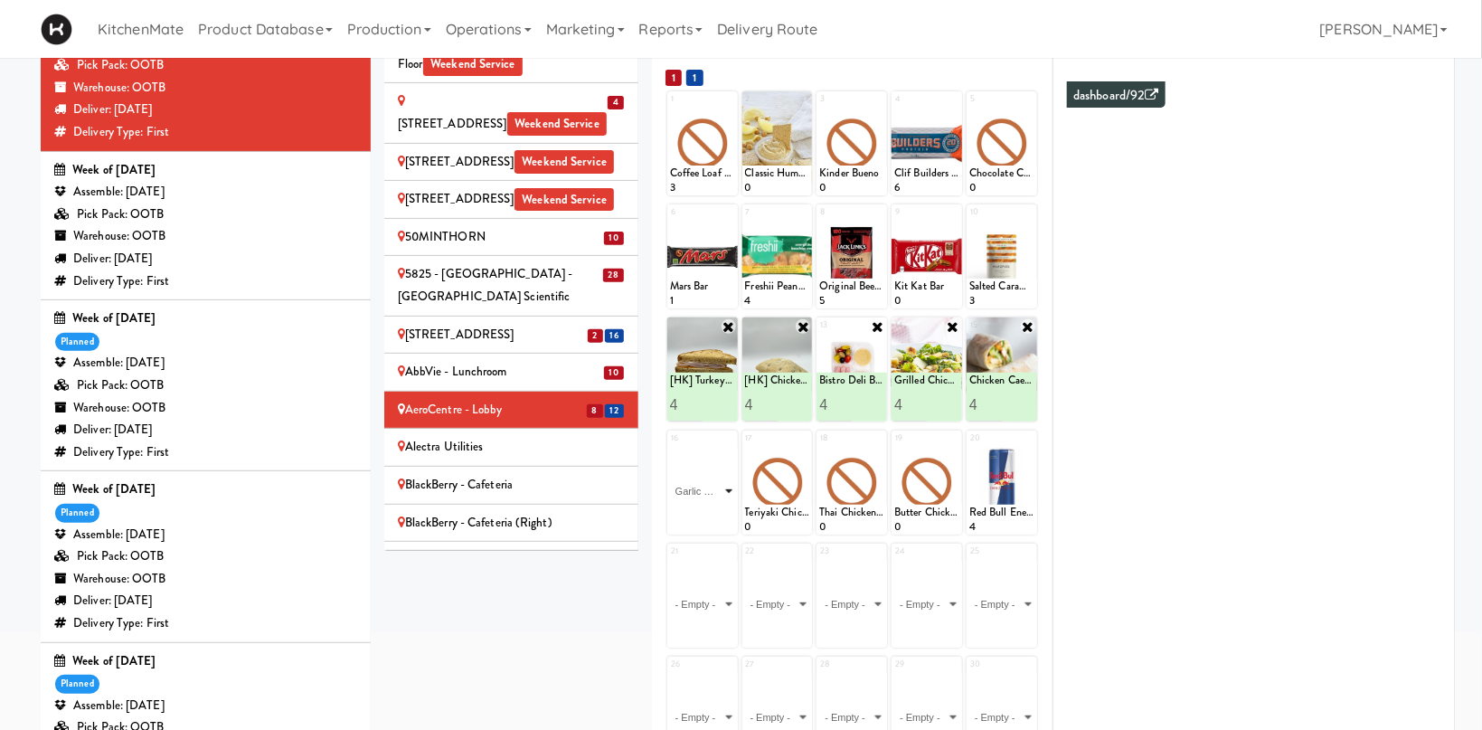
click option "Garlic Ginger Beef & Rice" at bounding box center [0, 0] width 0 height 0
click at [694, 514] on input "2" at bounding box center [686, 517] width 33 height 33
type input "3"
click at [694, 514] on input "3" at bounding box center [686, 517] width 33 height 33
click at [715, 517] on icon at bounding box center [717, 518] width 9 height 10
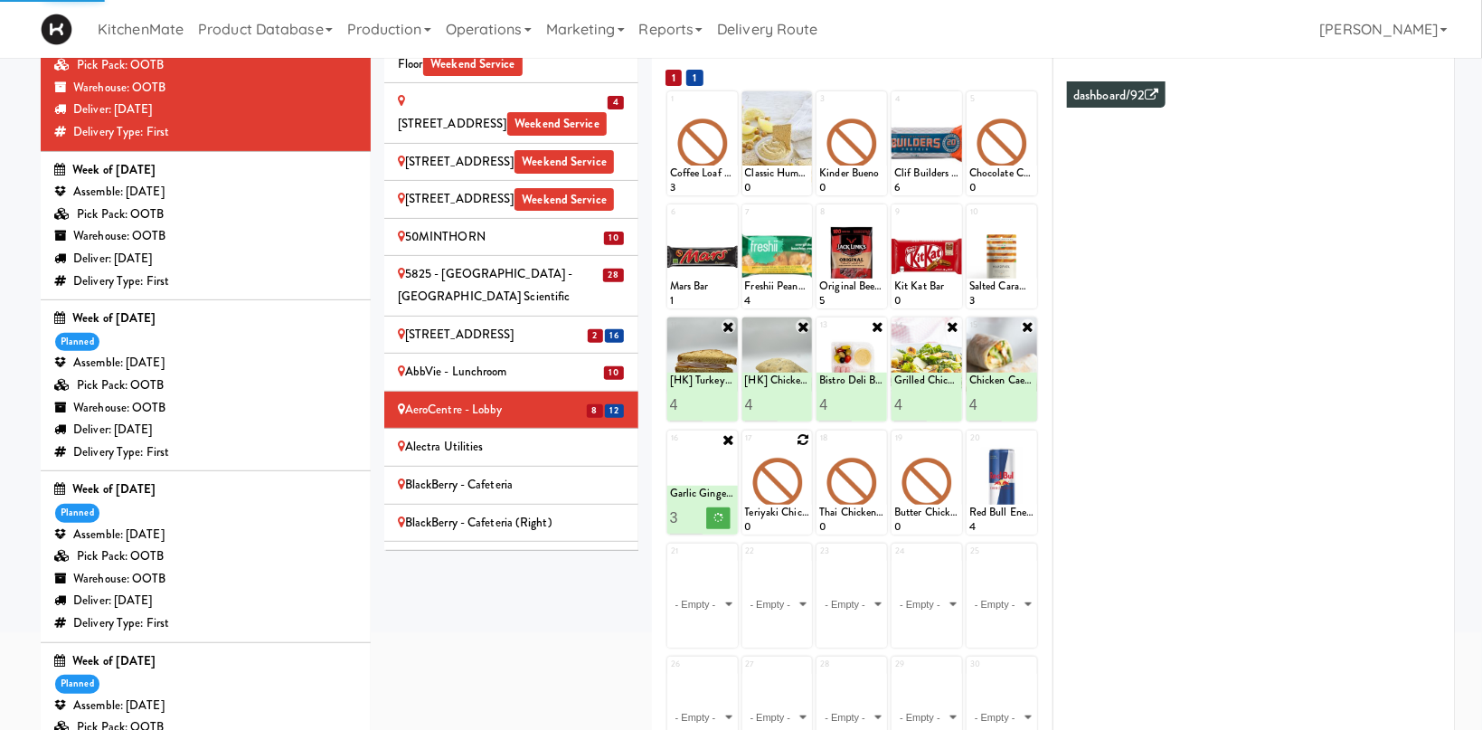
click at [803, 435] on icon at bounding box center [803, 439] width 13 height 13
drag, startPoint x: 803, startPoint y: 435, endPoint x: 803, endPoint y: 474, distance: 38.9
click at [745, 448] on select "- Empty - Activia Probiotic Peach Mango Smoothie Chocolate Milk Tetra Pack Coca…" at bounding box center [777, 491] width 65 height 87
click option "Chicken Tikka Masala" at bounding box center [0, 0] width 0 height 0
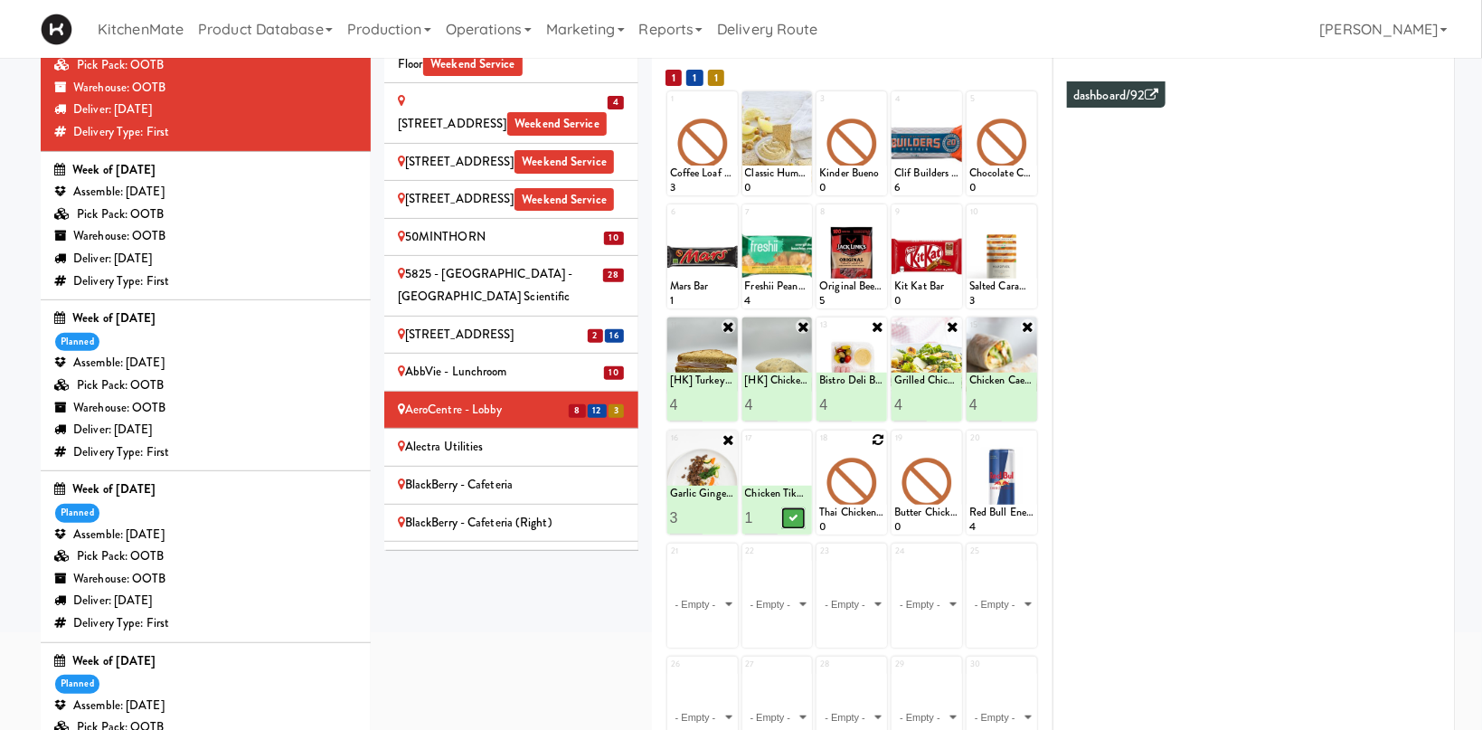
drag, startPoint x: 792, startPoint y: 514, endPoint x: 885, endPoint y: 440, distance: 118.5
click at [796, 512] on button at bounding box center [793, 518] width 24 height 22
click at [873, 437] on icon at bounding box center [878, 439] width 13 height 13
click at [875, 472] on select "- Empty - Activia Probiotic Peach Mango Smoothie Chocolate Milk Tetra Pack Coca…" at bounding box center [851, 491] width 65 height 87
click option "Grilled Chimichurri Chicken" at bounding box center [0, 0] width 0 height 0
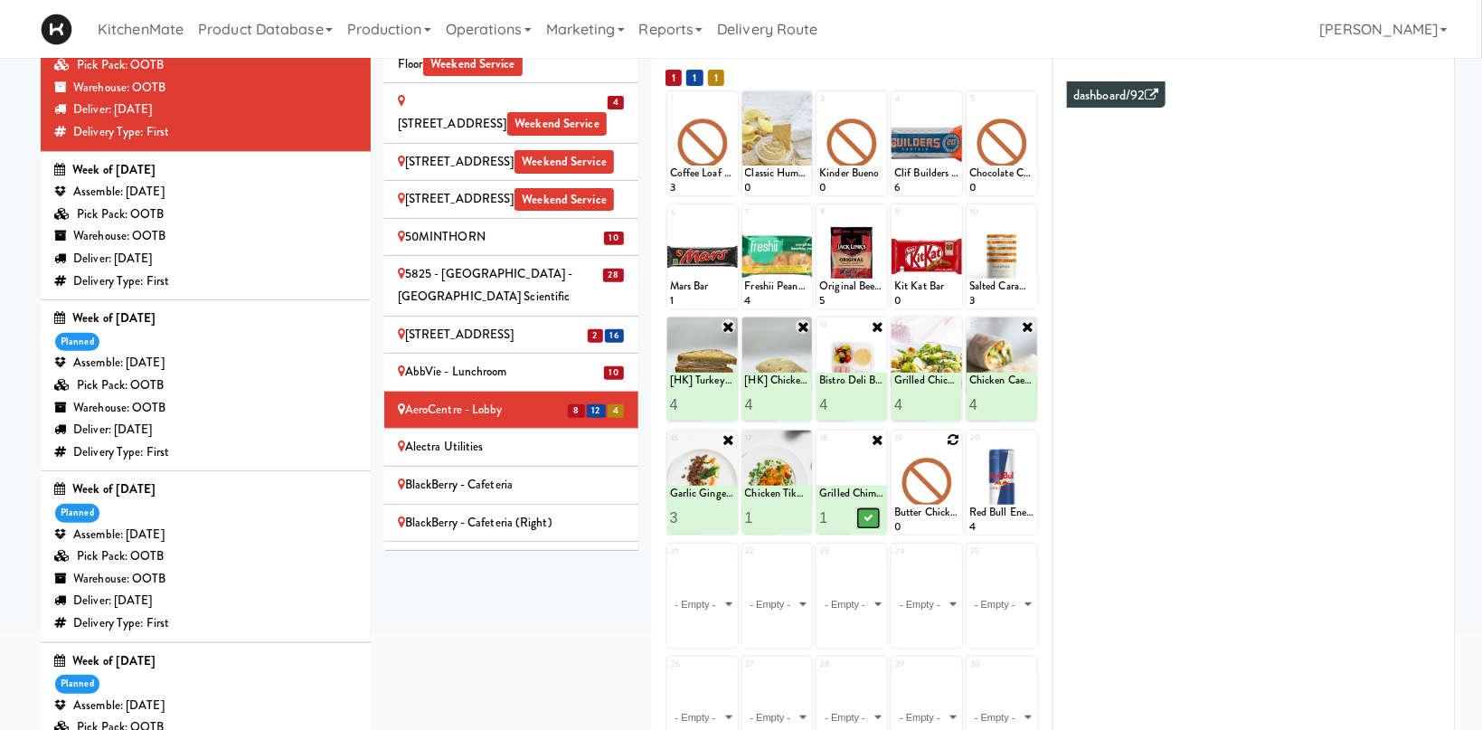
click at [872, 518] on icon at bounding box center [868, 518] width 9 height 10
click at [951, 435] on icon at bounding box center [953, 439] width 13 height 13
click at [894, 448] on select "- Empty - Activia Probiotic Peach Mango Smoothie Chocolate Milk Tetra Pack Coca…" at bounding box center [926, 491] width 65 height 87
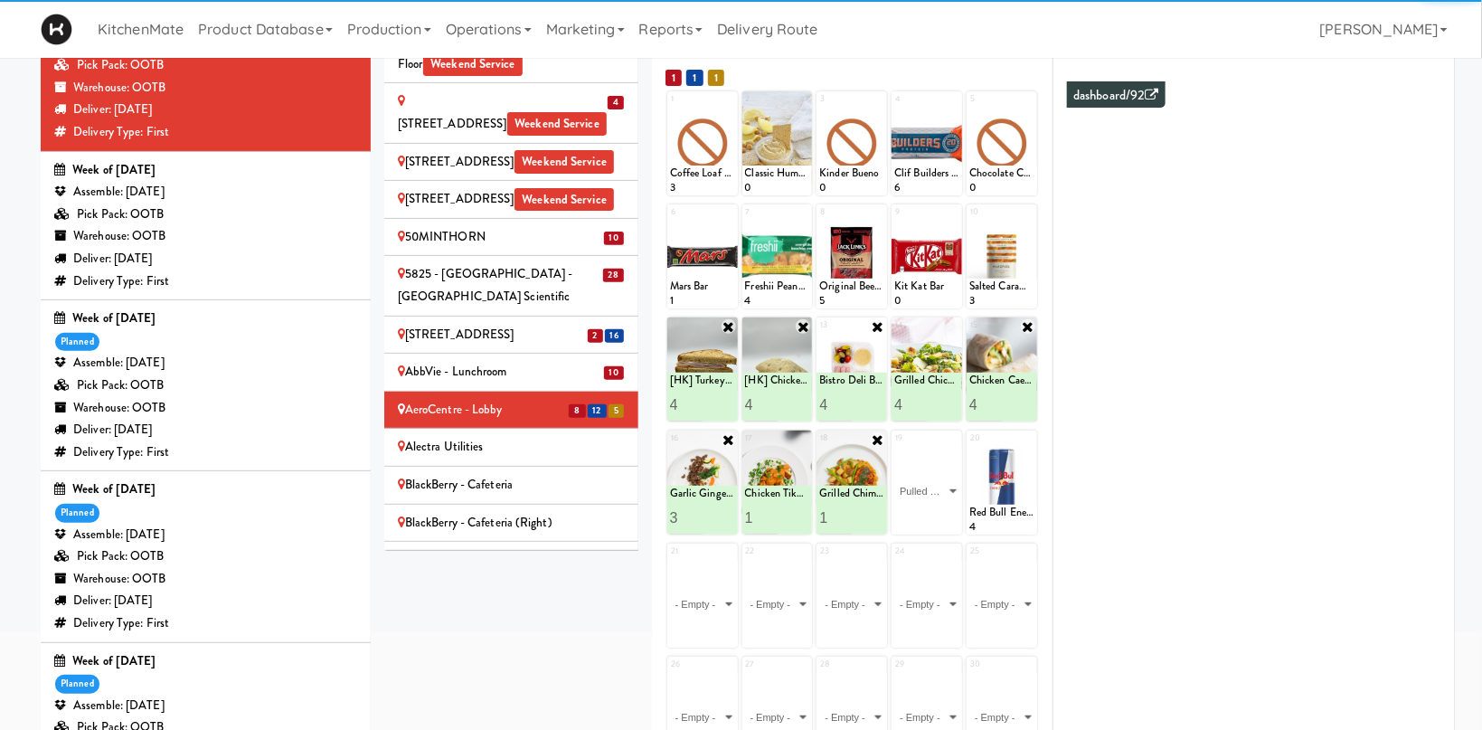
click option "Pulled Pork Mac & Cheese" at bounding box center [0, 0] width 0 height 0
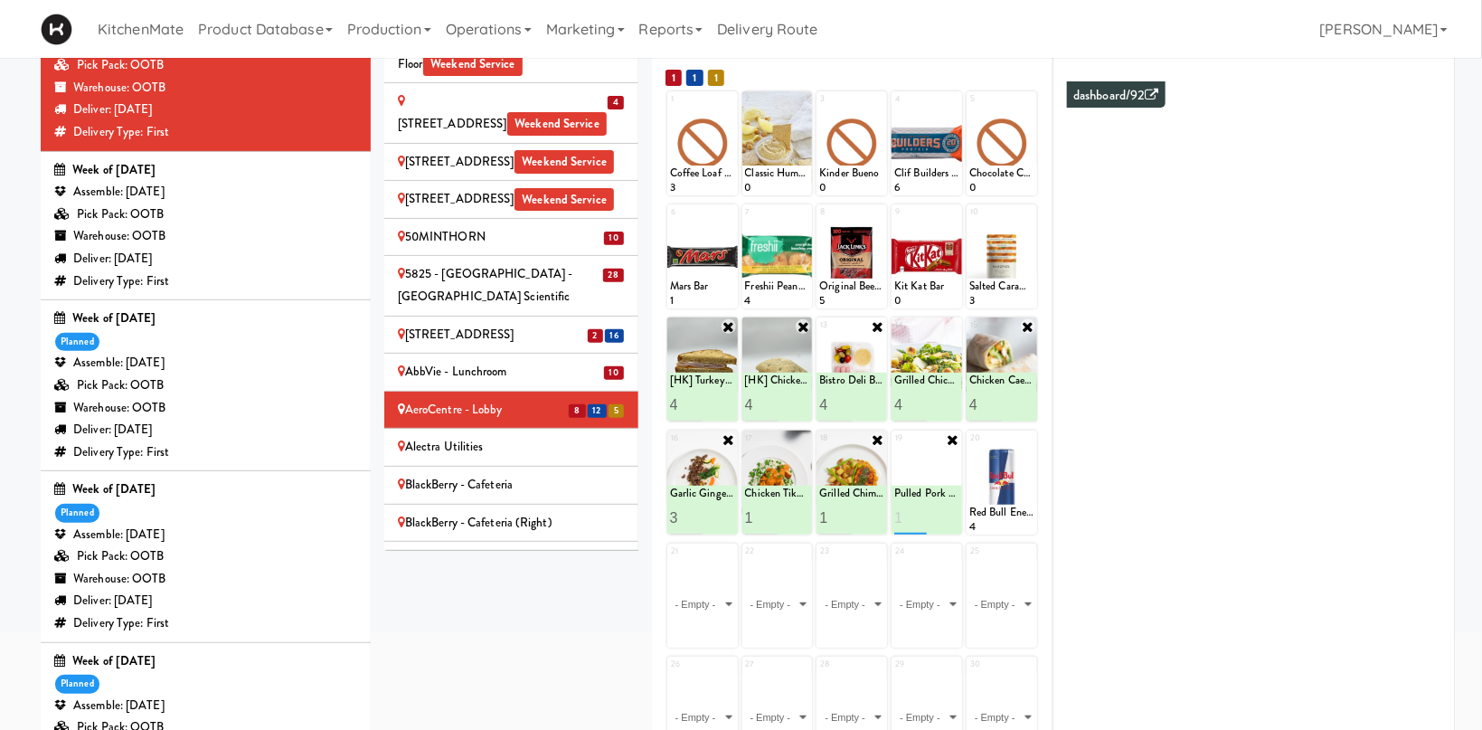
type input "1"
click at [948, 517] on icon at bounding box center [943, 518] width 9 height 10
type input "2"
click at [770, 512] on input "2" at bounding box center [761, 517] width 33 height 33
click at [795, 517] on icon at bounding box center [792, 518] width 9 height 10
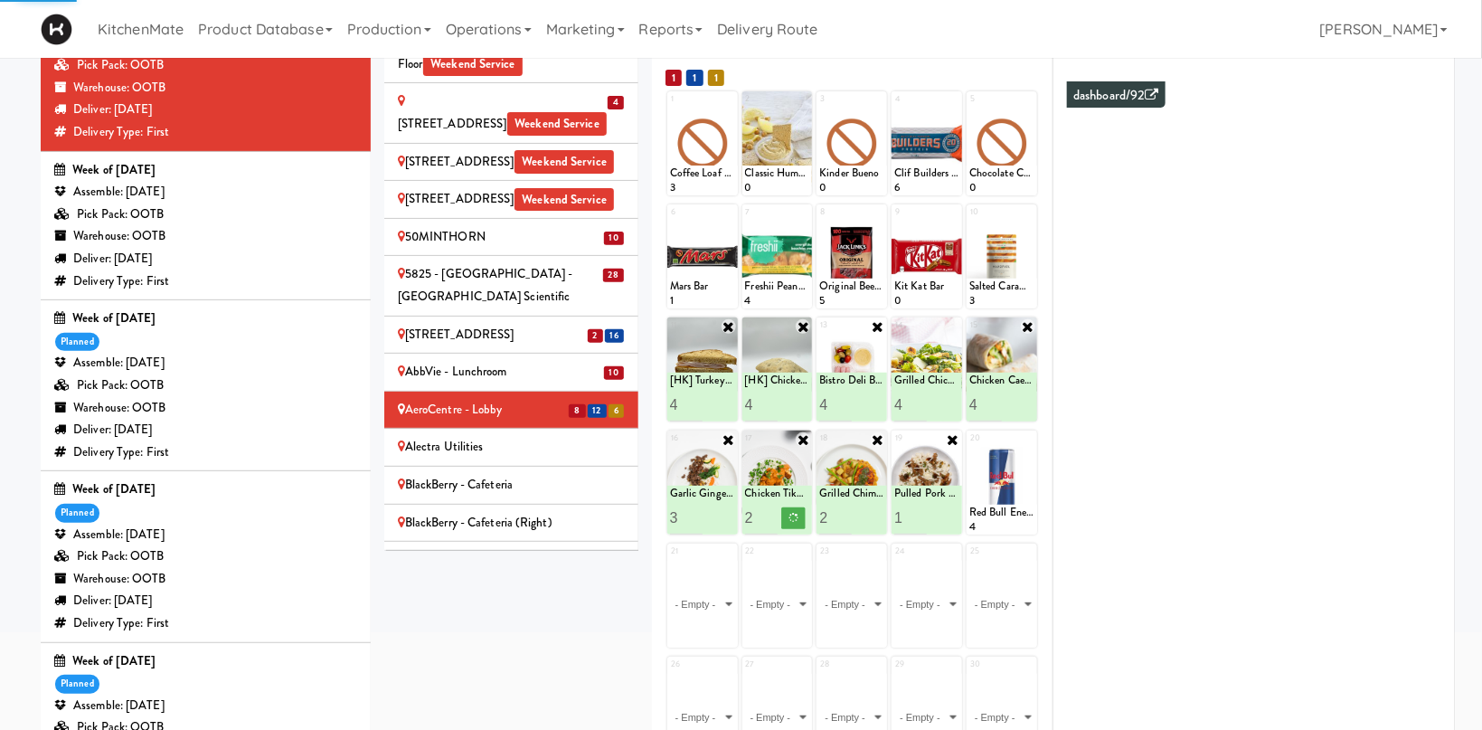
type input "2"
click at [845, 513] on input "2" at bounding box center [835, 517] width 33 height 33
click at [880, 514] on button at bounding box center [868, 518] width 24 height 22
type input "2"
click at [925, 515] on input "2" at bounding box center [910, 517] width 33 height 33
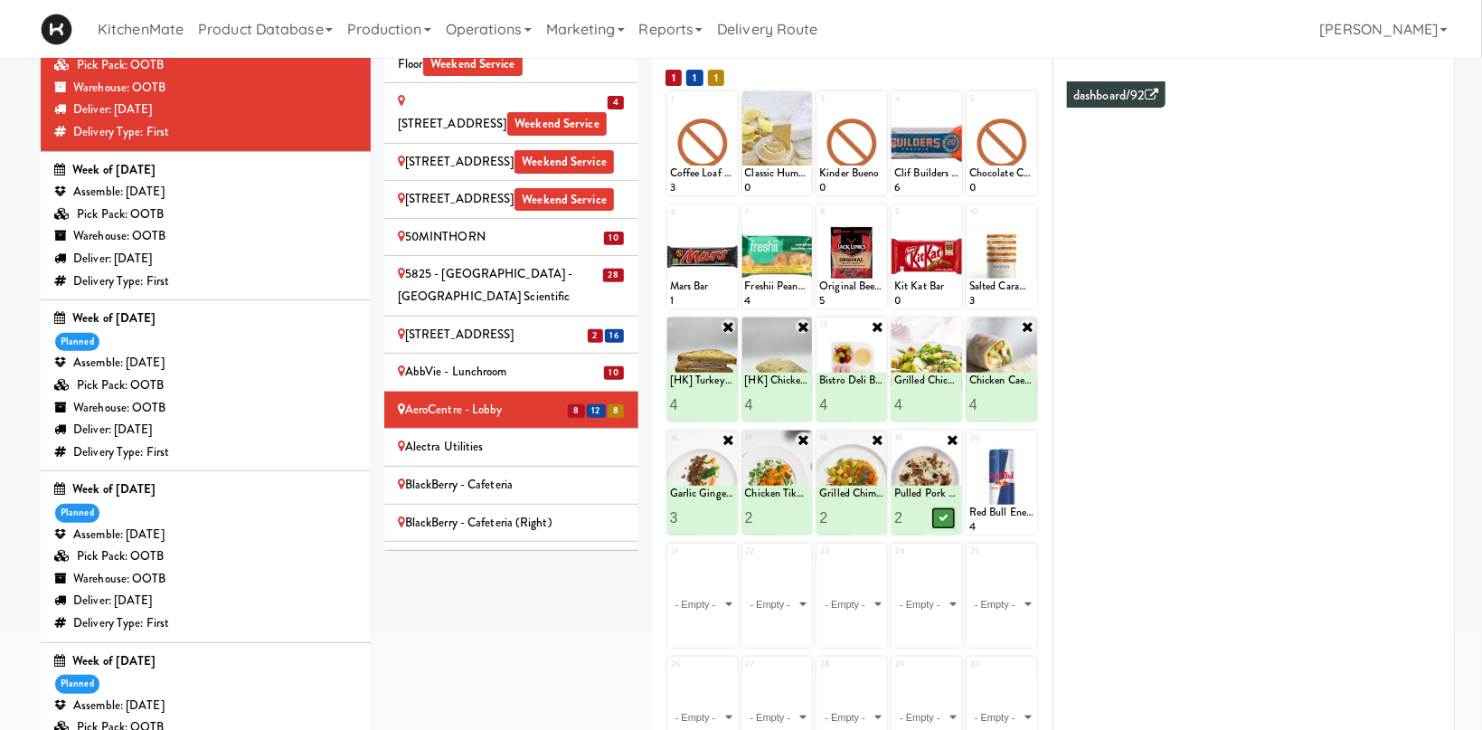
click at [936, 515] on button at bounding box center [943, 518] width 24 height 22
click at [578, 436] on div "Alectra Utilities" at bounding box center [511, 447] width 227 height 23
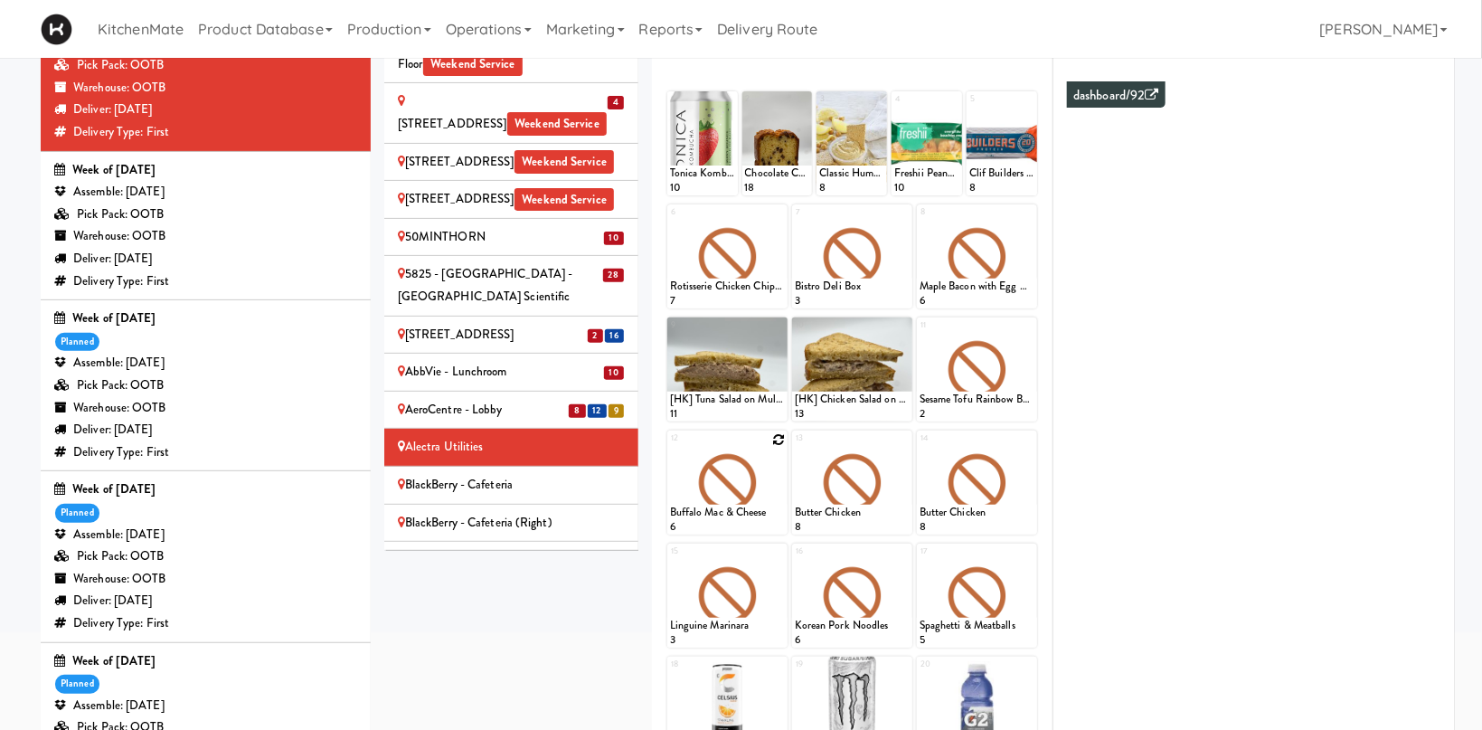
click at [775, 439] on icon at bounding box center [778, 439] width 13 height 13
click at [670, 448] on select "- Empty - Activia Probiotic Peach Mango Smoothie Chocolate Milk Tetra Pack Coca…" at bounding box center [727, 491] width 115 height 87
click option "Chicken Tikka Masala" at bounding box center [0, 0] width 0 height 0
click at [724, 511] on input "2" at bounding box center [699, 517] width 58 height 33
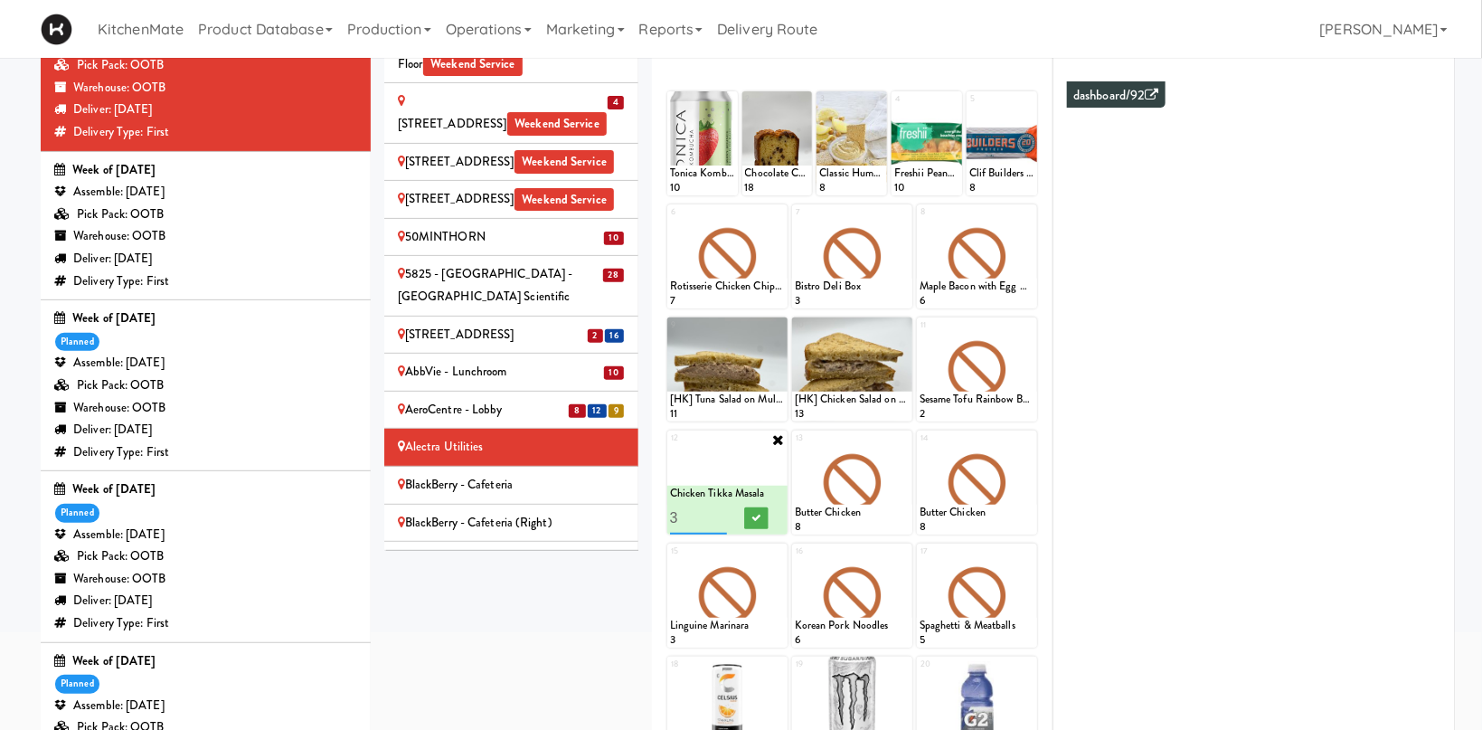
click at [726, 510] on input "3" at bounding box center [699, 517] width 58 height 33
click at [726, 510] on input "4" at bounding box center [699, 517] width 58 height 33
click at [726, 510] on input "5" at bounding box center [699, 517] width 58 height 33
type input "6"
drag, startPoint x: 723, startPoint y: 512, endPoint x: 743, endPoint y: 513, distance: 19.9
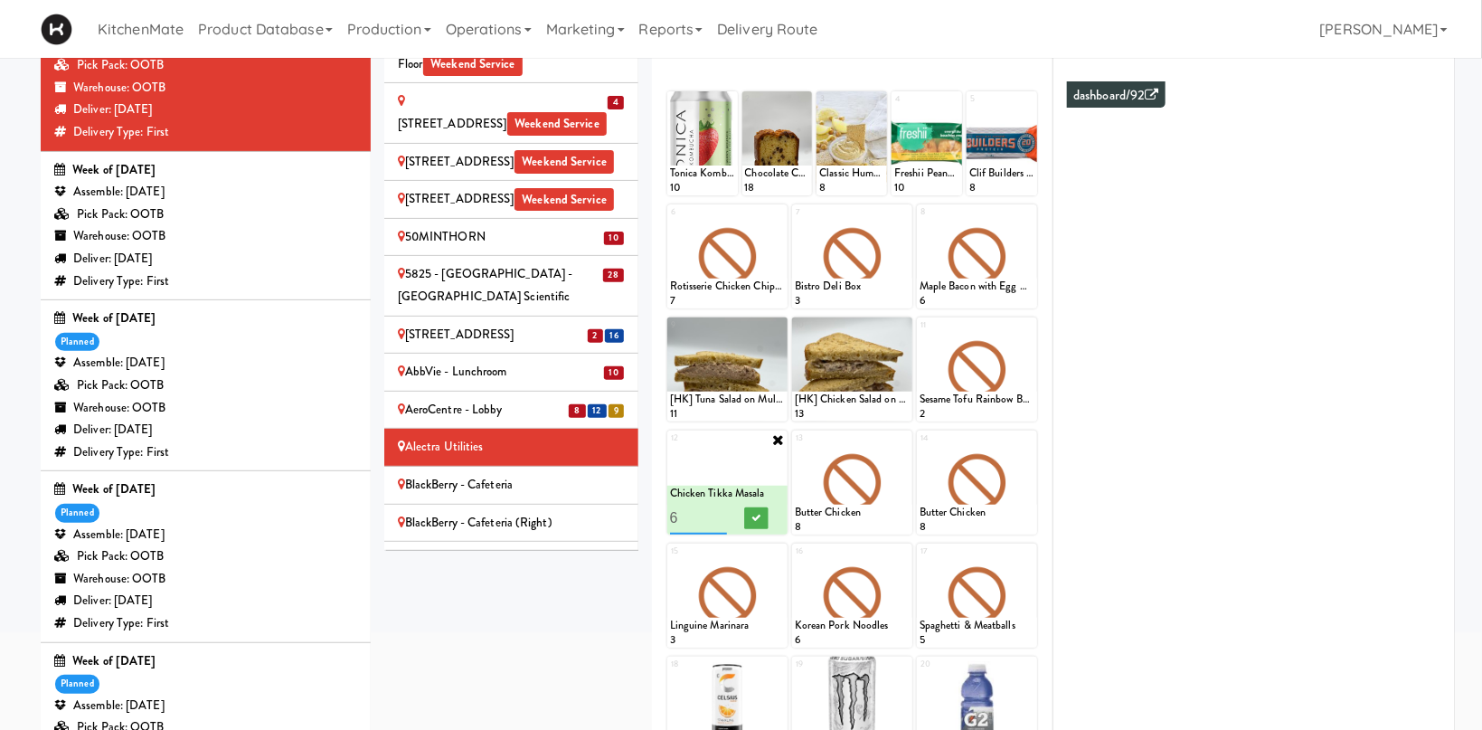
click at [724, 512] on input "6" at bounding box center [699, 517] width 58 height 33
click at [750, 513] on button at bounding box center [756, 518] width 24 height 22
click at [907, 441] on icon at bounding box center [903, 439] width 13 height 13
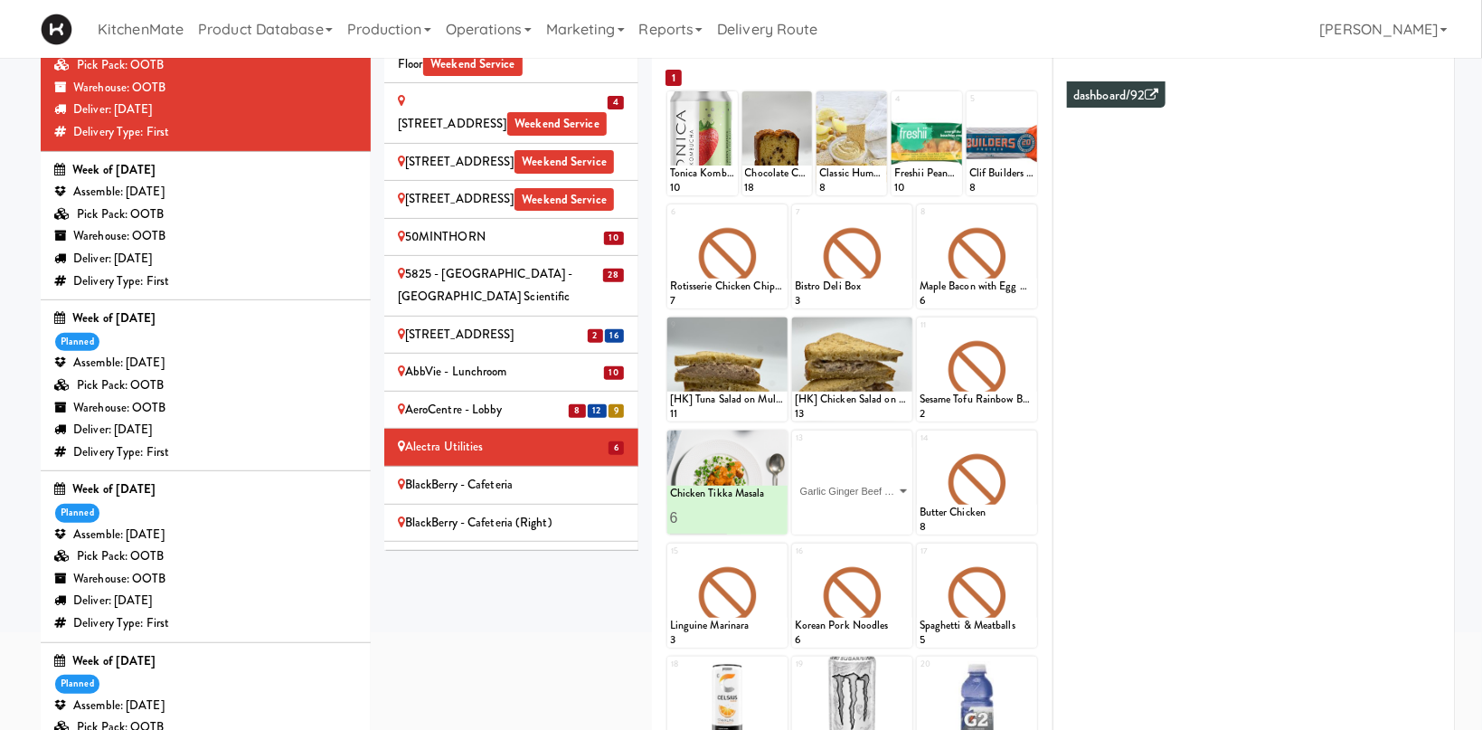
click option "Garlic Ginger Beef & Rice" at bounding box center [0, 0] width 0 height 0
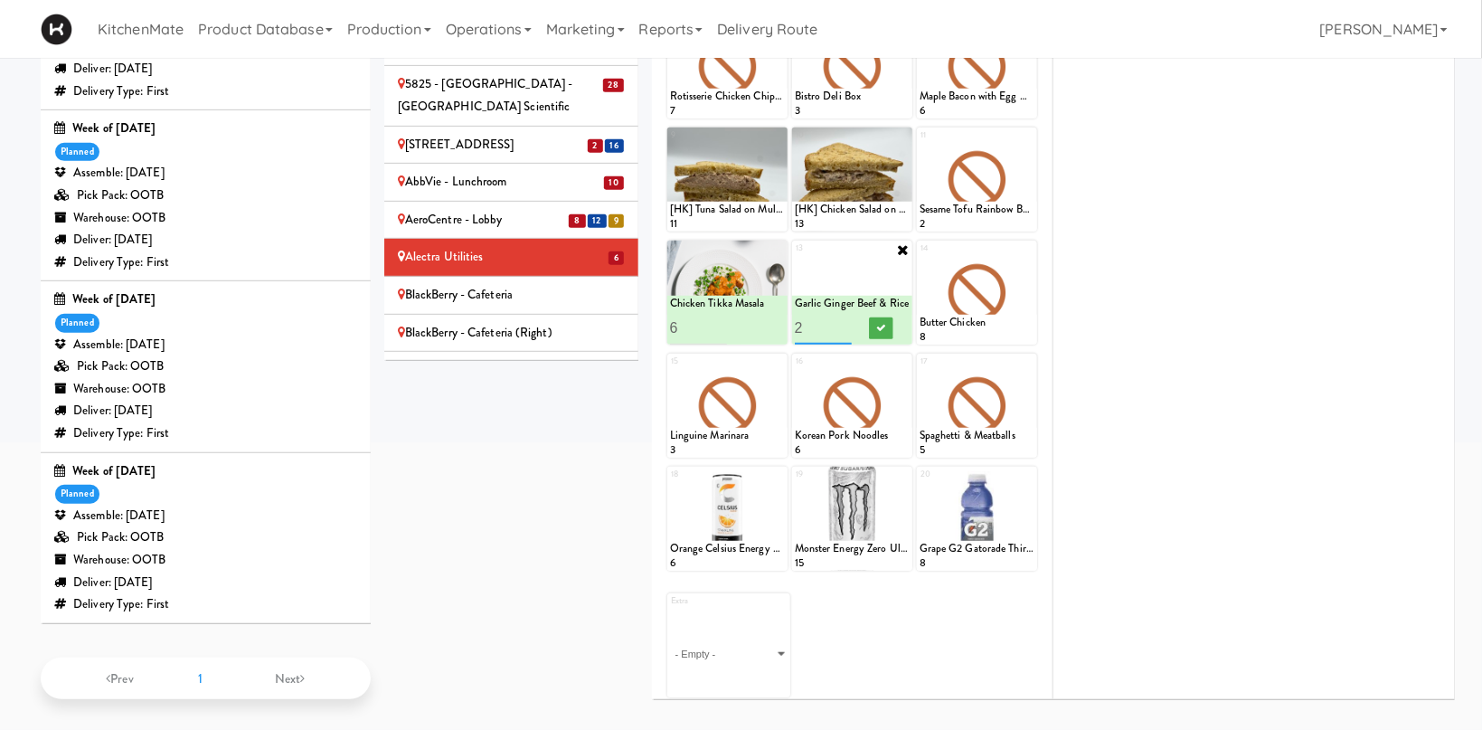
click at [842, 319] on input "2" at bounding box center [824, 327] width 58 height 33
click at [843, 320] on input "3" at bounding box center [824, 327] width 58 height 33
click at [843, 320] on input "4" at bounding box center [824, 327] width 58 height 33
click at [843, 322] on input "5" at bounding box center [824, 327] width 58 height 33
type input "6"
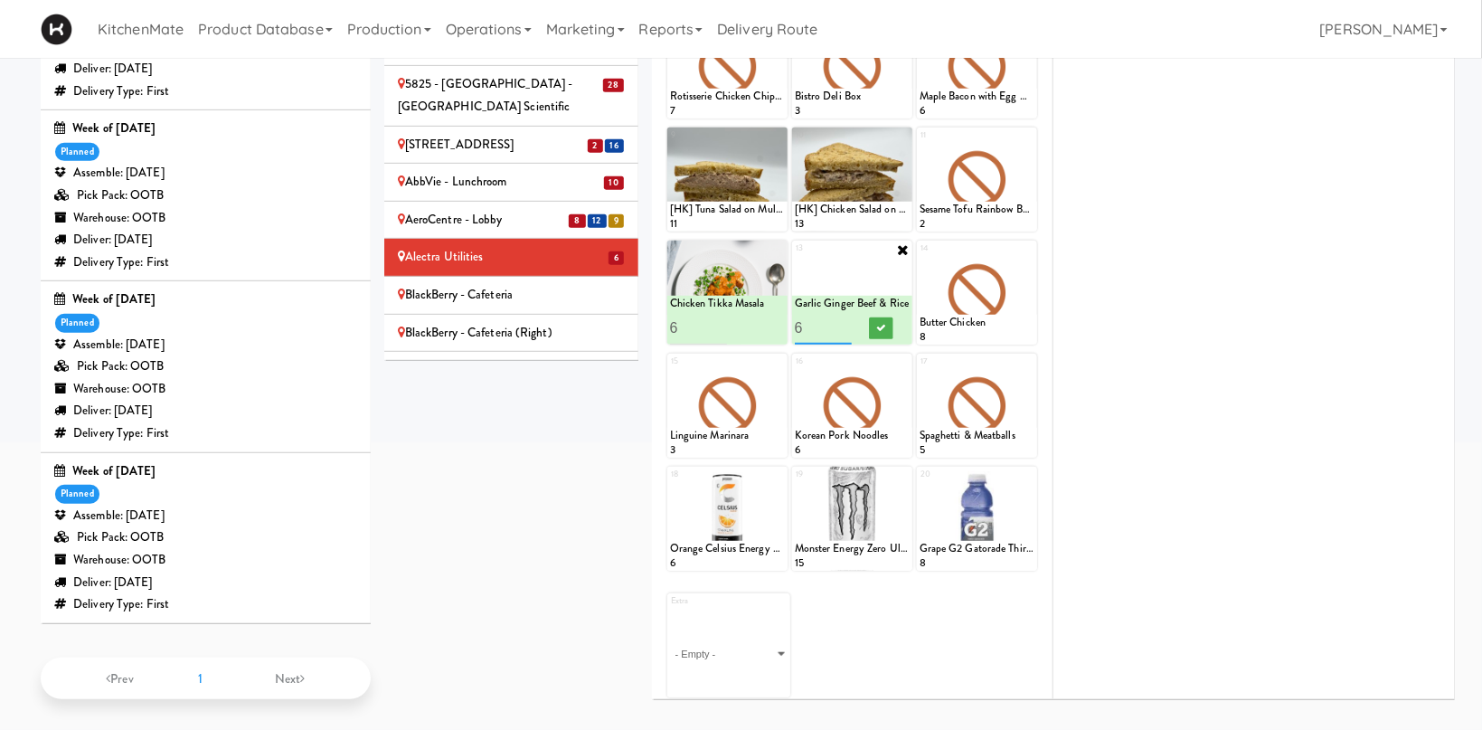
click at [845, 324] on input "6" at bounding box center [824, 327] width 58 height 33
click at [873, 326] on button at bounding box center [881, 328] width 24 height 22
click at [1024, 244] on icon at bounding box center [1028, 249] width 13 height 13
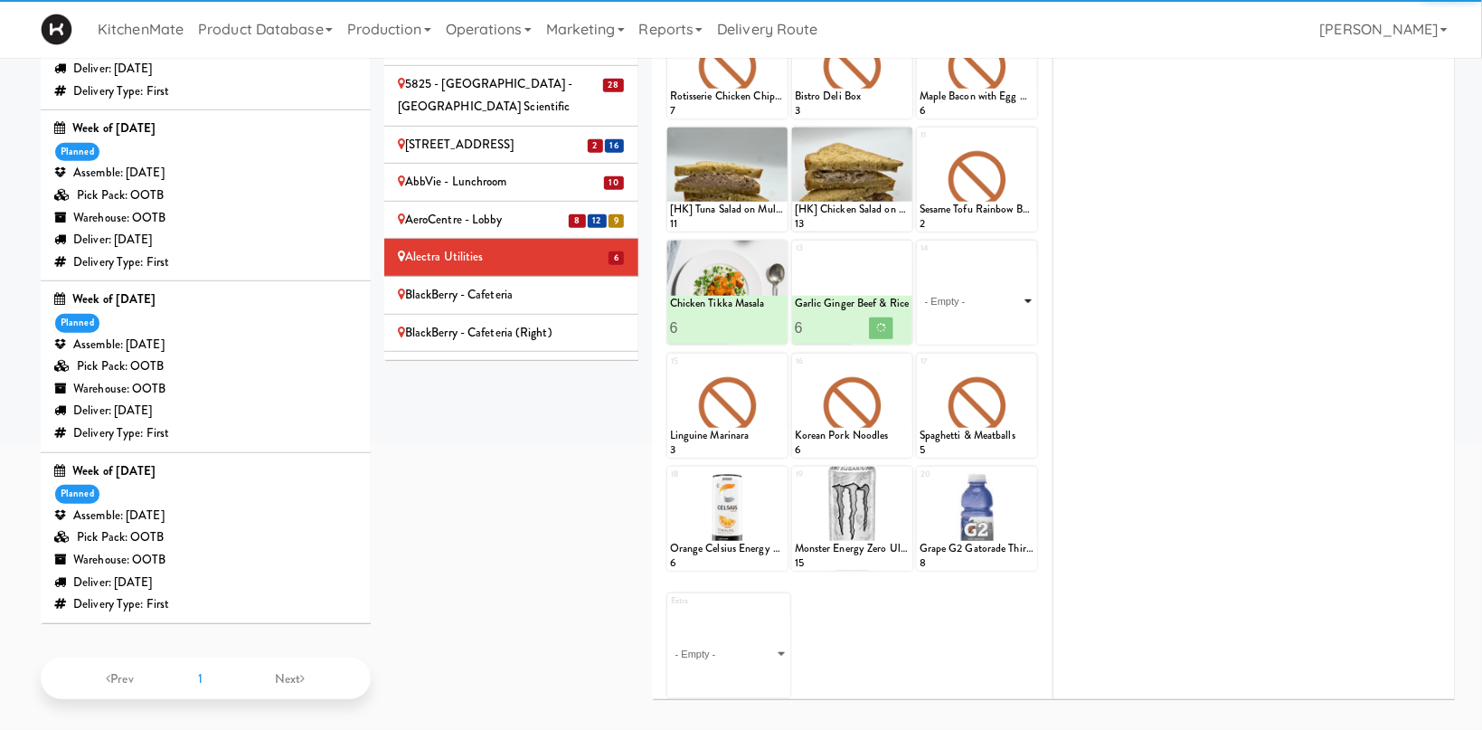
click at [920, 258] on select "- Empty - Activia Probiotic Peach Mango Smoothie Chocolate Milk Tetra Pack Coca…" at bounding box center [977, 301] width 115 height 87
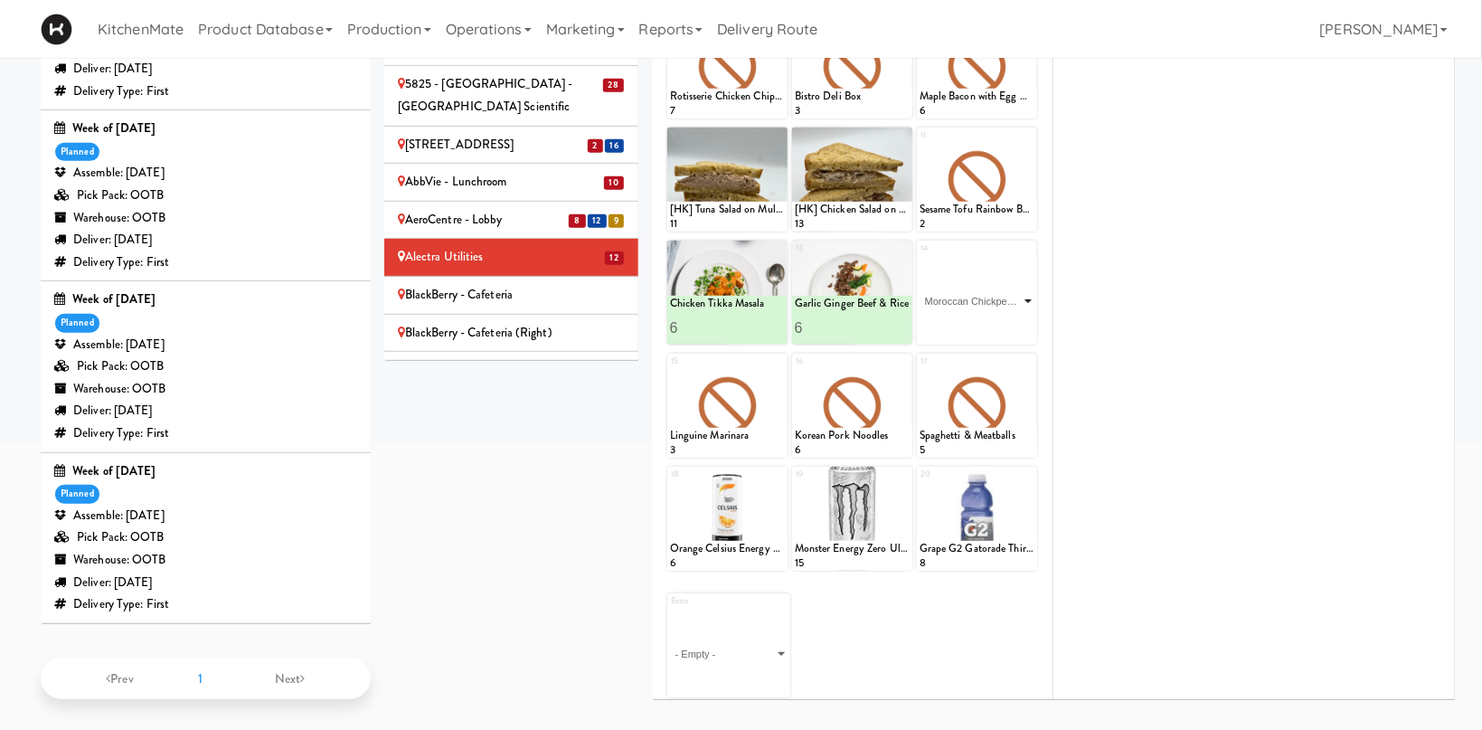
click option "Moroccan Chickpea & Couscous Bowl" at bounding box center [0, 0] width 0 height 0
click at [970, 322] on input "2" at bounding box center [949, 327] width 58 height 33
click at [970, 322] on input "3" at bounding box center [949, 327] width 58 height 33
type input "4"
click at [970, 322] on input "4" at bounding box center [949, 327] width 58 height 33
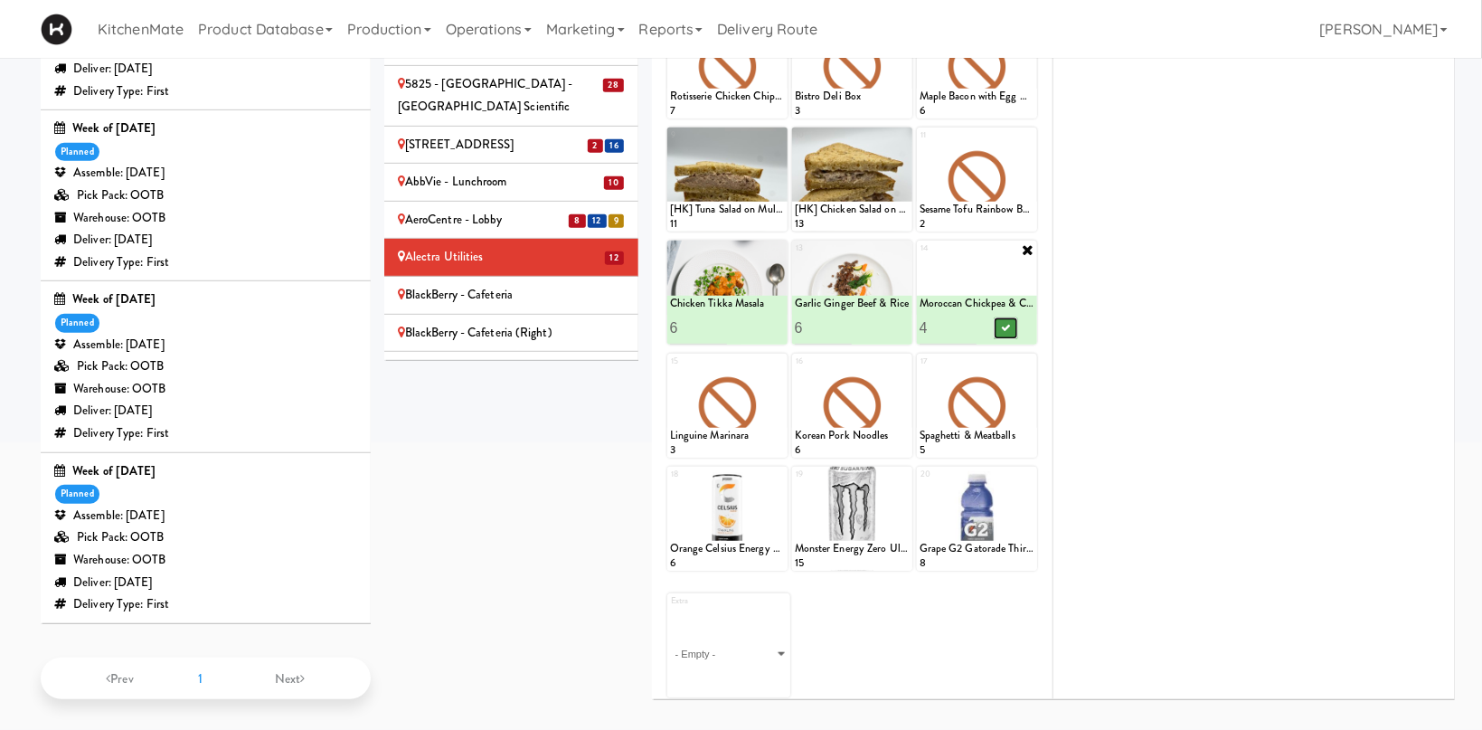
click at [997, 329] on button at bounding box center [1006, 328] width 24 height 22
click at [777, 363] on icon at bounding box center [778, 362] width 13 height 13
click at [670, 371] on select "- Empty - Activia Probiotic Peach Mango Smoothie Chocolate Milk Tetra Pack Coca…" at bounding box center [727, 414] width 115 height 87
click option "Grilled Chimichurri Chicken" at bounding box center [0, 0] width 0 height 0
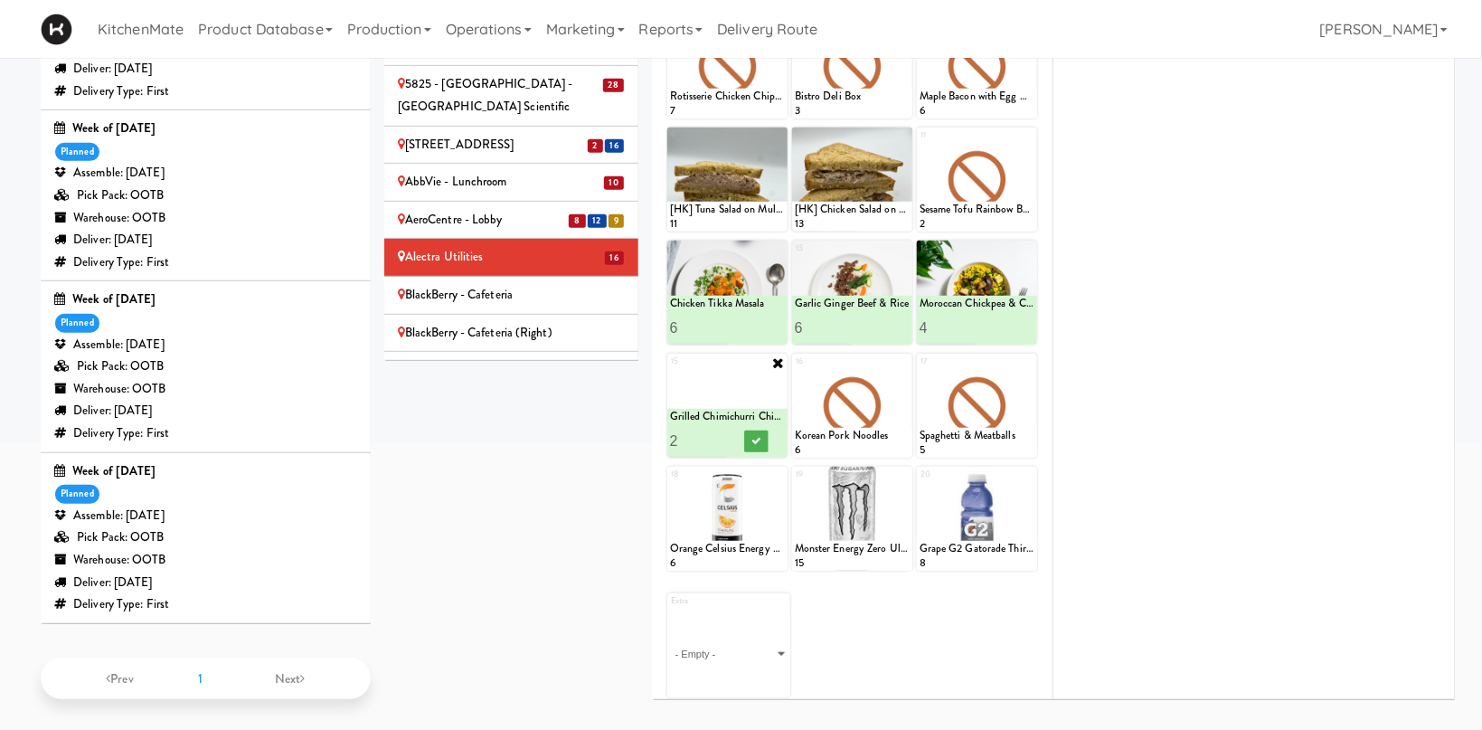
click at [712, 433] on input "2" at bounding box center [699, 440] width 58 height 33
click at [717, 433] on input "3" at bounding box center [699, 440] width 58 height 33
click at [718, 433] on input "4" at bounding box center [699, 440] width 58 height 33
click at [718, 433] on input "5" at bounding box center [699, 440] width 58 height 33
type input "6"
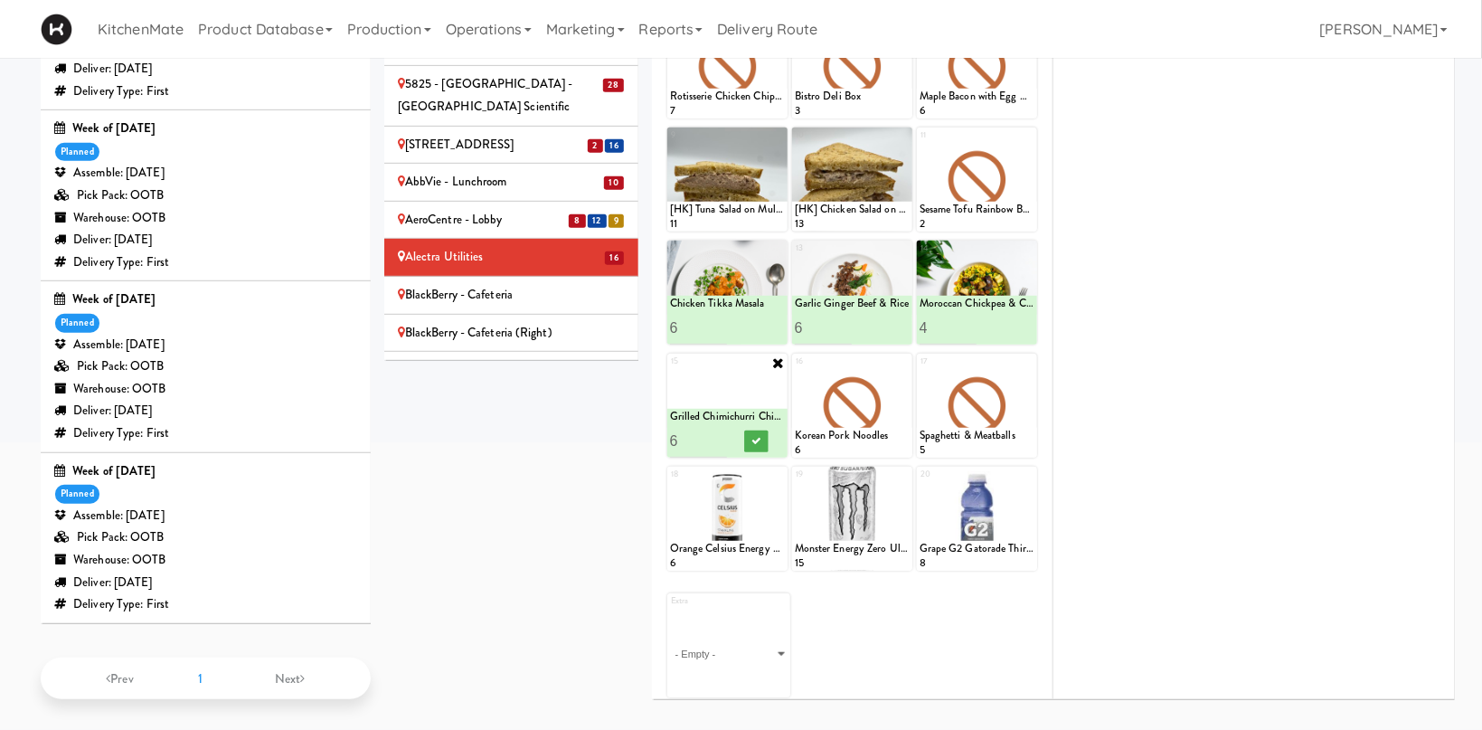
click at [723, 433] on input "6" at bounding box center [699, 440] width 58 height 33
click at [750, 433] on button at bounding box center [756, 441] width 24 height 22
click at [901, 354] on div at bounding box center [852, 406] width 120 height 104
click at [901, 358] on icon at bounding box center [903, 362] width 13 height 13
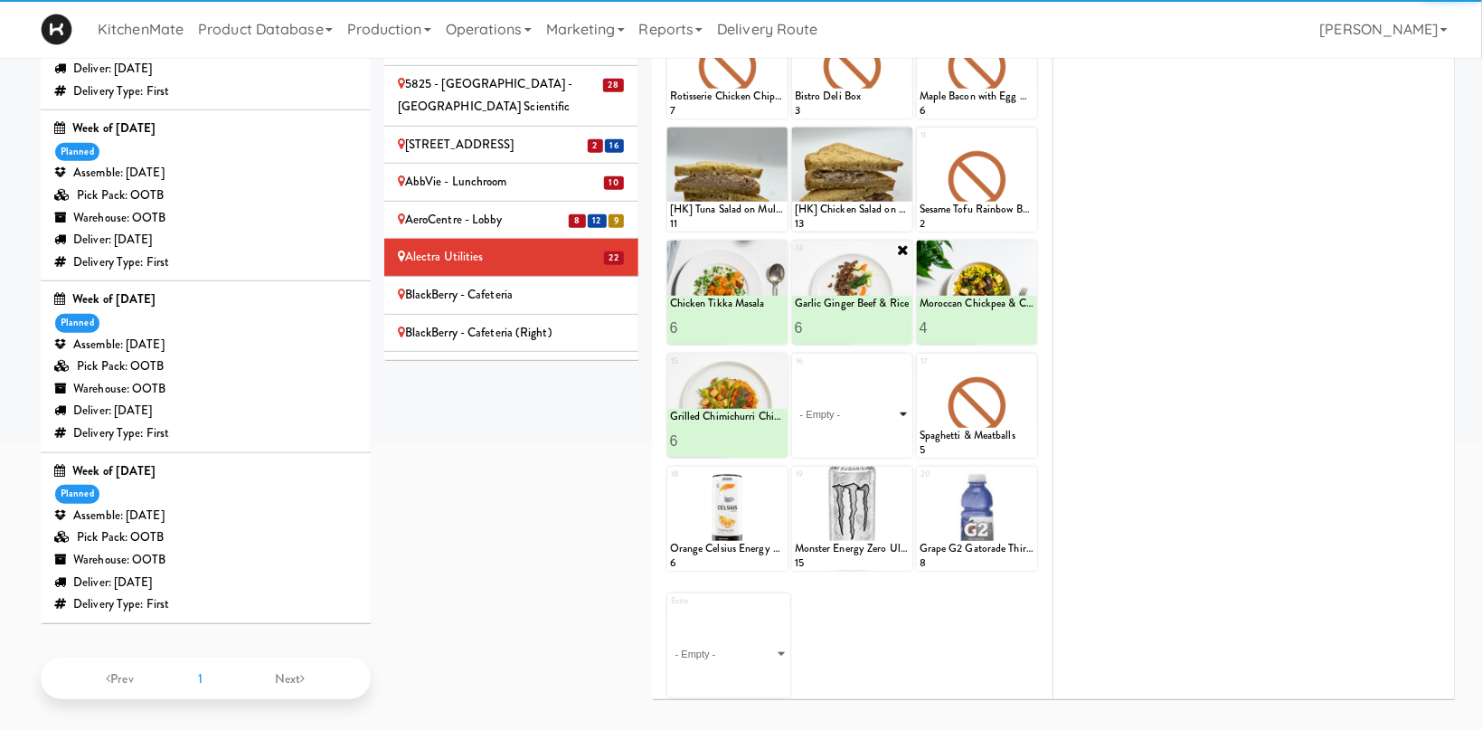
click at [883, 426] on select "- Empty - Activia Probiotic Peach Mango Smoothie Chocolate Milk Tetra Pack Coca…" at bounding box center [852, 414] width 115 height 87
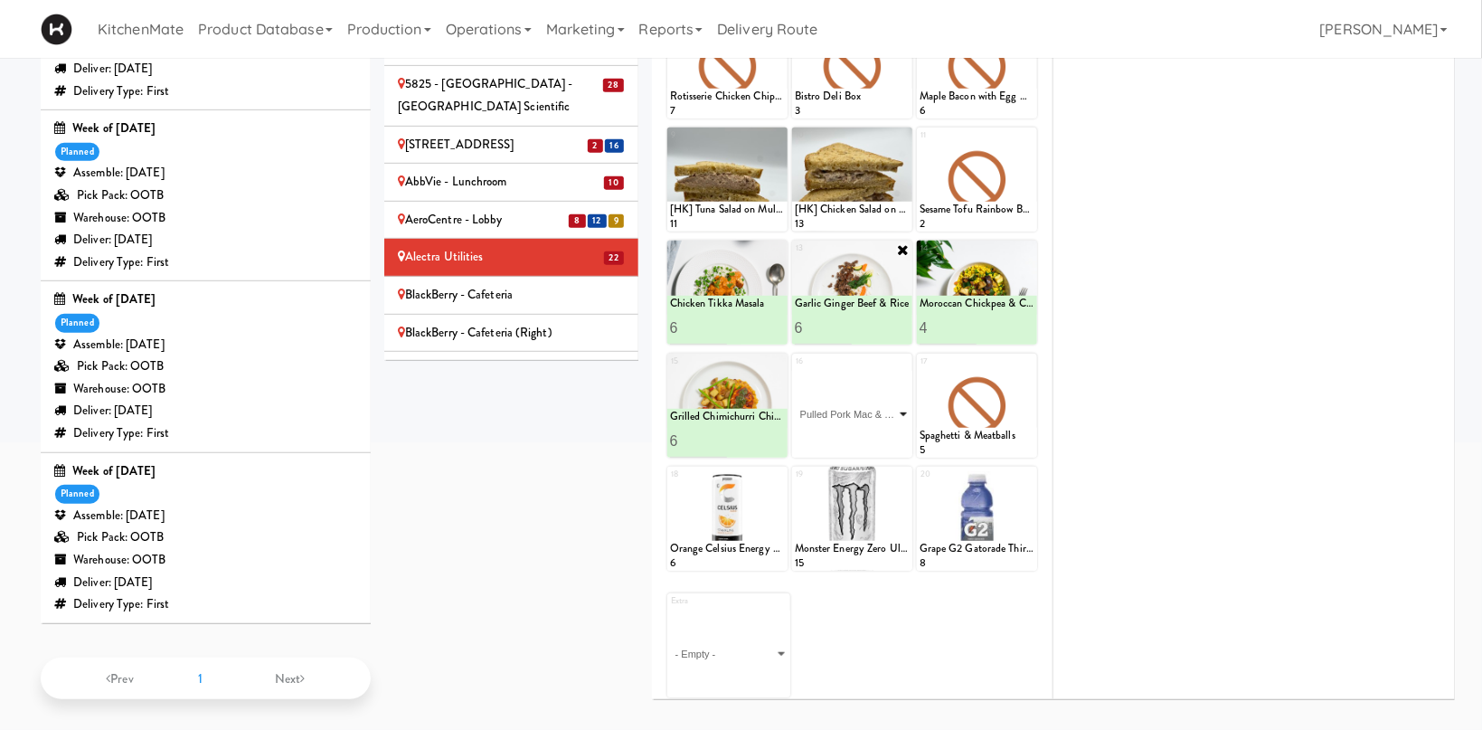
click option "Pulled Pork Mac & Cheese" at bounding box center [0, 0] width 0 height 0
click at [849, 434] on input "2" at bounding box center [824, 440] width 58 height 33
click at [849, 434] on input "3" at bounding box center [824, 440] width 58 height 33
click at [849, 434] on input "4" at bounding box center [824, 440] width 58 height 33
click at [849, 434] on input "5" at bounding box center [824, 440] width 58 height 33
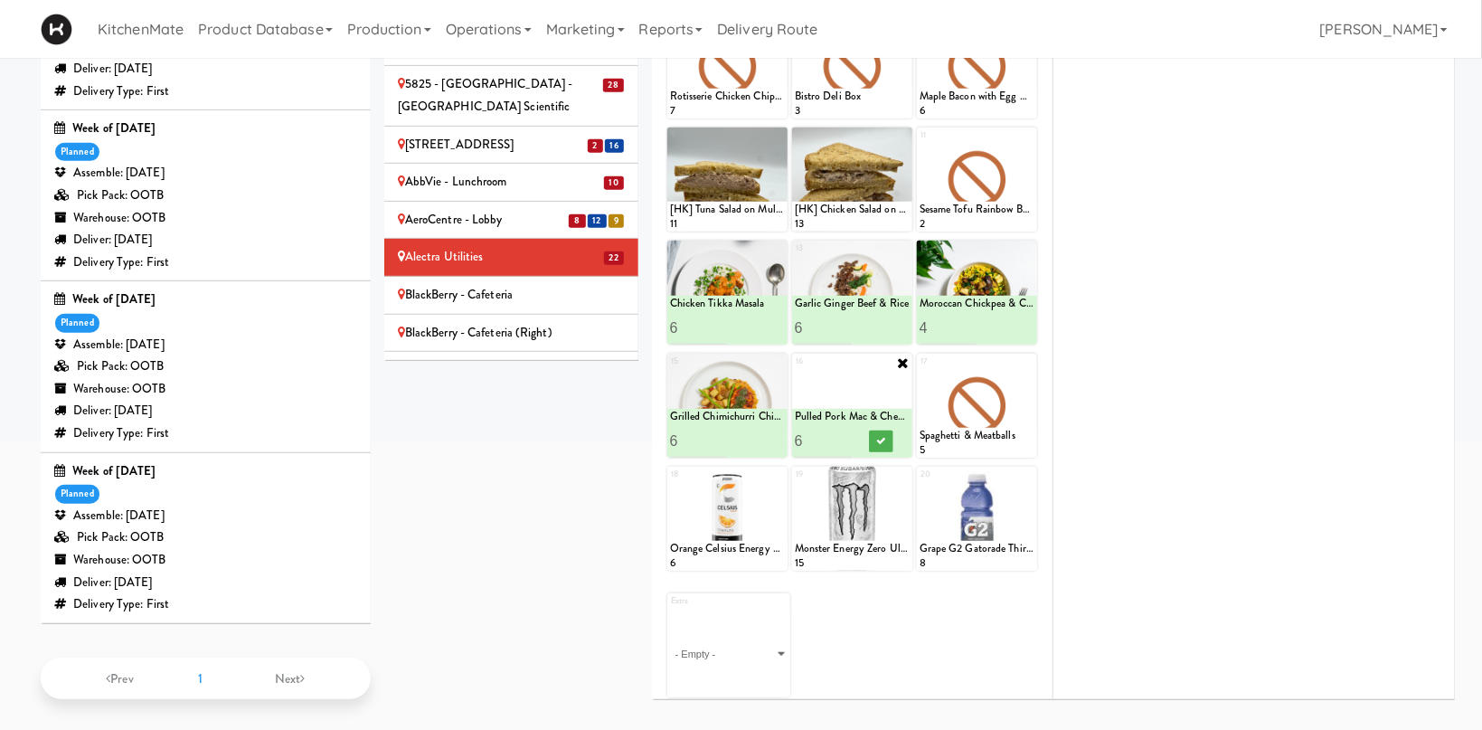
type input "6"
click at [849, 431] on input "6" at bounding box center [824, 440] width 58 height 33
click at [883, 439] on icon at bounding box center [880, 441] width 9 height 10
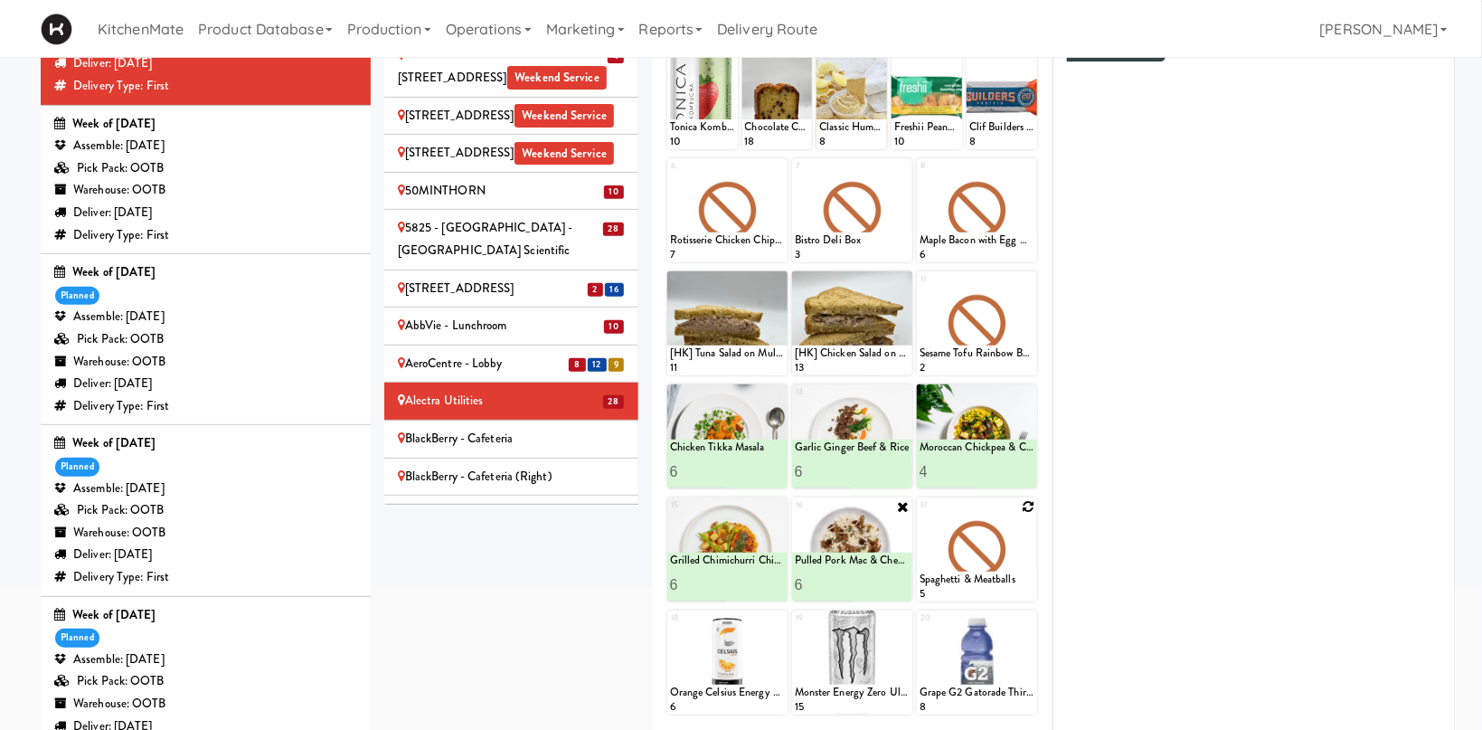
scroll to position [251, 0]
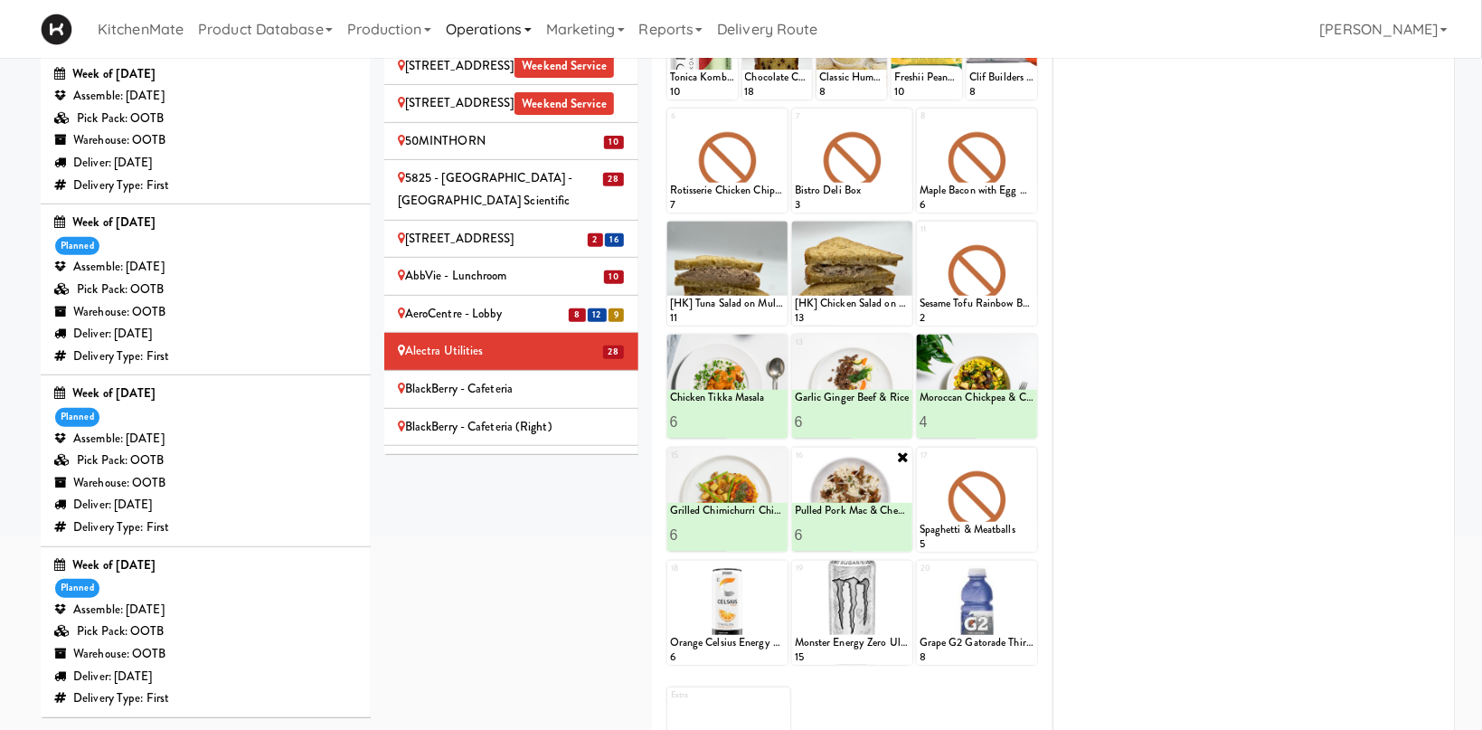
click at [531, 378] on div "BlackBerry - Cafeteria" at bounding box center [511, 389] width 227 height 23
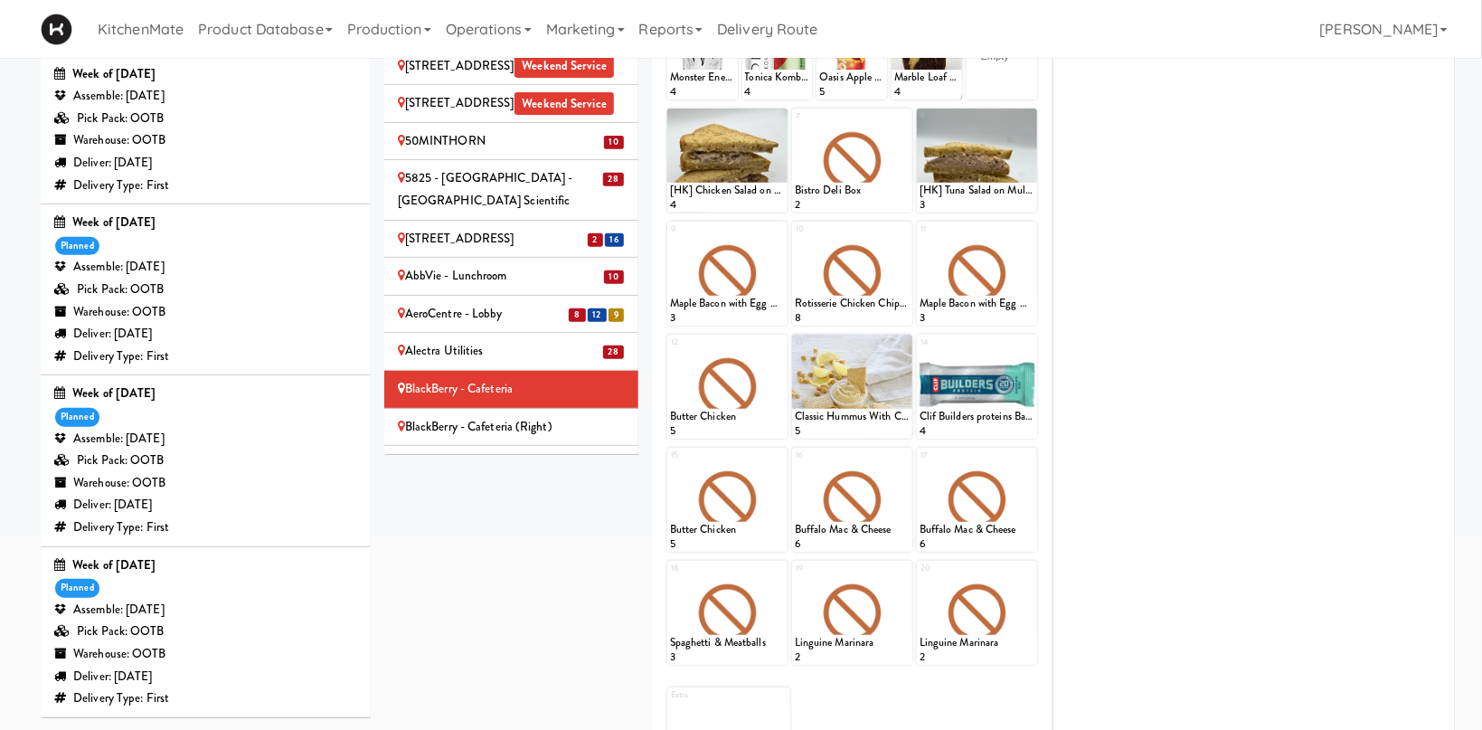
click at [538, 303] on div "AeroCentre - Lobby" at bounding box center [511, 314] width 227 height 23
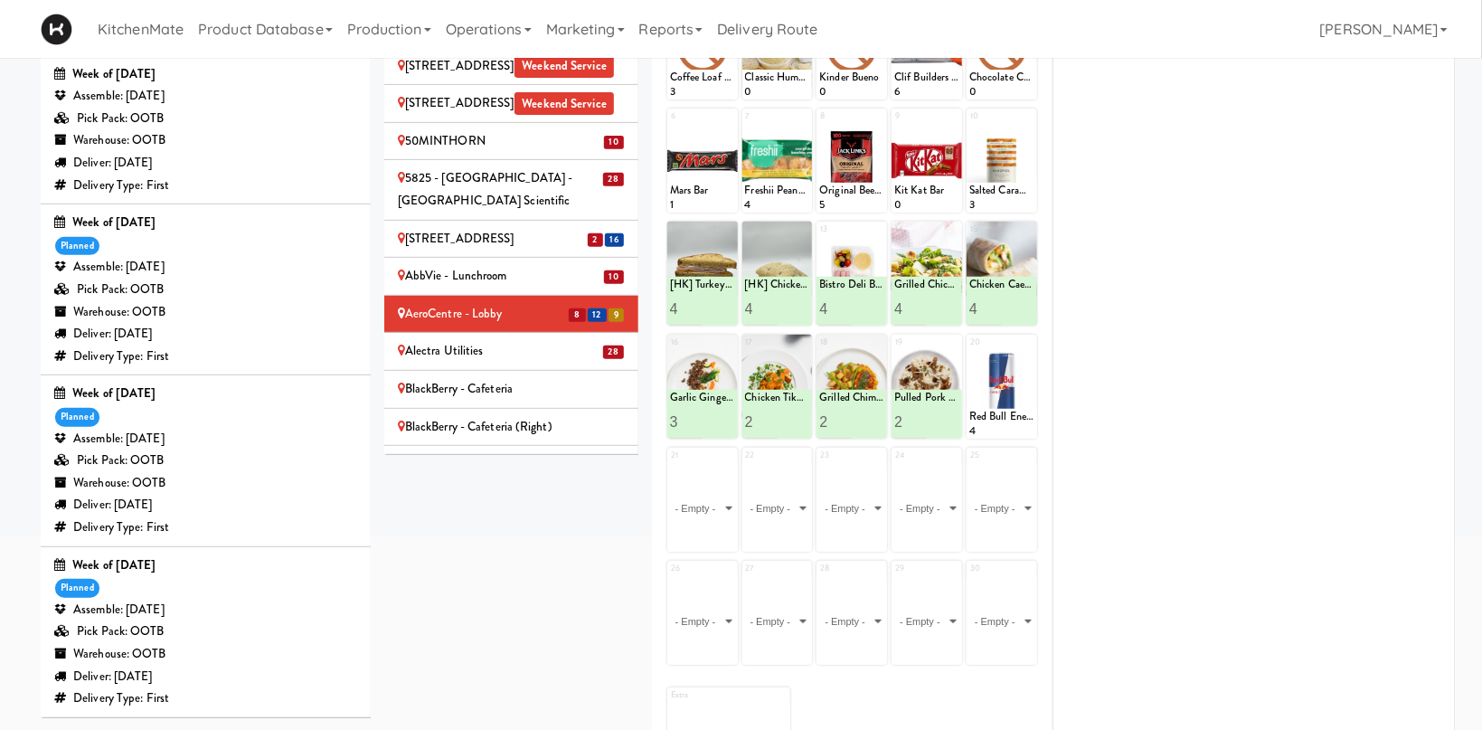
scroll to position [156, 0]
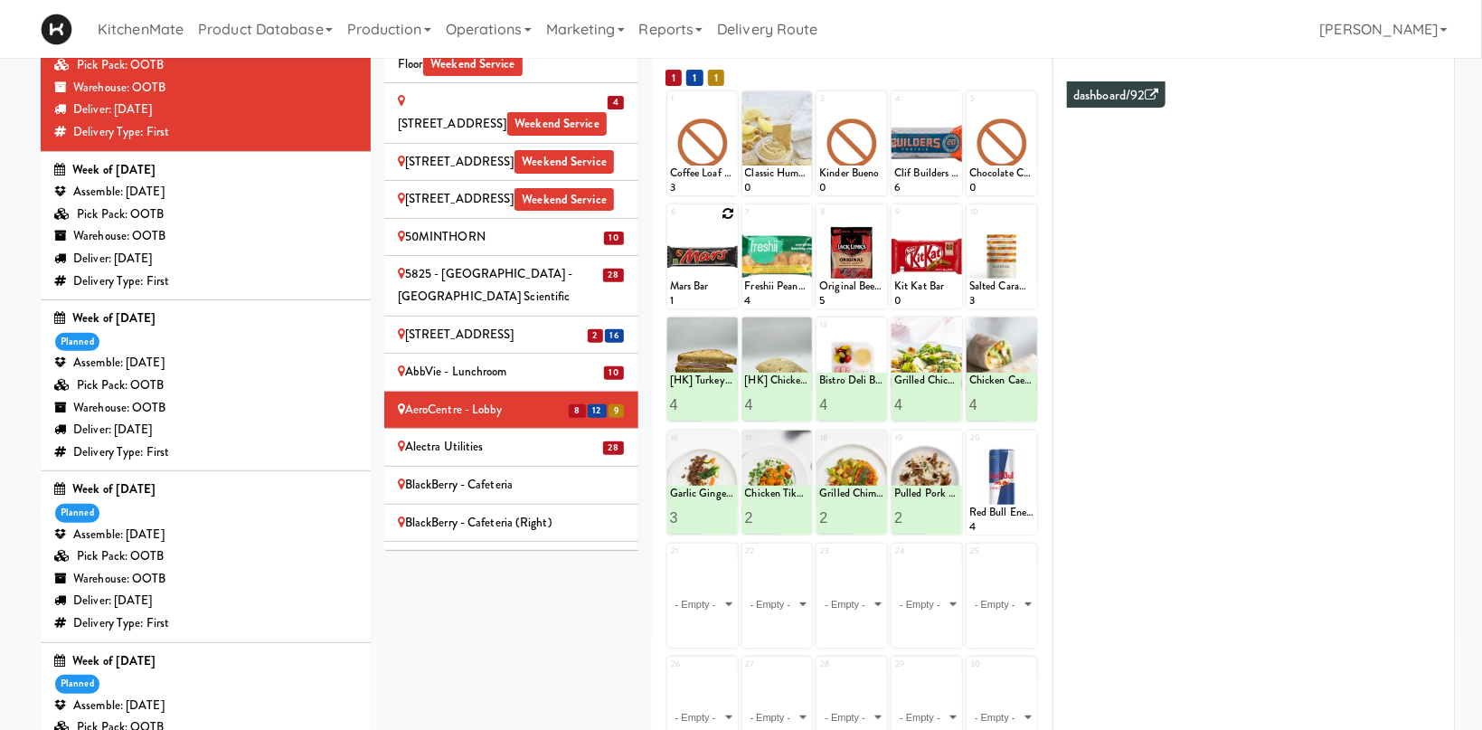
click at [733, 211] on icon at bounding box center [728, 213] width 13 height 13
click at [670, 222] on select "- Empty - Activia Probiotic Peach Mango Smoothie Chocolate Milk Tetra Pack Coca…" at bounding box center [702, 265] width 65 height 87
click option "Mars Bar" at bounding box center [0, 0] width 0 height 0
type input "10"
click at [715, 291] on icon at bounding box center [717, 292] width 9 height 10
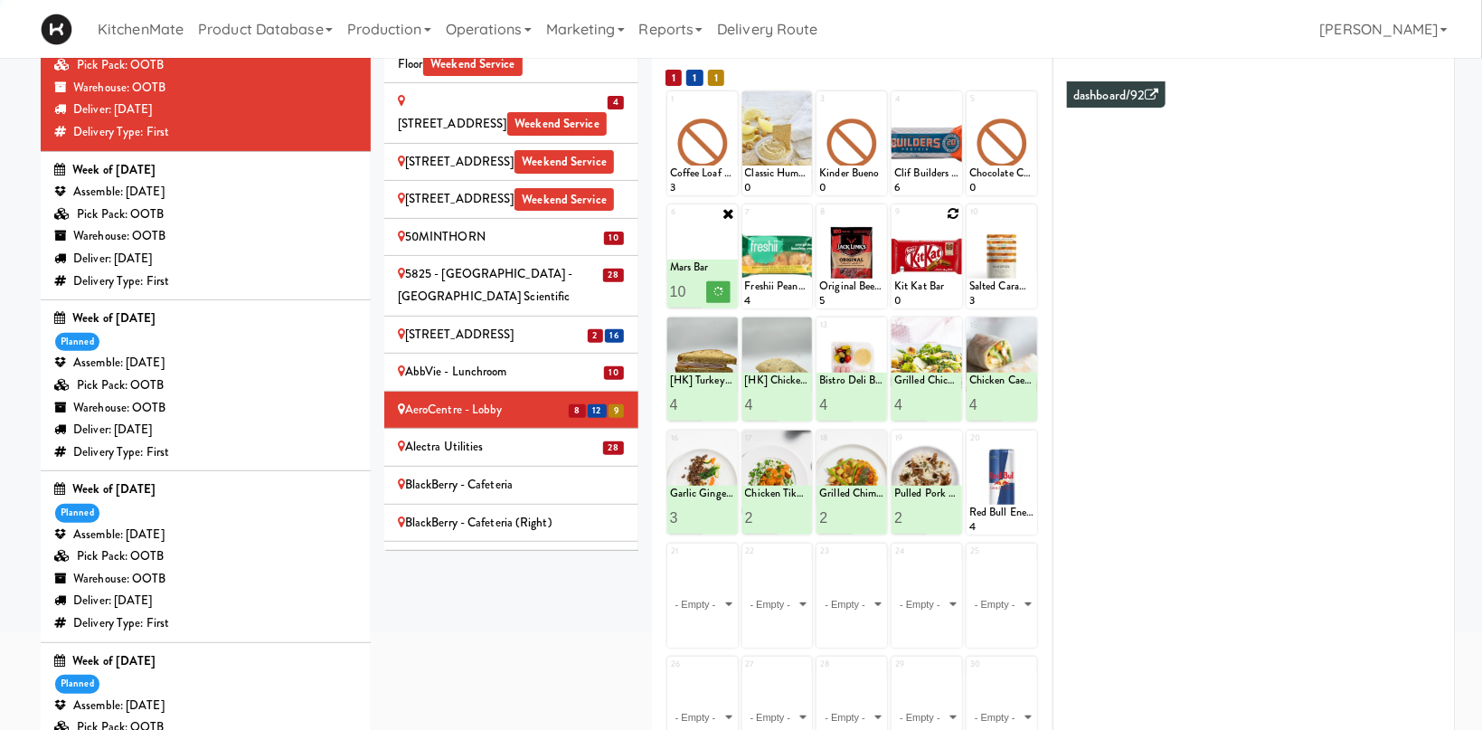
click at [953, 208] on icon at bounding box center [953, 213] width 13 height 13
click at [894, 222] on select "- Empty - Activia Probiotic Peach Mango Smoothie Chocolate Milk Tetra Pack Coca…" at bounding box center [926, 265] width 65 height 87
click option "Kit Kat Bar" at bounding box center [0, 0] width 0 height 0
type input "10"
click at [939, 290] on button at bounding box center [943, 292] width 24 height 22
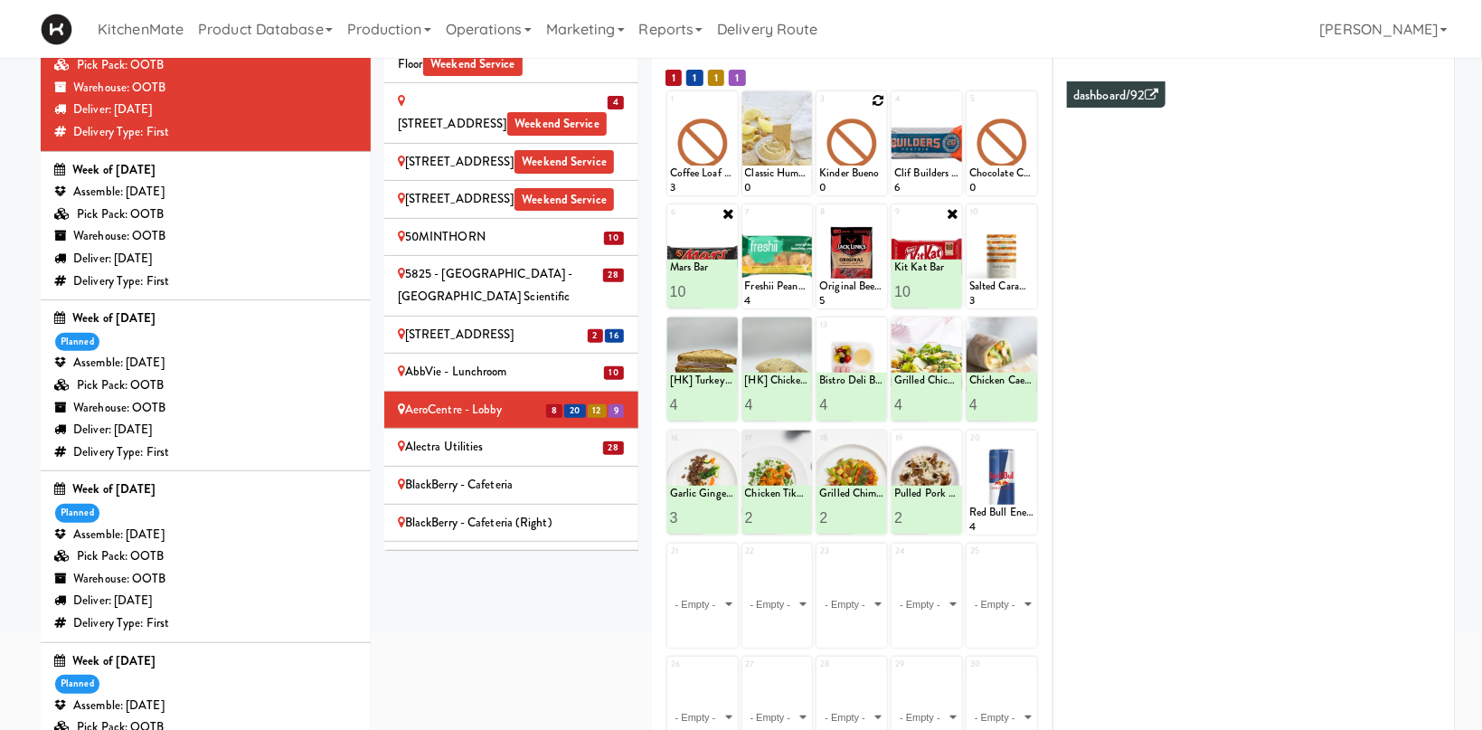
click at [879, 91] on div "1 Coffee Loaf Cake 3 2 Classic Hummus With Crackers 0 3 Kinder Bueno 0 4 Clif B…" at bounding box center [851, 489] width 373 height 799
click at [879, 101] on icon at bounding box center [878, 100] width 13 height 13
click at [819, 109] on select "- Empty - Activia Probiotic Peach Mango Smoothie Chocolate Milk Tetra Pack Coca…" at bounding box center [851, 152] width 65 height 87
click option "Kinder Bueno" at bounding box center [0, 0] width 0 height 0
type input "10"
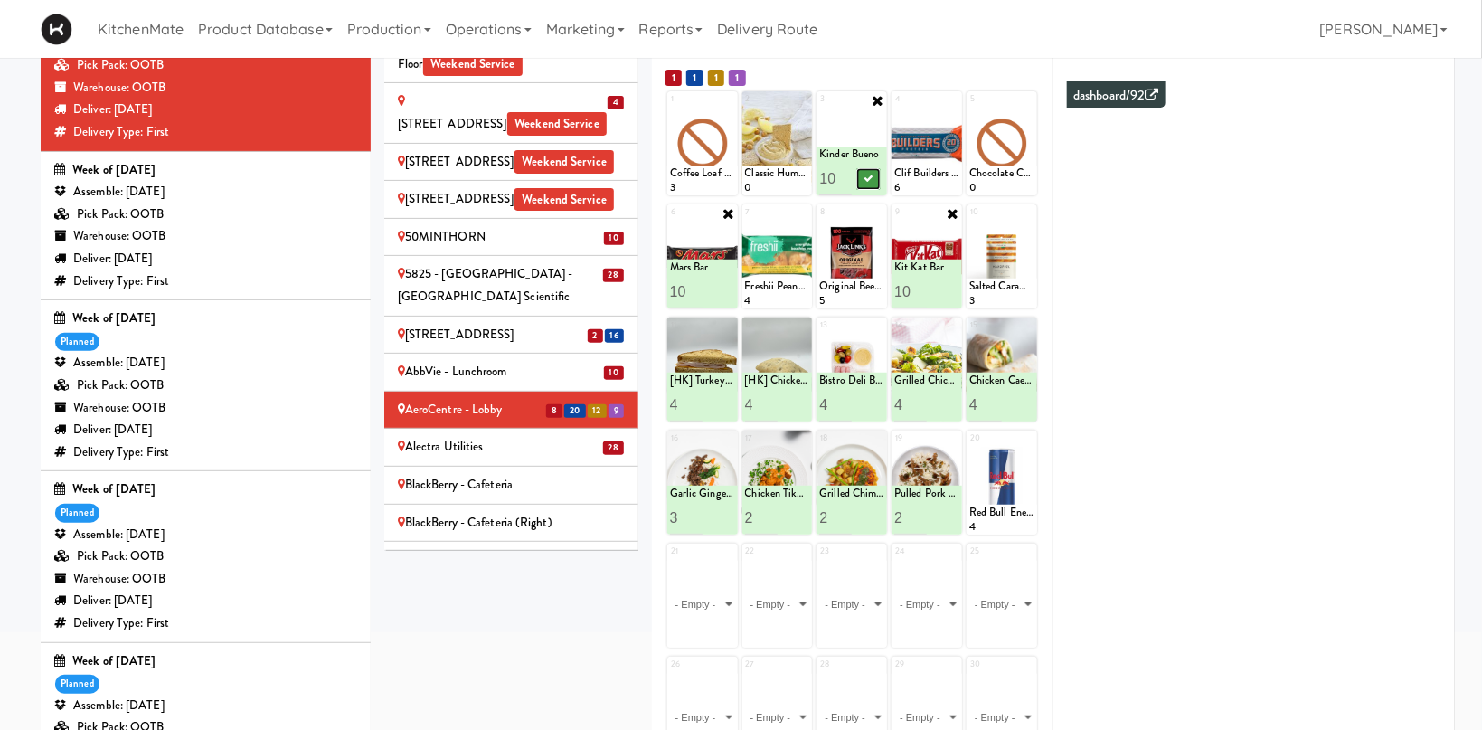
click at [865, 171] on button at bounding box center [868, 179] width 24 height 22
click at [513, 436] on div "Alectra Utilities" at bounding box center [511, 447] width 227 height 23
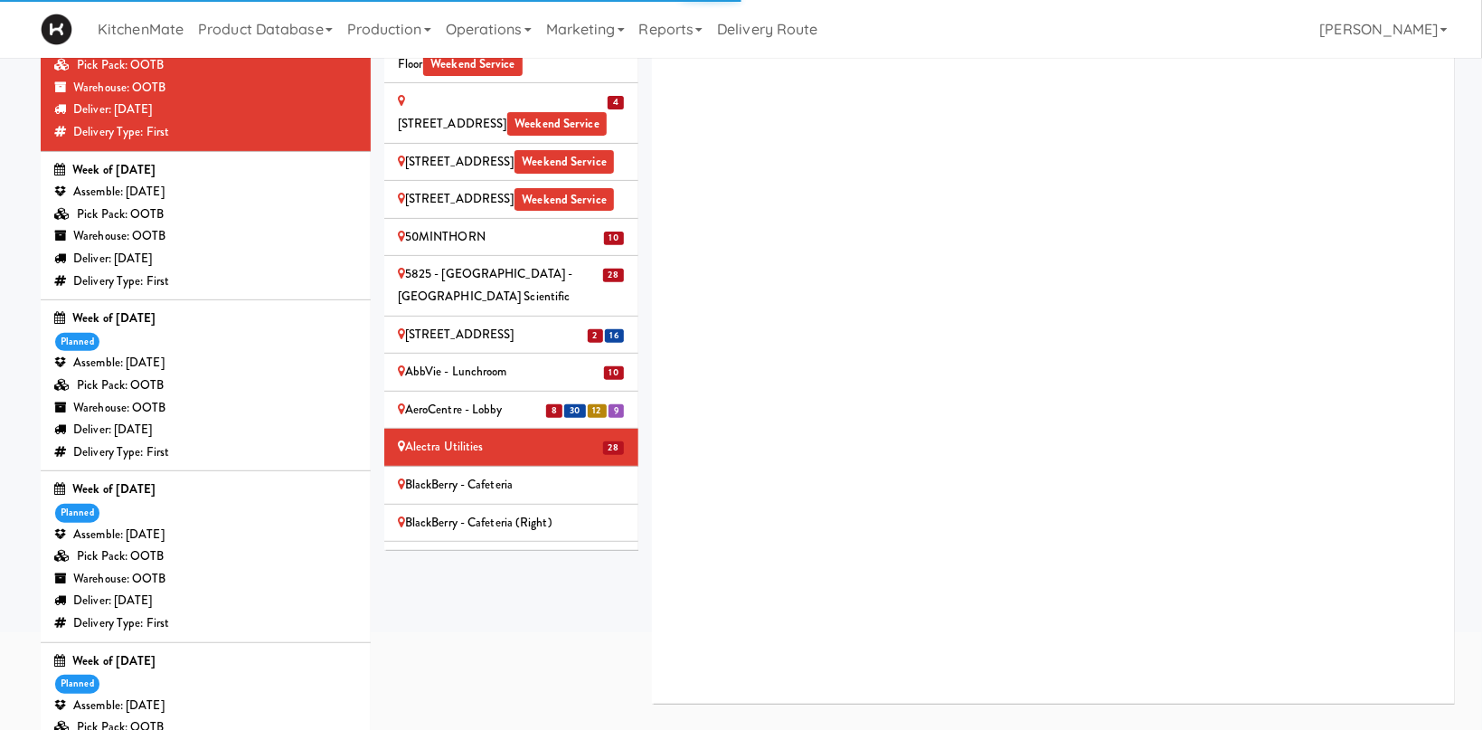
click at [531, 474] on div "BlackBerry - Cafeteria" at bounding box center [511, 485] width 227 height 23
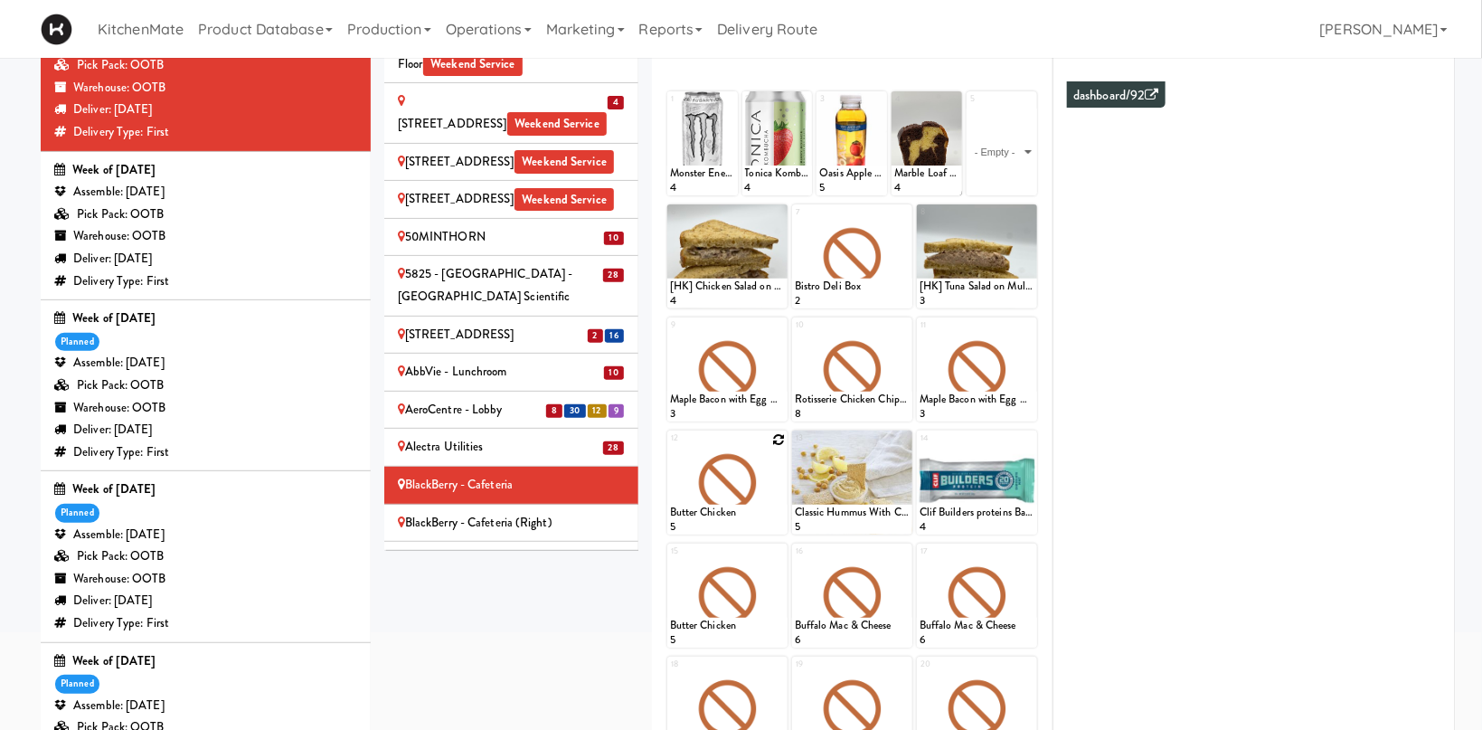
click at [782, 437] on icon at bounding box center [778, 439] width 13 height 13
click at [670, 448] on select "- Empty - Activia Probiotic Peach Mango Smoothie Chocolate Milk Tetra Pack Coca…" at bounding box center [727, 491] width 115 height 87
click option "Chicken Tikka Masala" at bounding box center [0, 0] width 0 height 0
click at [716, 514] on input "2" at bounding box center [699, 517] width 58 height 33
click at [716, 514] on input "3" at bounding box center [699, 517] width 58 height 33
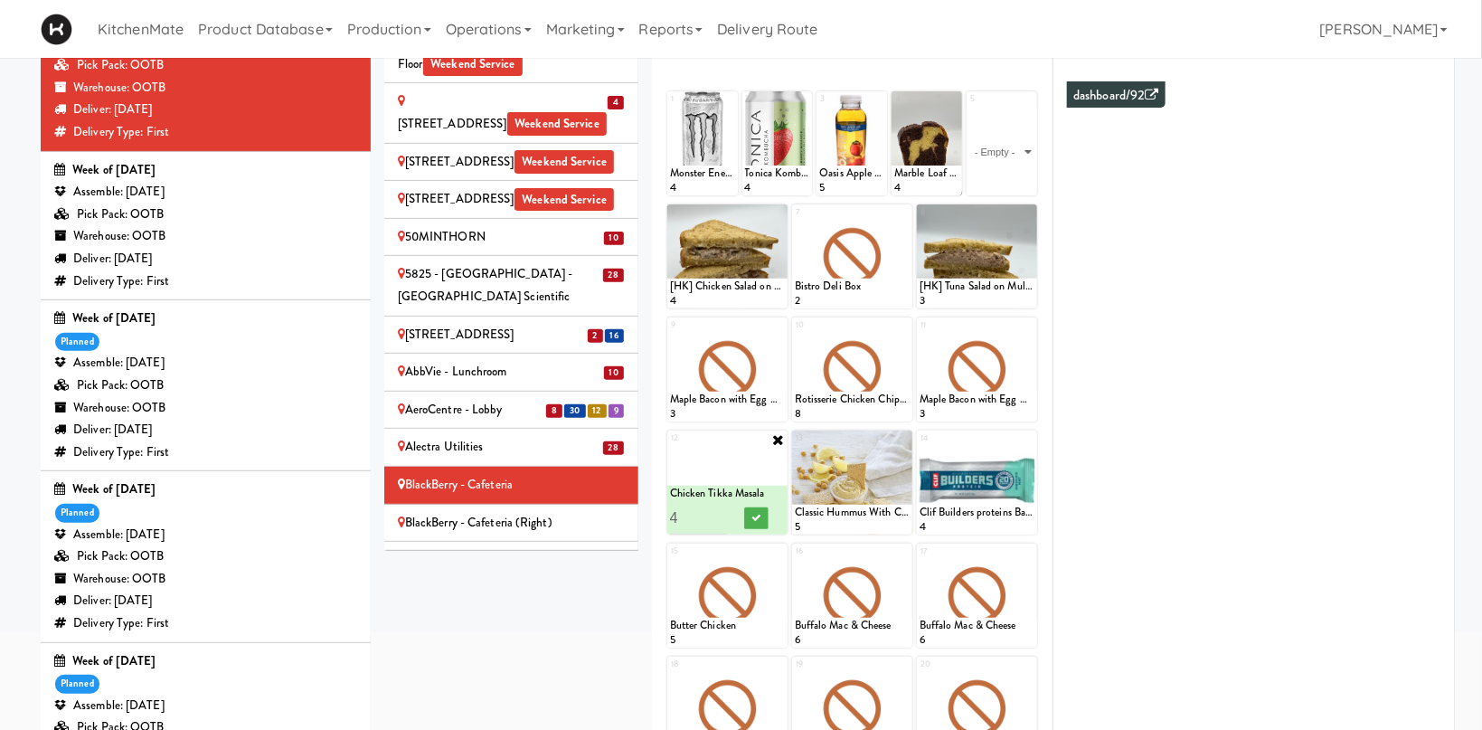
click at [716, 514] on input "4" at bounding box center [699, 517] width 58 height 33
click at [716, 514] on input "5" at bounding box center [699, 517] width 58 height 33
type input "6"
click at [716, 514] on input "6" at bounding box center [699, 517] width 58 height 33
click at [759, 517] on icon at bounding box center [755, 518] width 9 height 10
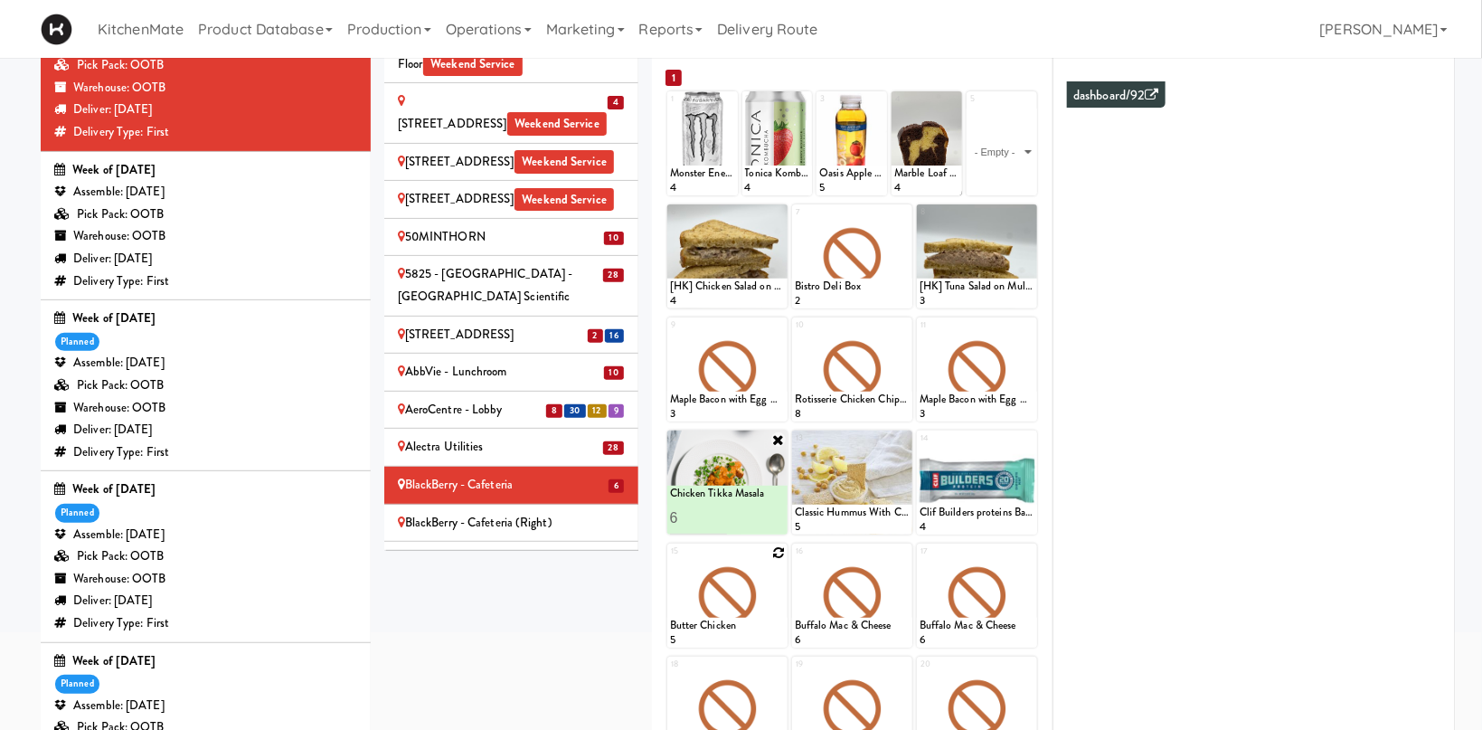
click at [770, 554] on div at bounding box center [727, 595] width 120 height 104
click at [779, 559] on div at bounding box center [727, 595] width 120 height 104
click at [775, 573] on div at bounding box center [727, 595] width 120 height 104
click at [780, 549] on icon at bounding box center [778, 552] width 13 height 13
click at [670, 561] on select "- Empty - Activia Probiotic Peach Mango Smoothie Chocolate Milk Tetra Pack Coca…" at bounding box center [727, 604] width 115 height 87
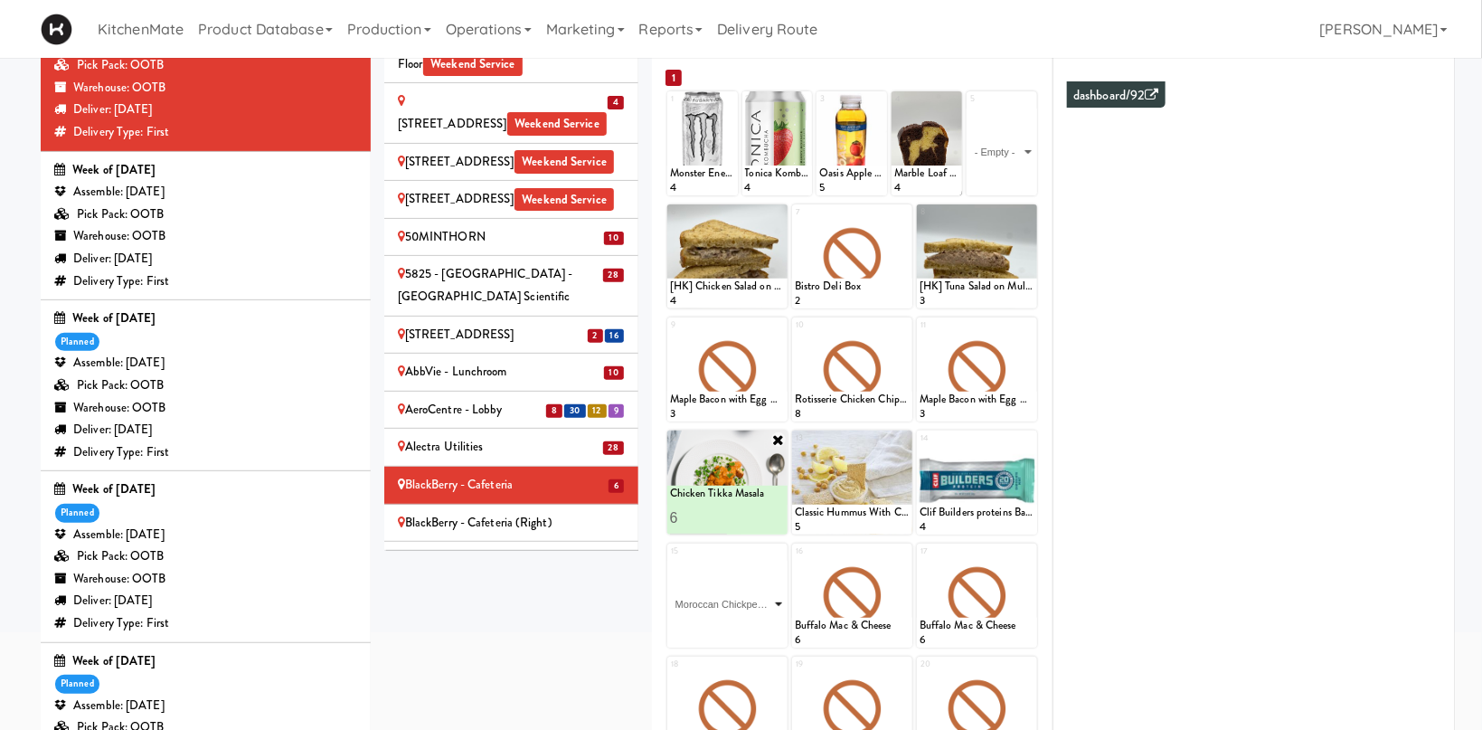
click option "Moroccan Chickpea & Couscous Bowl" at bounding box center [0, 0] width 0 height 0
click at [725, 624] on input "2" at bounding box center [699, 630] width 58 height 33
click at [722, 626] on input "3" at bounding box center [699, 630] width 58 height 33
type input "4"
click at [722, 626] on input "4" at bounding box center [699, 630] width 58 height 33
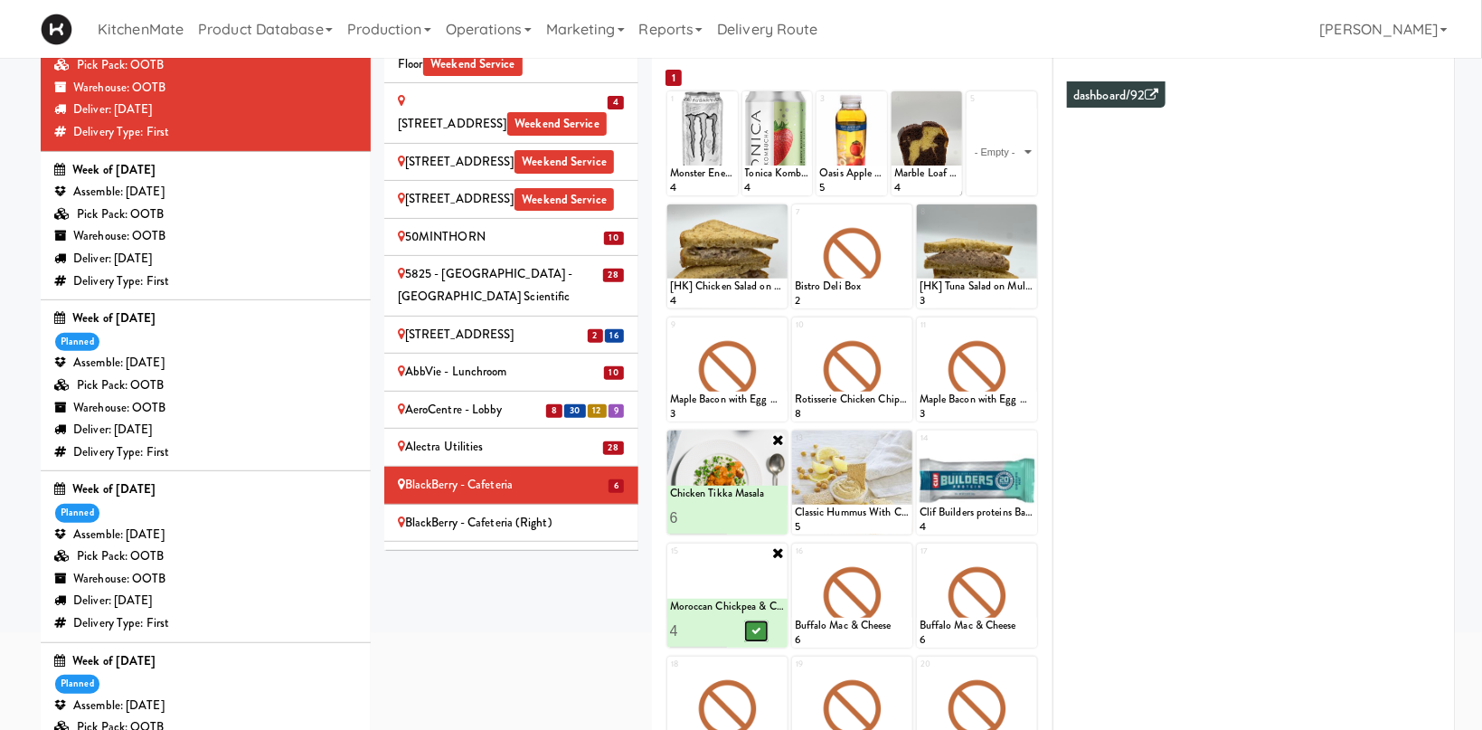
click at [746, 629] on button at bounding box center [756, 631] width 24 height 22
click at [906, 552] on icon at bounding box center [903, 552] width 13 height 13
click at [795, 561] on select "- Empty - Activia Probiotic Peach Mango Smoothie Chocolate Milk Tetra Pack Coca…" at bounding box center [852, 604] width 115 height 87
click option "Garlic Ginger Beef & Rice" at bounding box center [0, 0] width 0 height 0
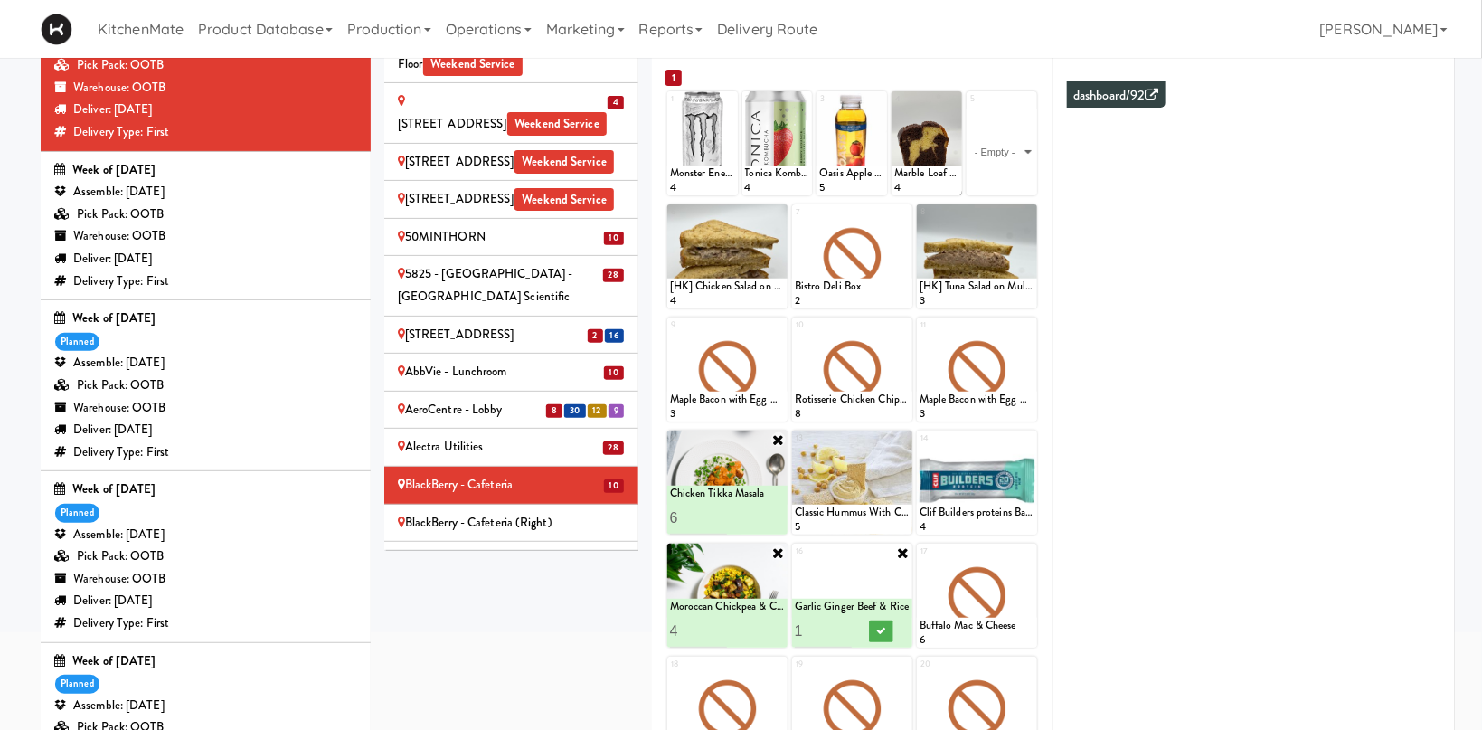
click at [854, 627] on div at bounding box center [881, 630] width 58 height 33
click at [845, 627] on input "2" at bounding box center [824, 630] width 58 height 33
type input "3"
click at [845, 627] on input "3" at bounding box center [824, 630] width 58 height 33
click at [884, 629] on icon at bounding box center [880, 631] width 9 height 10
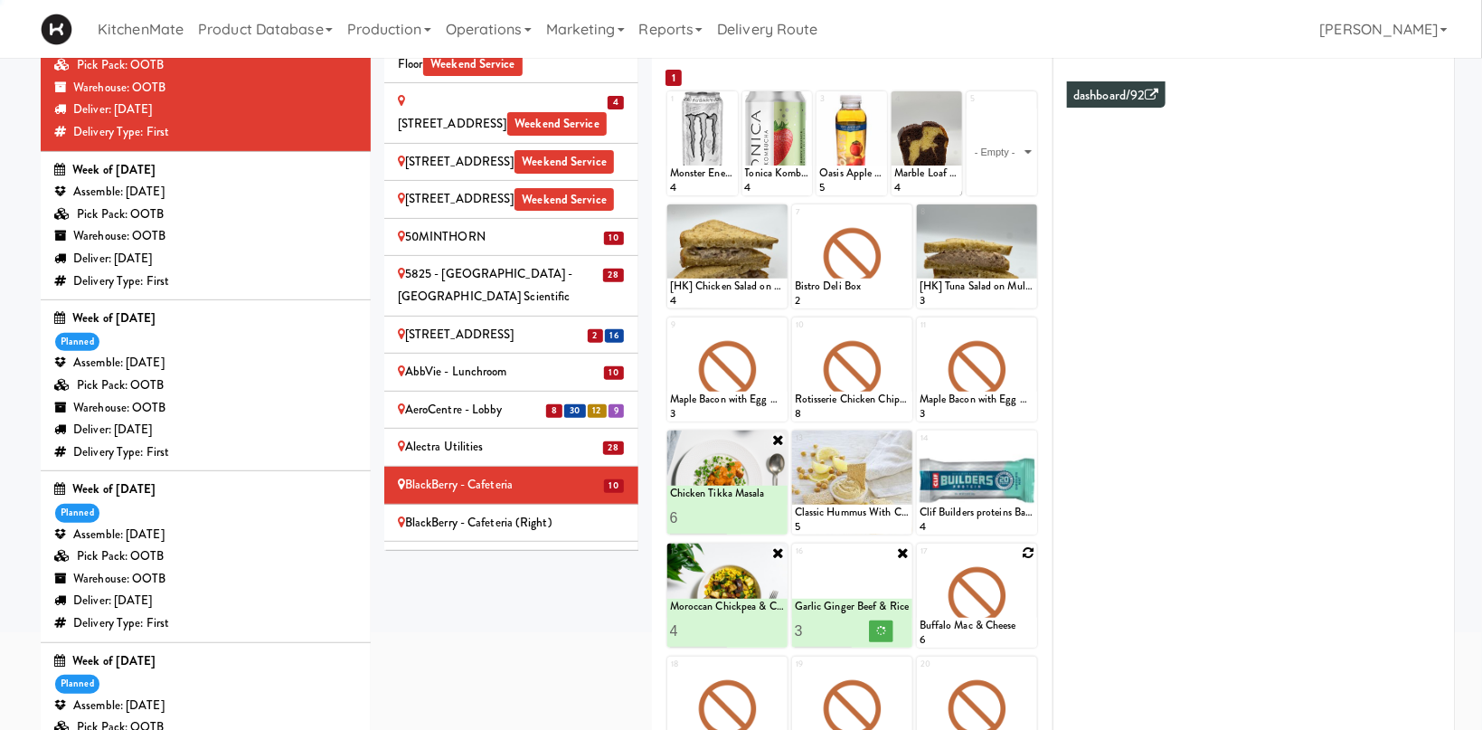
click at [1029, 550] on icon at bounding box center [1028, 552] width 13 height 13
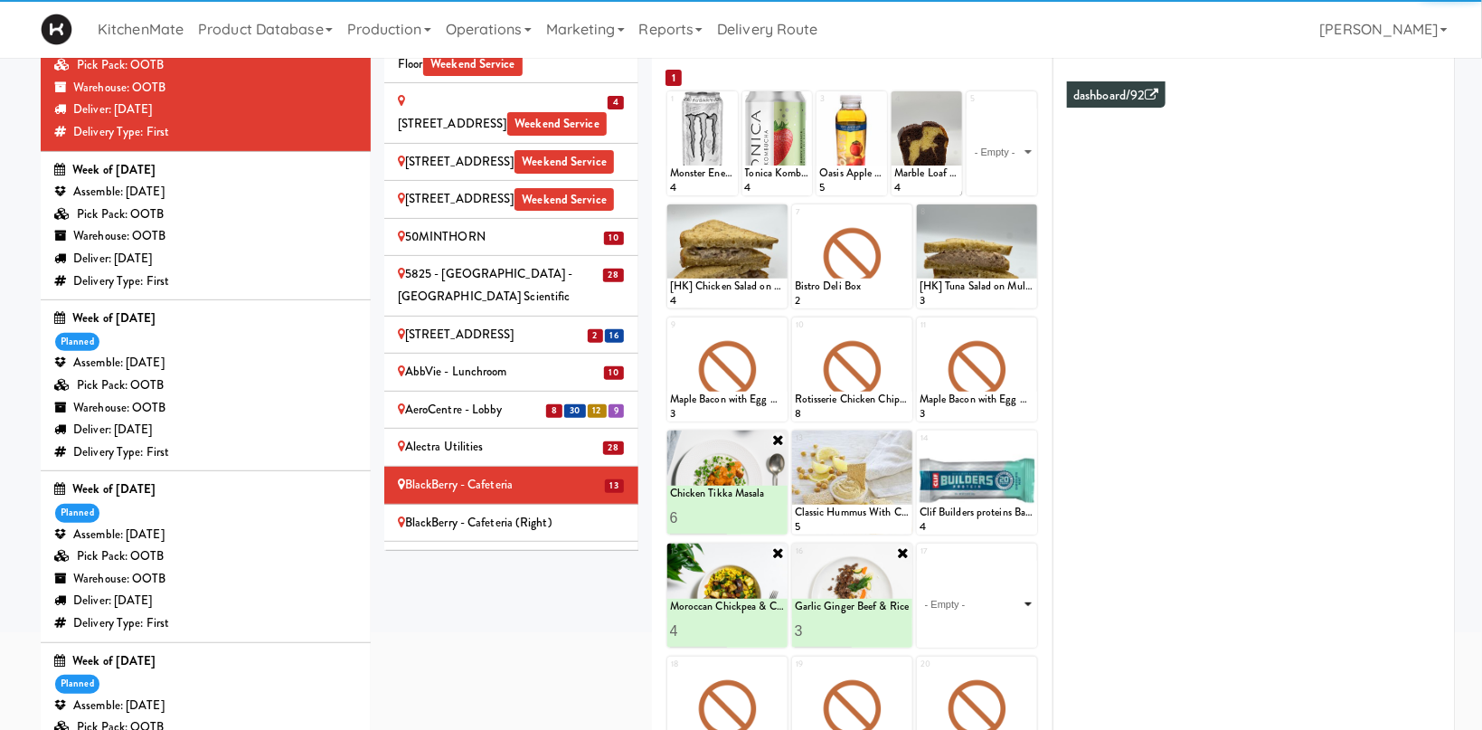
click at [920, 561] on select "- Empty - Activia Probiotic Peach Mango Smoothie Chocolate Milk Tetra Pack Coca…" at bounding box center [977, 604] width 115 height 87
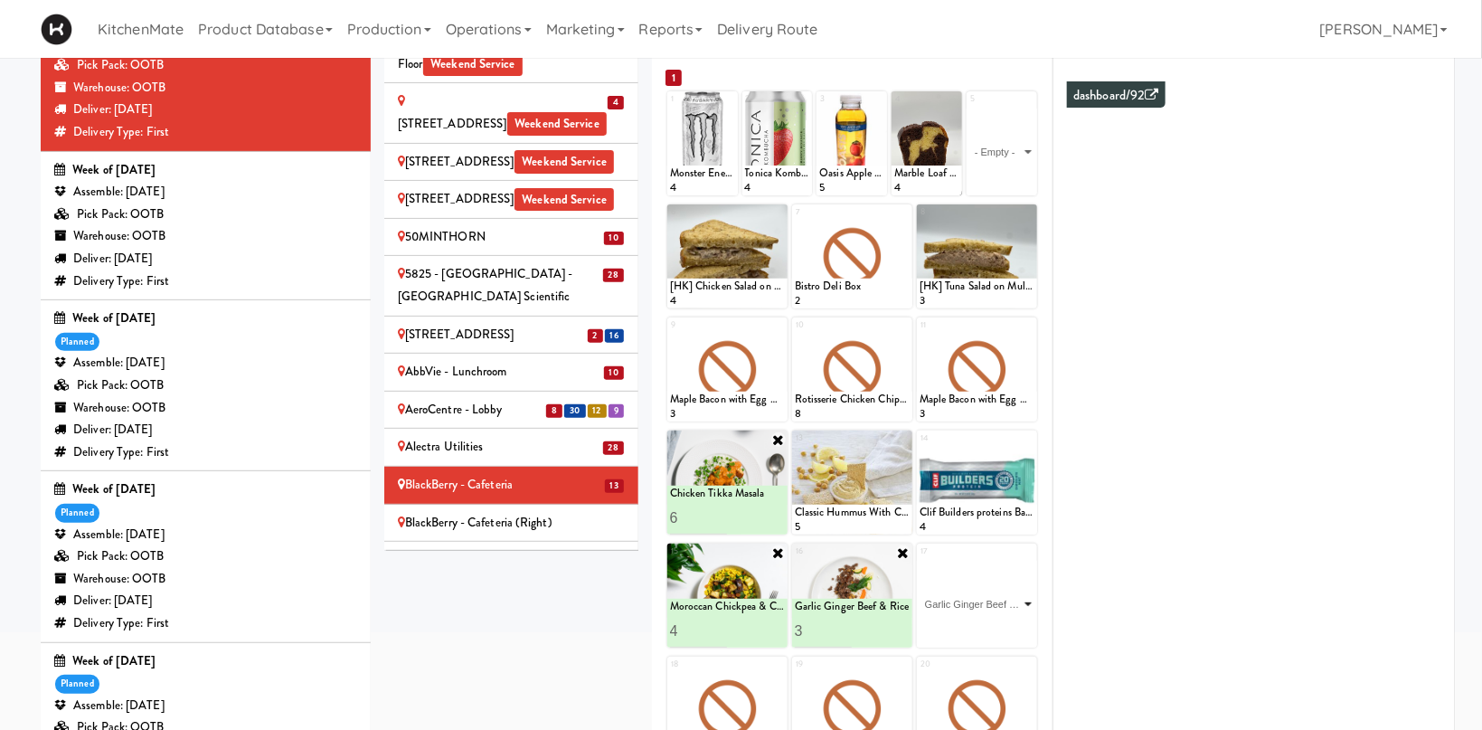
click option "Garlic Ginger Beef & Rice" at bounding box center [0, 0] width 0 height 0
type input "2"
click at [969, 627] on input "2" at bounding box center [949, 630] width 58 height 33
click at [1004, 631] on button at bounding box center [1006, 631] width 24 height 22
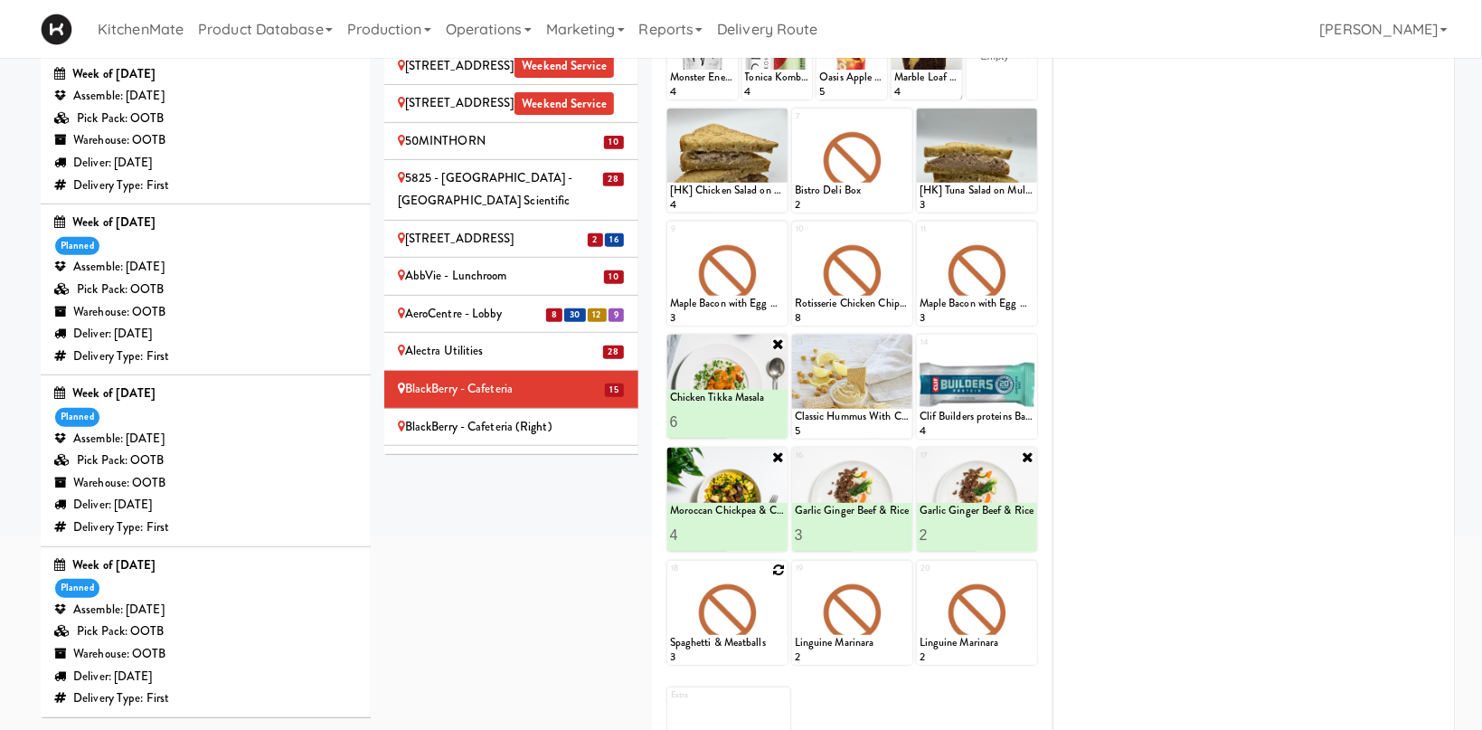
click at [782, 571] on icon at bounding box center [778, 569] width 13 height 13
click option "Grilled Chimichurri Chicken" at bounding box center [0, 0] width 0 height 0
click at [717, 645] on input "2" at bounding box center [699, 647] width 58 height 33
type input "3"
click at [717, 645] on input "3" at bounding box center [699, 647] width 58 height 33
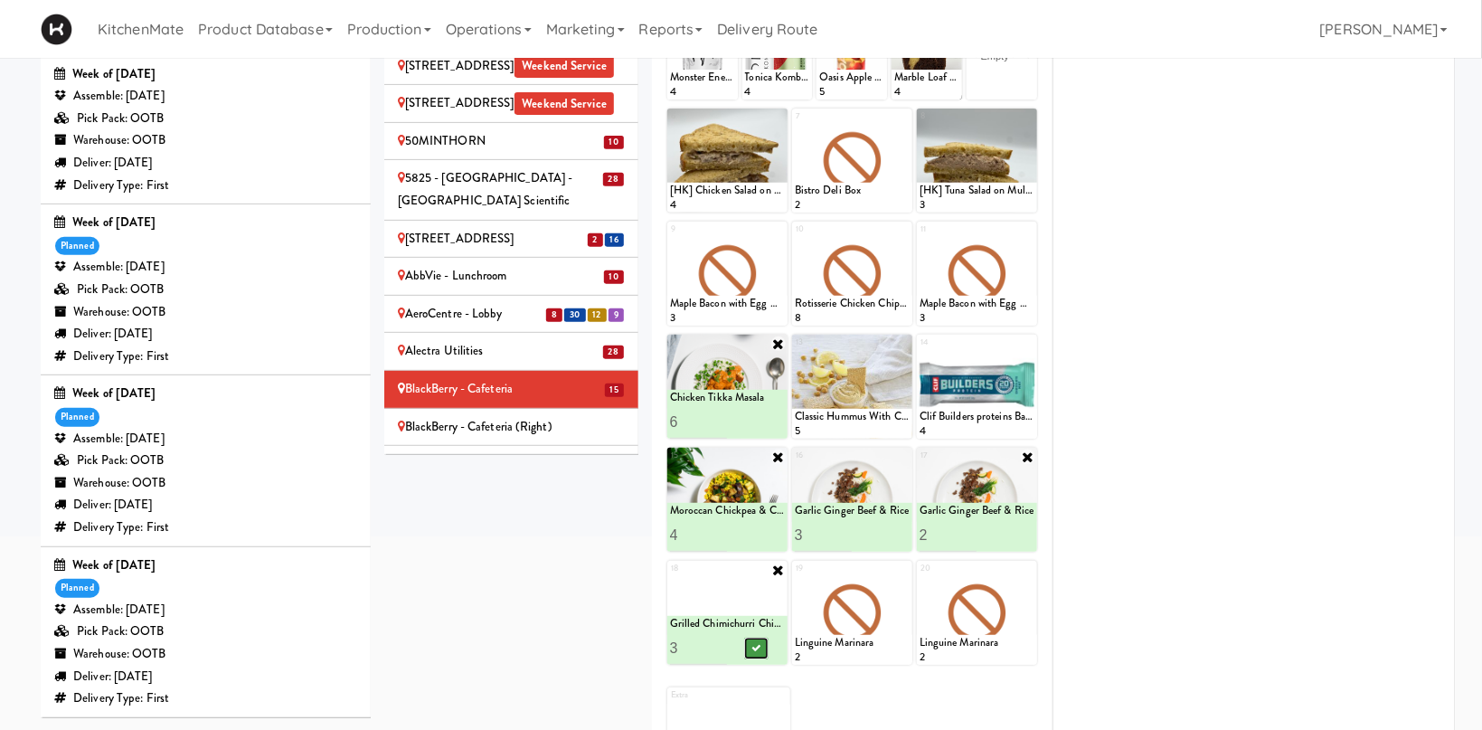
click at [749, 645] on button at bounding box center [756, 648] width 24 height 22
click at [908, 571] on icon at bounding box center [903, 569] width 13 height 13
click at [795, 578] on select "- Empty - Activia Probiotic Peach Mango Smoothie Chocolate Milk Tetra Pack Coca…" at bounding box center [852, 621] width 115 height 87
click option "Pulled Pork Mac & Cheese" at bounding box center [0, 0] width 0 height 0
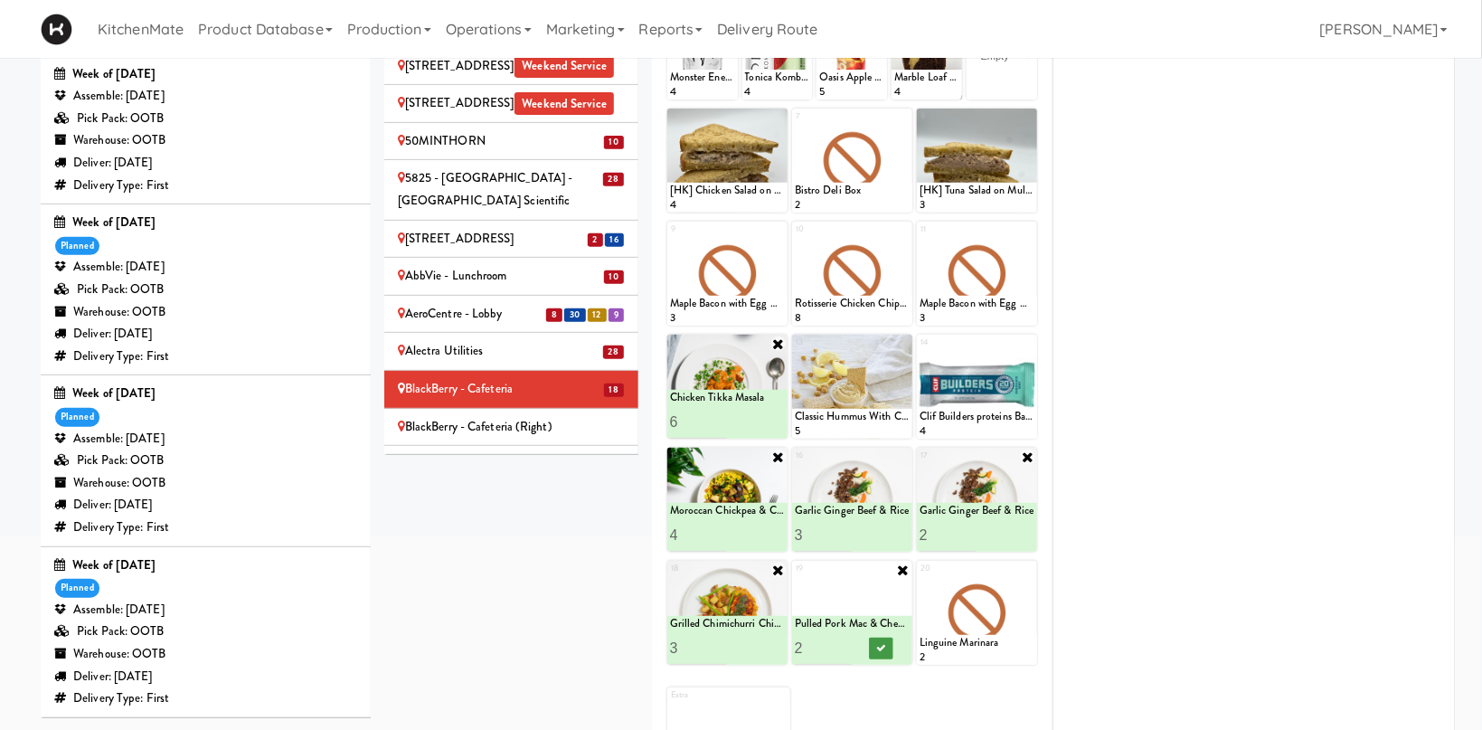
type input "2"
drag, startPoint x: 845, startPoint y: 644, endPoint x: 877, endPoint y: 647, distance: 31.9
click at [846, 644] on input "2" at bounding box center [824, 647] width 58 height 33
click at [878, 647] on icon at bounding box center [880, 648] width 9 height 10
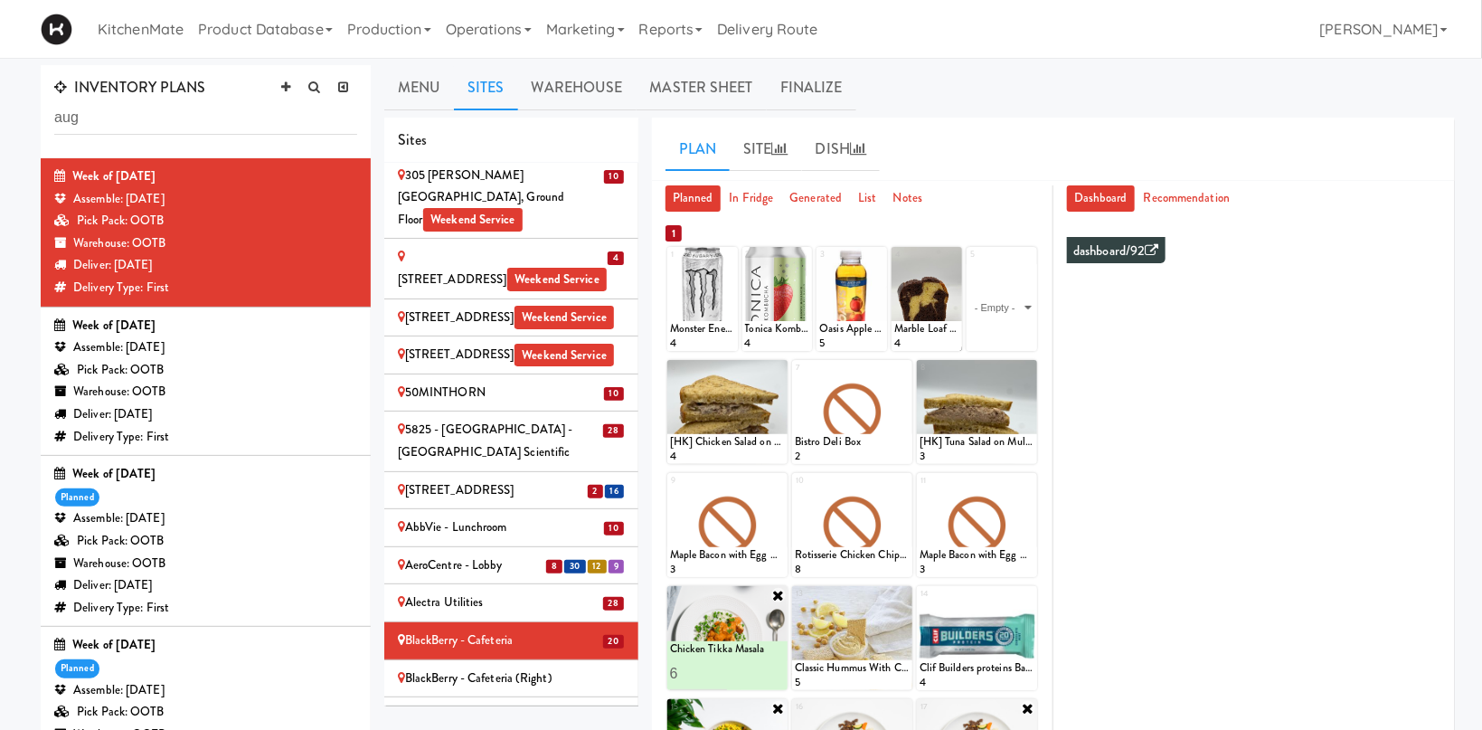
scroll to position [347, 0]
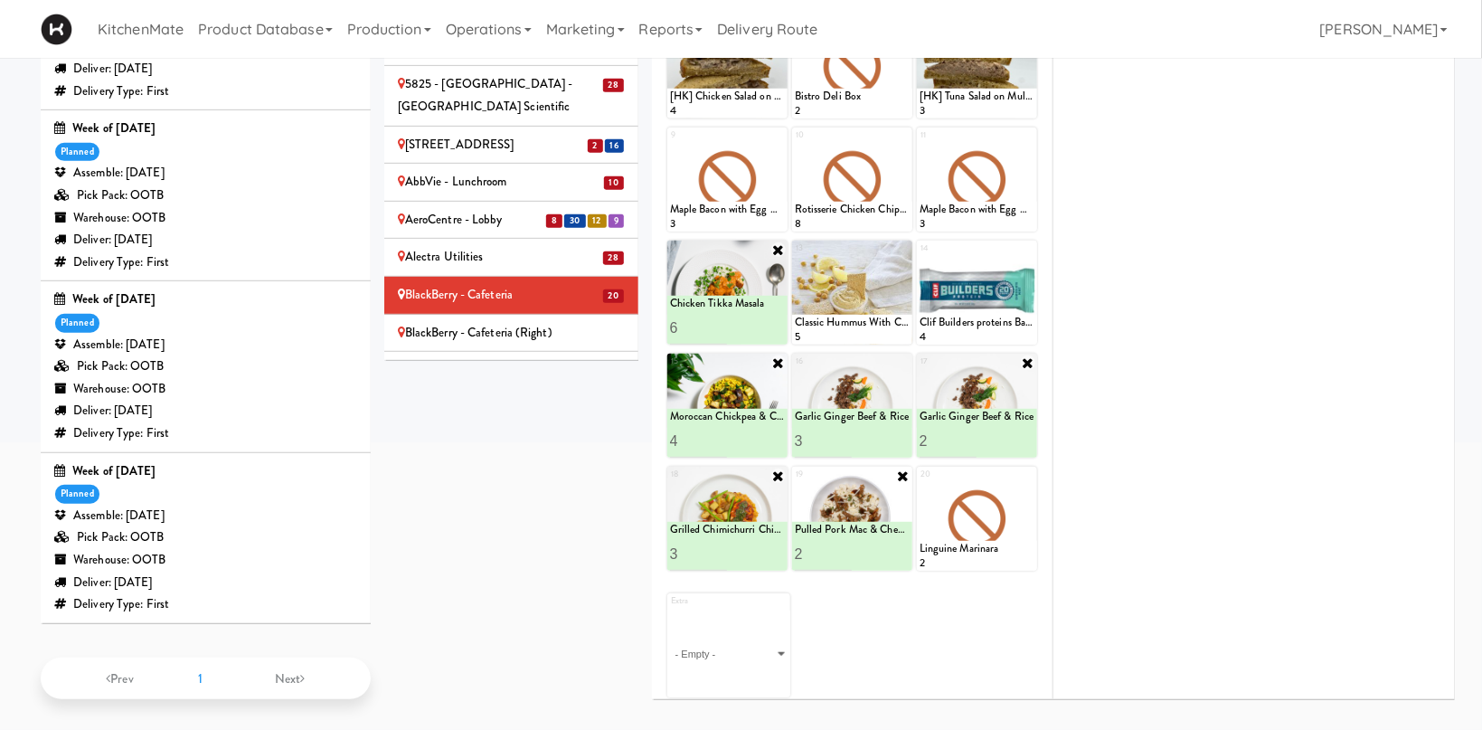
click at [514, 322] on div "BlackBerry - Cafeteria (Right)" at bounding box center [511, 333] width 227 height 23
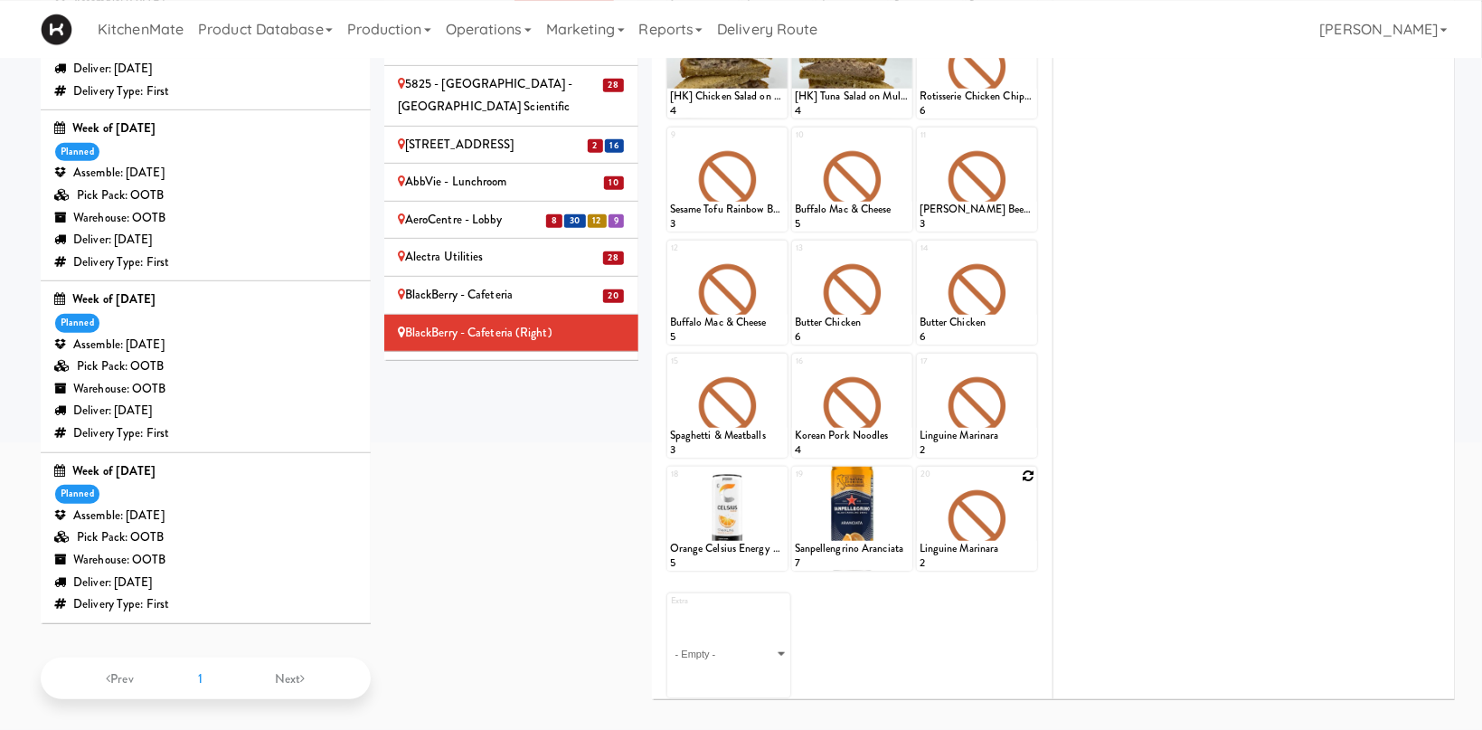
scroll to position [251, 0]
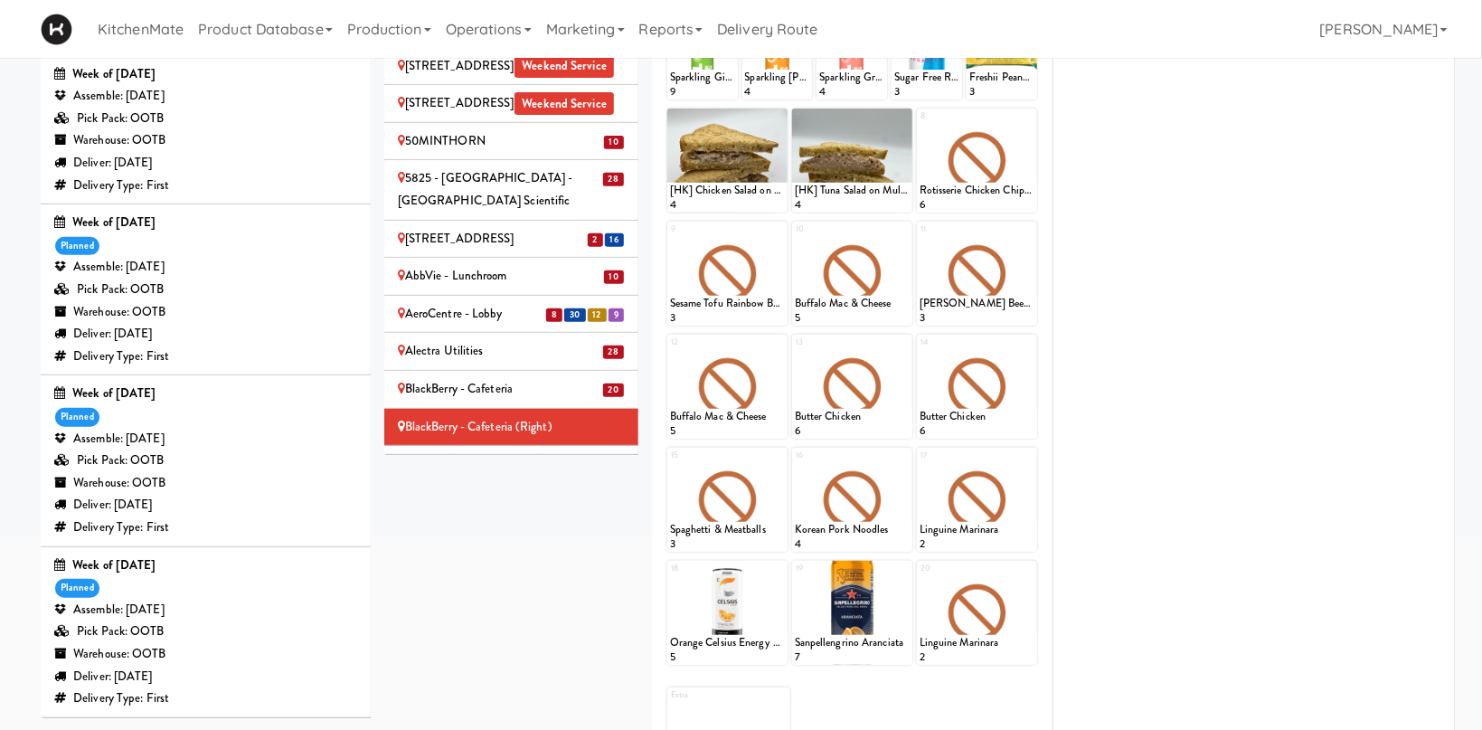
click at [588, 378] on div "BlackBerry - Cafeteria" at bounding box center [511, 389] width 227 height 23
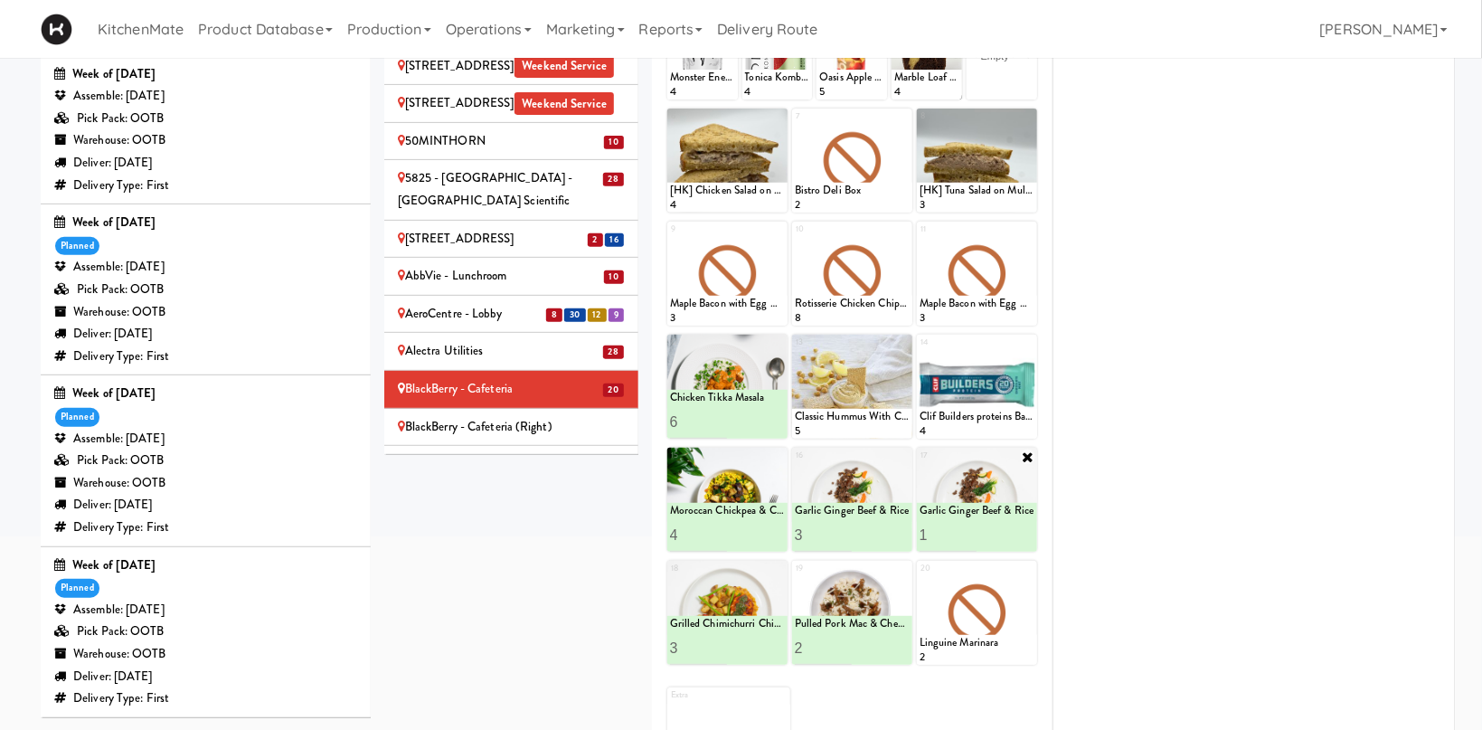
click at [973, 537] on input "1" at bounding box center [949, 534] width 58 height 33
click at [1009, 538] on icon at bounding box center [1005, 535] width 9 height 10
type input "2"
drag, startPoint x: 970, startPoint y: 532, endPoint x: 996, endPoint y: 538, distance: 27.0
click at [972, 532] on input "2" at bounding box center [949, 534] width 58 height 33
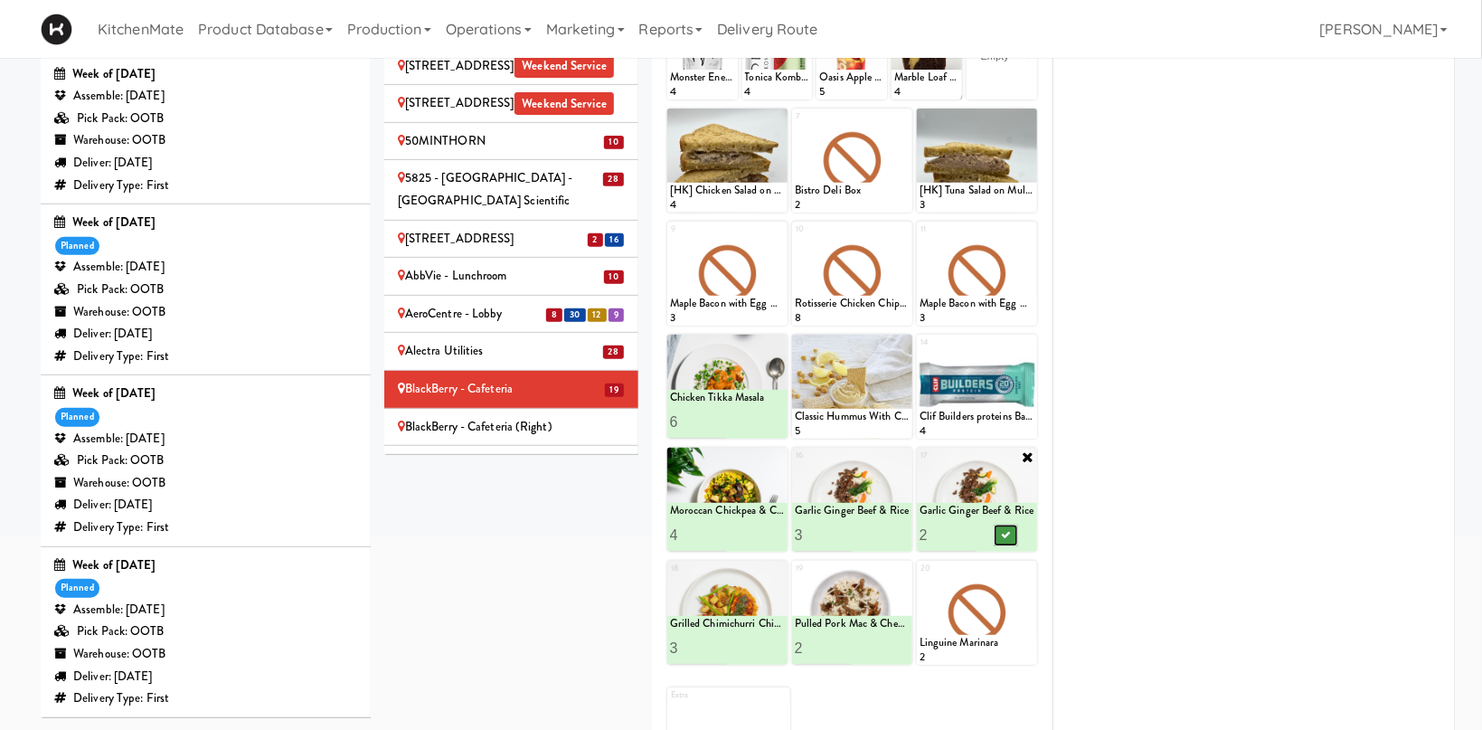
click at [1012, 537] on button at bounding box center [1006, 535] width 24 height 22
click at [721, 656] on input "3" at bounding box center [699, 647] width 58 height 33
type input "2"
click at [720, 653] on input "2" at bounding box center [699, 647] width 58 height 33
click at [755, 653] on button at bounding box center [756, 648] width 24 height 22
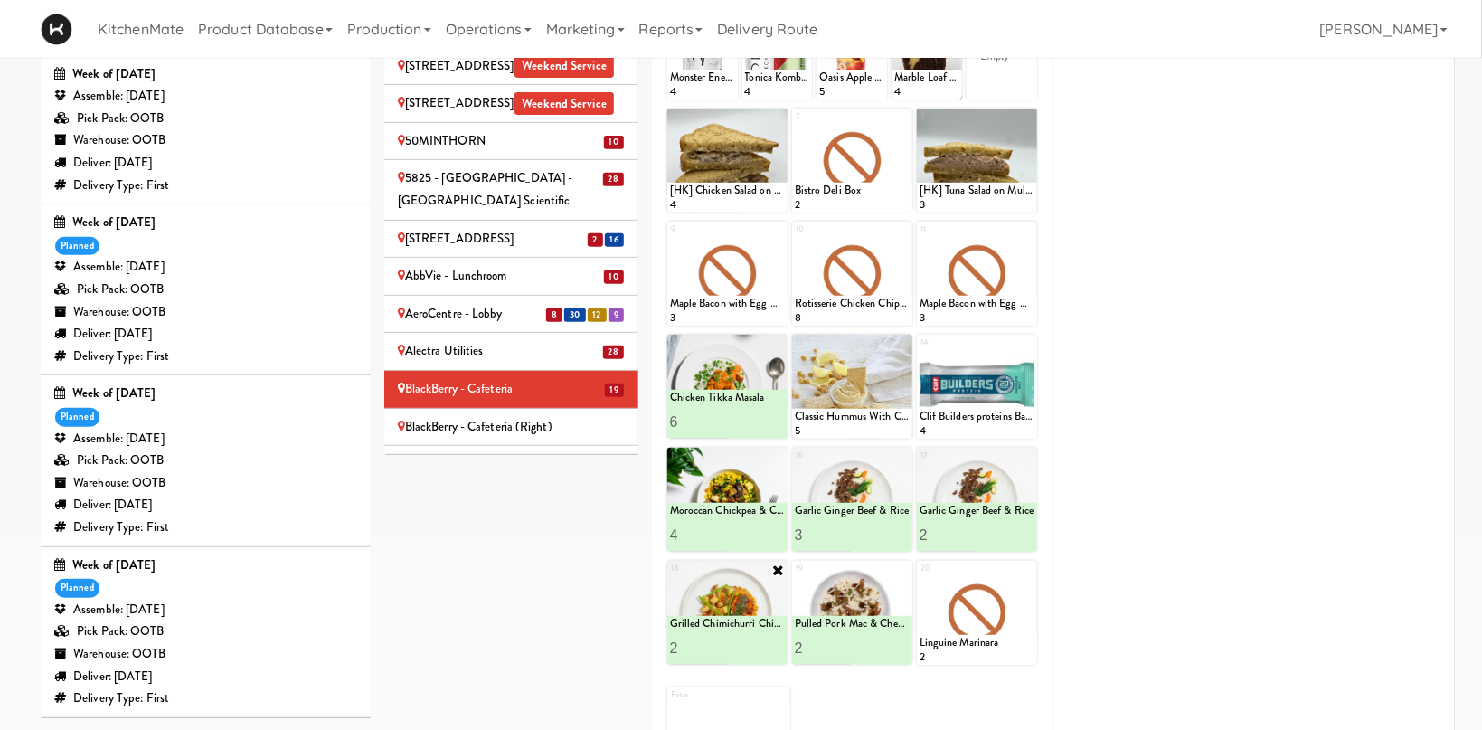
drag, startPoint x: 582, startPoint y: 330, endPoint x: 581, endPoint y: 372, distance: 41.6
click at [583, 416] on div "BlackBerry - Cafeteria (Right)" at bounding box center [511, 427] width 227 height 23
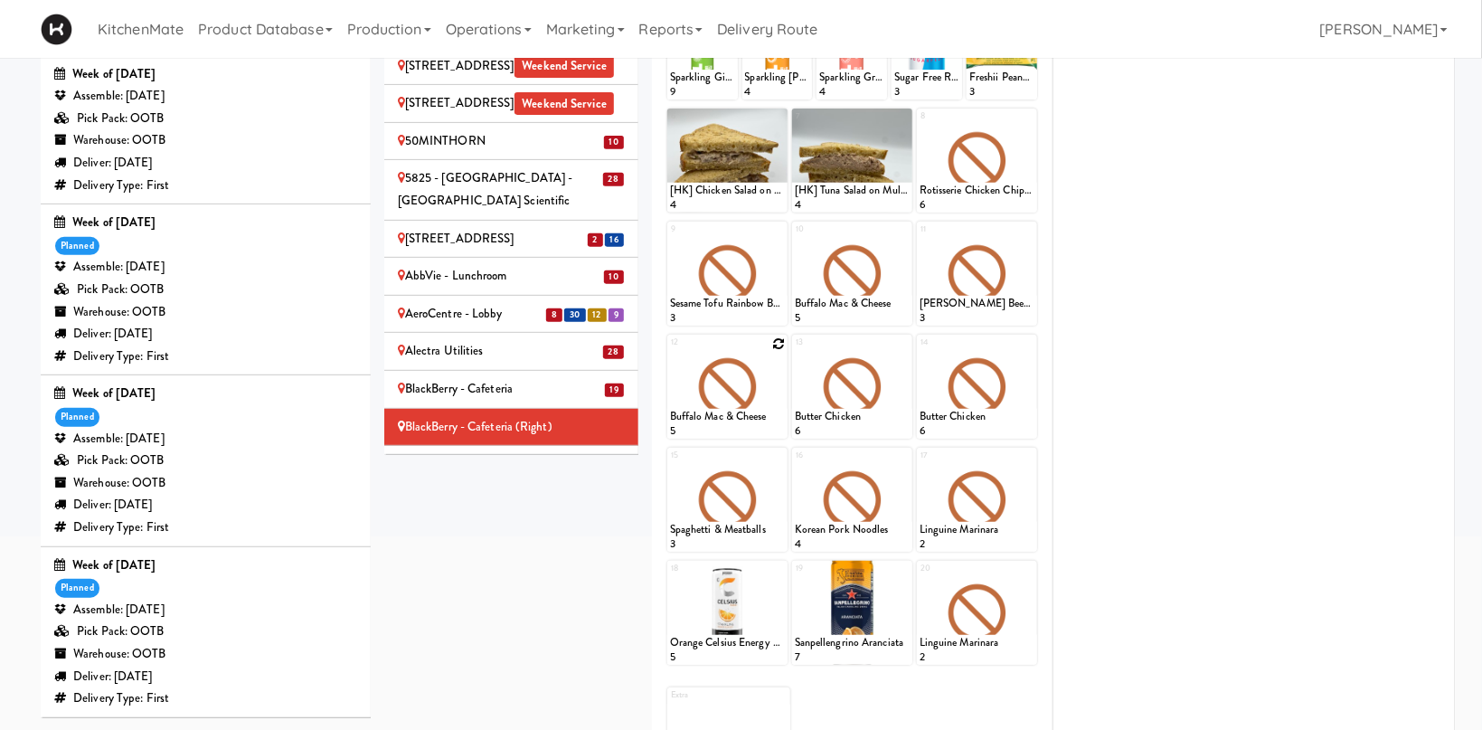
click at [782, 344] on icon at bounding box center [778, 343] width 13 height 13
click at [670, 352] on select "- Empty - Activia Probiotic Peach Mango Smoothie Chocolate Milk Tetra Pack Coca…" at bounding box center [727, 395] width 115 height 87
click option "Chicken Tikka Masala" at bounding box center [0, 0] width 0 height 0
click at [722, 418] on input "2" at bounding box center [699, 421] width 58 height 33
type input "3"
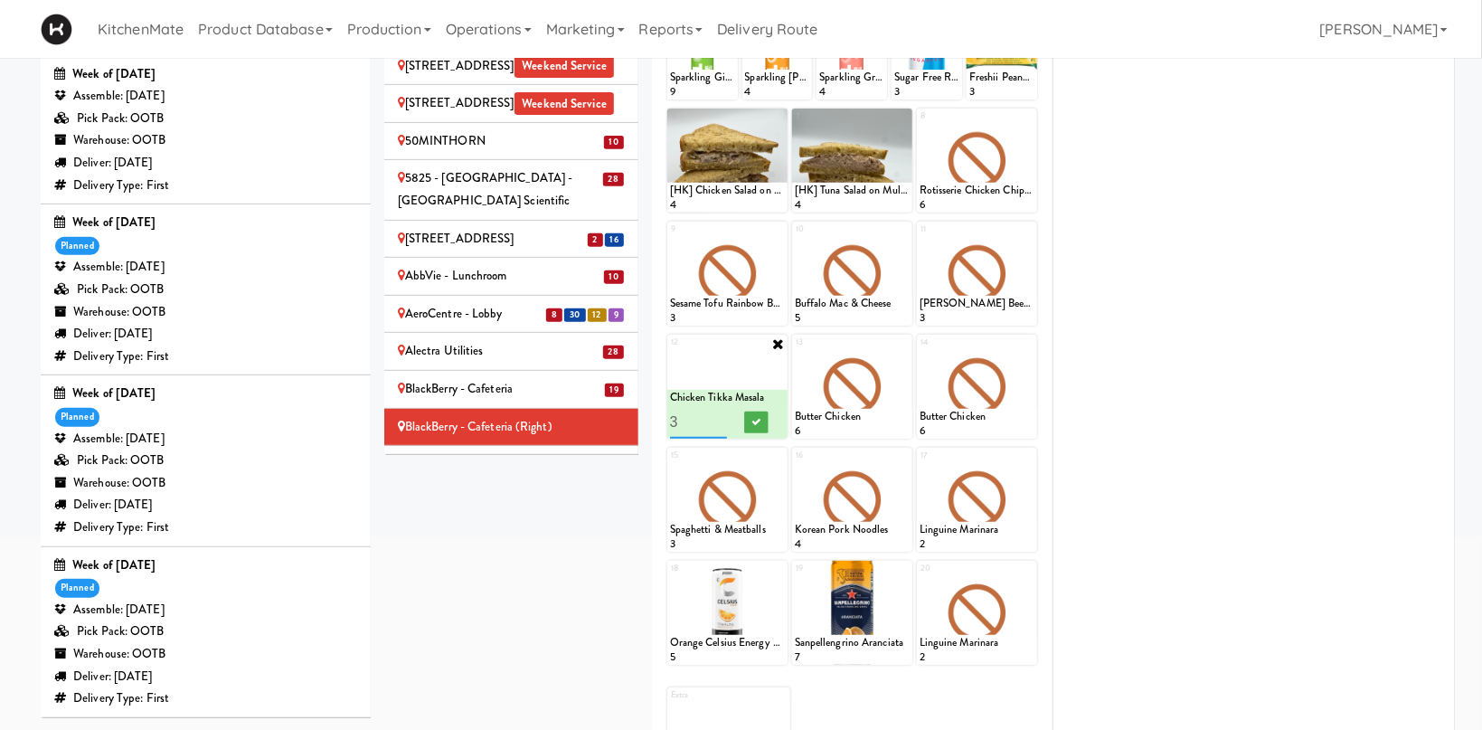
click at [722, 418] on input "3" at bounding box center [699, 421] width 58 height 33
drag, startPoint x: 757, startPoint y: 415, endPoint x: 807, endPoint y: 393, distance: 54.3
click at [757, 416] on button at bounding box center [756, 422] width 24 height 22
click at [902, 348] on icon at bounding box center [903, 343] width 13 height 13
click at [795, 352] on select "- Empty - Activia Probiotic Peach Mango Smoothie Chocolate Milk Tetra Pack Coca…" at bounding box center [852, 395] width 115 height 87
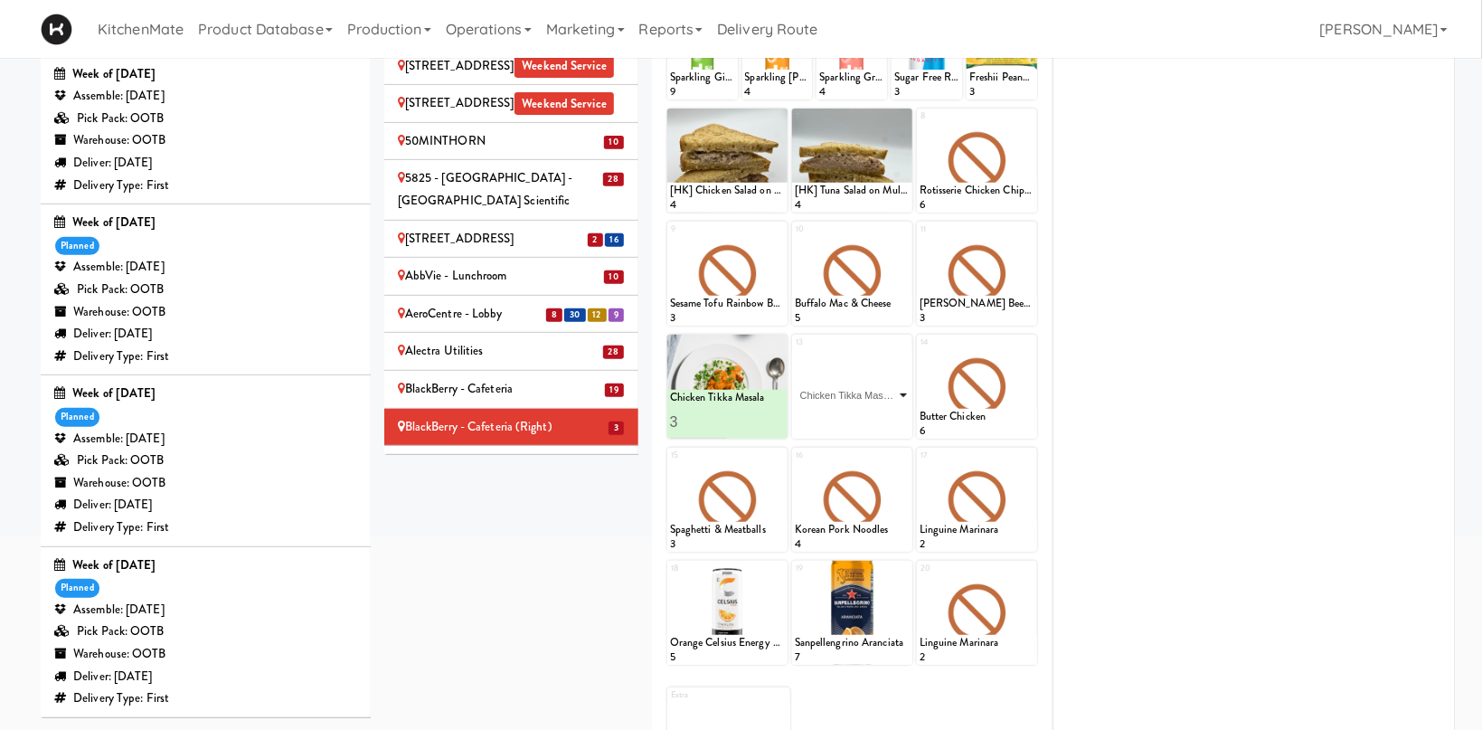
click option "Chicken Tikka Masala" at bounding box center [0, 0] width 0 height 0
click at [847, 414] on input "2" at bounding box center [824, 421] width 58 height 33
type input "3"
click at [847, 414] on input "3" at bounding box center [824, 421] width 58 height 33
drag, startPoint x: 890, startPoint y: 417, endPoint x: 1022, endPoint y: 348, distance: 148.8
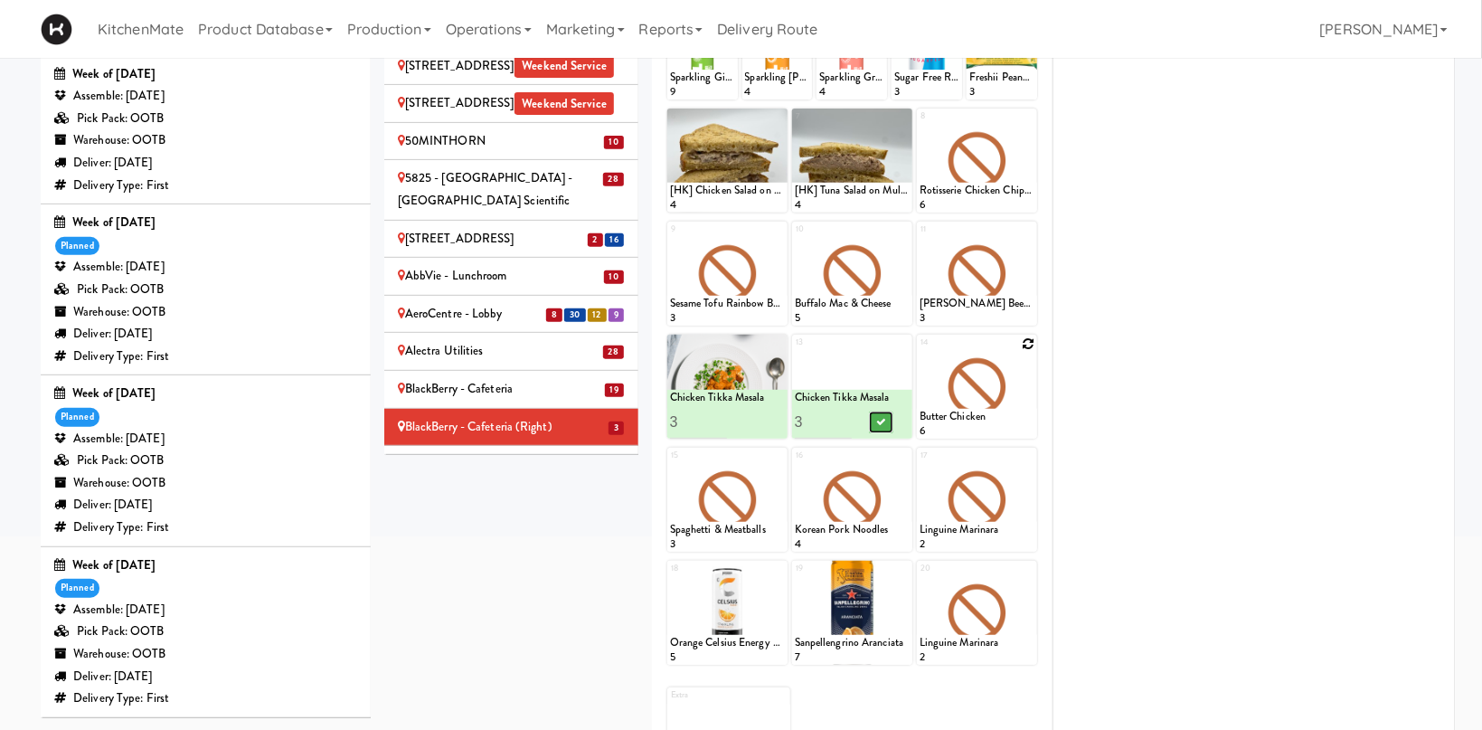
click at [889, 414] on button at bounding box center [881, 422] width 24 height 22
click at [1027, 347] on icon at bounding box center [1028, 343] width 13 height 13
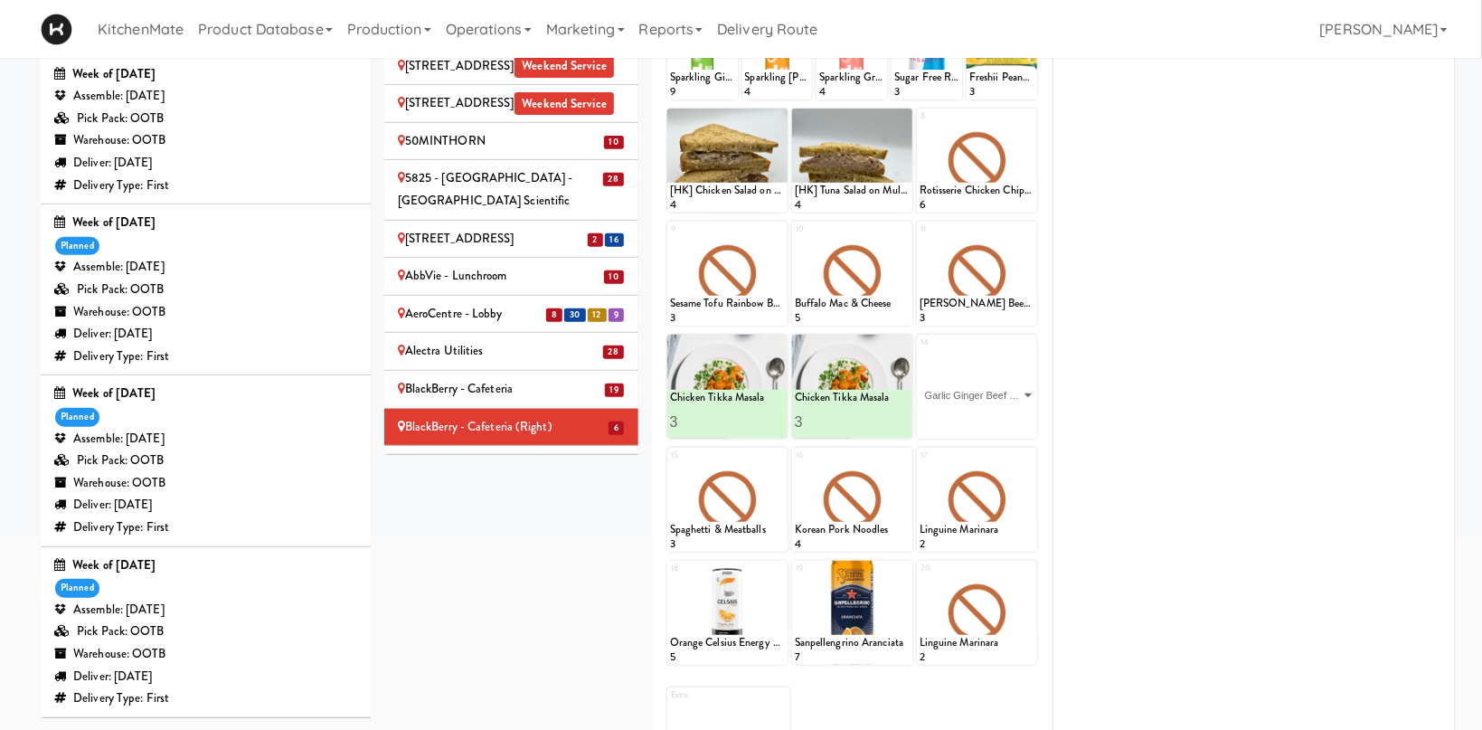
click option "Garlic Ginger Beef & Rice" at bounding box center [0, 0] width 0 height 0
click at [970, 416] on input "2" at bounding box center [949, 421] width 58 height 33
click at [970, 416] on input "3" at bounding box center [949, 421] width 58 height 33
type input "2"
click at [973, 424] on input "2" at bounding box center [949, 421] width 58 height 33
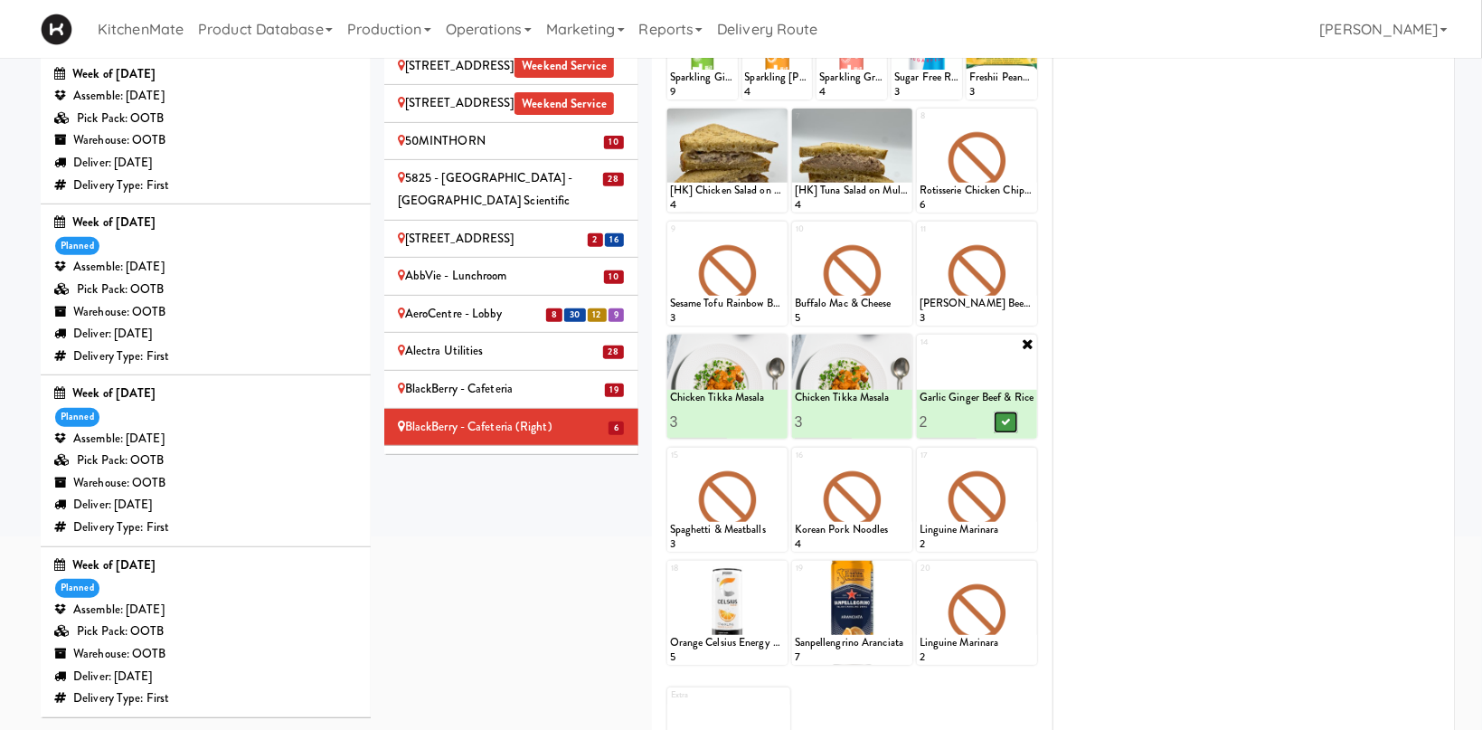
click at [1001, 418] on button at bounding box center [1006, 422] width 24 height 22
click at [1027, 453] on icon at bounding box center [1028, 456] width 13 height 13
click at [1016, 496] on select "- Empty - Activia Probiotic Peach Mango Smoothie Chocolate Milk Tetra Pack Coca…" at bounding box center [977, 508] width 115 height 87
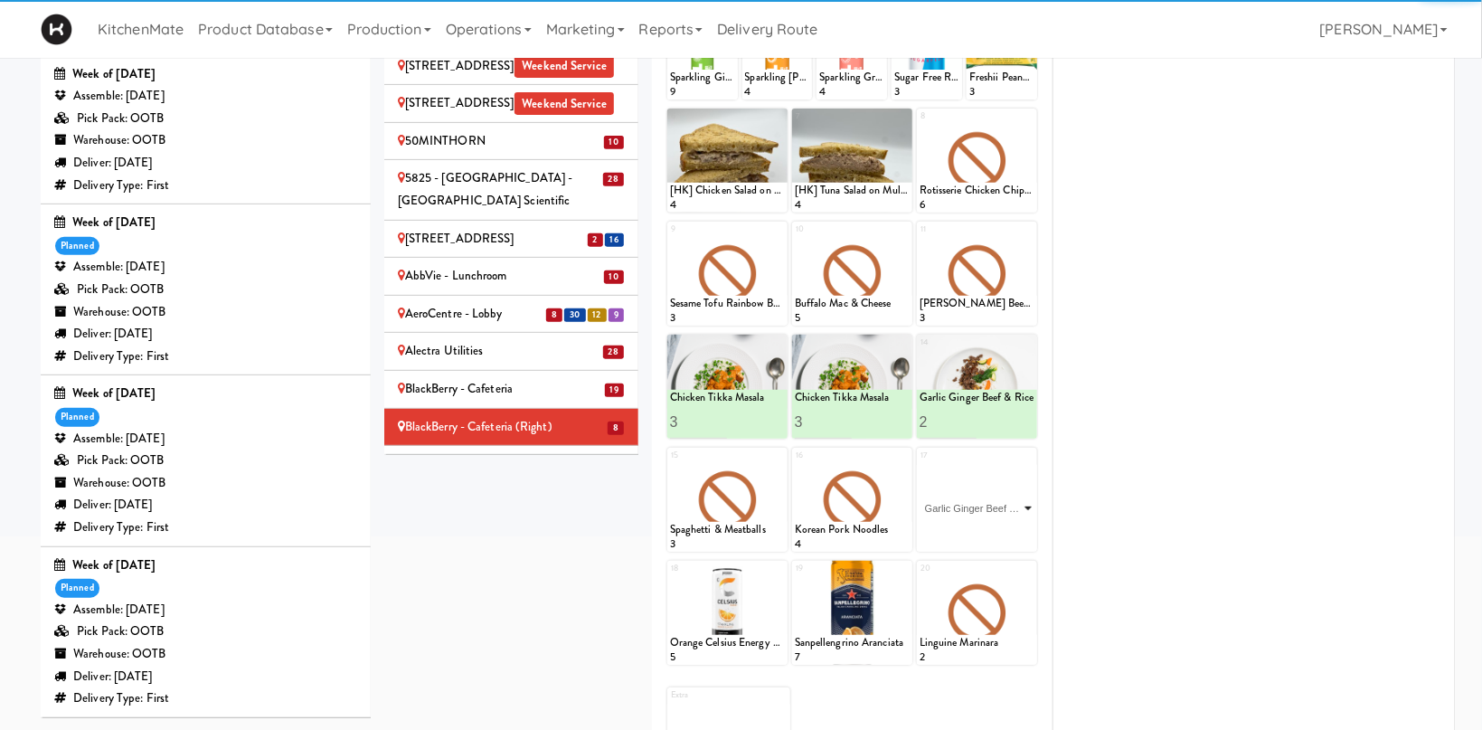
click option "Garlic Ginger Beef & Rice" at bounding box center [0, 0] width 0 height 0
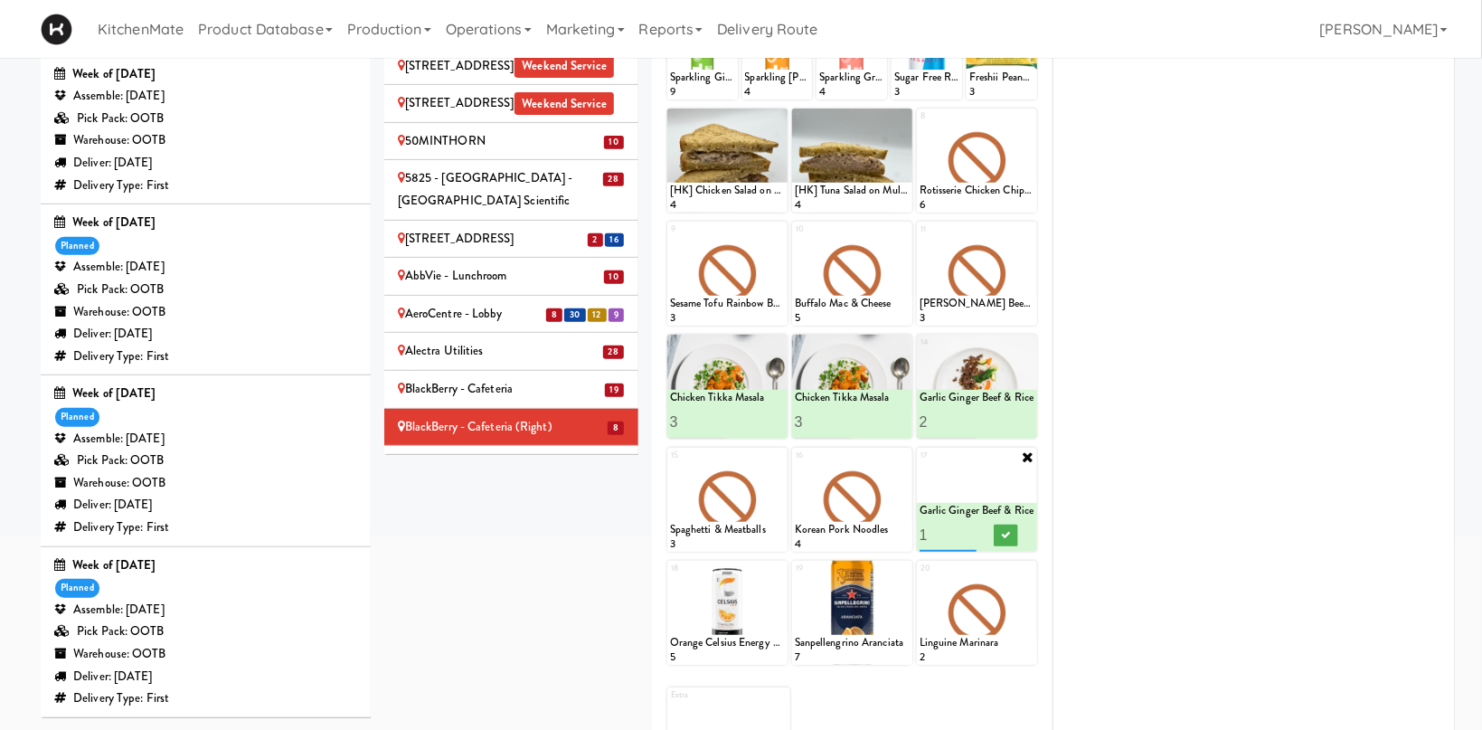
type input "2"
drag, startPoint x: 968, startPoint y: 530, endPoint x: 992, endPoint y: 529, distance: 23.5
click at [969, 530] on input "2" at bounding box center [949, 534] width 58 height 33
click at [1003, 529] on button at bounding box center [1006, 535] width 24 height 22
click at [899, 460] on icon at bounding box center [903, 456] width 13 height 13
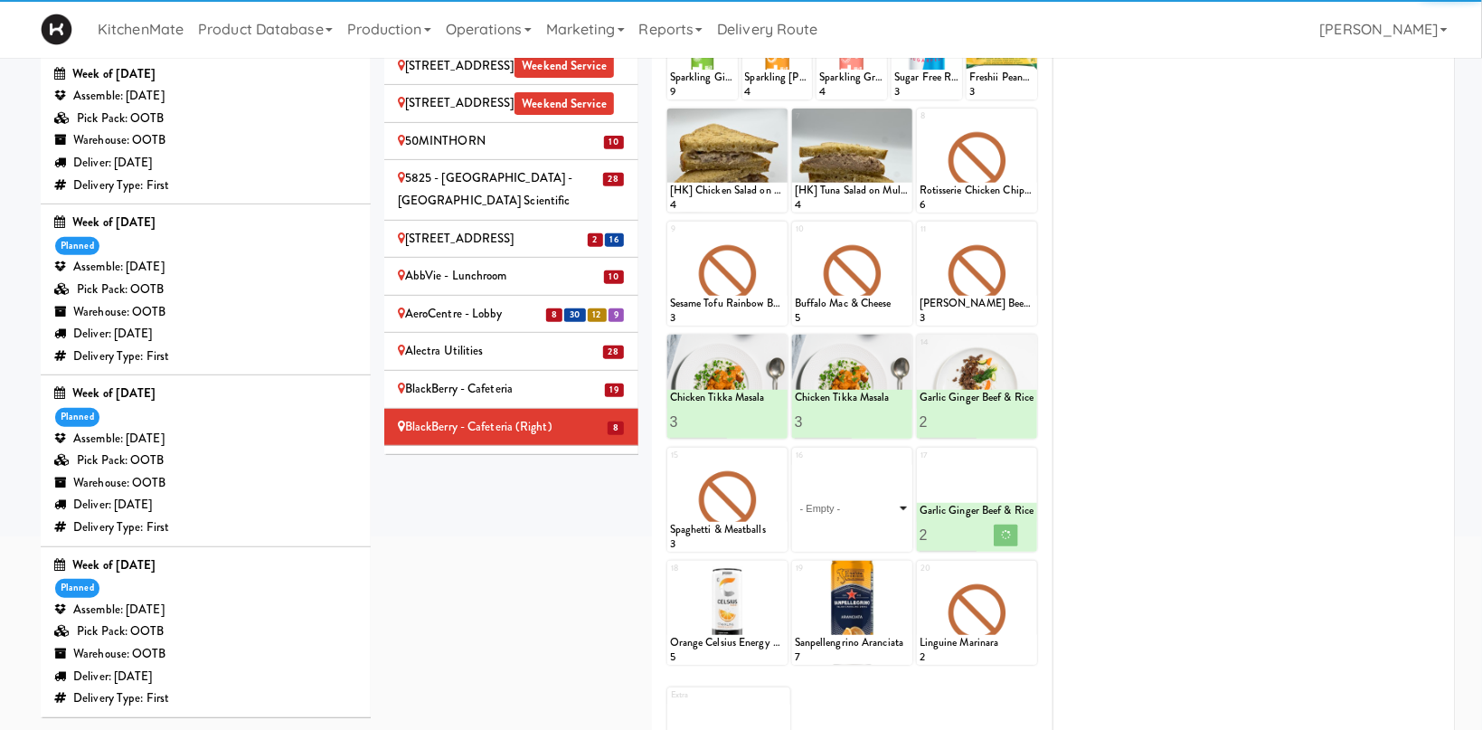
click at [795, 465] on select "- Empty - Activia Probiotic Peach Mango Smoothie Chocolate Milk Tetra Pack Coca…" at bounding box center [852, 508] width 115 height 87
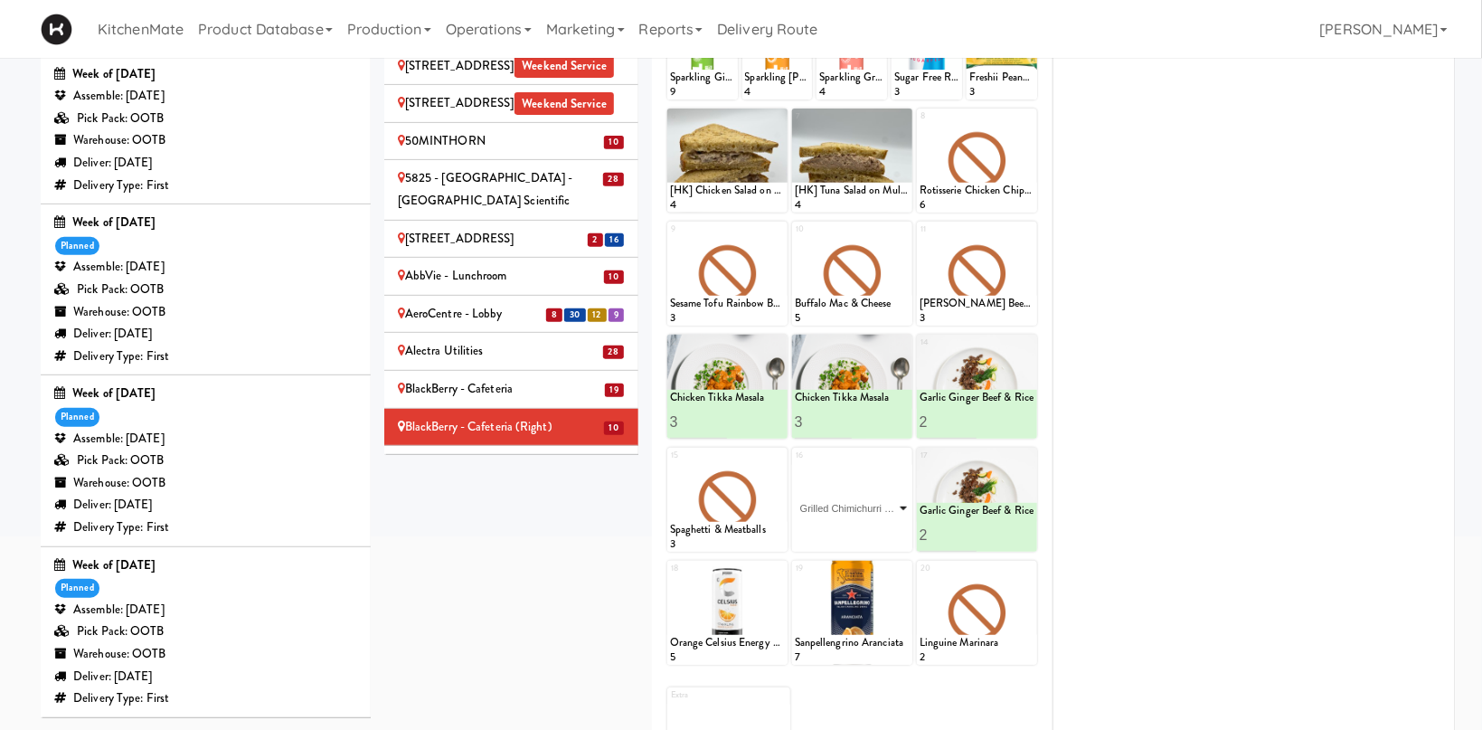
click option "Grilled Chimichurri Chicken" at bounding box center [0, 0] width 0 height 0
click at [845, 530] on input "2" at bounding box center [824, 534] width 58 height 33
click at [845, 530] on input "3" at bounding box center [824, 534] width 58 height 33
click at [872, 530] on button at bounding box center [881, 535] width 24 height 22
type input "2"
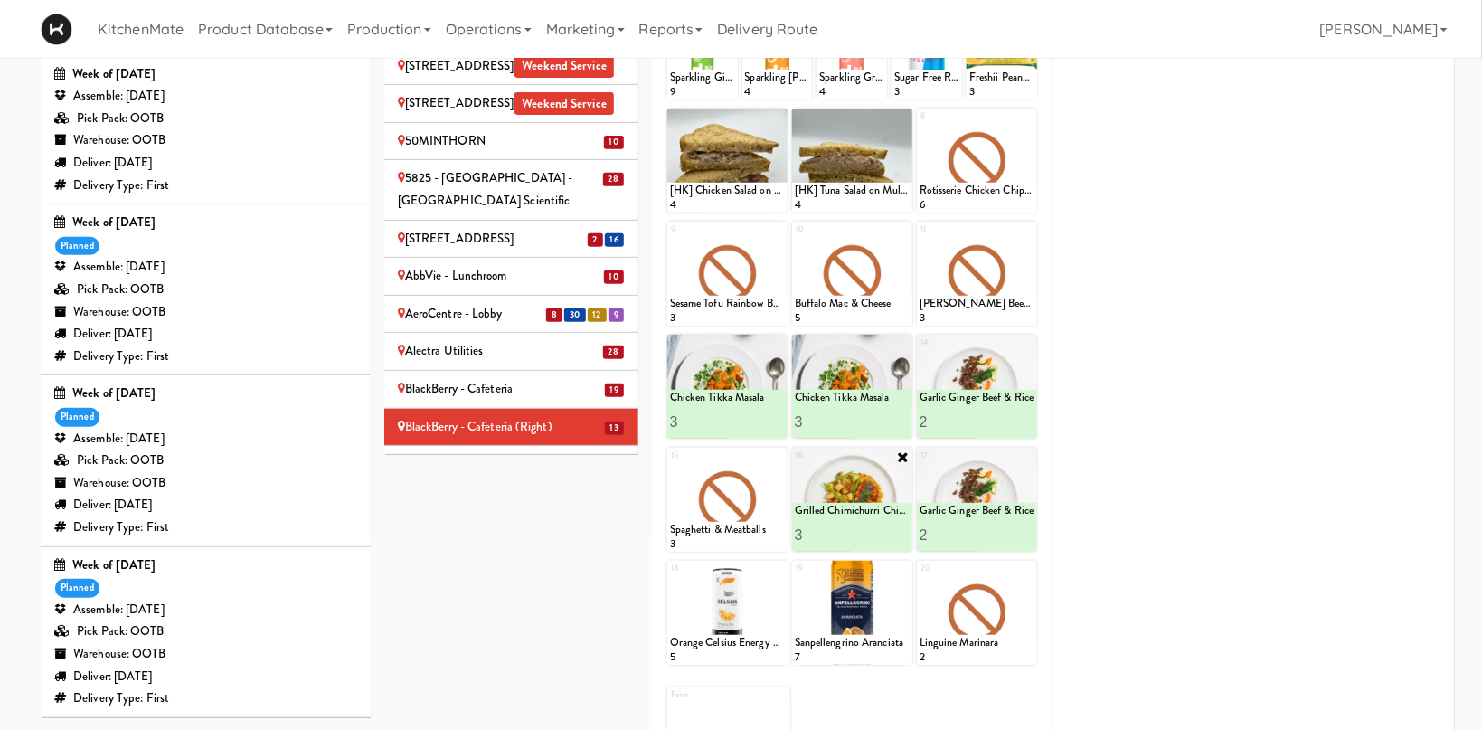
click at [845, 536] on input "2" at bounding box center [824, 534] width 58 height 33
click at [887, 533] on button at bounding box center [881, 535] width 24 height 22
click at [777, 464] on div at bounding box center [727, 500] width 120 height 104
click at [767, 485] on div at bounding box center [727, 500] width 120 height 104
click at [779, 453] on icon at bounding box center [778, 456] width 13 height 13
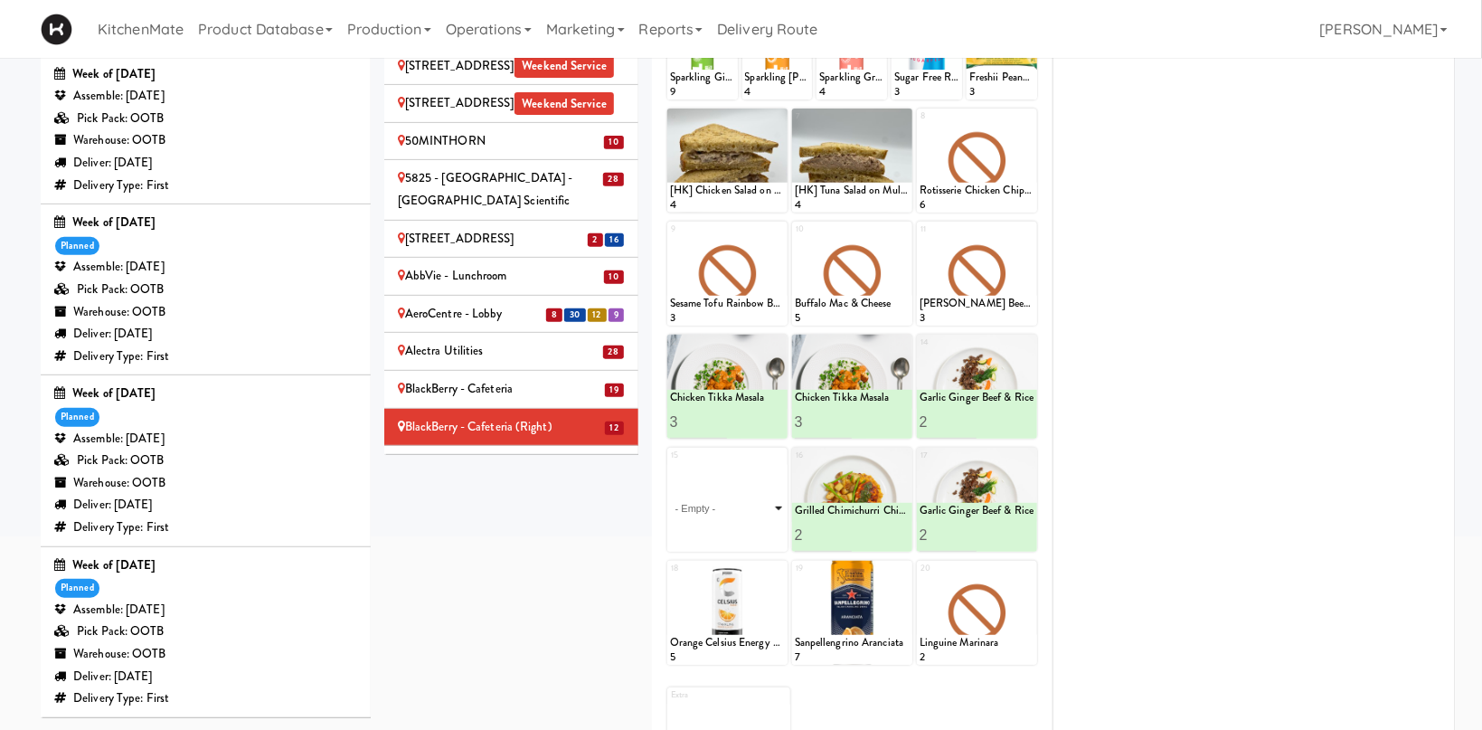
click at [670, 465] on select "- Empty - Activia Probiotic Peach Mango Smoothie Chocolate Milk Tetra Pack Coca…" at bounding box center [727, 508] width 115 height 87
click option "Grilled Chimichurri Chicken" at bounding box center [0, 0] width 0 height 0
click at [717, 527] on input "2" at bounding box center [699, 534] width 58 height 33
type input "3"
click at [717, 527] on input "3" at bounding box center [699, 534] width 58 height 33
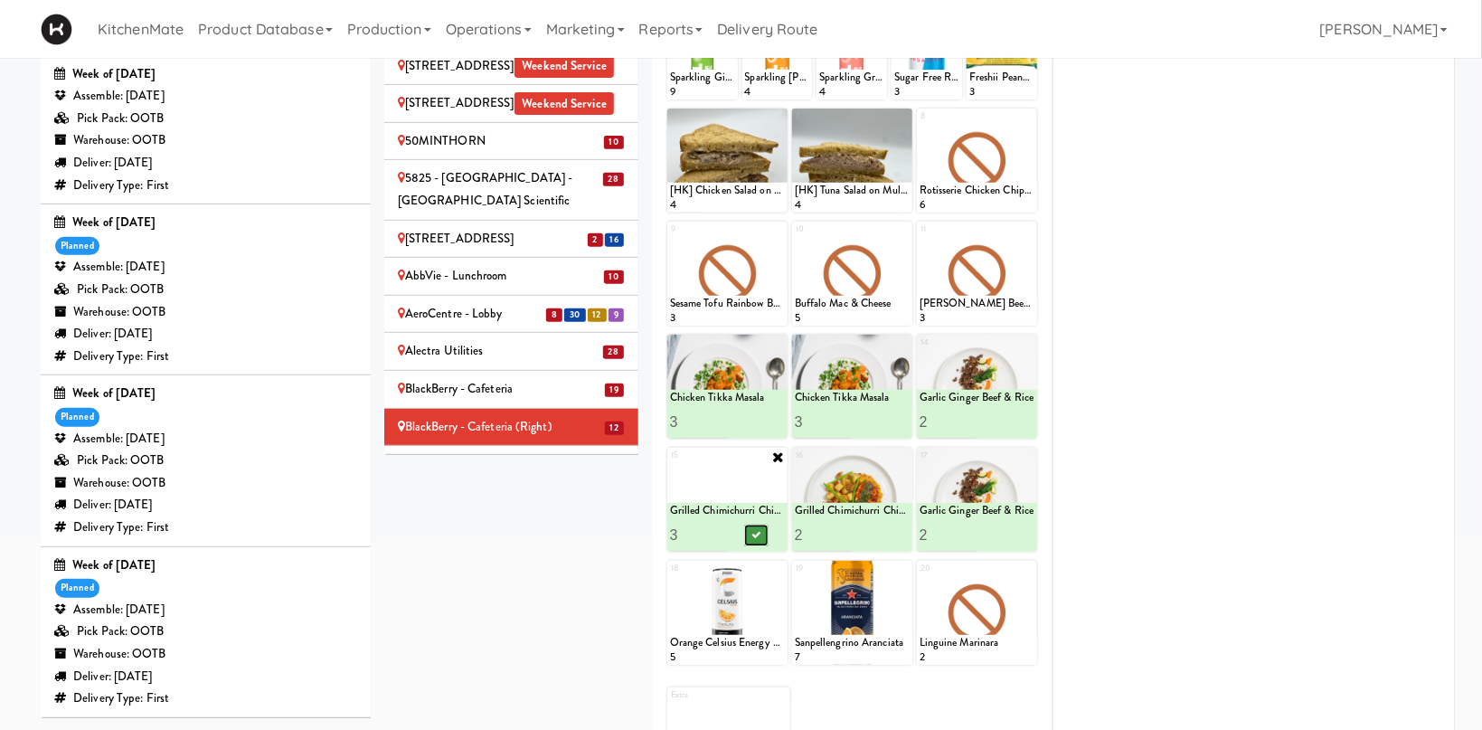
click at [750, 534] on button at bounding box center [756, 535] width 24 height 22
click at [777, 454] on icon at bounding box center [778, 456] width 14 height 14
click at [777, 466] on div "Loading..." at bounding box center [727, 500] width 120 height 104
click at [778, 460] on div "15 - Empty - Activia Probiotic Peach Mango Smoothie Chocolate Milk Tetra Pack C…" at bounding box center [727, 500] width 120 height 104
click at [670, 465] on select "- Empty - Activia Probiotic Peach Mango Smoothie Chocolate Milk Tetra Pack Coca…" at bounding box center [727, 508] width 115 height 87
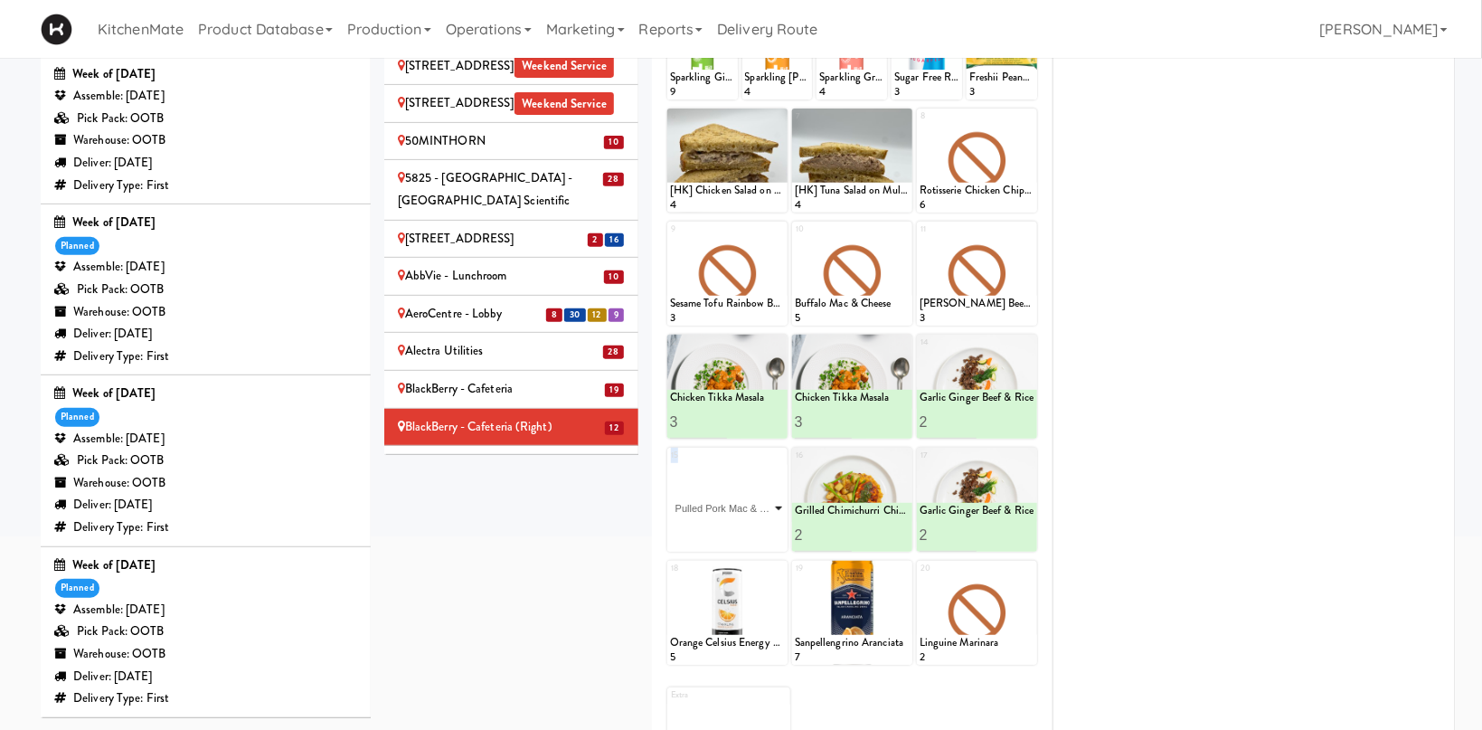
click option "Pulled Pork Mac & Cheese" at bounding box center [0, 0] width 0 height 0
click at [726, 528] on input "2" at bounding box center [699, 534] width 58 height 33
click at [726, 528] on input "3" at bounding box center [699, 534] width 58 height 33
type input "4"
click at [726, 528] on input "4" at bounding box center [699, 534] width 58 height 33
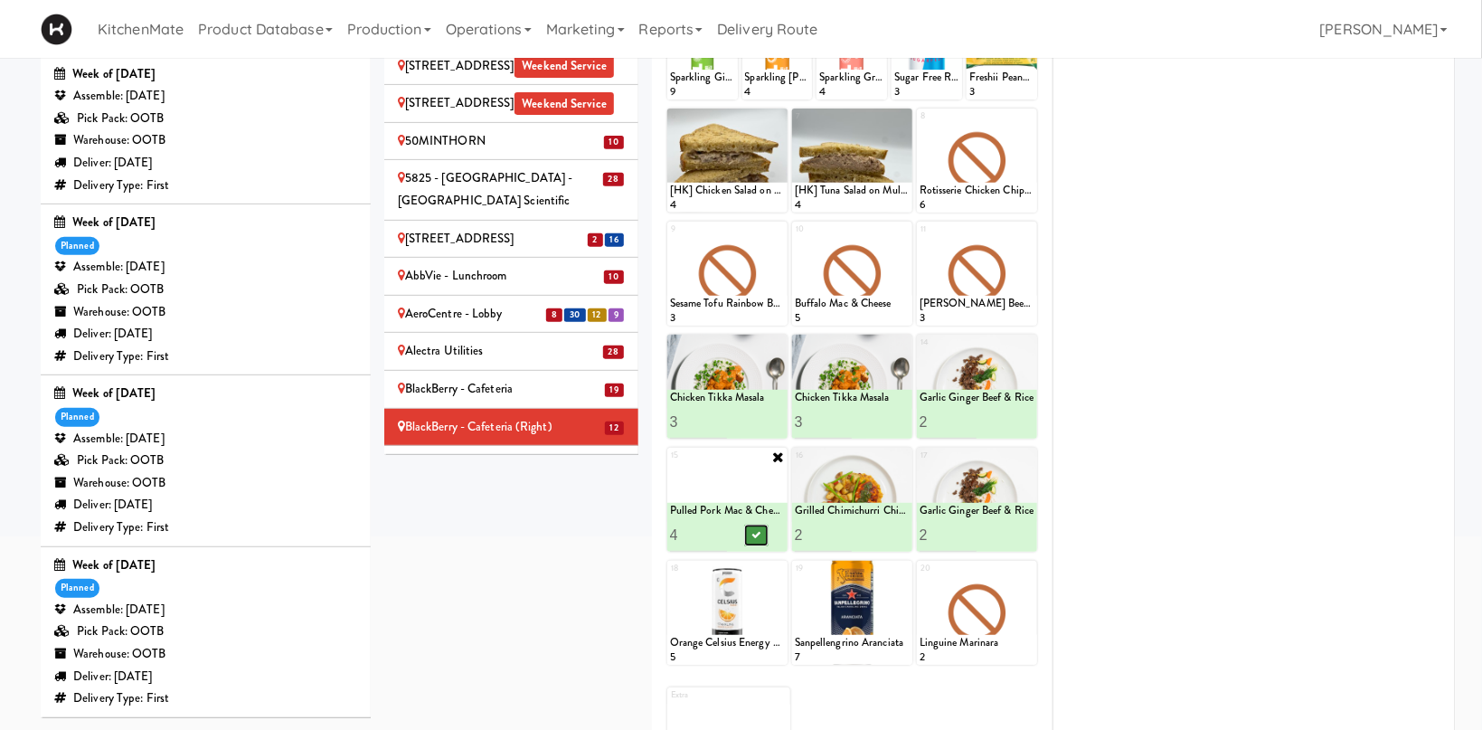
click at [751, 531] on icon at bounding box center [755, 535] width 9 height 10
click at [546, 453] on div "Bothwell-Accurate" at bounding box center [511, 464] width 227 height 23
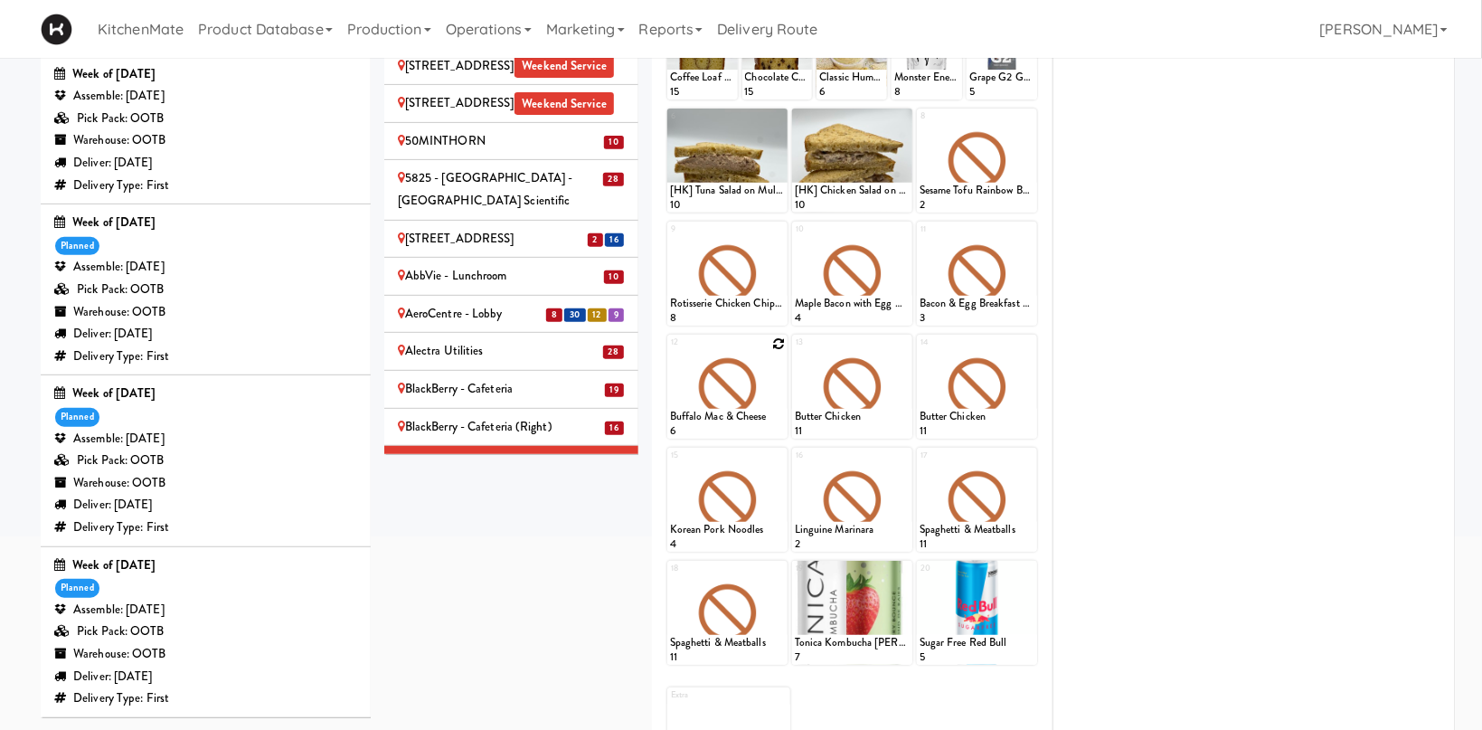
click at [783, 339] on icon at bounding box center [778, 343] width 13 height 13
click at [670, 352] on select "- Empty - Activia Probiotic Peach Mango Smoothie Chocolate Milk Tetra Pack Coca…" at bounding box center [727, 395] width 115 height 87
click option "Chicken Tikka Masala" at bounding box center [0, 0] width 0 height 0
click at [721, 415] on input "2" at bounding box center [699, 421] width 58 height 33
click at [721, 415] on input "3" at bounding box center [699, 421] width 58 height 33
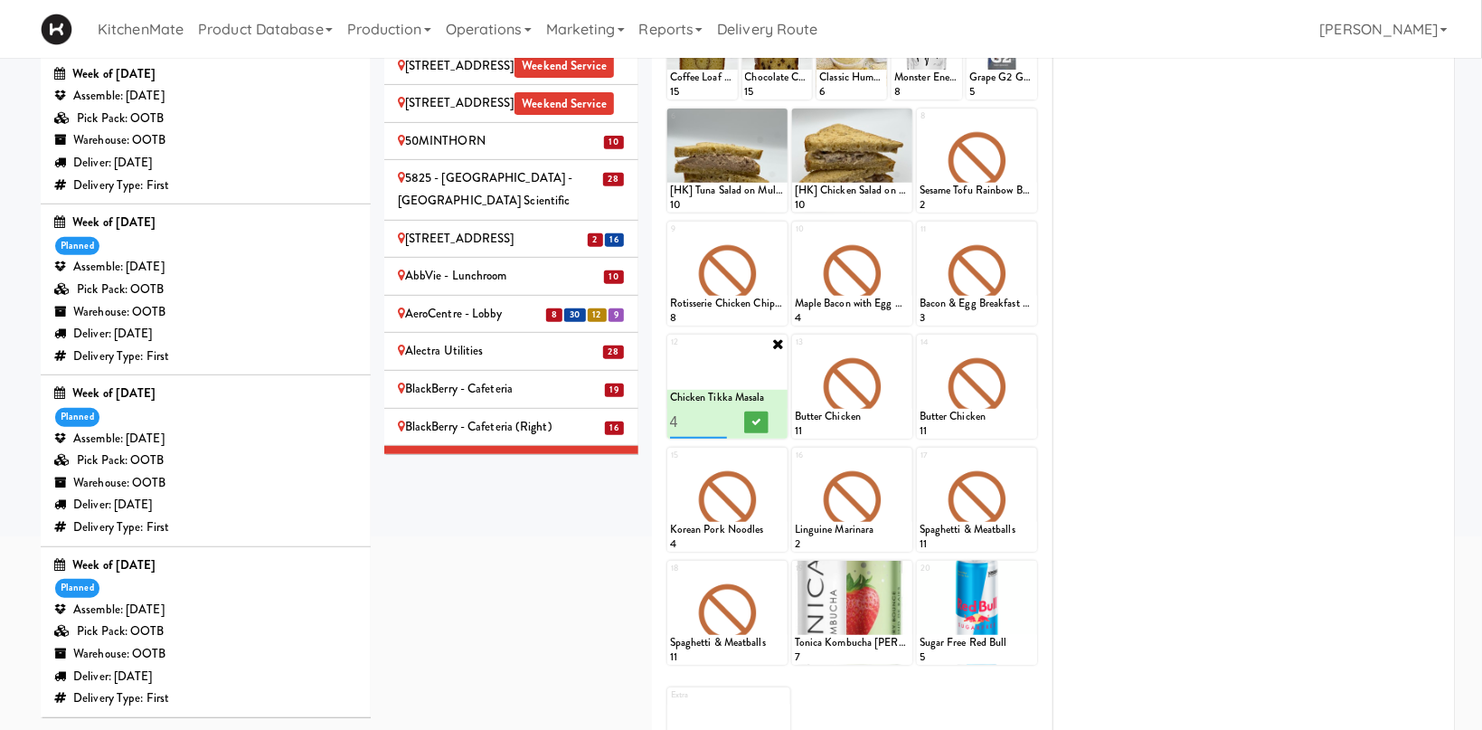
click at [721, 415] on input "4" at bounding box center [699, 421] width 58 height 33
click at [721, 415] on input "5" at bounding box center [699, 421] width 58 height 33
type input "6"
click at [719, 418] on input "6" at bounding box center [699, 421] width 58 height 33
click at [754, 417] on icon at bounding box center [755, 422] width 9 height 10
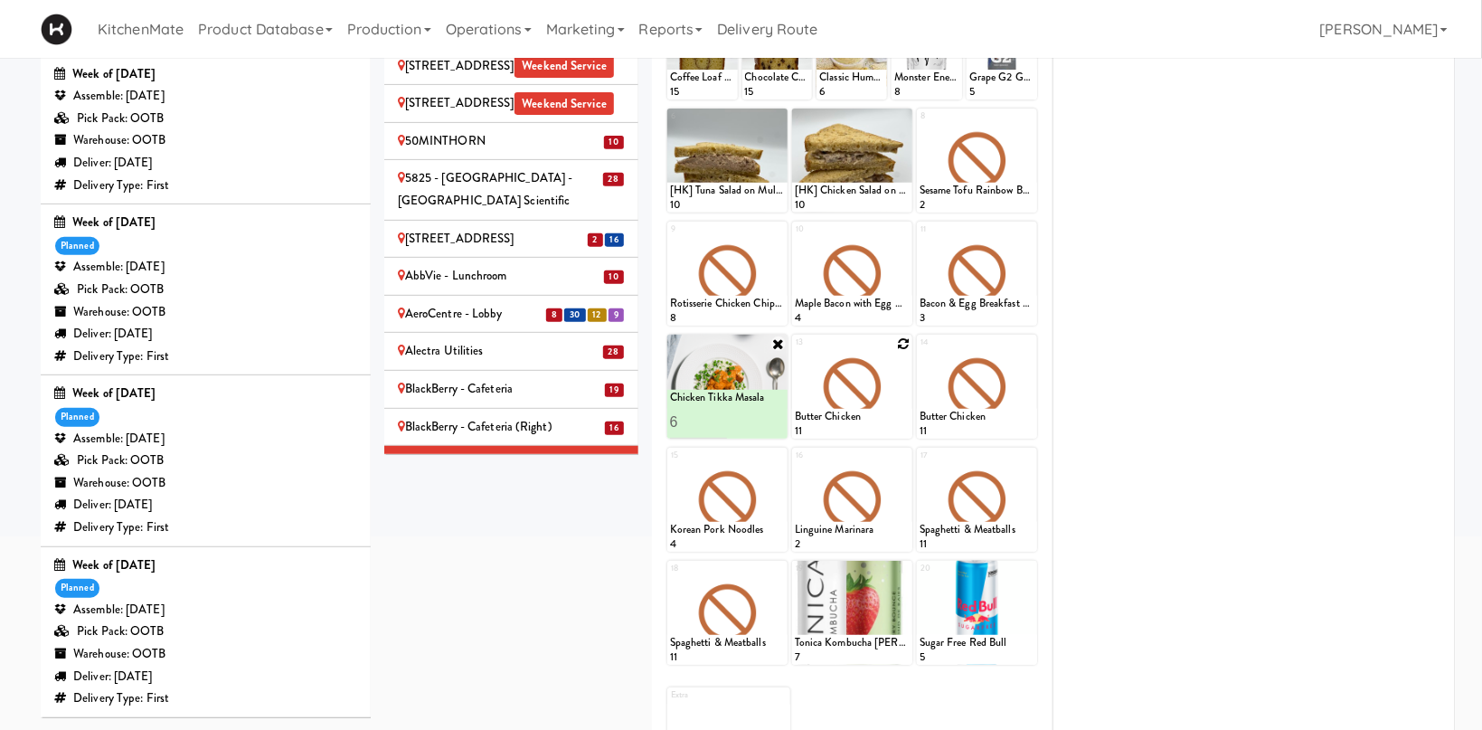
click at [906, 341] on icon at bounding box center [903, 343] width 13 height 13
click at [795, 352] on select "- Empty - Activia Probiotic Peach Mango Smoothie Chocolate Milk Tetra Pack Coca…" at bounding box center [852, 395] width 115 height 87
click option "Moroccan Chickpea & Couscous Bowl" at bounding box center [0, 0] width 0 height 0
click at [849, 420] on input "2" at bounding box center [824, 421] width 58 height 33
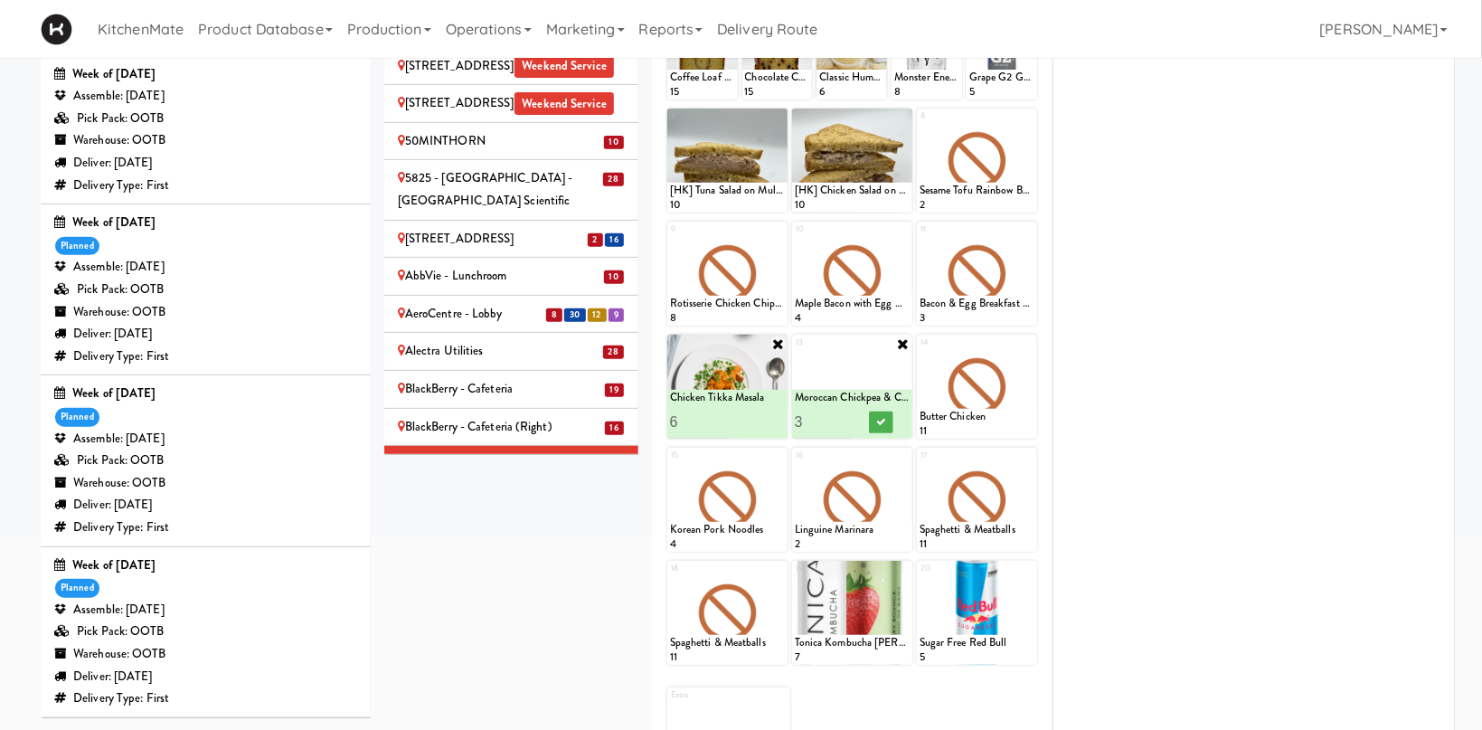
click at [849, 420] on input "3" at bounding box center [824, 421] width 58 height 33
click at [849, 420] on input "4" at bounding box center [824, 421] width 58 height 33
click at [849, 420] on input "5" at bounding box center [824, 421] width 58 height 33
type input "6"
click at [849, 418] on input "6" at bounding box center [824, 421] width 58 height 33
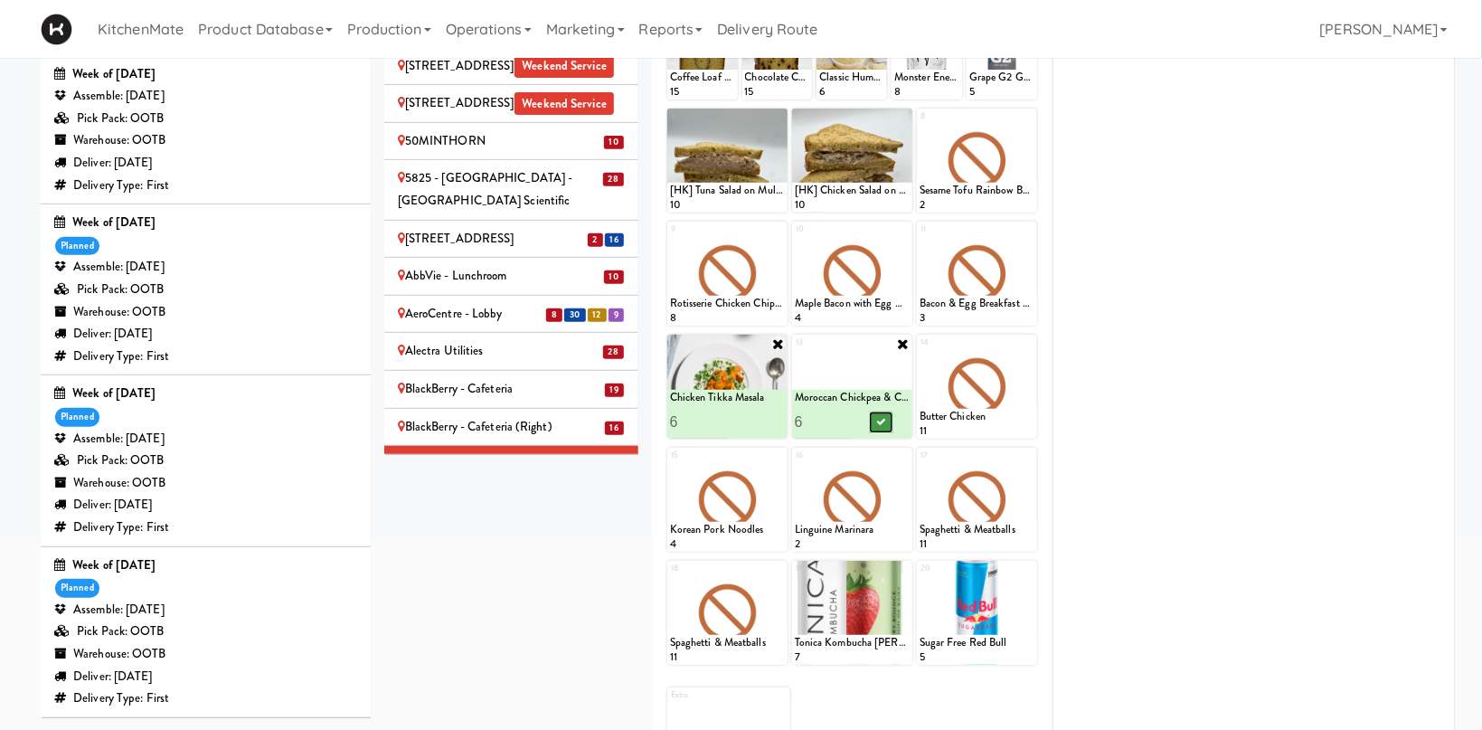
click at [874, 427] on button at bounding box center [881, 422] width 24 height 22
click at [1030, 345] on icon at bounding box center [1028, 343] width 13 height 13
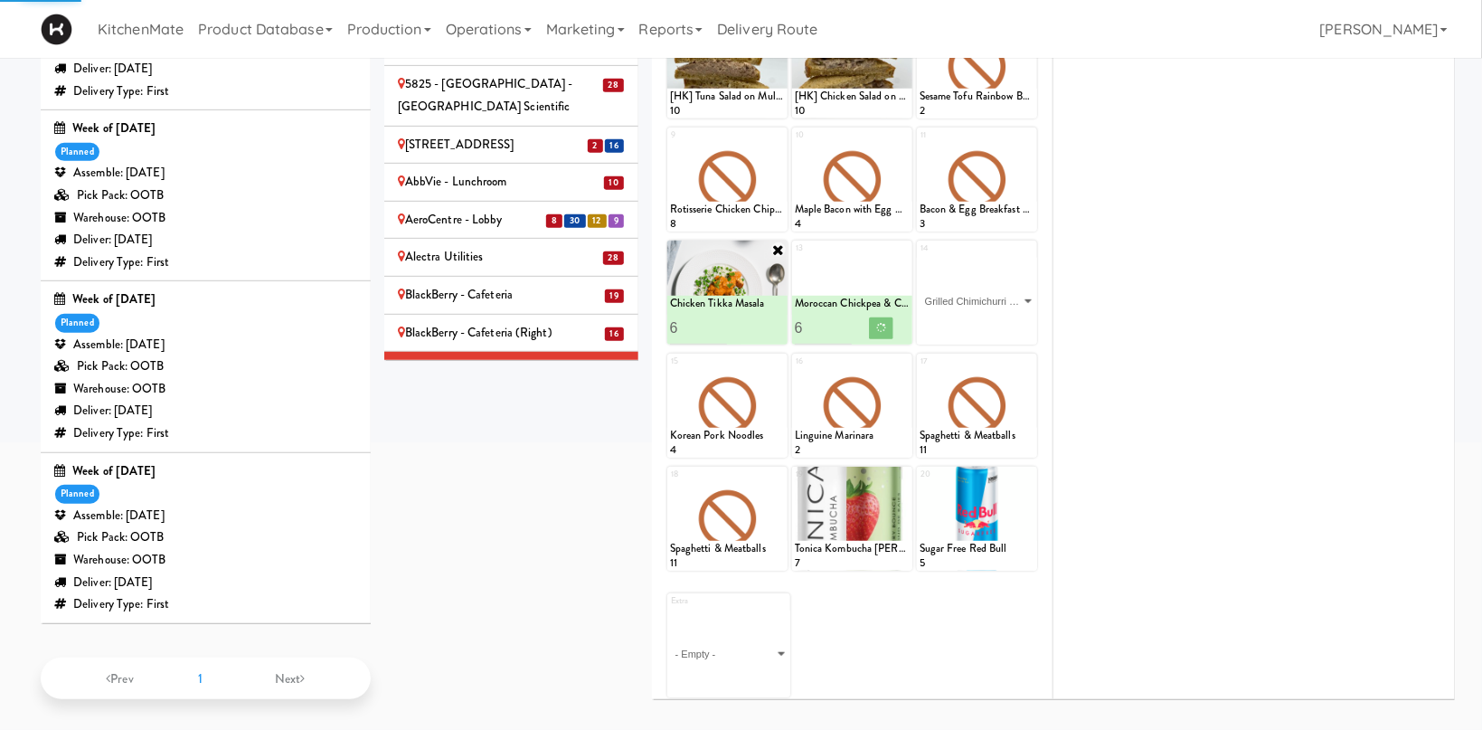
click option "Grilled Chimichurri Chicken" at bounding box center [0, 0] width 0 height 0
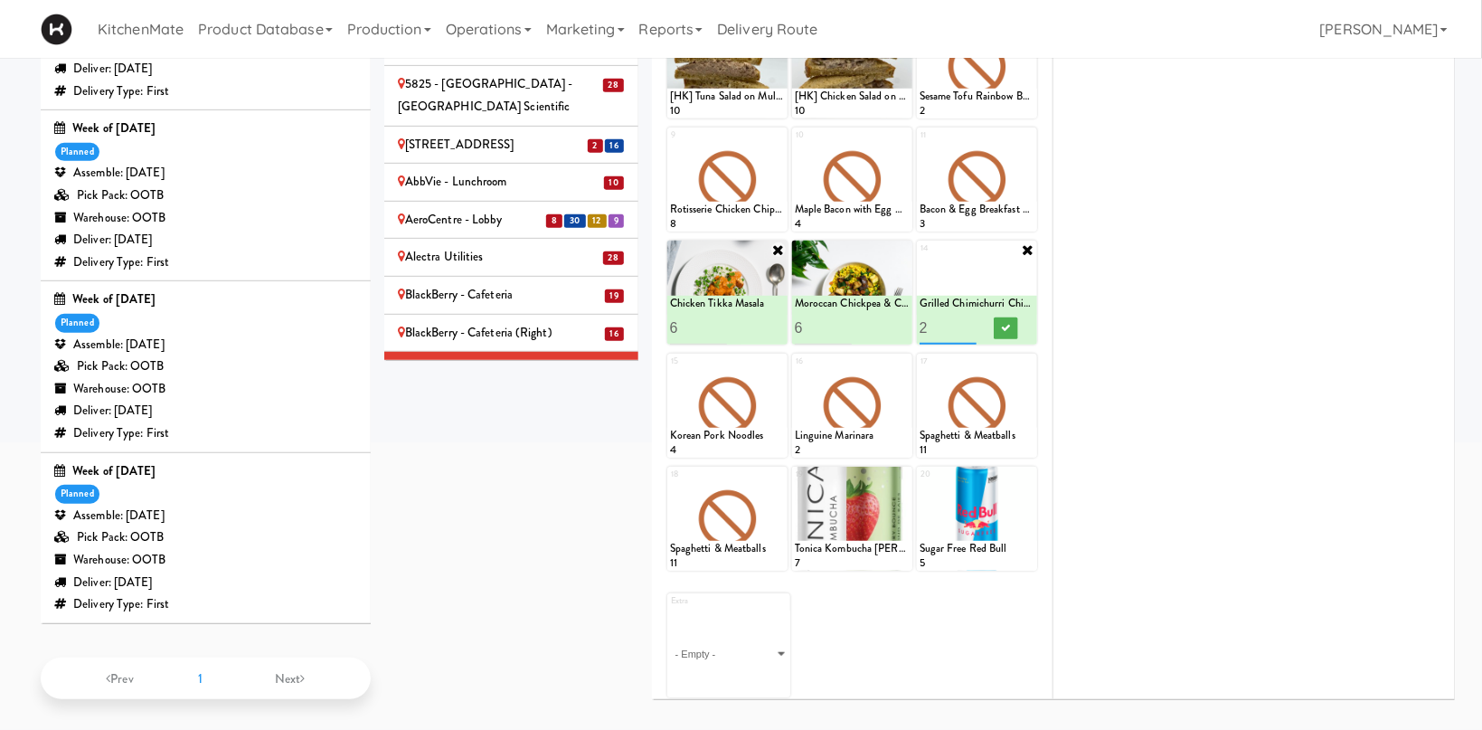
click at [970, 326] on input "2" at bounding box center [949, 327] width 58 height 33
click at [970, 326] on input "3" at bounding box center [949, 327] width 58 height 33
click at [970, 326] on input "4" at bounding box center [949, 327] width 58 height 33
click at [970, 326] on input "5" at bounding box center [949, 327] width 58 height 33
click at [970, 326] on input "6" at bounding box center [949, 327] width 58 height 33
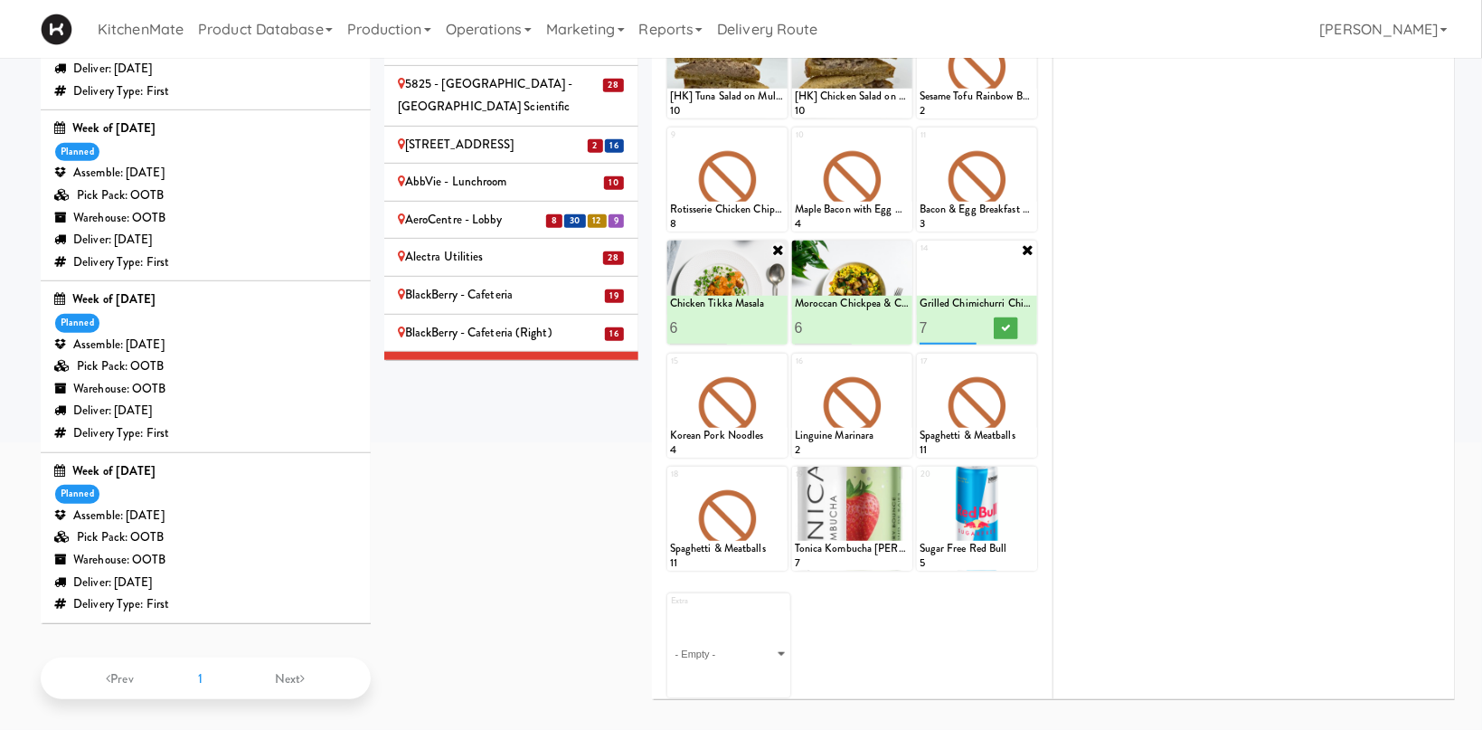
click at [970, 326] on input "7" at bounding box center [949, 327] width 58 height 33
click at [970, 326] on input "8" at bounding box center [949, 327] width 58 height 33
click at [970, 326] on input "7" at bounding box center [949, 327] width 58 height 33
click at [970, 326] on input "6" at bounding box center [949, 327] width 58 height 33
click at [973, 321] on input "7" at bounding box center [949, 327] width 58 height 33
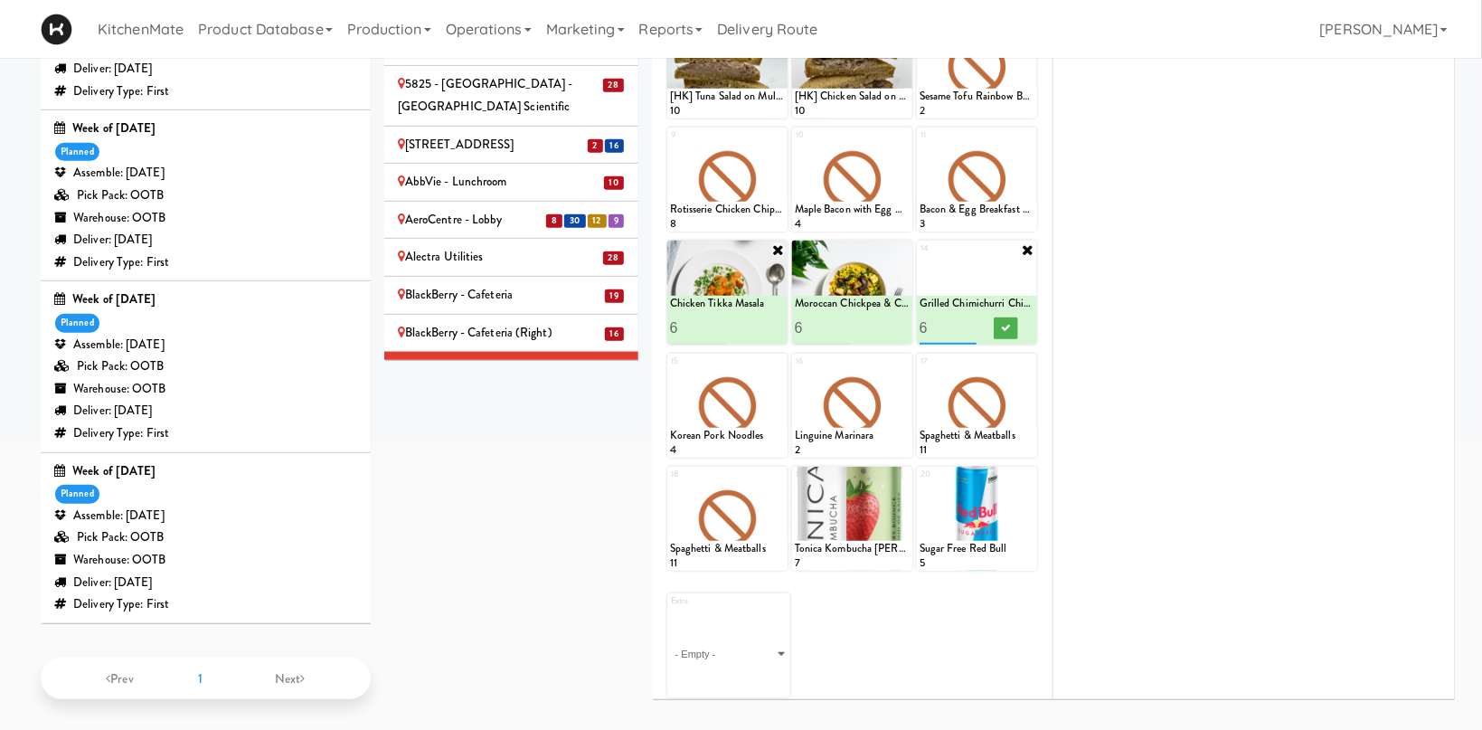
type input "6"
click at [973, 326] on input "6" at bounding box center [949, 327] width 58 height 33
click at [1006, 327] on icon at bounding box center [1005, 328] width 9 height 10
click at [774, 361] on icon at bounding box center [778, 362] width 13 height 13
click at [670, 371] on select "- Empty - Activia Probiotic Peach Mango Smoothie Chocolate Milk Tetra Pack Coca…" at bounding box center [727, 414] width 115 height 87
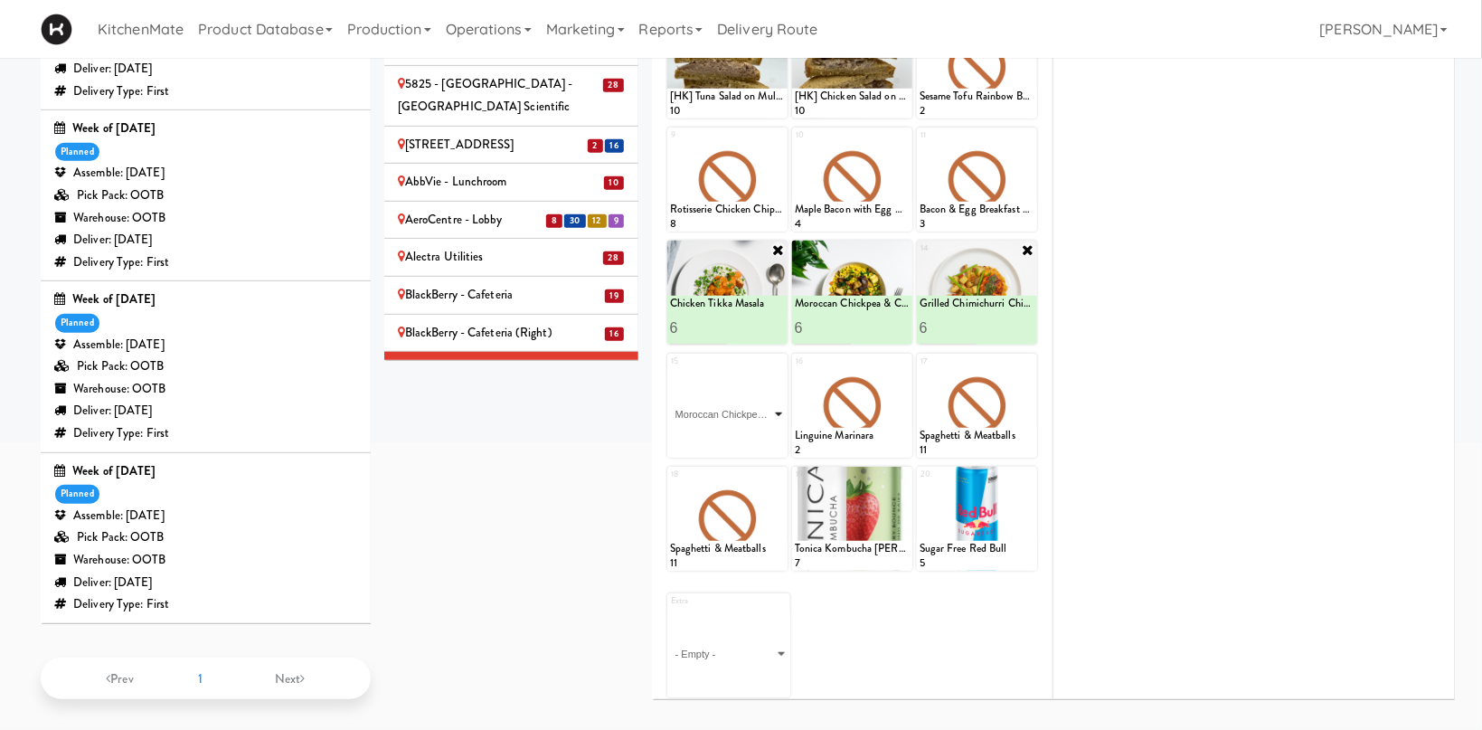
click option "Moroccan Chickpea & Couscous Bowl" at bounding box center [0, 0] width 0 height 0
type input "1"
click at [781, 360] on icon at bounding box center [778, 362] width 14 height 14
click at [779, 368] on div "Loading..." at bounding box center [727, 406] width 120 height 104
click at [778, 365] on icon at bounding box center [778, 362] width 13 height 13
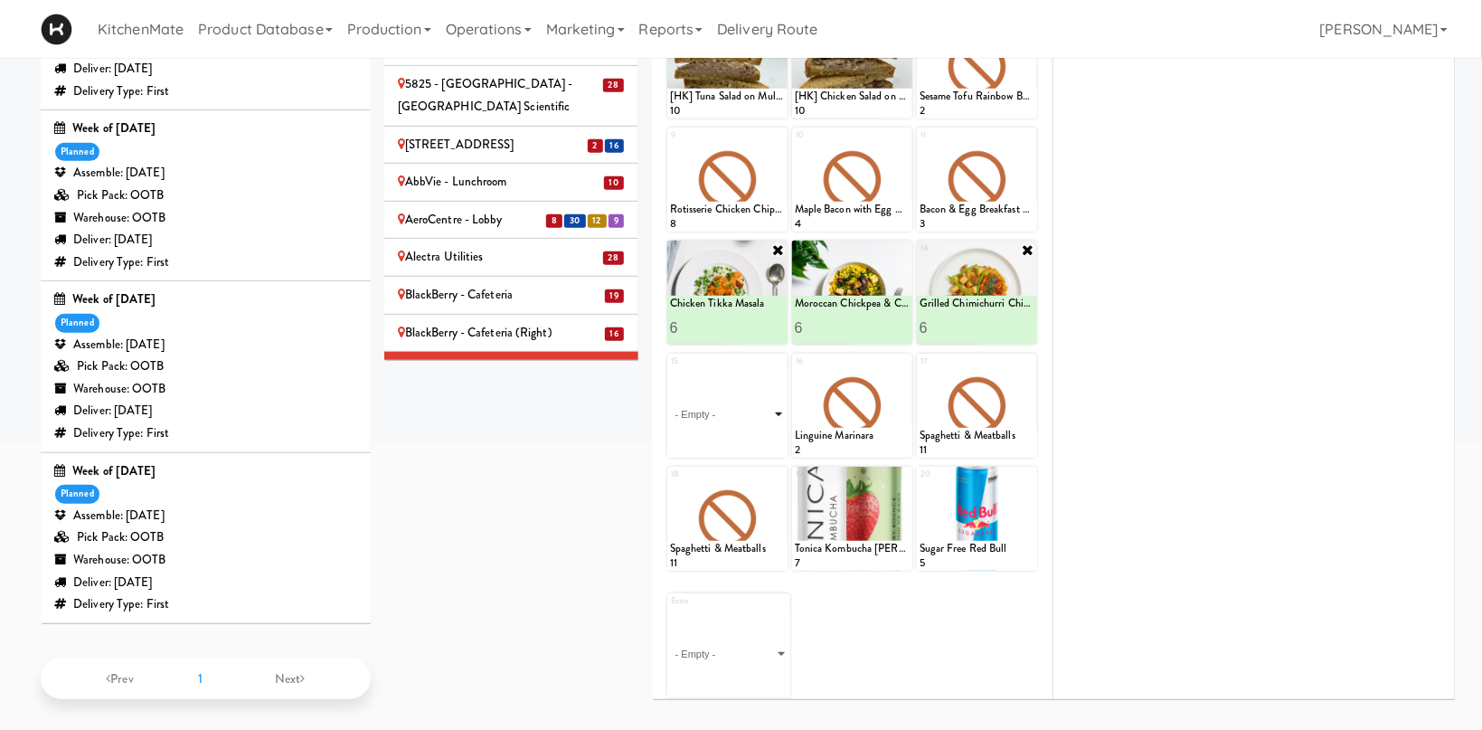
click at [670, 371] on select "- Empty - Activia Probiotic Peach Mango Smoothie Chocolate Milk Tetra Pack Coca…" at bounding box center [727, 414] width 115 height 87
click option "Garlic Ginger Beef & Rice" at bounding box center [0, 0] width 0 height 0
click at [722, 433] on input "2" at bounding box center [699, 440] width 58 height 33
click at [722, 433] on input "3" at bounding box center [699, 440] width 58 height 33
click at [722, 433] on input "4" at bounding box center [699, 440] width 58 height 33
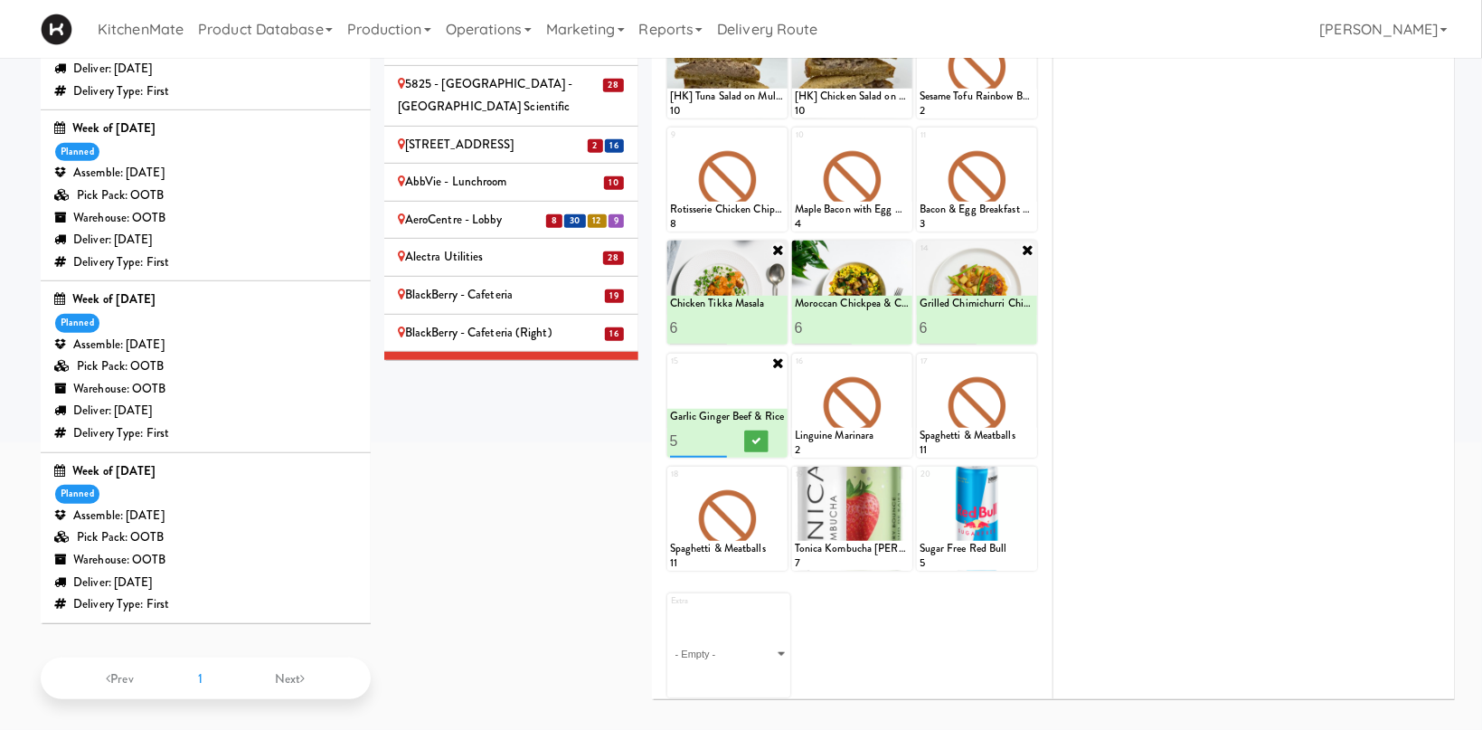
click at [722, 433] on input "5" at bounding box center [699, 440] width 58 height 33
type input "6"
click at [722, 433] on input "6" at bounding box center [699, 440] width 58 height 33
click at [746, 435] on button at bounding box center [756, 441] width 24 height 22
click at [901, 359] on icon at bounding box center [903, 362] width 13 height 13
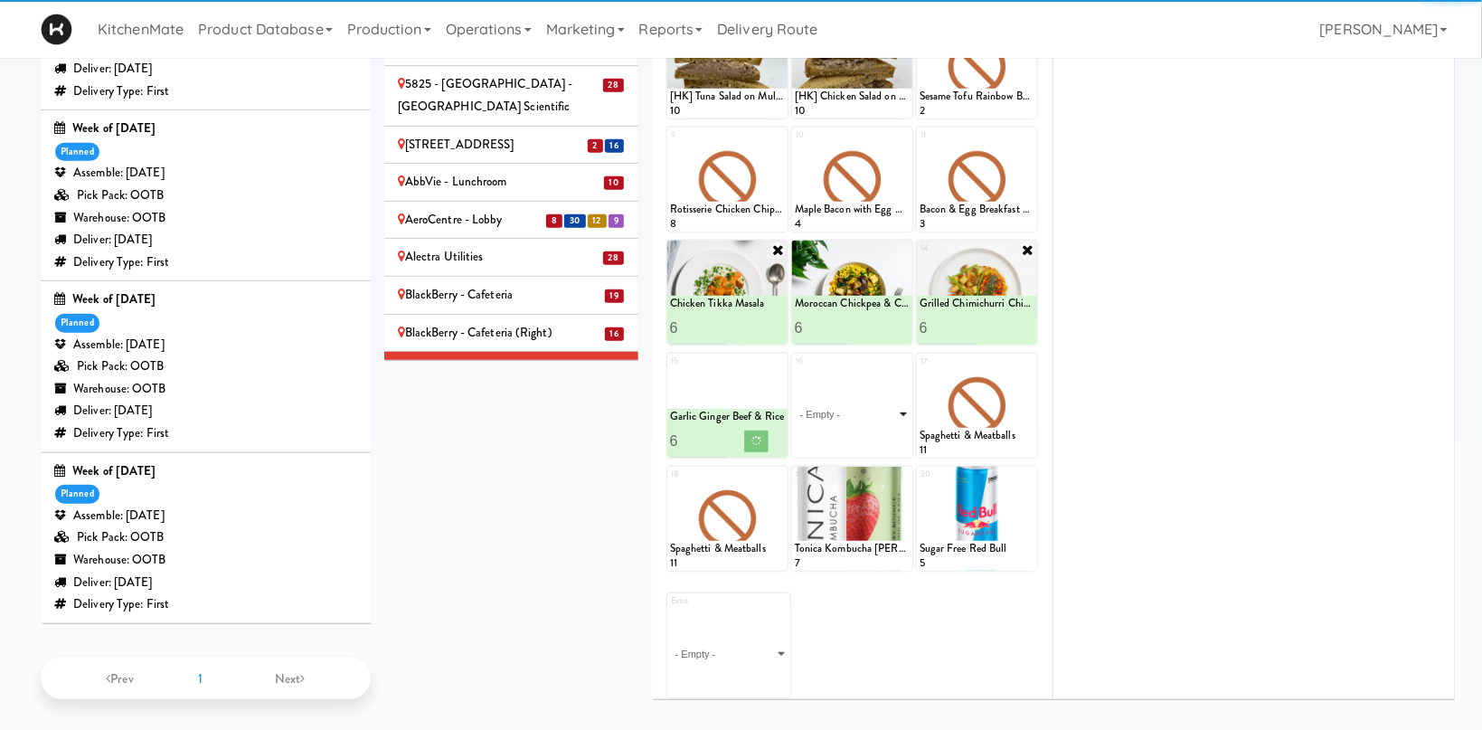
click at [880, 393] on select "- Empty - Activia Probiotic Peach Mango Smoothie Chocolate Milk Tetra Pack Coca…" at bounding box center [852, 414] width 115 height 87
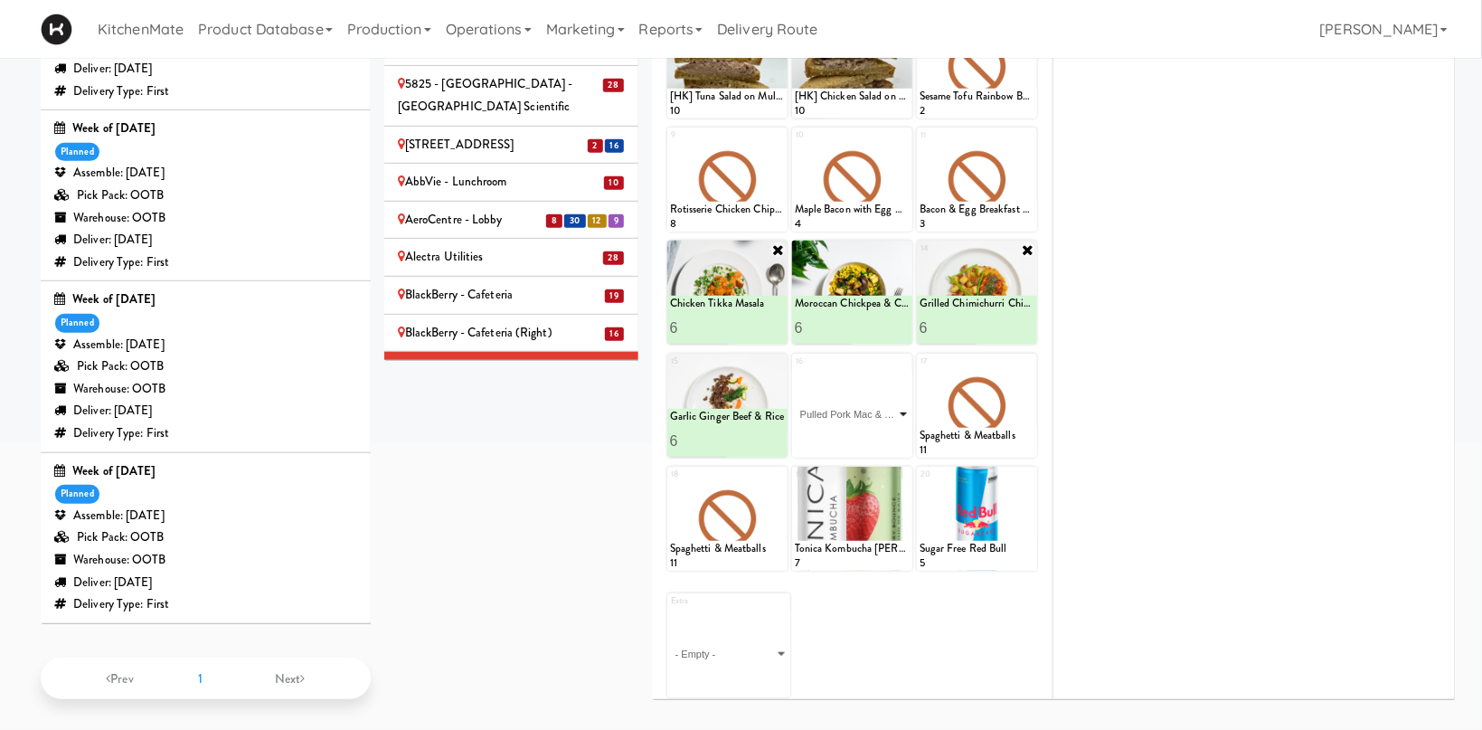
click option "Pulled Pork Mac & Cheese" at bounding box center [0, 0] width 0 height 0
click at [845, 435] on input "2" at bounding box center [824, 440] width 58 height 33
click at [845, 435] on input "3" at bounding box center [824, 440] width 58 height 33
click at [845, 435] on input "4" at bounding box center [824, 440] width 58 height 33
click at [845, 435] on input "5" at bounding box center [824, 440] width 58 height 33
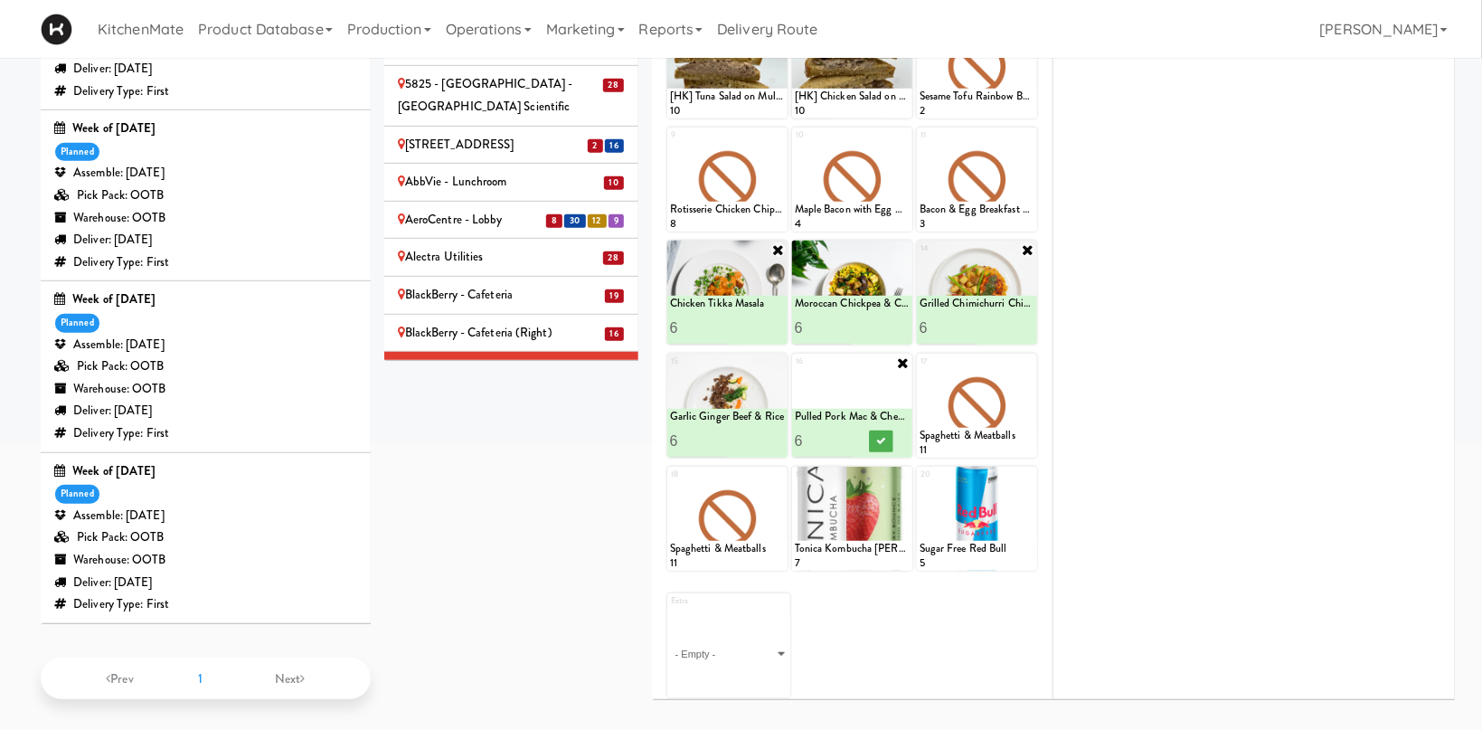
type input "6"
click at [845, 435] on input "6" at bounding box center [824, 440] width 58 height 33
click at [880, 436] on icon at bounding box center [880, 441] width 9 height 10
click at [1025, 356] on icon at bounding box center [1028, 362] width 13 height 13
click at [920, 371] on select "- Empty - Activia Probiotic Peach Mango Smoothie Chocolate Milk Tetra Pack Coca…" at bounding box center [977, 414] width 115 height 87
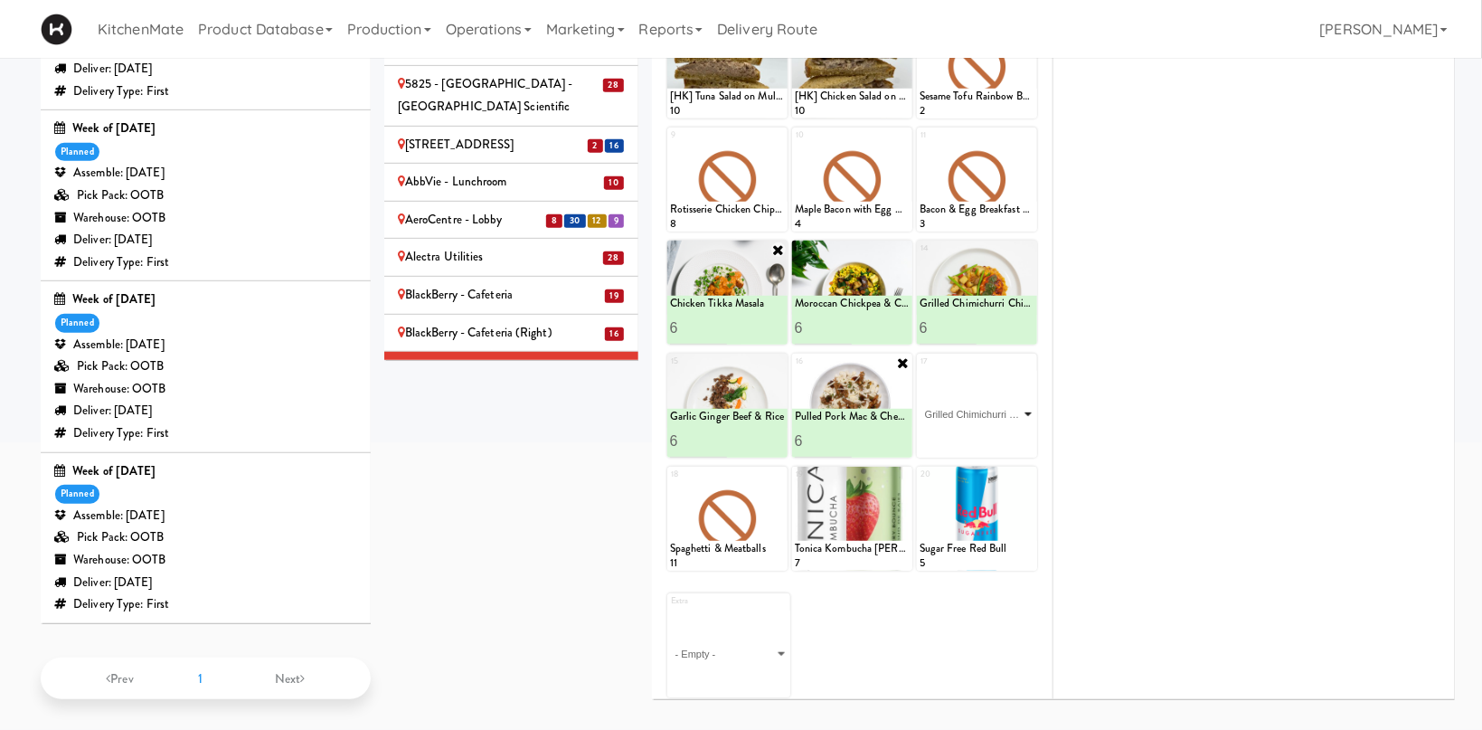
click option "Grilled Chimichurri Chicken" at bounding box center [0, 0] width 0 height 0
click at [967, 434] on input "2" at bounding box center [949, 440] width 58 height 33
click at [967, 434] on input "3" at bounding box center [949, 440] width 58 height 33
type input "4"
click at [967, 434] on input "4" at bounding box center [949, 440] width 58 height 33
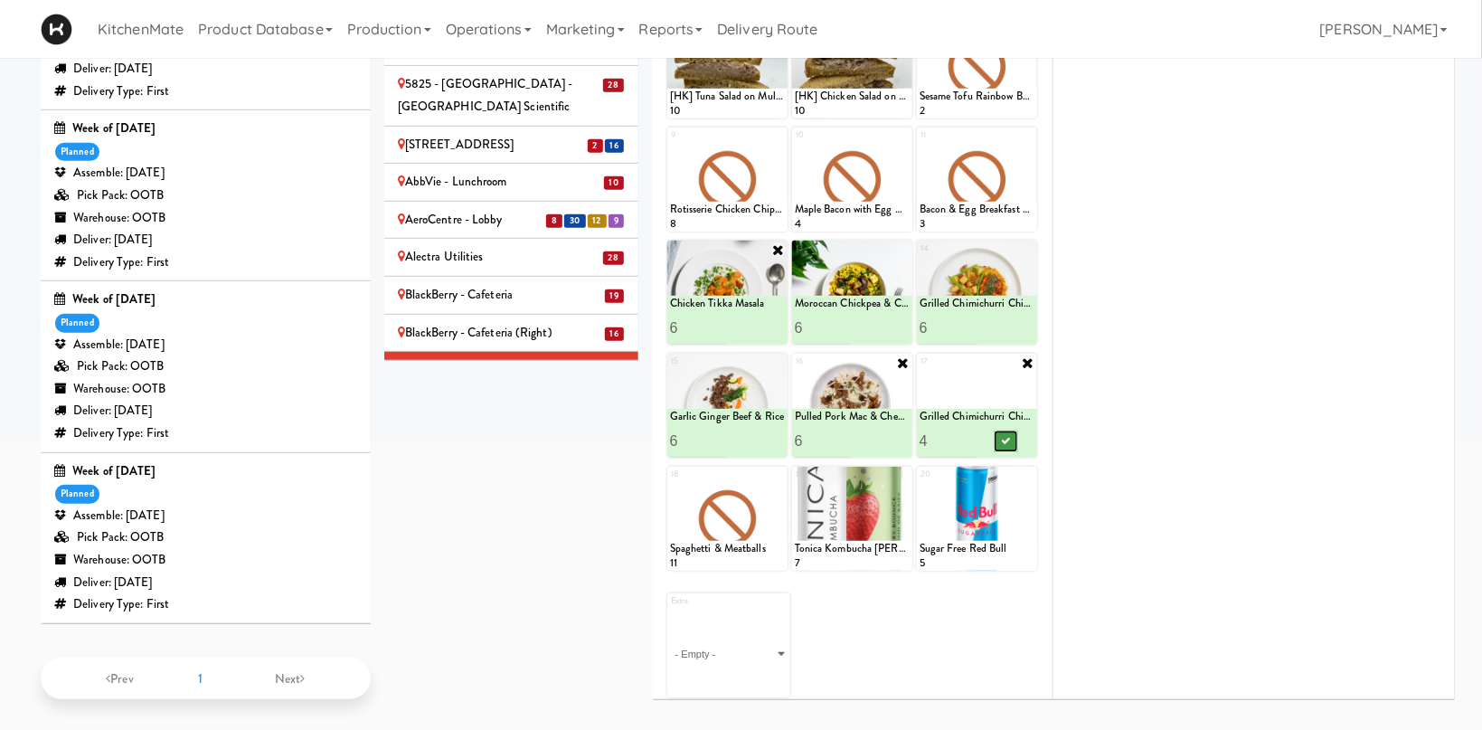
click at [1005, 440] on icon at bounding box center [1005, 441] width 9 height 10
click at [774, 475] on icon at bounding box center [778, 475] width 13 height 13
click option "Grilled Chimichurri Chicken" at bounding box center [0, 0] width 0 height 0
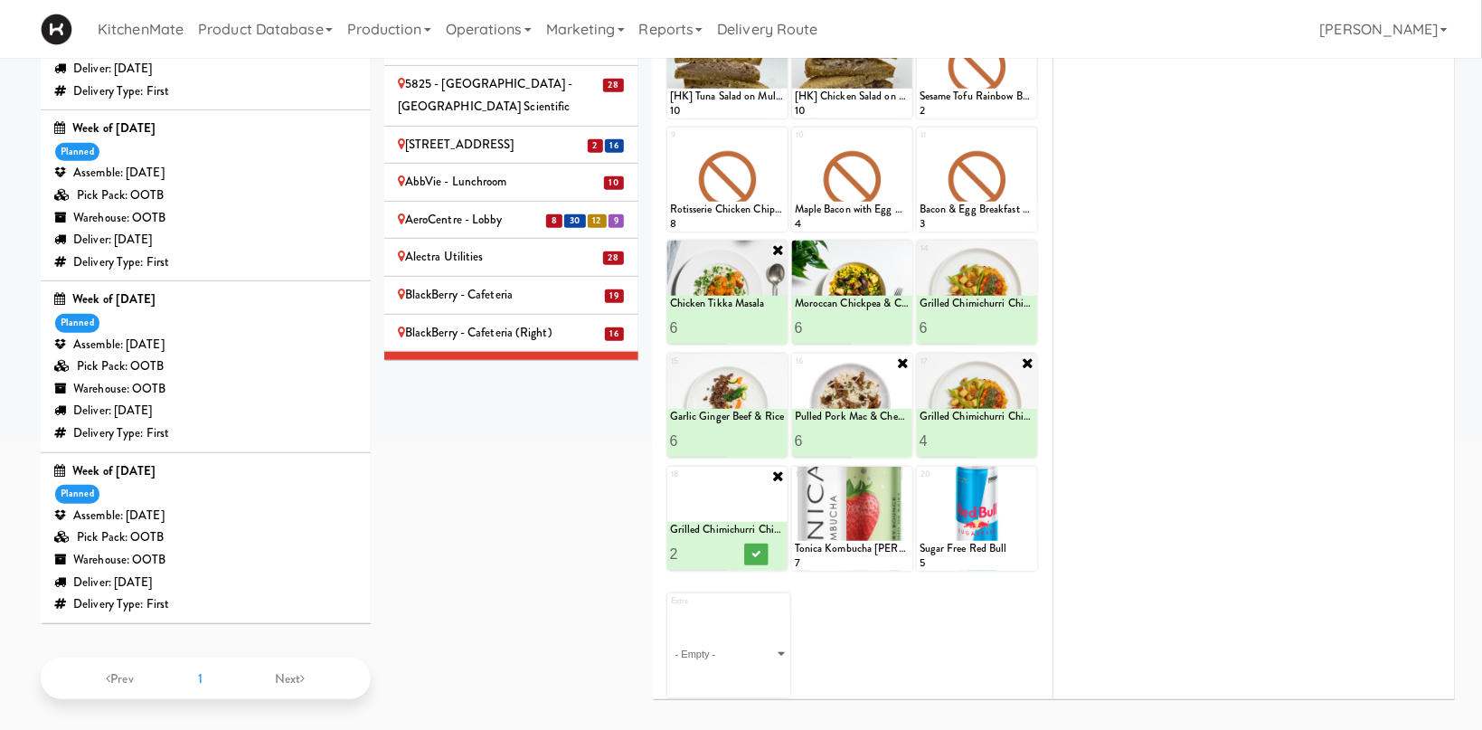
click at [714, 544] on input "2" at bounding box center [699, 553] width 58 height 33
click at [714, 544] on input "3" at bounding box center [699, 553] width 58 height 33
click at [714, 544] on input "4" at bounding box center [699, 553] width 58 height 33
click at [714, 544] on input "5" at bounding box center [699, 553] width 58 height 33
type input "4"
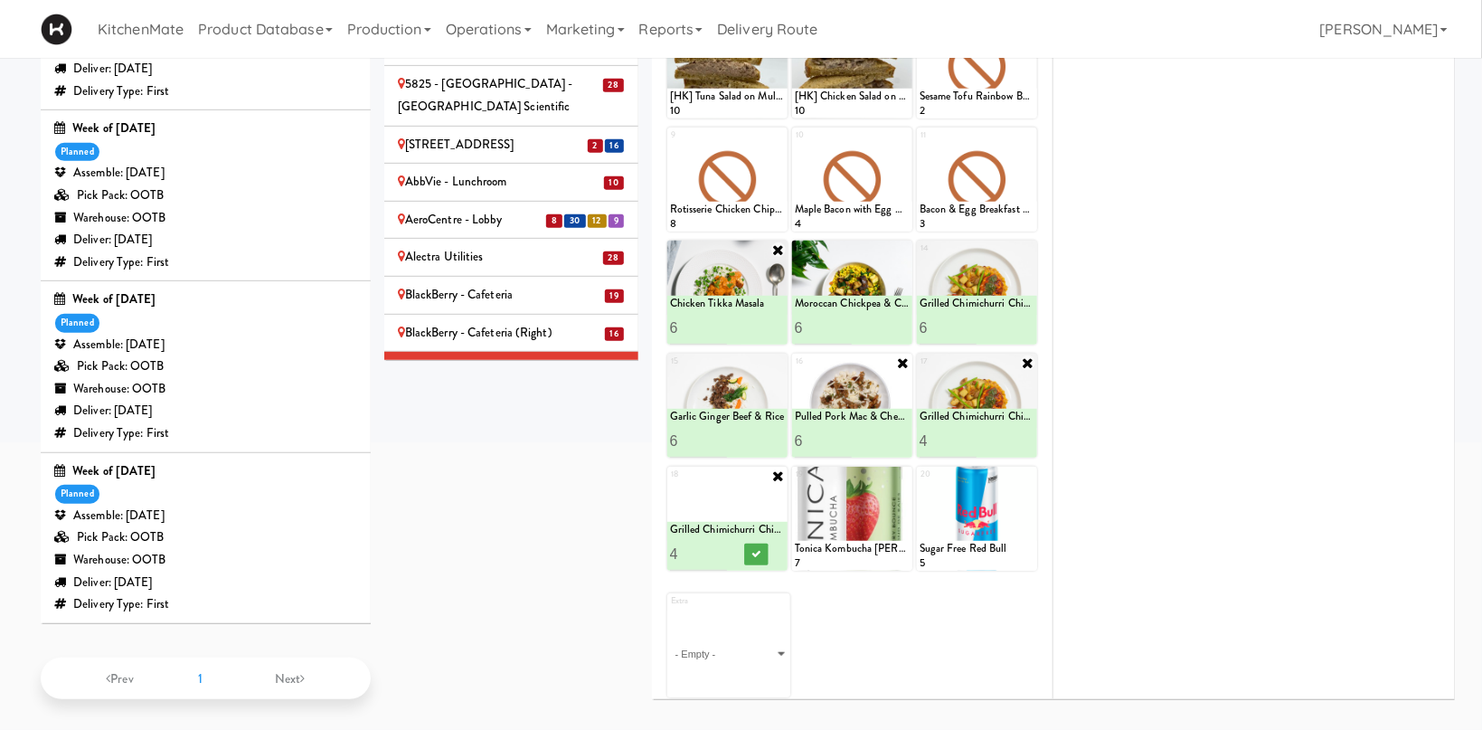
click at [717, 556] on input "4" at bounding box center [699, 553] width 58 height 33
click at [770, 474] on div at bounding box center [727, 519] width 120 height 104
click at [779, 474] on icon at bounding box center [778, 475] width 14 height 14
click at [766, 499] on div at bounding box center [727, 519] width 120 height 104
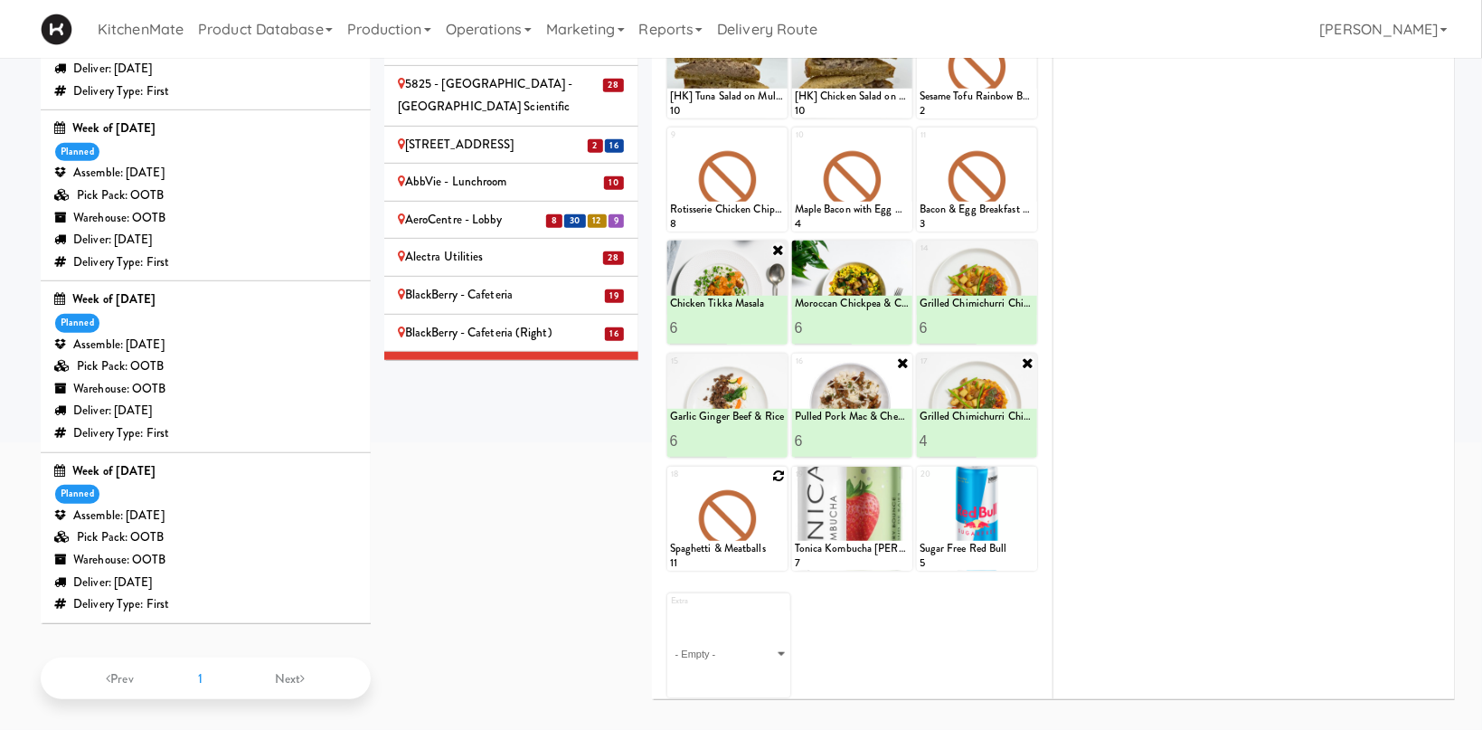
click at [779, 476] on icon at bounding box center [778, 475] width 13 height 13
click at [670, 484] on select "- Empty - Activia Probiotic Peach Mango Smoothie Chocolate Milk Tetra Pack Coca…" at bounding box center [727, 527] width 115 height 87
click option "Pulled Pork Mac & Cheese" at bounding box center [0, 0] width 0 height 0
click at [715, 547] on input "2" at bounding box center [699, 553] width 58 height 33
click at [715, 547] on input "3" at bounding box center [699, 553] width 58 height 33
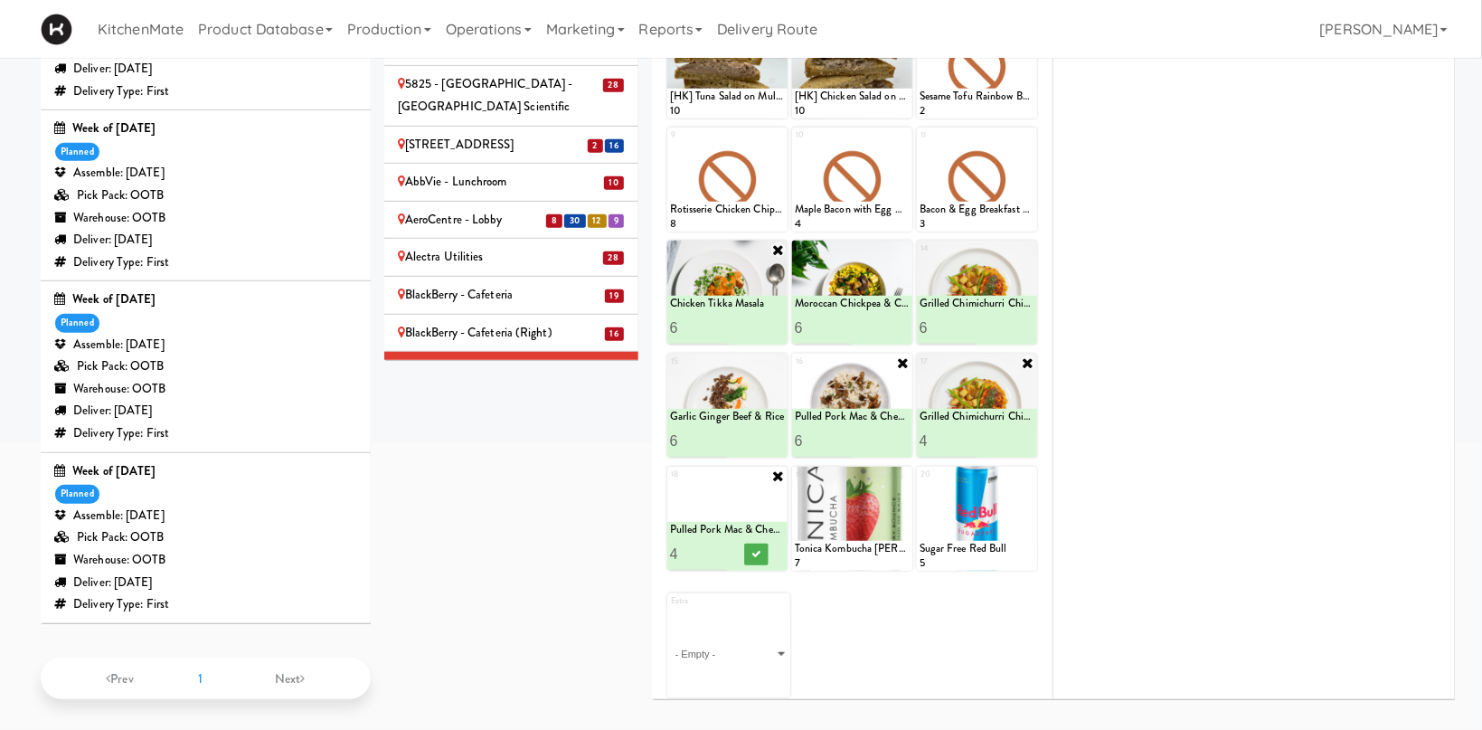
click at [715, 547] on input "4" at bounding box center [699, 553] width 58 height 33
click at [715, 547] on input "5" at bounding box center [699, 553] width 58 height 33
type input "6"
click at [717, 547] on input "6" at bounding box center [699, 553] width 58 height 33
click at [750, 553] on button at bounding box center [756, 554] width 24 height 22
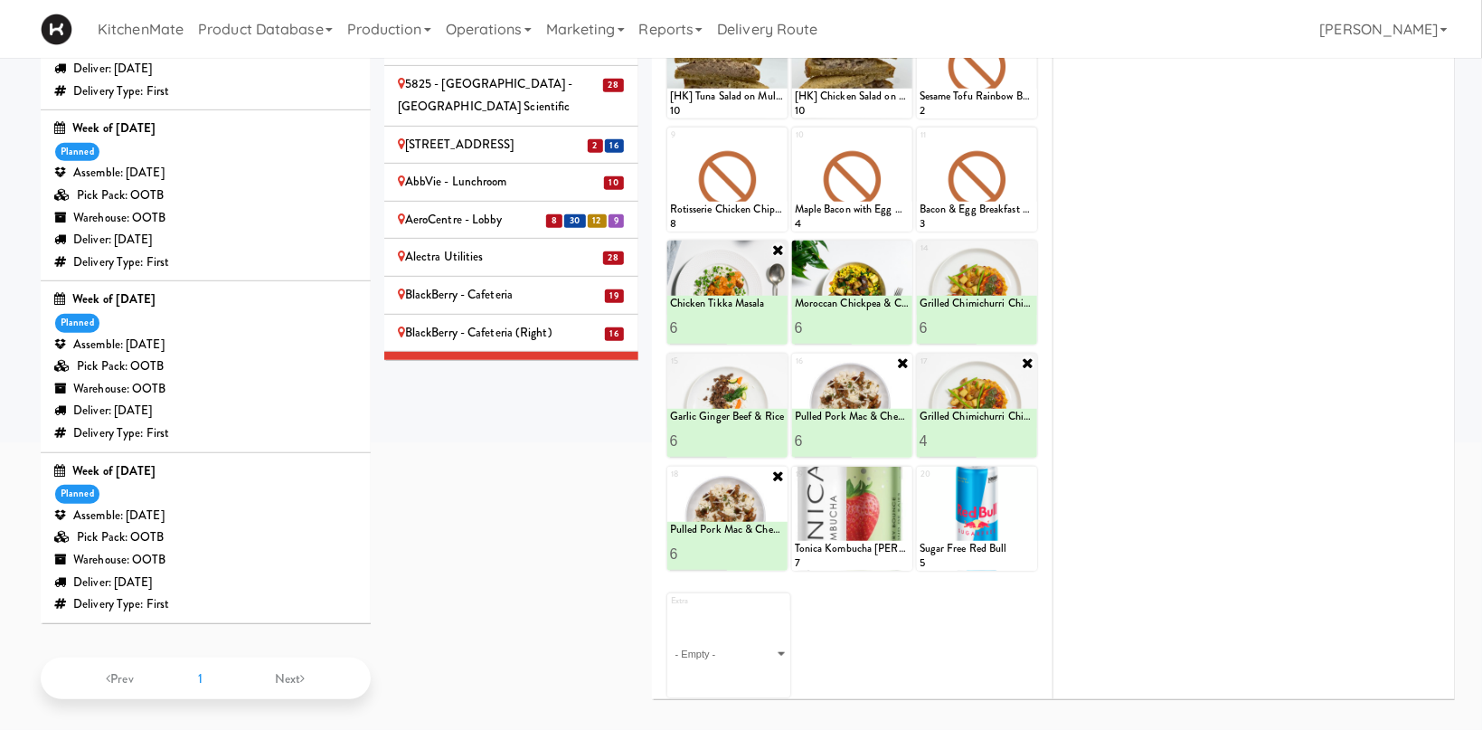
click at [538, 397] on div "Bothwell-Accurate 2" at bounding box center [511, 408] width 227 height 23
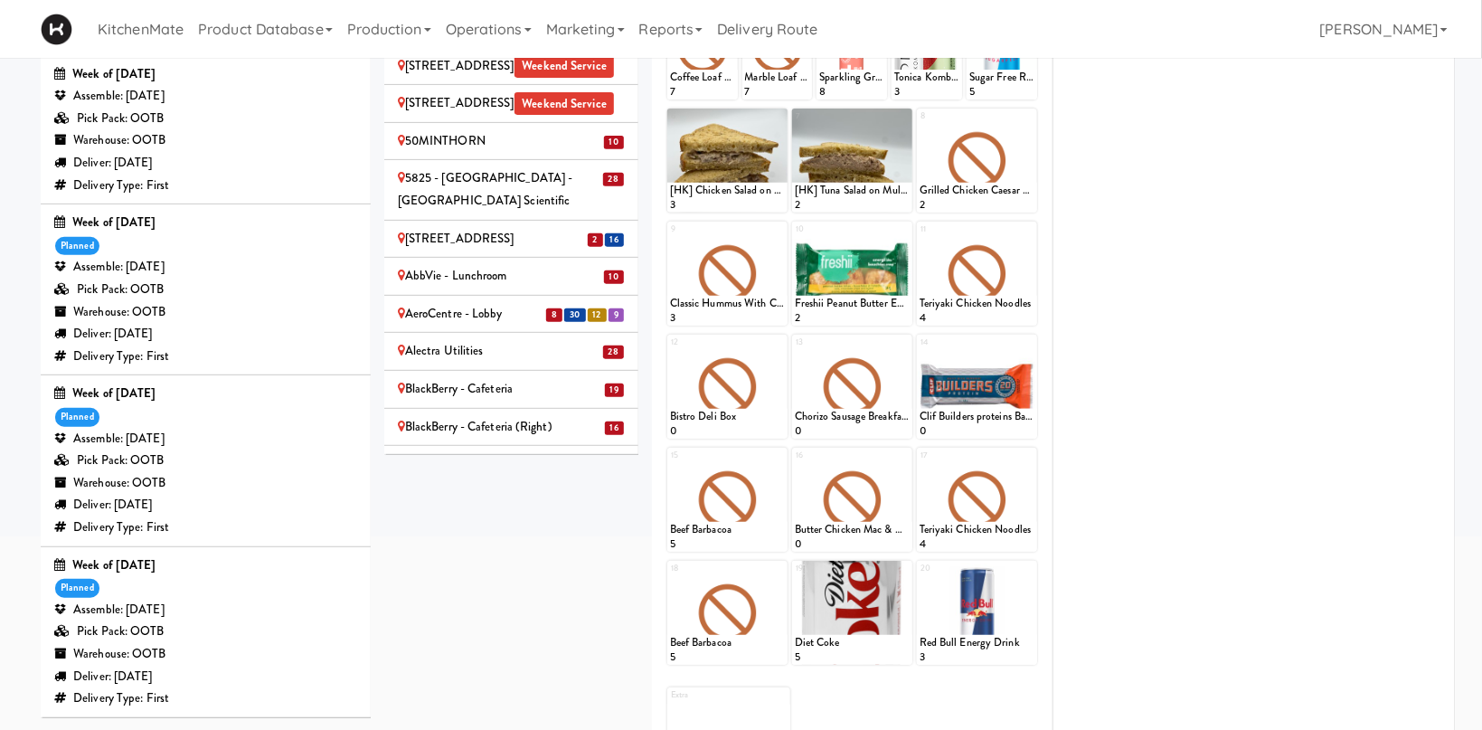
scroll to position [498, 0]
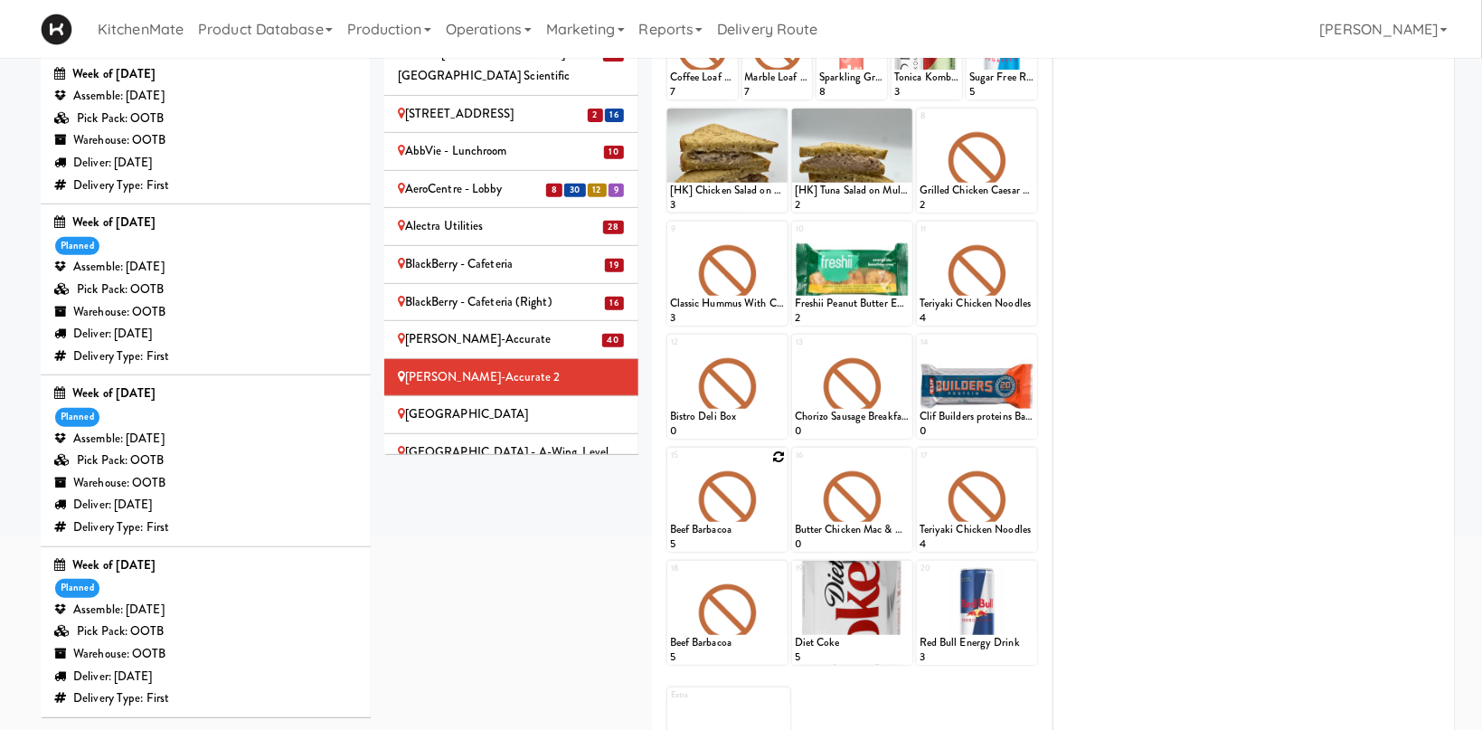
click at [777, 456] on icon at bounding box center [778, 456] width 13 height 13
click at [670, 465] on select "- Empty - Activia Probiotic Peach Mango Smoothie Chocolate Milk Tetra Pack Coca…" at bounding box center [727, 508] width 115 height 87
click option "Chicken Tikka Masala" at bounding box center [0, 0] width 0 height 0
click at [717, 531] on input "2" at bounding box center [699, 534] width 58 height 33
type input "3"
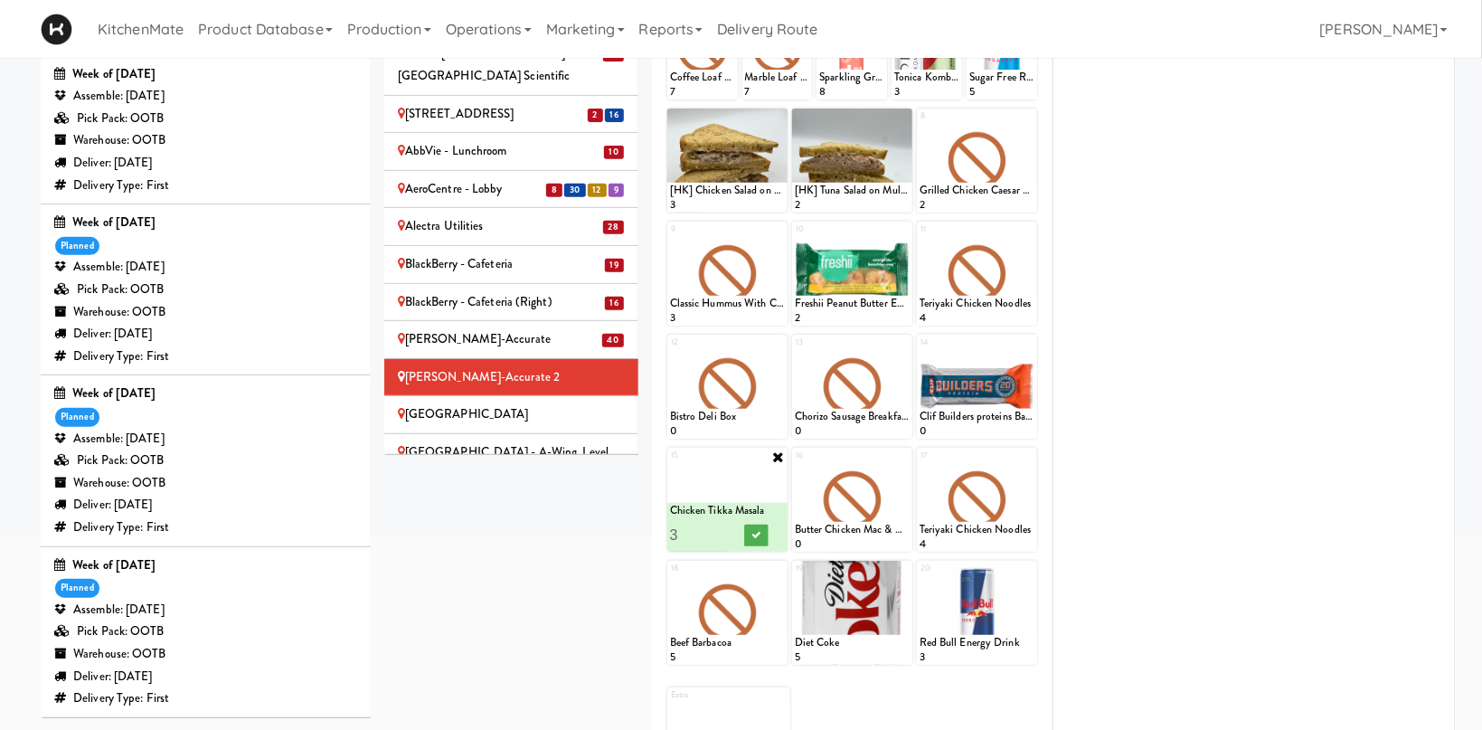
click at [720, 531] on input "3" at bounding box center [699, 534] width 58 height 33
click at [752, 531] on icon at bounding box center [755, 535] width 9 height 10
click at [906, 459] on icon at bounding box center [903, 456] width 13 height 13
click at [795, 465] on select "- Empty - Activia Probiotic Peach Mango Smoothie Chocolate Milk Tetra Pack Coca…" at bounding box center [852, 508] width 115 height 87
click option "Moroccan Chickpea & Couscous Bowl" at bounding box center [0, 0] width 0 height 0
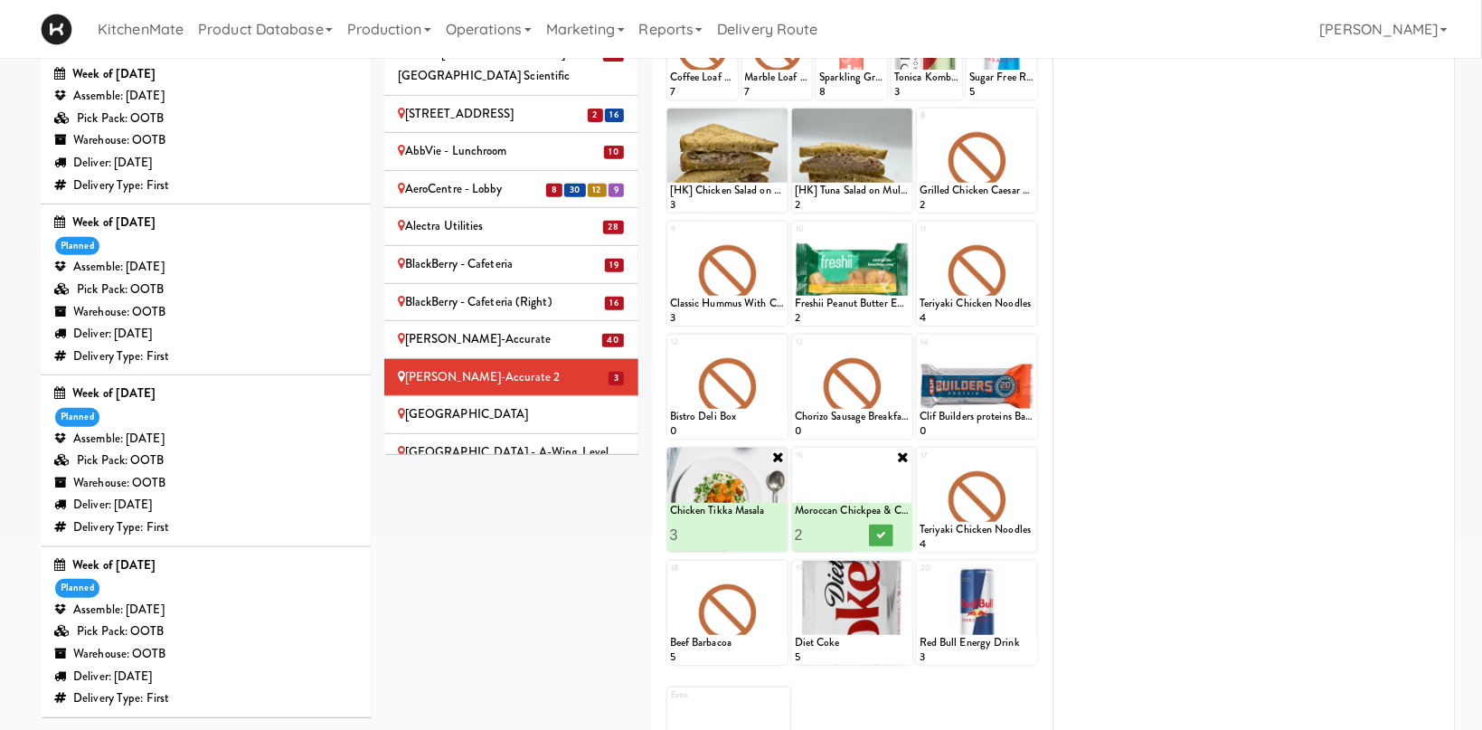
click at [846, 530] on input "2" at bounding box center [824, 534] width 58 height 33
click at [846, 530] on input "3" at bounding box center [824, 534] width 58 height 33
click at [845, 530] on input "4" at bounding box center [824, 534] width 58 height 33
type input "5"
click at [847, 529] on input "5" at bounding box center [824, 534] width 58 height 33
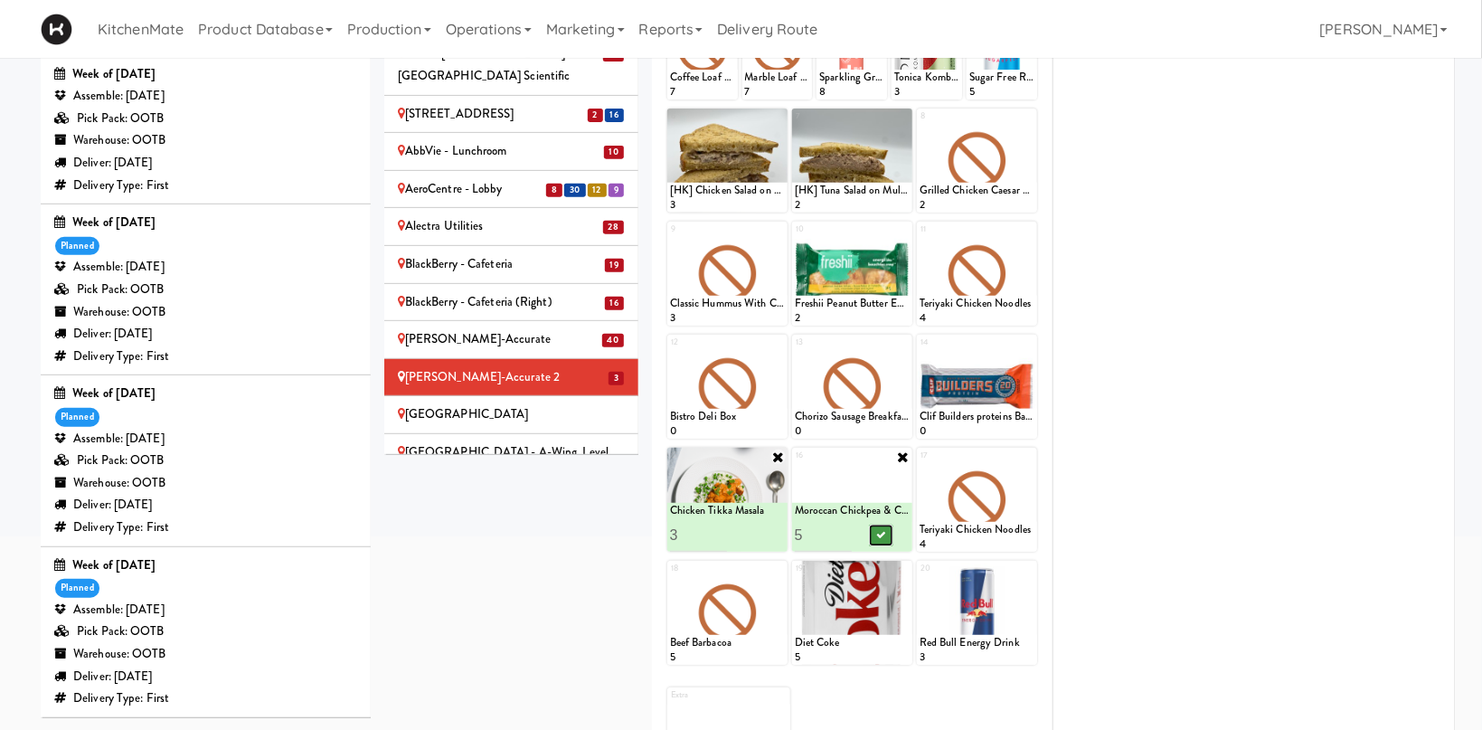
click at [880, 533] on icon at bounding box center [880, 535] width 9 height 10
click at [1022, 453] on div at bounding box center [977, 500] width 120 height 104
click at [1024, 452] on icon at bounding box center [1028, 456] width 13 height 13
drag, startPoint x: 1024, startPoint y: 452, endPoint x: 1037, endPoint y: 456, distance: 14.0
click at [1011, 488] on select "- Empty - Activia Probiotic Peach Mango Smoothie Chocolate Milk Tetra Pack Coca…" at bounding box center [977, 508] width 115 height 87
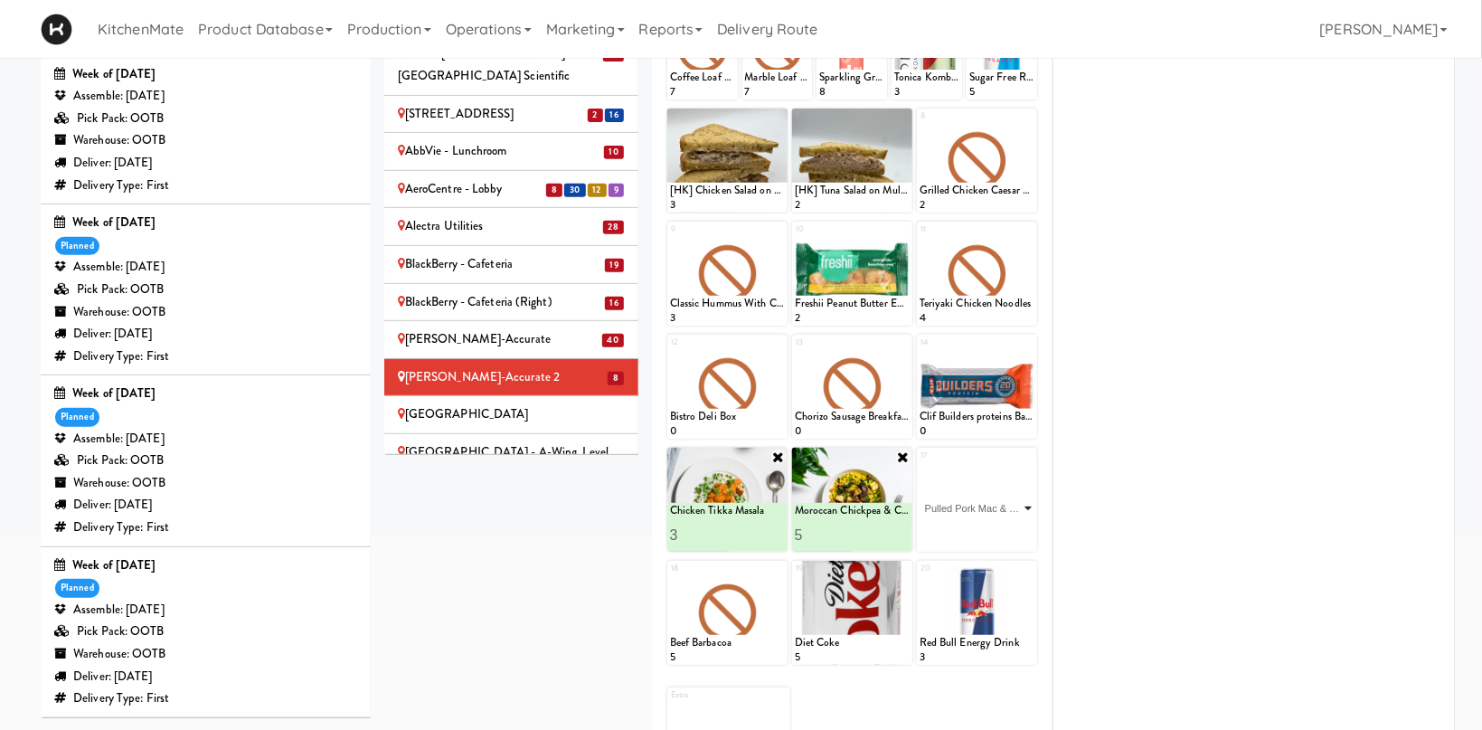
click option "Pulled Pork Mac & Cheese" at bounding box center [0, 0] width 0 height 0
click at [968, 529] on input "2" at bounding box center [949, 534] width 58 height 33
click at [968, 529] on input "4" at bounding box center [949, 534] width 58 height 33
click at [970, 539] on input "3" at bounding box center [949, 534] width 58 height 33
type input "4"
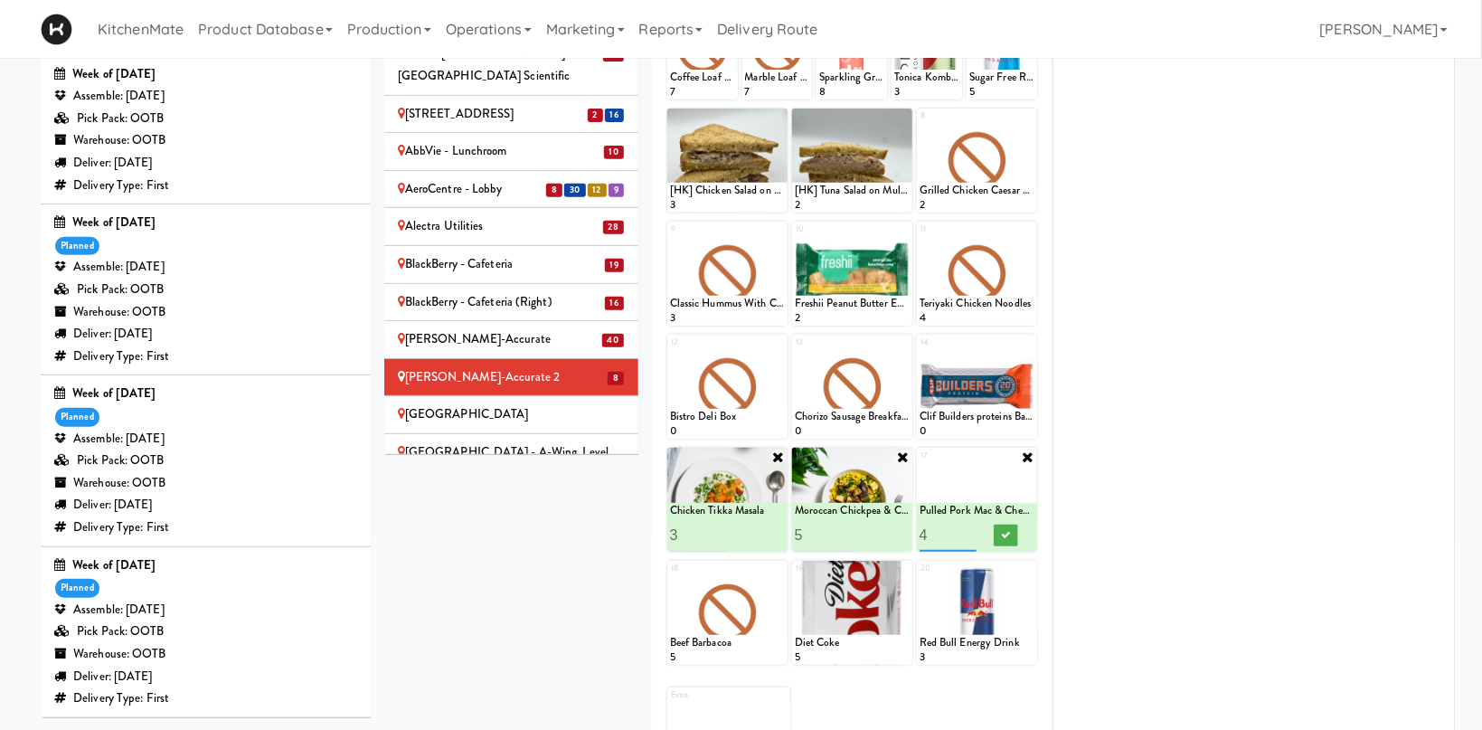
click at [974, 533] on input "4" at bounding box center [949, 534] width 58 height 33
click at [1005, 533] on icon at bounding box center [1005, 535] width 9 height 10
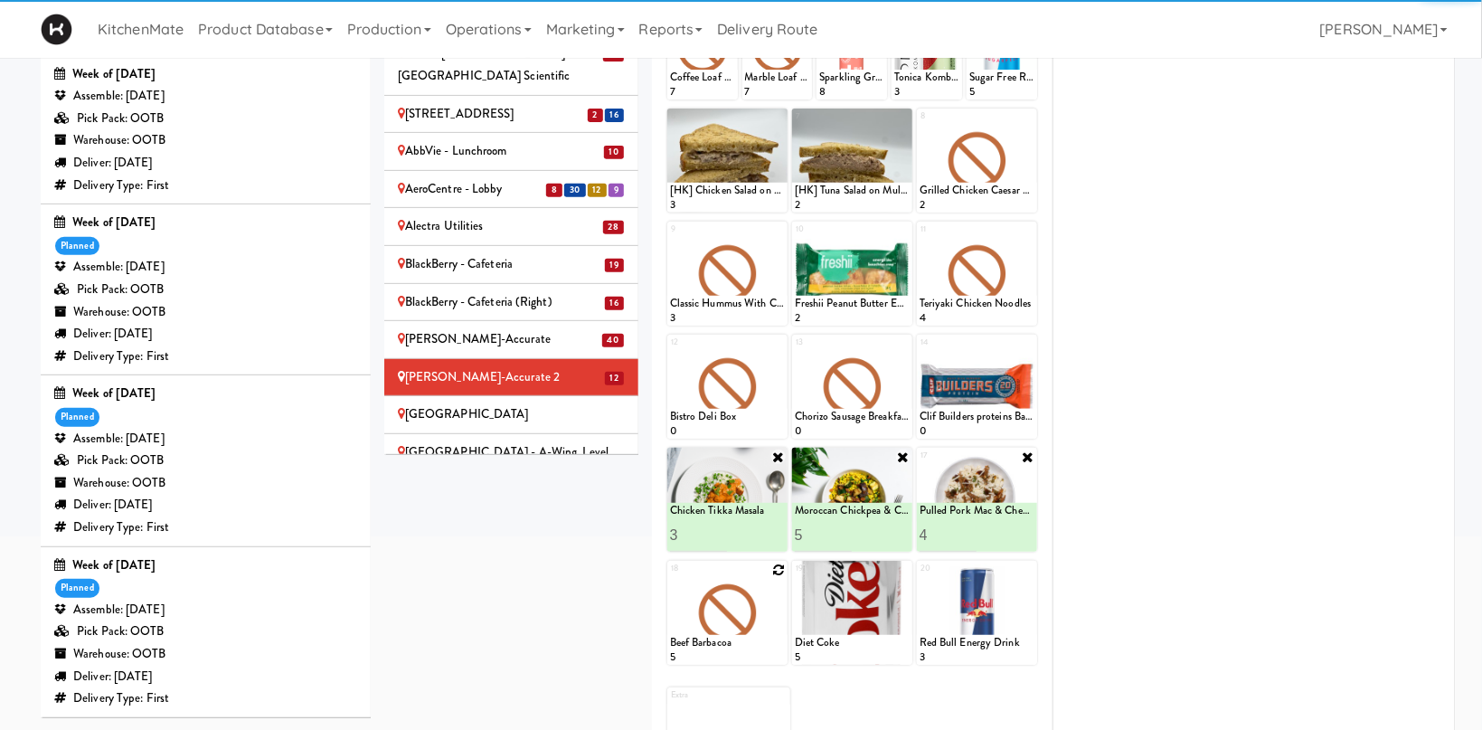
click at [772, 571] on div at bounding box center [727, 613] width 120 height 104
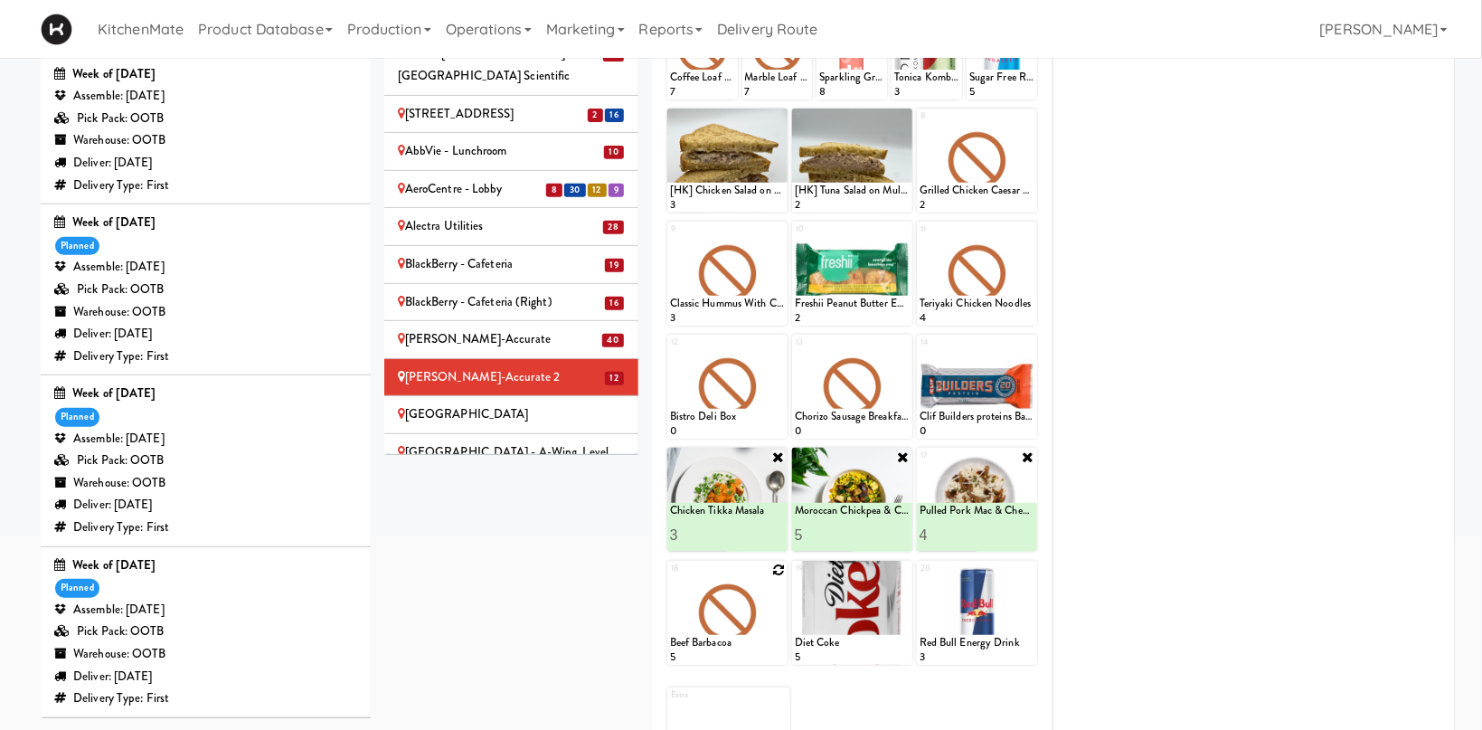
drag, startPoint x: 784, startPoint y: 566, endPoint x: 778, endPoint y: 573, distance: 9.6
click at [785, 566] on div at bounding box center [727, 613] width 120 height 104
click at [777, 571] on icon at bounding box center [778, 569] width 13 height 13
click at [670, 578] on select "- Empty - Activia Probiotic Peach Mango Smoothie Chocolate Milk Tetra Pack Coca…" at bounding box center [727, 621] width 115 height 87
click option "Grilled Chimichurri Chicken" at bounding box center [0, 0] width 0 height 0
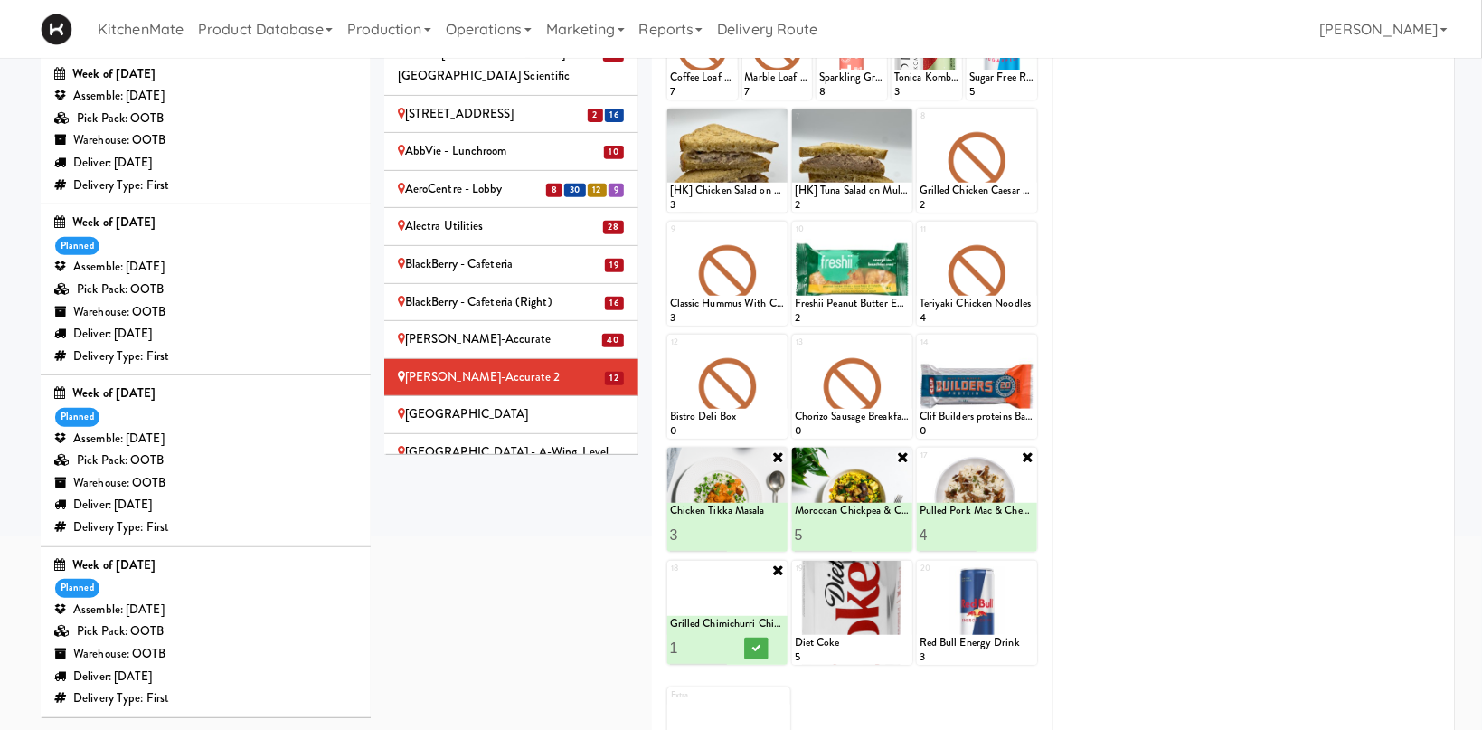
click at [718, 642] on input "1" at bounding box center [699, 647] width 58 height 33
click at [715, 646] on input "2" at bounding box center [699, 647] width 58 height 33
type input "3"
click at [718, 646] on input "3" at bounding box center [699, 647] width 58 height 33
drag, startPoint x: 750, startPoint y: 647, endPoint x: 760, endPoint y: 620, distance: 29.2
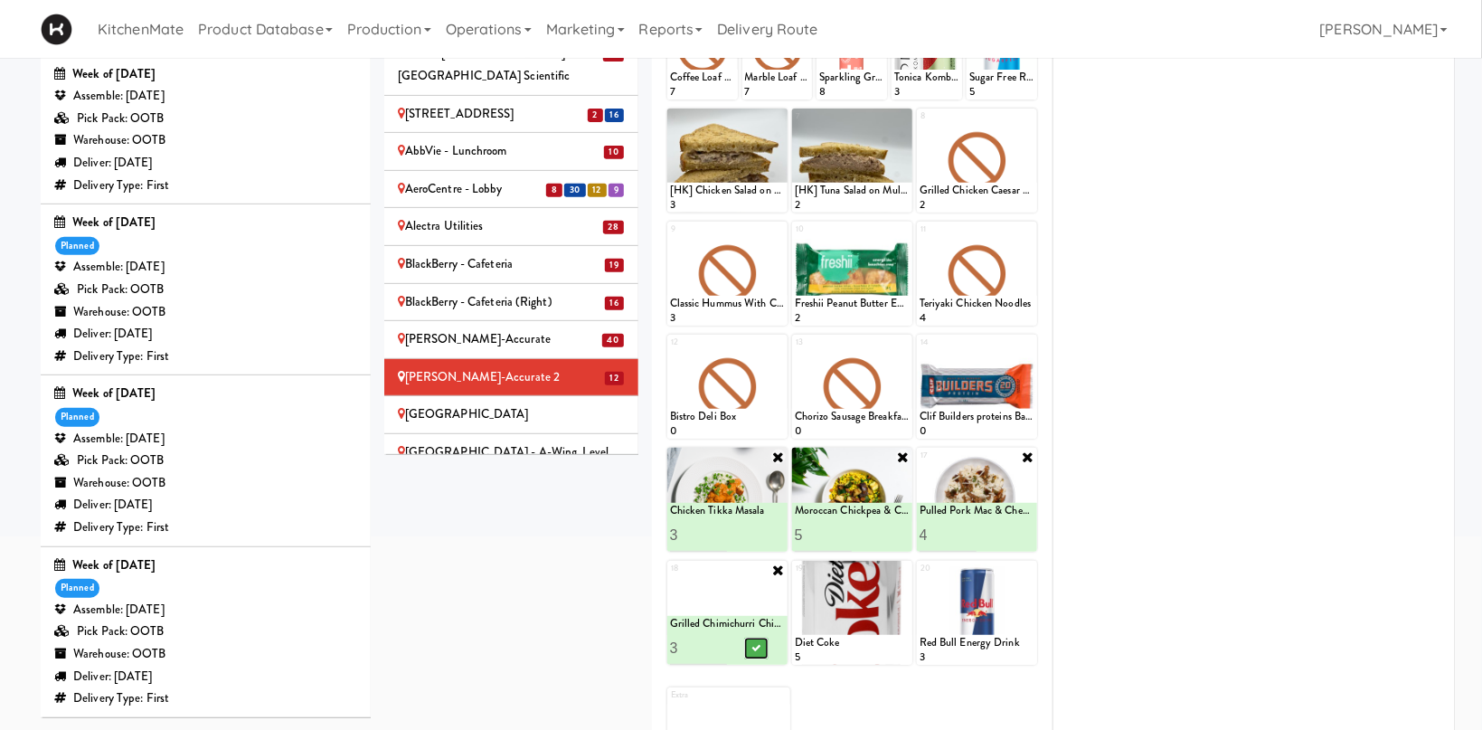
click at [750, 647] on button at bounding box center [756, 648] width 24 height 22
click at [906, 344] on icon at bounding box center [903, 343] width 13 height 13
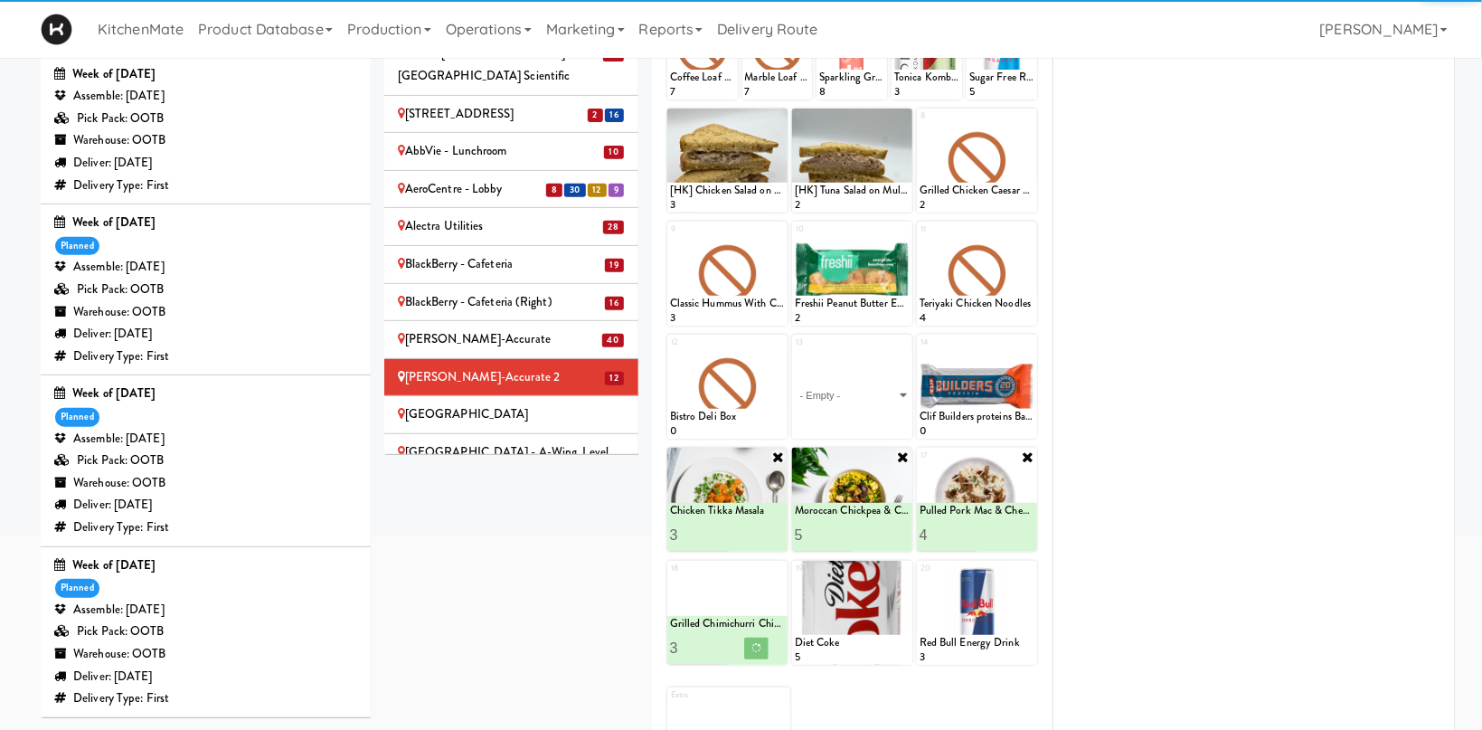
click at [795, 352] on select "- Empty - Activia Probiotic Peach Mango Smoothie Chocolate Milk Tetra Pack Coca…" at bounding box center [852, 395] width 115 height 87
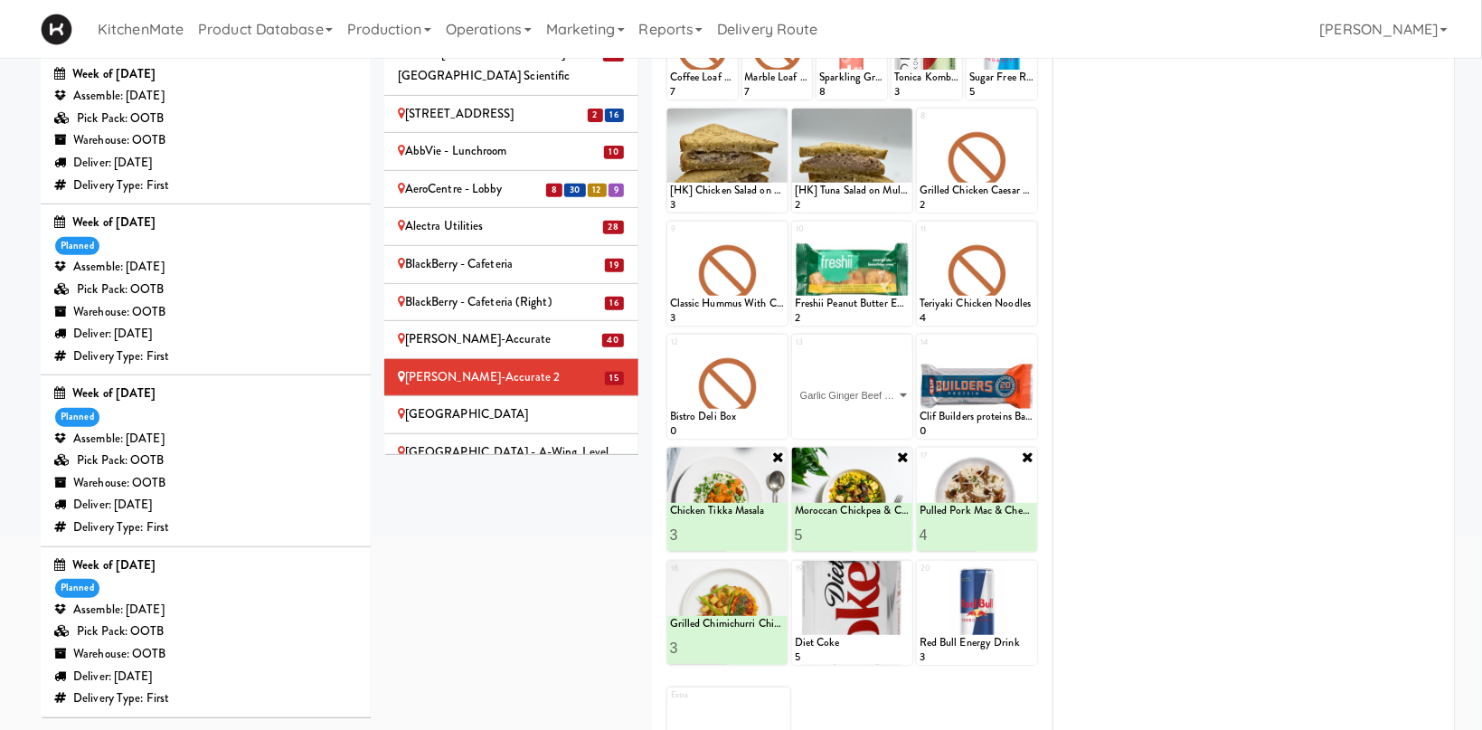
click option "Garlic Ginger Beef & Rice" at bounding box center [0, 0] width 0 height 0
click at [845, 419] on input "2" at bounding box center [824, 421] width 58 height 33
type input "3"
click at [845, 419] on input "3" at bounding box center [824, 421] width 58 height 33
click at [888, 419] on button at bounding box center [881, 422] width 24 height 22
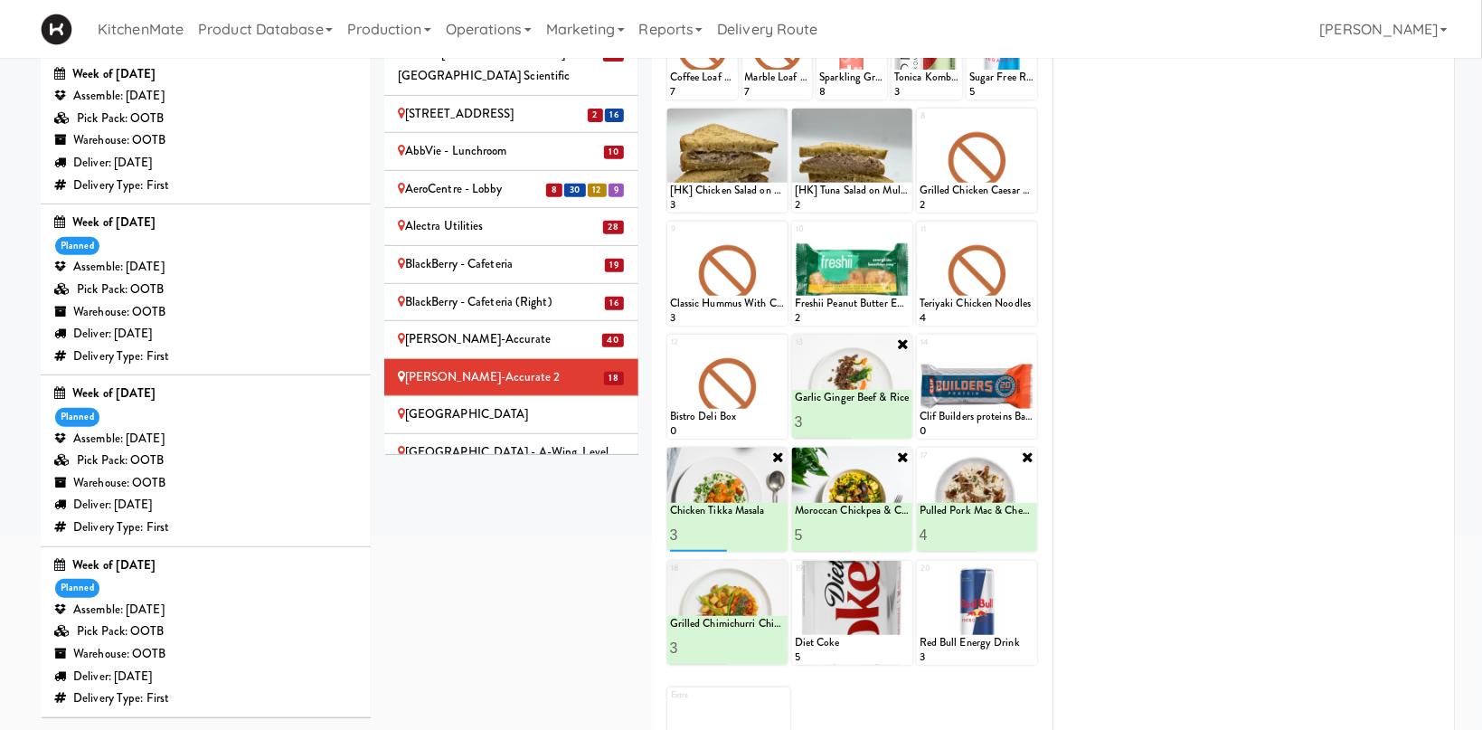
click at [720, 525] on input "3" at bounding box center [699, 534] width 58 height 33
type input "4"
click at [721, 528] on input "4" at bounding box center [699, 534] width 58 height 33
click at [750, 530] on button at bounding box center [756, 535] width 24 height 22
type input "4"
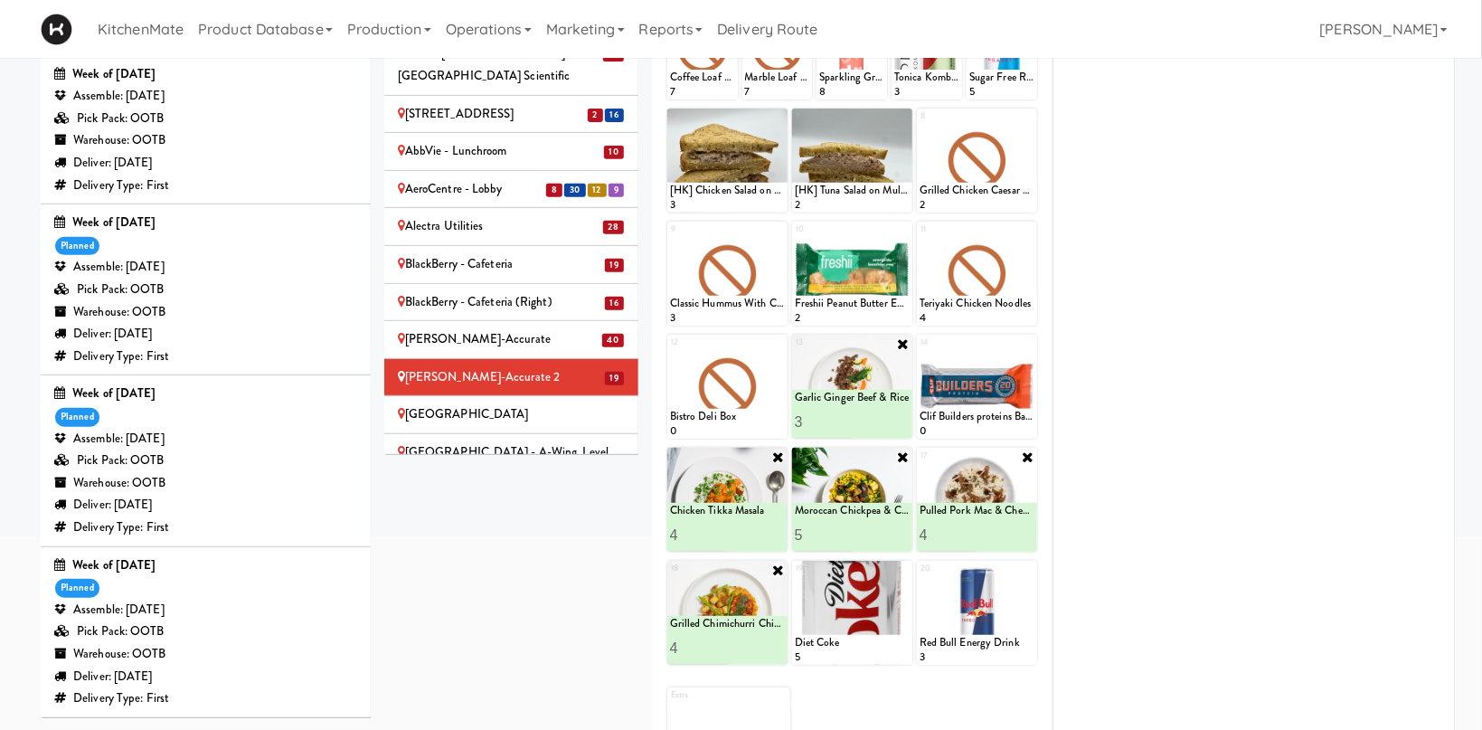
click at [718, 646] on input "4" at bounding box center [699, 647] width 58 height 33
click at [750, 648] on button at bounding box center [756, 648] width 24 height 22
click at [583, 403] on div "[GEOGRAPHIC_DATA]" at bounding box center [511, 414] width 227 height 23
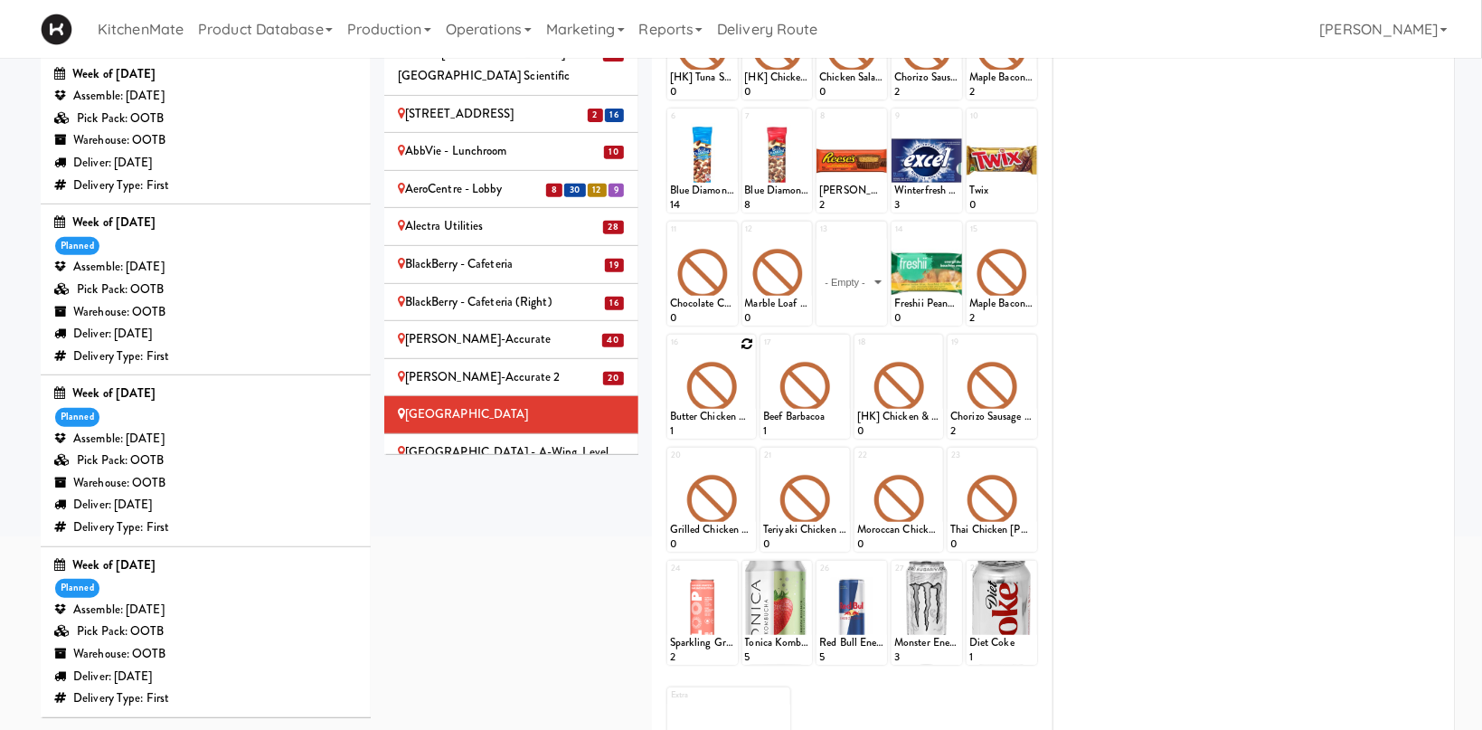
click at [748, 336] on div at bounding box center [712, 387] width 90 height 104
click at [746, 450] on icon at bounding box center [747, 456] width 13 height 13
click at [670, 465] on select "- Empty - Activia Probiotic Peach Mango Smoothie Chocolate Milk Tetra Pack Coca…" at bounding box center [712, 508] width 84 height 87
click option "Chicken Tikka Masala" at bounding box center [0, 0] width 0 height 0
type input "2"
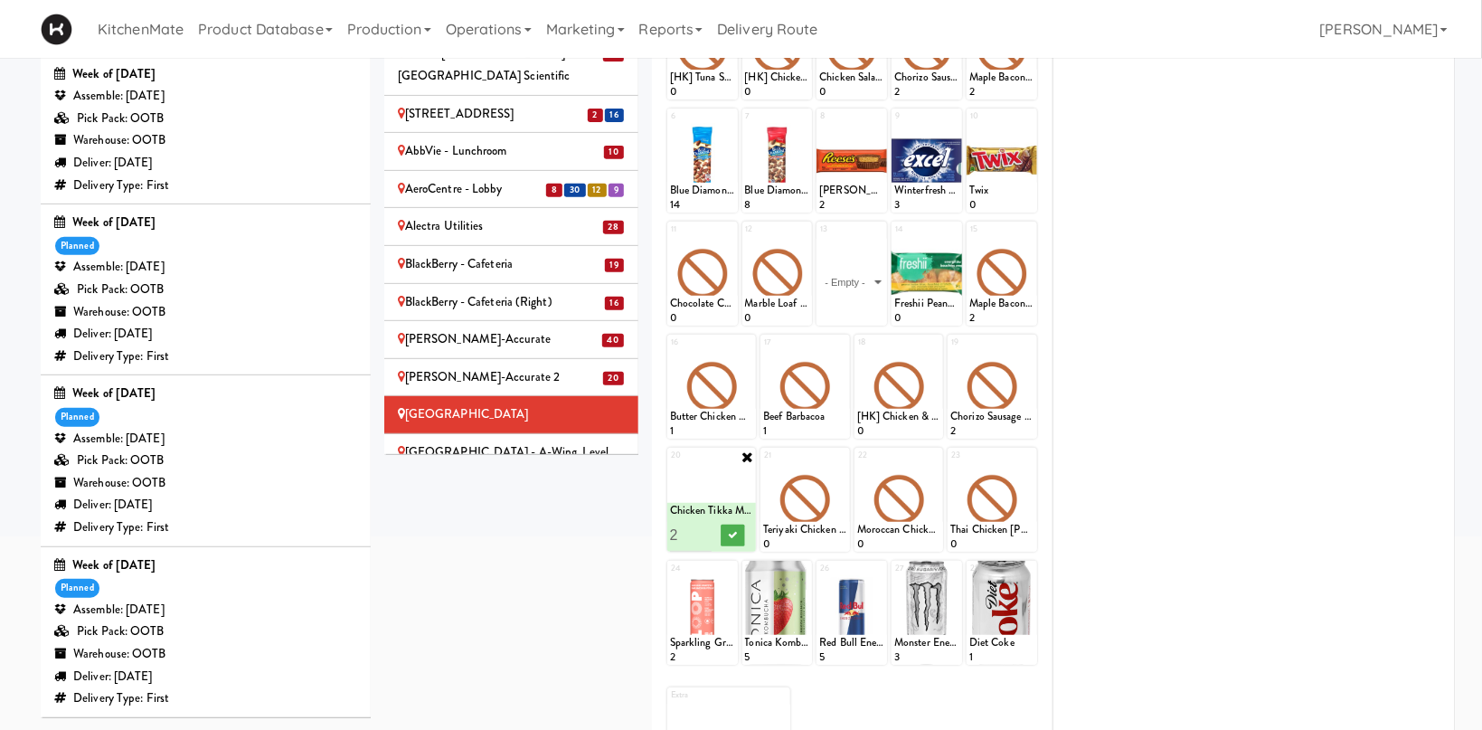
drag, startPoint x: 705, startPoint y: 531, endPoint x: 718, endPoint y: 531, distance: 12.7
click at [704, 531] on input "2" at bounding box center [691, 534] width 42 height 33
click at [730, 531] on icon at bounding box center [732, 535] width 9 height 10
click at [841, 457] on icon at bounding box center [841, 456] width 13 height 13
click at [763, 465] on select "- Empty - Activia Probiotic Peach Mango Smoothie Chocolate Milk Tetra Pack Coca…" at bounding box center [805, 508] width 84 height 87
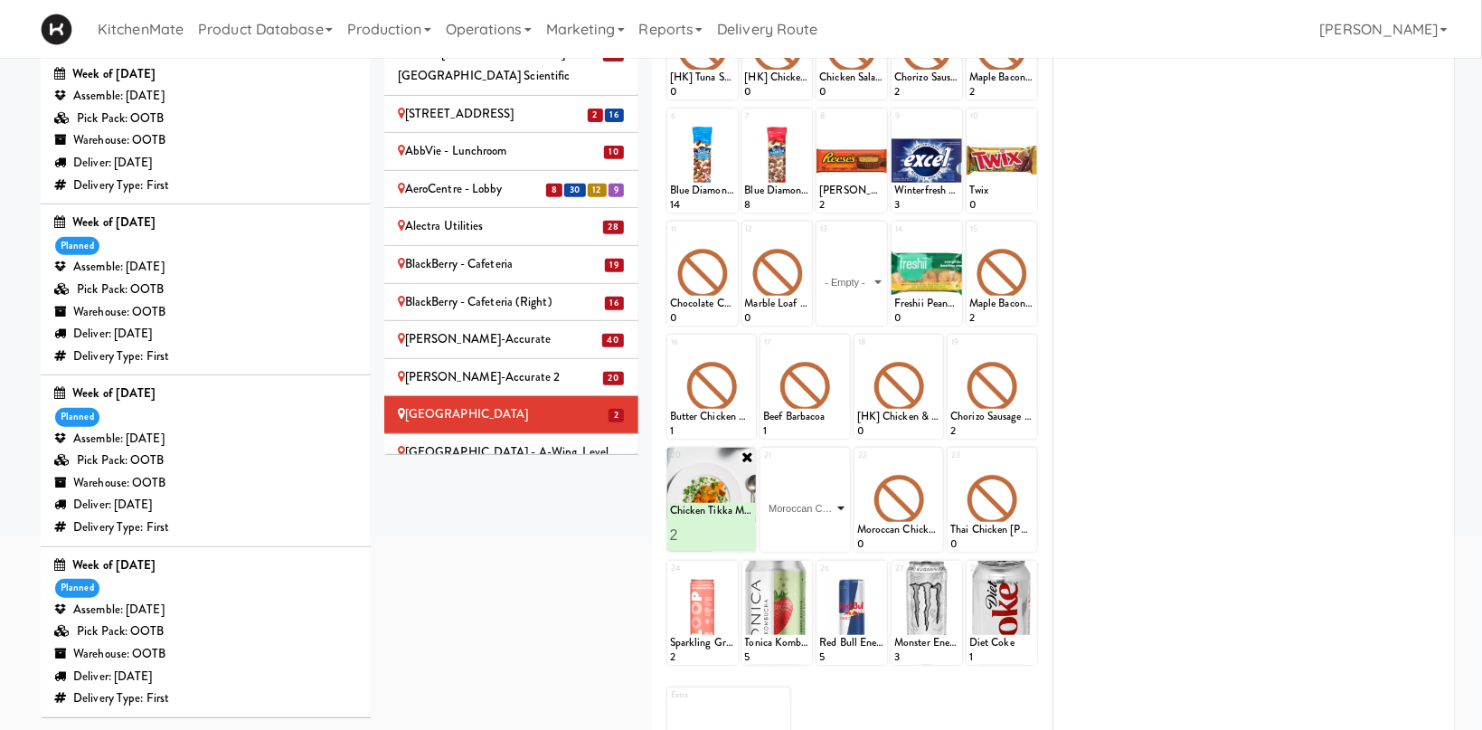
click option "Moroccan Chickpea & Couscous Bowl" at bounding box center [0, 0] width 0 height 0
type input "2"
click at [800, 529] on input "2" at bounding box center [784, 534] width 42 height 33
click at [824, 533] on icon at bounding box center [825, 535] width 9 height 10
click at [931, 458] on icon at bounding box center [934, 456] width 13 height 13
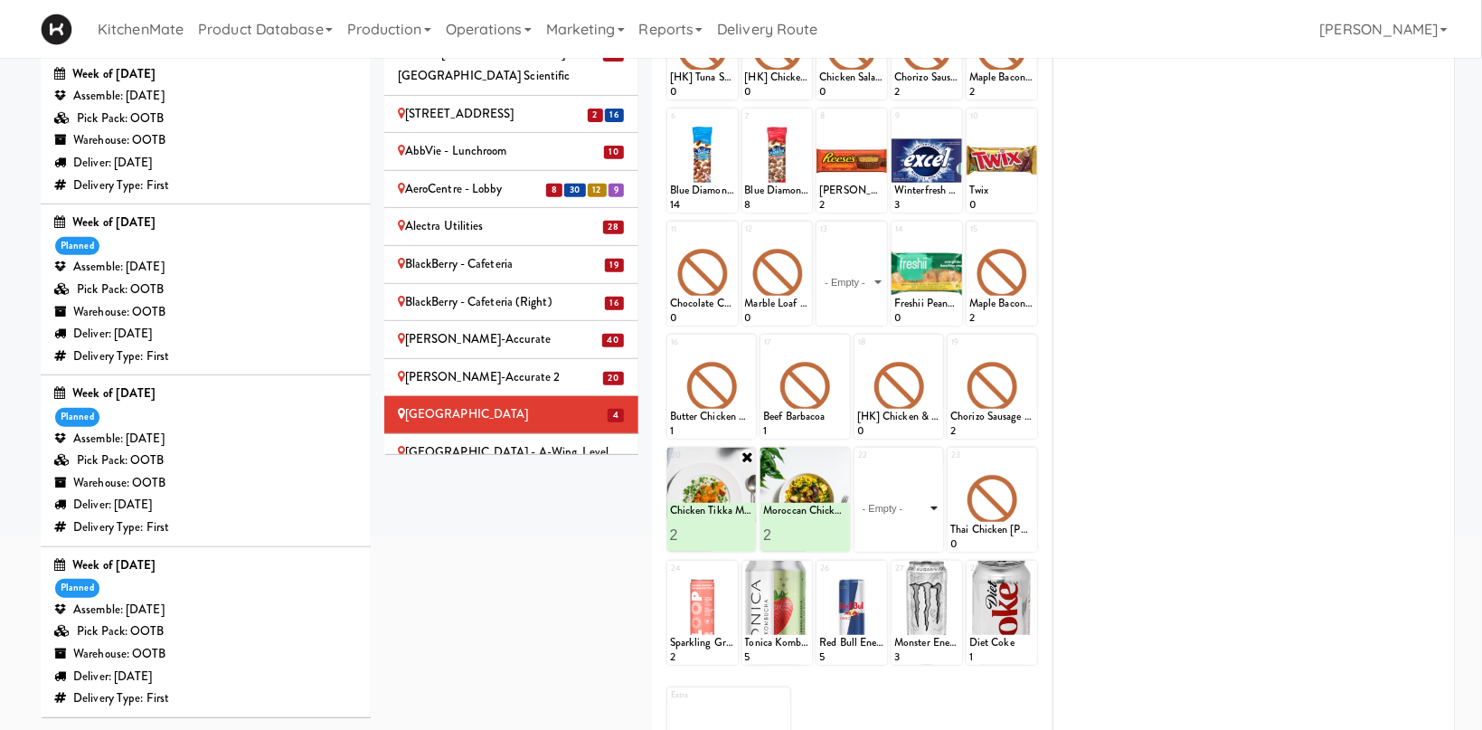
type input "3"
click at [701, 529] on input "3" at bounding box center [691, 534] width 42 height 33
click at [728, 535] on button at bounding box center [733, 535] width 24 height 22
click at [857, 465] on select "- Empty - Activia Probiotic Peach Mango Smoothie Chocolate Milk Tetra Pack Coca…" at bounding box center [899, 508] width 84 height 87
click option "Grilled Chimichurri Chicken" at bounding box center [0, 0] width 0 height 0
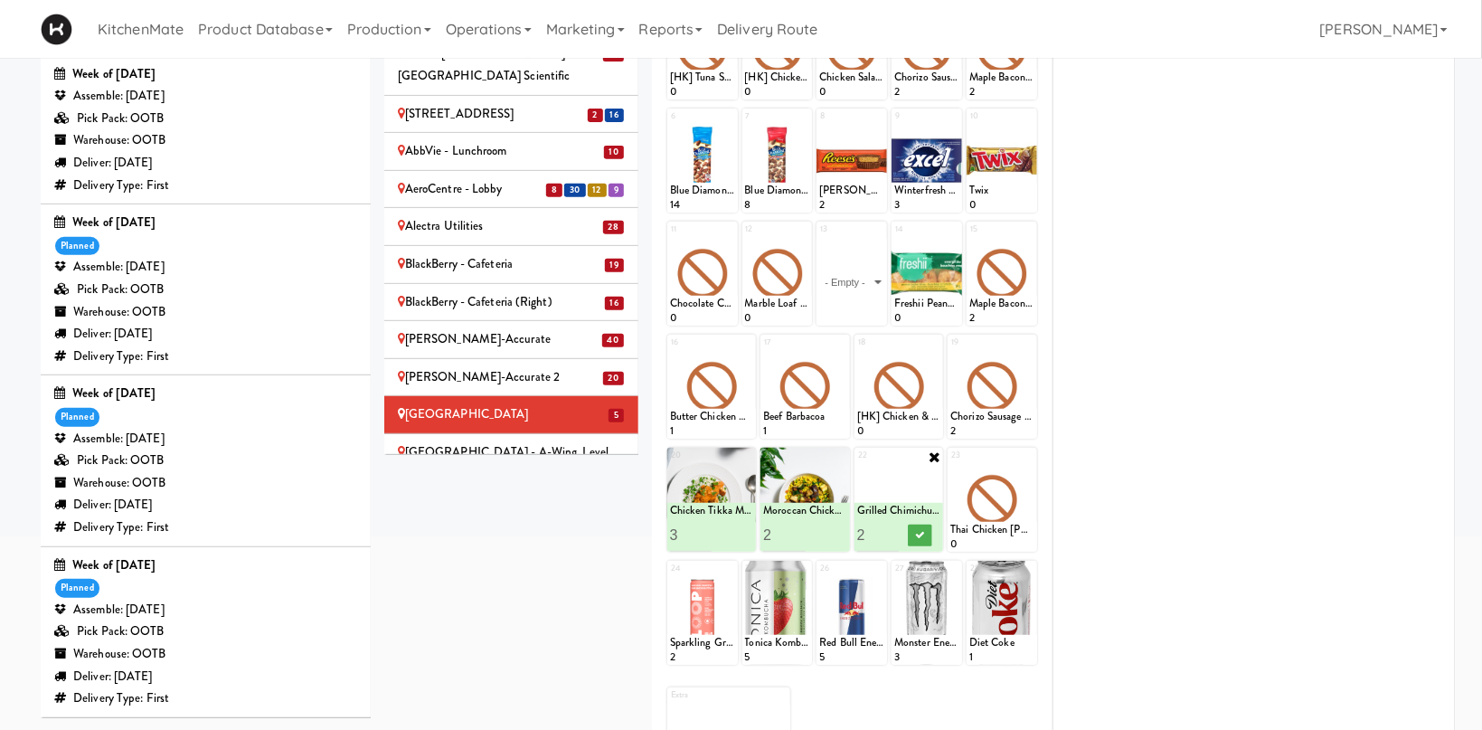
type input "2"
click at [891, 531] on input "2" at bounding box center [878, 534] width 42 height 33
click at [912, 533] on button at bounding box center [920, 535] width 24 height 22
click at [1028, 343] on icon at bounding box center [1028, 343] width 13 height 13
click option "Pulled Pork Mac & Cheese" at bounding box center [0, 0] width 0 height 0
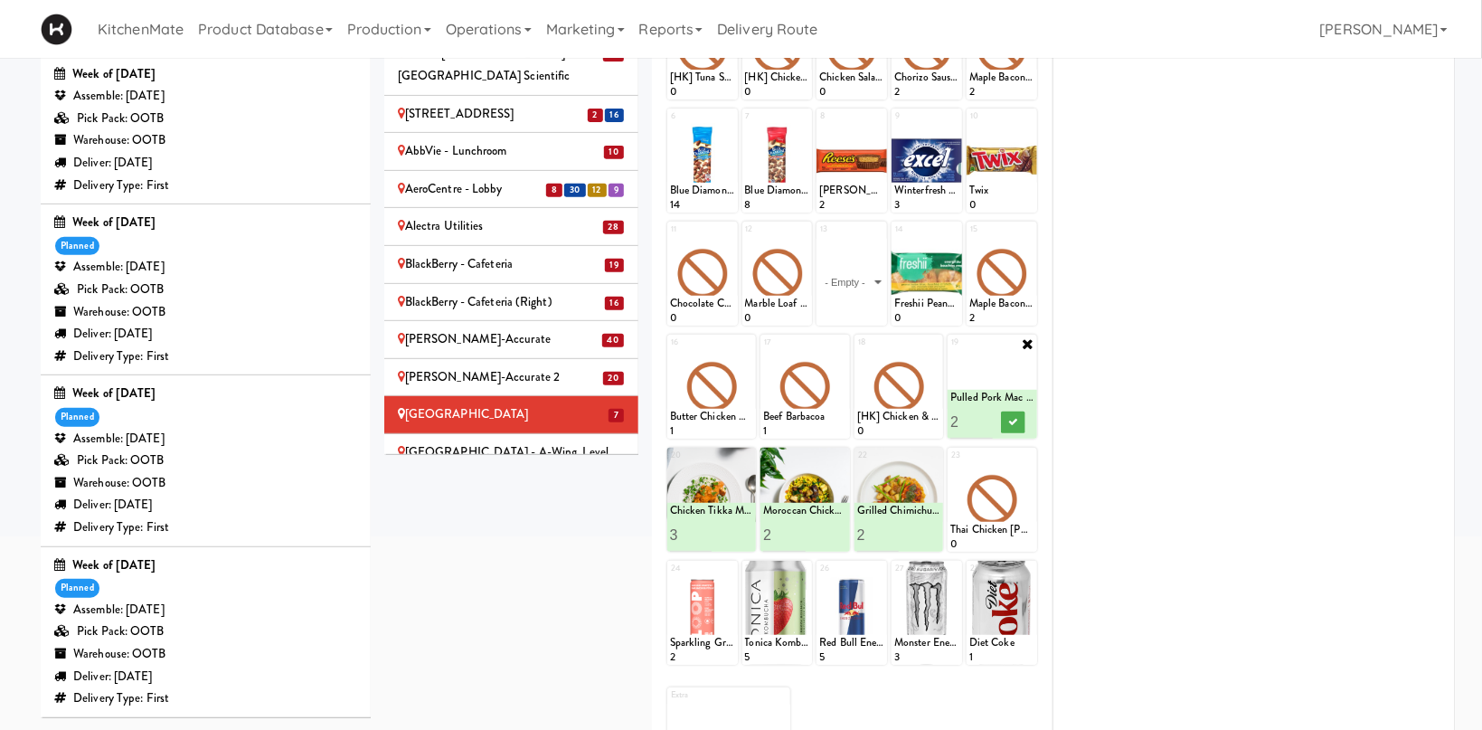
type input "2"
click at [983, 420] on input "2" at bounding box center [971, 421] width 42 height 33
click at [1013, 421] on icon at bounding box center [1013, 422] width 9 height 10
click at [935, 337] on icon at bounding box center [934, 343] width 13 height 13
click at [940, 380] on select "- Empty - Activia Probiotic Peach Mango Smoothie Chocolate Milk Tetra Pack Coca…" at bounding box center [899, 395] width 84 height 87
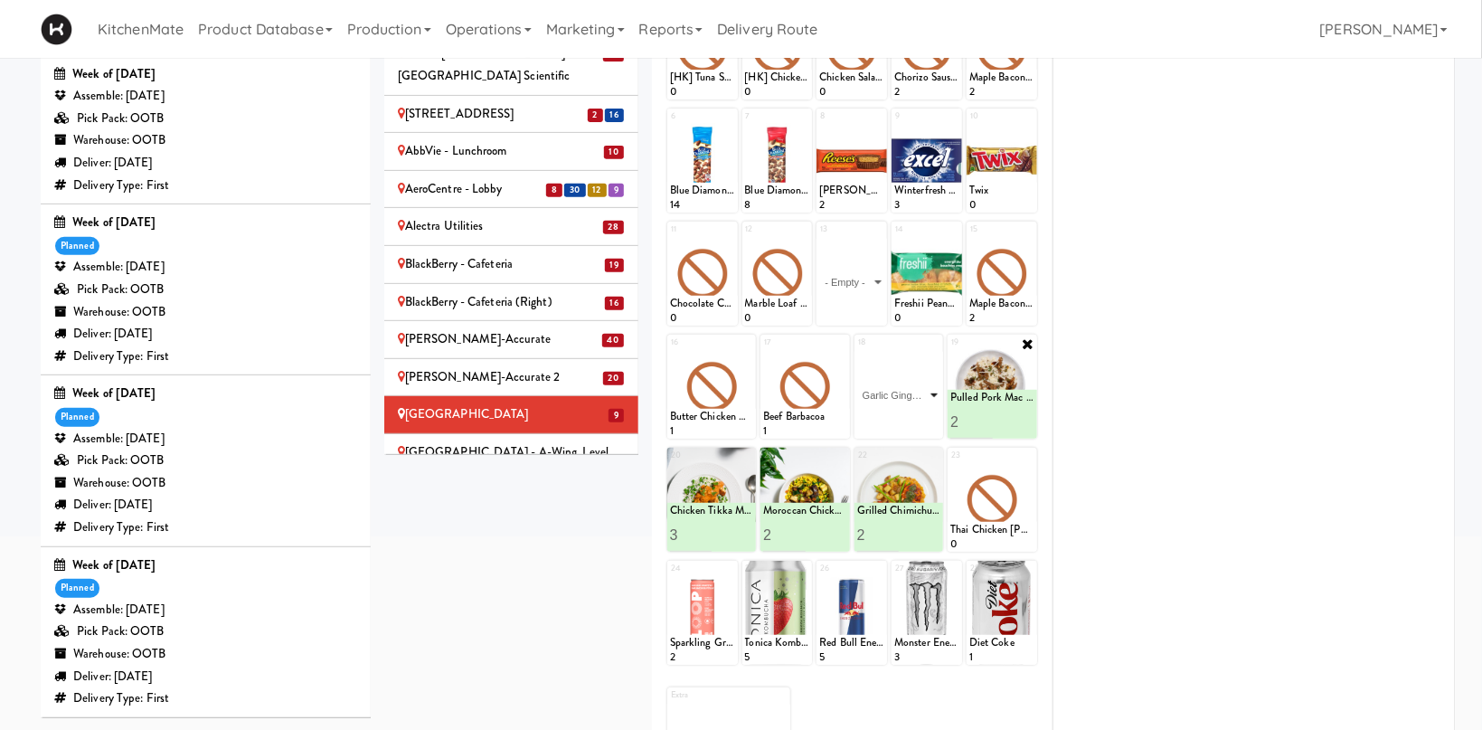
click option "Garlic Ginger Beef & Rice" at bounding box center [0, 0] width 0 height 0
type input "2"
drag, startPoint x: 893, startPoint y: 416, endPoint x: 914, endPoint y: 415, distance: 20.8
click at [895, 416] on input "2" at bounding box center [878, 421] width 42 height 33
click at [917, 415] on button at bounding box center [920, 422] width 24 height 22
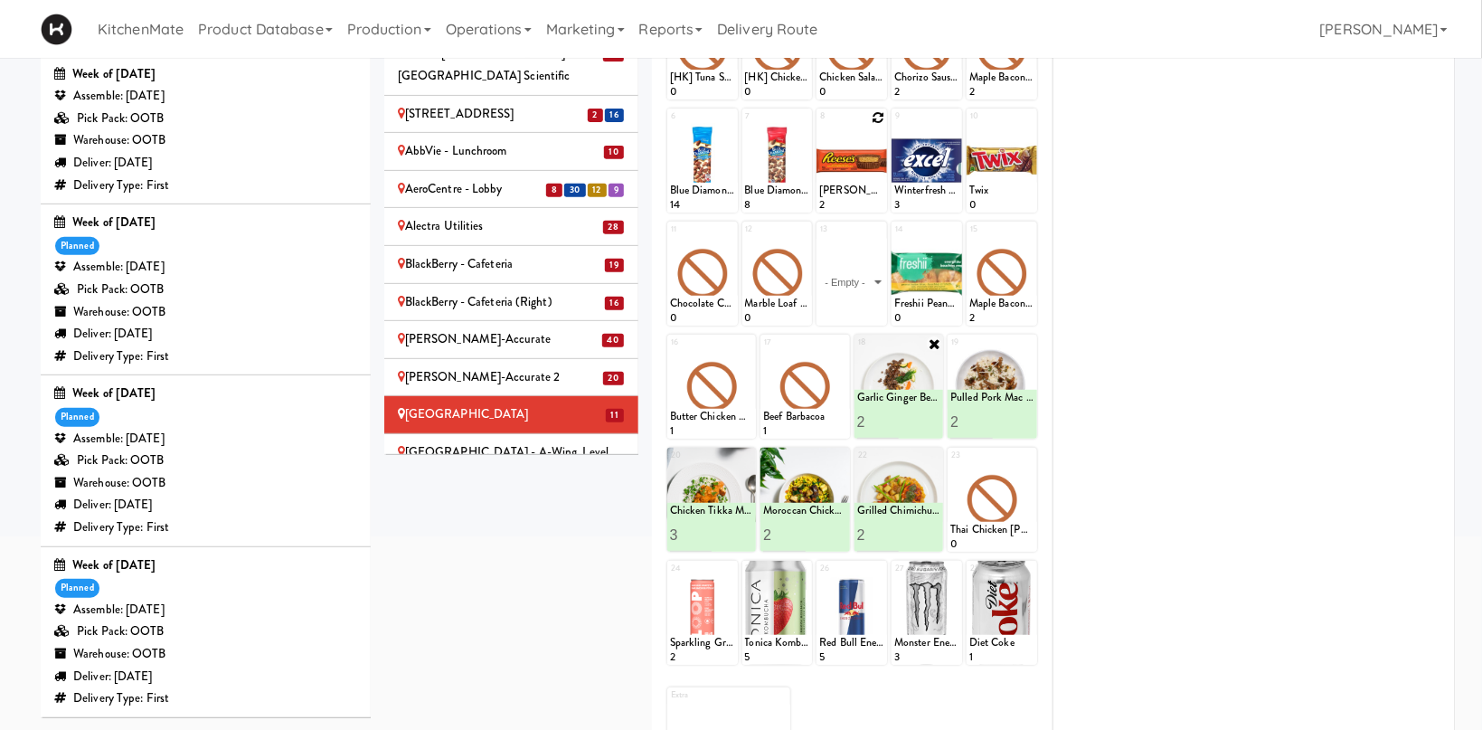
scroll to position [347, 0]
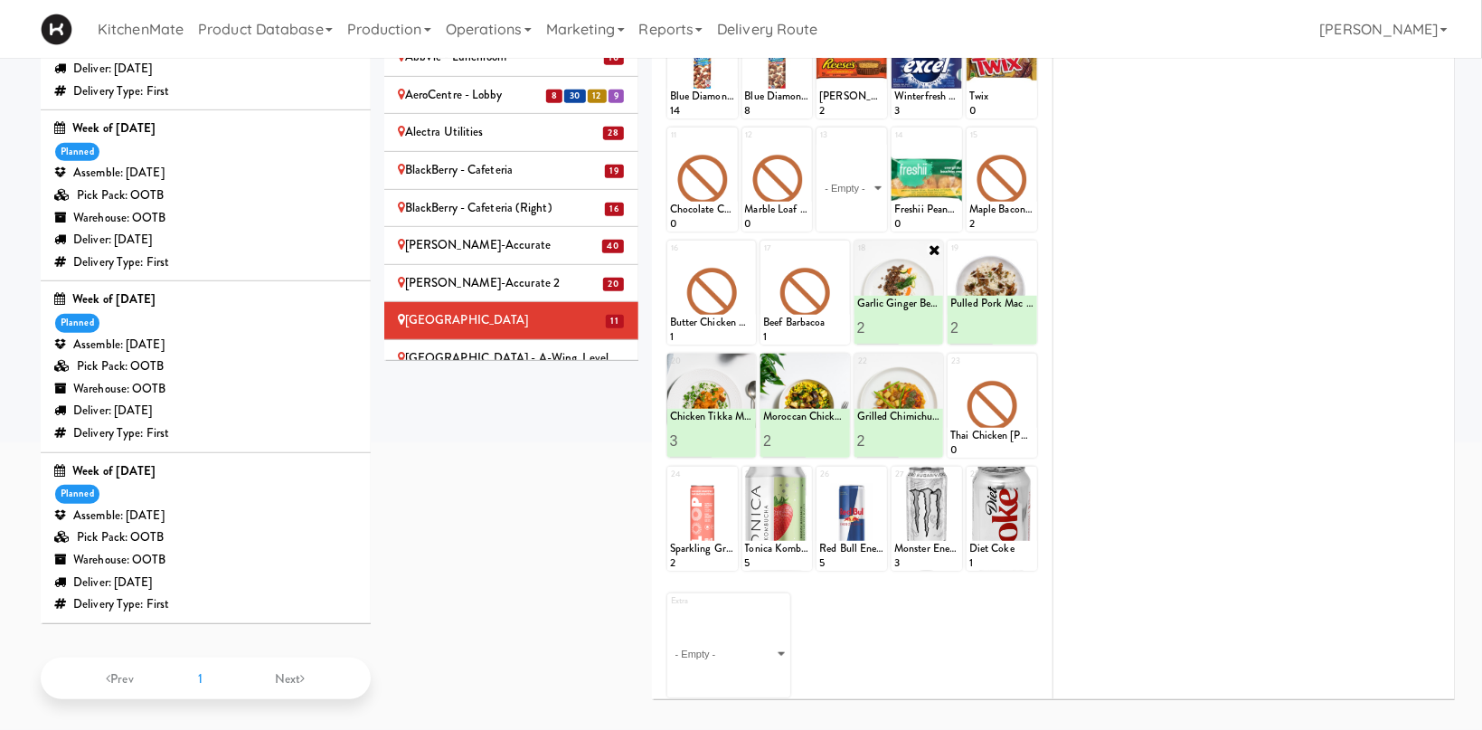
click at [590, 347] on div "[GEOGRAPHIC_DATA] - A-Wing, Level 0 Weekend Service" at bounding box center [511, 369] width 227 height 44
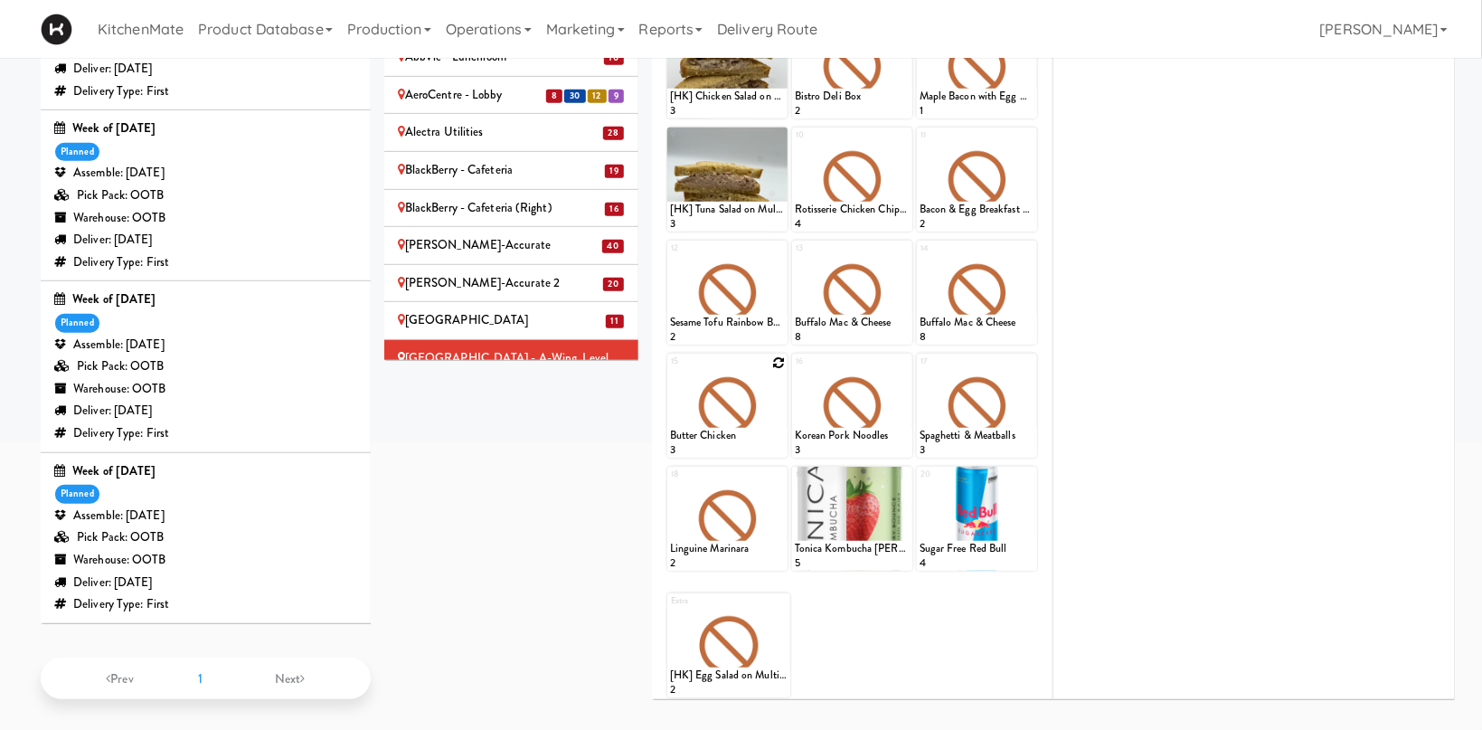
click at [778, 360] on icon at bounding box center [778, 362] width 13 height 13
click at [670, 371] on select "- Empty - Activia Probiotic Peach Mango Smoothie Chocolate Milk Tetra Pack Coca…" at bounding box center [727, 414] width 115 height 87
click option "Chicken Tikka Masala" at bounding box center [0, 0] width 0 height 0
click at [716, 433] on input "3" at bounding box center [699, 440] width 58 height 33
type input "4"
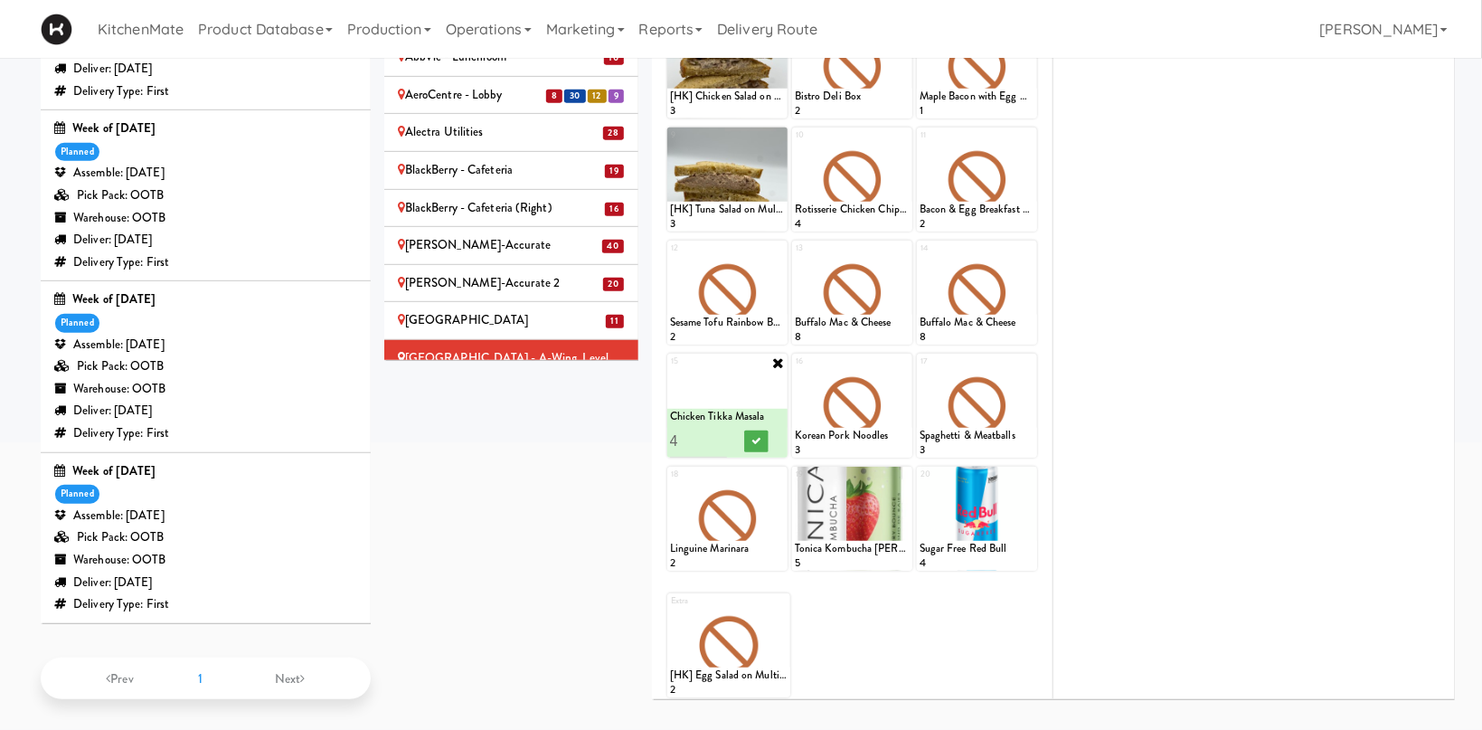
click at [716, 433] on input "4" at bounding box center [699, 440] width 58 height 33
drag, startPoint x: 757, startPoint y: 433, endPoint x: 885, endPoint y: 371, distance: 142.8
click at [758, 433] on button at bounding box center [756, 441] width 24 height 22
click at [904, 360] on icon at bounding box center [903, 362] width 13 height 13
click at [795, 371] on select "- Empty - Activia Probiotic Peach Mango Smoothie Chocolate Milk Tetra Pack Coca…" at bounding box center [852, 414] width 115 height 87
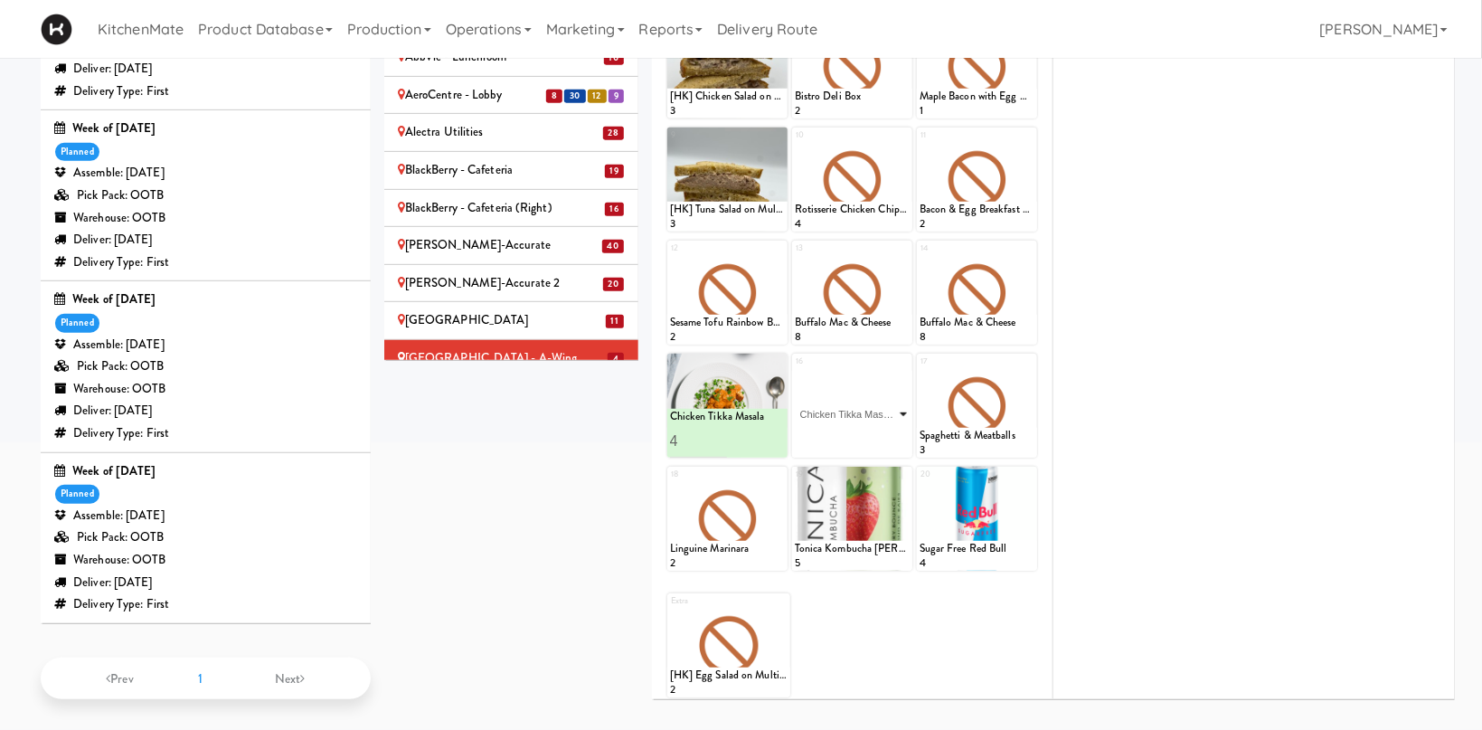
click option "Chicken Tikka Masala" at bounding box center [0, 0] width 0 height 0
click at [849, 434] on input "2" at bounding box center [824, 440] width 58 height 33
click at [849, 434] on input "3" at bounding box center [824, 440] width 58 height 33
type input "4"
click at [849, 434] on input "4" at bounding box center [824, 440] width 58 height 33
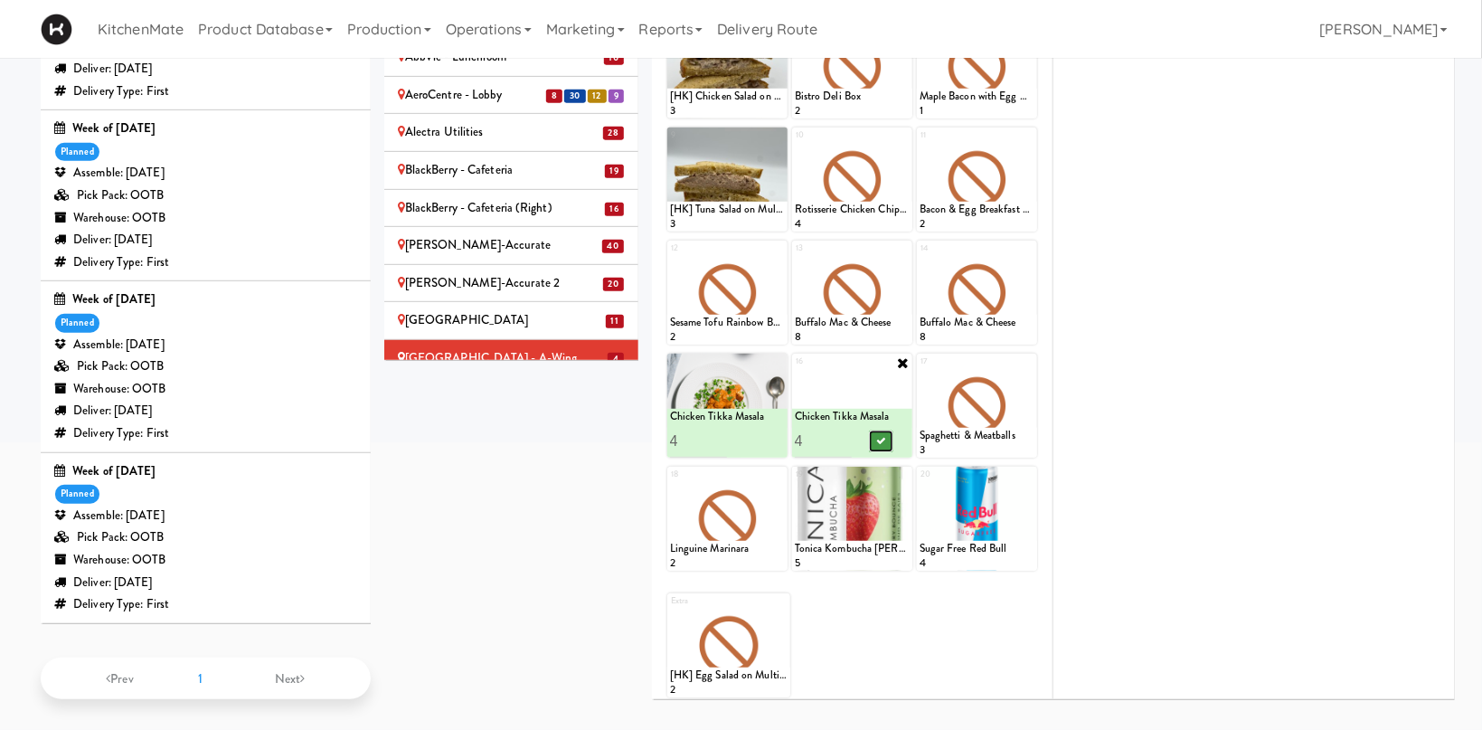
click at [882, 437] on icon at bounding box center [880, 441] width 9 height 10
click at [1026, 360] on icon at bounding box center [1028, 362] width 13 height 13
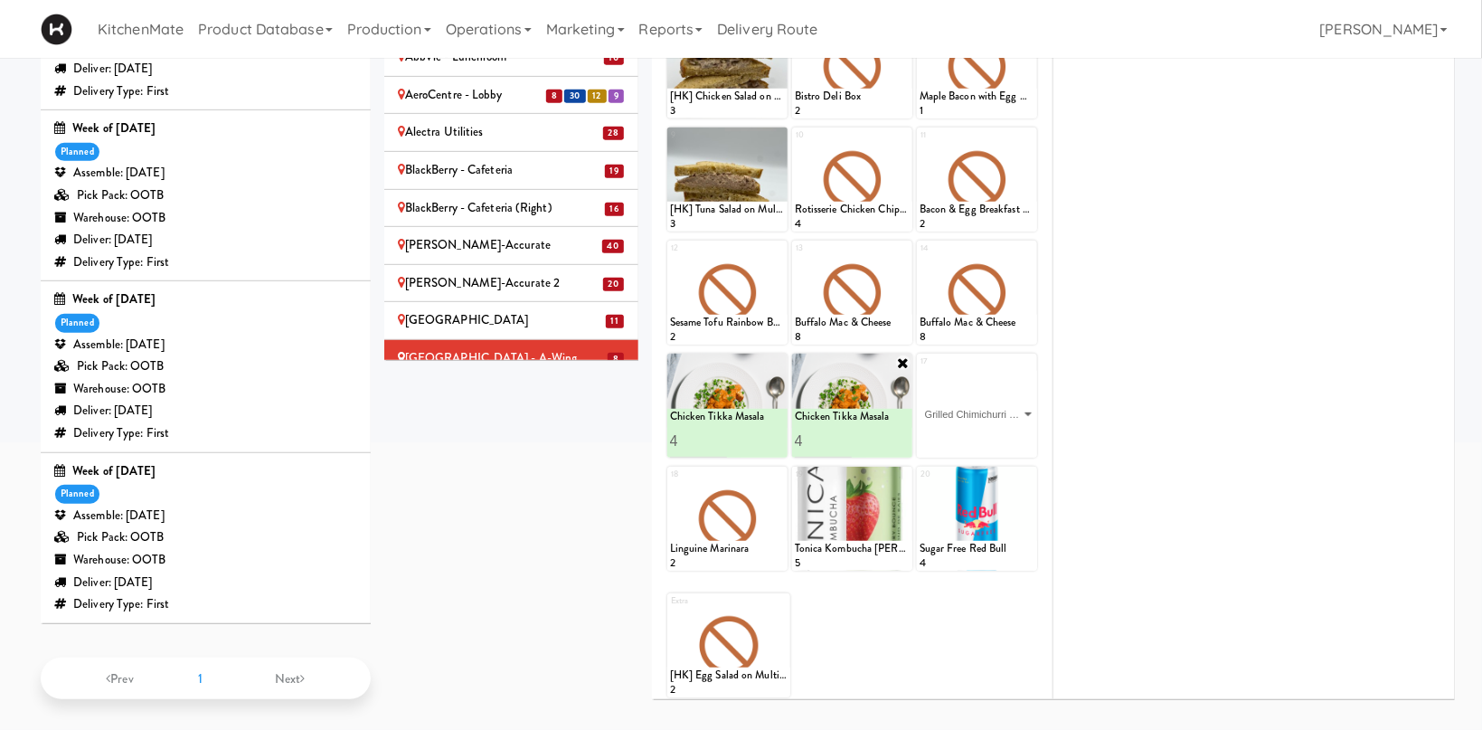
click option "Grilled Chimichurri Chicken" at bounding box center [0, 0] width 0 height 0
click at [968, 437] on input "2" at bounding box center [949, 440] width 58 height 33
click at [968, 436] on input "3" at bounding box center [949, 440] width 58 height 33
click at [968, 436] on input "4" at bounding box center [949, 440] width 58 height 33
click at [968, 436] on input "5" at bounding box center [949, 440] width 58 height 33
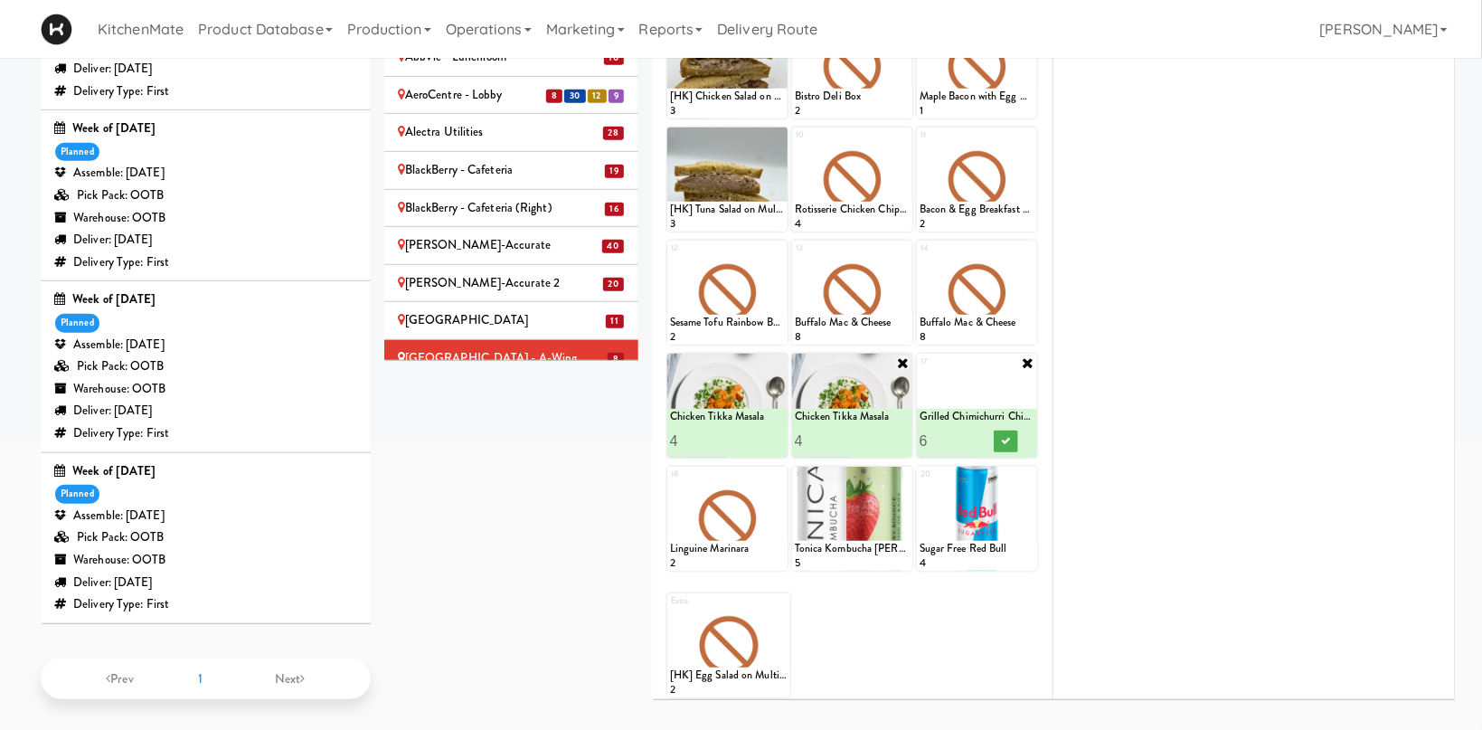
type input "6"
click at [973, 435] on input "6" at bounding box center [949, 440] width 58 height 33
click at [1014, 438] on button at bounding box center [1006, 441] width 24 height 22
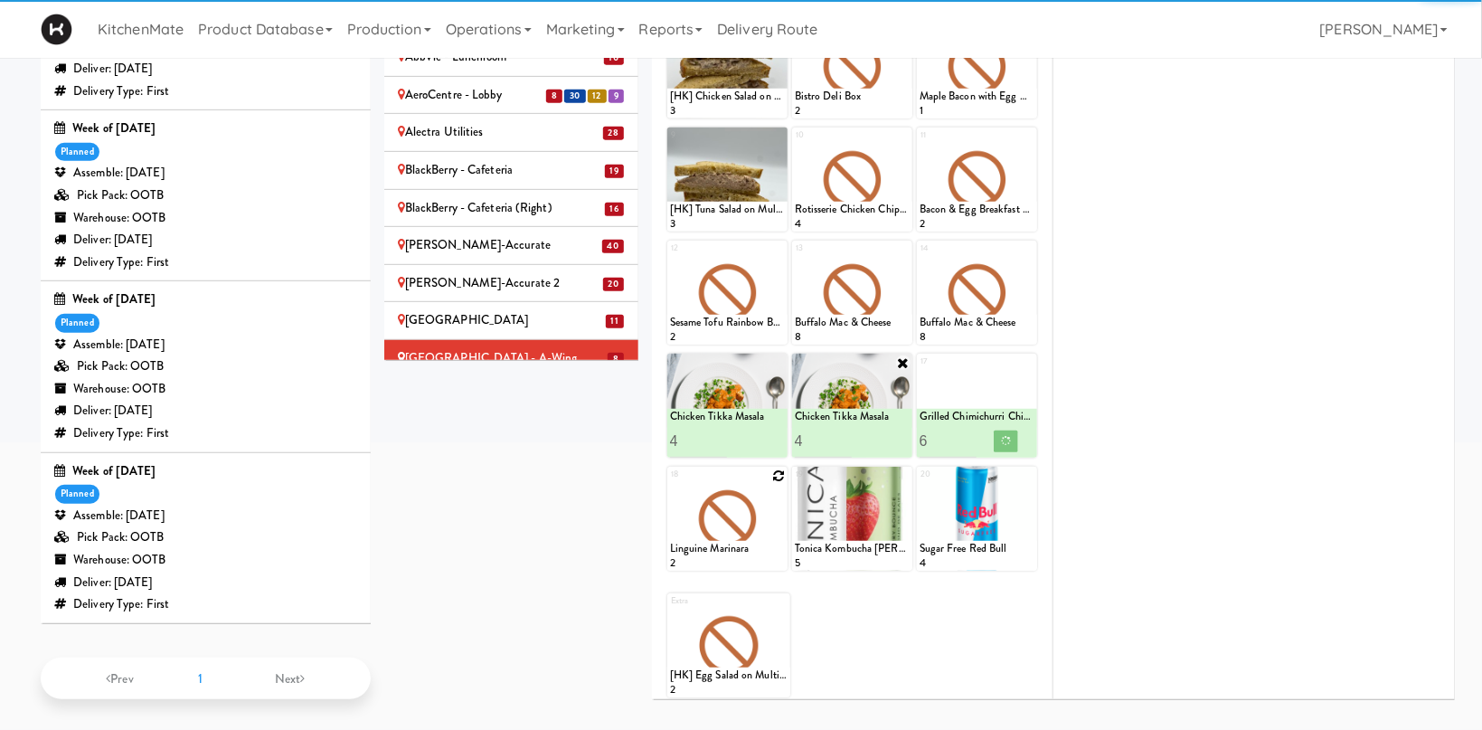
click at [777, 469] on icon at bounding box center [778, 475] width 13 height 13
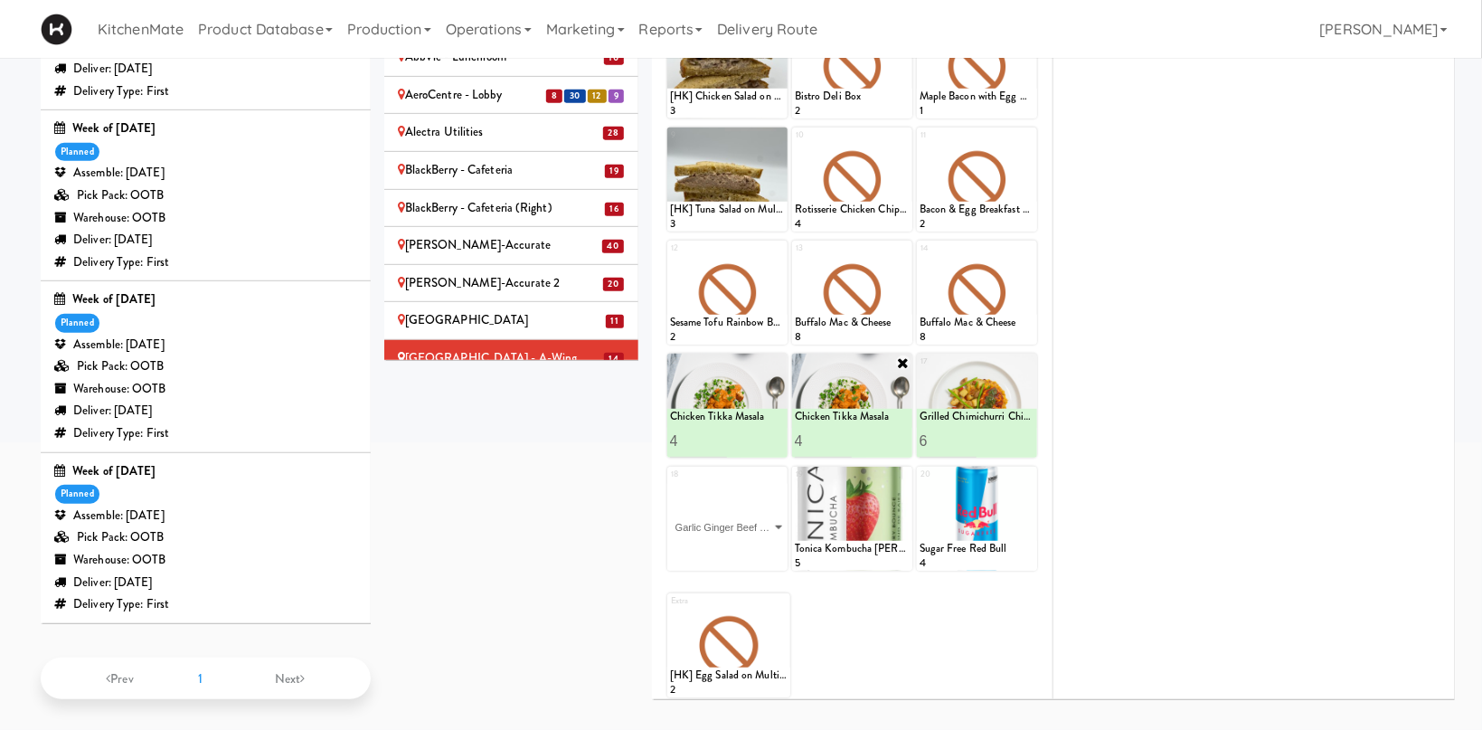
click option "Garlic Ginger Beef & Rice" at bounding box center [0, 0] width 0 height 0
click at [722, 547] on input "2" at bounding box center [699, 553] width 58 height 33
click at [722, 547] on input "3" at bounding box center [699, 553] width 58 height 33
click at [722, 547] on input "4" at bounding box center [699, 553] width 58 height 33
click at [722, 547] on input "5" at bounding box center [699, 553] width 58 height 33
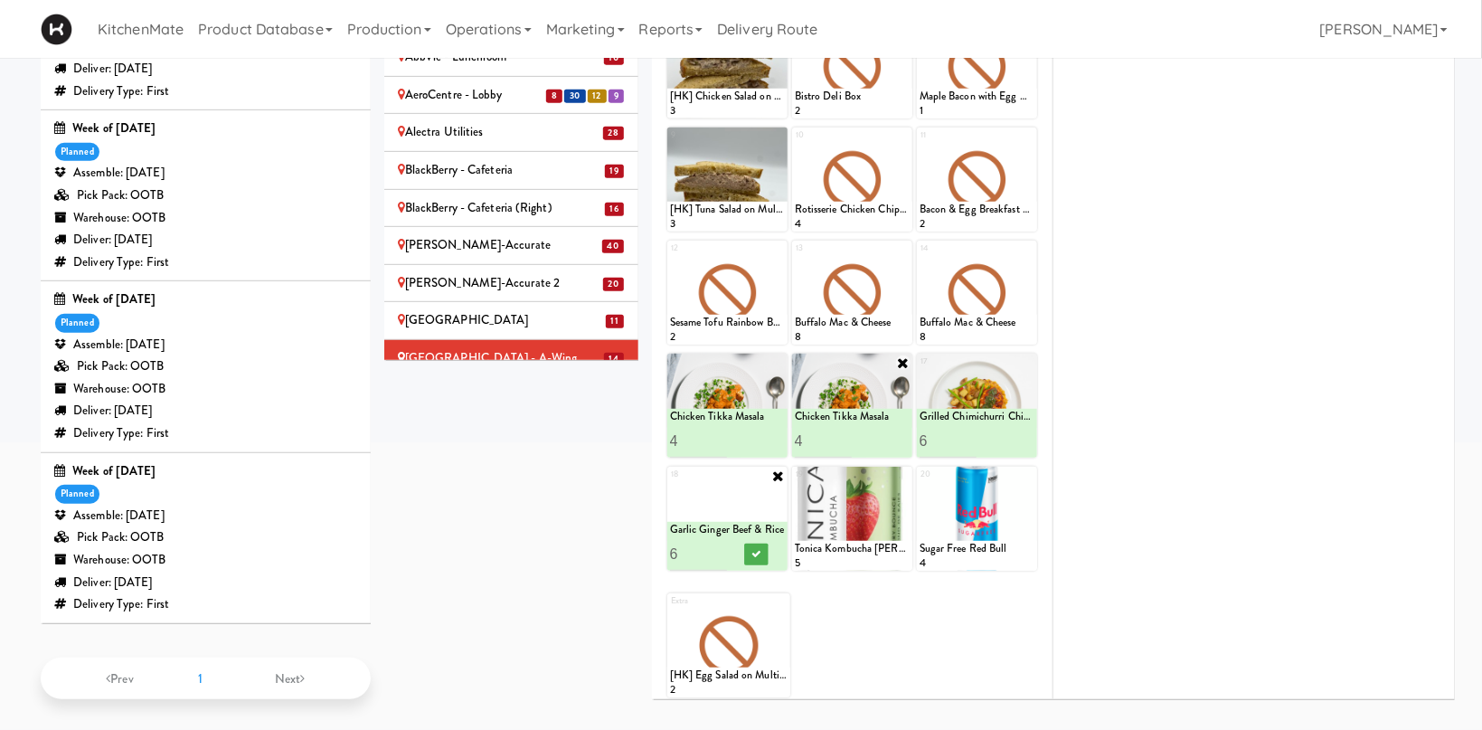
type input "6"
click at [719, 552] on input "6" at bounding box center [699, 553] width 58 height 33
click at [749, 552] on button at bounding box center [756, 554] width 24 height 22
drag, startPoint x: 909, startPoint y: 246, endPoint x: 900, endPoint y: 255, distance: 12.8
click at [909, 248] on icon at bounding box center [903, 249] width 13 height 13
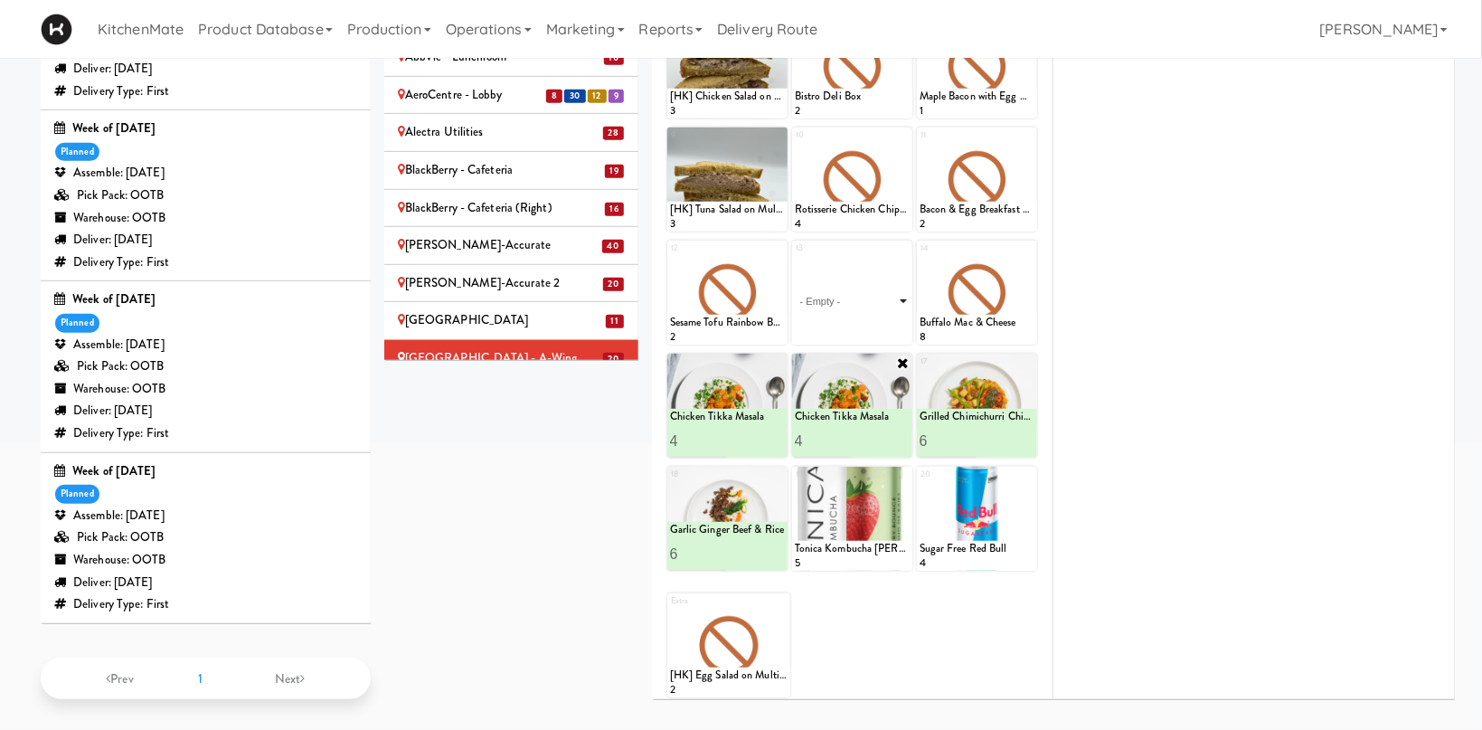
click at [795, 258] on select "- Empty - Activia Probiotic Peach Mango Smoothie Chocolate Milk Tetra Pack Coca…" at bounding box center [852, 301] width 115 height 87
click option "Pulled Pork Mac & Cheese" at bounding box center [0, 0] width 0 height 0
click at [837, 324] on input "2" at bounding box center [824, 327] width 58 height 33
click at [837, 324] on input "3" at bounding box center [824, 327] width 58 height 33
click at [840, 322] on input "4" at bounding box center [824, 327] width 58 height 33
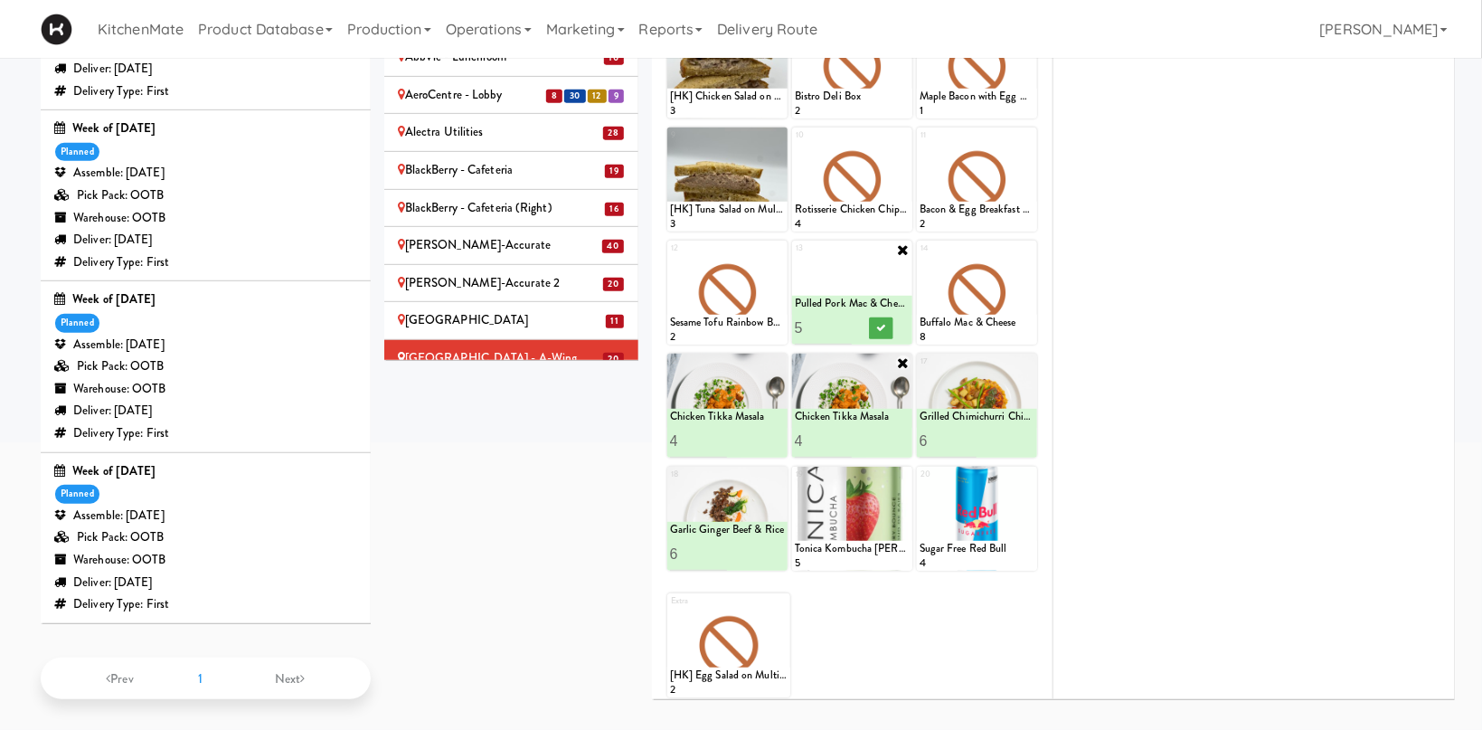
click at [840, 321] on input "5" at bounding box center [824, 327] width 58 height 33
type input "6"
click at [840, 321] on input "6" at bounding box center [824, 327] width 58 height 33
click at [877, 326] on icon at bounding box center [880, 328] width 9 height 10
click at [1027, 246] on icon at bounding box center [1028, 249] width 13 height 13
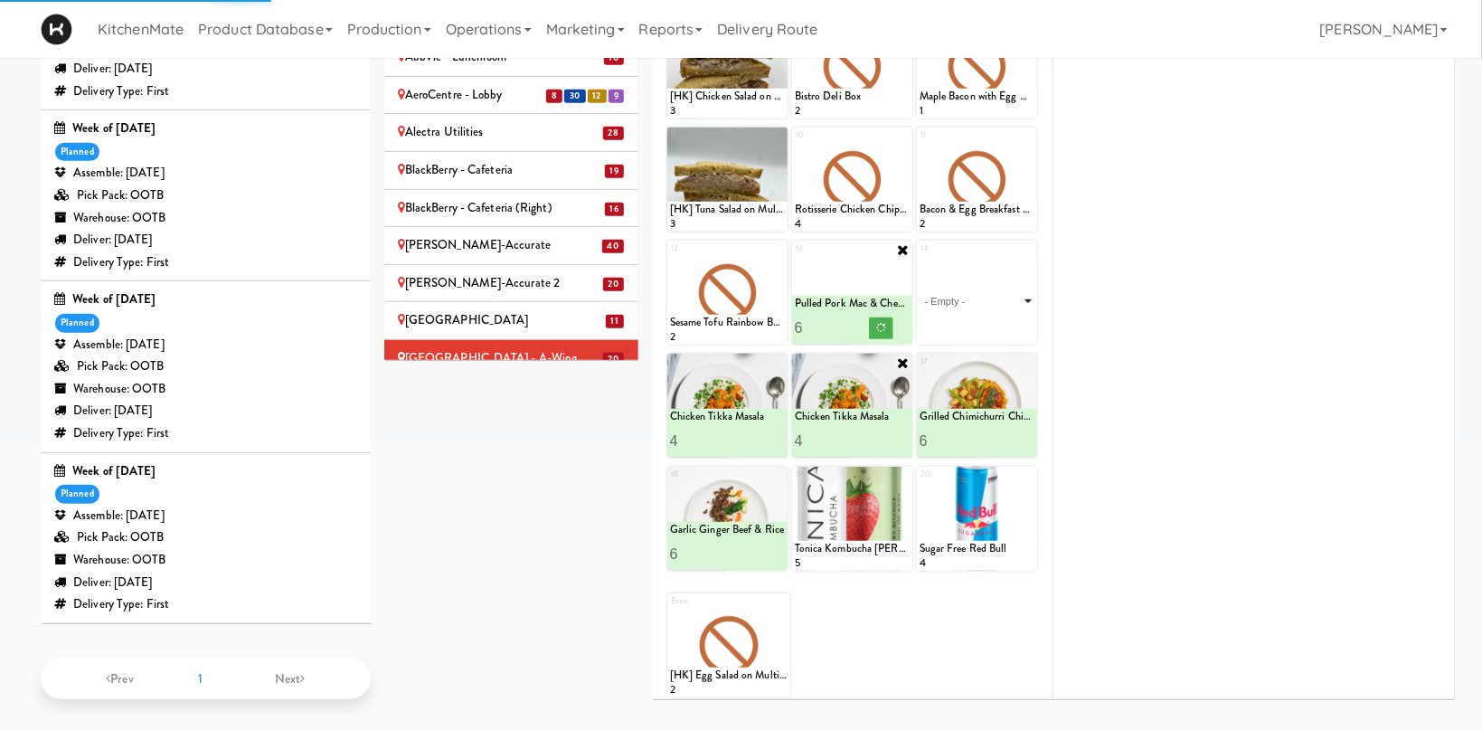
click at [920, 258] on select "- Empty - Activia Probiotic Peach Mango Smoothie Chocolate Milk Tetra Pack Coca…" at bounding box center [977, 301] width 115 height 87
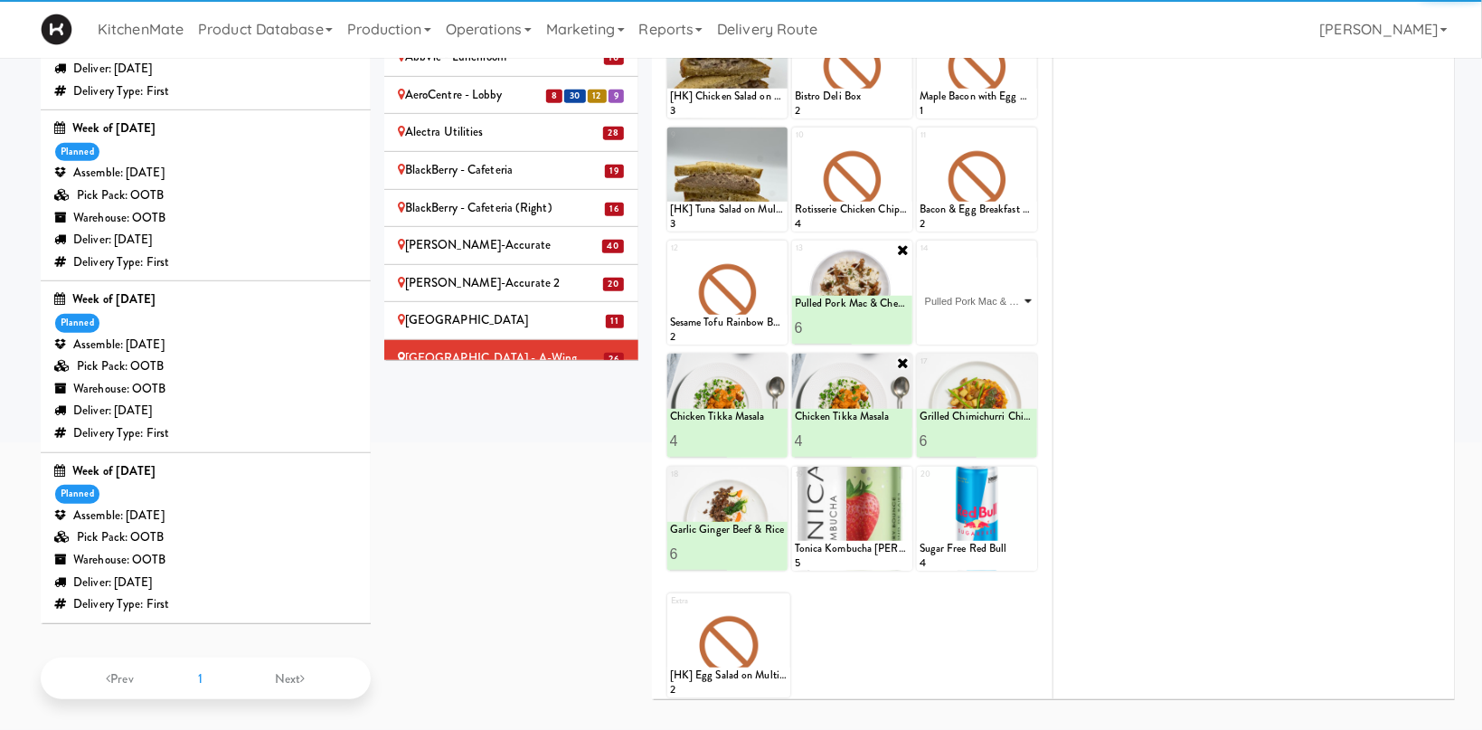
click option "Pulled Pork Mac & Cheese" at bounding box center [0, 0] width 0 height 0
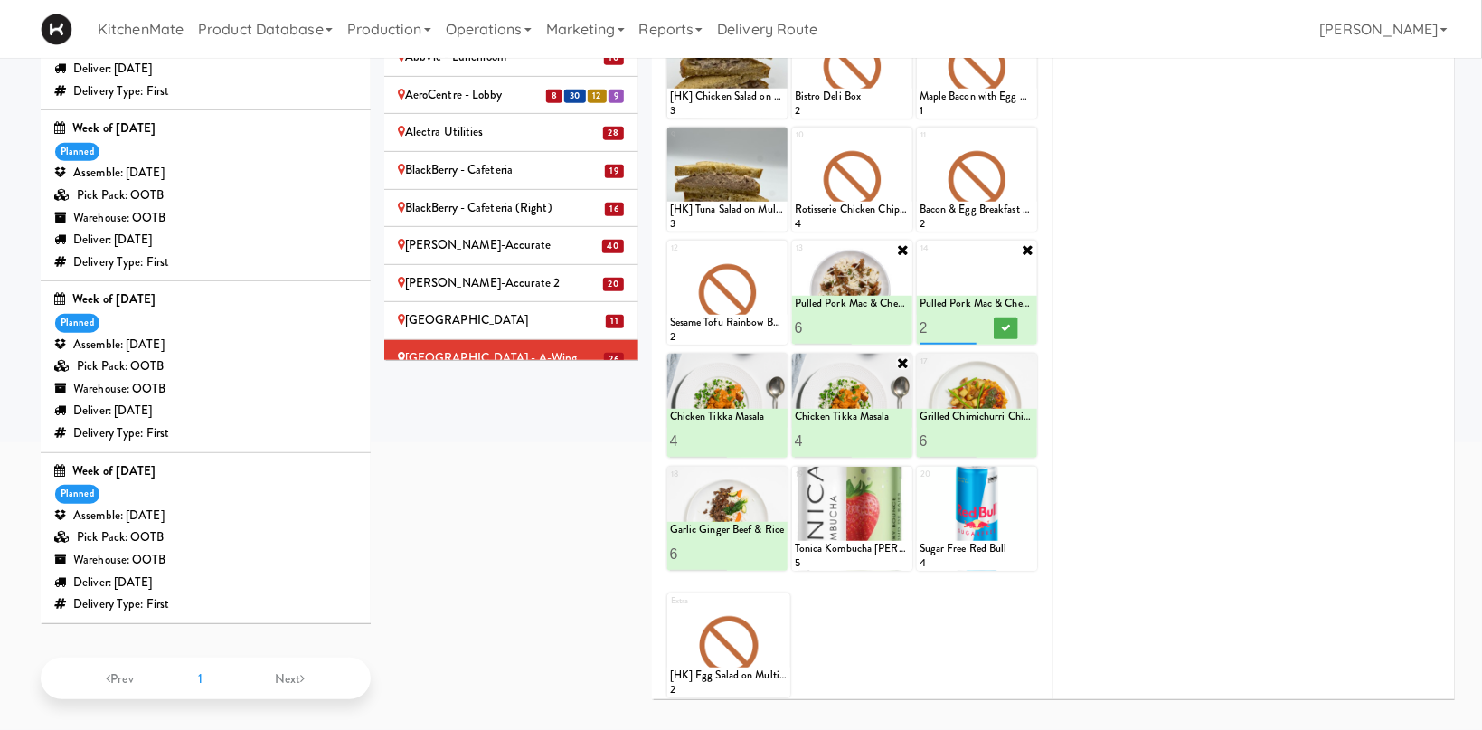
click at [968, 321] on input "2" at bounding box center [949, 327] width 58 height 33
click at [968, 321] on input "3" at bounding box center [949, 327] width 58 height 33
click at [968, 321] on input "4" at bounding box center [949, 327] width 58 height 33
click at [968, 321] on input "5" at bounding box center [949, 327] width 58 height 33
type input "6"
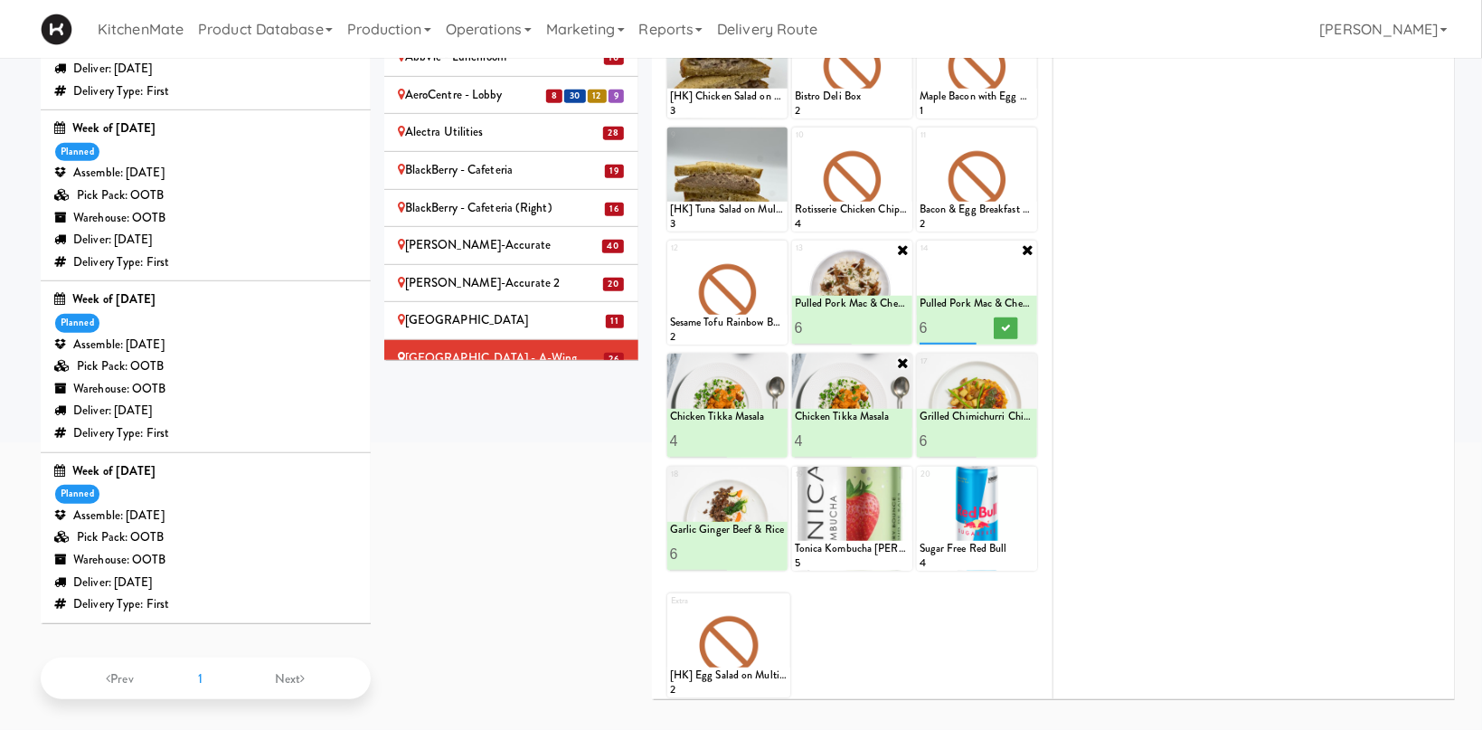
click at [968, 321] on input "6" at bounding box center [949, 327] width 58 height 33
click at [1001, 323] on button at bounding box center [1006, 328] width 24 height 22
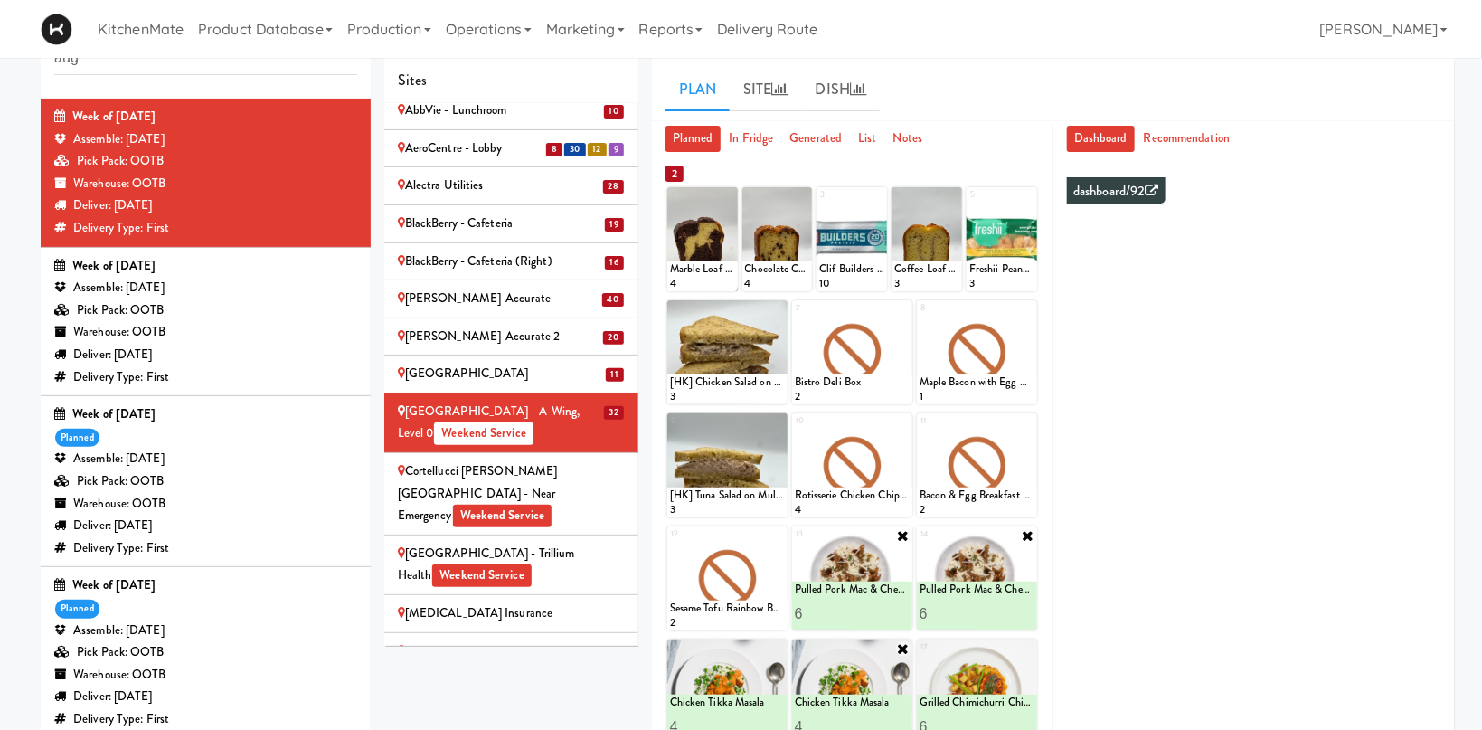
scroll to position [747, 0]
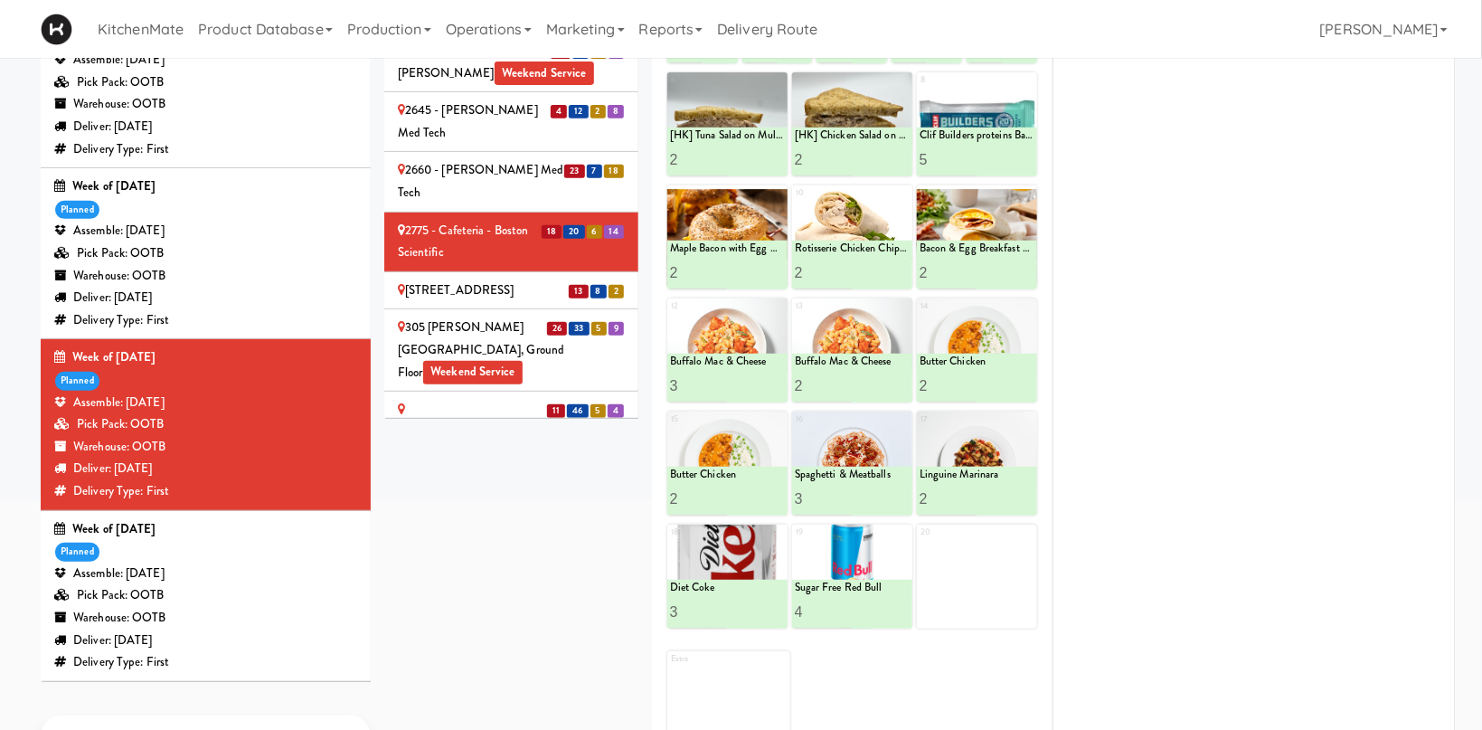
scroll to position [288, 0]
click at [467, 279] on div "[STREET_ADDRESS]" at bounding box center [511, 290] width 227 height 23
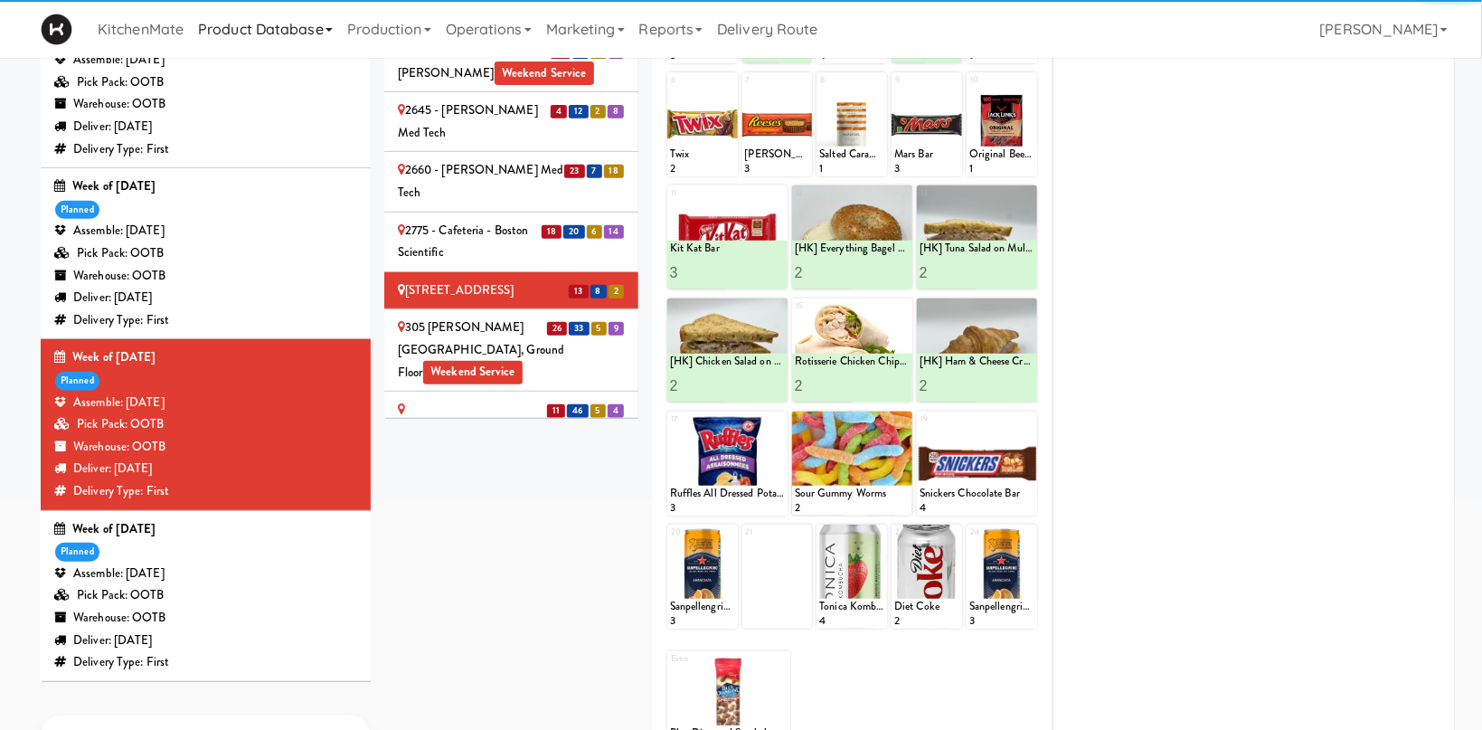
scroll to position [251, 0]
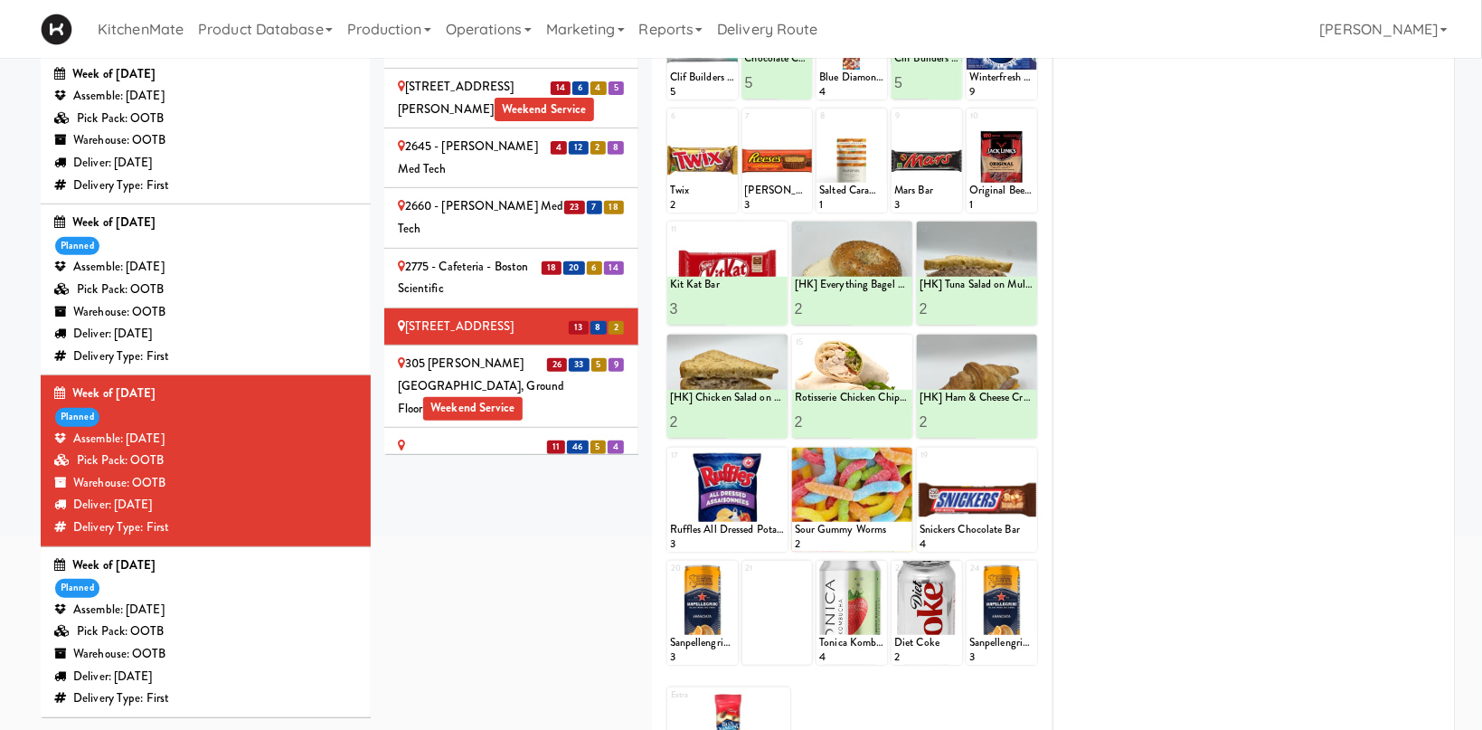
click at [460, 353] on div "305 [PERSON_NAME][GEOGRAPHIC_DATA], Ground Floor Weekend Service" at bounding box center [511, 386] width 227 height 67
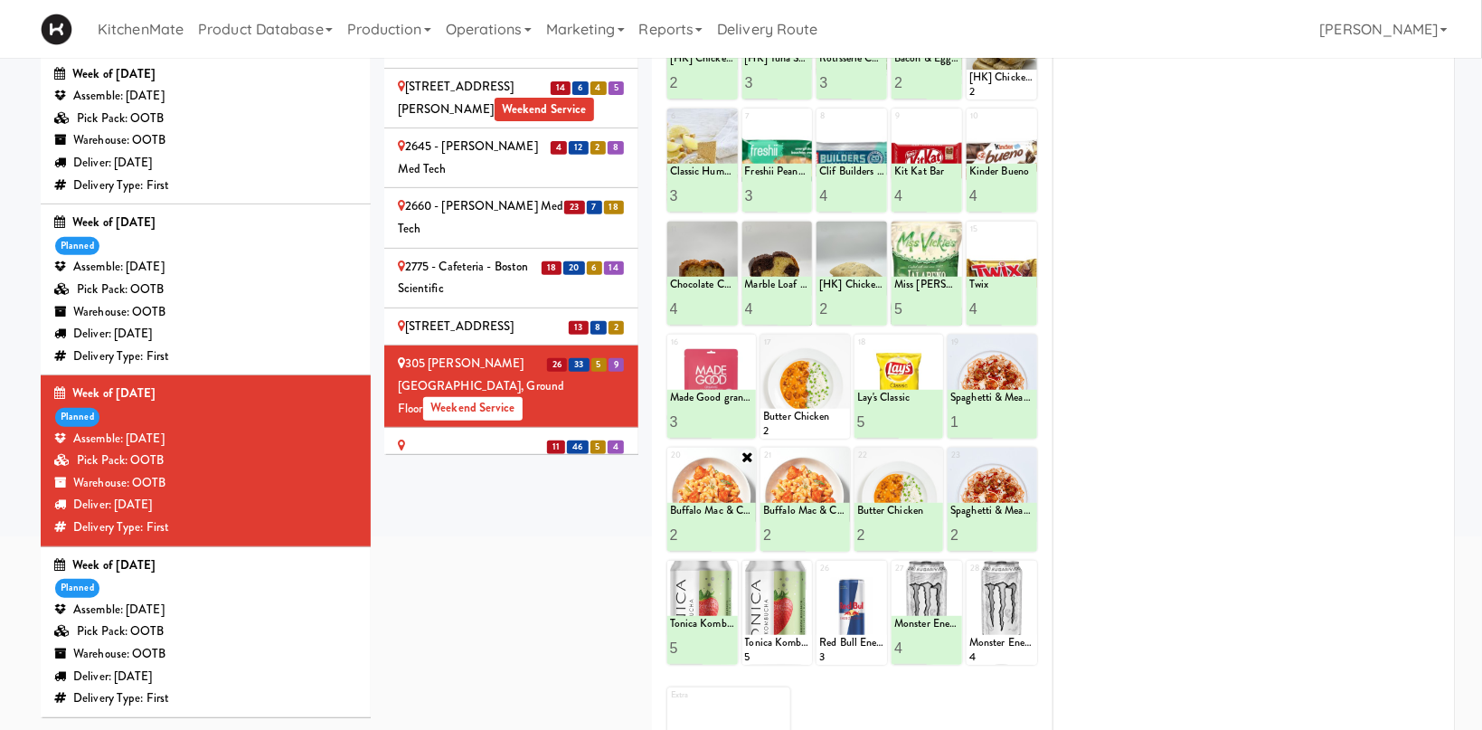
scroll to position [156, 0]
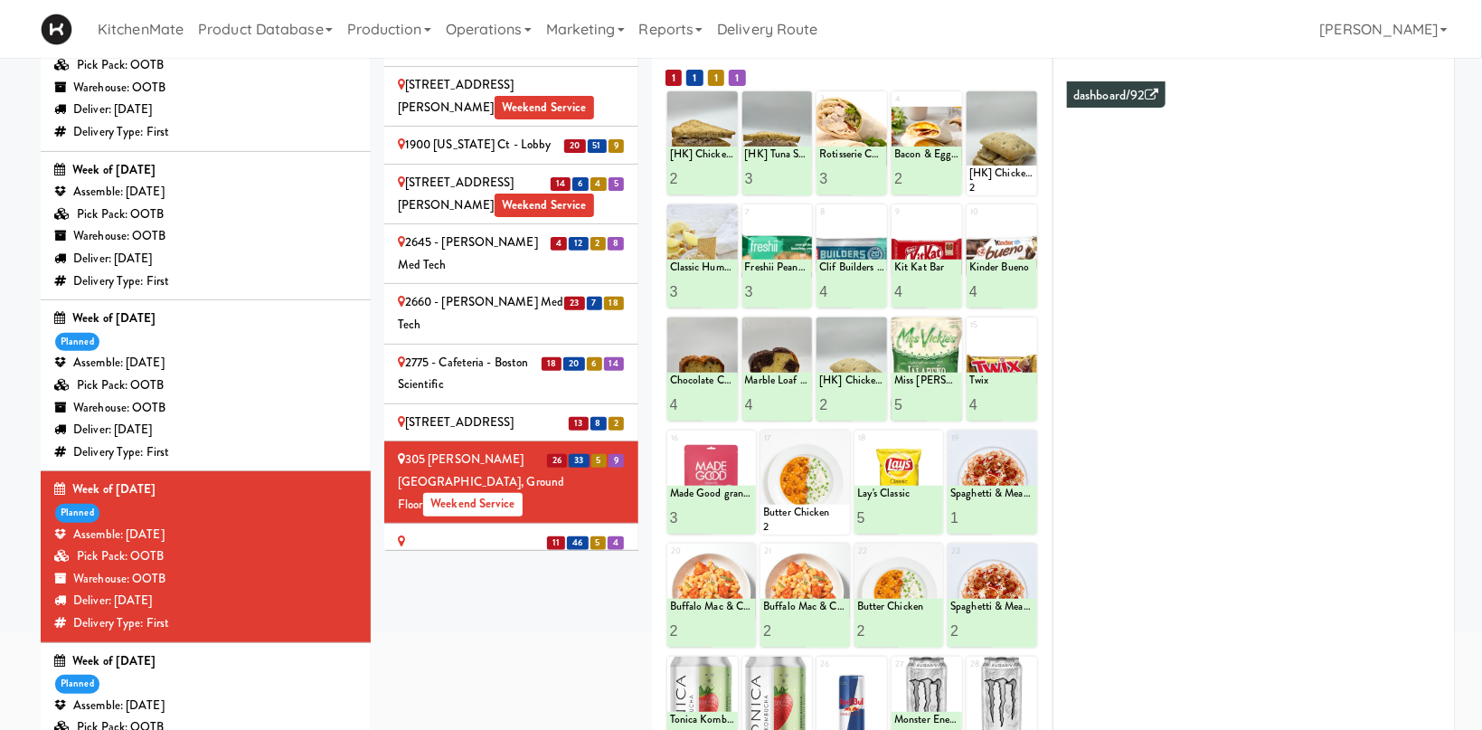
click at [512, 531] on div "[STREET_ADDRESS] - Fridge Weekend Service" at bounding box center [511, 553] width 227 height 44
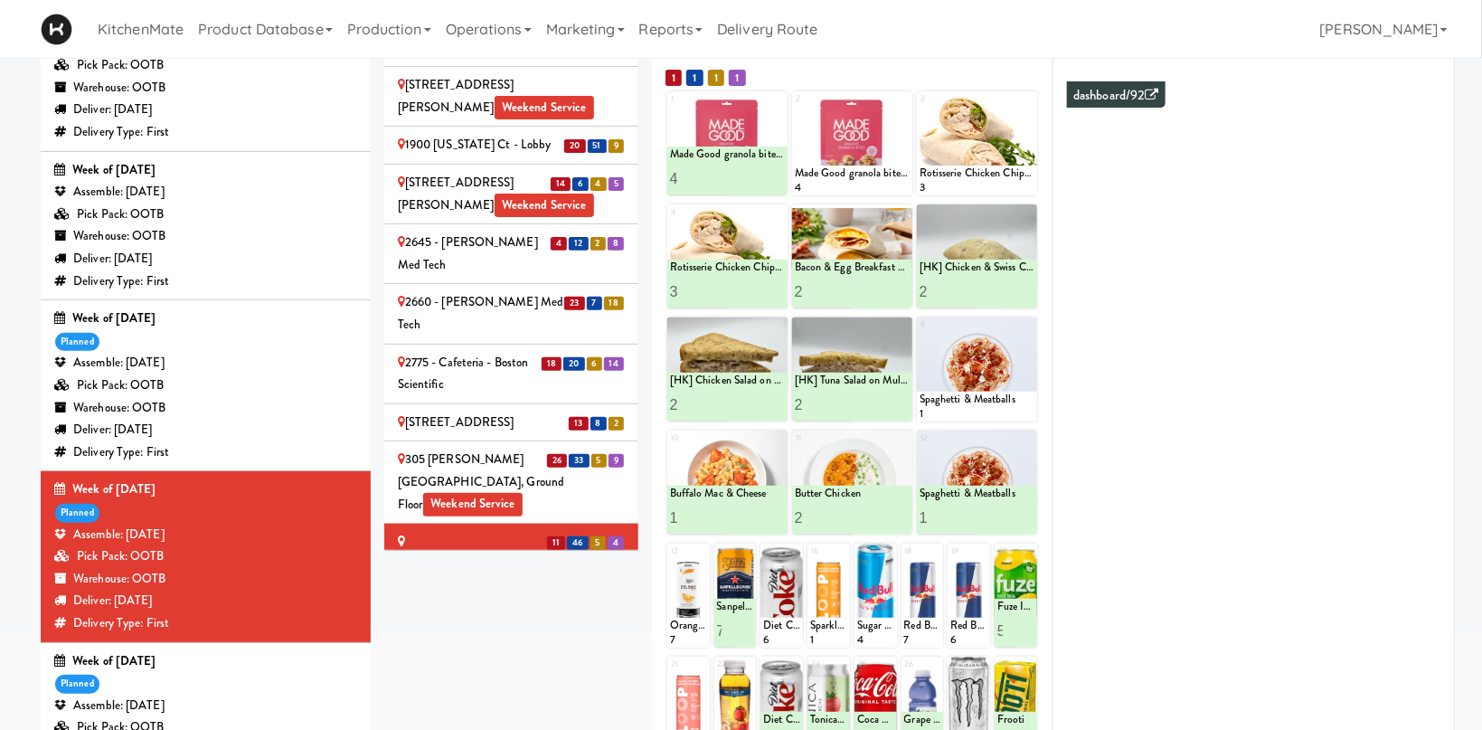
scroll to position [124, 0]
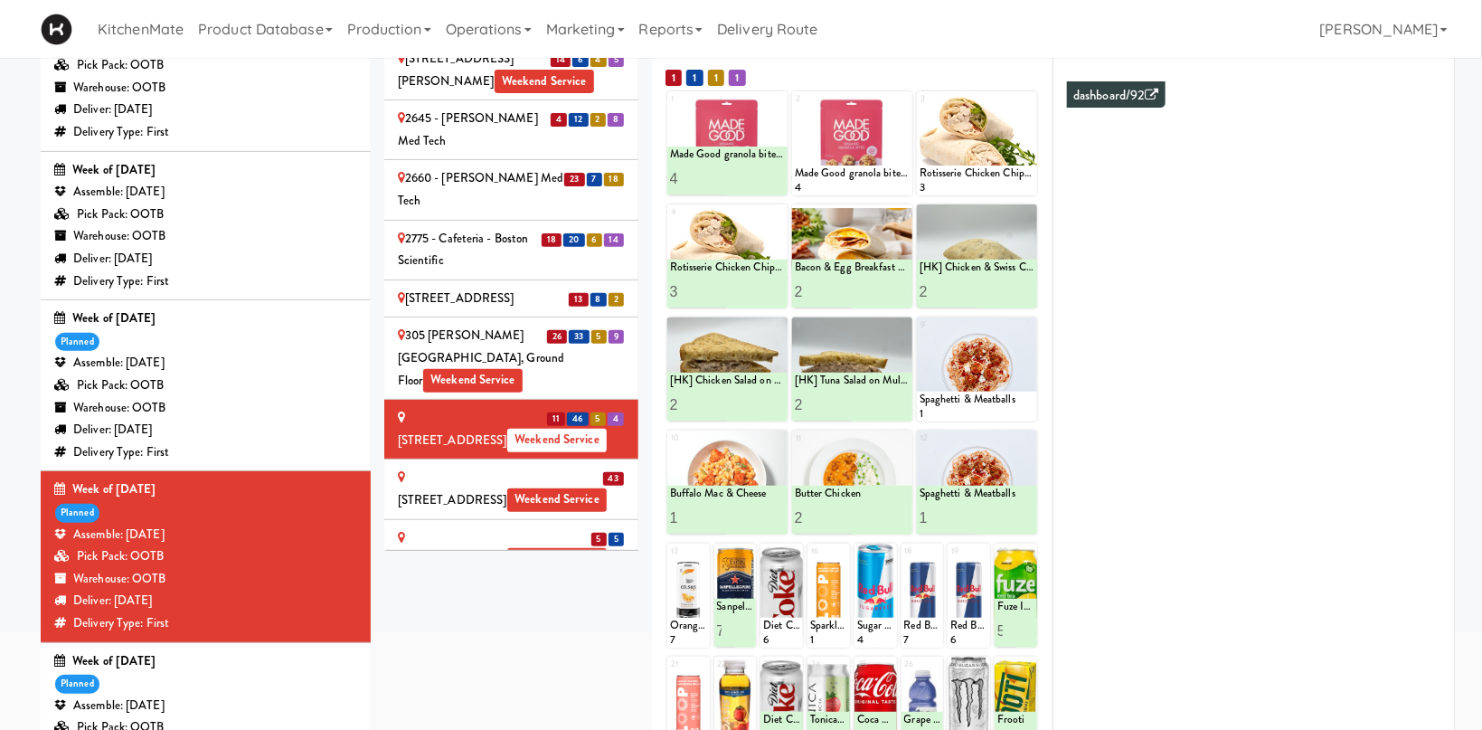
click at [507, 488] on span "Weekend Service" at bounding box center [556, 500] width 99 height 24
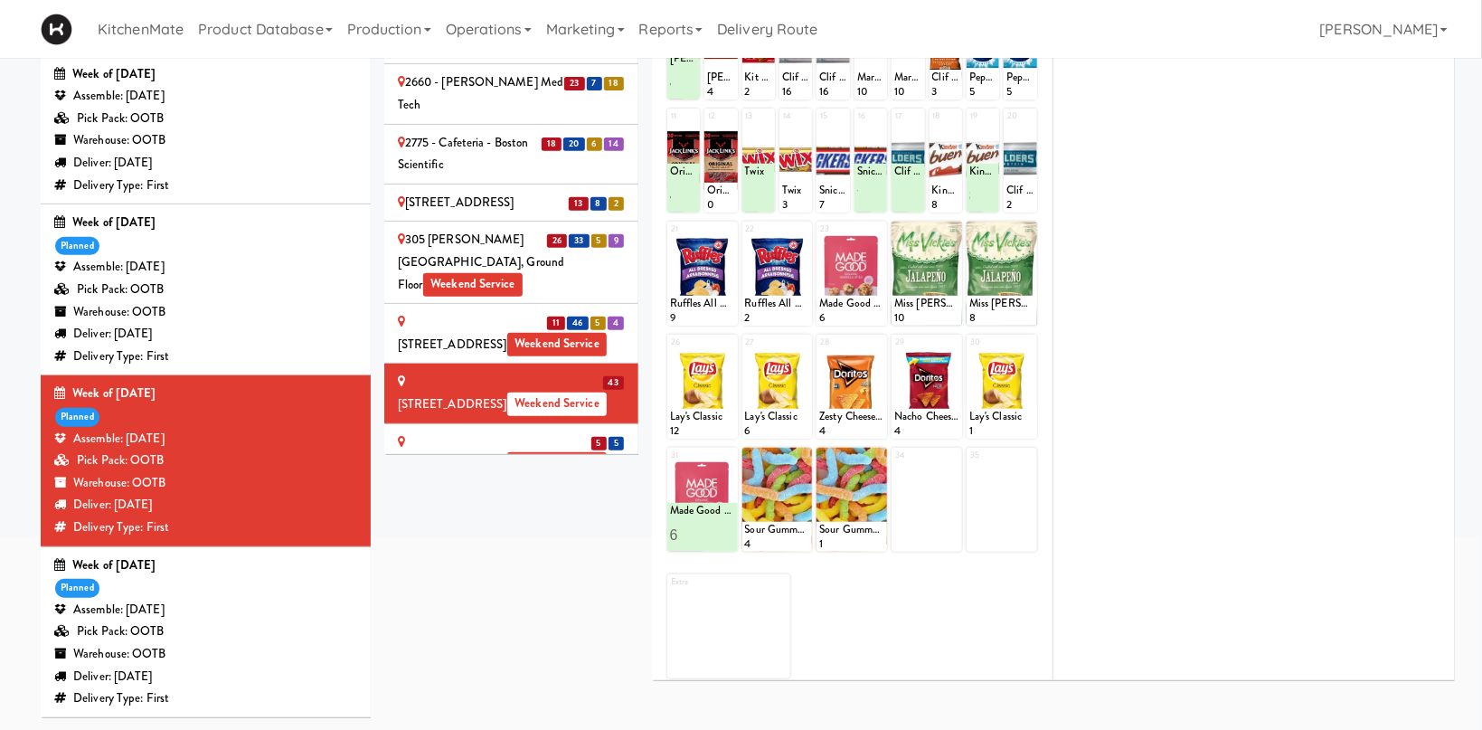
scroll to position [156, 0]
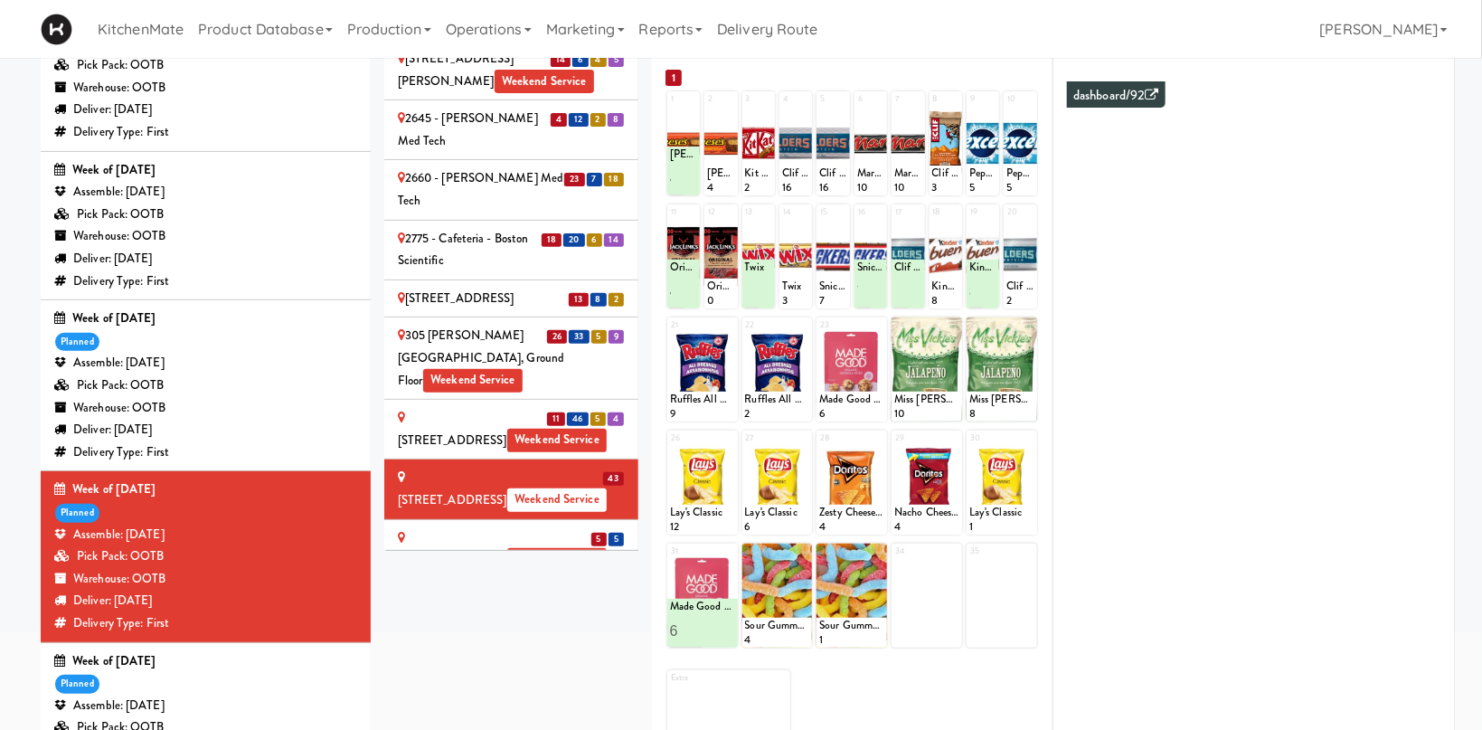
click at [572, 527] on div "[STREET_ADDRESS] - Lobby Weekend Service" at bounding box center [511, 549] width 227 height 44
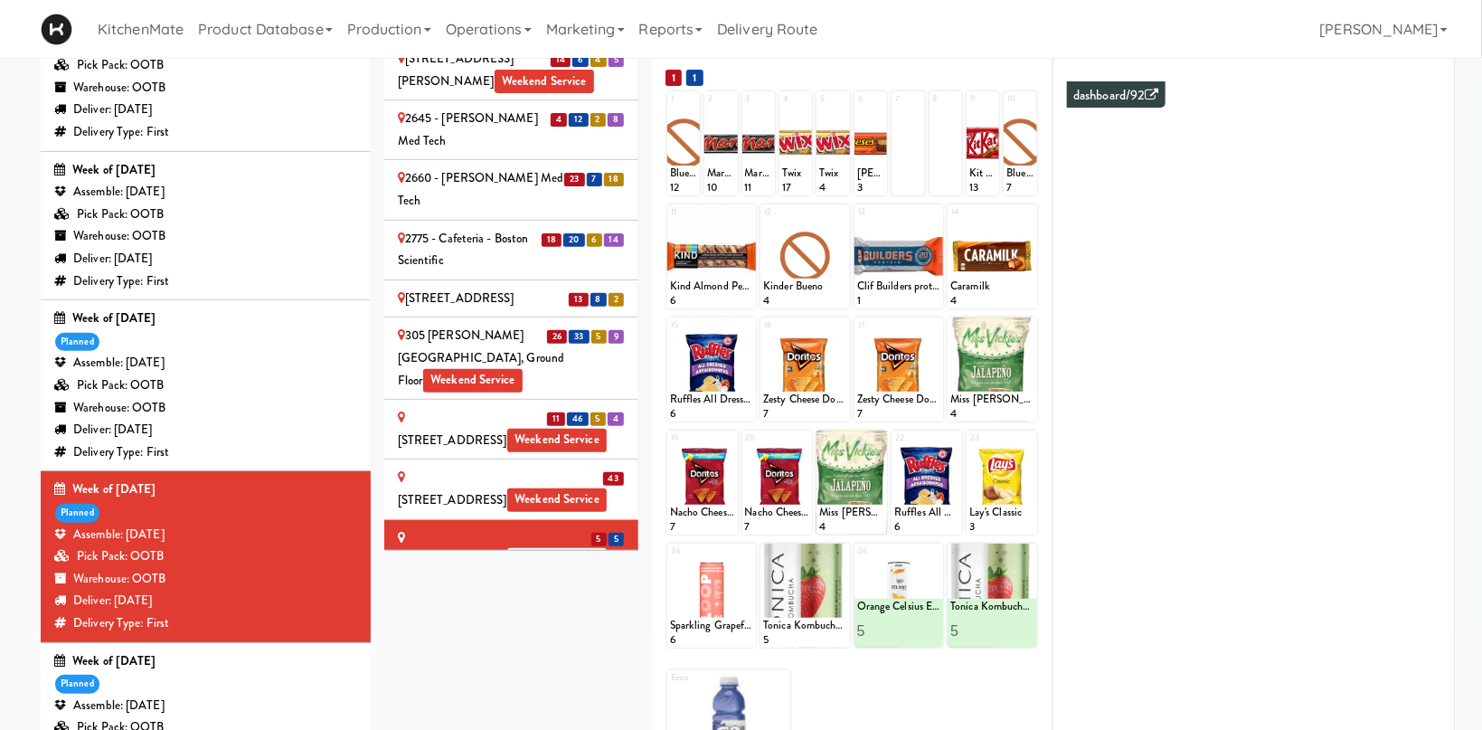
scroll to position [373, 0]
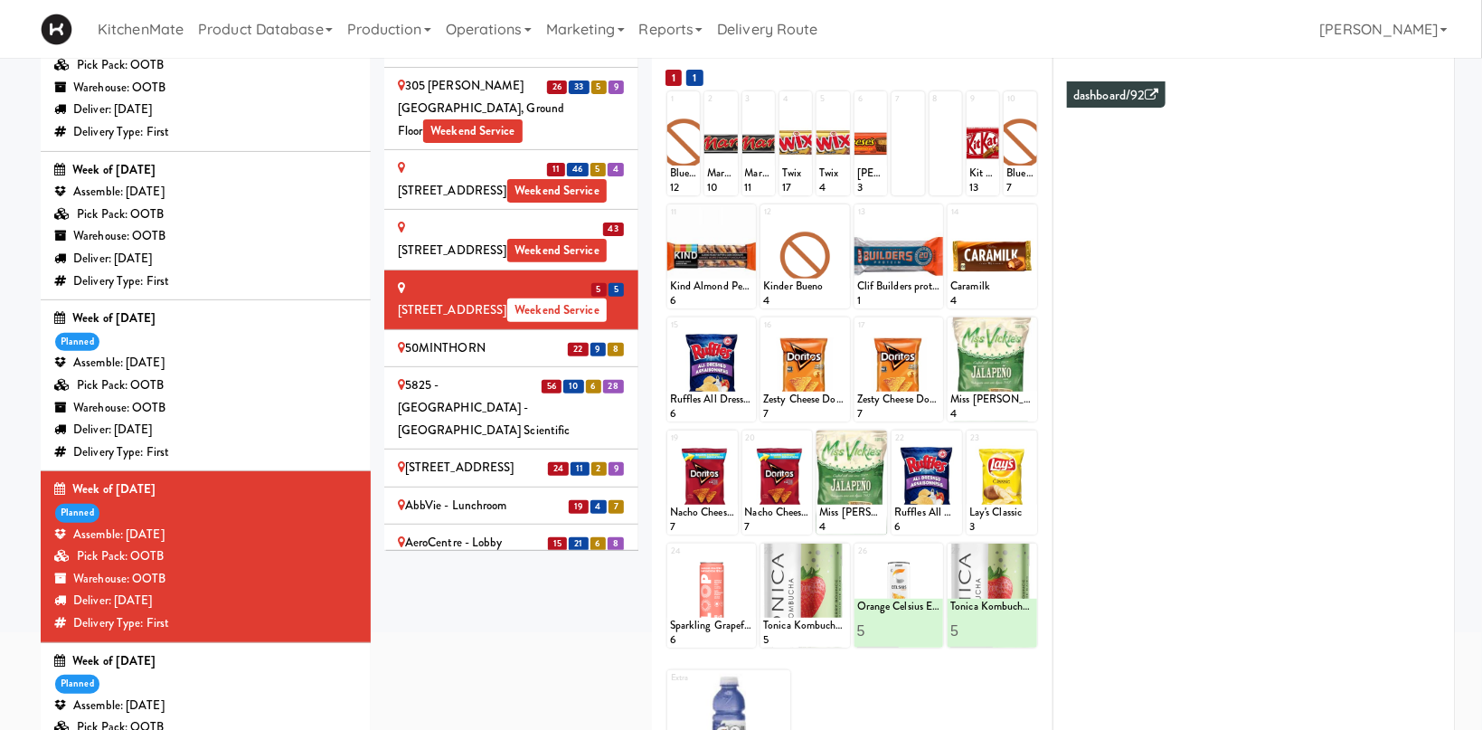
click at [518, 337] on div "50MINTHORN" at bounding box center [511, 348] width 227 height 23
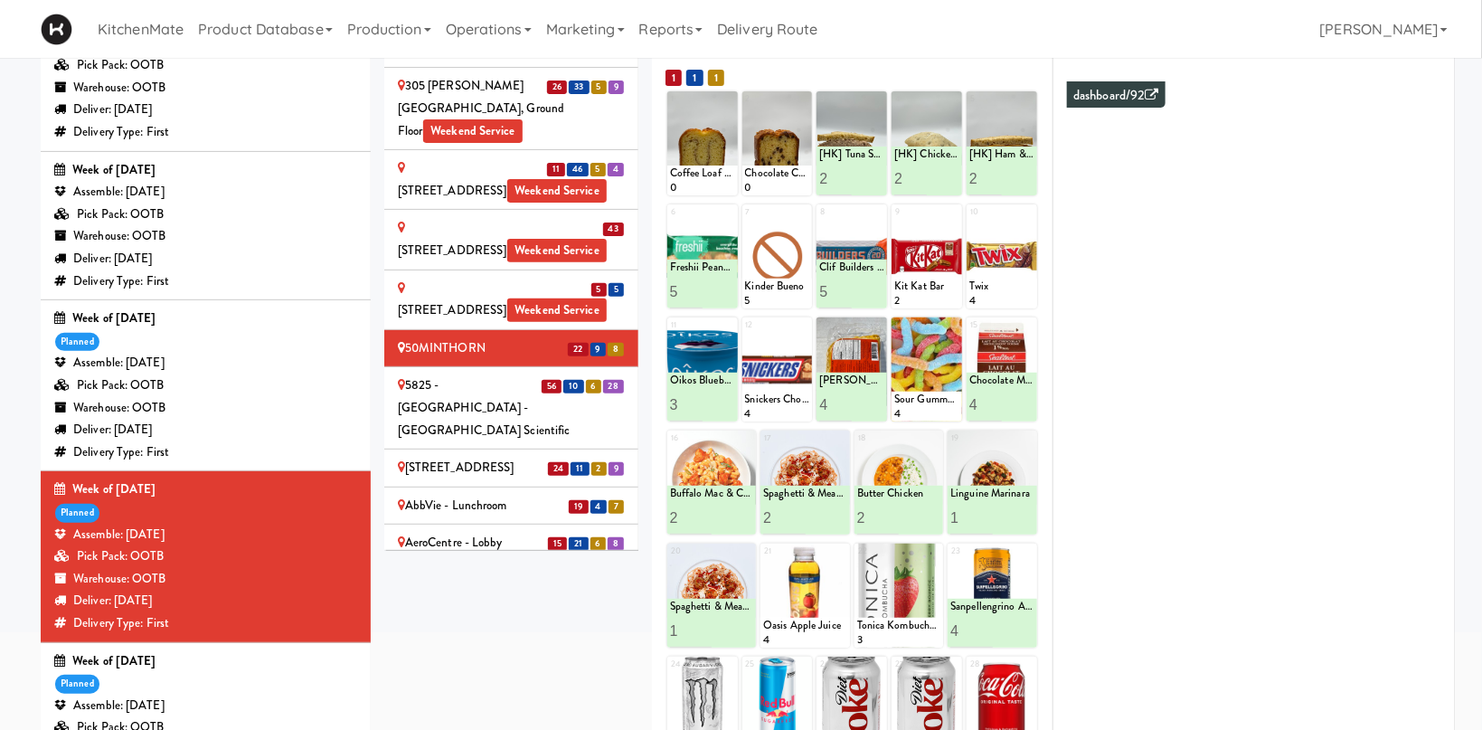
click at [506, 374] on div "5825 - Creekside Commons - Boston Scientific" at bounding box center [511, 407] width 227 height 67
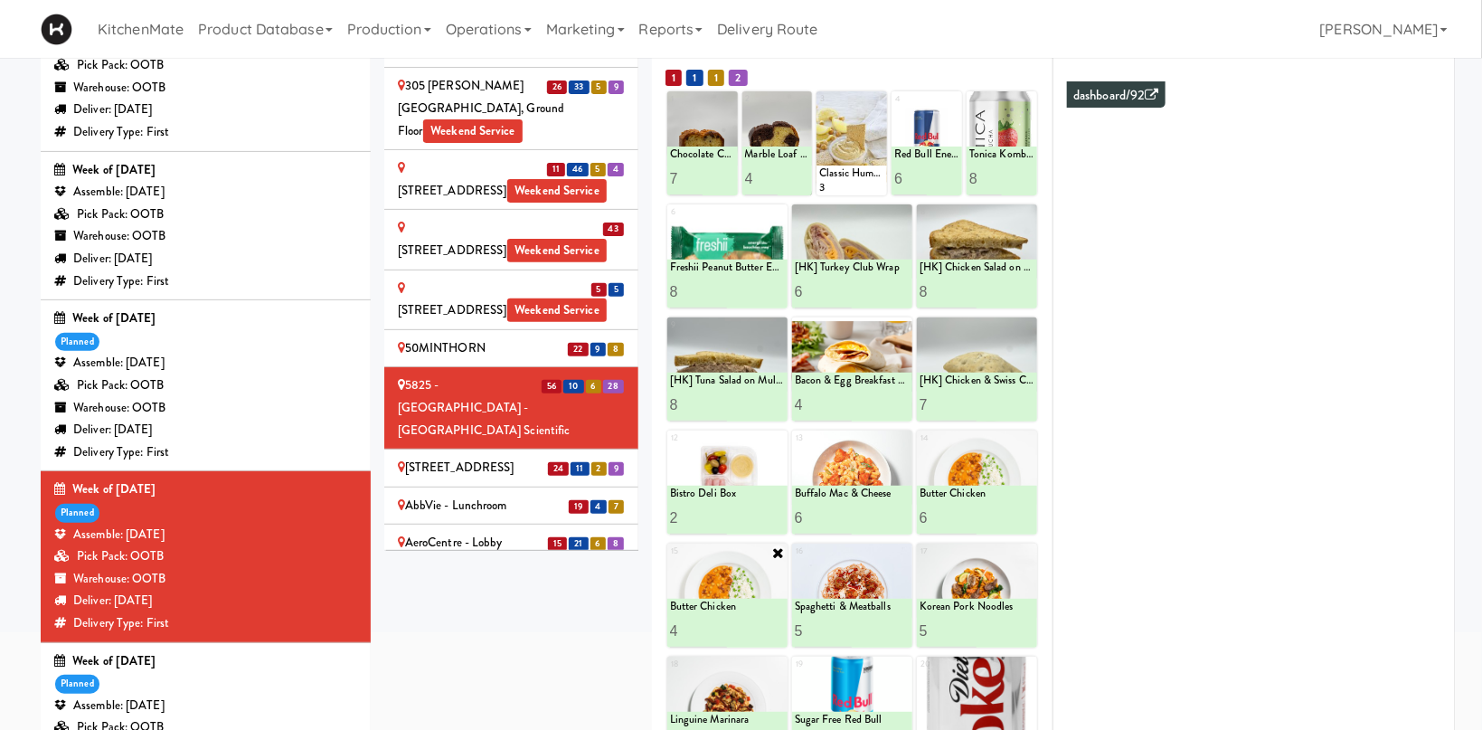
scroll to position [251, 0]
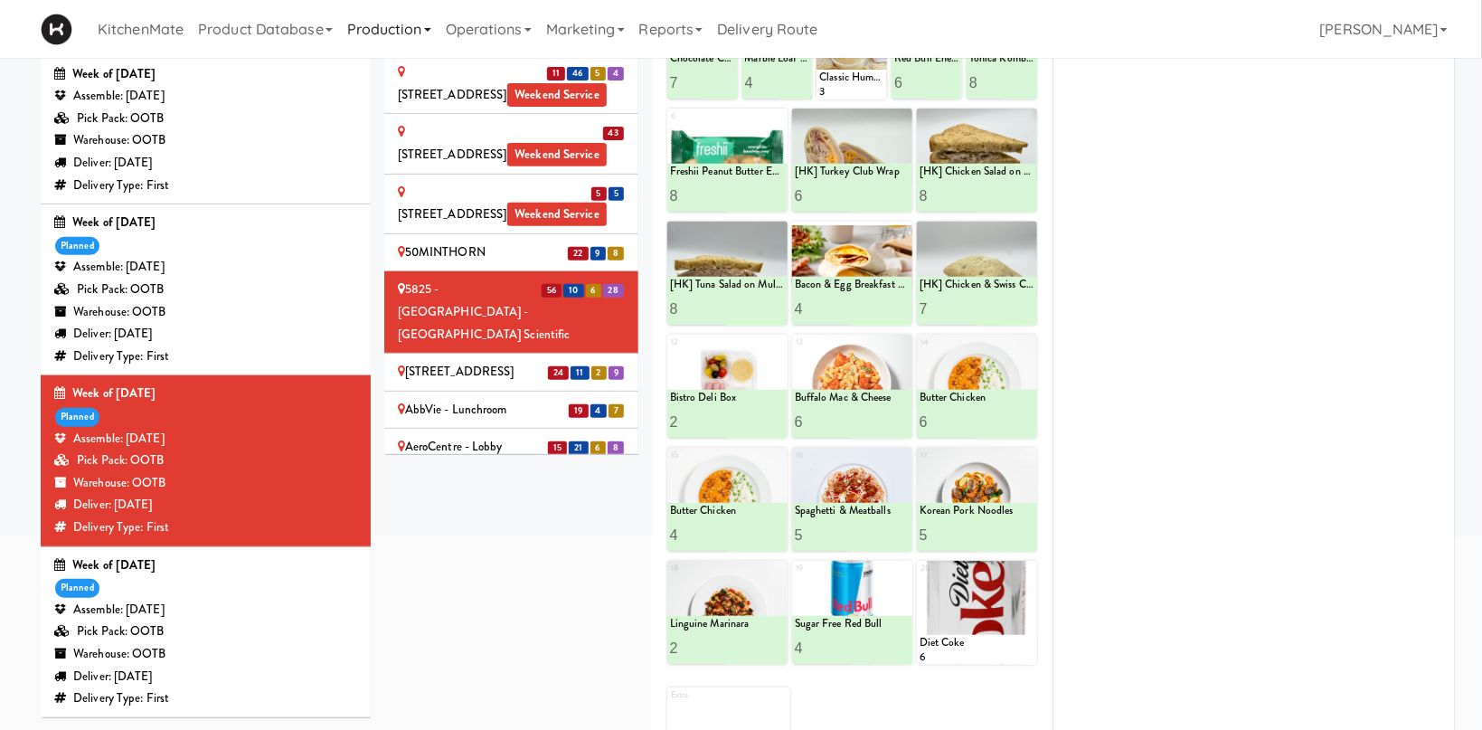
drag, startPoint x: 488, startPoint y: 233, endPoint x: 362, endPoint y: 1, distance: 264.6
click at [487, 361] on div "6925 Century Avenue" at bounding box center [511, 372] width 227 height 23
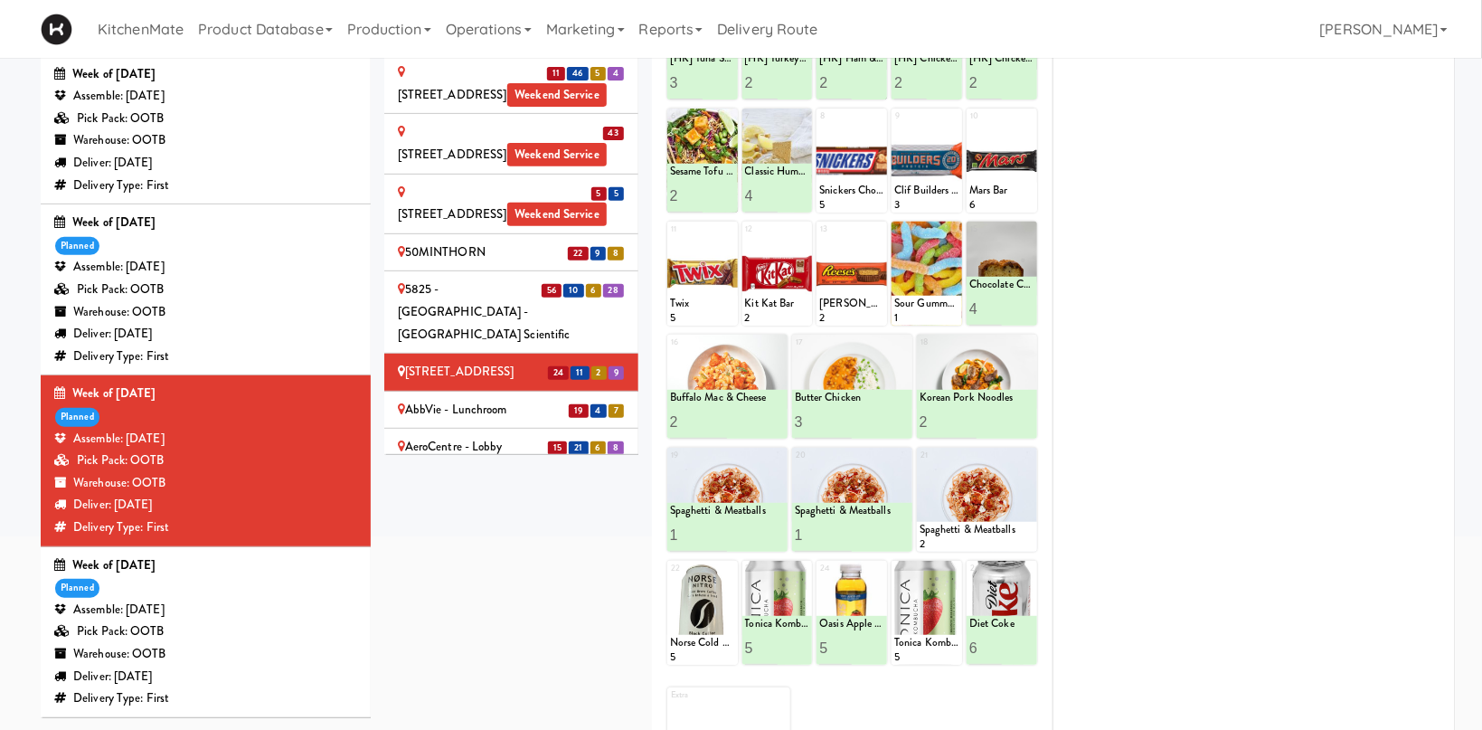
click at [469, 399] on div "AbbVie - Lunchroom" at bounding box center [511, 410] width 227 height 23
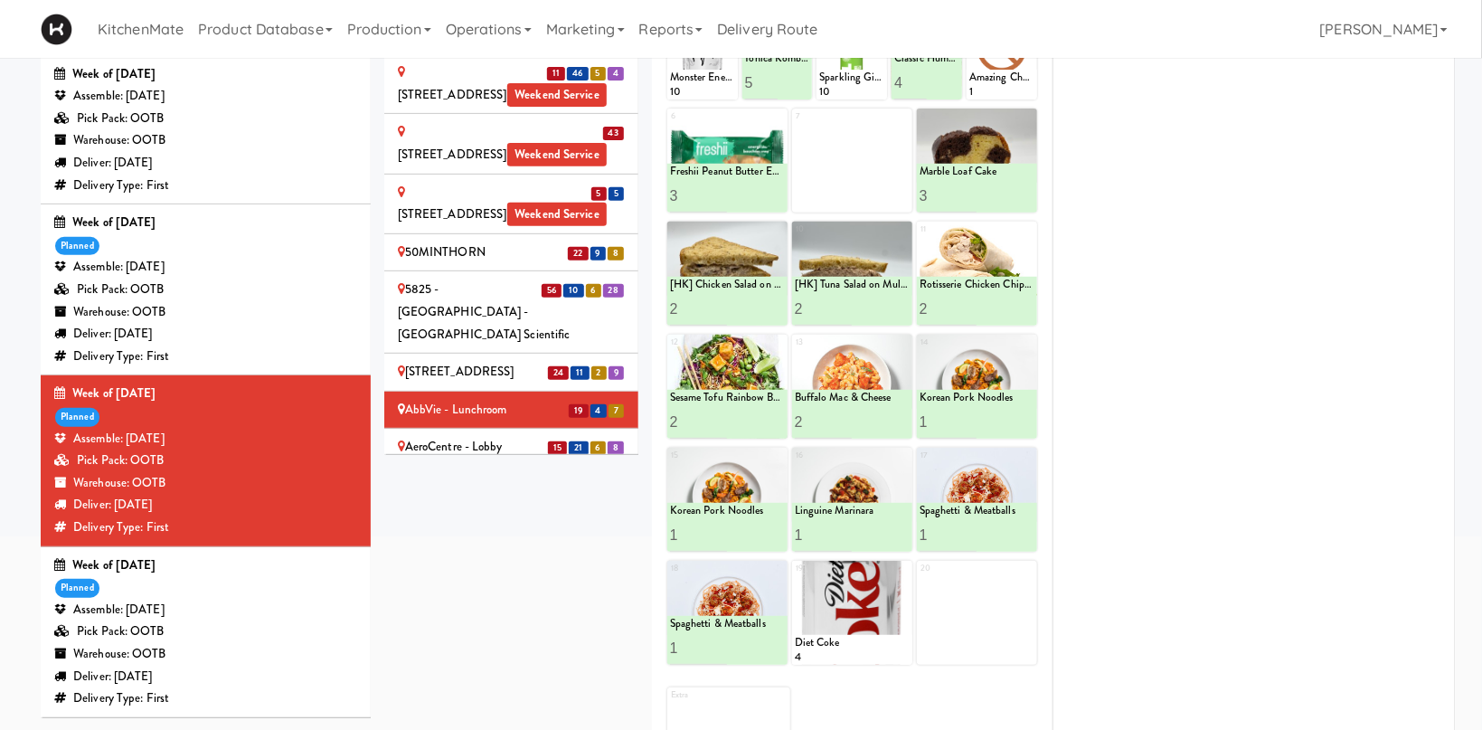
click at [433, 429] on li "15 21 6 8 AeroCentre - Lobby" at bounding box center [511, 448] width 254 height 38
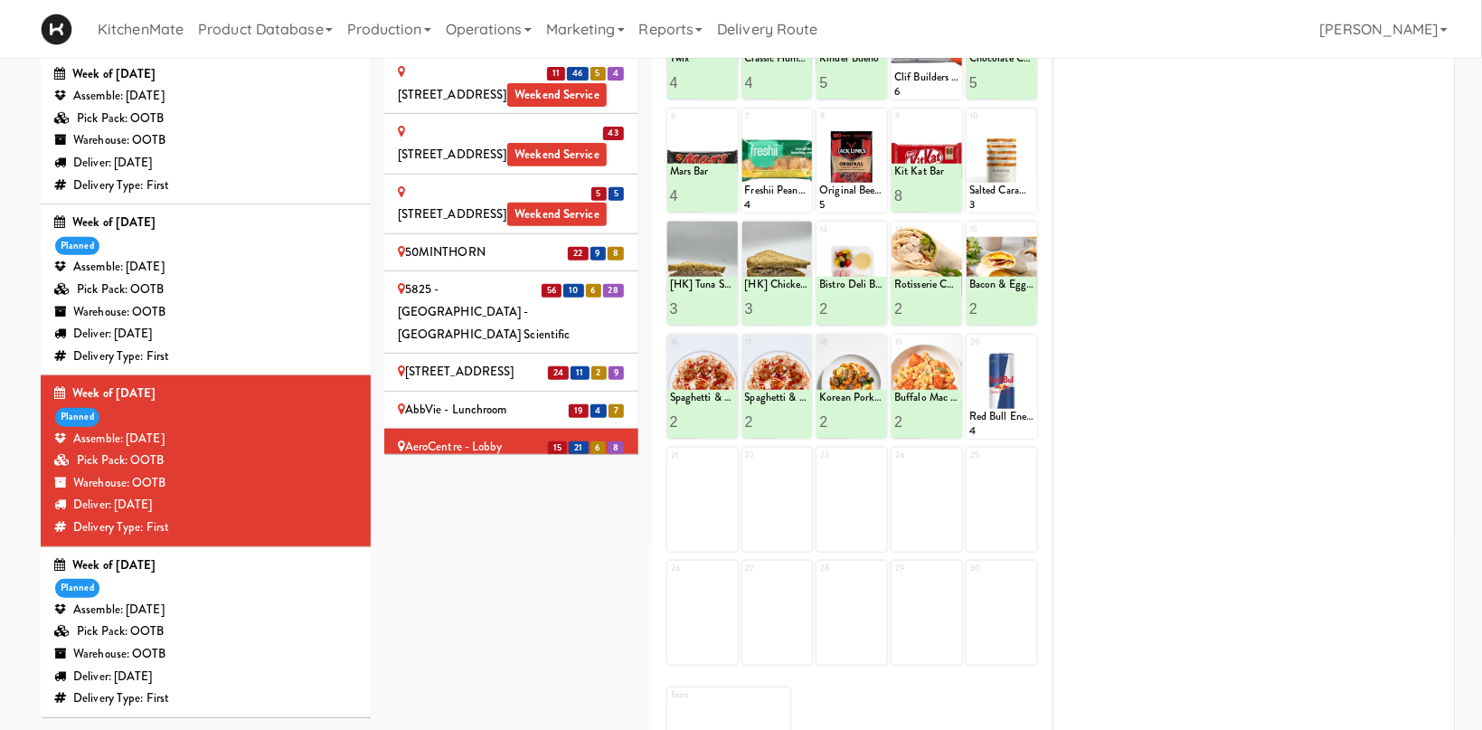
scroll to position [156, 0]
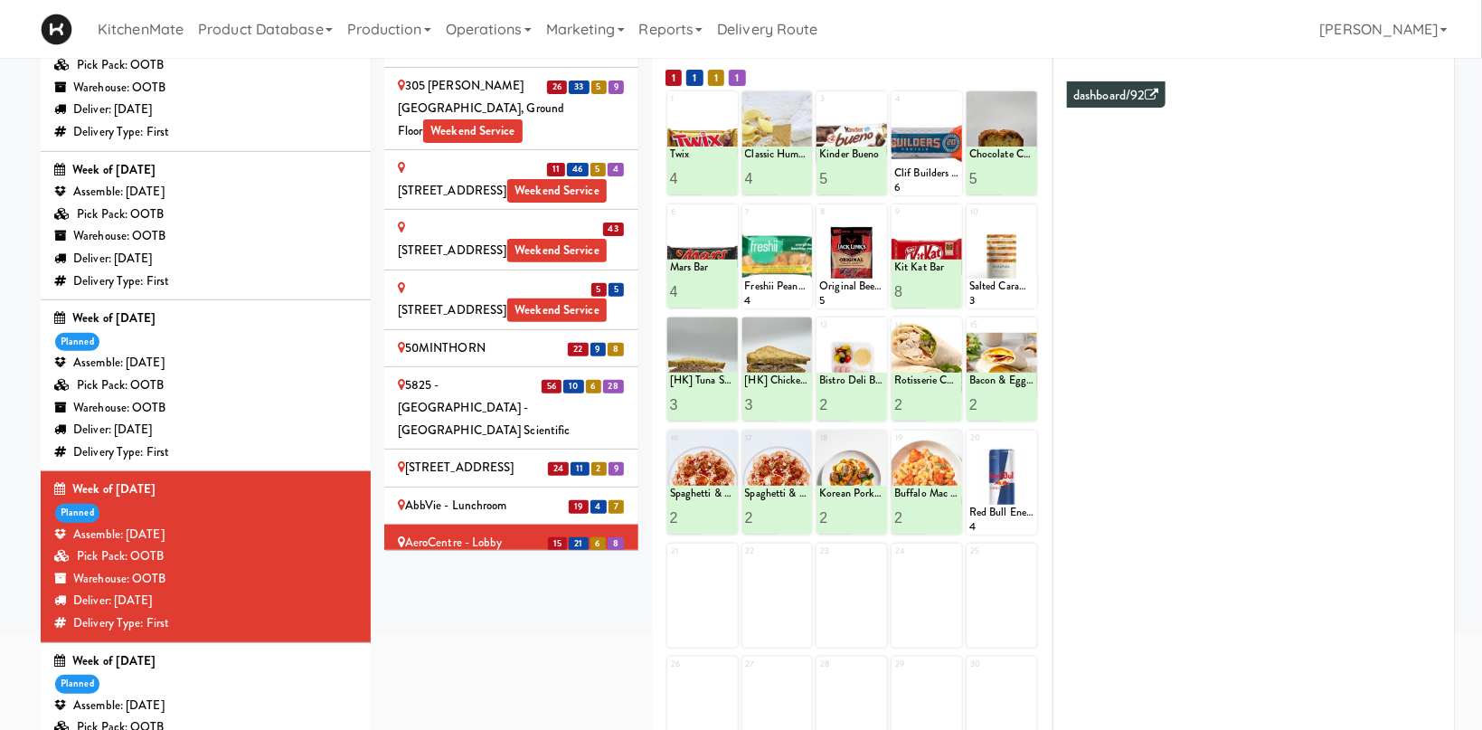
click at [458, 570] on div "Alectra Utilities" at bounding box center [511, 581] width 227 height 23
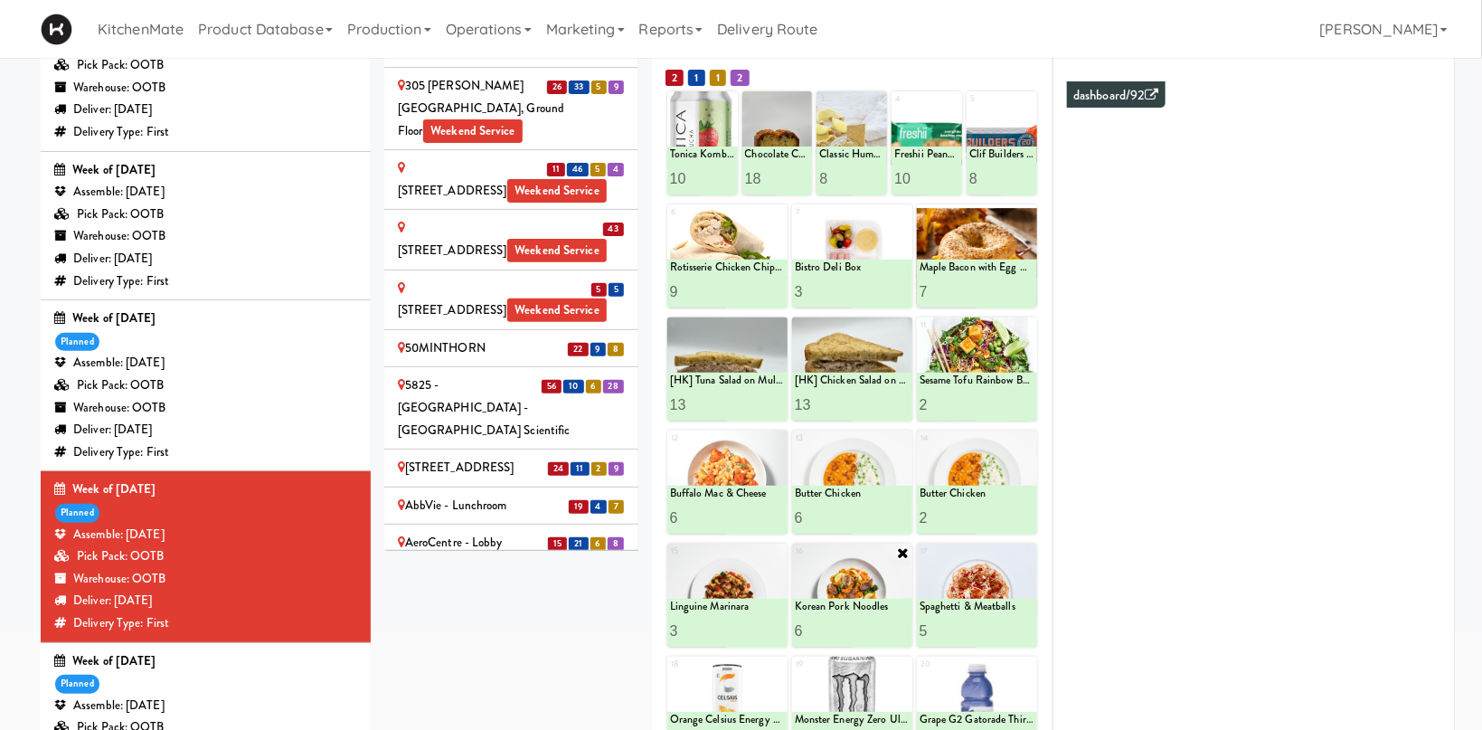
scroll to position [251, 0]
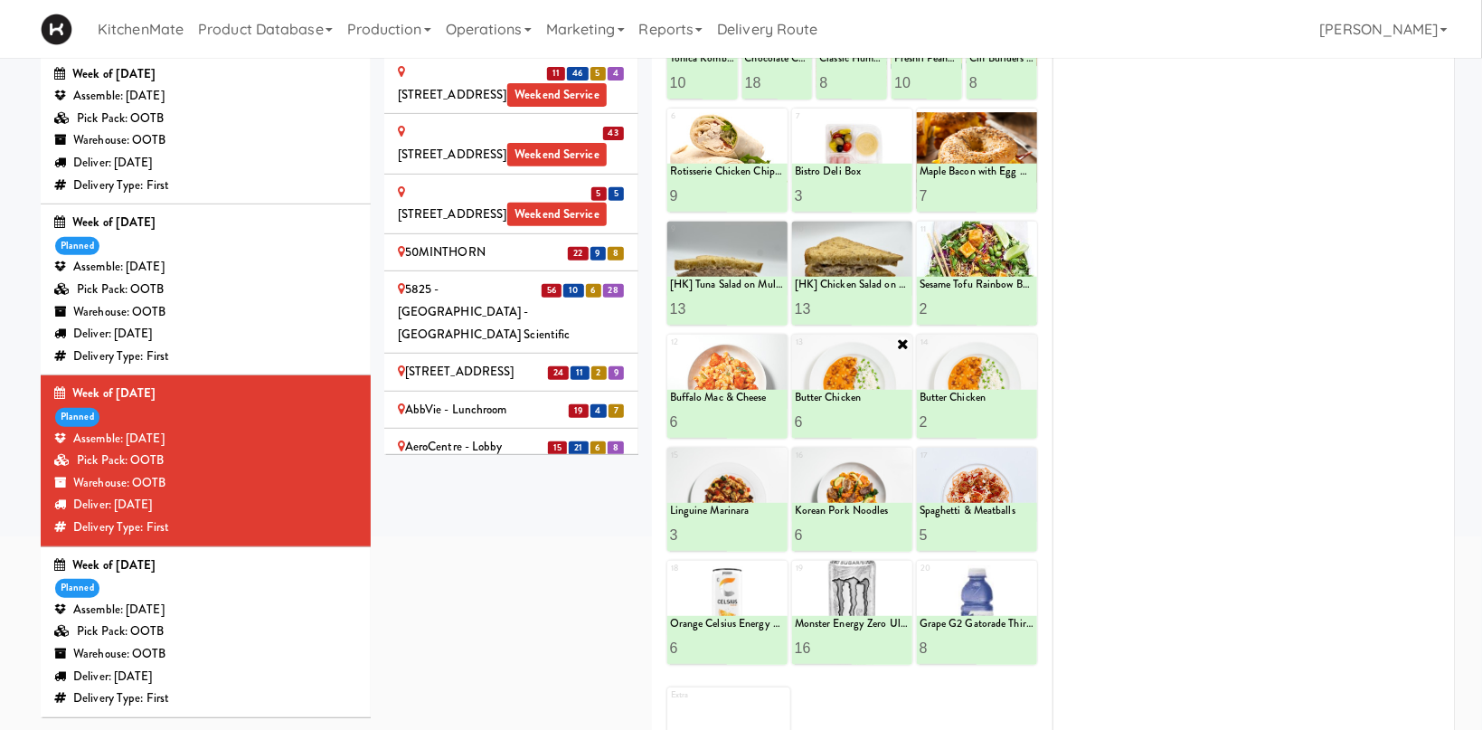
click at [832, 390] on div "Butter Chicken" at bounding box center [852, 397] width 115 height 15
click at [514, 511] on div "BlackBerry - Cafeteria" at bounding box center [511, 522] width 227 height 23
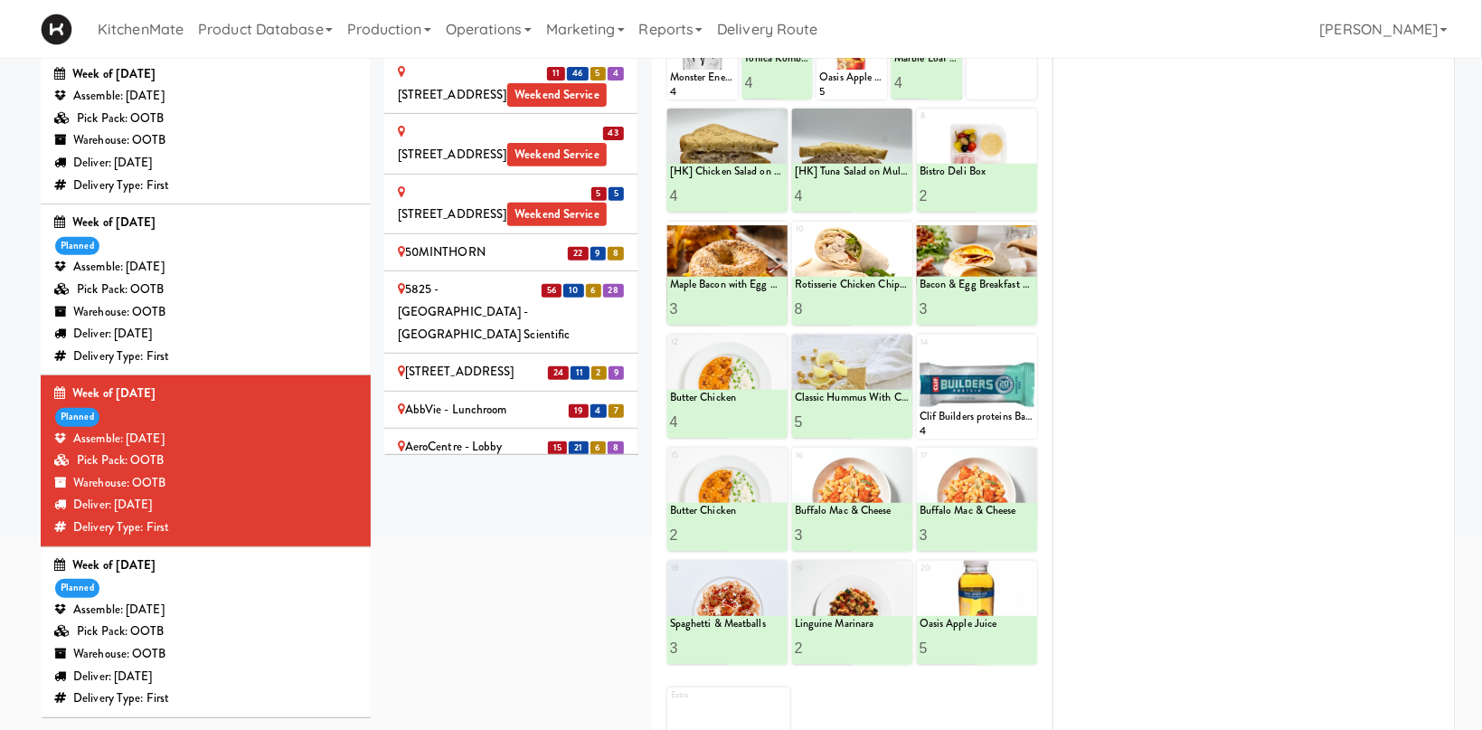
click at [474, 549] on div "BlackBerry - Cafeteria (Right)" at bounding box center [511, 571] width 227 height 44
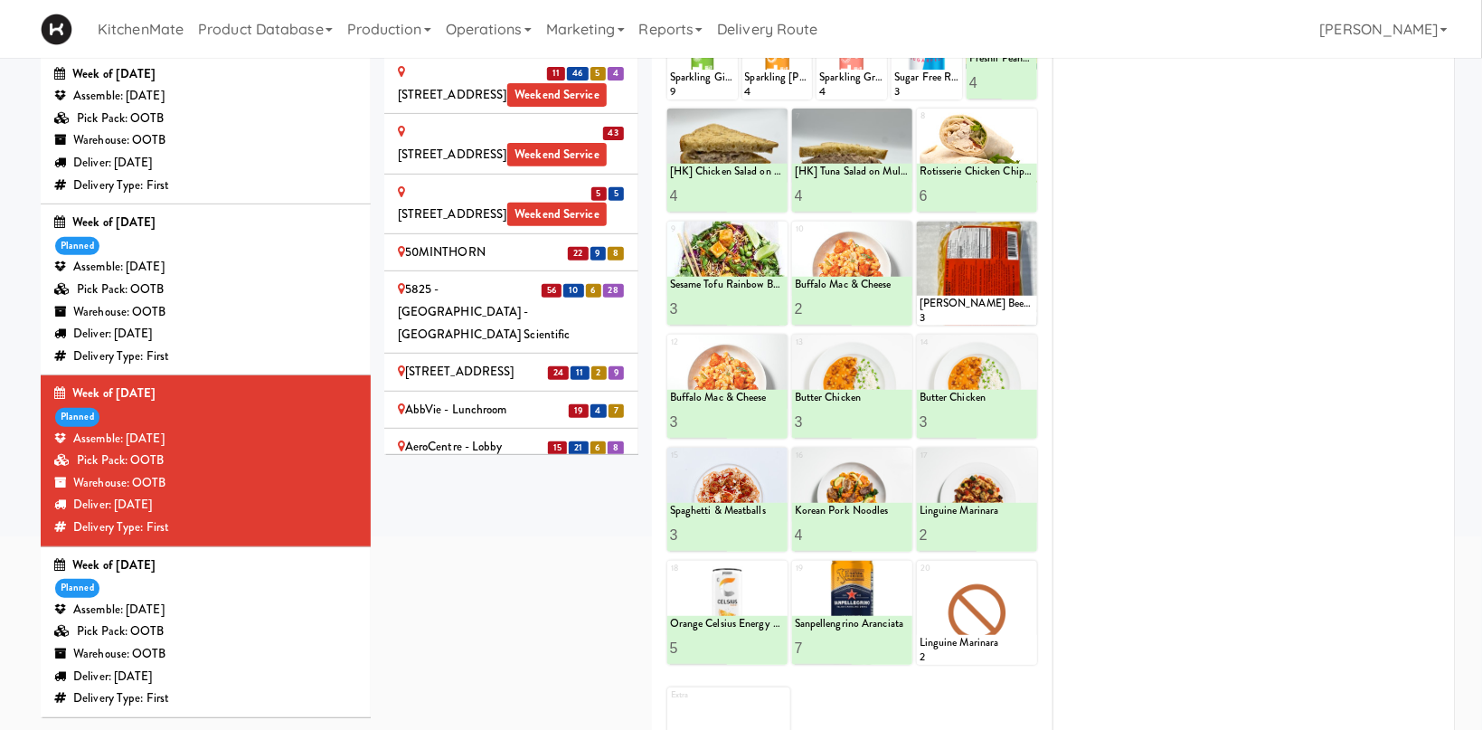
scroll to position [623, 0]
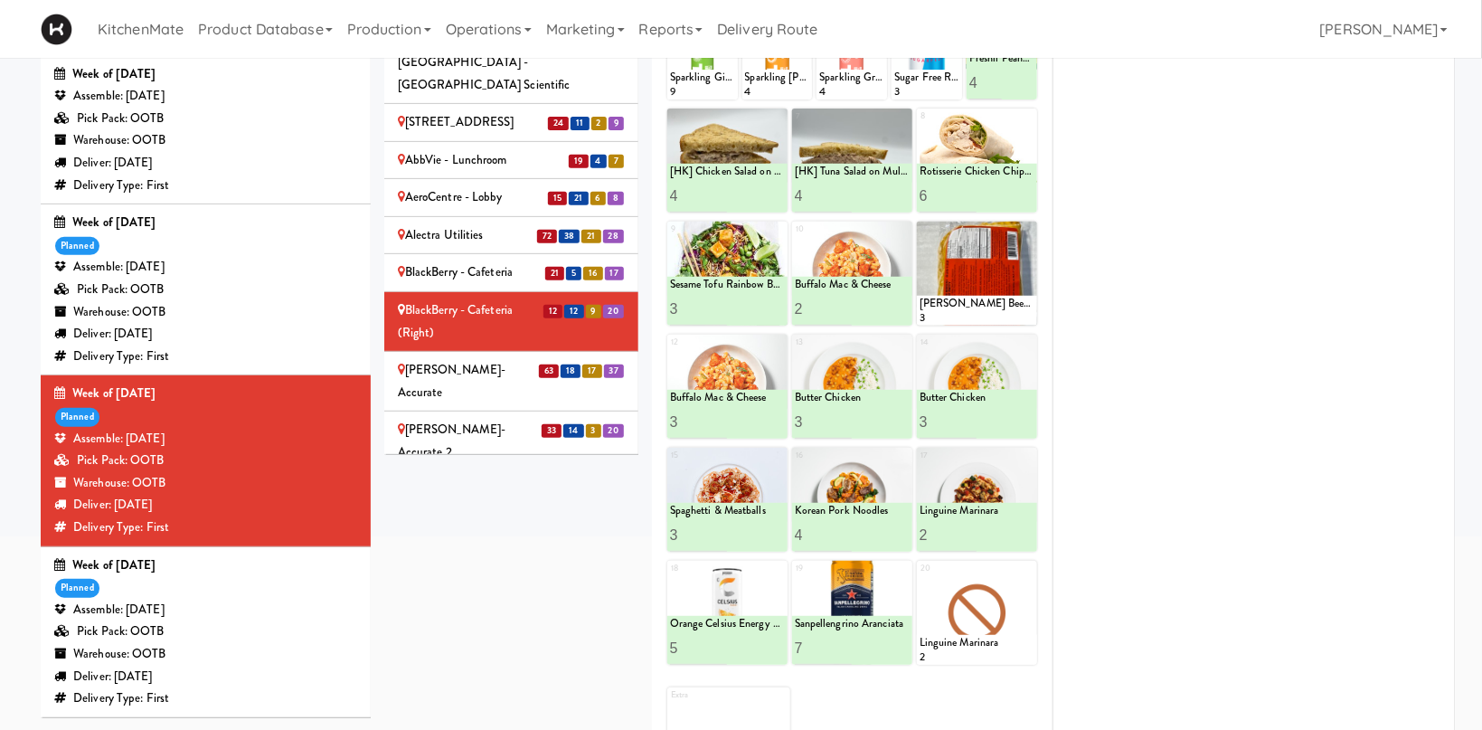
click at [489, 261] on div "BlackBerry - Cafeteria" at bounding box center [511, 272] width 227 height 23
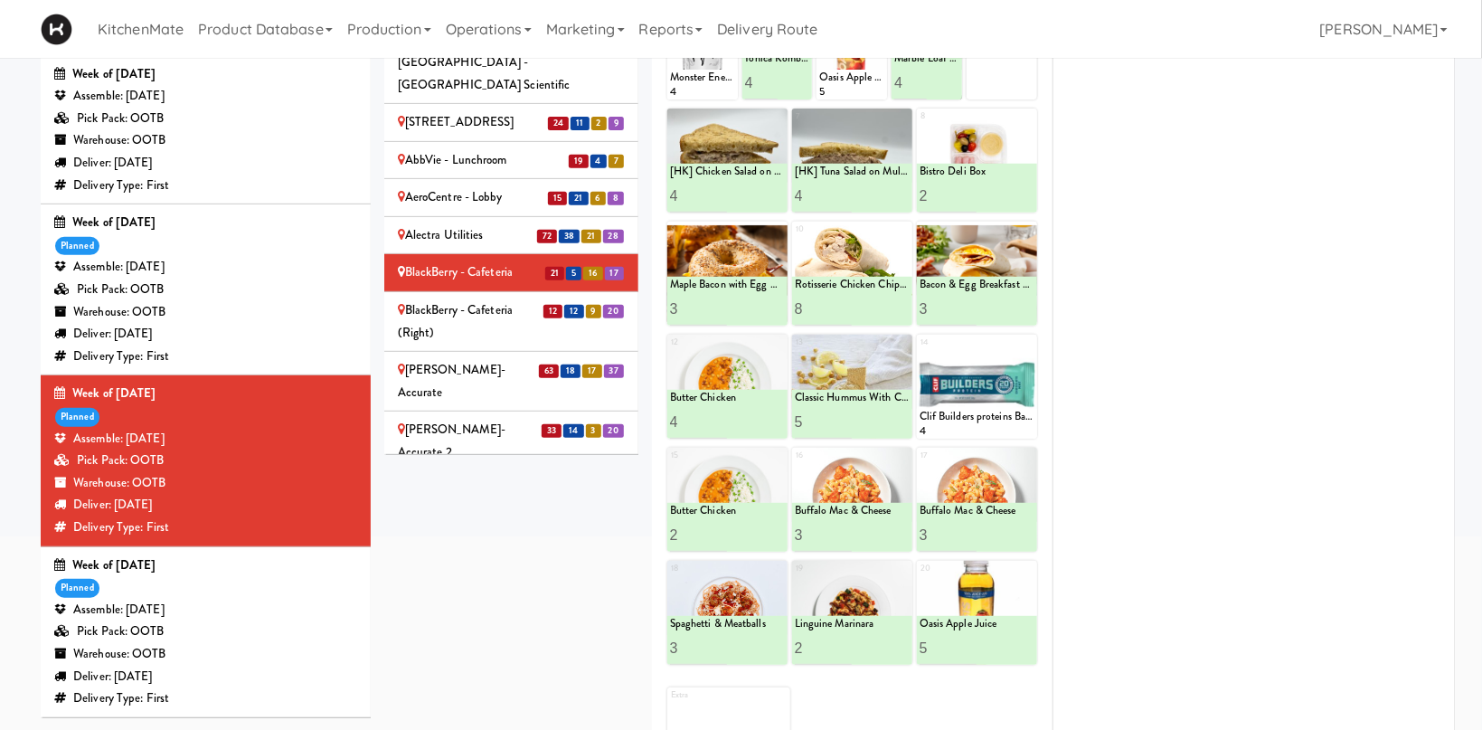
click at [469, 299] on div "BlackBerry - Cafeteria (Right)" at bounding box center [511, 321] width 227 height 44
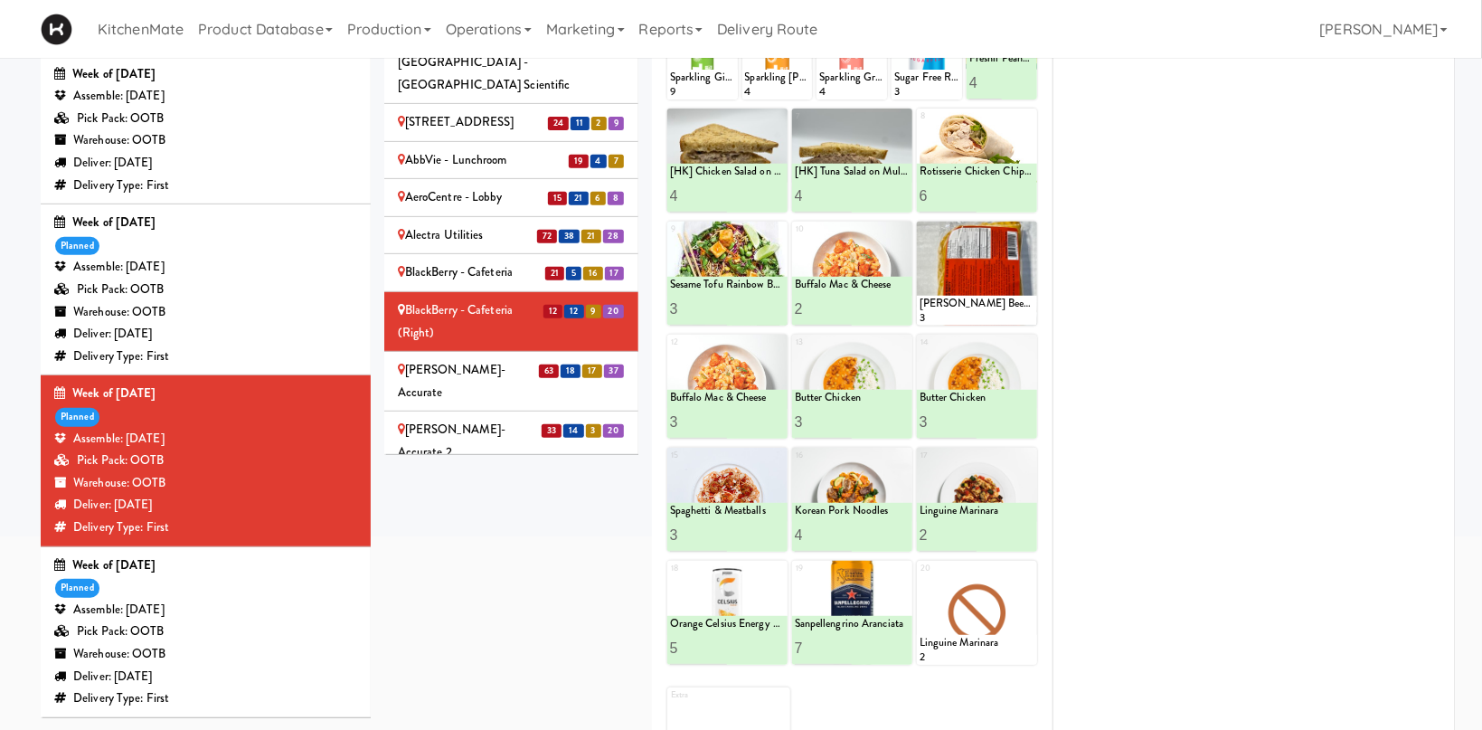
click at [454, 359] on div "Bothwell-Accurate" at bounding box center [511, 381] width 227 height 44
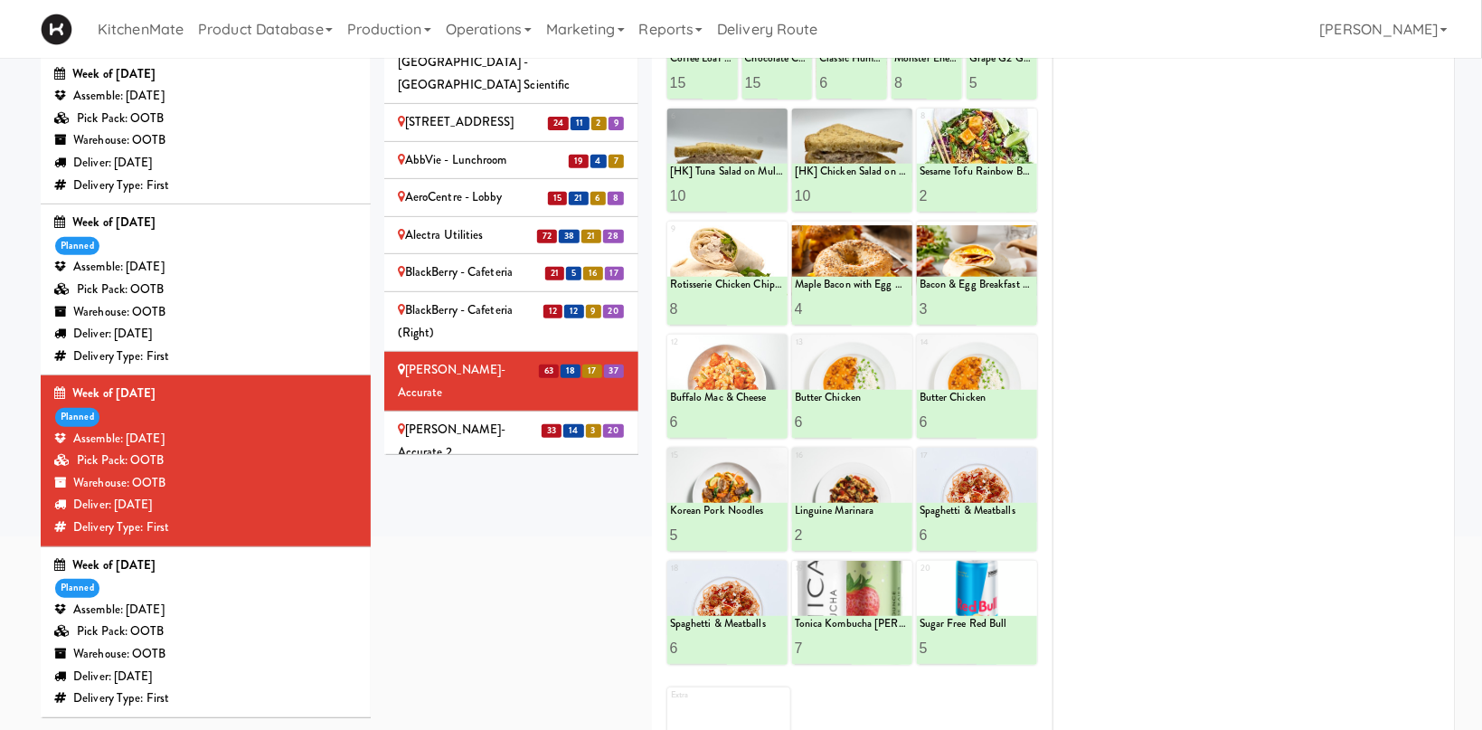
click at [458, 419] on div "Bothwell-Accurate 2" at bounding box center [511, 441] width 227 height 44
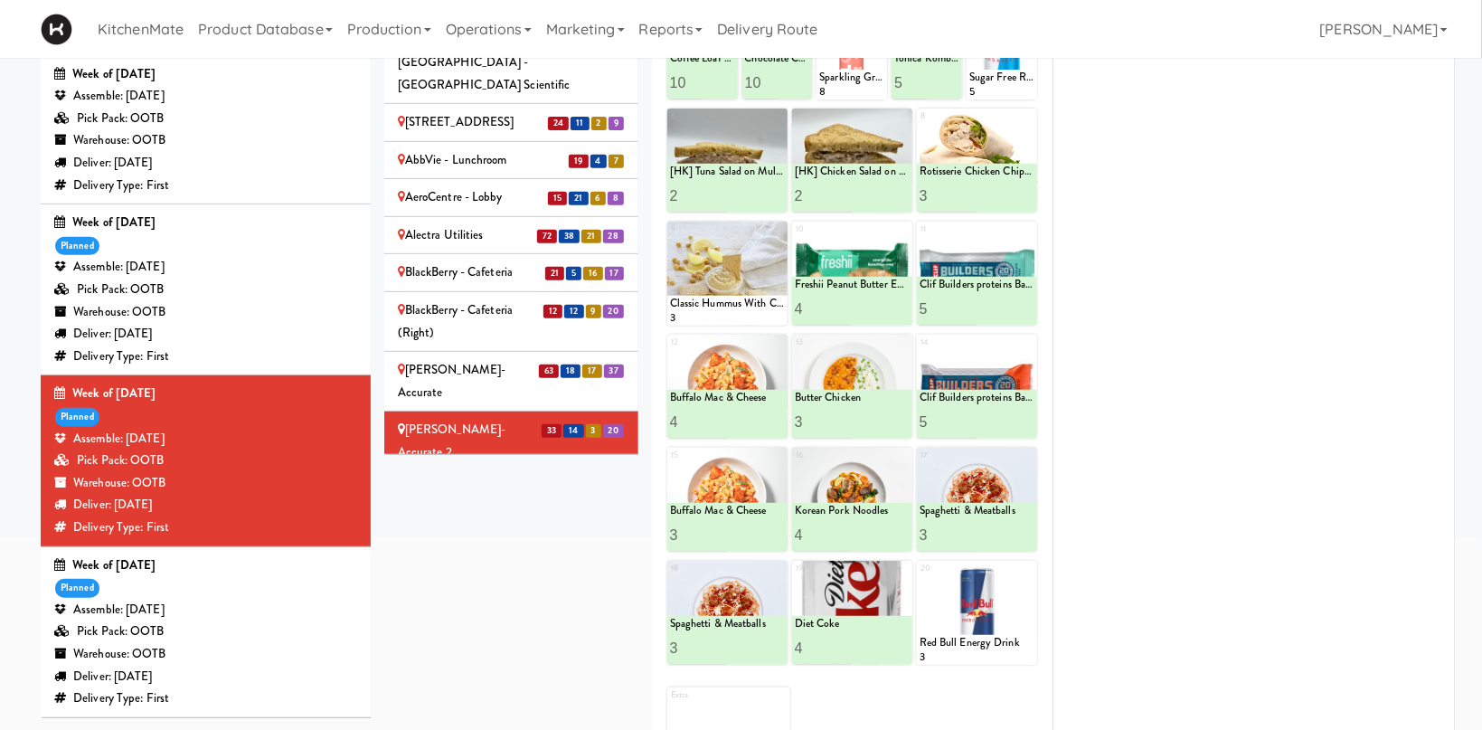
click at [502, 479] on div "Cafe Valleywood" at bounding box center [511, 490] width 227 height 23
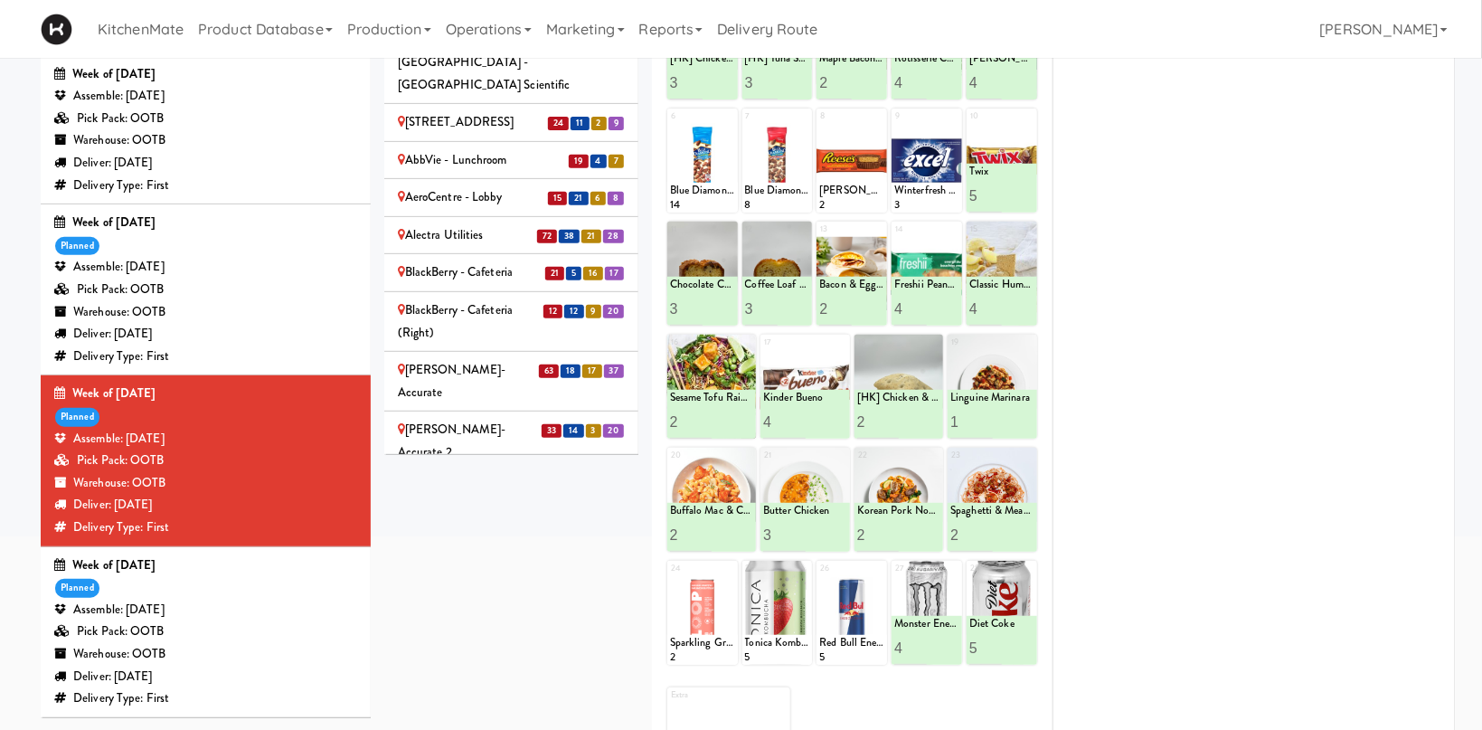
click at [489, 516] on div "Cambridge Memorial Hospital - A-Wing, Level 0 Weekend Service" at bounding box center [511, 538] width 227 height 44
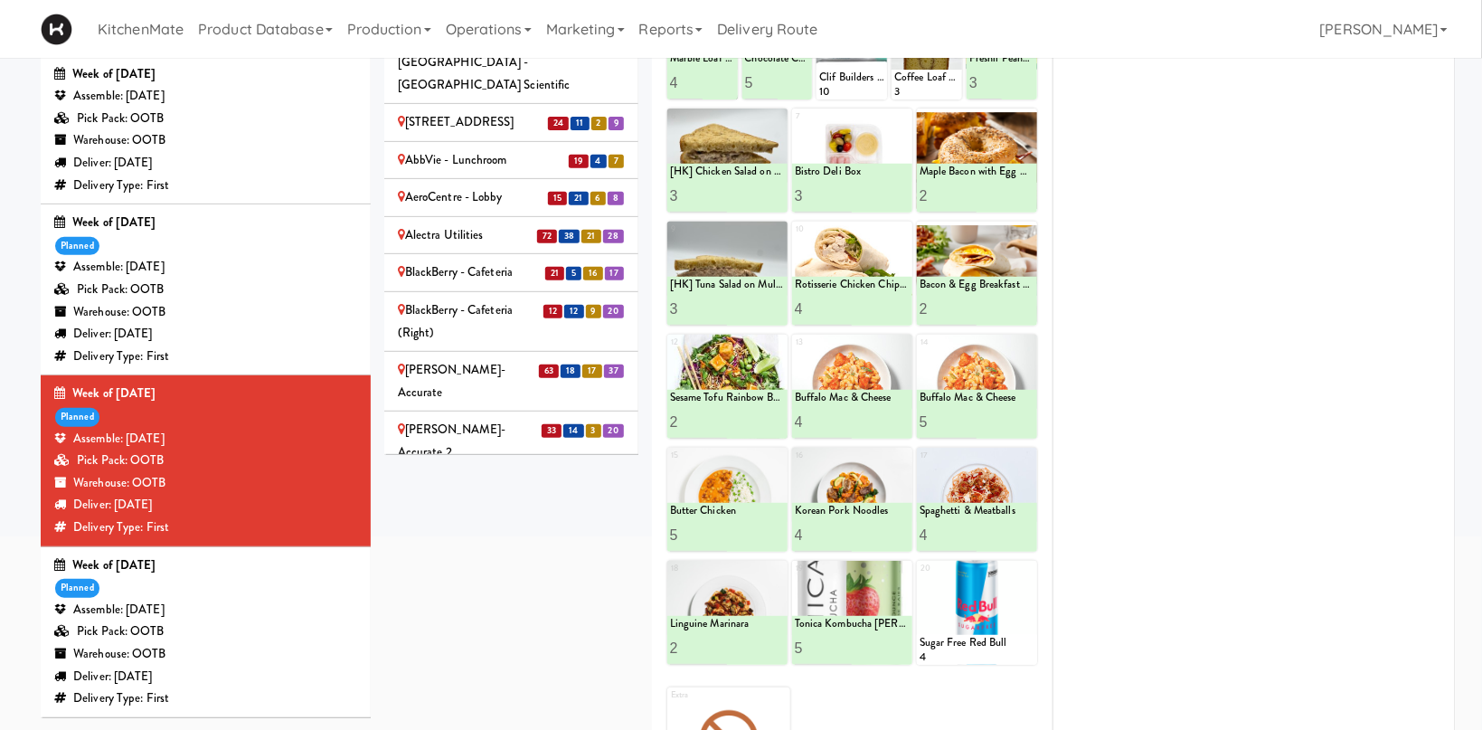
drag, startPoint x: 741, startPoint y: 512, endPoint x: 719, endPoint y: 669, distance: 158.9
drag, startPoint x: 568, startPoint y: 573, endPoint x: 497, endPoint y: 293, distance: 289.0
click at [568, 571] on div "Sites 28 54 9 7 100 Sheppard Ave - Lobby 110 Sheppard Ave E Weekend Service 20 …" at bounding box center [919, 336] width 1071 height 941
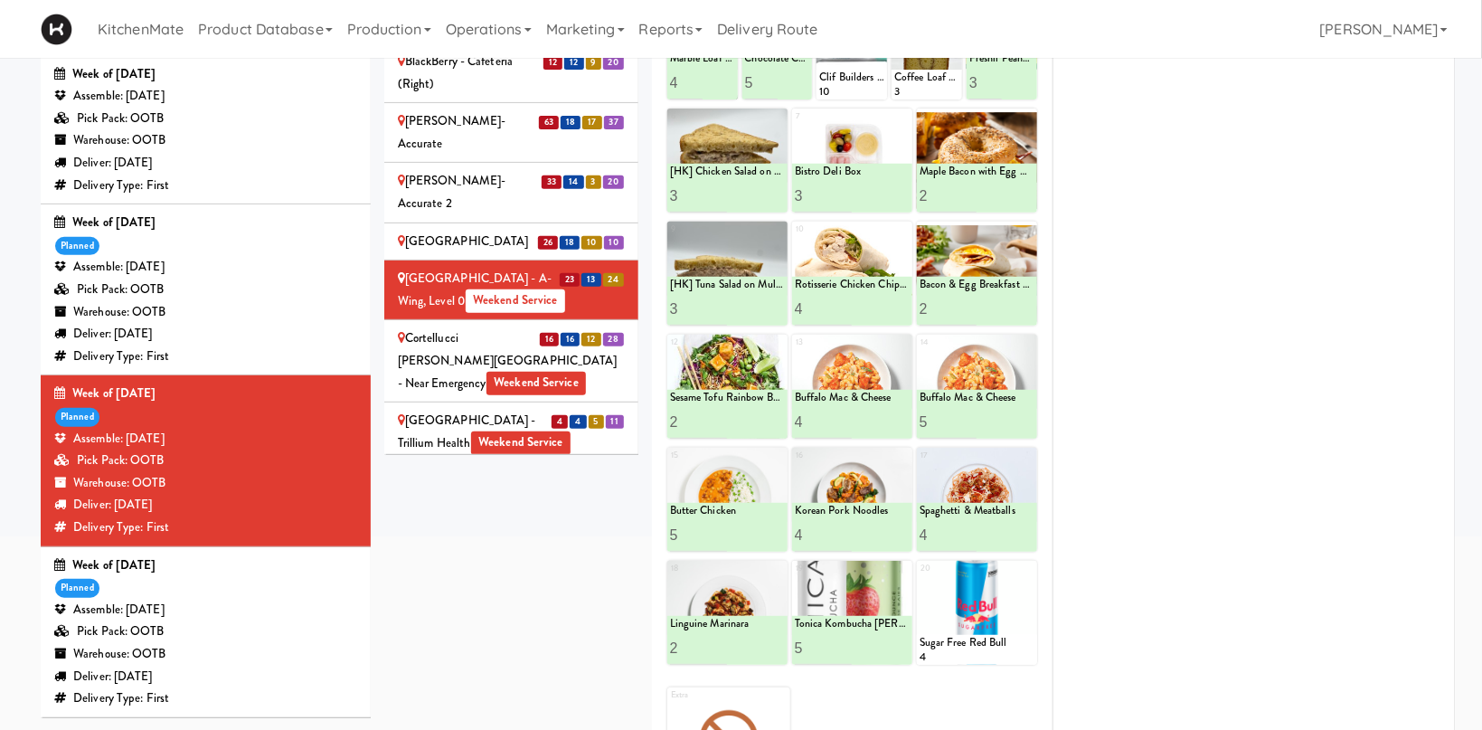
click at [489, 327] on div "Cortellucci Vaughan Hospital - near Emergency Weekend Service" at bounding box center [511, 360] width 227 height 67
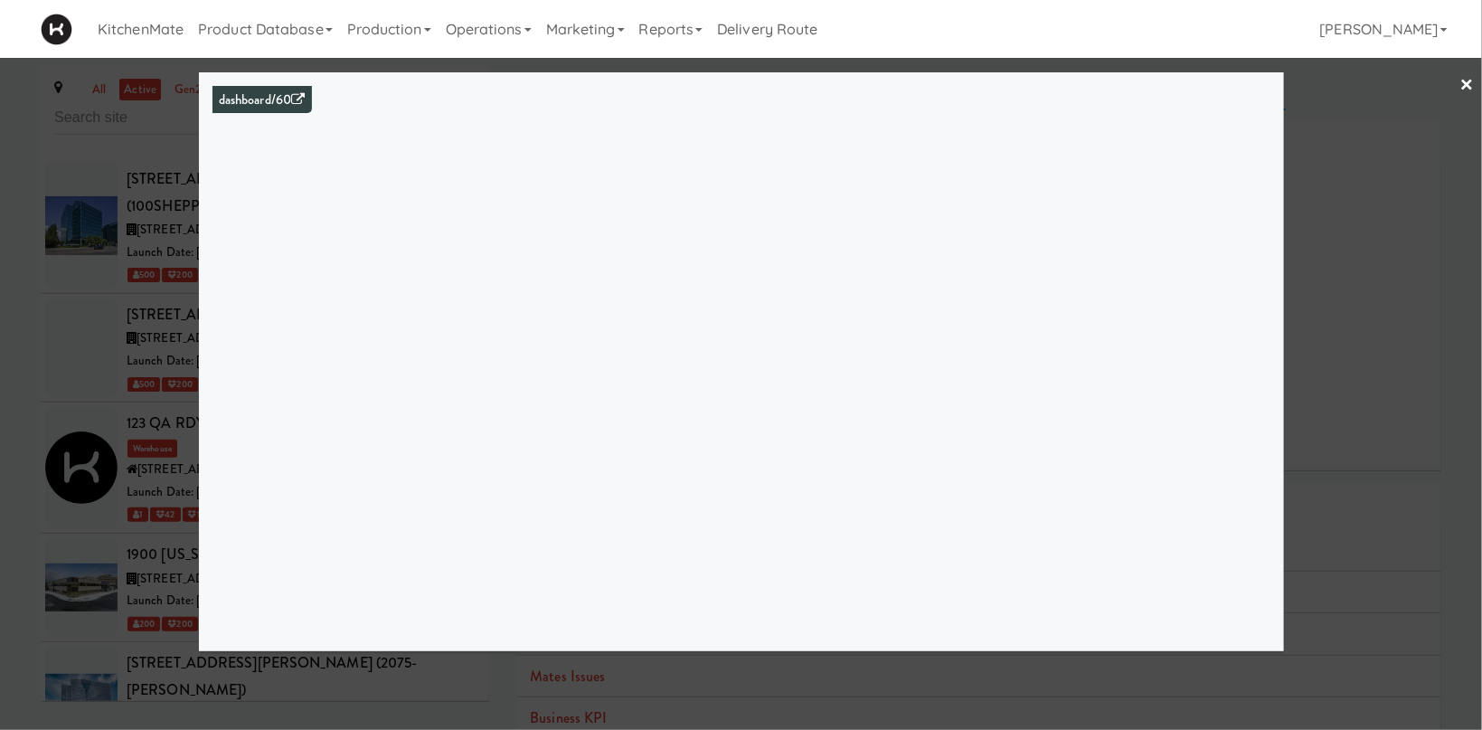
scroll to position [747, 0]
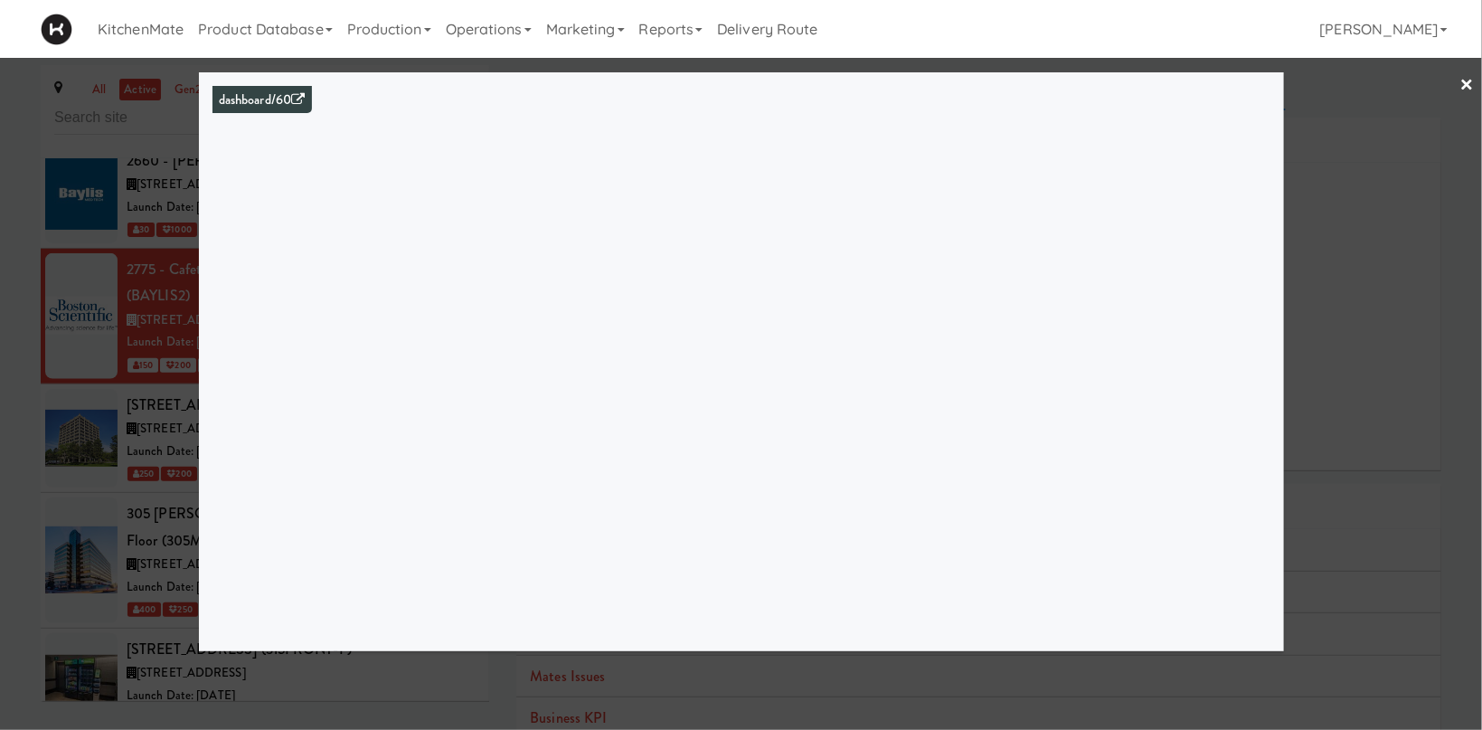
click at [134, 359] on div at bounding box center [741, 365] width 1482 height 730
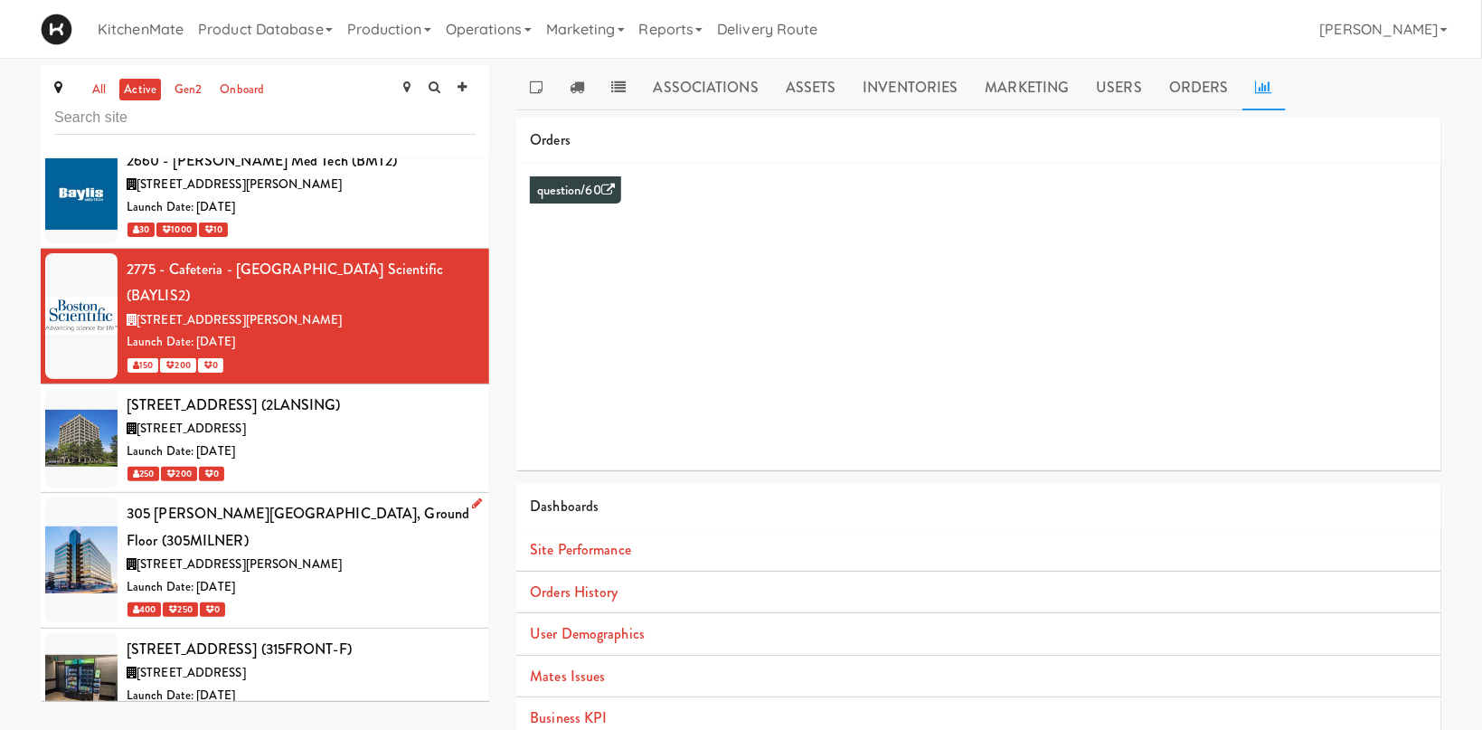
click at [169, 500] on div "305 [PERSON_NAME][GEOGRAPHIC_DATA], Ground Floor (305MILNER)" at bounding box center [301, 526] width 349 height 53
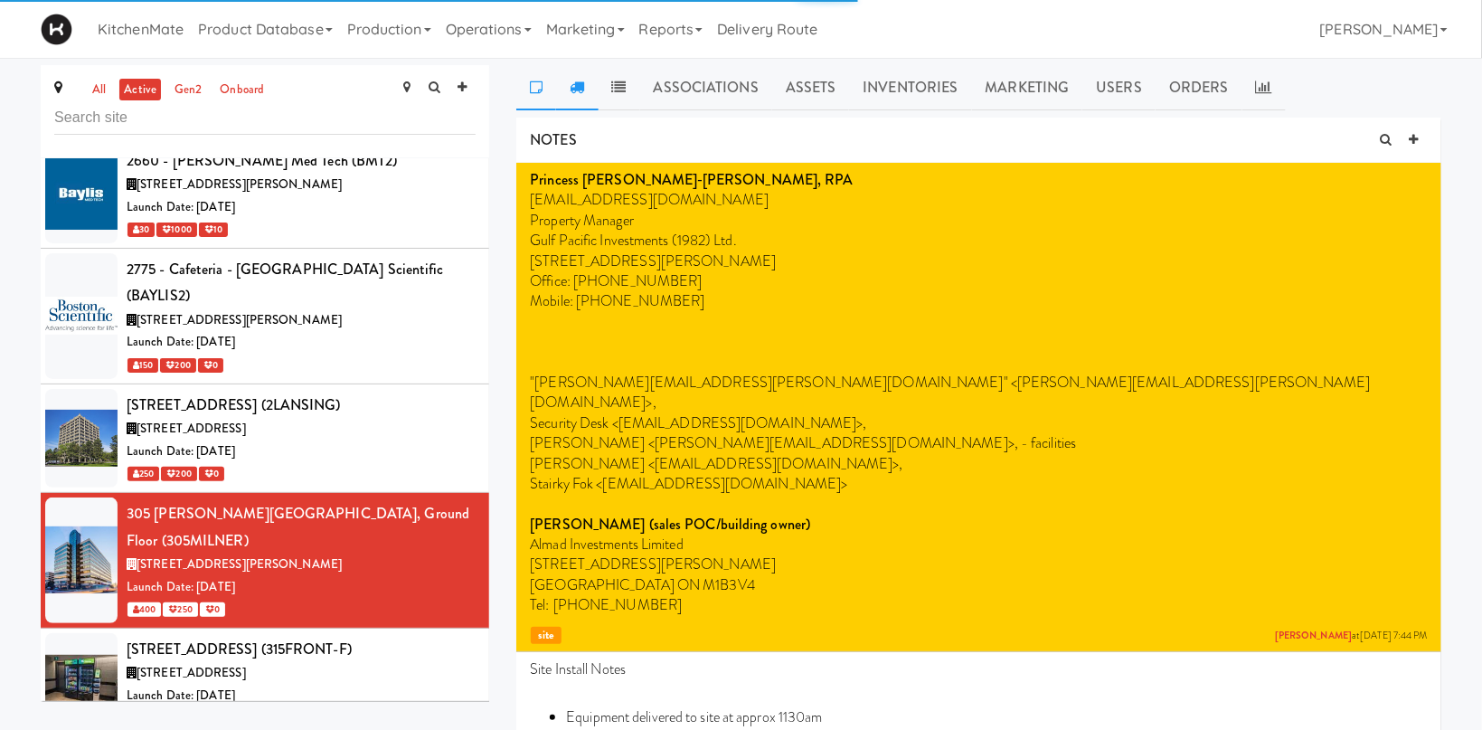
click at [580, 86] on icon at bounding box center [577, 87] width 14 height 14
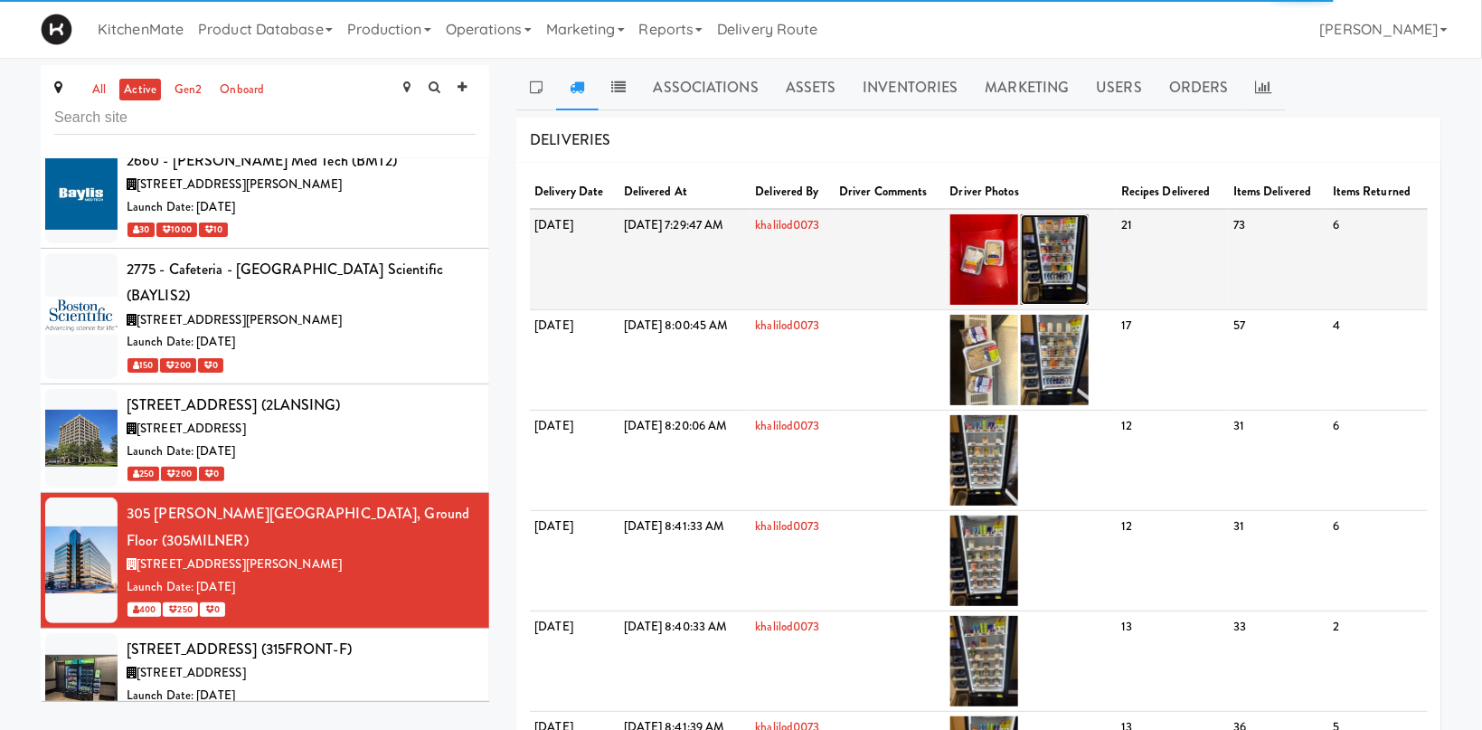
click at [1089, 253] on img at bounding box center [1055, 259] width 68 height 90
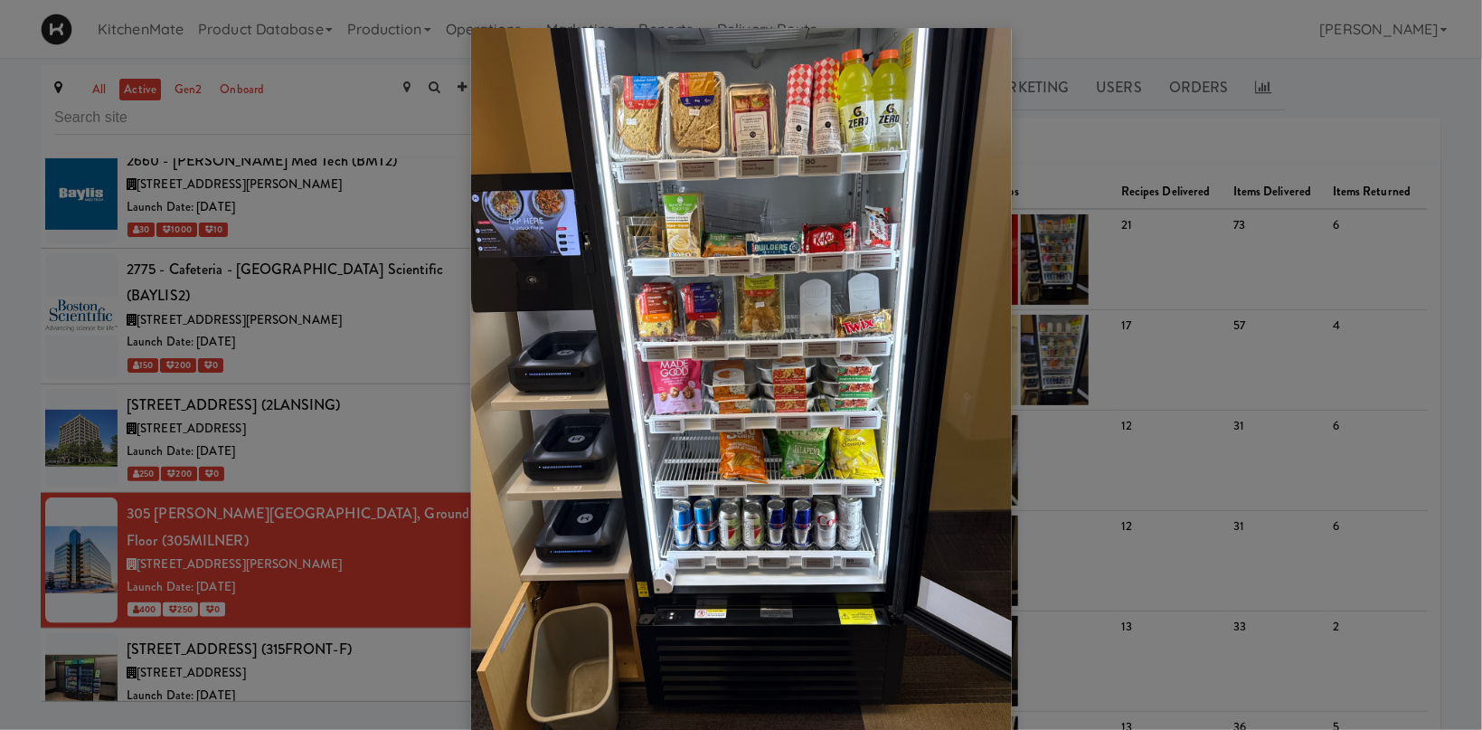
click at [1119, 284] on div at bounding box center [741, 365] width 1482 height 730
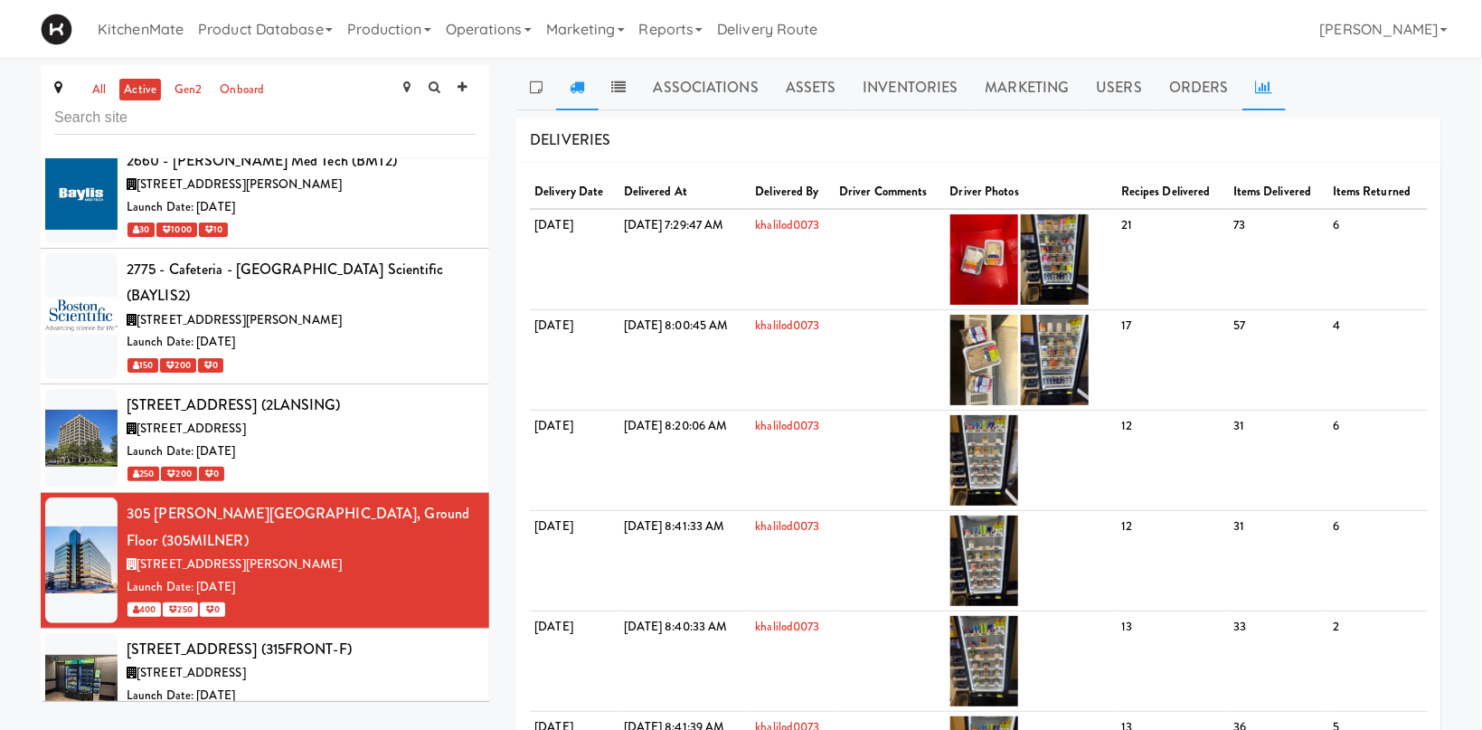
click at [1243, 83] on link at bounding box center [1263, 87] width 43 height 45
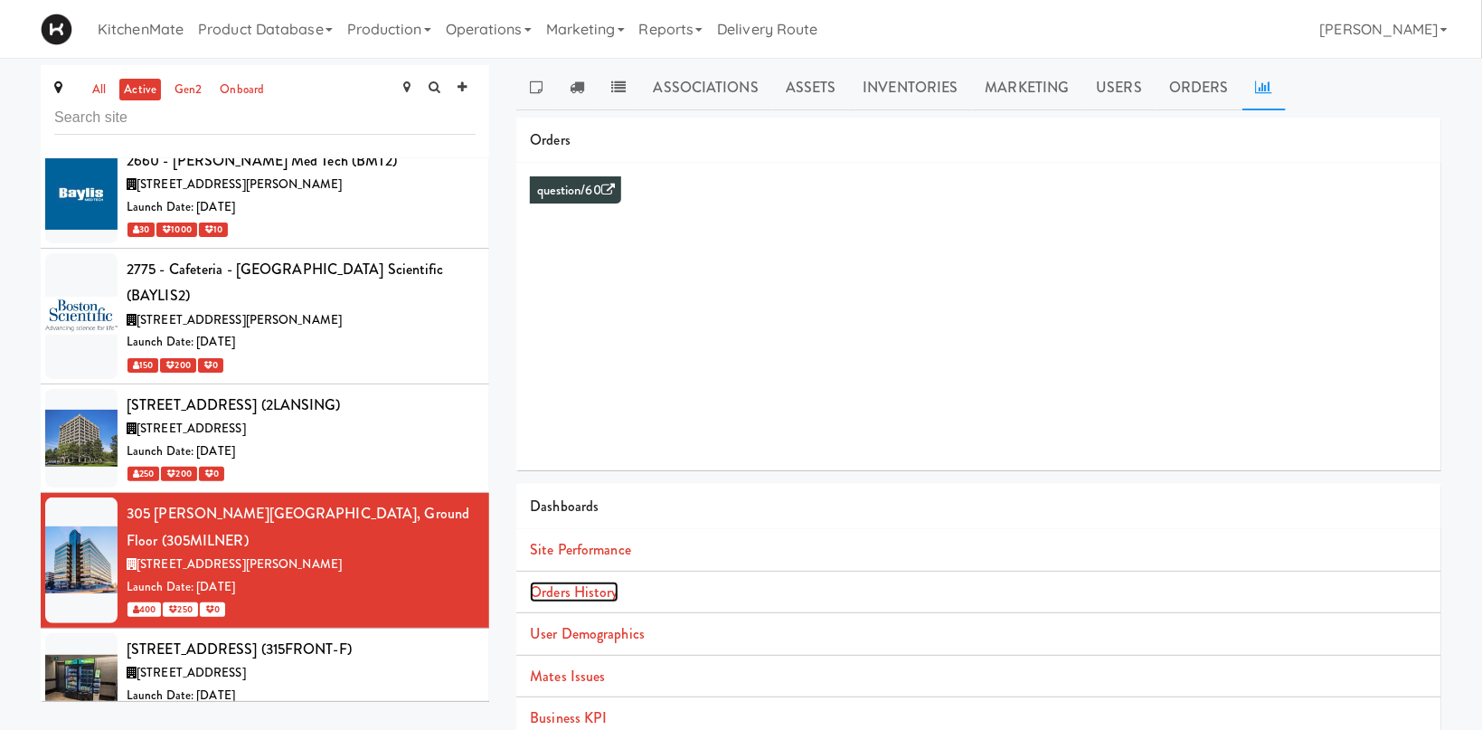
click at [587, 592] on link "Orders History" at bounding box center [574, 591] width 88 height 21
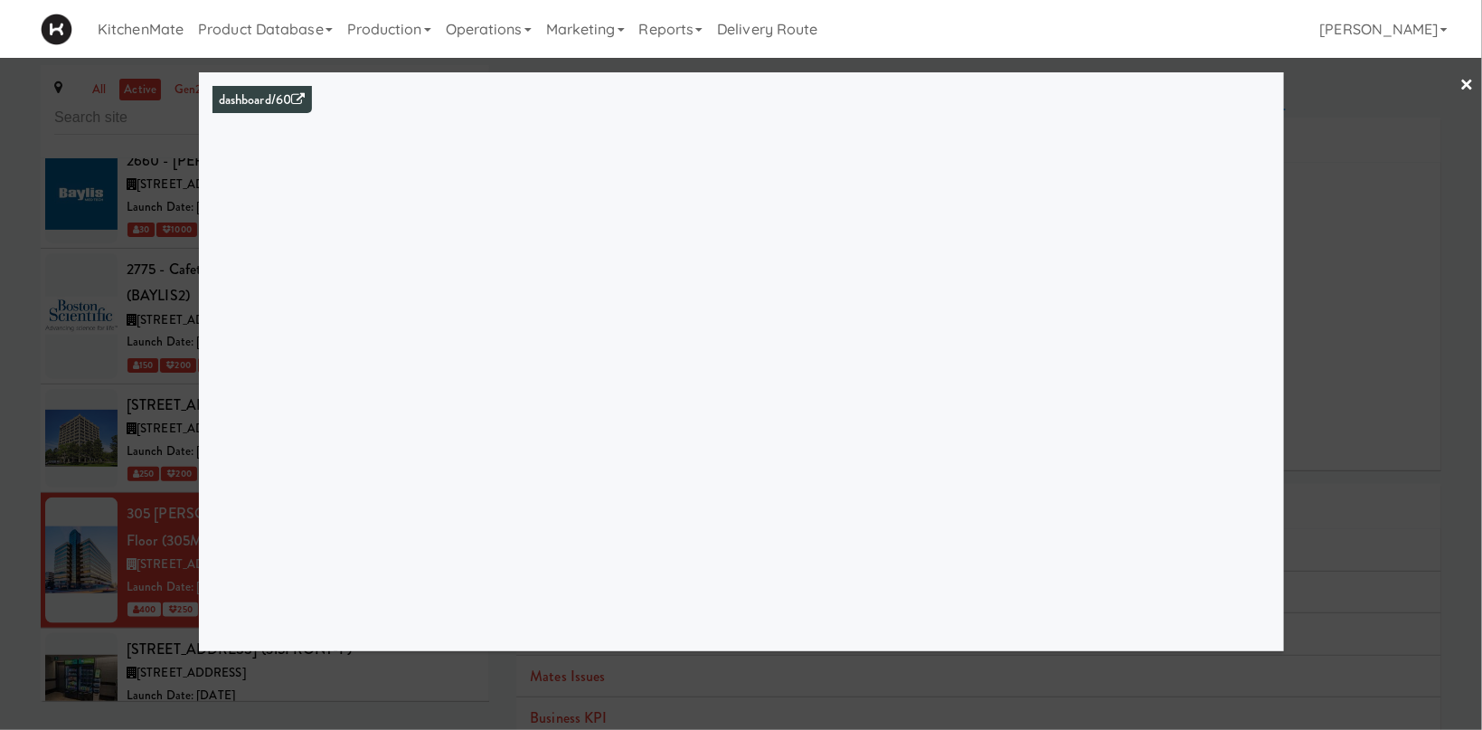
click at [135, 438] on div at bounding box center [741, 365] width 1482 height 730
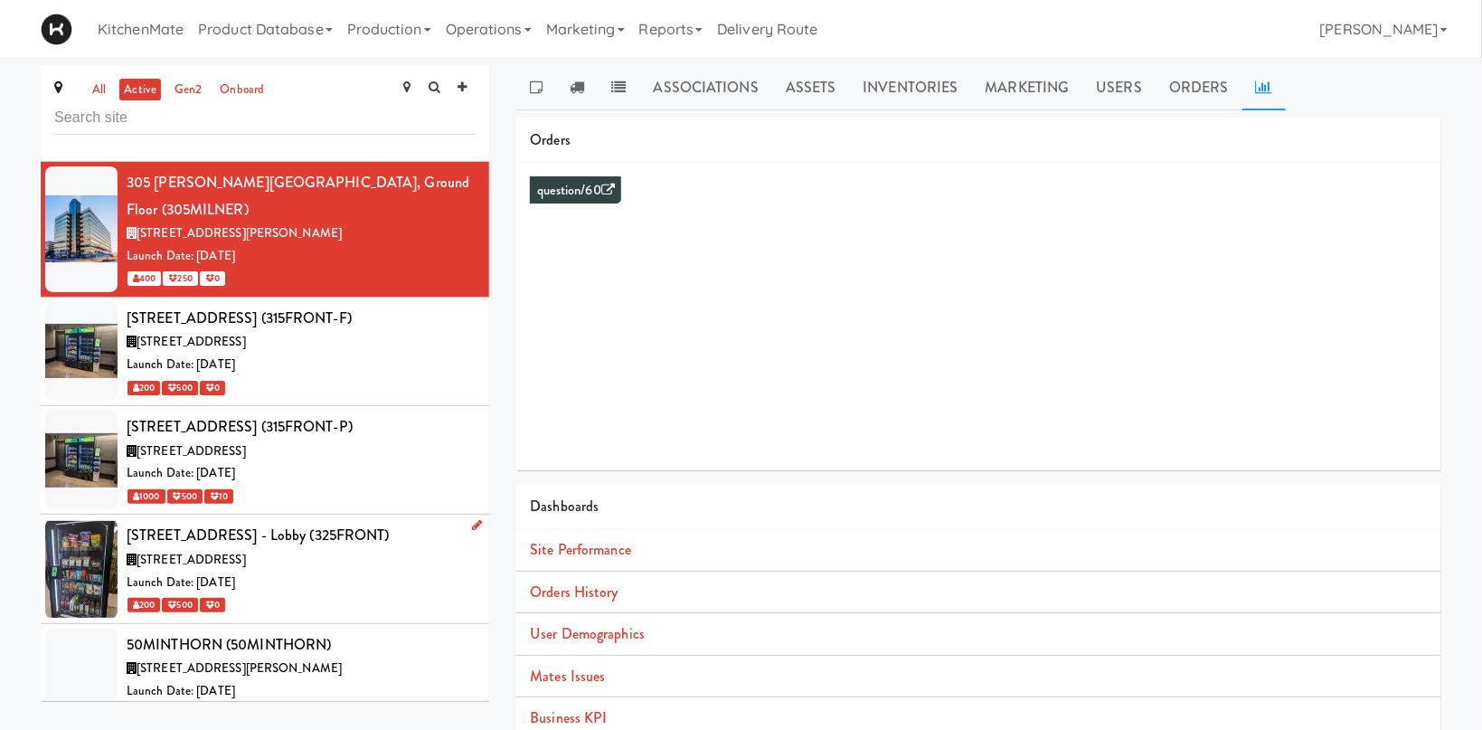
scroll to position [1121, 0]
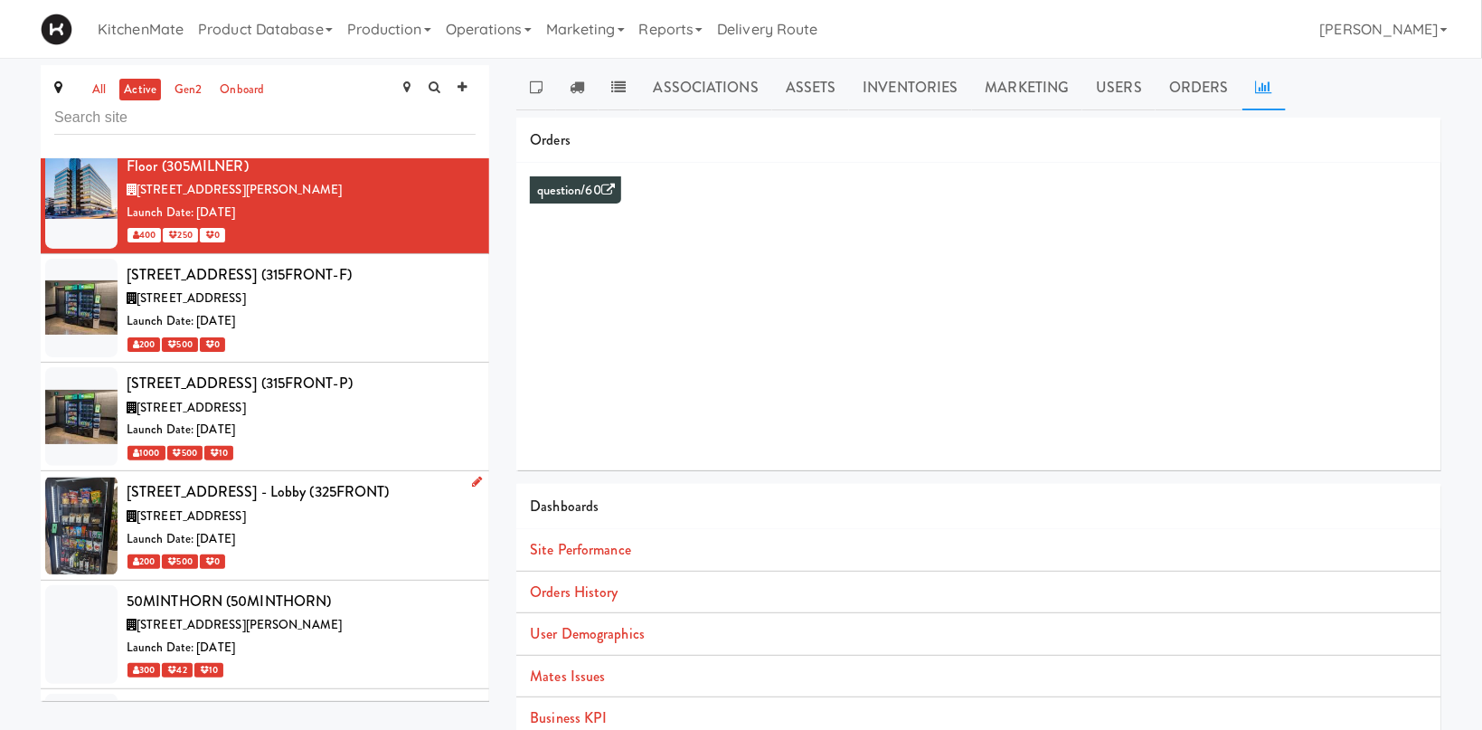
click at [342, 550] on div "200 500 0" at bounding box center [301, 561] width 349 height 23
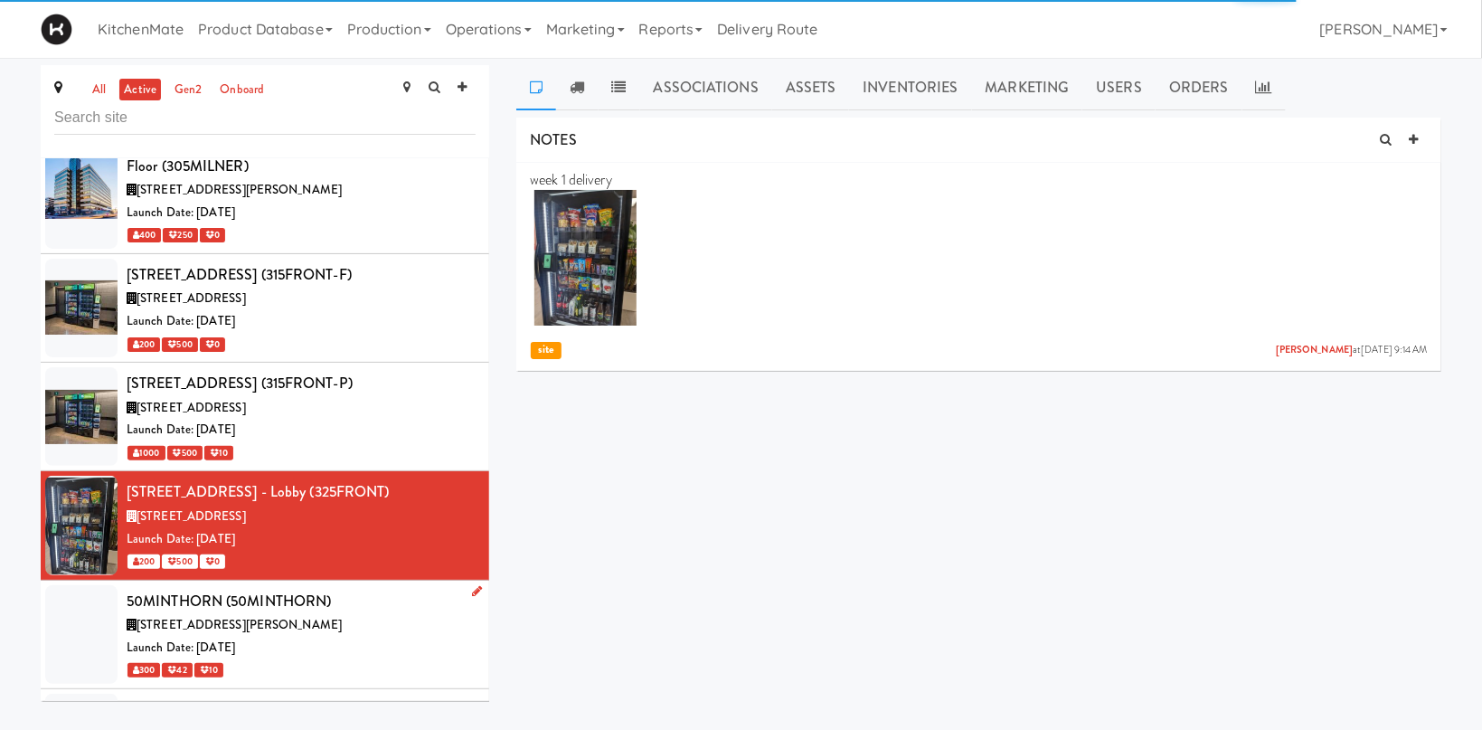
click at [354, 614] on div "[STREET_ADDRESS][PERSON_NAME]" at bounding box center [301, 625] width 349 height 23
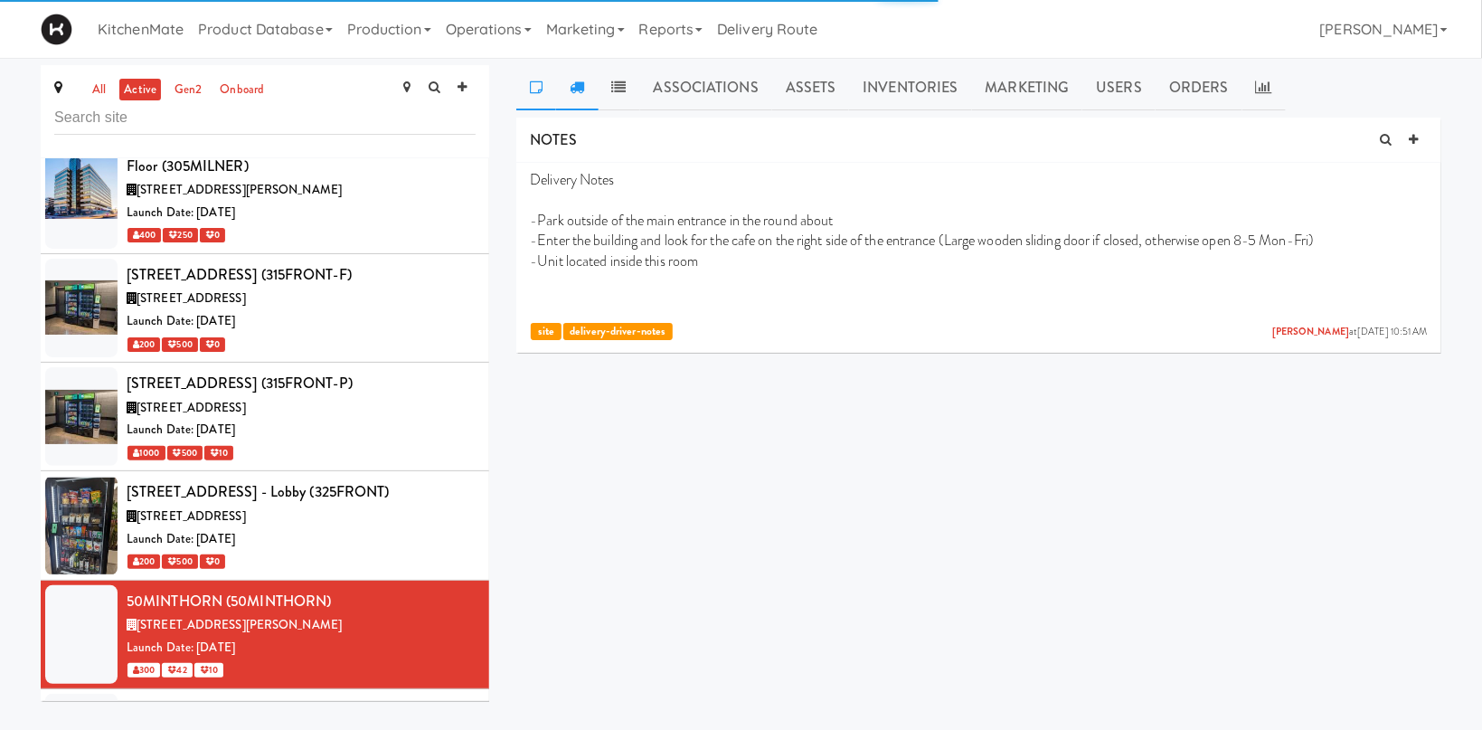
click at [570, 79] on link at bounding box center [577, 87] width 42 height 45
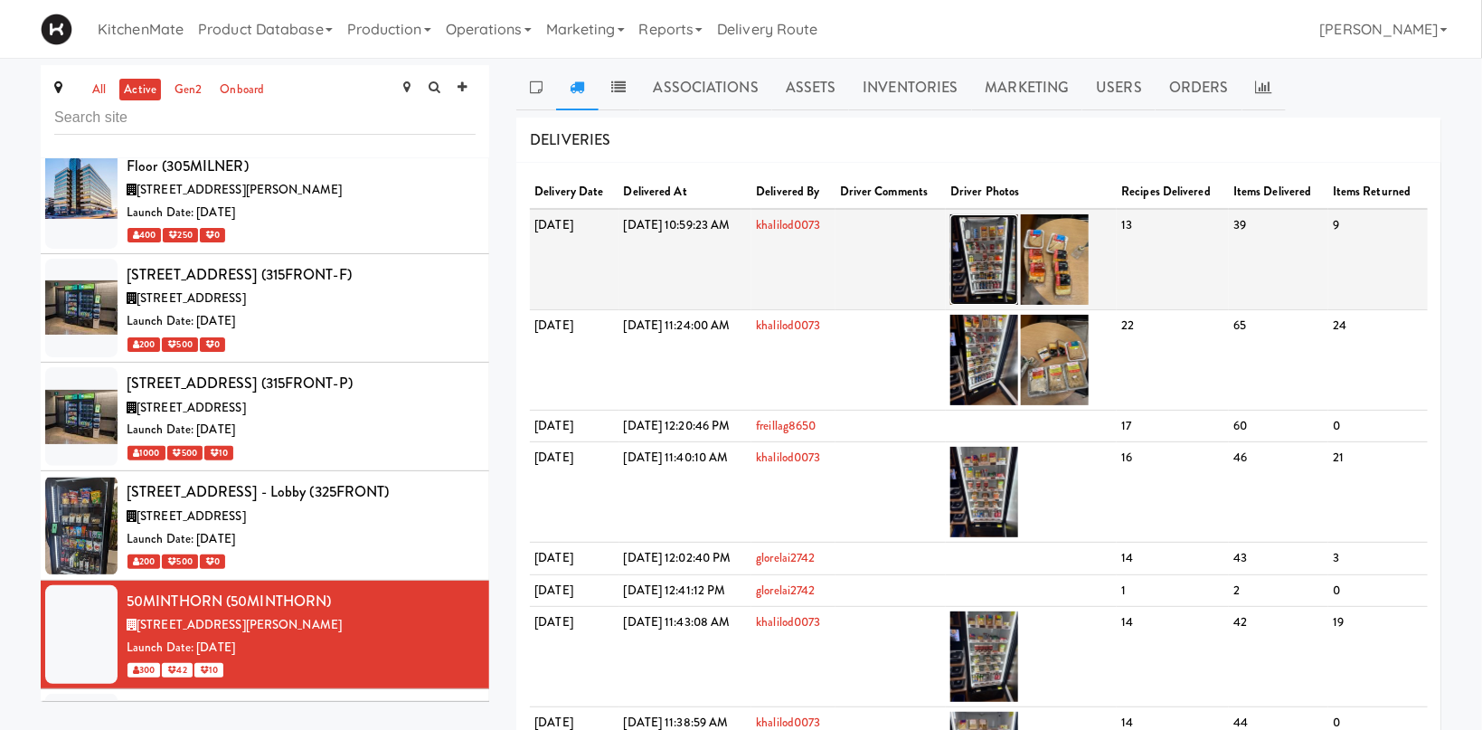
click at [1018, 237] on img at bounding box center [984, 259] width 68 height 90
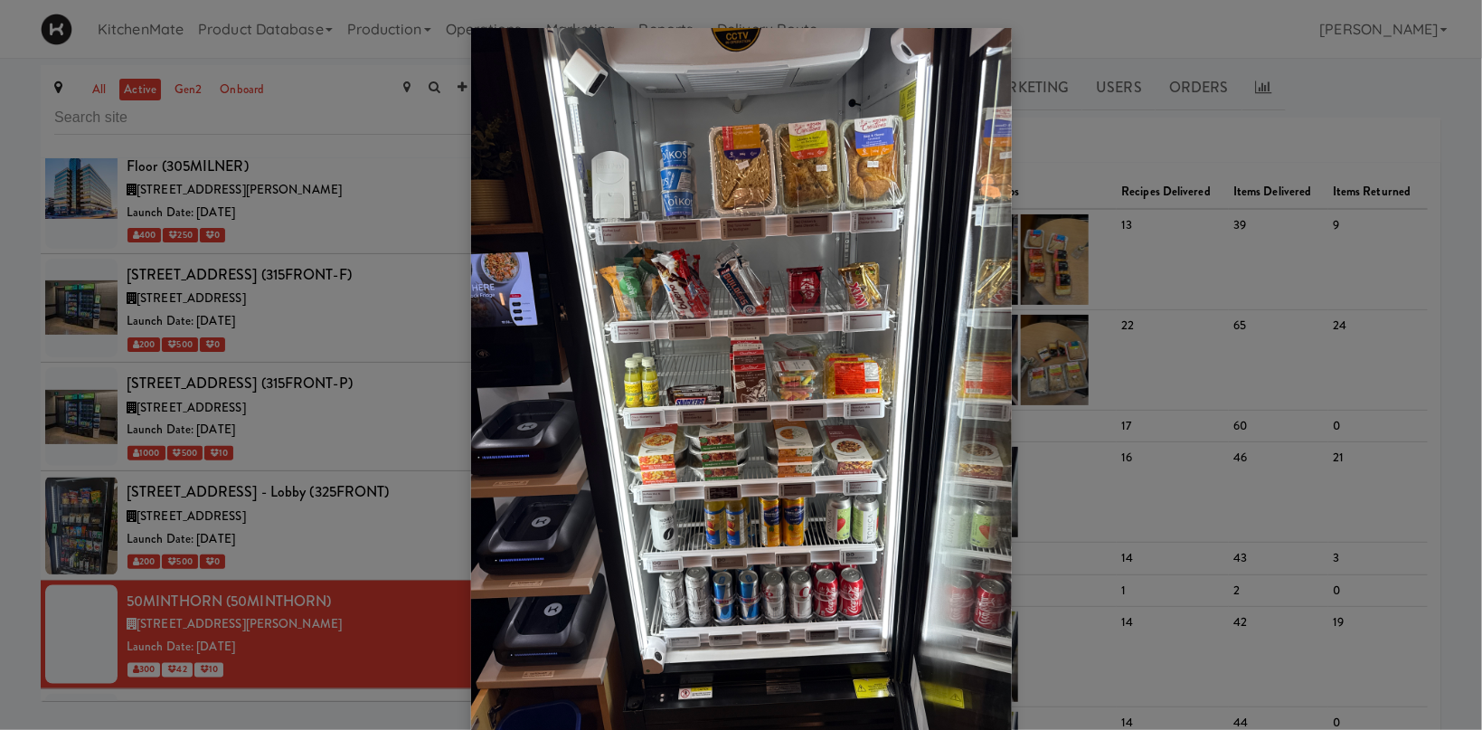
click at [264, 442] on div at bounding box center [741, 365] width 1482 height 730
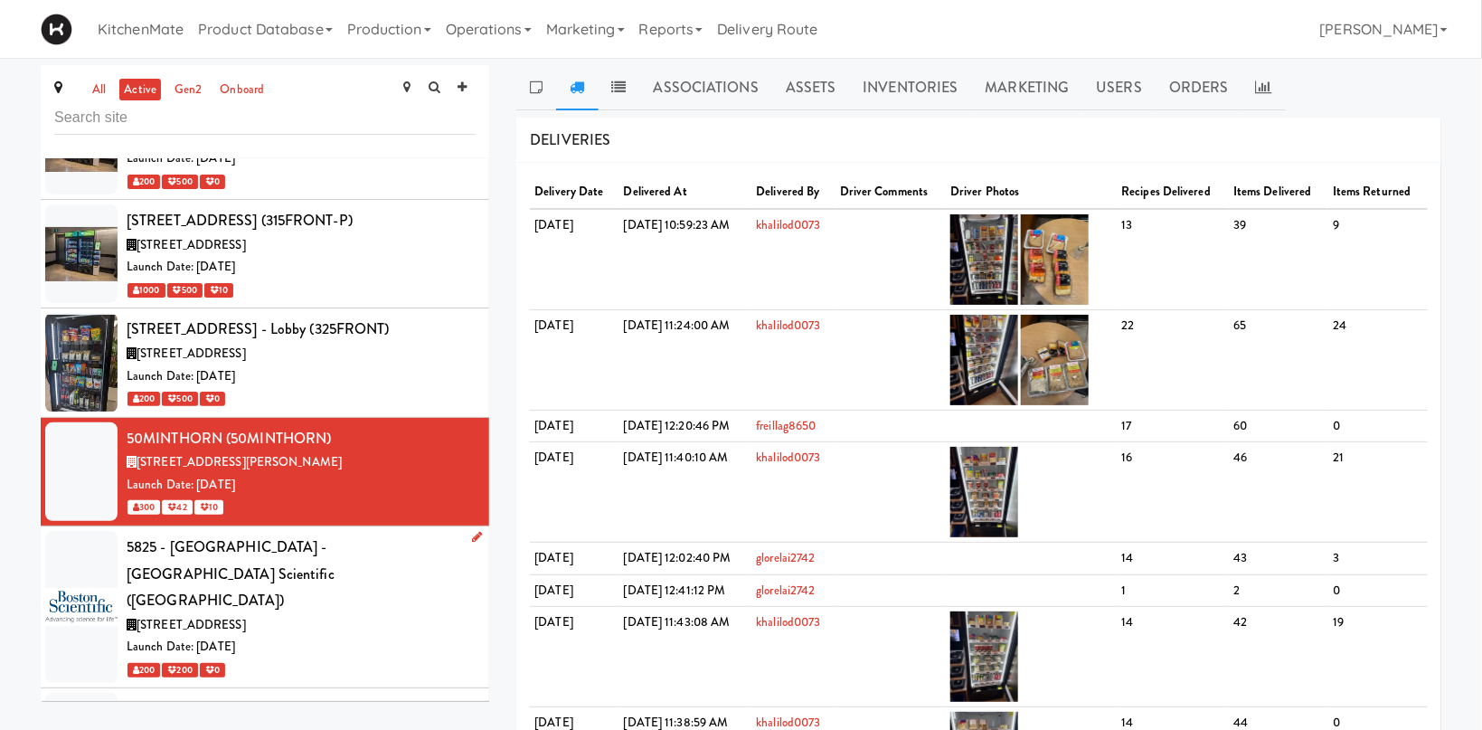
scroll to position [1370, 0]
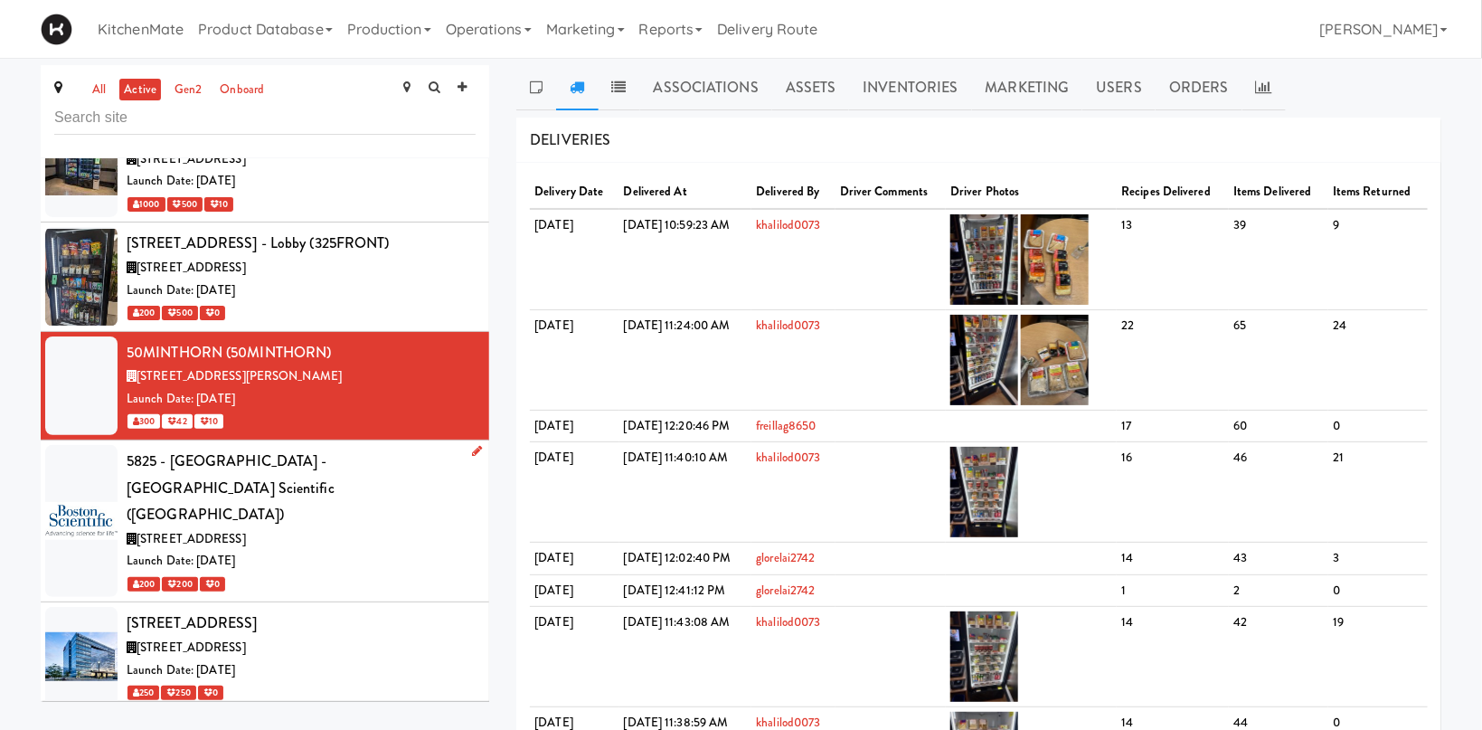
click at [401, 448] on div "5825 - [GEOGRAPHIC_DATA] - [GEOGRAPHIC_DATA] Scientific ([GEOGRAPHIC_DATA])" at bounding box center [301, 488] width 349 height 80
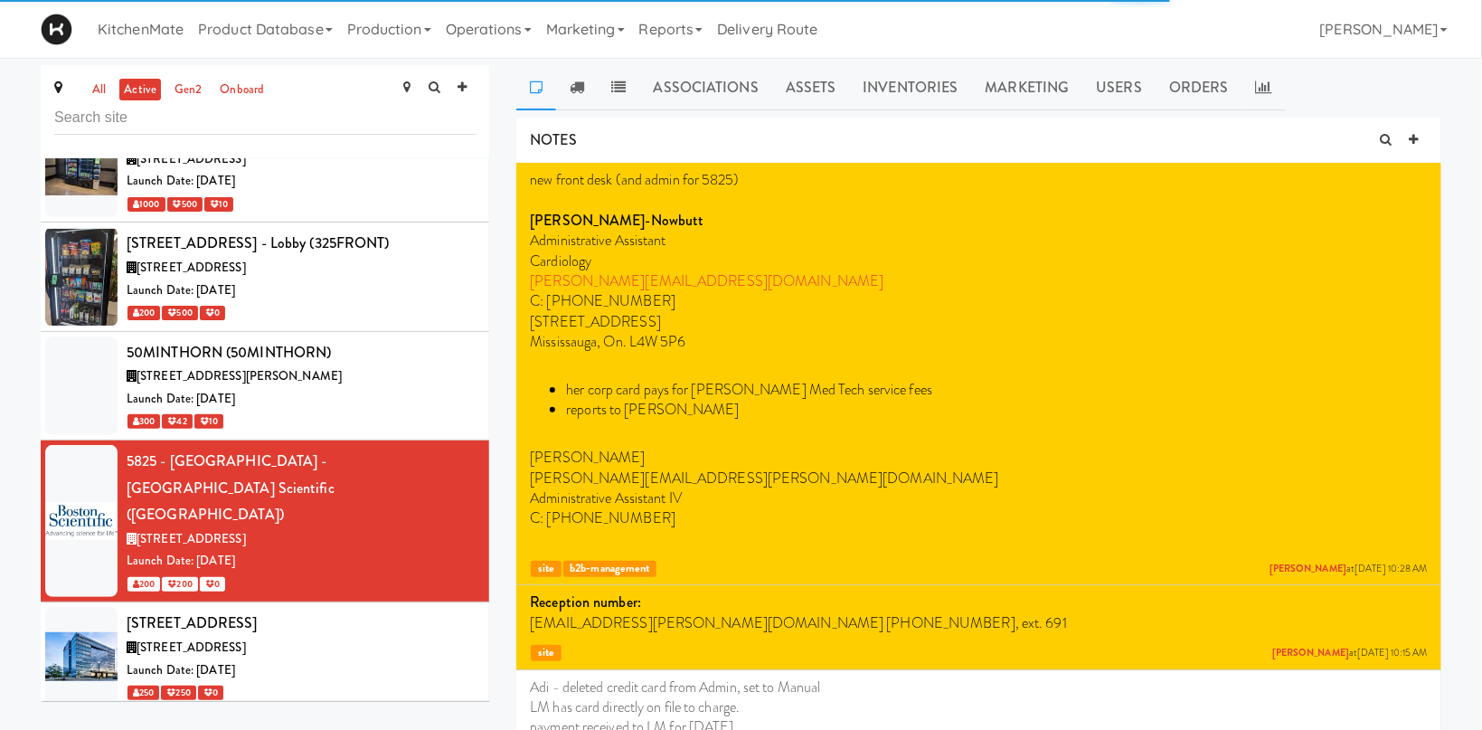
click at [578, 79] on link at bounding box center [577, 87] width 42 height 45
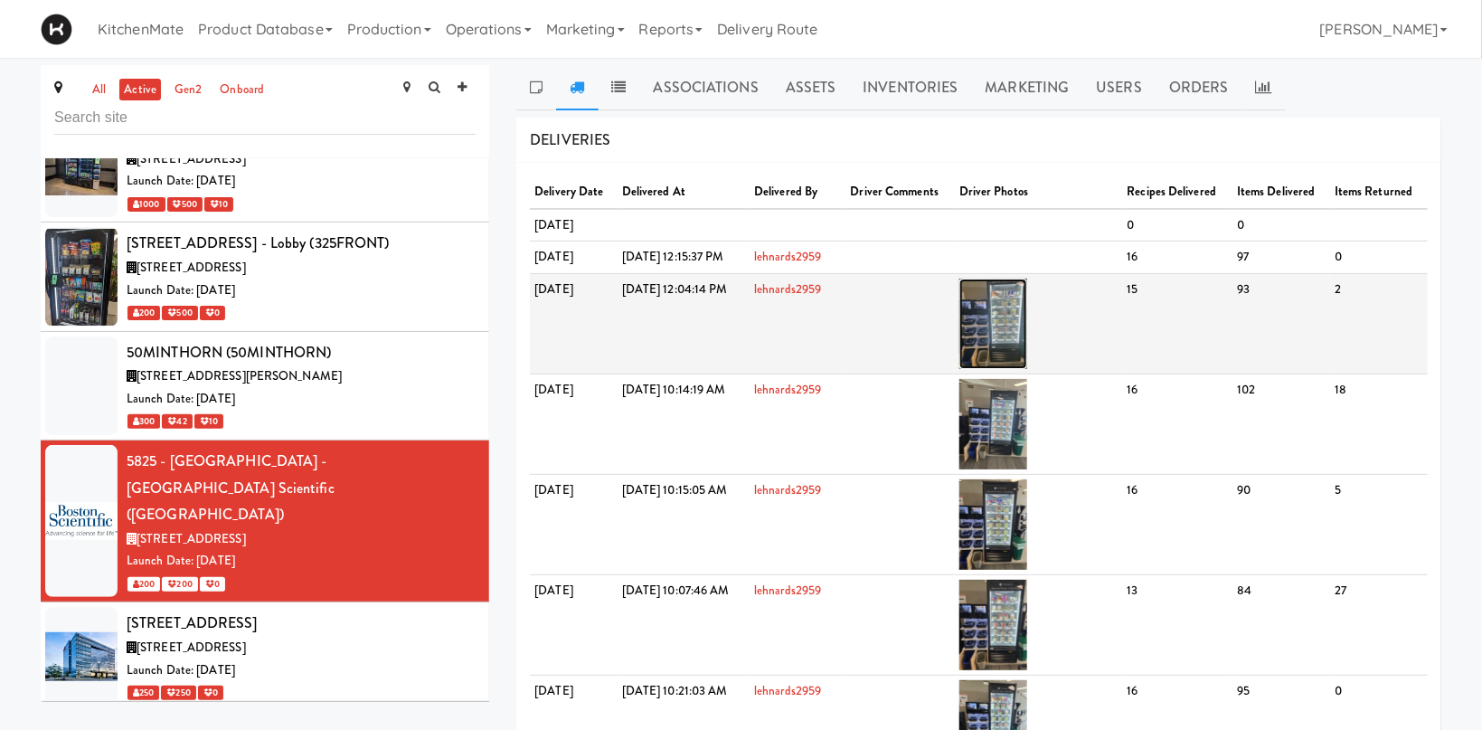
click at [1027, 320] on img at bounding box center [993, 323] width 68 height 90
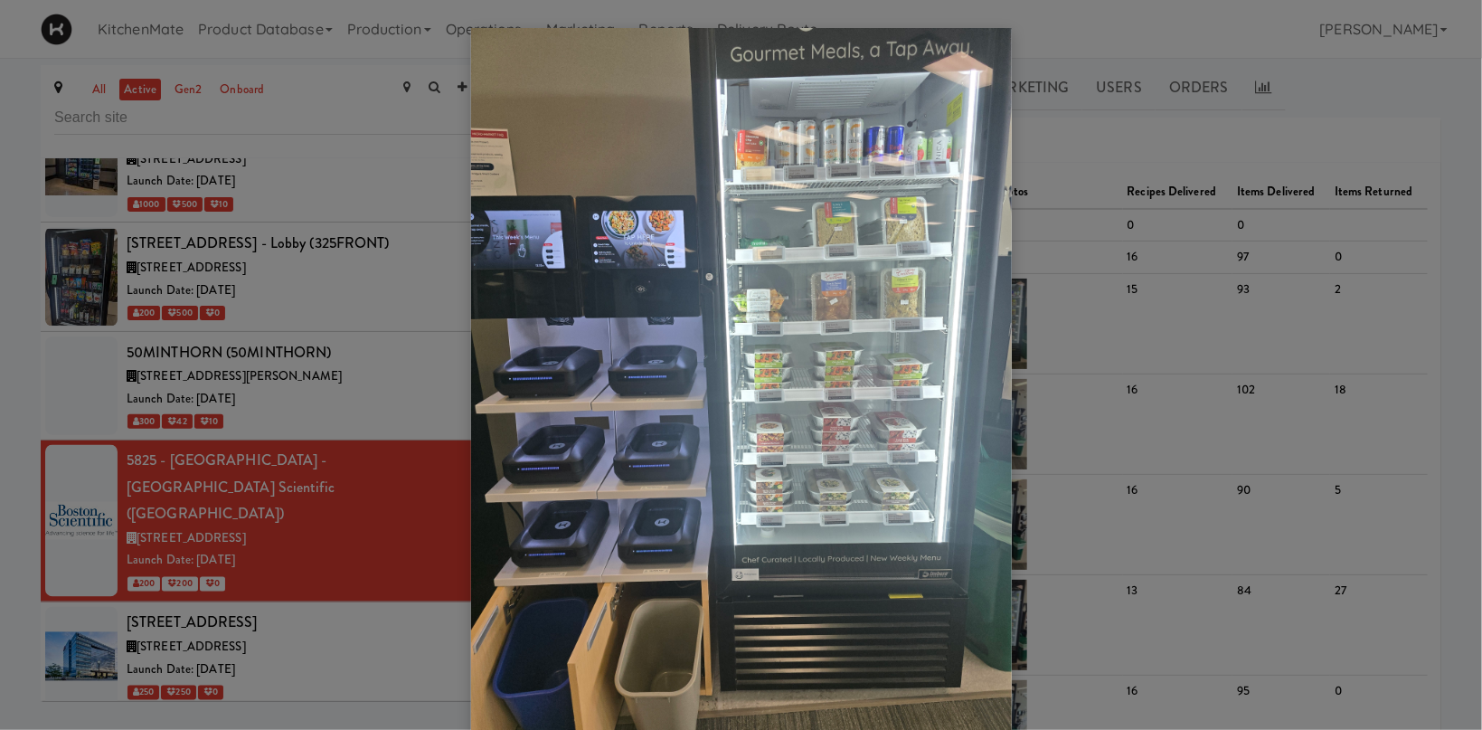
click at [173, 518] on div at bounding box center [741, 365] width 1482 height 730
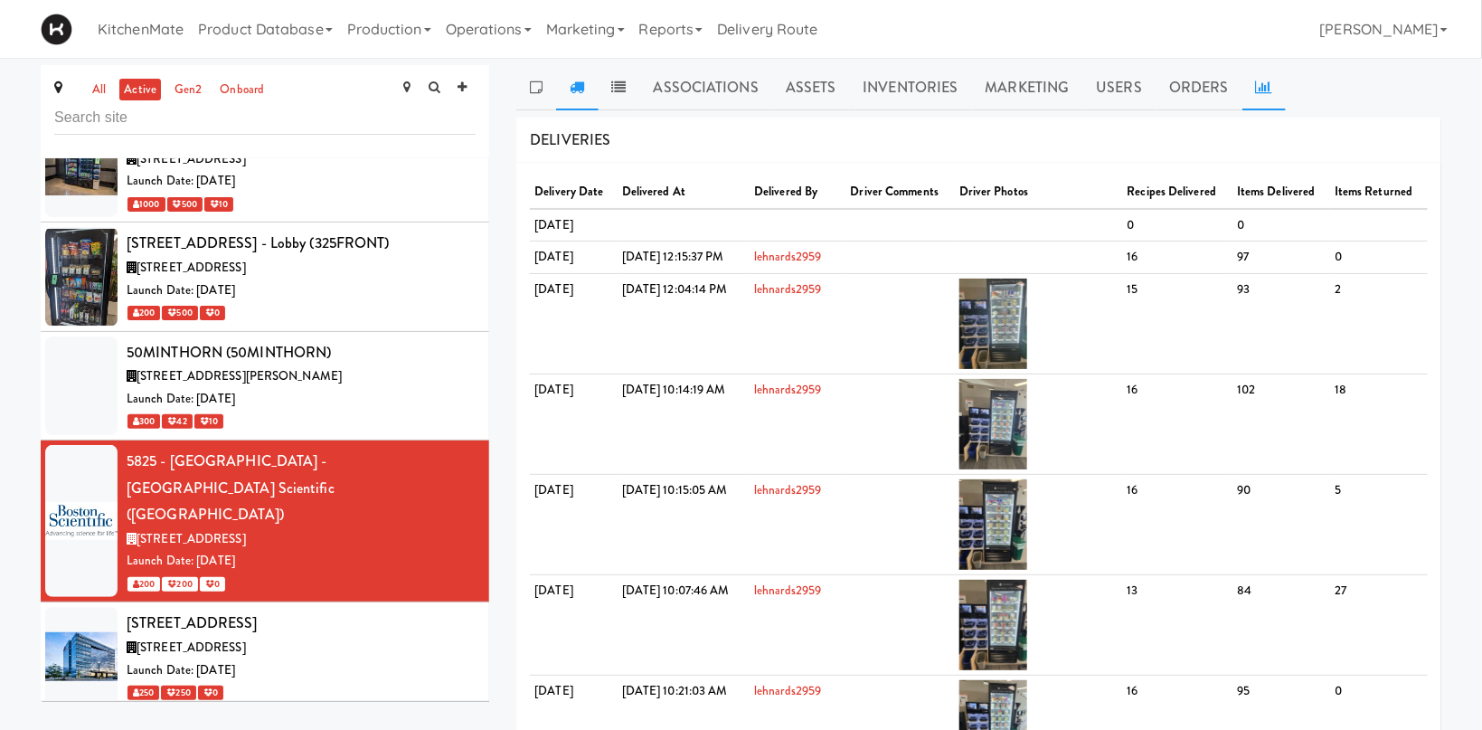
click at [1251, 100] on link at bounding box center [1263, 87] width 43 height 45
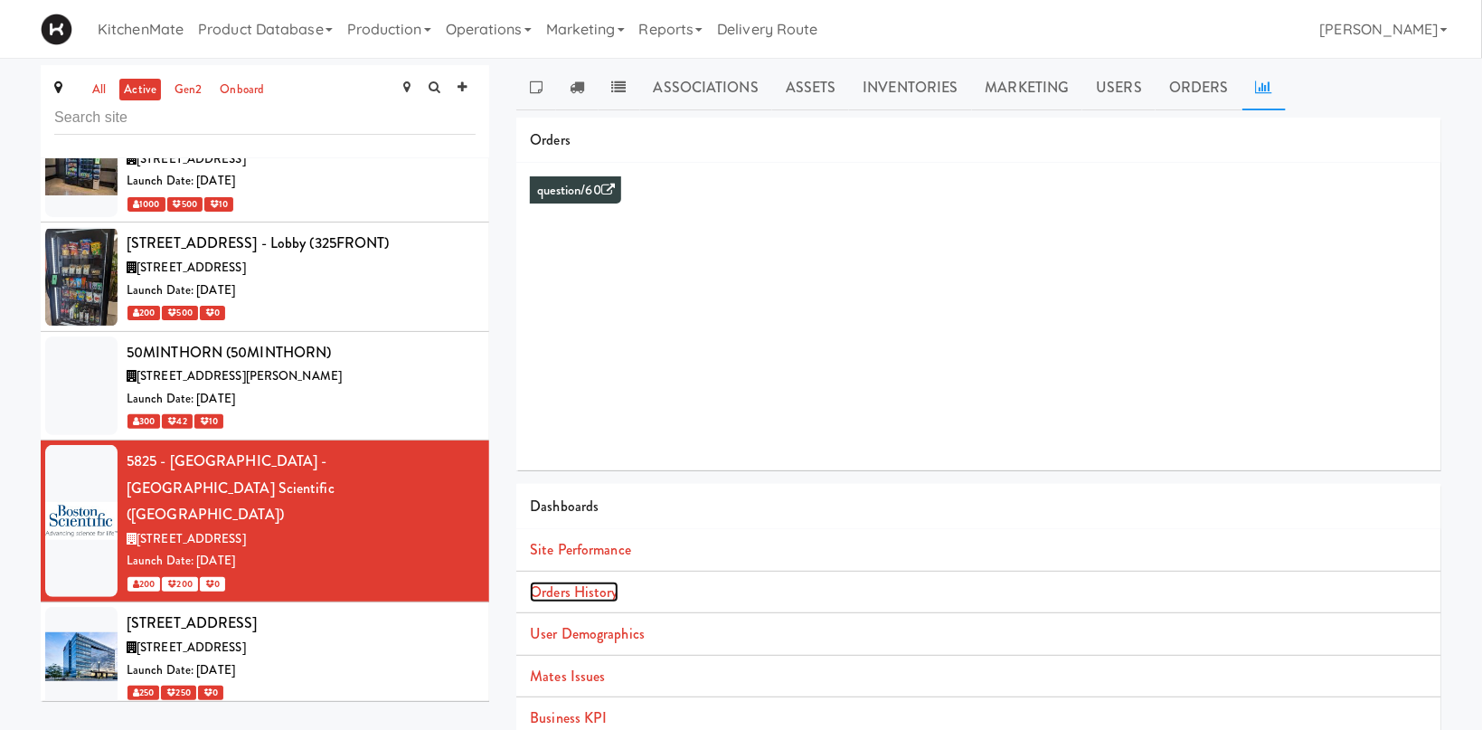
click at [599, 595] on link "Orders History" at bounding box center [574, 591] width 88 height 21
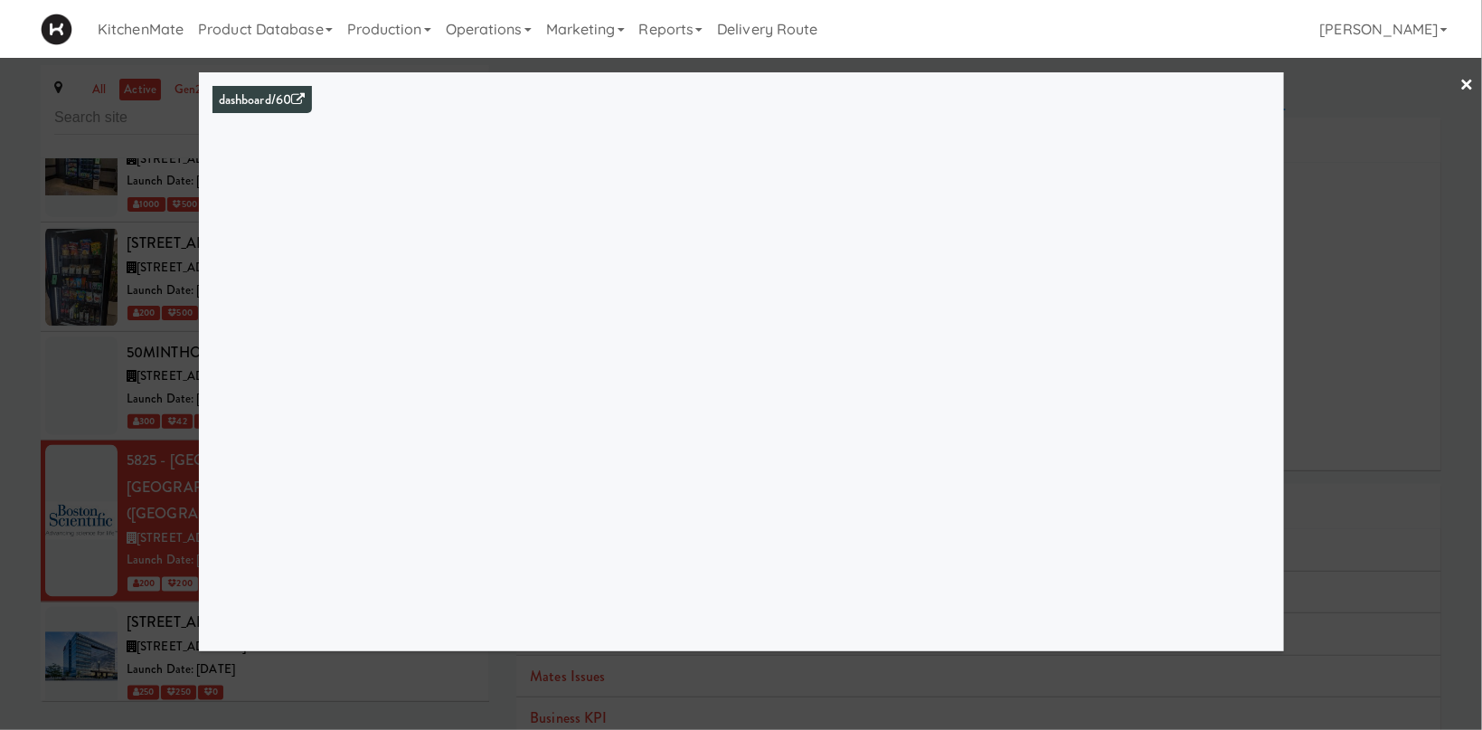
drag, startPoint x: 101, startPoint y: 288, endPoint x: 115, endPoint y: 316, distance: 32.0
click at [101, 288] on div at bounding box center [741, 365] width 1482 height 730
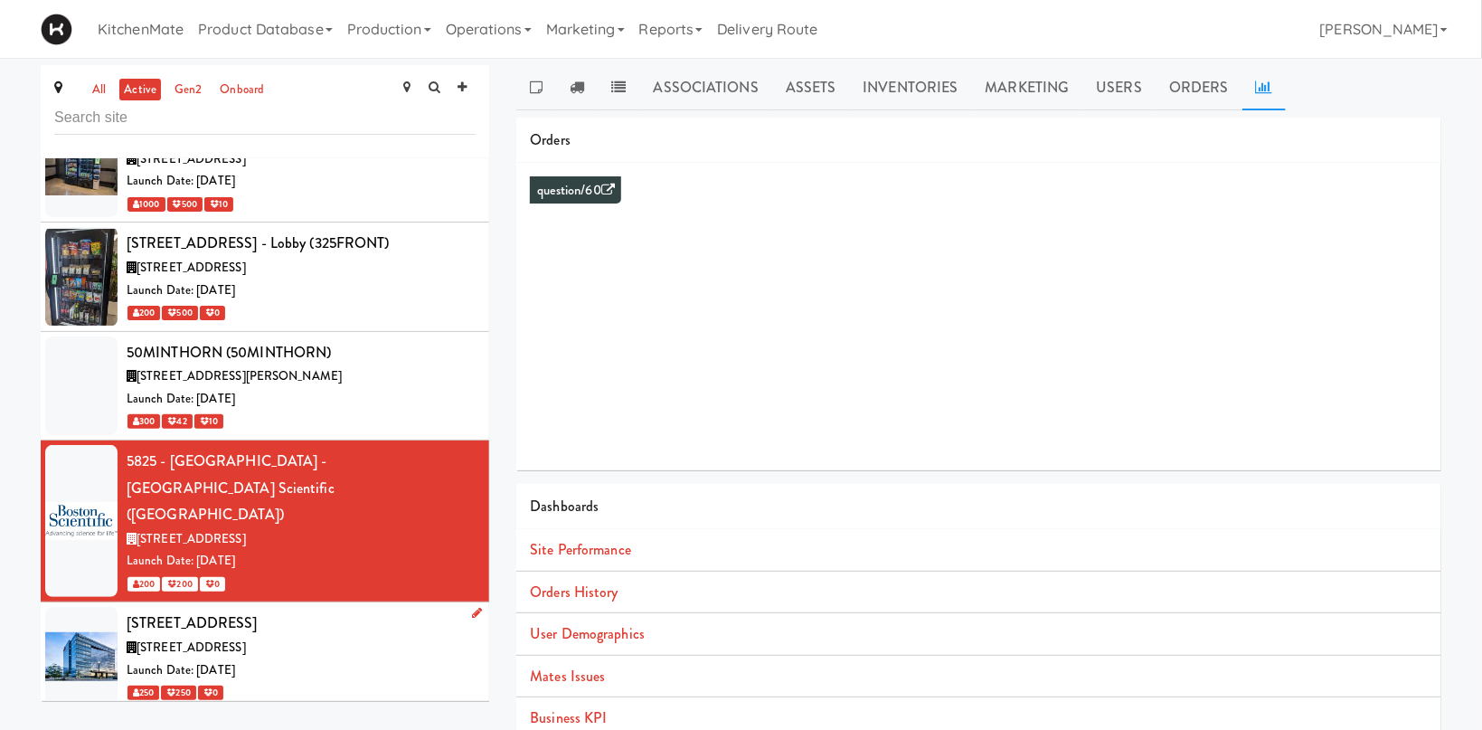
drag, startPoint x: 199, startPoint y: 471, endPoint x: 210, endPoint y: 489, distance: 21.1
click at [201, 609] on div "[STREET_ADDRESS]" at bounding box center [301, 622] width 349 height 27
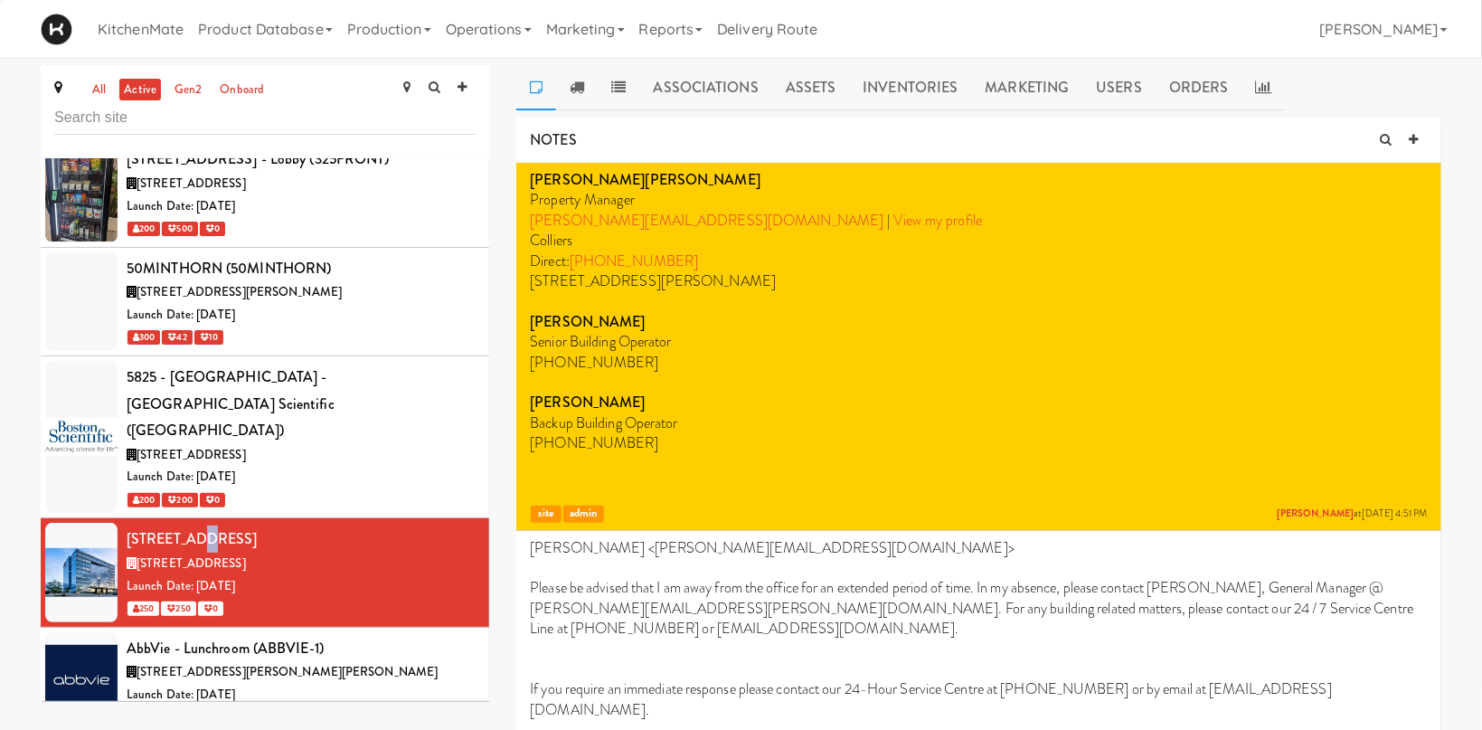
scroll to position [1619, 0]
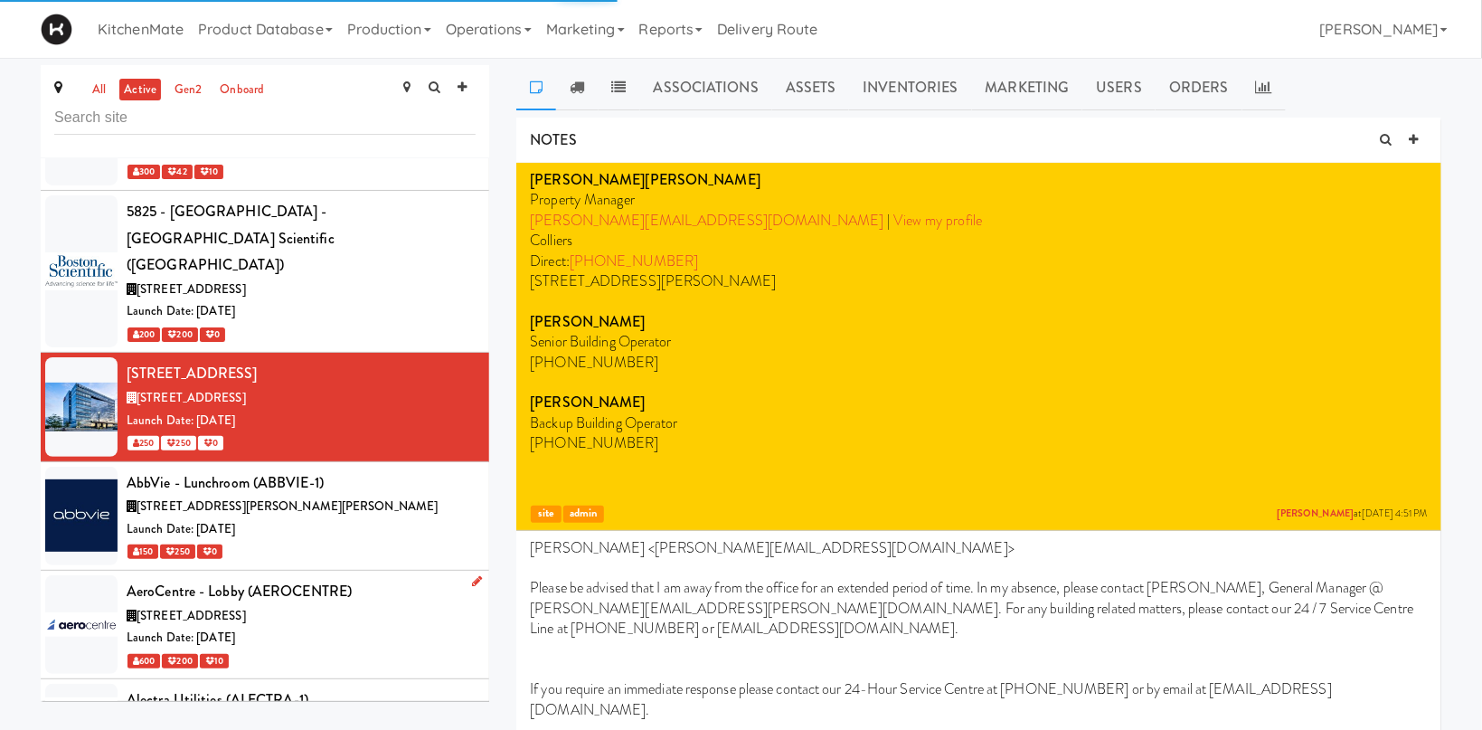
click at [270, 627] on div "Launch Date: [DATE]" at bounding box center [301, 638] width 349 height 23
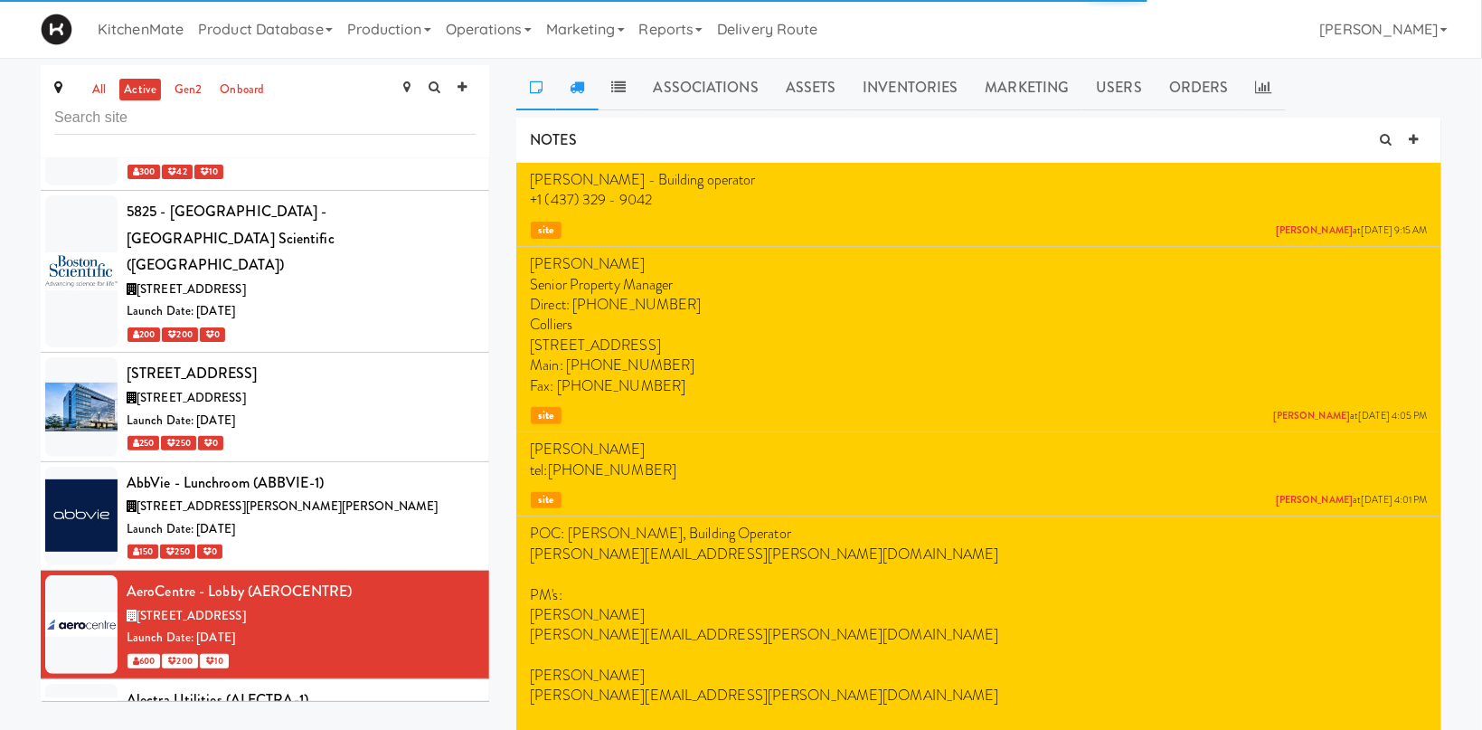
click at [585, 86] on link at bounding box center [577, 87] width 42 height 45
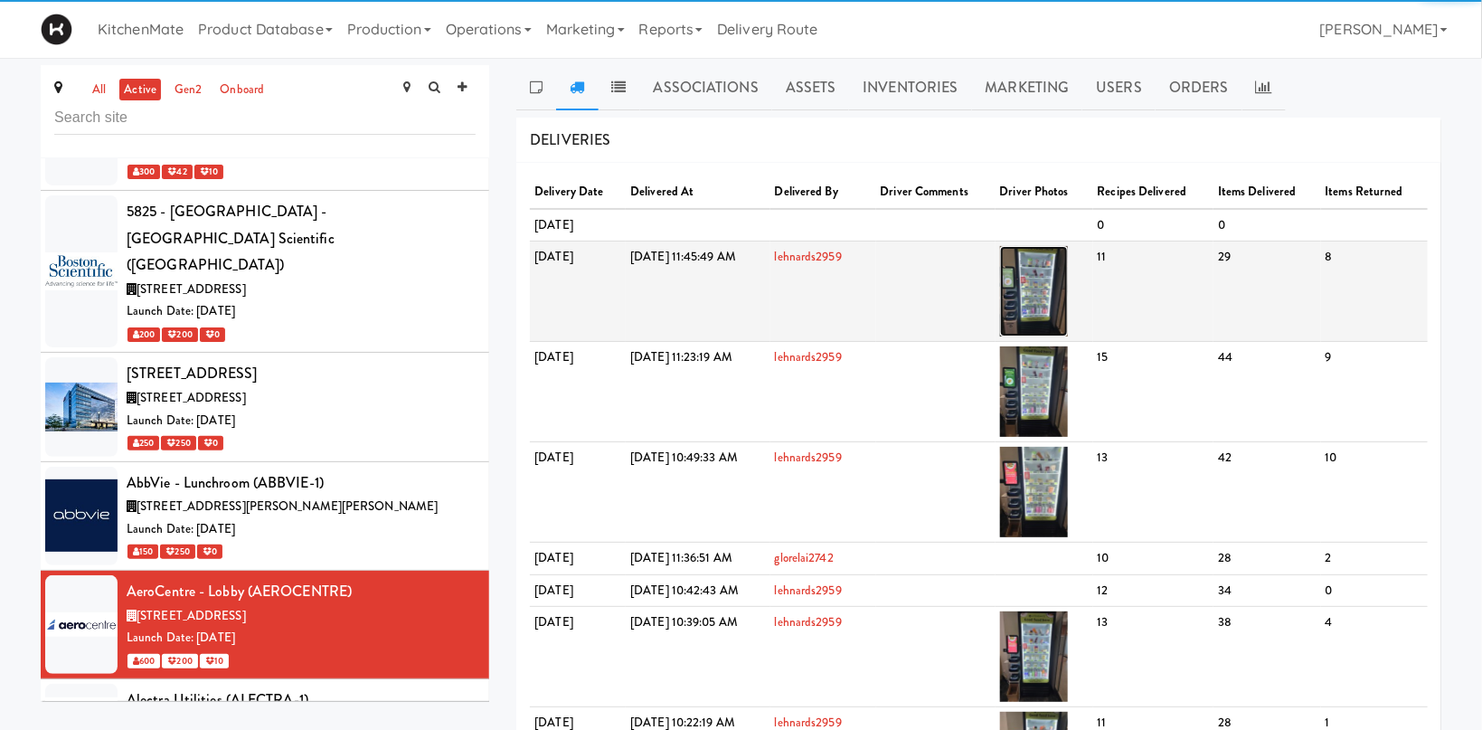
click at [1068, 289] on img at bounding box center [1034, 291] width 68 height 90
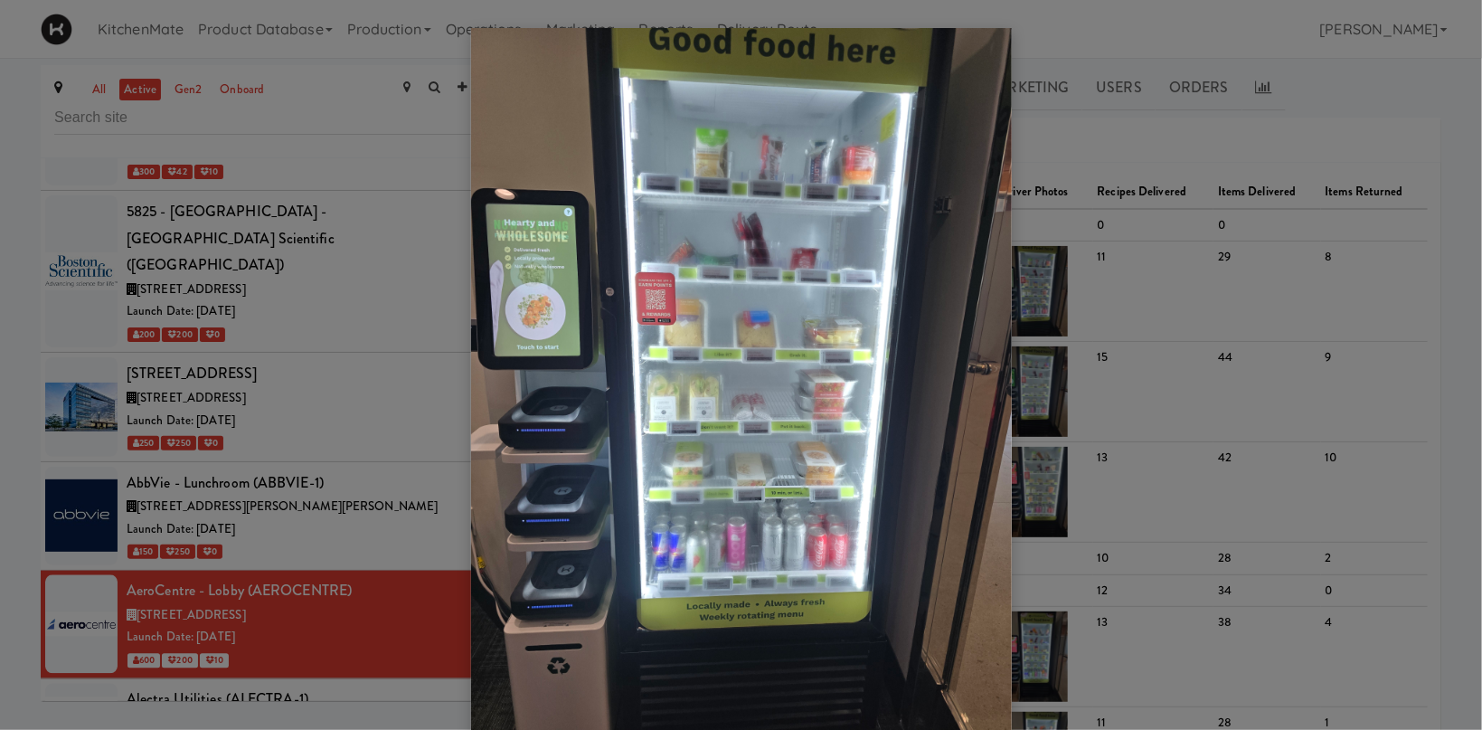
drag, startPoint x: 221, startPoint y: 581, endPoint x: 247, endPoint y: 605, distance: 35.2
click at [222, 582] on div at bounding box center [741, 365] width 1482 height 730
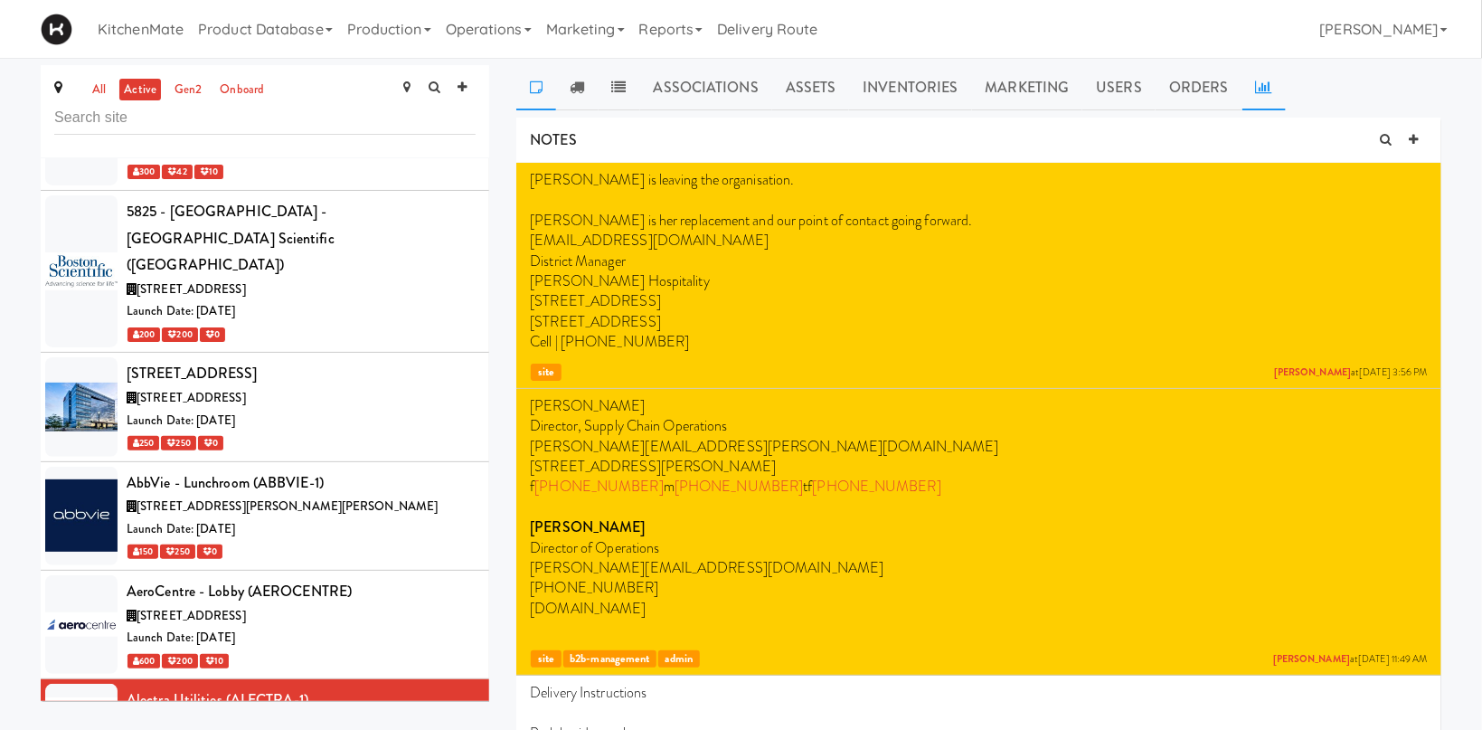
click at [1259, 92] on icon at bounding box center [1264, 87] width 16 height 14
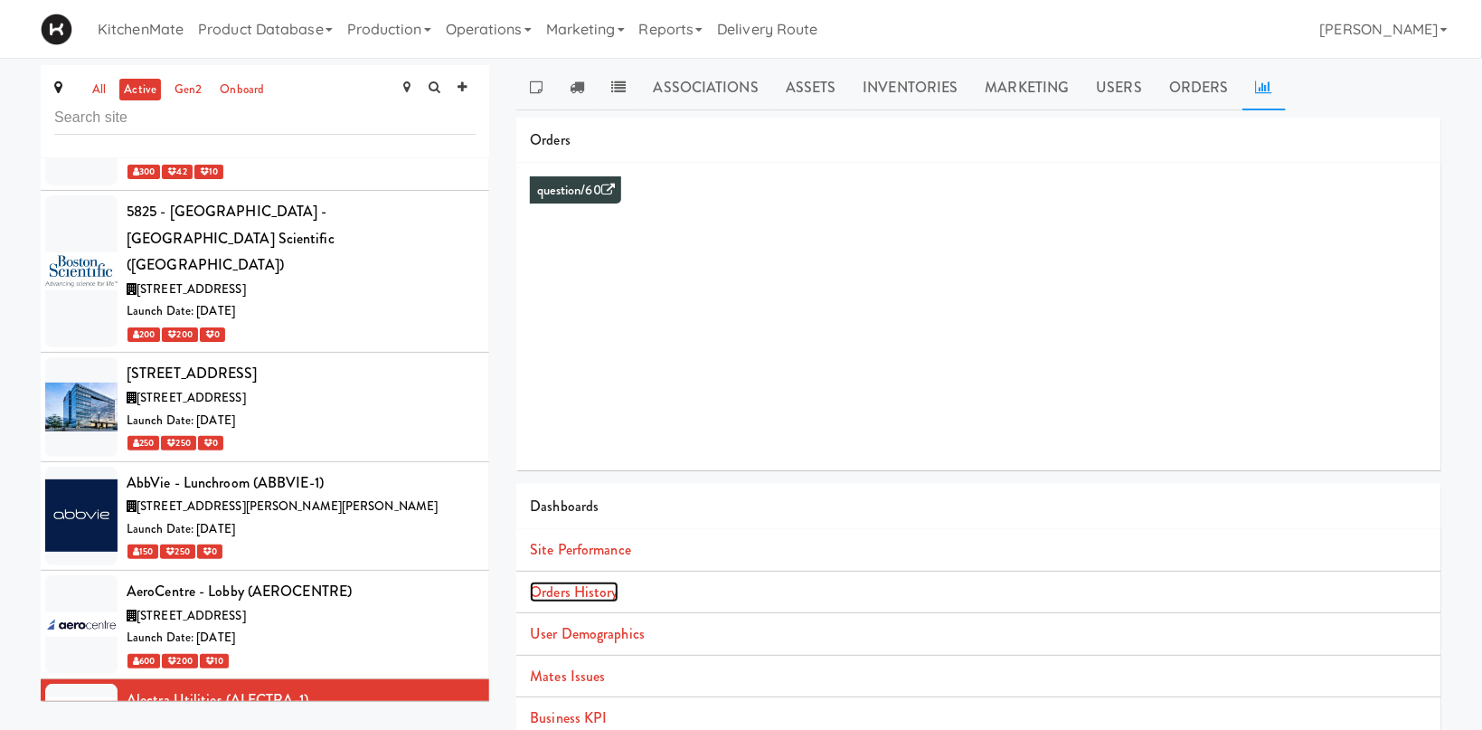
click at [551, 592] on link "Orders History" at bounding box center [574, 591] width 88 height 21
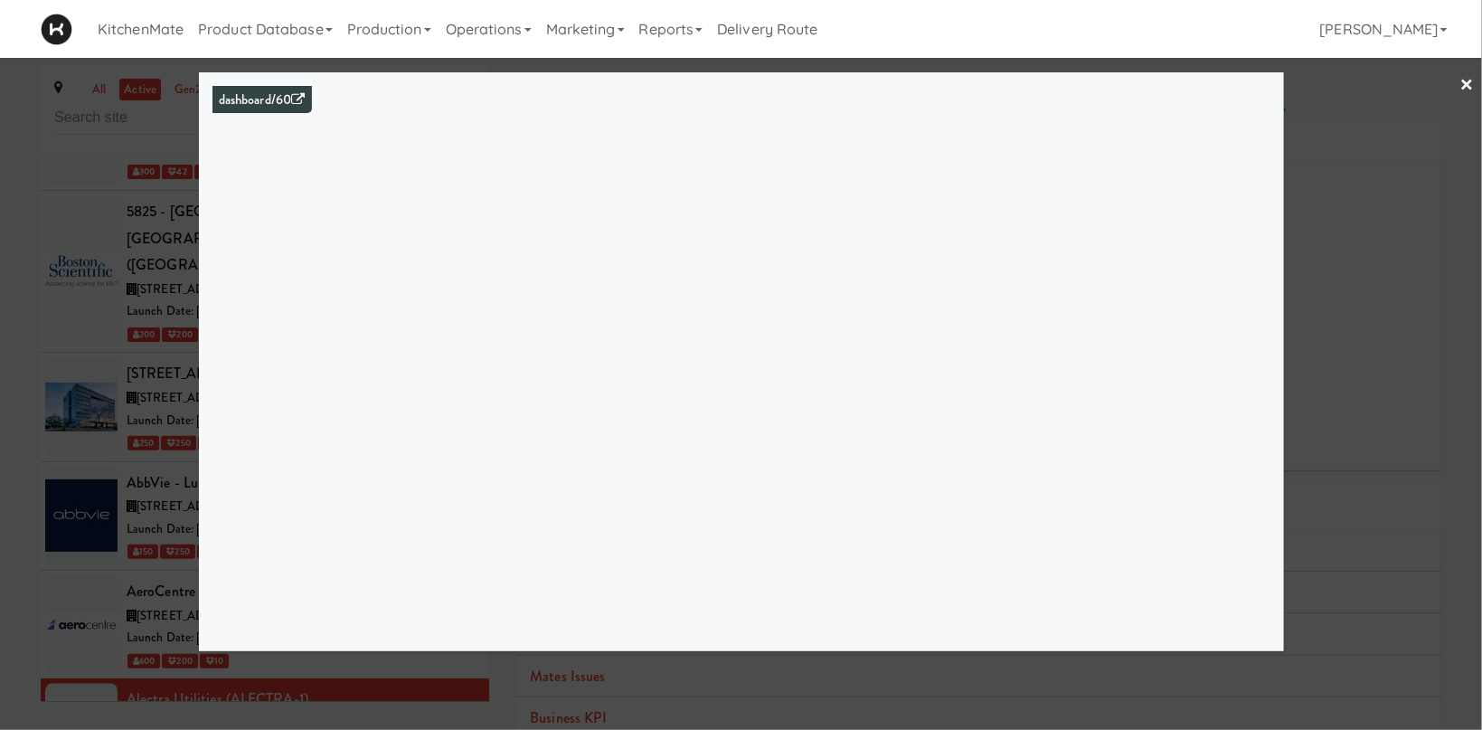
click at [1355, 347] on div at bounding box center [741, 365] width 1482 height 730
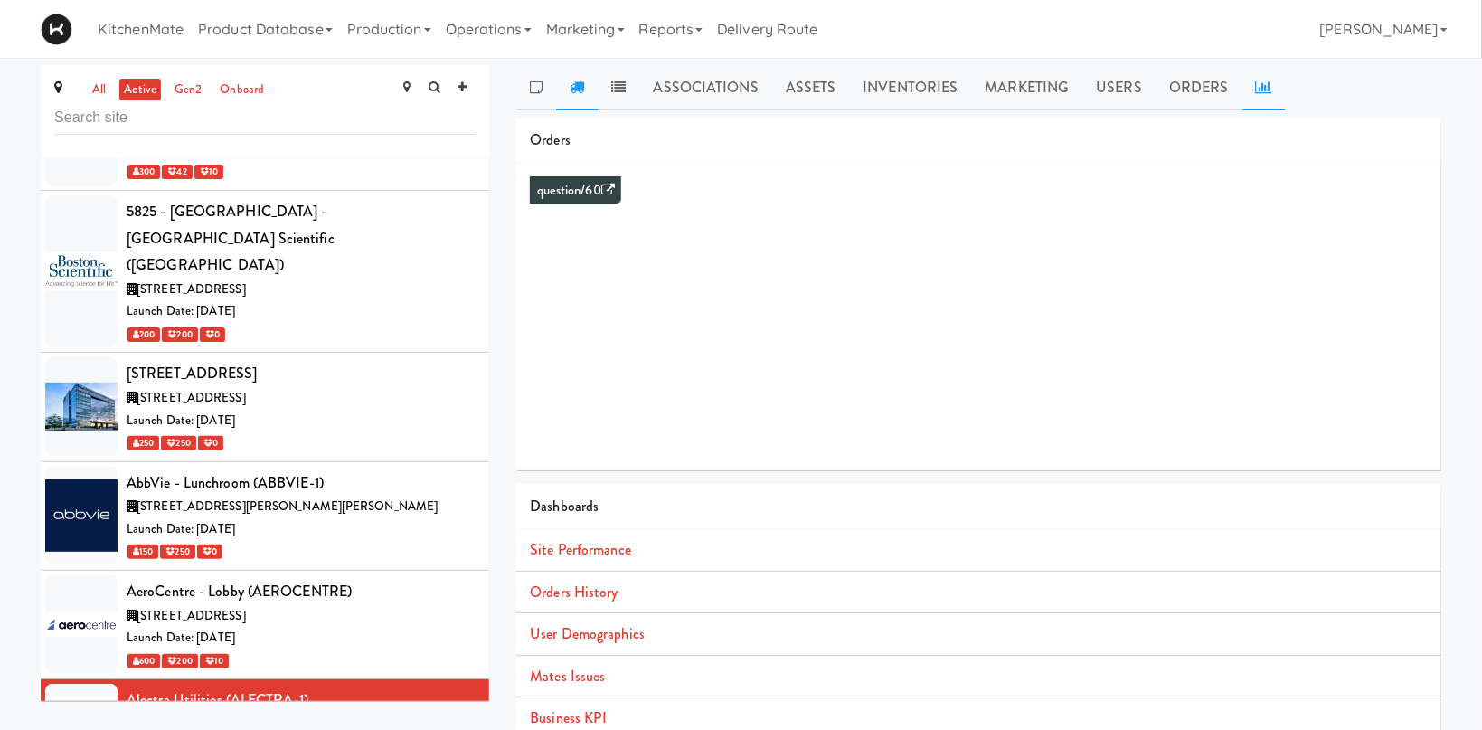
click at [581, 92] on icon at bounding box center [577, 87] width 14 height 14
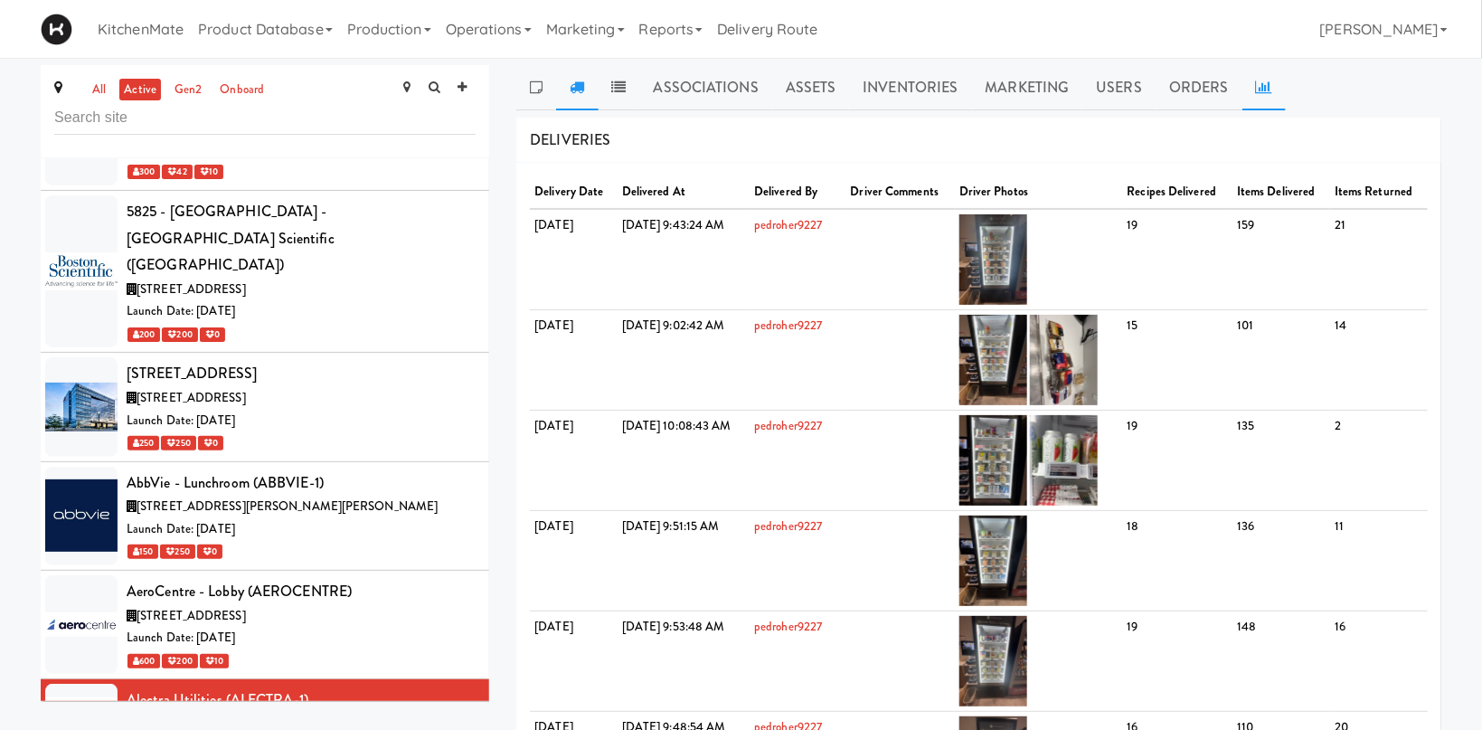
click at [1256, 81] on icon at bounding box center [1264, 87] width 16 height 14
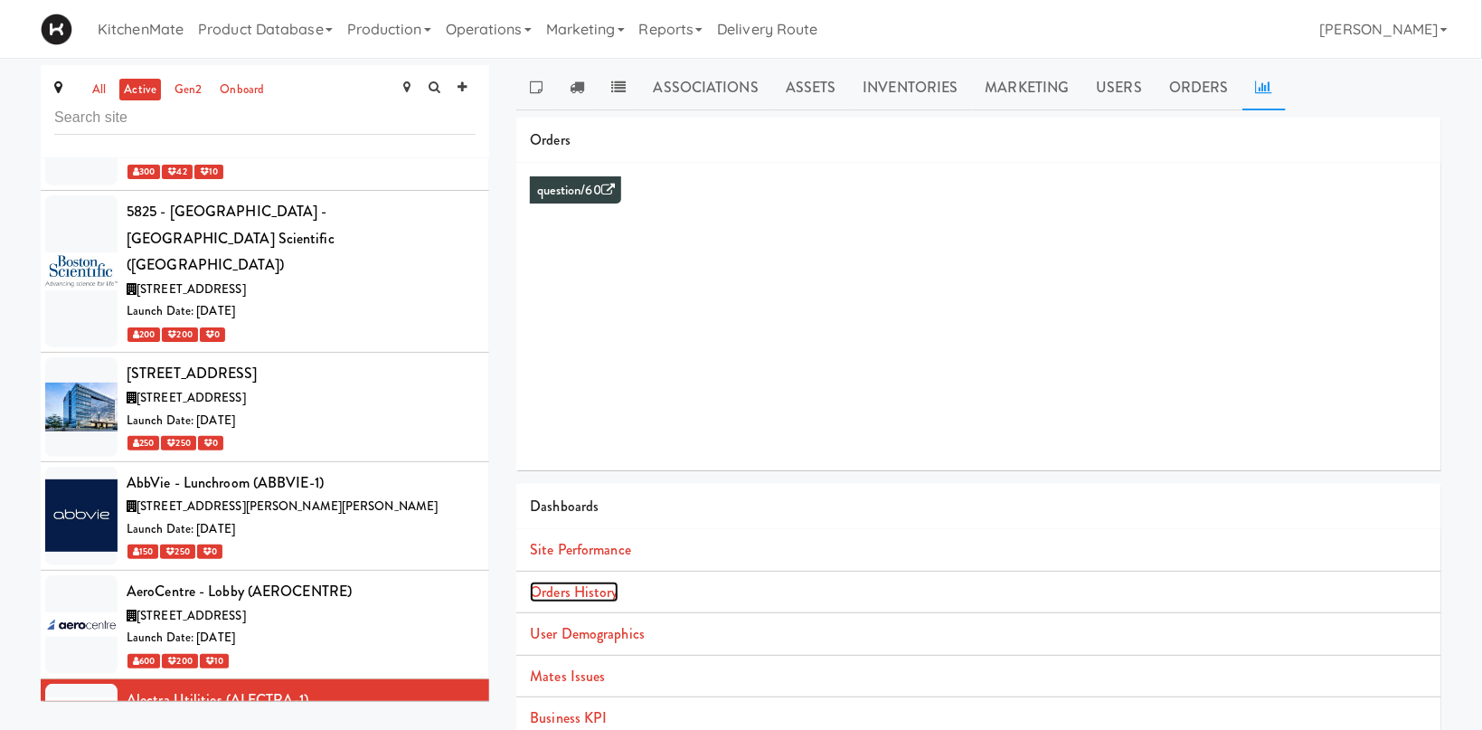
click at [590, 585] on link "Orders History" at bounding box center [574, 591] width 88 height 21
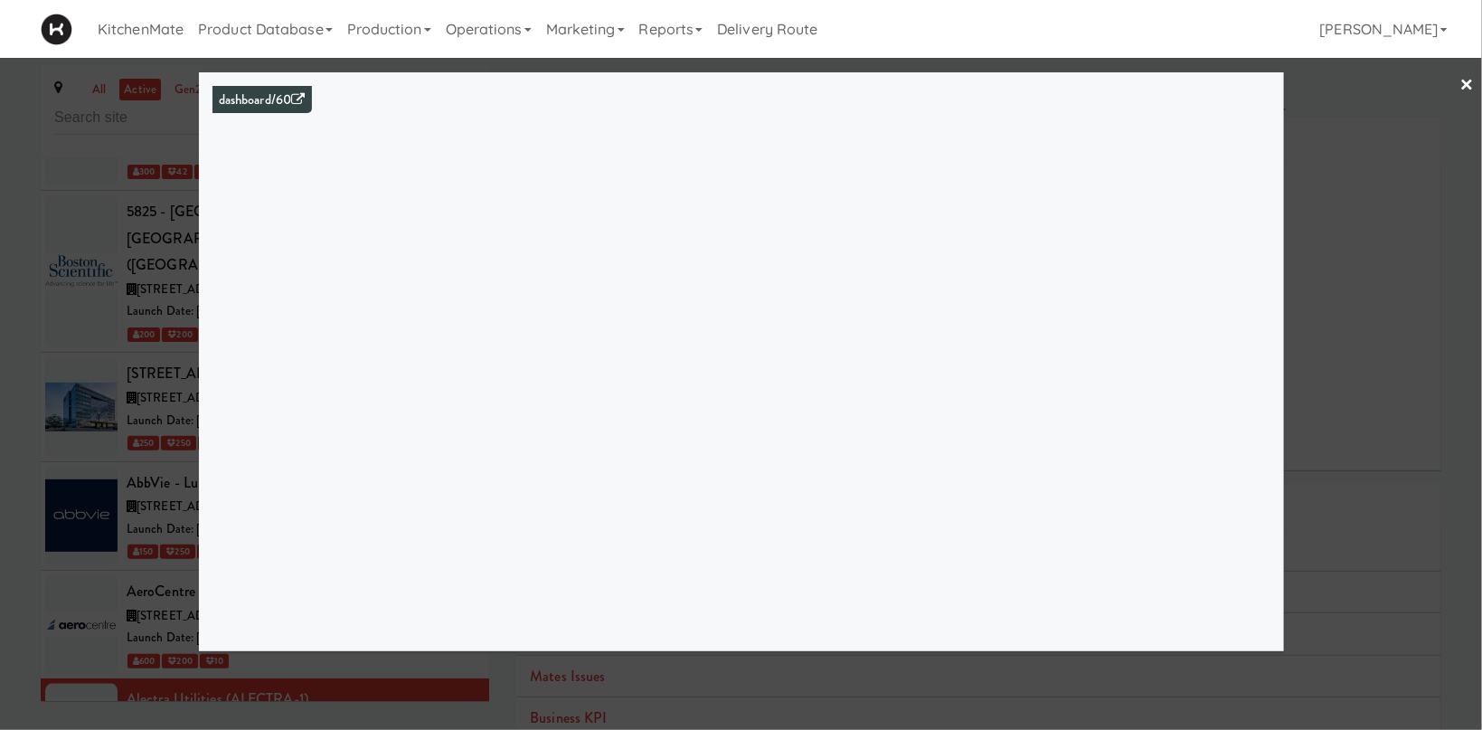
click at [145, 362] on div at bounding box center [741, 365] width 1482 height 730
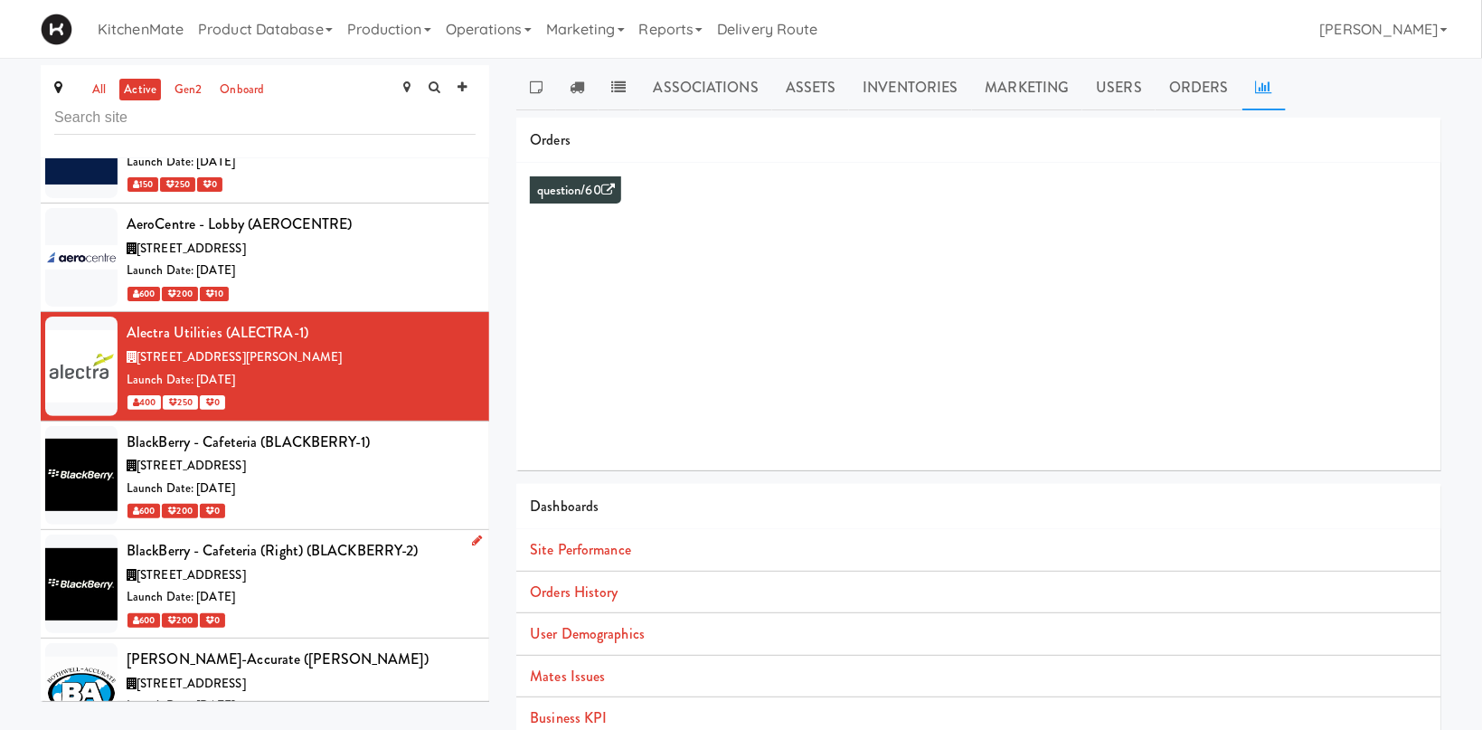
scroll to position [1993, 0]
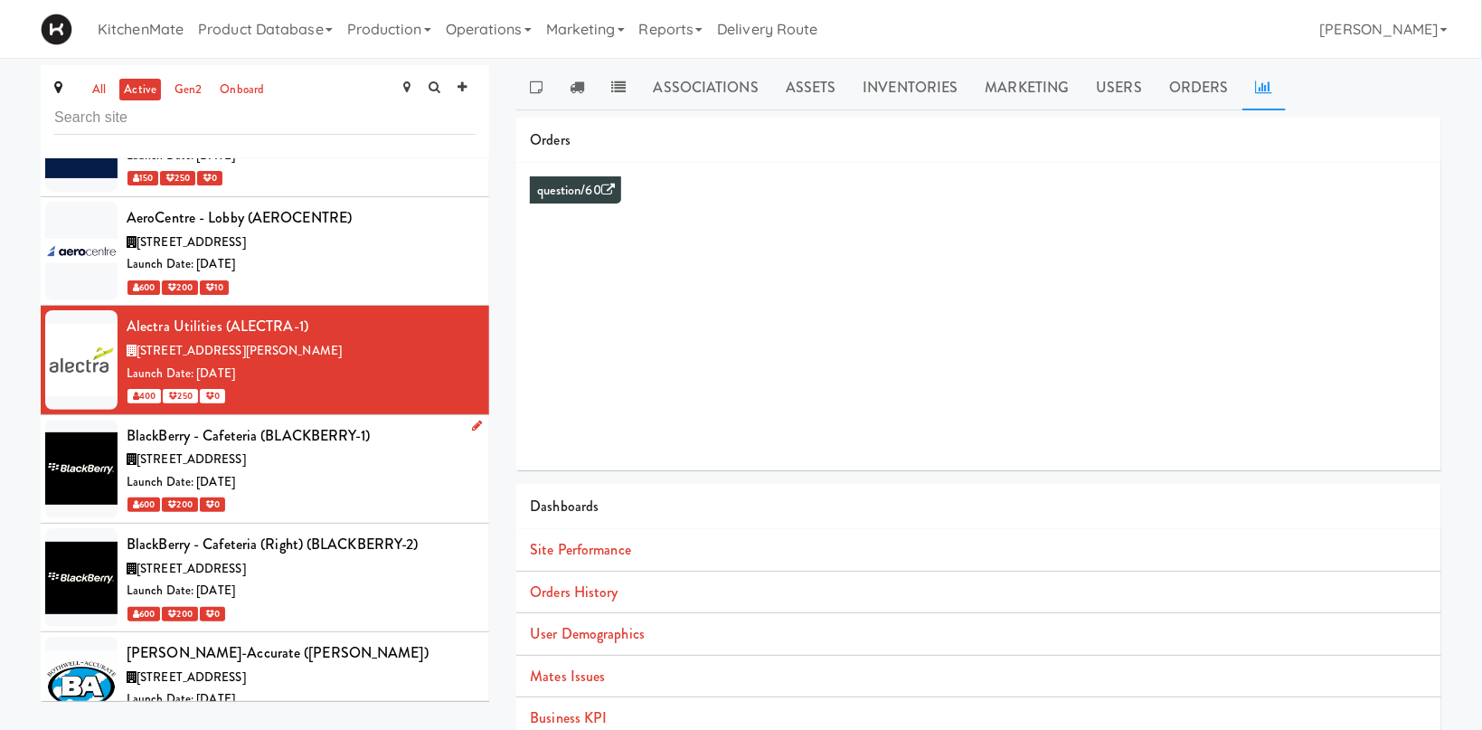
click at [305, 422] on div "BlackBerry - Cafeteria (BLACKBERRY-1)" at bounding box center [301, 435] width 349 height 27
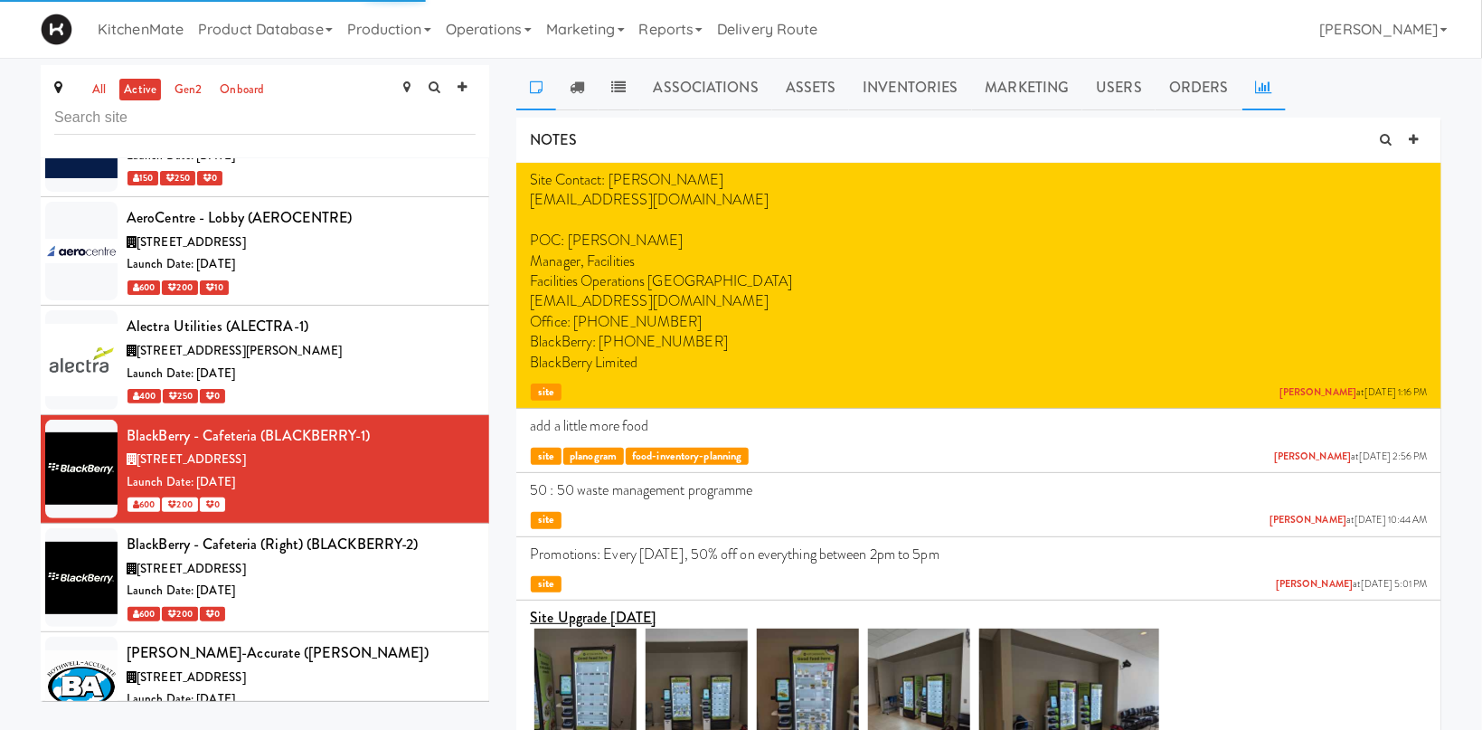
click at [1258, 79] on link at bounding box center [1263, 87] width 43 height 45
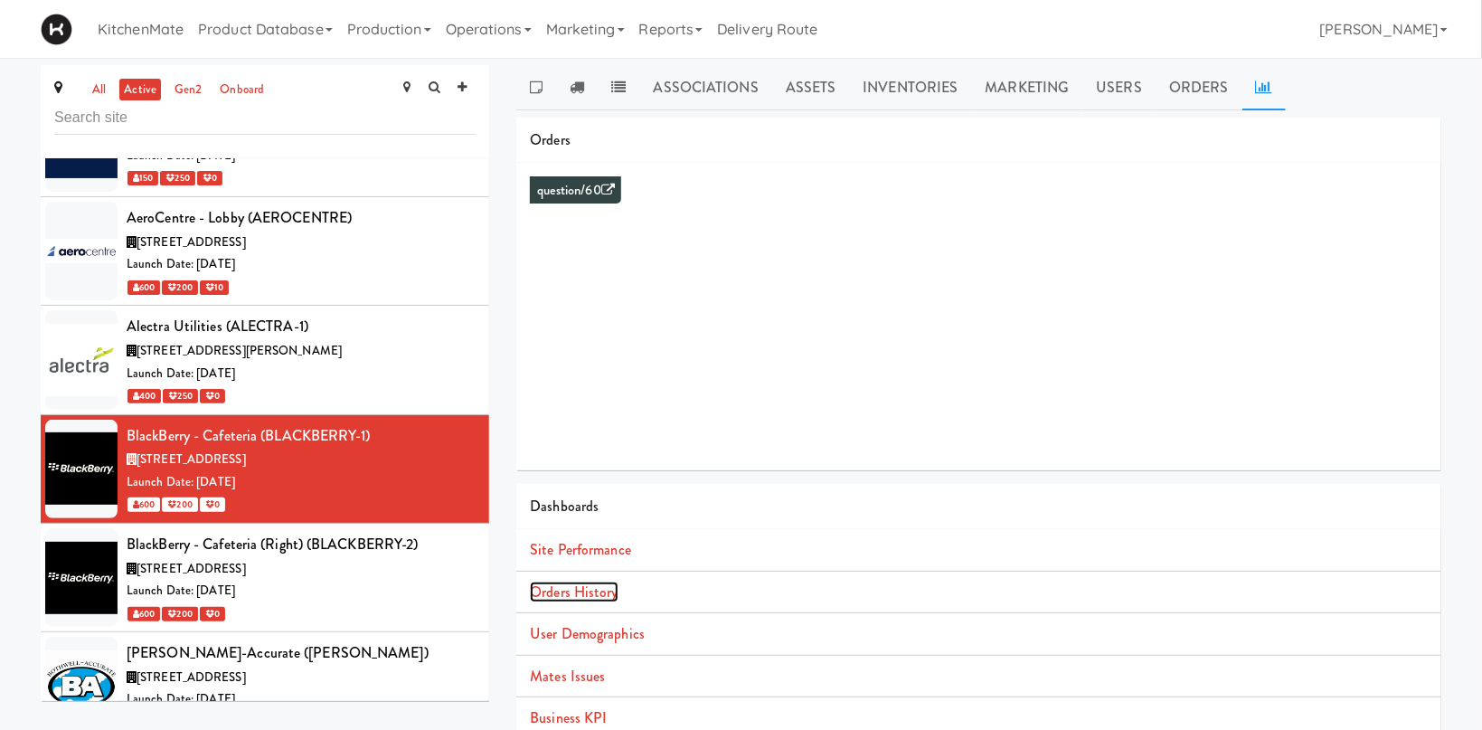
click at [588, 585] on link "Orders History" at bounding box center [574, 591] width 88 height 21
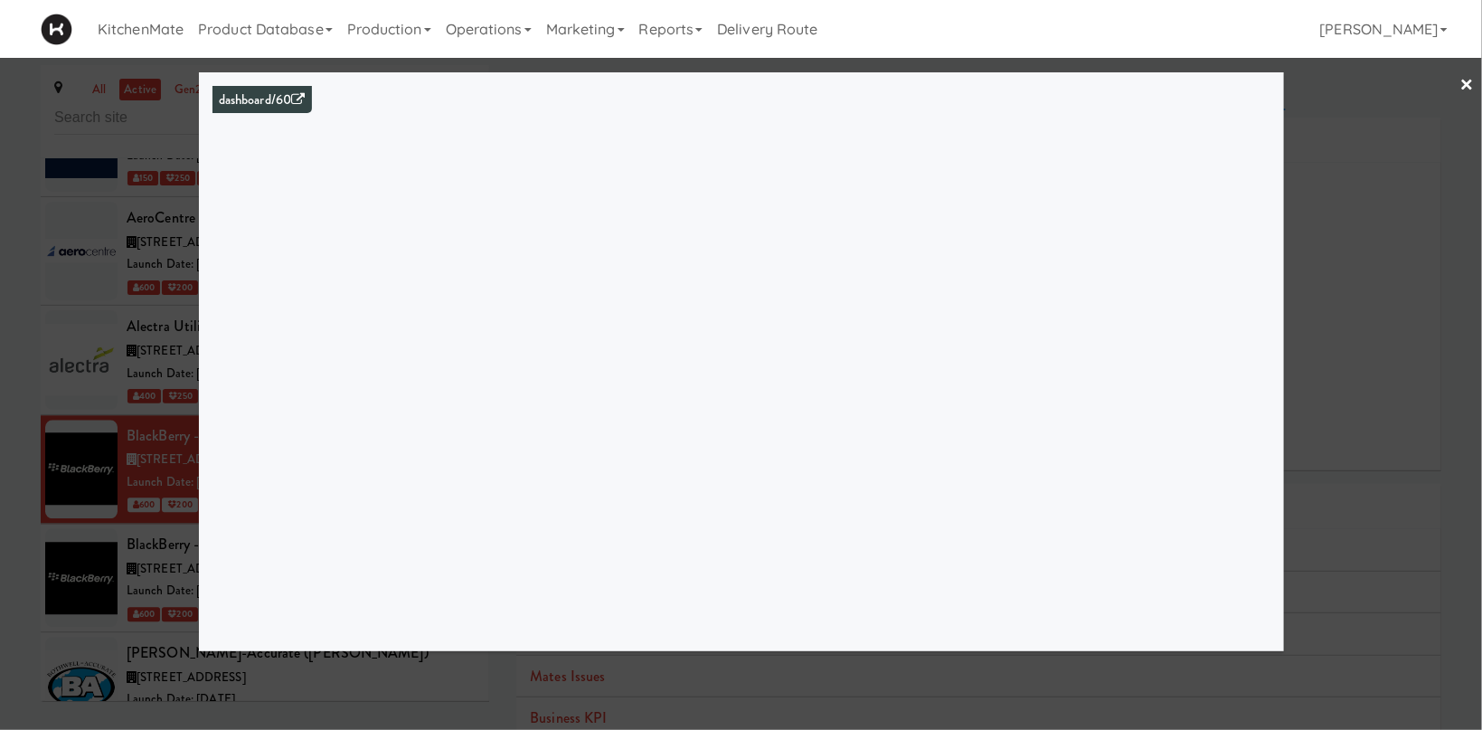
click at [119, 373] on div at bounding box center [741, 365] width 1482 height 730
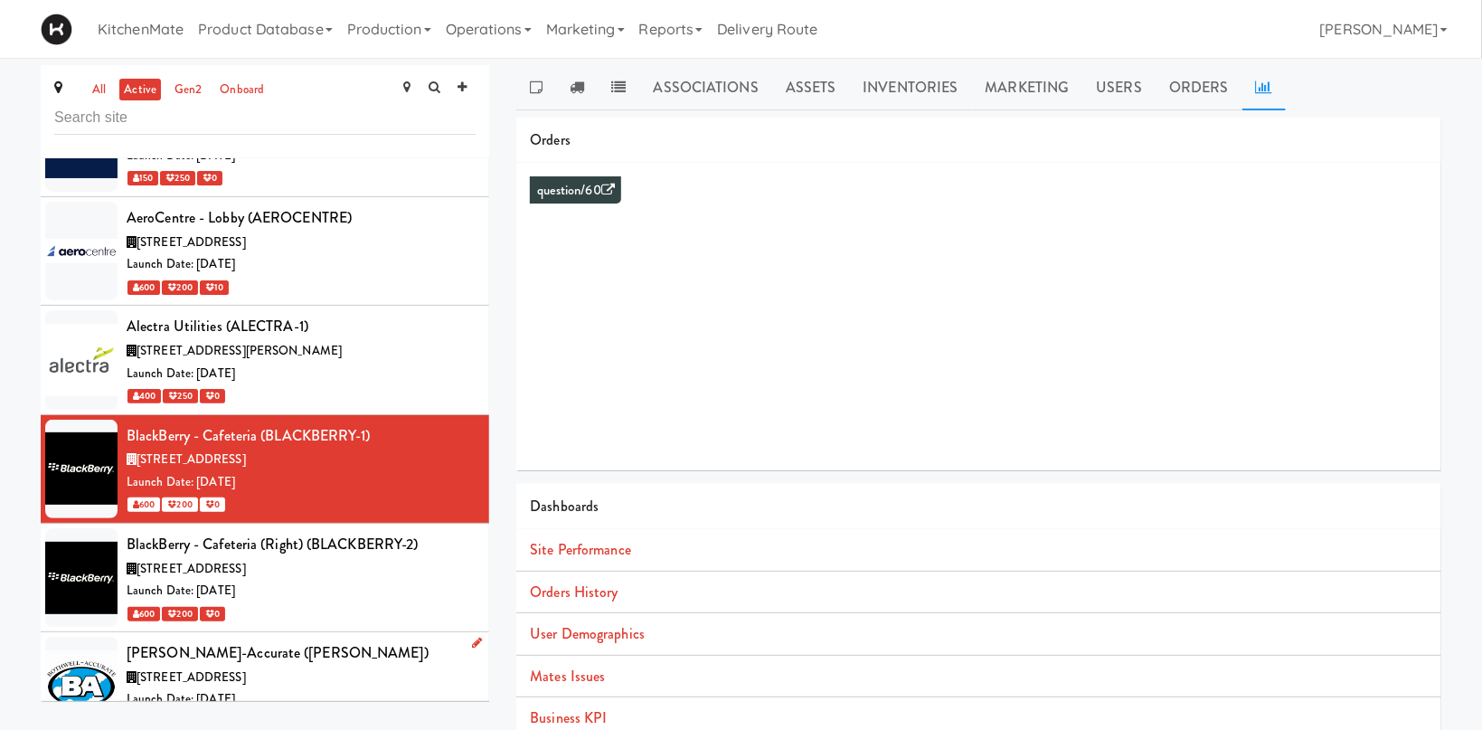
click at [216, 639] on div "[PERSON_NAME]-Accurate ([PERSON_NAME])" at bounding box center [301, 652] width 349 height 27
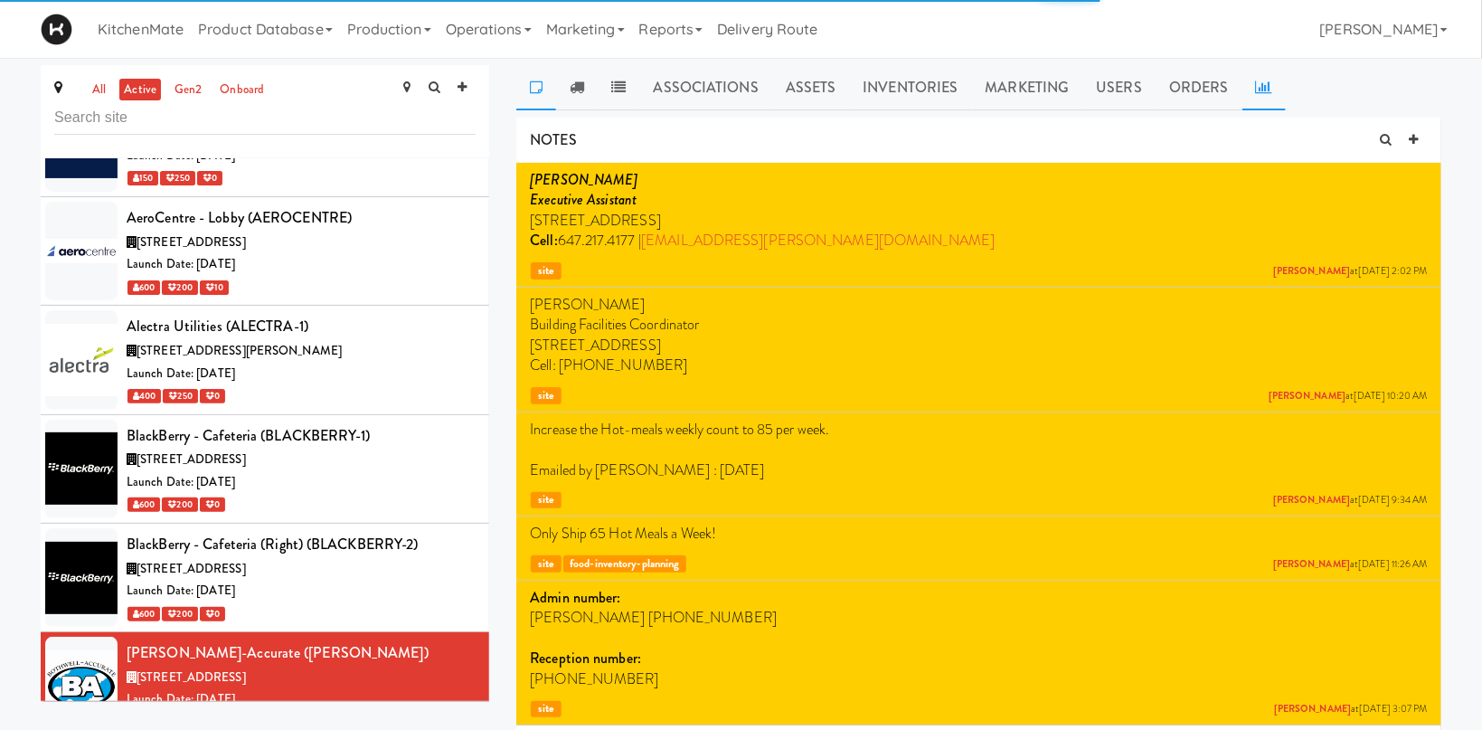
click at [1256, 83] on icon at bounding box center [1264, 87] width 16 height 14
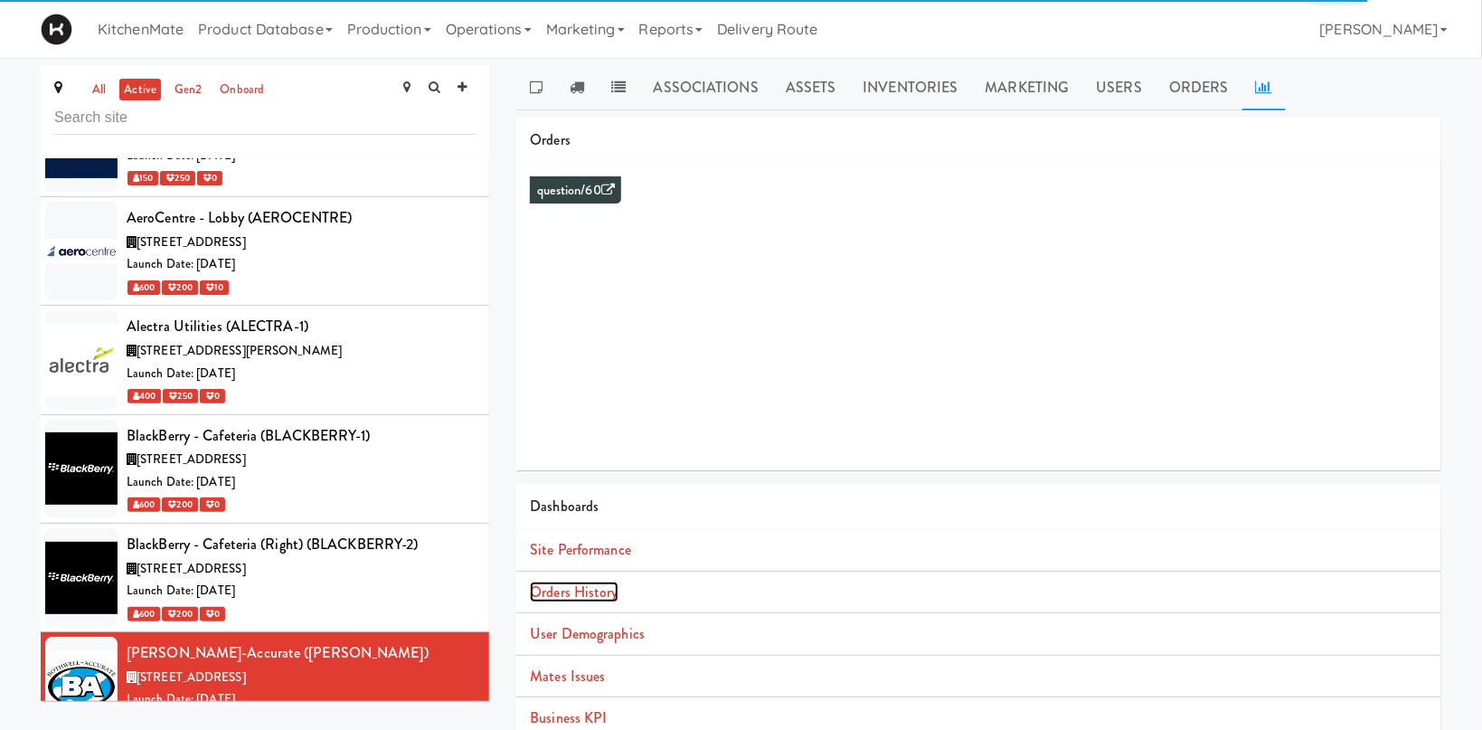
click at [608, 587] on link "Orders History" at bounding box center [574, 591] width 88 height 21
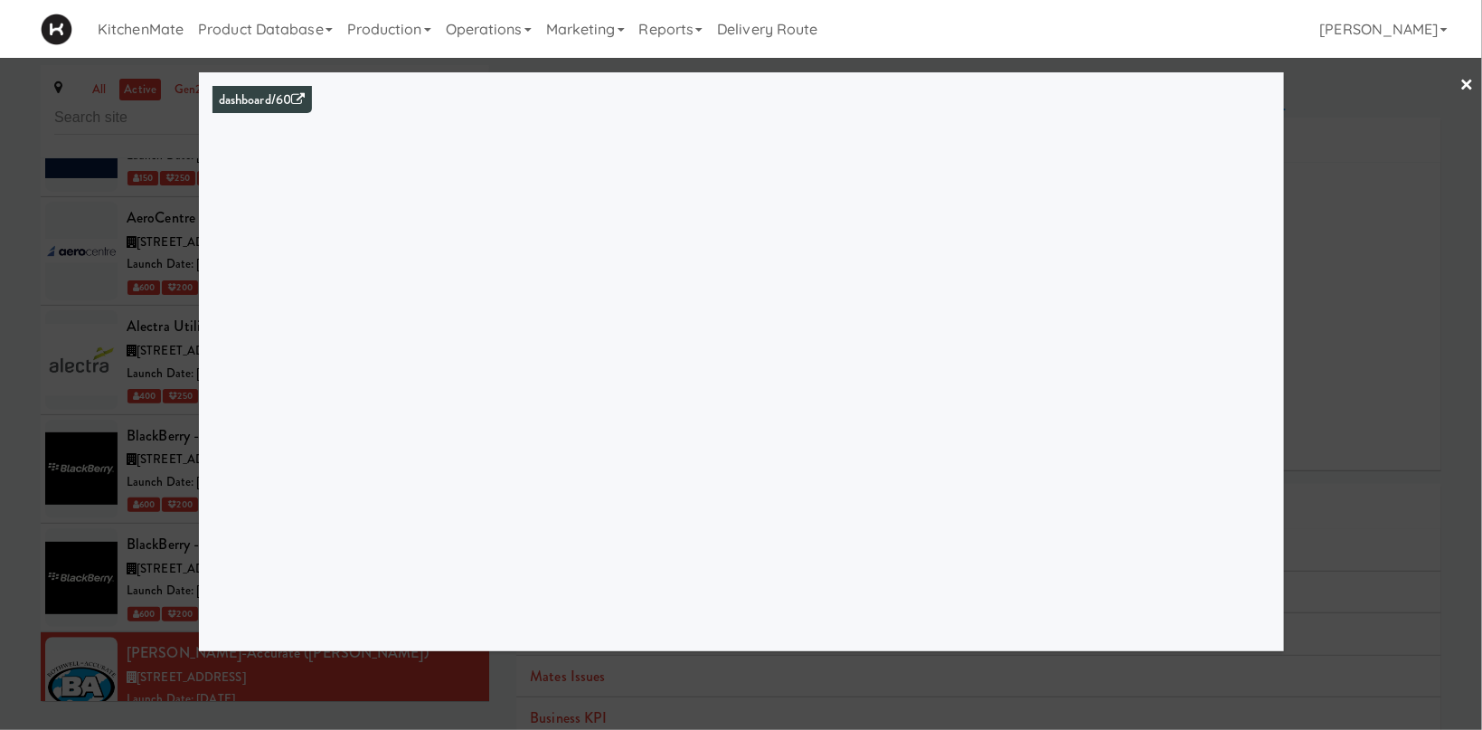
click at [205, 448] on div "dashboard/60" at bounding box center [741, 361] width 1085 height 579
click at [165, 479] on div at bounding box center [741, 365] width 1482 height 730
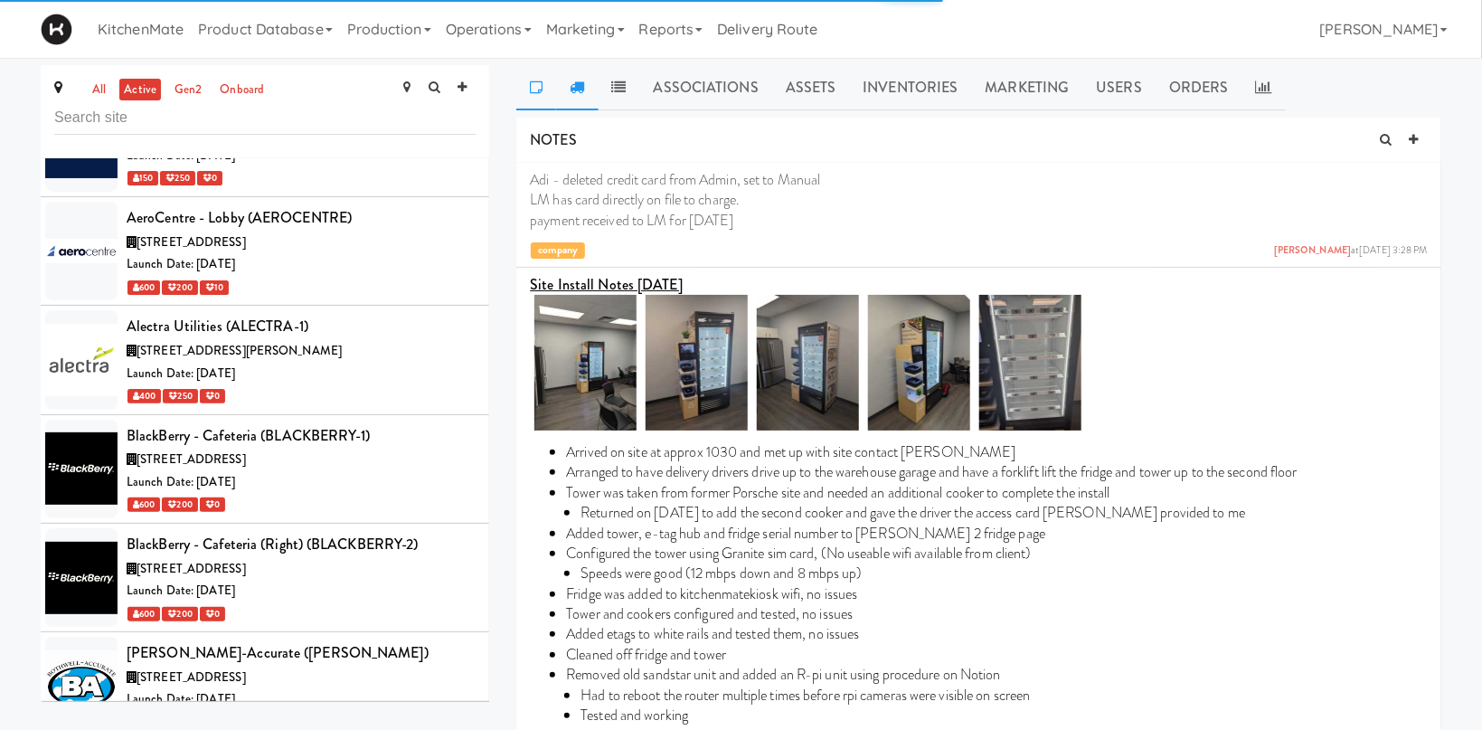
click at [586, 92] on link at bounding box center [577, 87] width 42 height 45
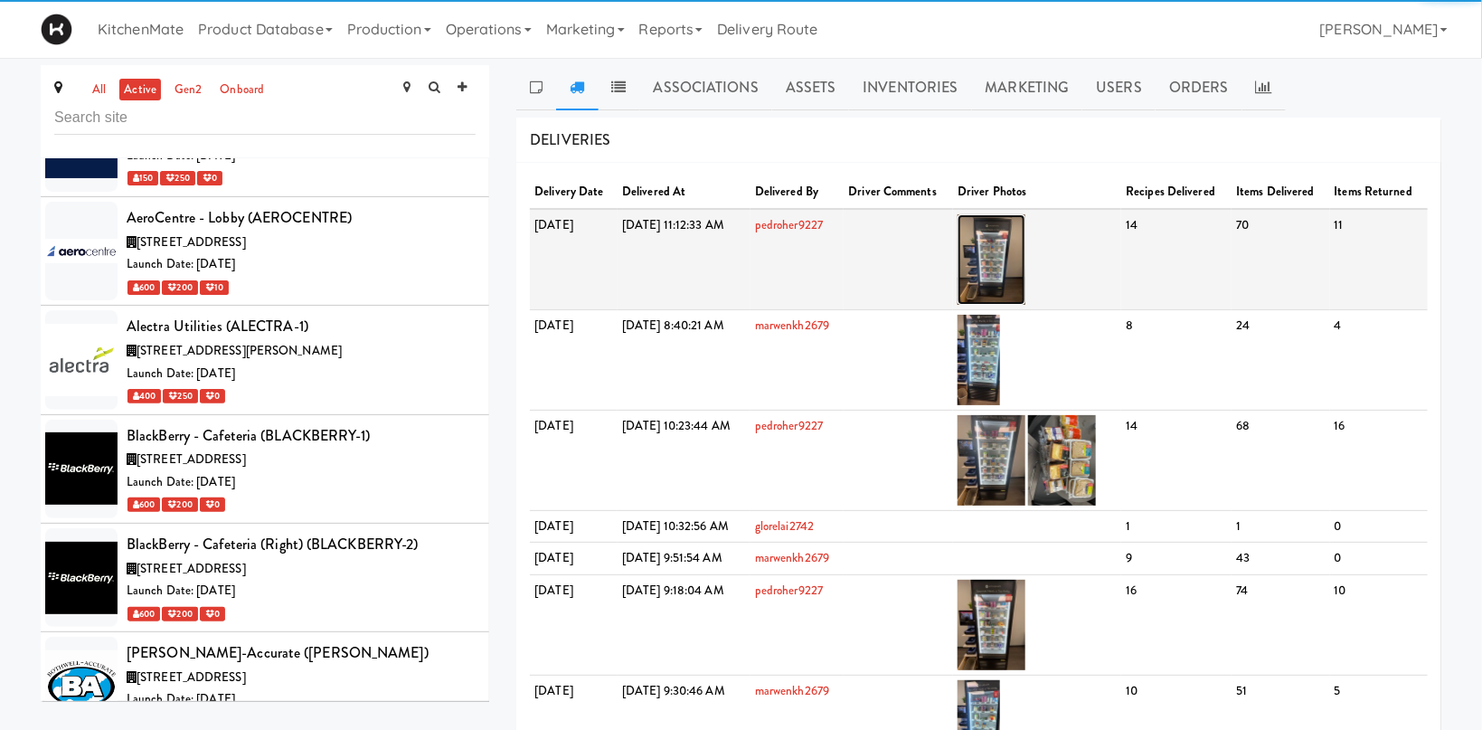
click at [1025, 240] on img at bounding box center [992, 259] width 68 height 90
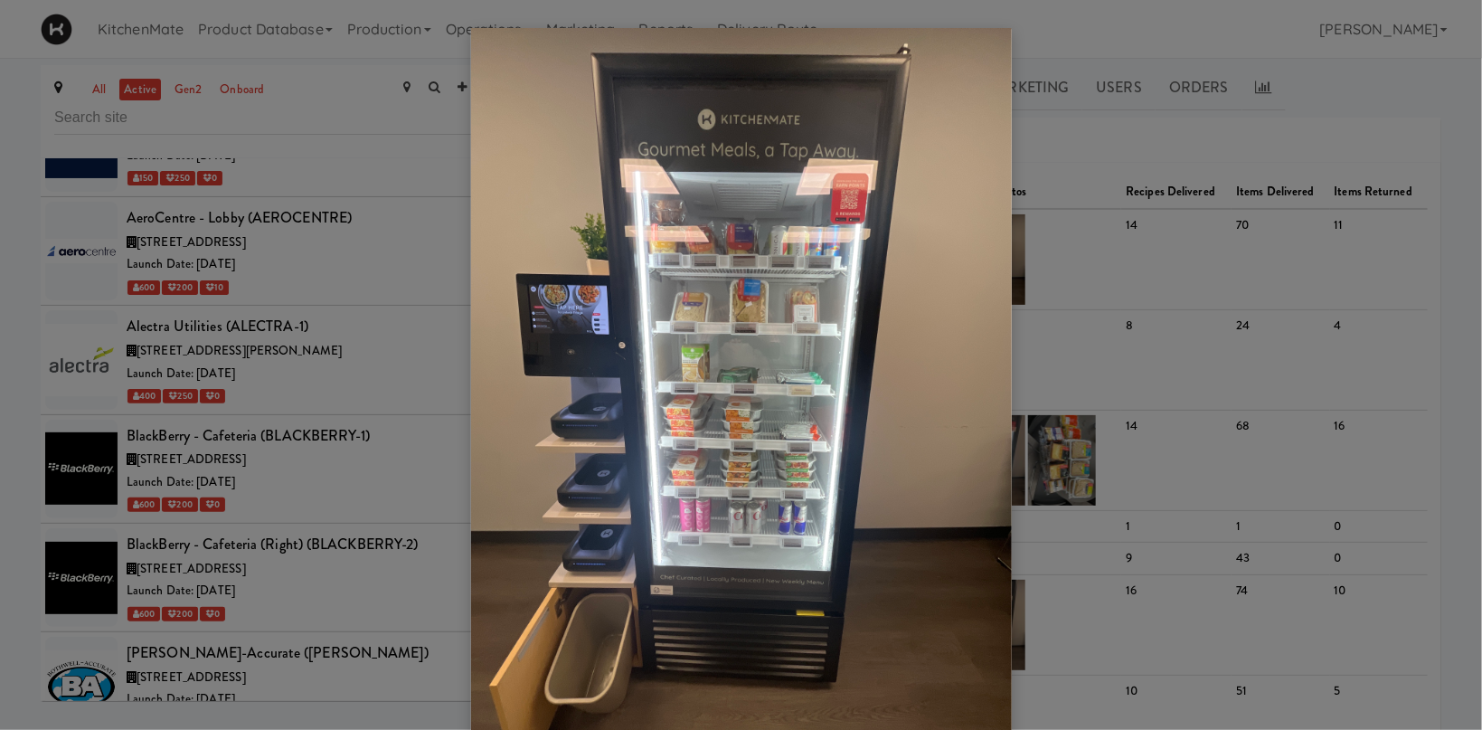
drag, startPoint x: 917, startPoint y: 88, endPoint x: 1185, endPoint y: 134, distance: 272.5
click at [939, 93] on img at bounding box center [741, 388] width 541 height 721
drag, startPoint x: 1236, startPoint y: 86, endPoint x: 1245, endPoint y: 85, distance: 9.1
click at [1243, 85] on div at bounding box center [741, 365] width 1482 height 730
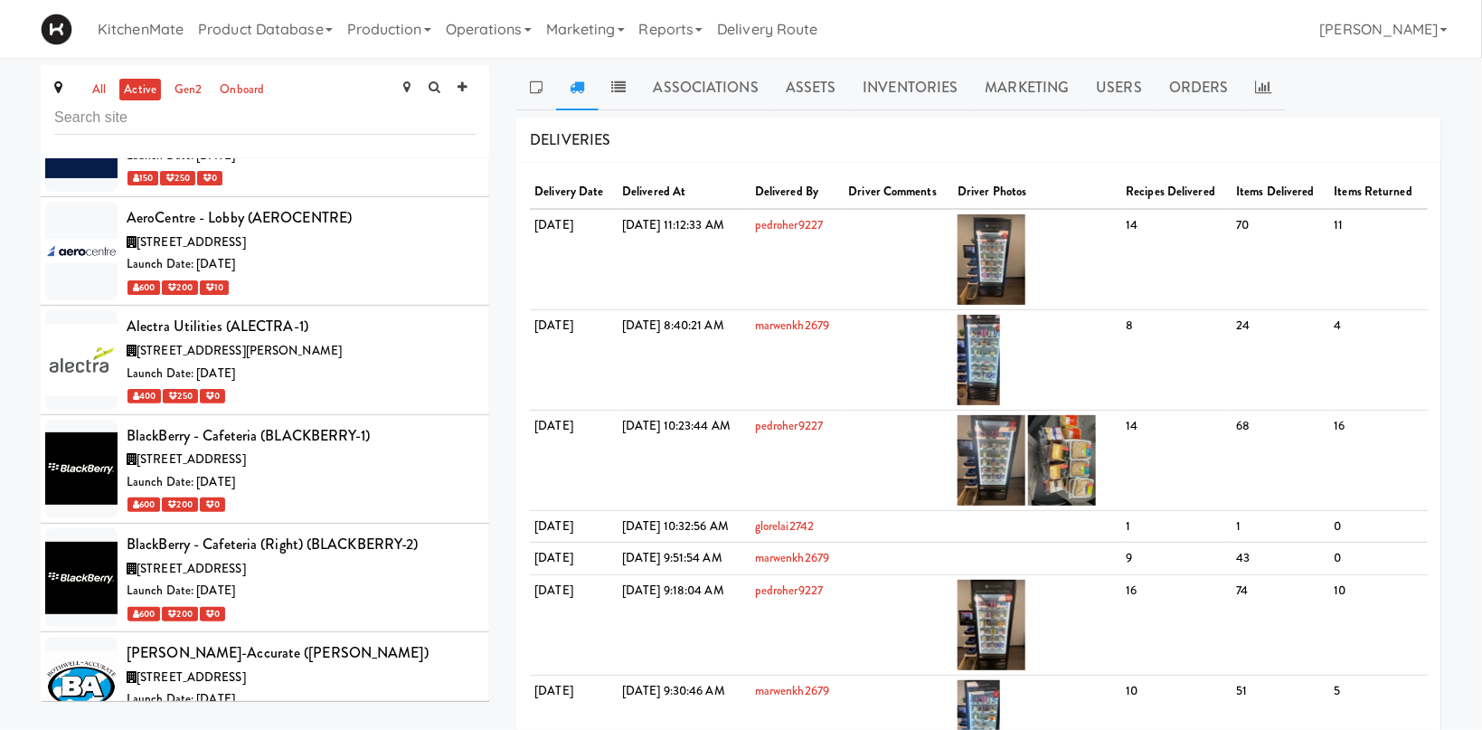
click at [1263, 85] on body "Okay Okay Select date: previous 2025-Aug next Su Mo Tu We Th Fr Sa 27 28 29 30 …" at bounding box center [741, 423] width 1482 height 730
click at [1263, 85] on icon at bounding box center [1264, 87] width 16 height 14
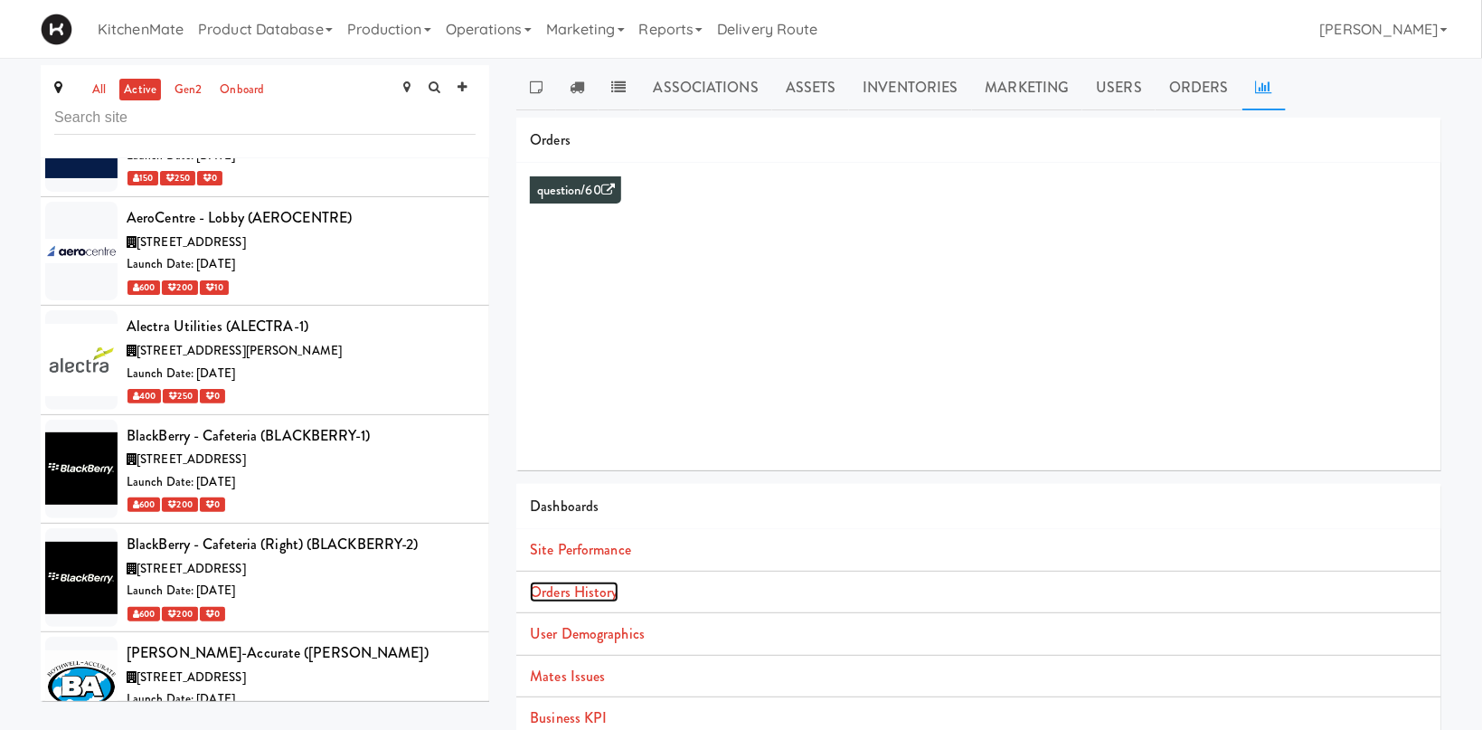
click at [578, 590] on link "Orders History" at bounding box center [574, 591] width 88 height 21
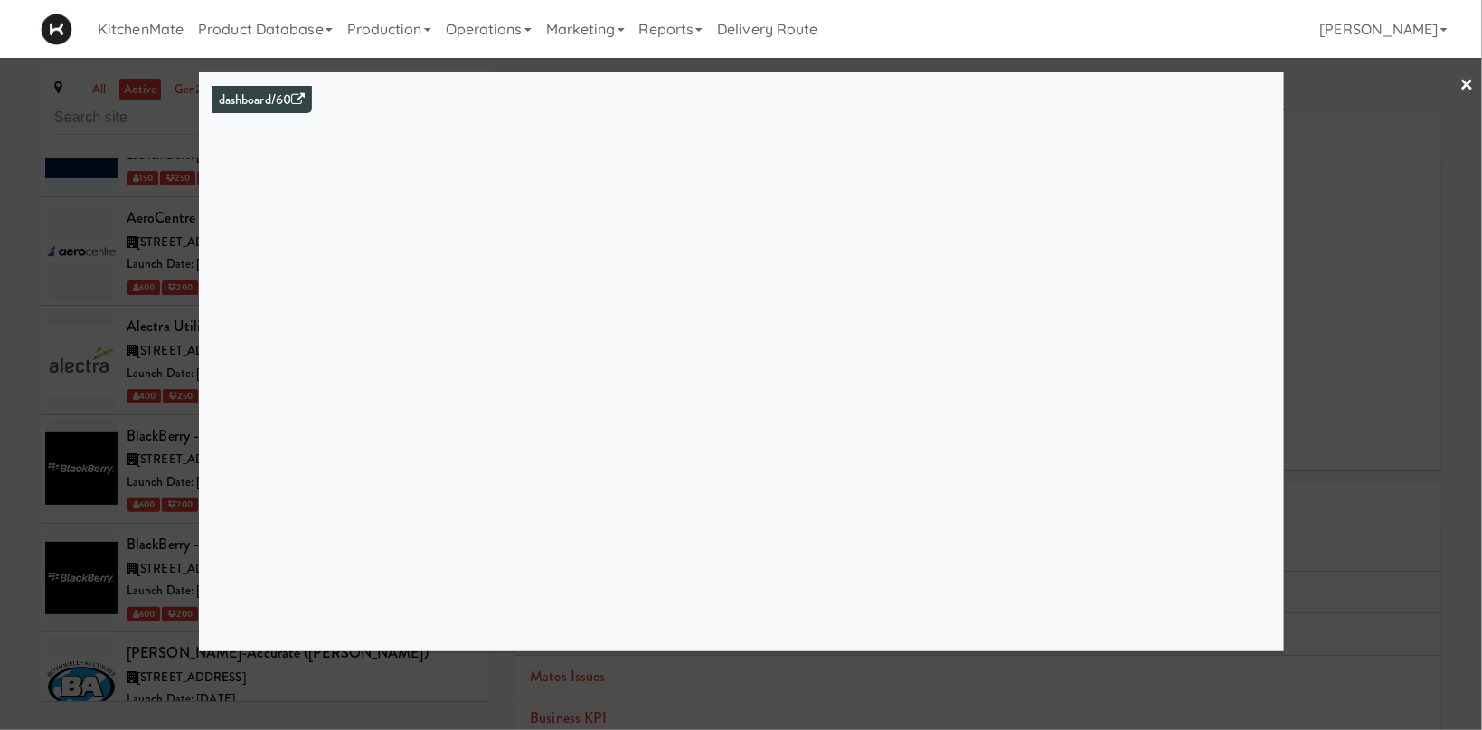
click at [1393, 198] on div at bounding box center [741, 365] width 1482 height 730
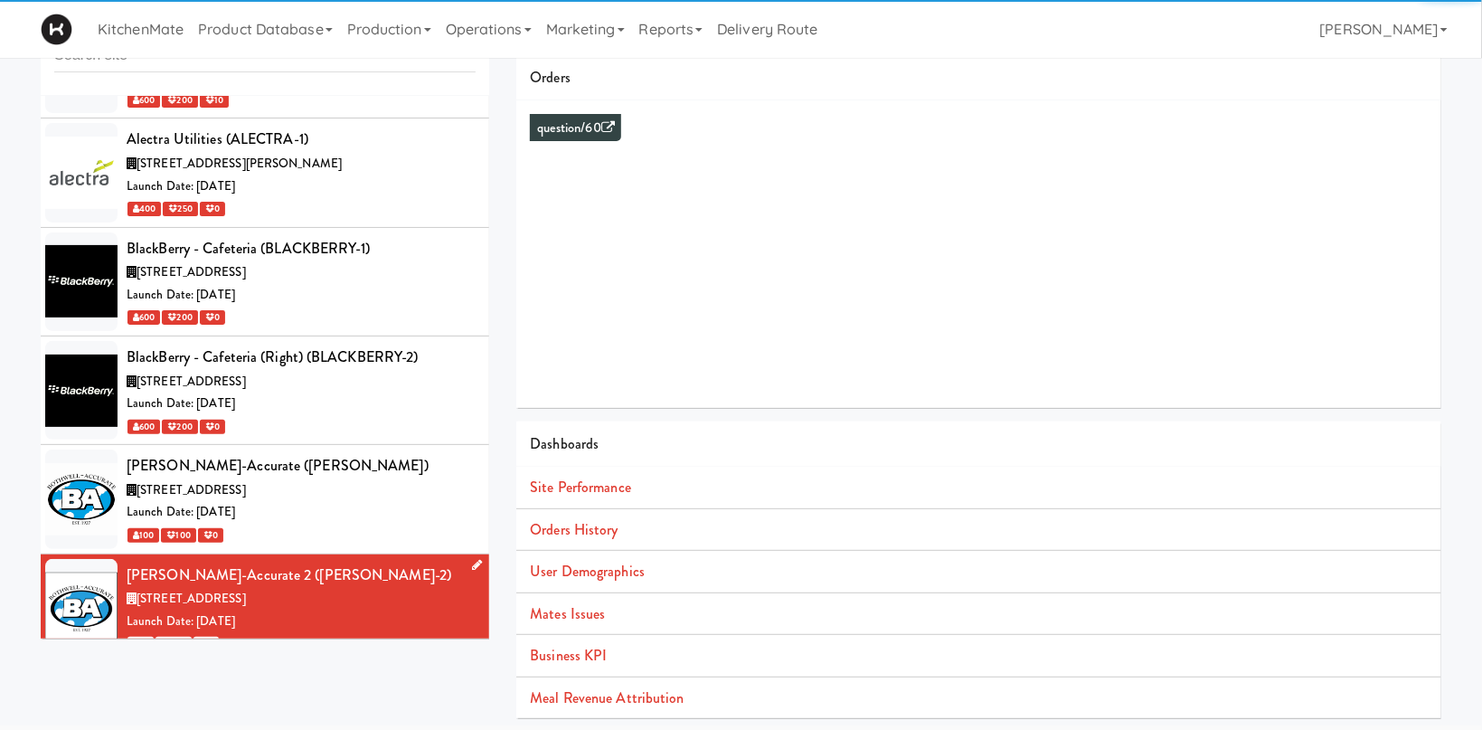
scroll to position [2367, 0]
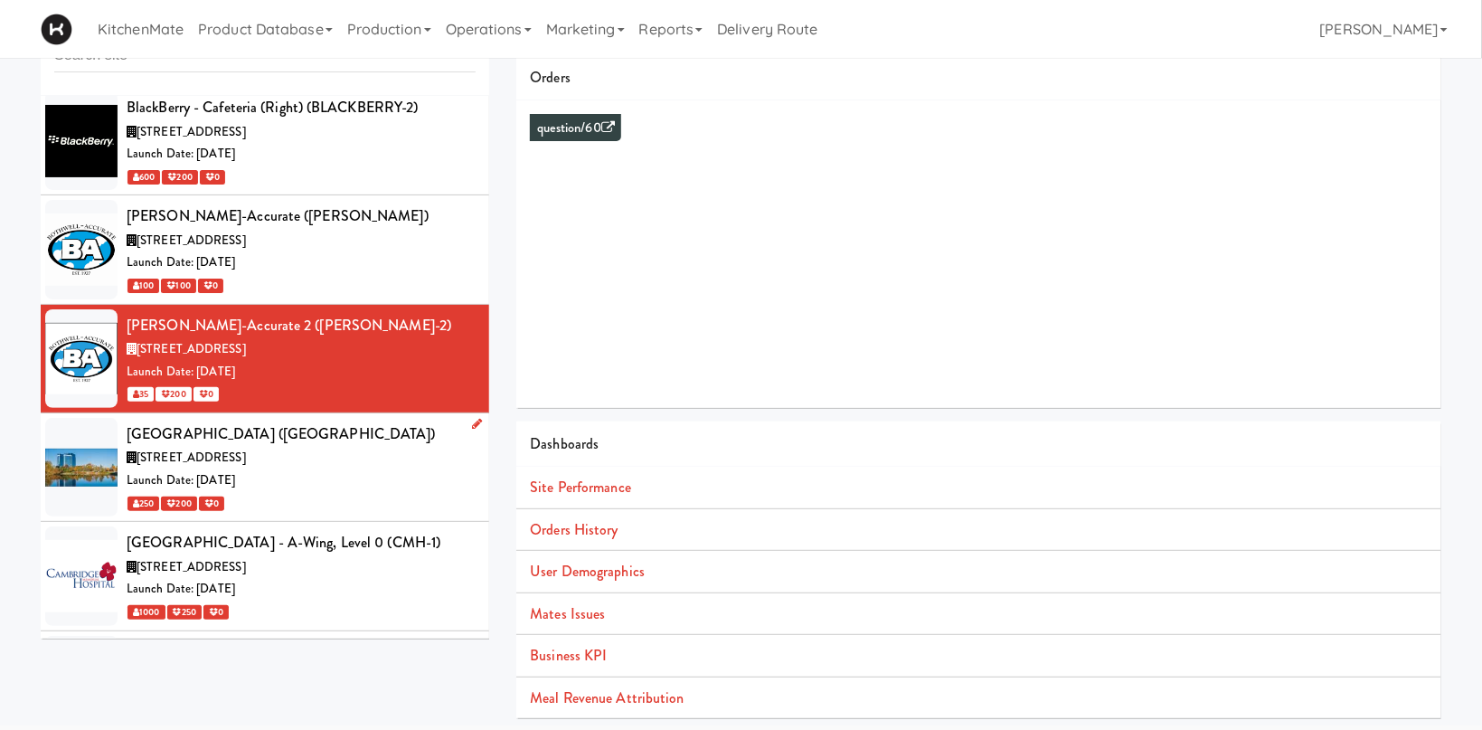
click at [341, 447] on div "[STREET_ADDRESS]" at bounding box center [301, 458] width 349 height 23
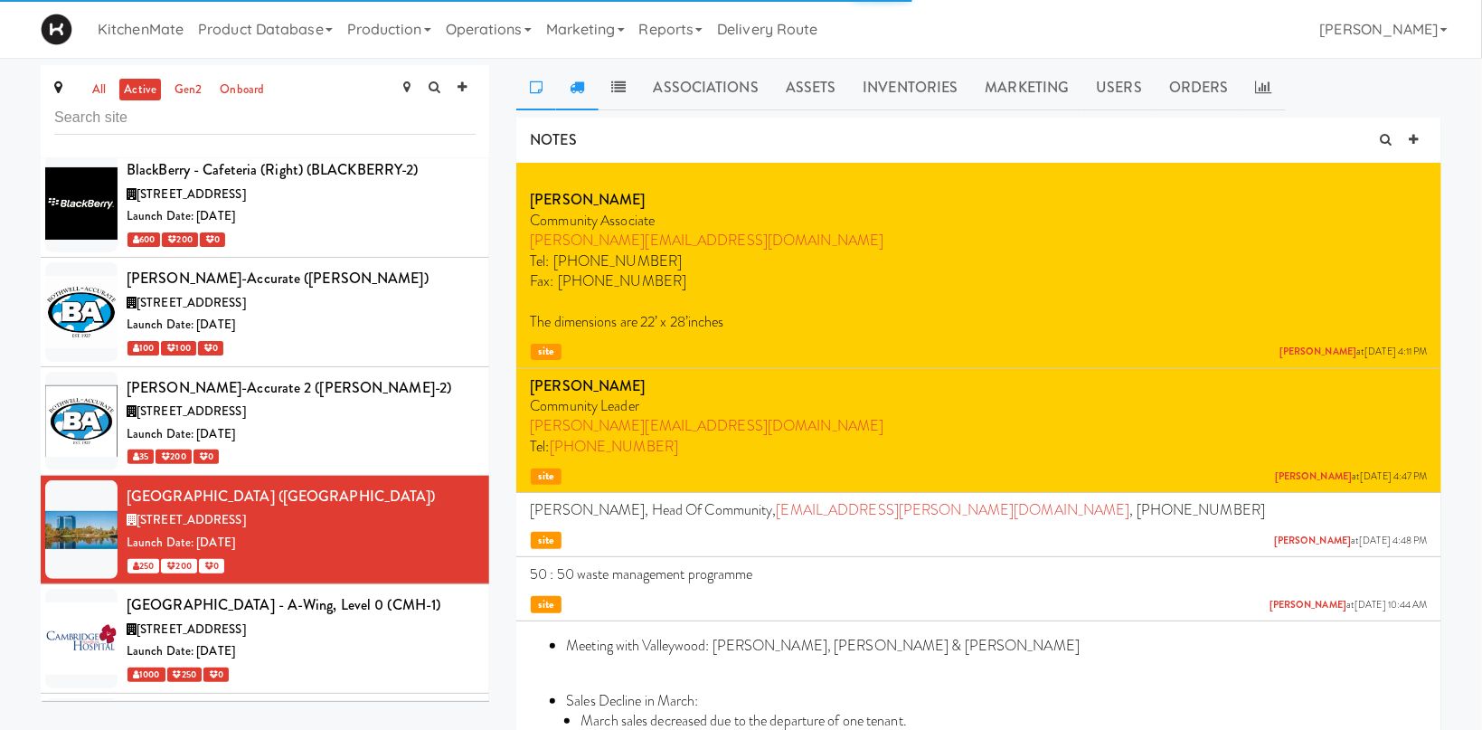
click at [583, 85] on icon at bounding box center [577, 87] width 14 height 14
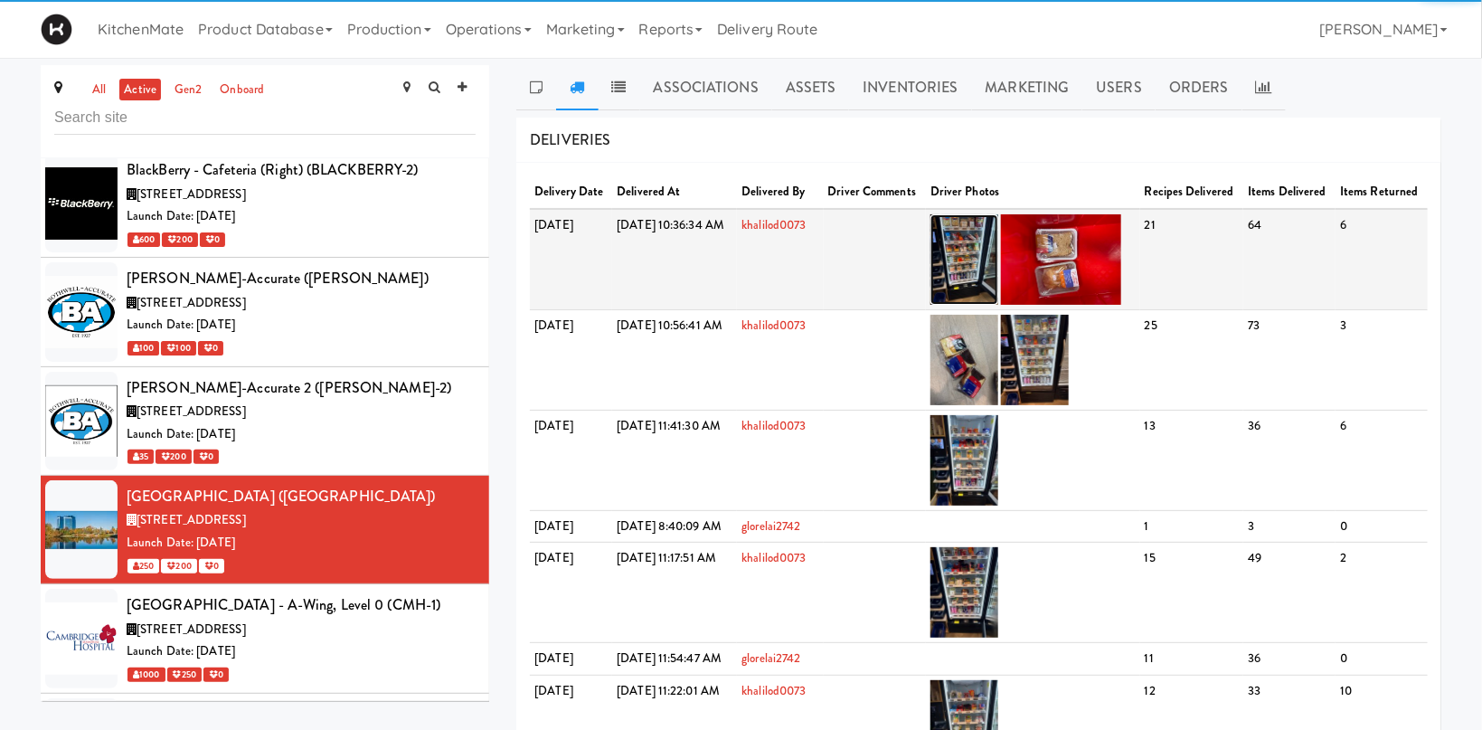
click at [998, 259] on img at bounding box center [964, 259] width 68 height 90
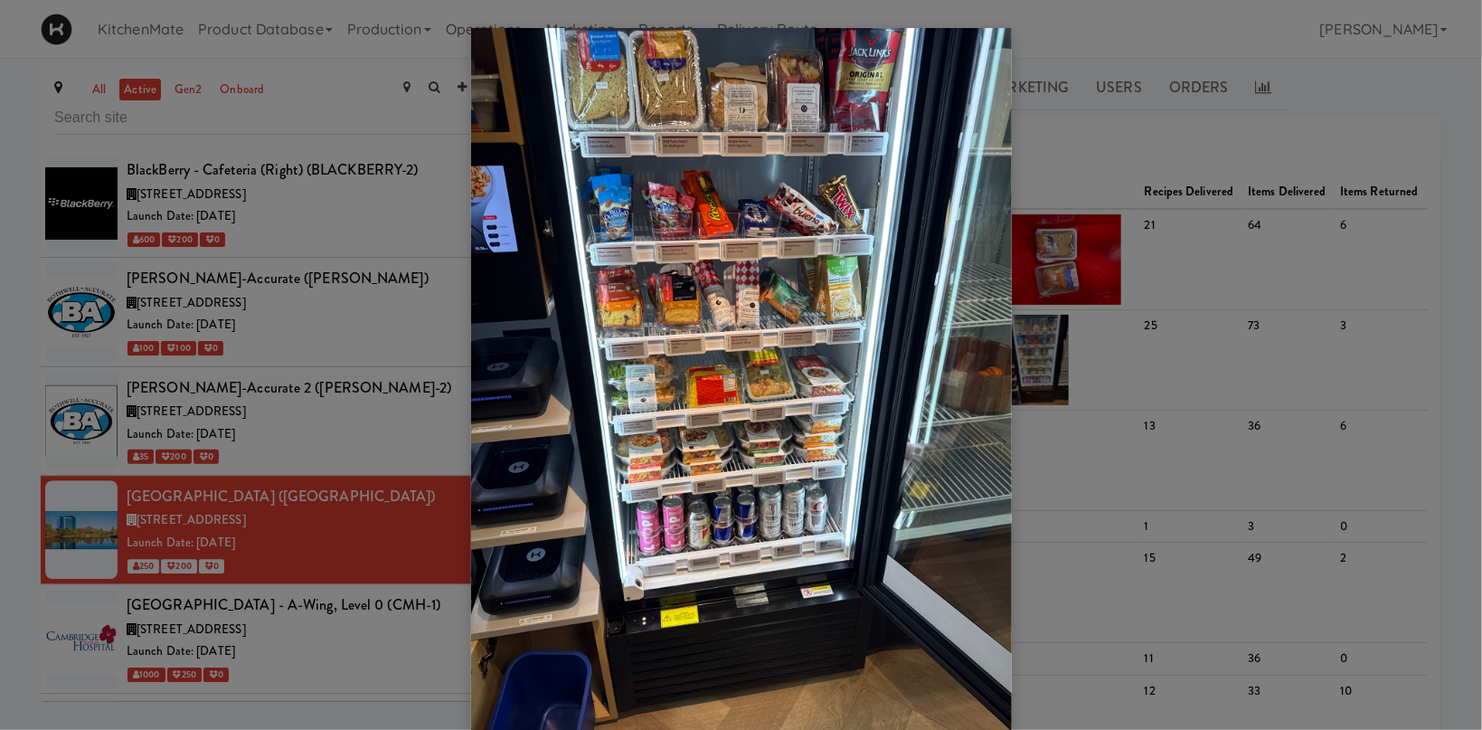
click at [1107, 147] on div at bounding box center [741, 365] width 1482 height 730
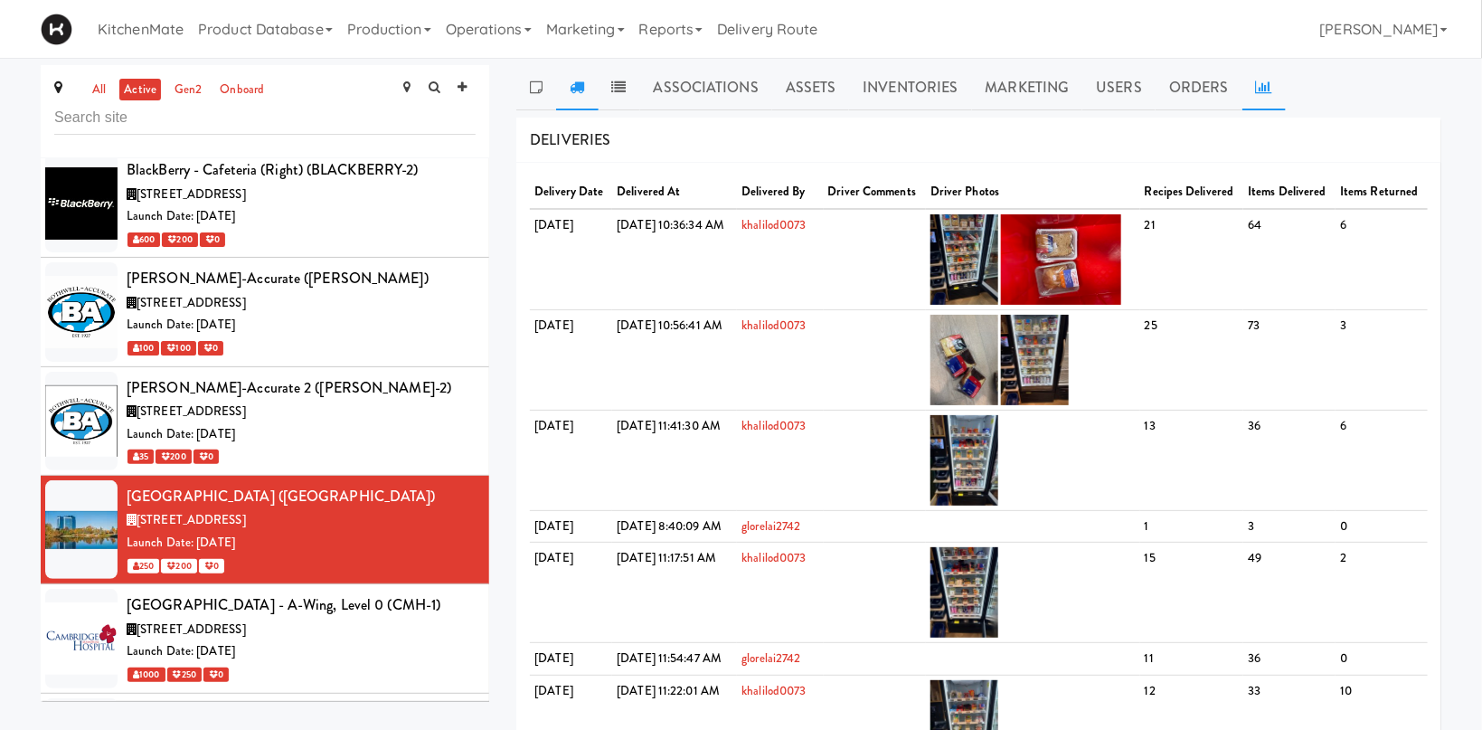
click at [1251, 76] on link at bounding box center [1263, 87] width 43 height 45
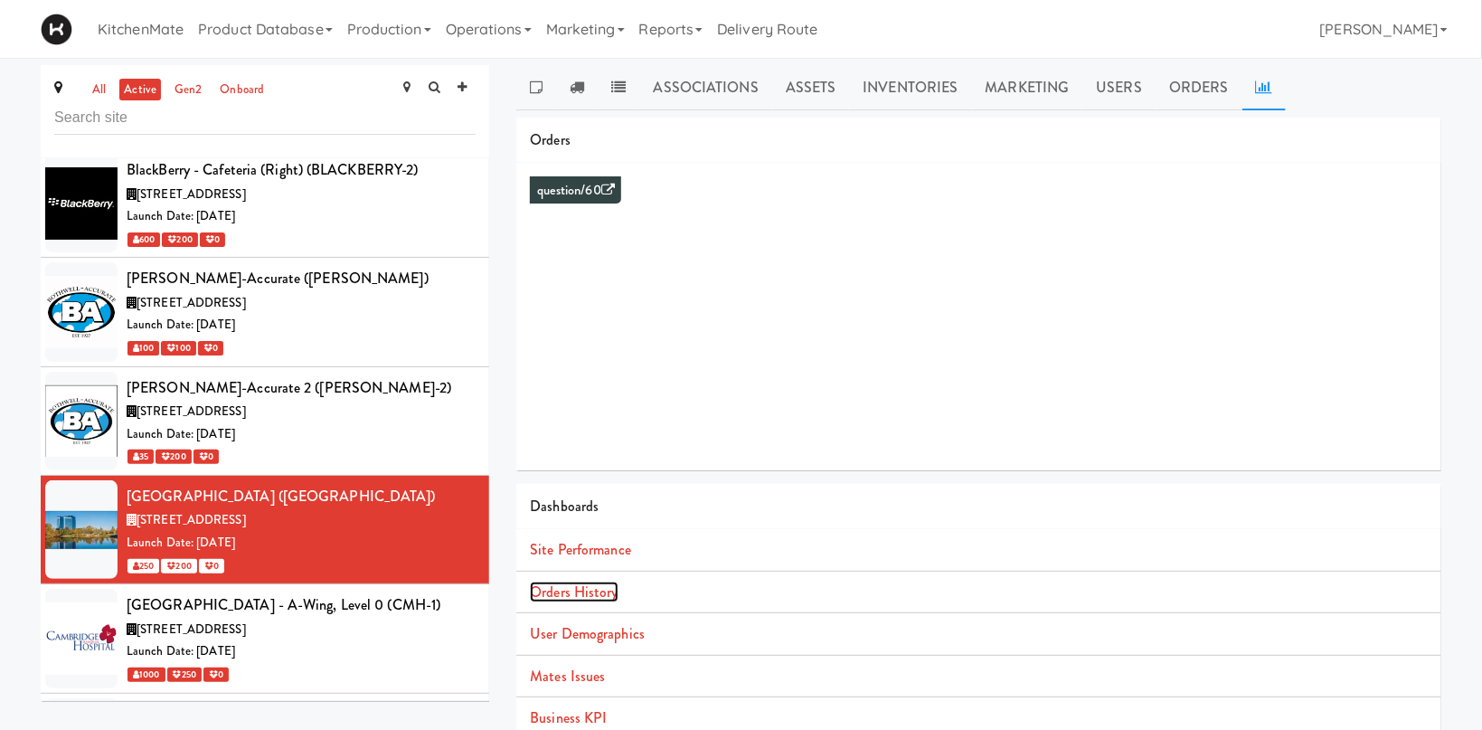
click at [568, 600] on link "Orders History" at bounding box center [574, 591] width 88 height 21
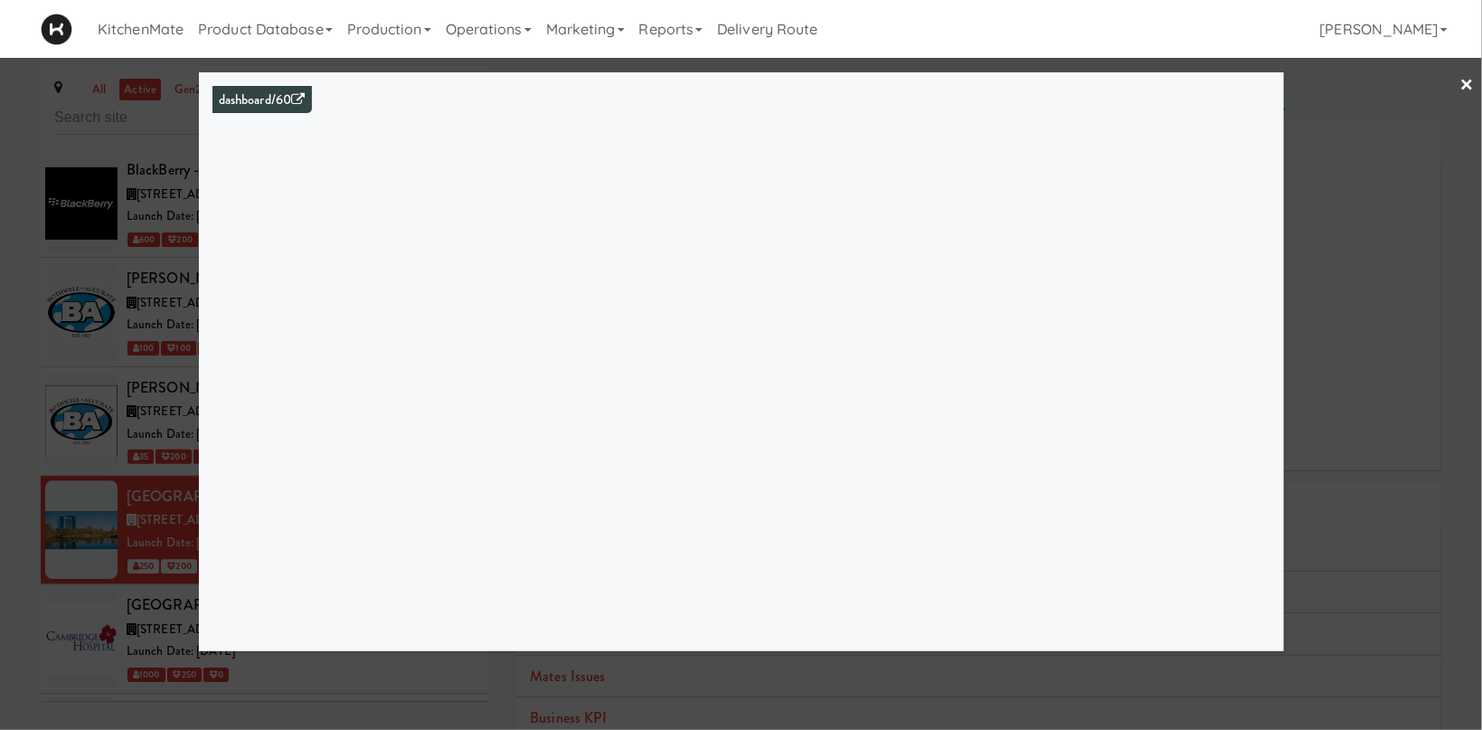
click at [108, 372] on div at bounding box center [741, 365] width 1482 height 730
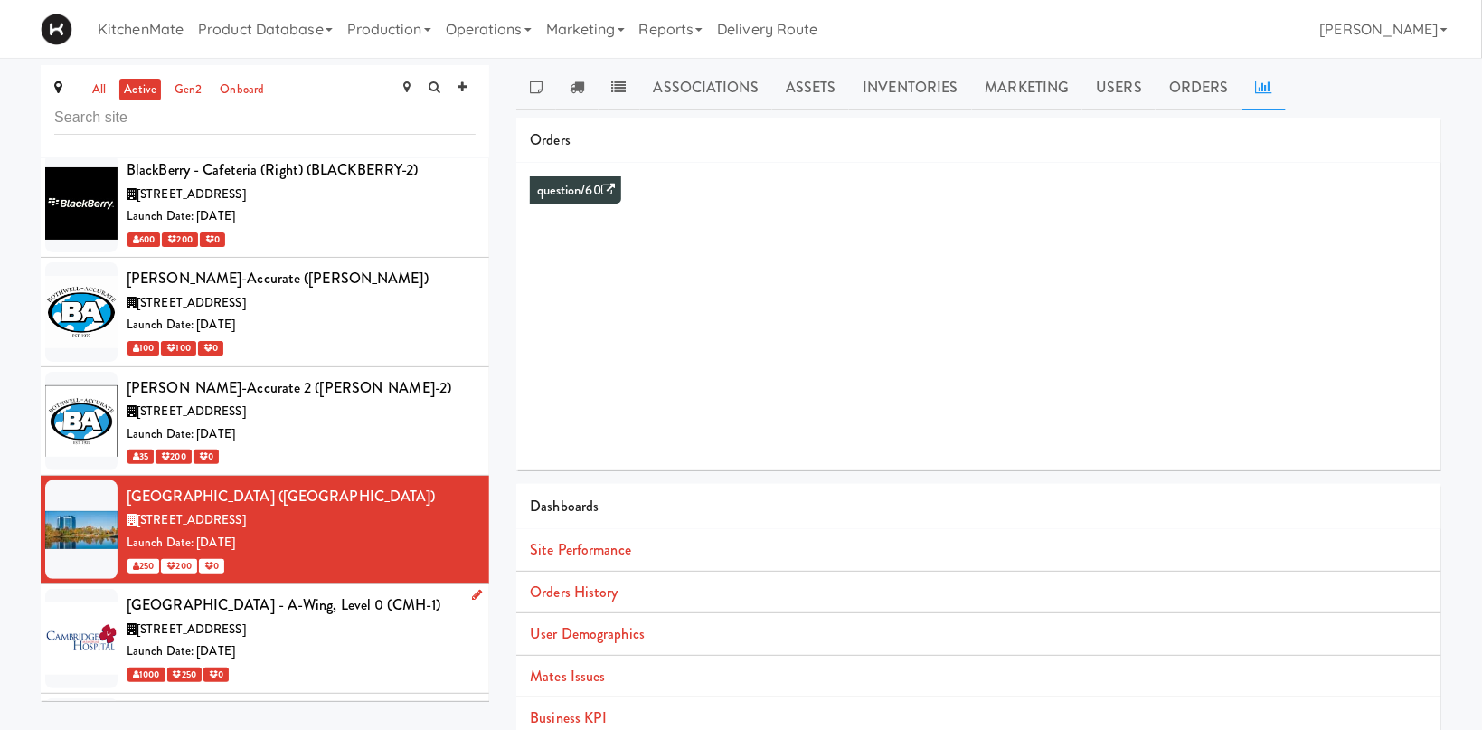
click at [186, 620] on span "[STREET_ADDRESS]" at bounding box center [191, 628] width 109 height 17
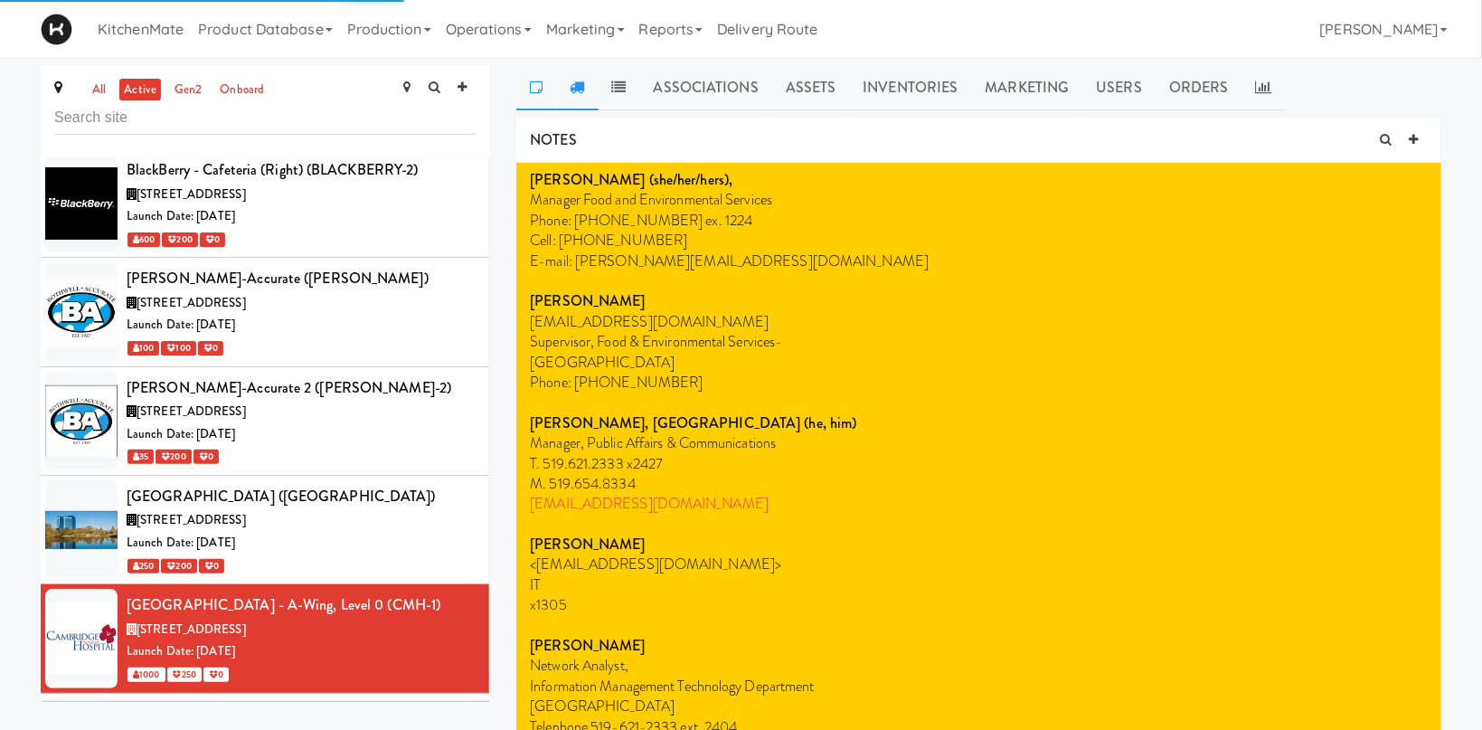
click at [587, 79] on link at bounding box center [577, 87] width 42 height 45
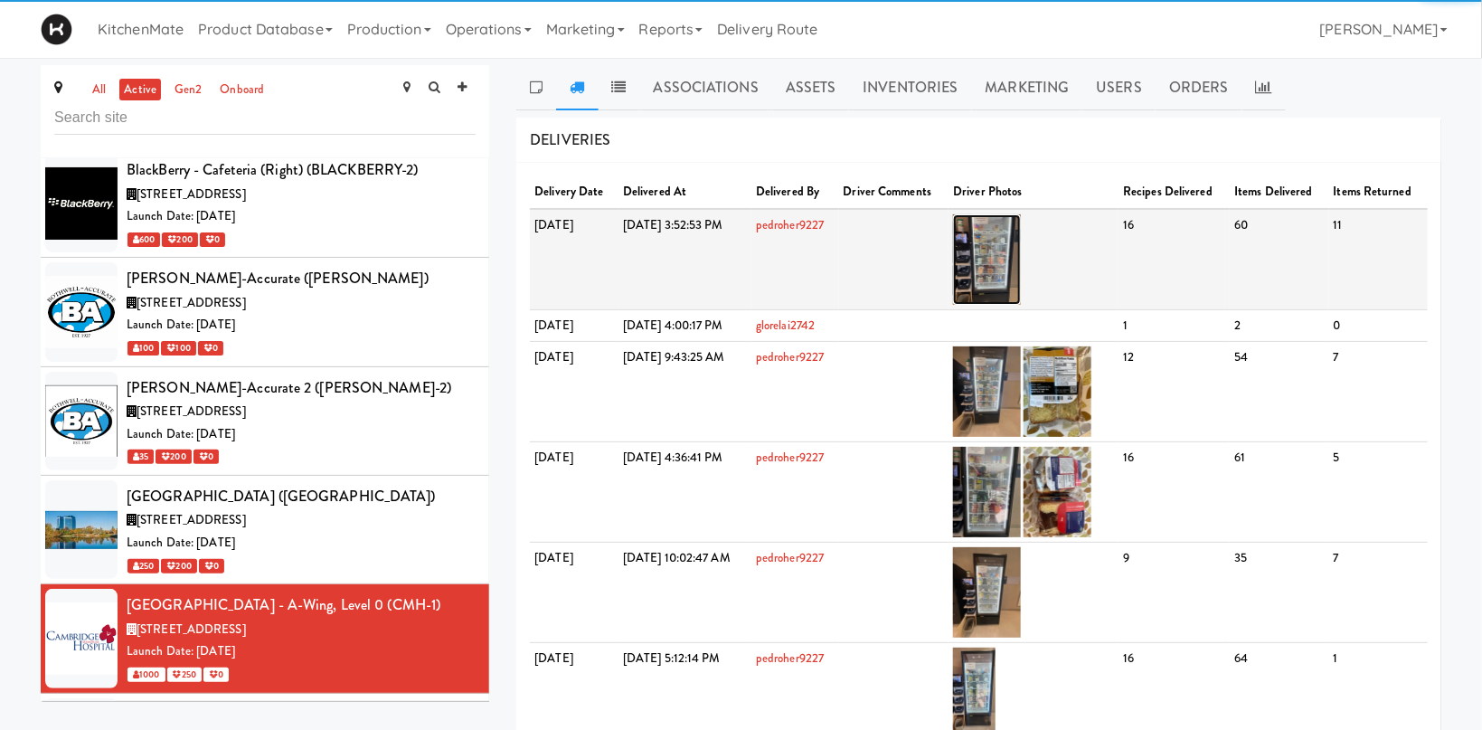
click at [1021, 242] on img at bounding box center [987, 259] width 68 height 90
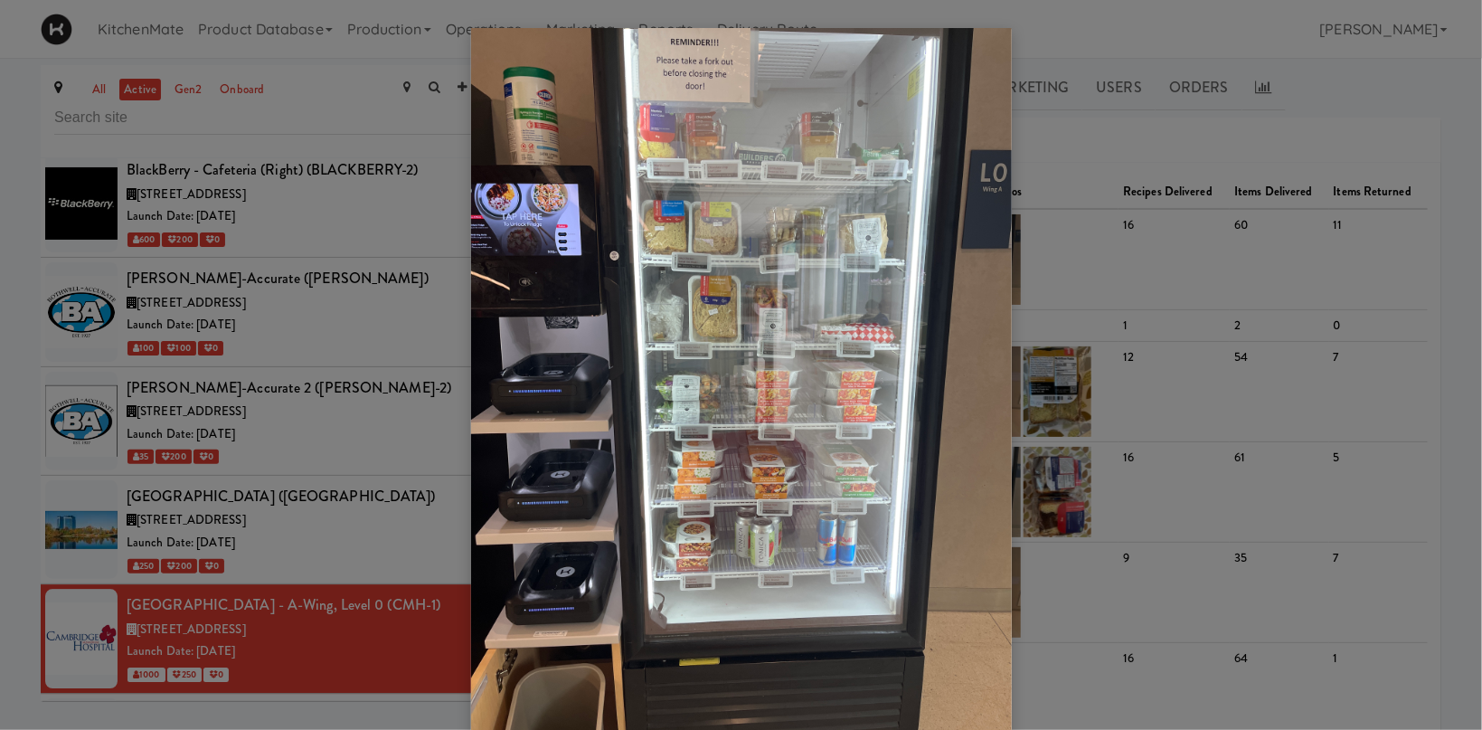
drag, startPoint x: 1186, startPoint y: 308, endPoint x: 1186, endPoint y: 284, distance: 24.4
click at [1186, 307] on div at bounding box center [741, 365] width 1482 height 730
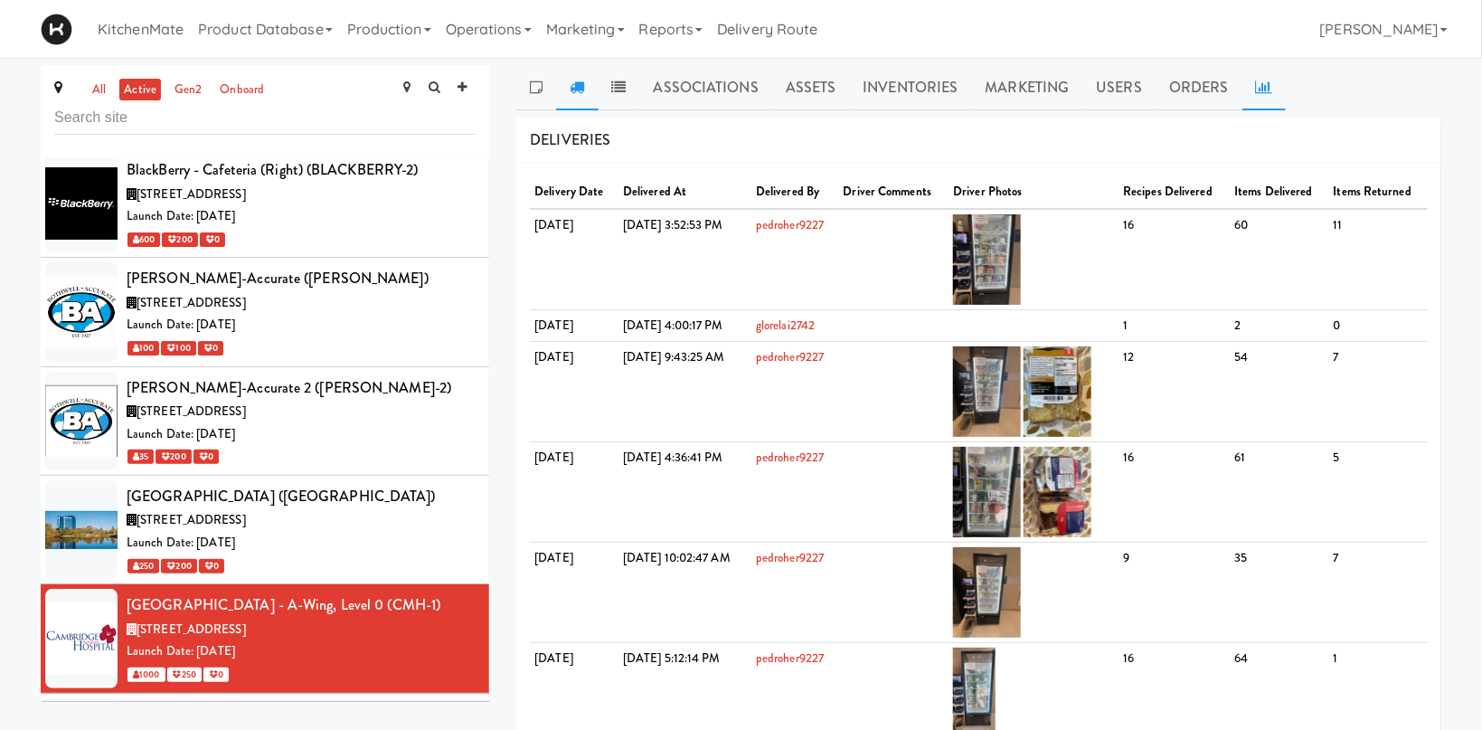
click at [1256, 80] on icon at bounding box center [1264, 87] width 16 height 14
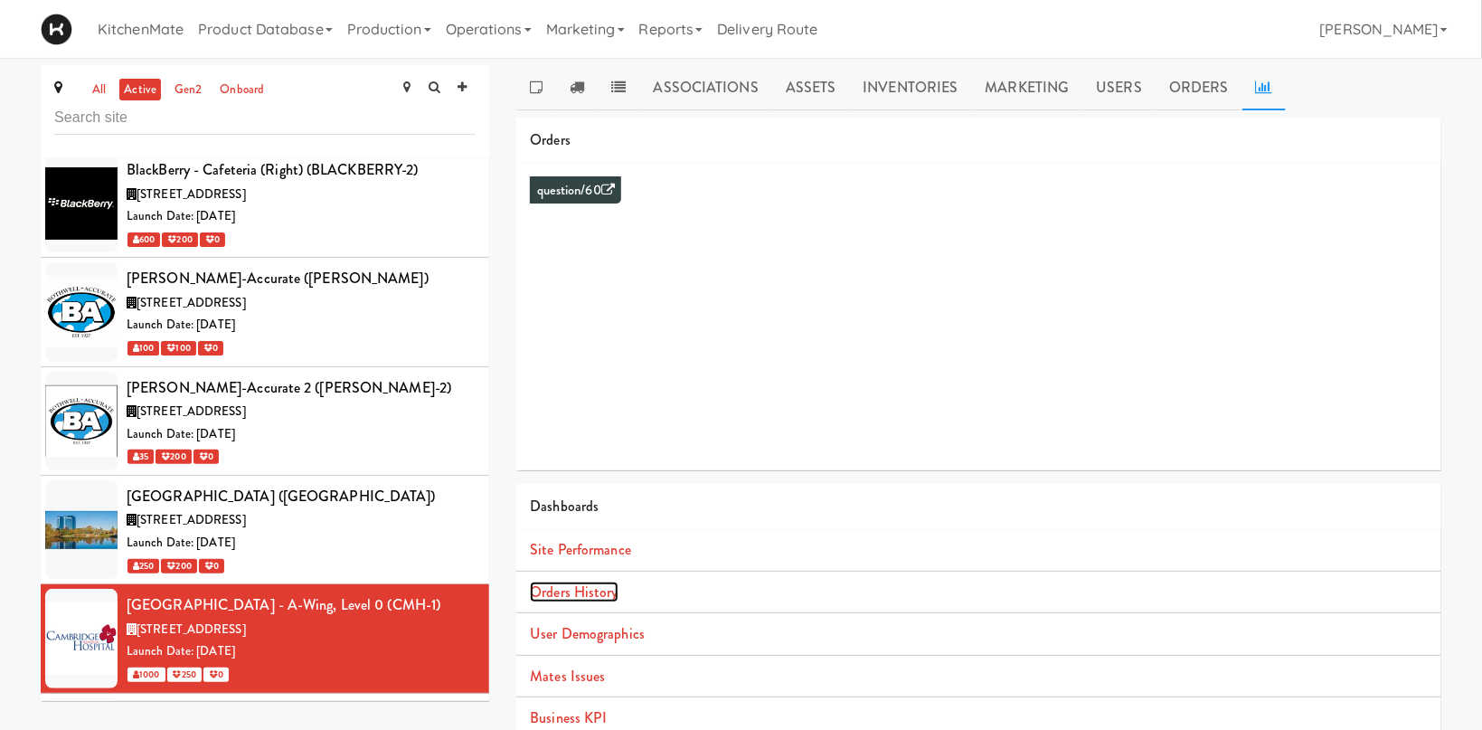
click at [584, 586] on link "Orders History" at bounding box center [574, 591] width 88 height 21
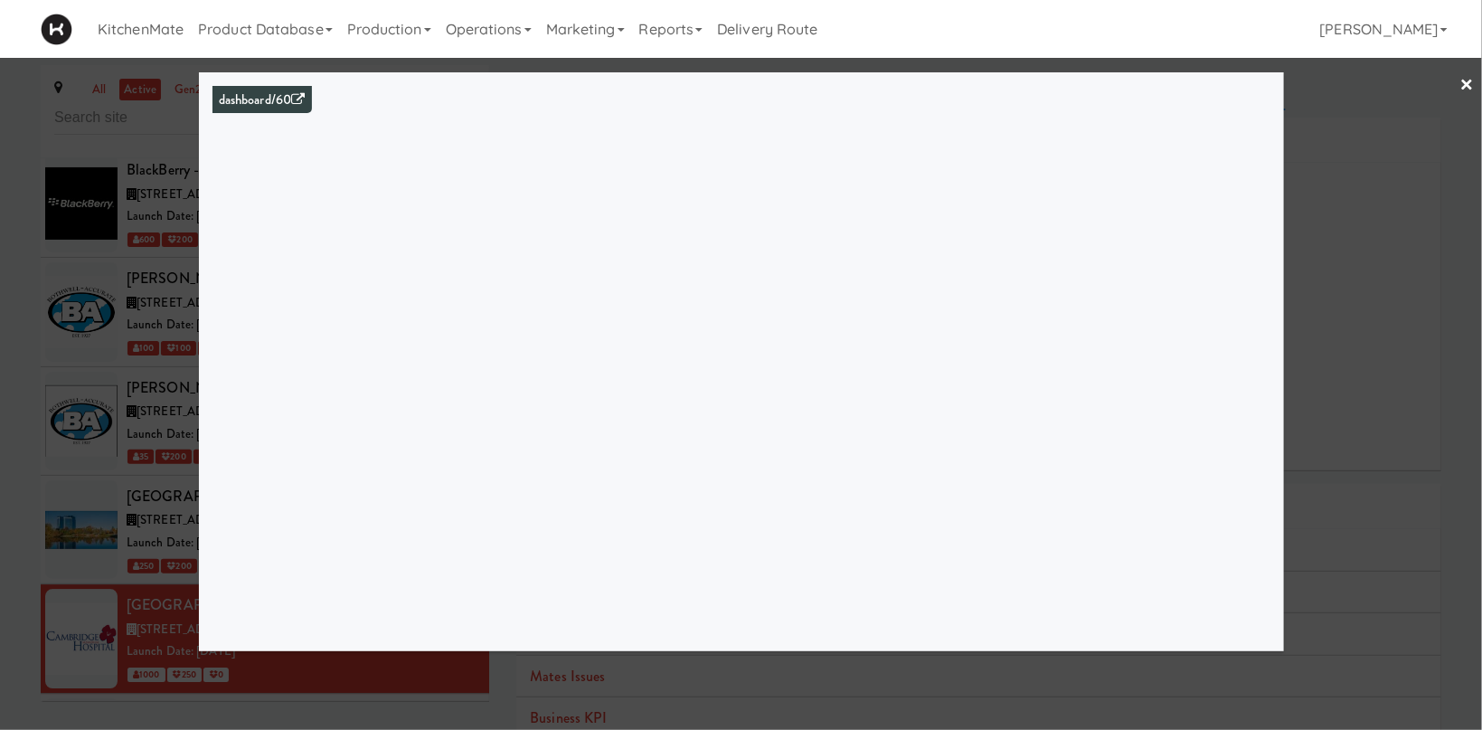
click at [1389, 225] on div at bounding box center [741, 365] width 1482 height 730
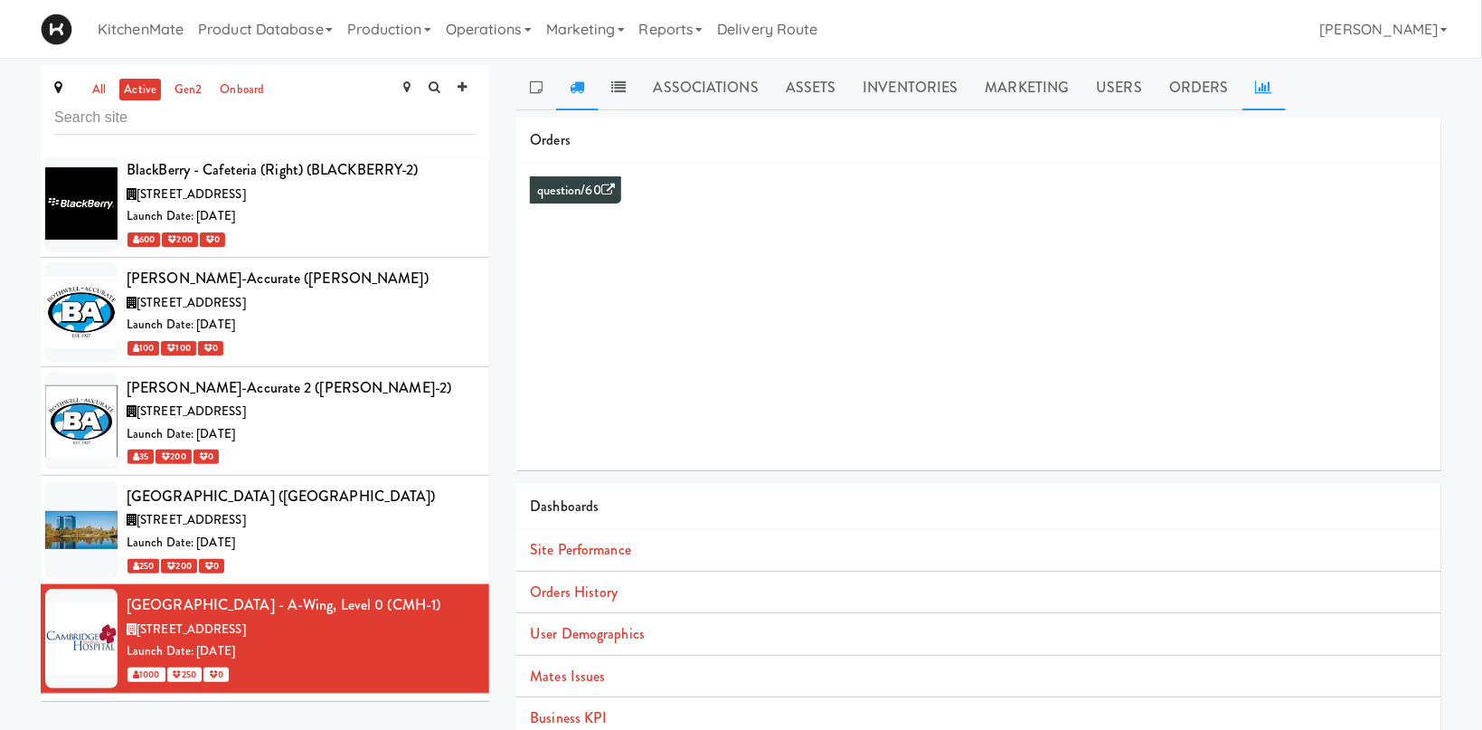
click at [579, 84] on icon at bounding box center [577, 87] width 14 height 14
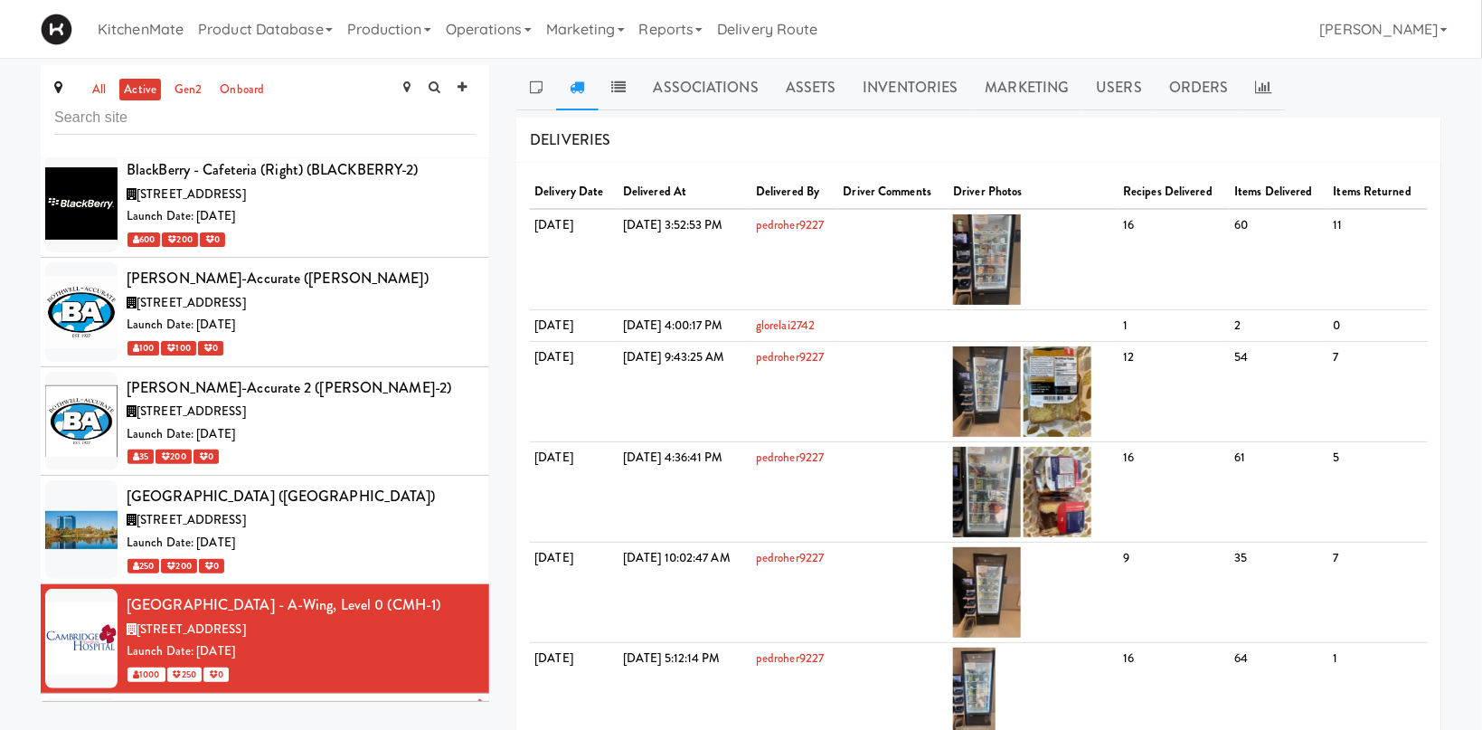
click at [288, 701] on div "Cortellucci [PERSON_NAME][GEOGRAPHIC_DATA] - near Emergency (MACKENZIE-2)" at bounding box center [301, 727] width 349 height 53
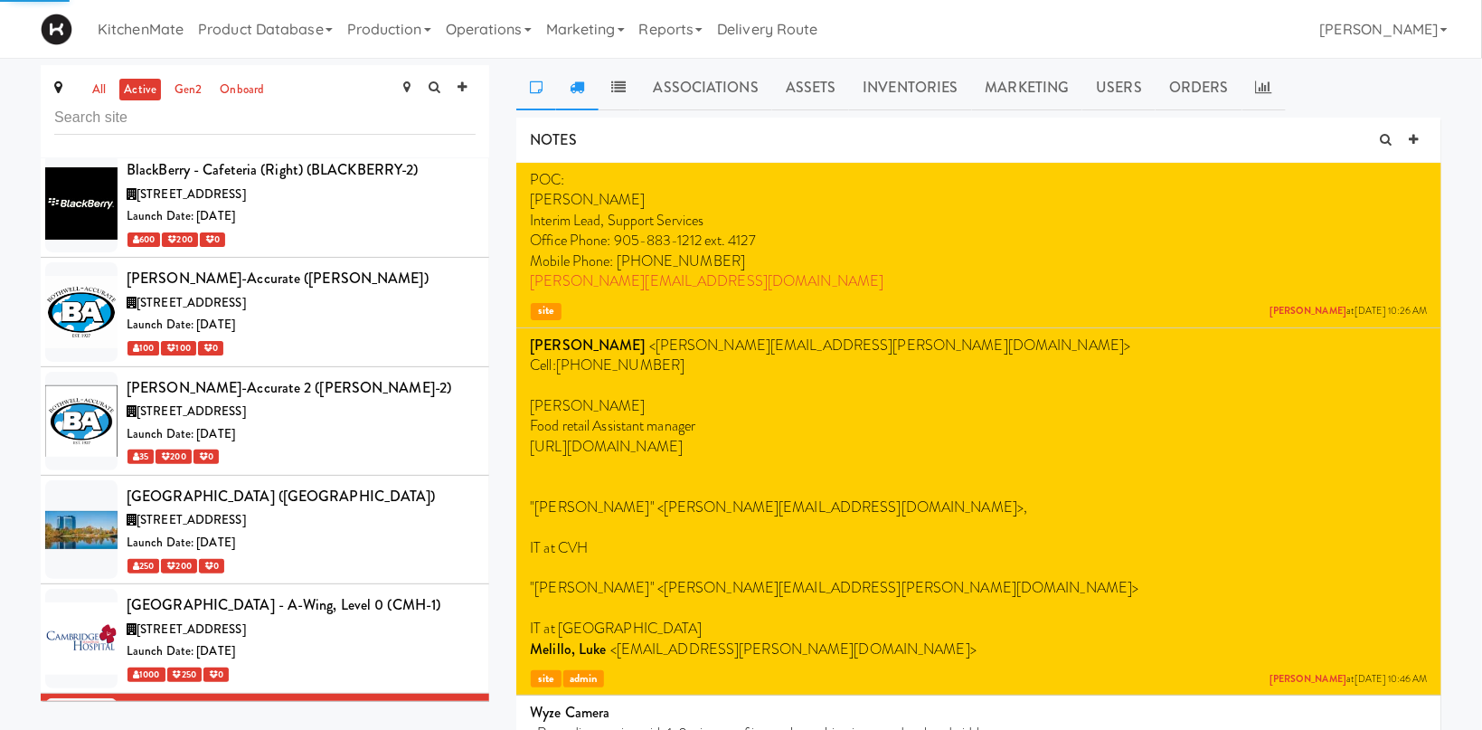
click at [575, 90] on icon at bounding box center [577, 87] width 14 height 14
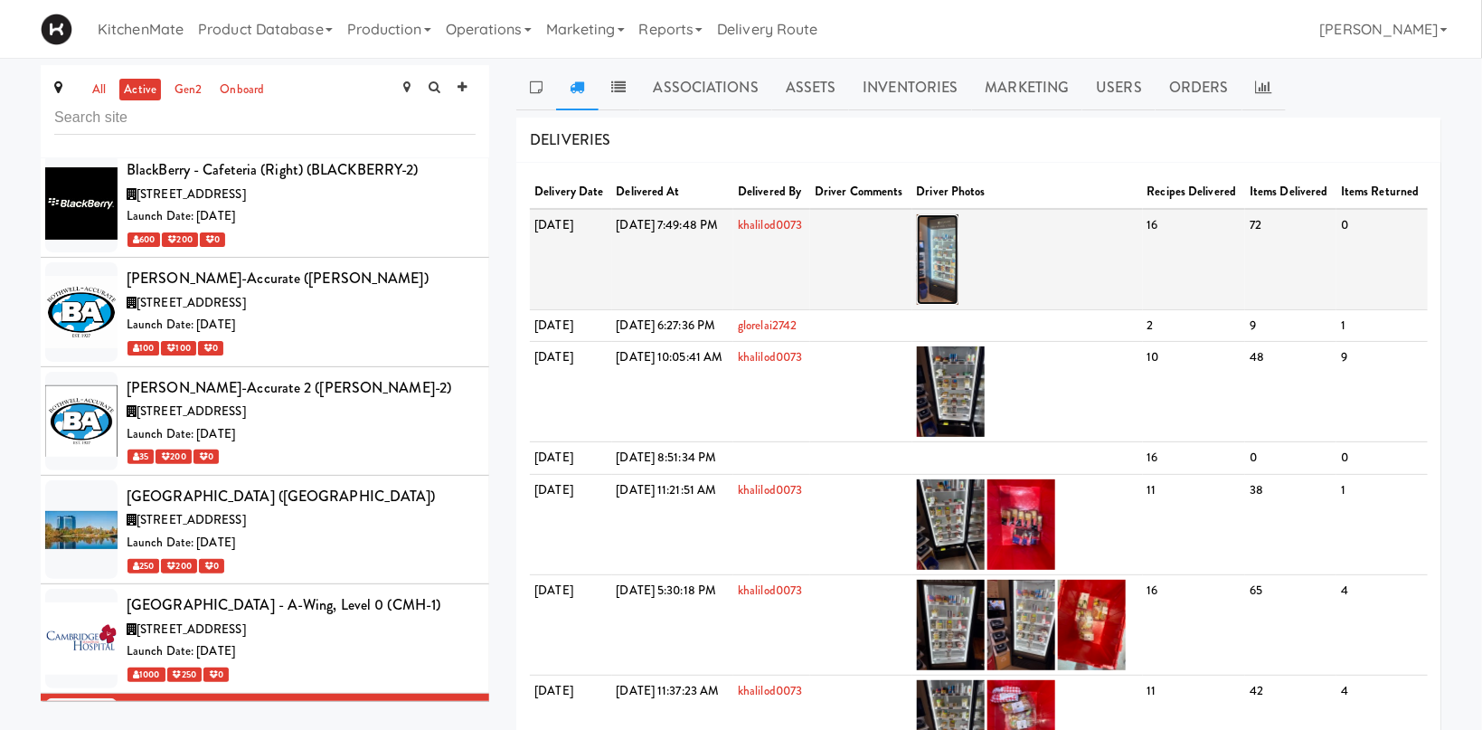
click at [959, 299] on img at bounding box center [938, 259] width 42 height 90
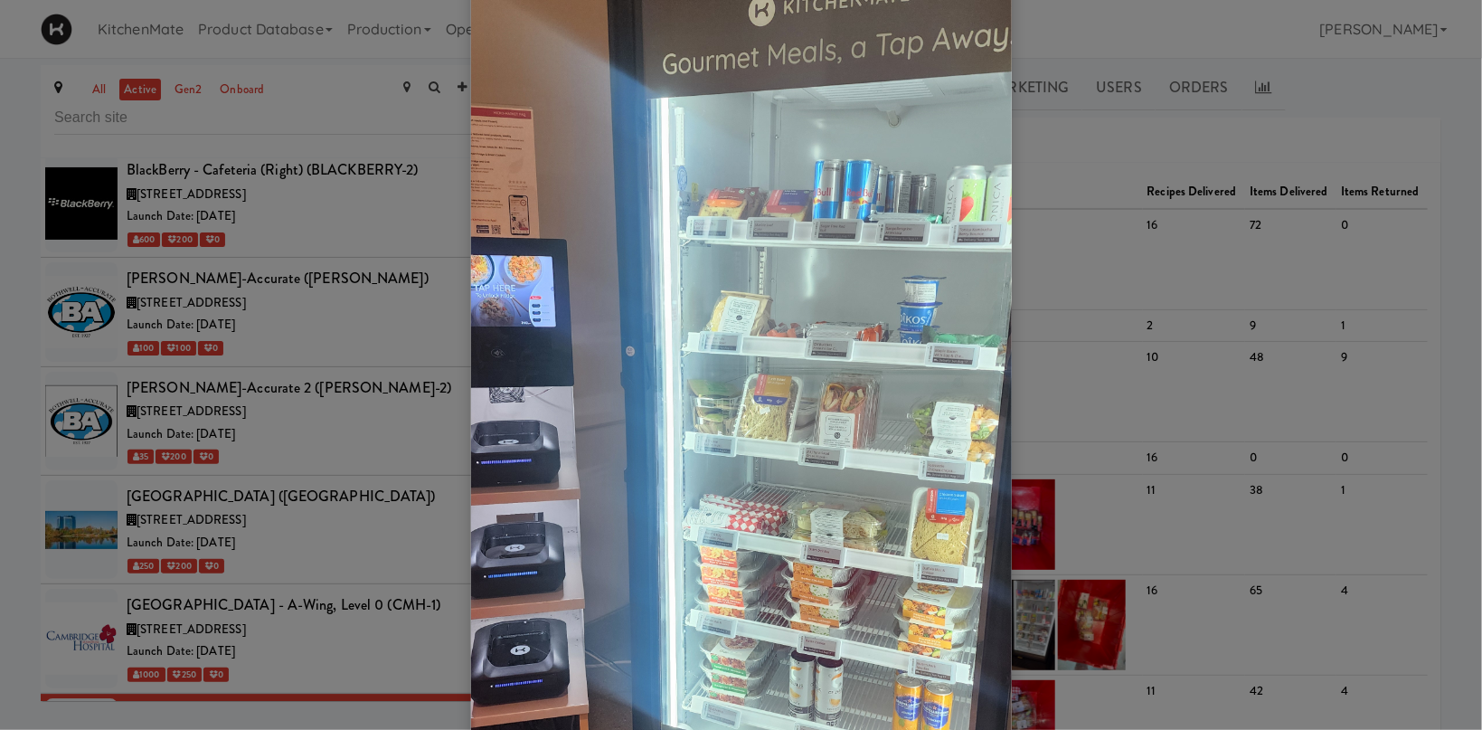
scroll to position [124, 0]
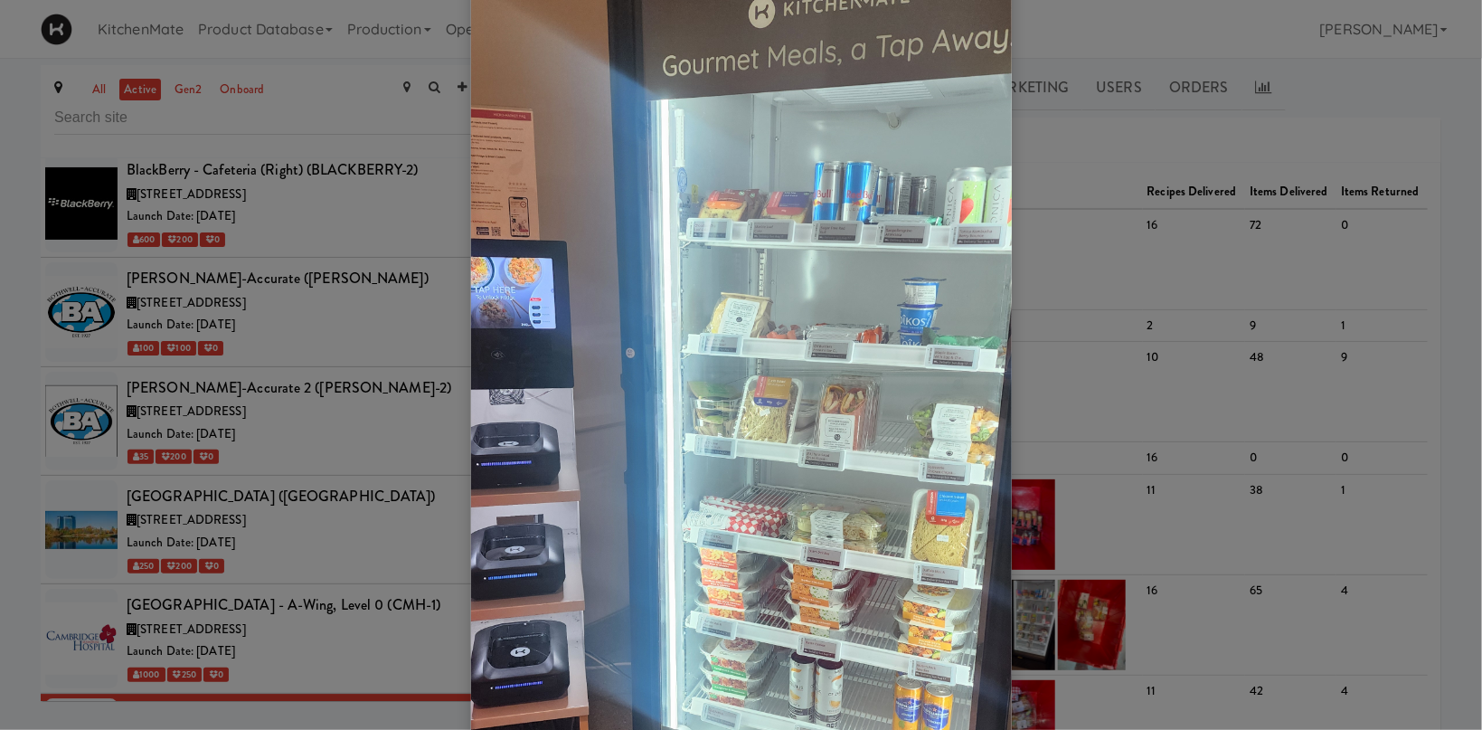
click at [1174, 204] on div at bounding box center [741, 365] width 1482 height 730
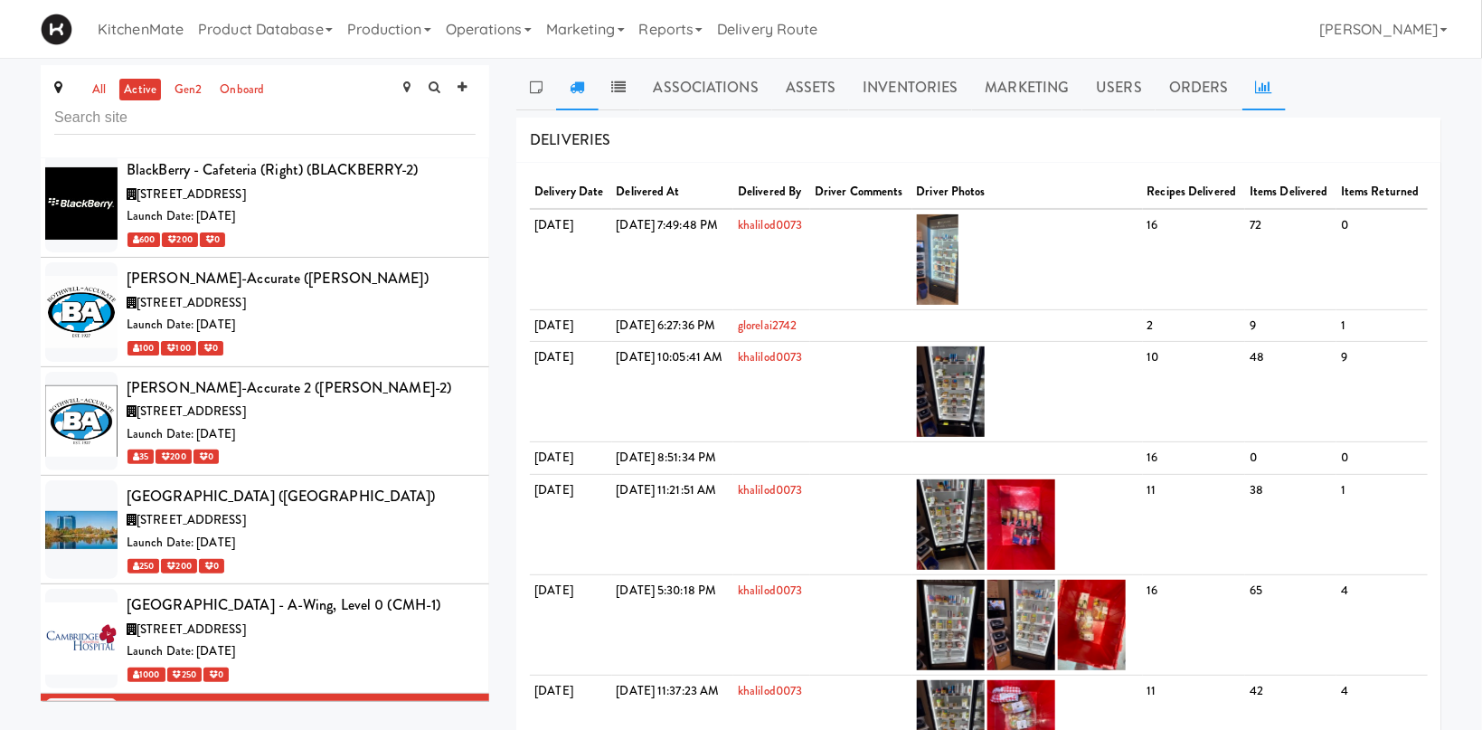
click at [1255, 95] on link at bounding box center [1263, 87] width 43 height 45
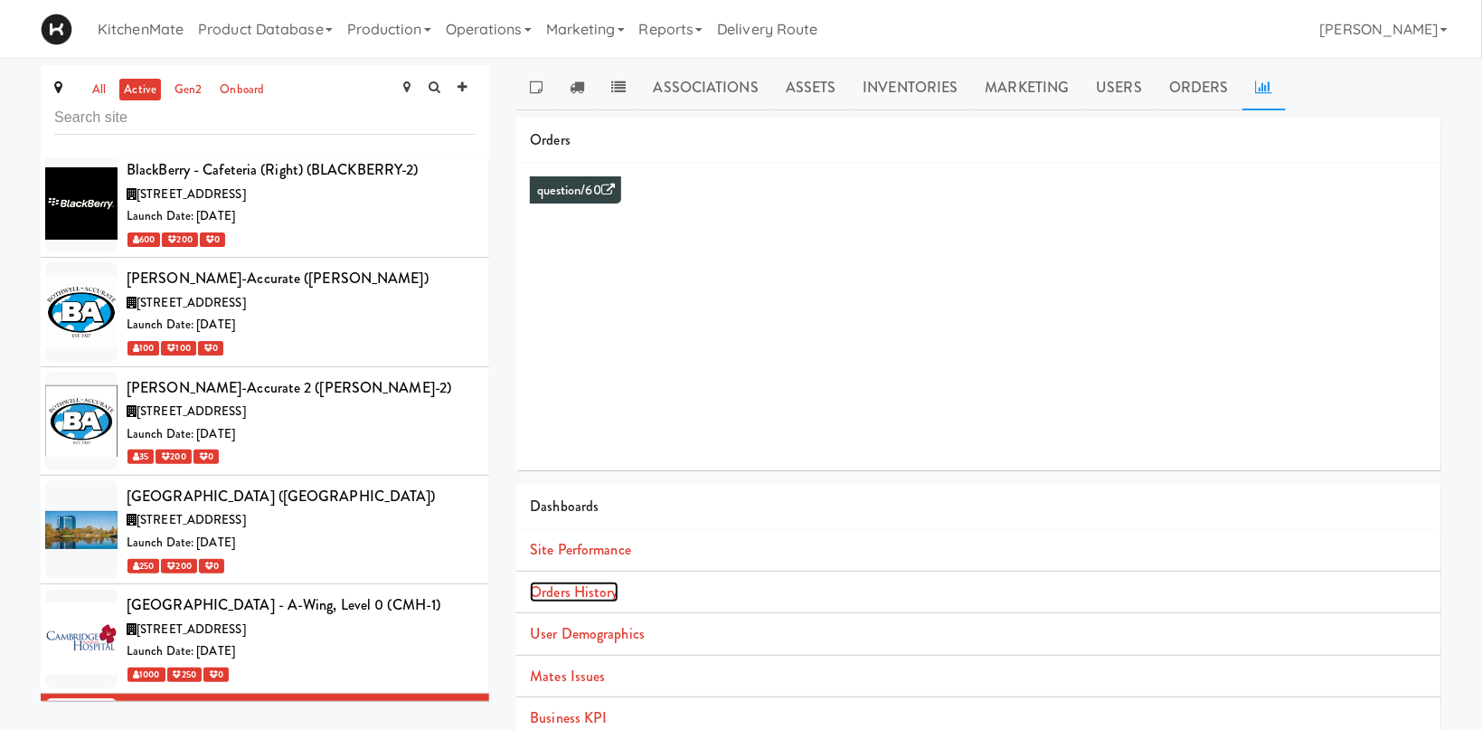
click at [565, 585] on link "Orders History" at bounding box center [574, 591] width 88 height 21
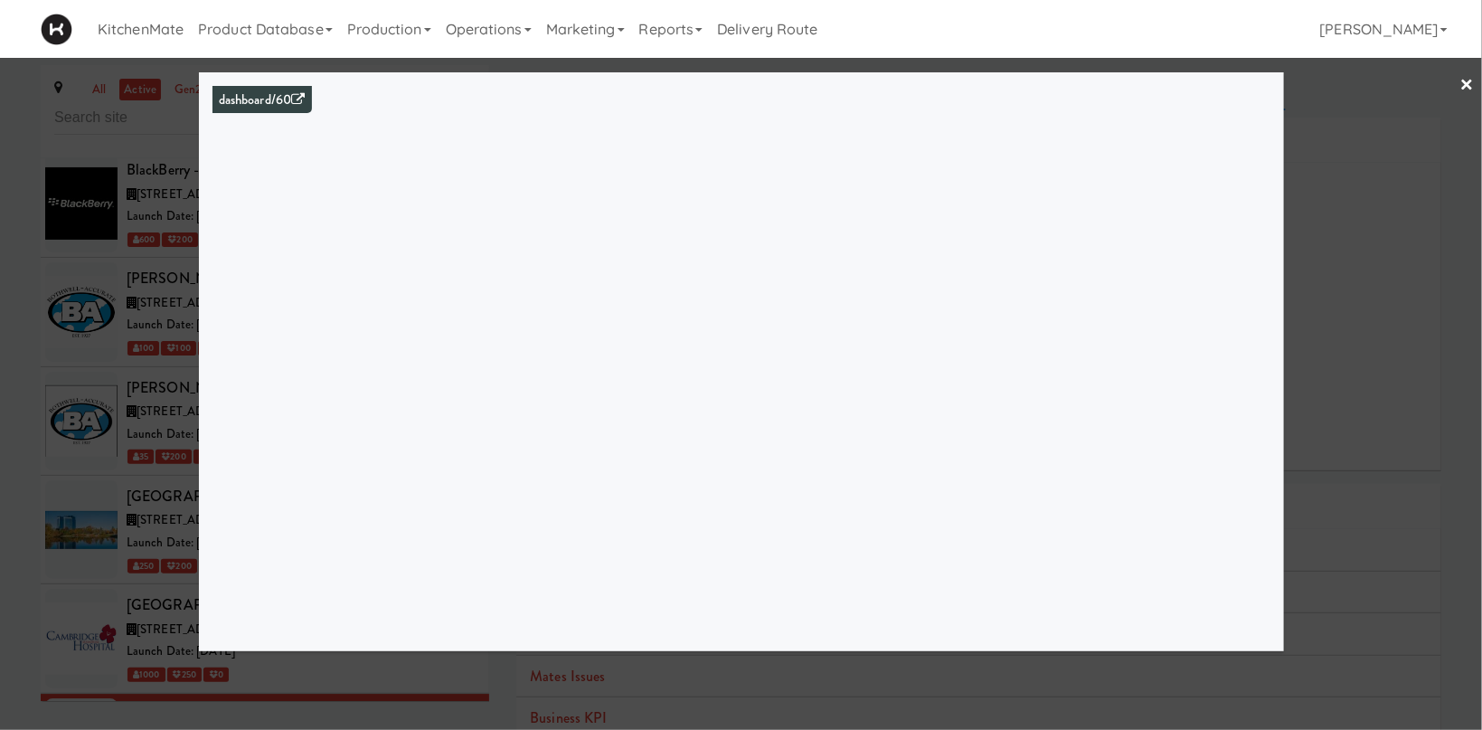
click at [1366, 135] on div at bounding box center [741, 365] width 1482 height 730
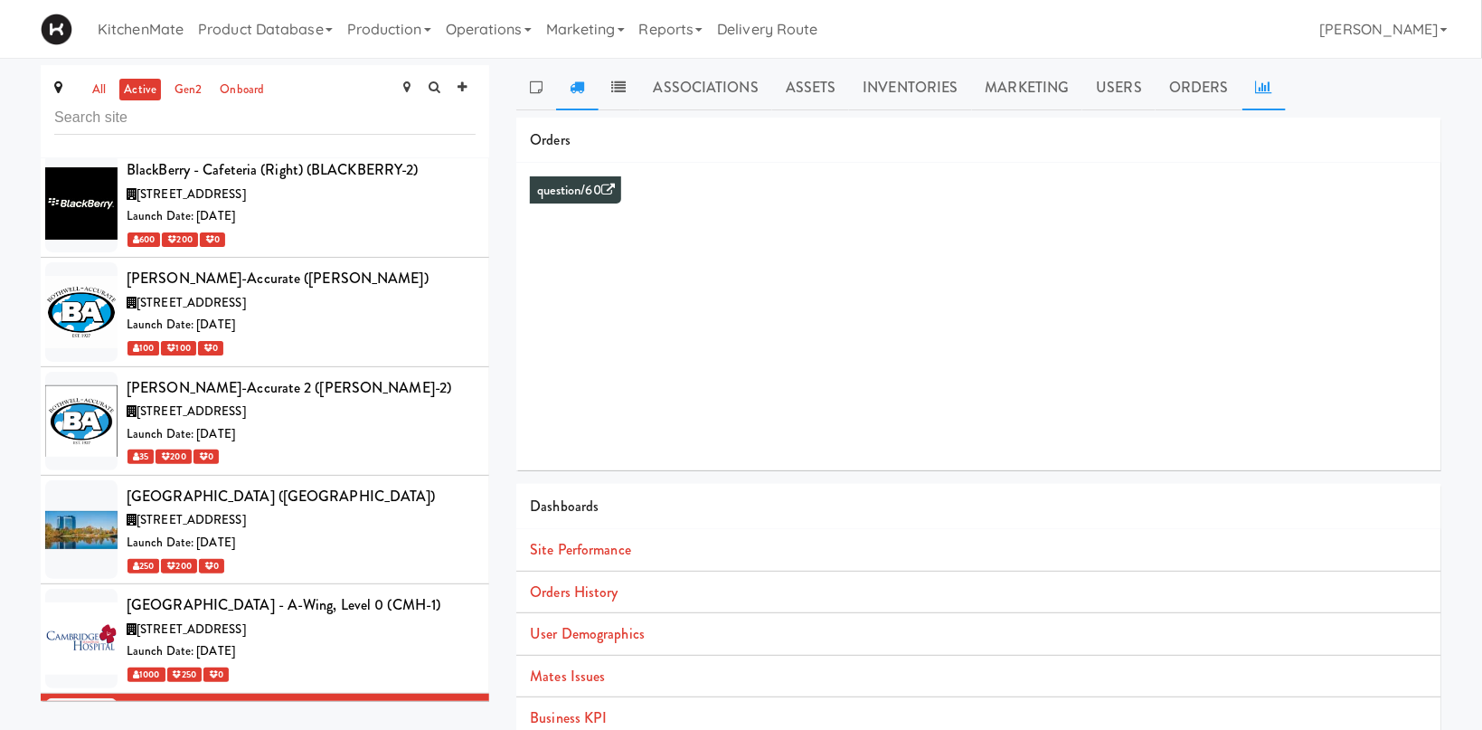
click at [580, 83] on icon at bounding box center [577, 87] width 14 height 14
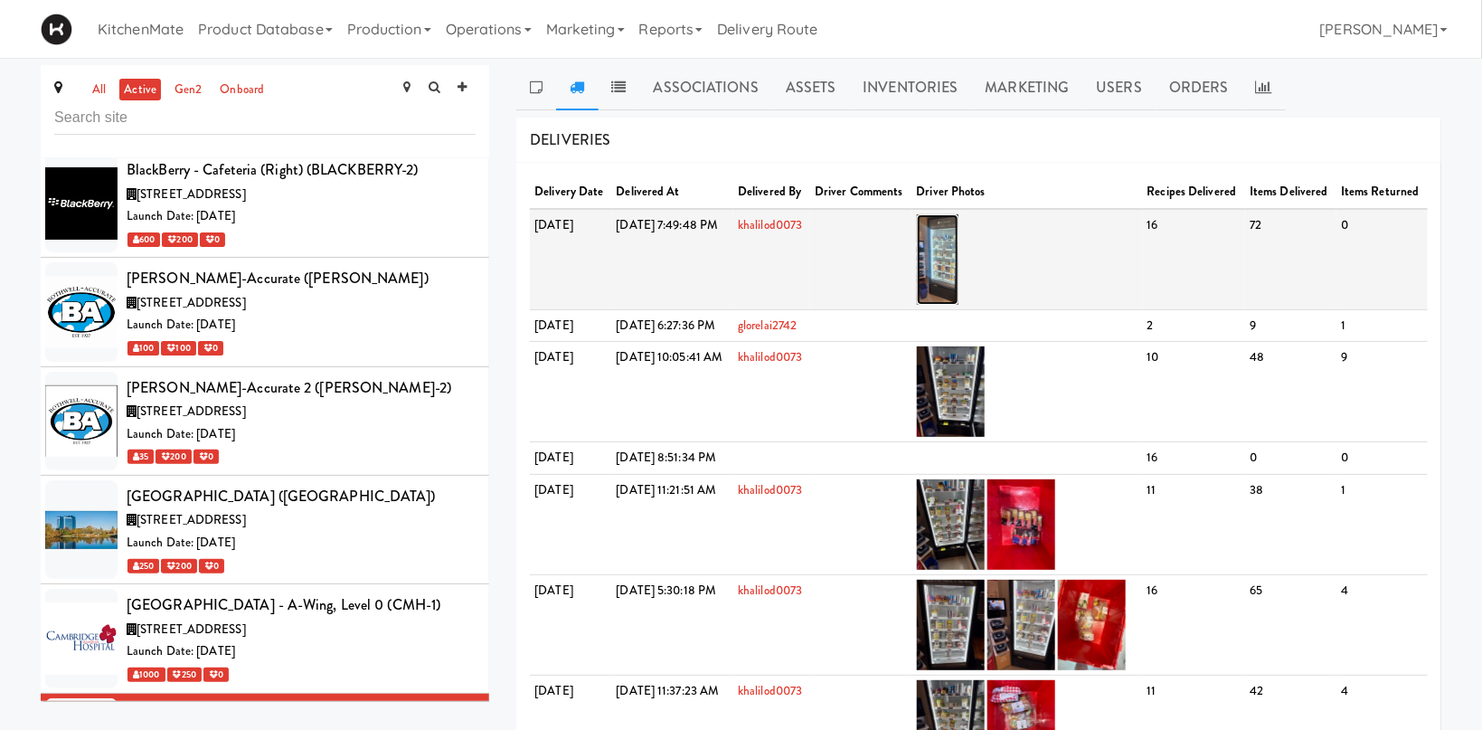
click at [959, 277] on img at bounding box center [938, 259] width 42 height 90
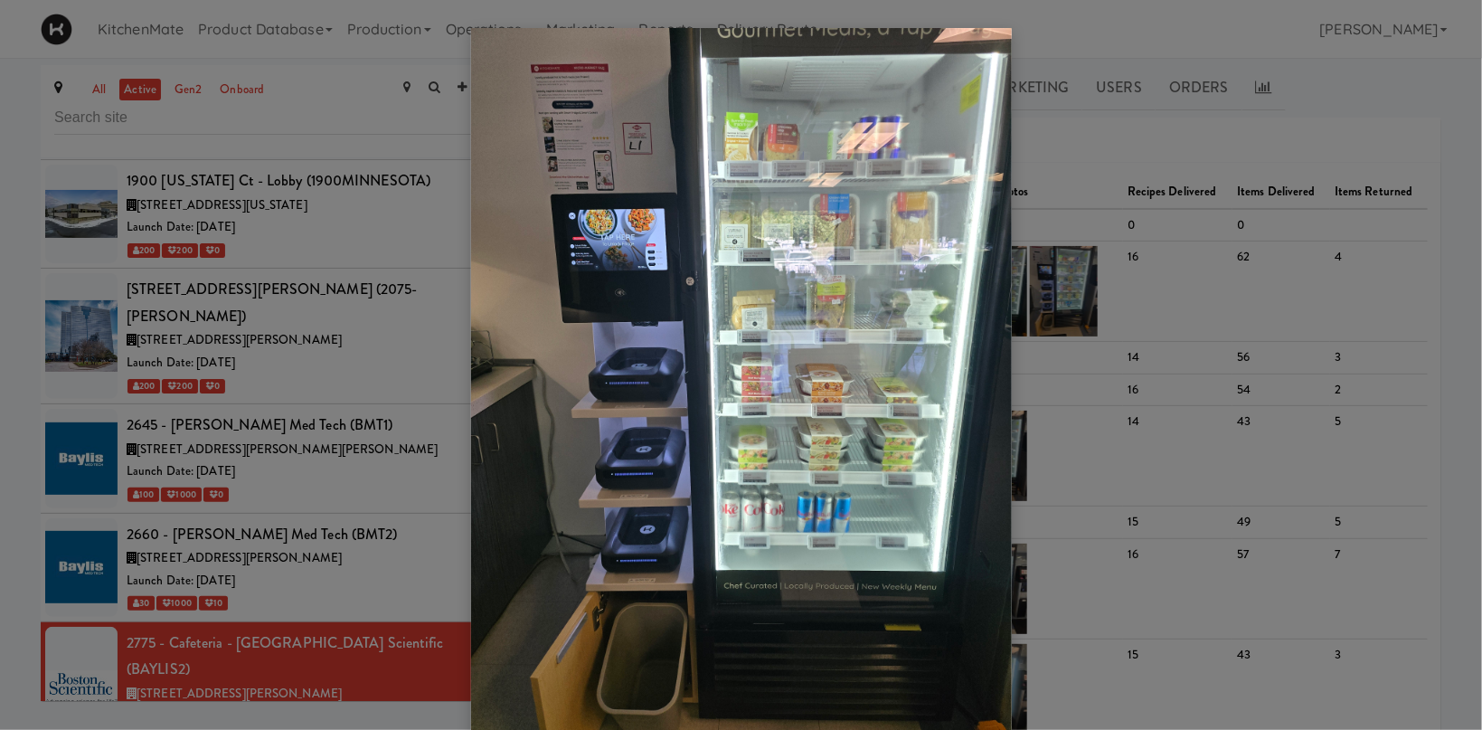
click at [1071, 316] on div at bounding box center [741, 365] width 1482 height 730
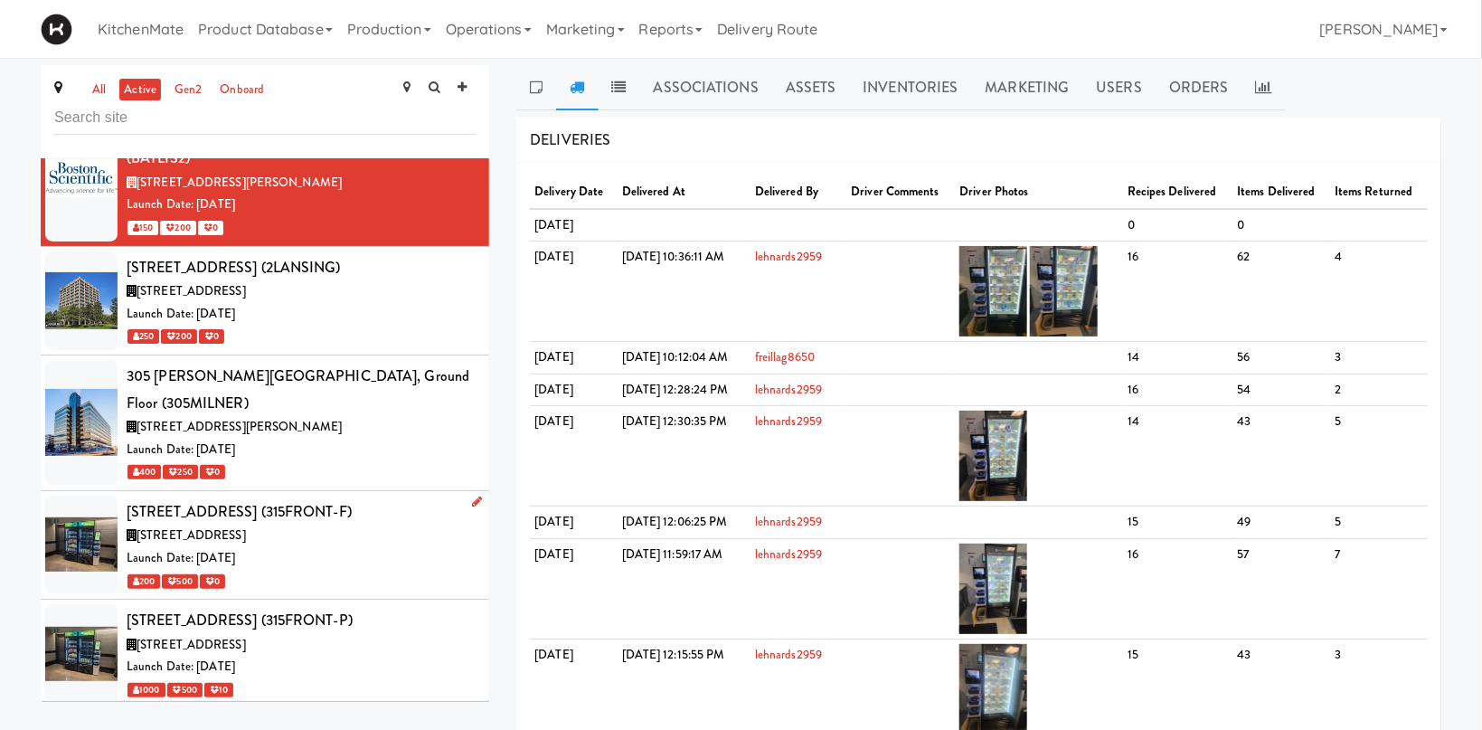
scroll to position [996, 0]
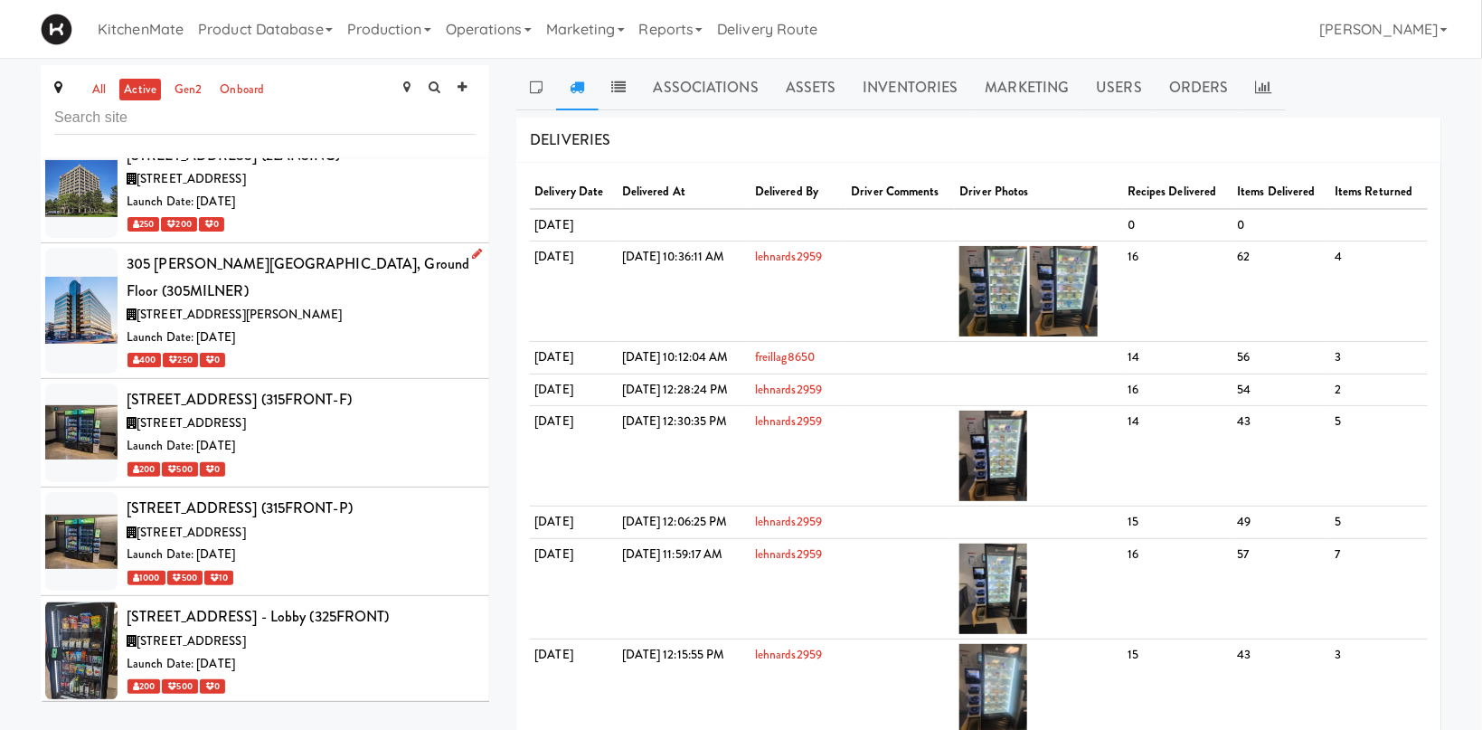
click at [351, 326] on div "Launch Date: [DATE]" at bounding box center [301, 337] width 349 height 23
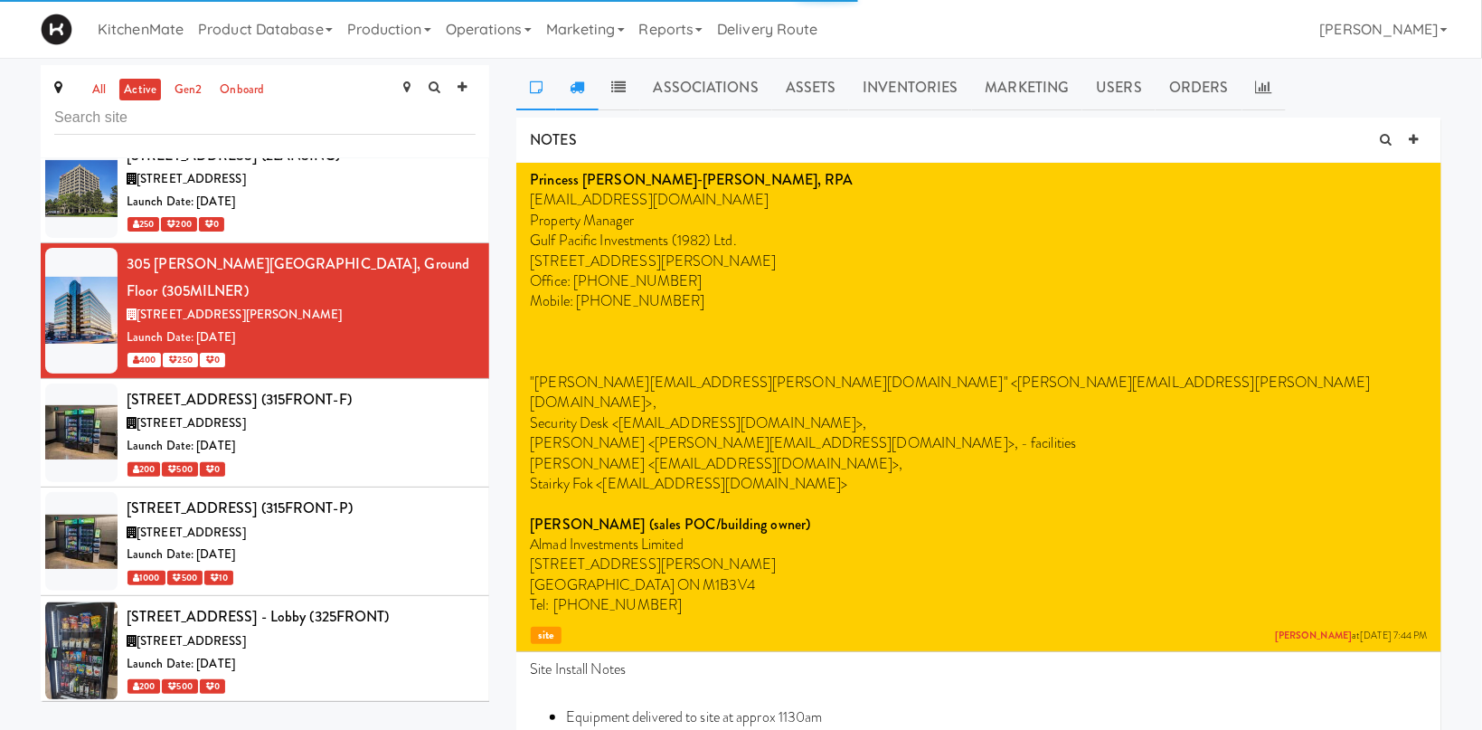
click at [577, 99] on link at bounding box center [577, 87] width 42 height 45
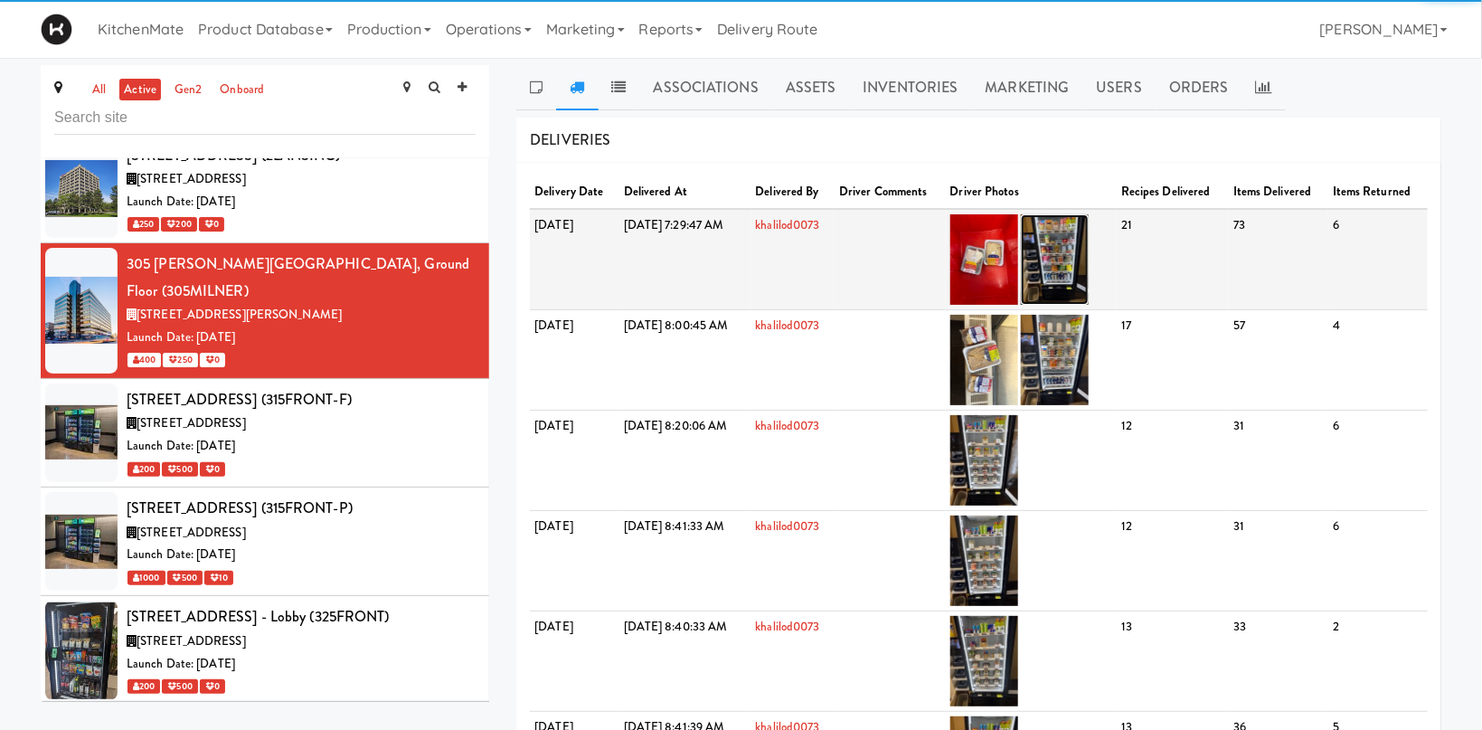
click at [1089, 244] on img at bounding box center [1055, 259] width 68 height 90
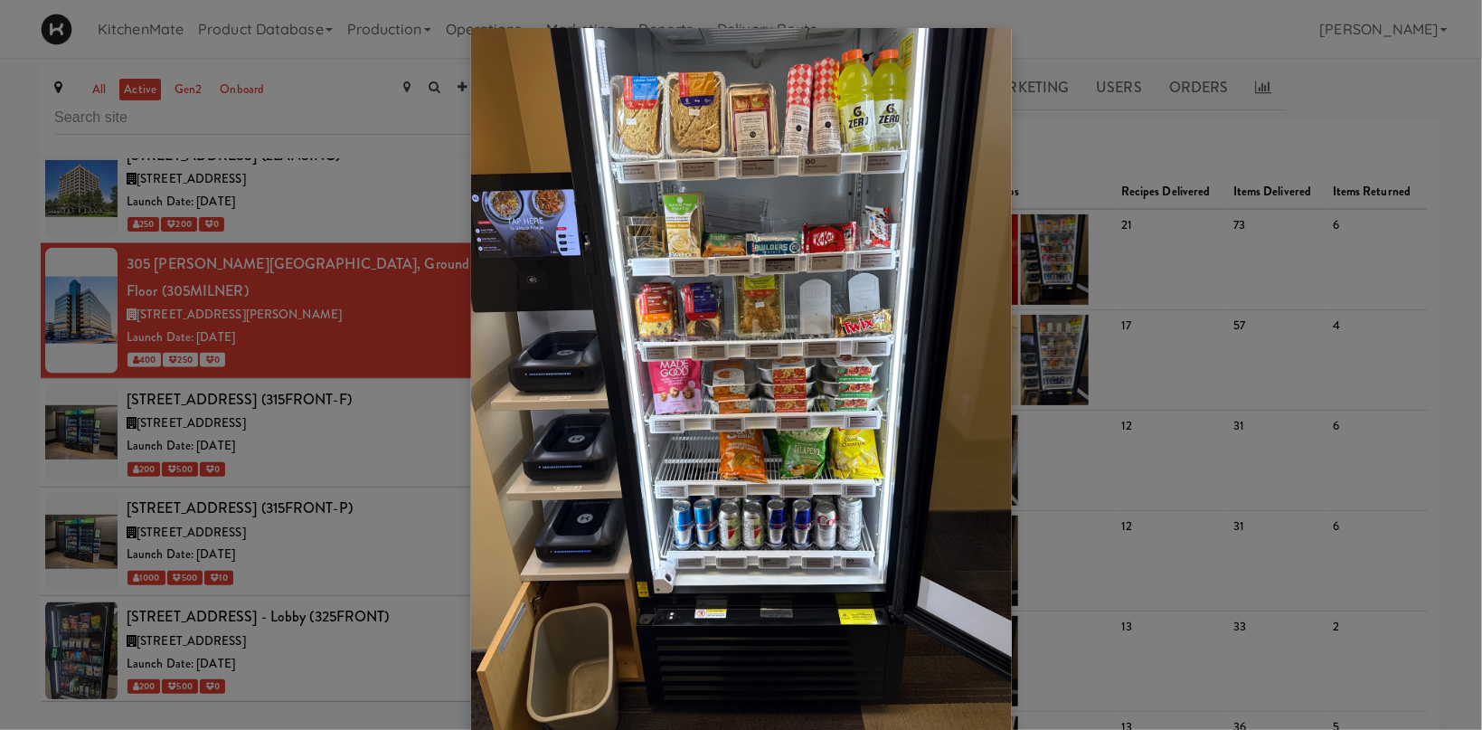
click at [1367, 240] on div at bounding box center [741, 365] width 1482 height 730
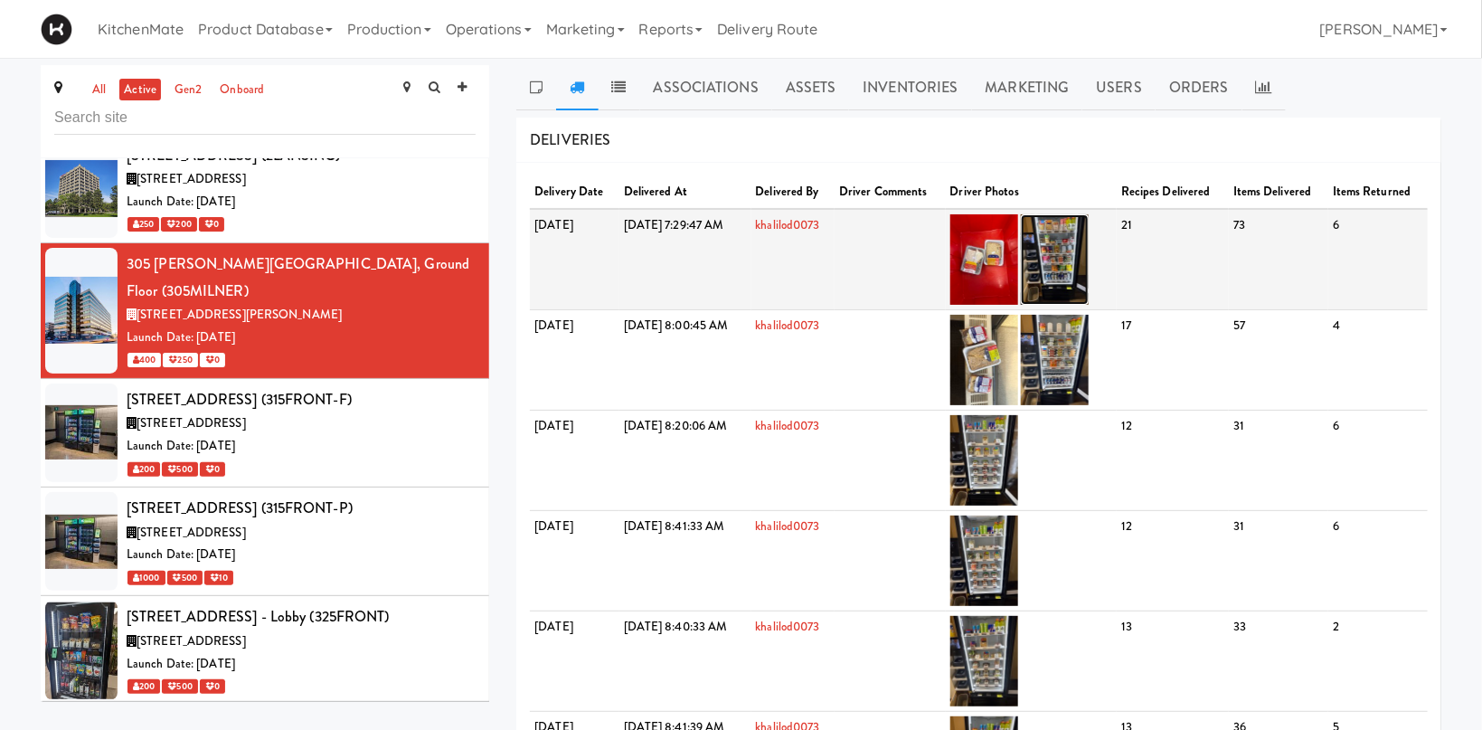
click at [1089, 275] on img at bounding box center [1055, 259] width 68 height 90
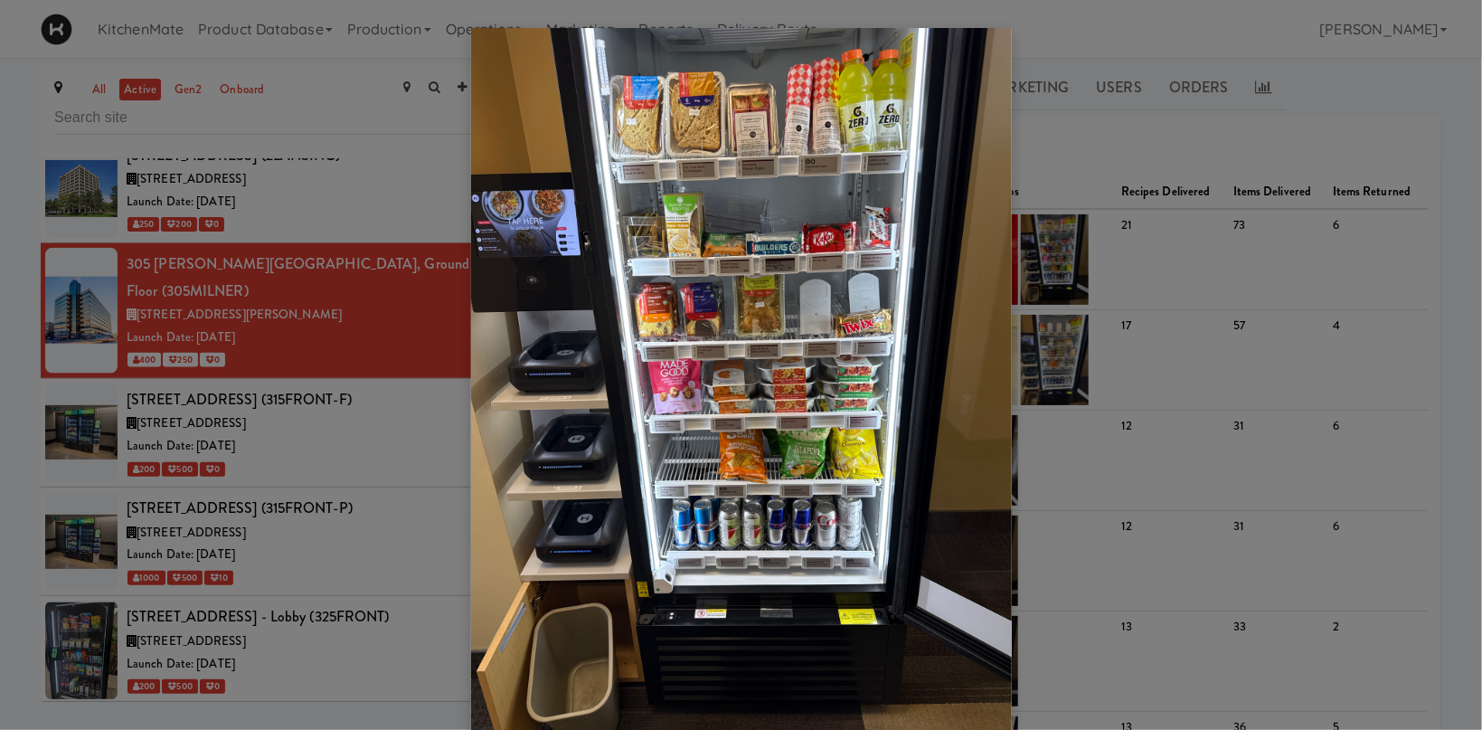
drag, startPoint x: 1020, startPoint y: 281, endPoint x: 1003, endPoint y: 291, distance: 19.9
click at [1021, 281] on div at bounding box center [741, 365] width 1482 height 730
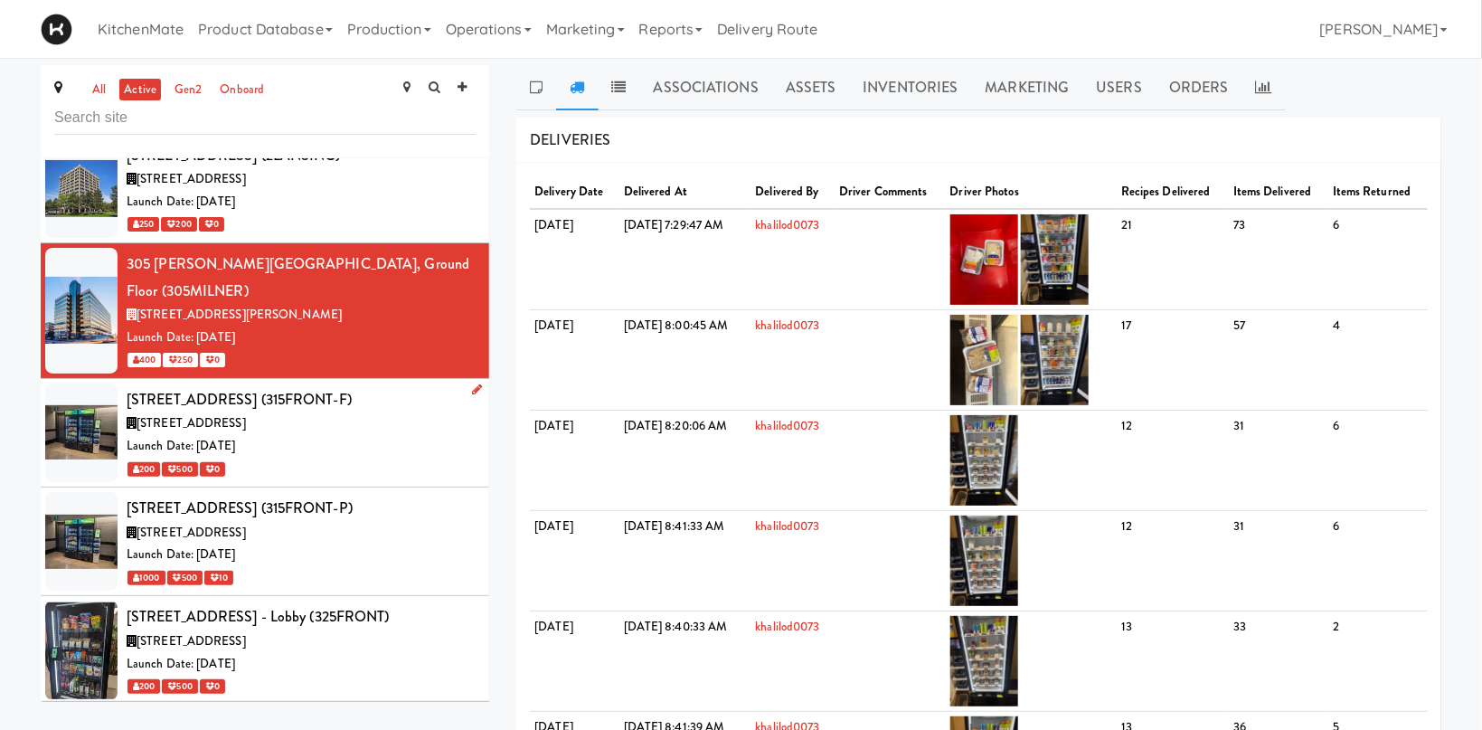
click at [297, 435] on div "Launch Date: [DATE]" at bounding box center [301, 446] width 349 height 23
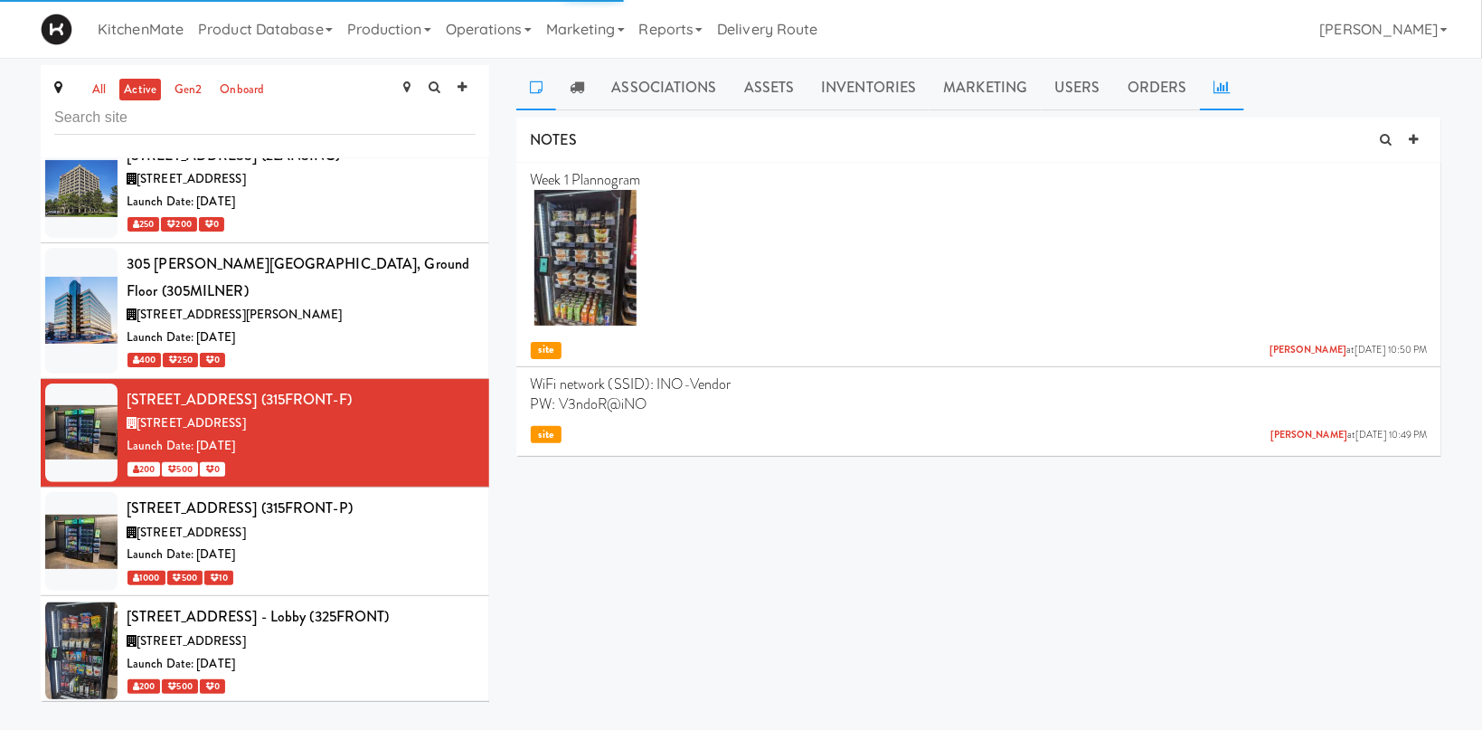
click at [1213, 86] on icon at bounding box center [1221, 87] width 16 height 14
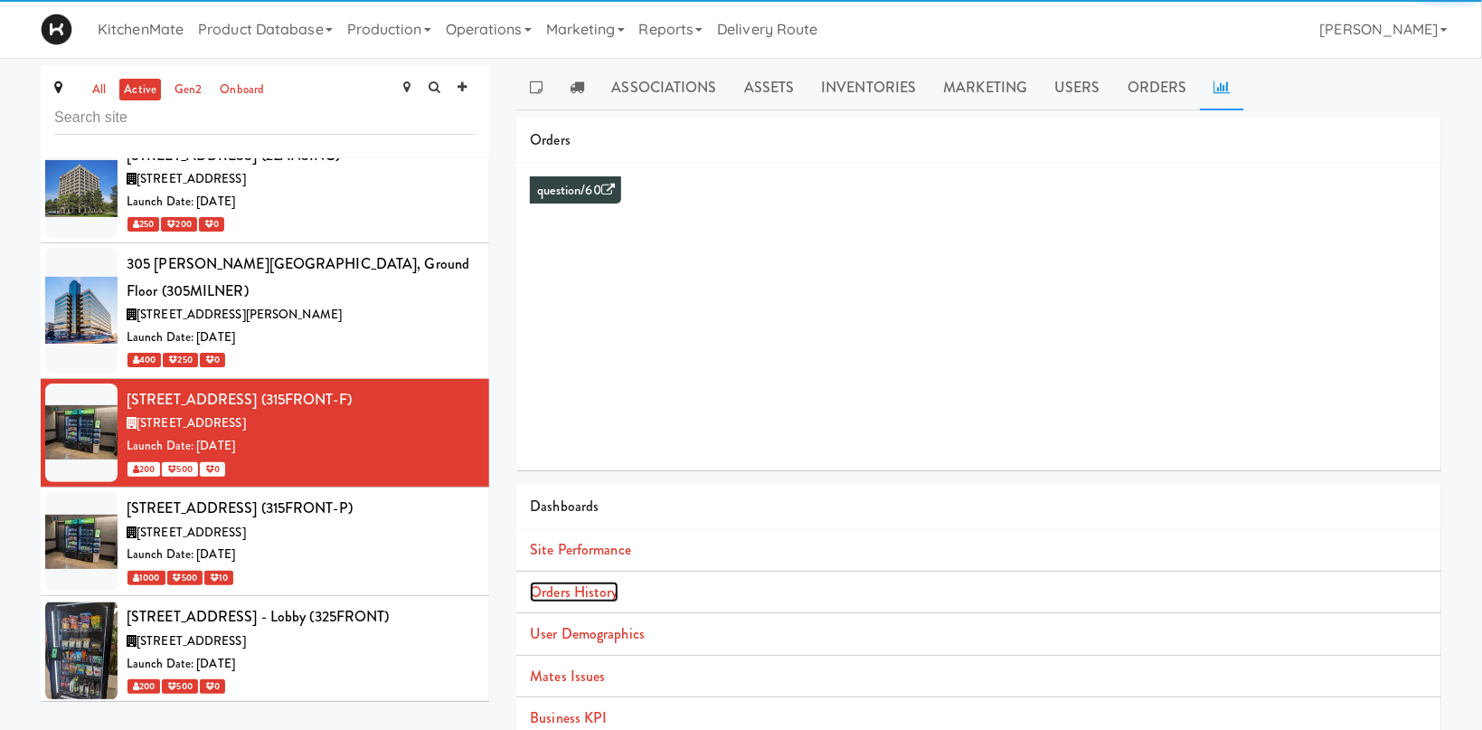
click at [599, 598] on link "Orders History" at bounding box center [574, 591] width 88 height 21
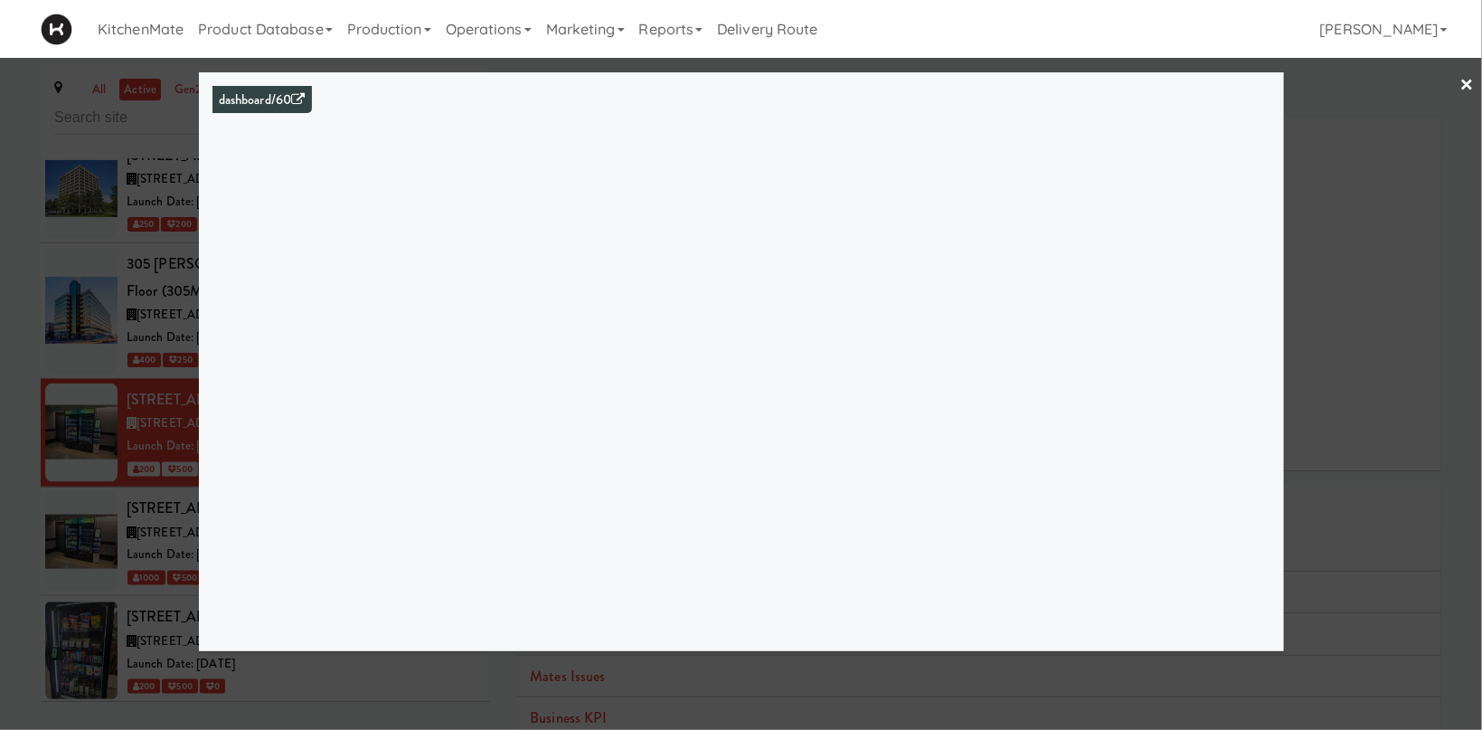
click at [184, 127] on div at bounding box center [741, 365] width 1482 height 730
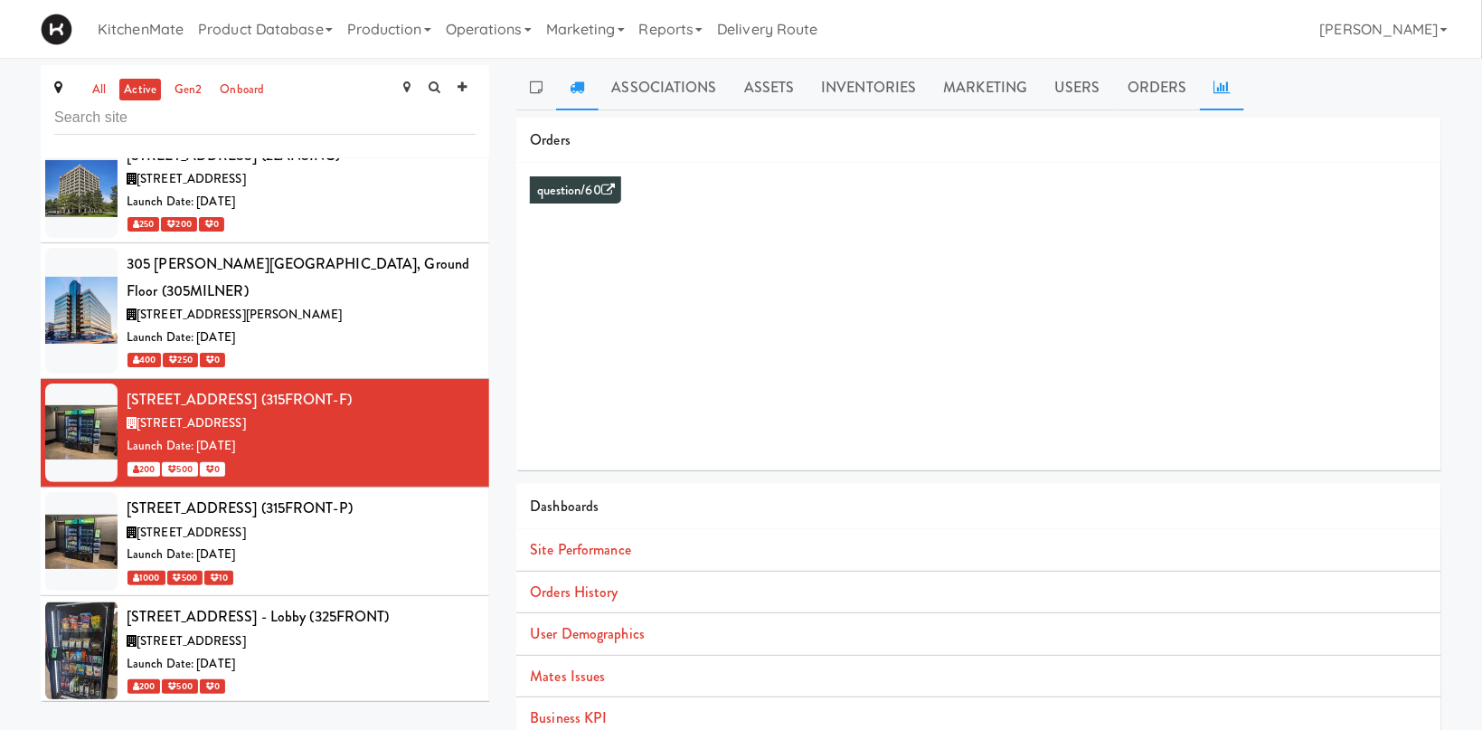
click at [571, 77] on link at bounding box center [577, 87] width 42 height 45
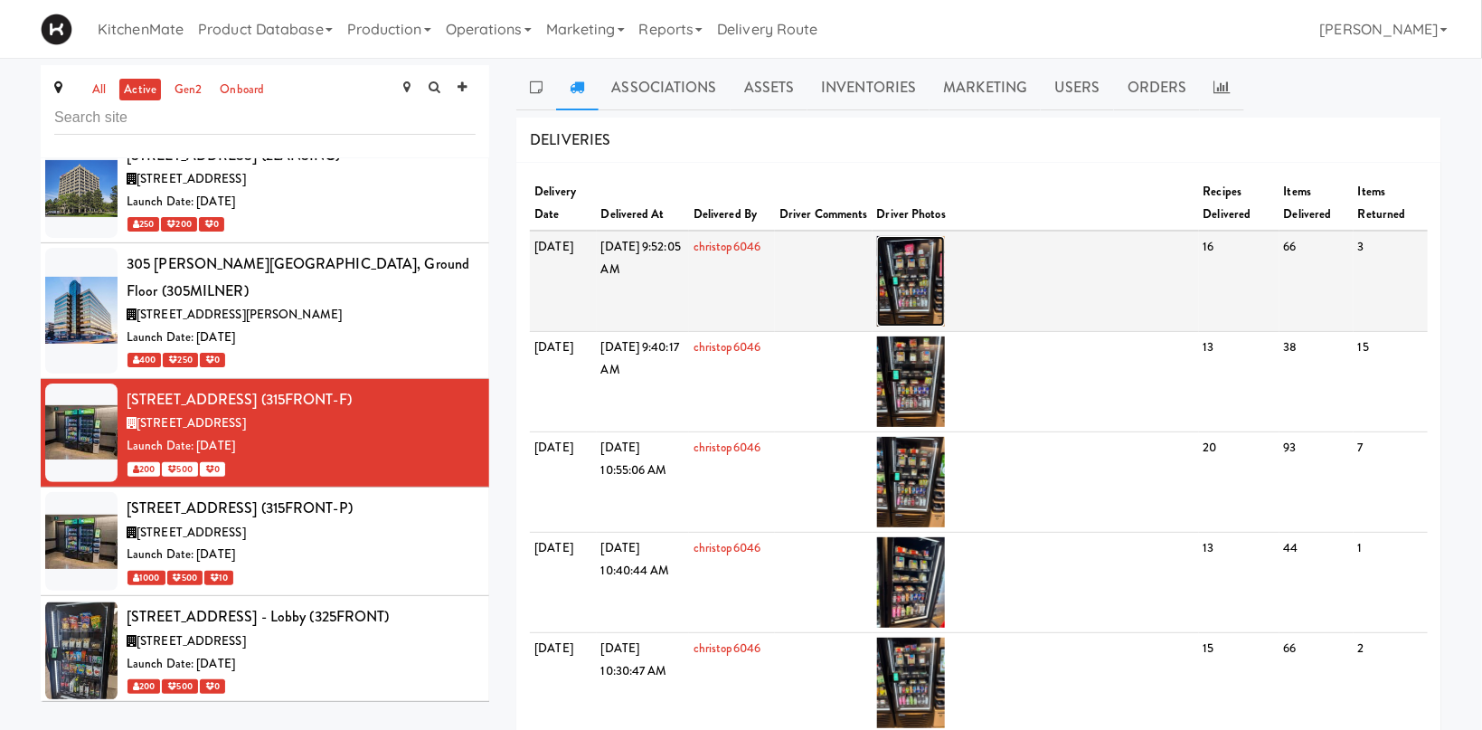
click at [942, 296] on img at bounding box center [911, 281] width 68 height 90
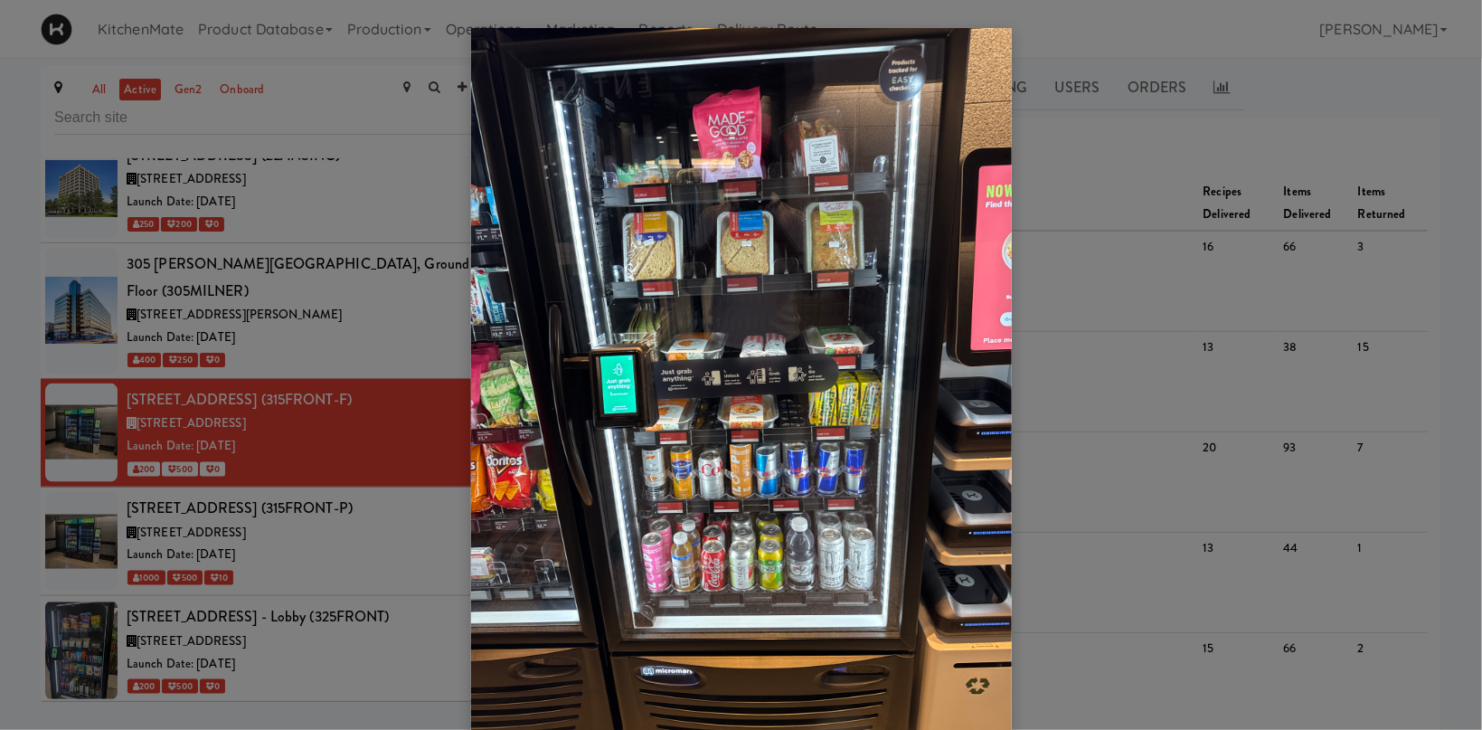
click at [222, 357] on div at bounding box center [741, 365] width 1482 height 730
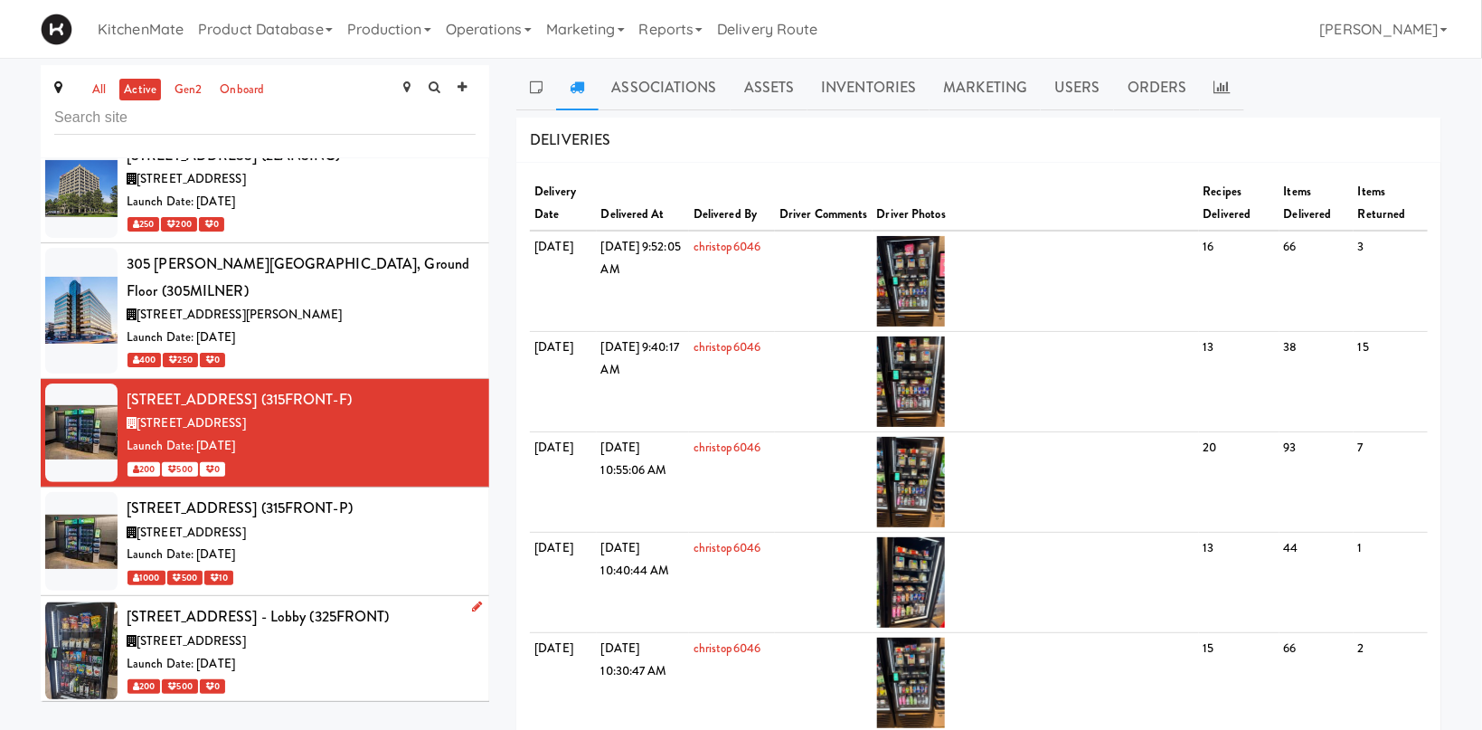
scroll to position [1246, 0]
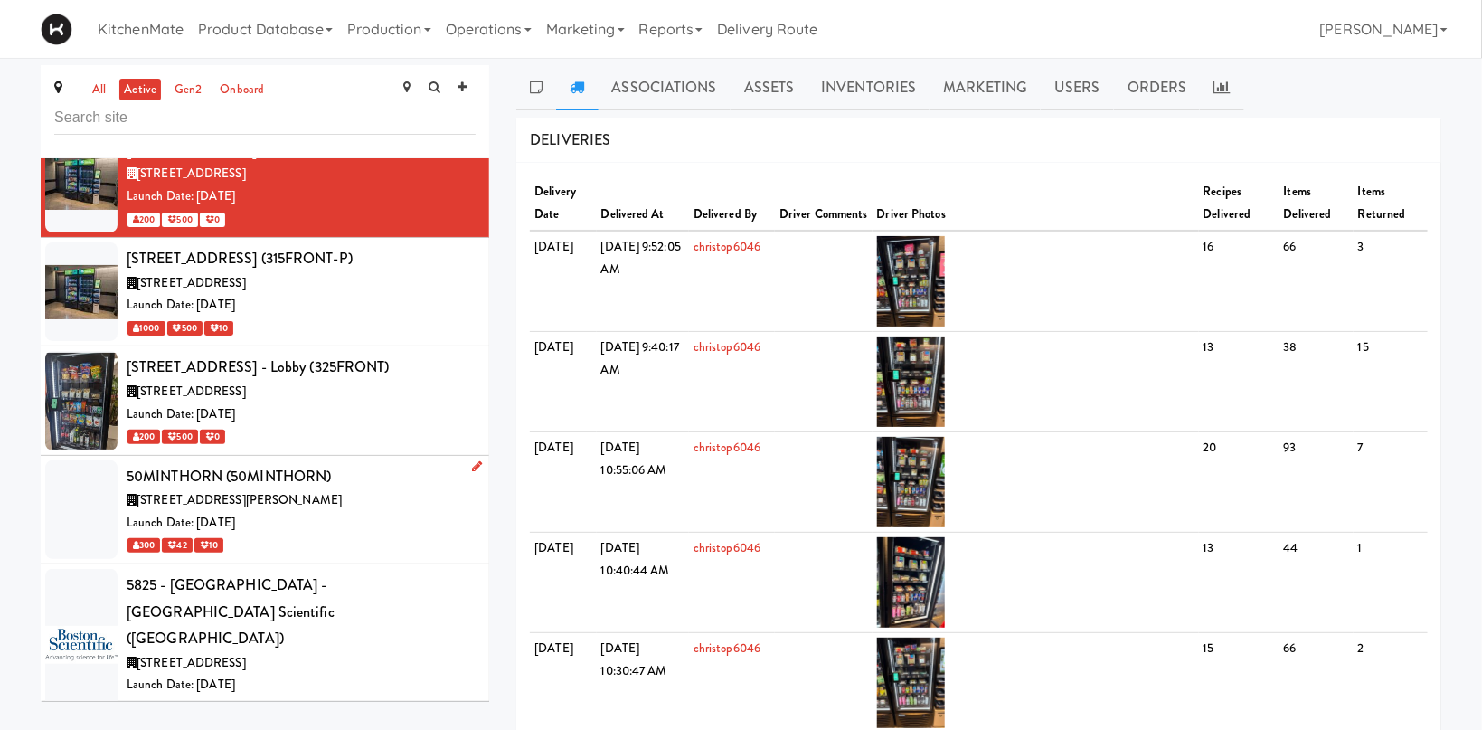
click at [350, 489] on div "[STREET_ADDRESS][PERSON_NAME]" at bounding box center [301, 500] width 349 height 23
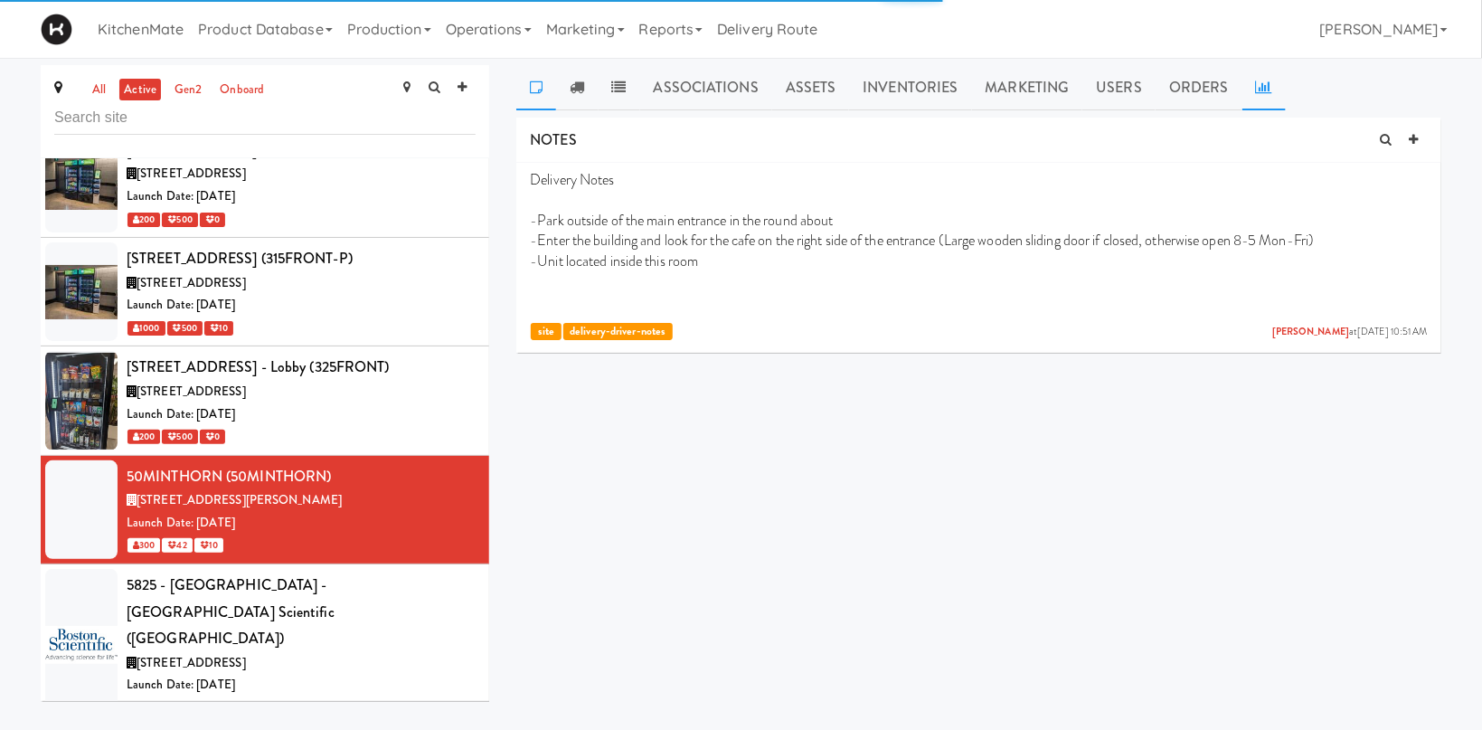
click at [1245, 92] on link at bounding box center [1263, 87] width 43 height 45
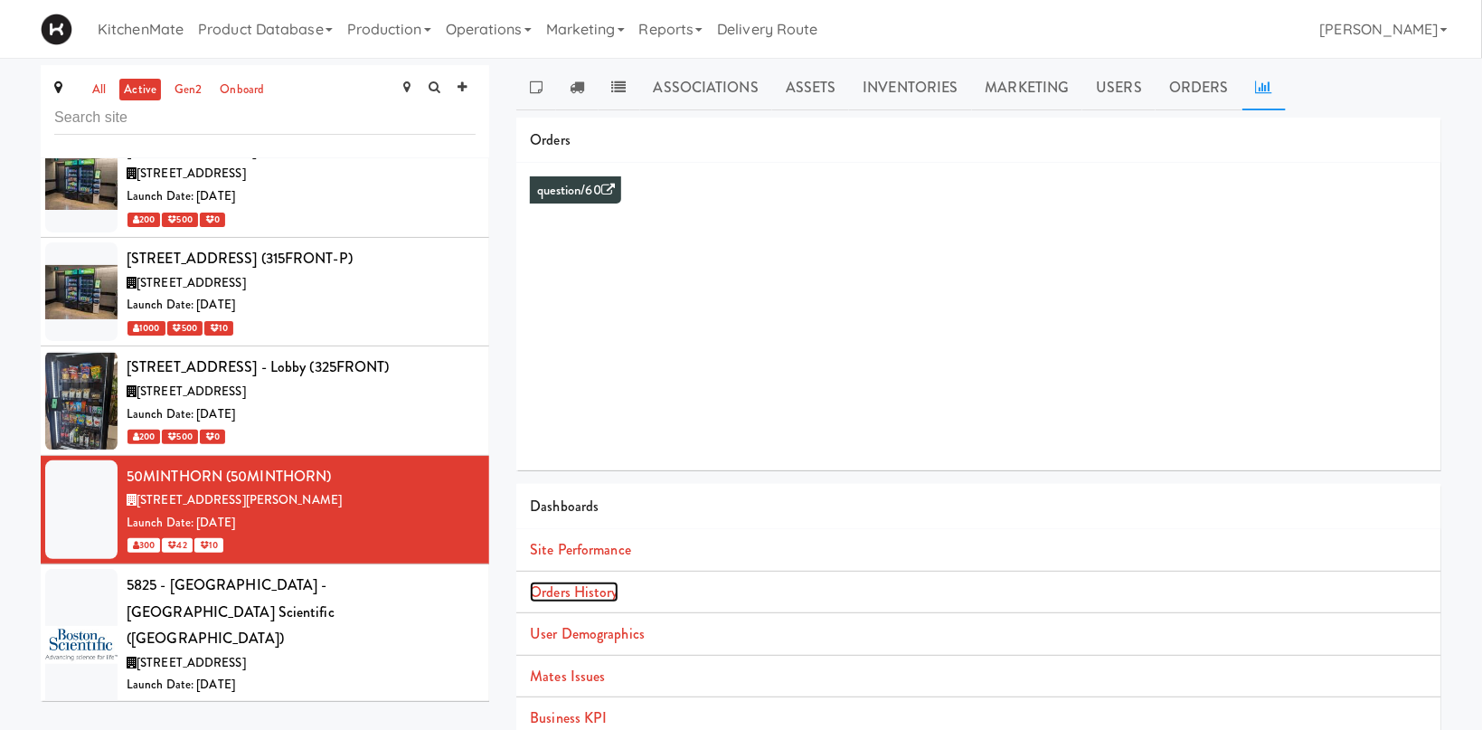
click at [571, 595] on link "Orders History" at bounding box center [574, 591] width 88 height 21
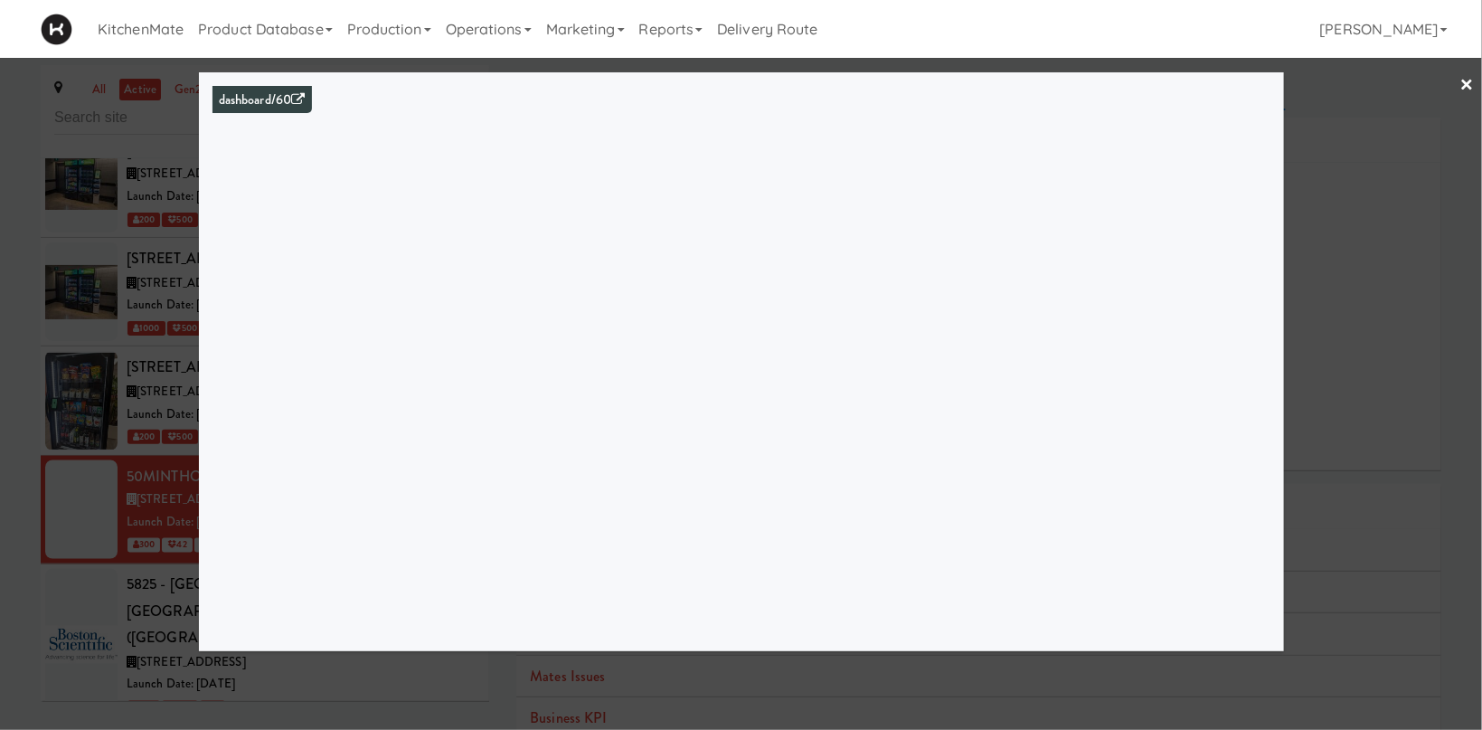
click at [91, 439] on div at bounding box center [741, 365] width 1482 height 730
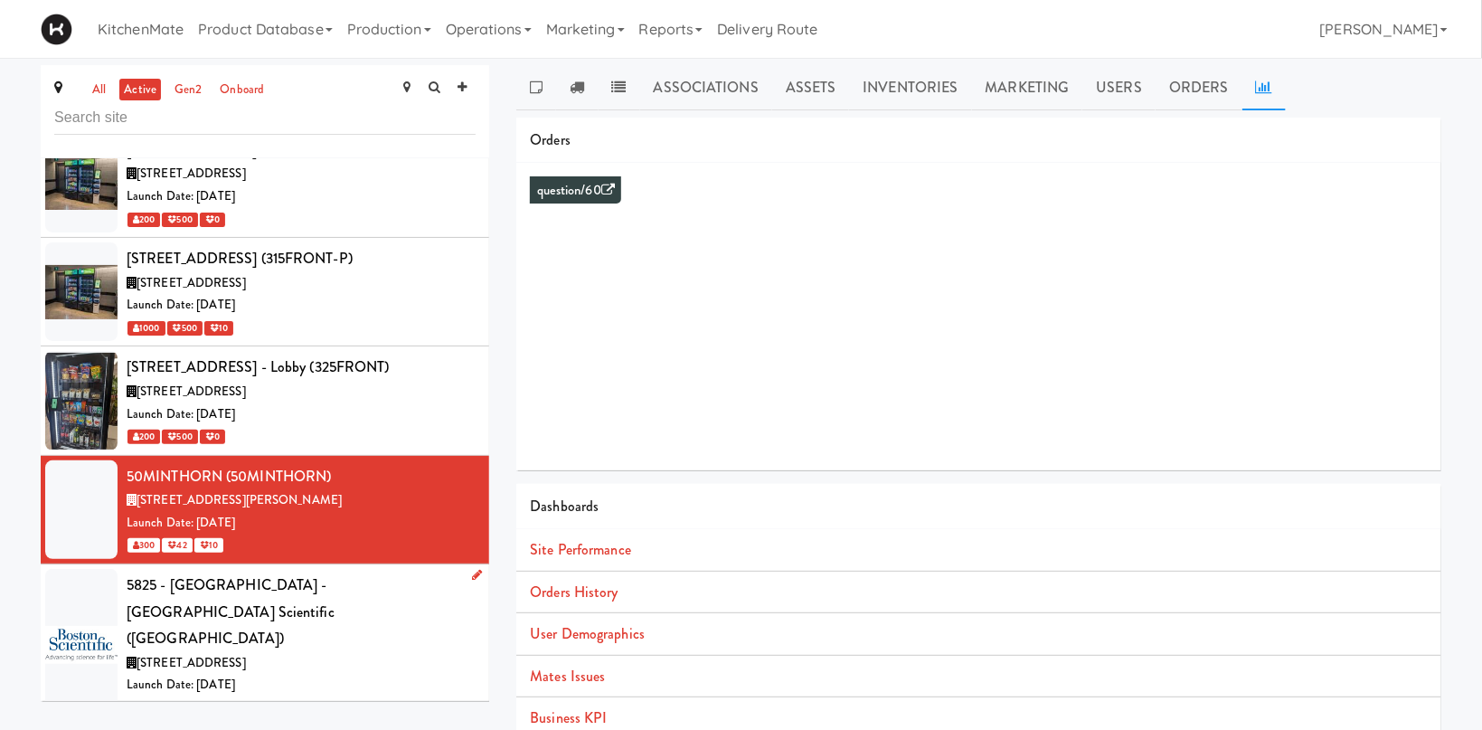
click at [239, 652] on div "5825 Explorer Dr, Mississauga ON" at bounding box center [301, 663] width 349 height 23
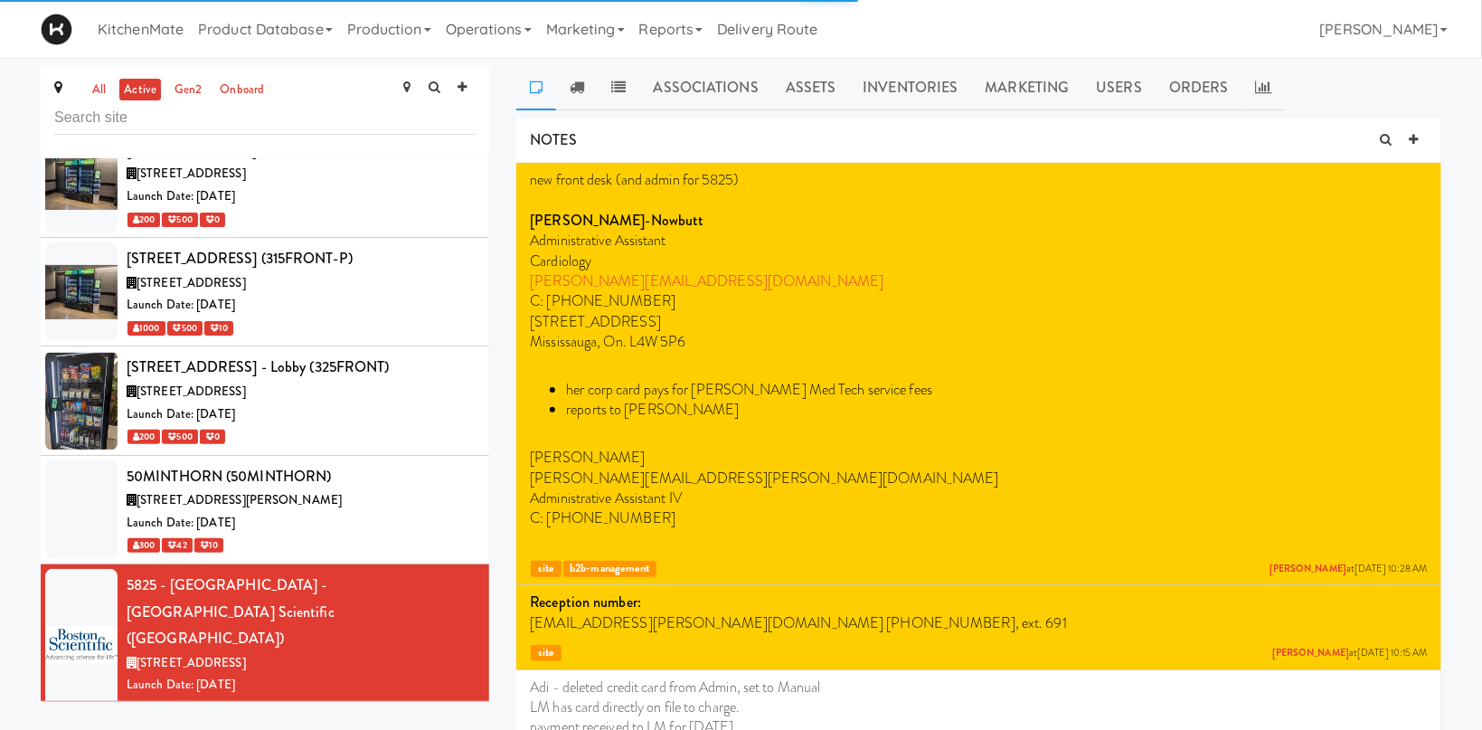
click at [580, 79] on link at bounding box center [577, 87] width 42 height 45
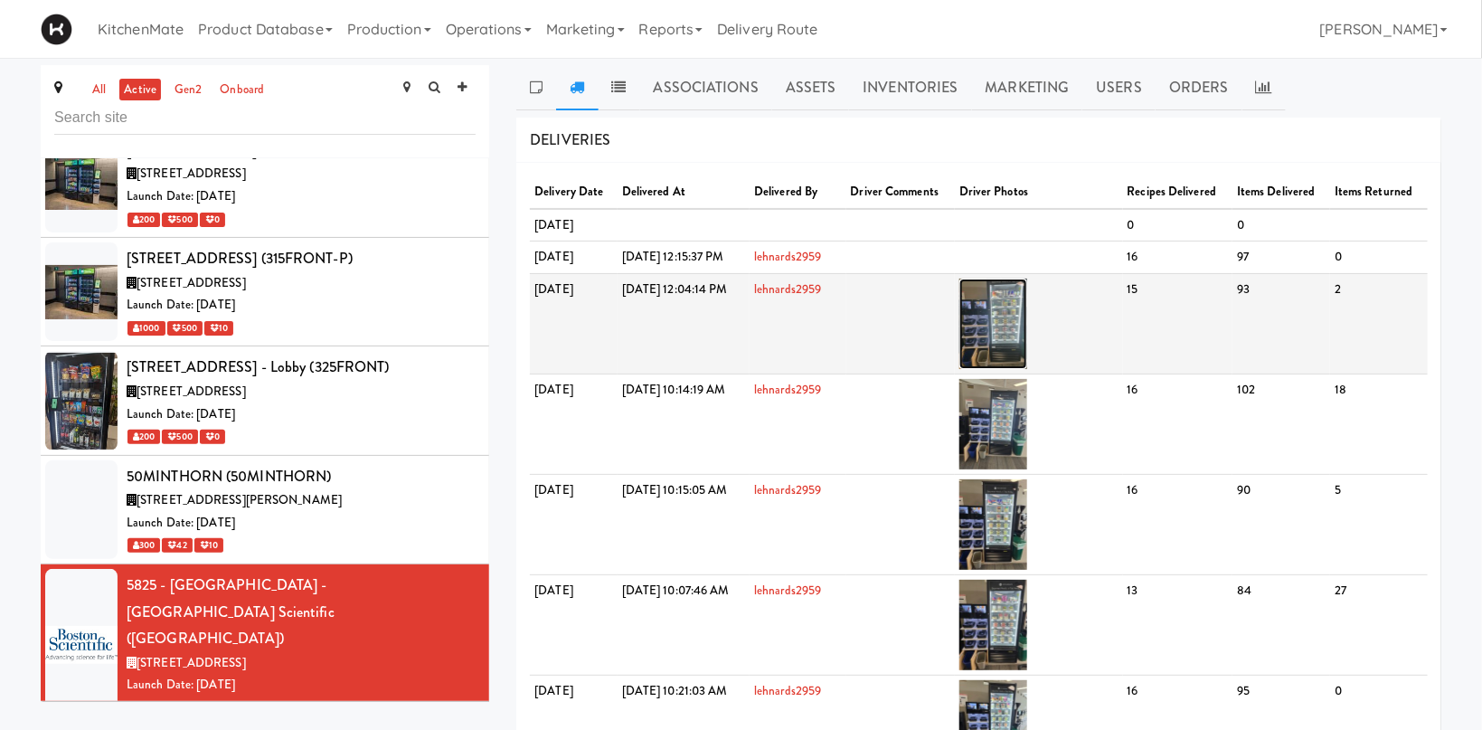
click at [1027, 320] on img at bounding box center [993, 323] width 68 height 90
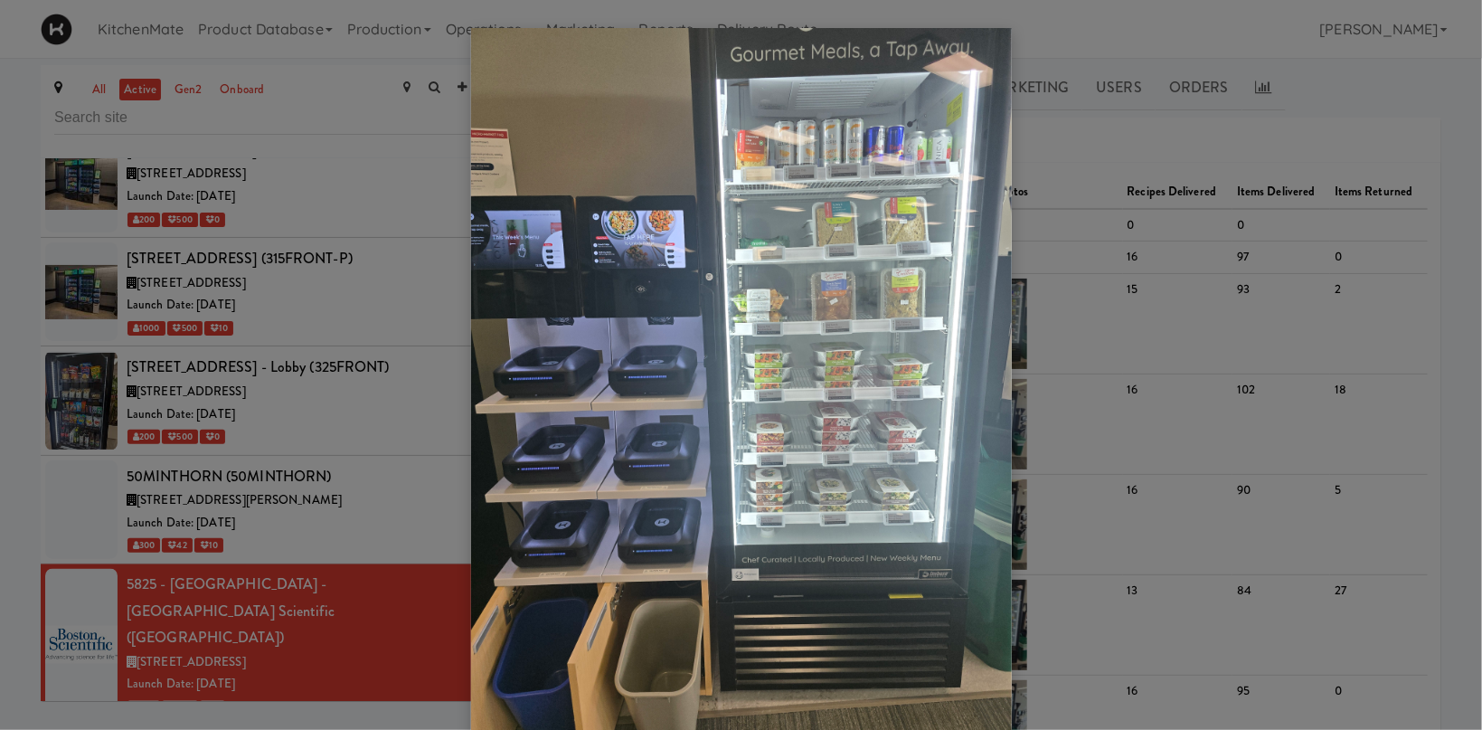
click at [240, 479] on div at bounding box center [741, 365] width 1482 height 730
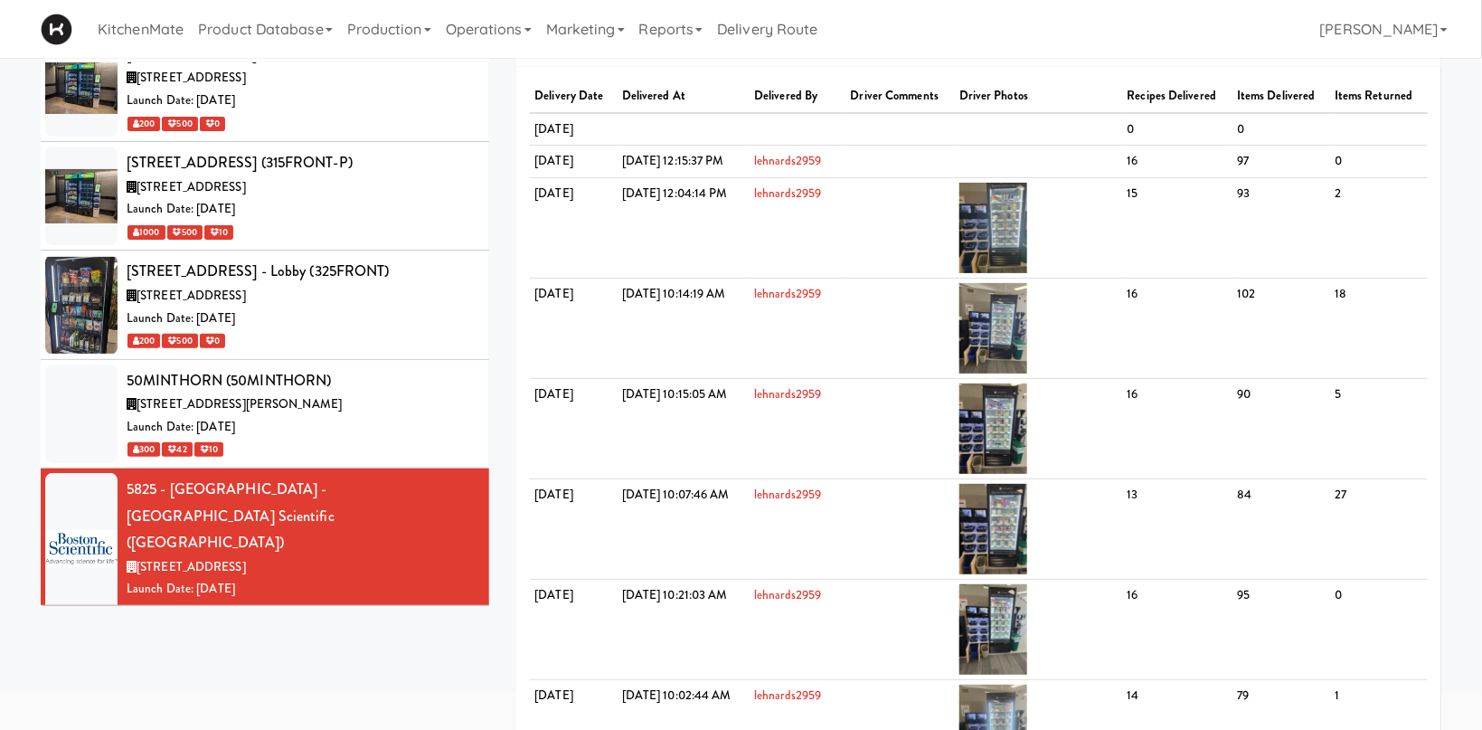
click at [246, 666] on span "6925 Century Ave, Mississauga ON" at bounding box center [191, 674] width 109 height 17
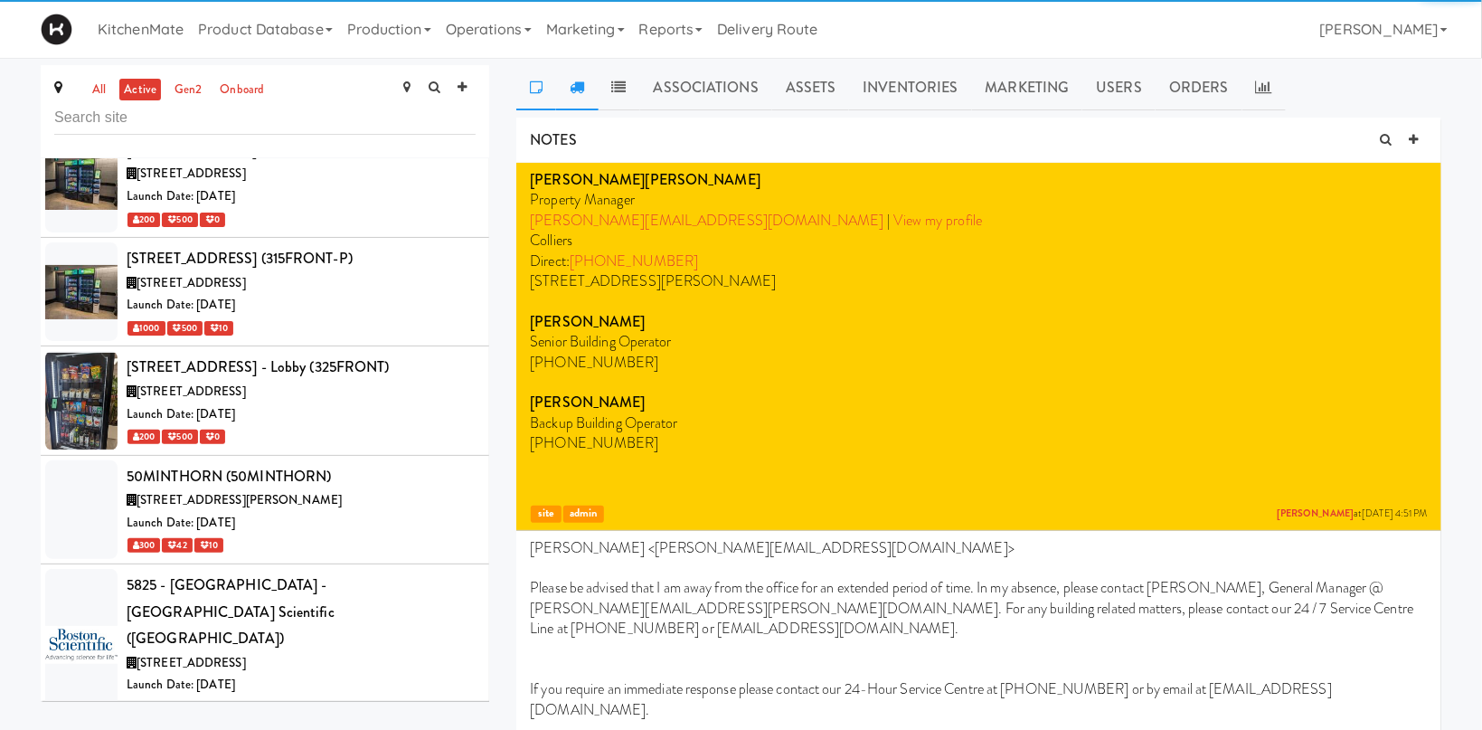
click at [581, 90] on icon at bounding box center [577, 87] width 14 height 14
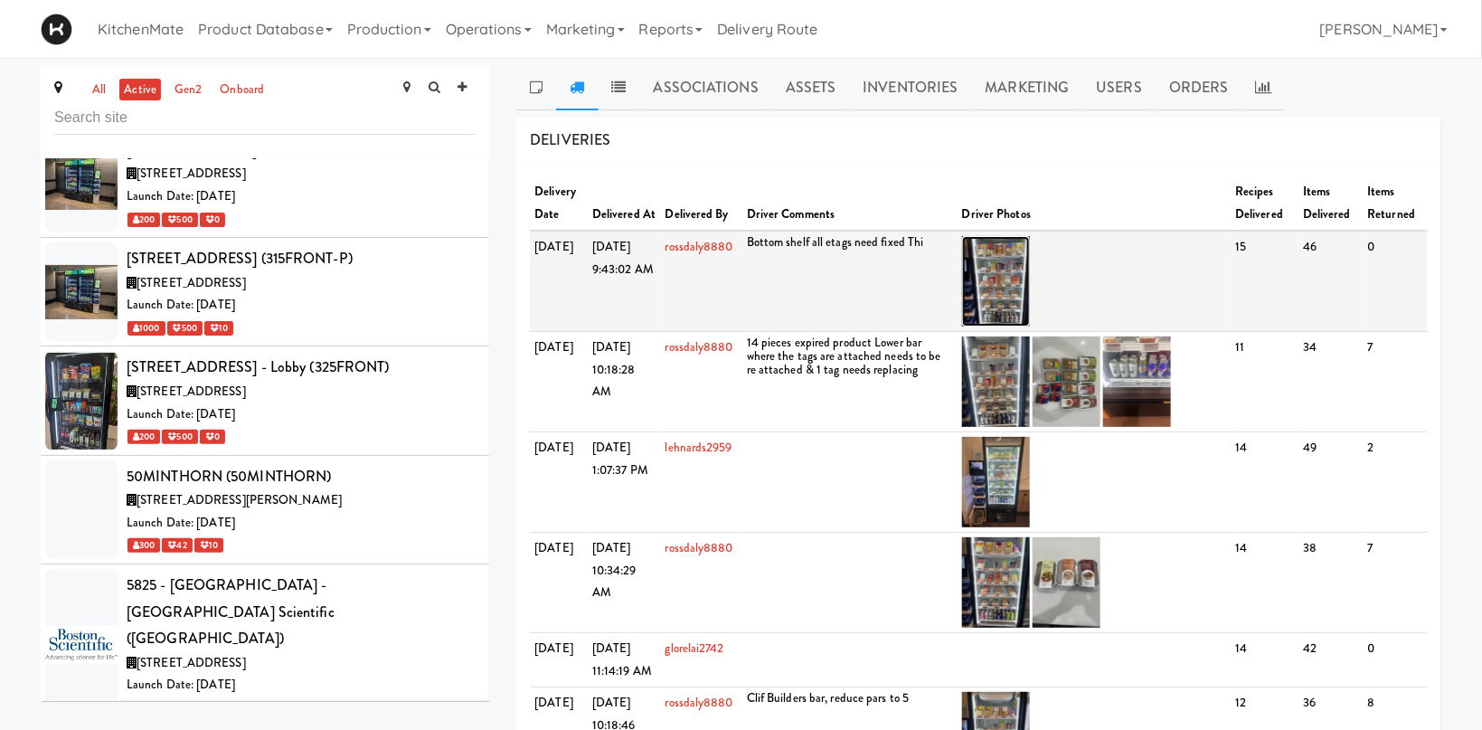
click at [1009, 278] on img at bounding box center [996, 281] width 68 height 90
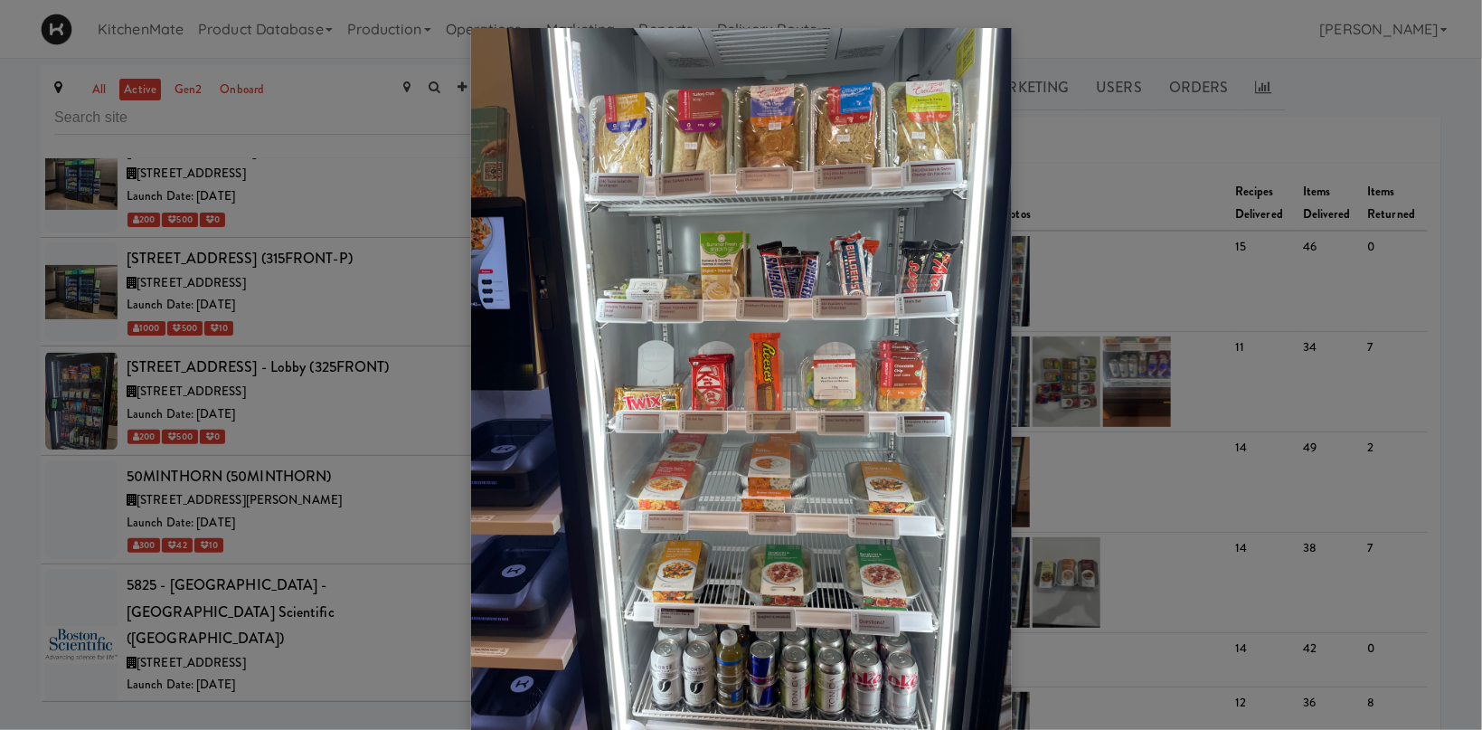
click at [1164, 203] on div at bounding box center [741, 365] width 1482 height 730
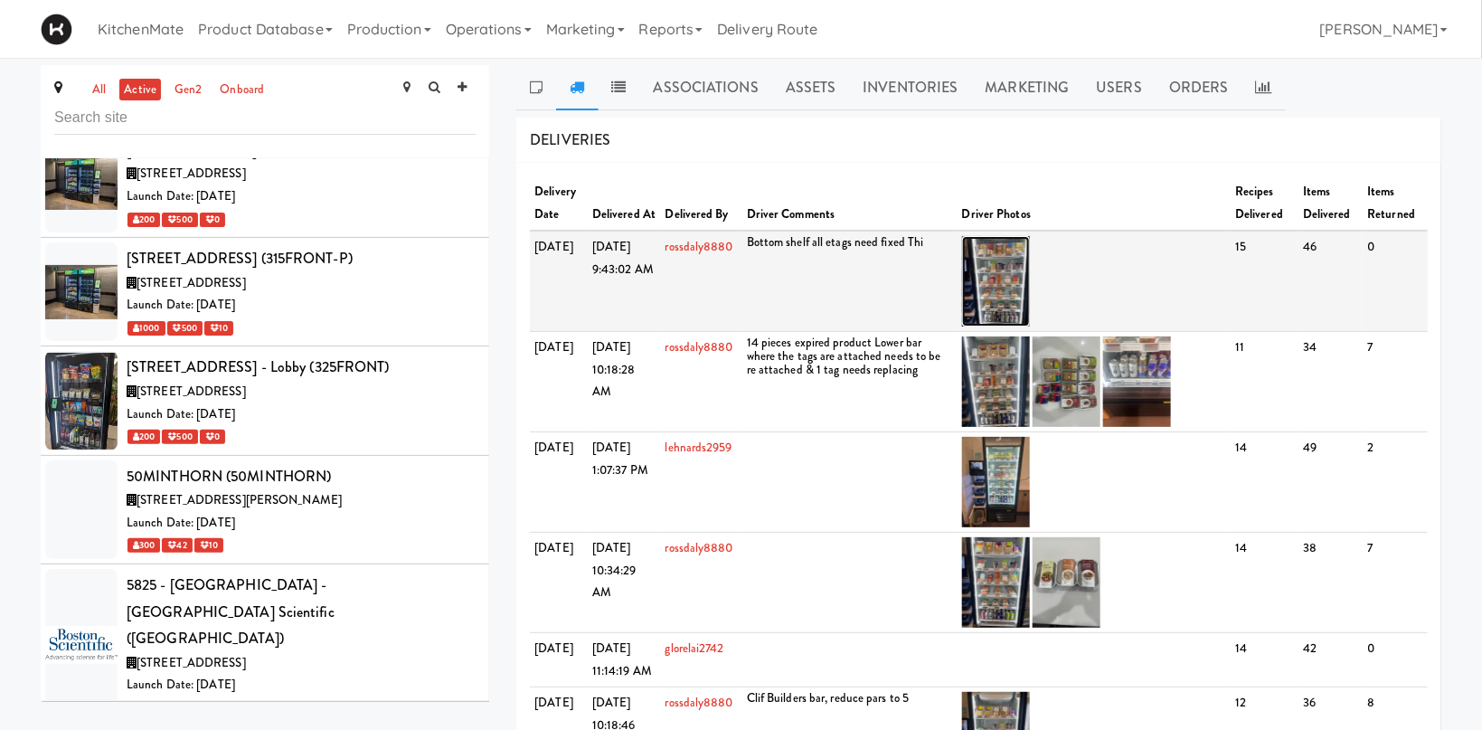
click at [1008, 266] on img at bounding box center [996, 281] width 68 height 90
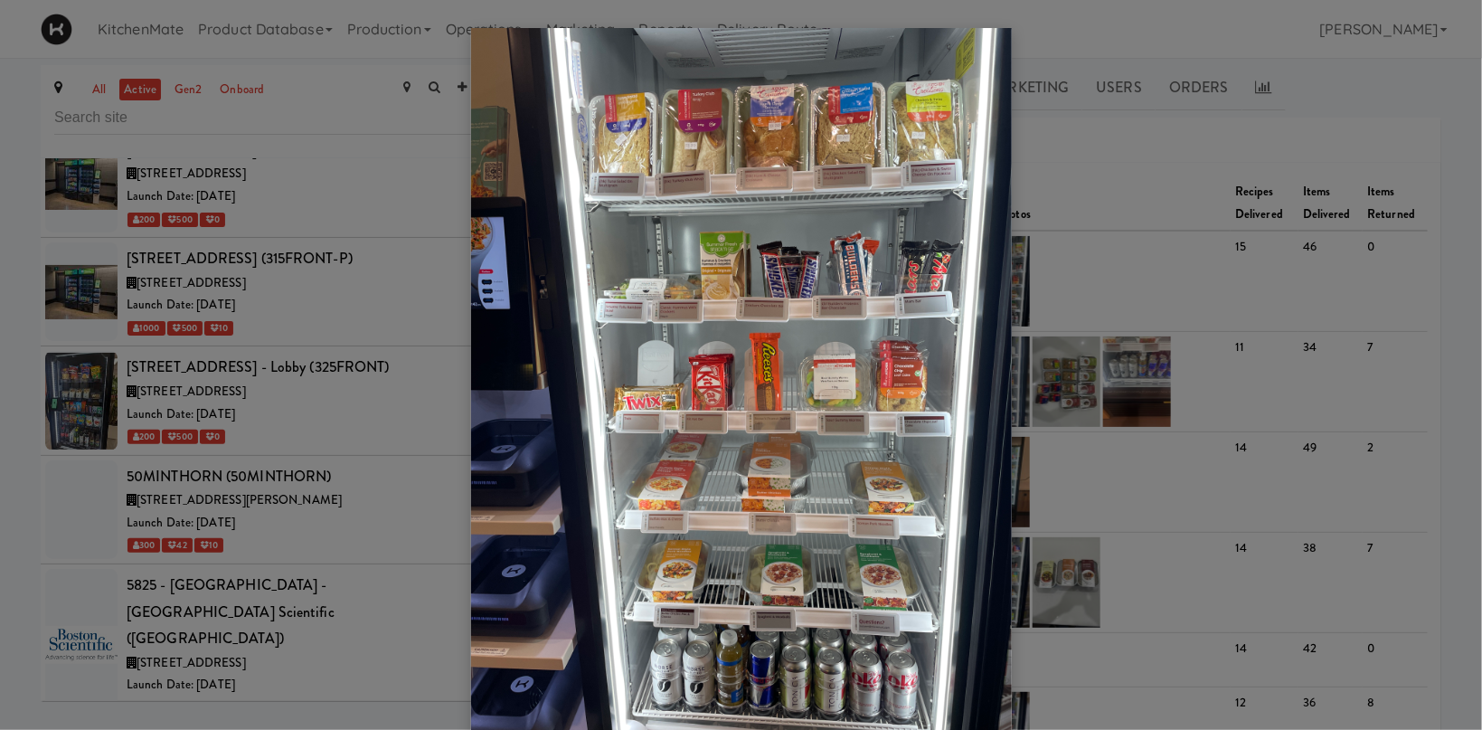
click at [1153, 212] on div at bounding box center [741, 365] width 1482 height 730
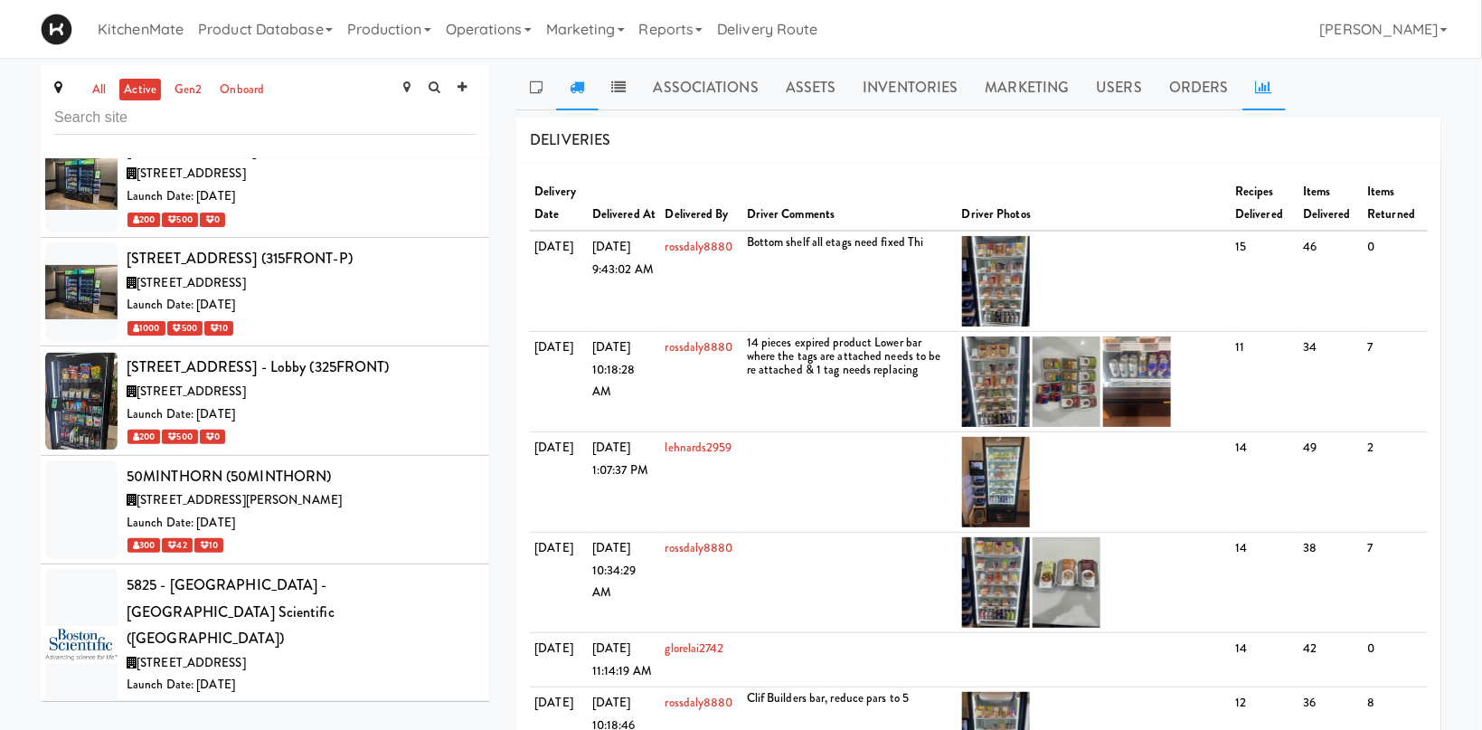
click at [1256, 82] on icon at bounding box center [1264, 87] width 16 height 14
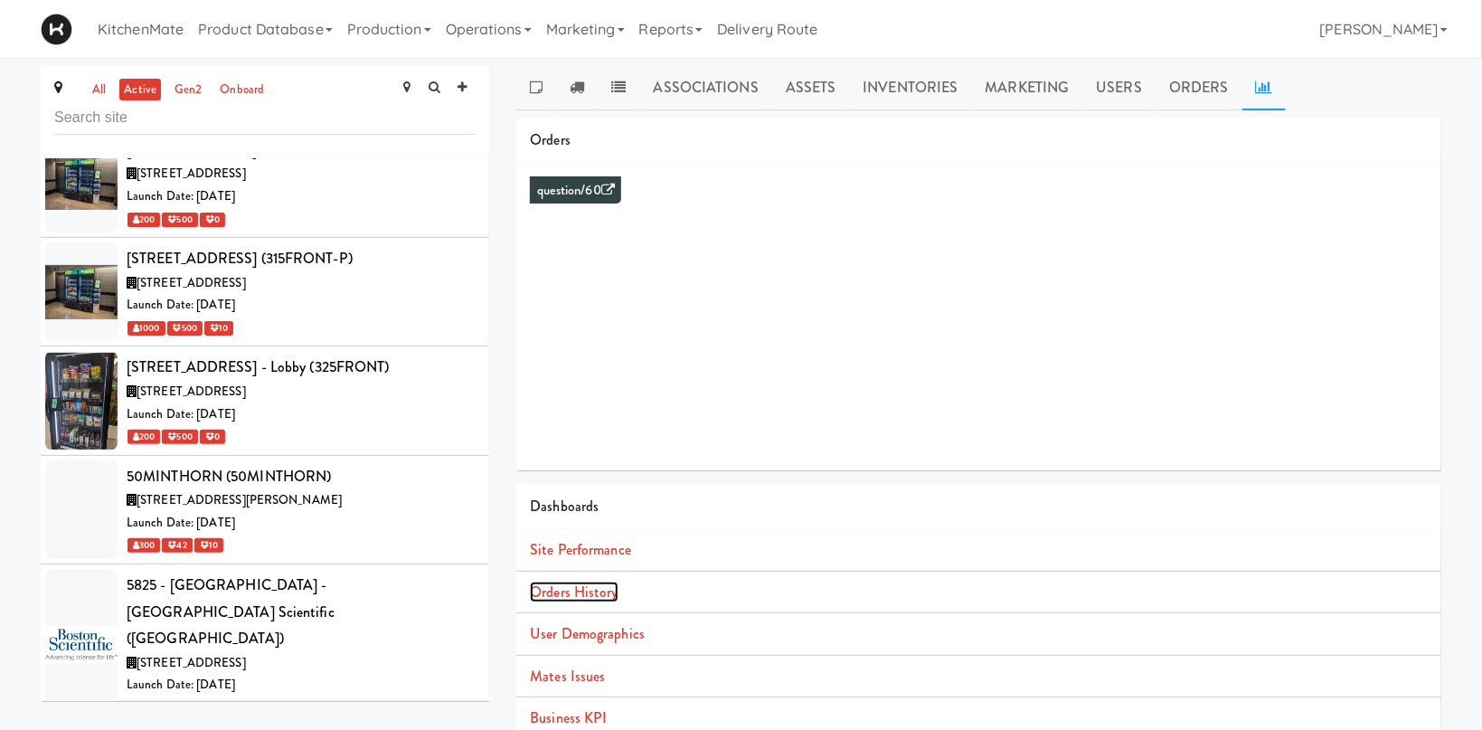
click at [570, 588] on link "Orders History" at bounding box center [574, 591] width 88 height 21
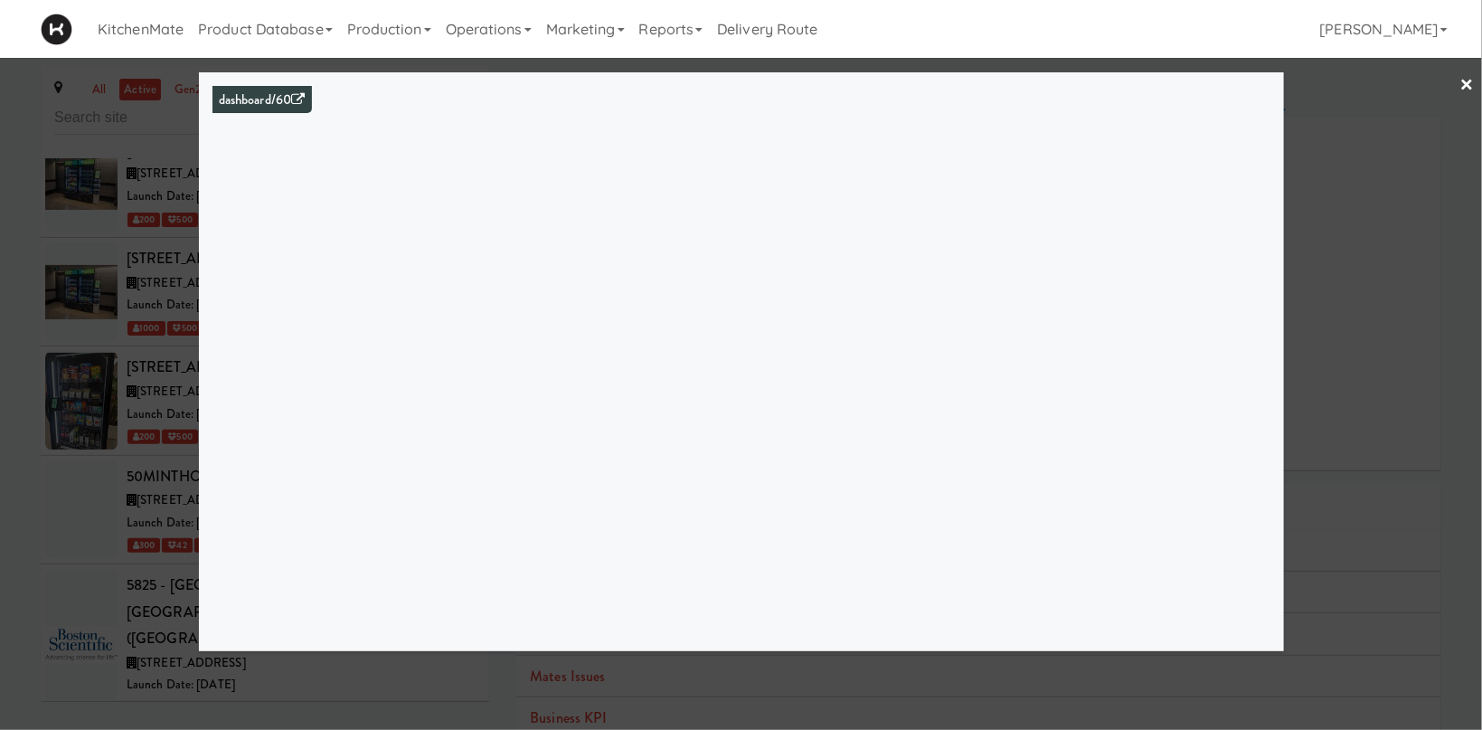
click at [122, 336] on div at bounding box center [741, 365] width 1482 height 730
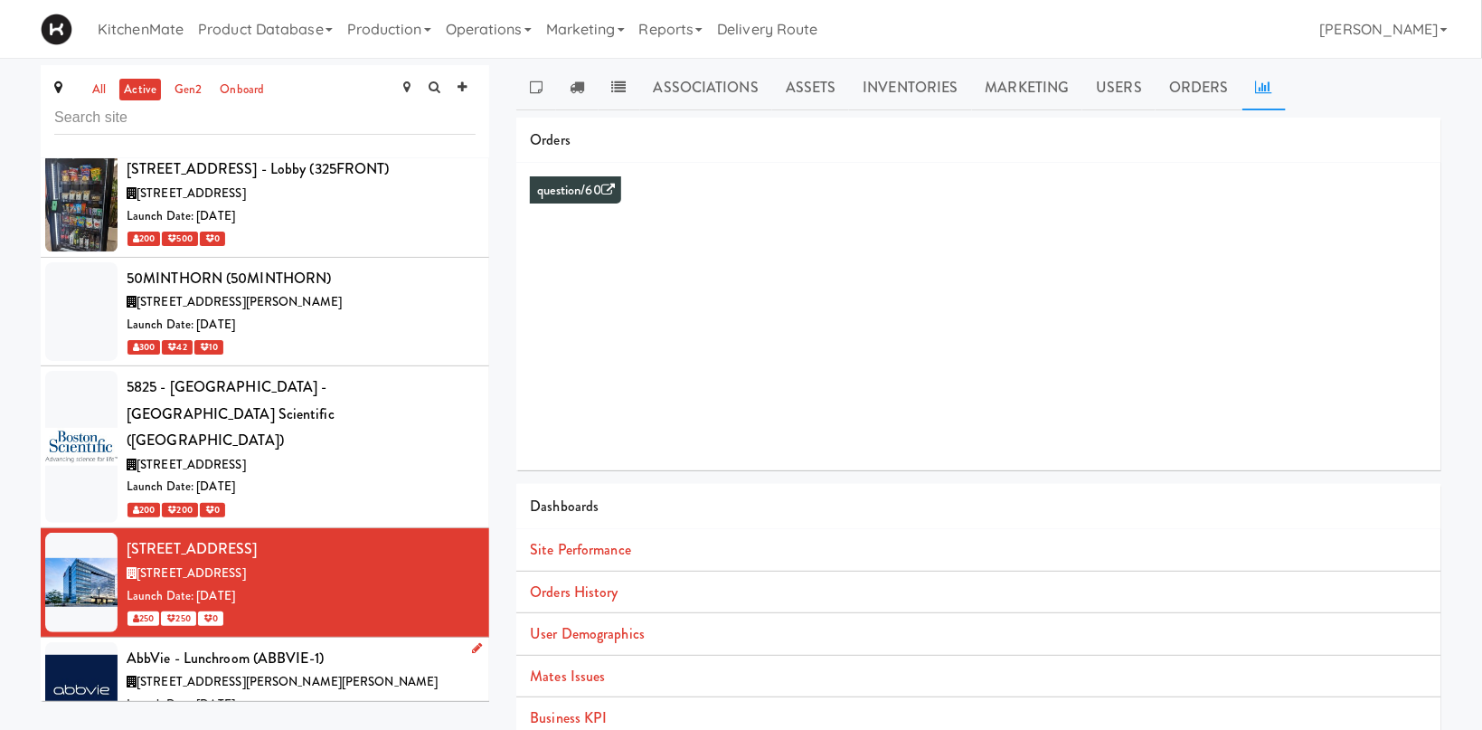
scroll to position [1619, 0]
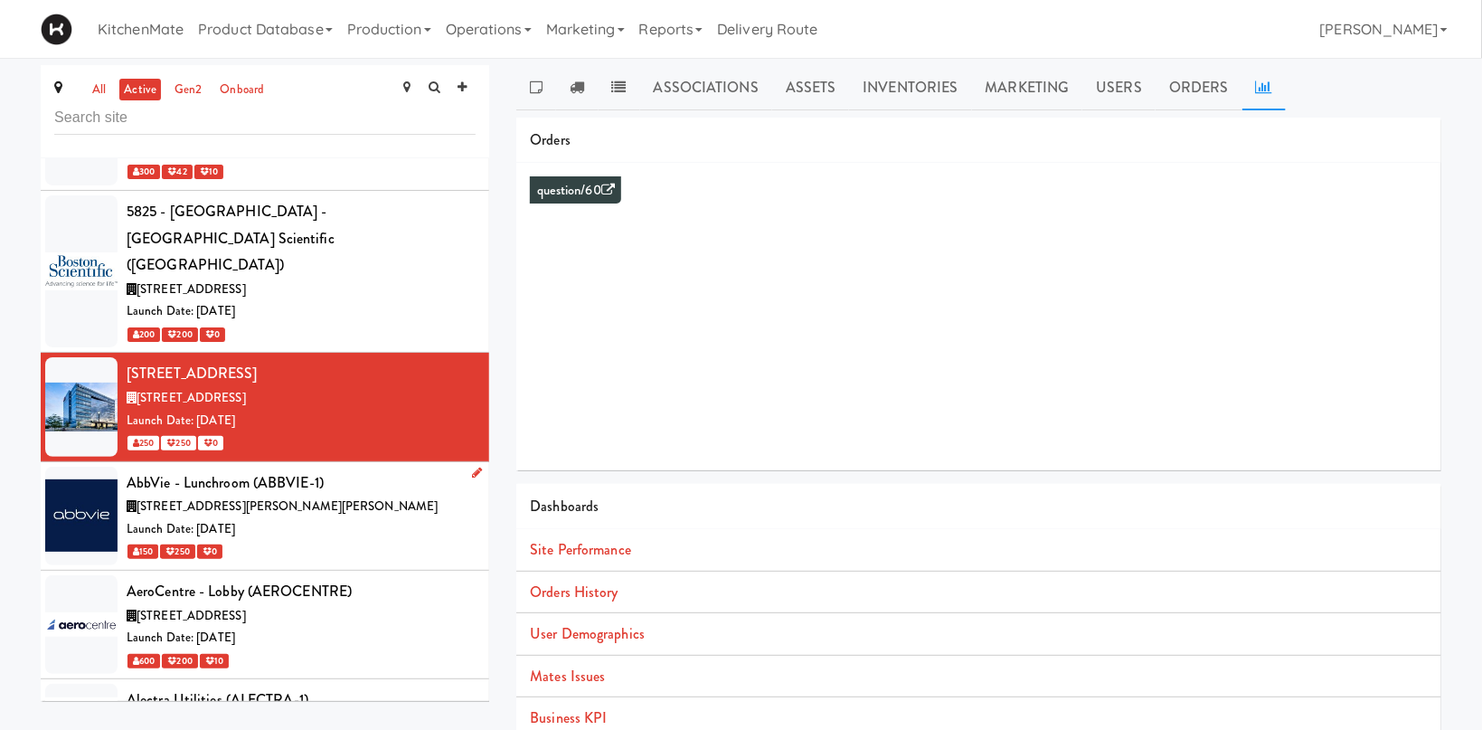
click at [327, 469] on div "AbbVie - Lunchroom (ABBVIE-1)" at bounding box center [301, 482] width 349 height 27
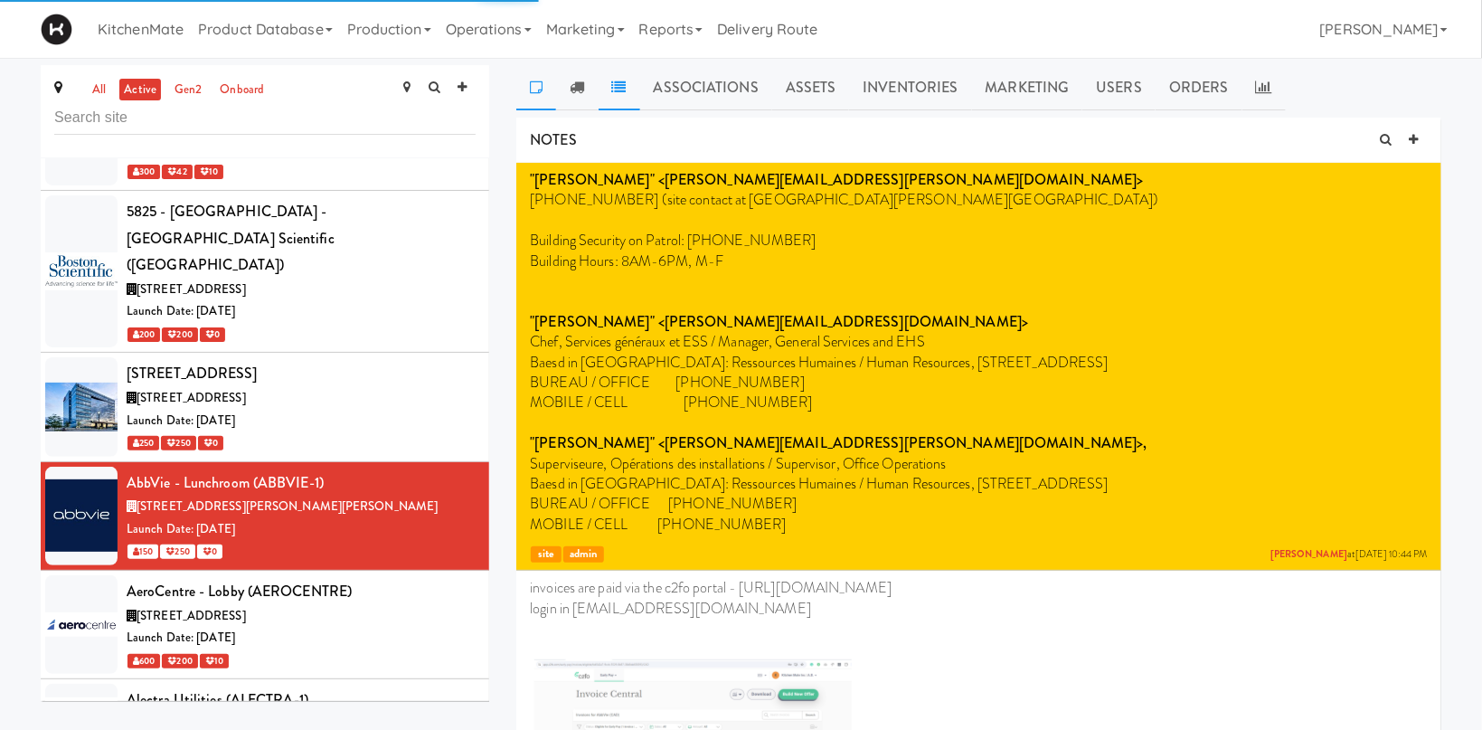
drag, startPoint x: 579, startPoint y: 79, endPoint x: 600, endPoint y: 87, distance: 23.2
click at [584, 81] on link at bounding box center [577, 87] width 42 height 45
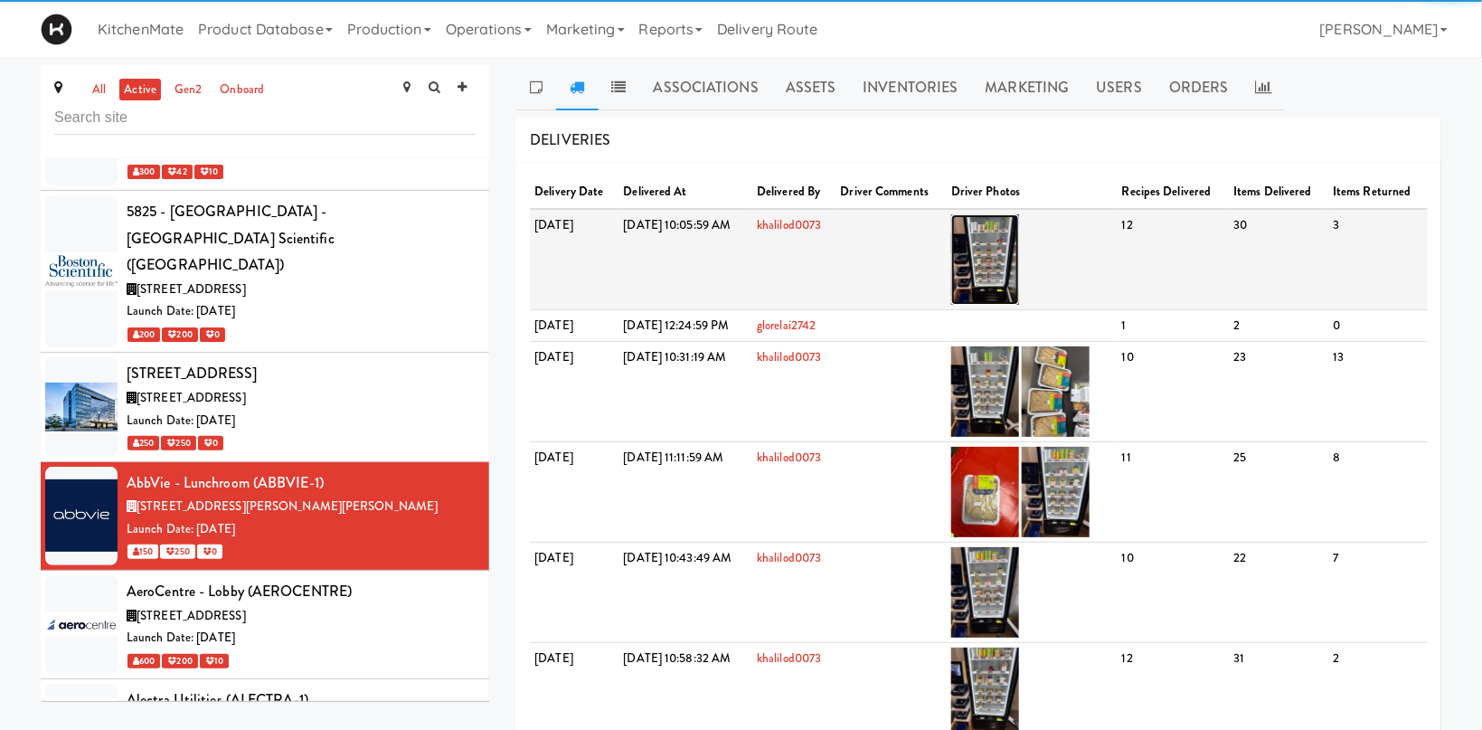
click at [1019, 244] on img at bounding box center [985, 259] width 68 height 90
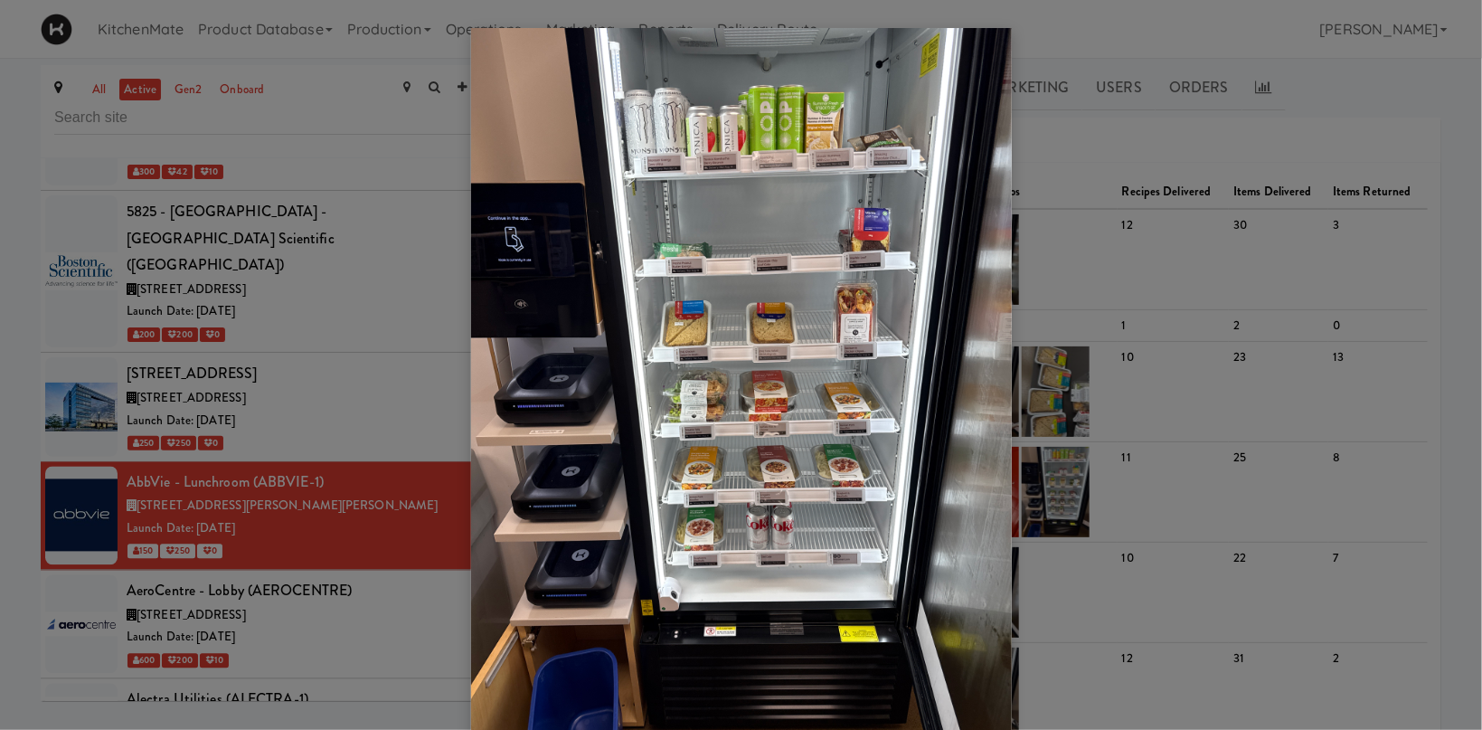
click at [1160, 243] on div at bounding box center [741, 365] width 1482 height 730
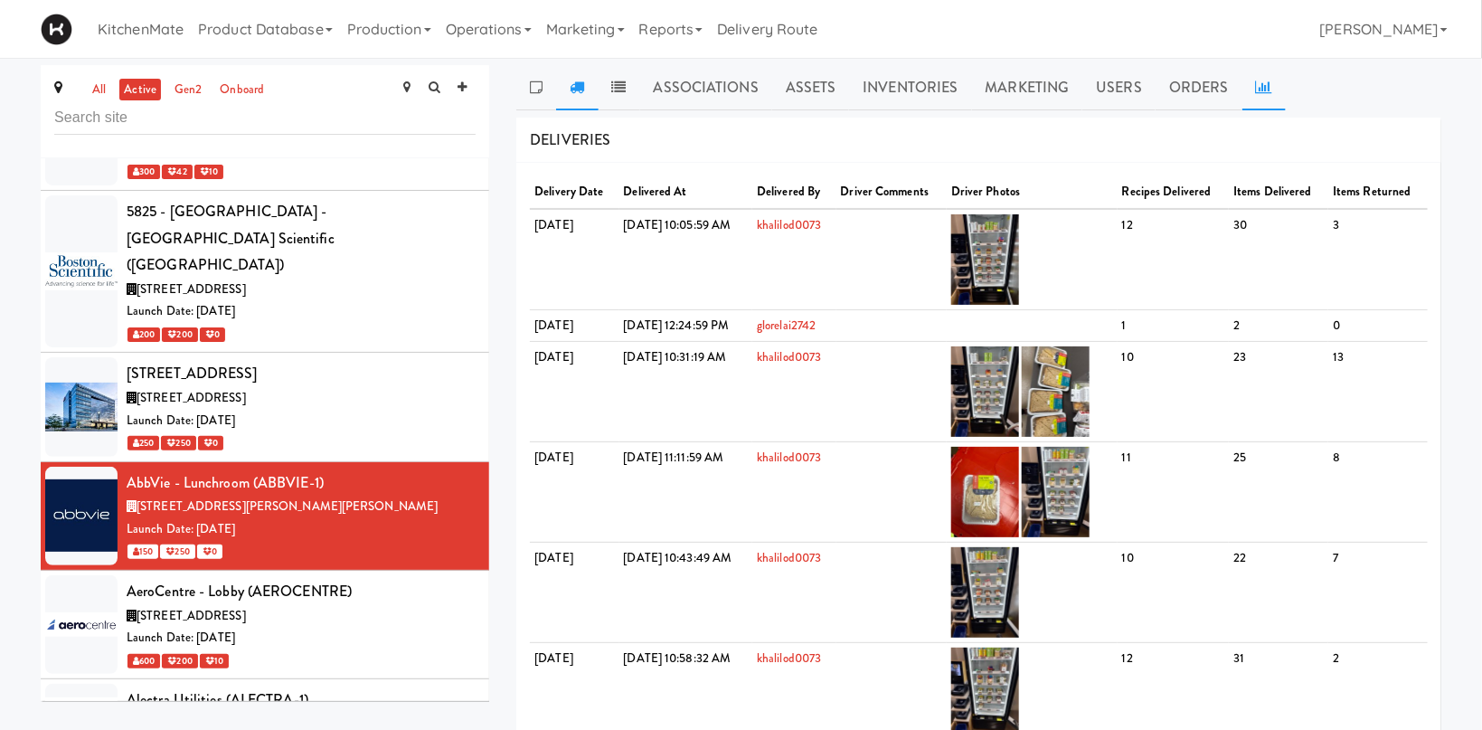
drag, startPoint x: 1266, startPoint y: 81, endPoint x: 1131, endPoint y: 162, distance: 156.9
click at [1265, 81] on icon at bounding box center [1264, 87] width 16 height 14
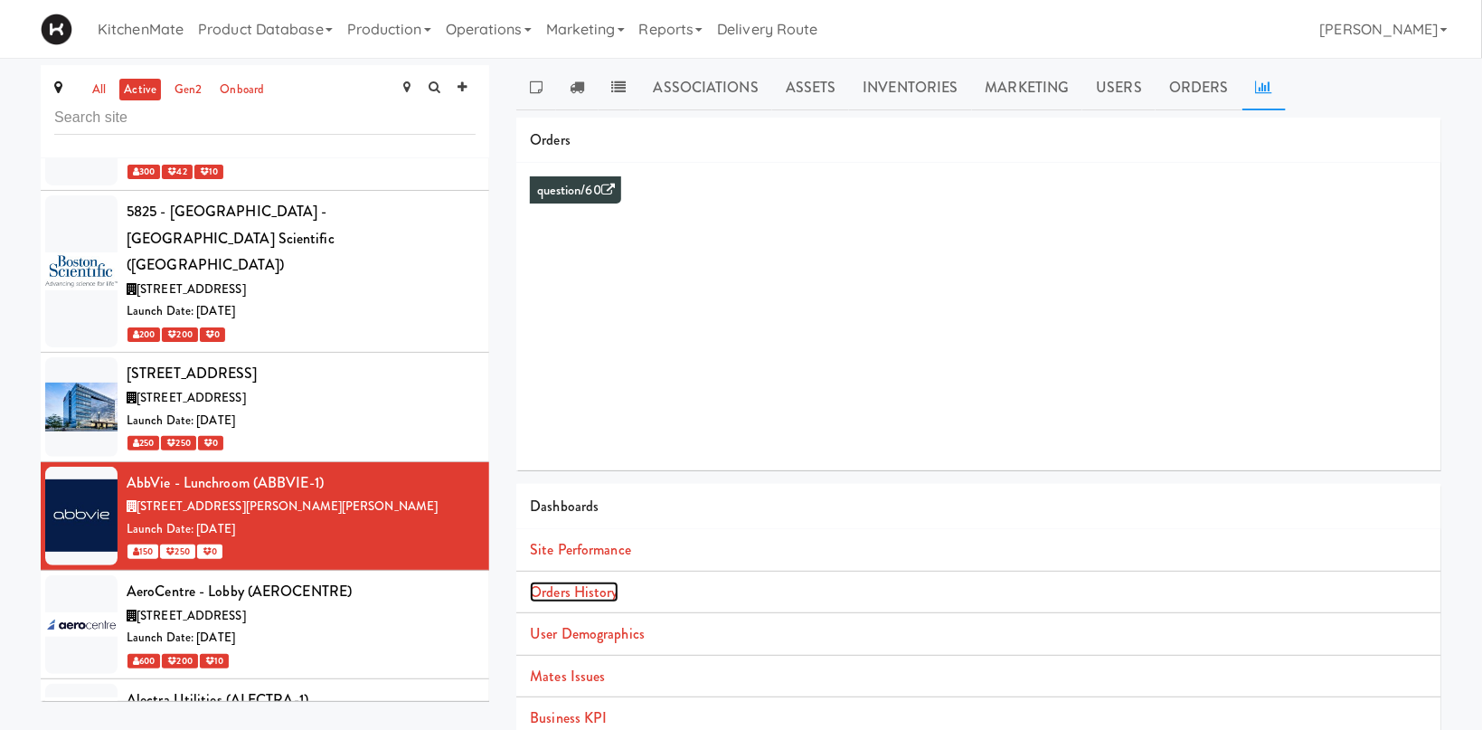
click at [594, 590] on link "Orders History" at bounding box center [574, 591] width 88 height 21
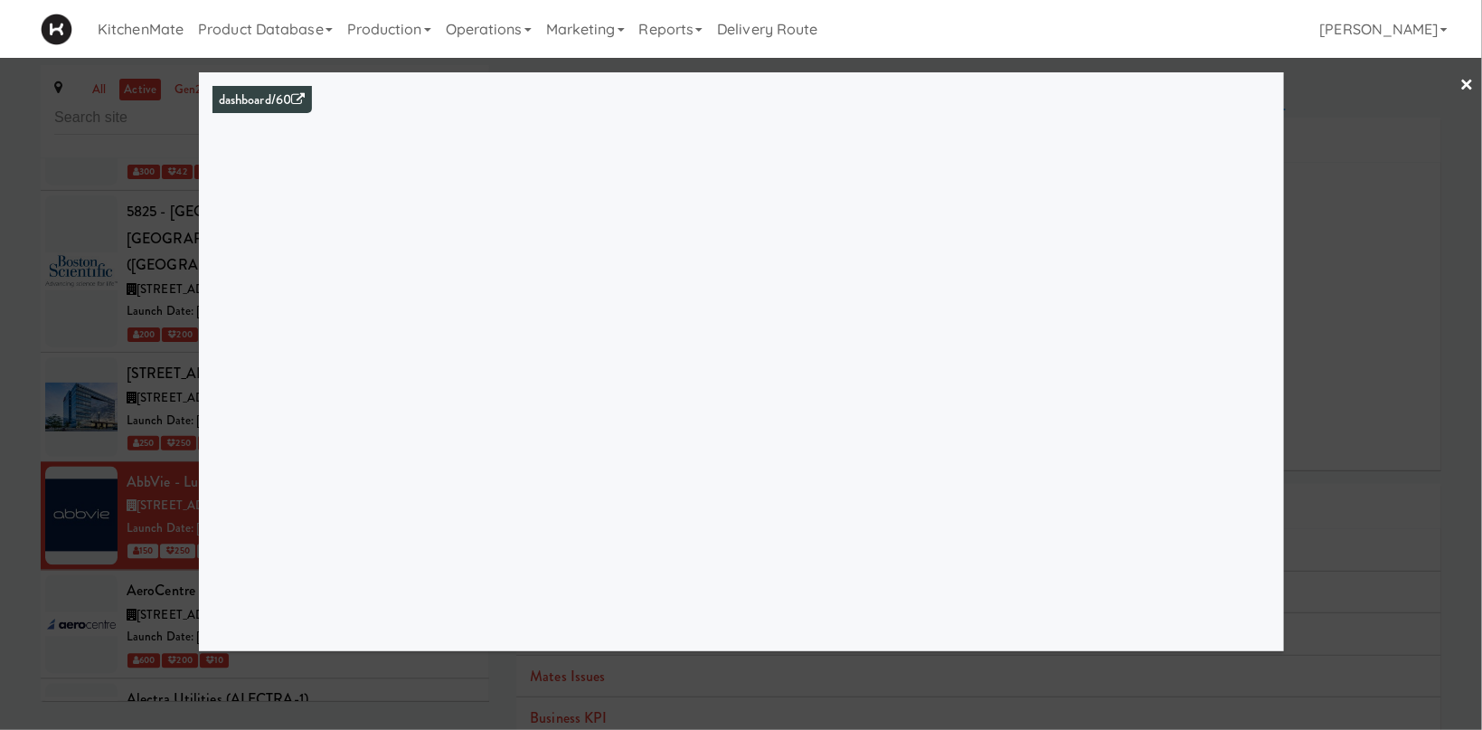
click at [118, 413] on div at bounding box center [741, 365] width 1482 height 730
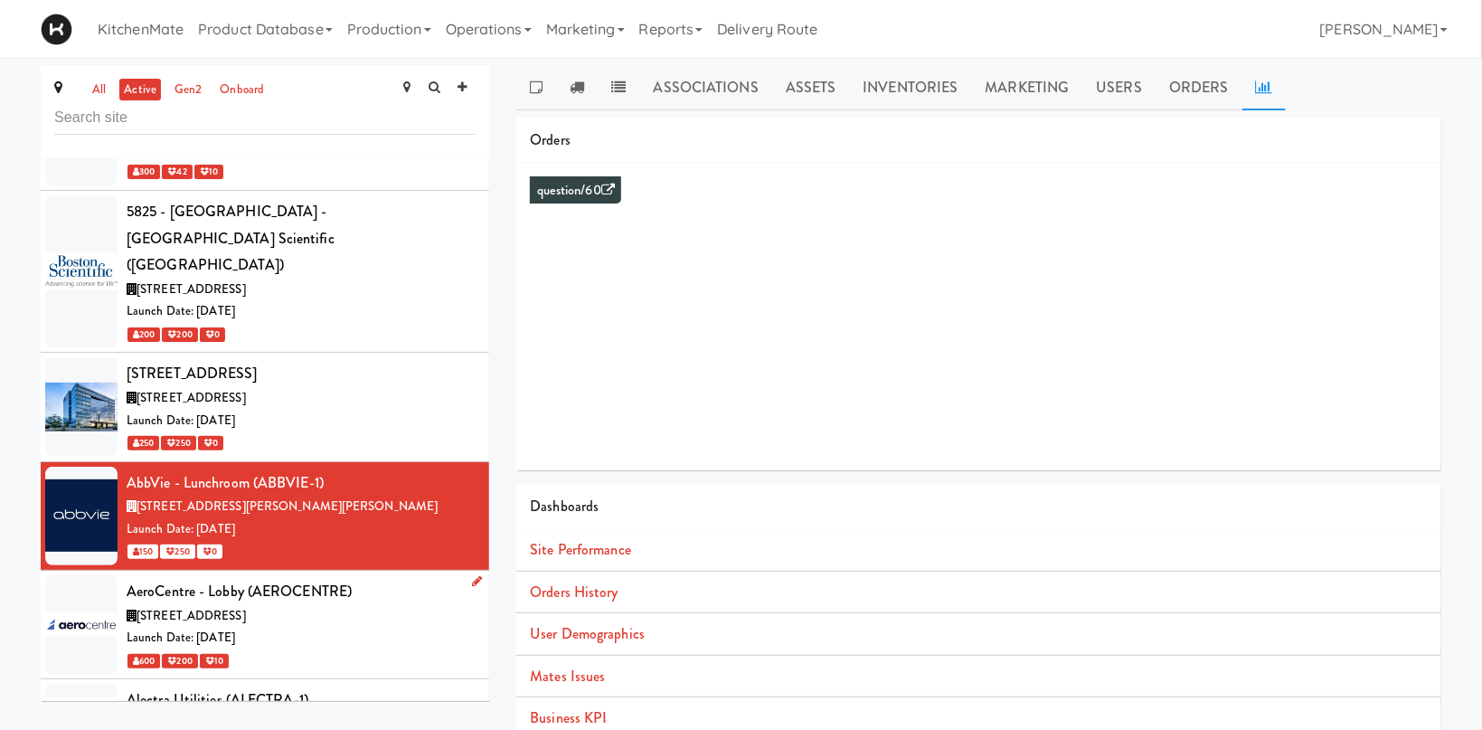
click at [222, 607] on span "5580 Explorer Dr, Mississauga ON" at bounding box center [191, 615] width 109 height 17
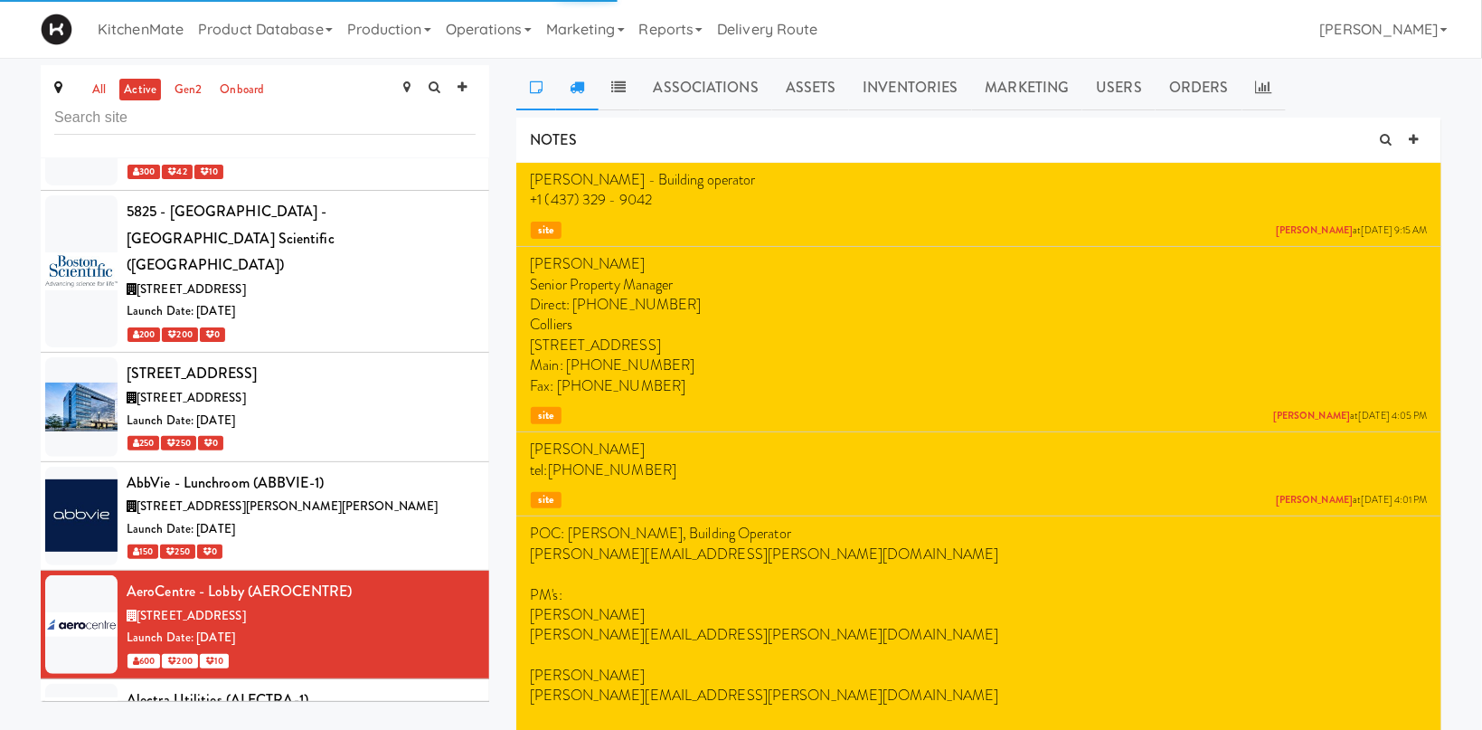
click at [570, 86] on link at bounding box center [577, 87] width 42 height 45
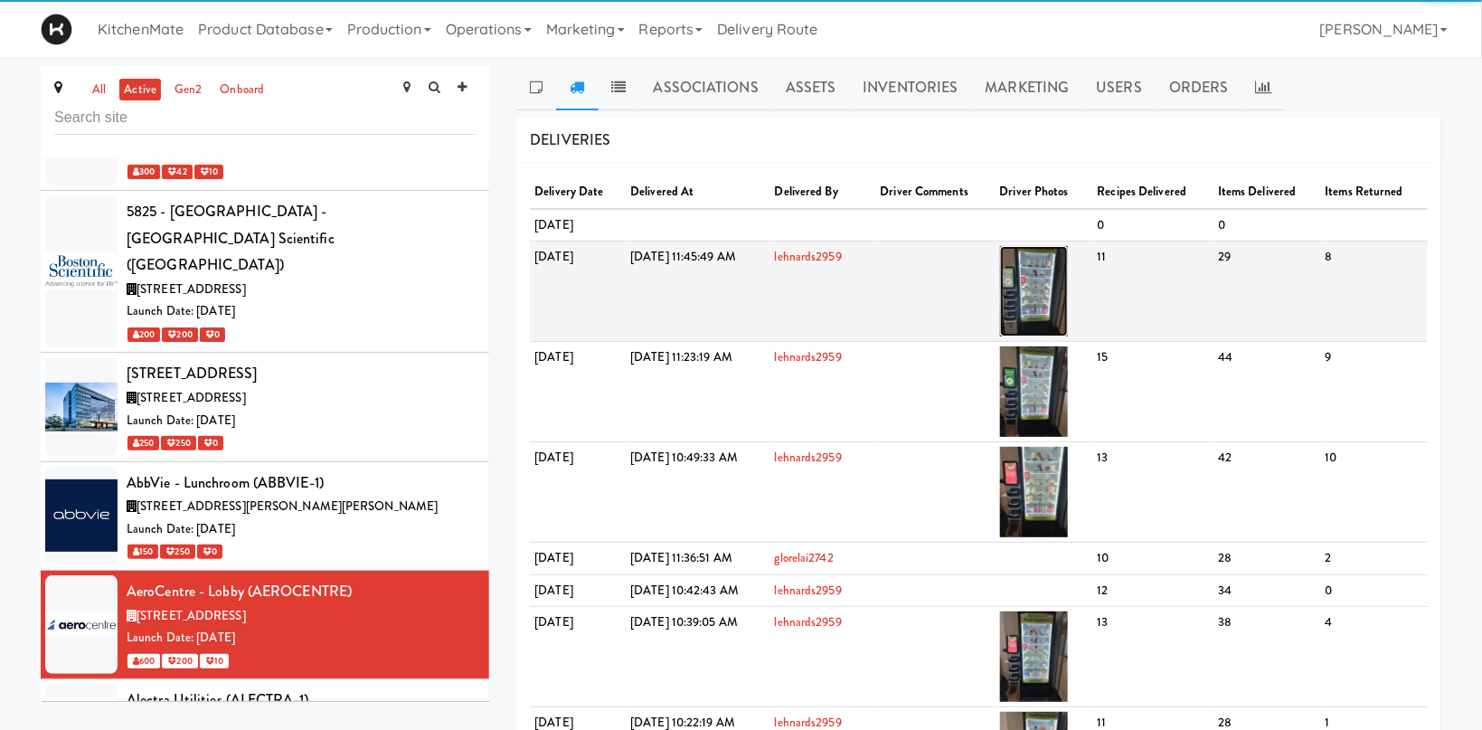
click img
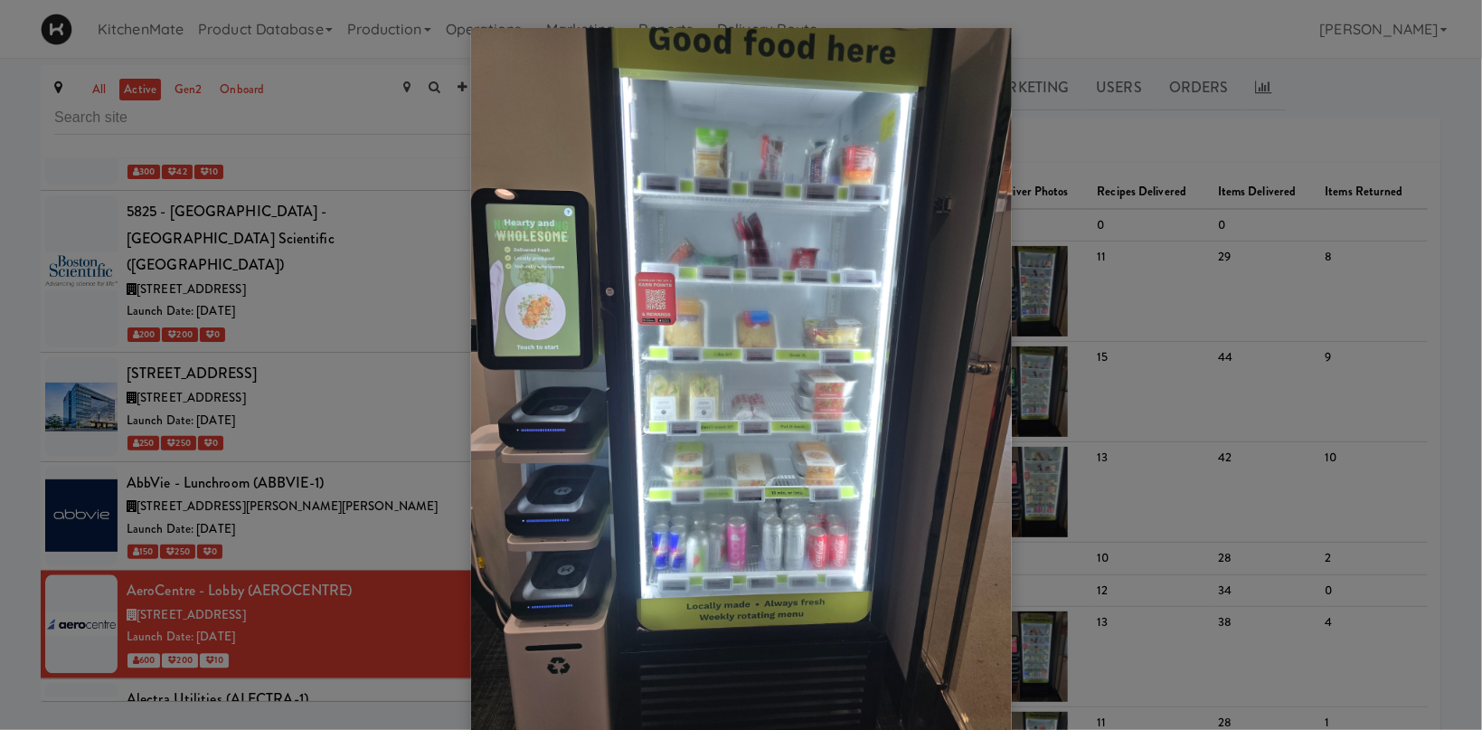
click div
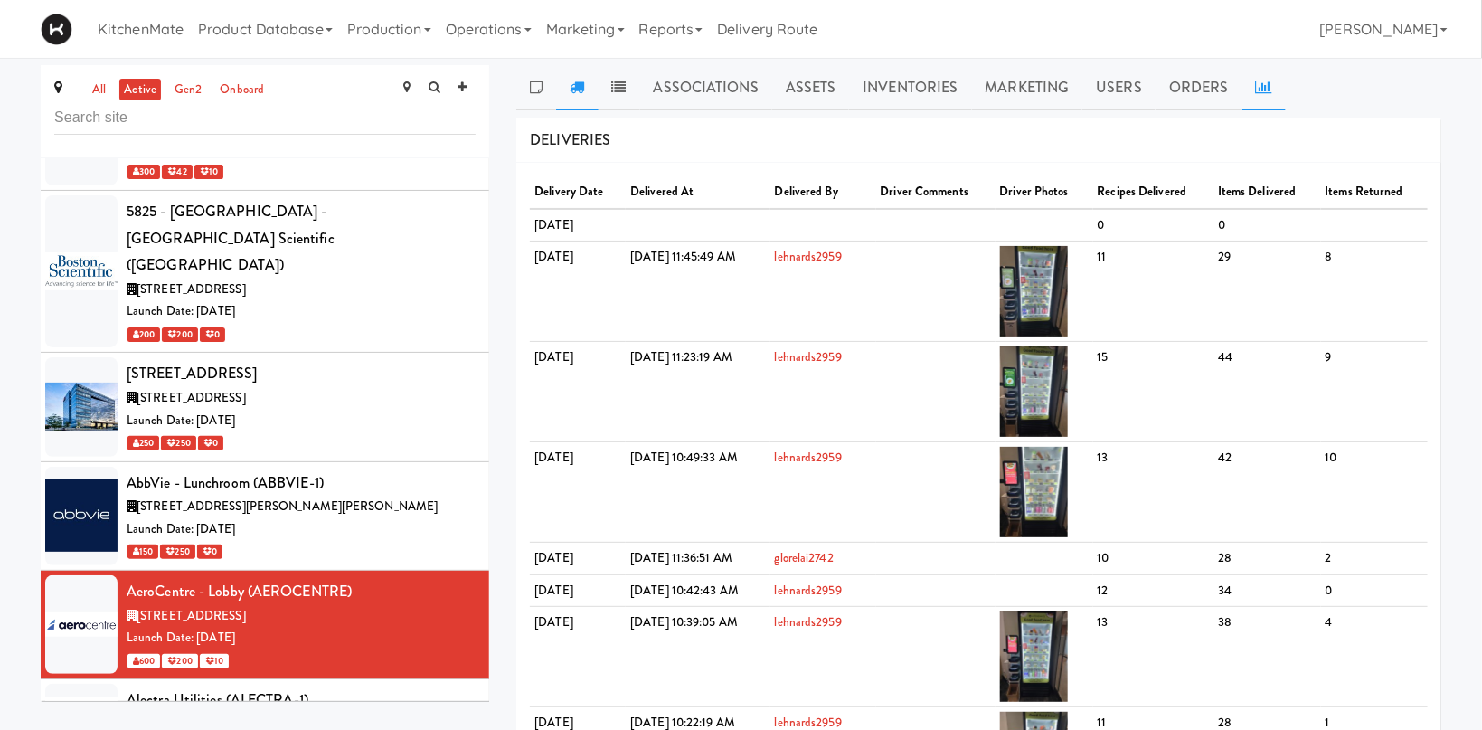
click icon
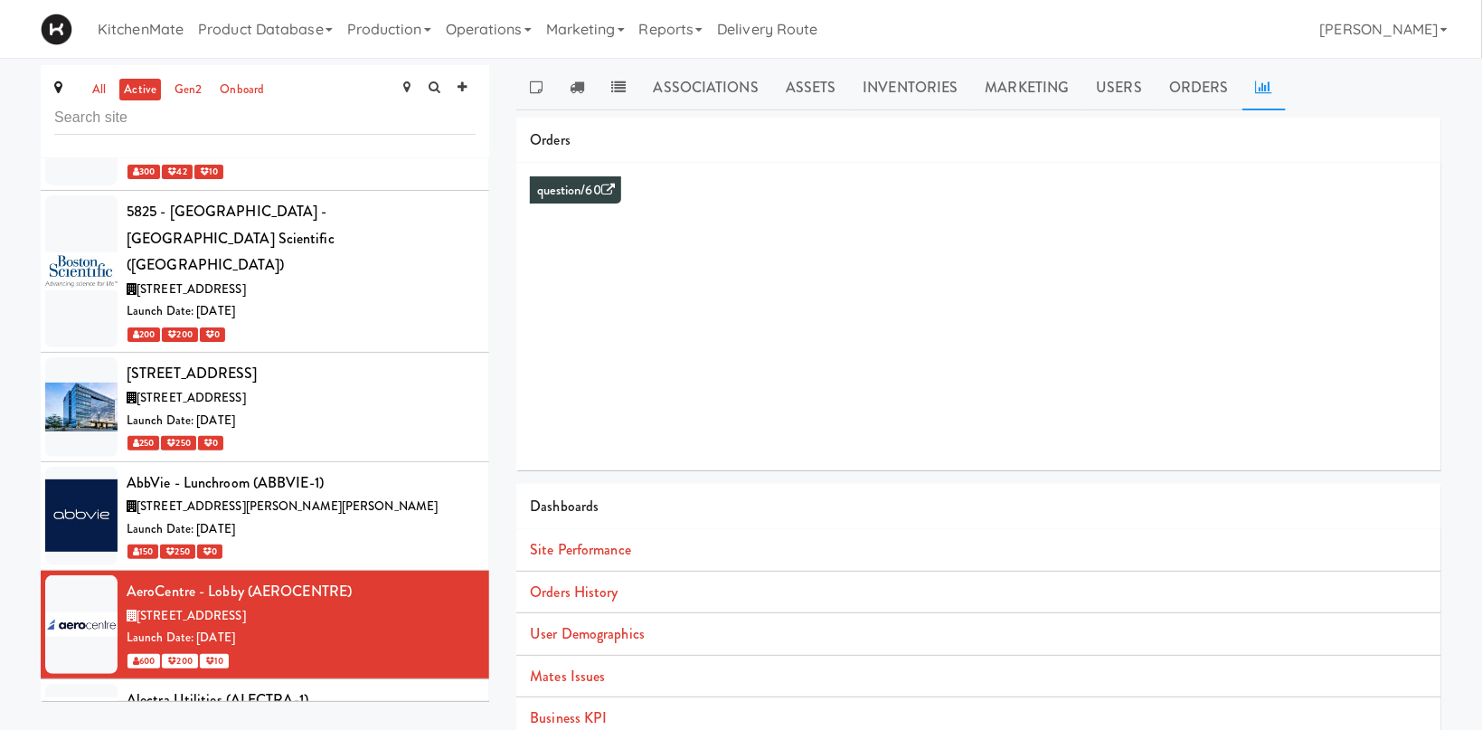
click li "Orders History"
click link "Orders History"
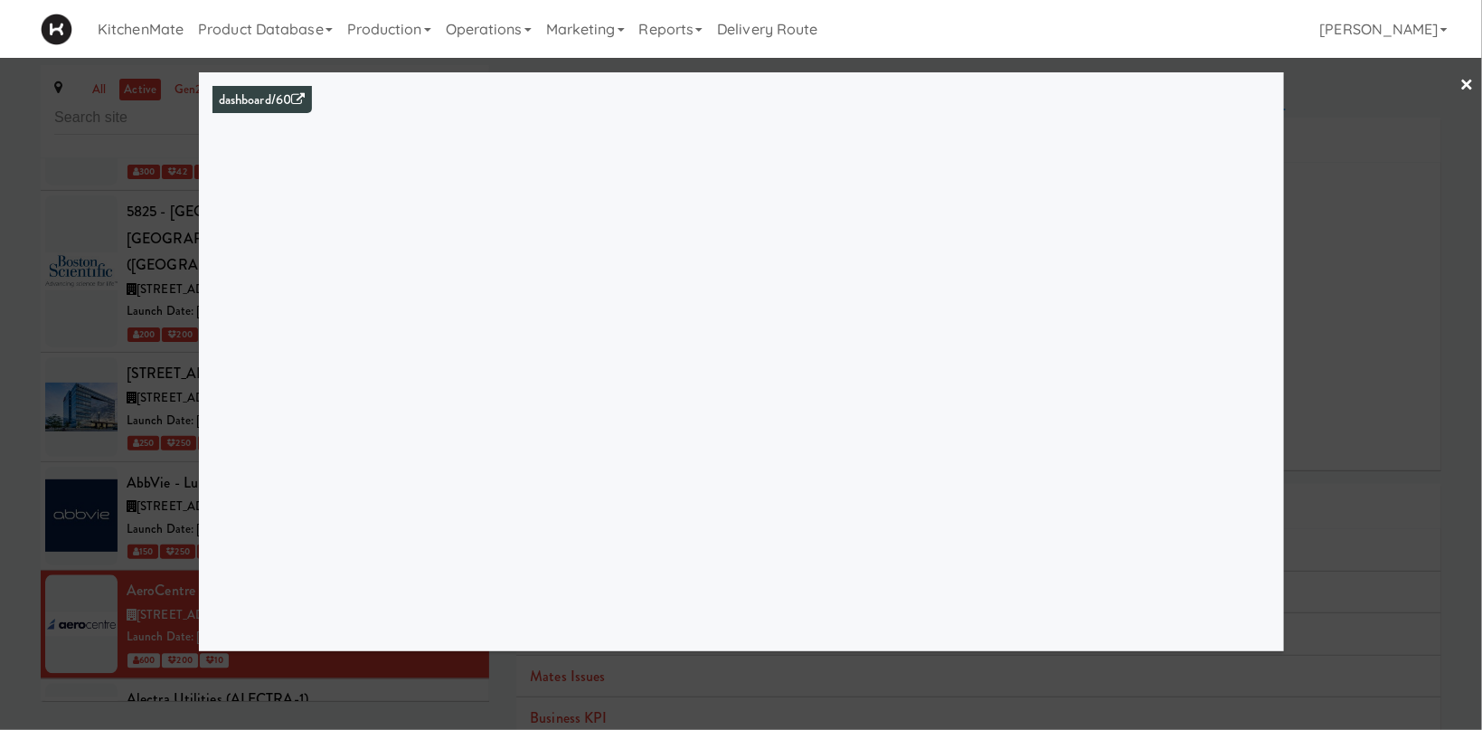
drag, startPoint x: 134, startPoint y: 329, endPoint x: 192, endPoint y: 317, distance: 59.1
click div
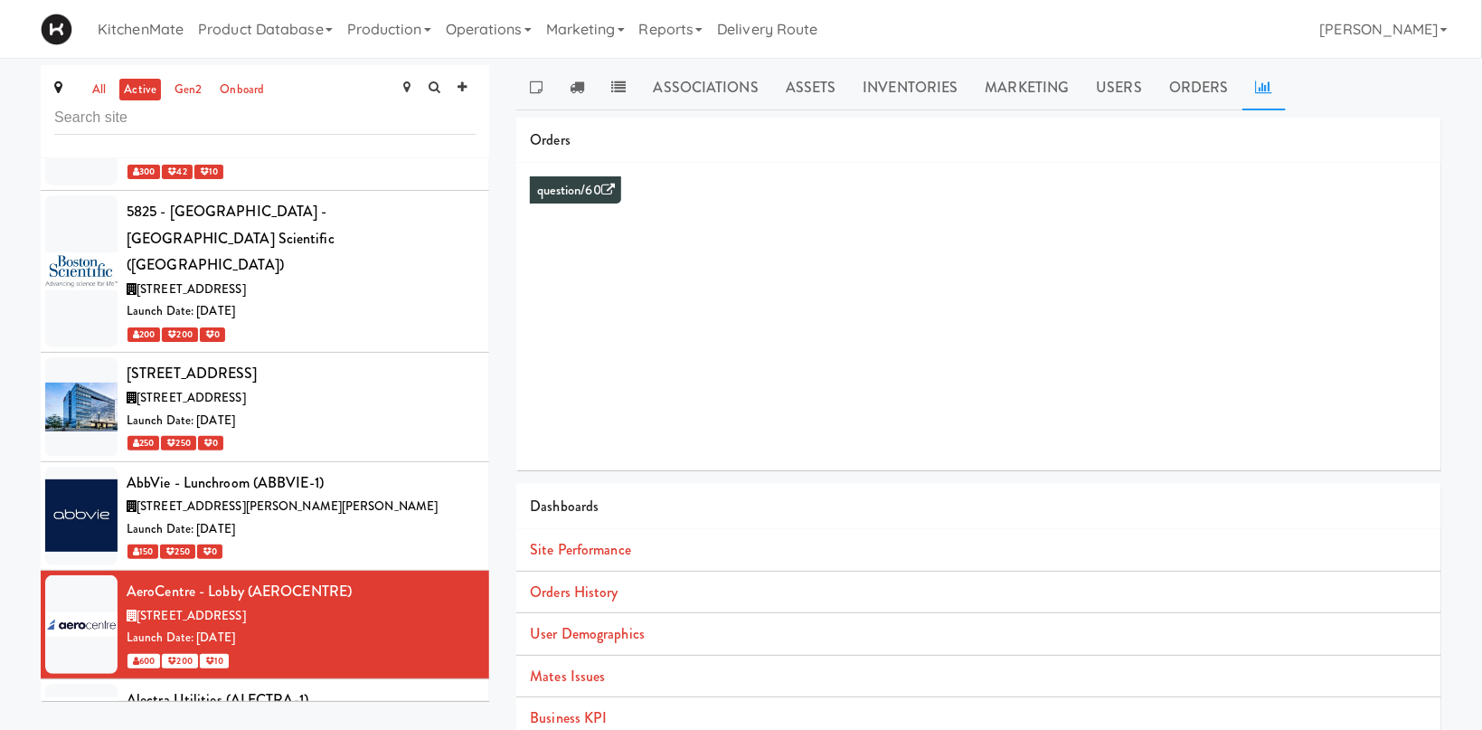
drag, startPoint x: 577, startPoint y: 92, endPoint x: 717, endPoint y: 188, distance: 169.8
click icon
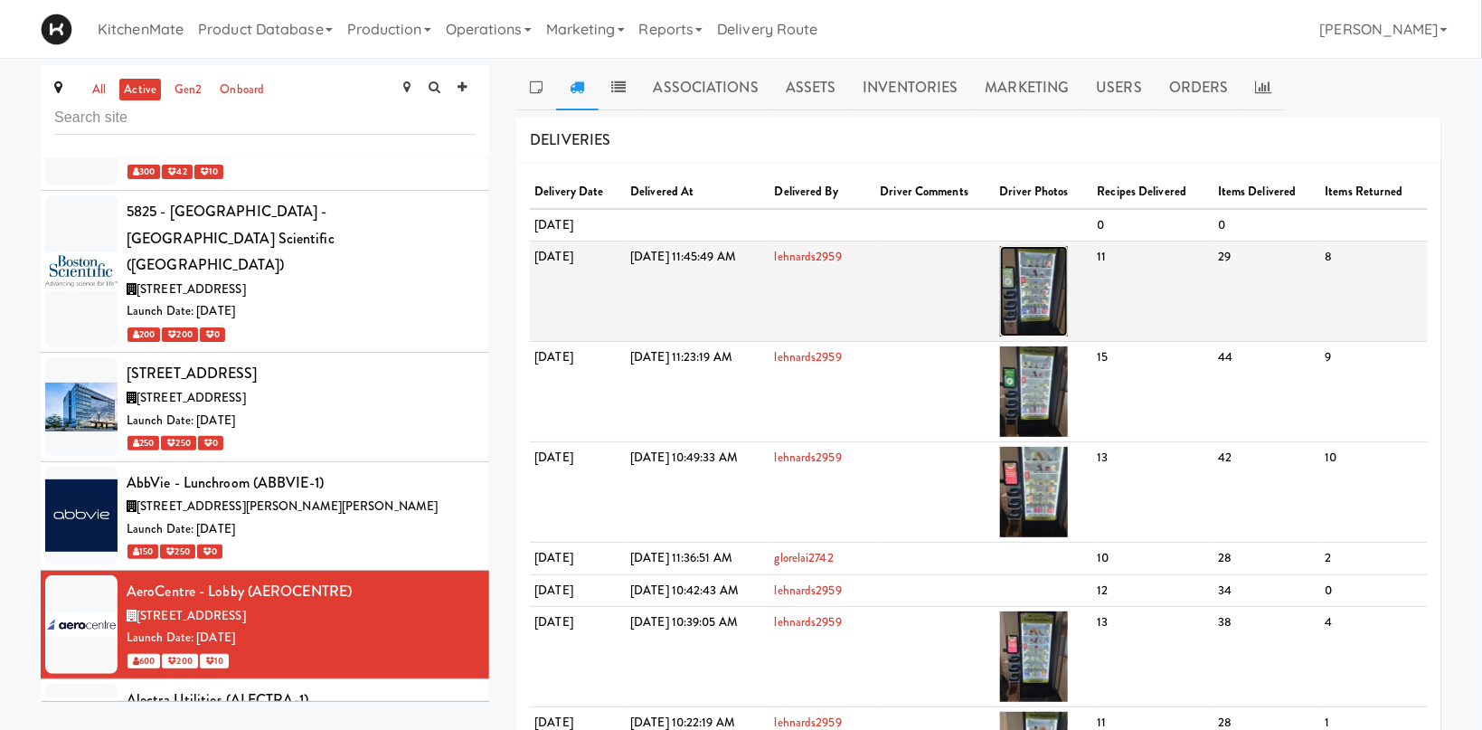
click img
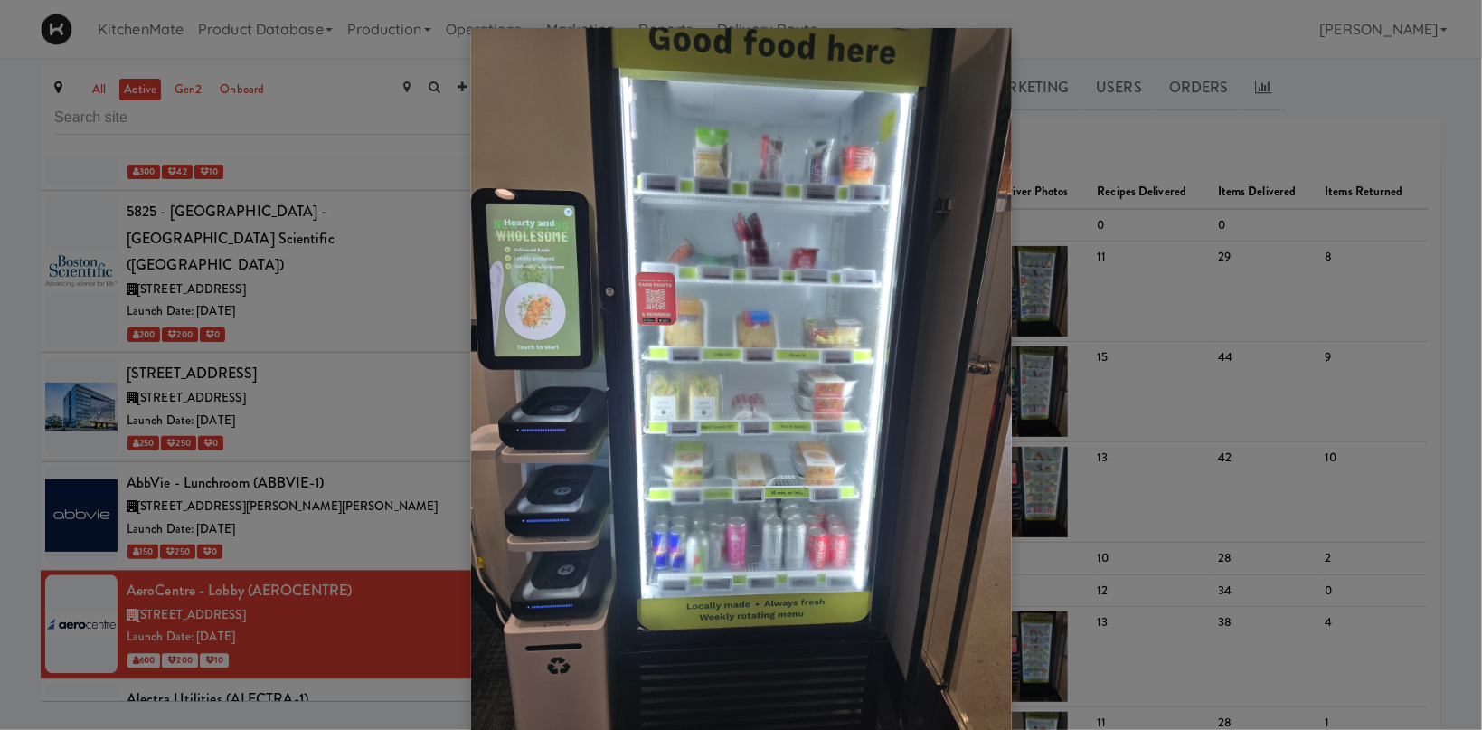
click div
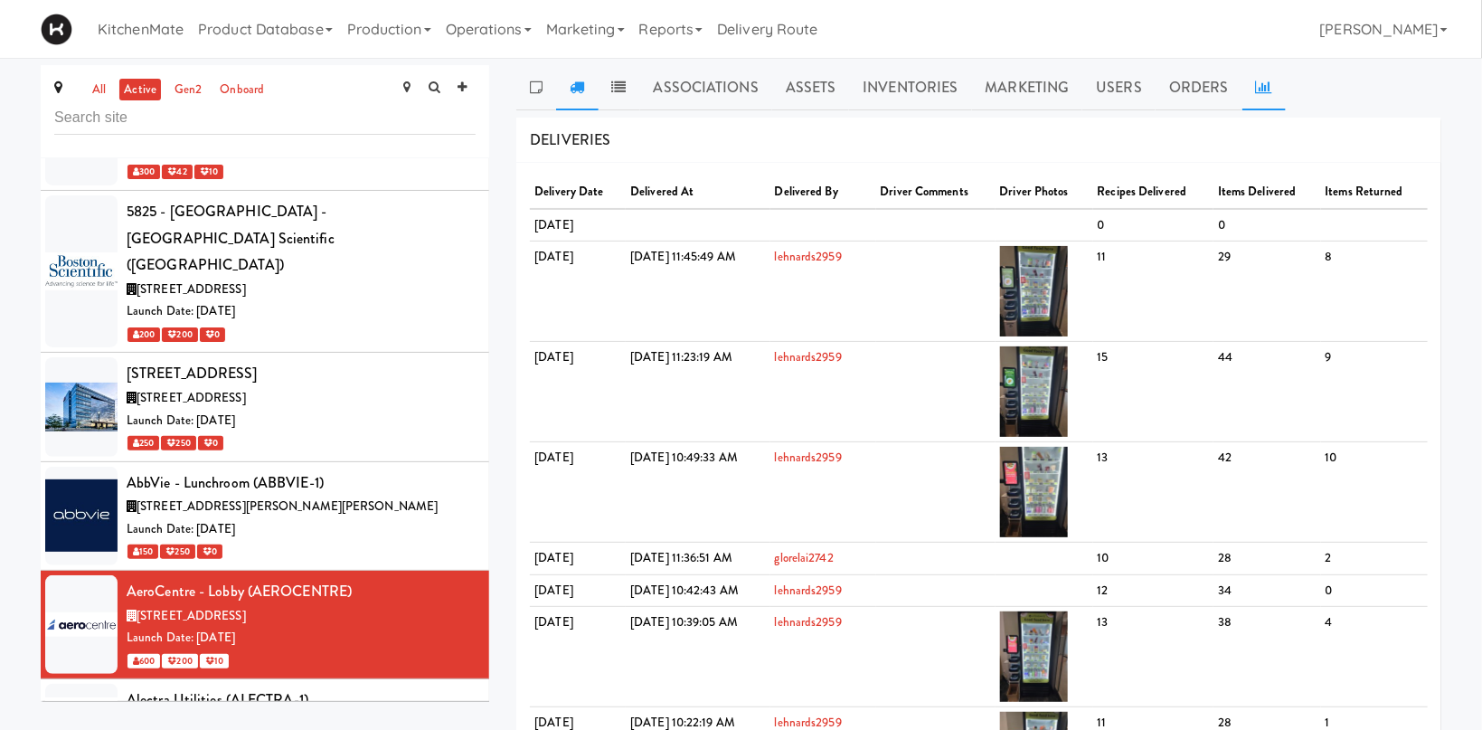
click icon
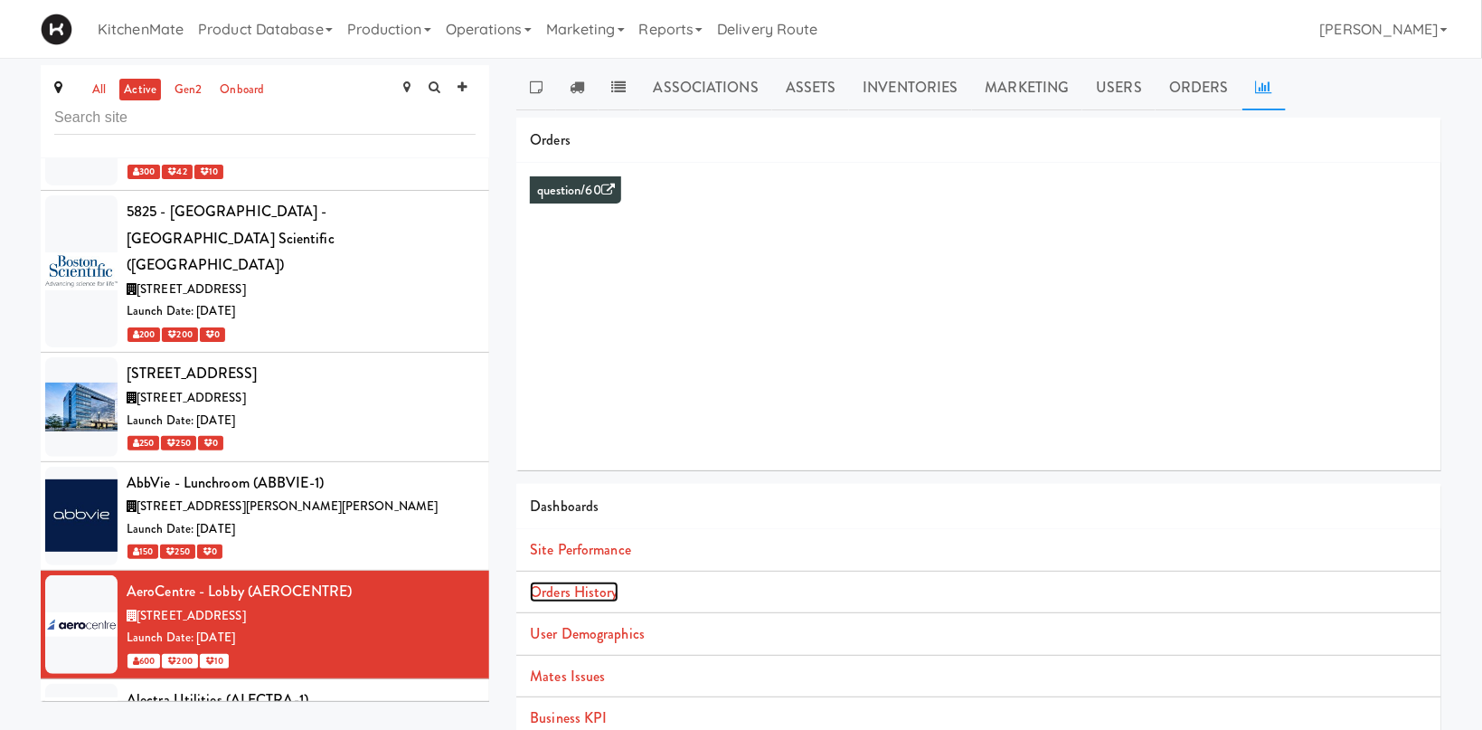
click link "Orders History"
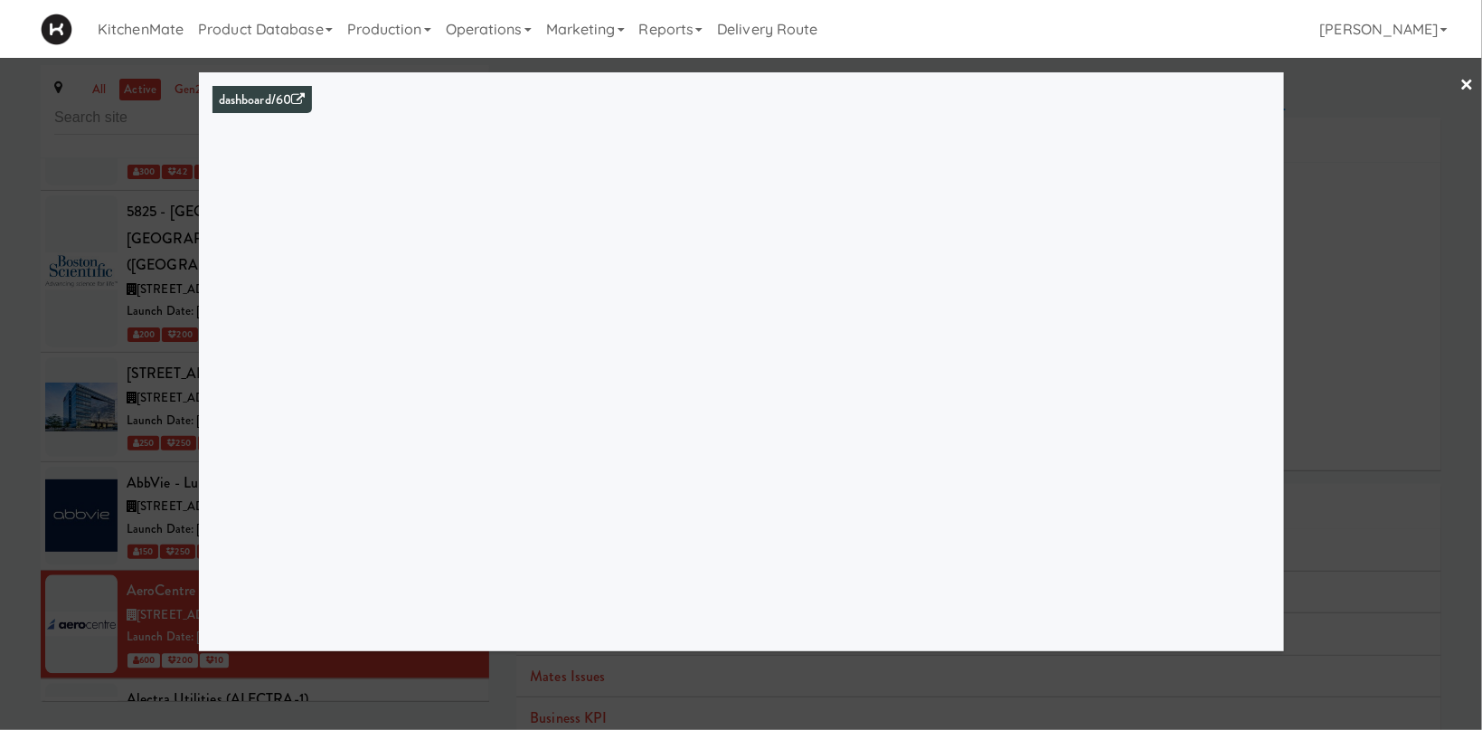
click div
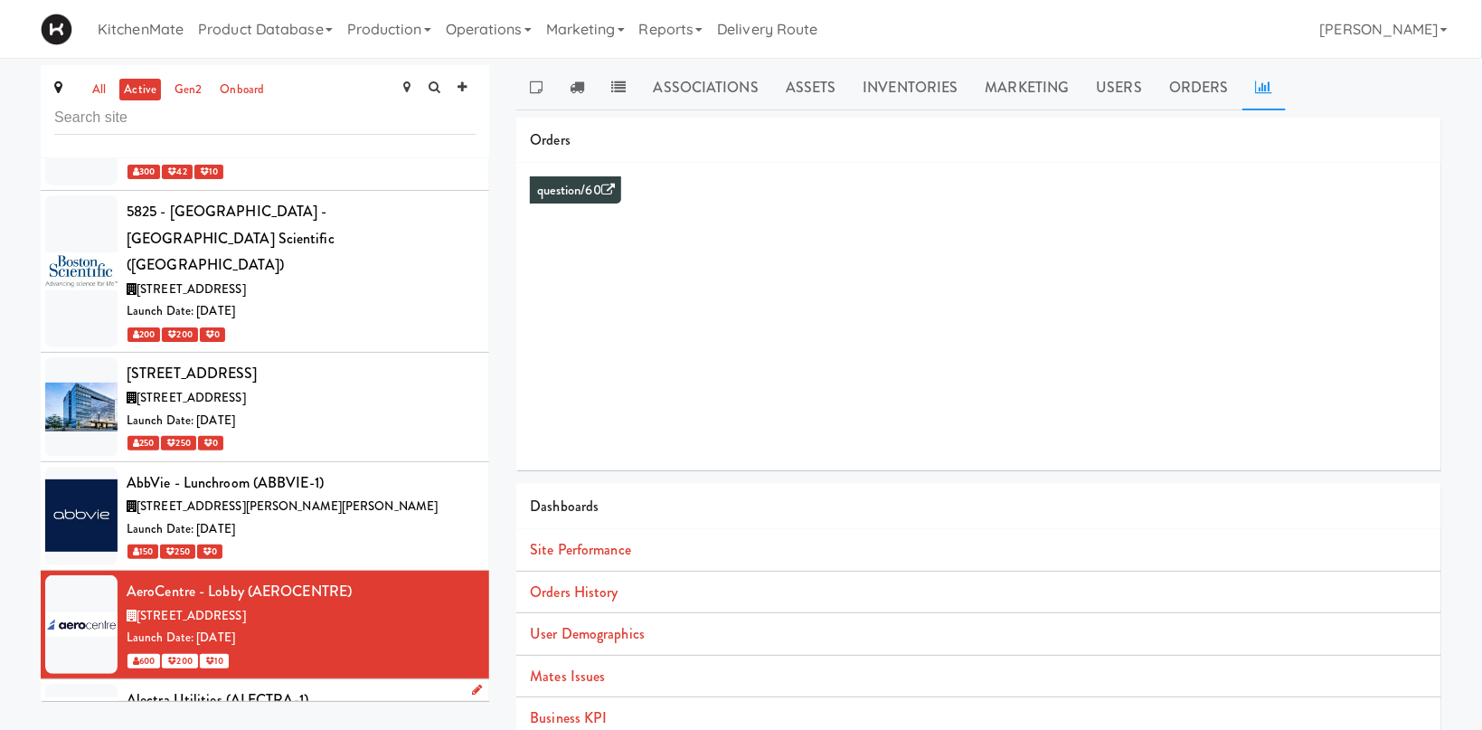
click span "200 Kennedy Rd S, Brampton ON"
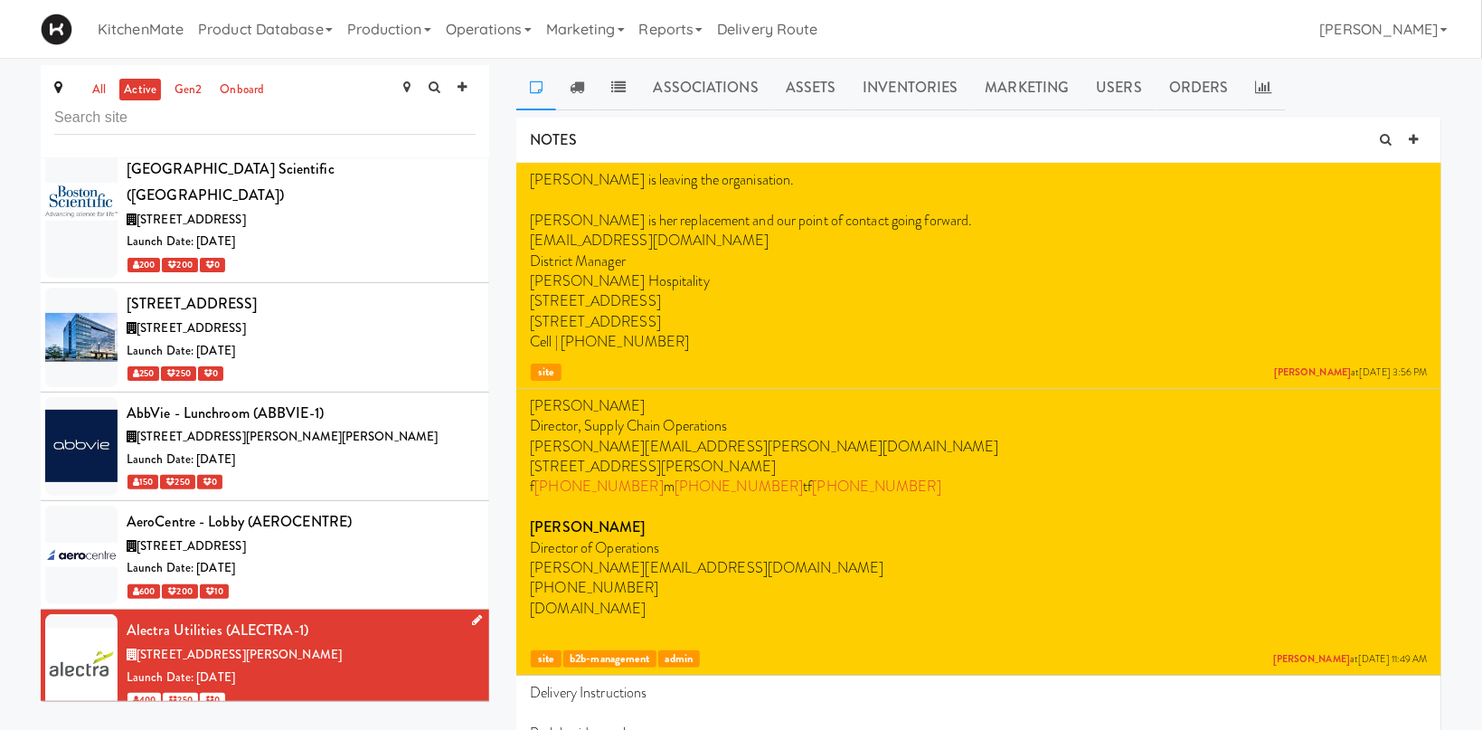
scroll to position [1744, 0]
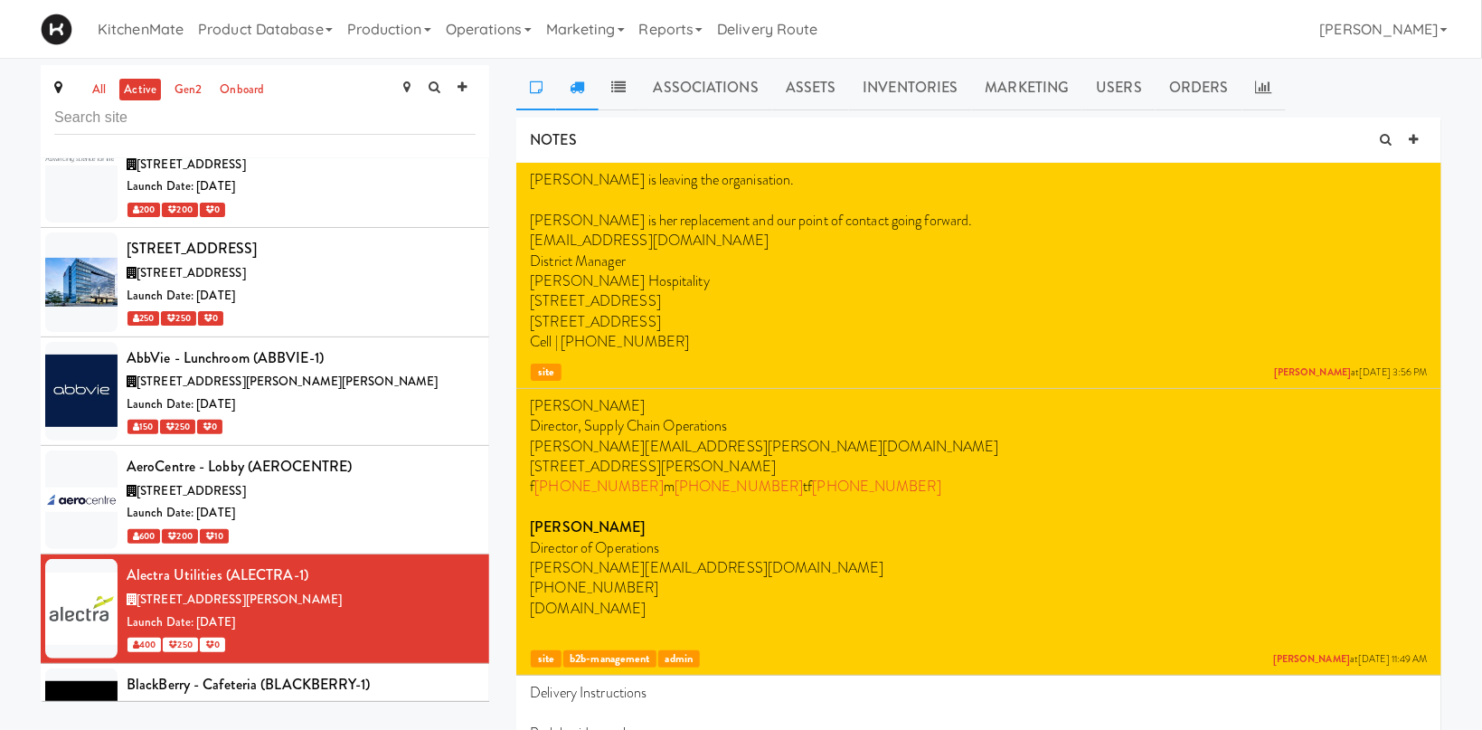
click link
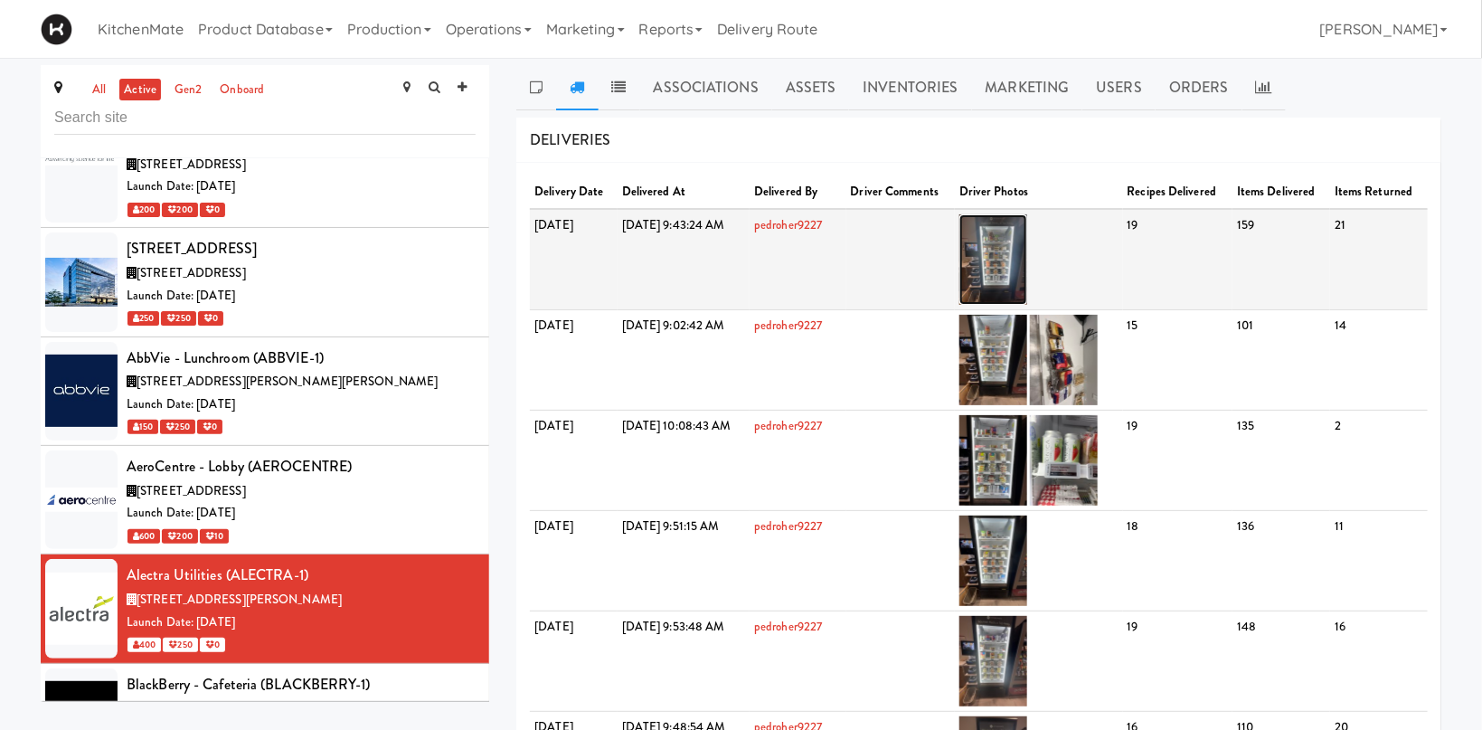
click img
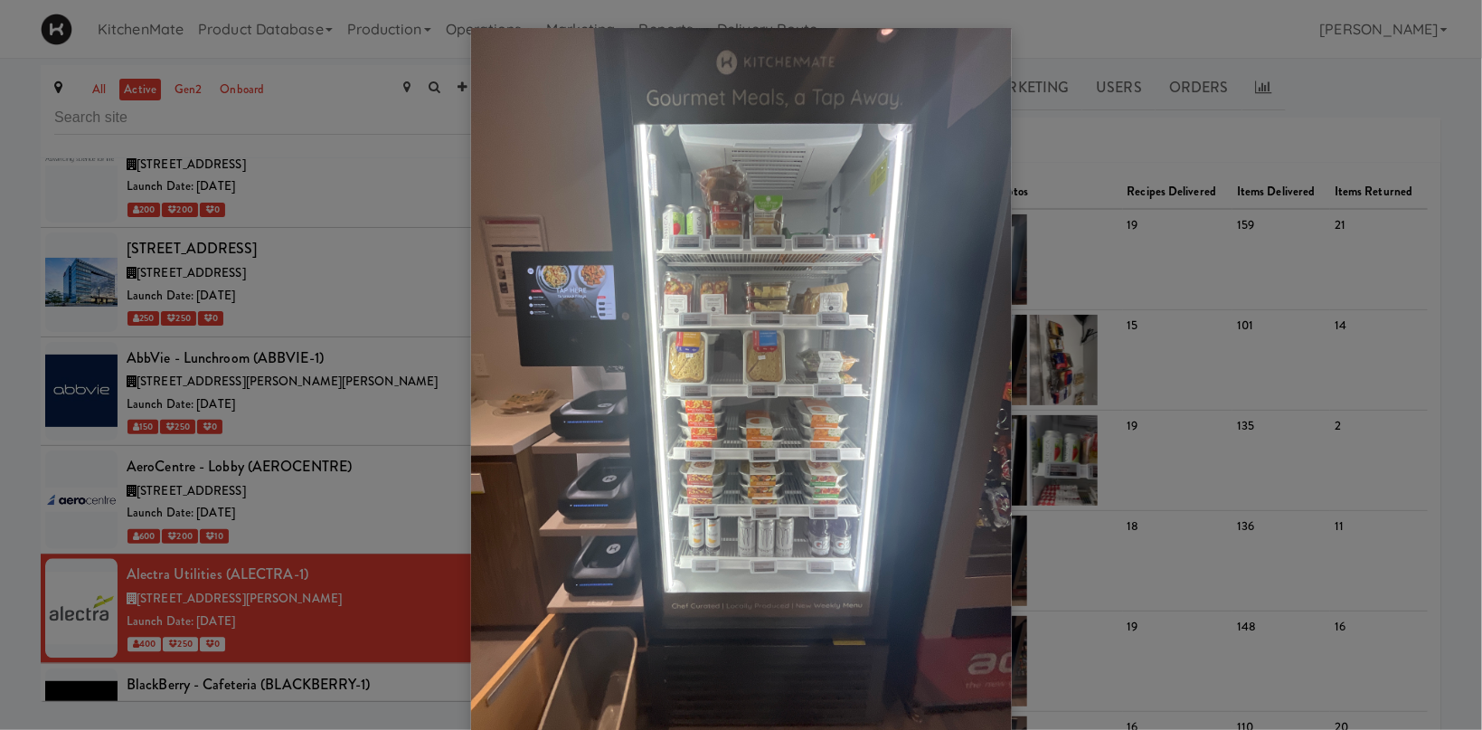
drag, startPoint x: 316, startPoint y: 469, endPoint x: 345, endPoint y: 581, distance: 115.2
click div
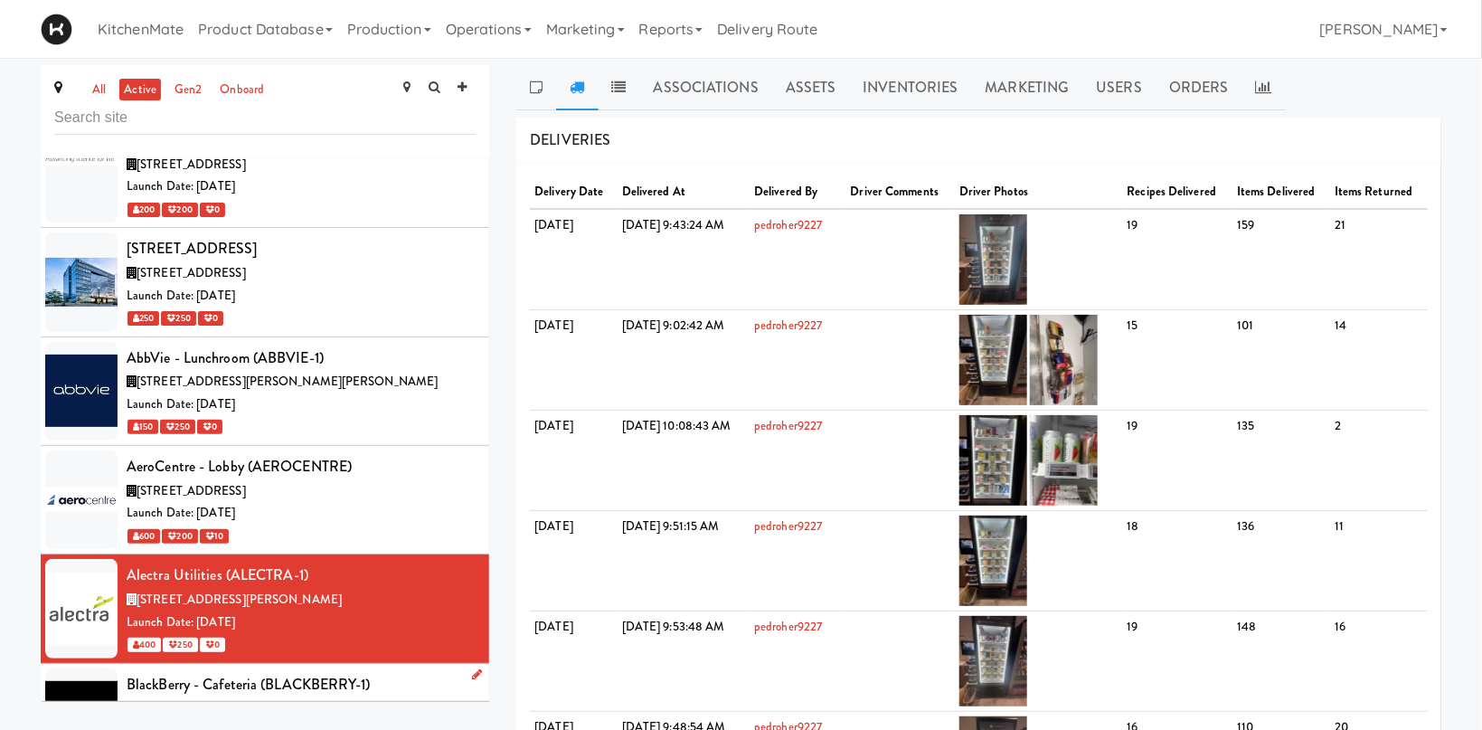
click div "Launch Date: Jan 08, 2024"
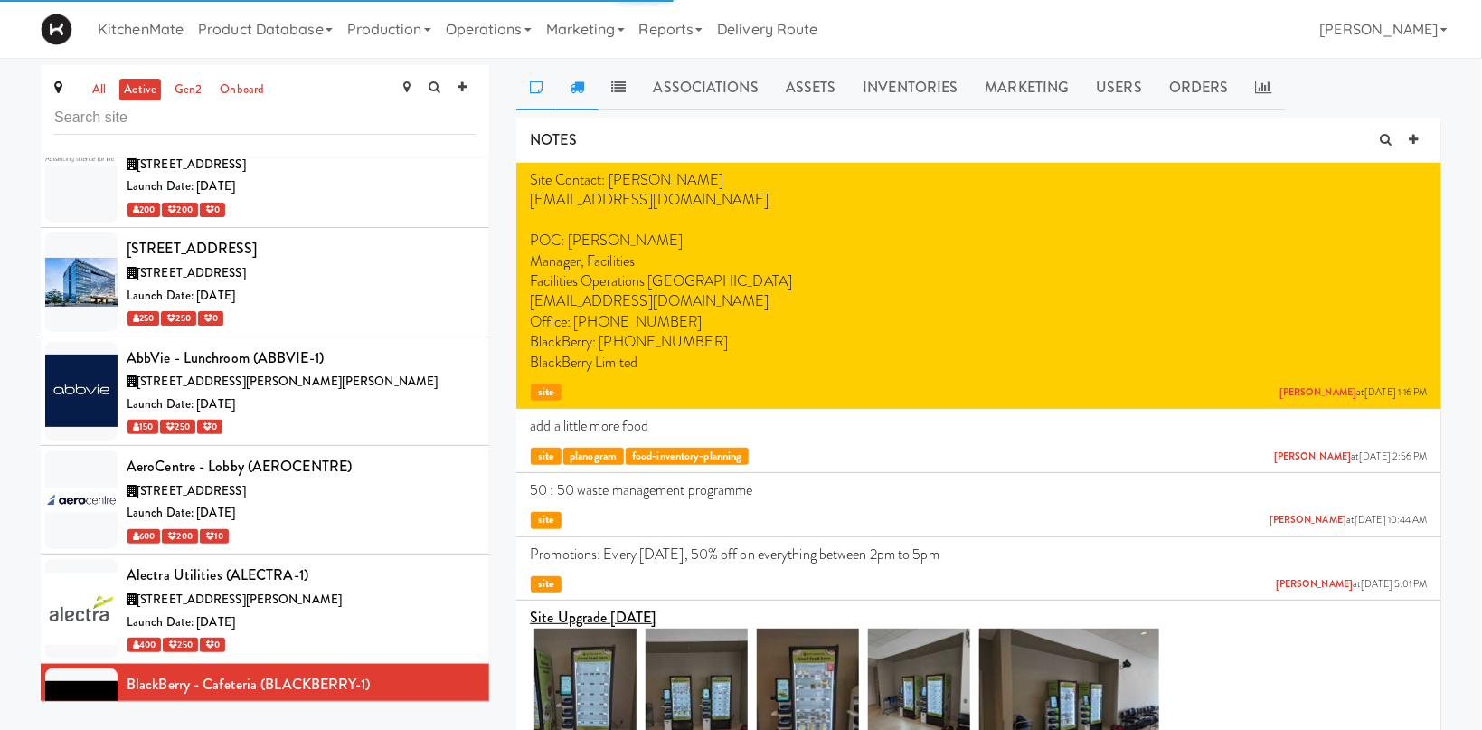
click link
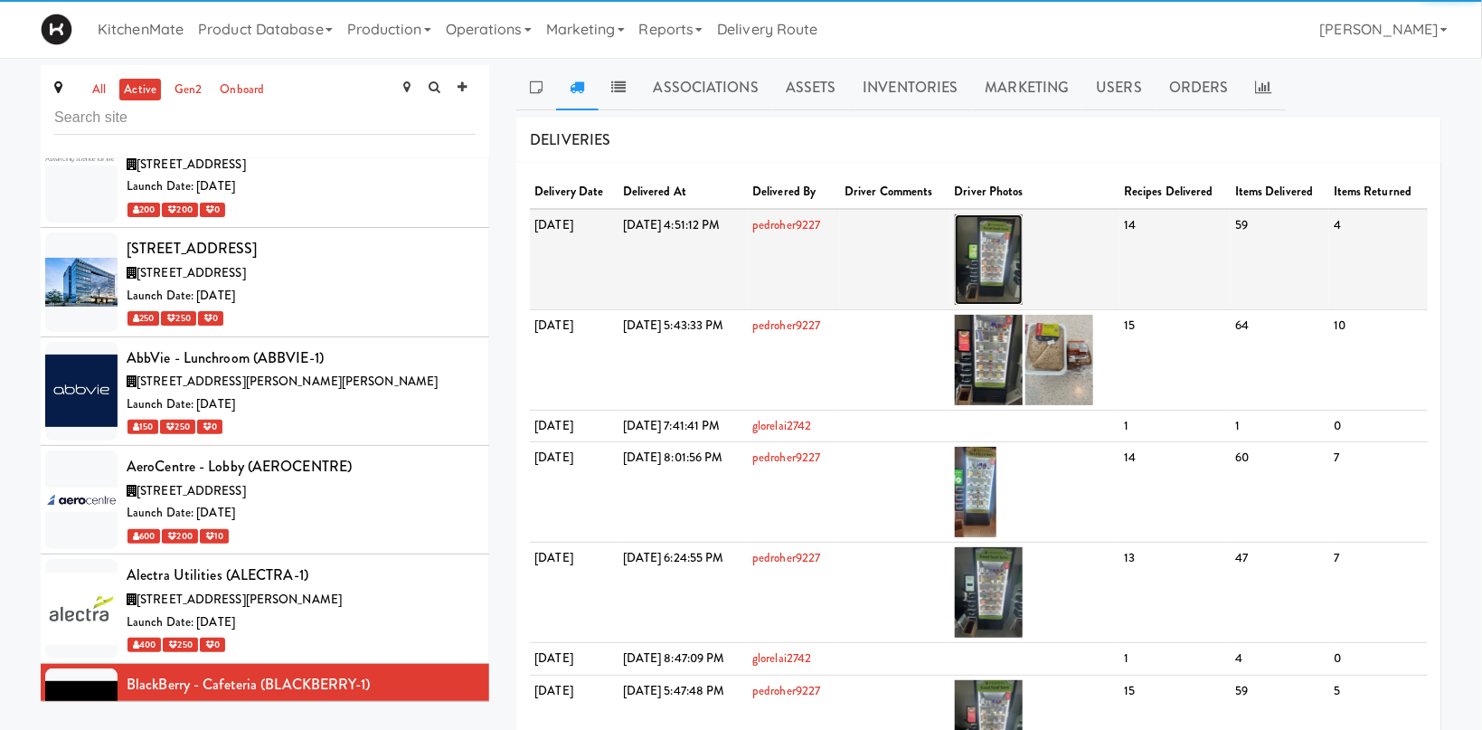
click img
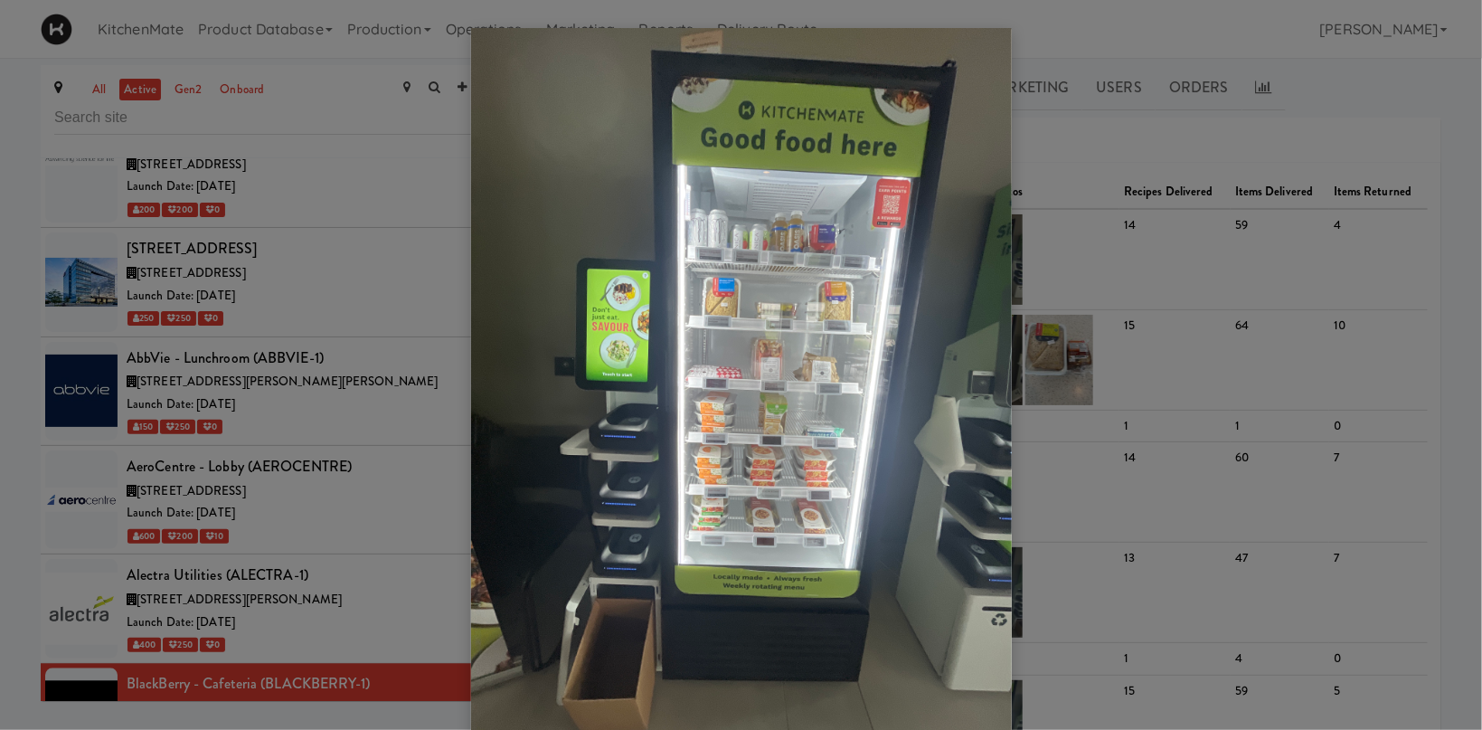
click div
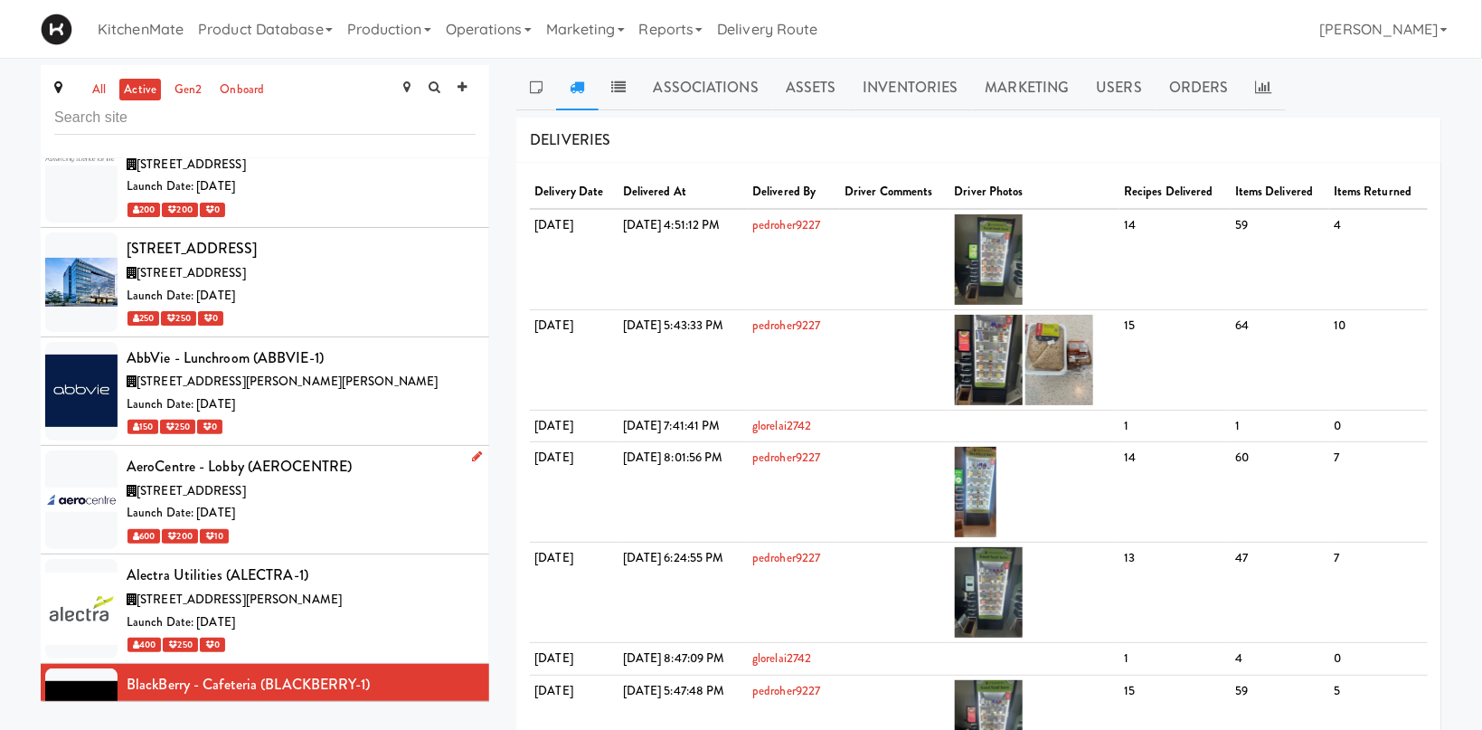
click li "AeroCentre - Lobby (AEROCENTRE) 5580 Explorer Dr, Mississauga ON Launch Date: J…"
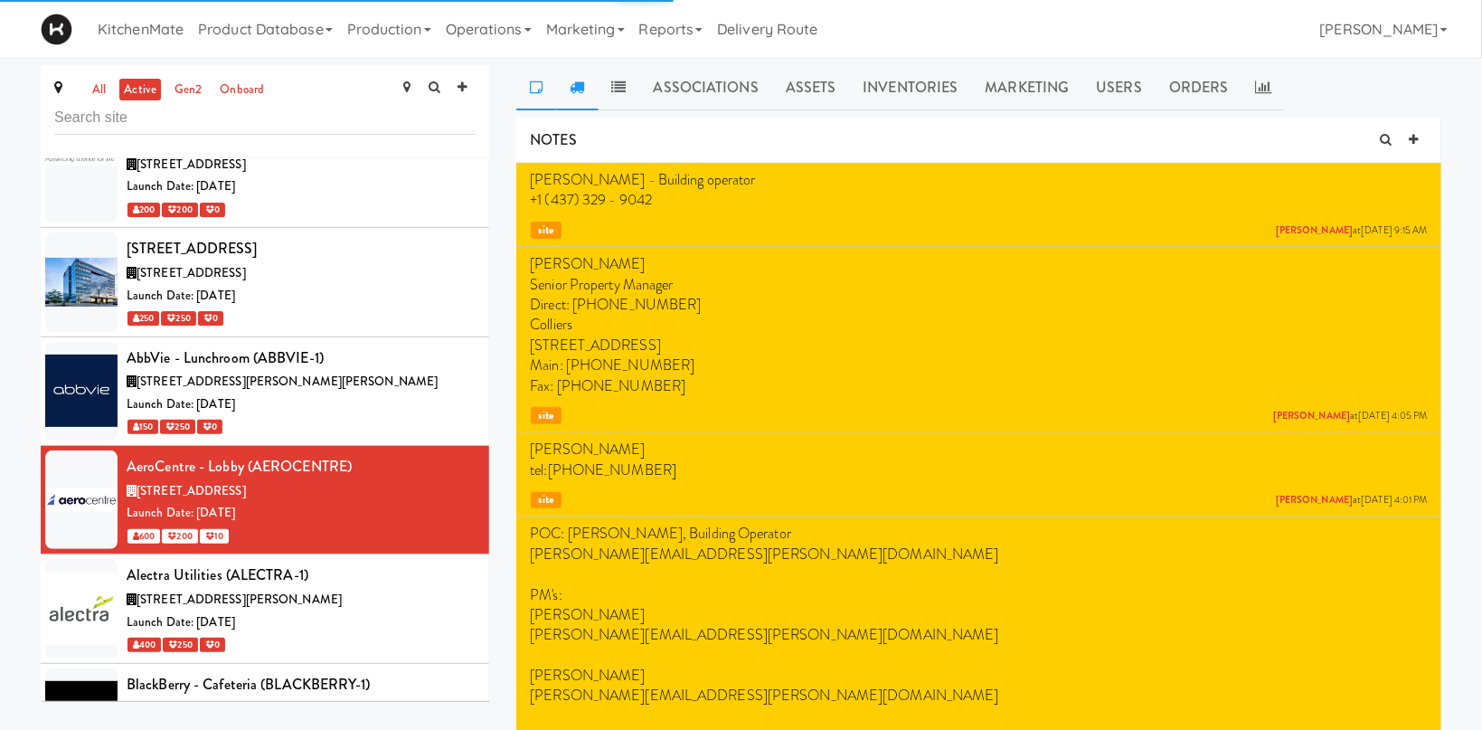
click icon
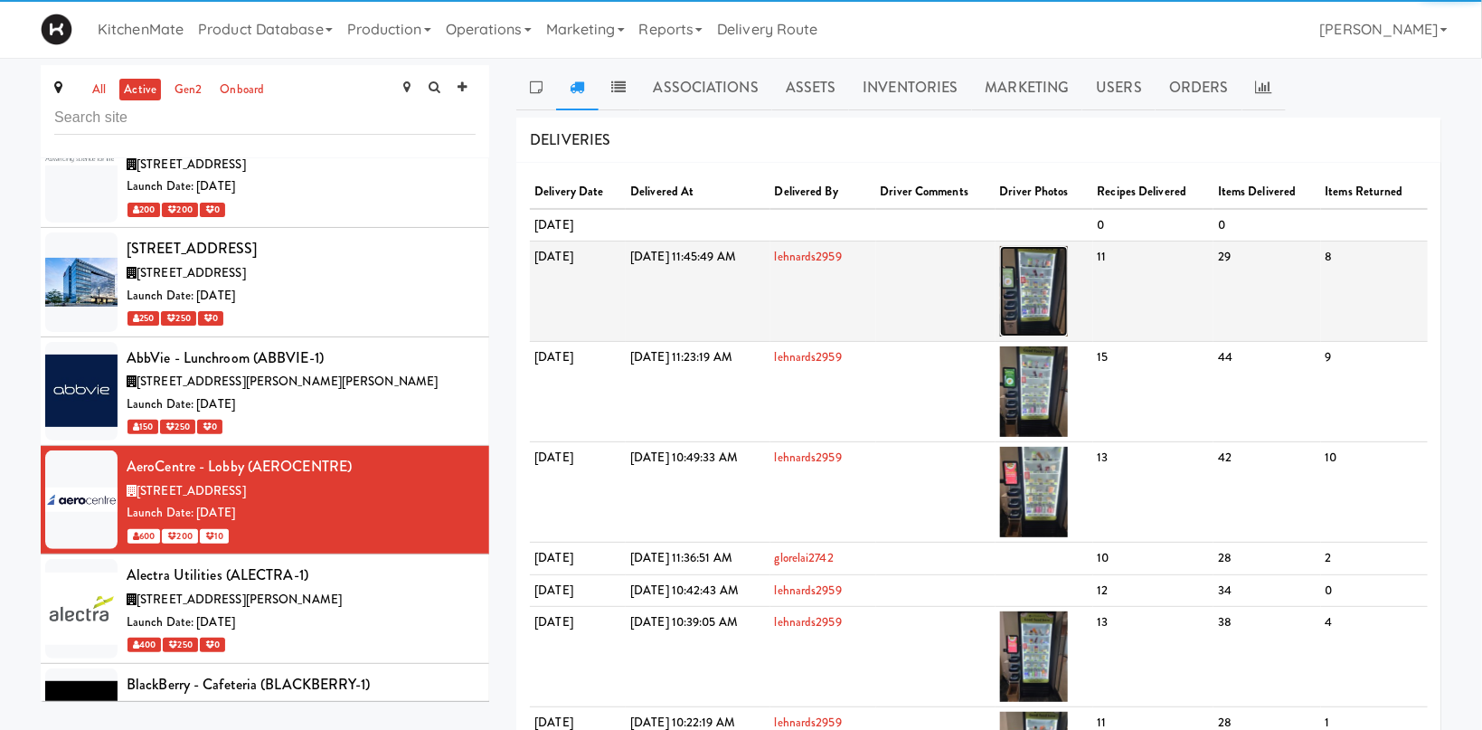
click img
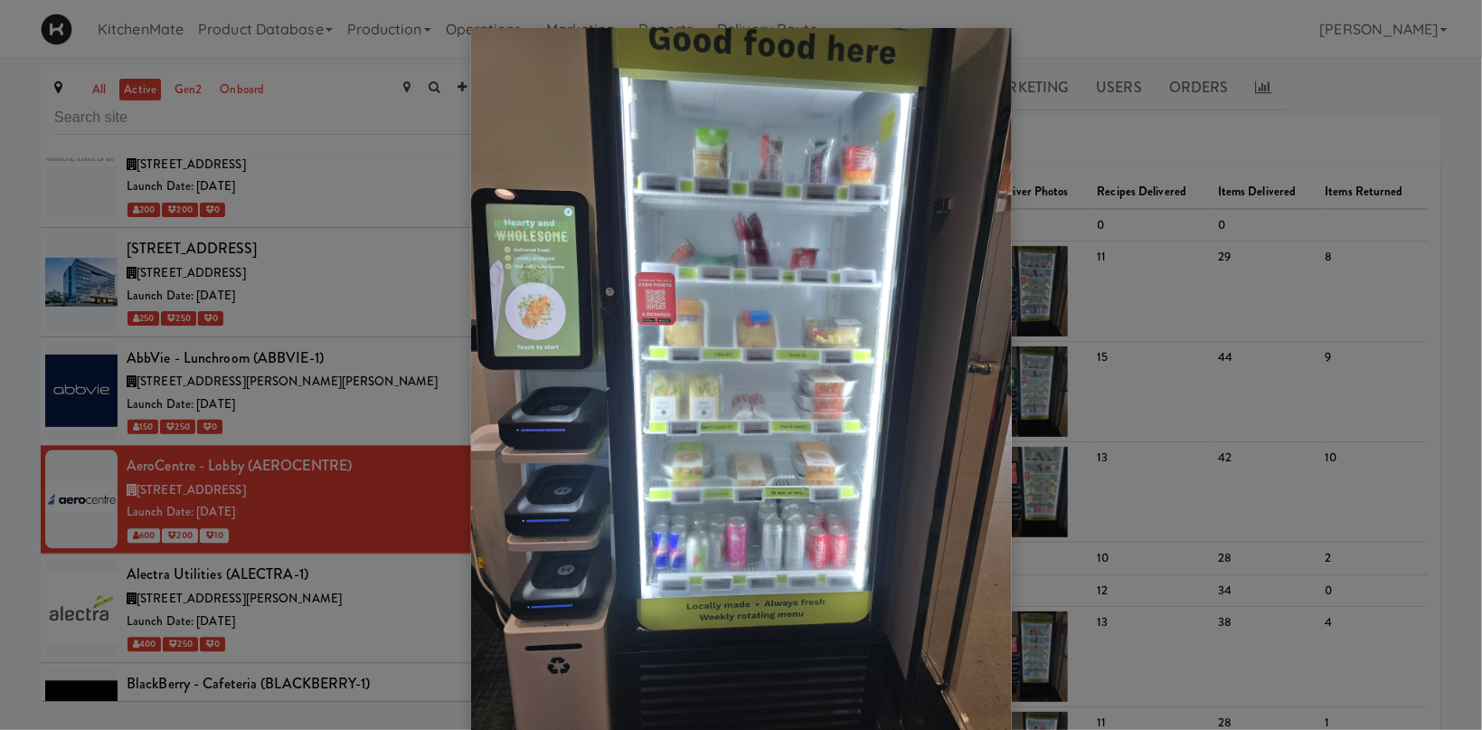
click div
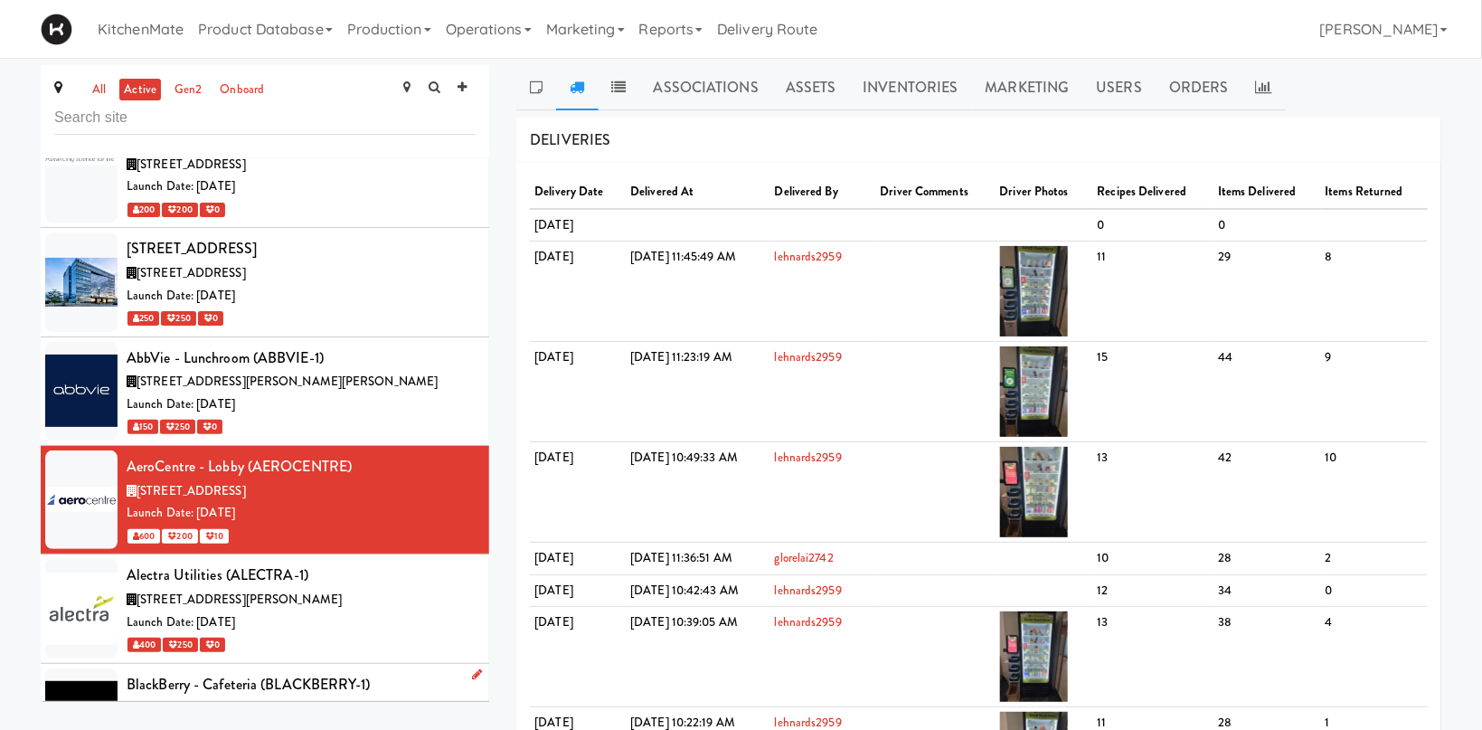
click div "Launch Date: Jan 08, 2024"
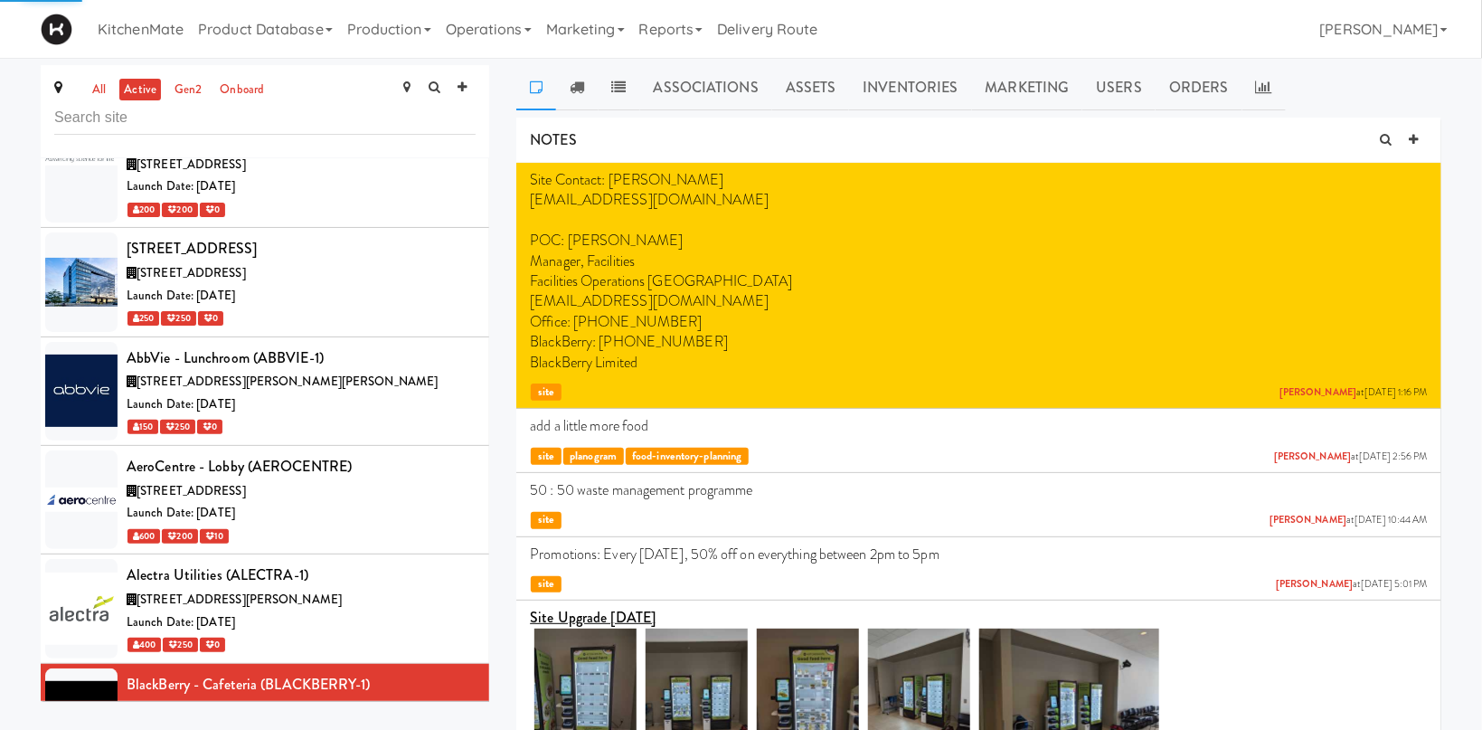
drag, startPoint x: 577, startPoint y: 92, endPoint x: 598, endPoint y: 113, distance: 29.4
click icon
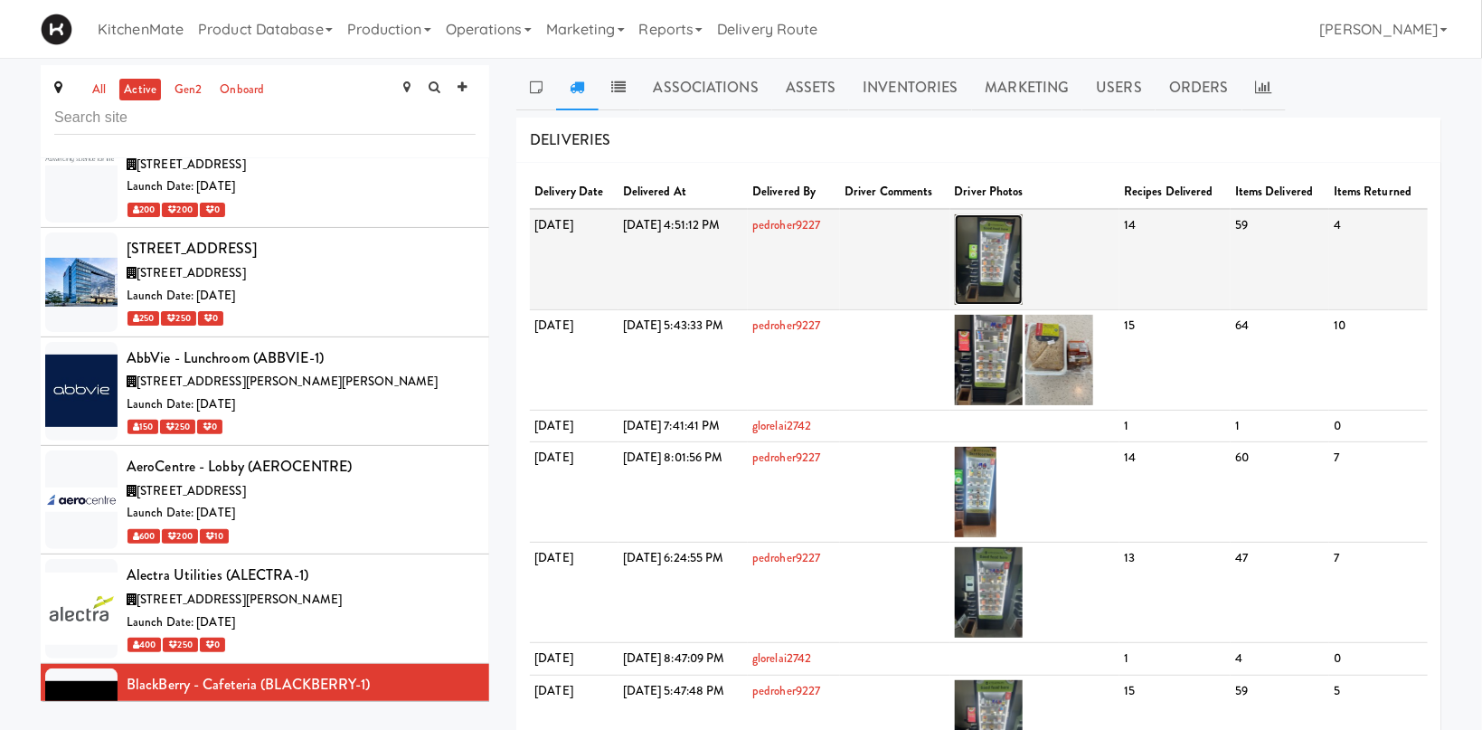
click img
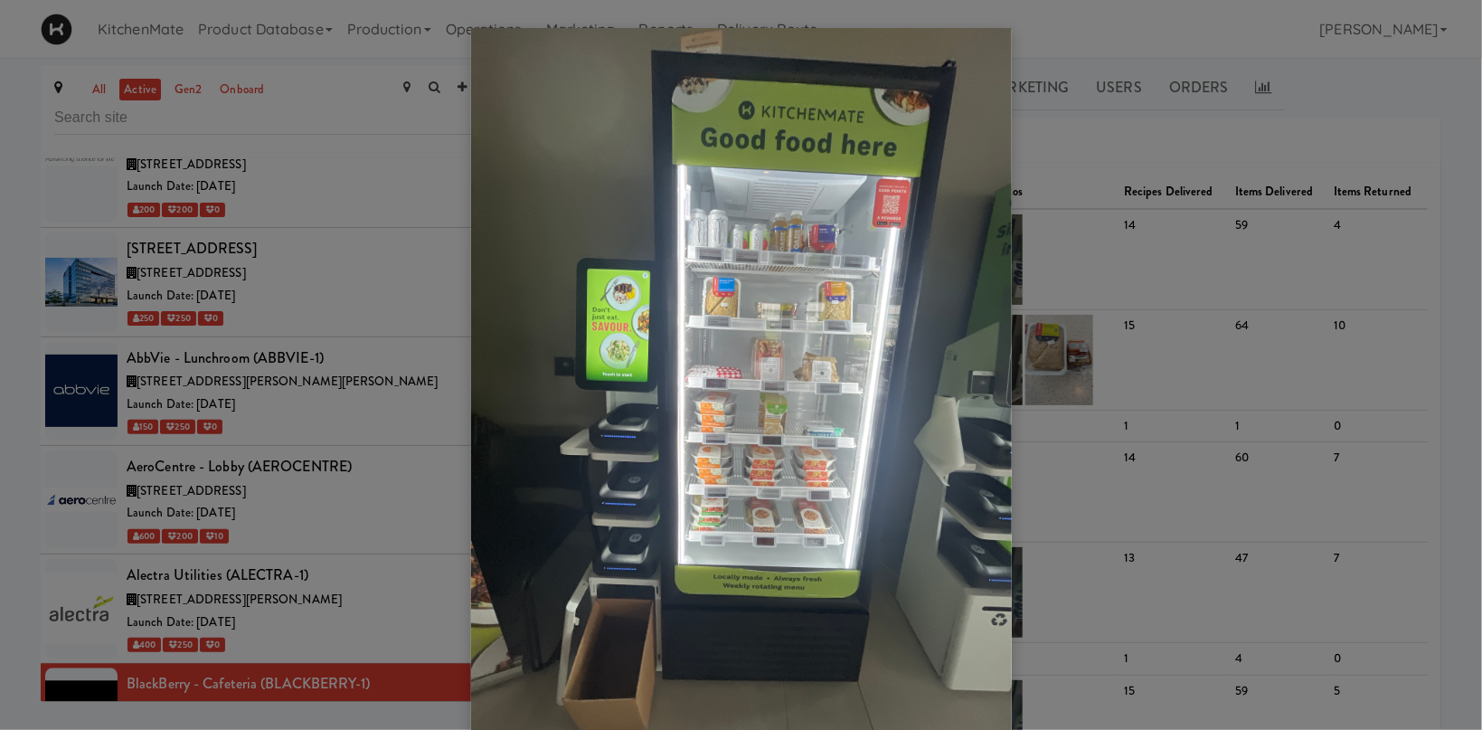
click div
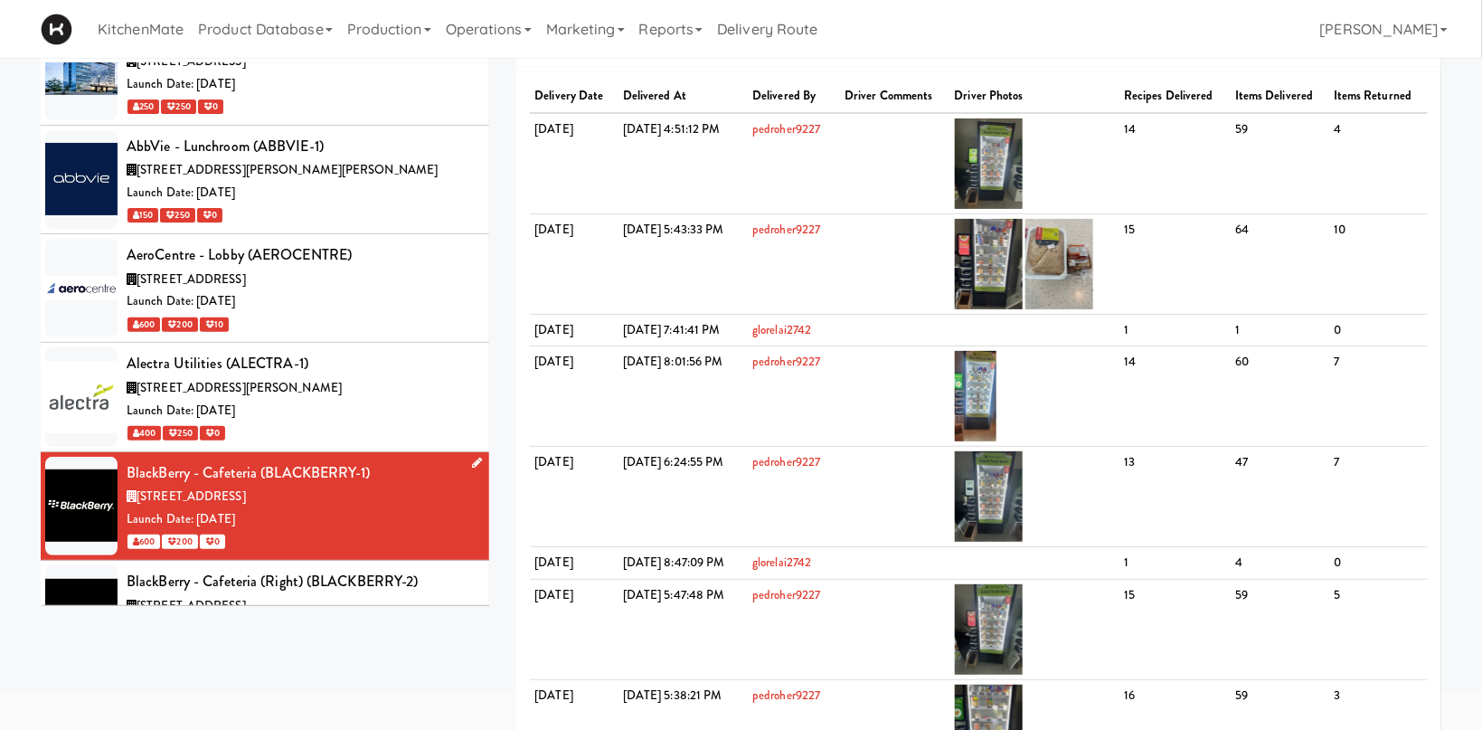
scroll to position [1993, 0]
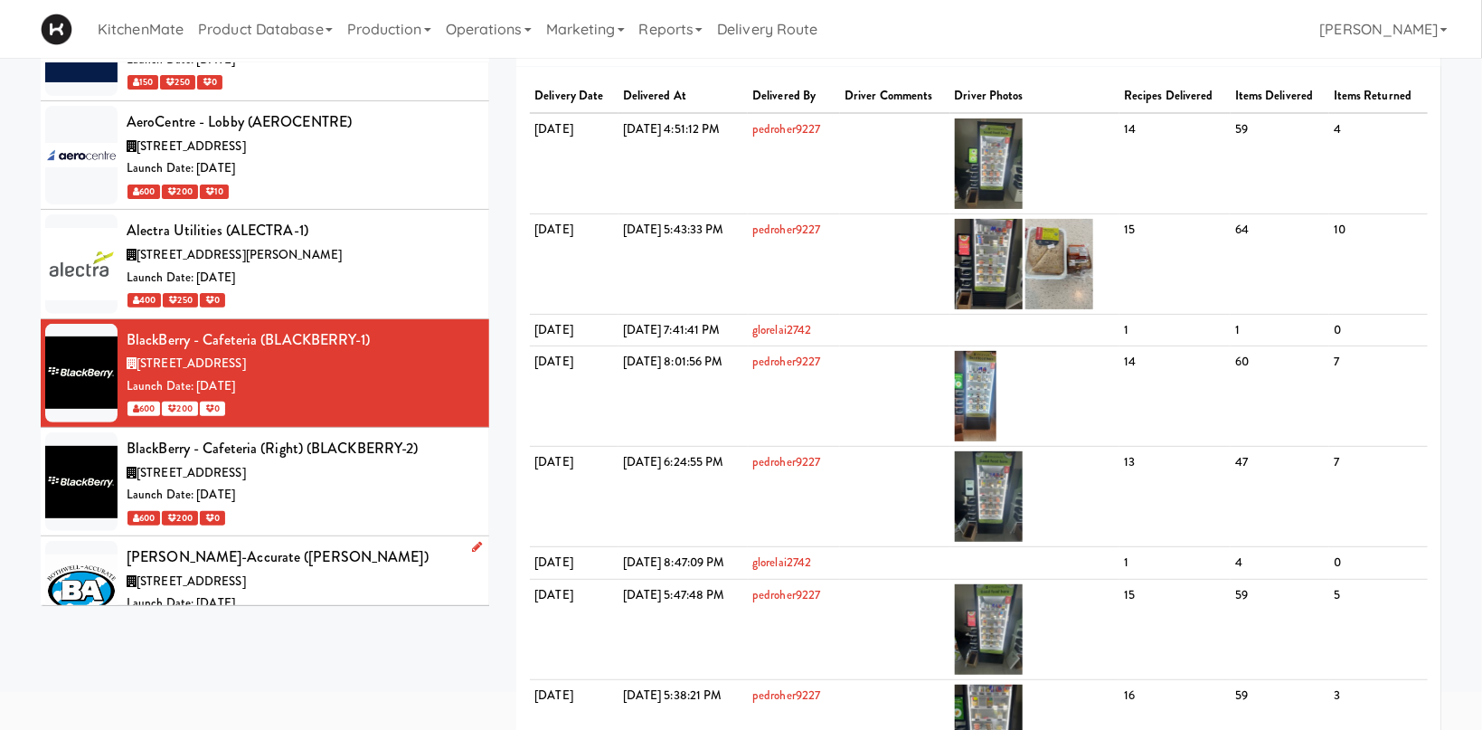
click div "6675 Rexwood Rd, Mississauga ON"
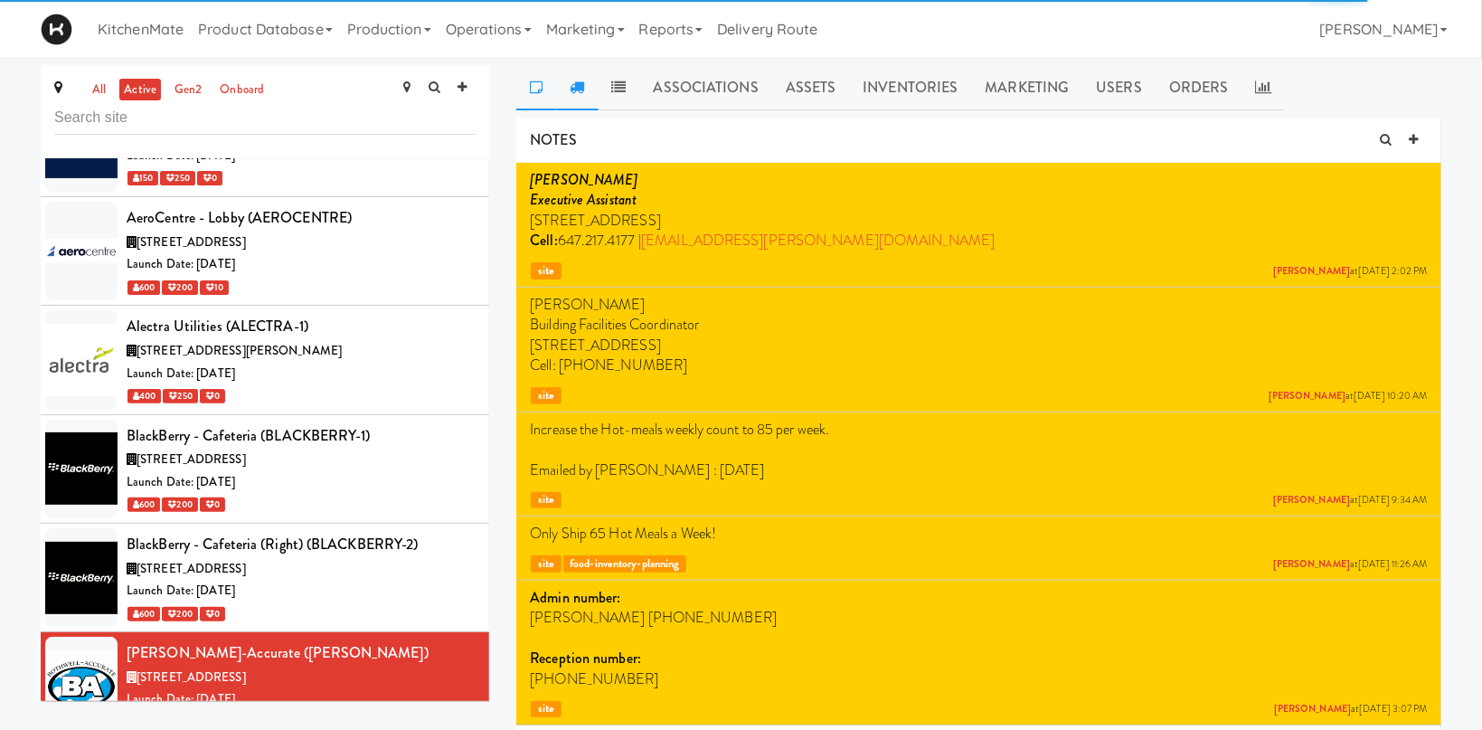
click icon
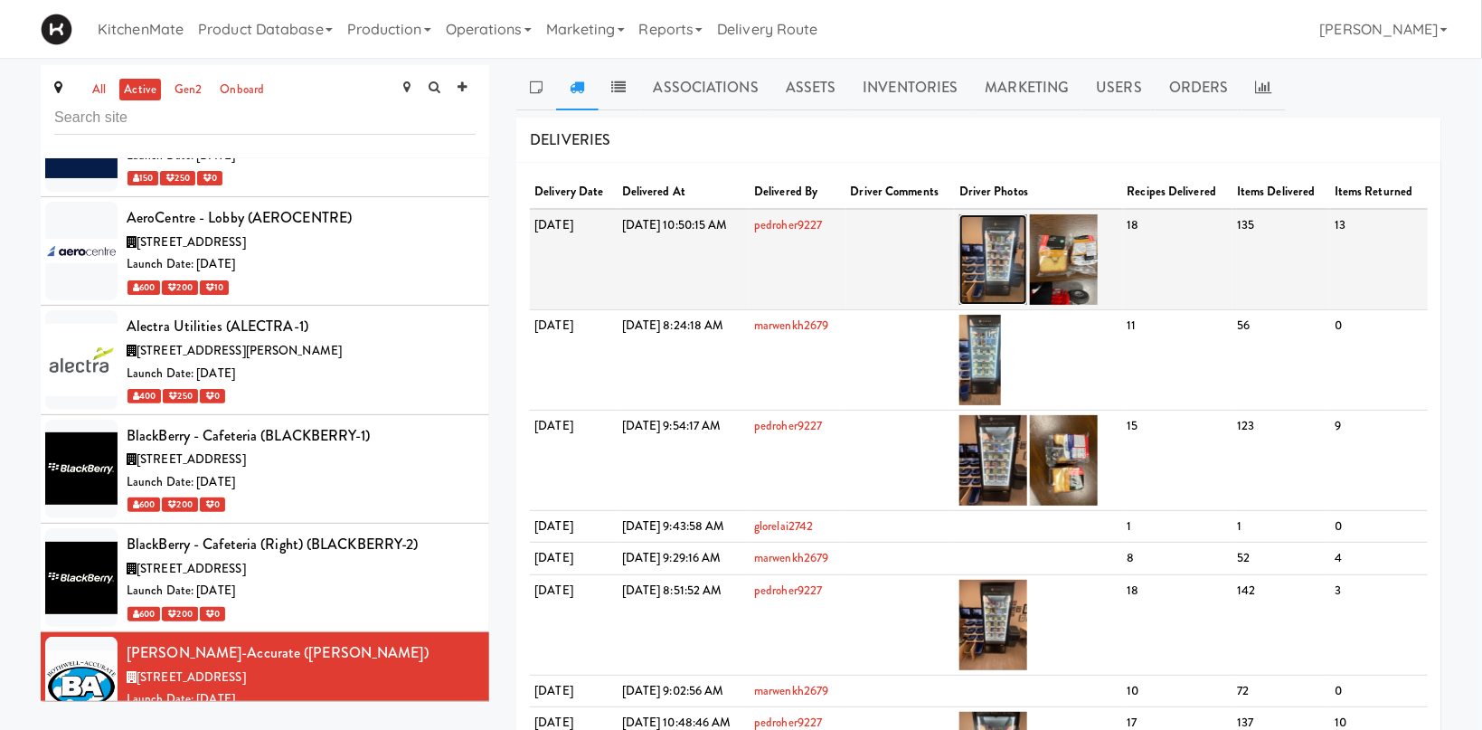
click img
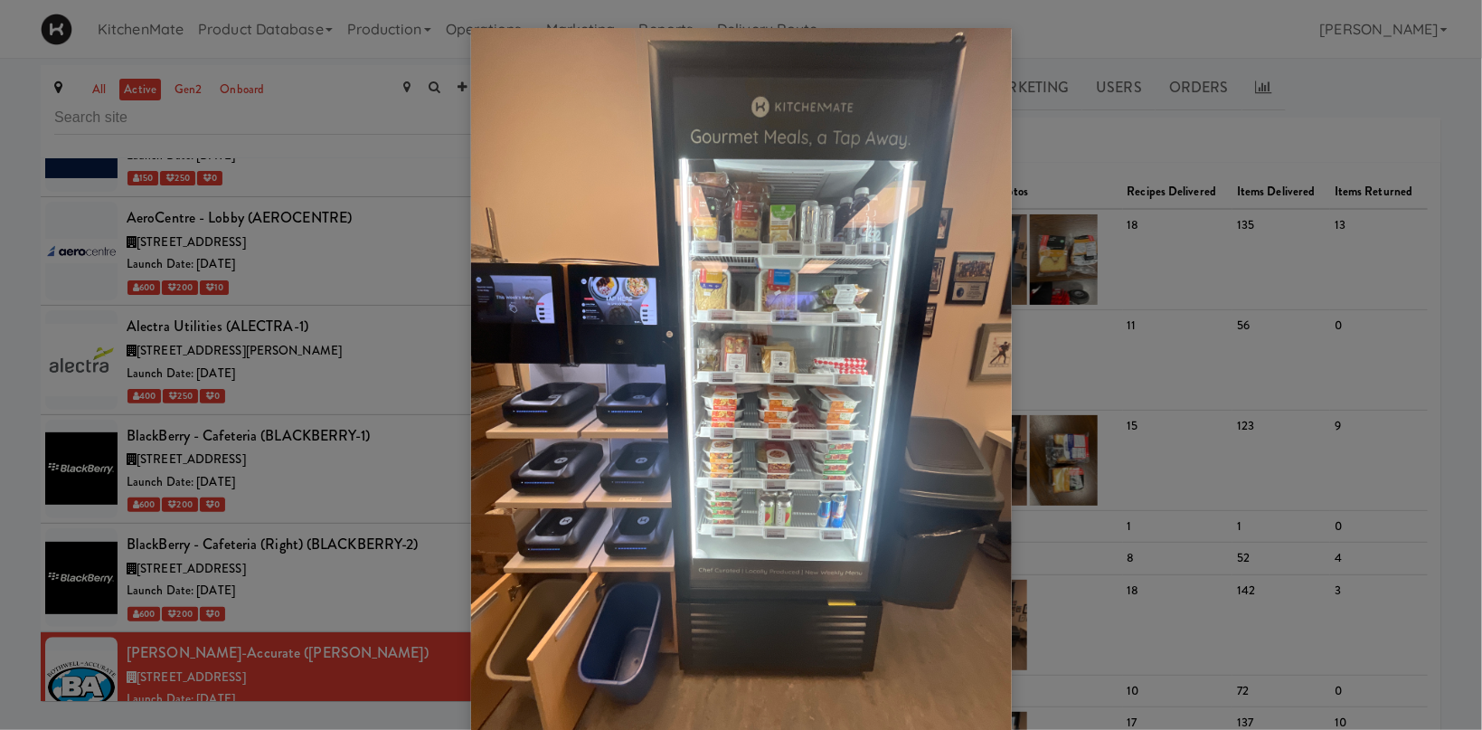
click div
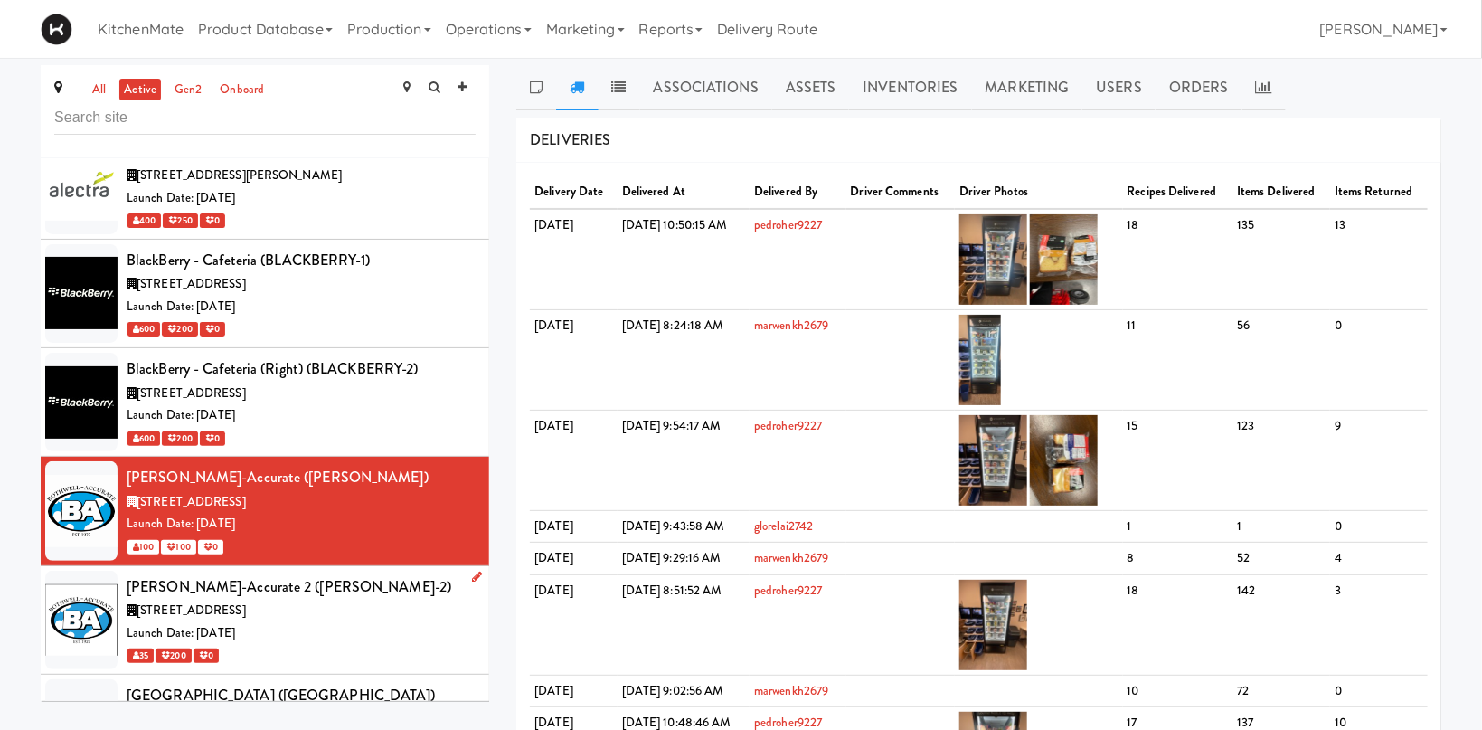
scroll to position [2242, 0]
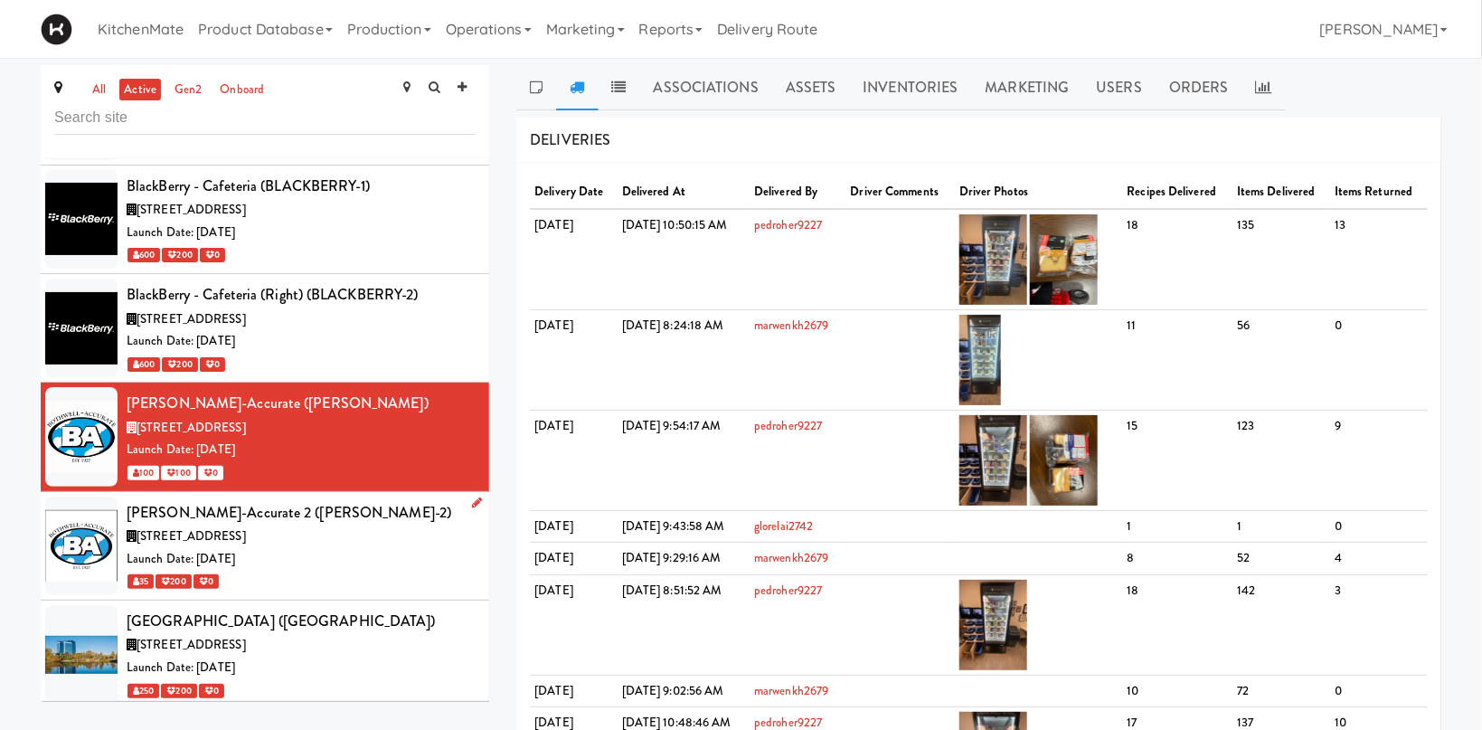
click div "Launch Date: Aug 06, 2024"
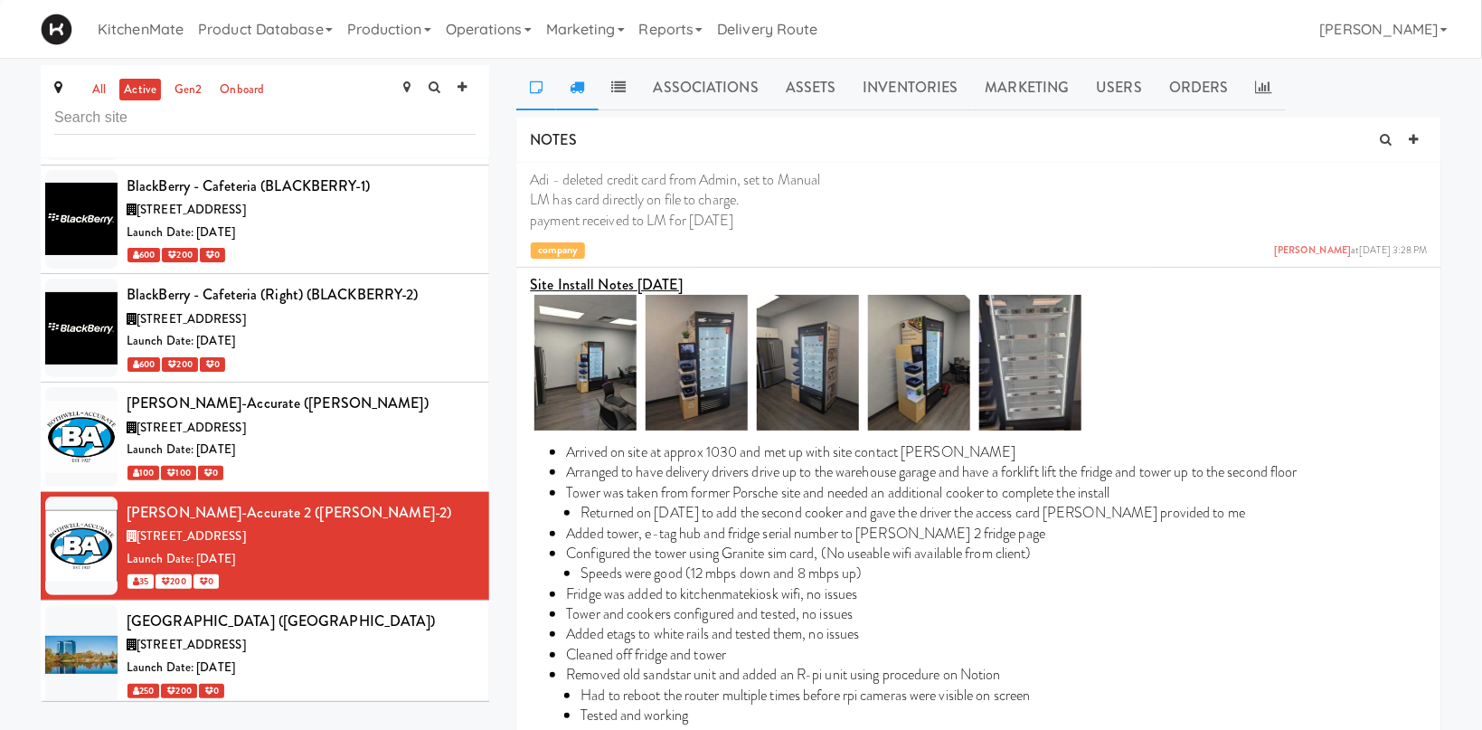
click link
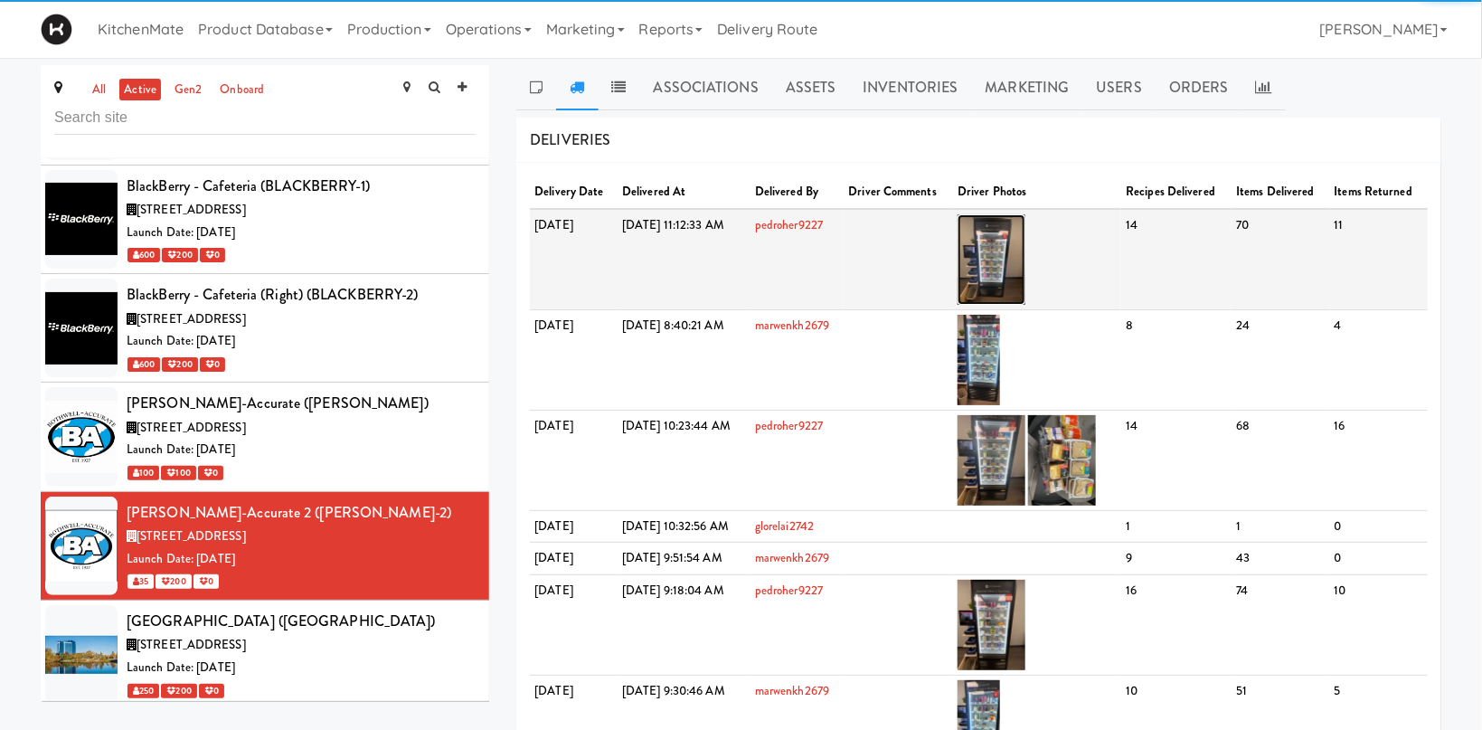
click img
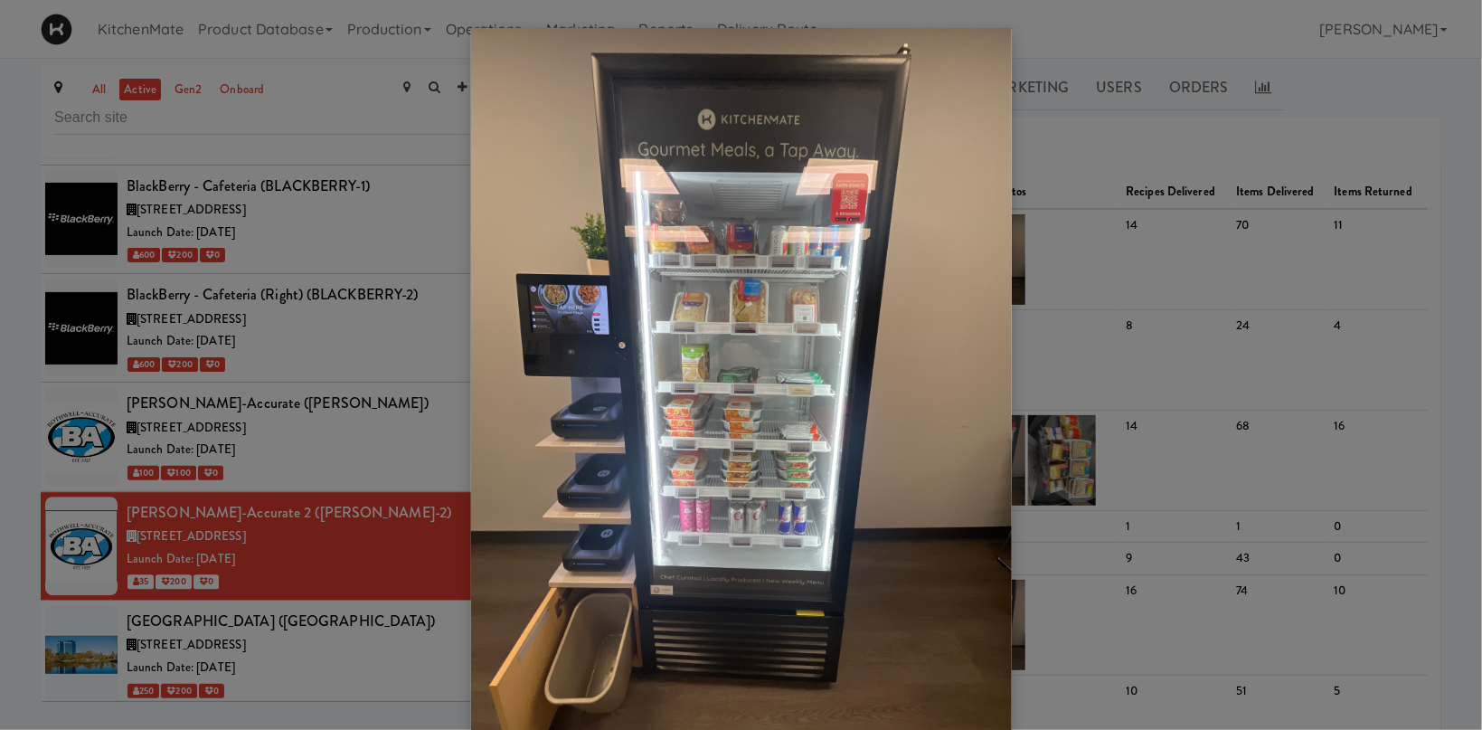
click div
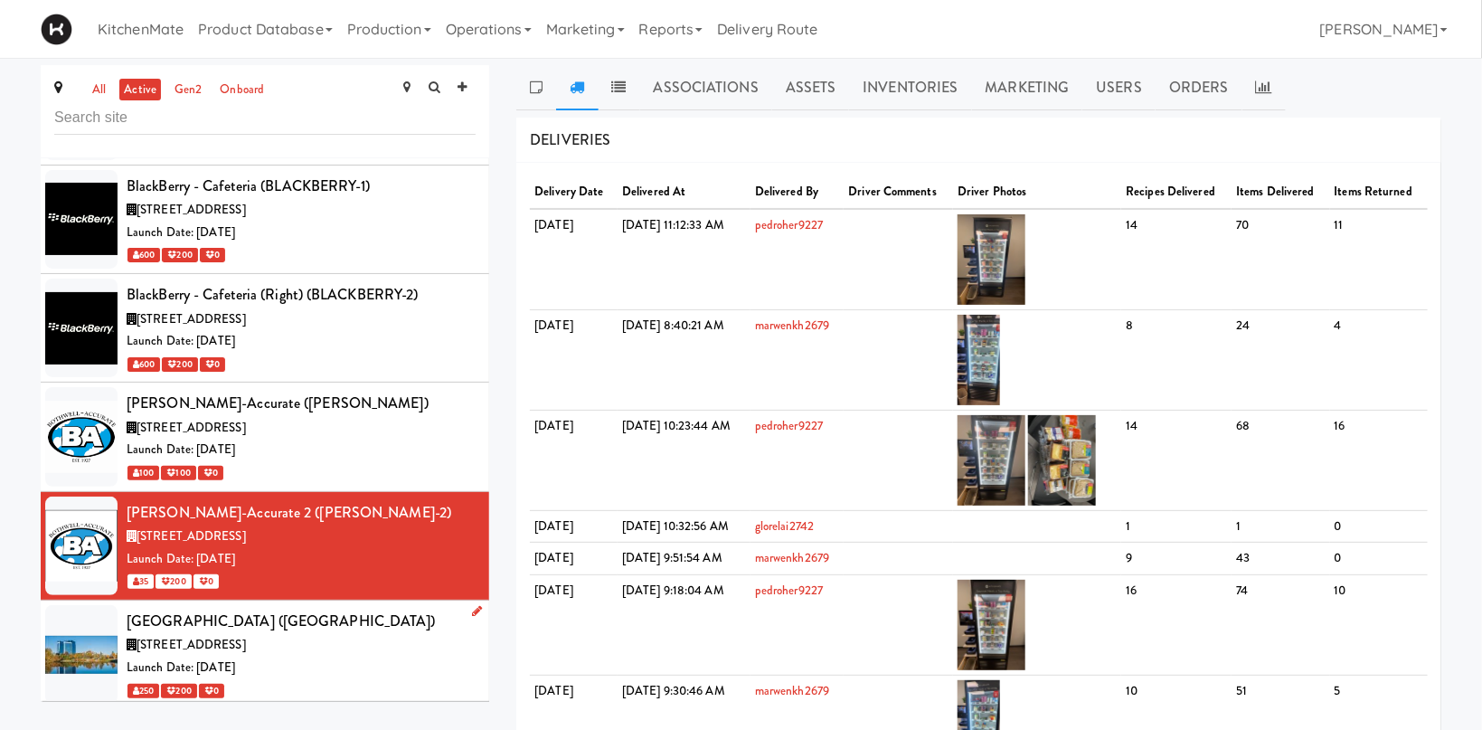
click div "60 Columbia Way, Markham ON"
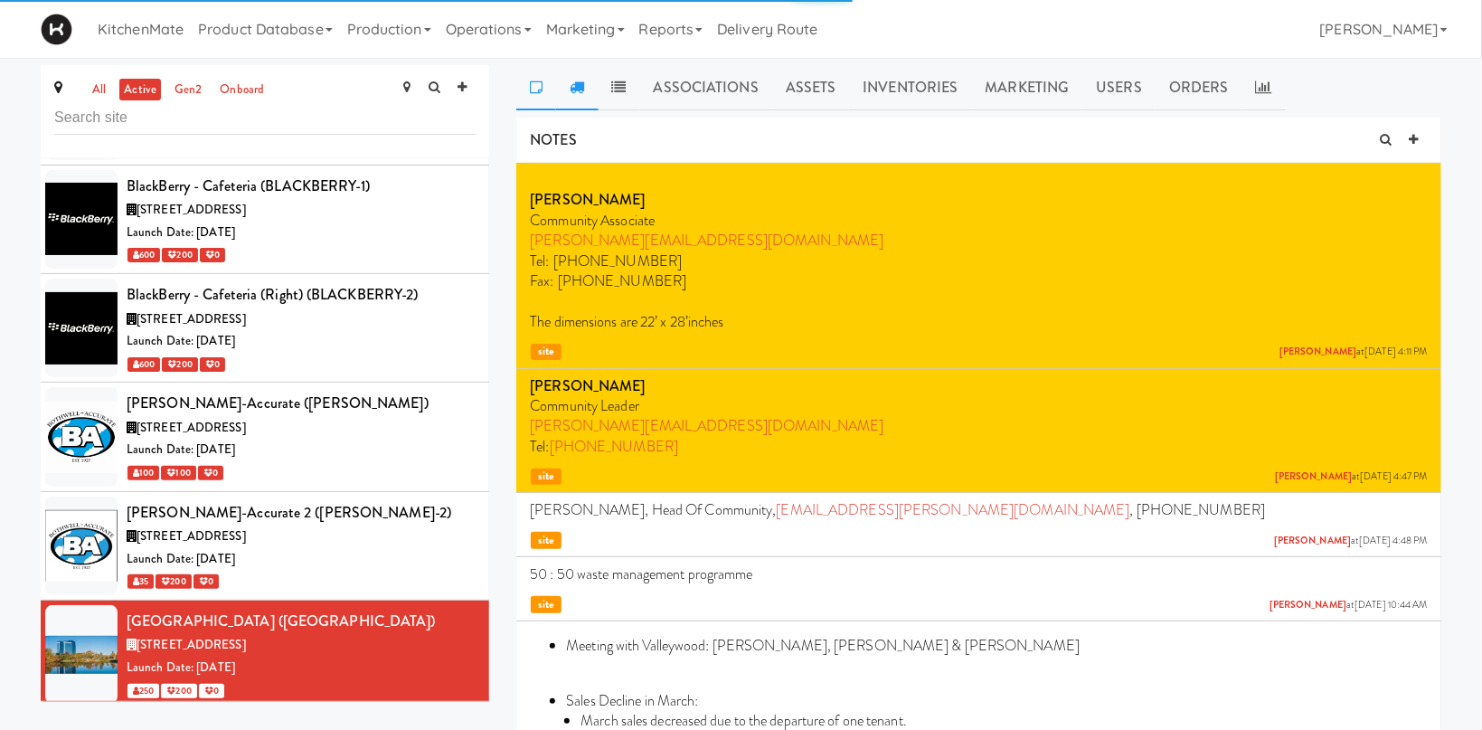
click link
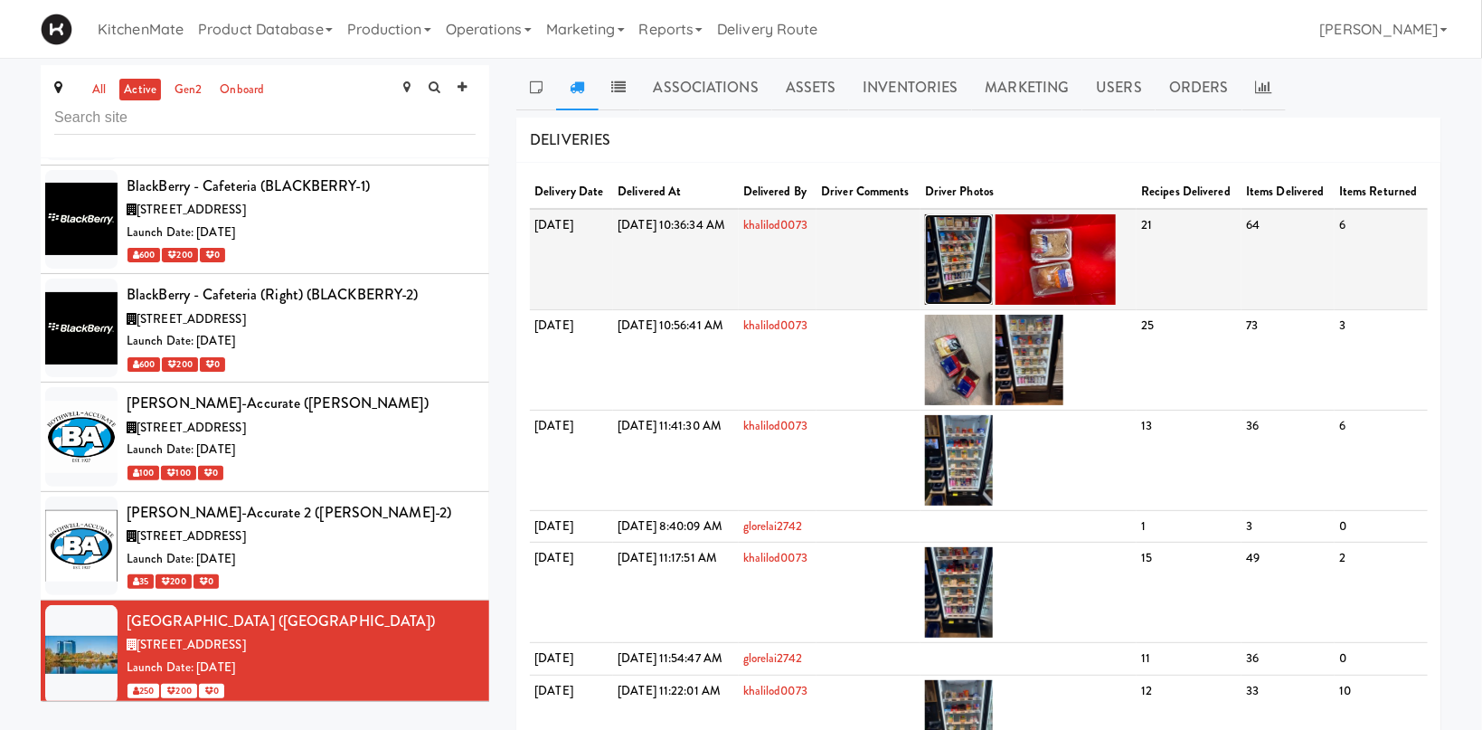
click img
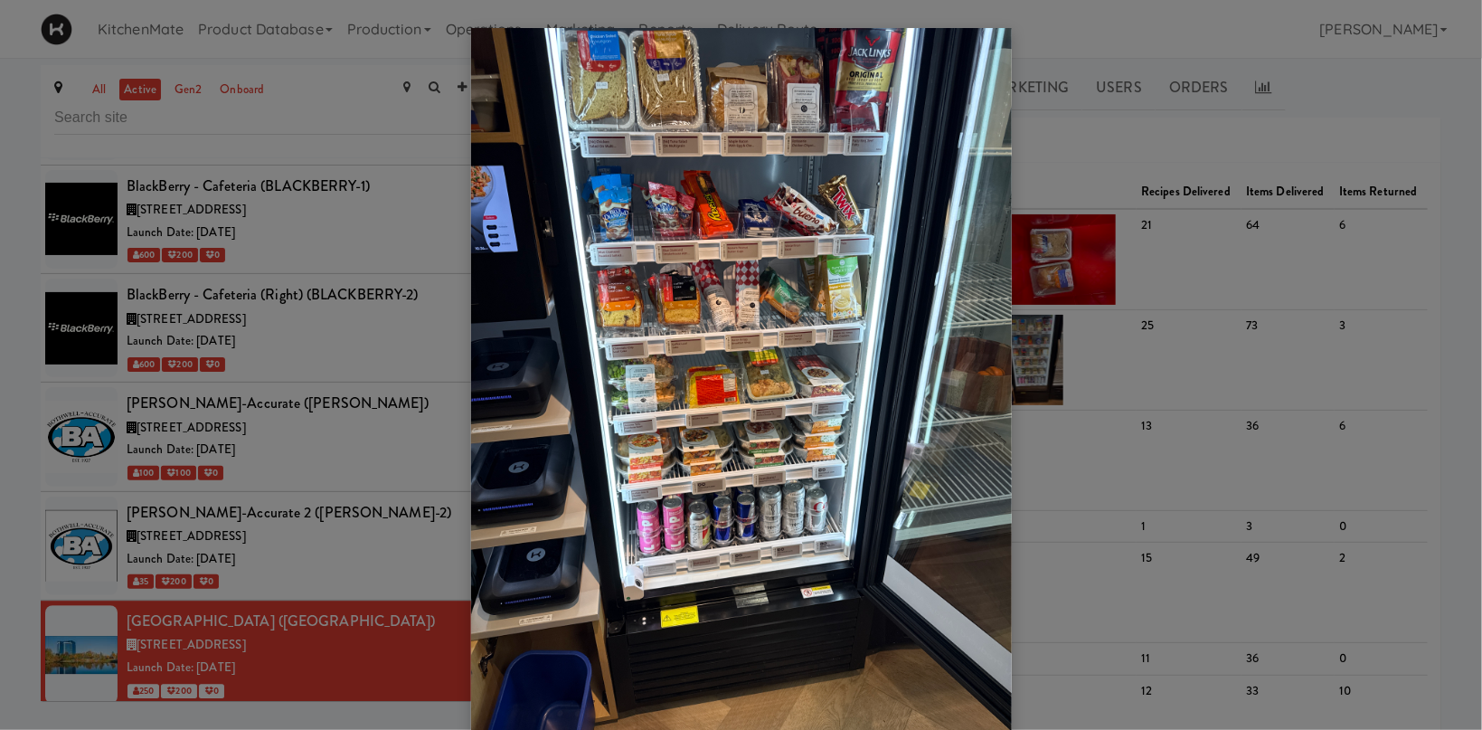
drag, startPoint x: 342, startPoint y: 571, endPoint x: 340, endPoint y: 599, distance: 28.1
click div
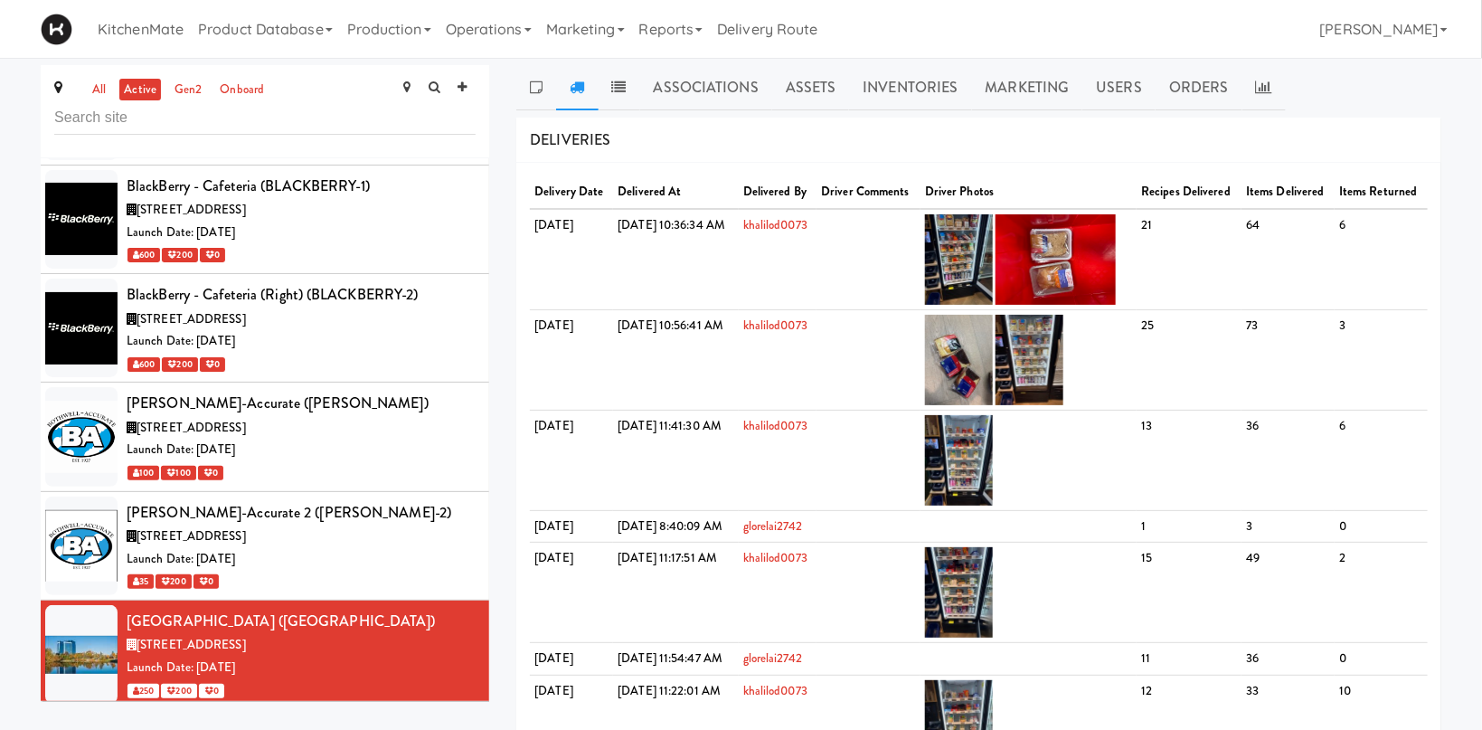
click div "700 Coronation Blvd, Cambridge ON"
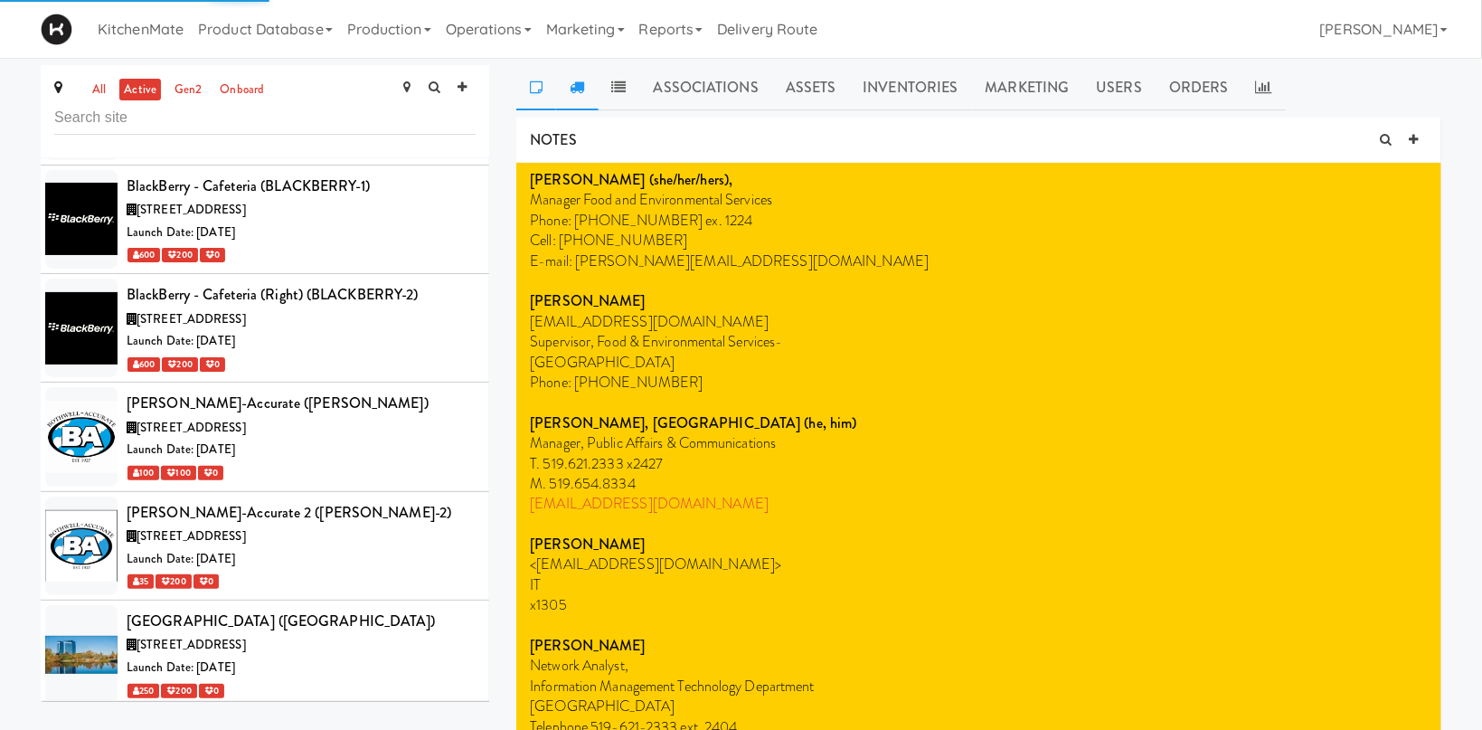
drag, startPoint x: 579, startPoint y: 90, endPoint x: 790, endPoint y: 182, distance: 230.5
click icon
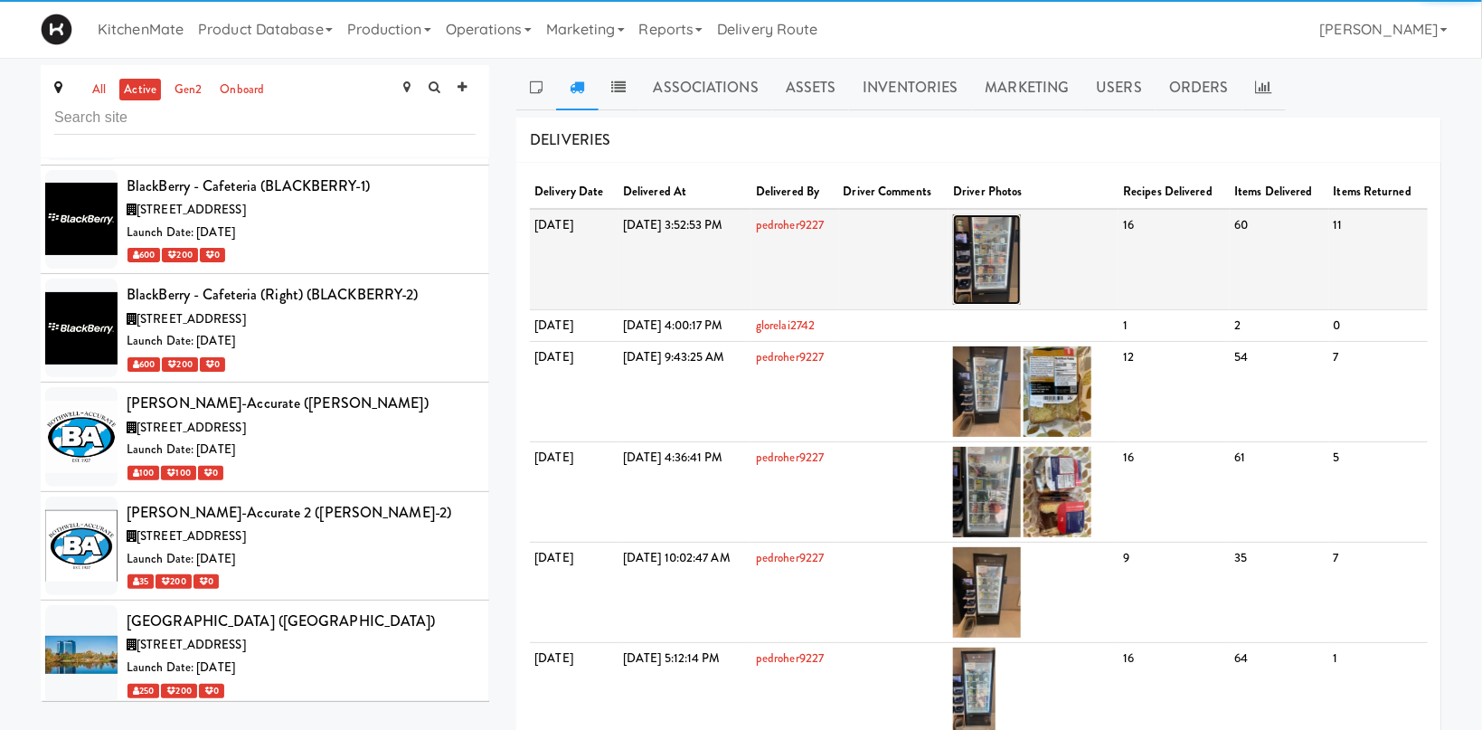
click img
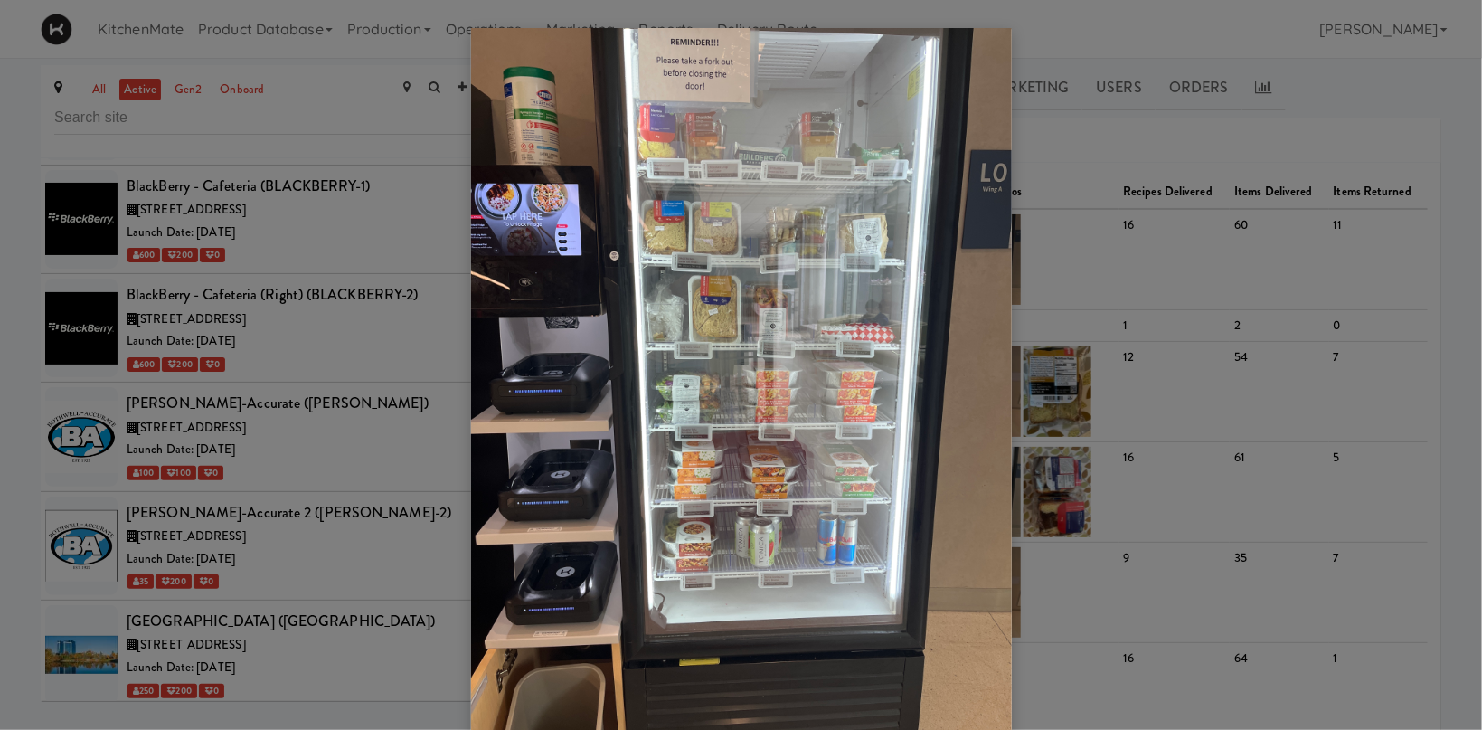
drag, startPoint x: 280, startPoint y: 552, endPoint x: 308, endPoint y: 586, distance: 43.6
click div
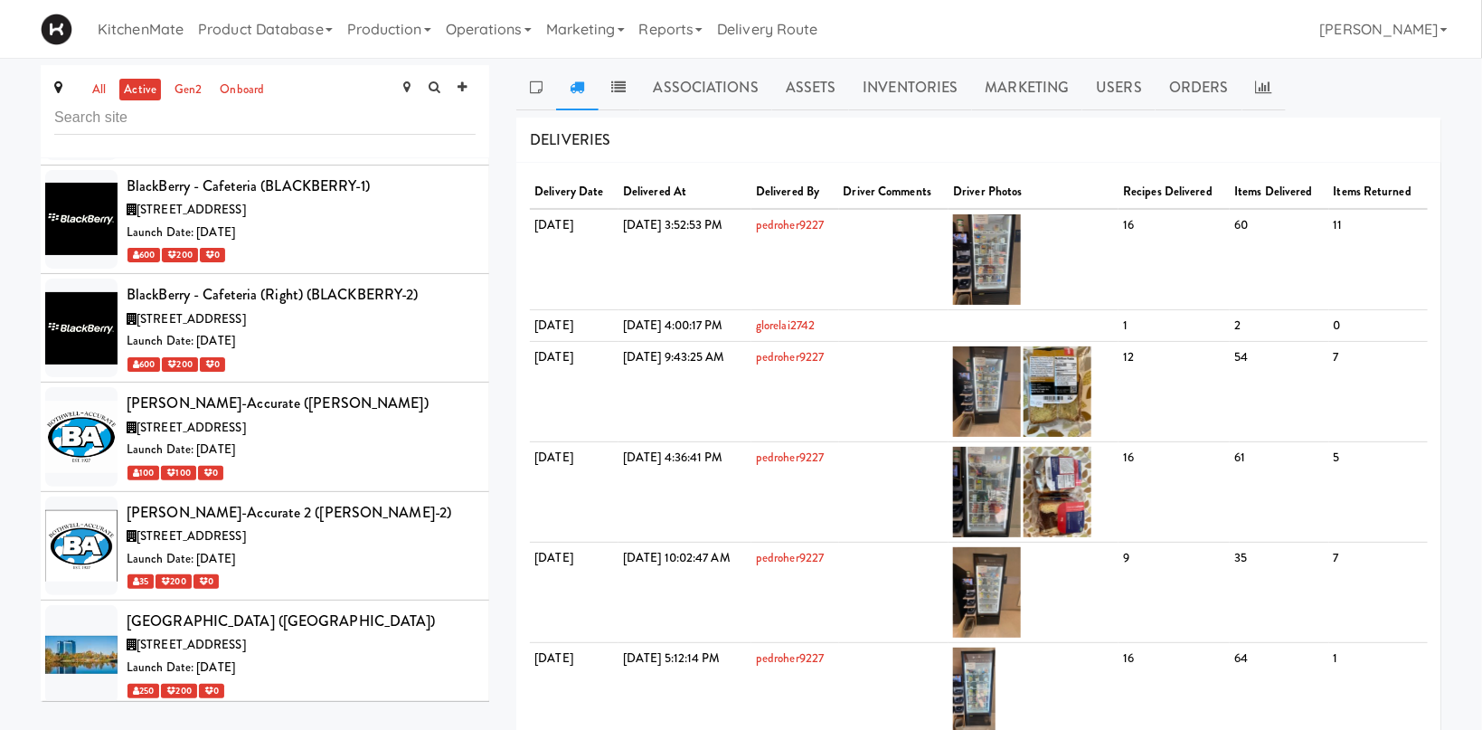
scroll to position [2367, 0]
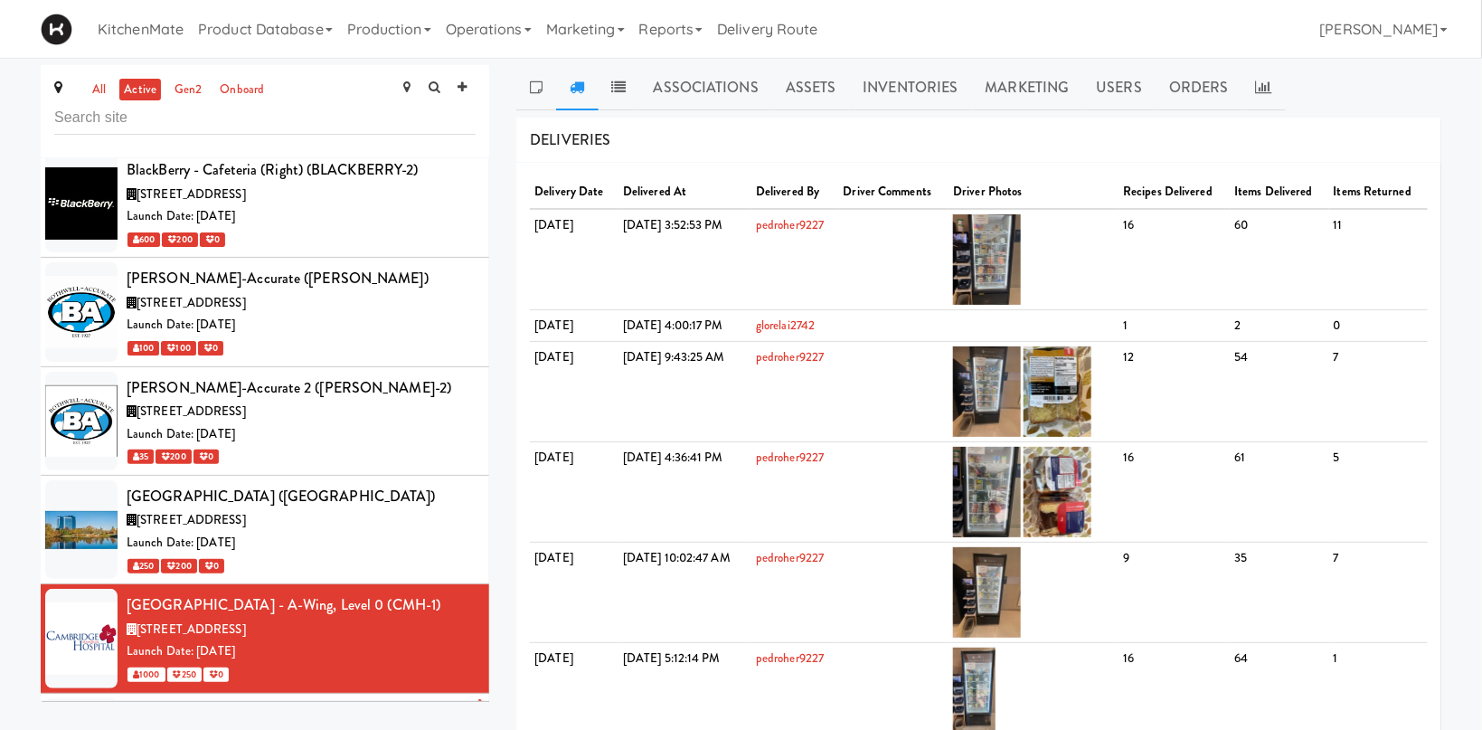
click div "Cortellucci Vaughan Hospital - near Emergency (MACKENZIE-2)"
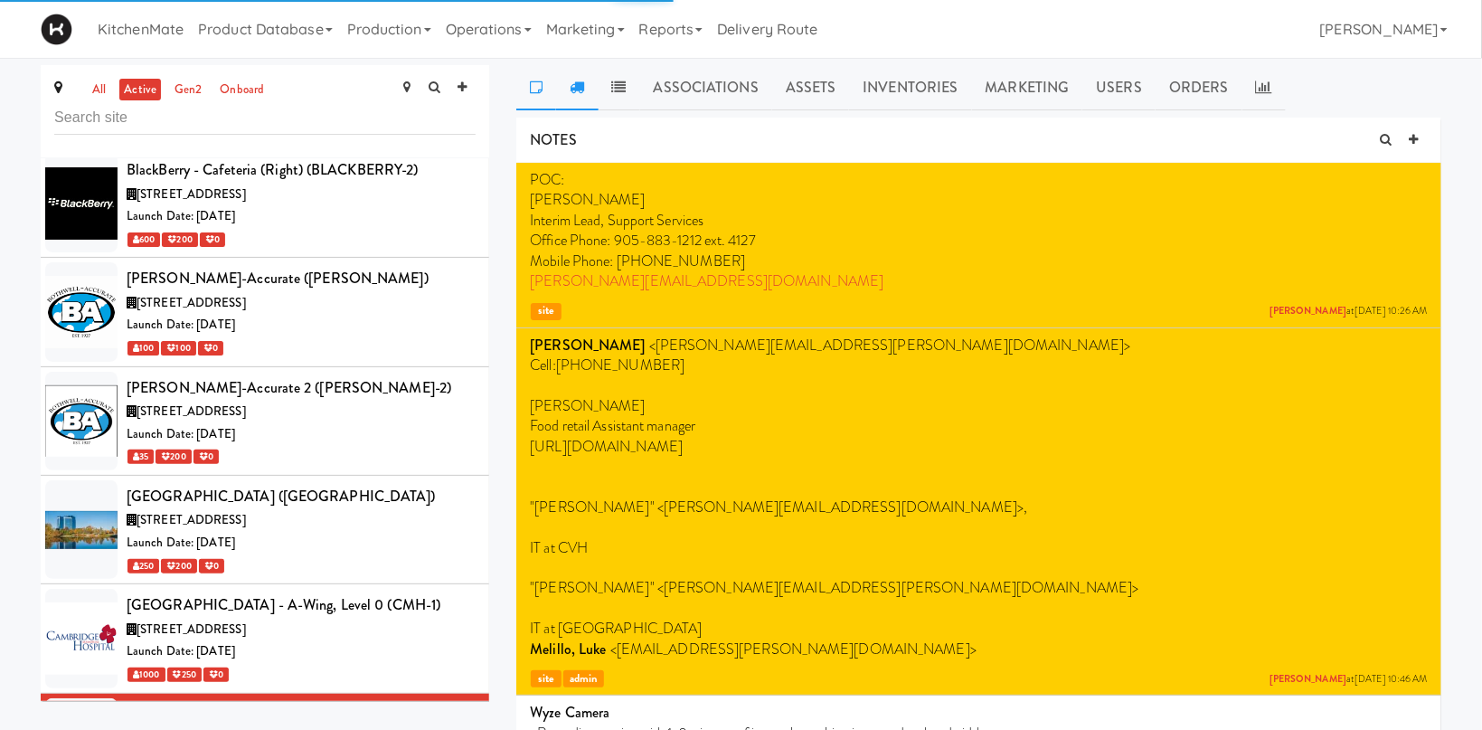
click link
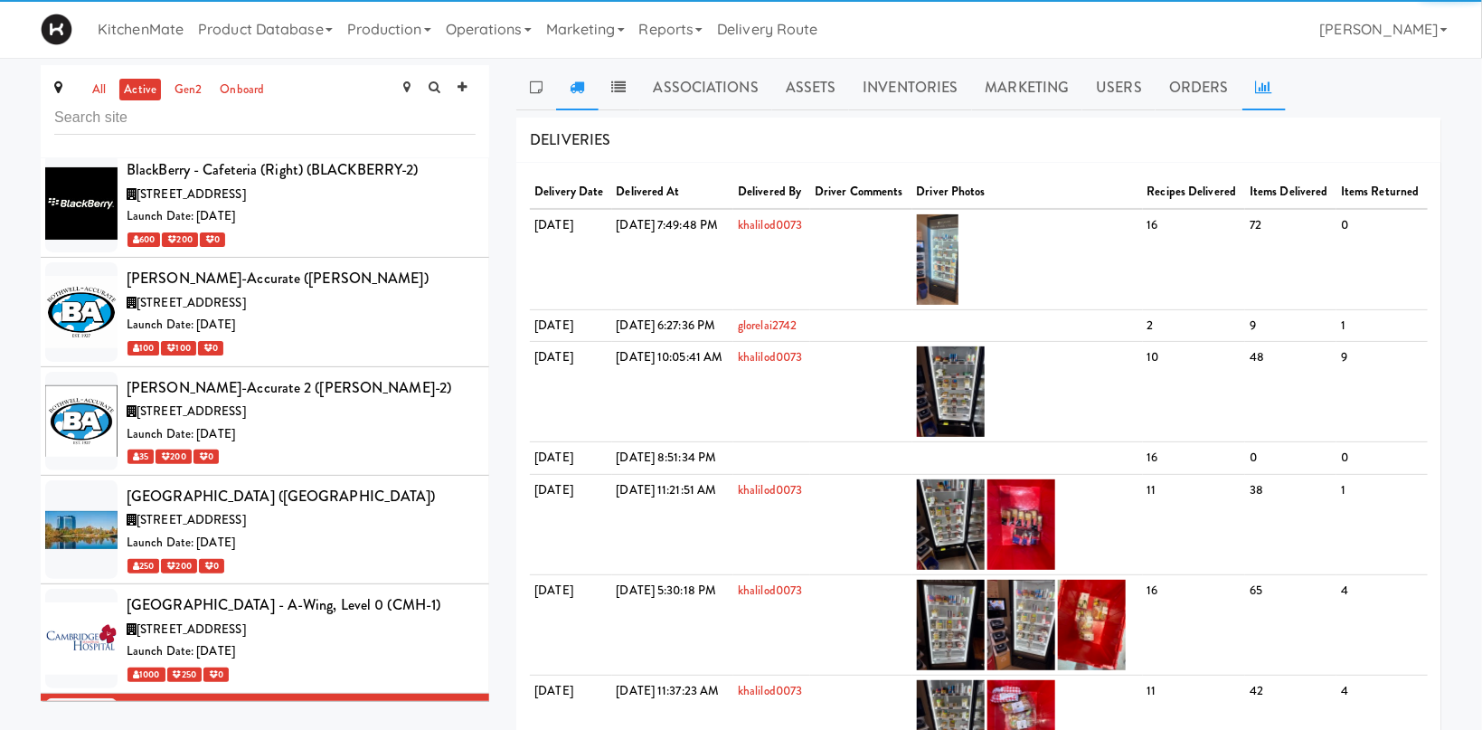
click icon
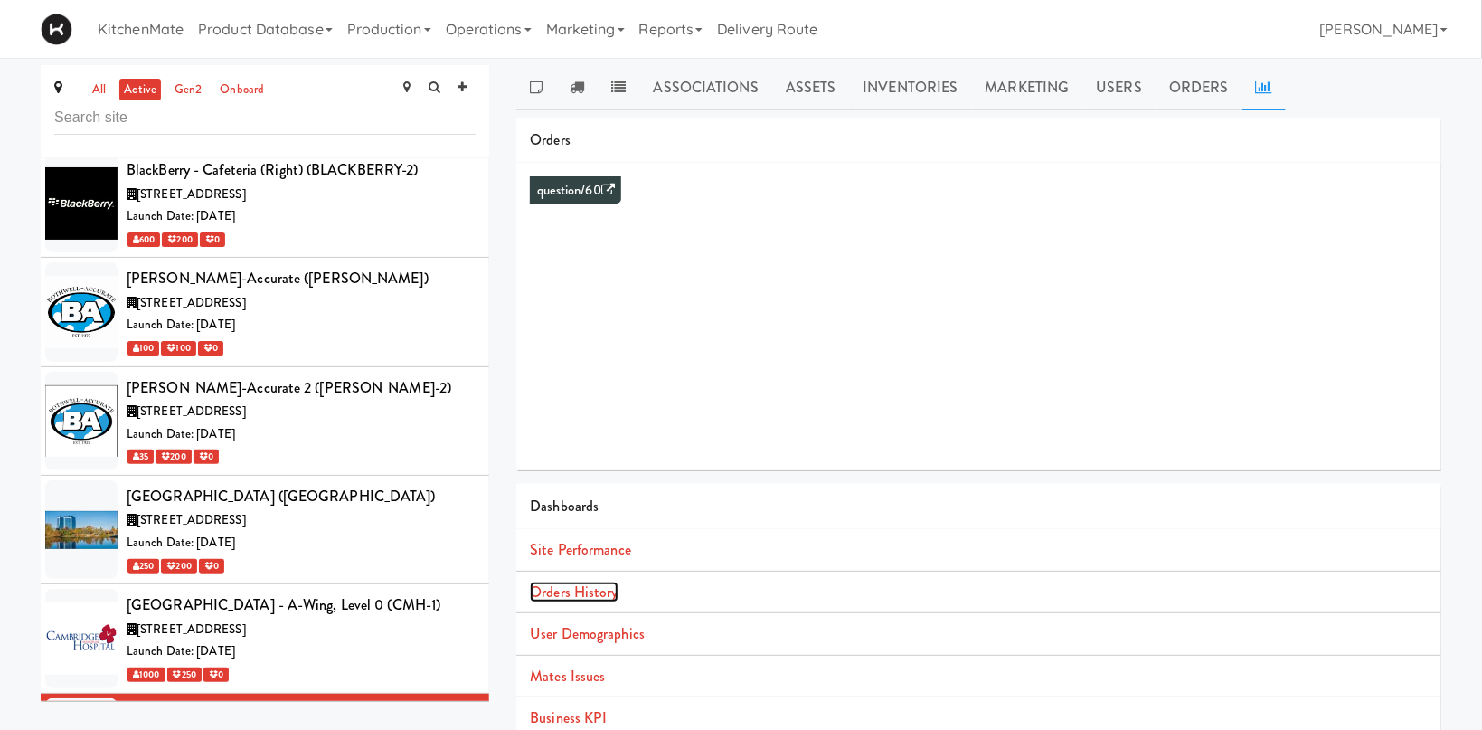
click link "Orders History"
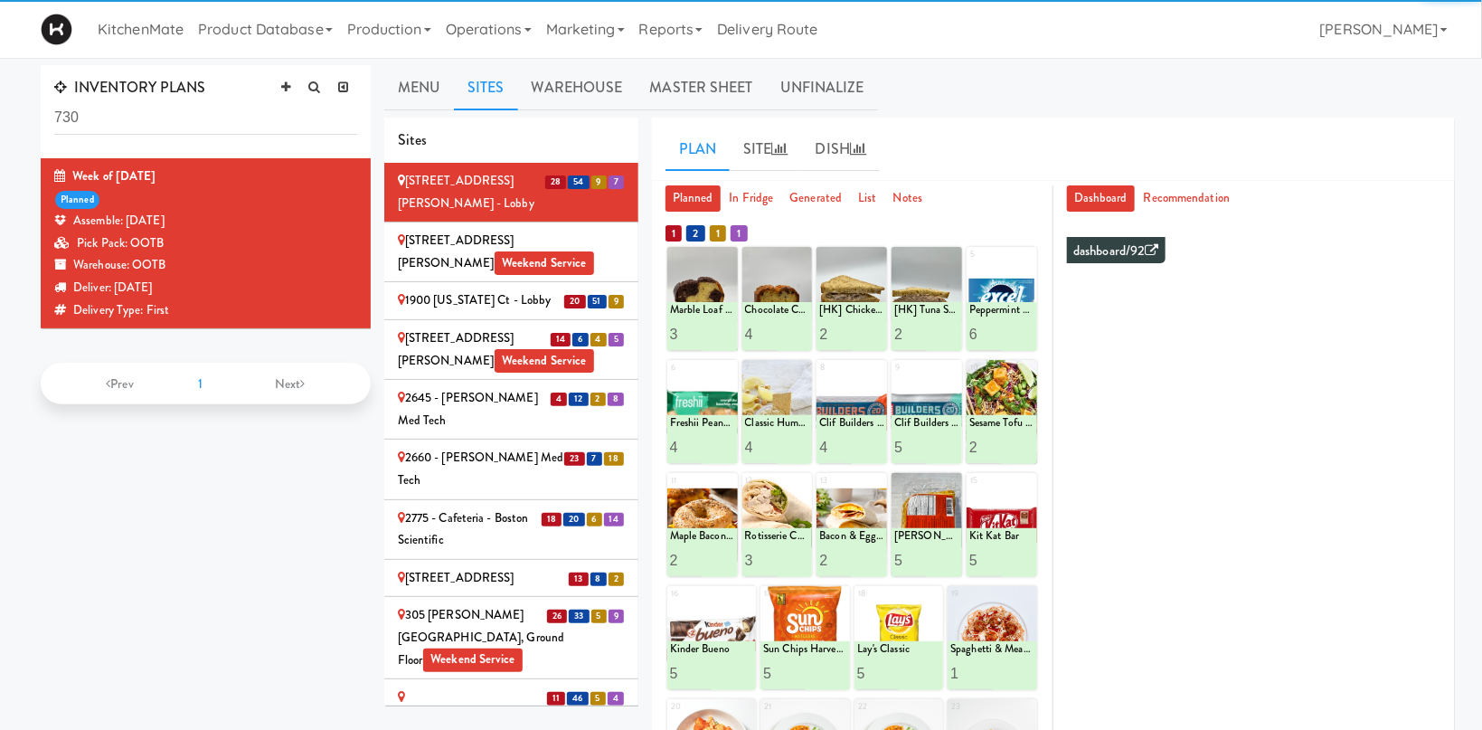
drag, startPoint x: 92, startPoint y: 113, endPoint x: -30, endPoint y: 113, distance: 122.1
click at [54, 113] on input "730" at bounding box center [205, 117] width 303 height 33
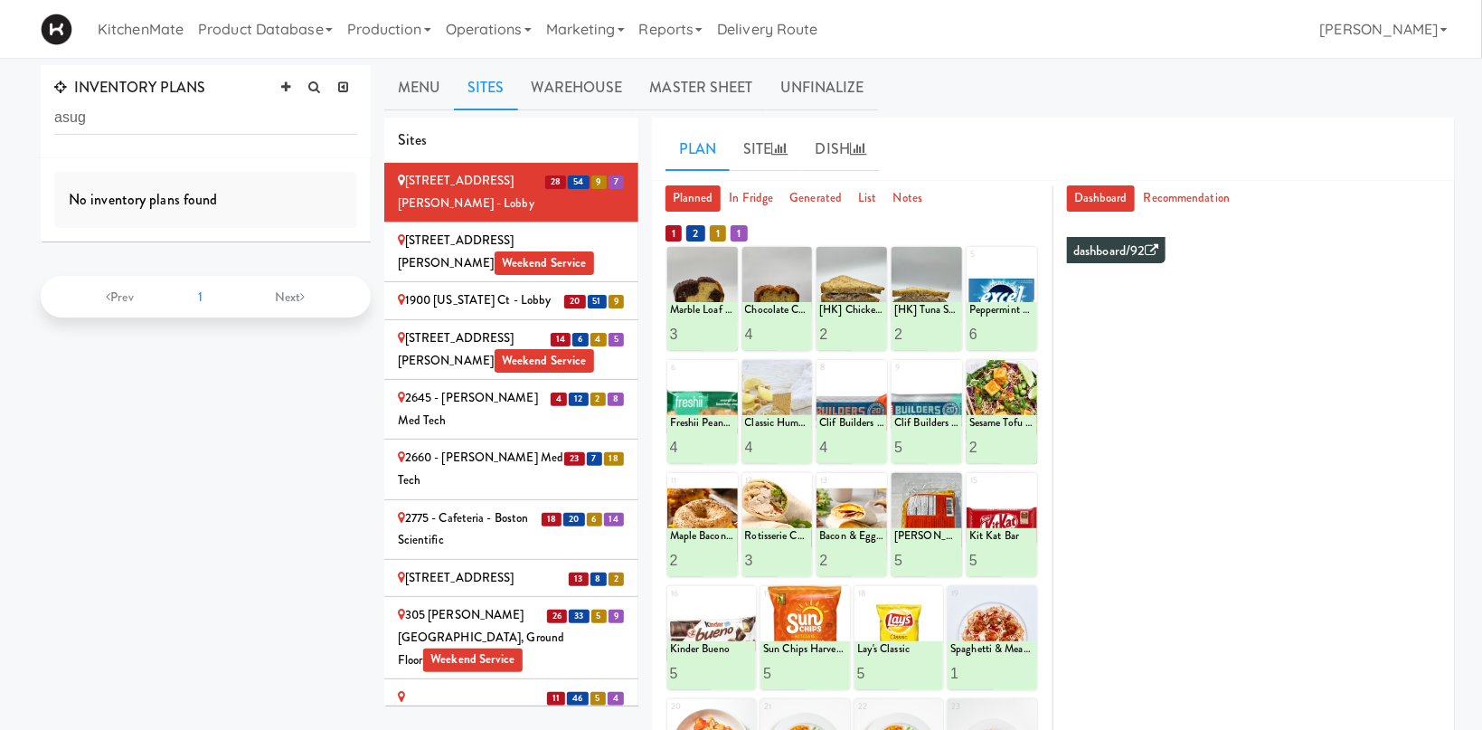
click at [487, 89] on link "Sites" at bounding box center [486, 87] width 64 height 45
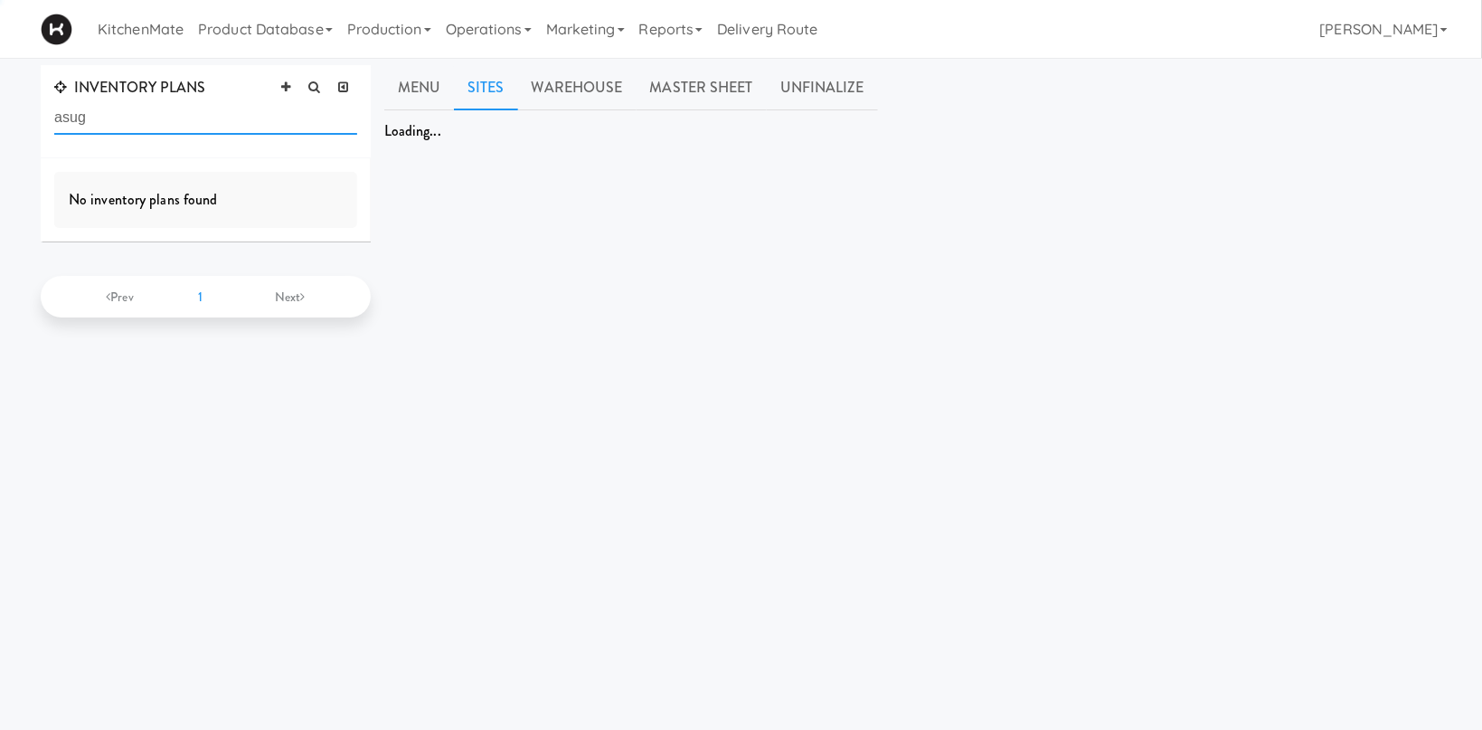
drag, startPoint x: 195, startPoint y: 118, endPoint x: 167, endPoint y: 116, distance: 28.1
click at [190, 118] on input "asug" at bounding box center [205, 117] width 303 height 33
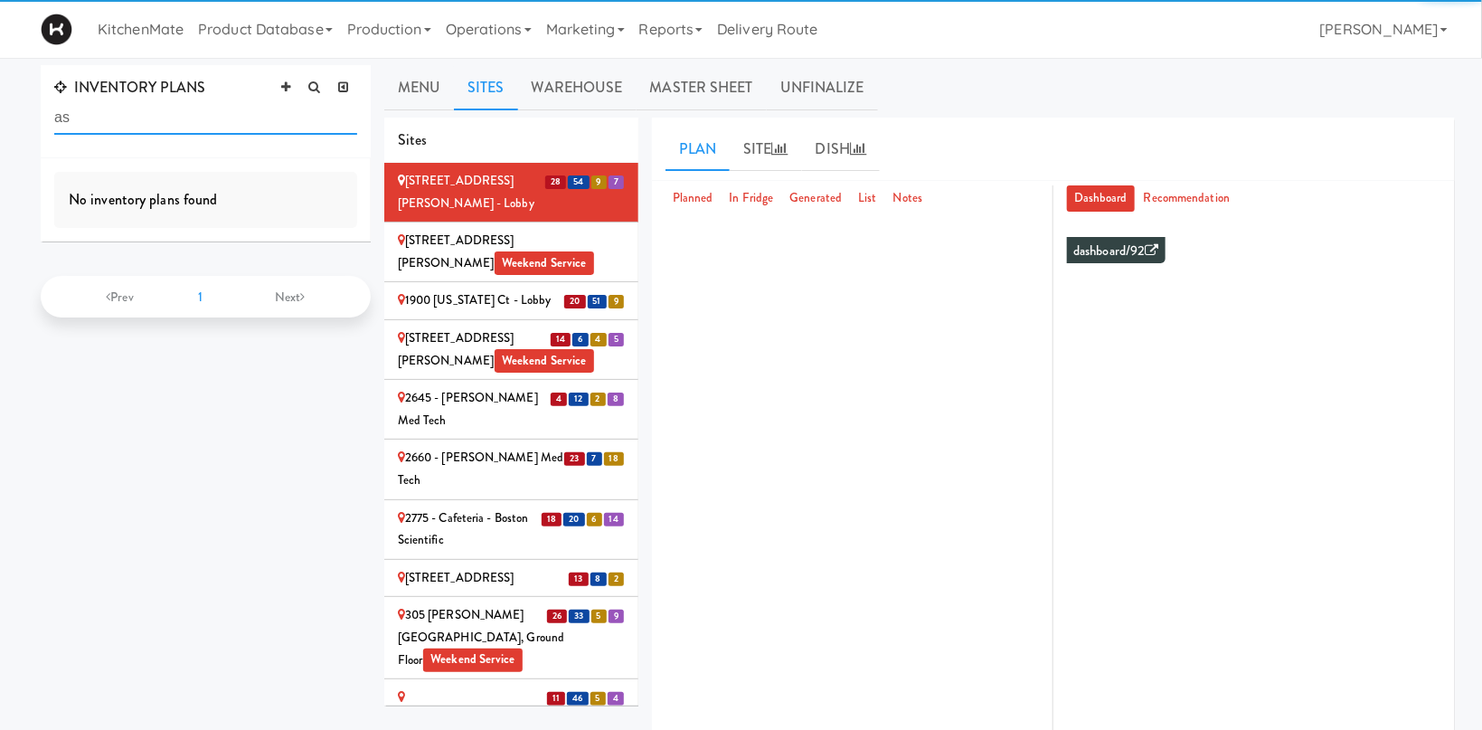
type input "a"
click at [89, 117] on input "text" at bounding box center [205, 117] width 303 height 33
click at [86, 116] on input "text" at bounding box center [205, 117] width 303 height 33
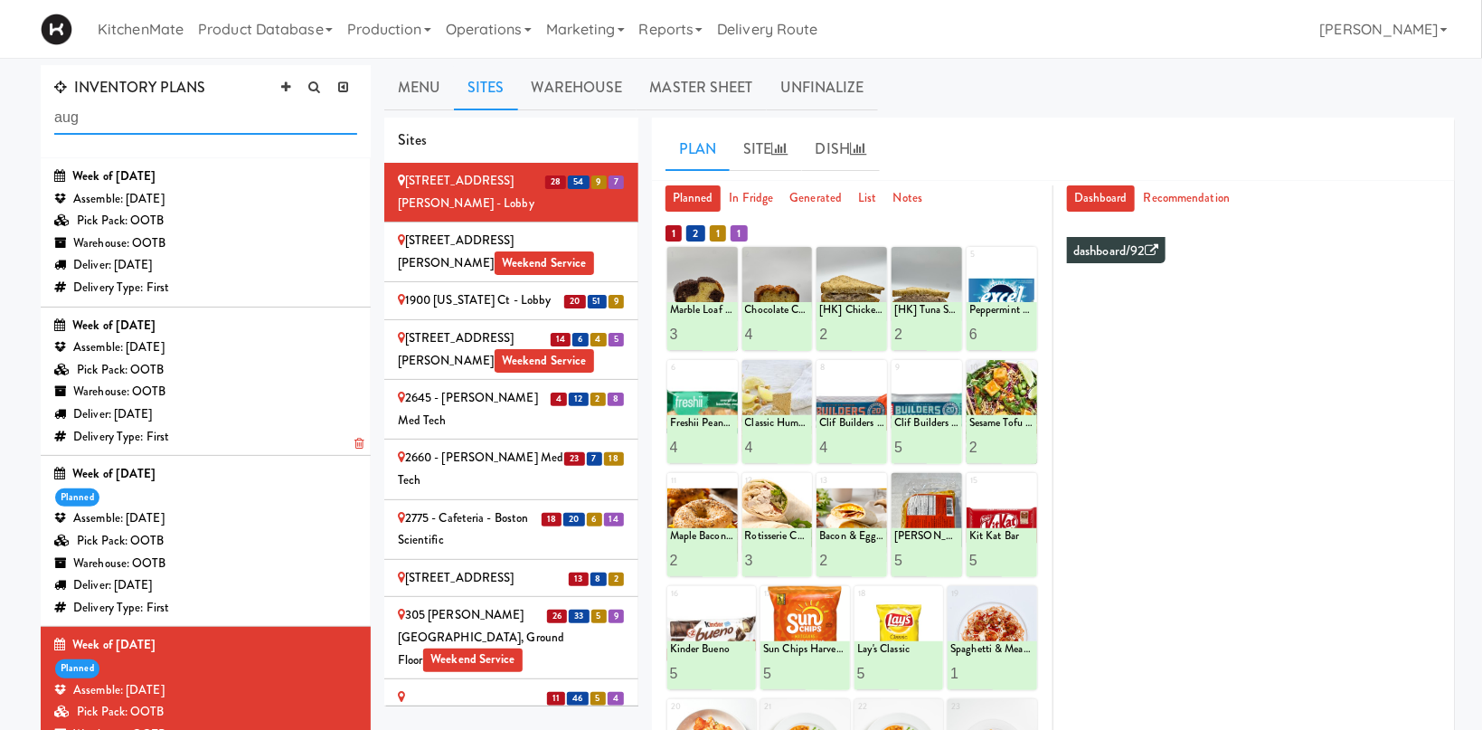
type input "aug"
click at [225, 399] on div "Warehouse: OOTB" at bounding box center [205, 392] width 303 height 23
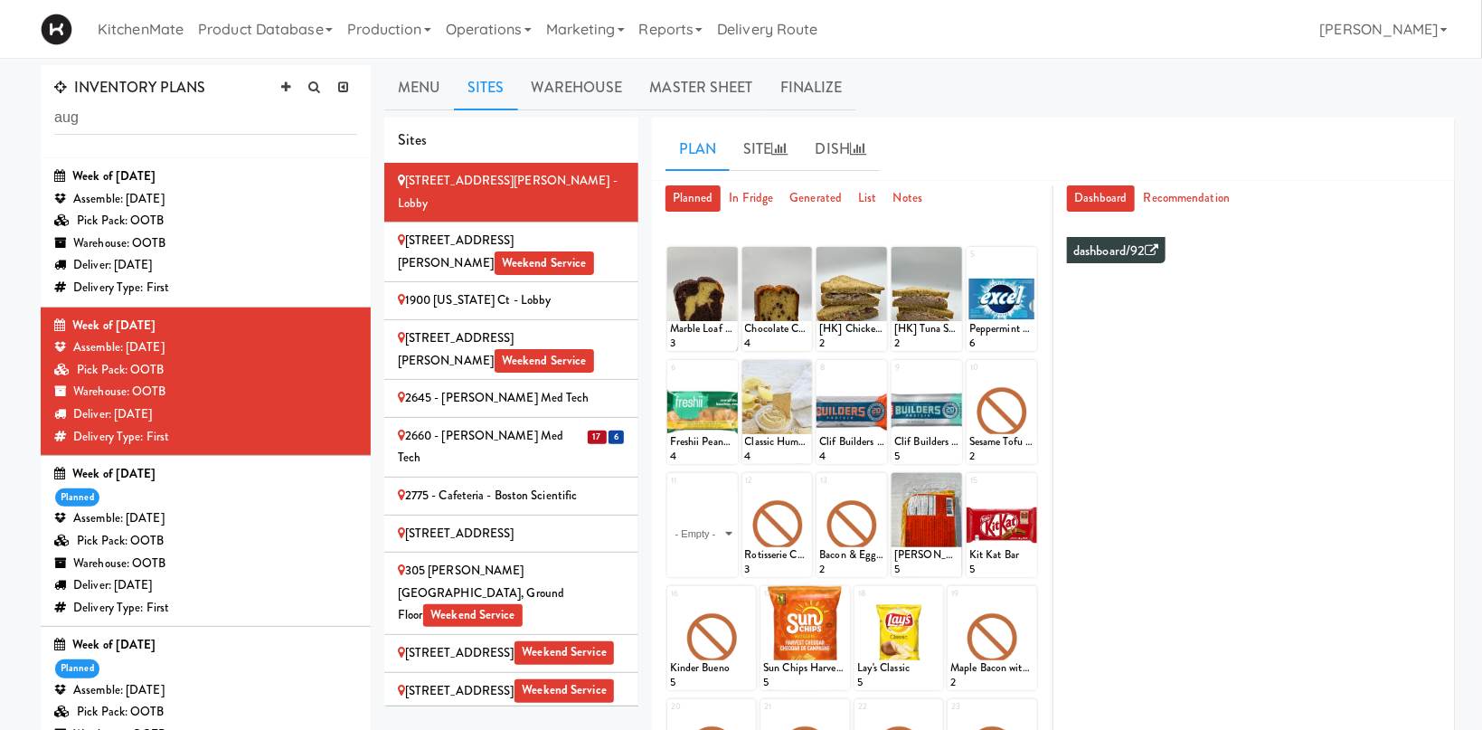
click at [489, 72] on link "Sites" at bounding box center [486, 87] width 64 height 45
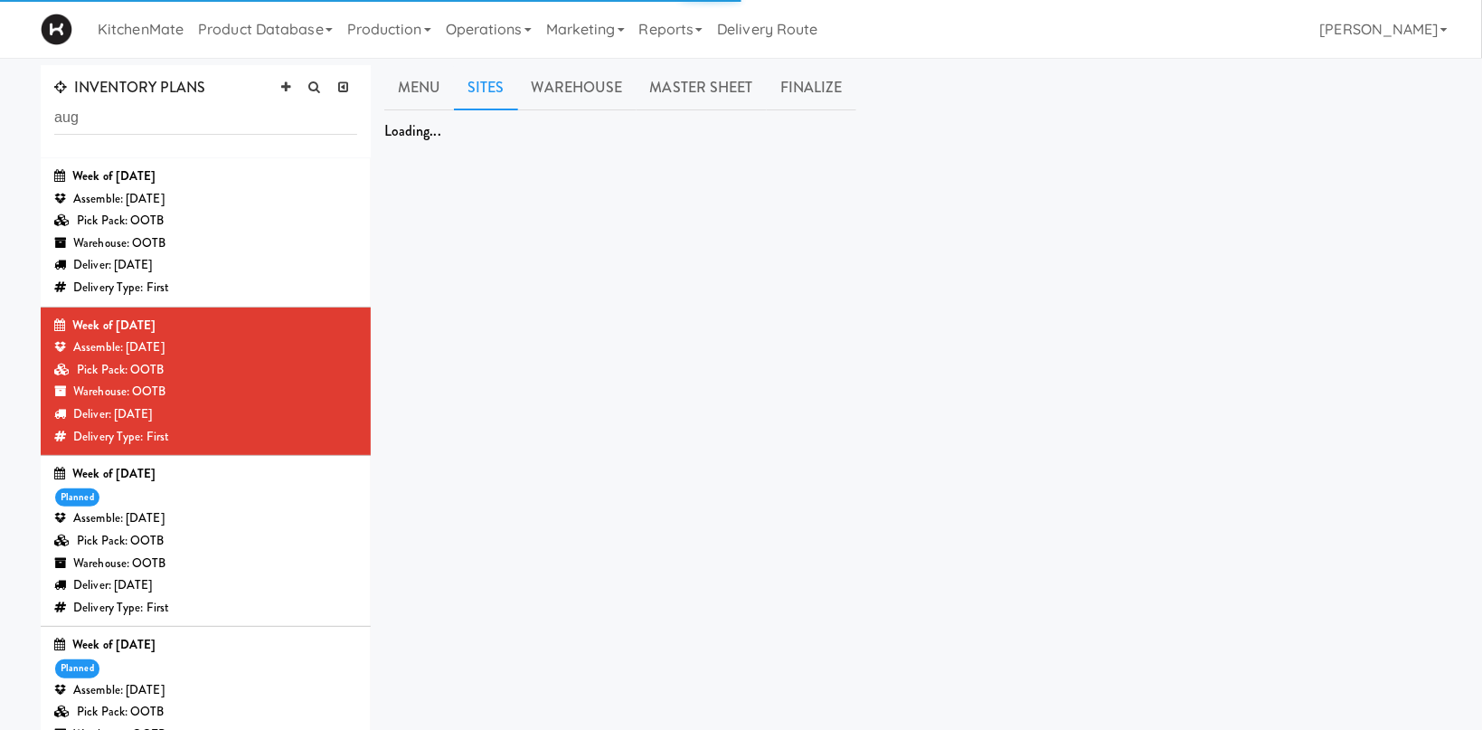
click at [494, 79] on link "Sites" at bounding box center [486, 87] width 64 height 45
click at [547, 80] on link "Warehouse" at bounding box center [577, 87] width 118 height 45
click at [565, 81] on link "Warehouse" at bounding box center [577, 87] width 118 height 45
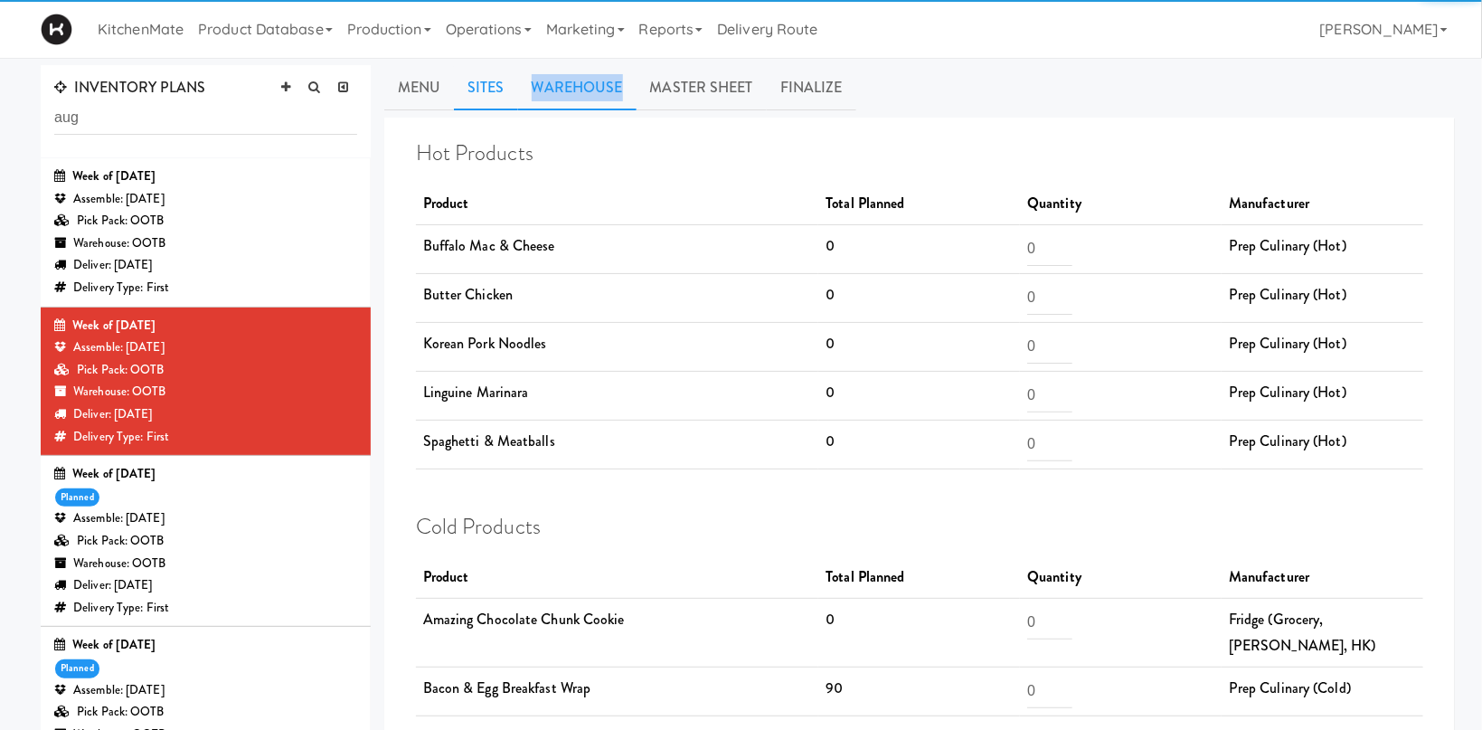
click at [490, 89] on link "Sites" at bounding box center [486, 87] width 64 height 45
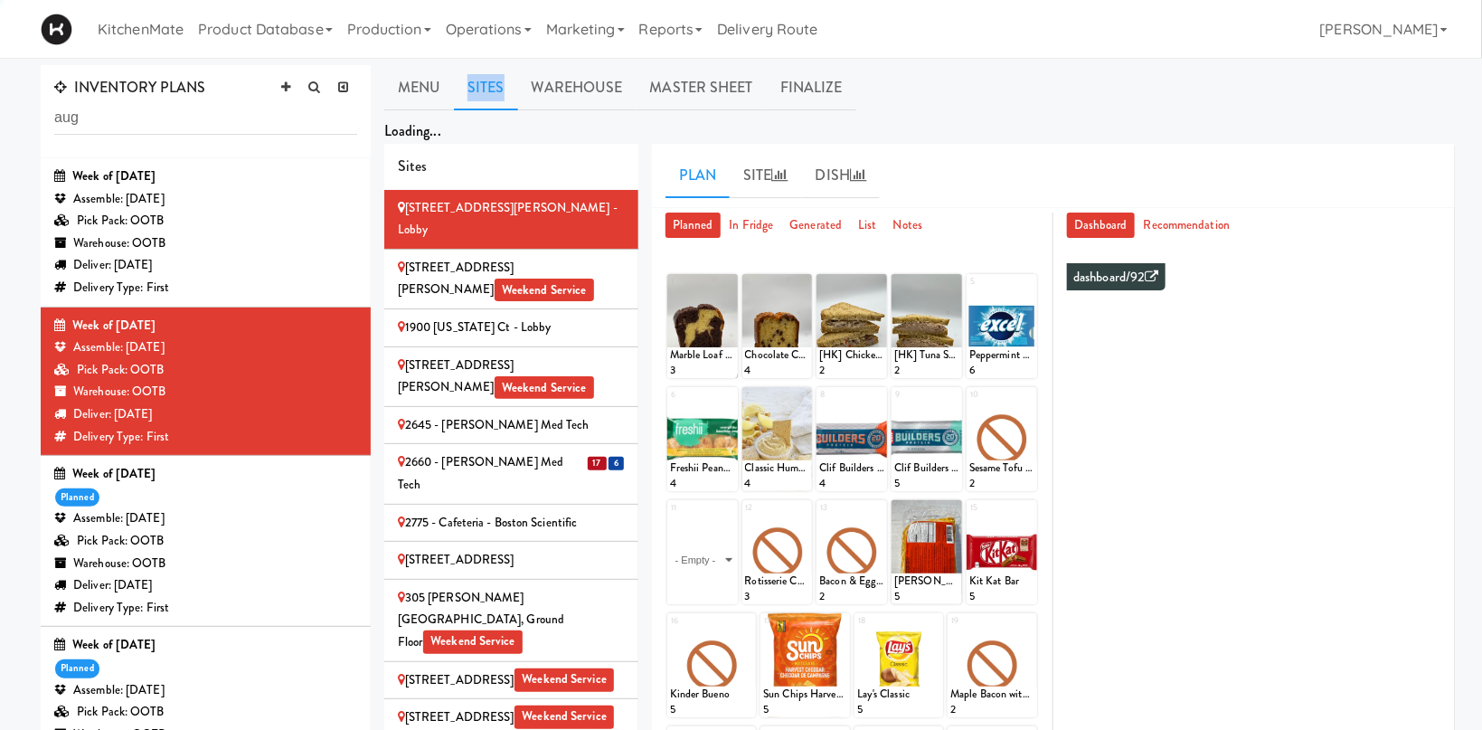
click at [490, 89] on link "Sites" at bounding box center [486, 87] width 64 height 45
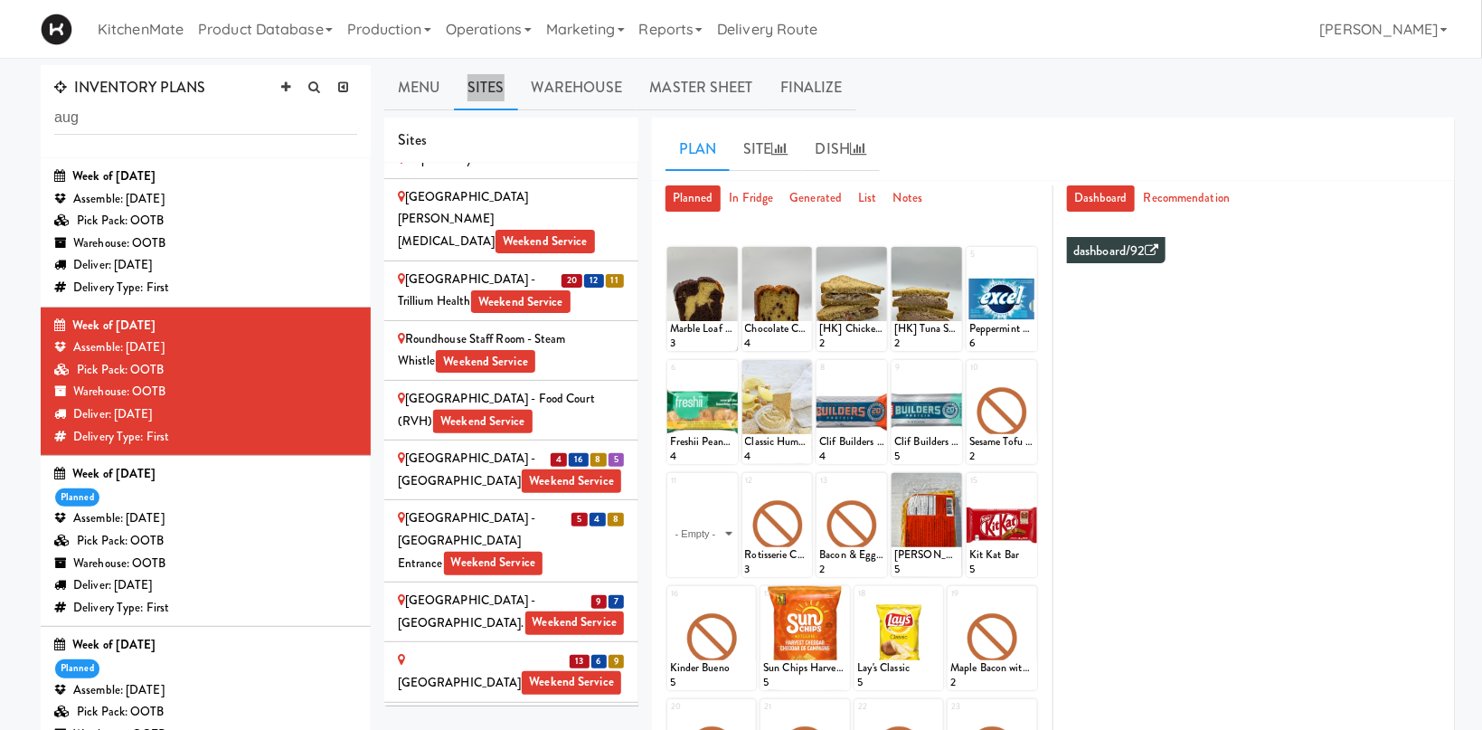
scroll to position [347, 0]
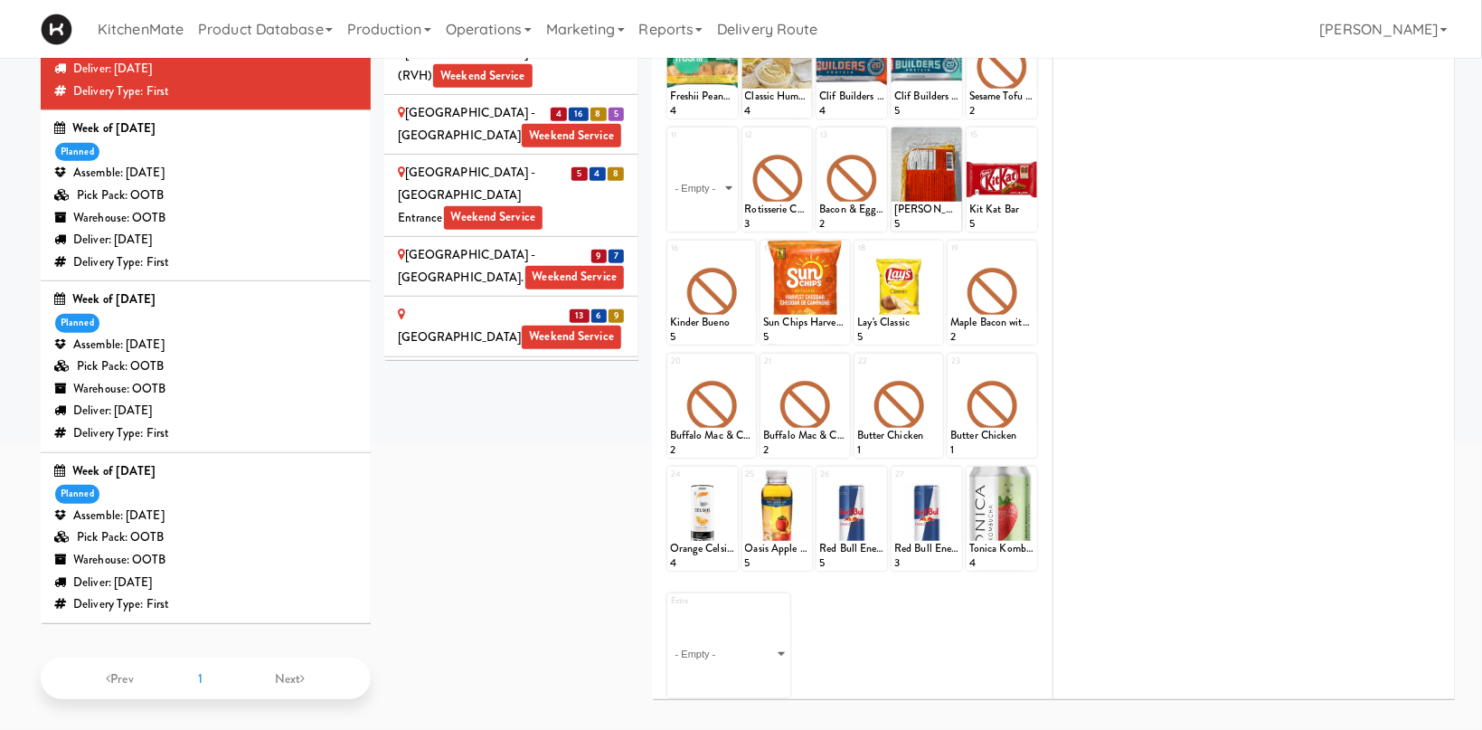
click at [575, 499] on li "8 6 UHN - [GEOGRAPHIC_DATA] - Cafe Lobby Weekend Service" at bounding box center [511, 529] width 254 height 60
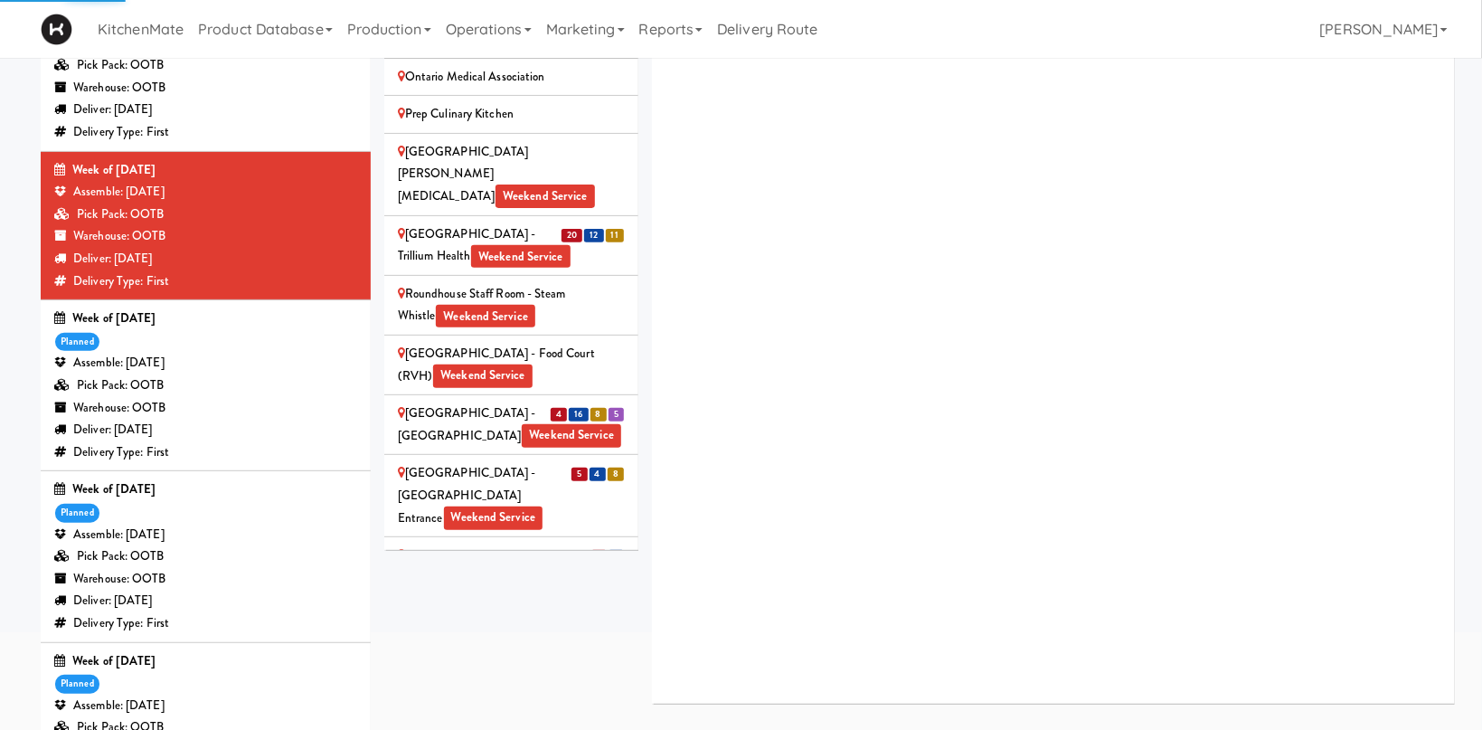
scroll to position [3014, 0]
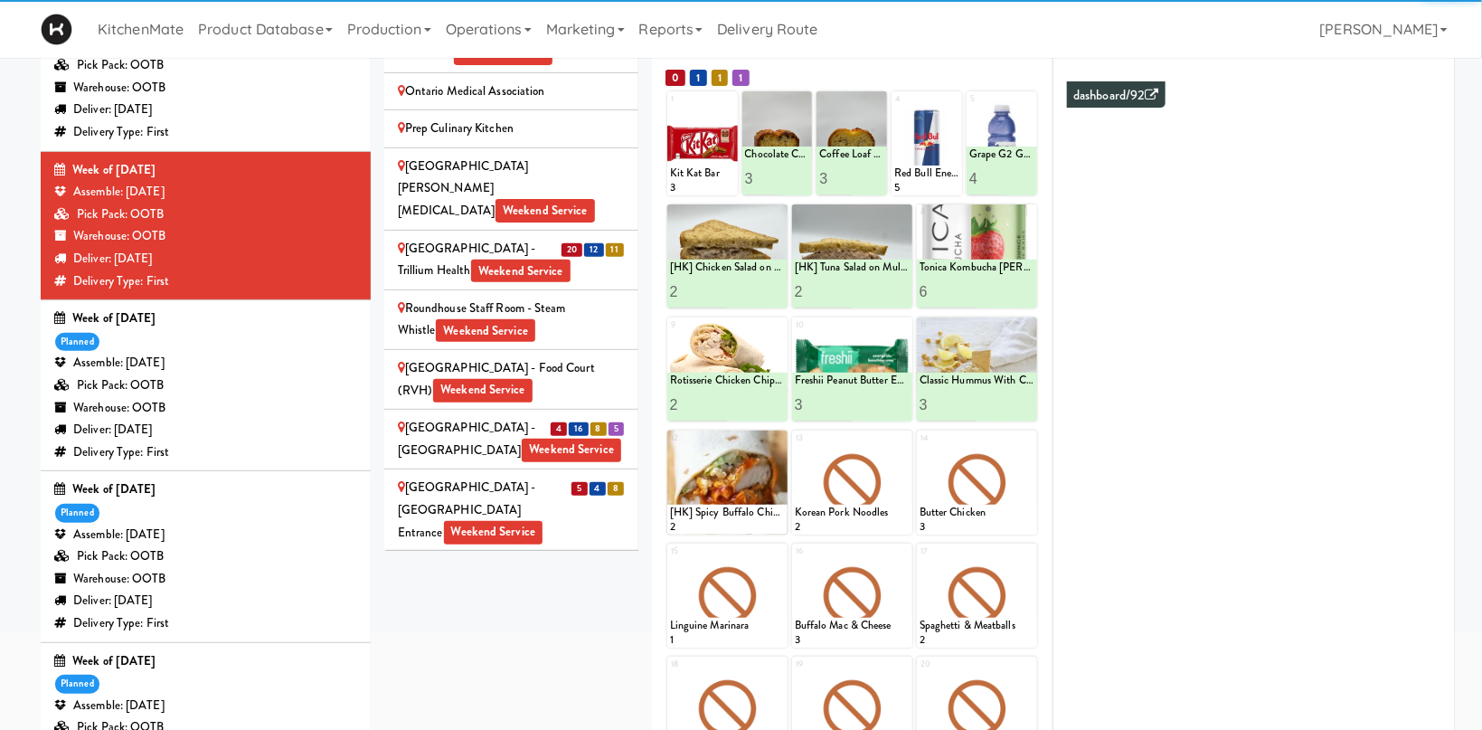
click at [573, 624] on span "13" at bounding box center [579, 631] width 19 height 14
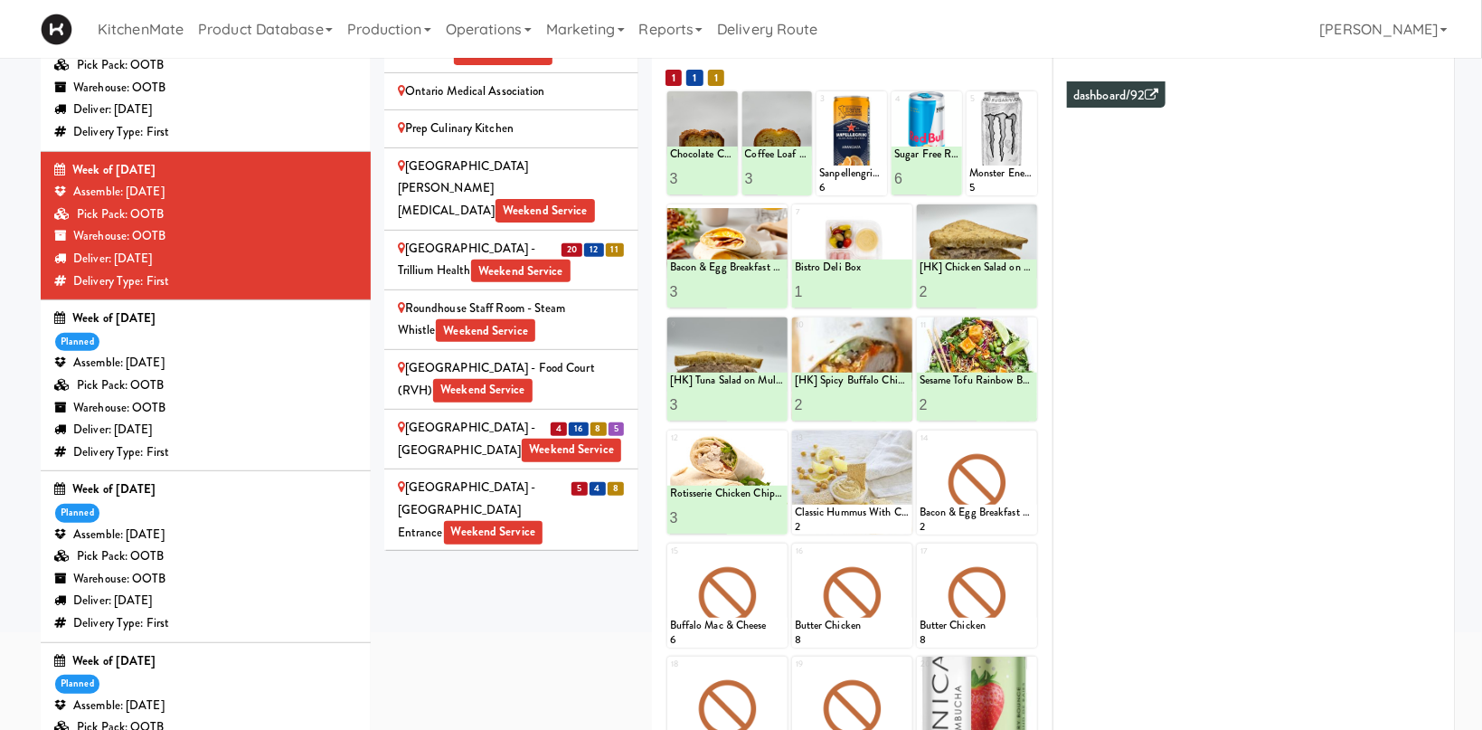
click at [570, 559] on div "[GEOGRAPHIC_DATA] - Main St. Weekend Service" at bounding box center [511, 581] width 227 height 44
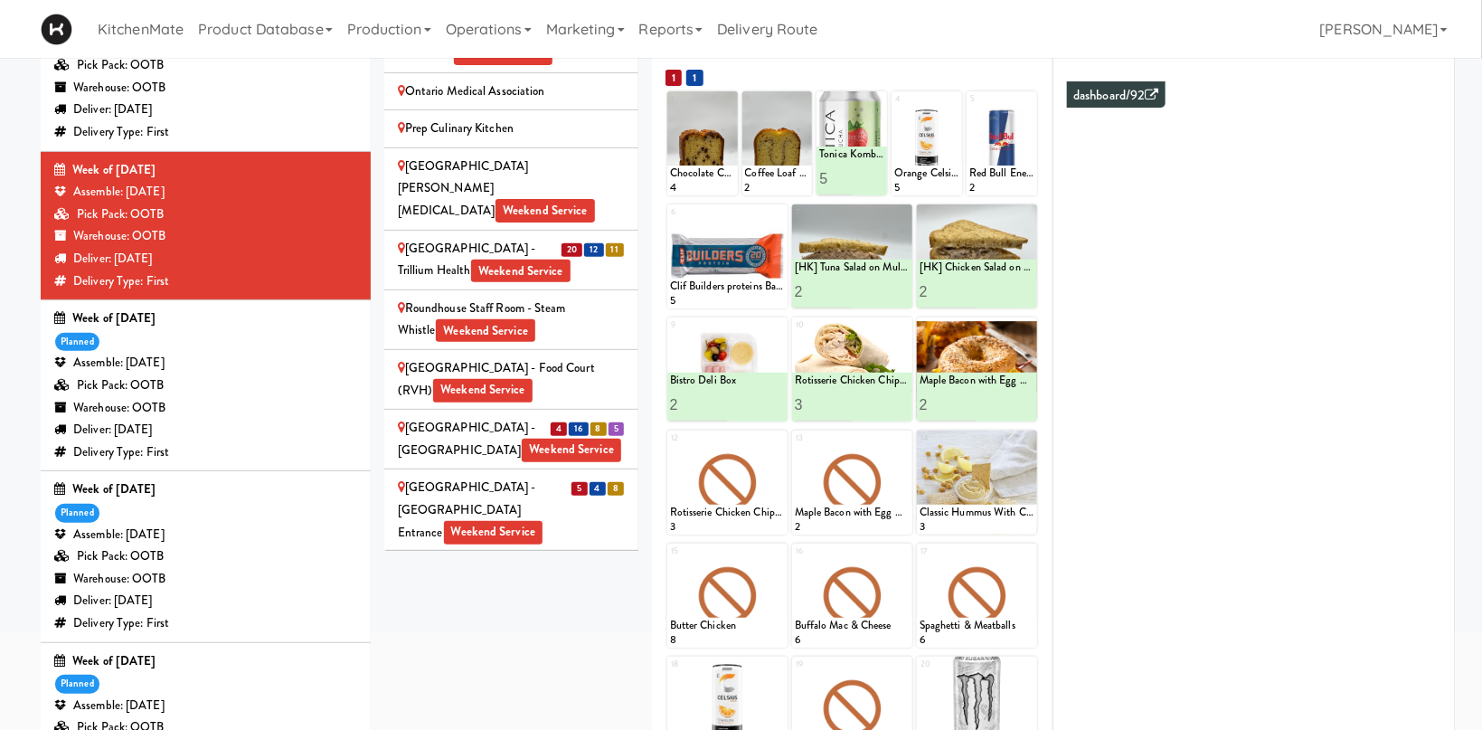
click at [521, 477] on div "[GEOGRAPHIC_DATA] - [GEOGRAPHIC_DATA] Entrance Weekend Service" at bounding box center [511, 510] width 227 height 67
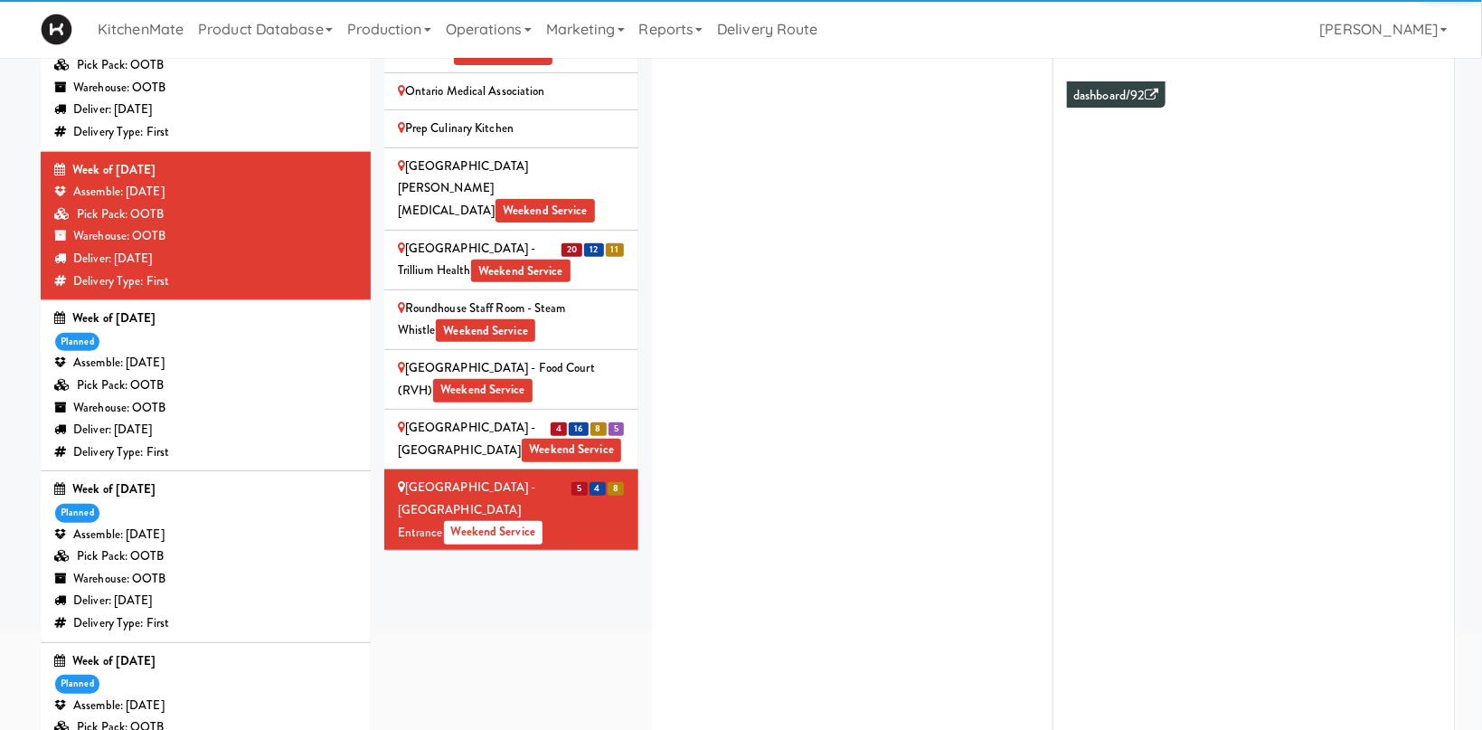
scroll to position [2889, 0]
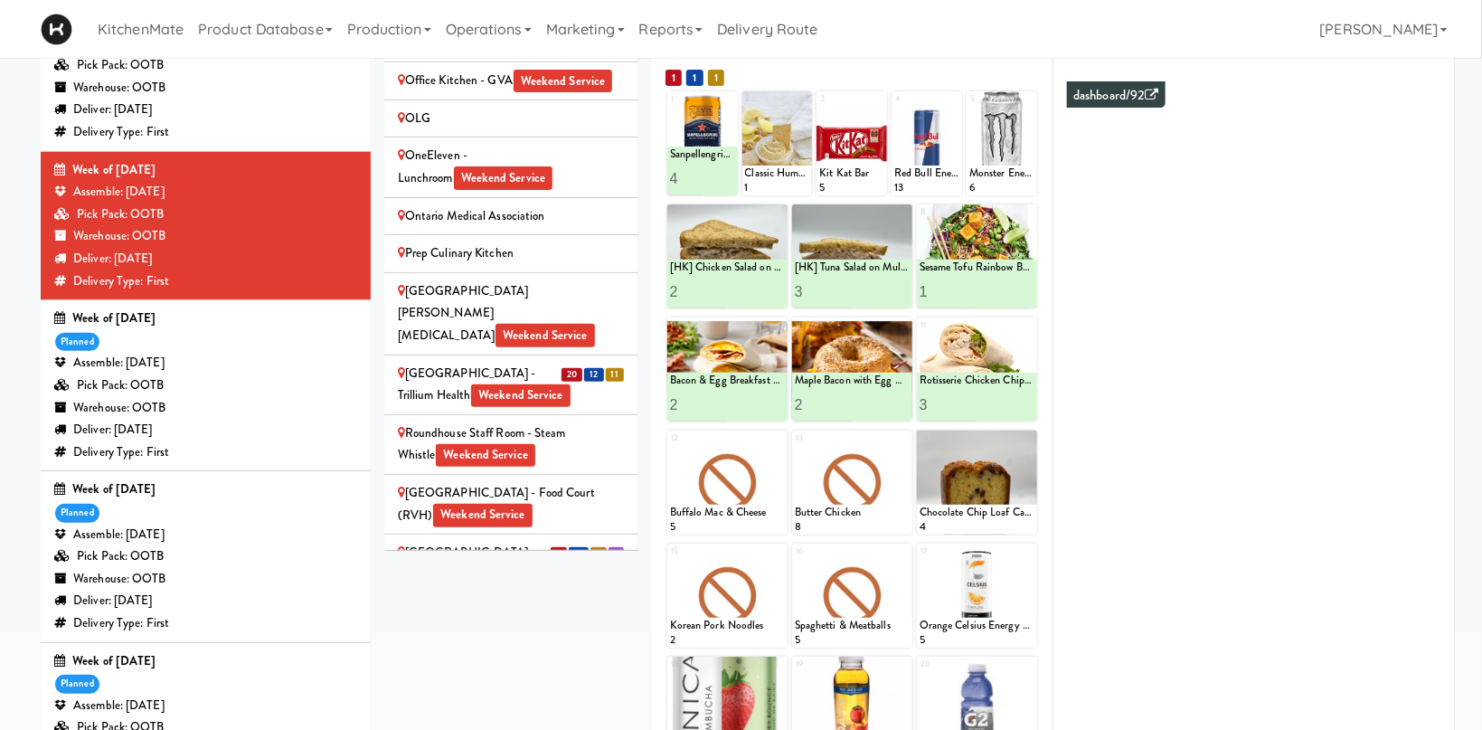
click at [458, 542] on div "[GEOGRAPHIC_DATA] - Main Lobby Weekend Service" at bounding box center [511, 564] width 227 height 44
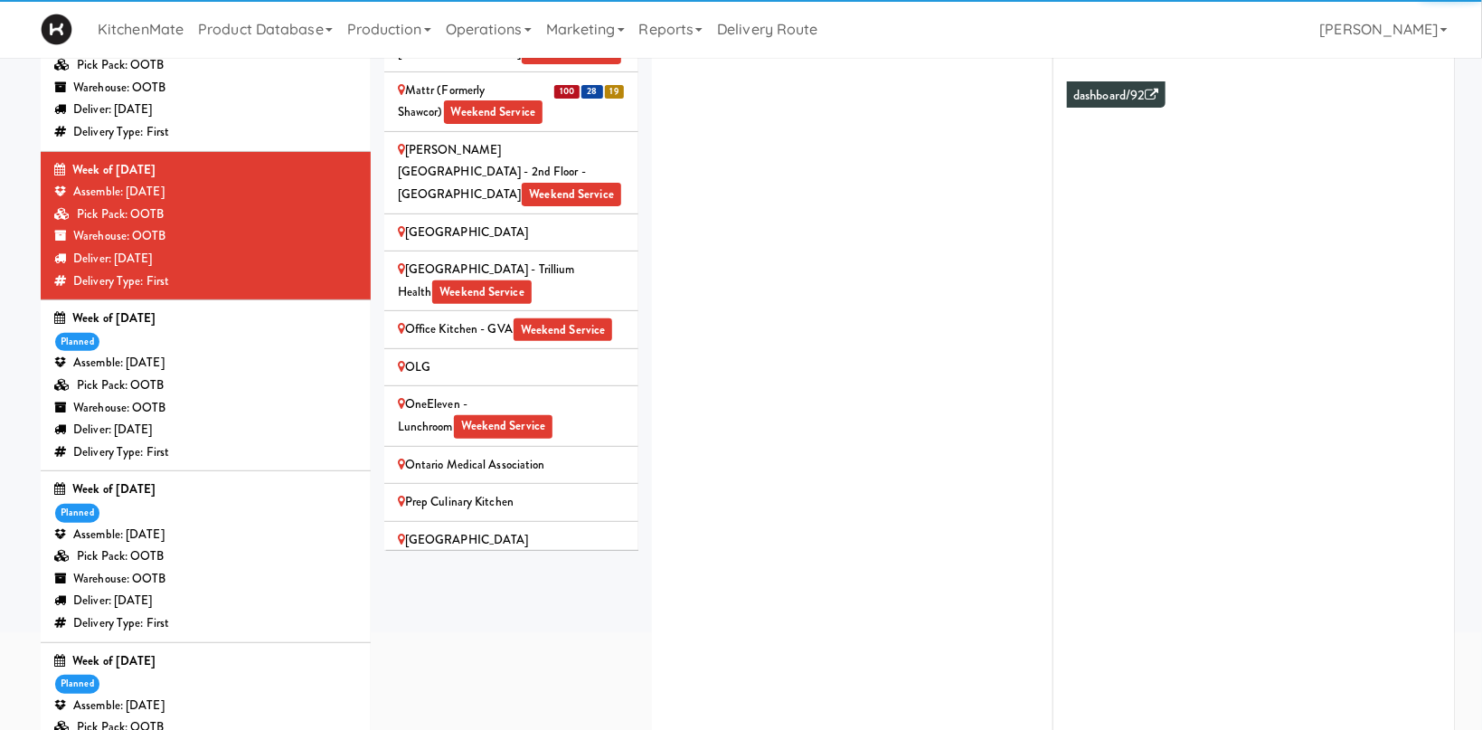
scroll to position [2765, 0]
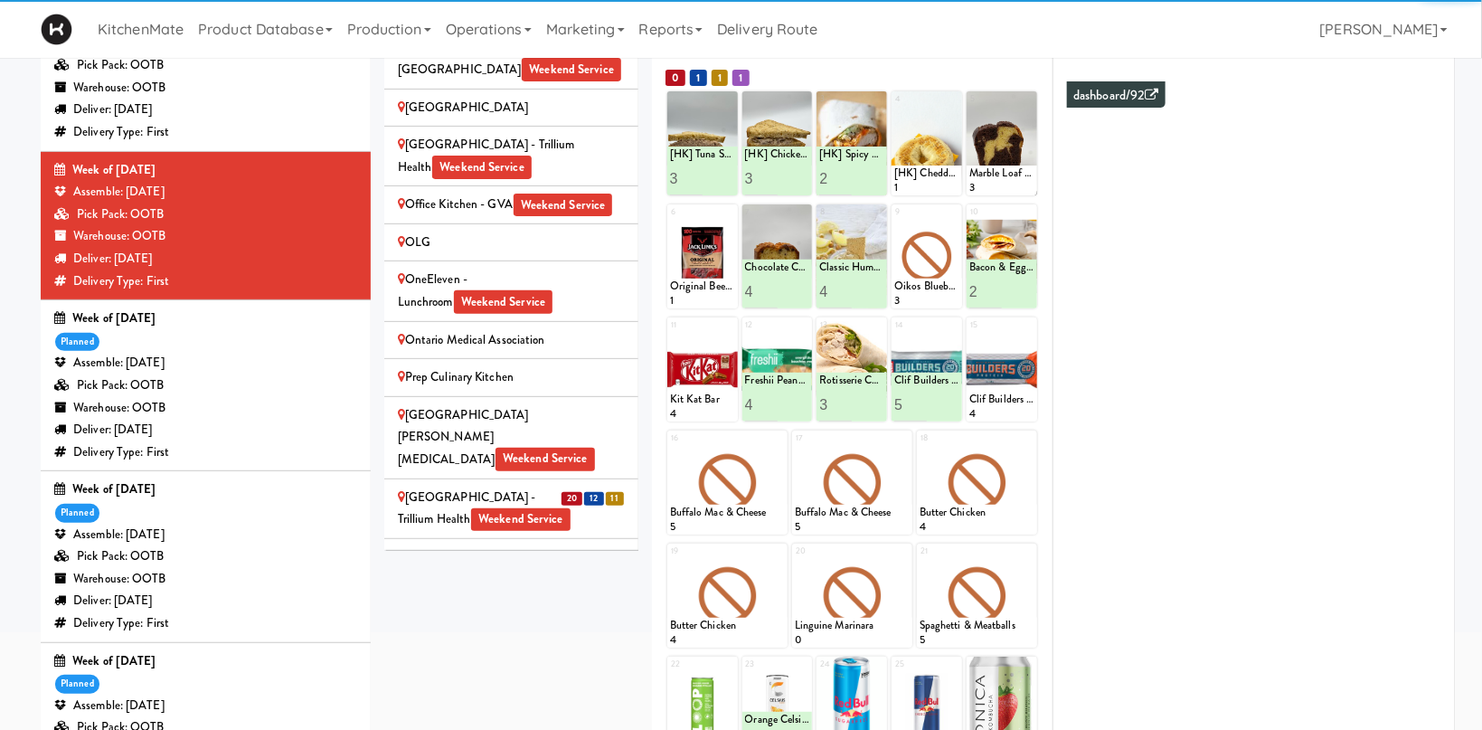
click at [587, 492] on span "12" at bounding box center [593, 499] width 19 height 14
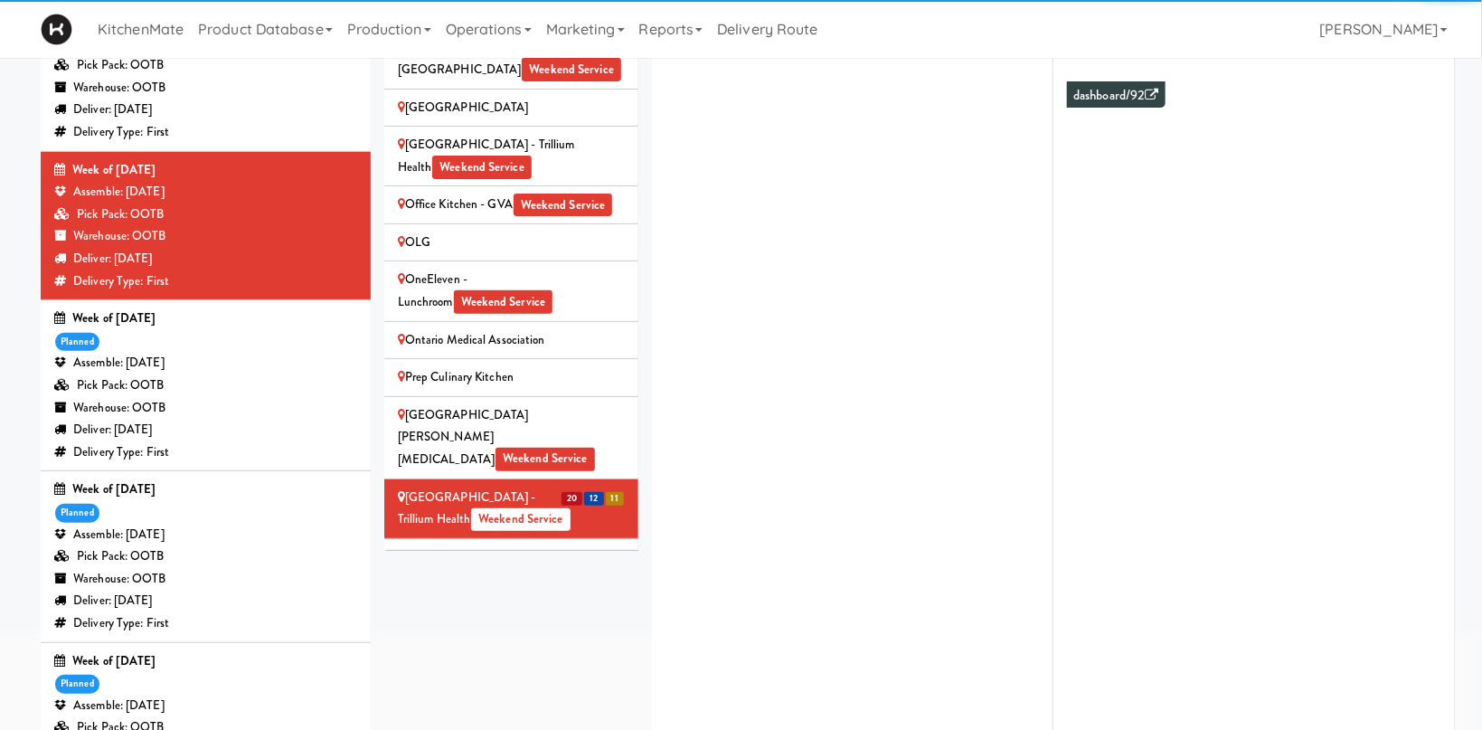
scroll to position [2142, 0]
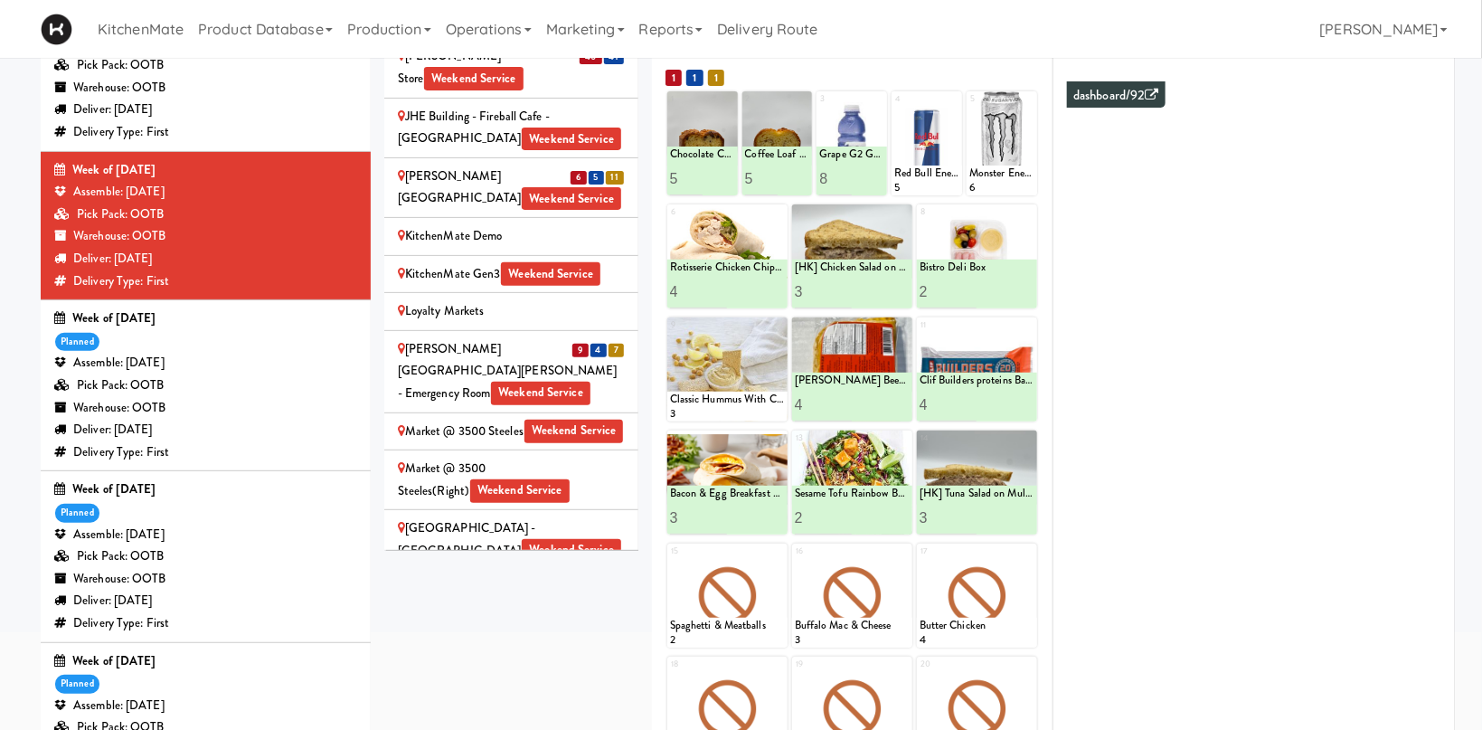
click at [590, 583] on span "28" at bounding box center [591, 590] width 21 height 14
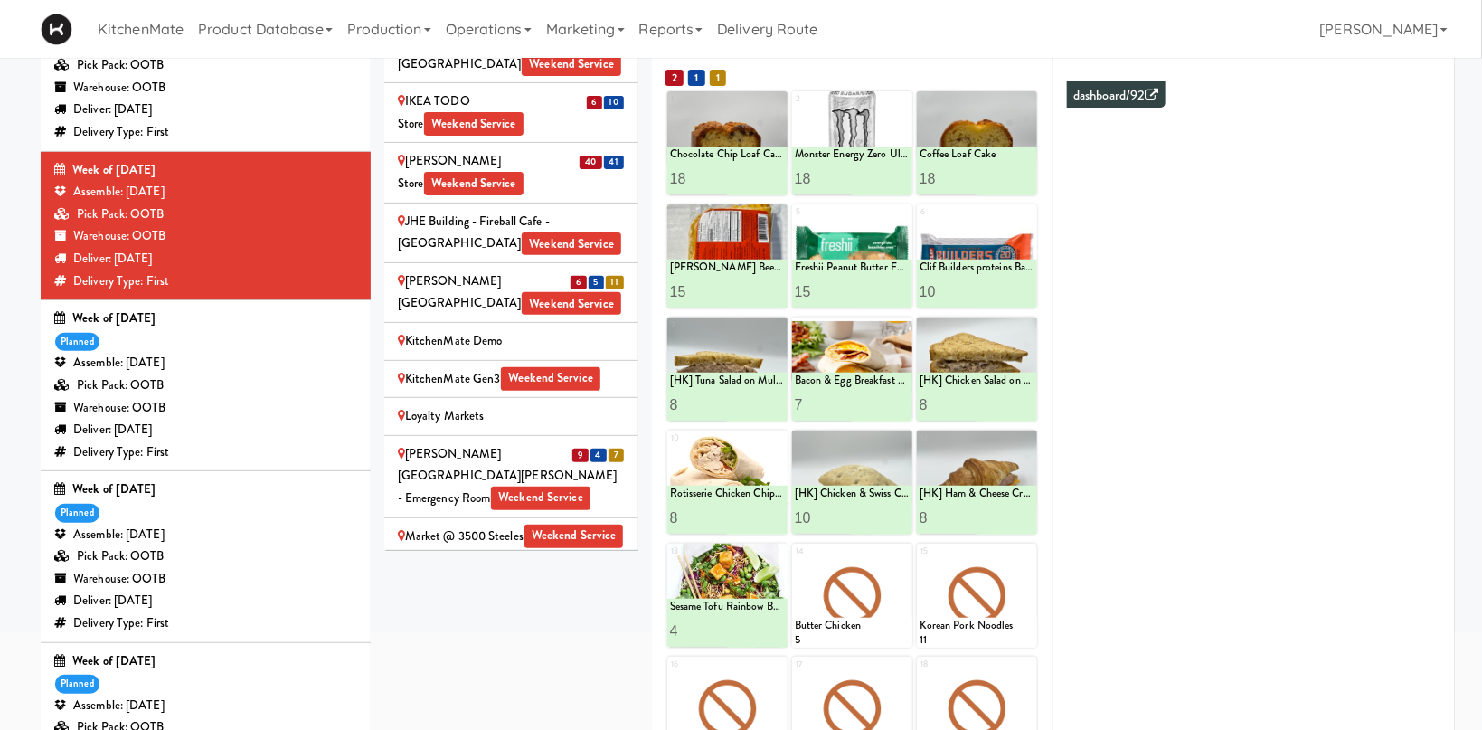
scroll to position [2017, 0]
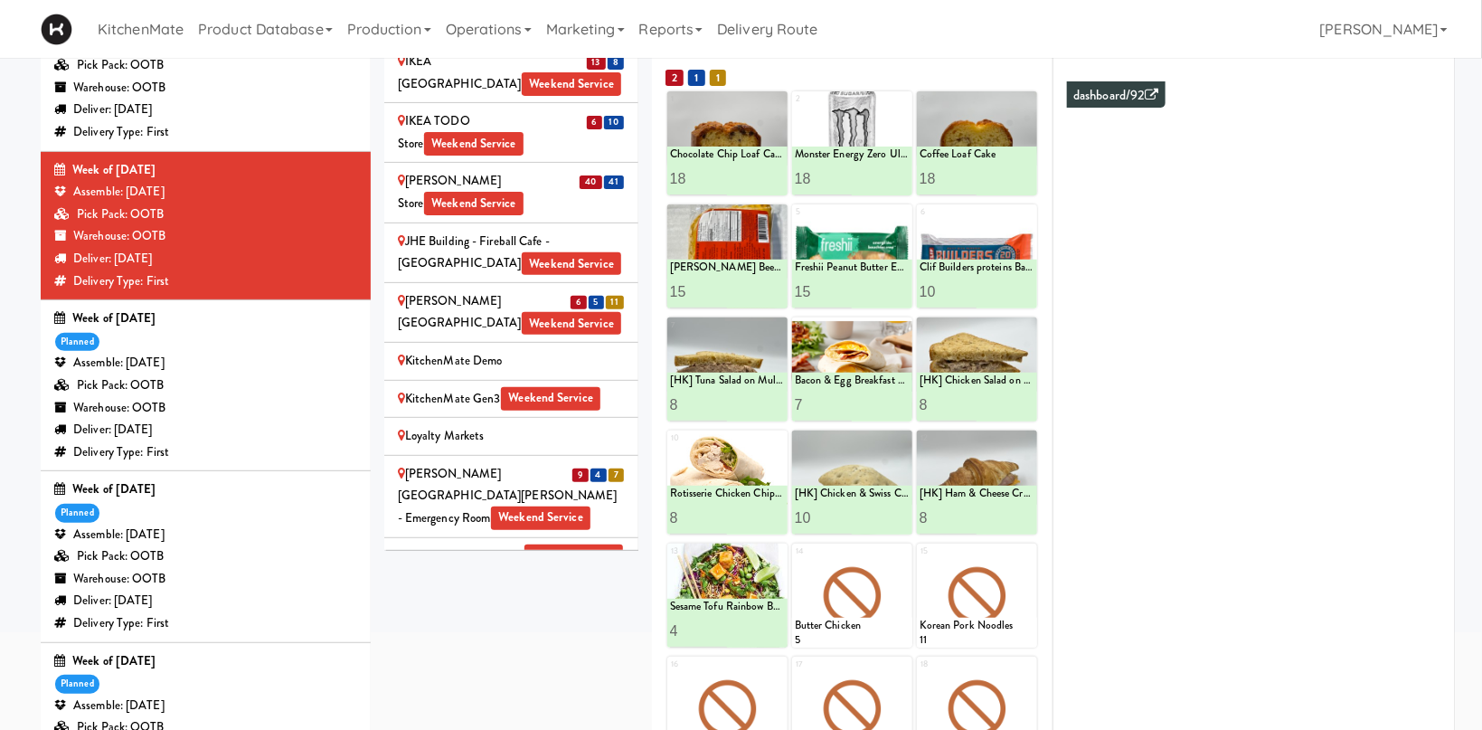
click at [571, 463] on div "[PERSON_NAME][GEOGRAPHIC_DATA][PERSON_NAME] - Emergency Room Weekend Service" at bounding box center [511, 496] width 227 height 67
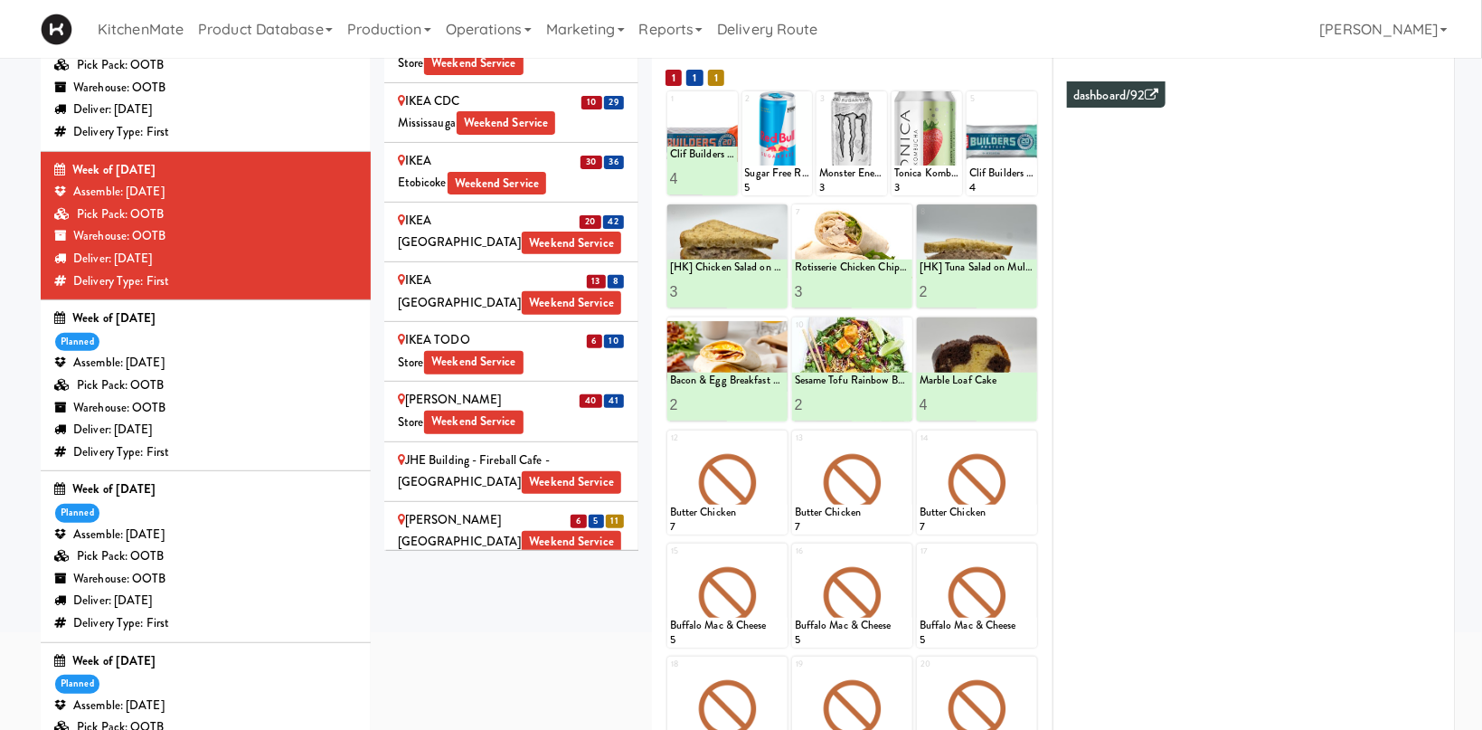
scroll to position [1768, 0]
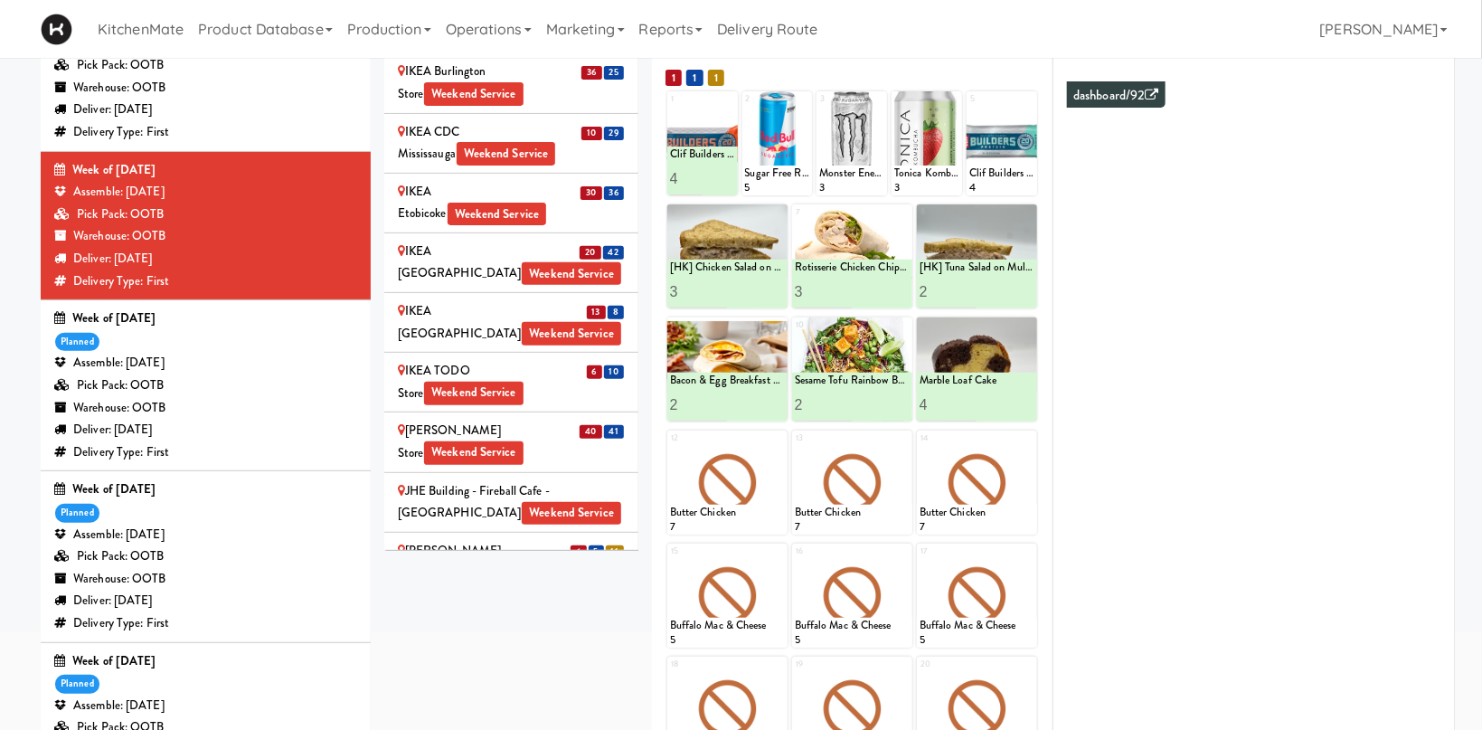
click at [549, 540] on div "[PERSON_NAME] Hospital Weekend Service" at bounding box center [511, 562] width 227 height 44
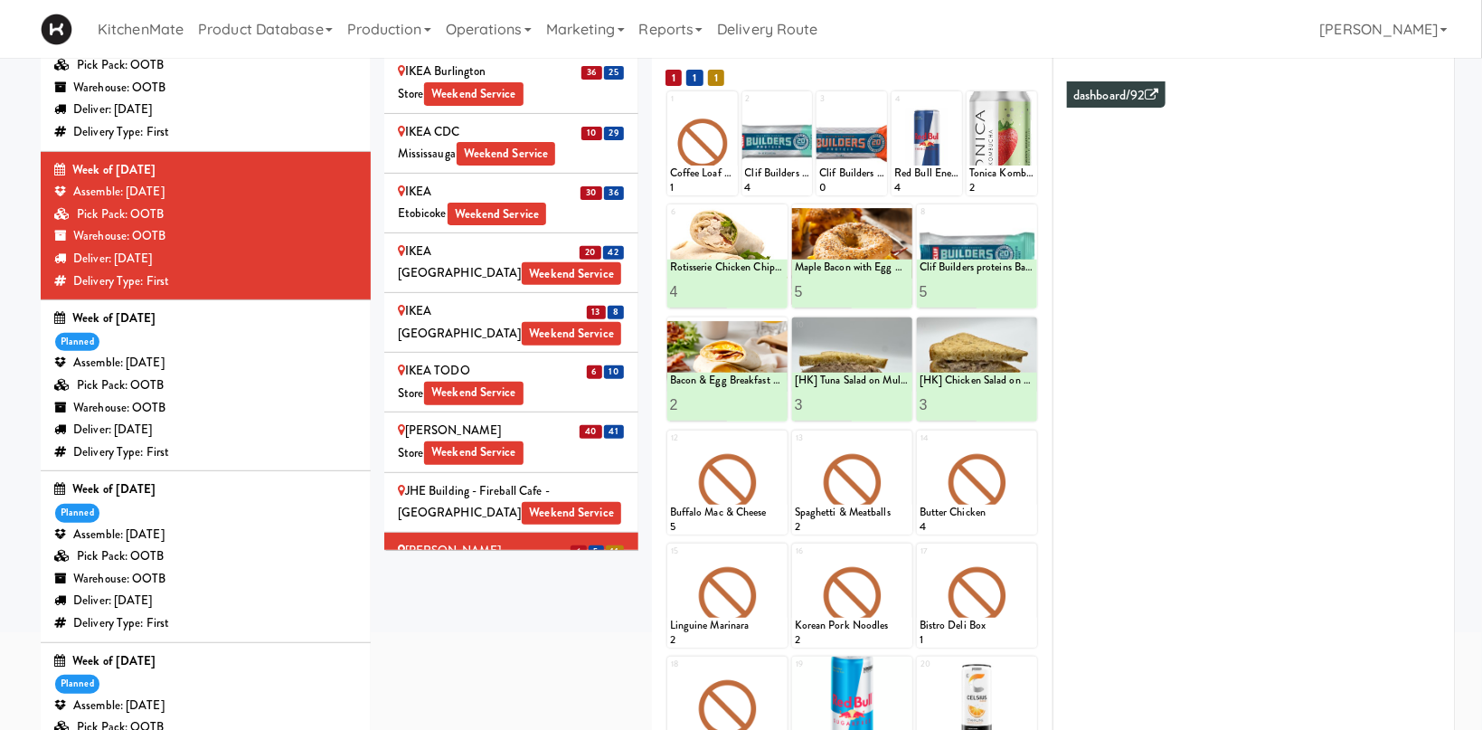
click at [564, 420] on div "[PERSON_NAME] Store Weekend Service" at bounding box center [511, 442] width 227 height 44
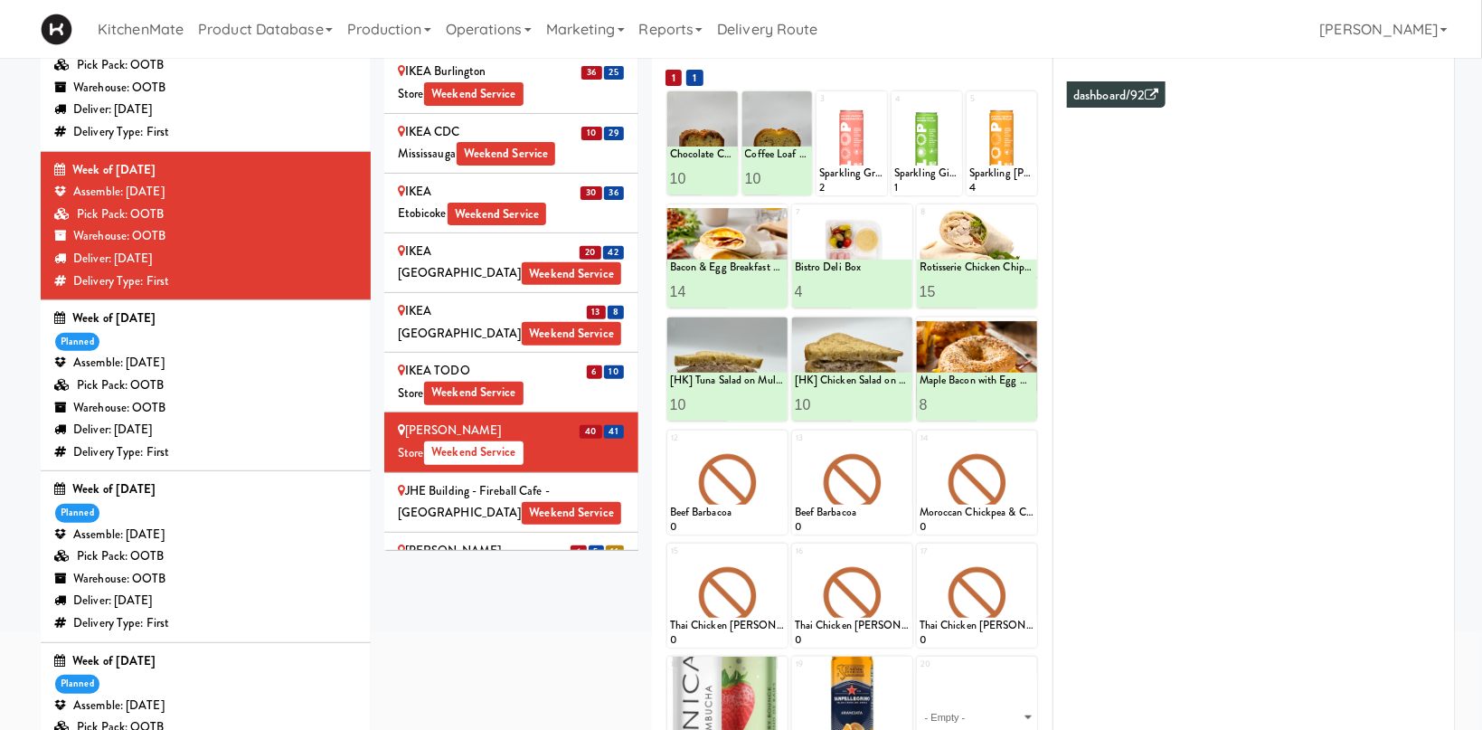
click at [534, 360] on div "IKEA TODO Store Weekend Service" at bounding box center [511, 382] width 227 height 44
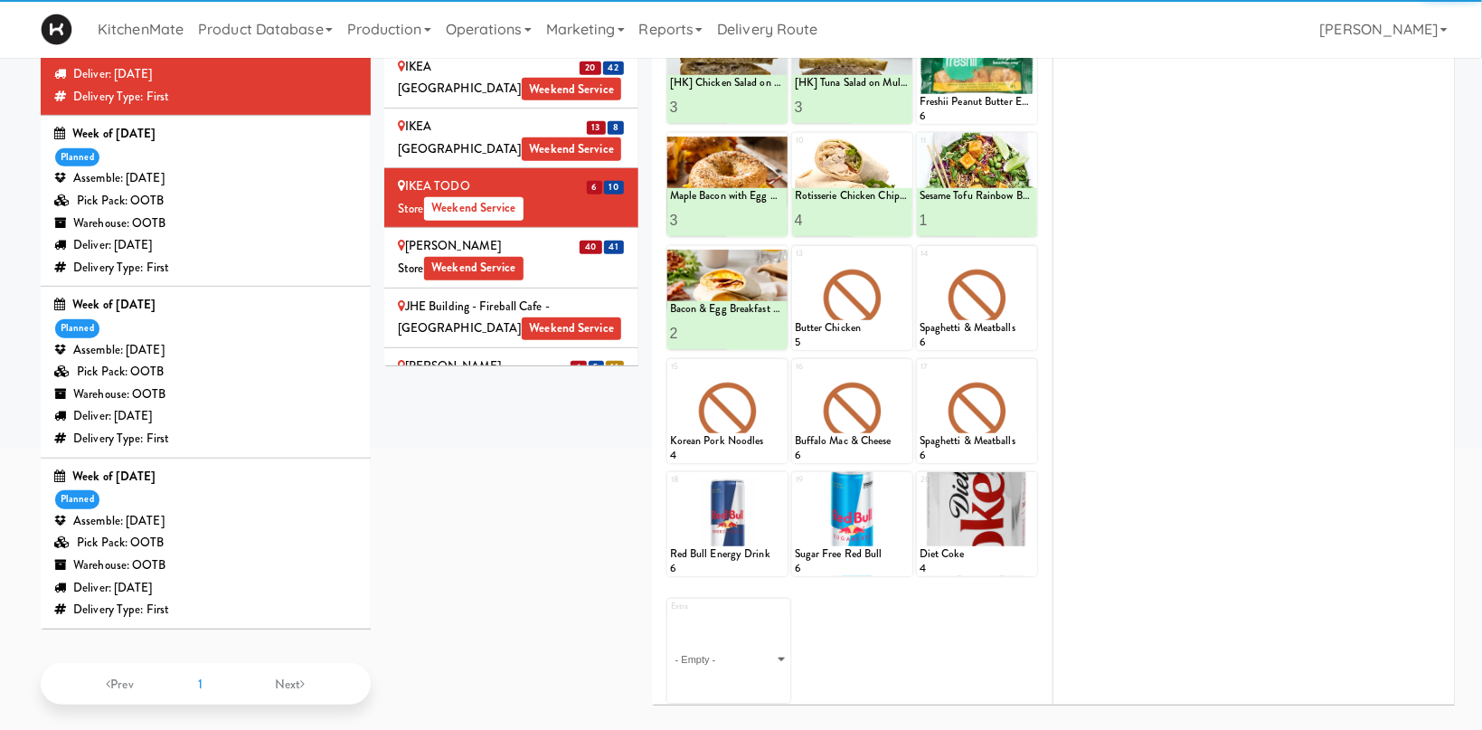
scroll to position [60, 0]
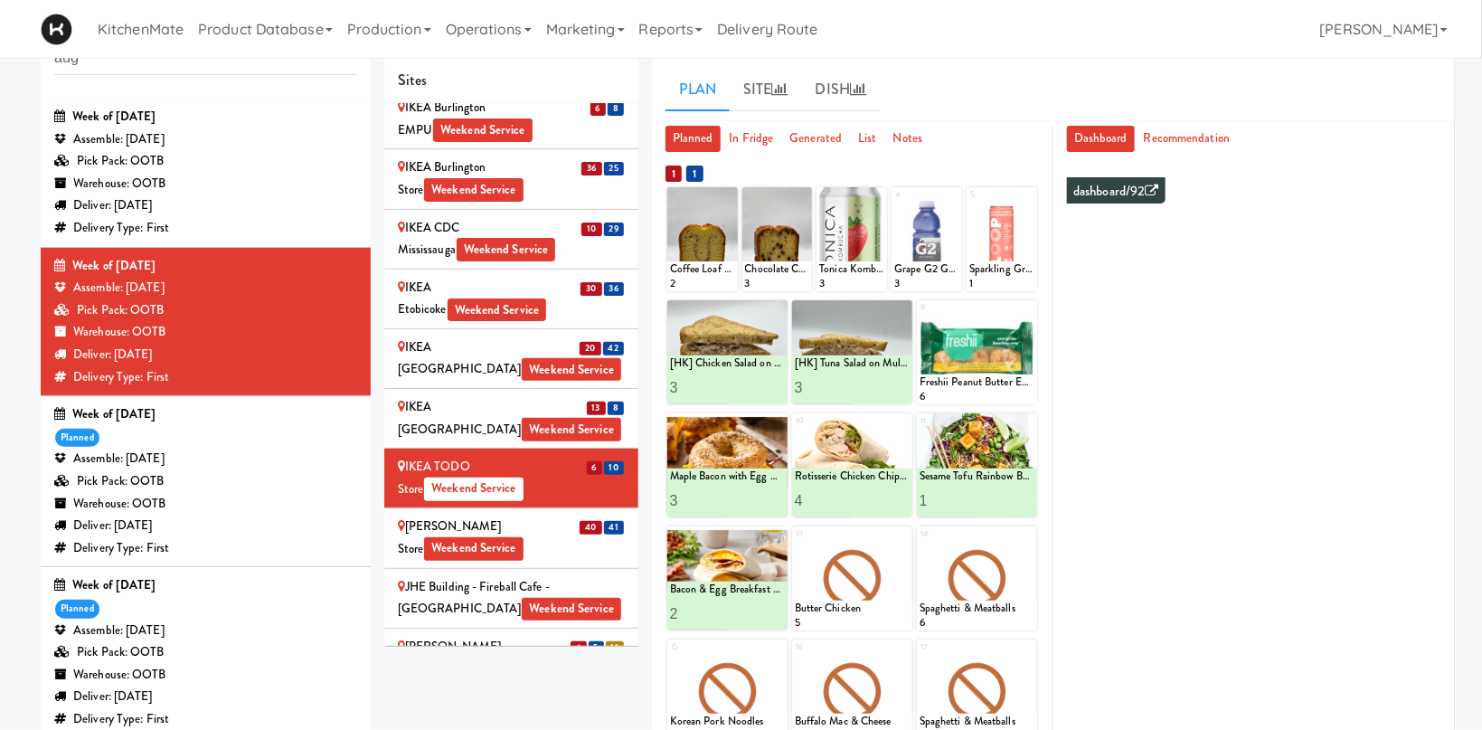
click at [590, 396] on div "IKEA Scarborough Town Center Weekend Service" at bounding box center [511, 418] width 227 height 44
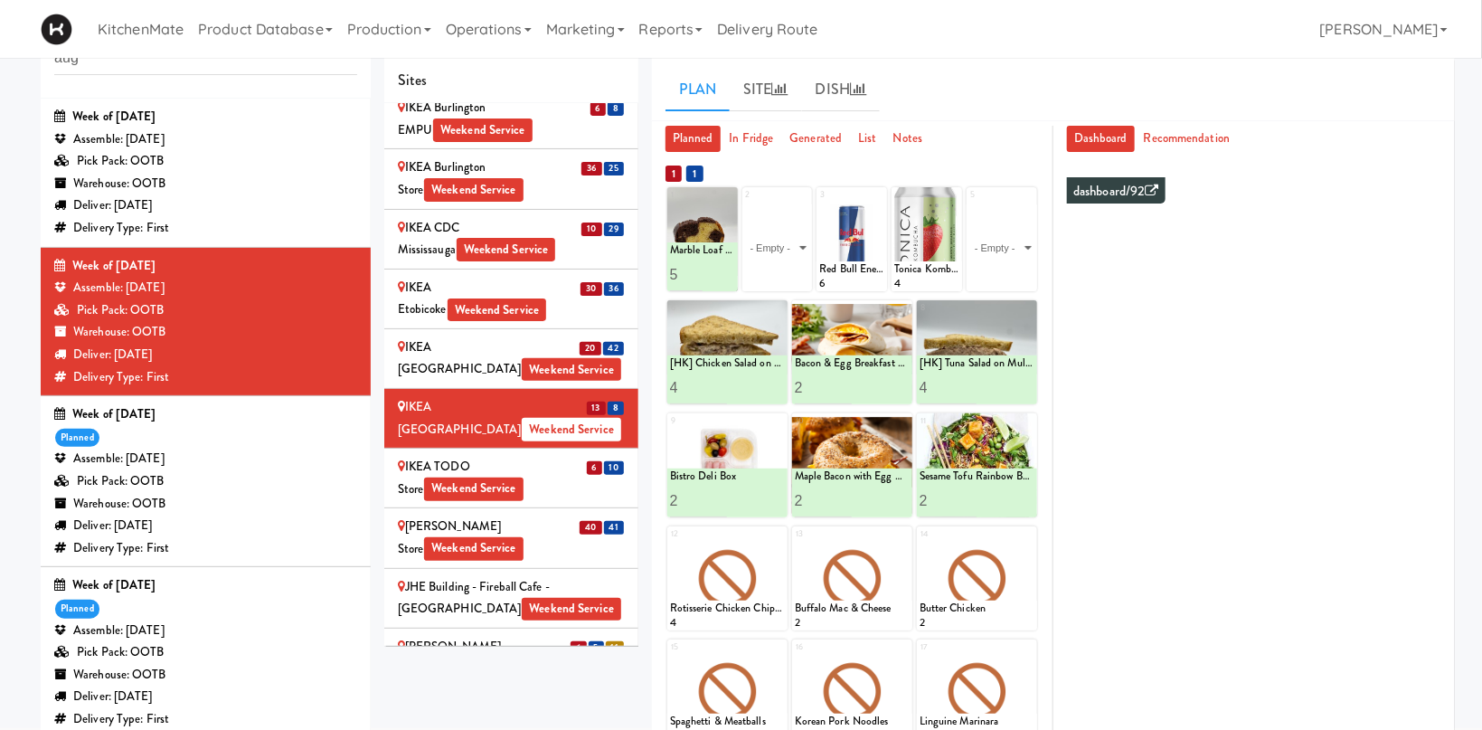
click at [566, 336] on div "IKEA North York Store Weekend Service" at bounding box center [511, 358] width 227 height 44
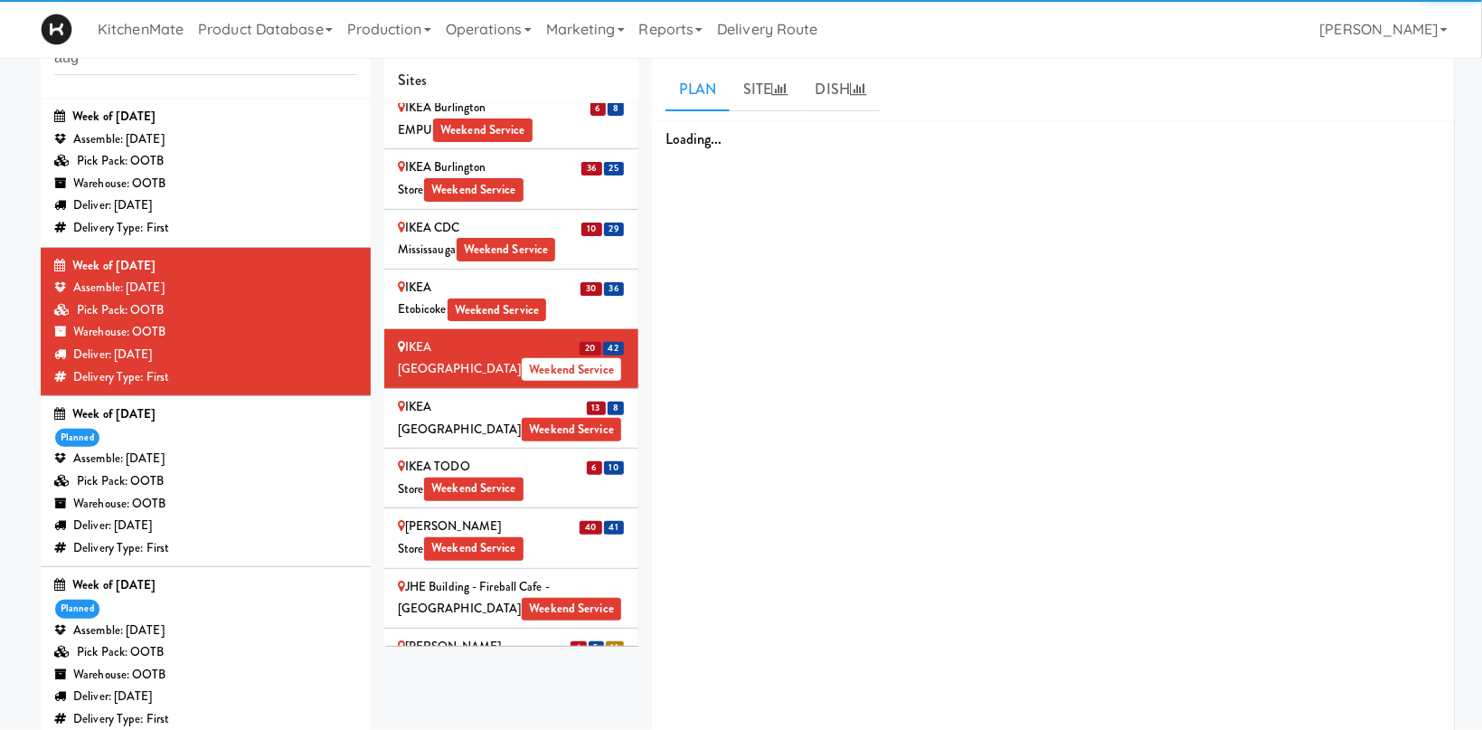
scroll to position [1394, 0]
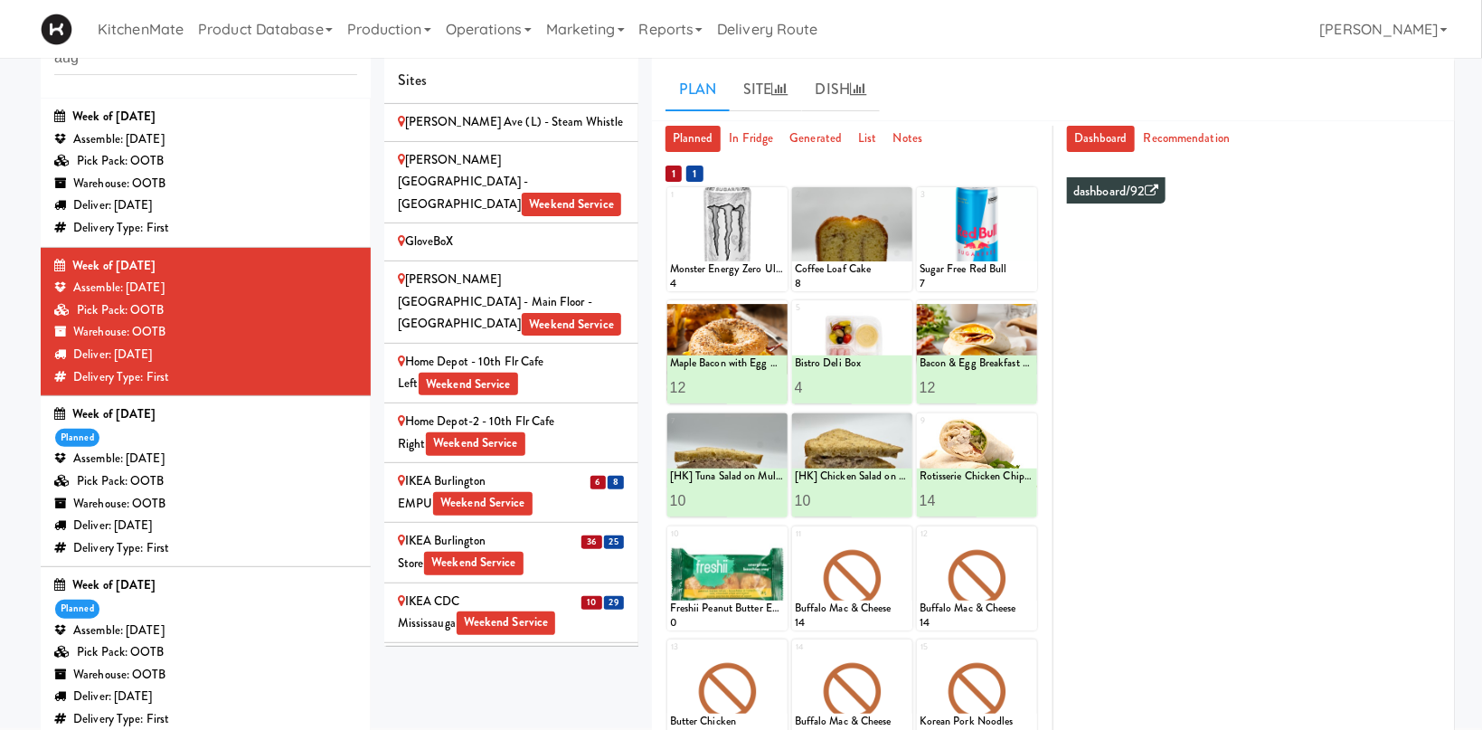
click at [590, 650] on div "IKEA Etobicoke Weekend Service" at bounding box center [511, 672] width 227 height 44
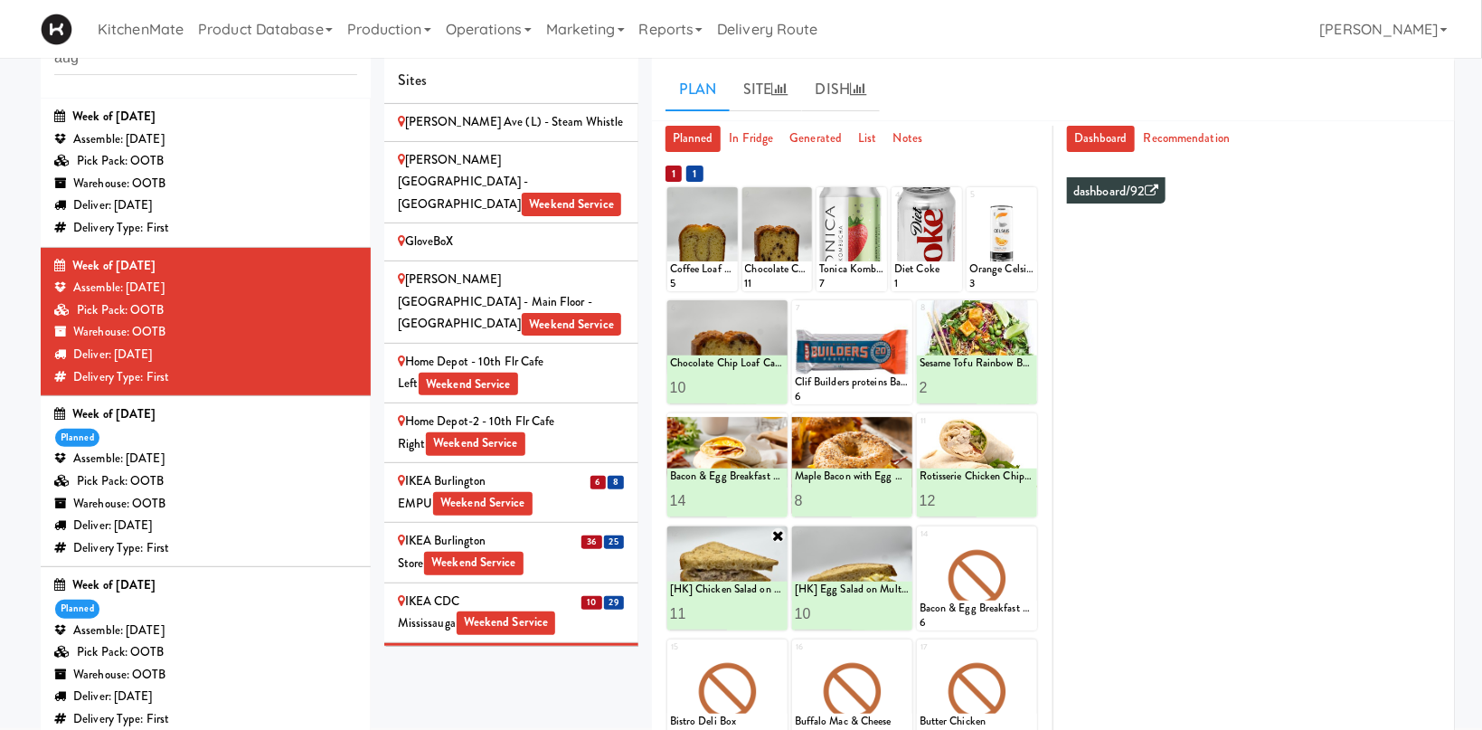
click at [717, 610] on input "11" at bounding box center [699, 613] width 58 height 33
click at [717, 609] on input "12" at bounding box center [699, 613] width 58 height 33
click at [717, 609] on input "13" at bounding box center [699, 613] width 58 height 33
type input "14"
click at [722, 608] on input "14" at bounding box center [699, 613] width 58 height 33
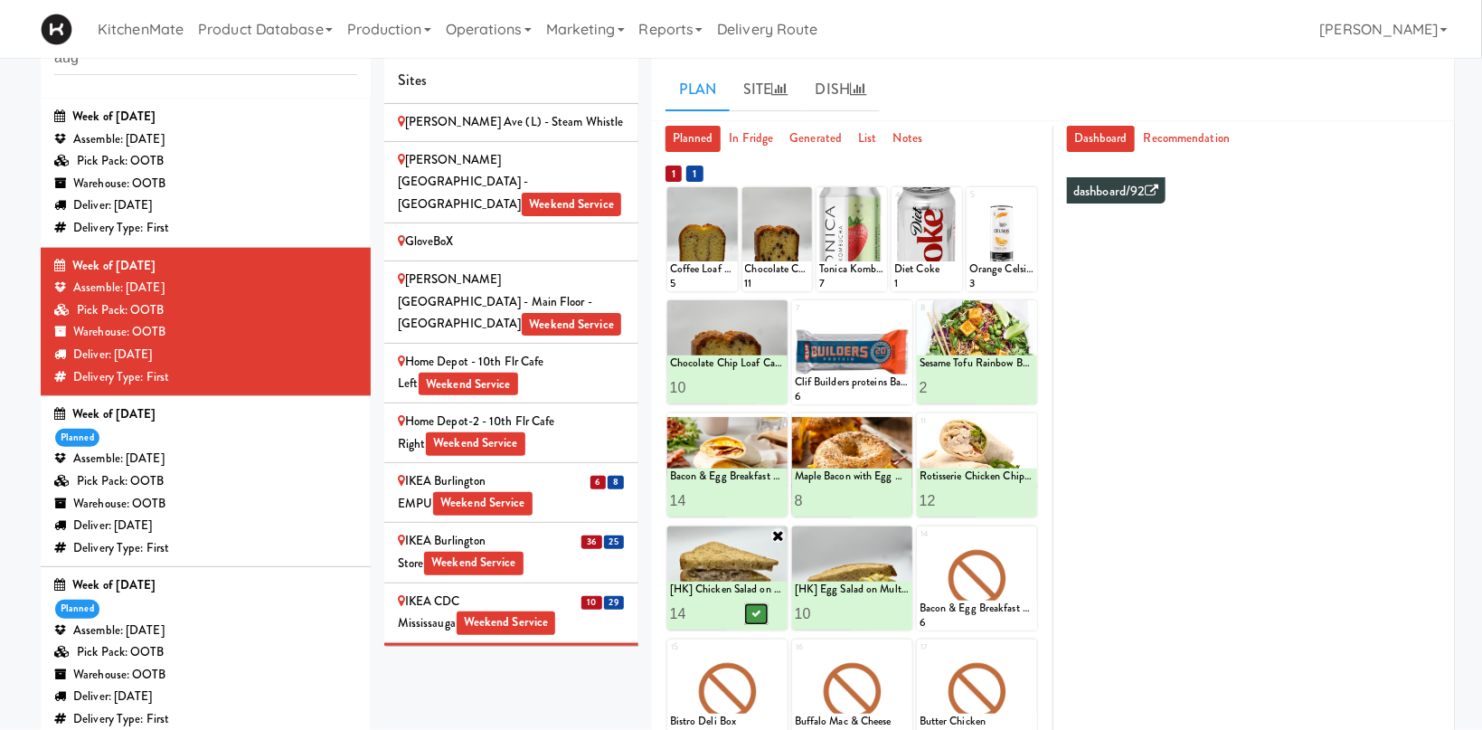
click at [757, 609] on icon at bounding box center [755, 614] width 9 height 10
click at [842, 608] on input "11" at bounding box center [824, 613] width 58 height 33
click at [842, 608] on input "12" at bounding box center [824, 613] width 58 height 33
click at [842, 608] on input "13" at bounding box center [824, 613] width 58 height 33
click at [842, 608] on input "14" at bounding box center [824, 613] width 58 height 33
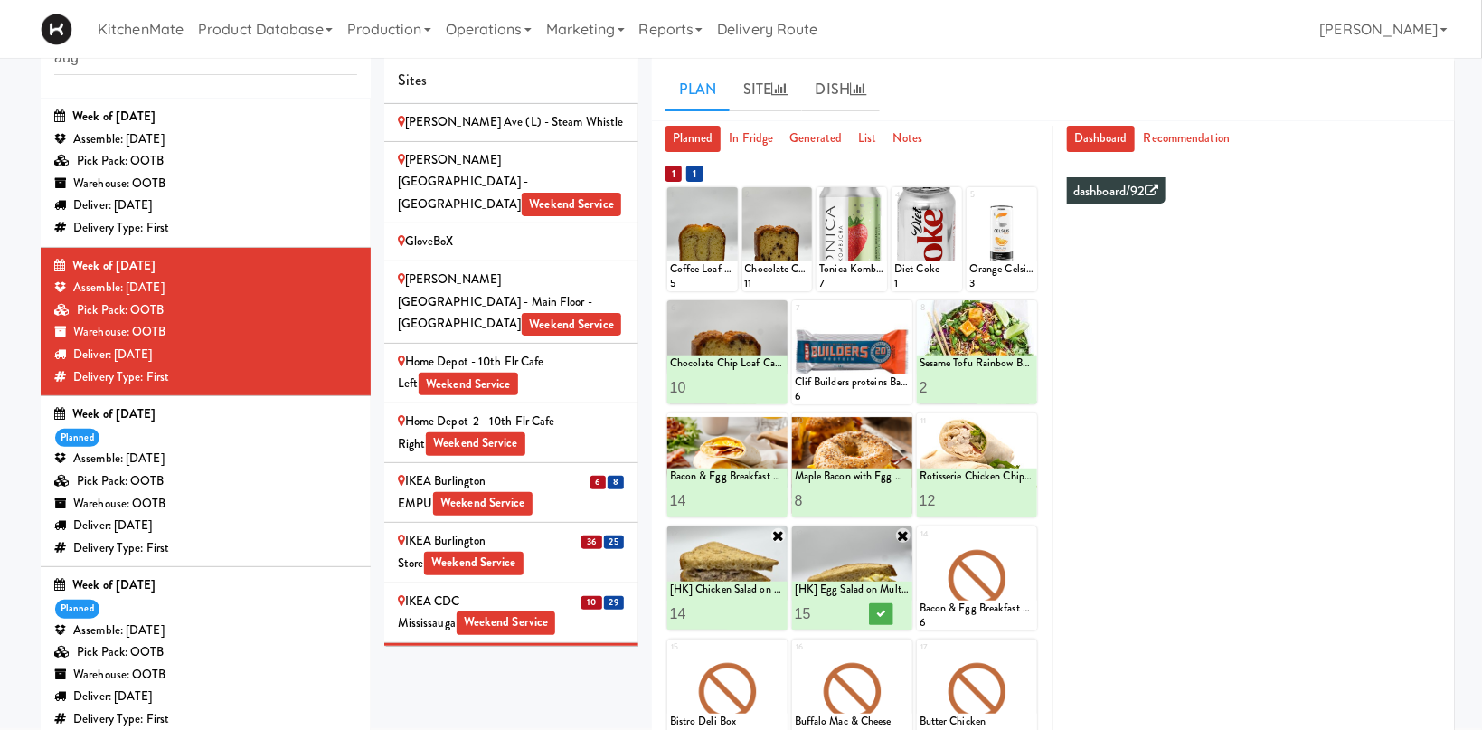
click at [842, 608] on input "15" at bounding box center [824, 613] width 58 height 33
click at [847, 610] on input "16" at bounding box center [824, 613] width 58 height 33
type input "15"
click at [845, 614] on input "15" at bounding box center [824, 613] width 58 height 33
click at [877, 612] on icon at bounding box center [880, 614] width 9 height 10
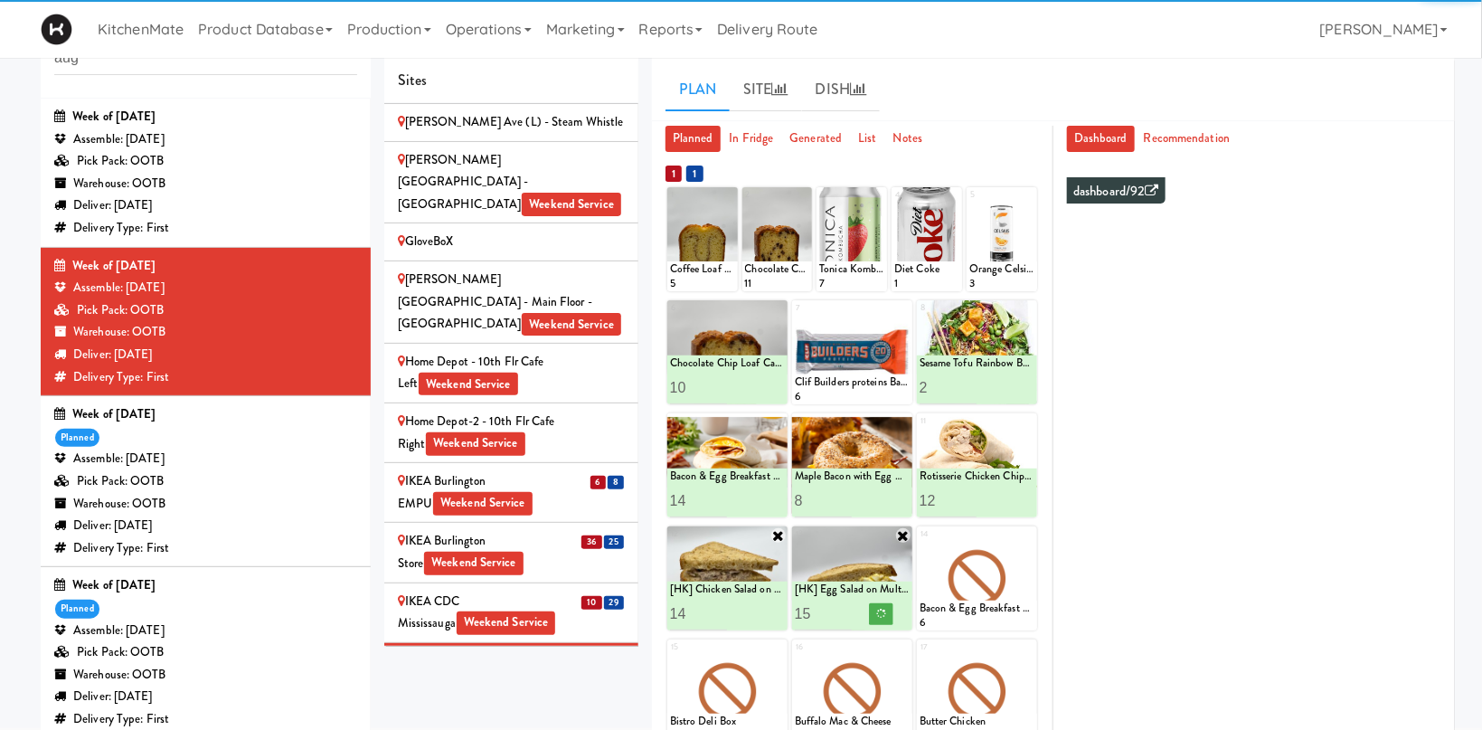
type input "15"
click at [721, 609] on input "15" at bounding box center [699, 613] width 58 height 33
click at [752, 615] on icon at bounding box center [755, 614] width 9 height 10
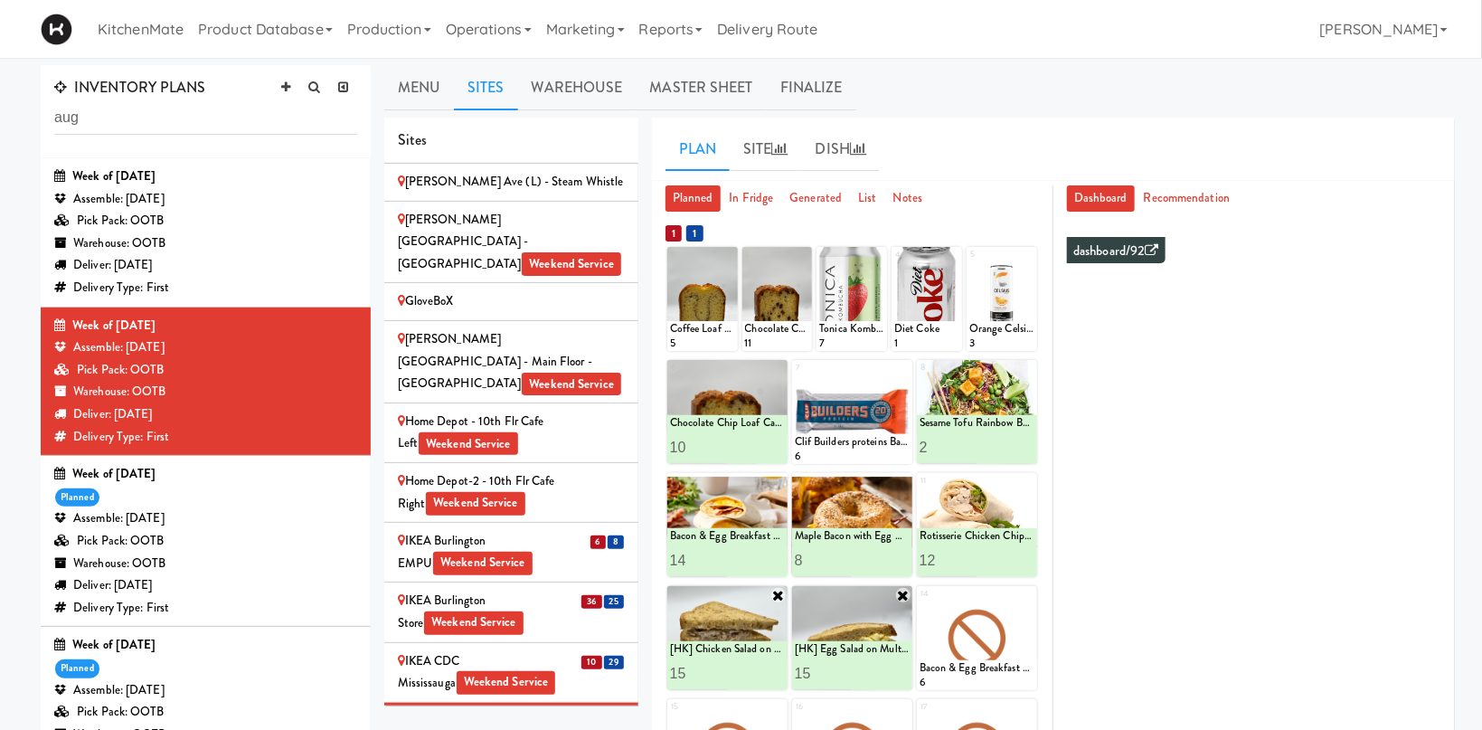
click at [588, 650] on div "10 29" at bounding box center [602, 661] width 43 height 23
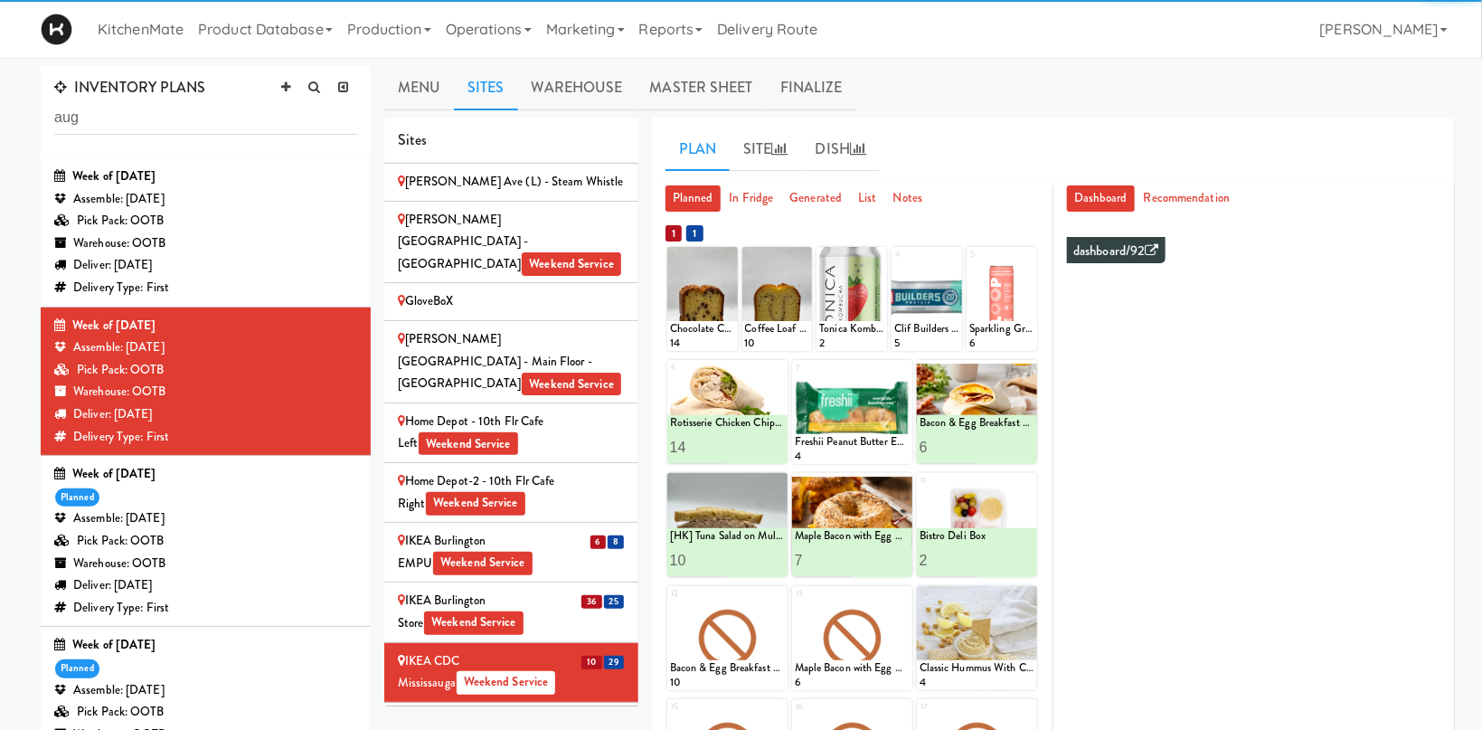
click at [576, 590] on div "IKEA Burlington Store Weekend Service" at bounding box center [511, 612] width 227 height 44
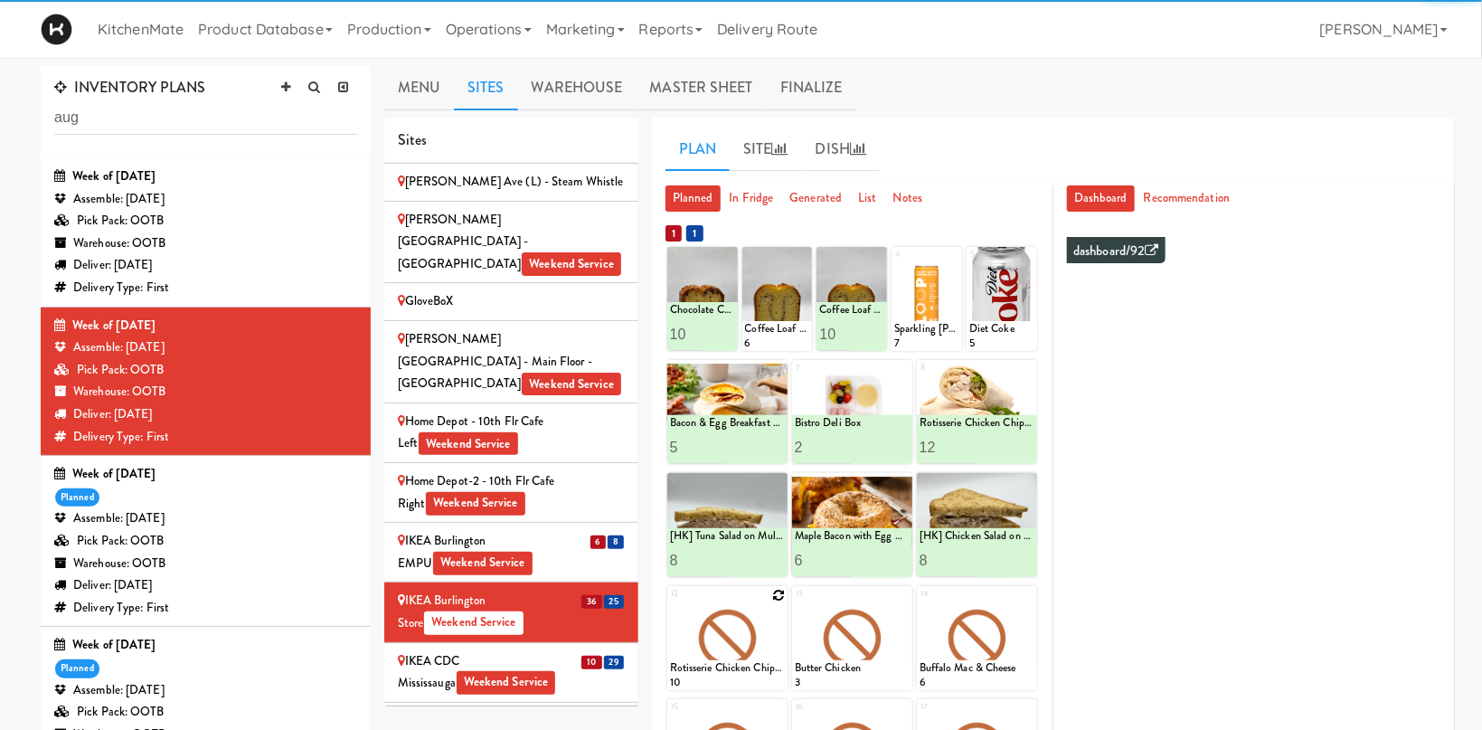
scroll to position [96, 0]
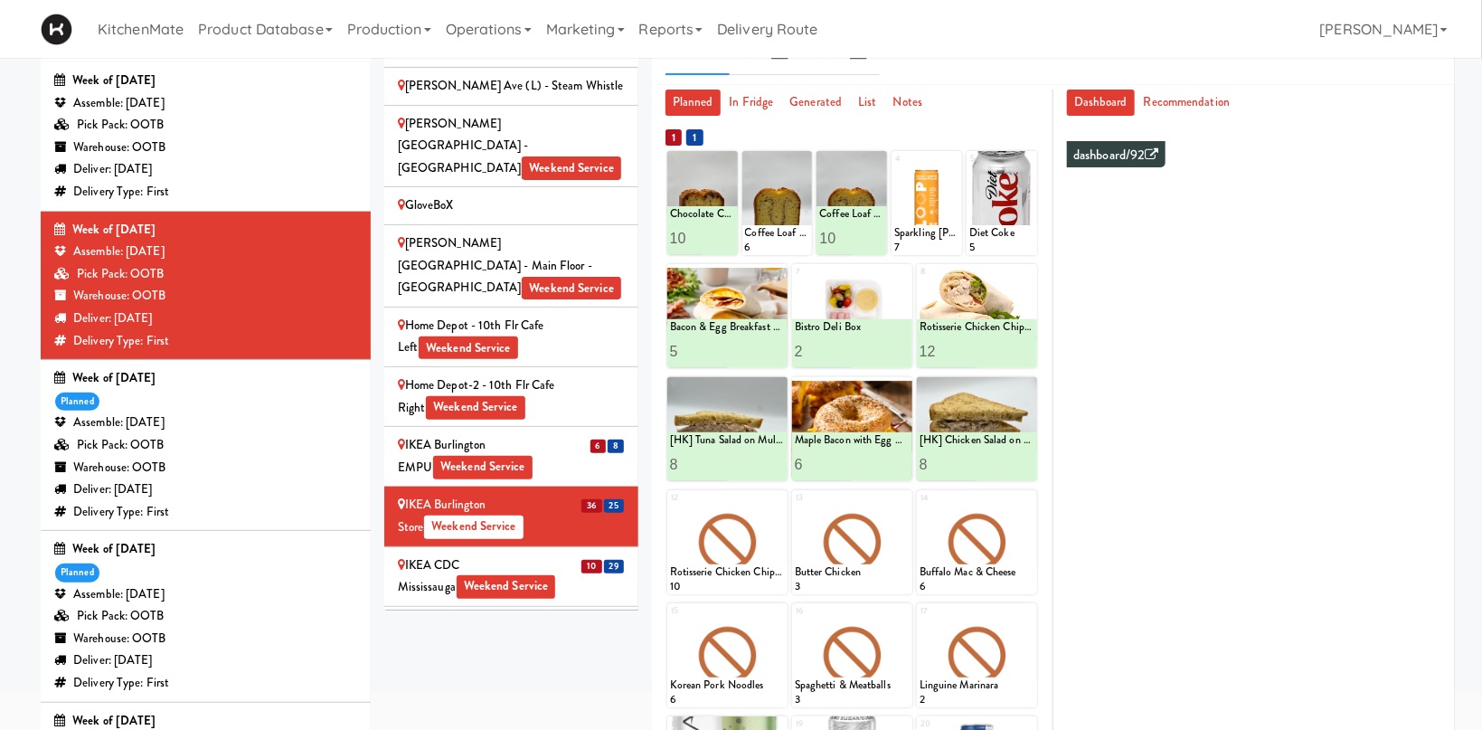
click at [565, 434] on div "IKEA Burlington EMPU Weekend Service" at bounding box center [511, 456] width 227 height 44
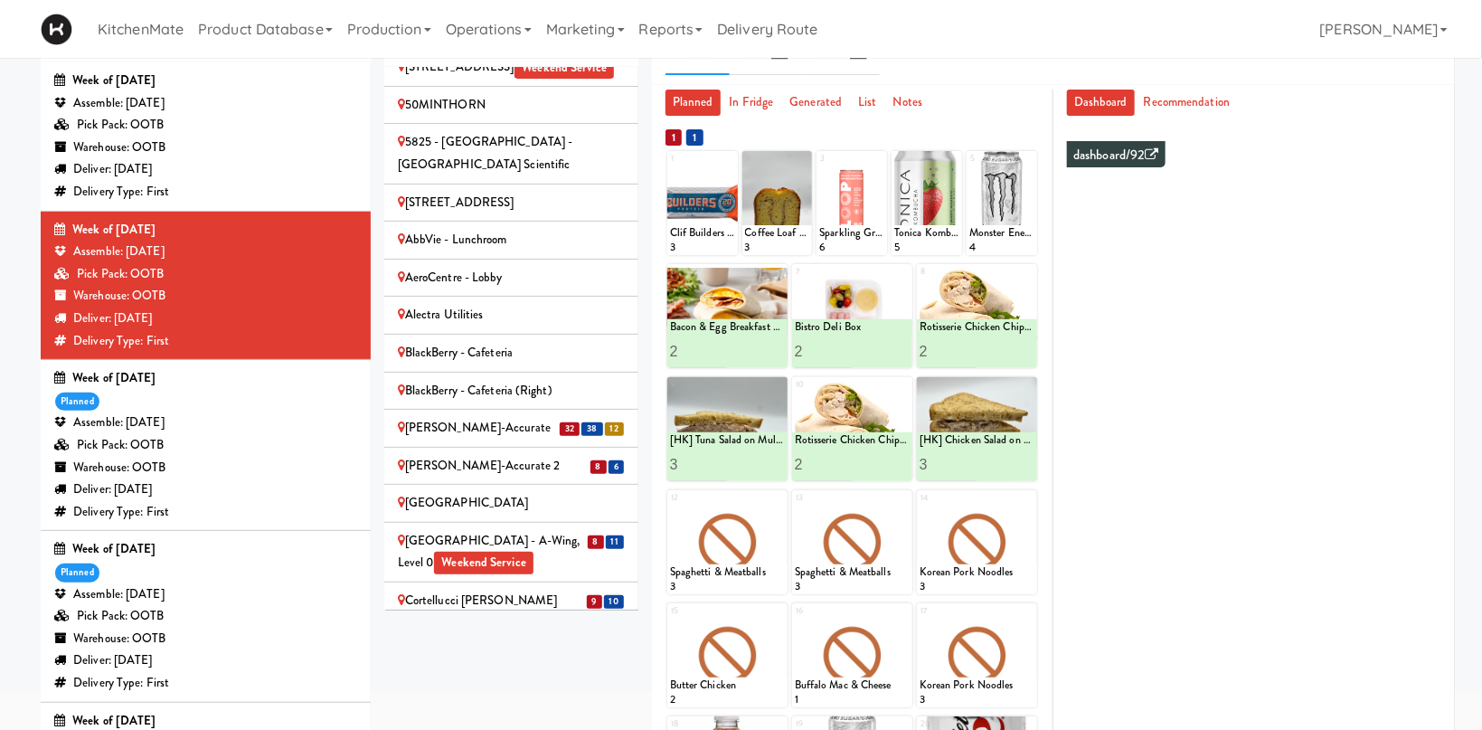
scroll to position [623, 0]
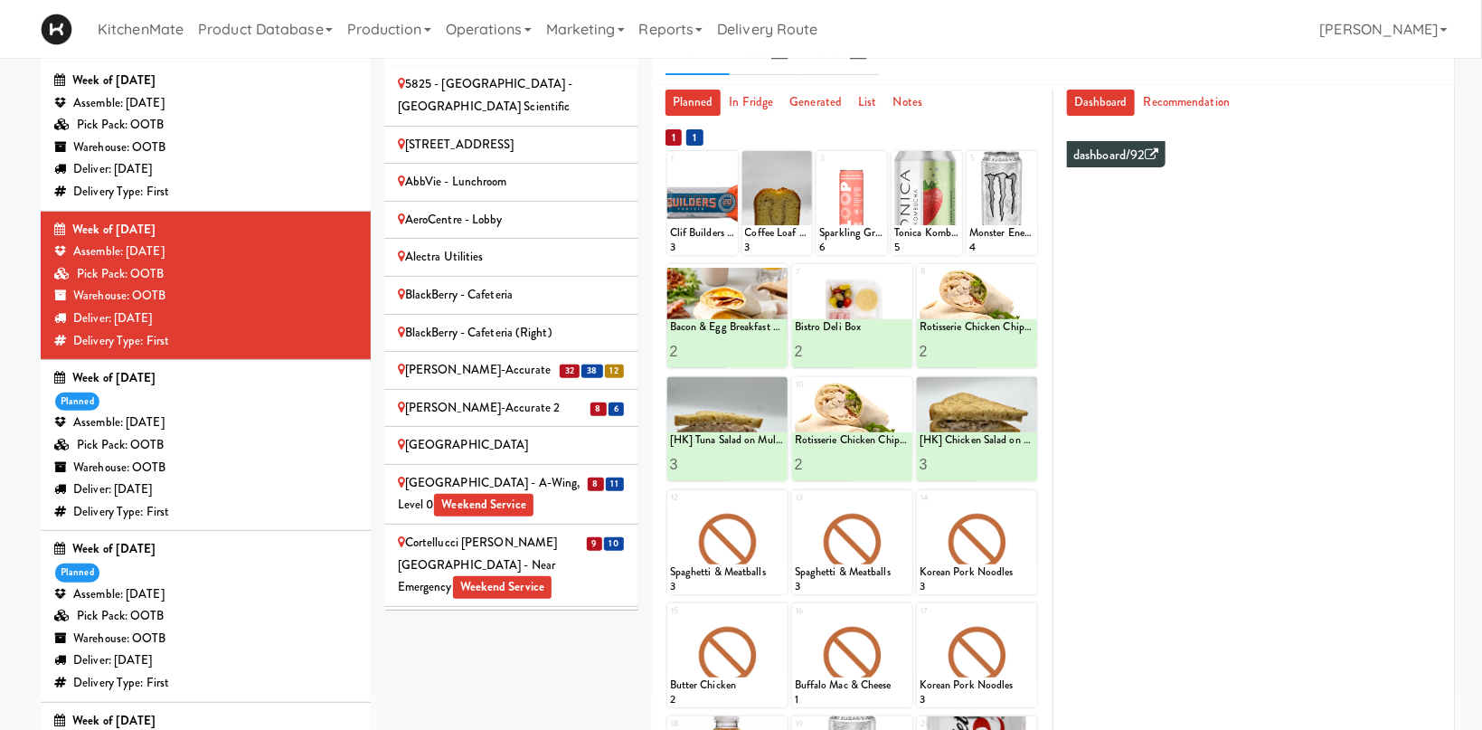
click at [577, 532] on div "Cortellucci [PERSON_NAME][GEOGRAPHIC_DATA] - near Emergency Weekend Service" at bounding box center [511, 565] width 227 height 67
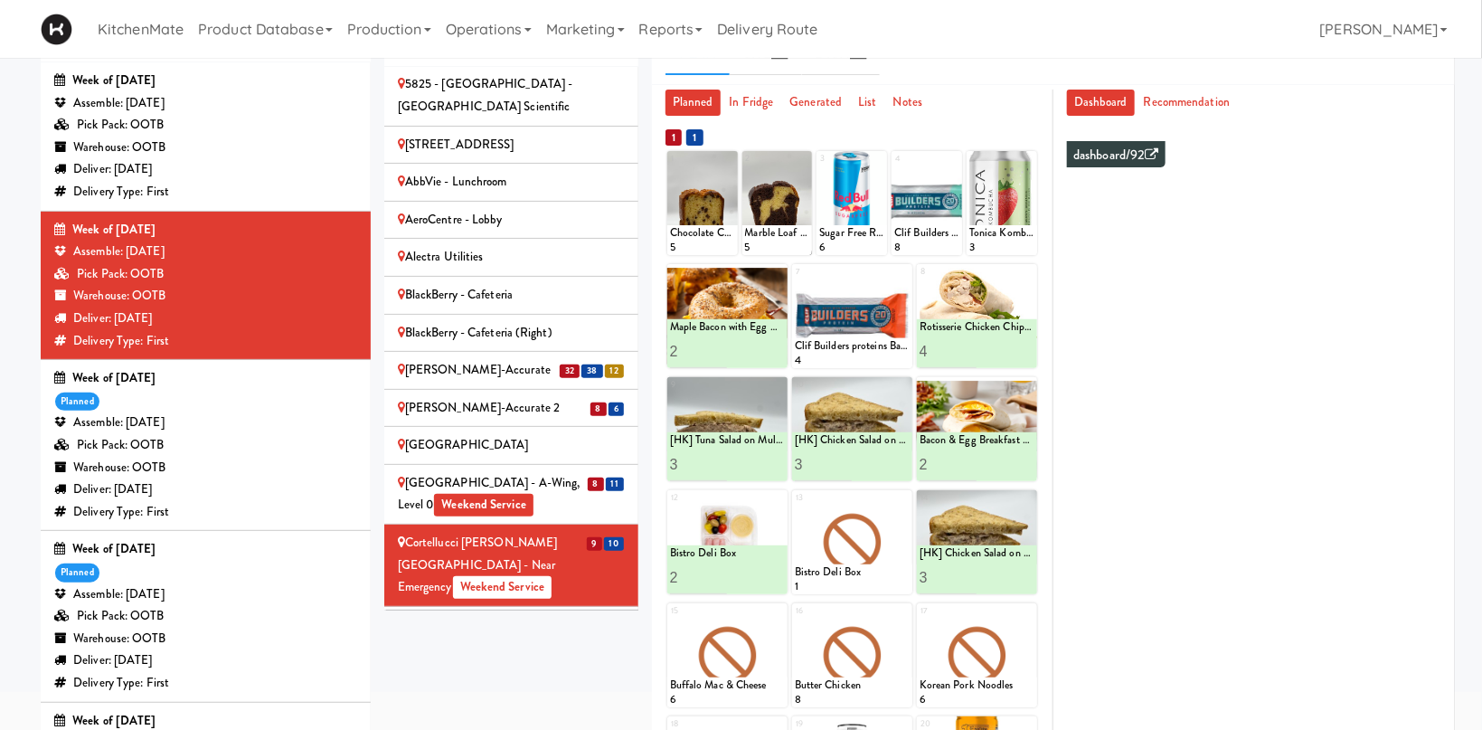
click at [594, 472] on div "[GEOGRAPHIC_DATA] - A-Wing, Level 0 Weekend Service" at bounding box center [511, 494] width 227 height 44
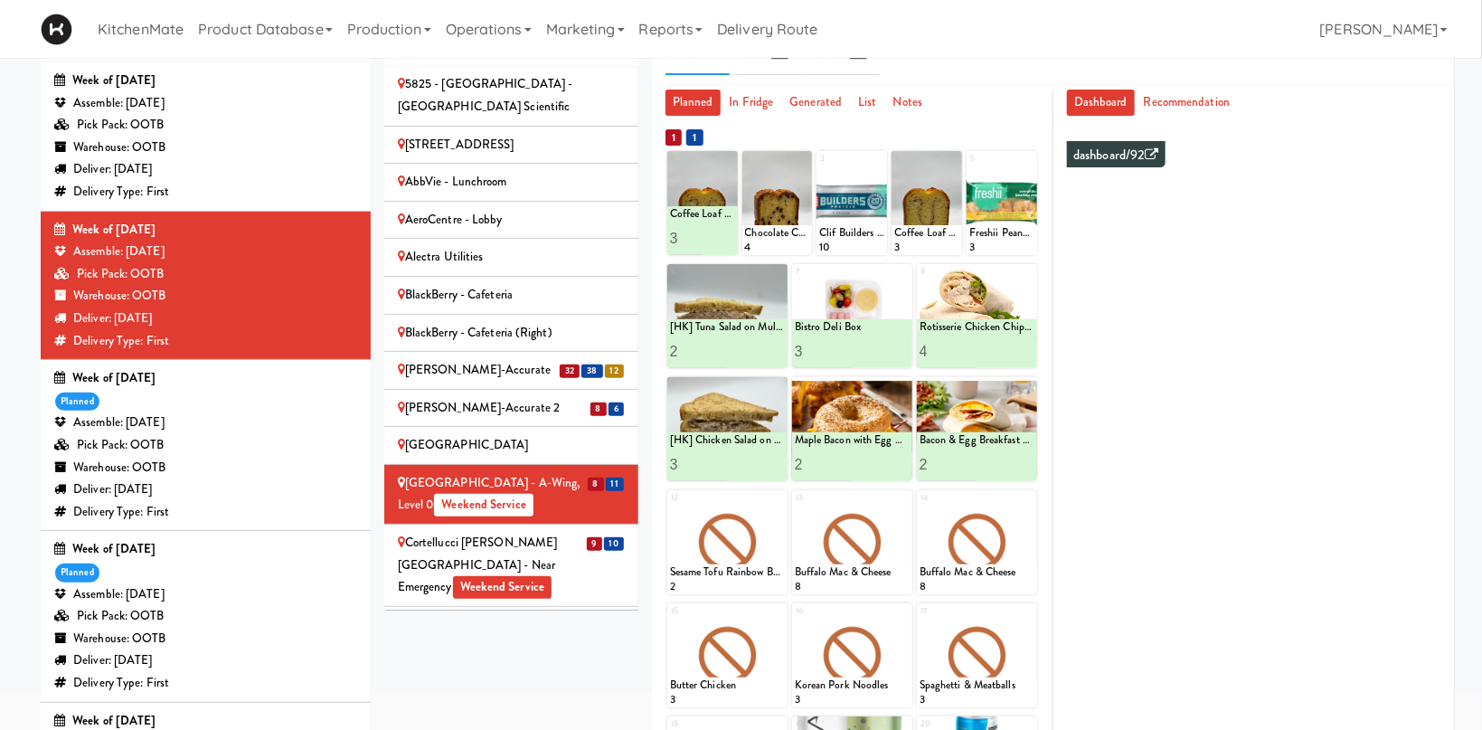
click at [557, 397] on div "[PERSON_NAME]-Accurate 2" at bounding box center [511, 408] width 227 height 23
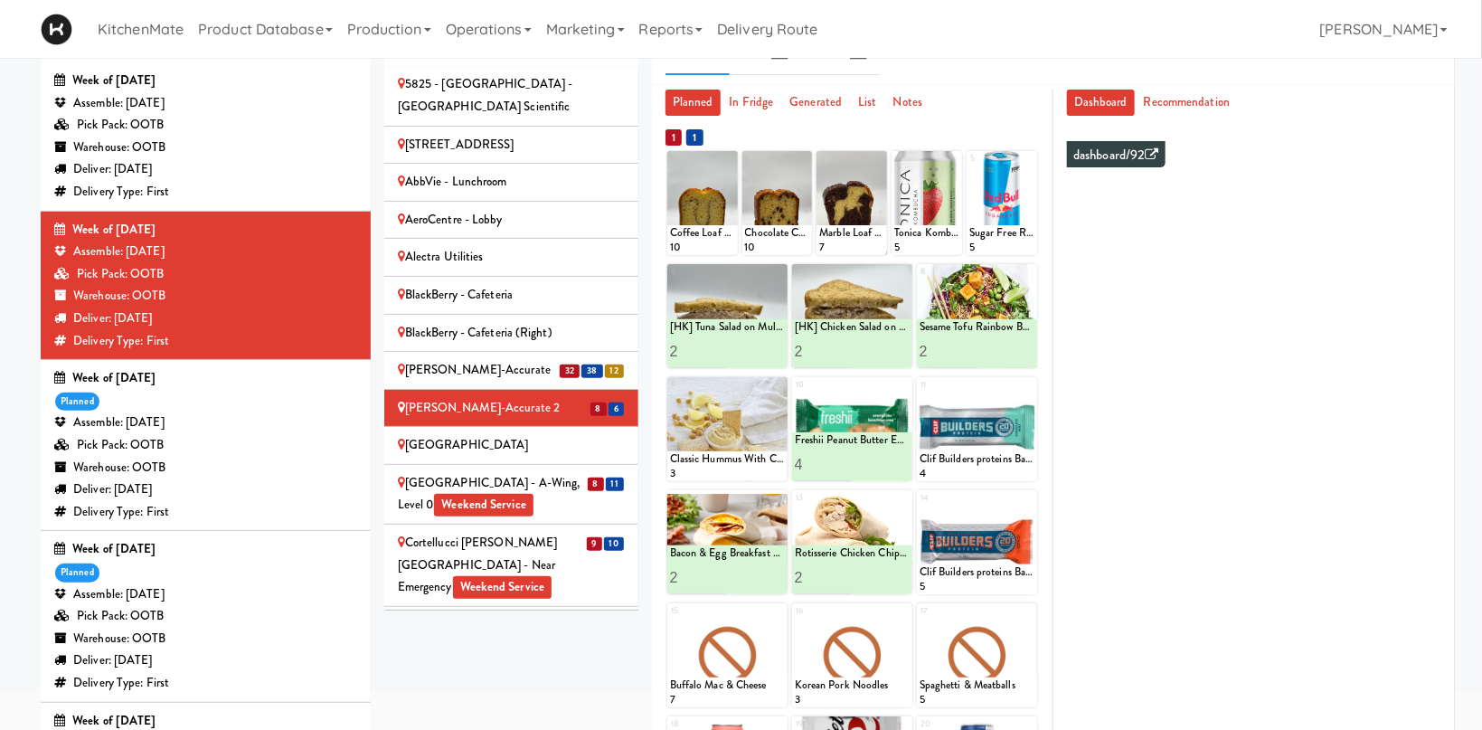
click at [498, 359] on div "[PERSON_NAME]-Accurate" at bounding box center [511, 370] width 227 height 23
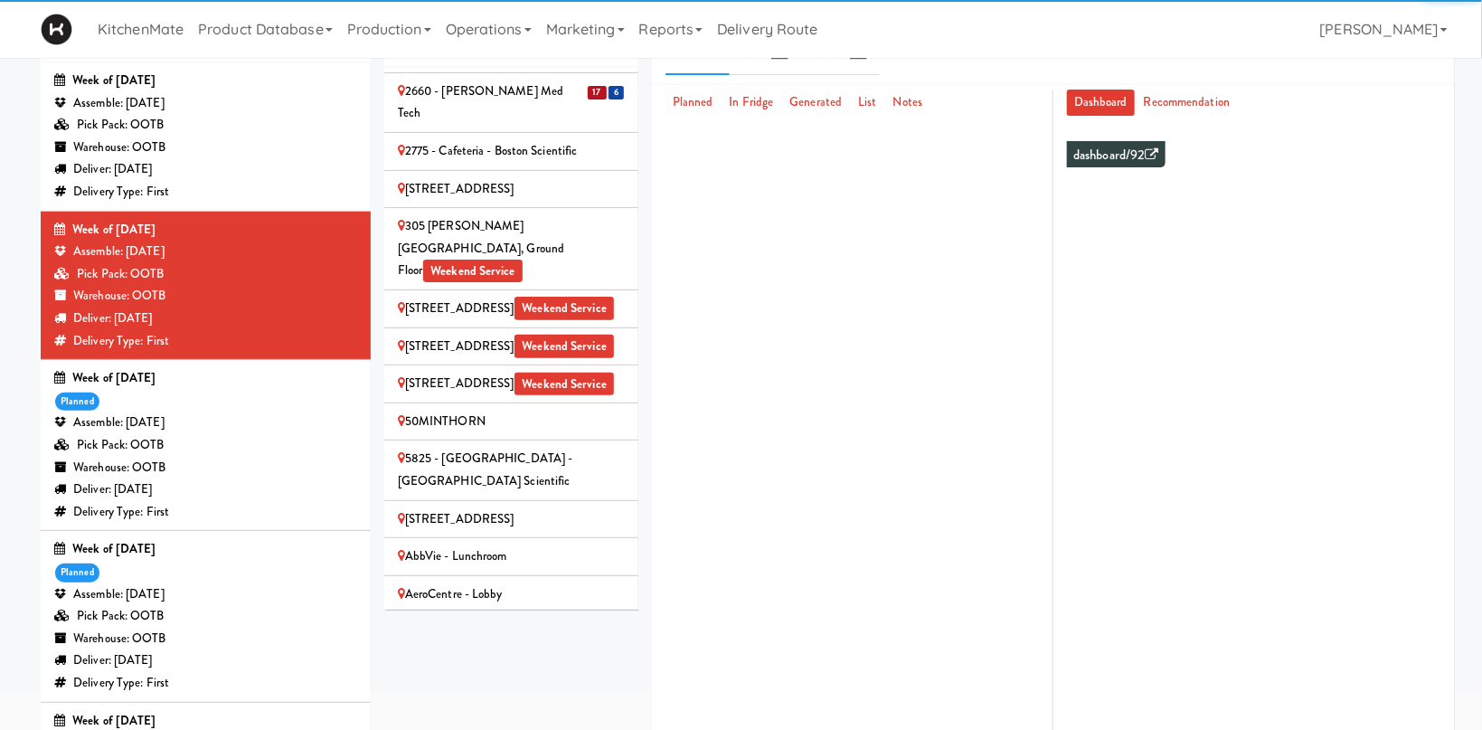
scroll to position [0, 0]
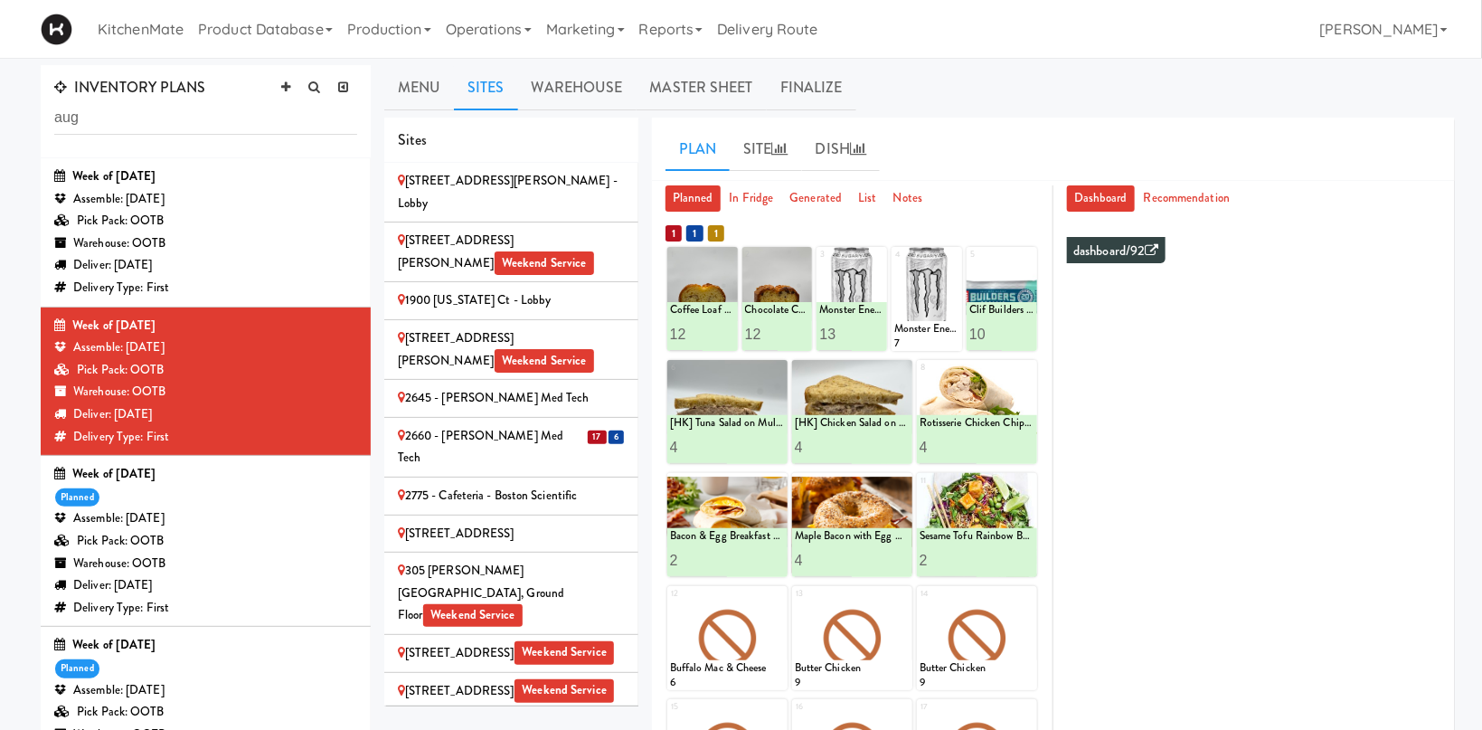
click at [548, 425] on div "2660 - [PERSON_NAME] Med Tech" at bounding box center [511, 447] width 227 height 44
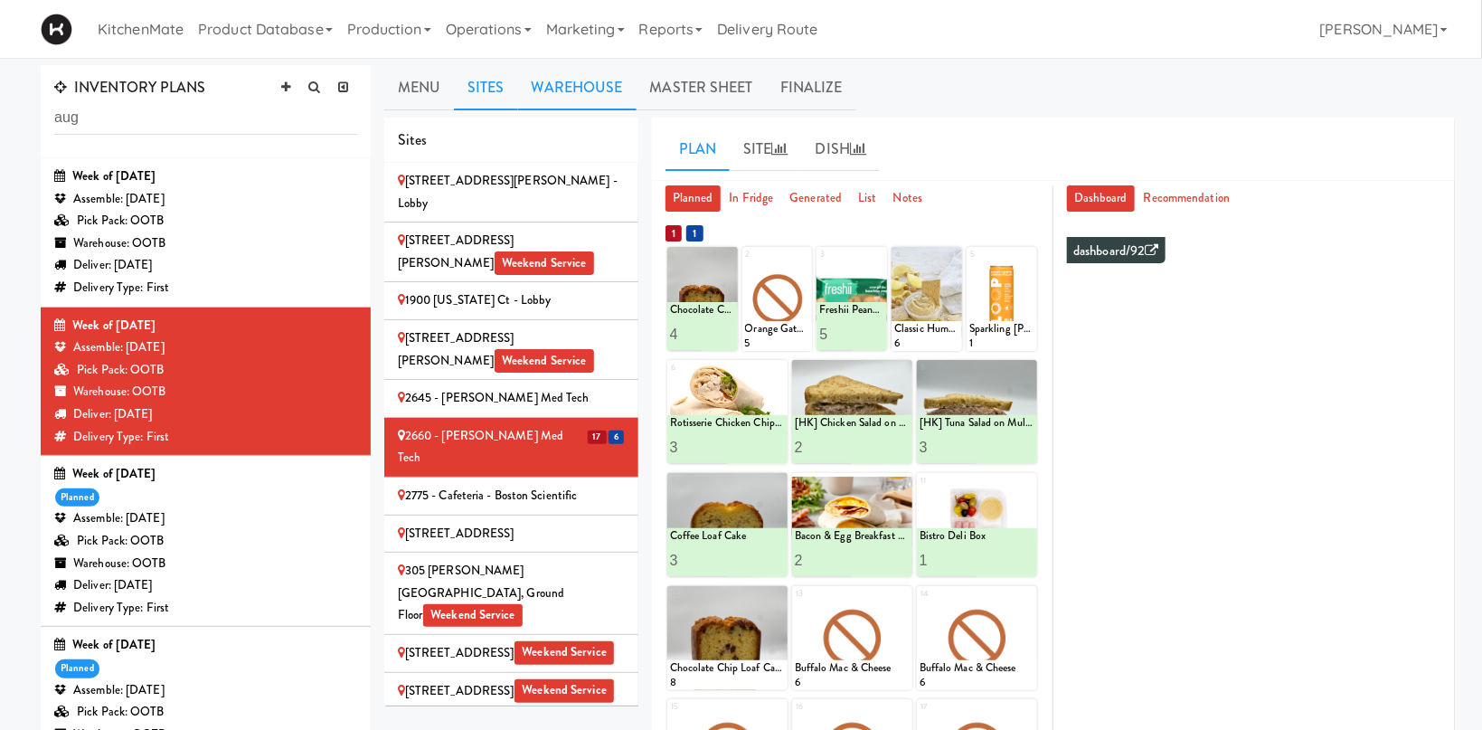
click at [583, 80] on link "Warehouse" at bounding box center [577, 87] width 118 height 45
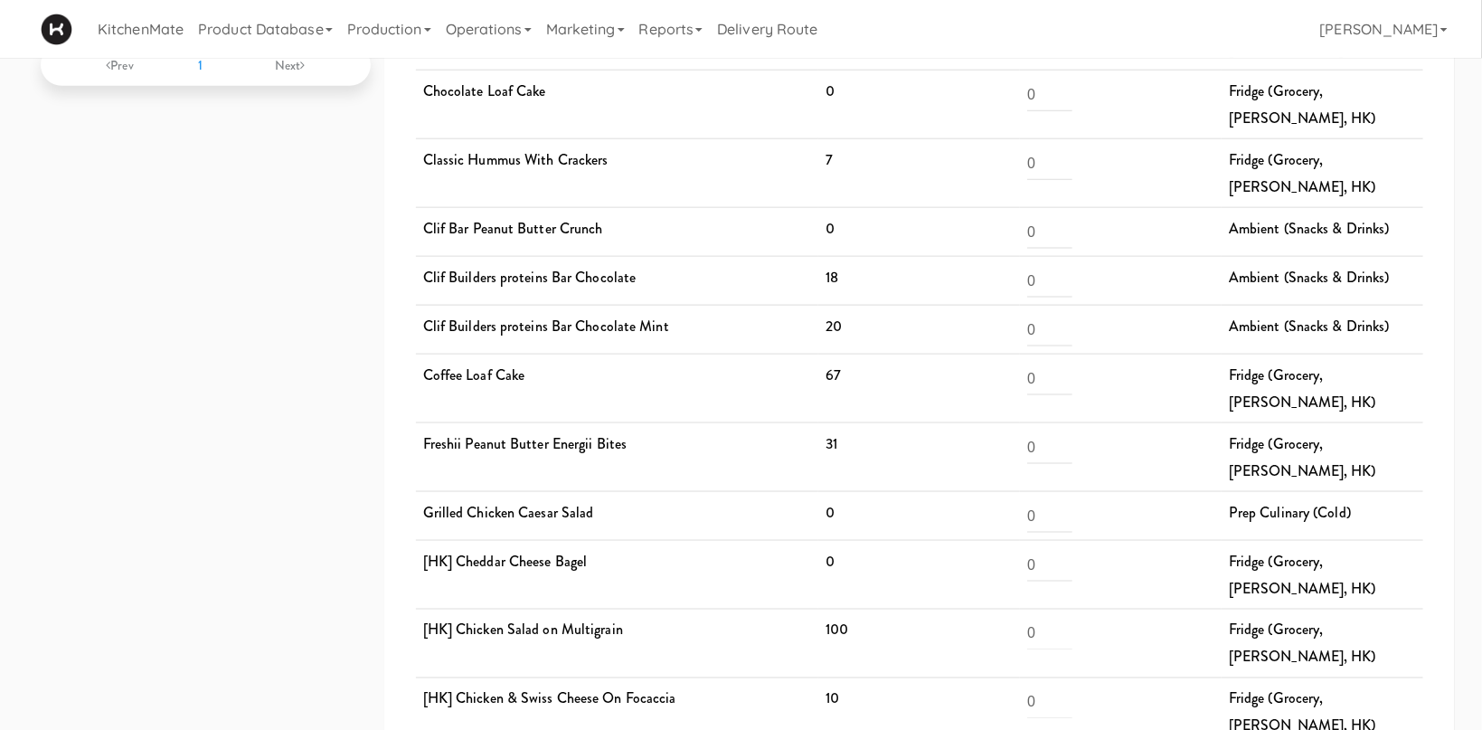
scroll to position [1150, 0]
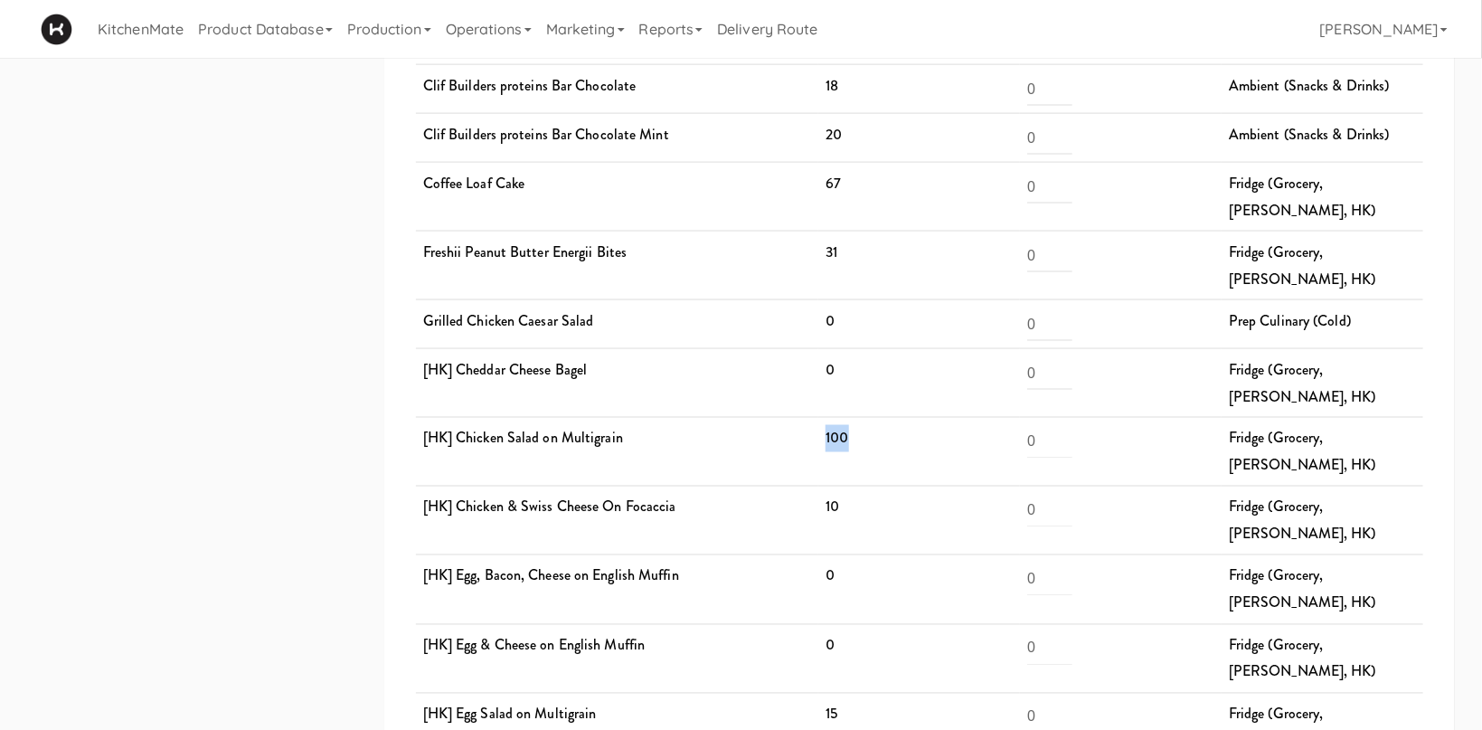
drag, startPoint x: 868, startPoint y: 302, endPoint x: 812, endPoint y: 313, distance: 57.1
click at [813, 418] on tr "[HK] Chicken Salad on Multigrain 100 0 Fridge (Grocery, [PERSON_NAME], HK)" at bounding box center [919, 452] width 1007 height 69
click at [804, 486] on td "[HK] Chicken & Swiss Cheese On Focaccia" at bounding box center [617, 520] width 403 height 69
drag, startPoint x: 844, startPoint y: 343, endPoint x: 798, endPoint y: 349, distance: 46.5
click at [798, 486] on tr "[HK] Chicken & Swiss Cheese On Focaccia 10 0 Fridge (Grocery, [PERSON_NAME], HK)" at bounding box center [919, 520] width 1007 height 69
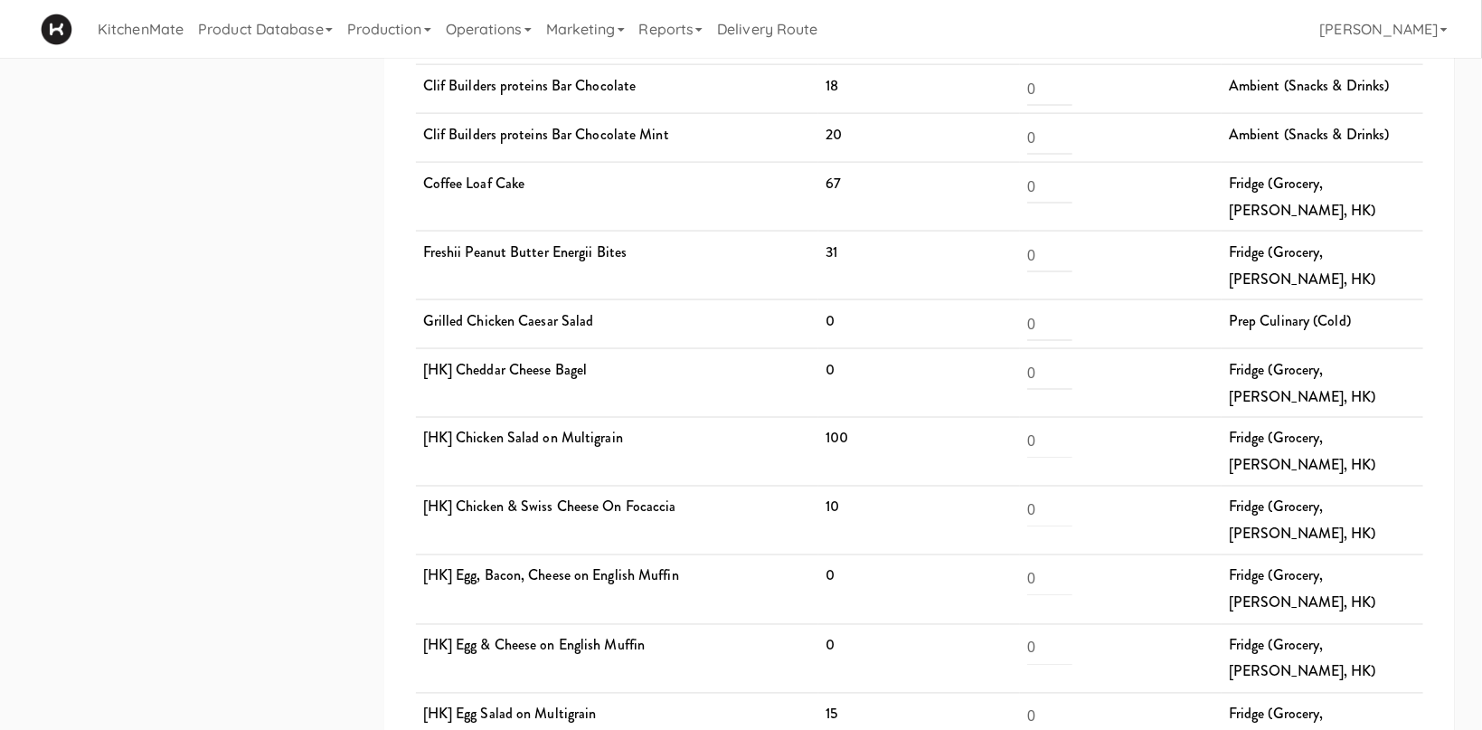
click at [794, 555] on td "[HK] Egg, Bacon, Cheese on English Muffin" at bounding box center [617, 589] width 403 height 69
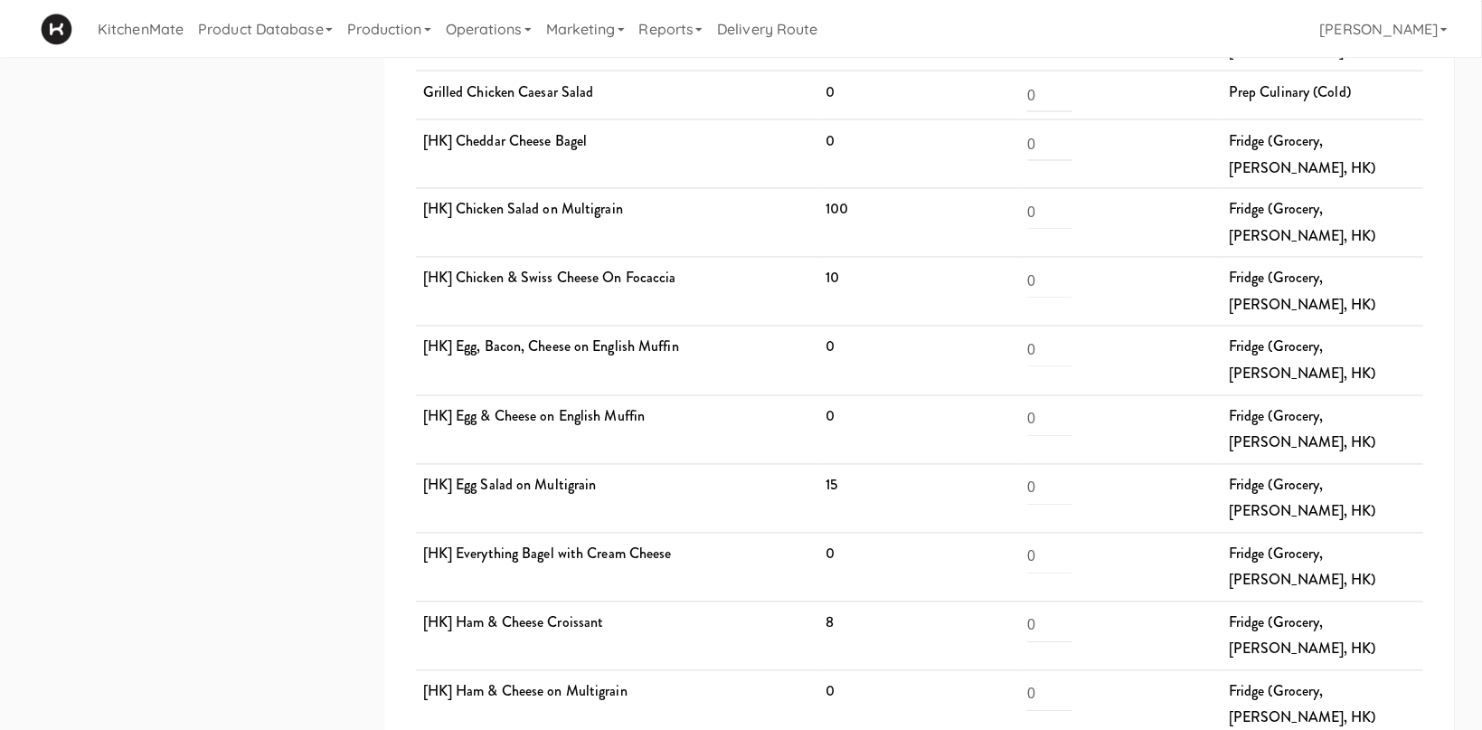
scroll to position [1438, 0]
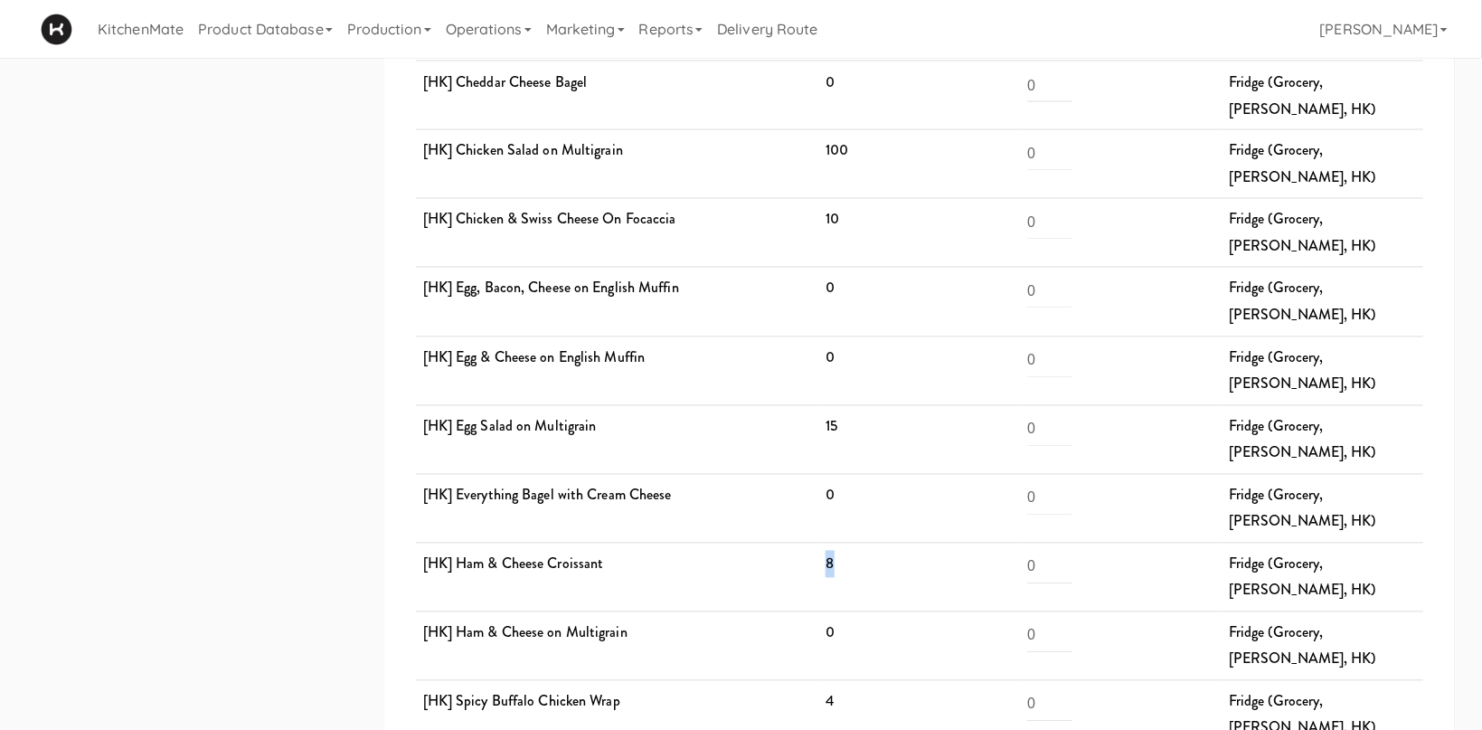
drag, startPoint x: 857, startPoint y: 312, endPoint x: 804, endPoint y: 300, distance: 54.6
click at [804, 543] on tr "[HK] Ham & Cheese Croissant 8 0 Fridge (Grocery, [PERSON_NAME], HK)" at bounding box center [919, 577] width 1007 height 69
click at [793, 611] on td "[HK] Ham & Cheese on Multigrain" at bounding box center [617, 645] width 403 height 69
click at [842, 680] on td "4" at bounding box center [919, 714] width 202 height 69
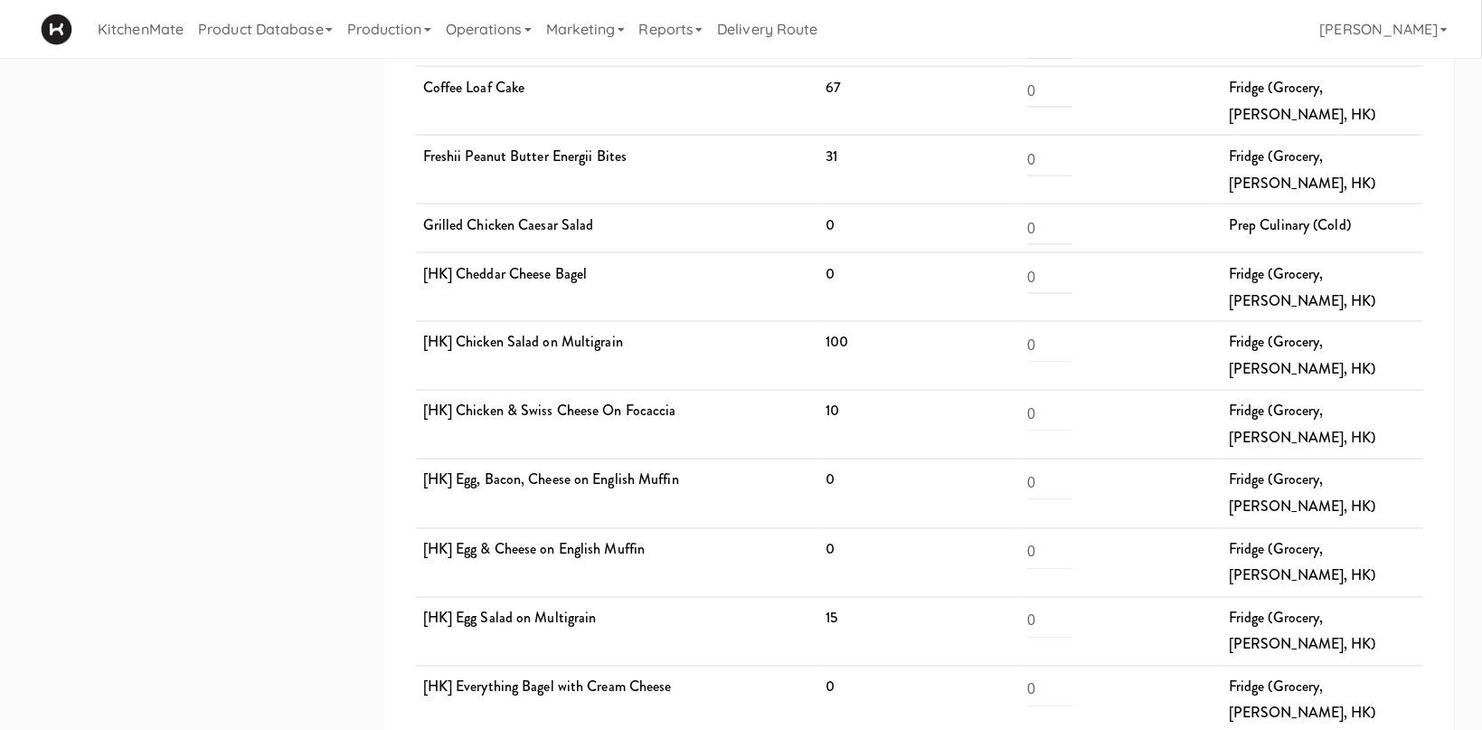
scroll to position [1150, 0]
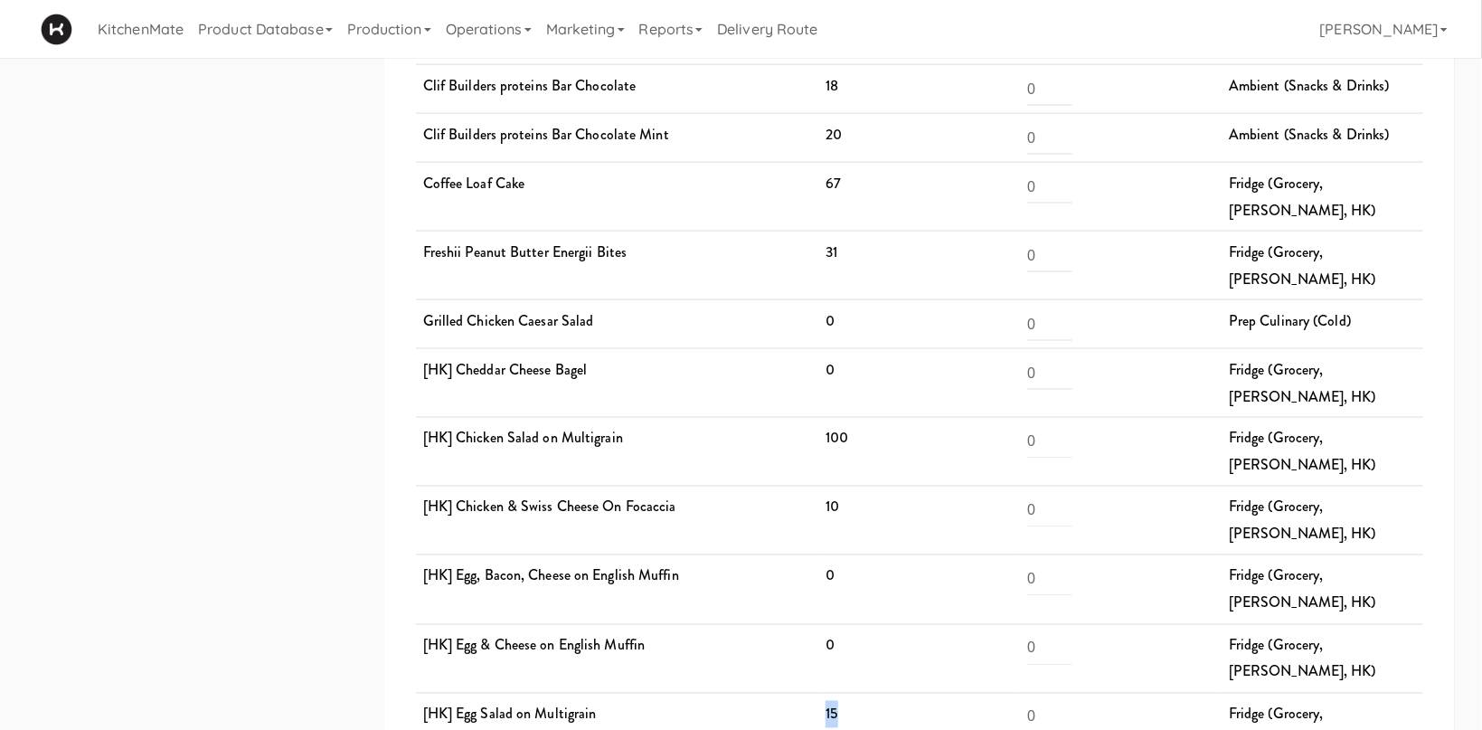
drag, startPoint x: 864, startPoint y: 486, endPoint x: 819, endPoint y: 556, distance: 83.3
click at [807, 693] on tr "[HK] Egg Salad on Multigrain 15 0 Fridge (Grocery, [PERSON_NAME], HK)" at bounding box center [919, 727] width 1007 height 69
drag, startPoint x: 819, startPoint y: 557, endPoint x: 819, endPoint y: 580, distance: 22.6
drag, startPoint x: 842, startPoint y: 589, endPoint x: 801, endPoint y: 581, distance: 41.3
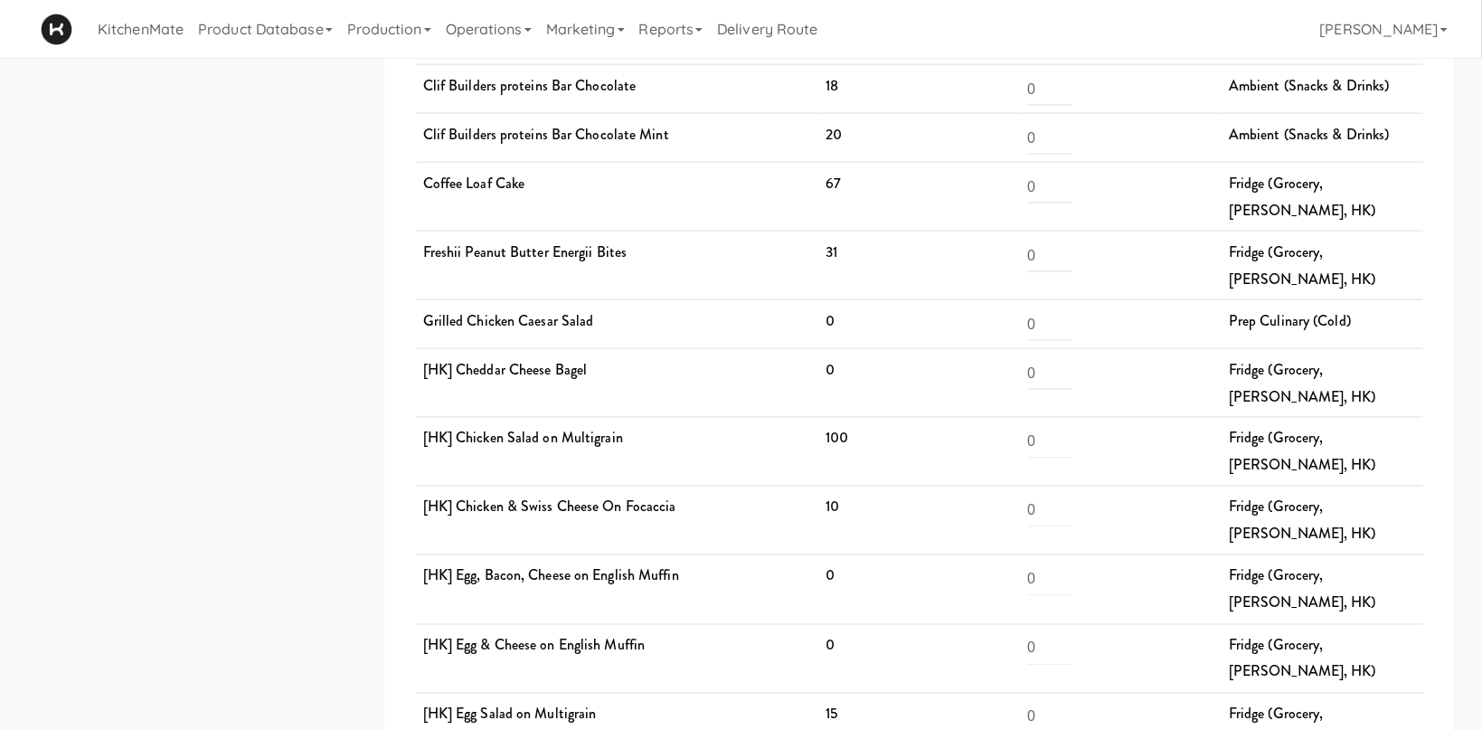
drag, startPoint x: 811, startPoint y: 590, endPoint x: 800, endPoint y: 587, distance: 11.4
drag, startPoint x: 814, startPoint y: 663, endPoint x: 835, endPoint y: 677, distance: 25.3
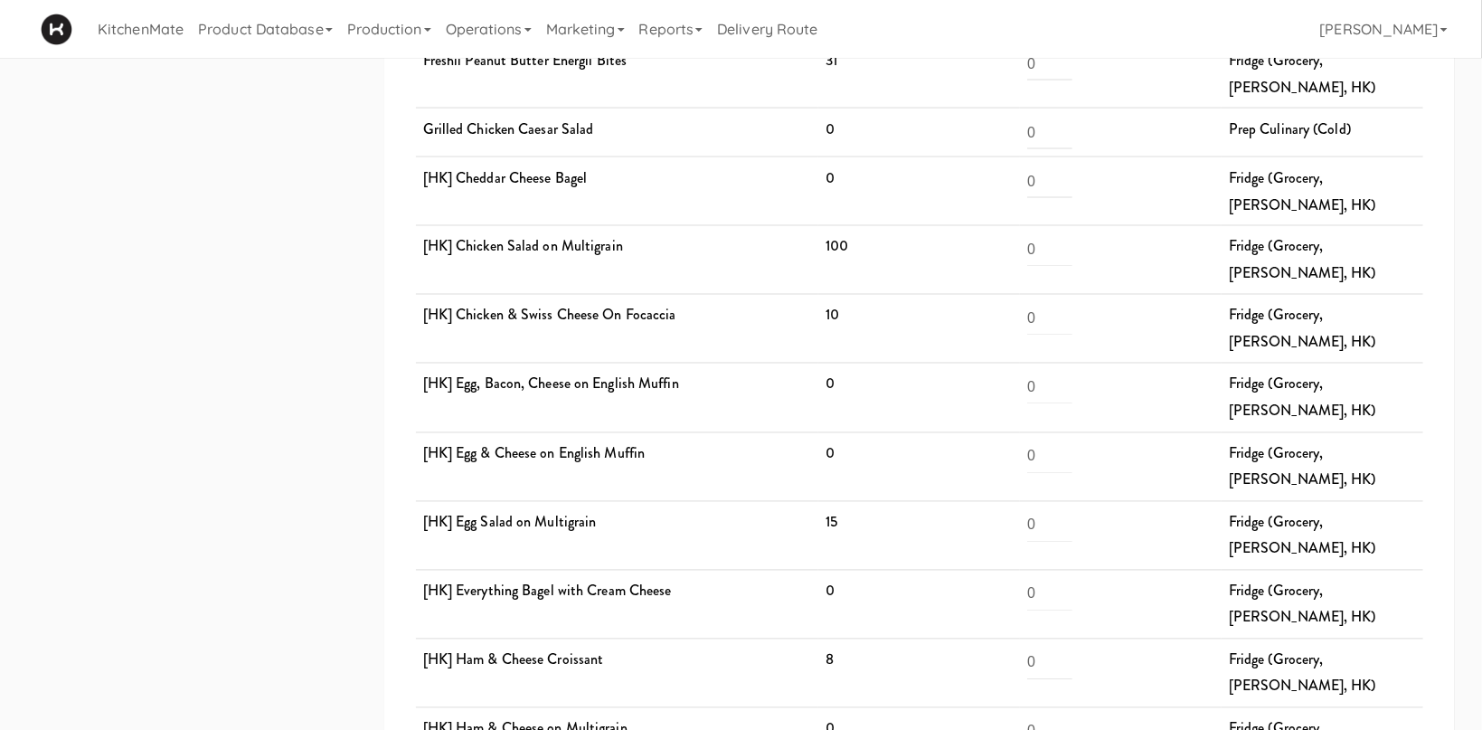
drag, startPoint x: 856, startPoint y: 535, endPoint x: 802, endPoint y: 536, distance: 54.3
drag, startPoint x: 867, startPoint y: 543, endPoint x: 832, endPoint y: 545, distance: 35.4
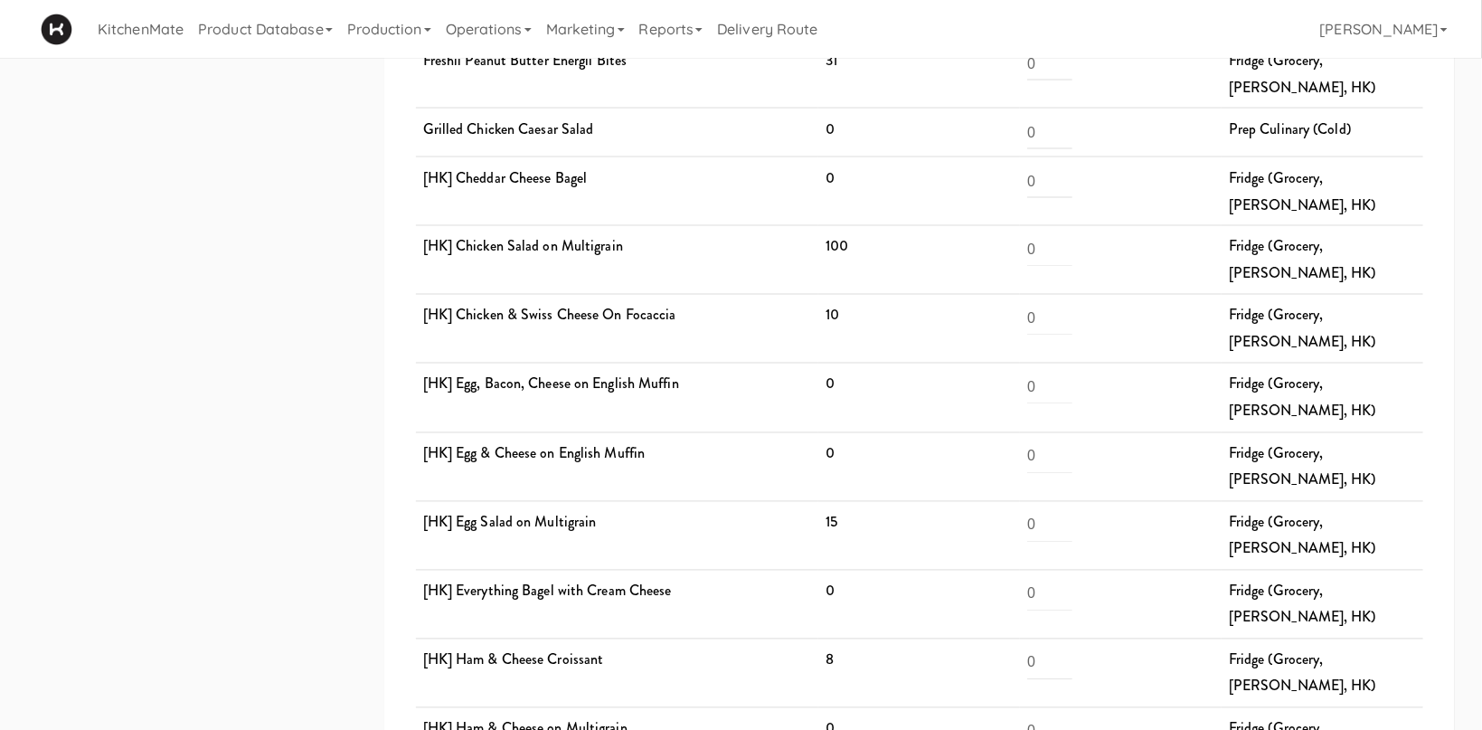
drag, startPoint x: 864, startPoint y: 546, endPoint x: 840, endPoint y: 543, distance: 24.6
